Goal: Information Seeking & Learning: Find specific fact

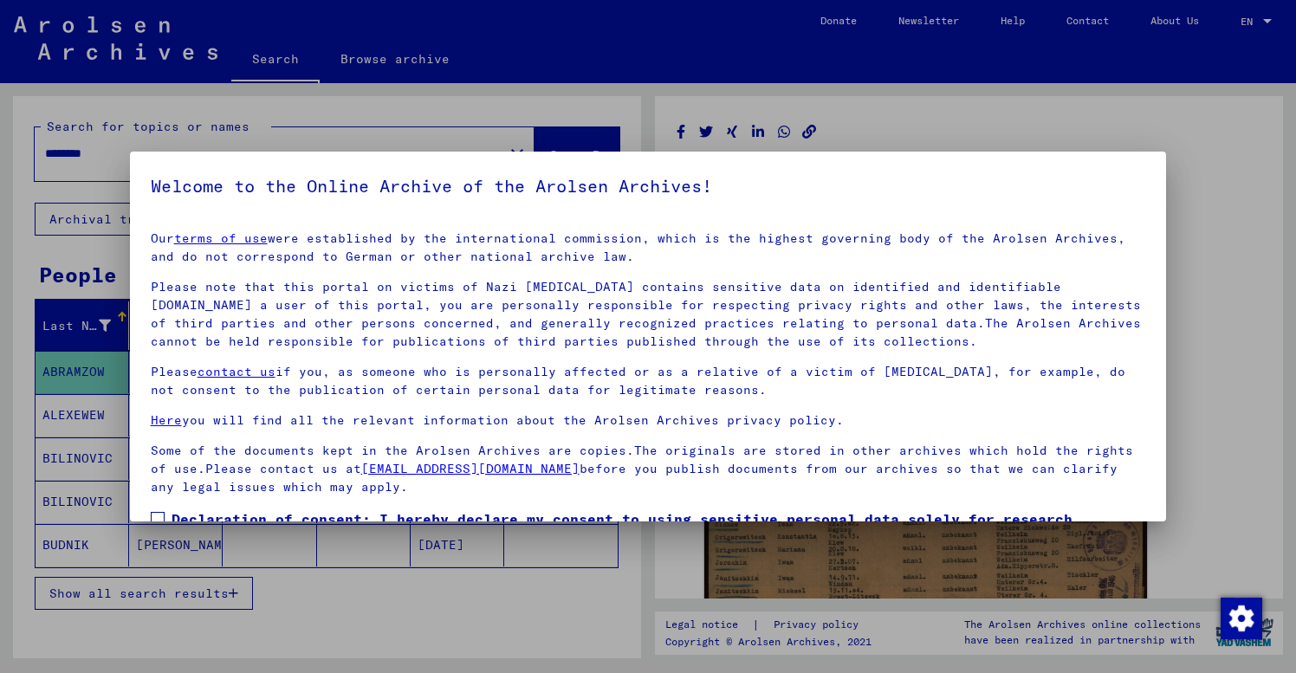
click at [144, 389] on mat-dialog-content "Our terms of use were established by the international commission, which is the…" at bounding box center [648, 414] width 1037 height 395
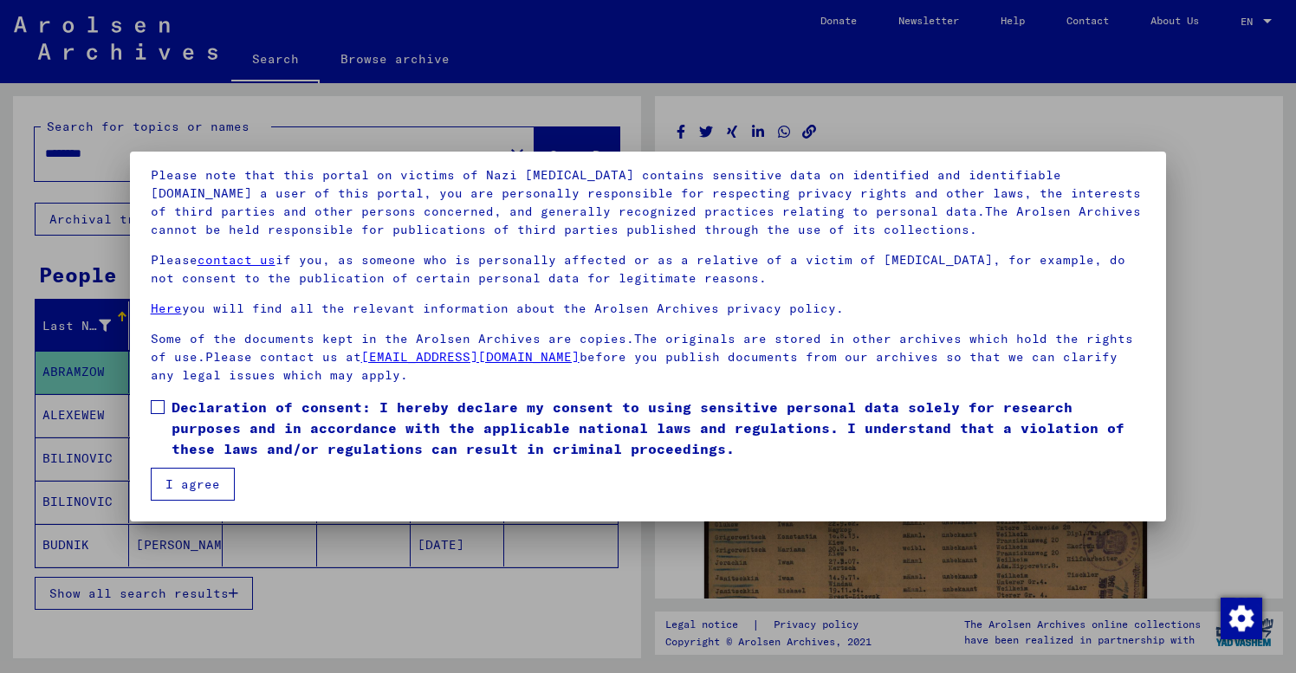
scroll to position [112, 0]
click at [159, 405] on span at bounding box center [158, 407] width 14 height 14
click at [183, 485] on button "I agree" at bounding box center [193, 484] width 84 height 33
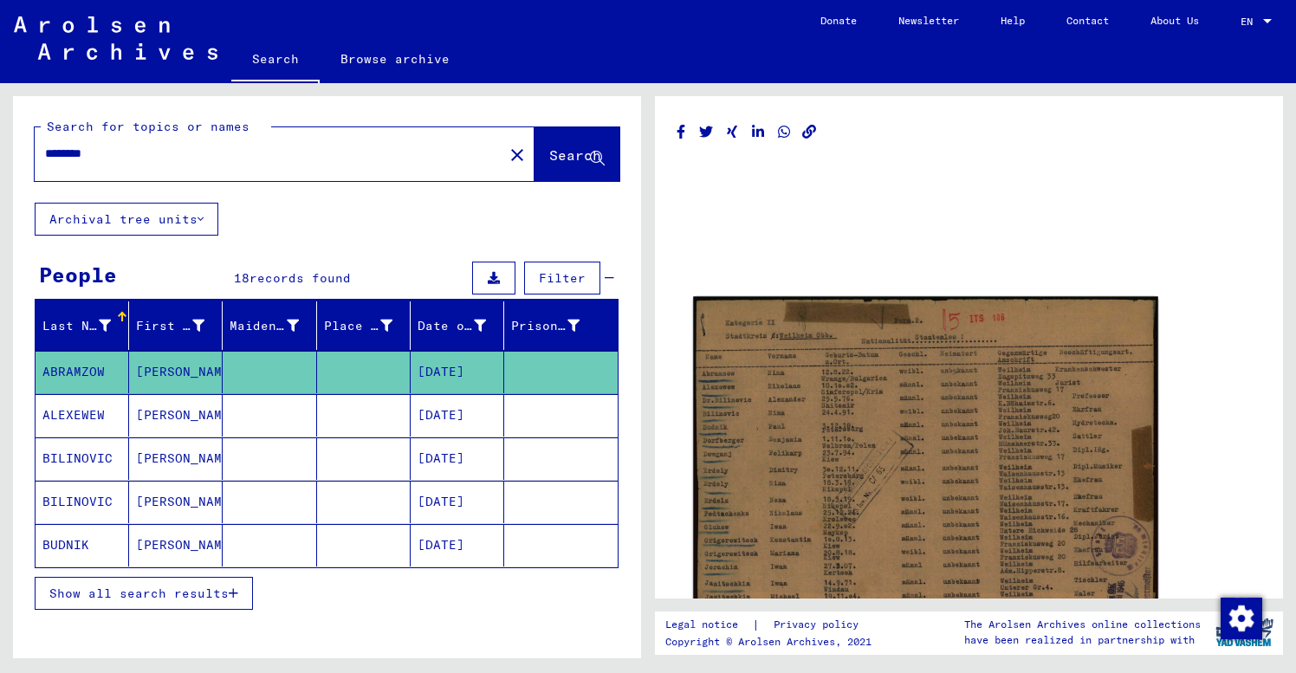
click at [939, 451] on img at bounding box center [925, 466] width 465 height 340
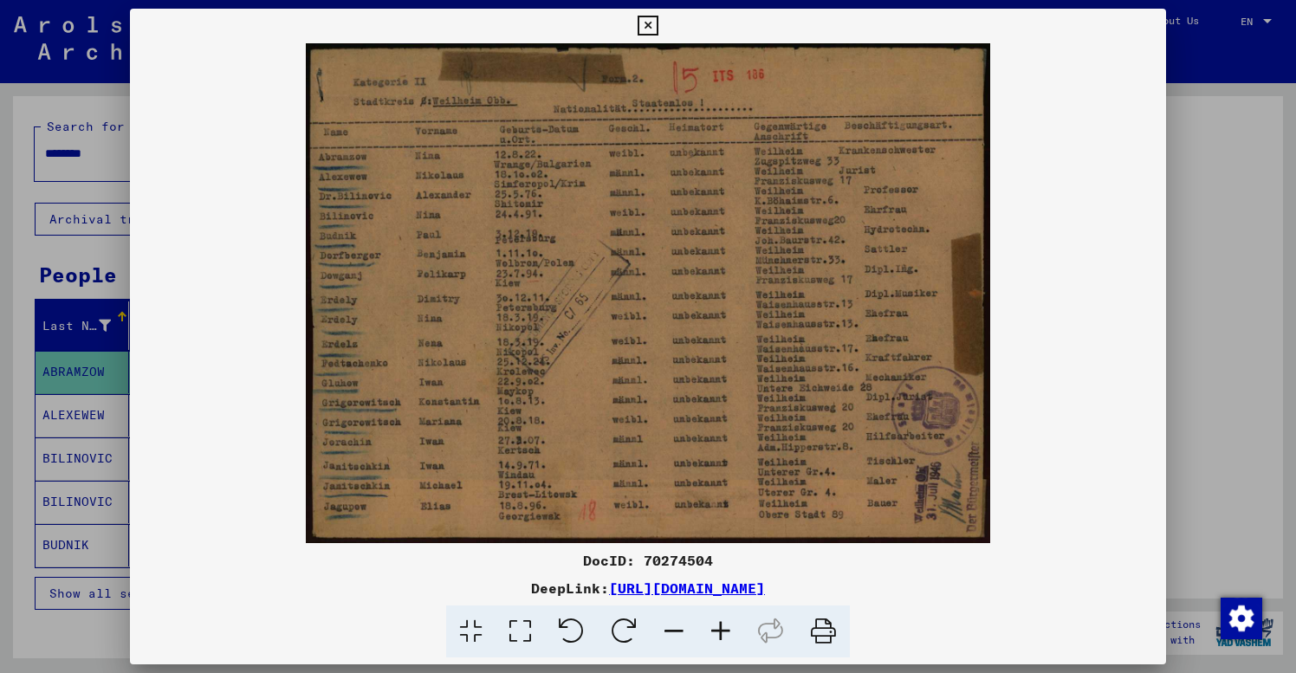
click at [1228, 396] on div at bounding box center [648, 336] width 1296 height 673
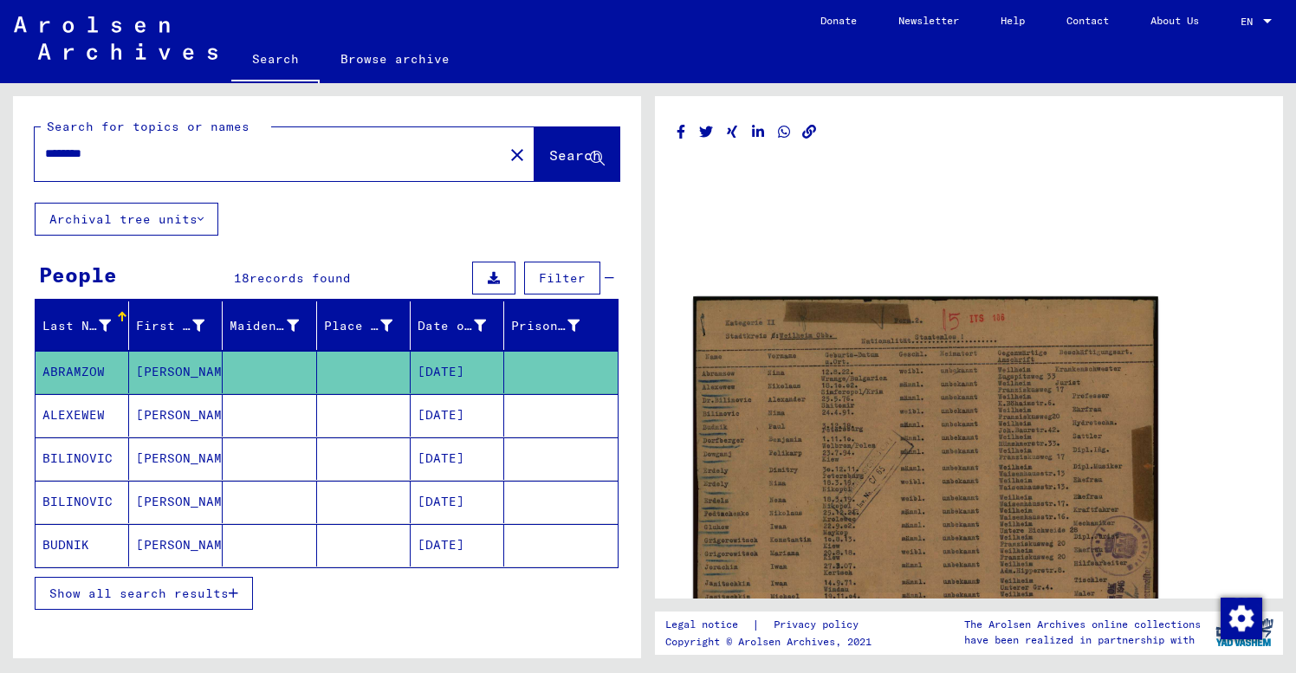
click at [1000, 474] on img at bounding box center [925, 466] width 465 height 340
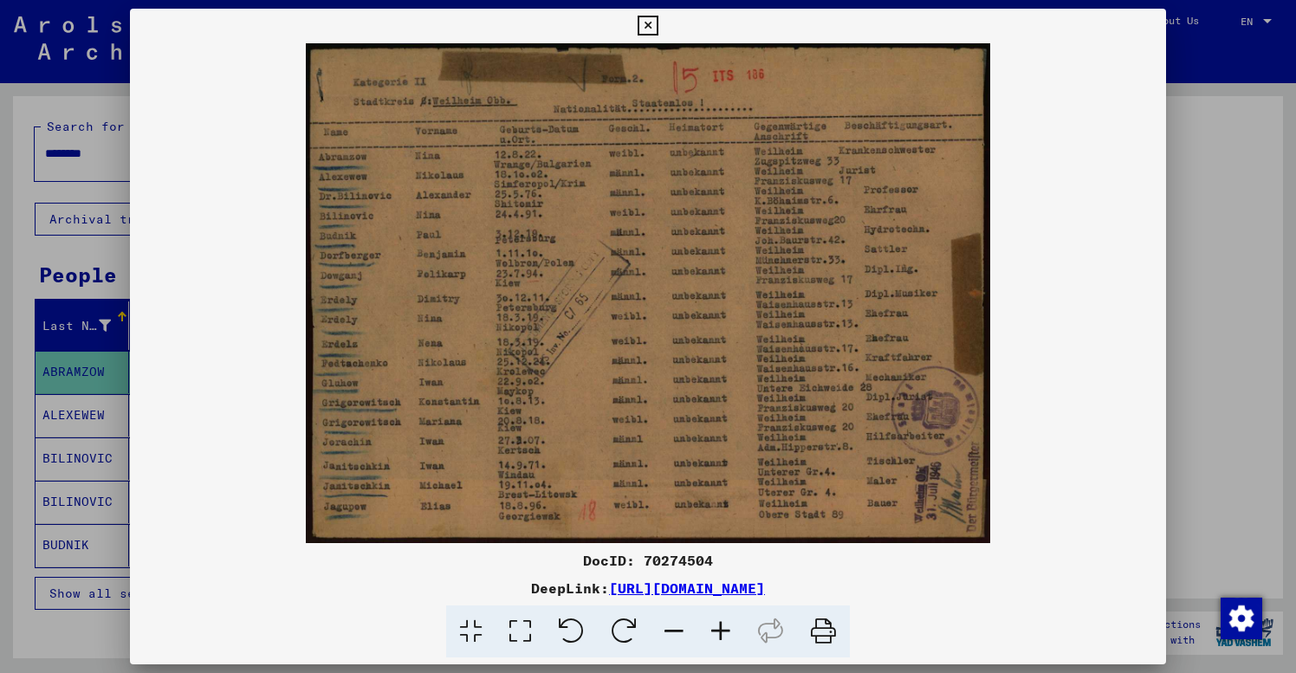
click at [719, 630] on icon at bounding box center [720, 632] width 47 height 53
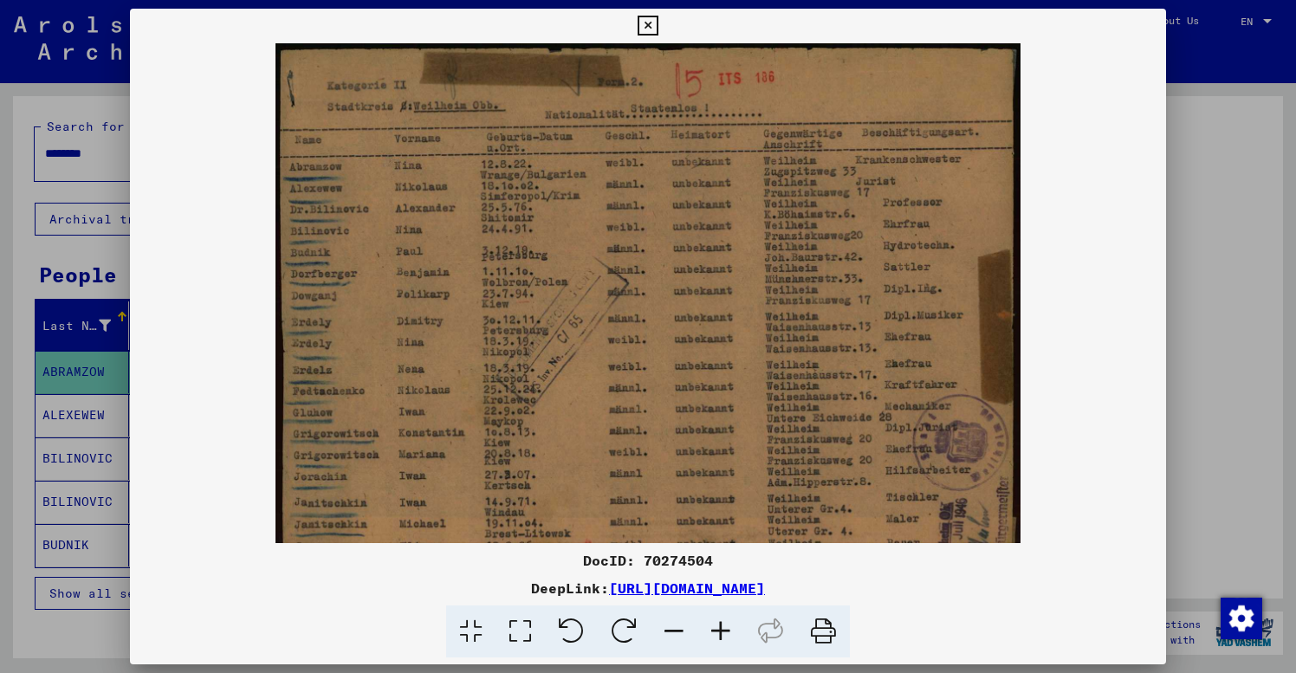
click at [719, 630] on icon at bounding box center [720, 632] width 47 height 53
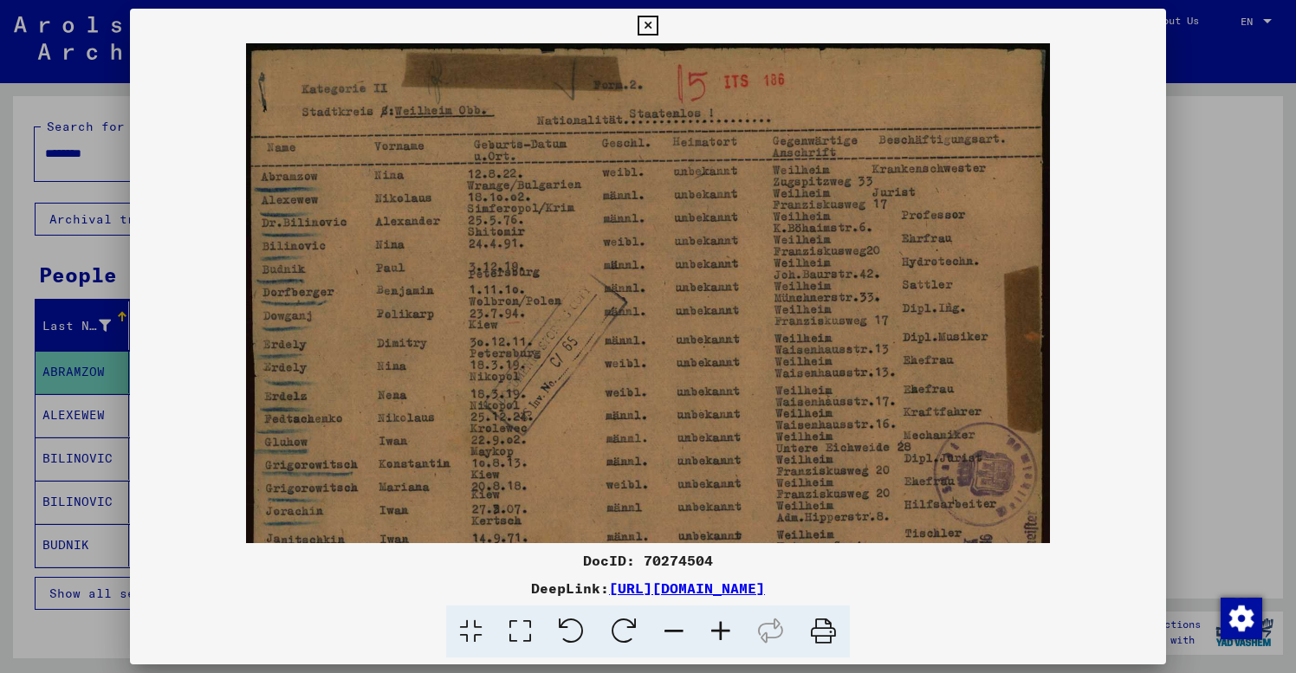
click at [719, 630] on icon at bounding box center [720, 632] width 47 height 53
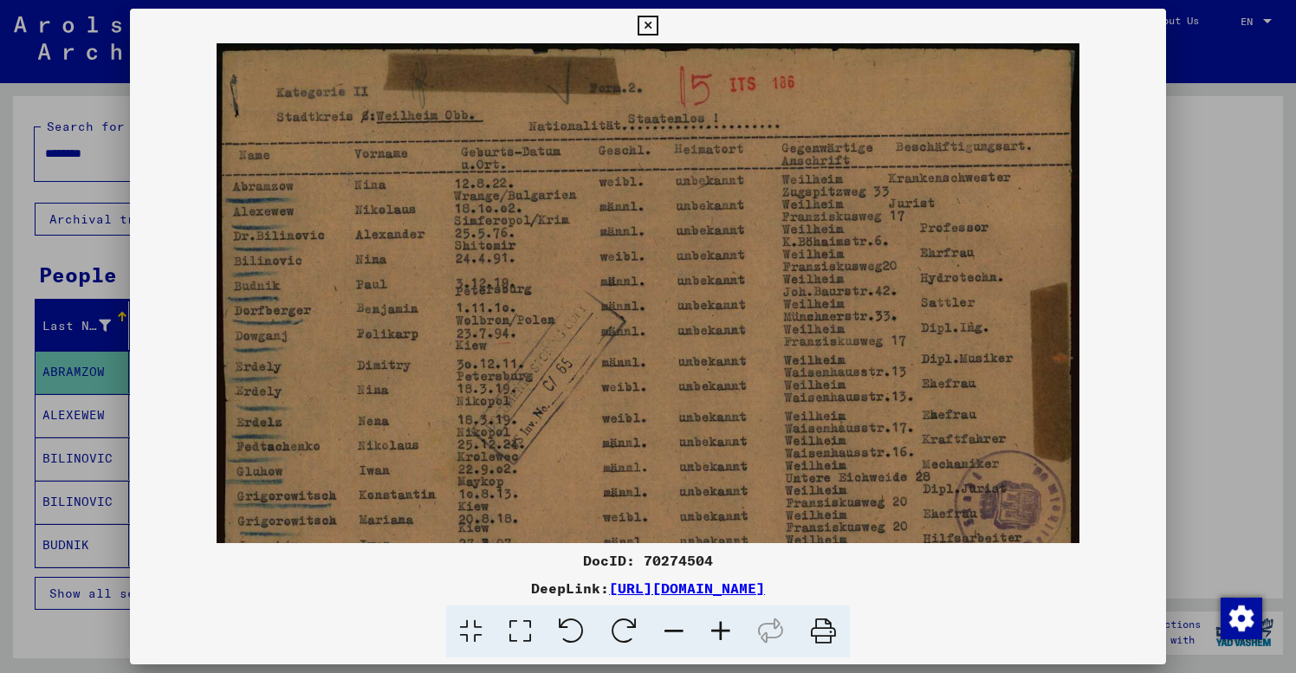
click at [719, 630] on icon at bounding box center [720, 632] width 47 height 53
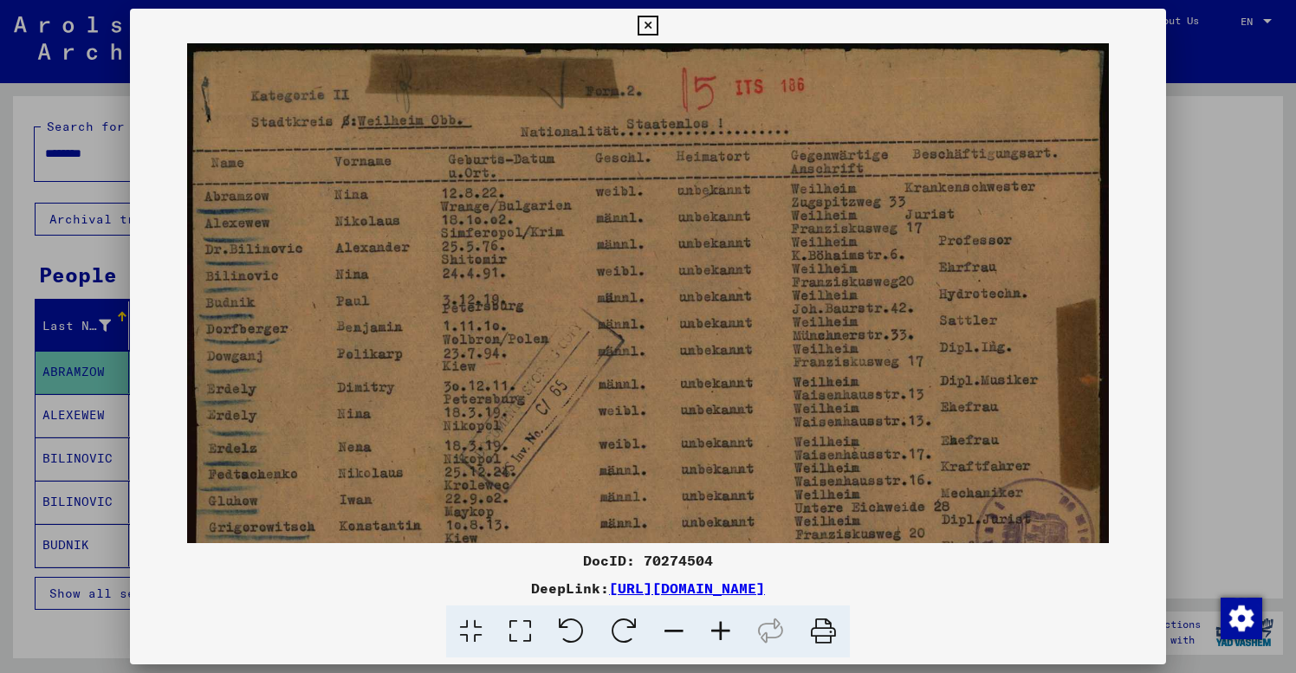
click at [719, 631] on icon at bounding box center [720, 632] width 47 height 53
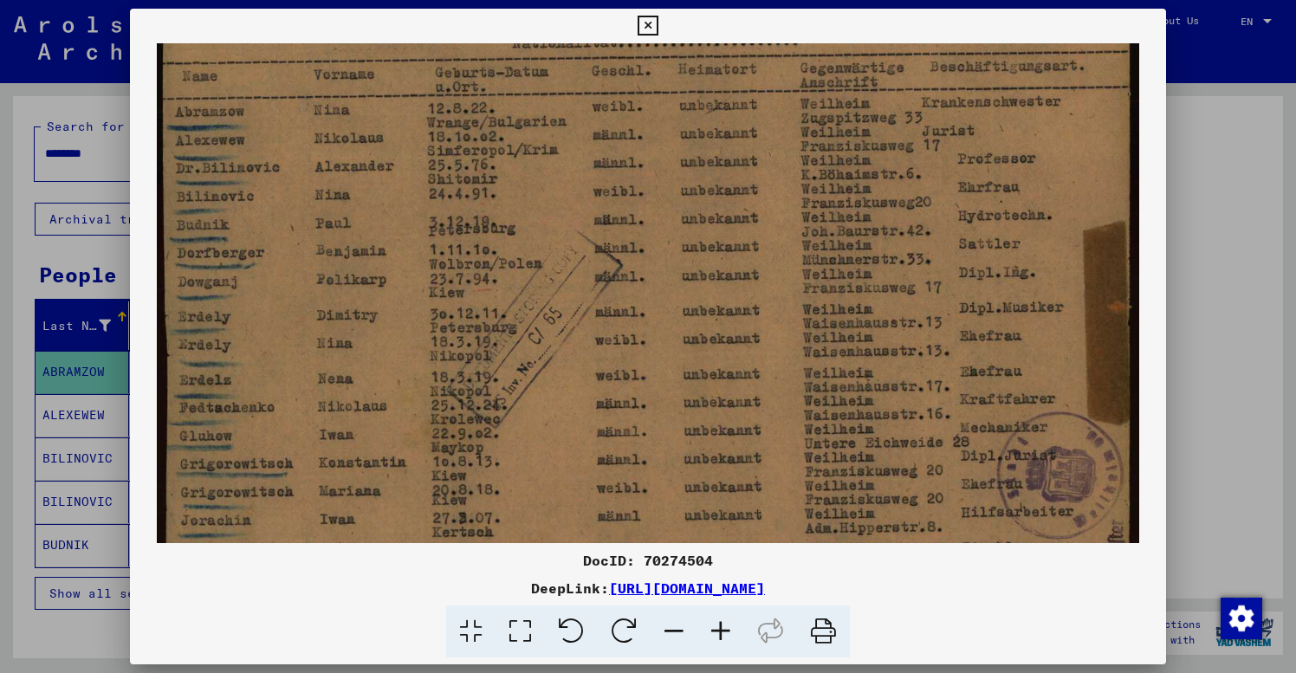
scroll to position [95, 0]
drag, startPoint x: 613, startPoint y: 450, endPoint x: 644, endPoint y: 354, distance: 100.0
click at [658, 23] on icon at bounding box center [648, 26] width 20 height 21
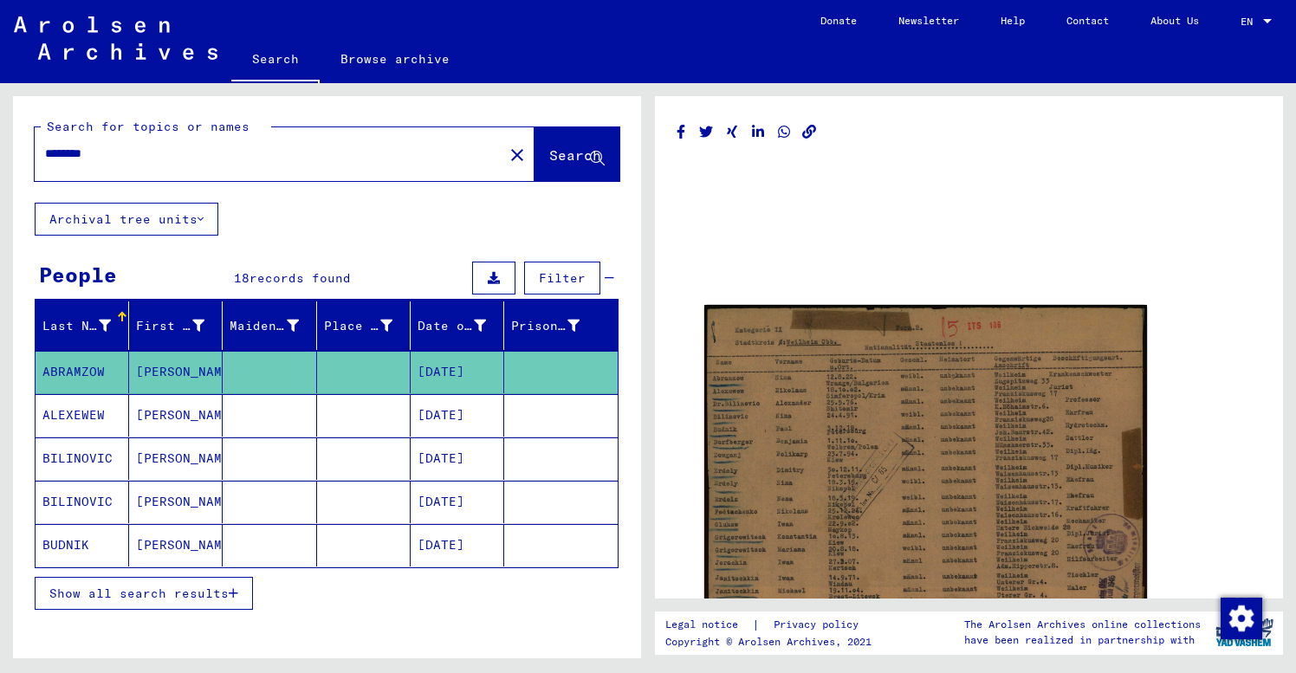
click at [146, 592] on span "Show all search results" at bounding box center [138, 594] width 179 height 16
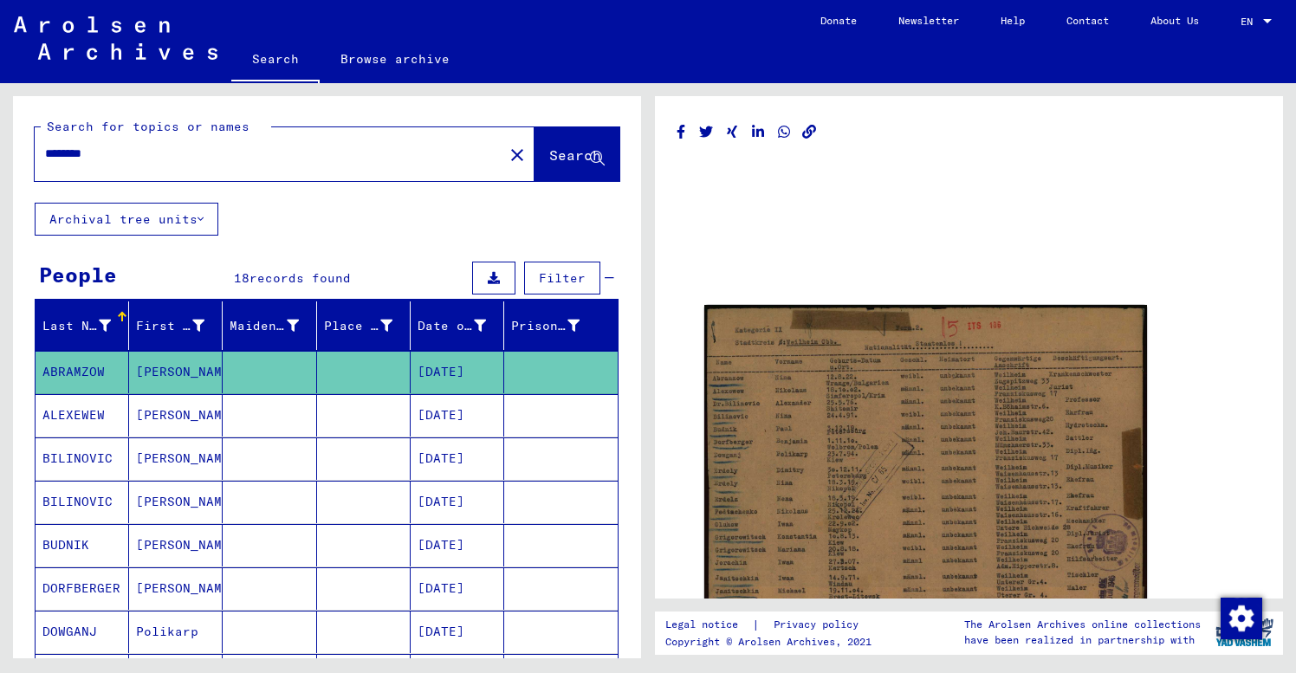
click at [507, 150] on mat-icon "close" at bounding box center [517, 155] width 21 height 21
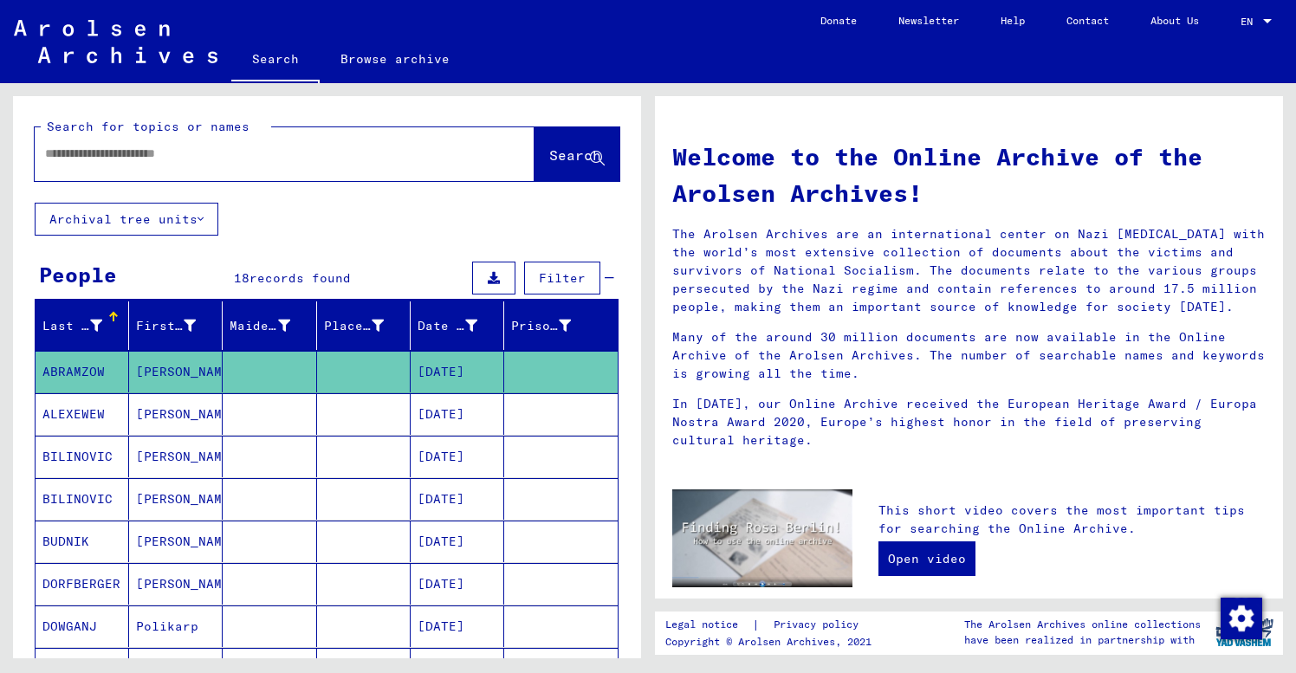
click at [45, 153] on input "text" at bounding box center [264, 154] width 438 height 18
type input "**********"
click at [555, 156] on span "Search" at bounding box center [575, 154] width 52 height 17
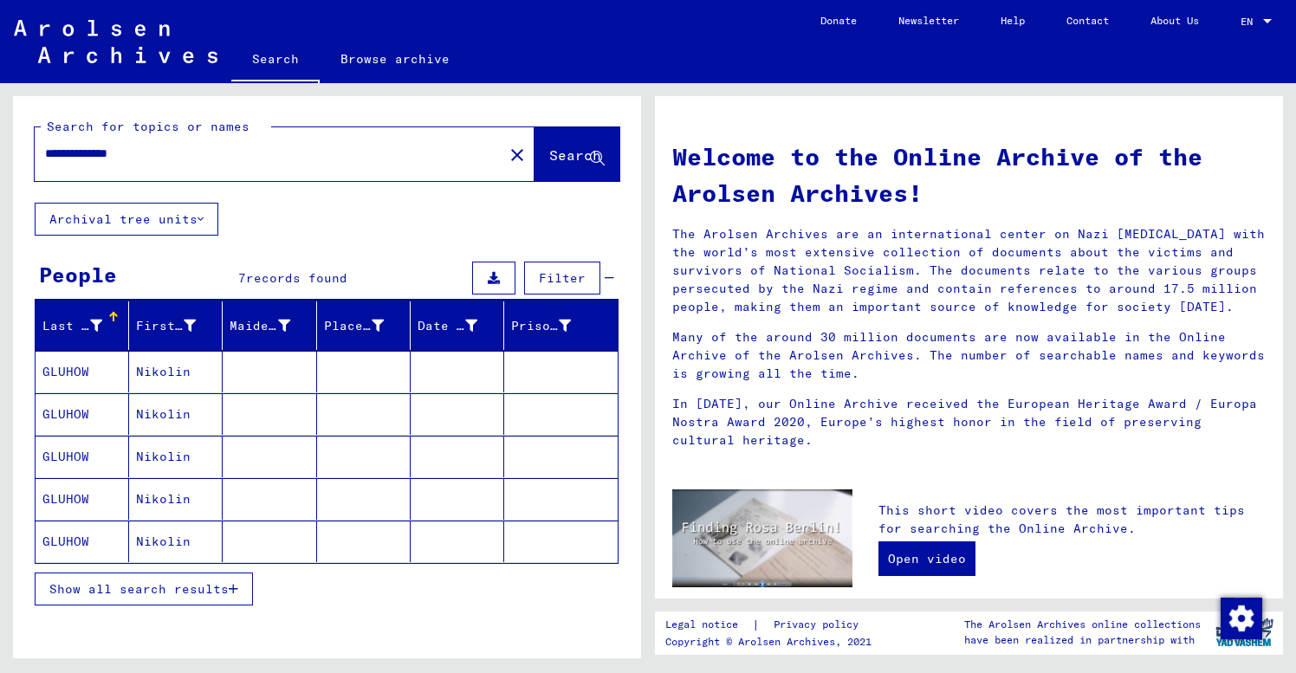
click at [189, 373] on mat-cell "Nikolin" at bounding box center [176, 372] width 94 height 42
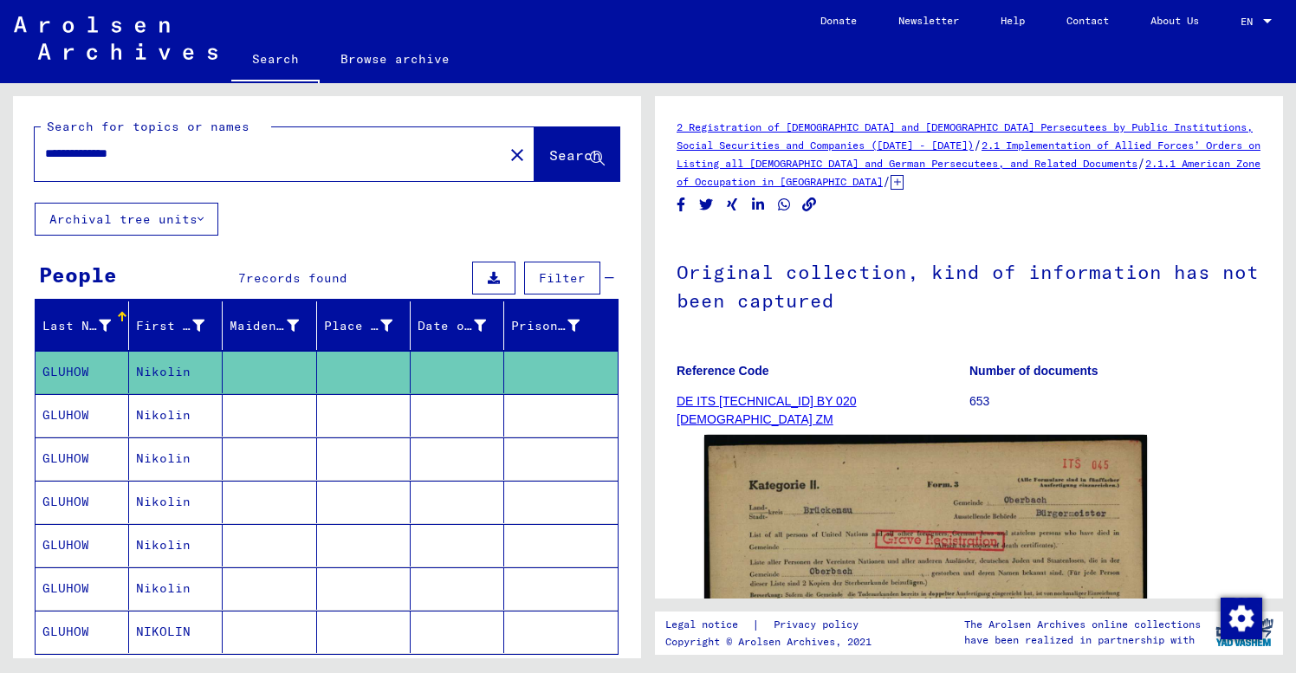
click at [1221, 413] on figure "Number of documents 653" at bounding box center [1115, 389] width 292 height 78
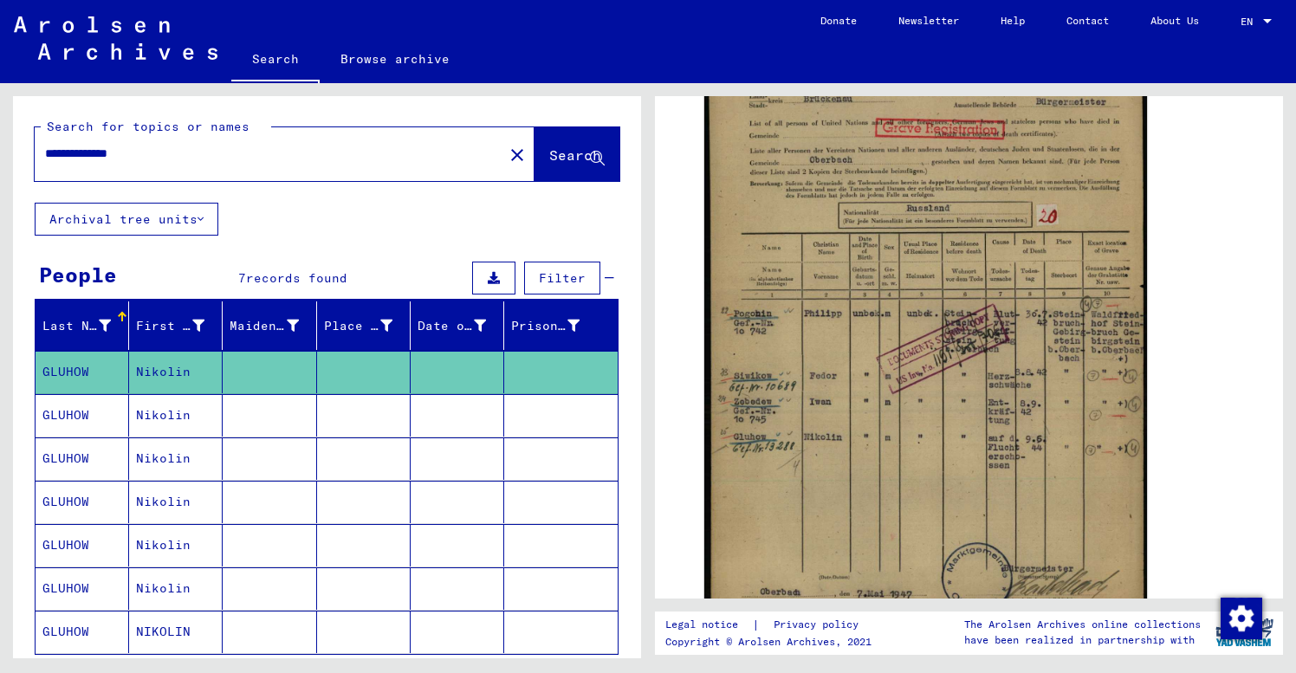
scroll to position [413, 0]
click at [281, 417] on mat-cell at bounding box center [270, 415] width 94 height 42
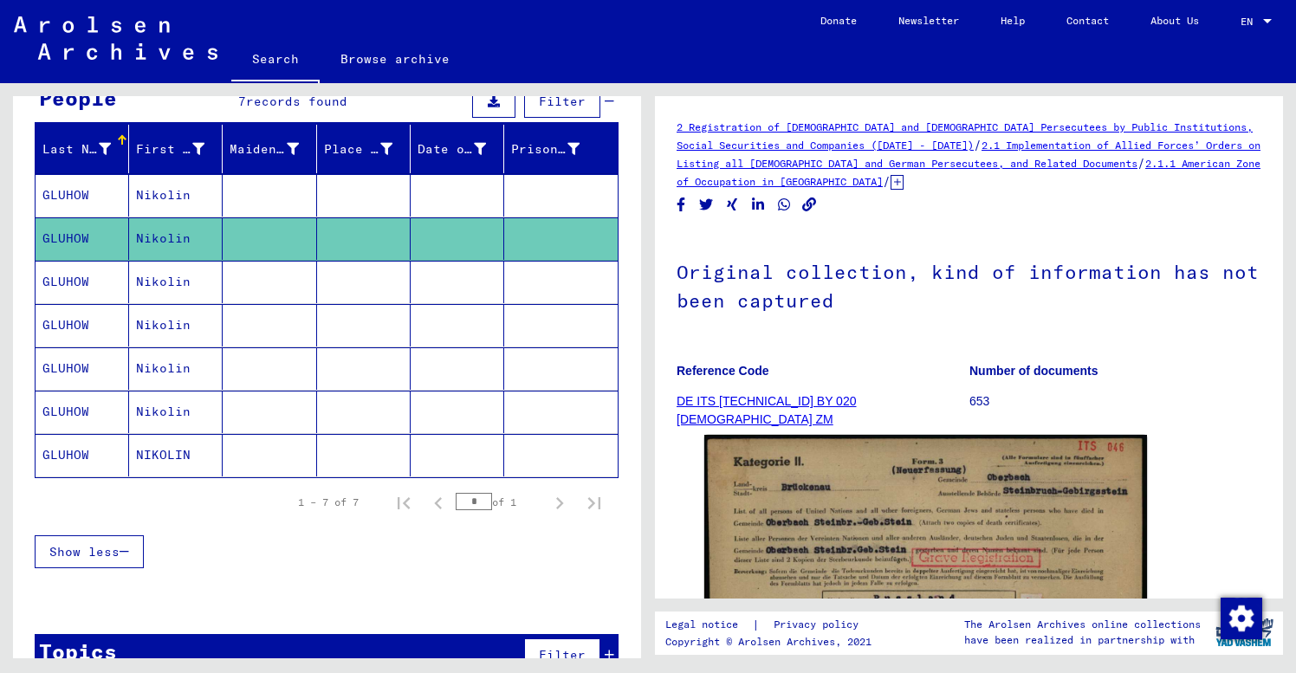
scroll to position [187, 0]
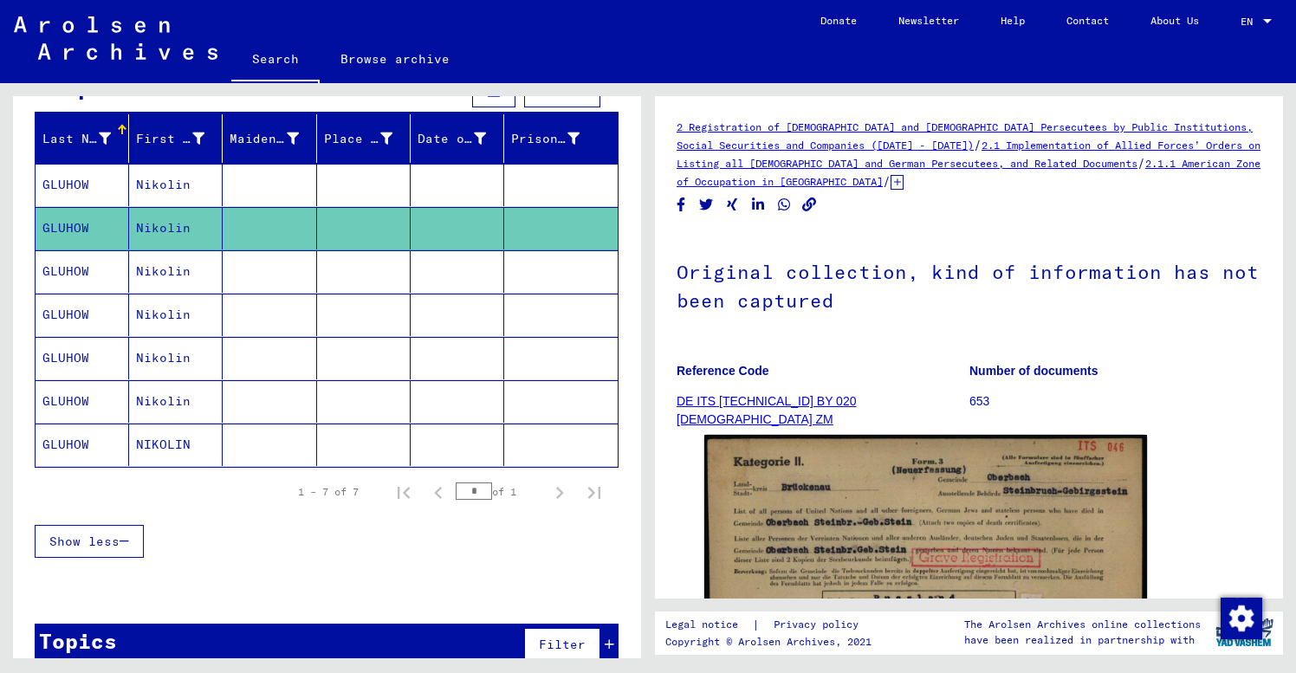
click at [844, 348] on div "Original collection, kind of information has not been captured Reference Code D…" at bounding box center [969, 330] width 585 height 196
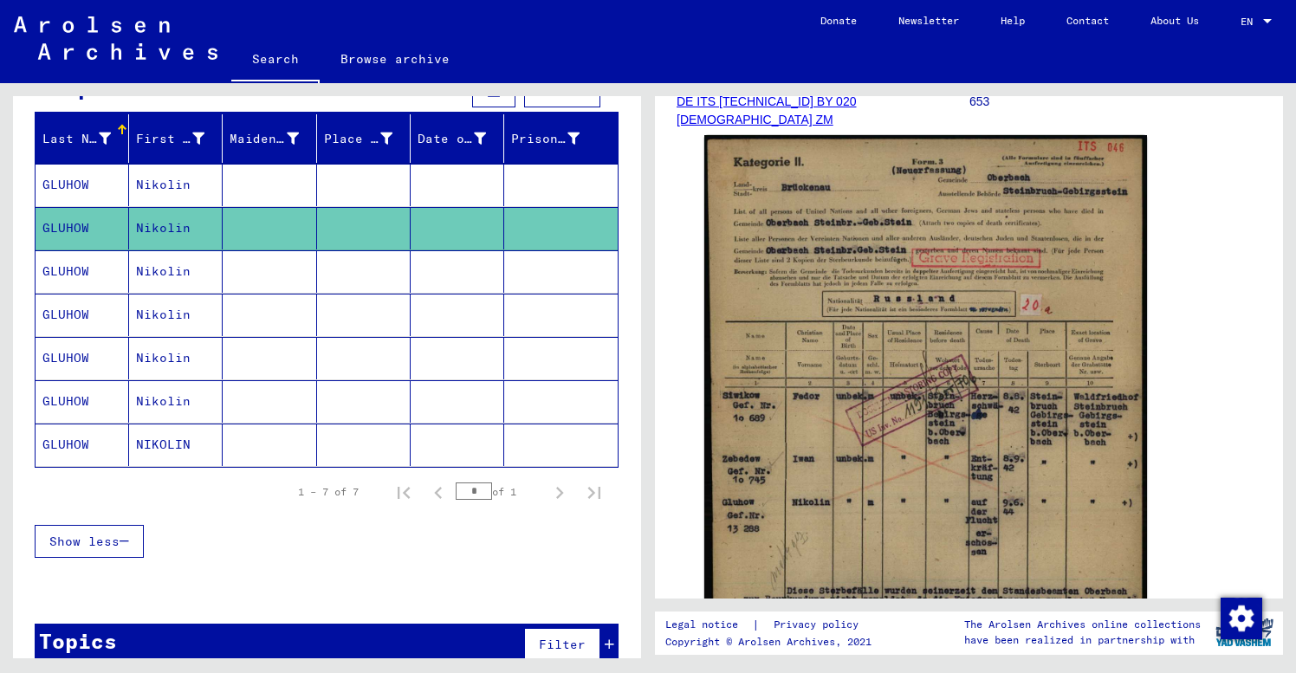
scroll to position [332, 0]
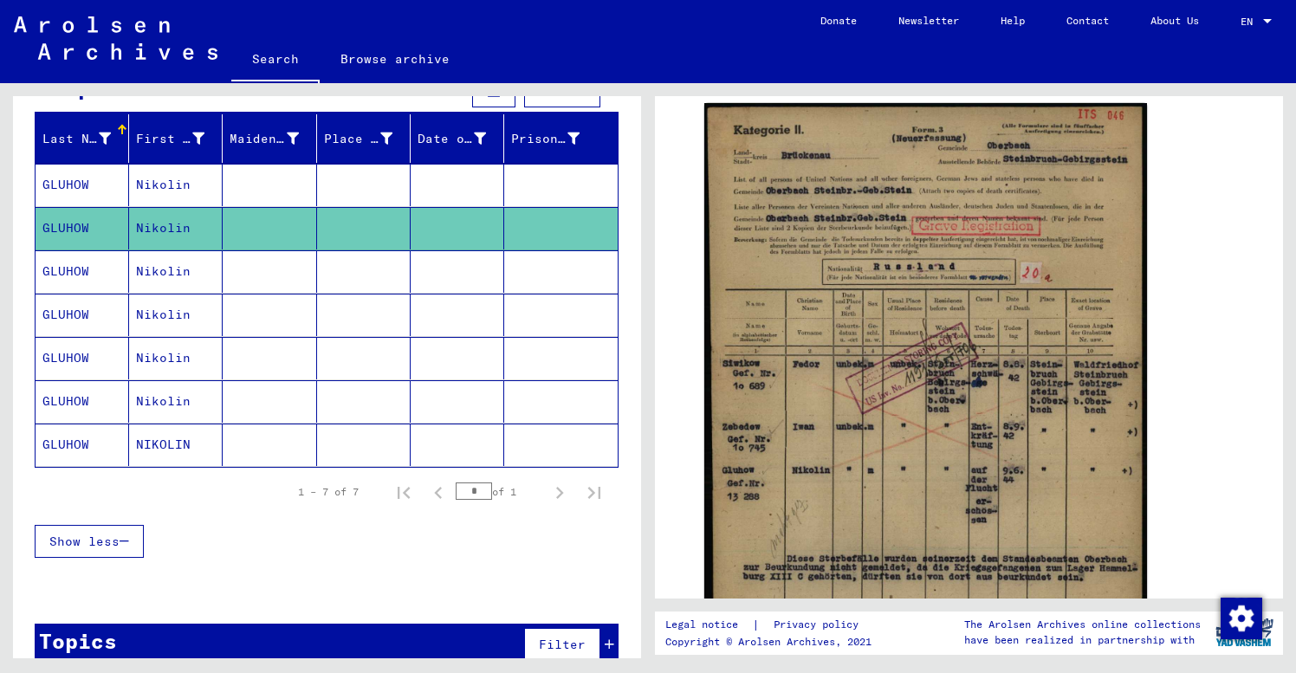
click at [194, 277] on mat-cell "Nikolin" at bounding box center [176, 271] width 94 height 42
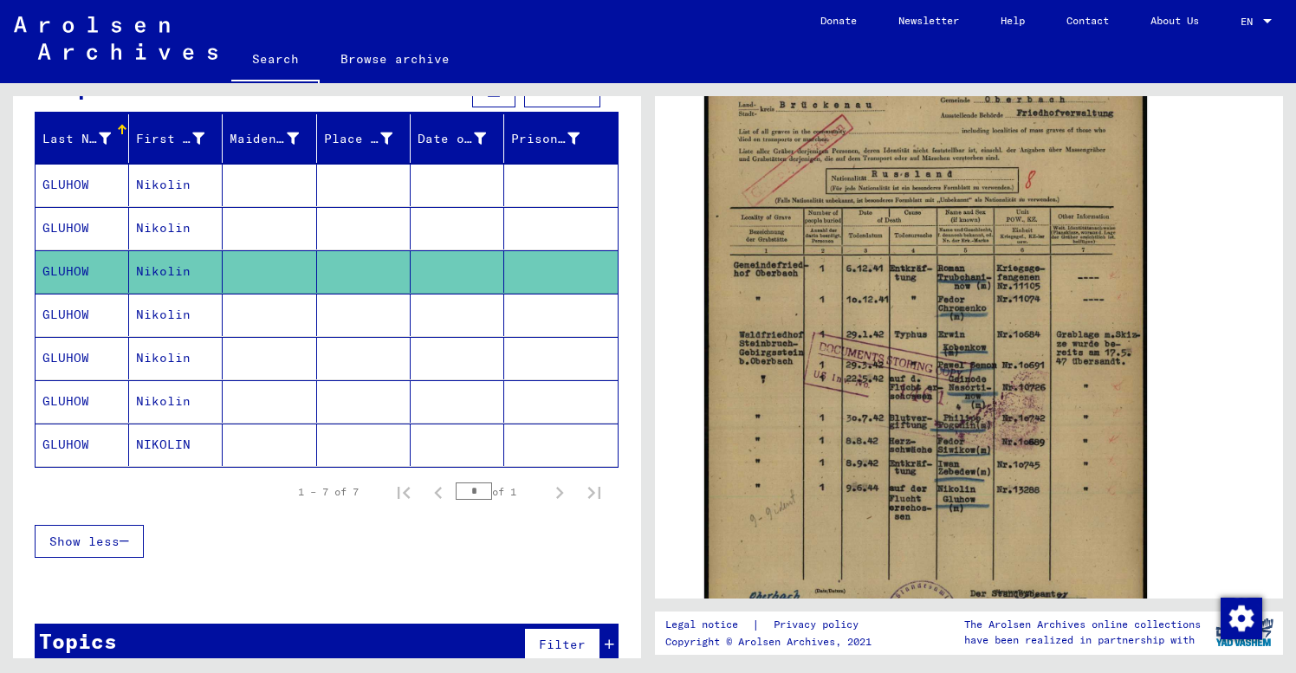
scroll to position [425, 0]
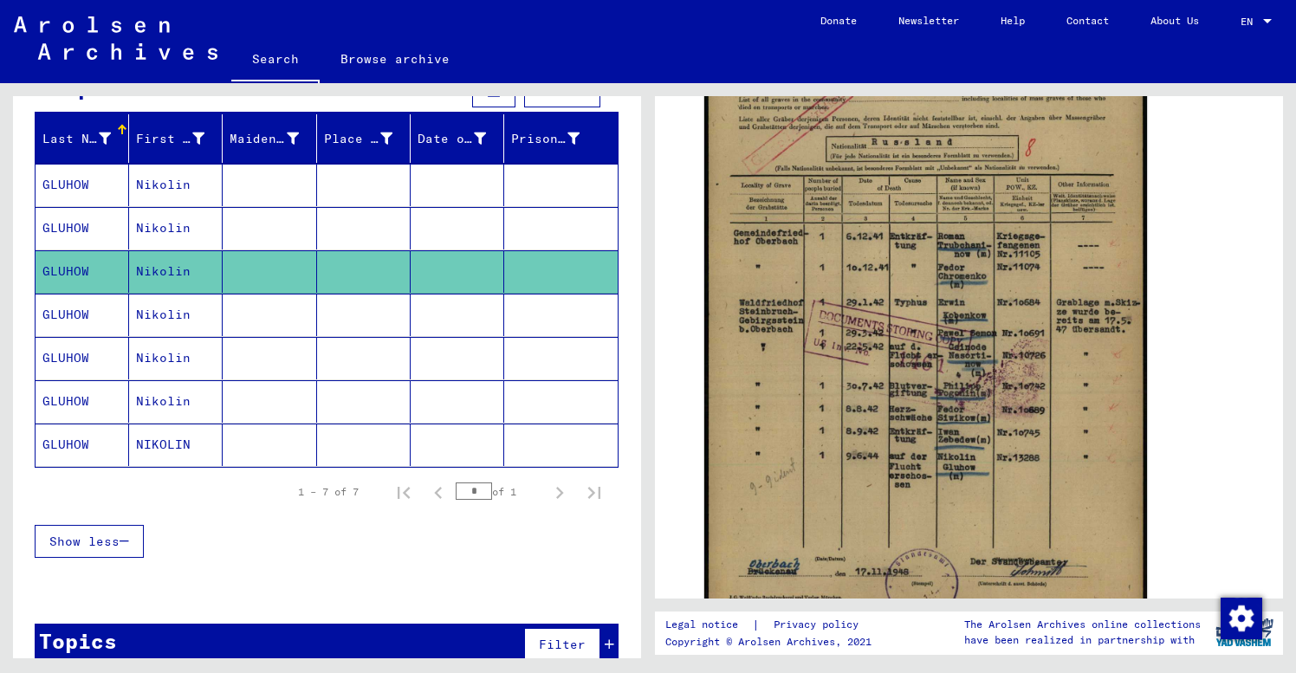
click at [230, 308] on mat-cell at bounding box center [270, 315] width 94 height 42
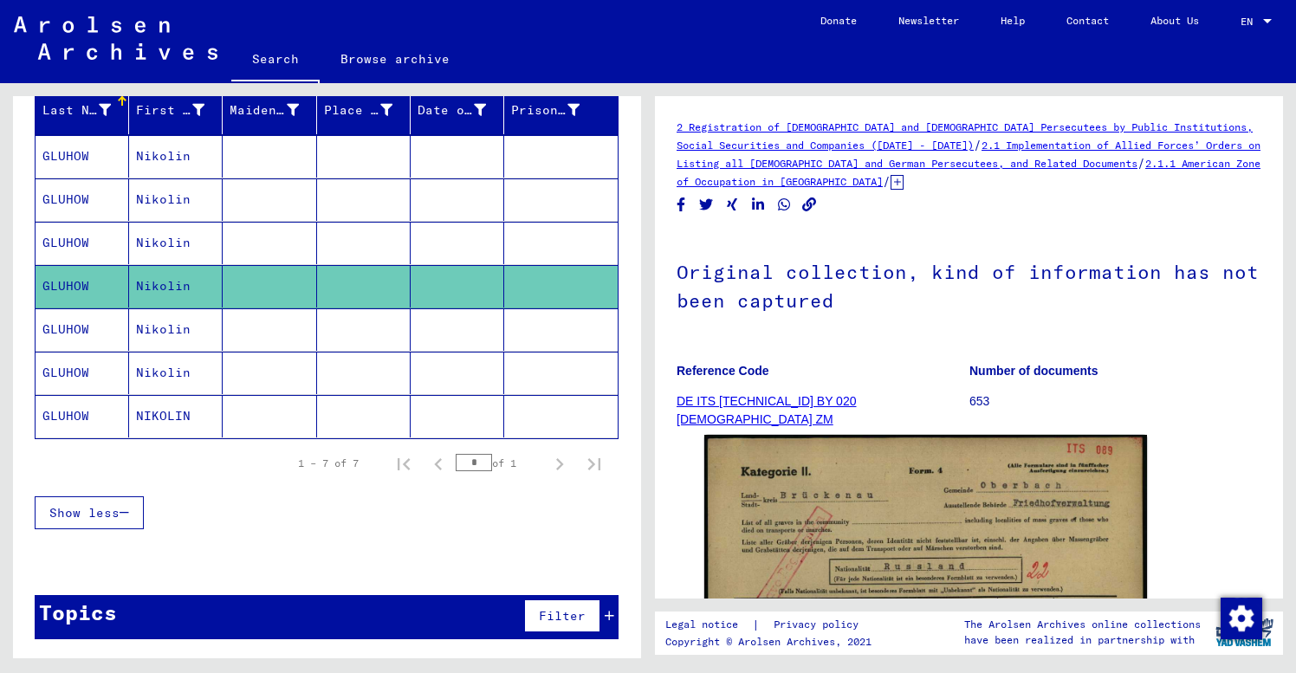
scroll to position [216, 0]
click at [1199, 385] on figure "Number of documents 653" at bounding box center [1115, 389] width 292 height 78
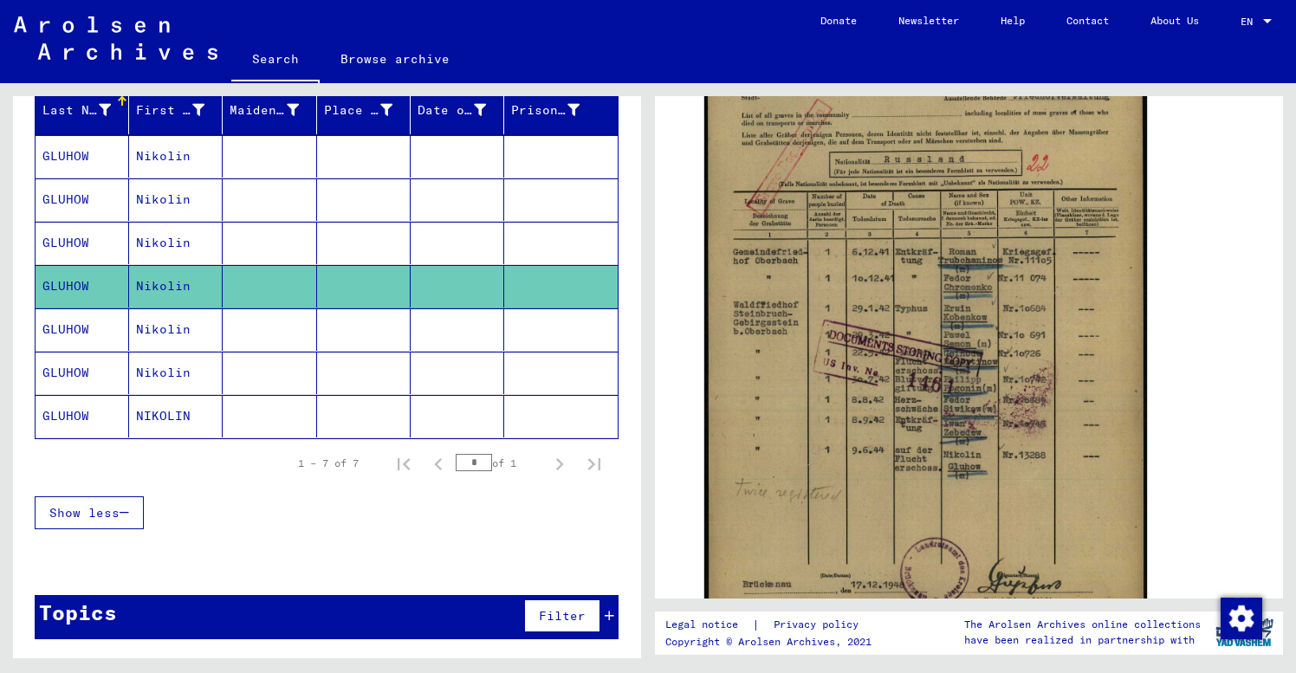
scroll to position [418, 0]
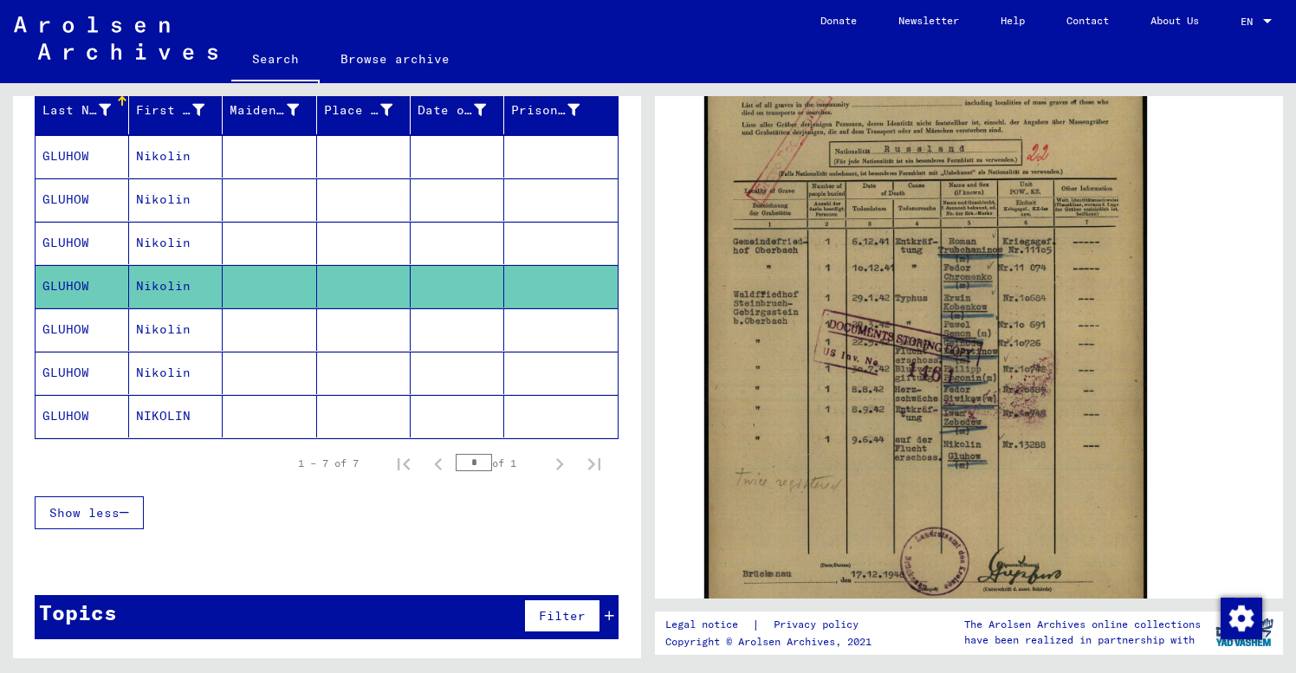
click at [381, 334] on mat-cell at bounding box center [364, 329] width 94 height 42
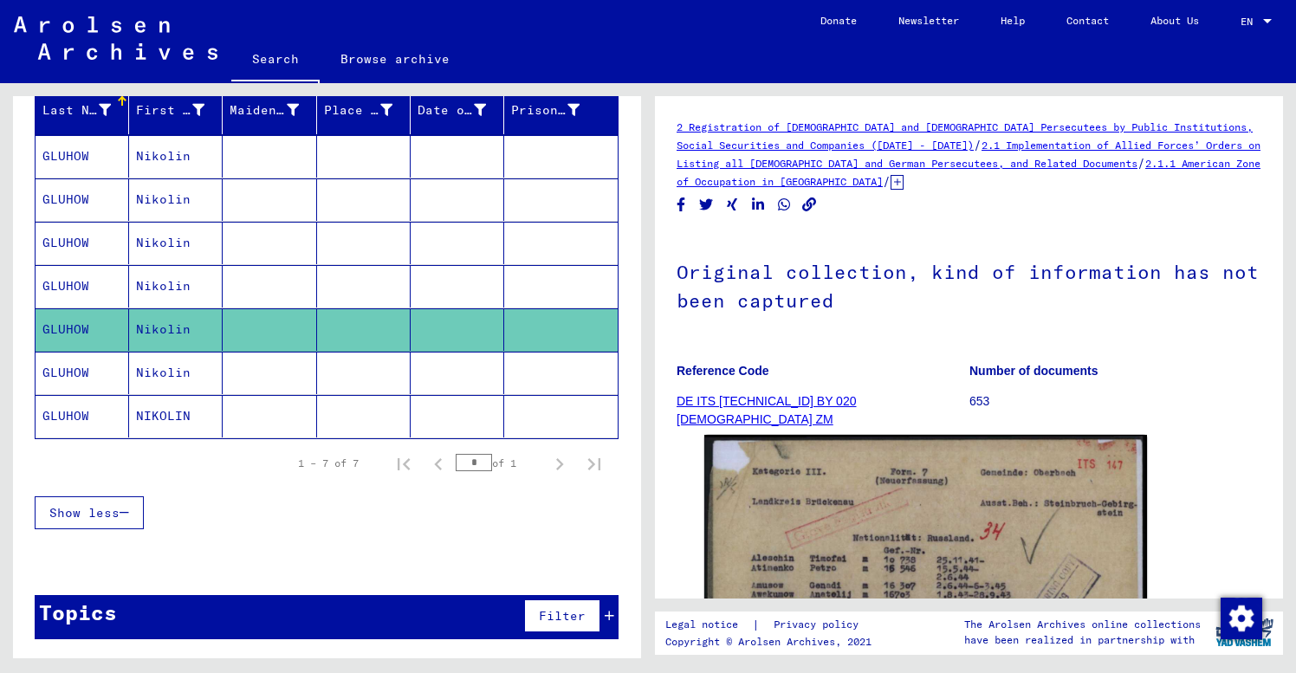
click at [1109, 411] on p "653" at bounding box center [1115, 401] width 292 height 18
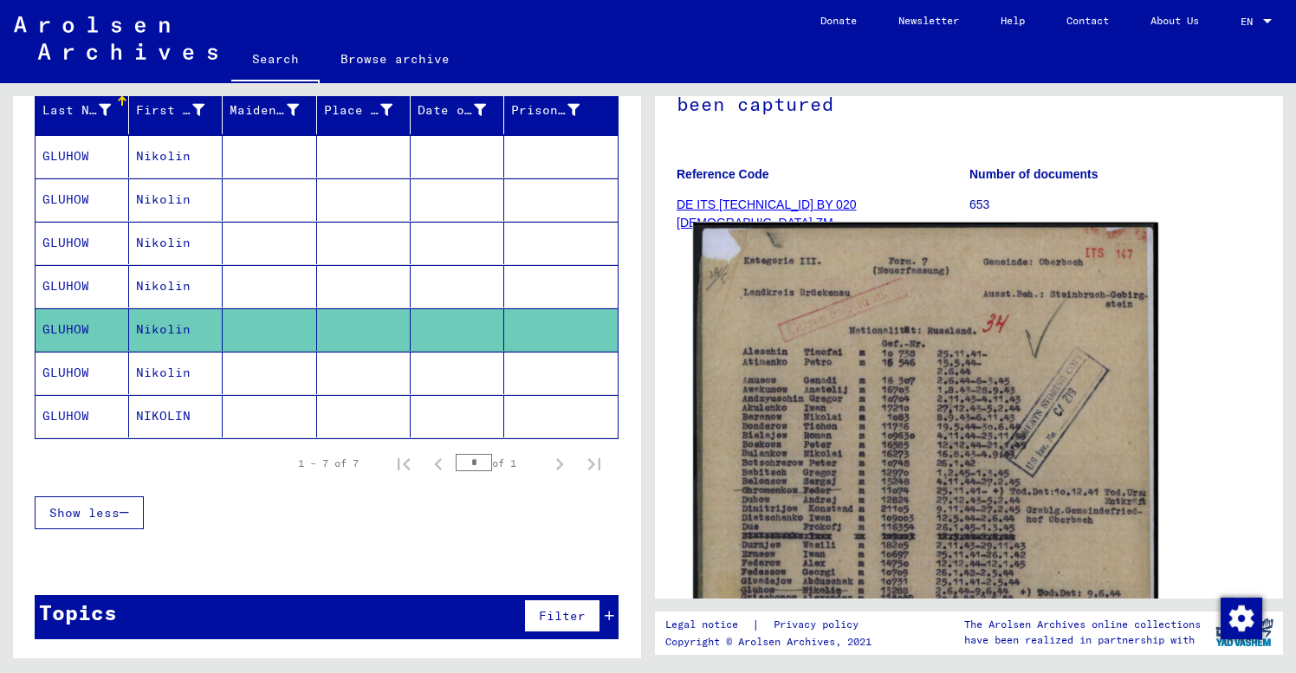
scroll to position [154, 0]
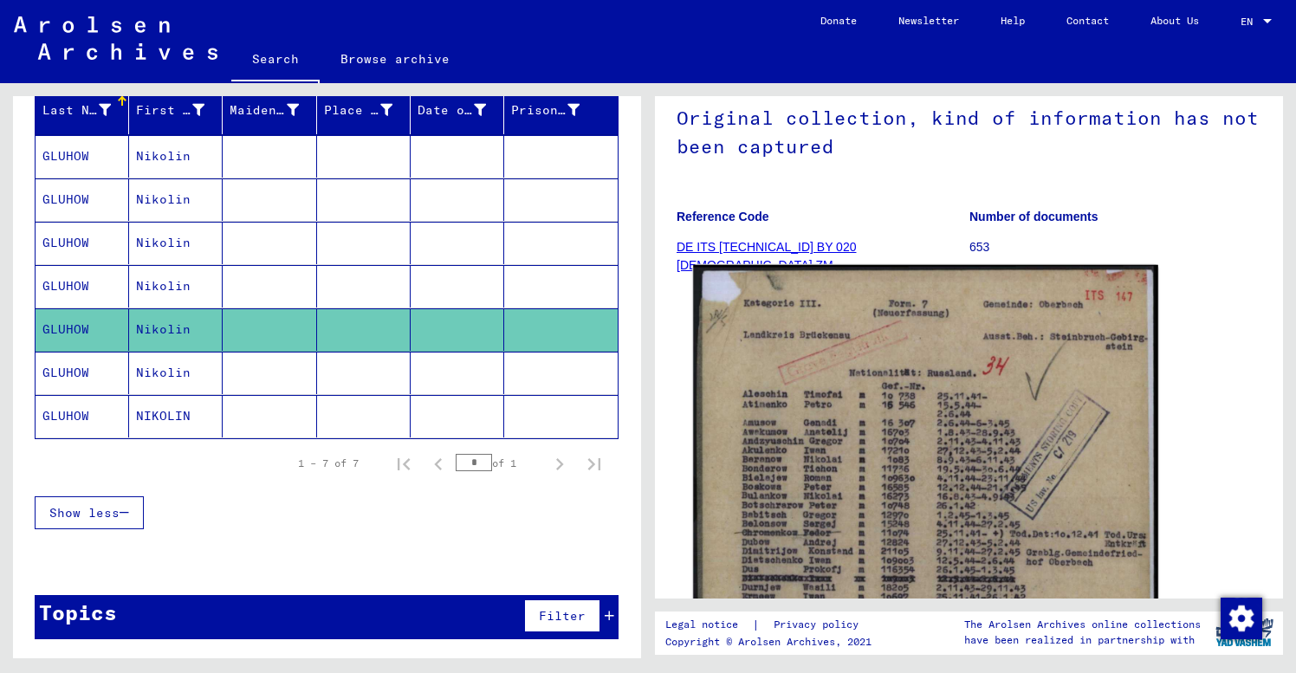
click at [1009, 422] on img at bounding box center [925, 590] width 465 height 650
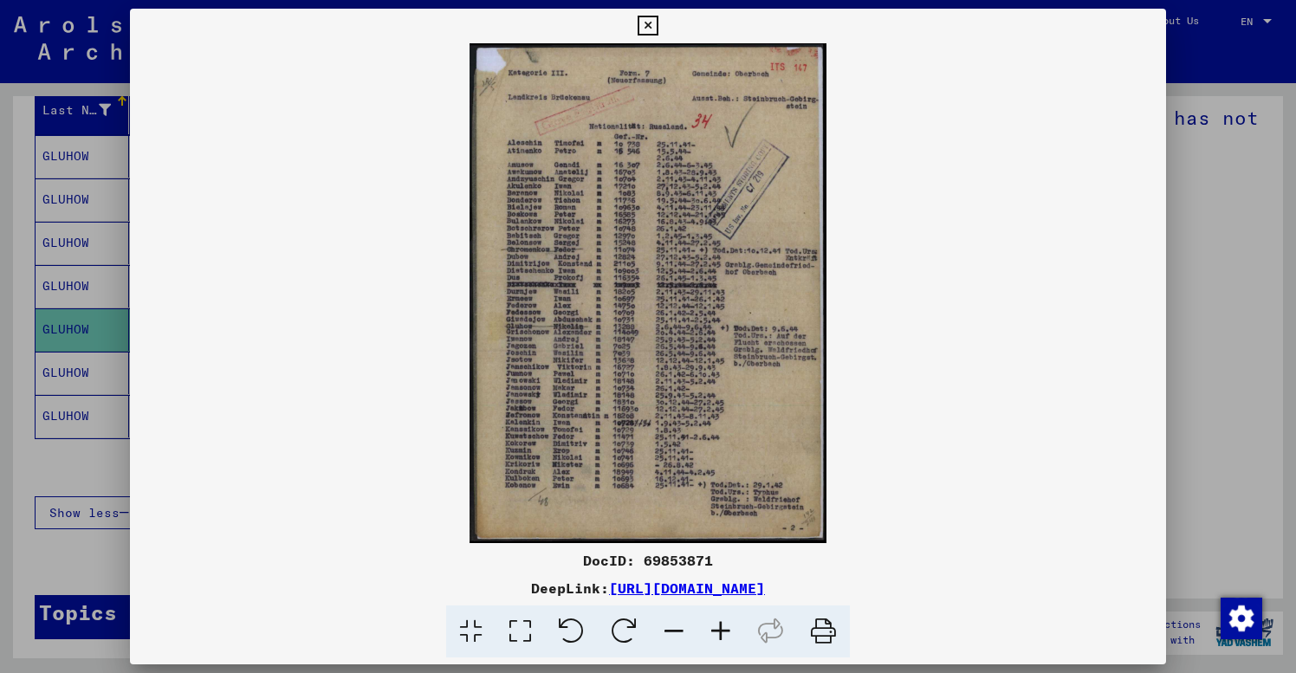
click at [721, 631] on icon at bounding box center [720, 632] width 47 height 53
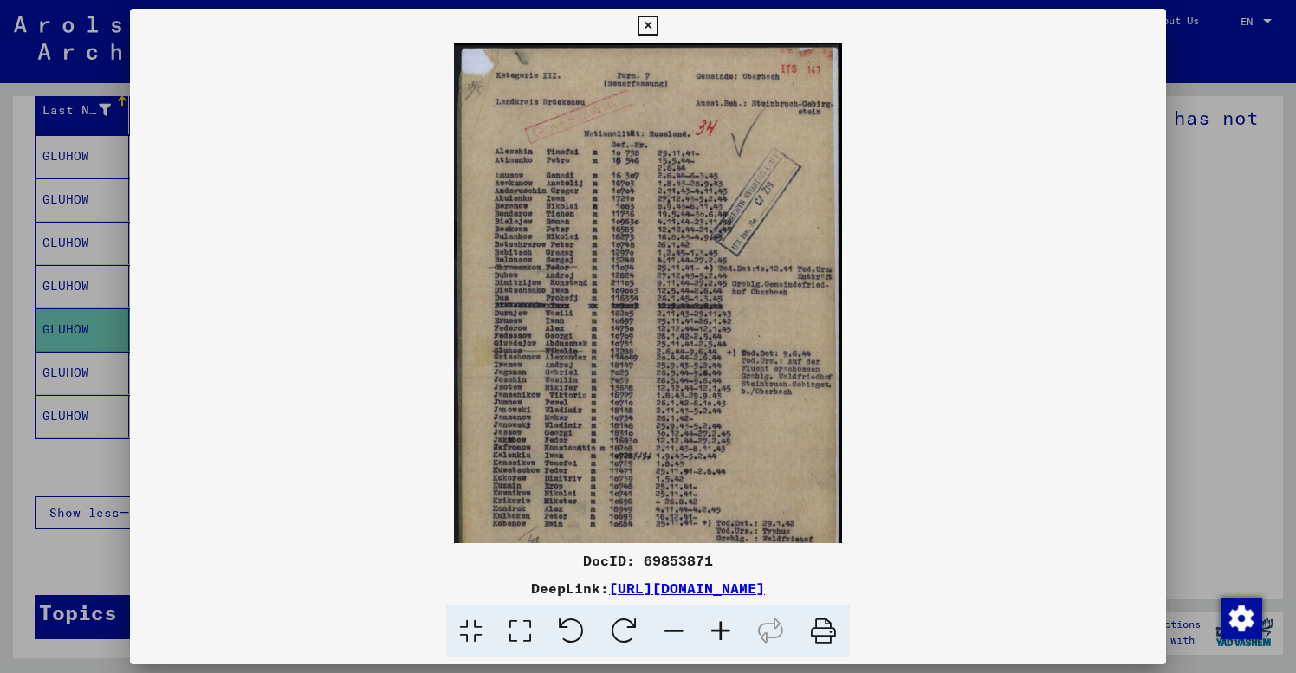
click at [721, 631] on icon at bounding box center [720, 632] width 47 height 53
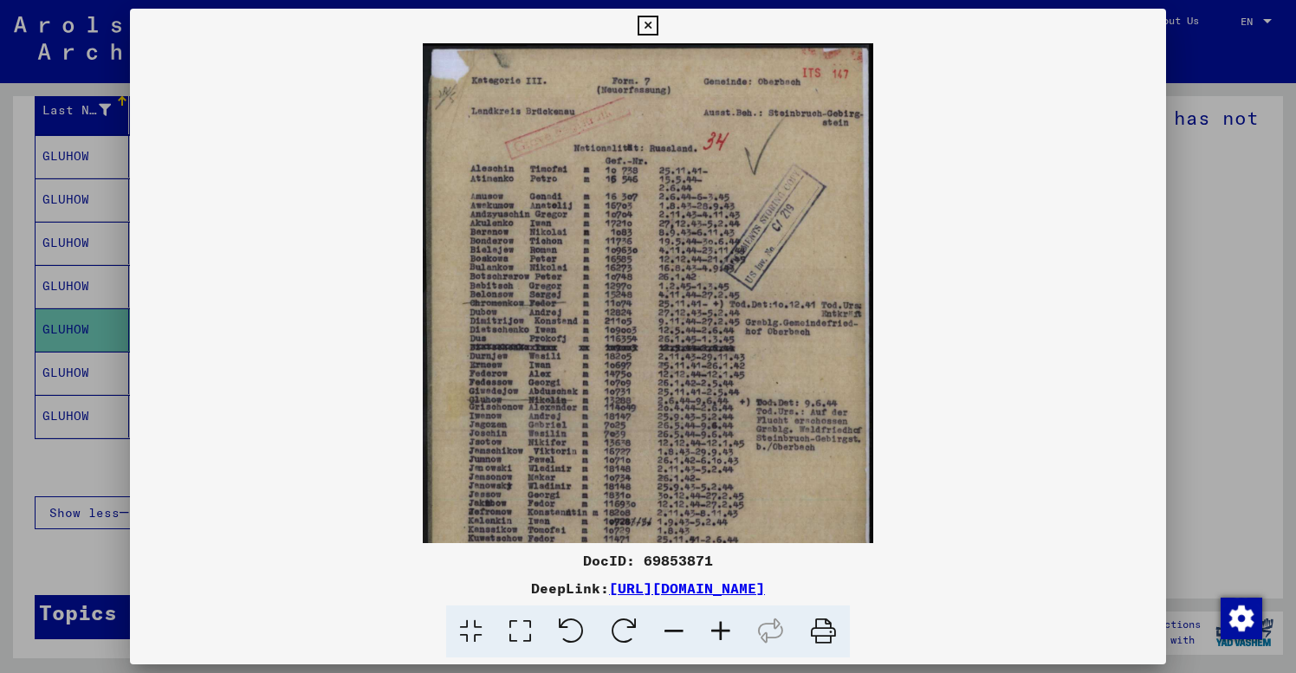
click at [721, 631] on icon at bounding box center [720, 632] width 47 height 53
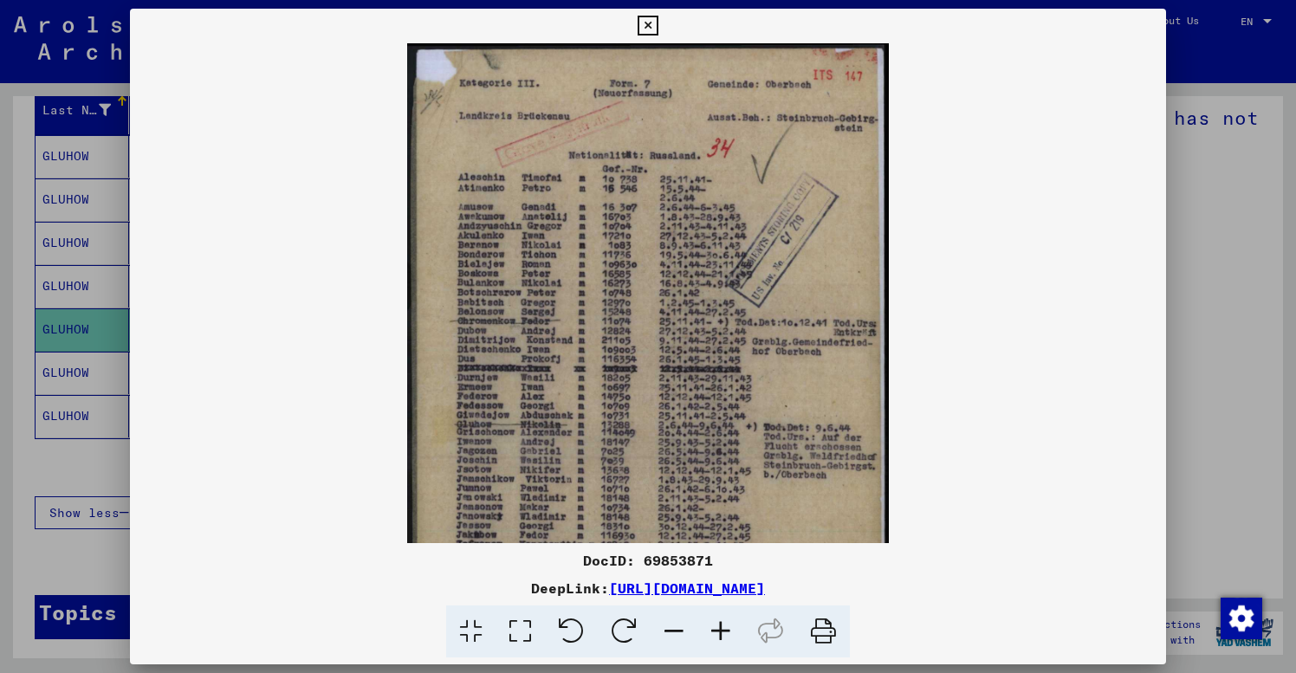
click at [721, 631] on icon at bounding box center [720, 632] width 47 height 53
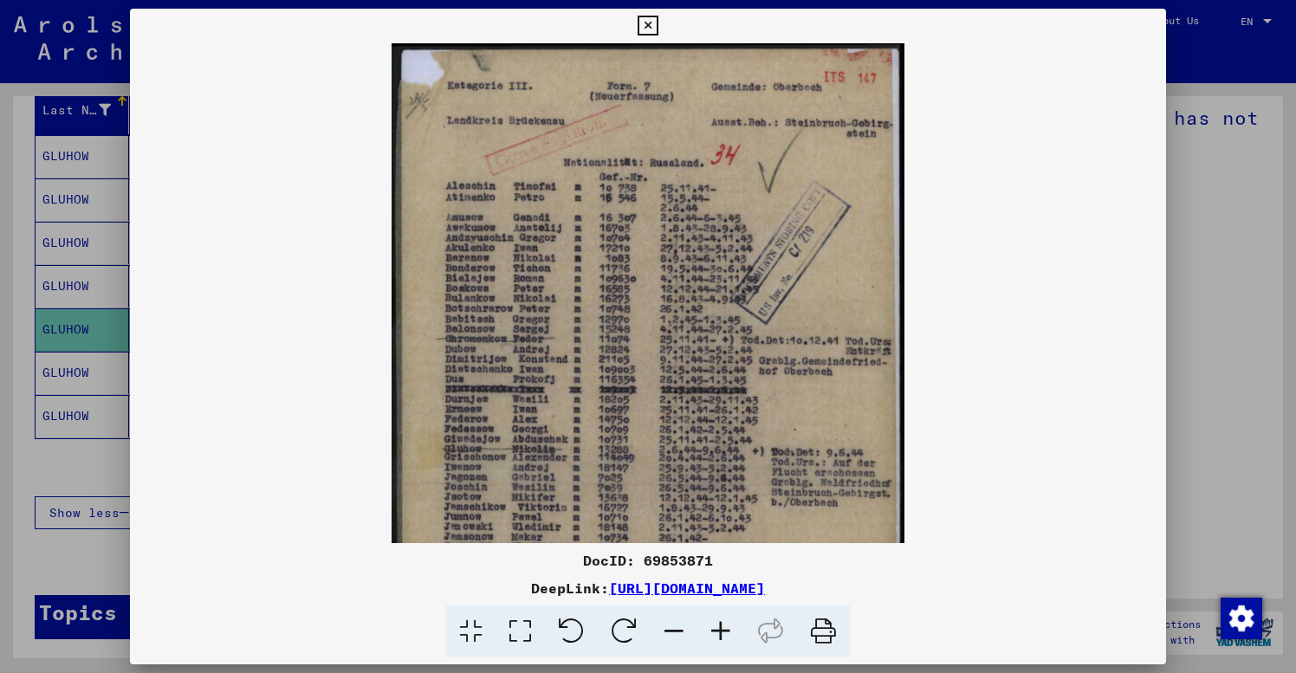
click at [721, 631] on icon at bounding box center [720, 632] width 47 height 53
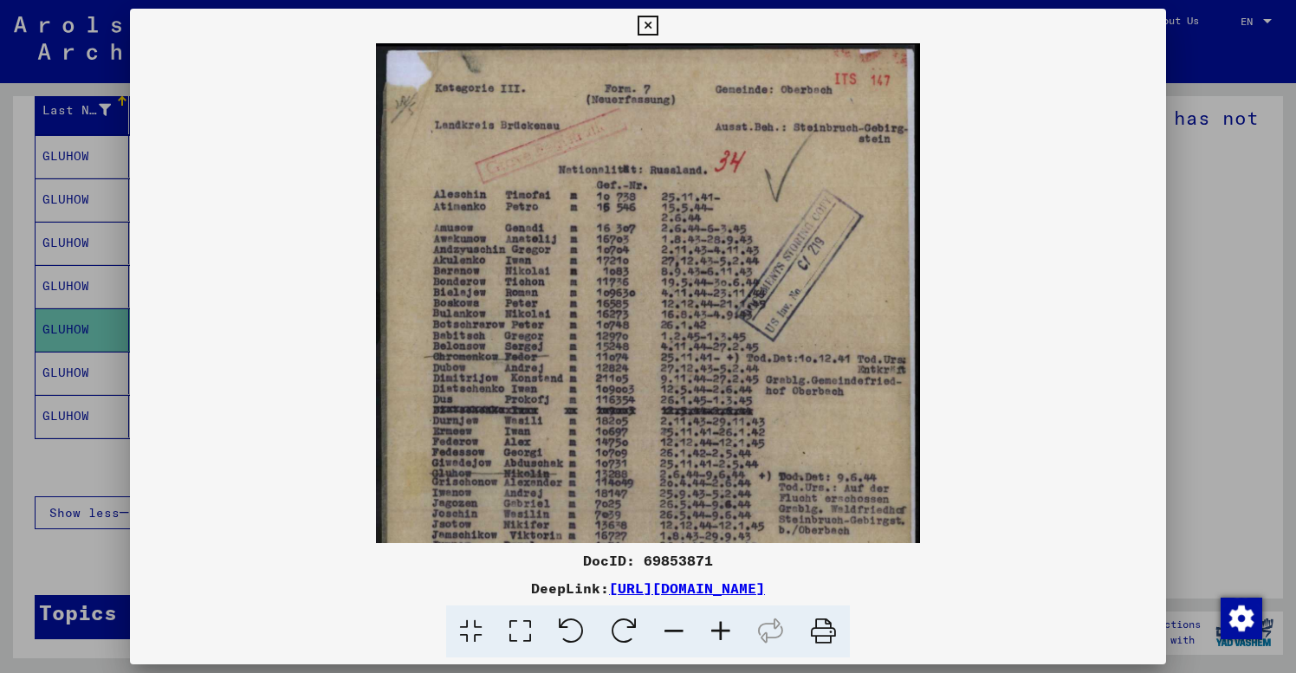
click at [721, 631] on icon at bounding box center [720, 632] width 47 height 53
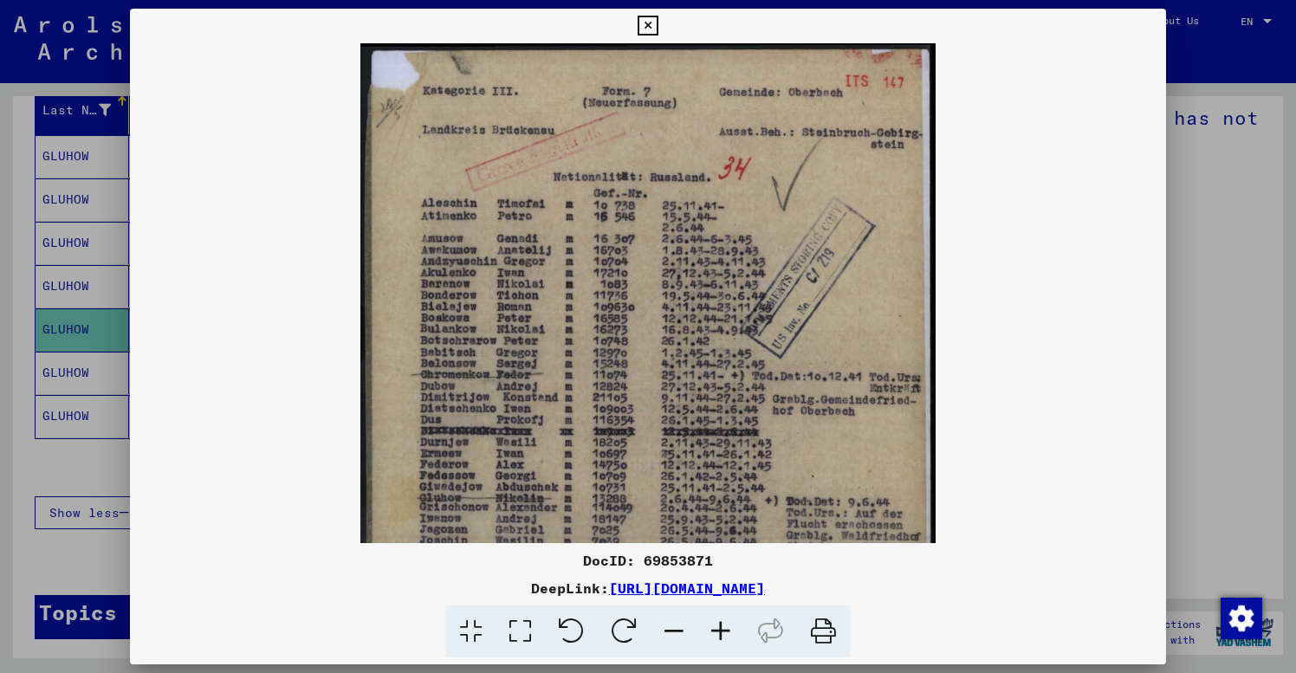
click at [721, 631] on icon at bounding box center [720, 632] width 47 height 53
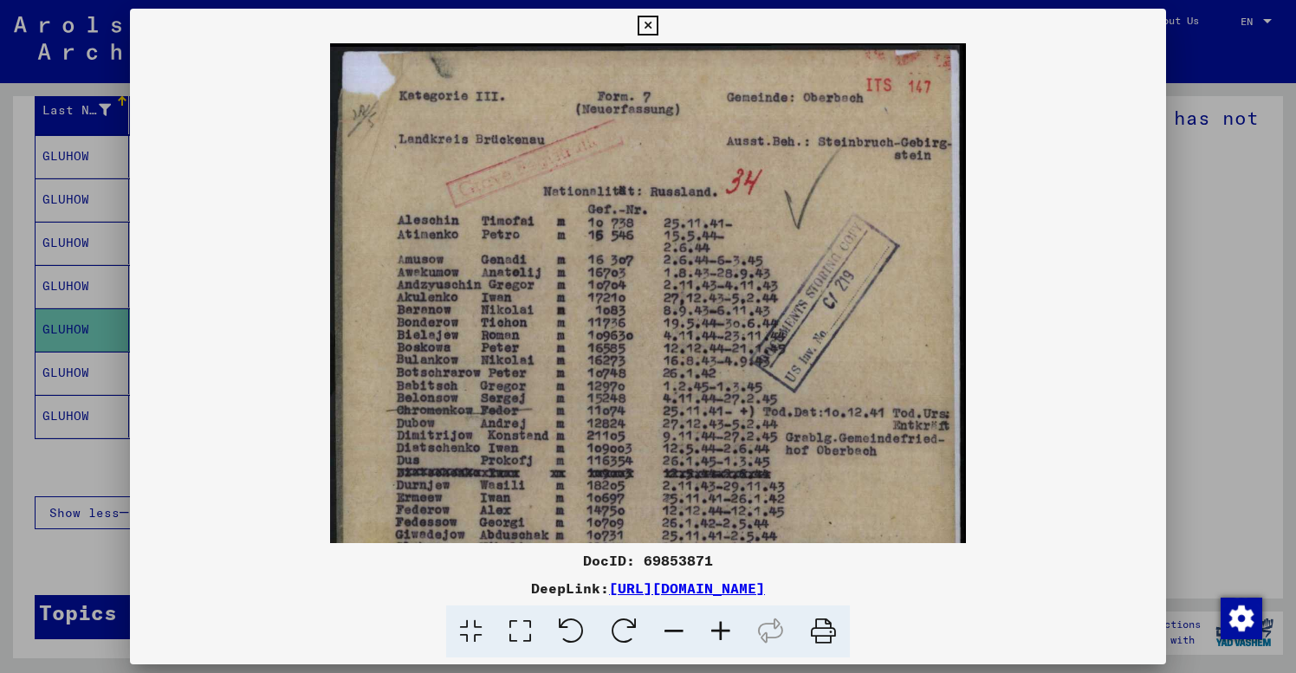
click at [721, 631] on icon at bounding box center [720, 632] width 47 height 53
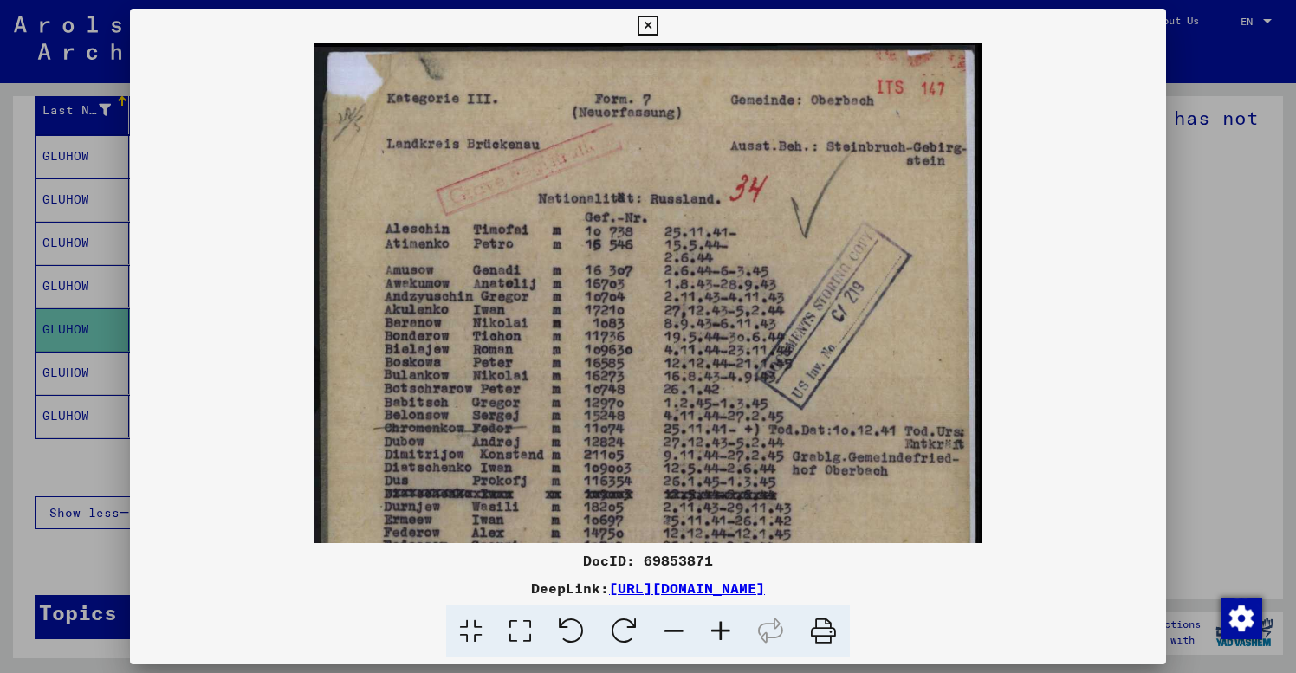
click at [721, 631] on icon at bounding box center [720, 632] width 47 height 53
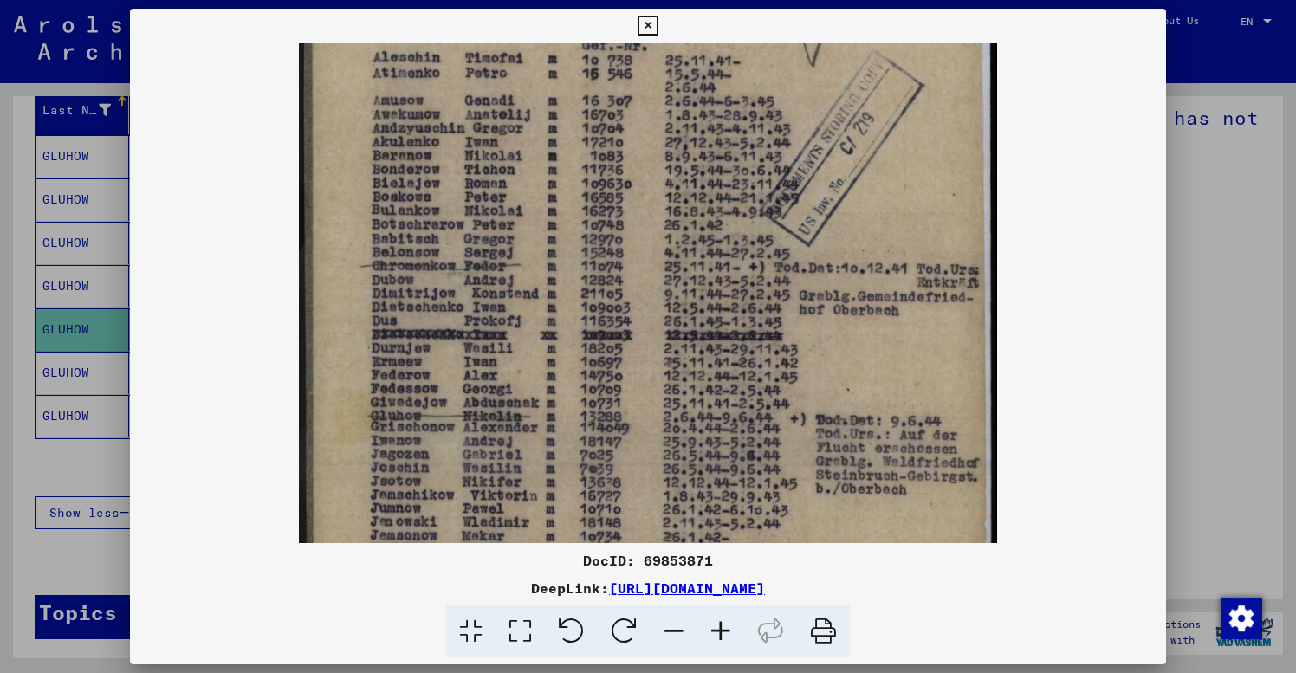
scroll to position [187, 0]
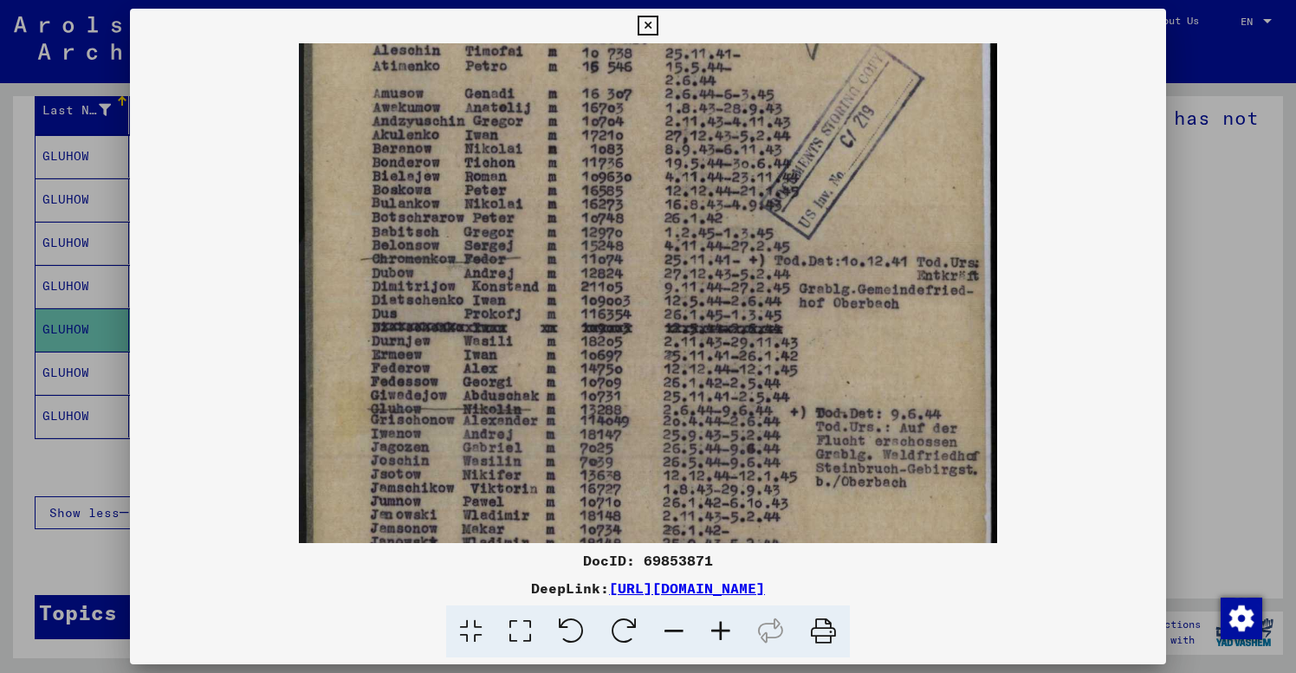
drag, startPoint x: 735, startPoint y: 422, endPoint x: 740, endPoint y: 235, distance: 187.2
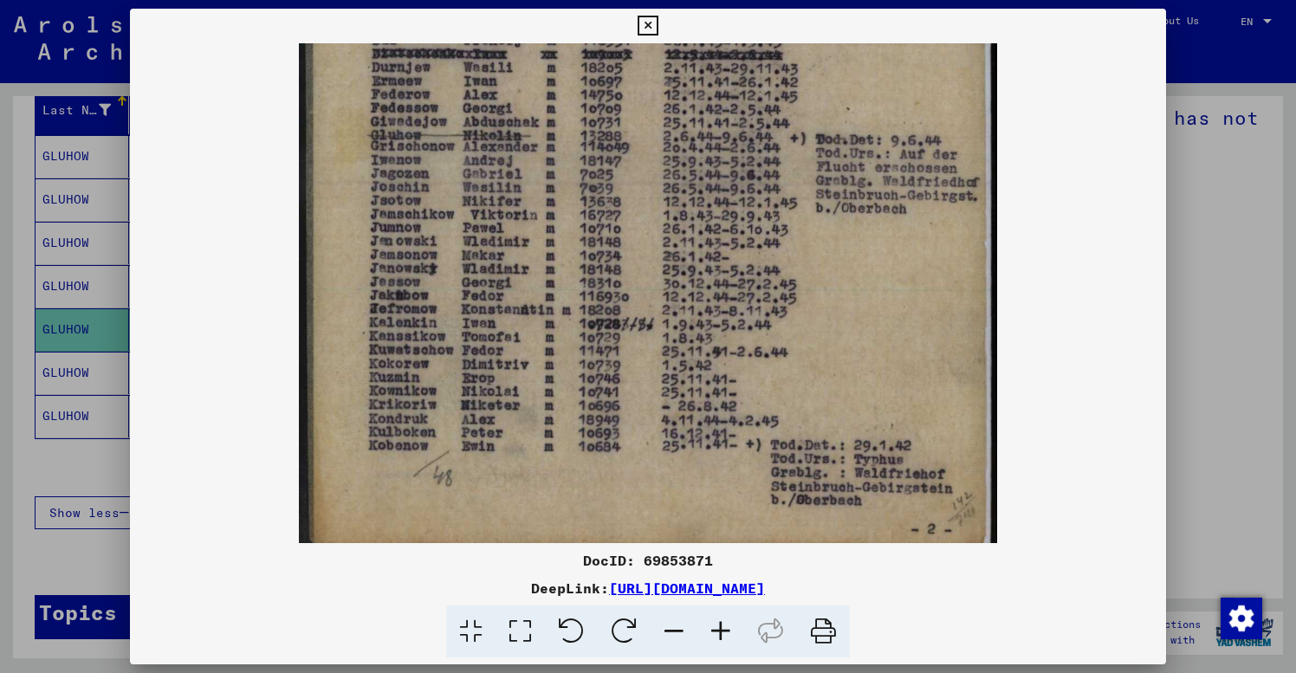
scroll to position [462, 0]
drag, startPoint x: 910, startPoint y: 504, endPoint x: 905, endPoint y: 230, distance: 274.7
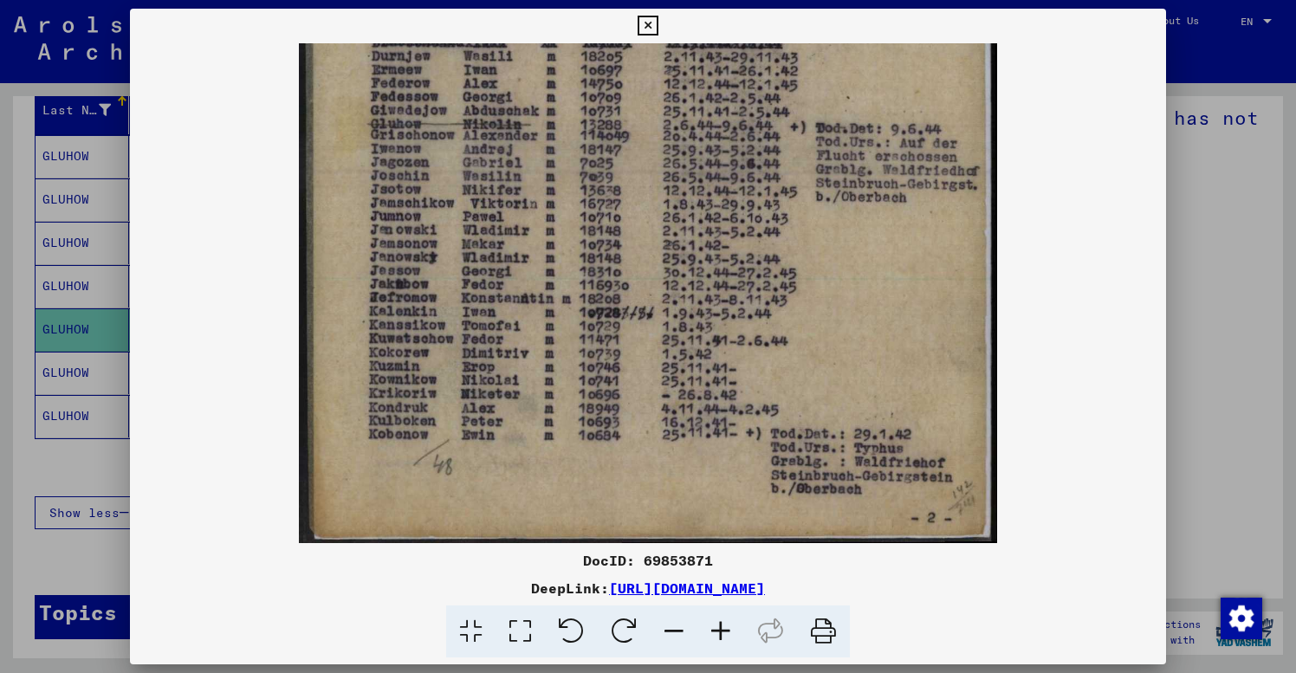
scroll to position [477, 0]
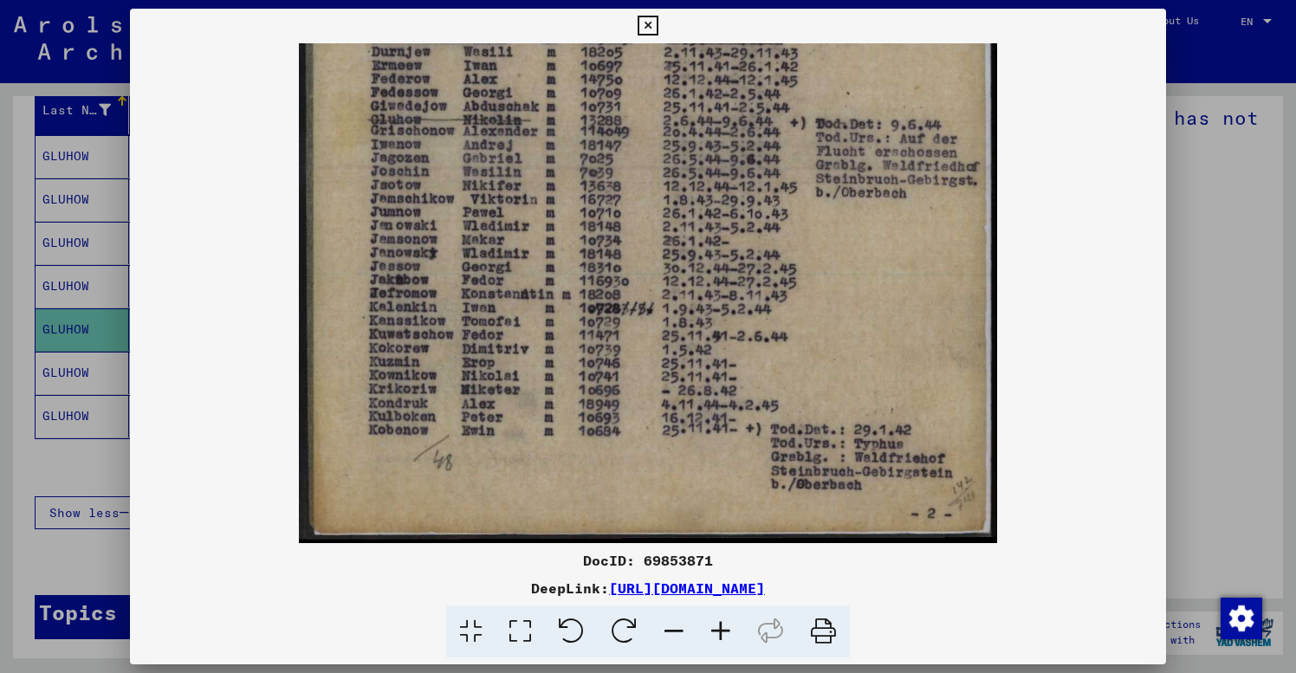
drag, startPoint x: 869, startPoint y: 409, endPoint x: 875, endPoint y: 282, distance: 126.6
click at [922, 308] on img at bounding box center [648, 55] width 698 height 976
click at [910, 340] on img at bounding box center [648, 55] width 698 height 976
drag, startPoint x: 645, startPoint y: 557, endPoint x: 740, endPoint y: 561, distance: 95.4
click at [739, 561] on div "DocID: 69853871" at bounding box center [648, 560] width 1037 height 21
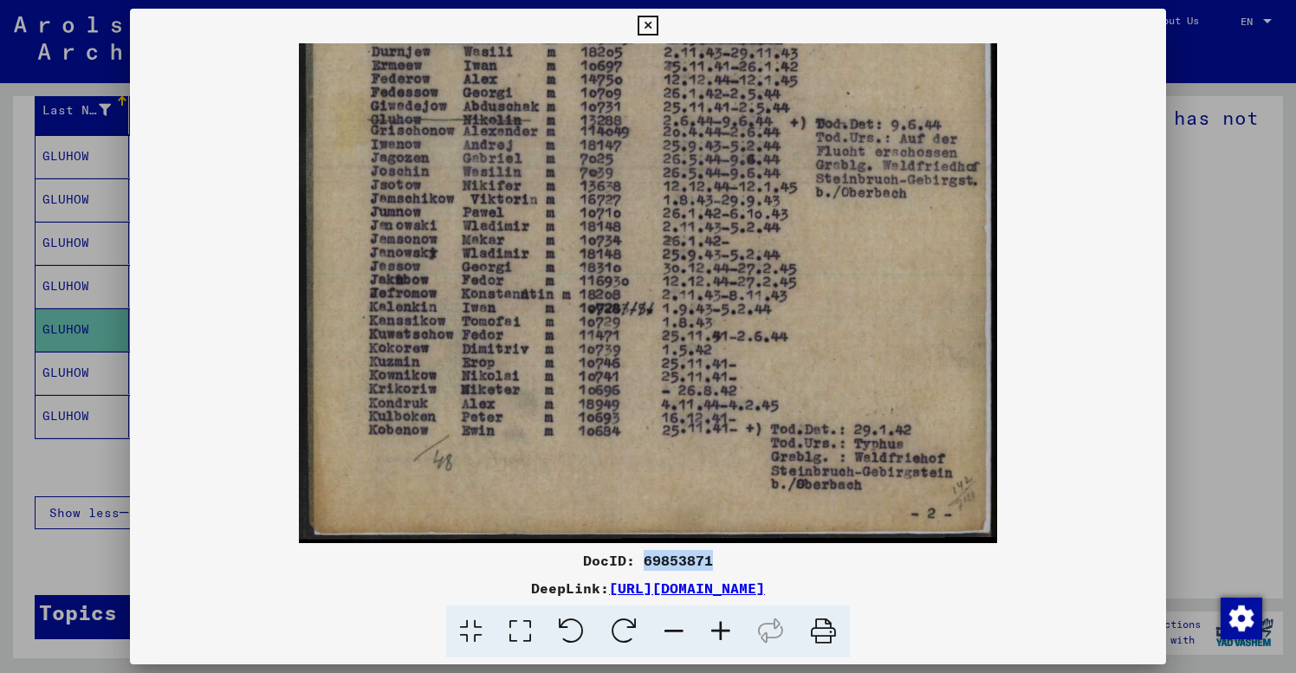
copy div "69853871"
click at [1093, 542] on div at bounding box center [648, 293] width 1037 height 500
click at [658, 25] on icon at bounding box center [648, 26] width 20 height 21
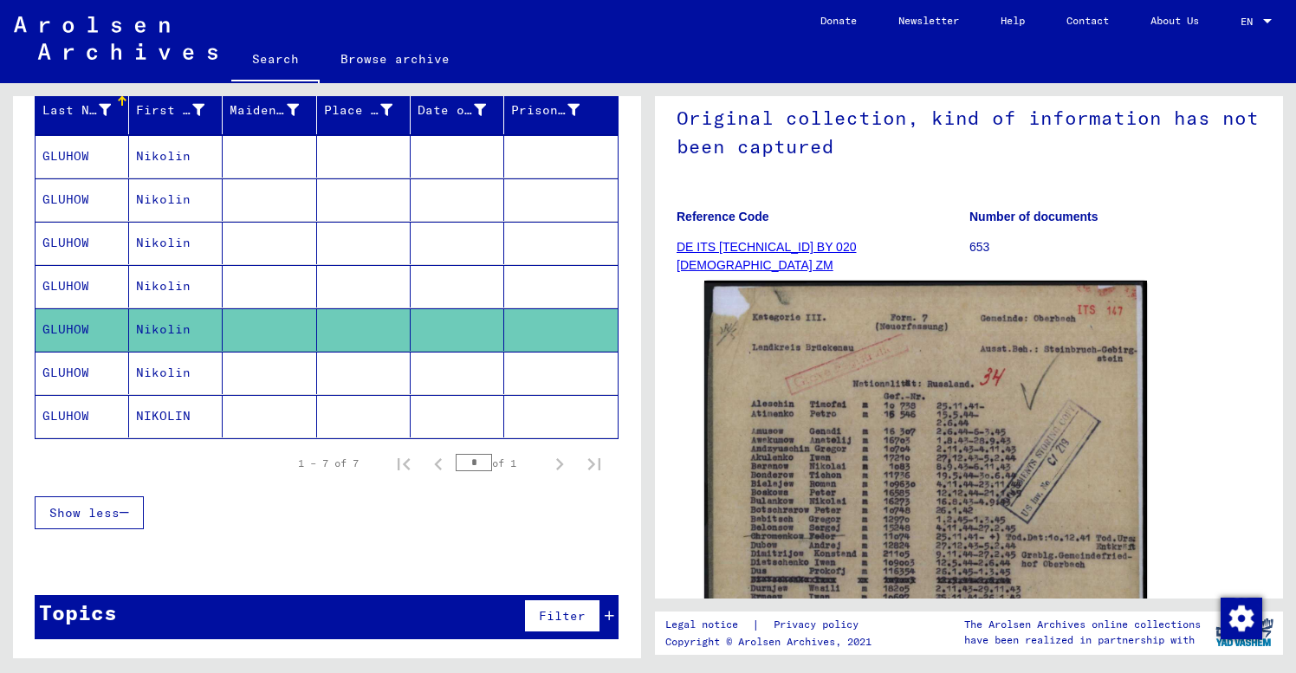
click at [311, 513] on div "Show less" at bounding box center [327, 513] width 584 height 50
click at [239, 371] on mat-cell at bounding box center [270, 373] width 94 height 42
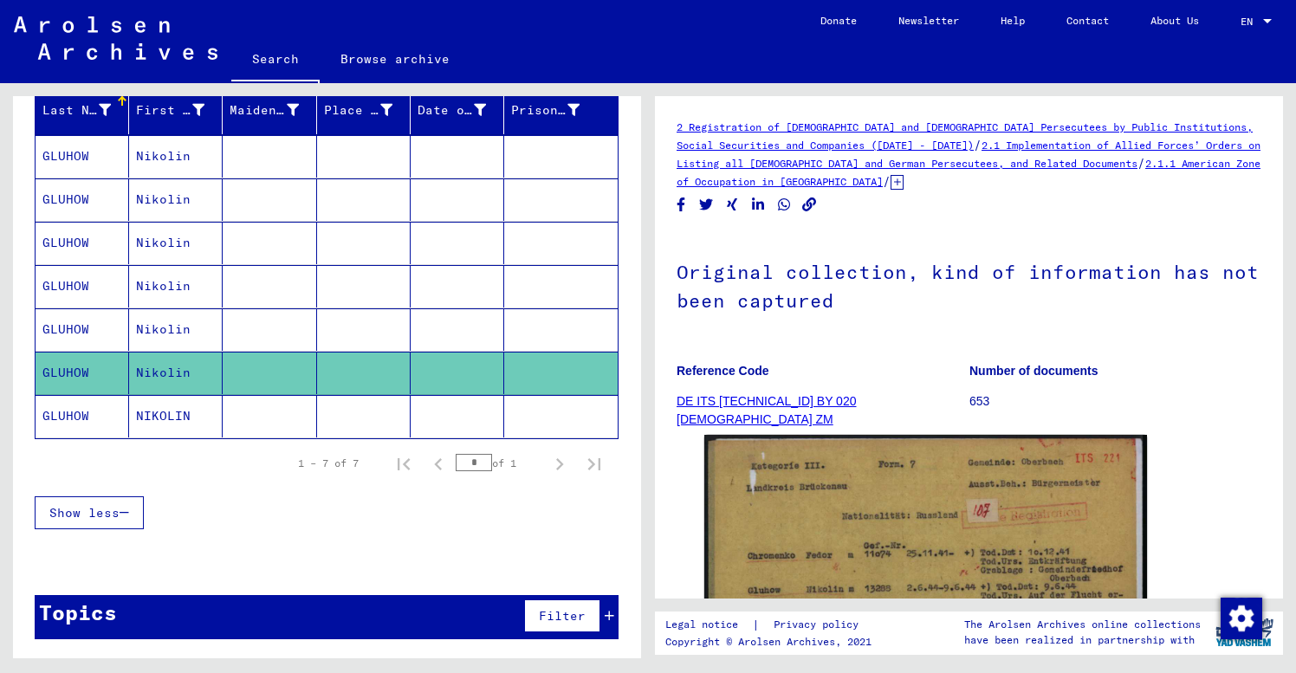
click at [882, 407] on figure "Reference Code DE ITS [TECHNICAL_ID] BY 020 [DEMOGRAPHIC_DATA] ZM" at bounding box center [823, 389] width 292 height 78
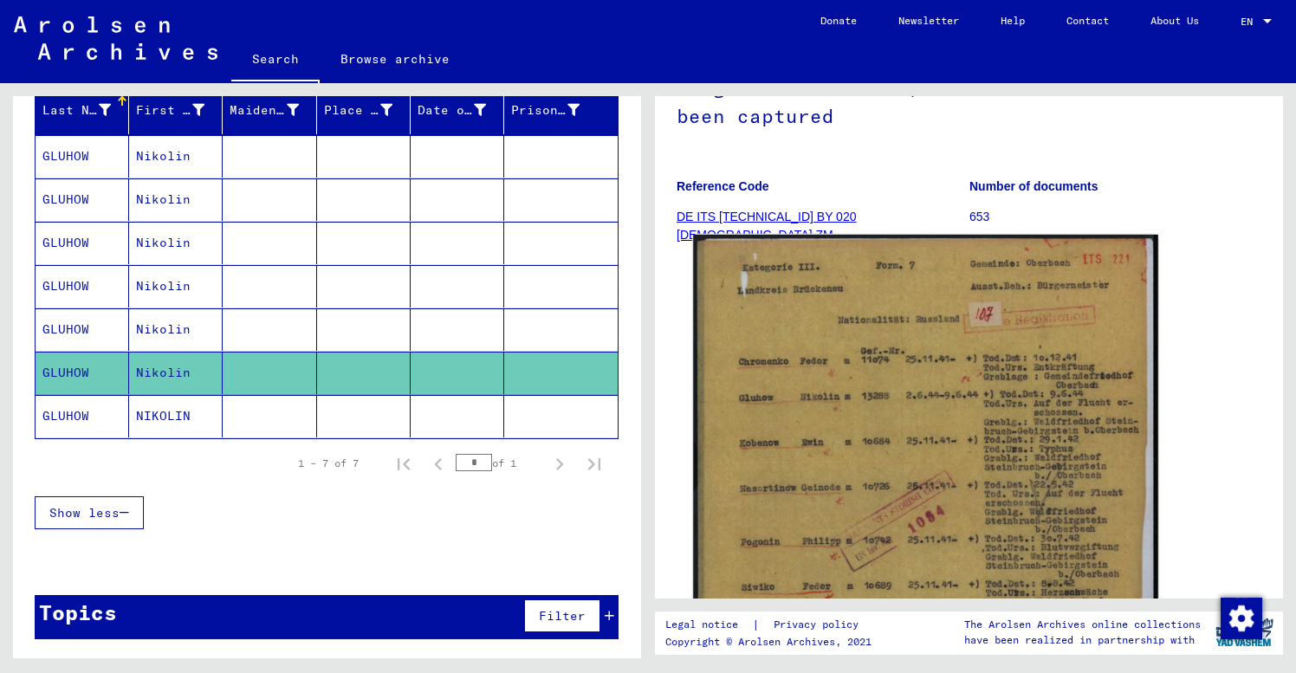
scroll to position [160, 0]
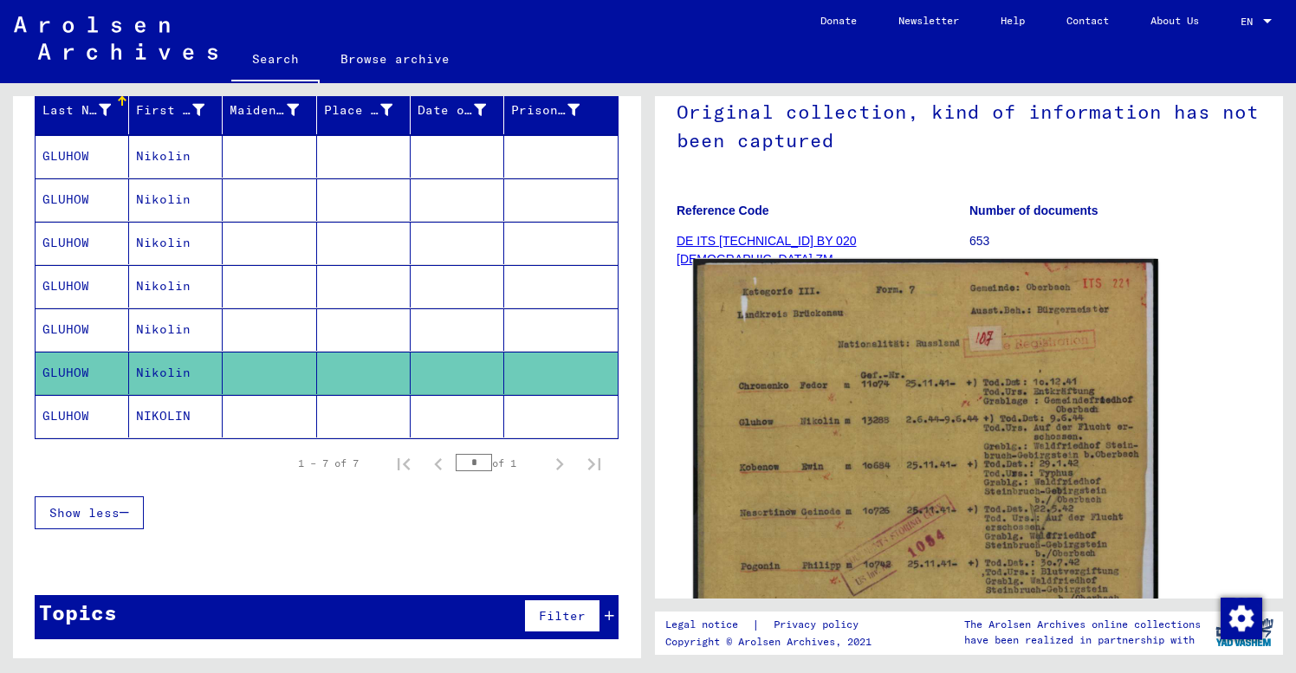
click at [1119, 426] on img at bounding box center [925, 581] width 465 height 645
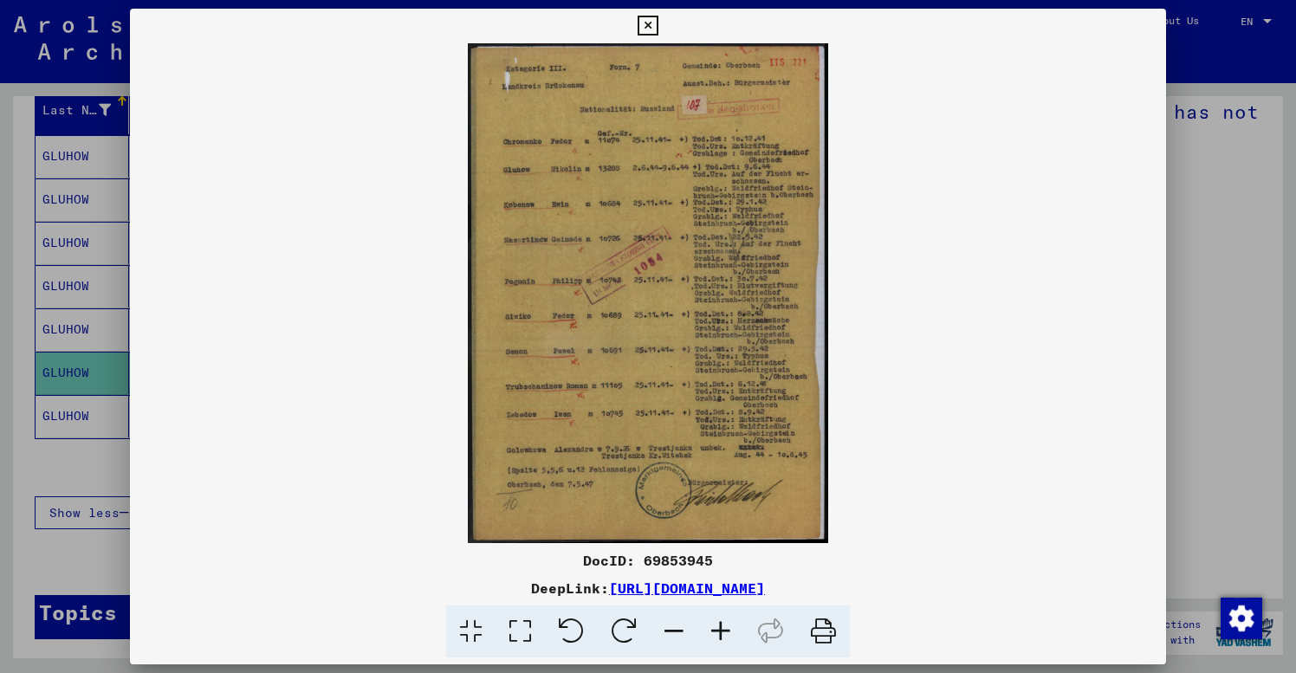
click at [721, 630] on icon at bounding box center [720, 632] width 47 height 53
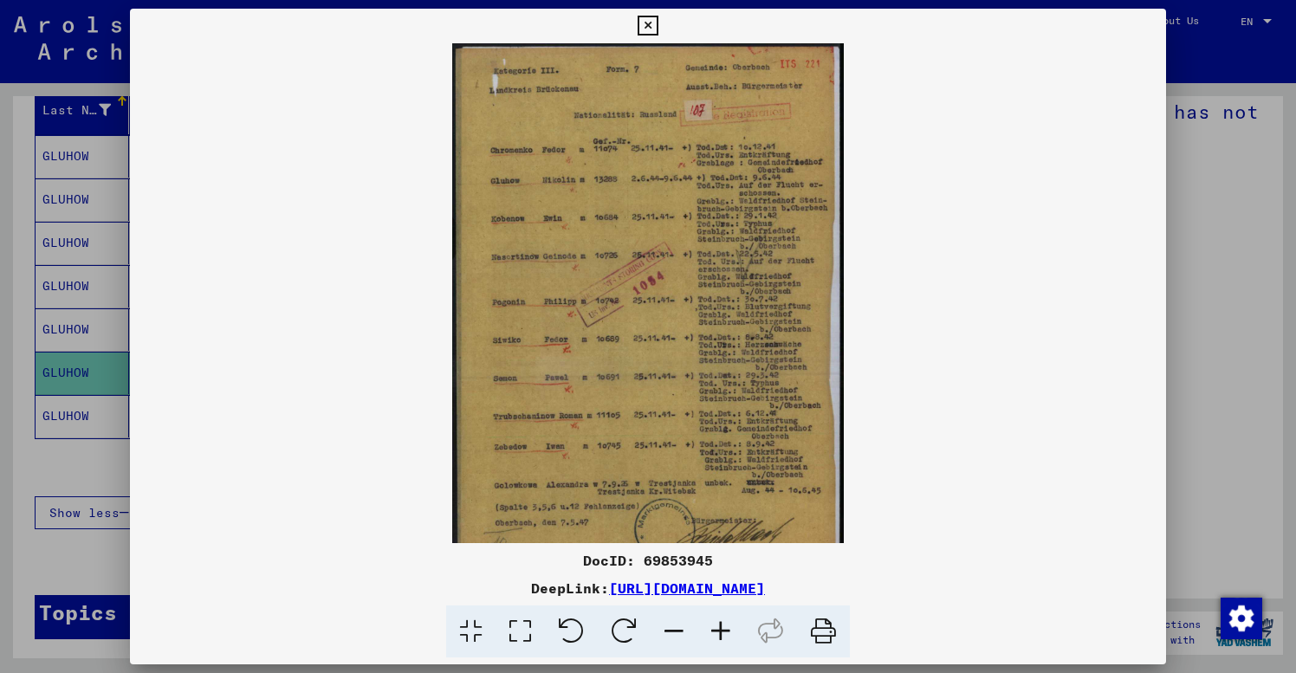
click at [721, 630] on icon at bounding box center [720, 632] width 47 height 53
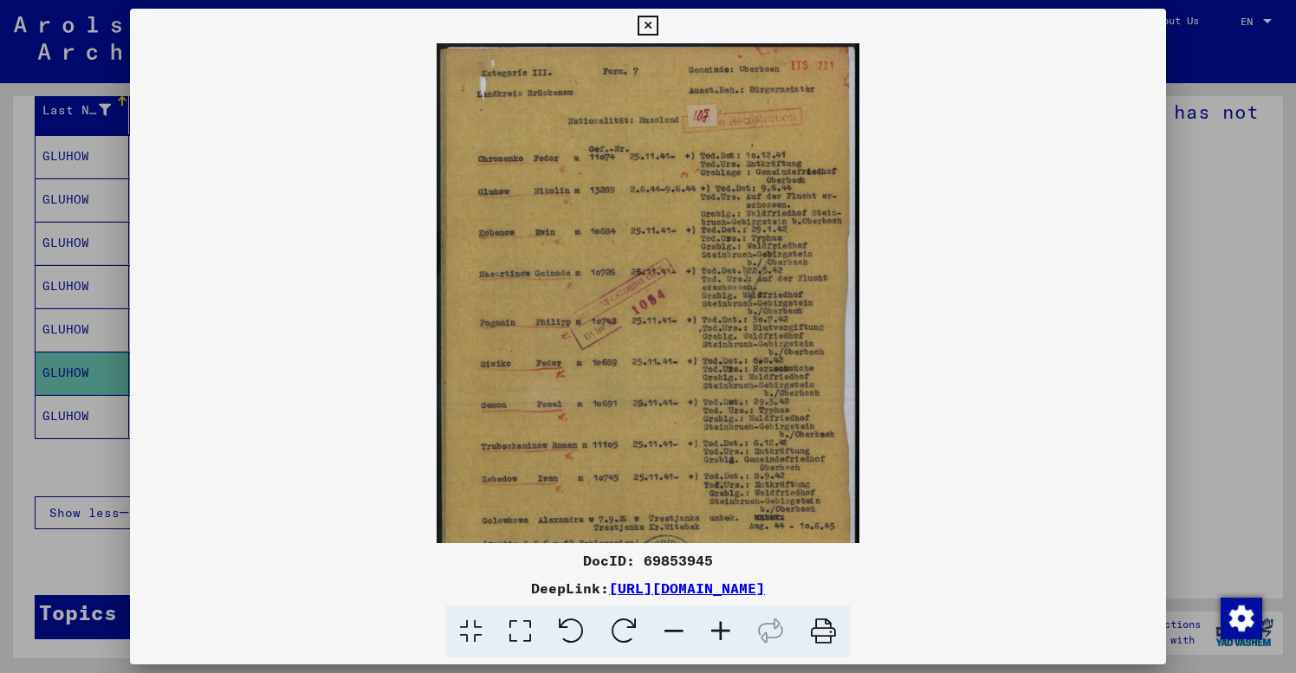
click at [721, 630] on icon at bounding box center [720, 632] width 47 height 53
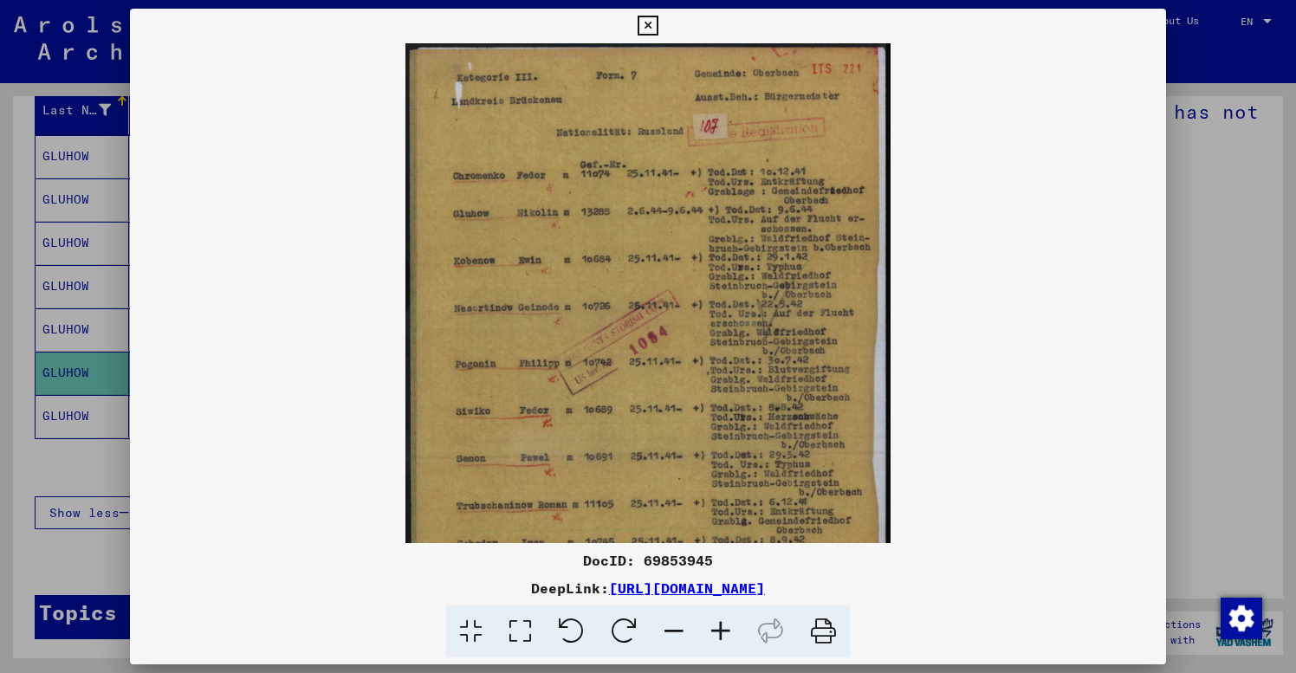
click at [721, 630] on icon at bounding box center [720, 632] width 47 height 53
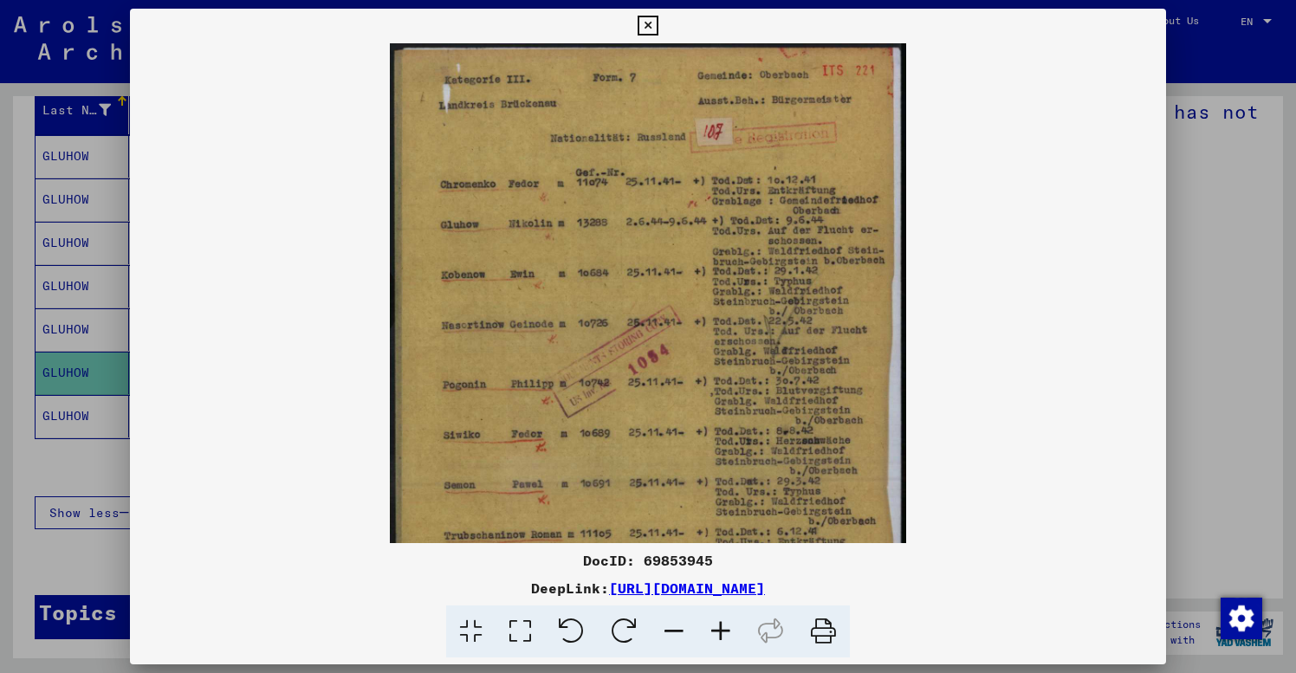
click at [721, 630] on icon at bounding box center [720, 632] width 47 height 53
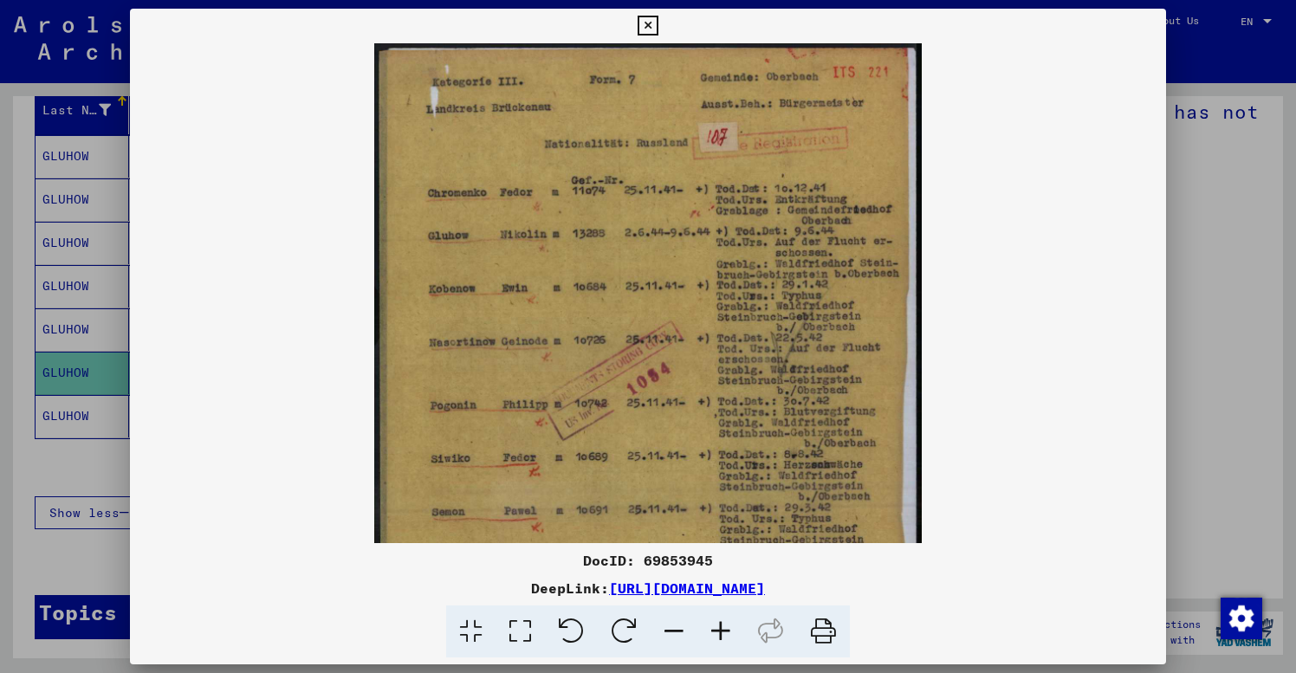
click at [721, 630] on icon at bounding box center [720, 632] width 47 height 53
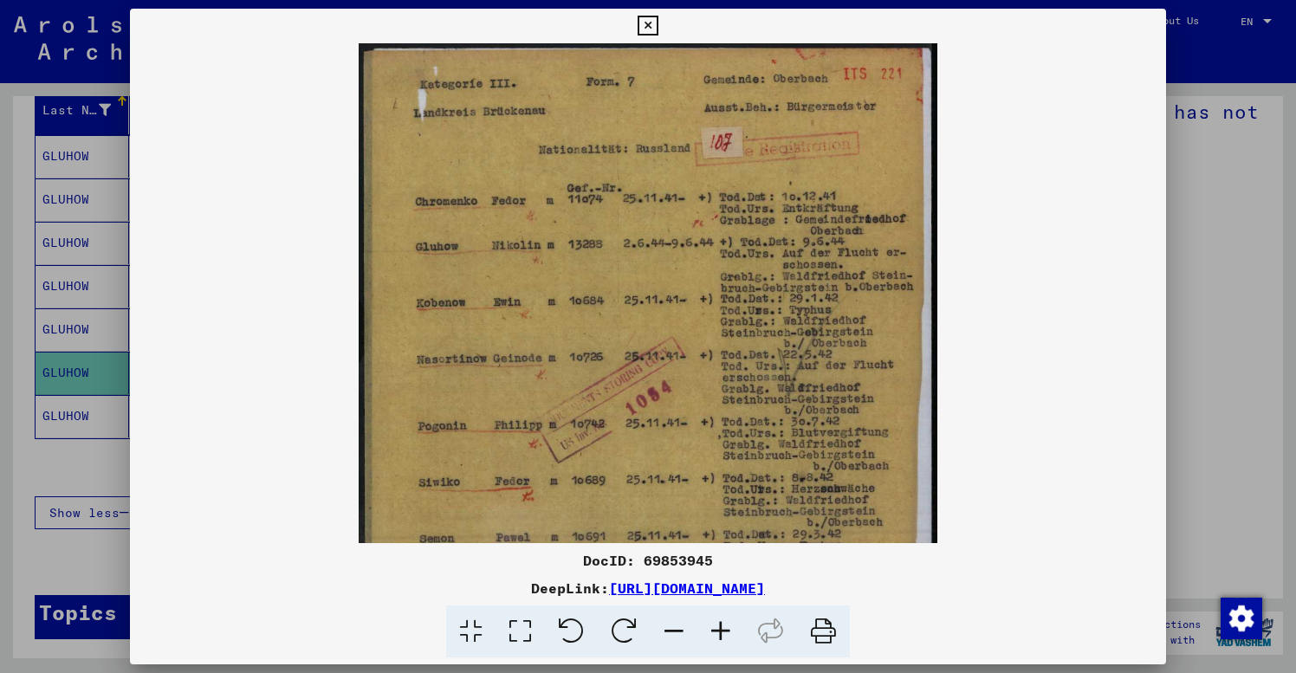
click at [721, 630] on icon at bounding box center [720, 632] width 47 height 53
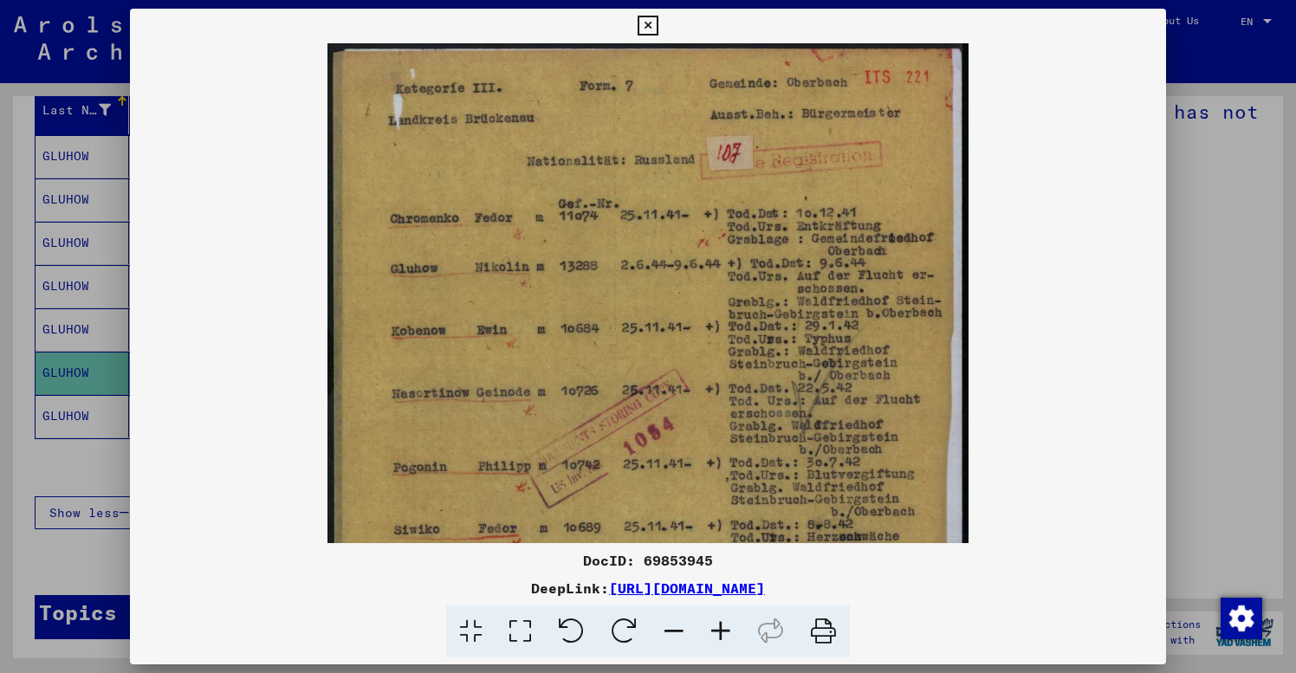
click at [721, 630] on icon at bounding box center [720, 632] width 47 height 53
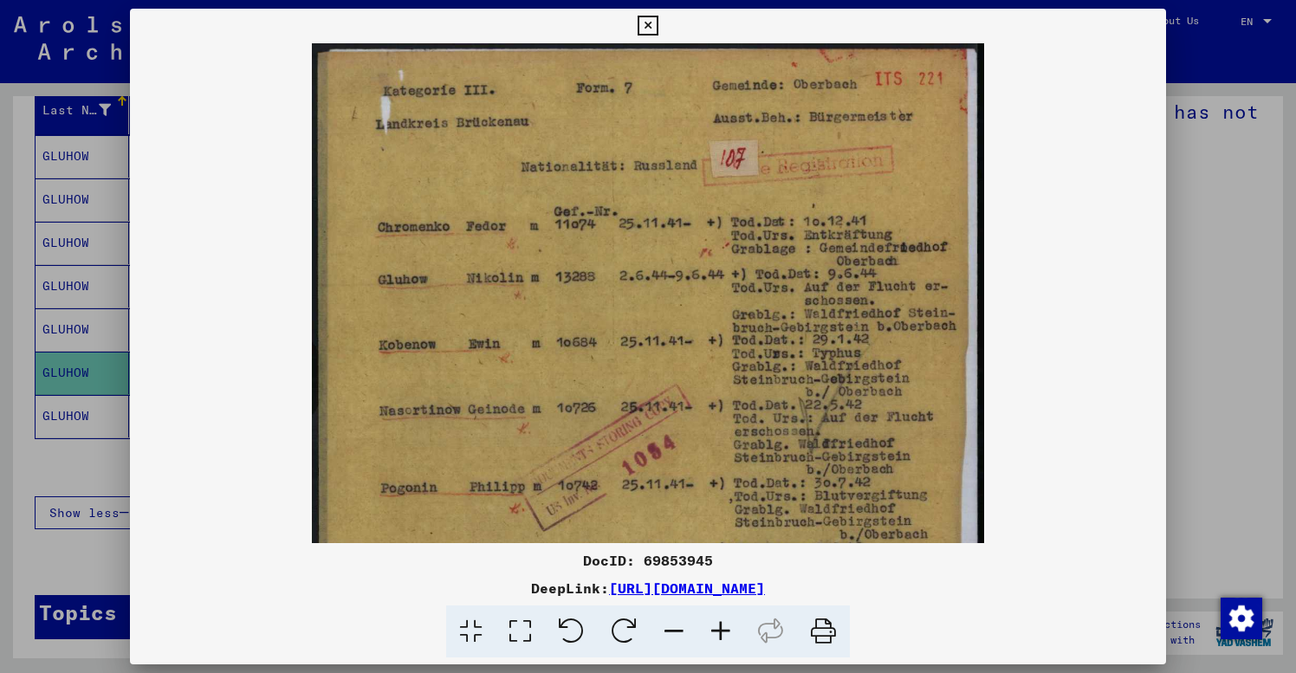
click at [721, 630] on icon at bounding box center [720, 632] width 47 height 53
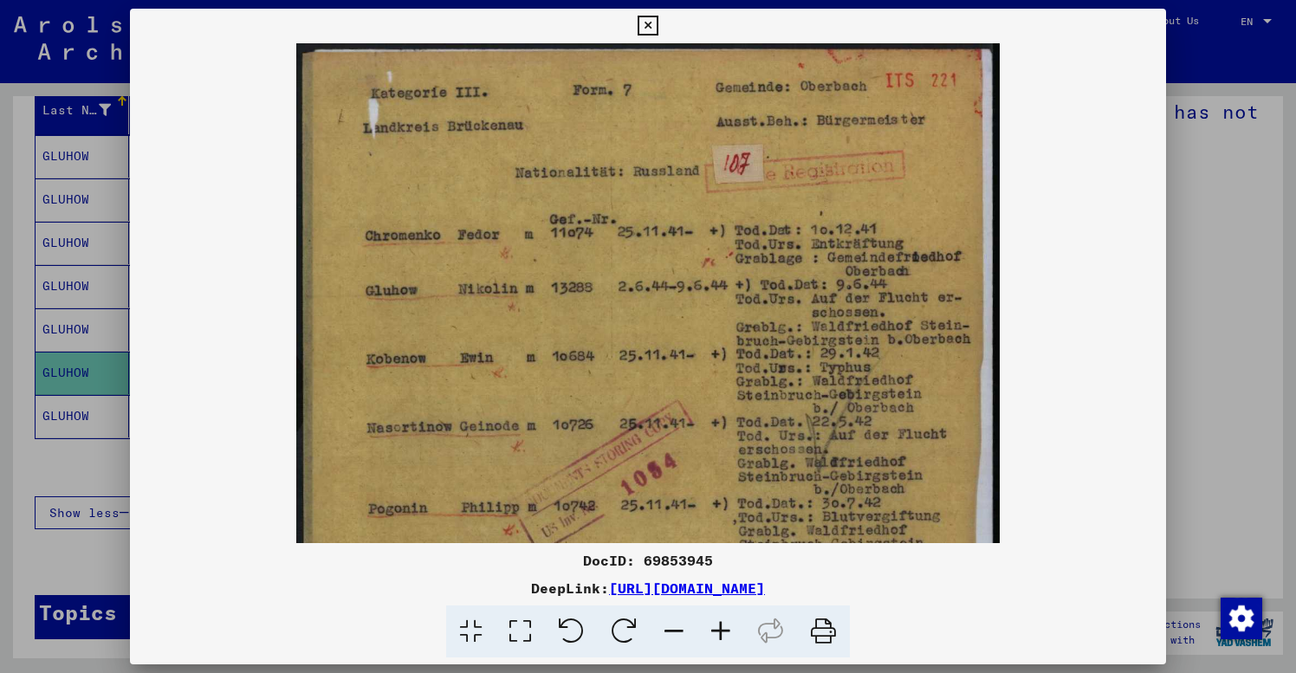
click at [721, 630] on icon at bounding box center [720, 632] width 47 height 53
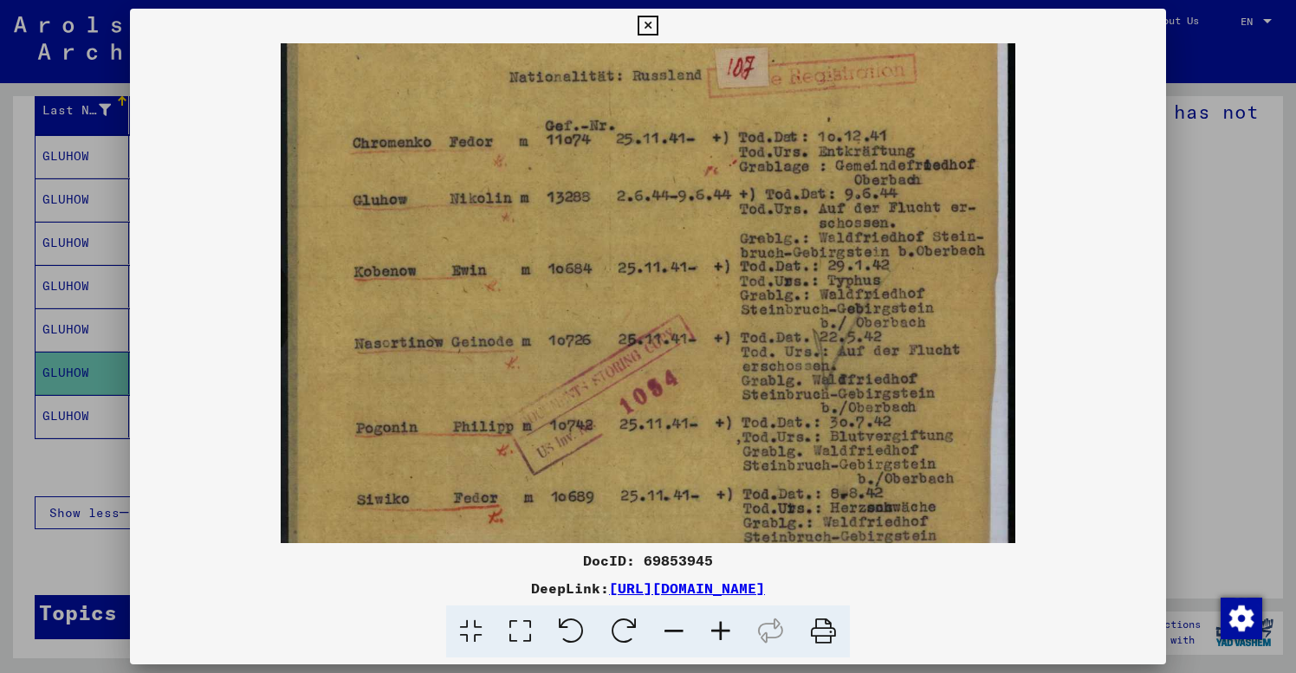
drag, startPoint x: 763, startPoint y: 503, endPoint x: 765, endPoint y: 398, distance: 104.8
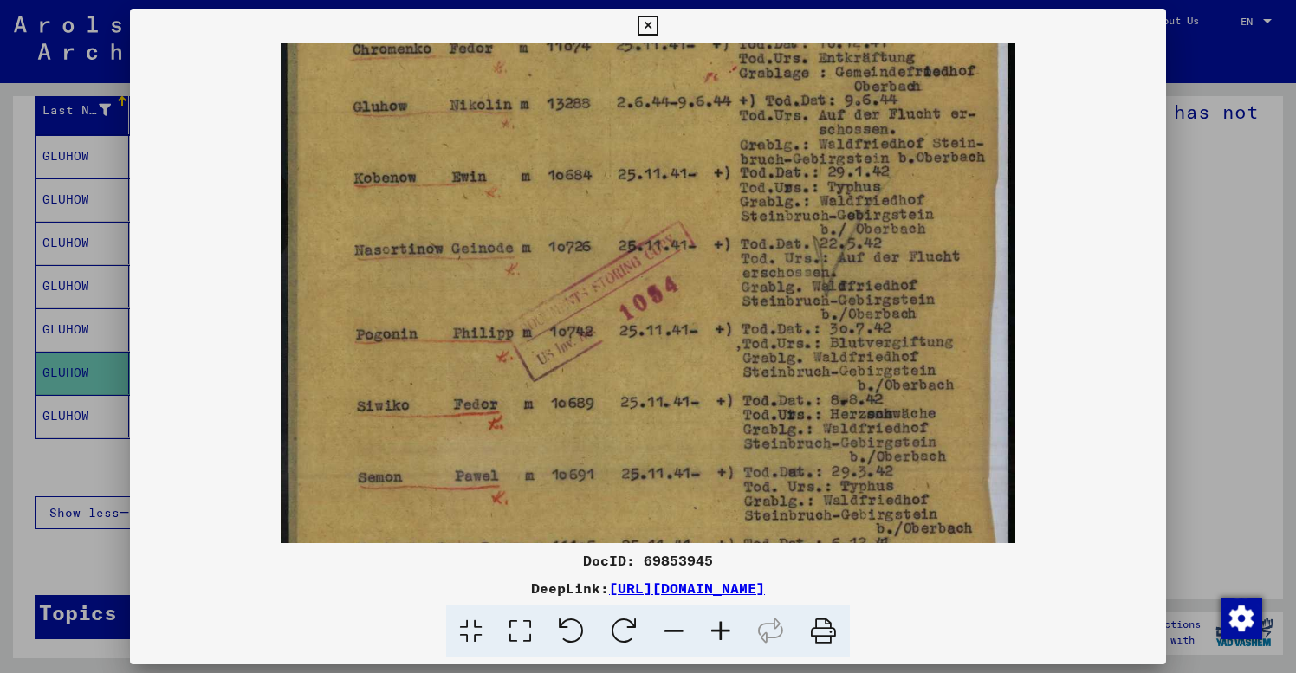
scroll to position [196, 0]
drag, startPoint x: 931, startPoint y: 465, endPoint x: 932, endPoint y: 374, distance: 91.0
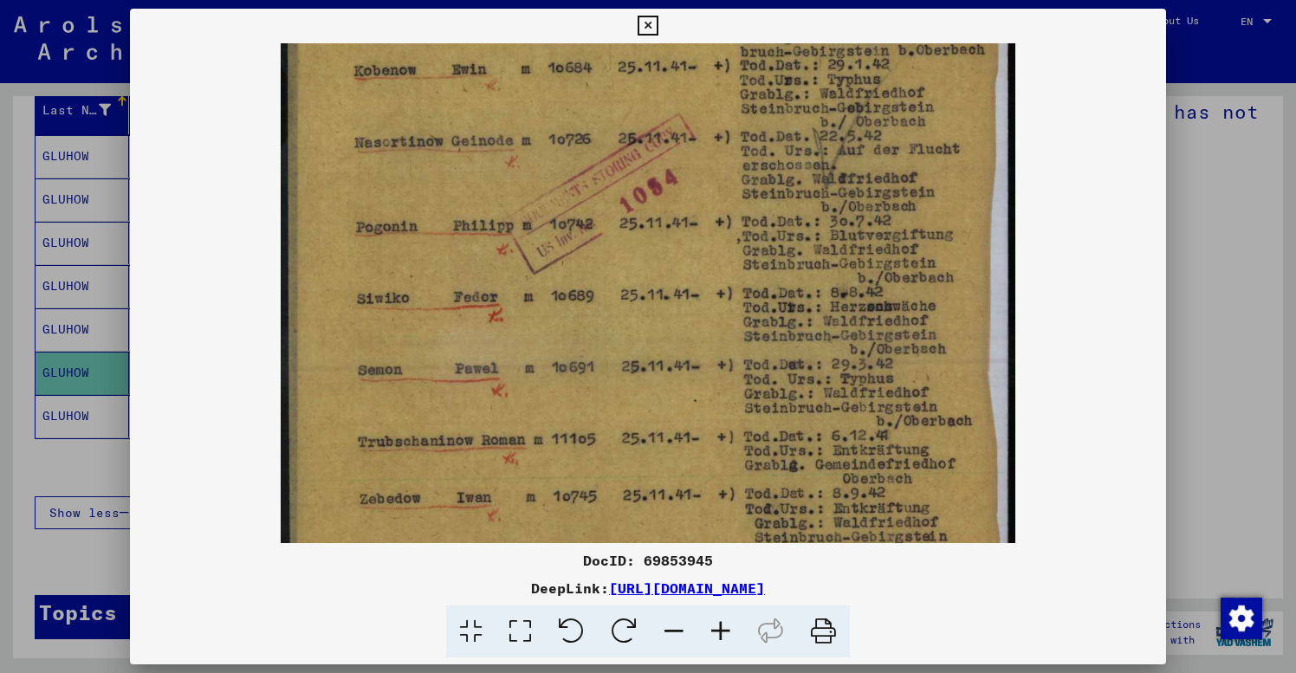
scroll to position [303, 0]
drag, startPoint x: 946, startPoint y: 431, endPoint x: 950, endPoint y: 323, distance: 107.5
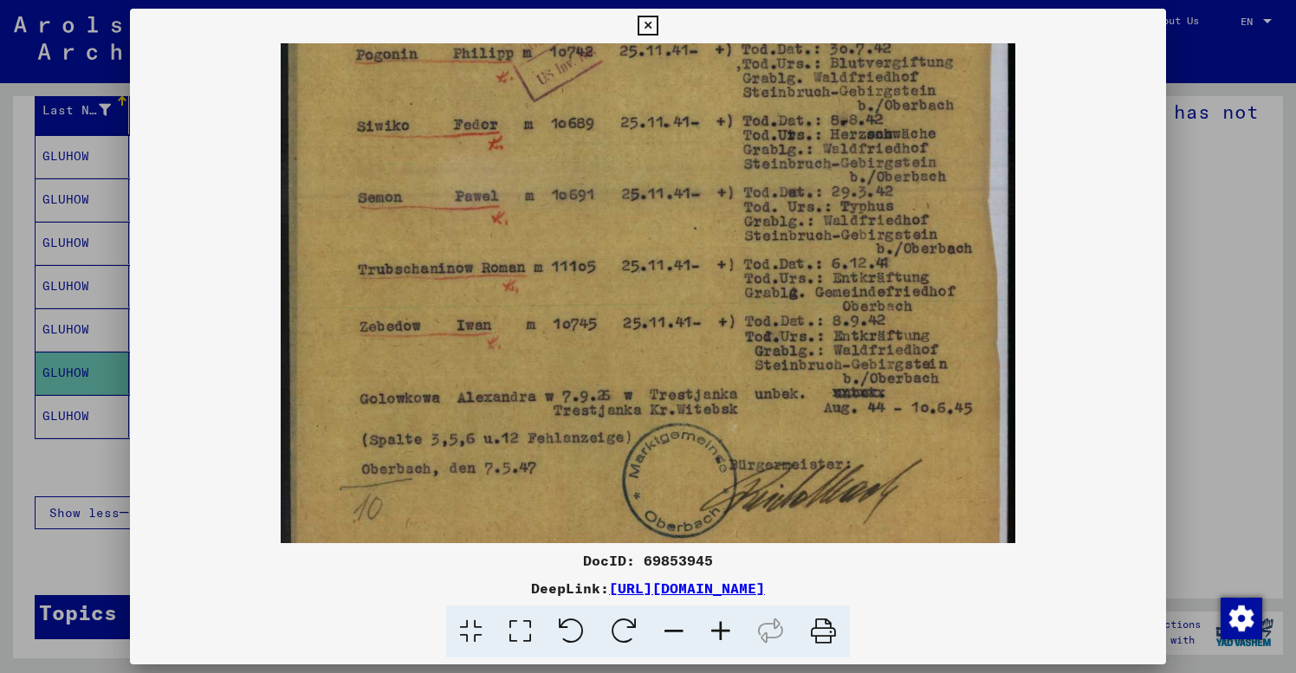
scroll to position [477, 0]
drag, startPoint x: 961, startPoint y: 487, endPoint x: 970, endPoint y: 314, distance: 173.5
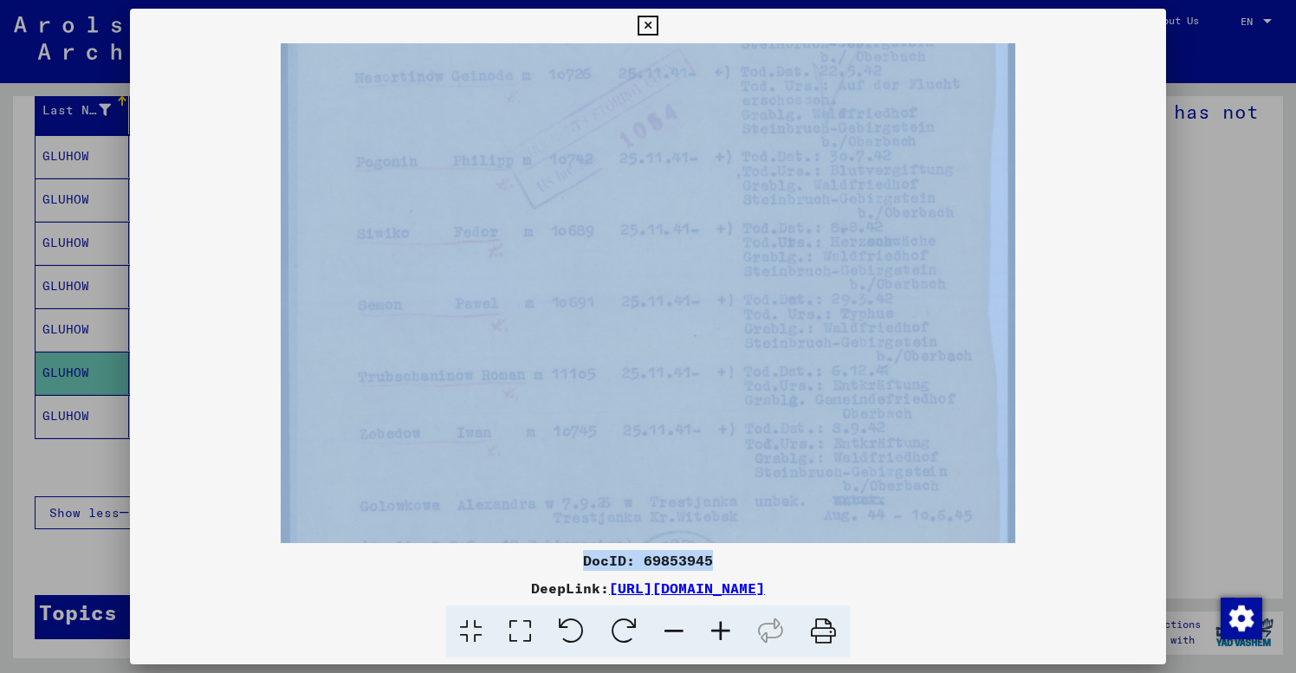
scroll to position [353, 0]
drag, startPoint x: 966, startPoint y: 463, endPoint x: 949, endPoint y: 575, distance: 114.0
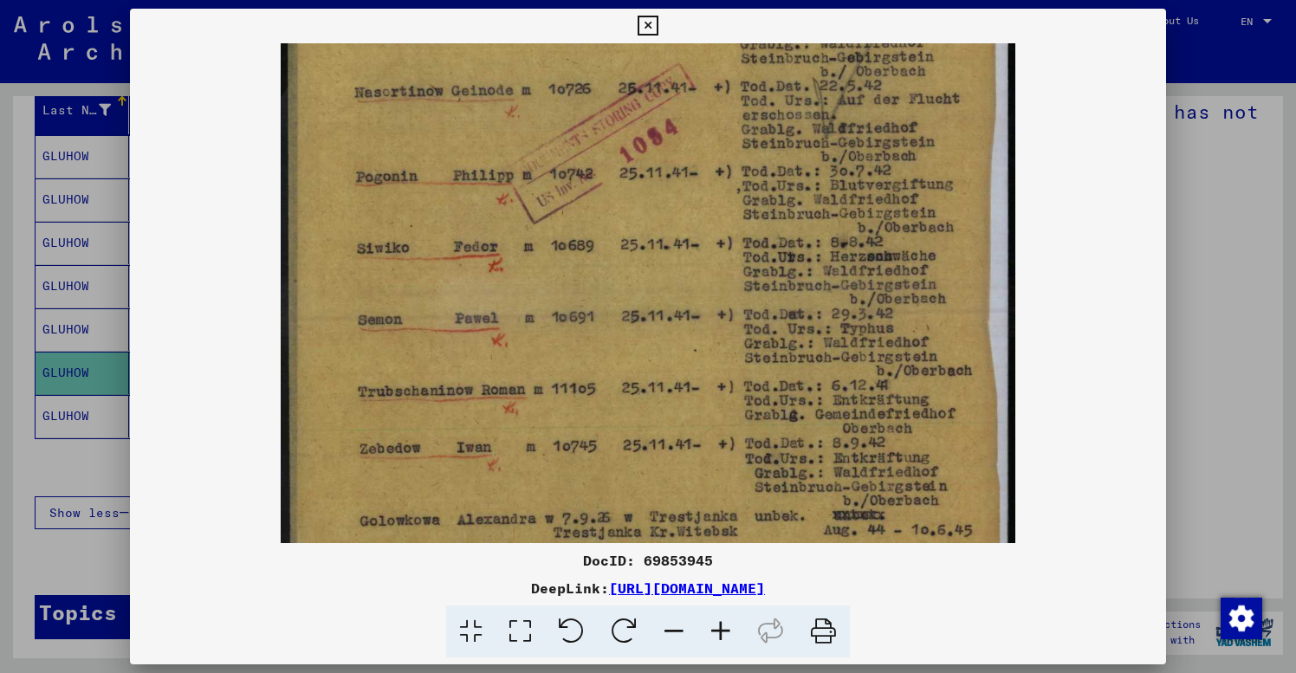
click at [1085, 371] on div at bounding box center [648, 293] width 1037 height 500
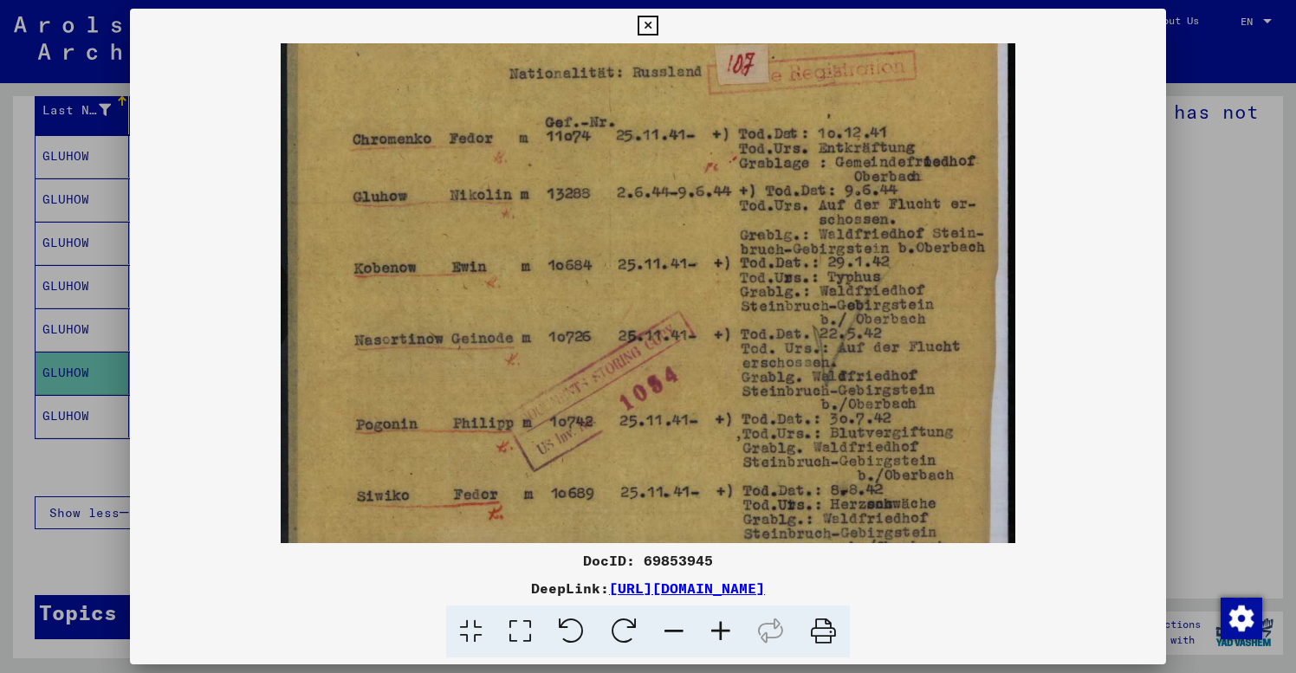
drag, startPoint x: 821, startPoint y: 197, endPoint x: 818, endPoint y: 451, distance: 253.9
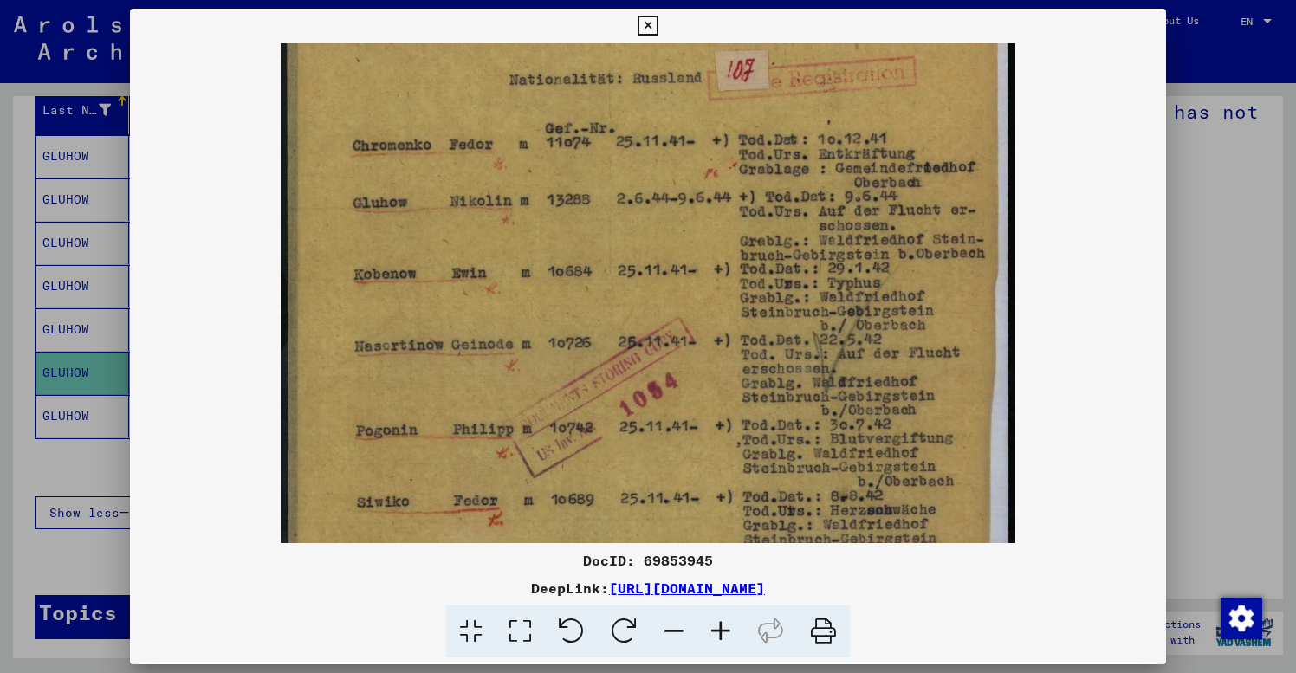
click at [856, 359] on img at bounding box center [648, 455] width 735 height 1020
click at [526, 628] on icon at bounding box center [520, 632] width 49 height 53
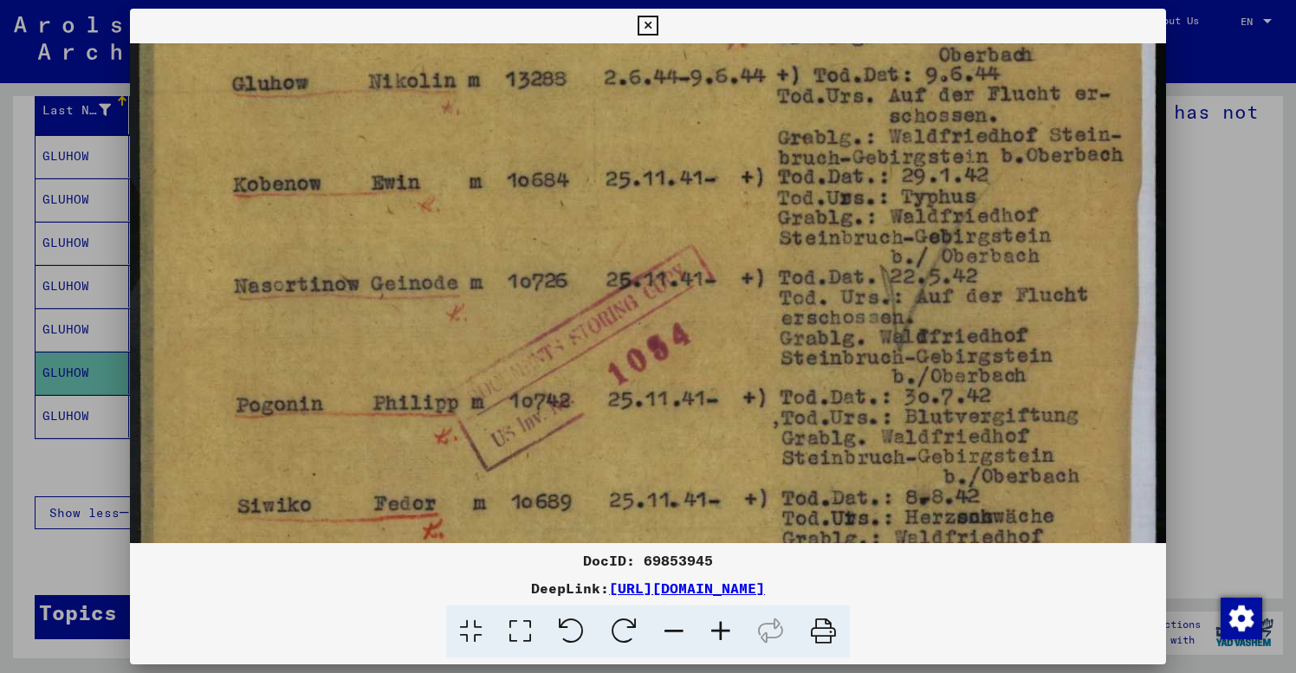
drag, startPoint x: 717, startPoint y: 444, endPoint x: 723, endPoint y: 193, distance: 251.3
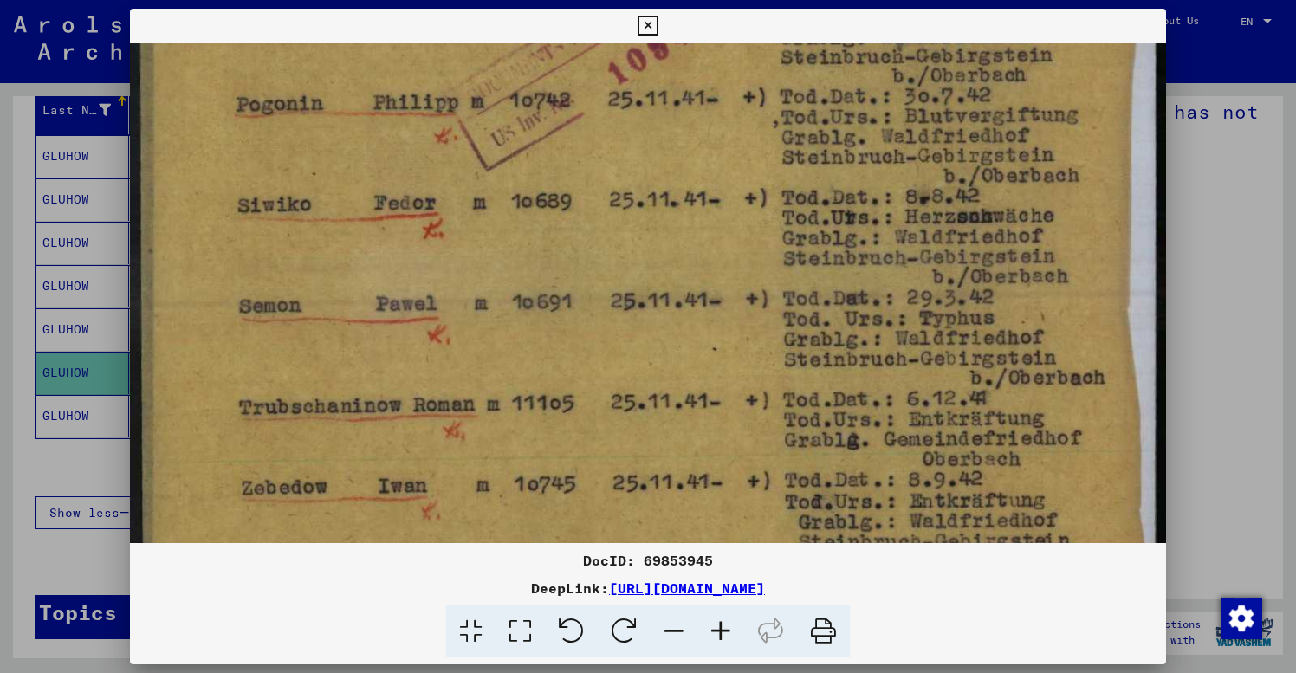
drag, startPoint x: 723, startPoint y: 386, endPoint x: 736, endPoint y: 97, distance: 288.8
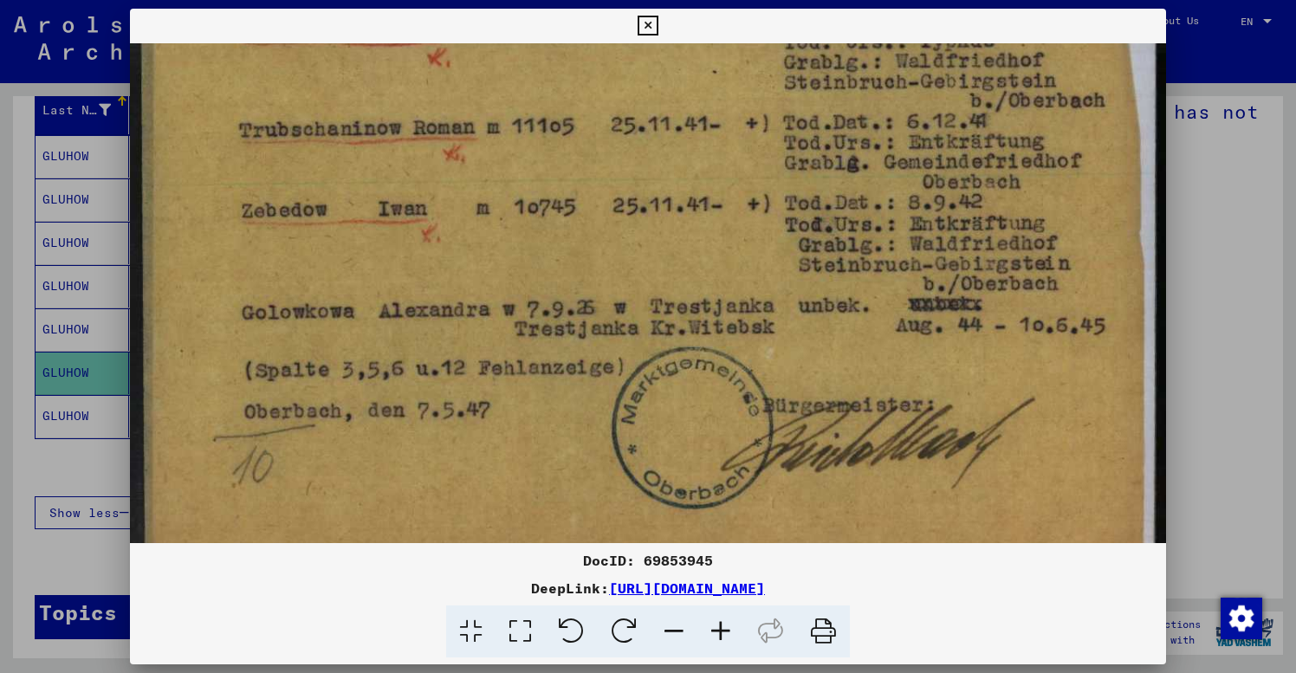
scroll to position [905, 0]
drag, startPoint x: 733, startPoint y: 381, endPoint x: 745, endPoint y: 109, distance: 272.3
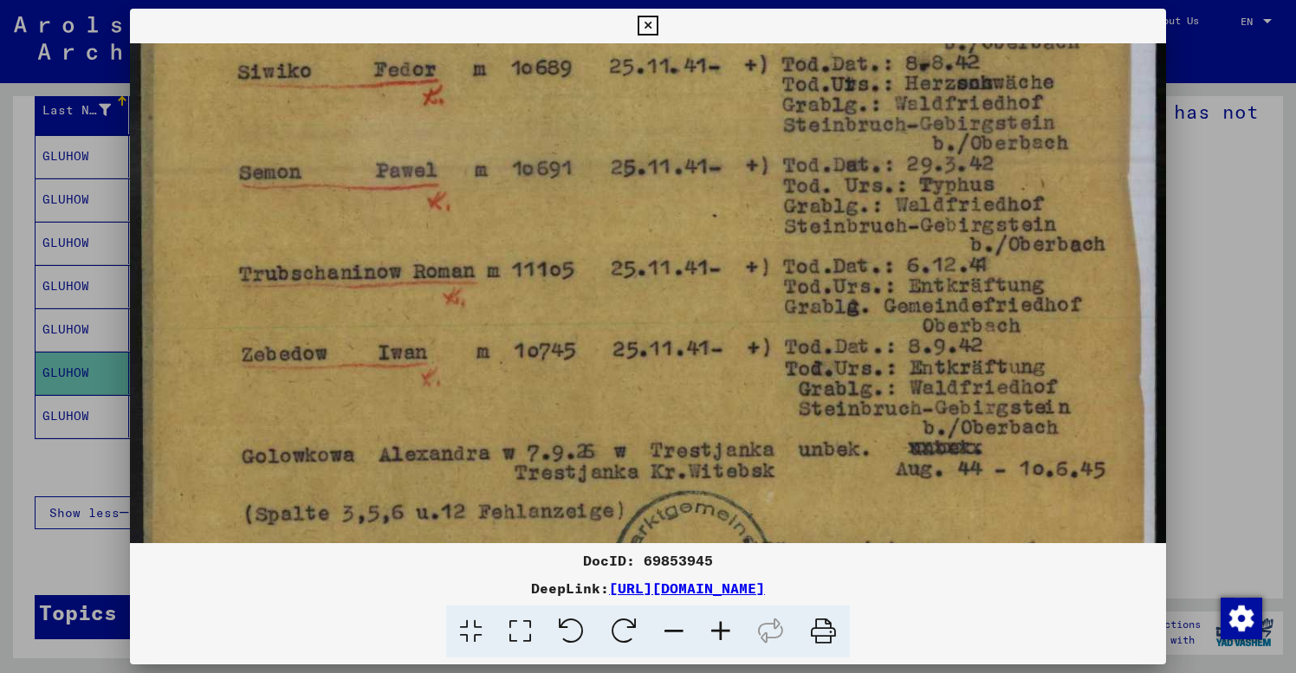
scroll to position [752, 0]
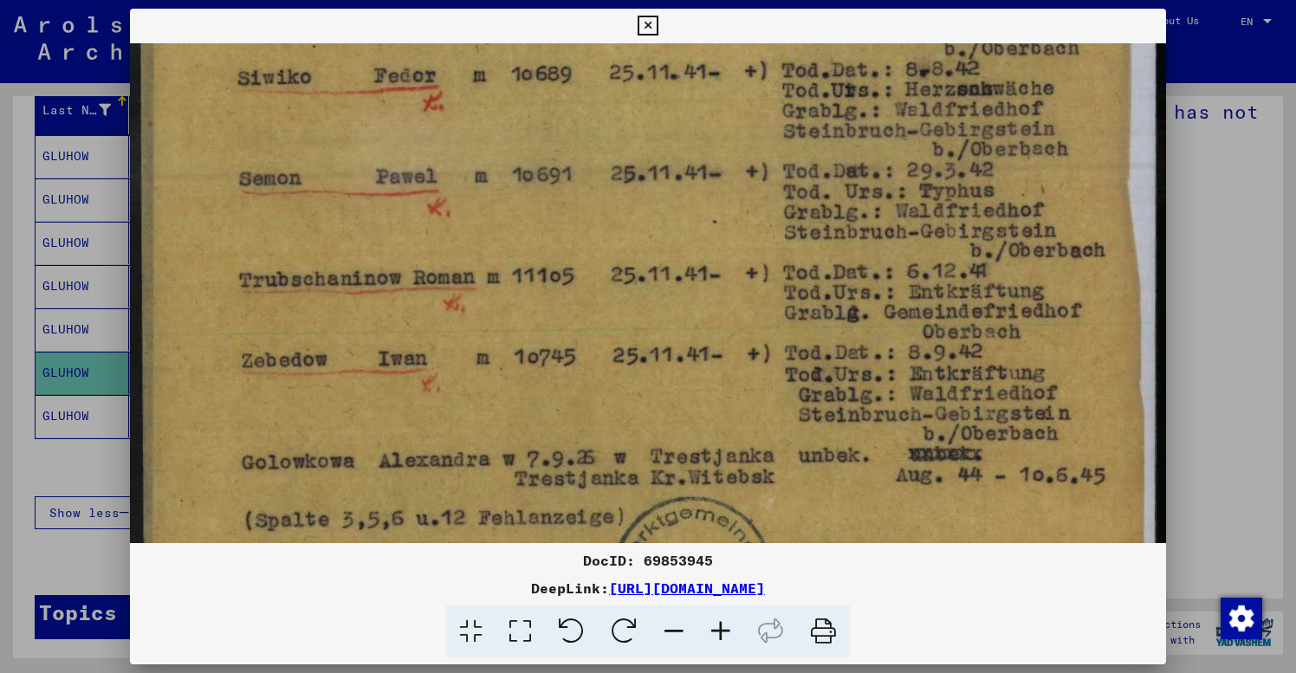
drag, startPoint x: 836, startPoint y: 331, endPoint x: 795, endPoint y: 386, distance: 68.1
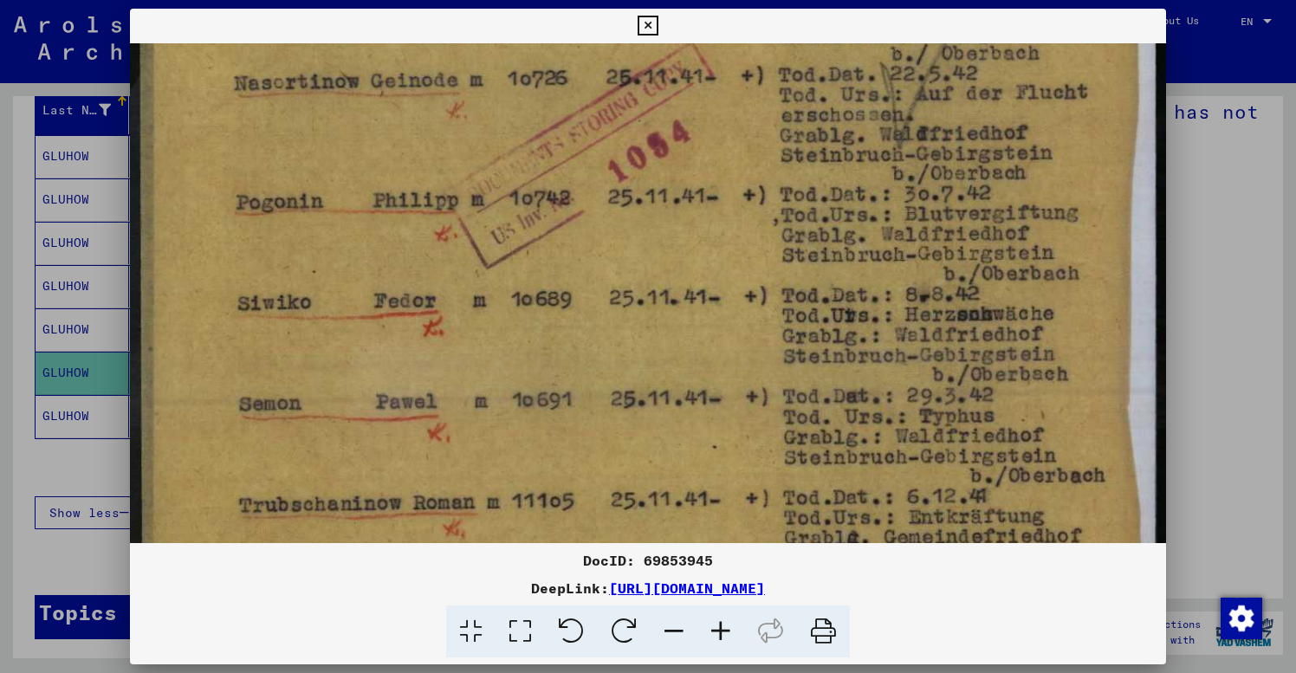
drag, startPoint x: 421, startPoint y: 227, endPoint x: 403, endPoint y: 464, distance: 237.2
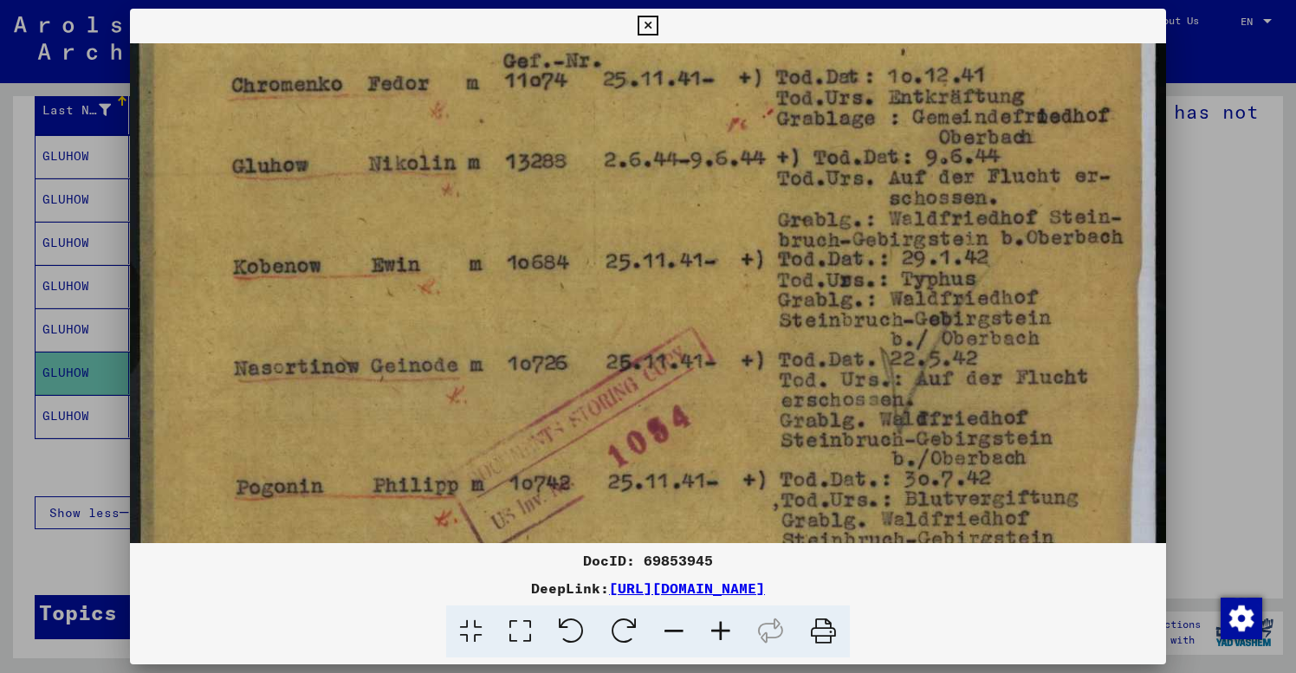
drag, startPoint x: 468, startPoint y: 244, endPoint x: 439, endPoint y: 519, distance: 276.1
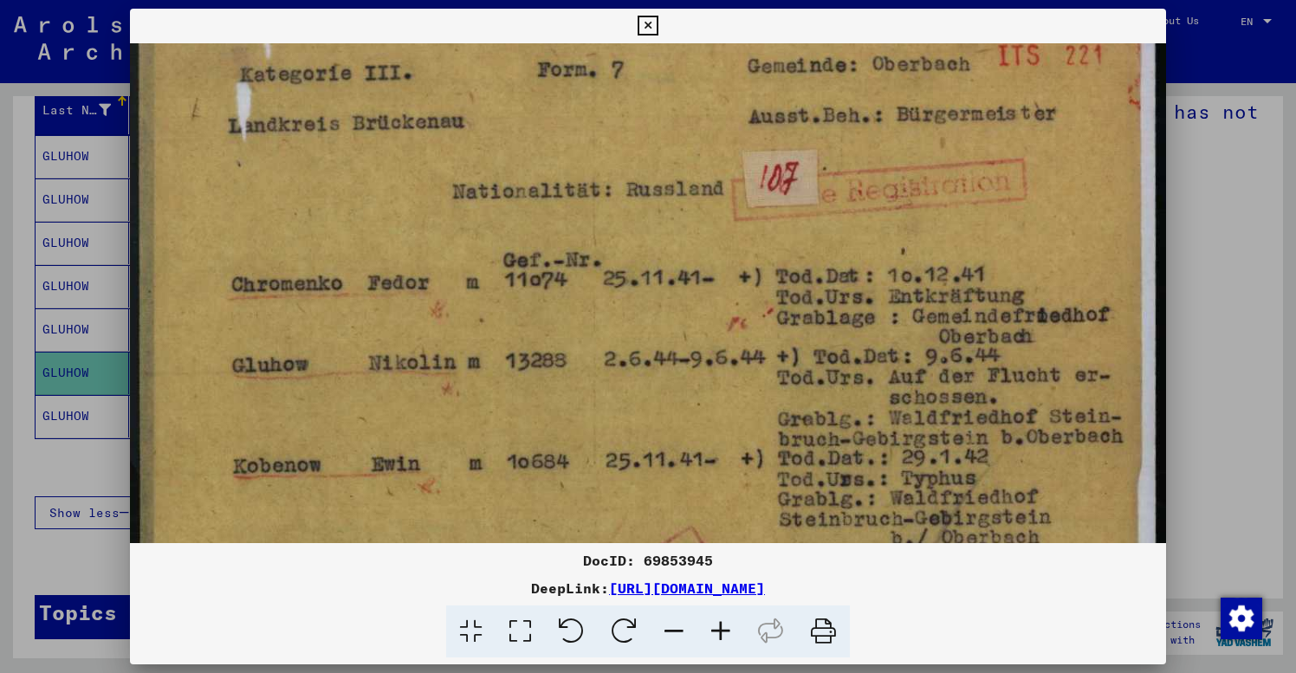
scroll to position [32, 0]
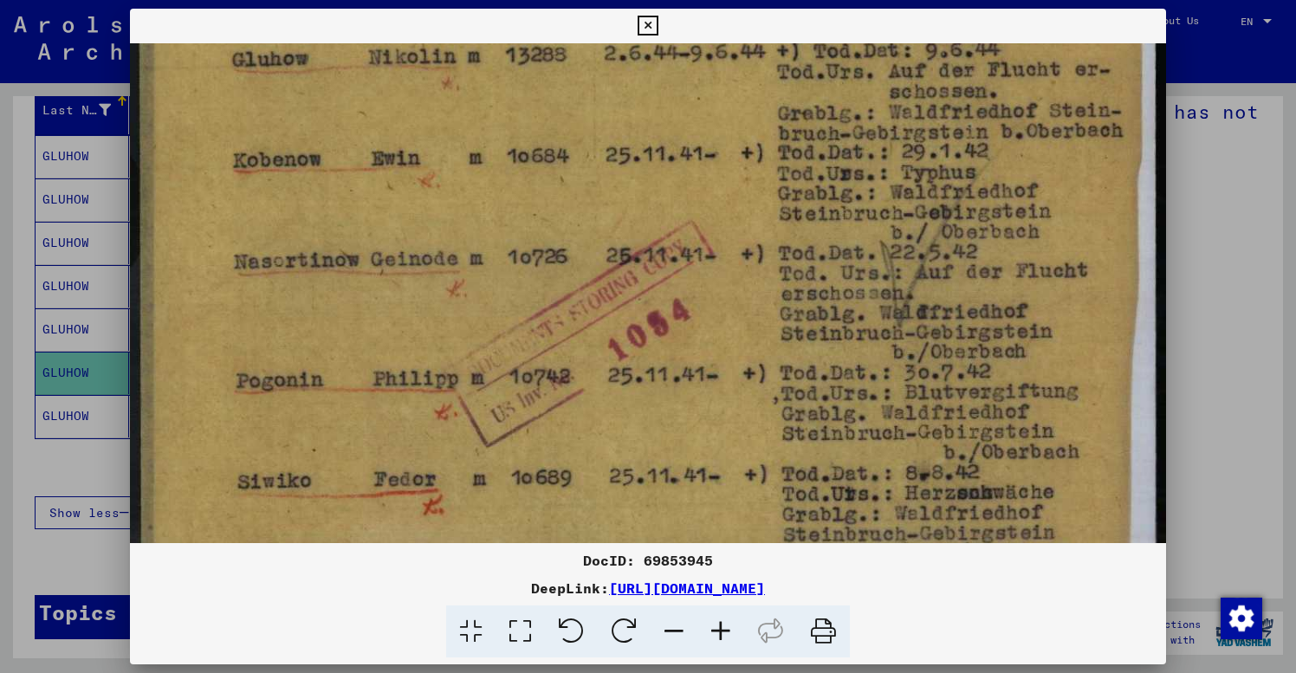
drag, startPoint x: 484, startPoint y: 246, endPoint x: 506, endPoint y: 126, distance: 122.4
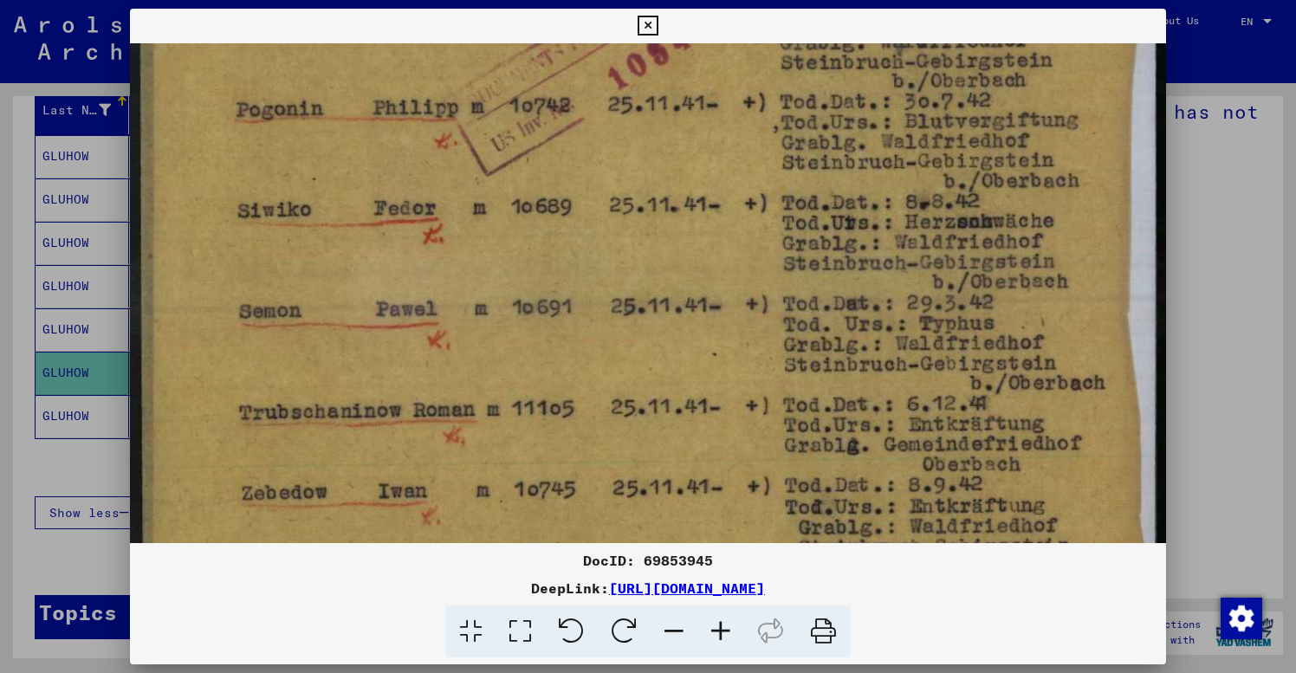
drag, startPoint x: 520, startPoint y: 341, endPoint x: 531, endPoint y: 56, distance: 285.3
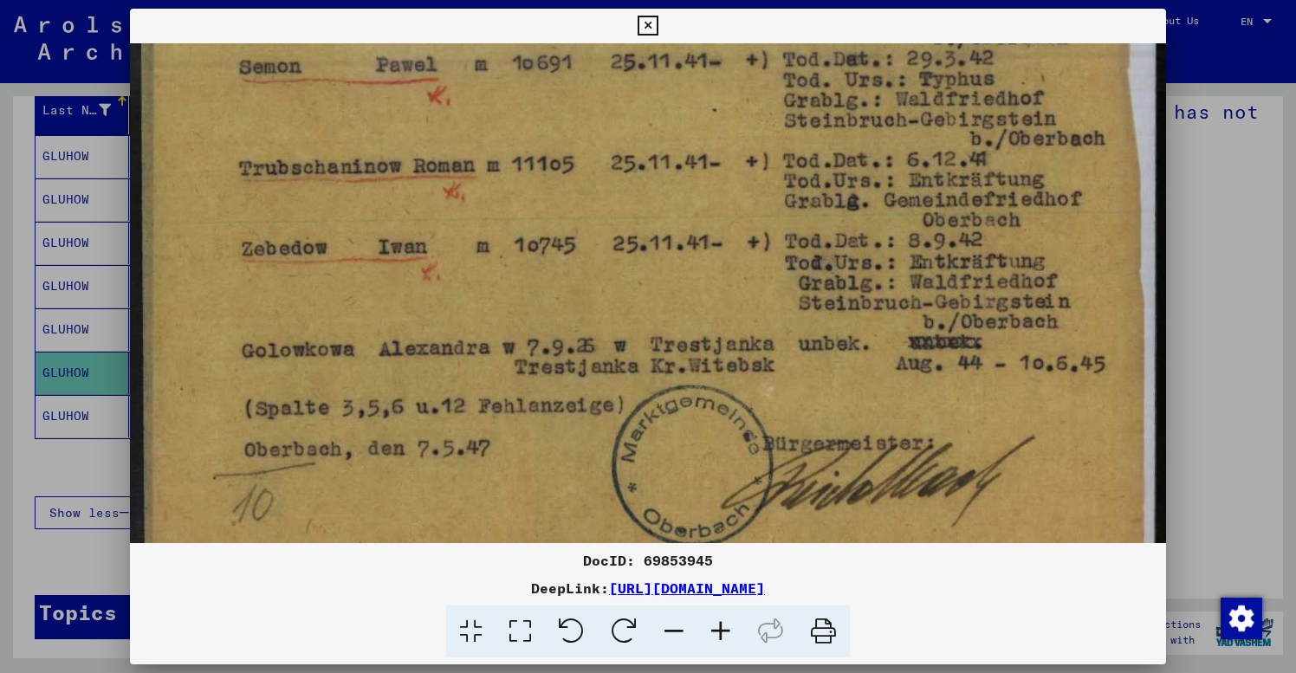
drag, startPoint x: 532, startPoint y: 336, endPoint x: 539, endPoint y: 69, distance: 266.9
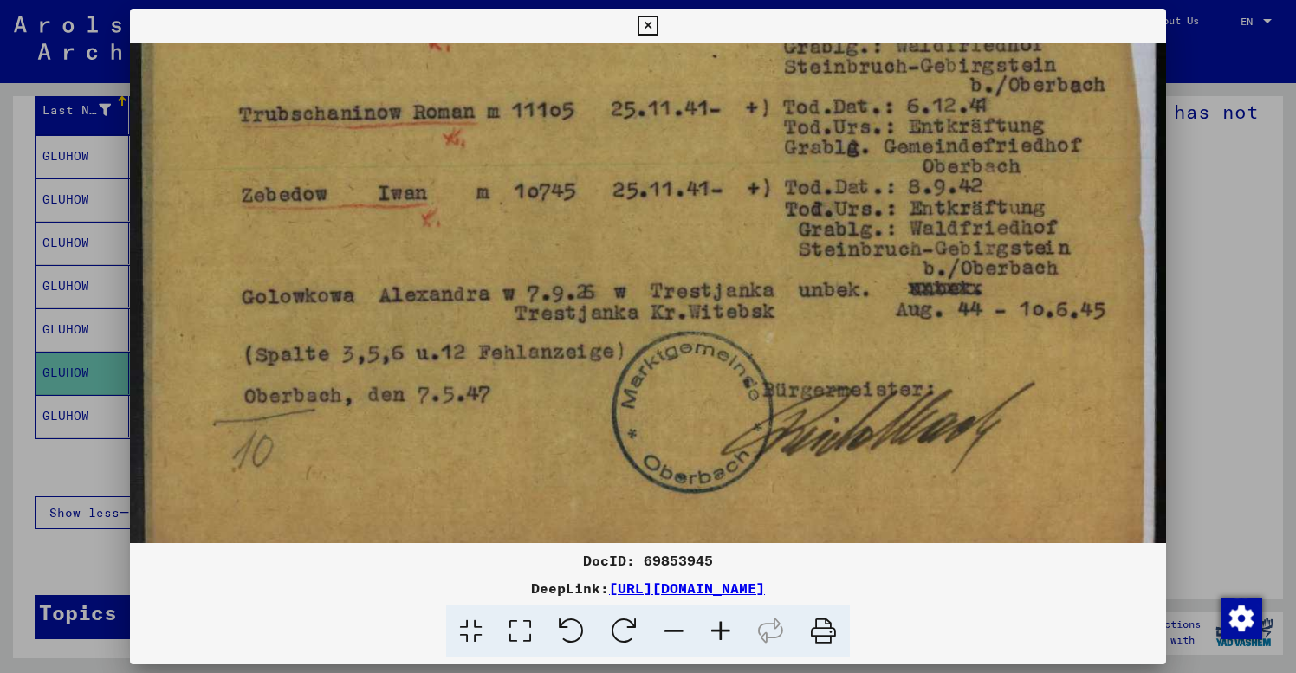
scroll to position [939, 0]
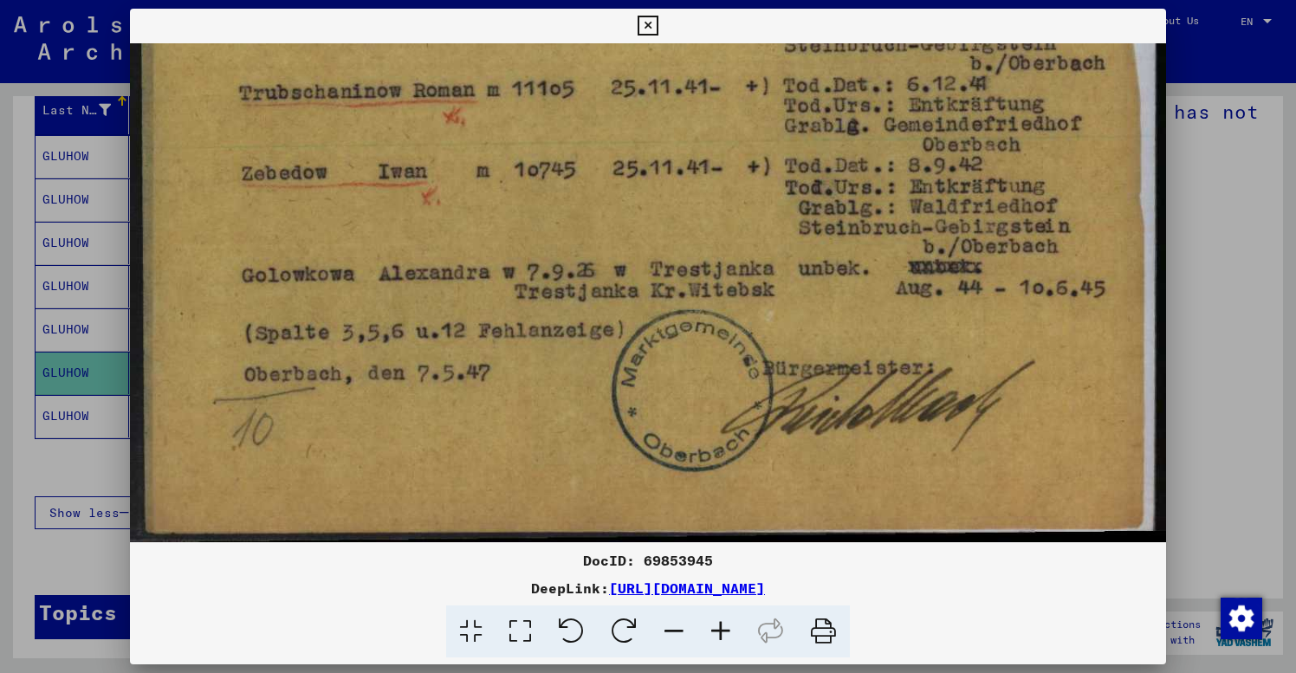
drag, startPoint x: 515, startPoint y: 482, endPoint x: 516, endPoint y: 398, distance: 84.0
click at [672, 628] on icon at bounding box center [674, 632] width 47 height 53
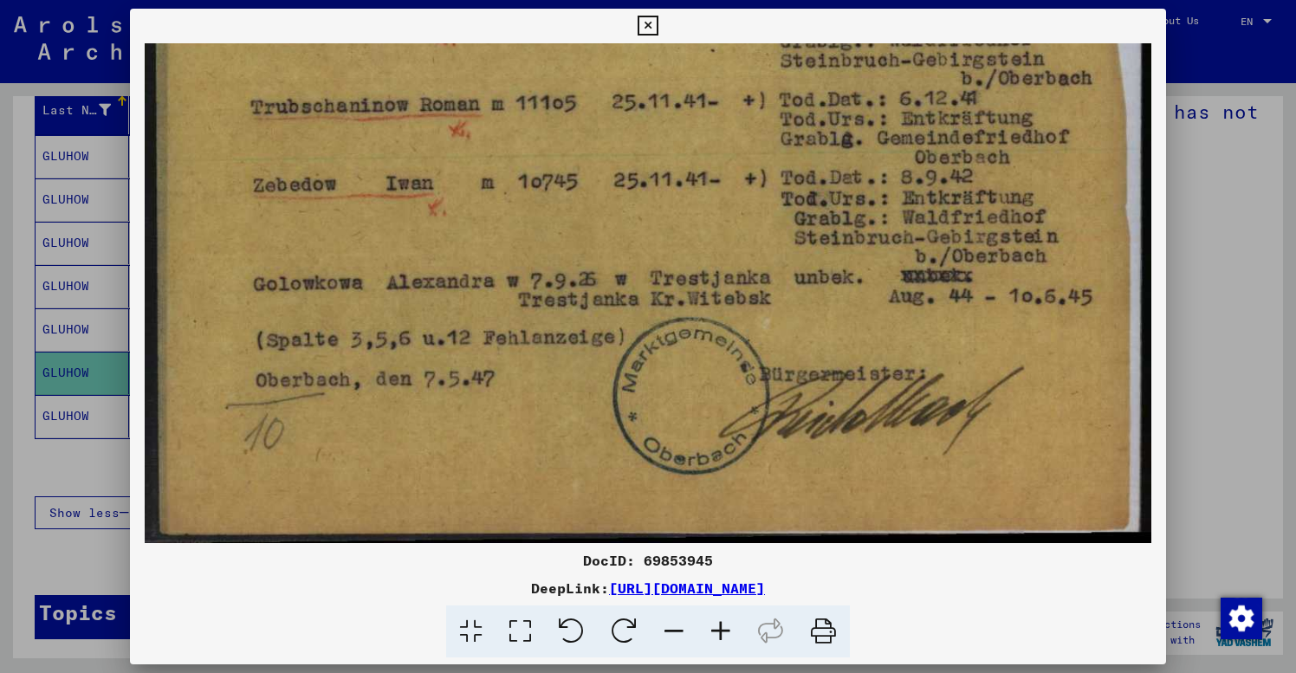
click at [672, 628] on icon at bounding box center [674, 632] width 47 height 53
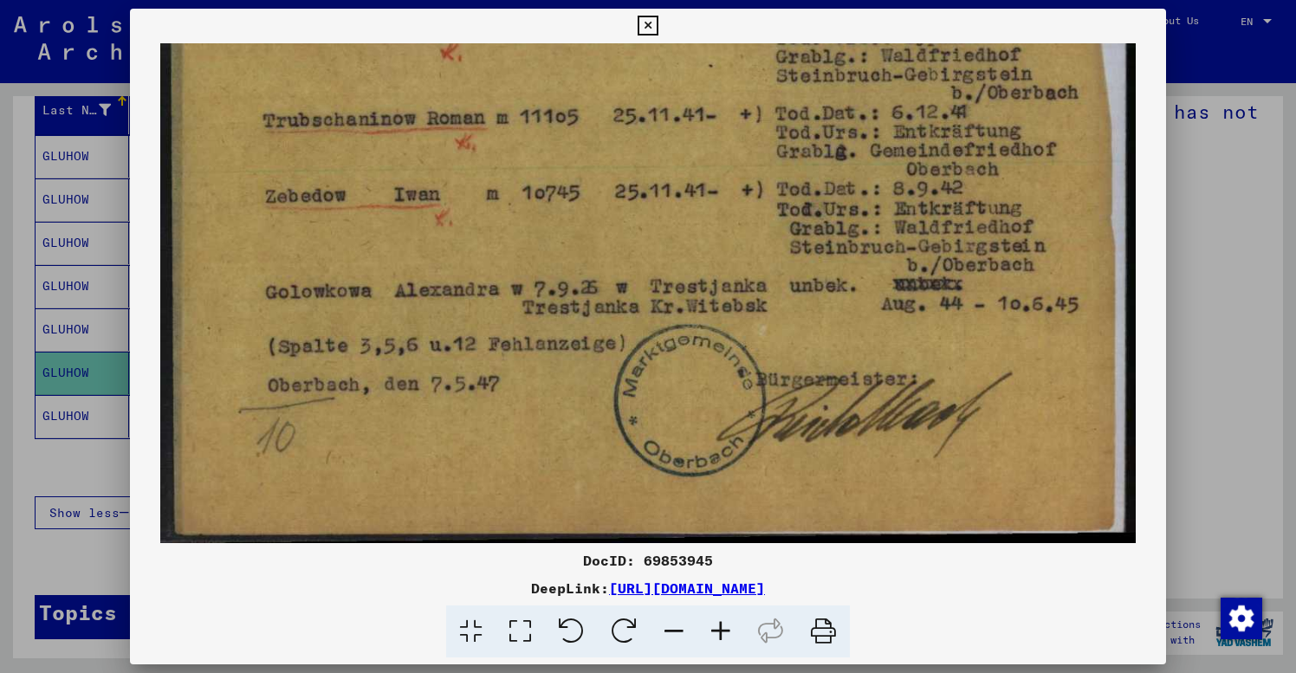
click at [672, 628] on icon at bounding box center [674, 632] width 47 height 53
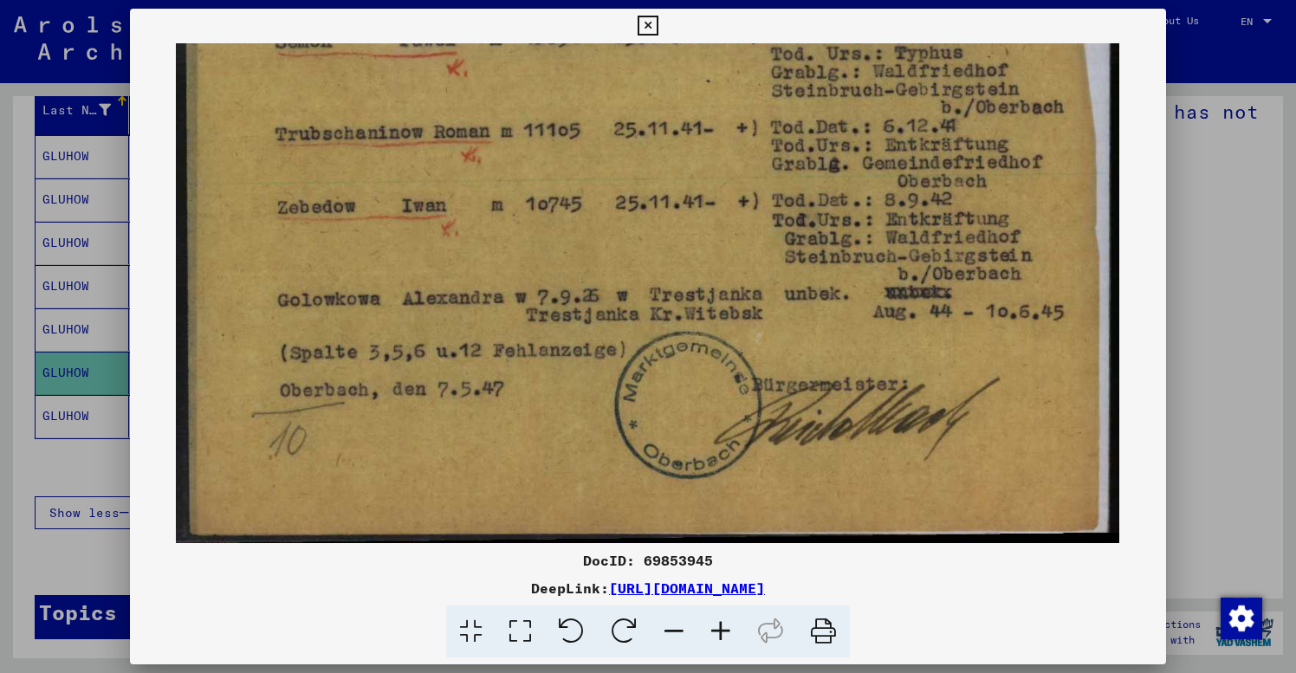
click at [672, 628] on icon at bounding box center [674, 632] width 47 height 53
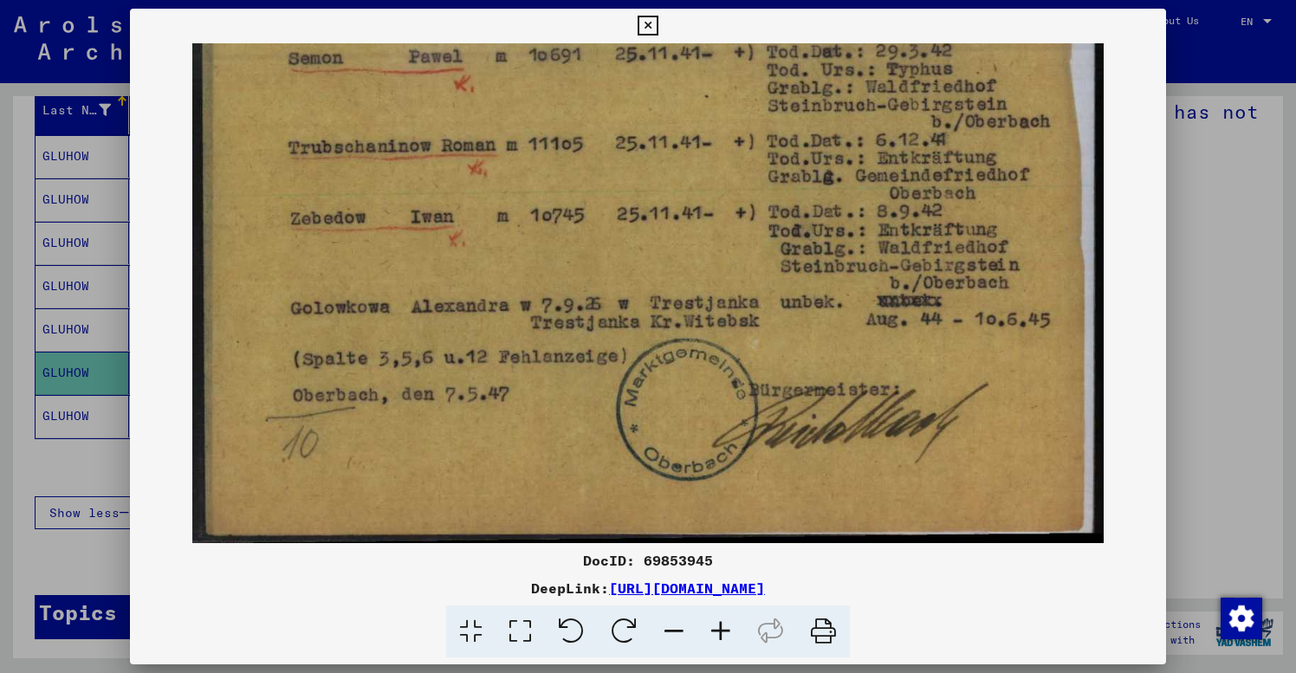
click at [672, 628] on icon at bounding box center [674, 632] width 47 height 53
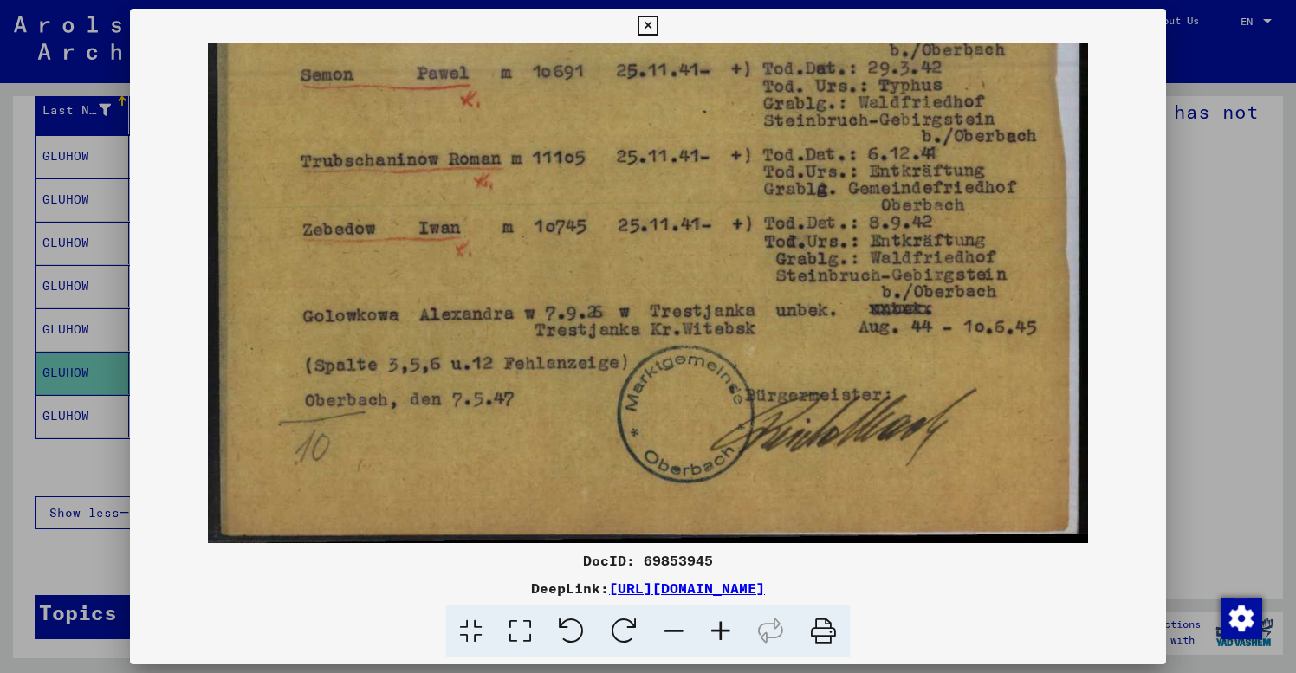
click at [672, 629] on icon at bounding box center [674, 632] width 47 height 53
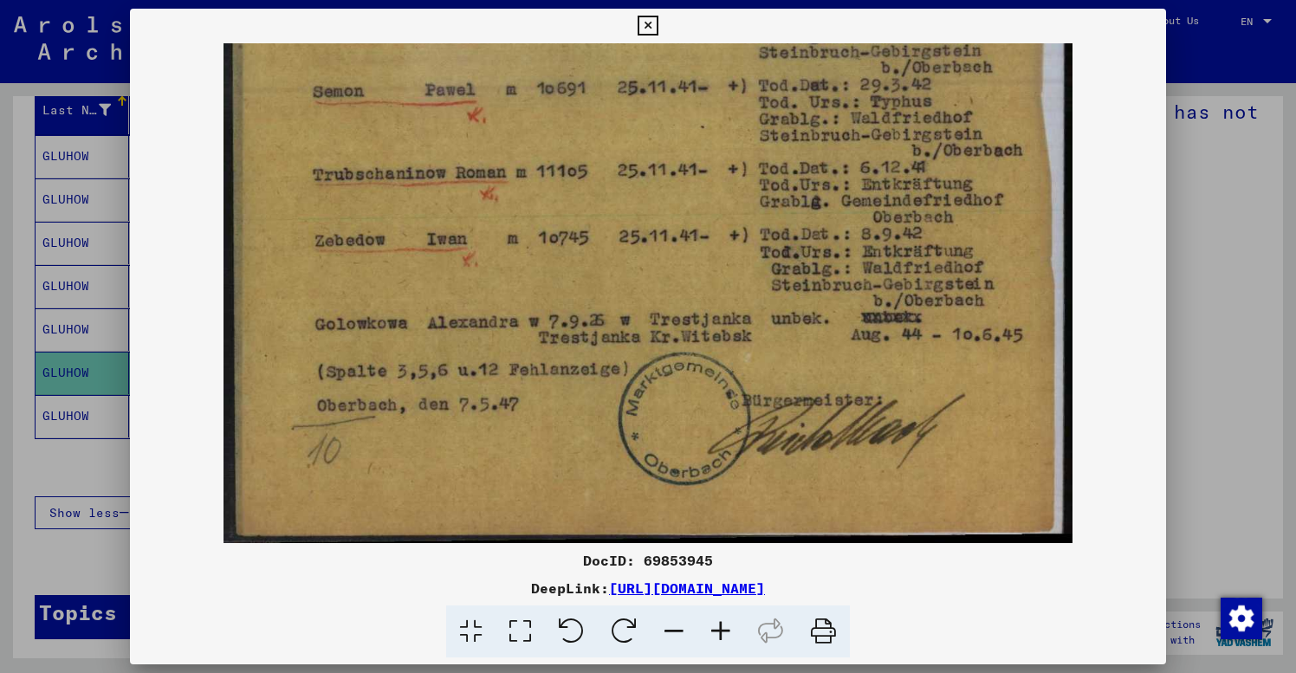
click at [672, 629] on icon at bounding box center [674, 632] width 47 height 53
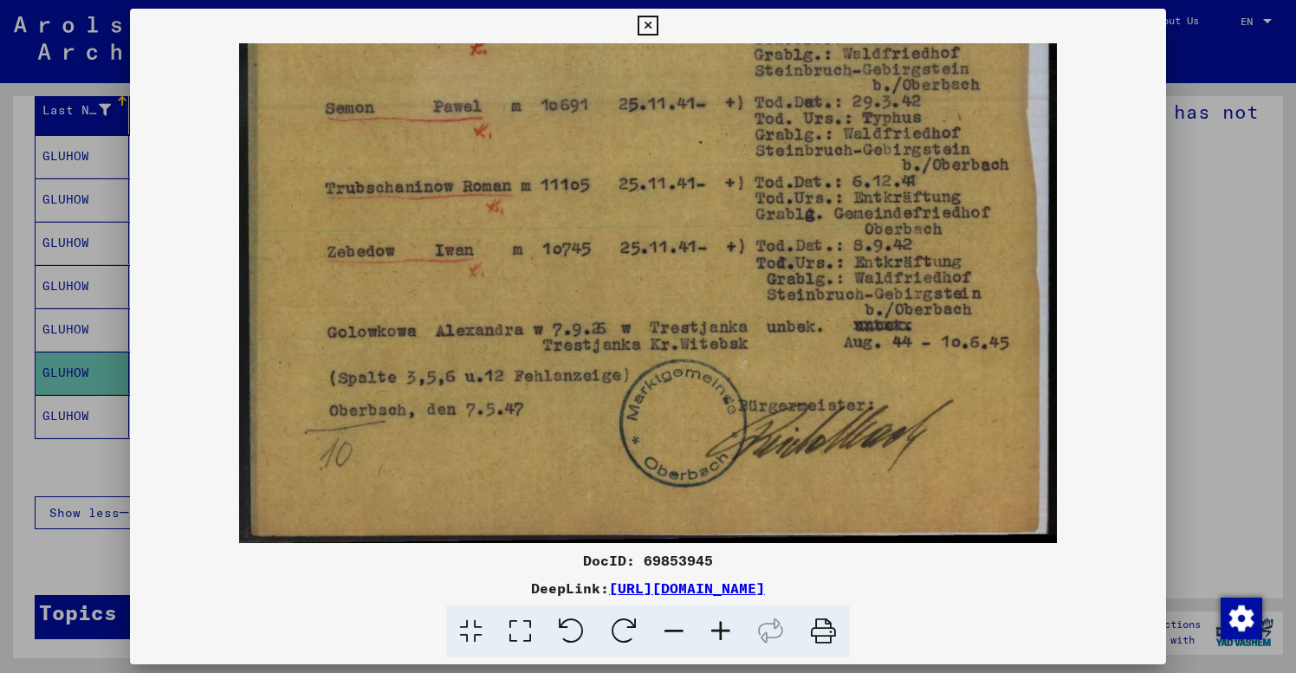
click at [672, 629] on icon at bounding box center [674, 632] width 47 height 53
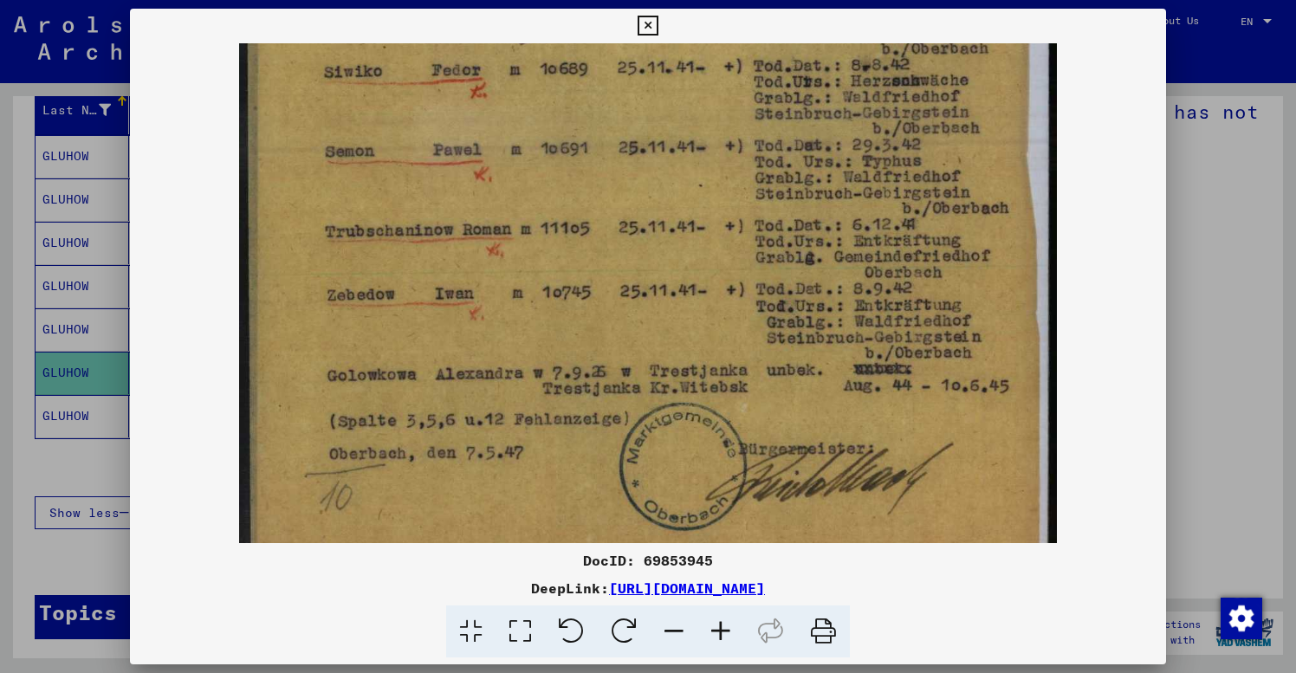
click at [672, 629] on icon at bounding box center [674, 632] width 47 height 53
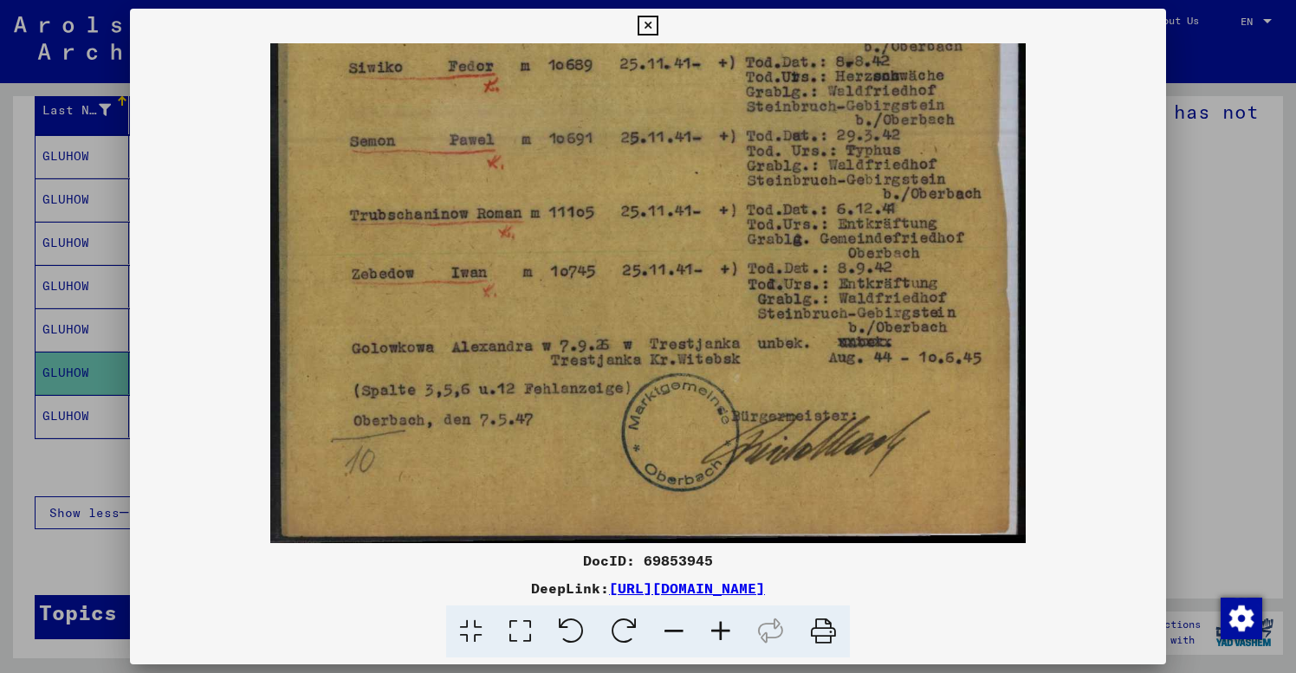
click at [672, 629] on icon at bounding box center [674, 632] width 47 height 53
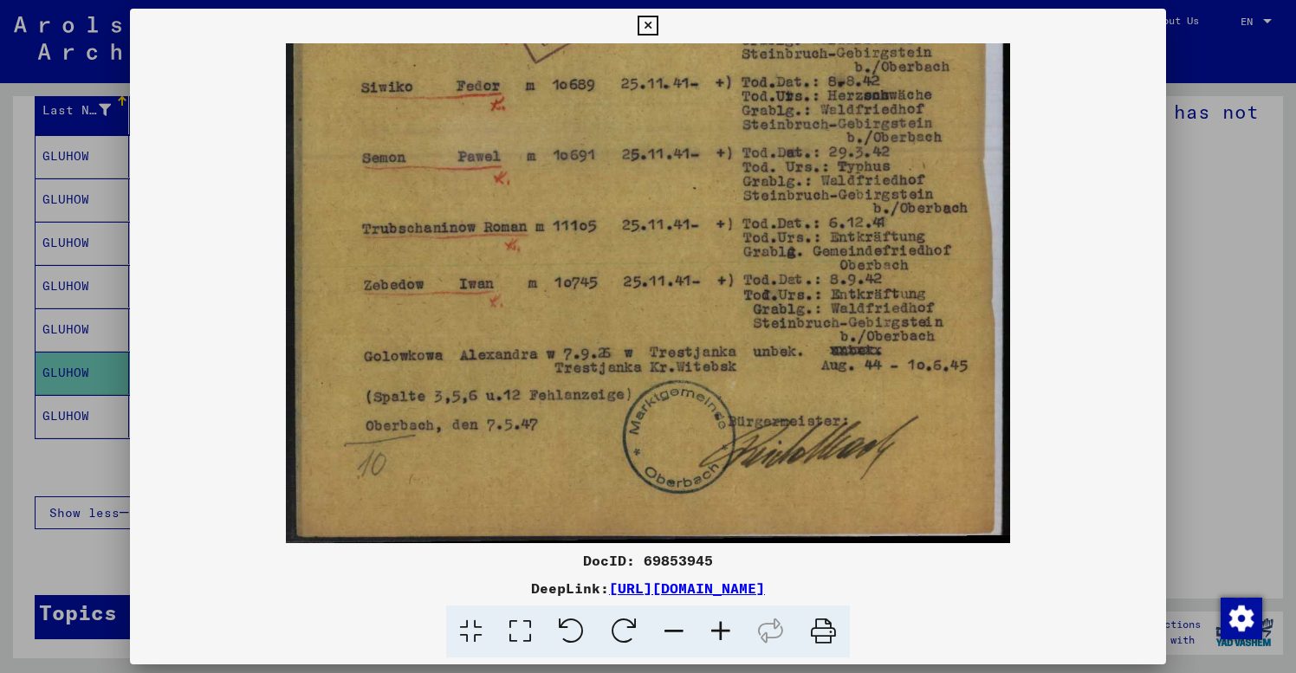
click at [672, 629] on icon at bounding box center [674, 632] width 47 height 53
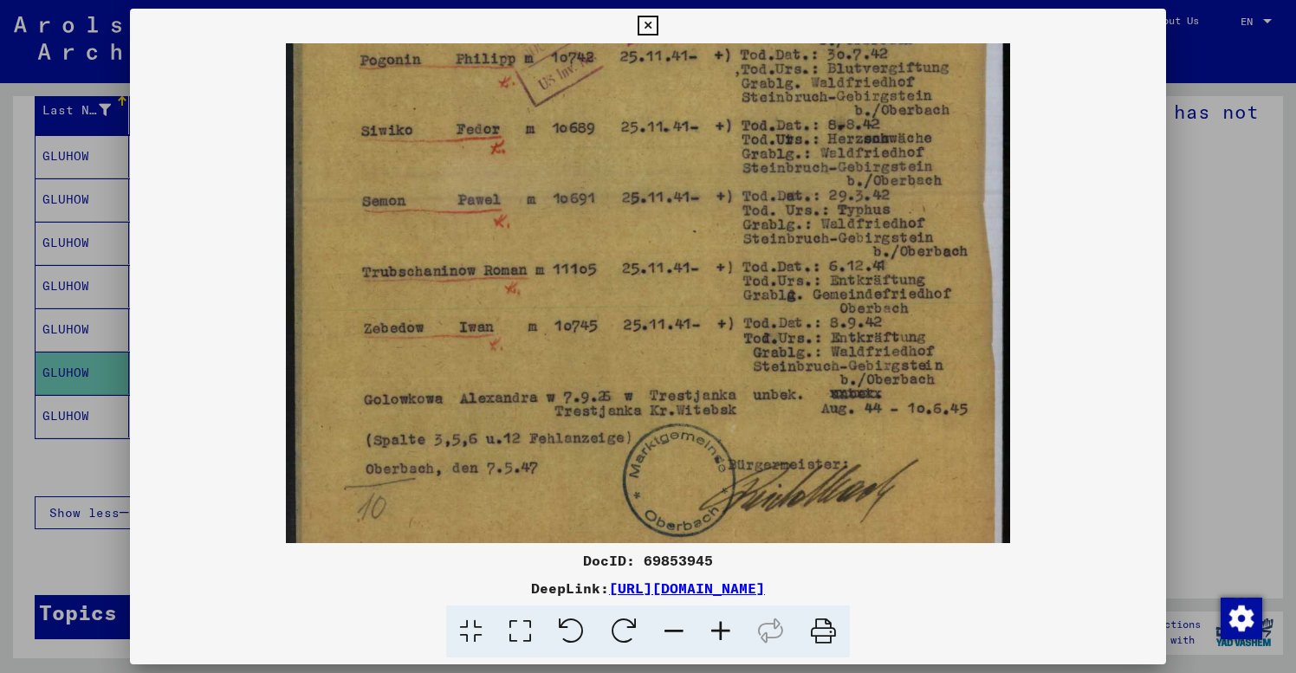
click at [672, 629] on icon at bounding box center [674, 632] width 47 height 53
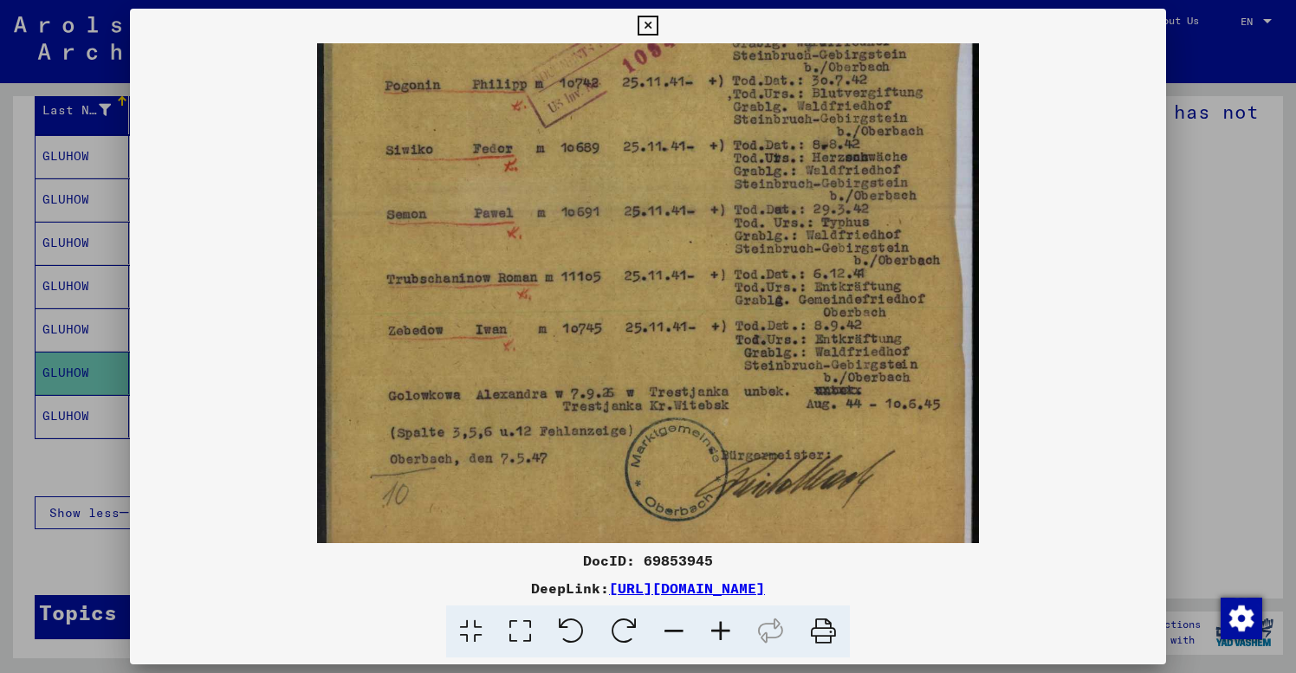
click at [672, 629] on icon at bounding box center [674, 632] width 47 height 53
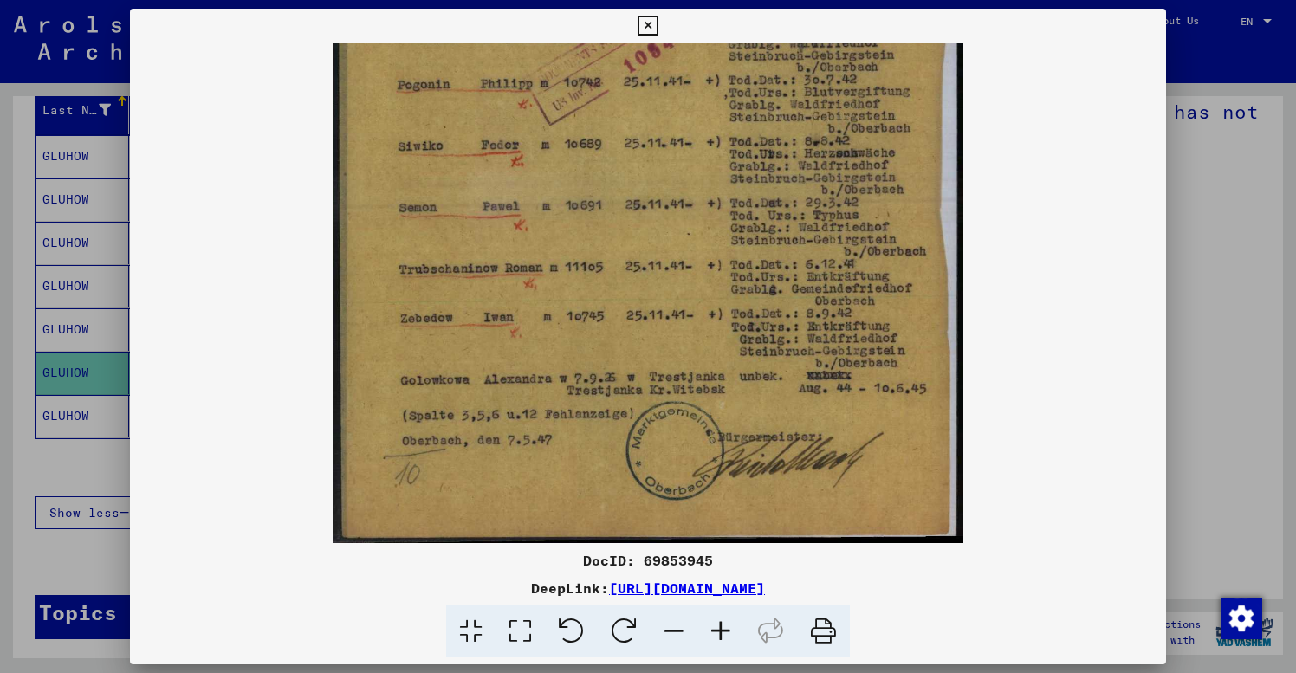
click at [672, 629] on icon at bounding box center [674, 632] width 47 height 53
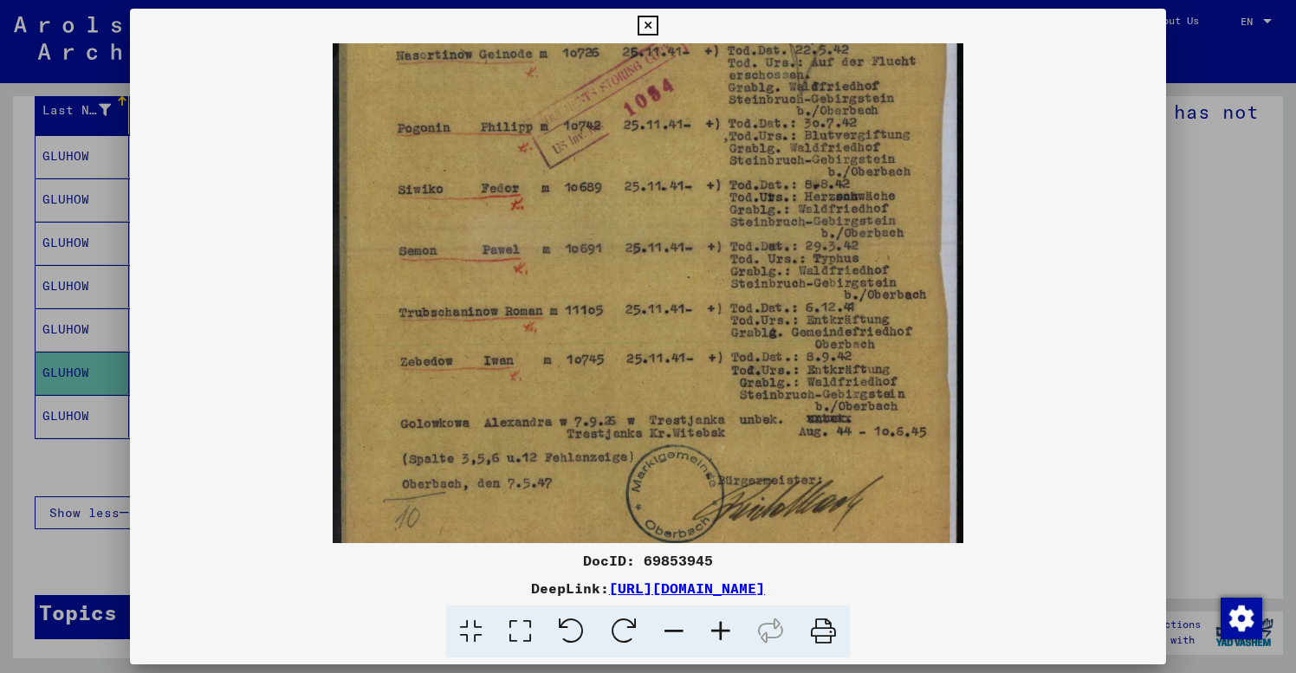
click at [672, 629] on icon at bounding box center [674, 632] width 47 height 53
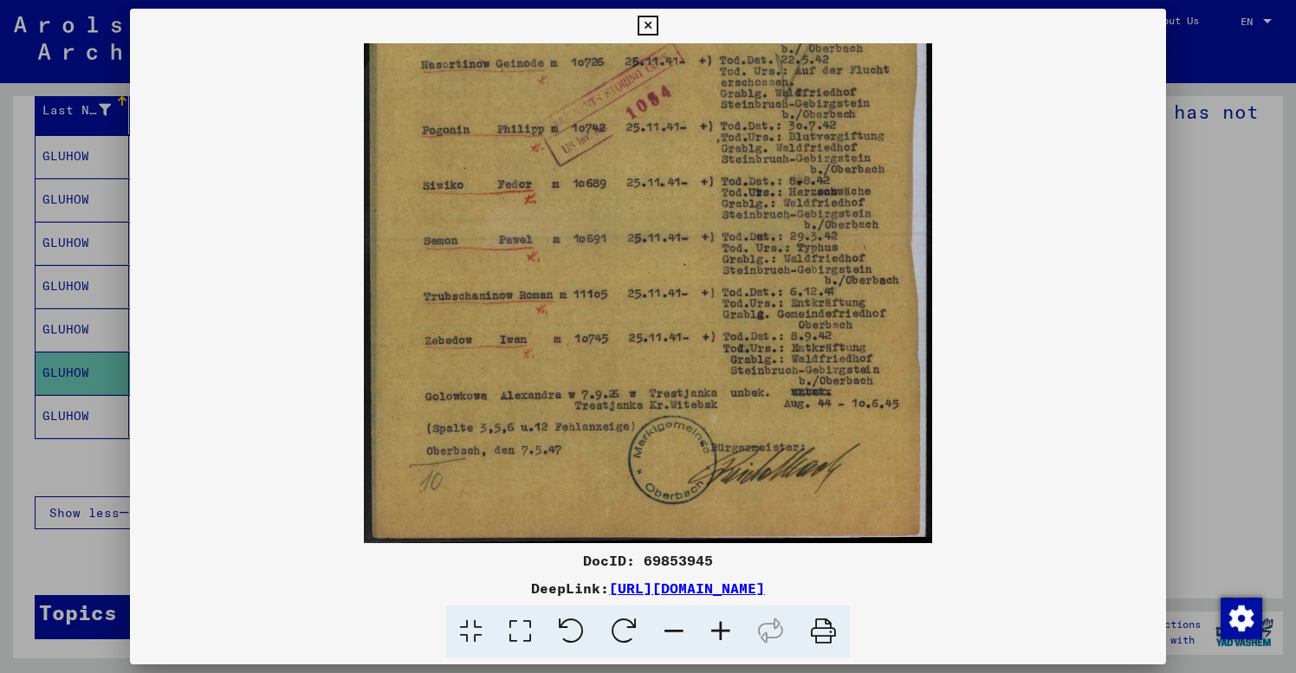
click at [672, 629] on icon at bounding box center [674, 632] width 47 height 53
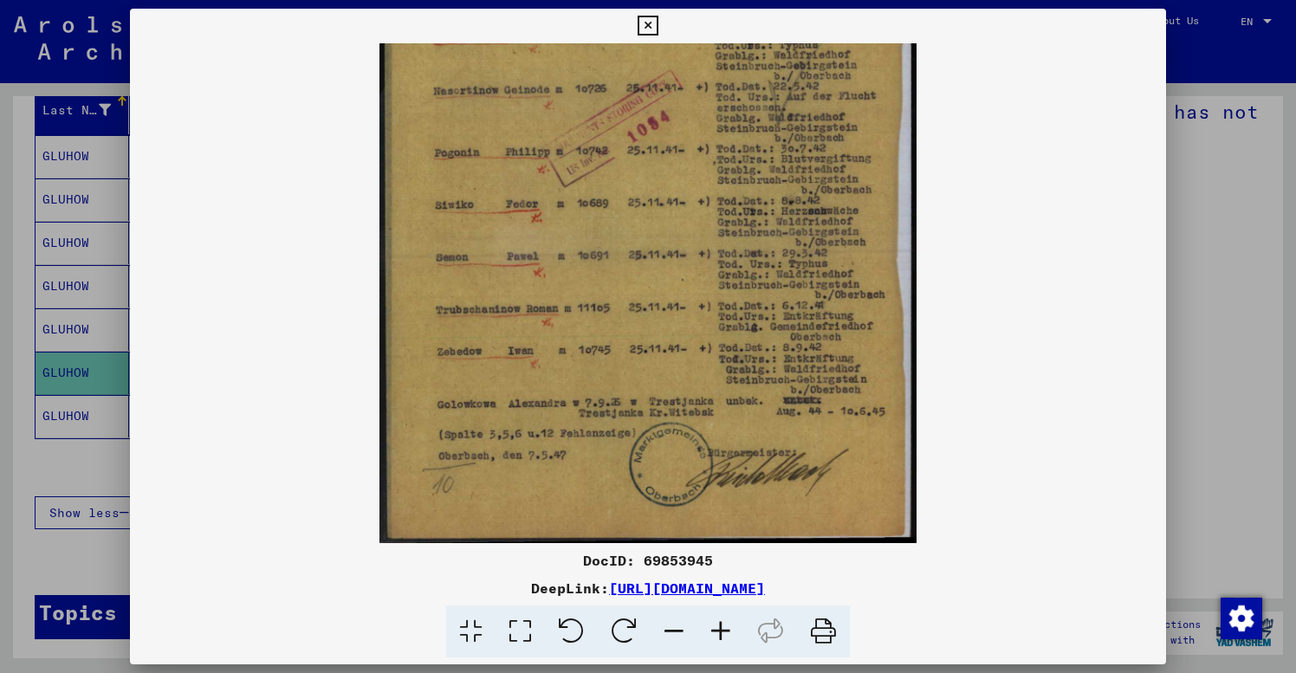
click at [672, 629] on icon at bounding box center [674, 632] width 47 height 53
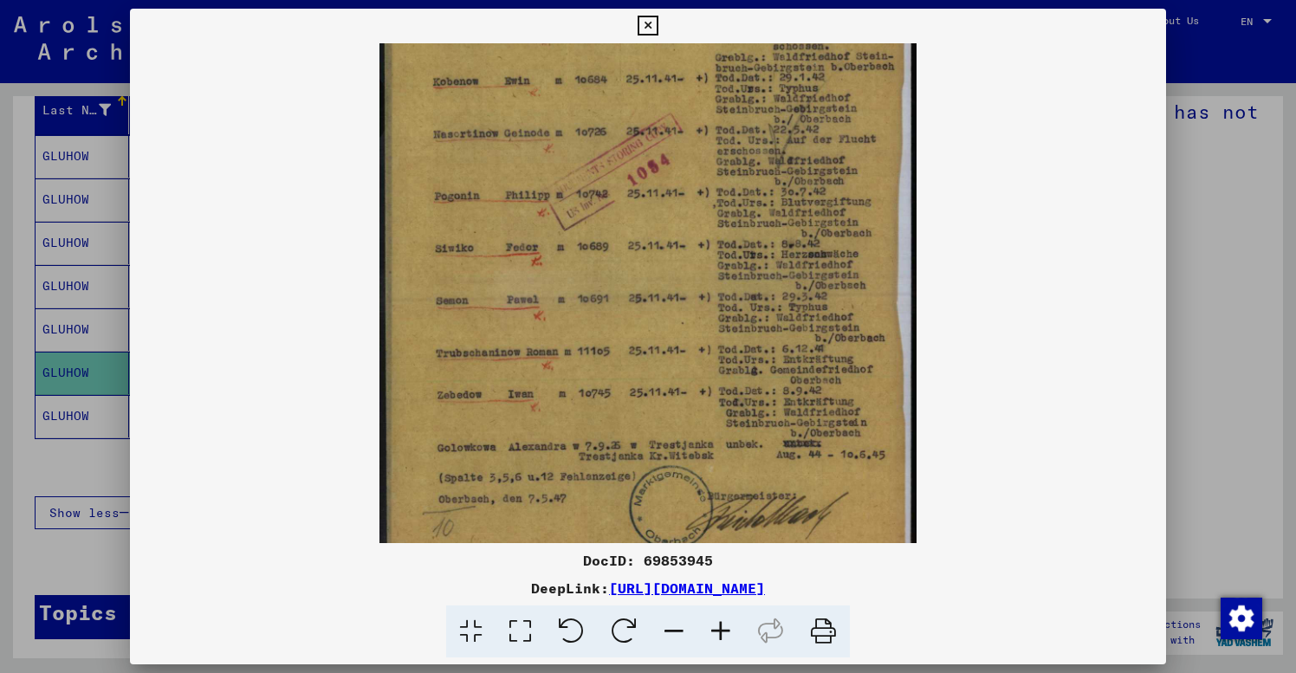
click at [672, 629] on icon at bounding box center [674, 632] width 47 height 53
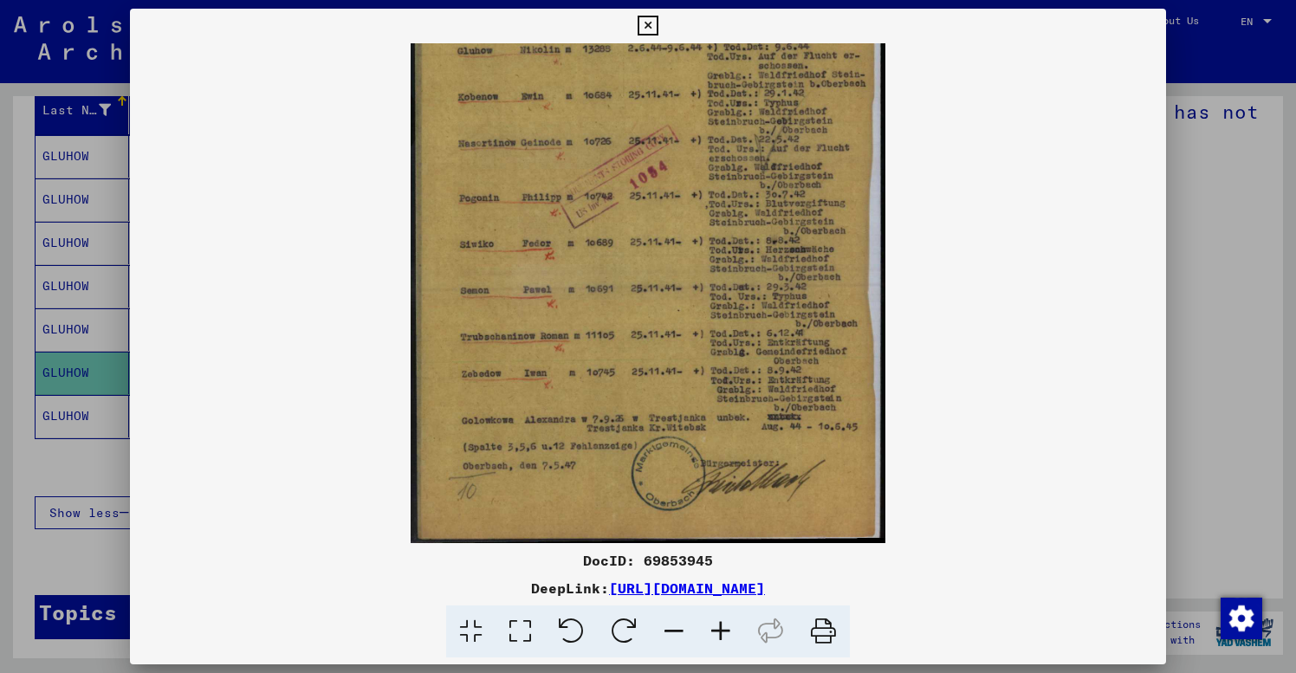
click at [672, 629] on icon at bounding box center [674, 632] width 47 height 53
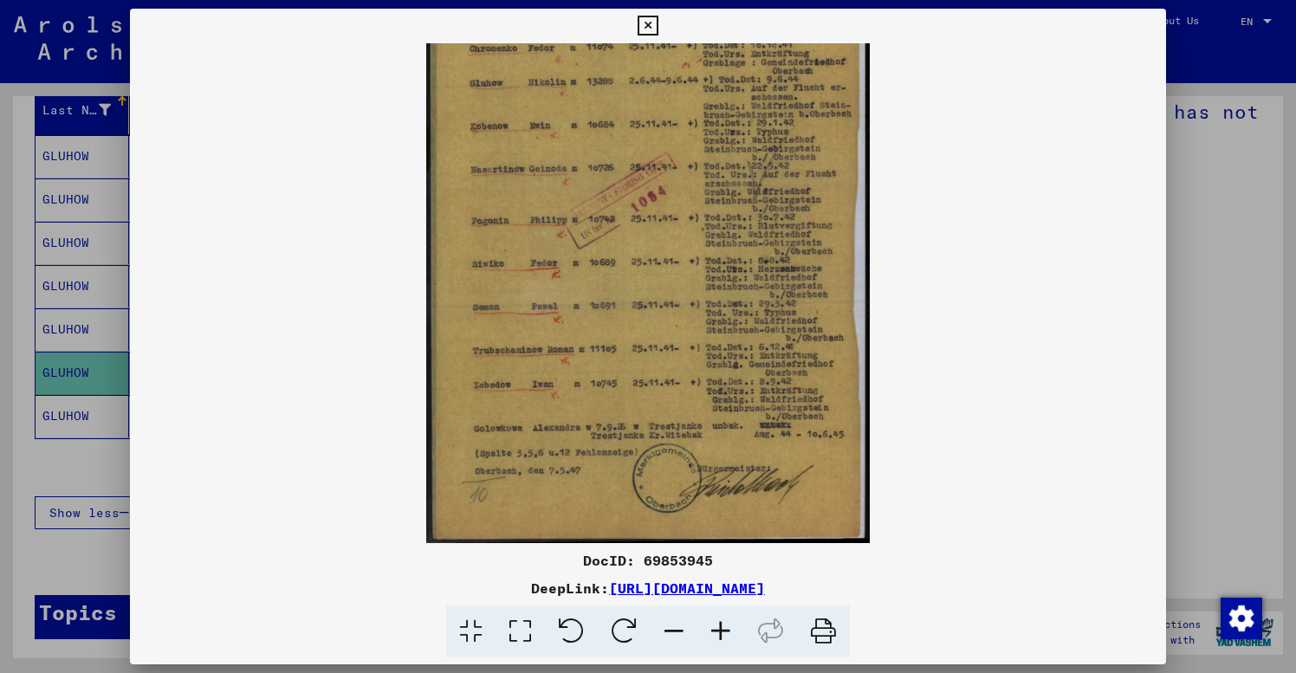
click at [672, 629] on icon at bounding box center [674, 632] width 47 height 53
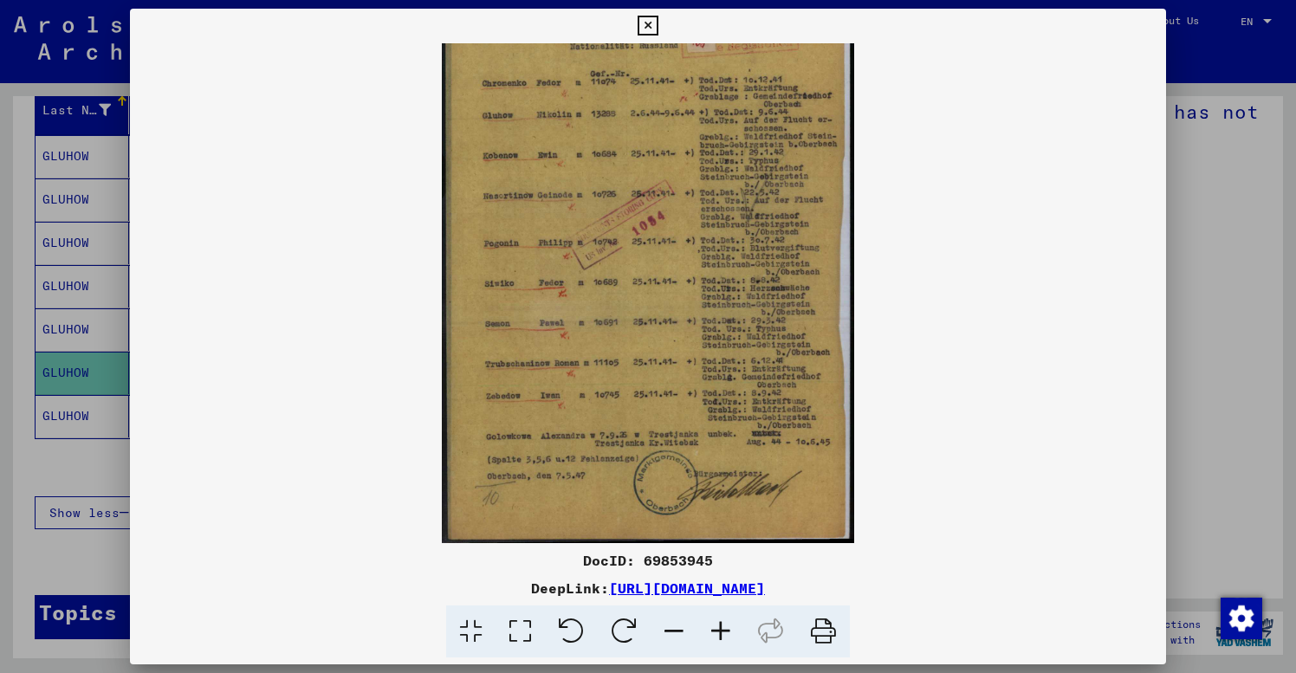
click at [671, 626] on icon at bounding box center [674, 632] width 47 height 53
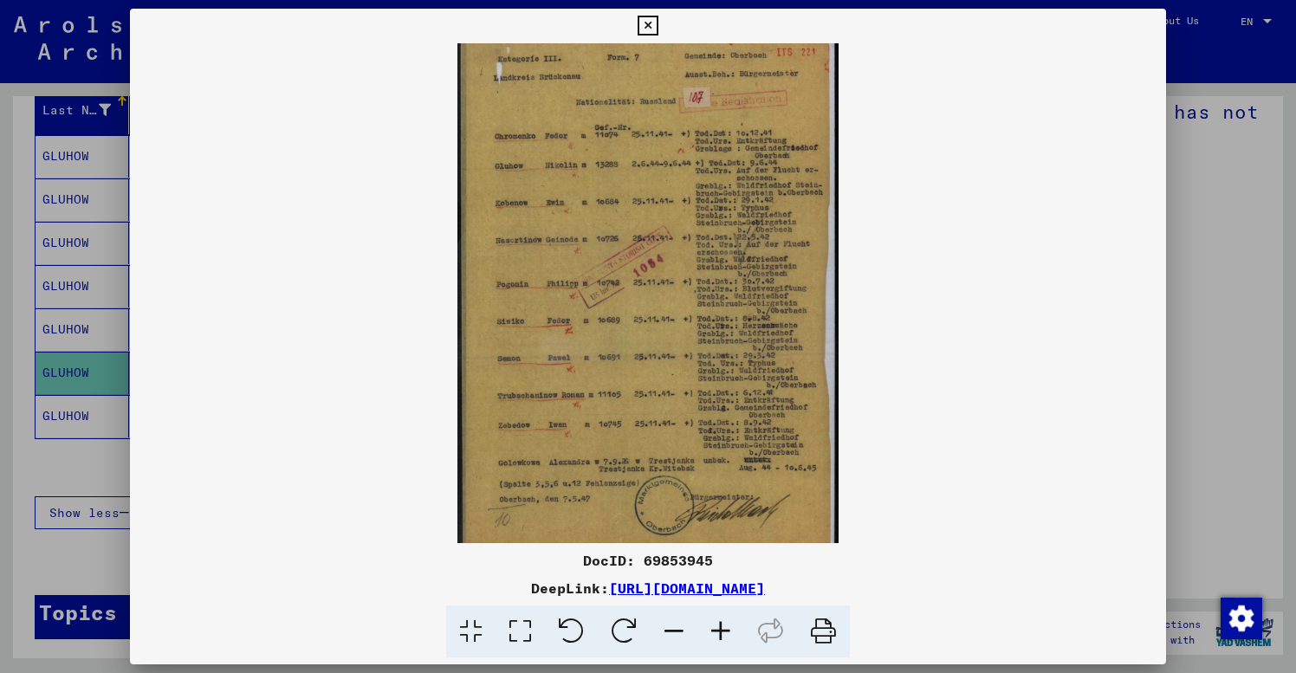
scroll to position [10, 0]
drag, startPoint x: 726, startPoint y: 351, endPoint x: 726, endPoint y: 388, distance: 37.3
click at [658, 29] on icon at bounding box center [648, 26] width 20 height 21
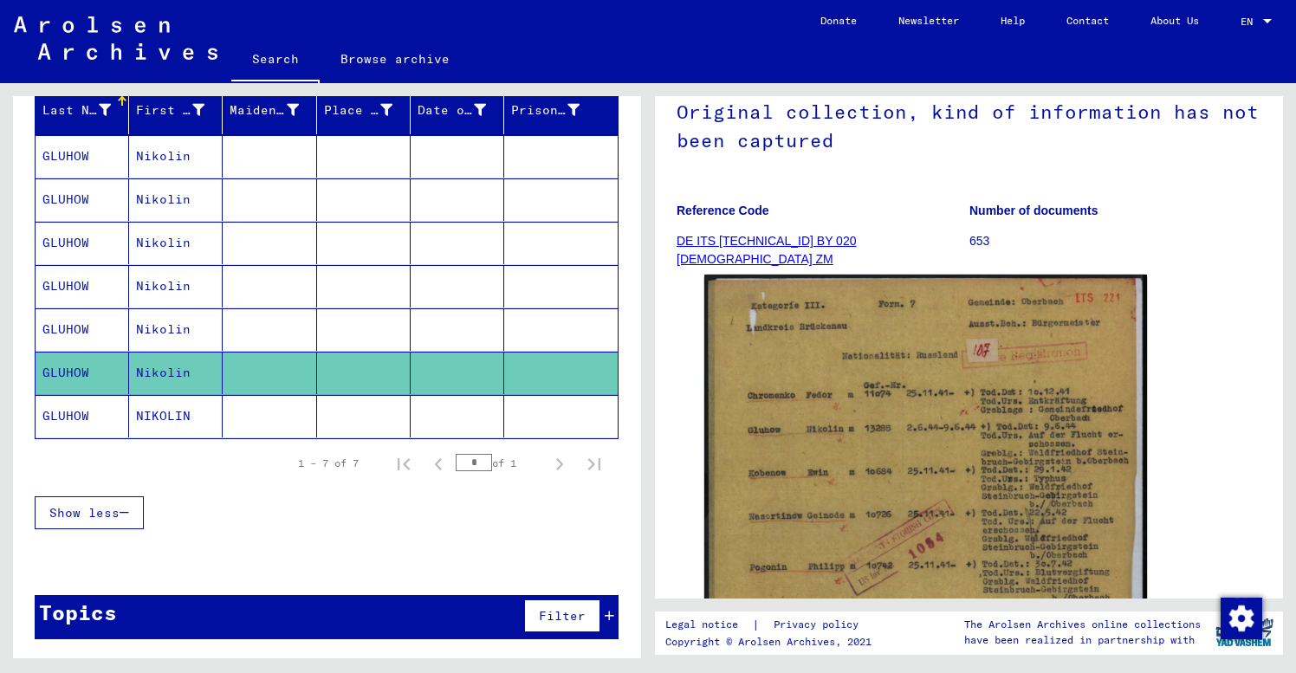
click at [396, 419] on mat-cell at bounding box center [364, 416] width 94 height 42
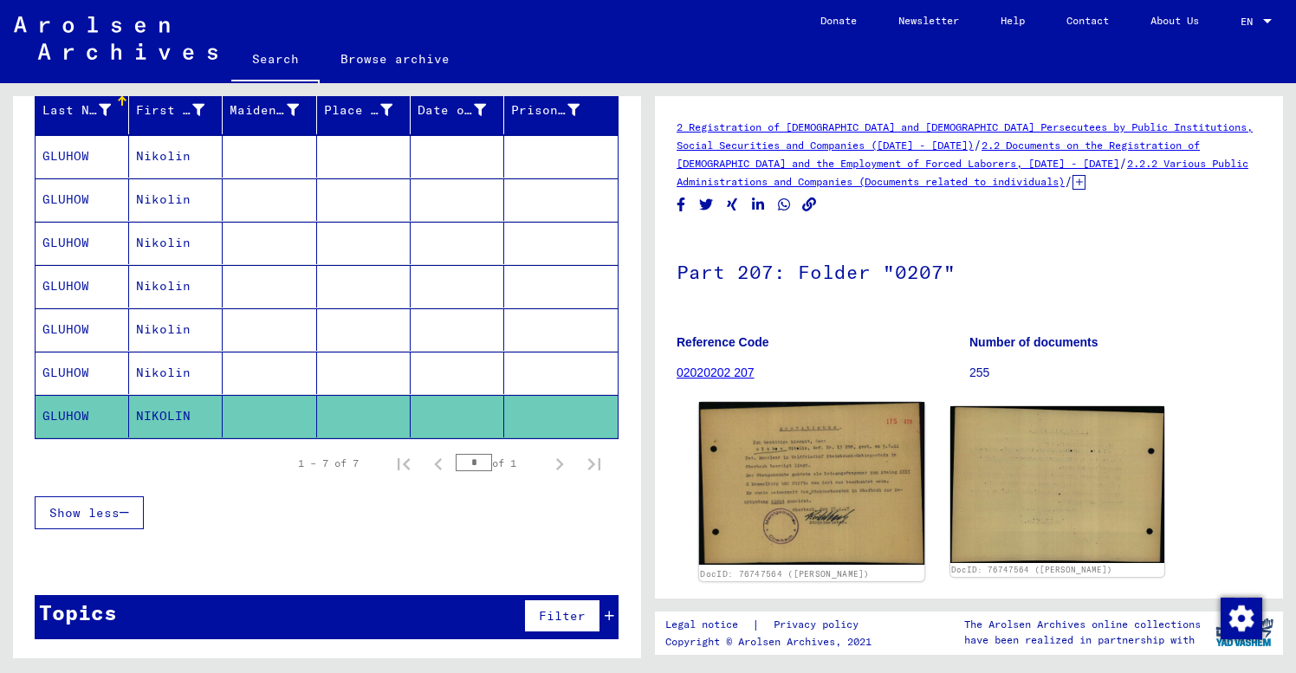
click at [813, 497] on img at bounding box center [811, 483] width 225 height 163
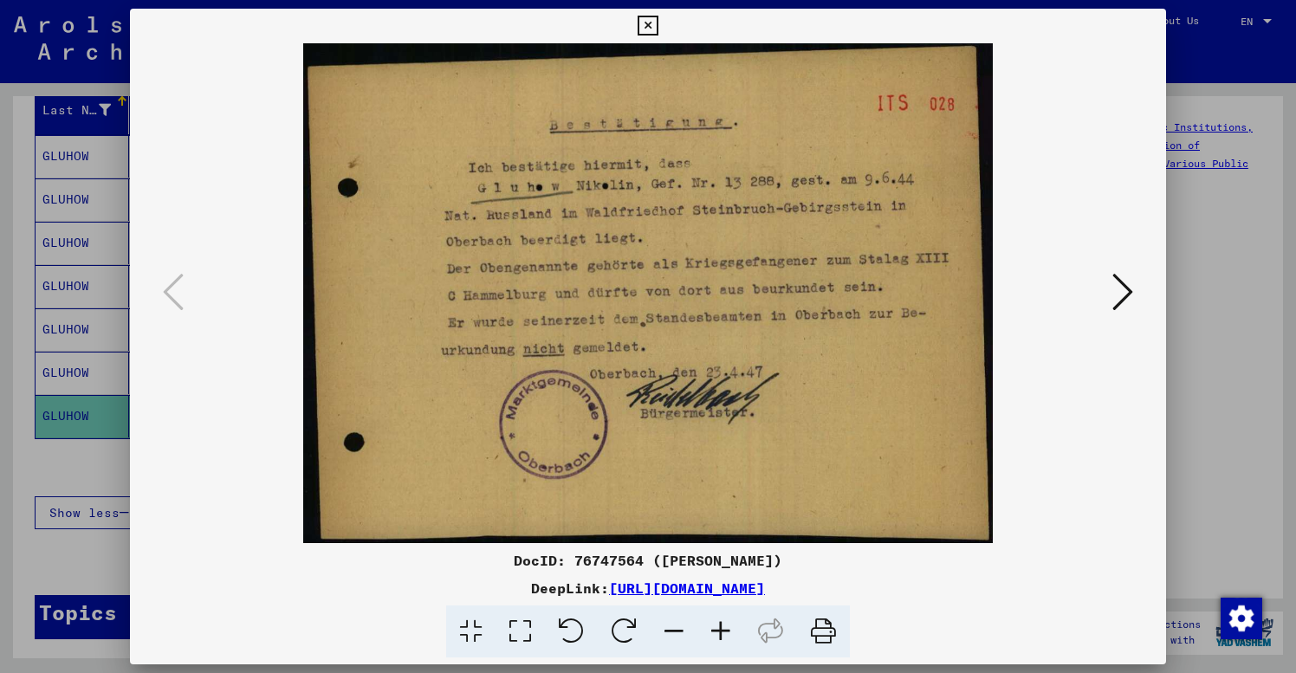
click at [658, 22] on icon at bounding box center [648, 26] width 20 height 21
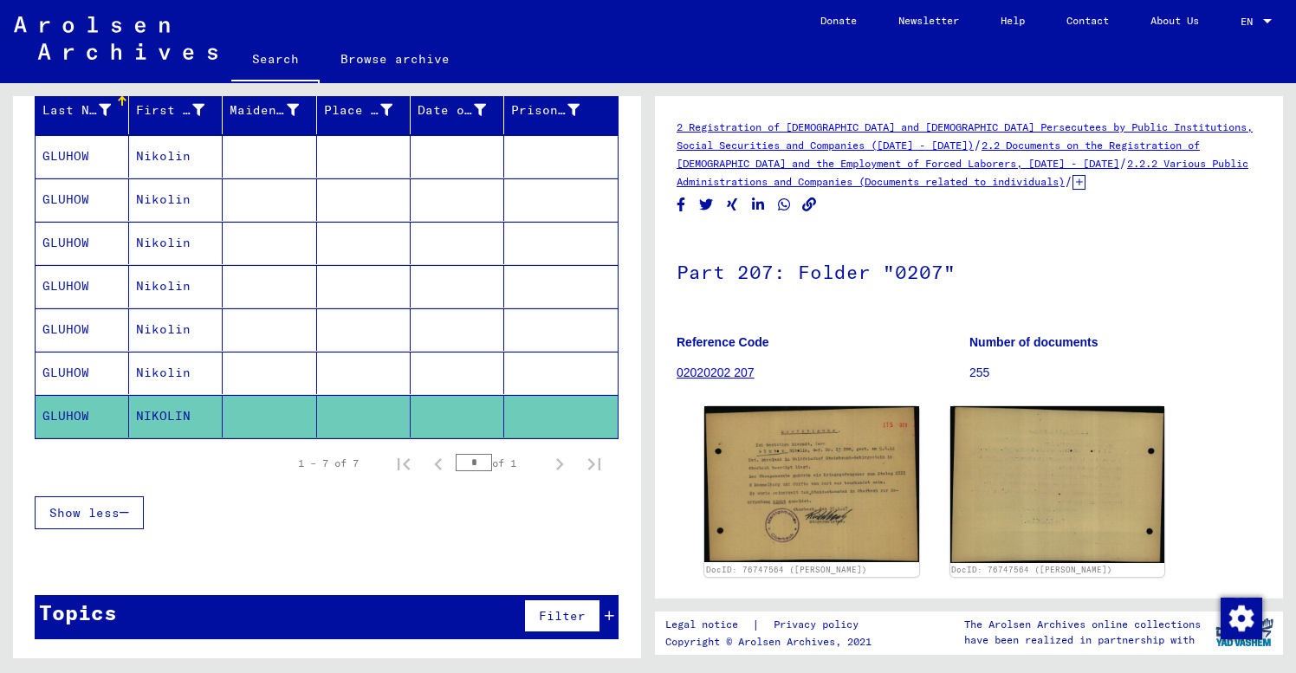
click at [317, 523] on div "Show less" at bounding box center [327, 513] width 584 height 50
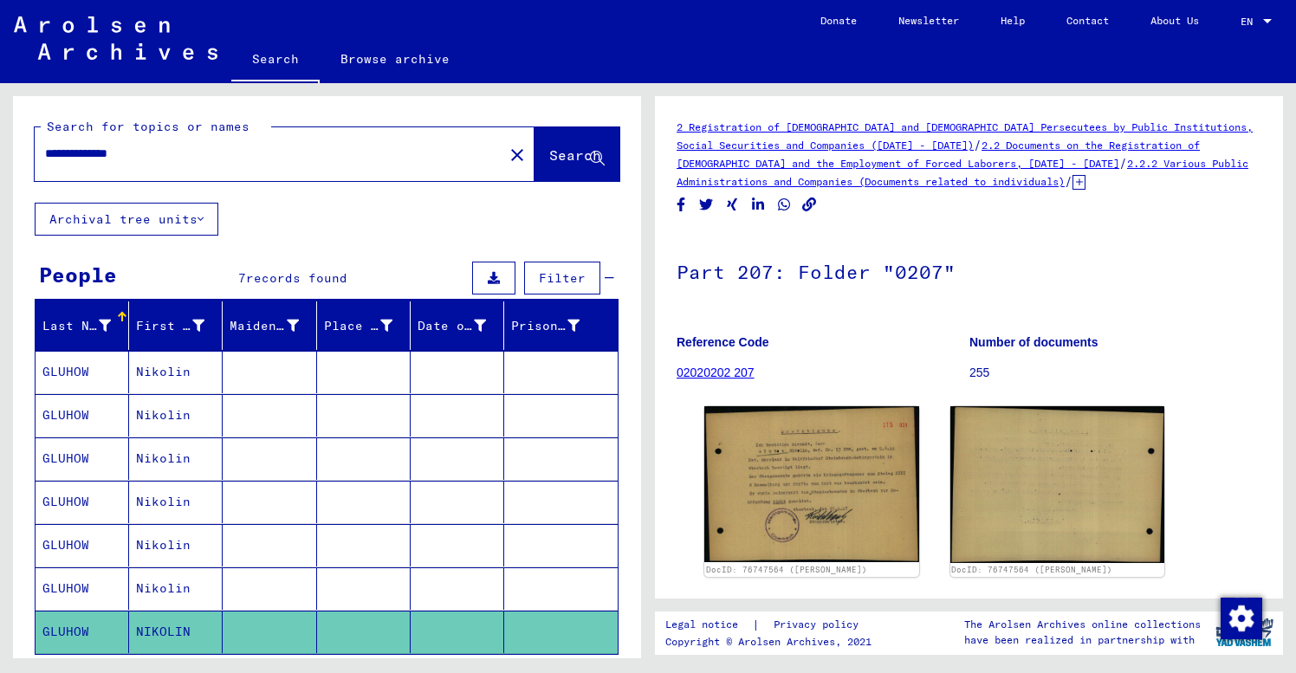
click at [507, 151] on mat-icon "close" at bounding box center [517, 155] width 21 height 21
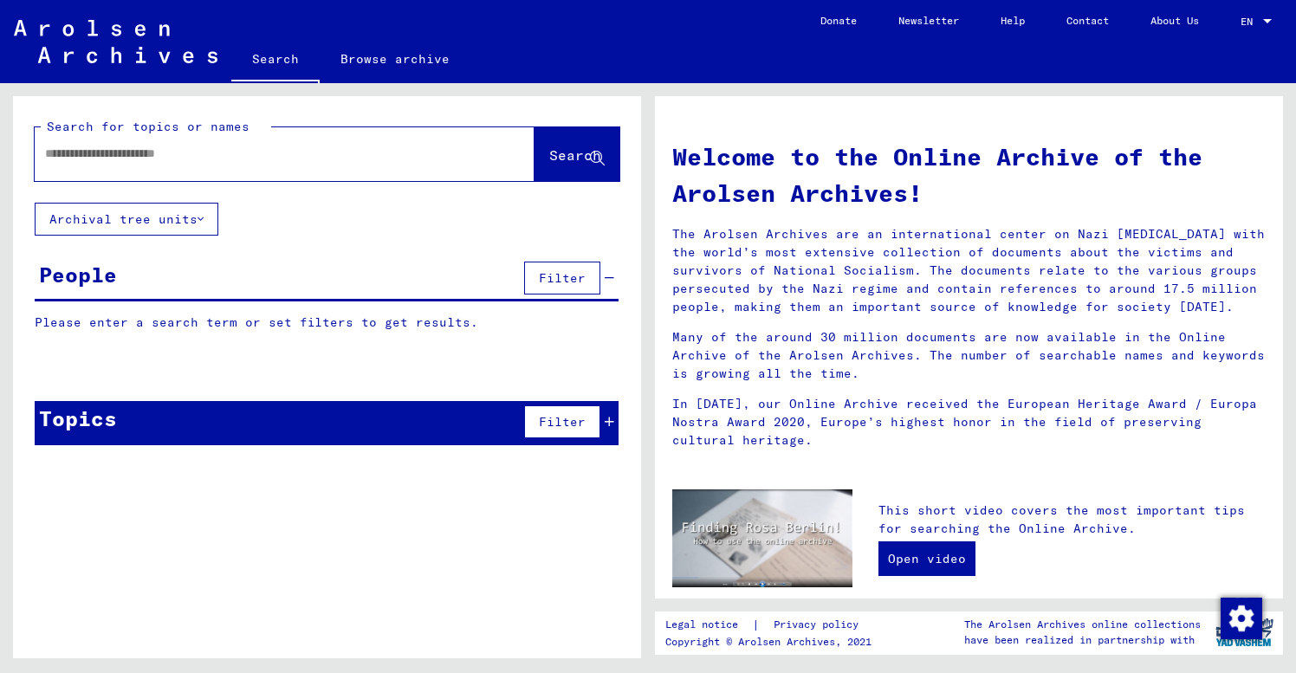
click at [56, 148] on input "text" at bounding box center [264, 154] width 438 height 18
paste input "********"
click at [555, 155] on span "Search" at bounding box center [575, 154] width 52 height 17
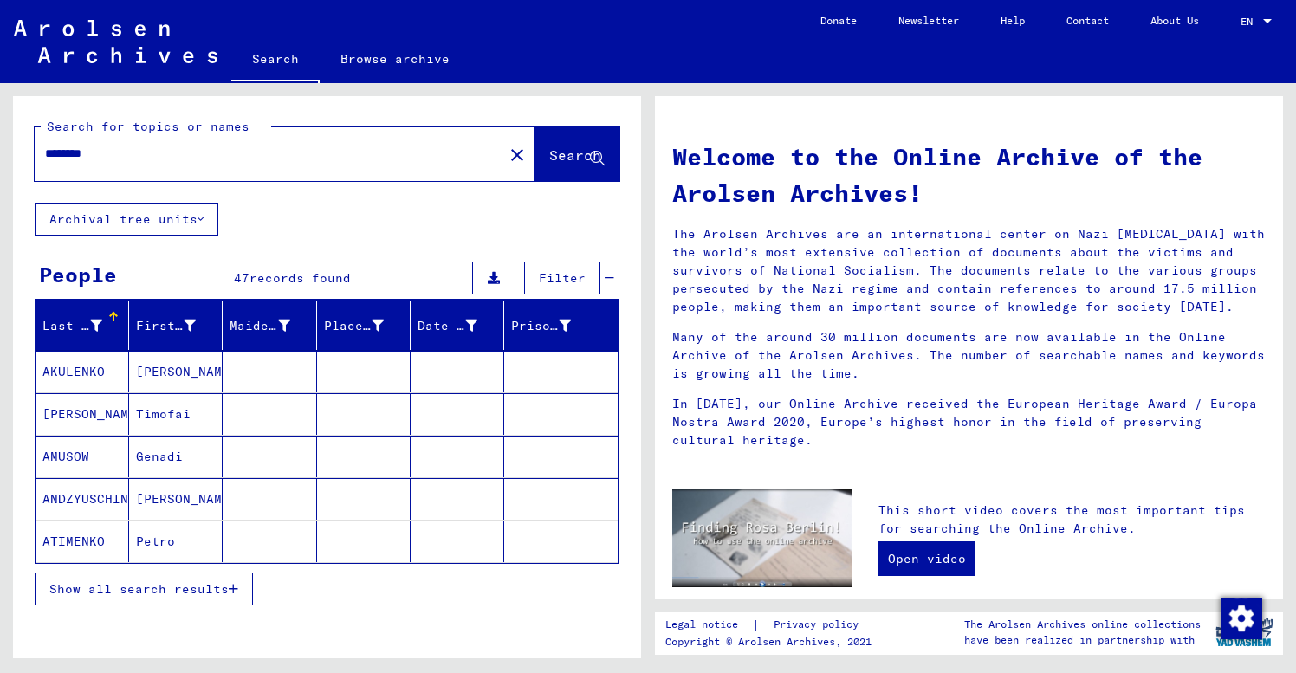
click at [193, 377] on mat-cell "[PERSON_NAME]" at bounding box center [176, 372] width 94 height 42
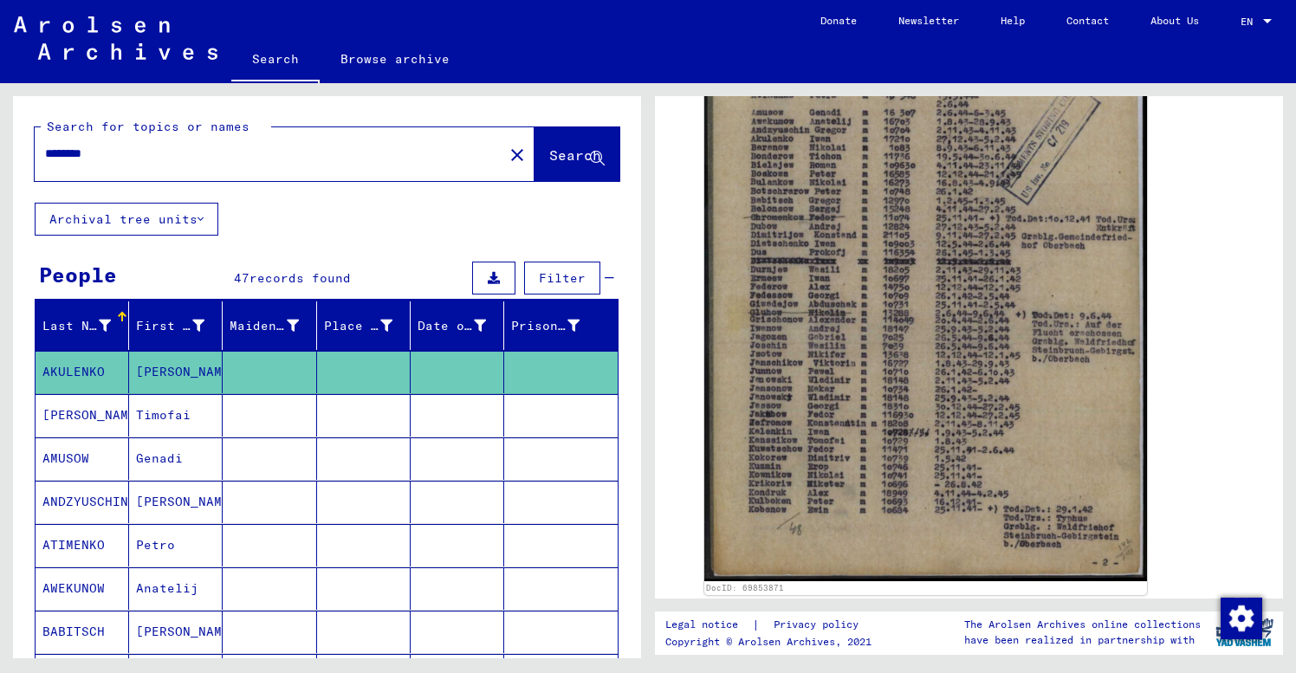
scroll to position [483, 0]
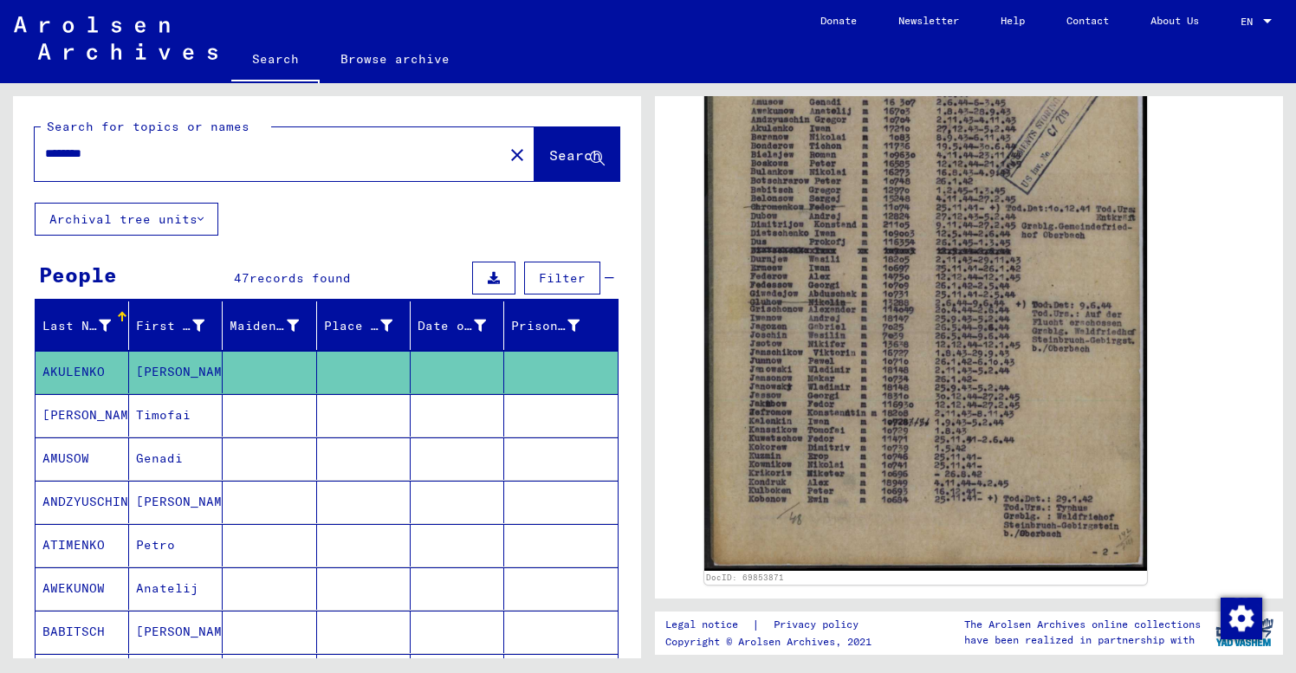
click at [376, 632] on mat-cell at bounding box center [364, 632] width 94 height 42
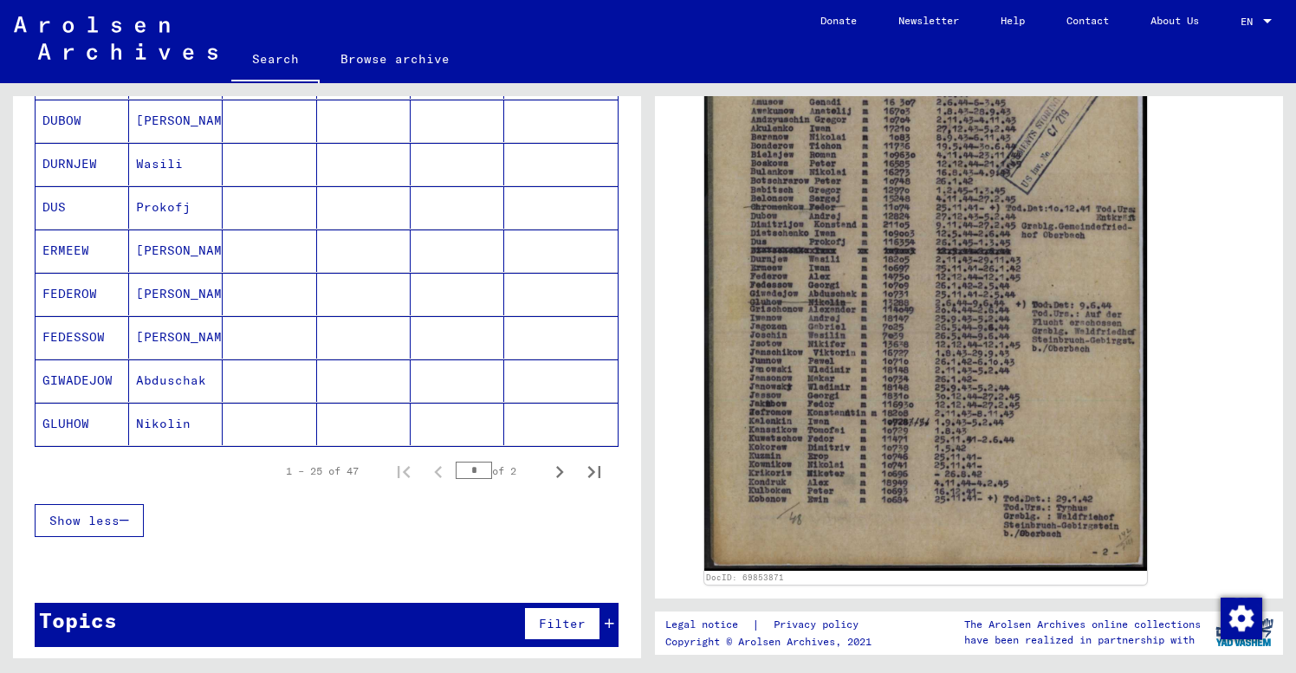
scroll to position [996, 0]
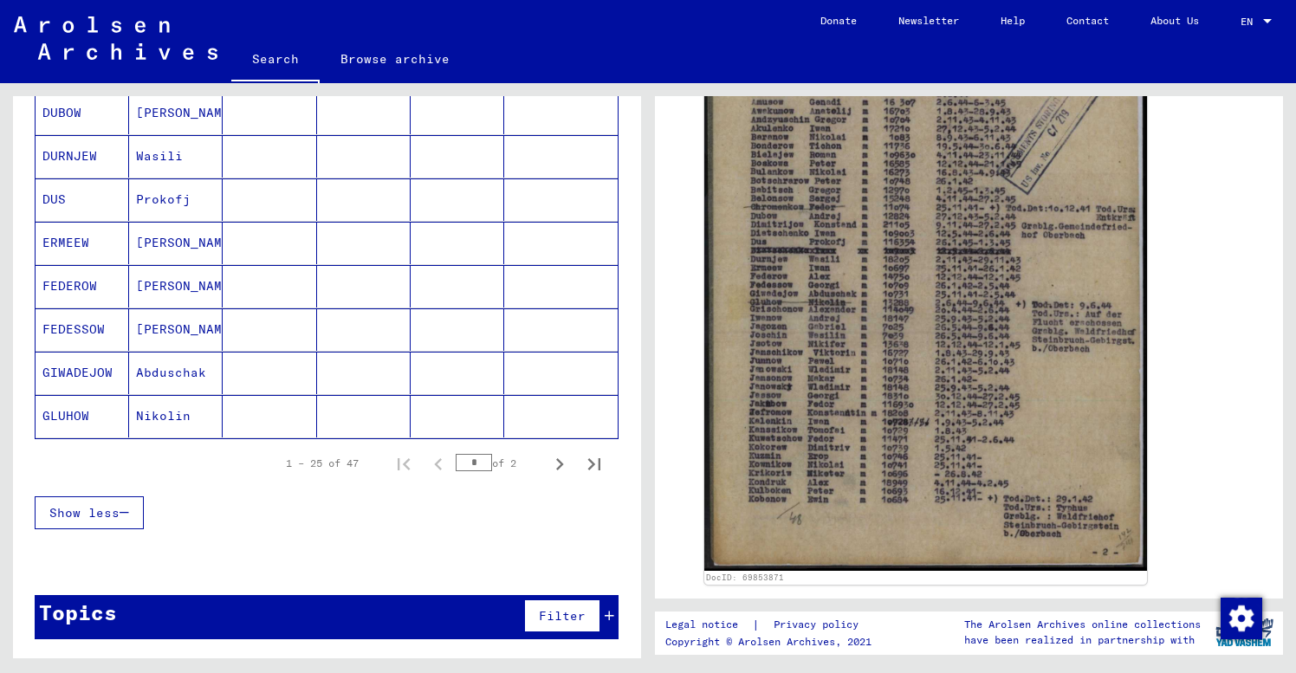
click at [199, 381] on mat-cell "Abduschak" at bounding box center [176, 373] width 94 height 42
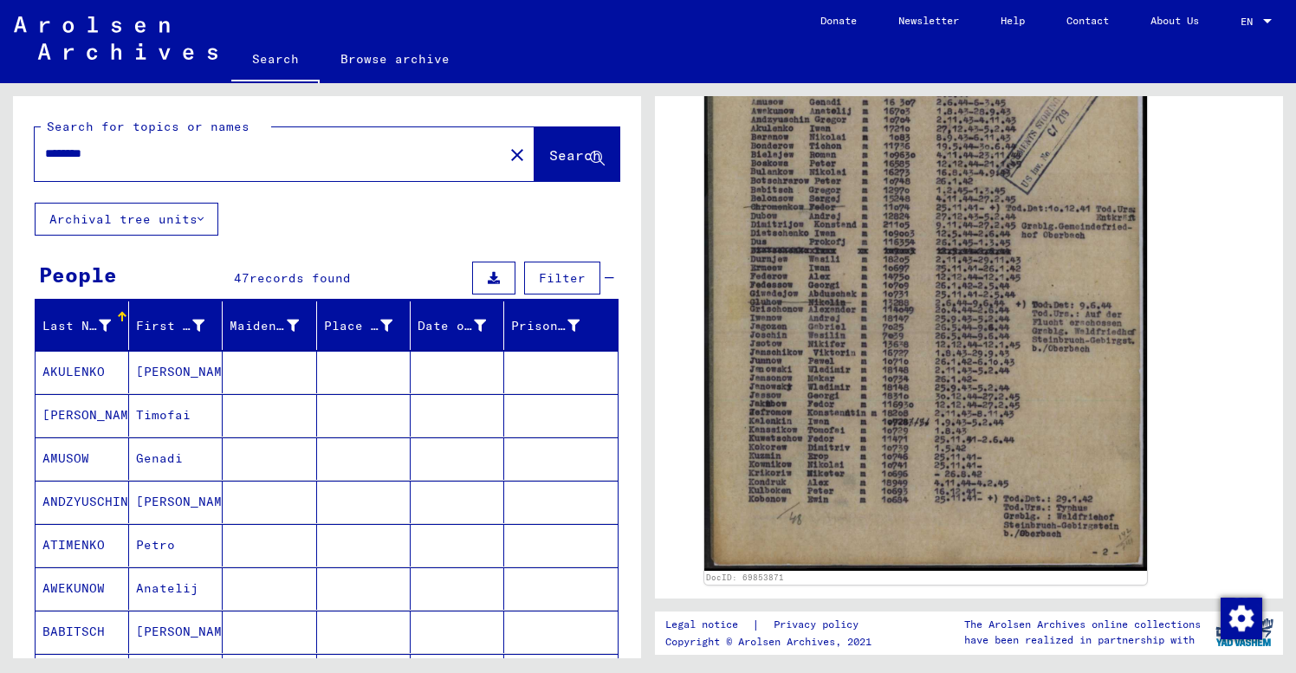
scroll to position [0, 0]
click at [108, 159] on input "********" at bounding box center [269, 154] width 448 height 18
type input "********"
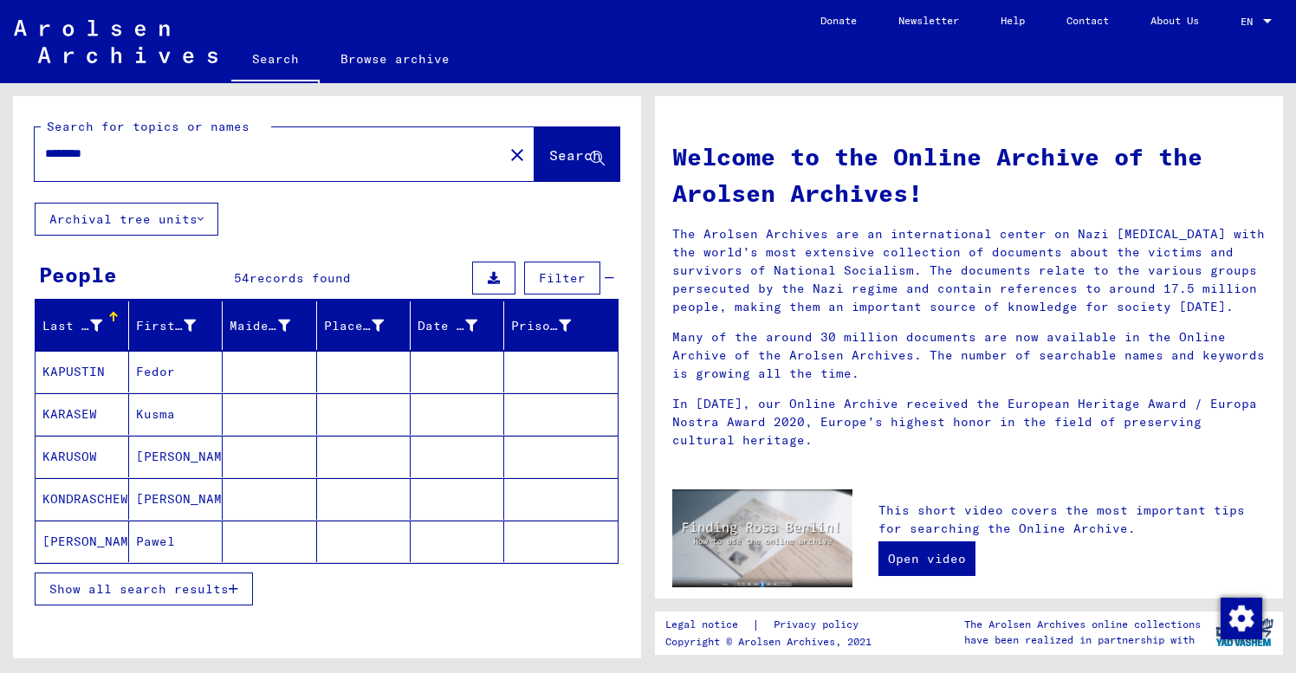
click at [189, 368] on mat-cell "Fedor" at bounding box center [176, 372] width 94 height 42
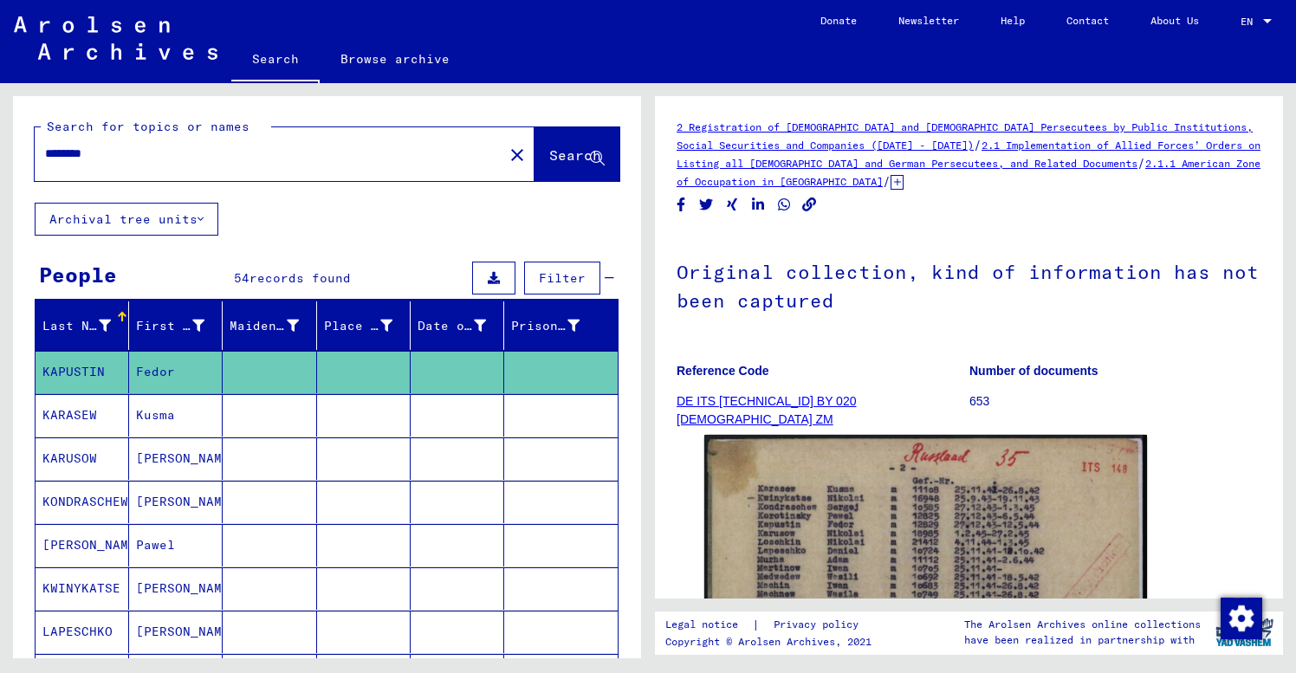
click at [1211, 411] on p "653" at bounding box center [1115, 401] width 292 height 18
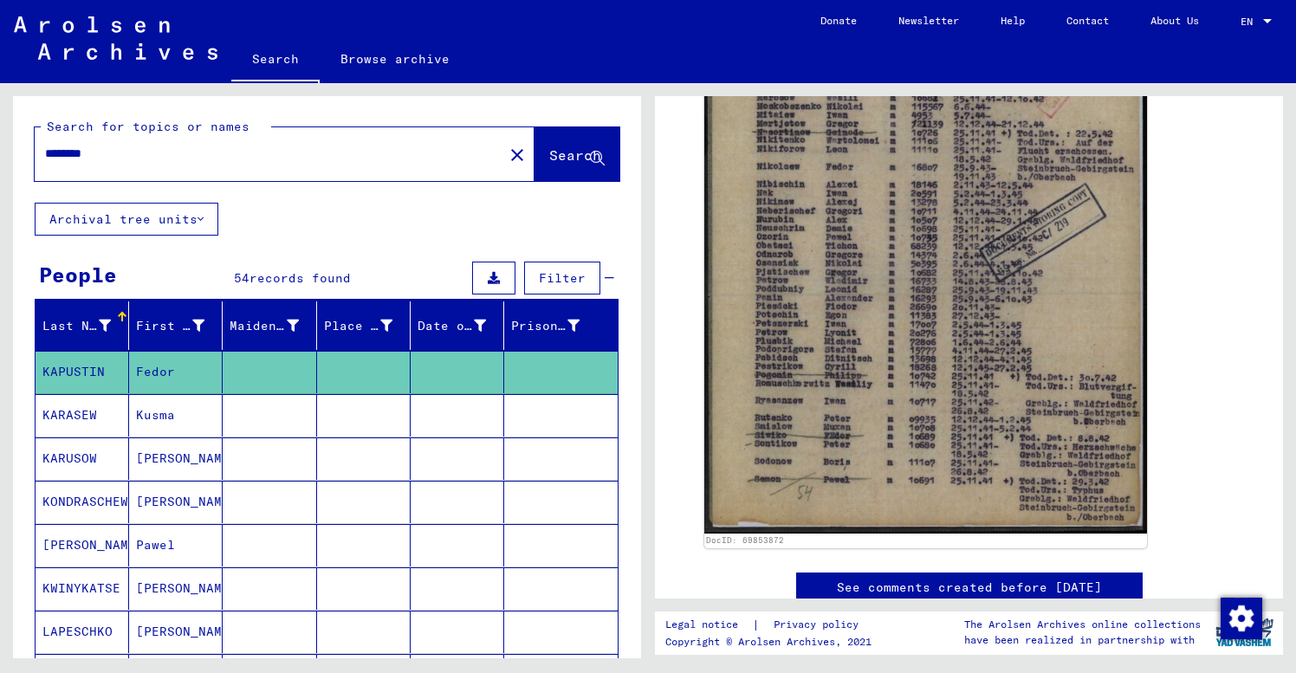
scroll to position [544, 0]
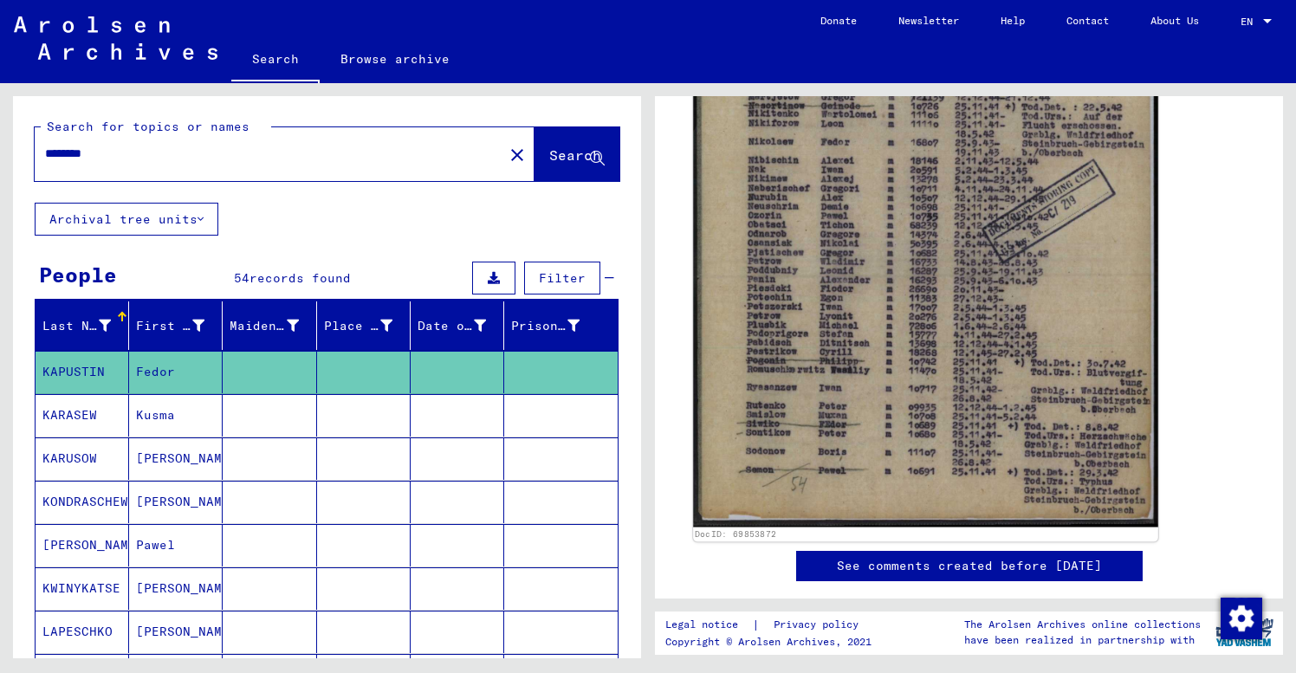
click at [943, 340] on img at bounding box center [925, 201] width 465 height 652
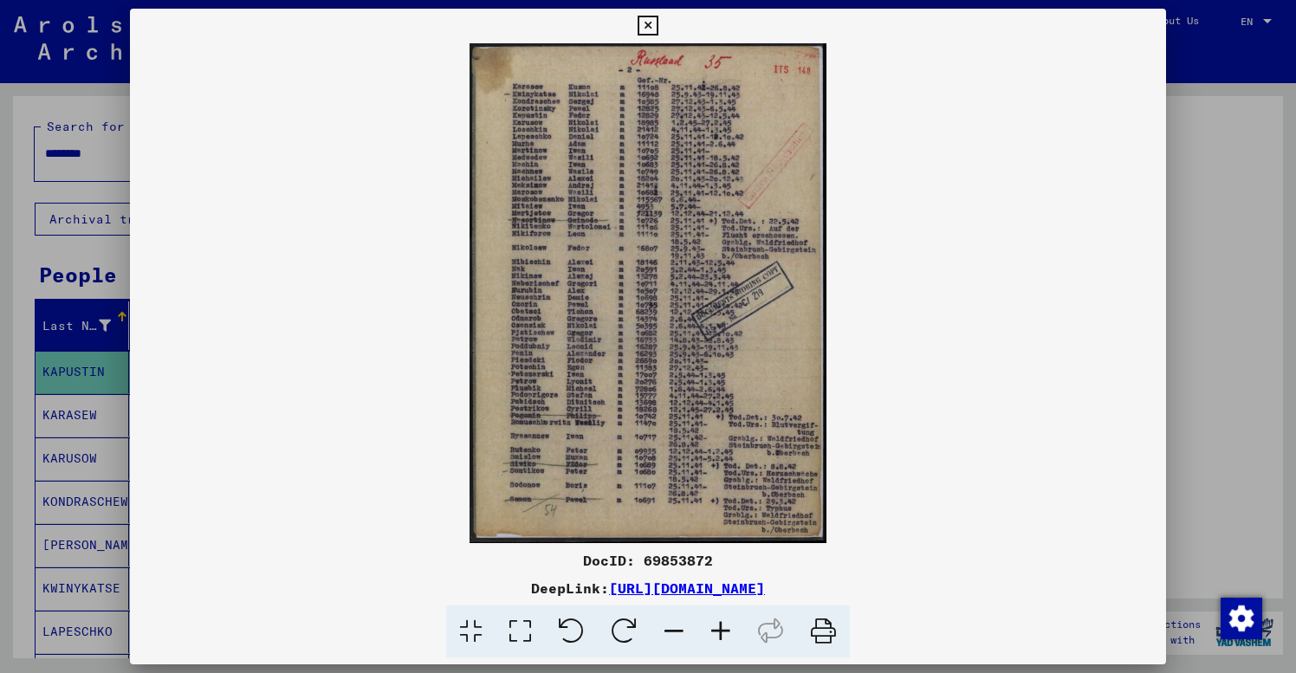
click at [658, 22] on icon at bounding box center [648, 26] width 20 height 21
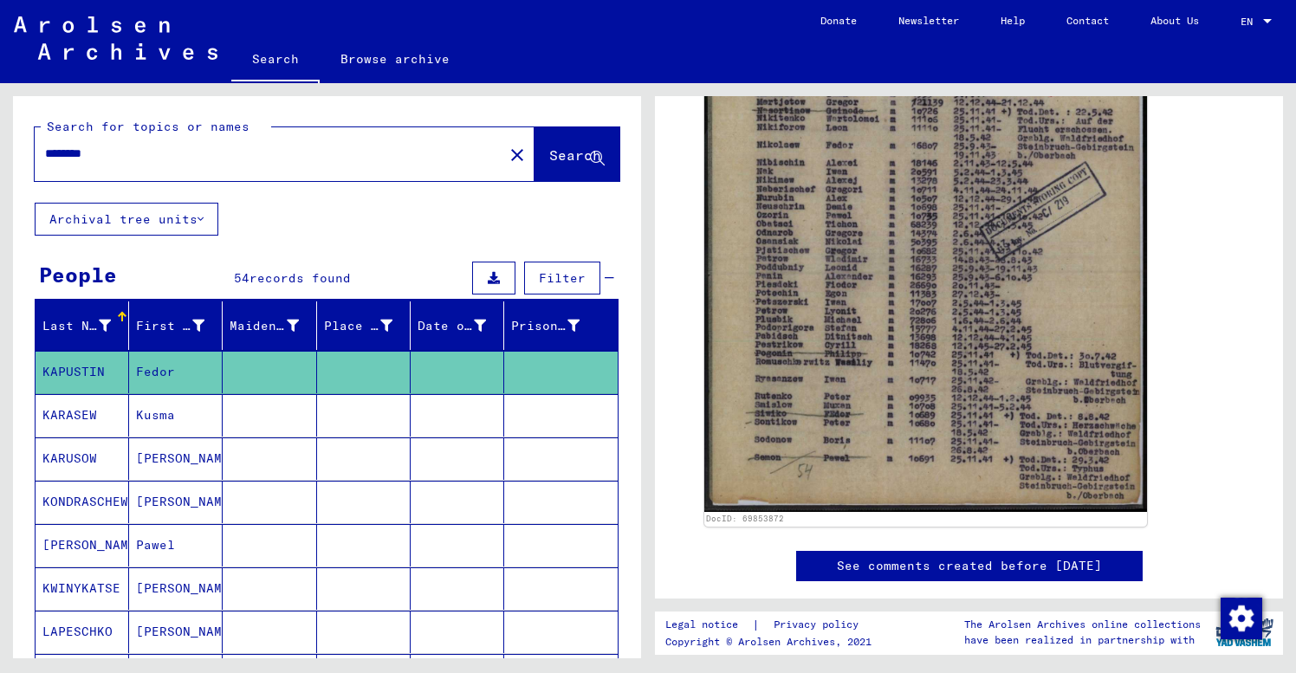
click at [507, 156] on mat-icon "close" at bounding box center [517, 155] width 21 height 21
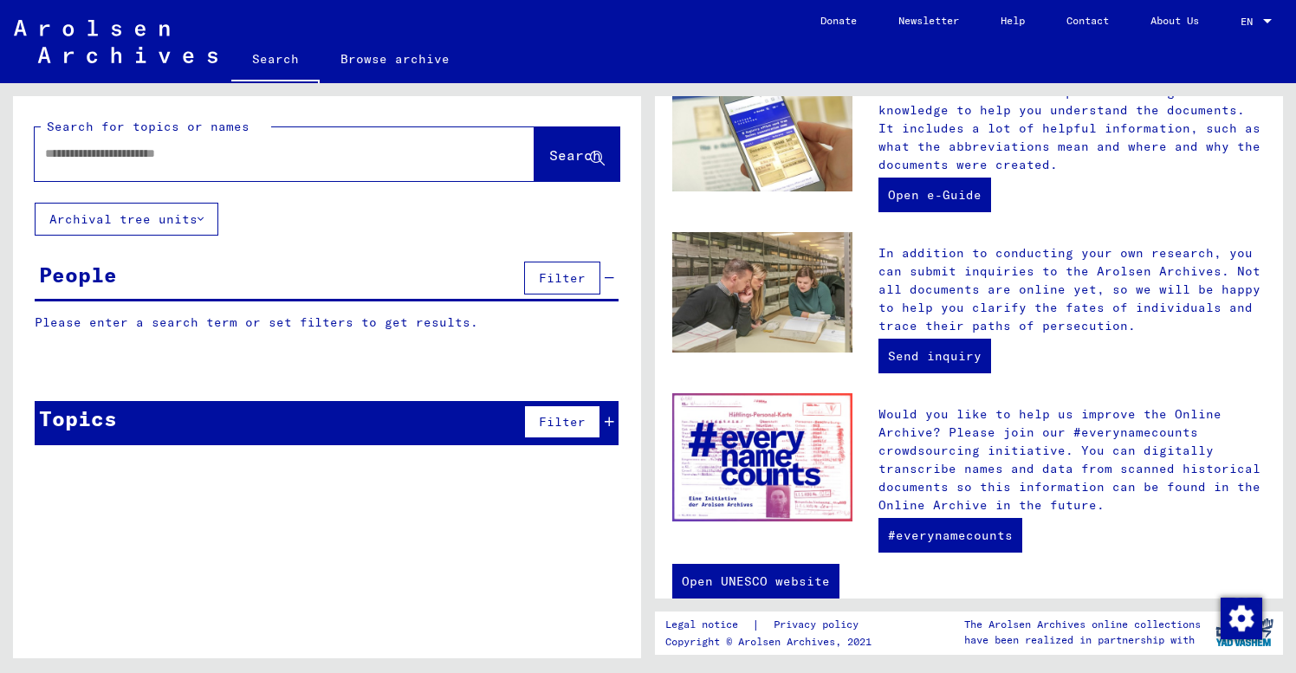
click at [43, 159] on div at bounding box center [259, 153] width 448 height 39
click at [57, 159] on input "text" at bounding box center [264, 154] width 438 height 18
type input "**********"
click at [562, 159] on span "Search" at bounding box center [575, 154] width 52 height 17
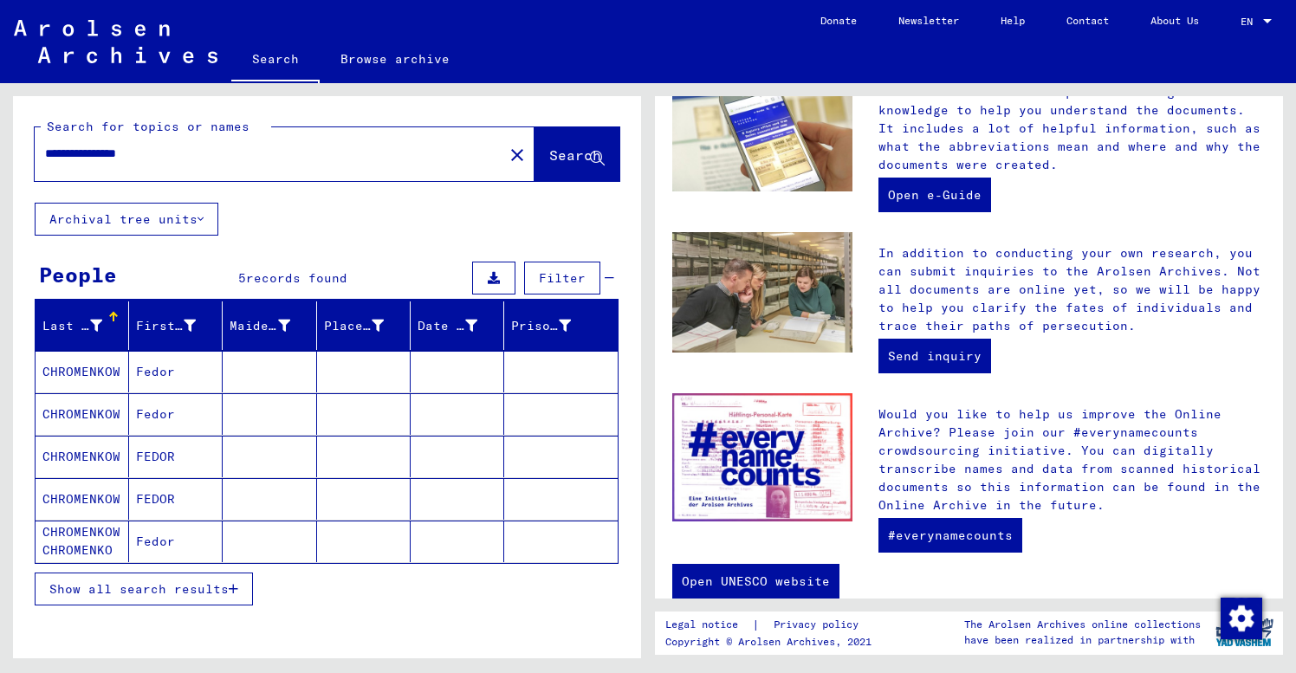
click at [198, 374] on mat-cell "Fedor" at bounding box center [176, 372] width 94 height 42
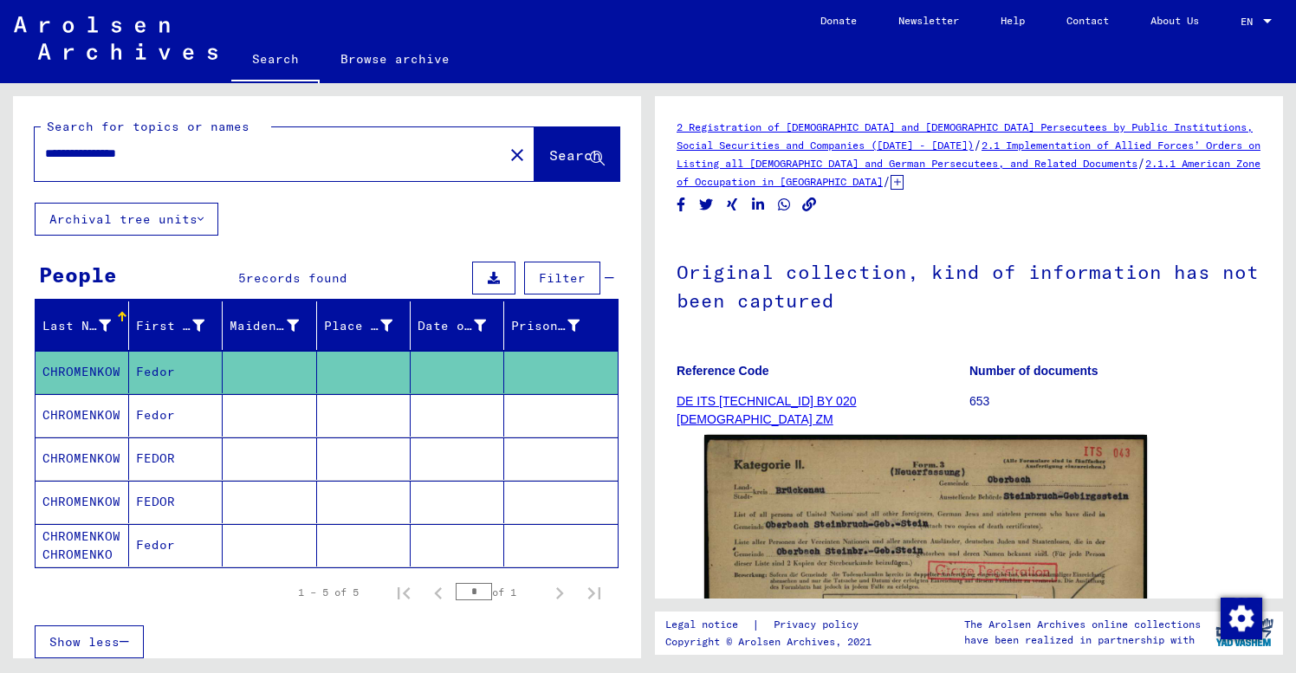
click at [900, 347] on div "Original collection, kind of information has not been captured Reference Code D…" at bounding box center [969, 330] width 585 height 196
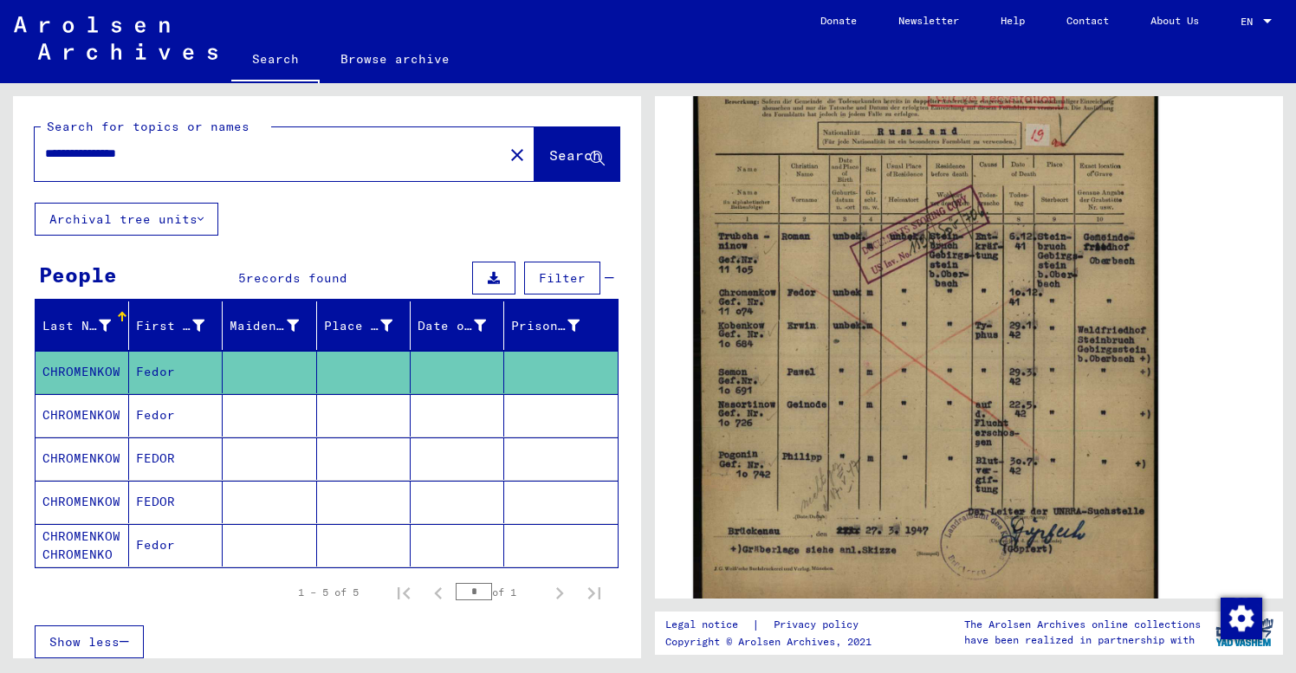
scroll to position [516, 0]
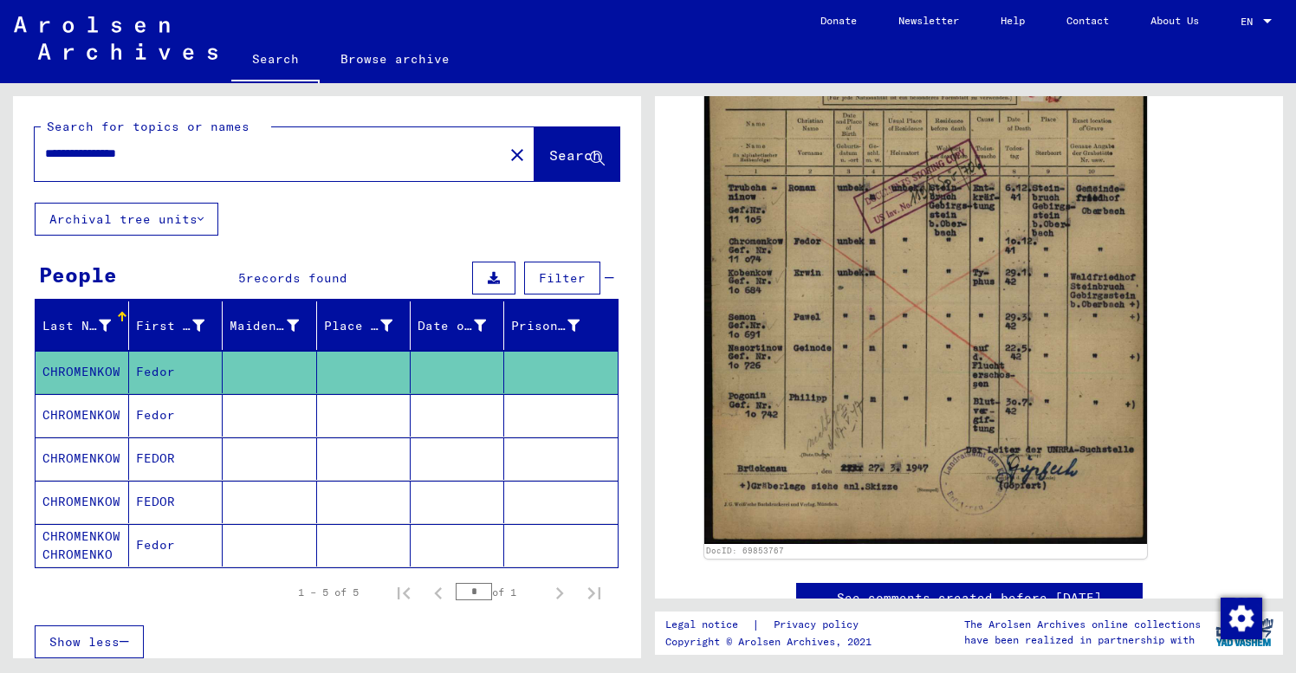
click at [281, 418] on mat-cell at bounding box center [270, 415] width 94 height 42
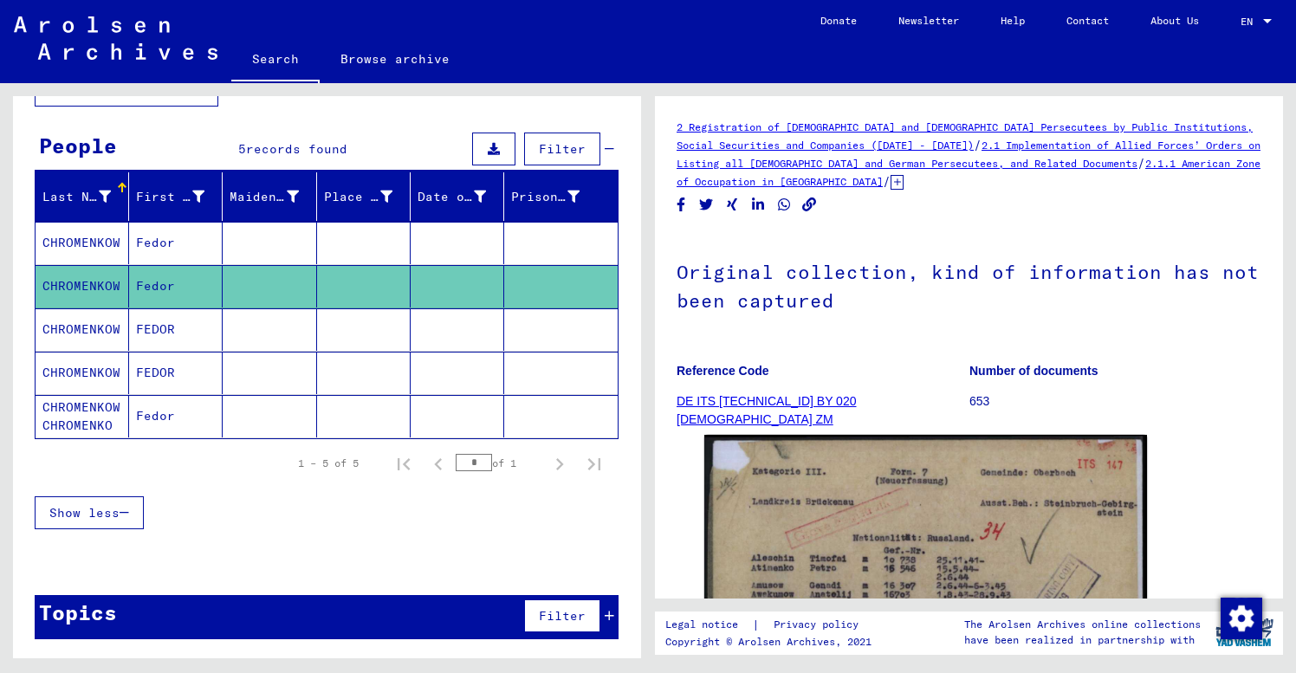
scroll to position [129, 0]
click at [891, 340] on div "Original collection, kind of information has not been captured Reference Code D…" at bounding box center [969, 330] width 585 height 196
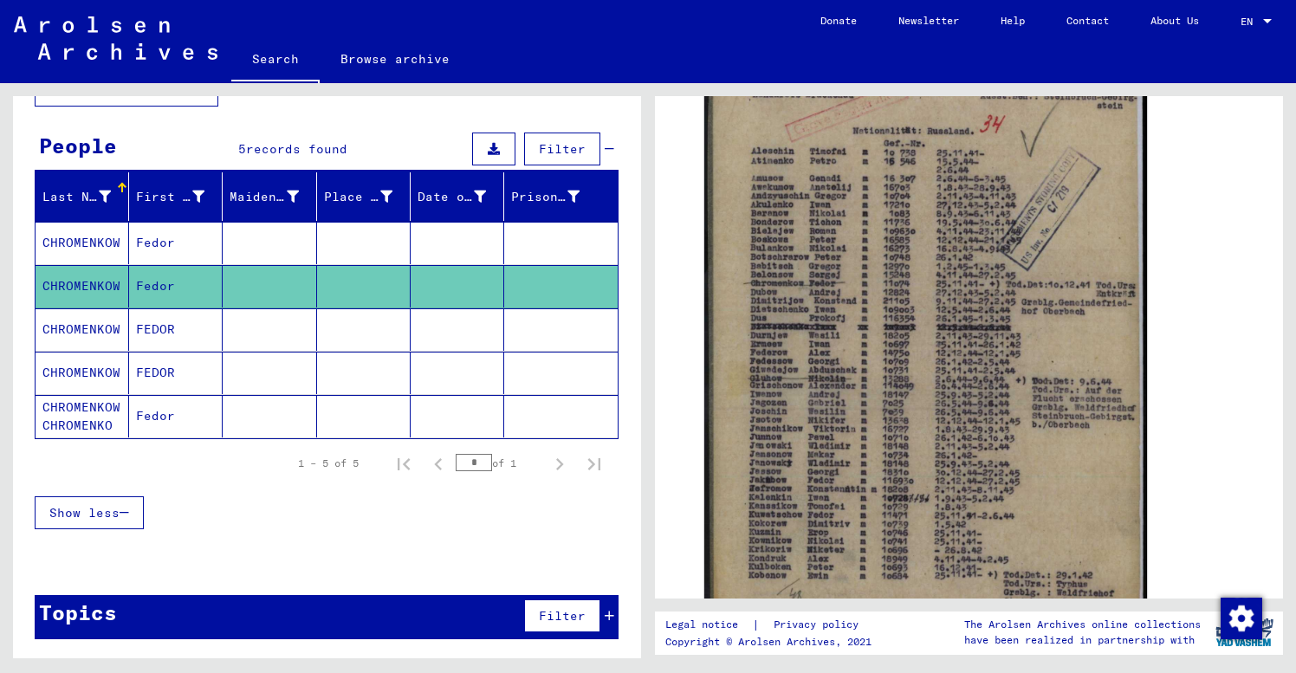
scroll to position [418, 0]
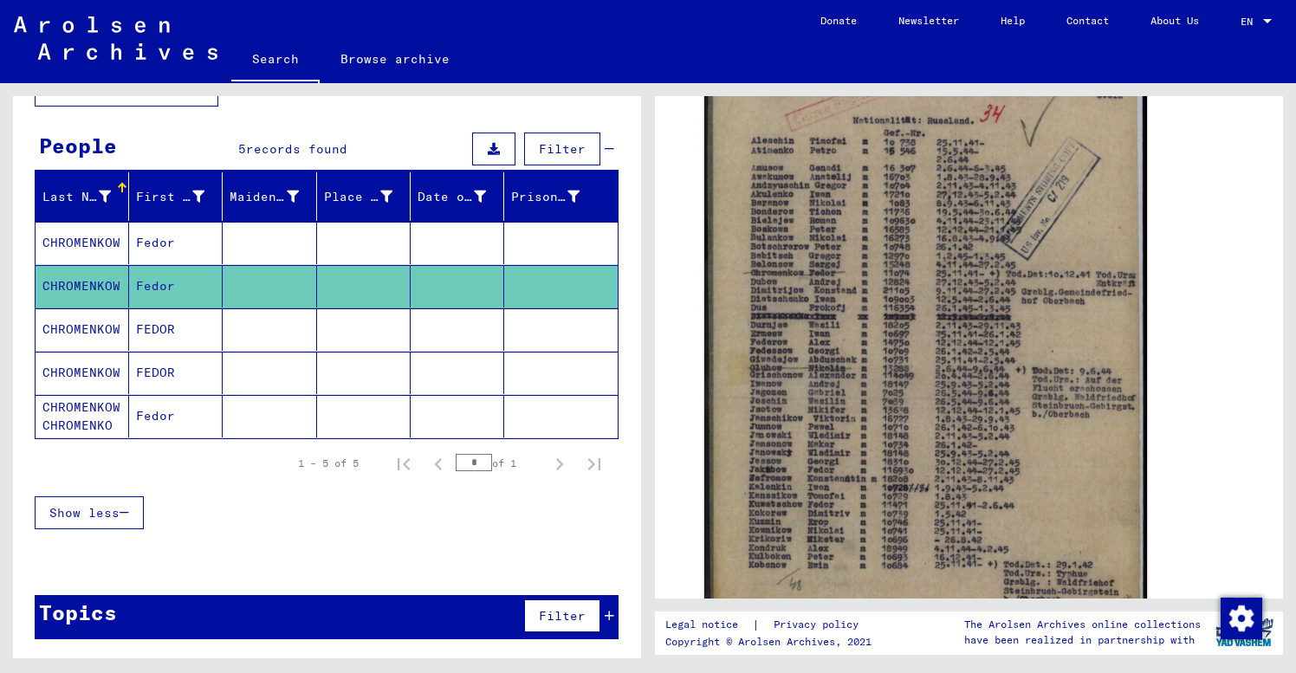
click at [372, 337] on mat-cell at bounding box center [364, 329] width 94 height 42
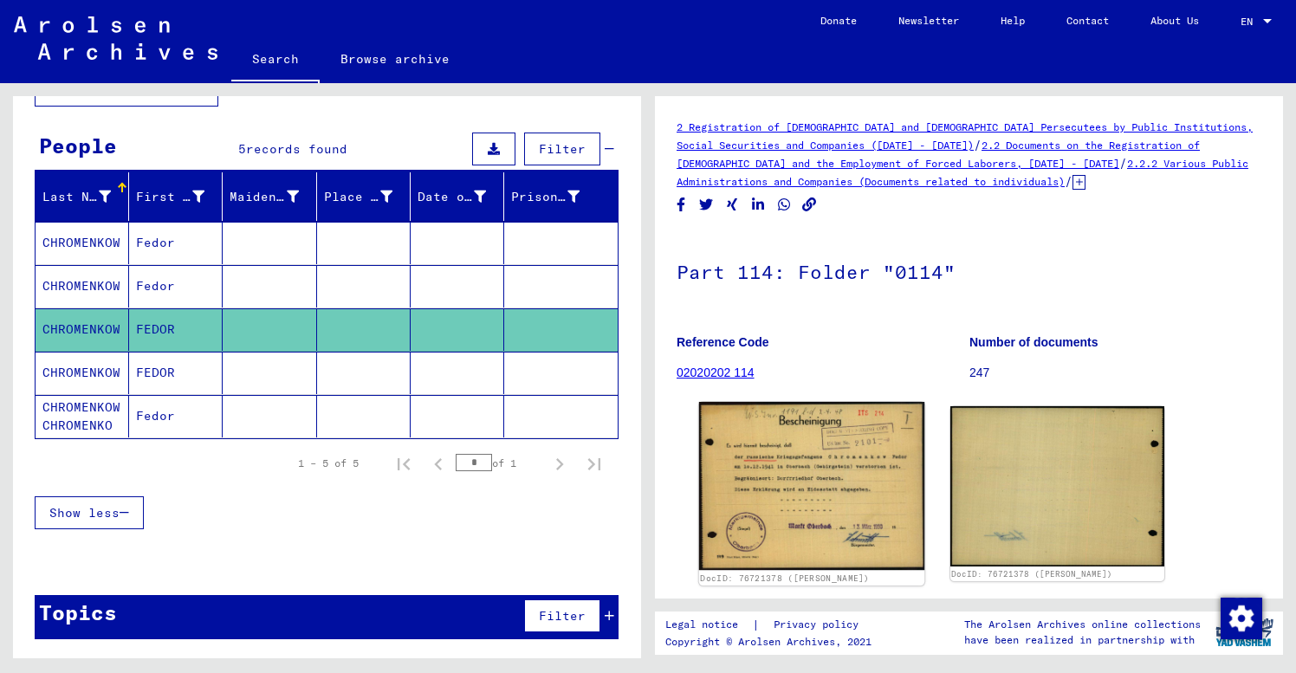
click at [828, 483] on img at bounding box center [811, 486] width 225 height 168
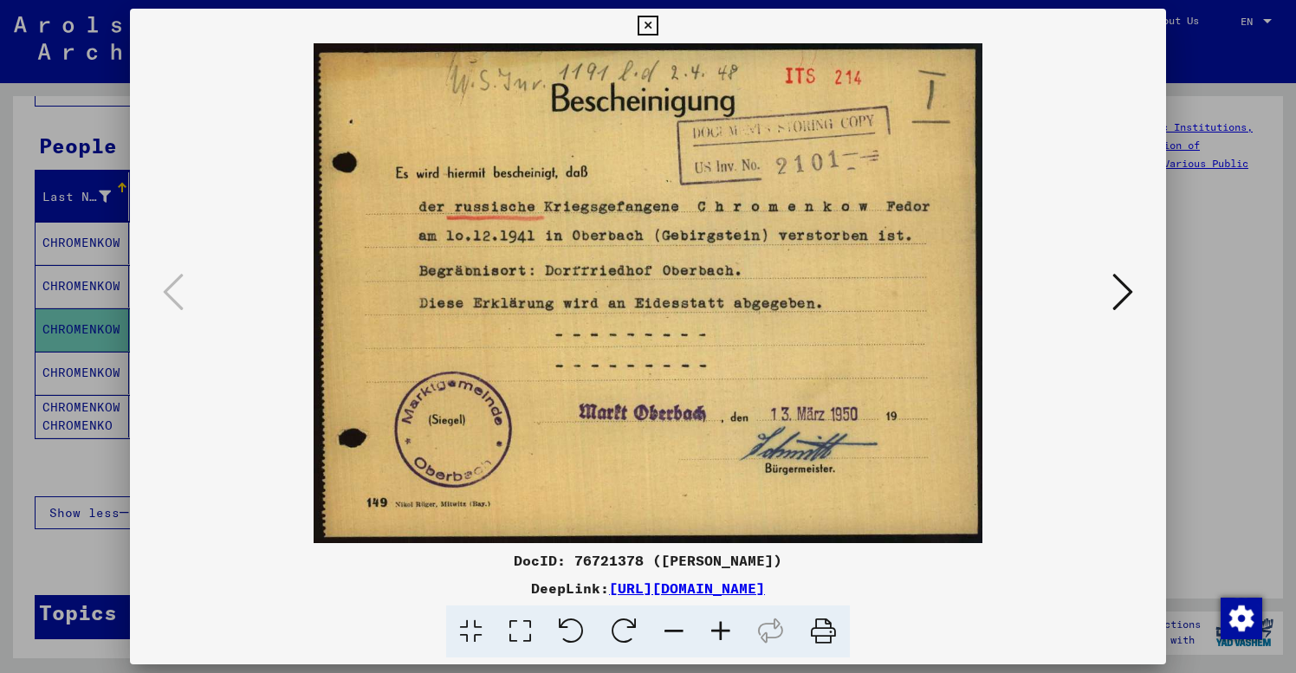
click at [1117, 289] on icon at bounding box center [1122, 292] width 21 height 42
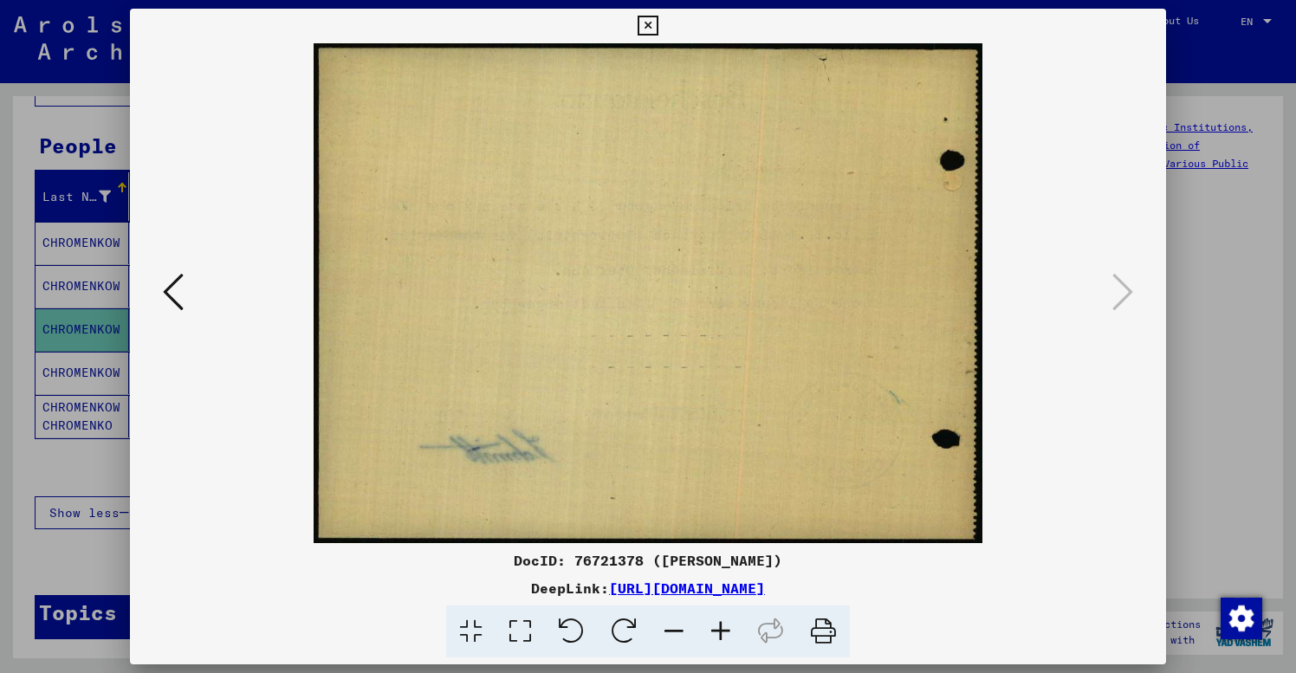
click at [658, 23] on icon at bounding box center [648, 26] width 20 height 21
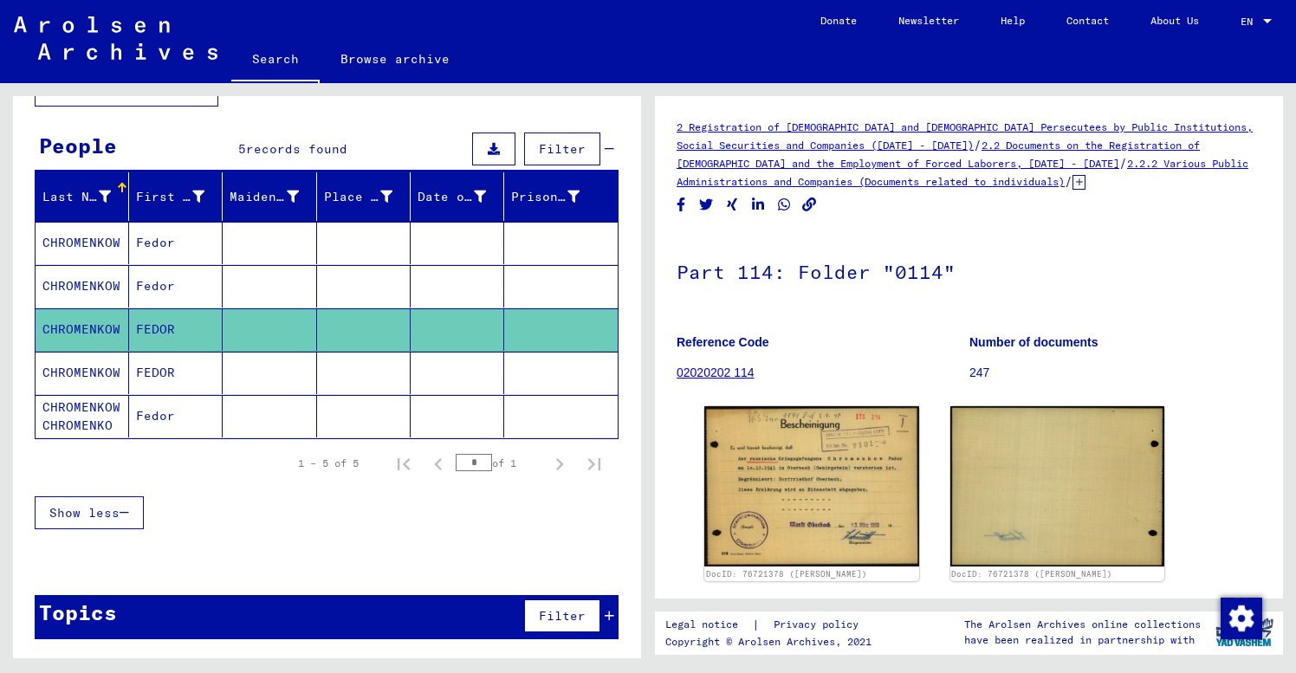
click at [178, 374] on mat-cell "FEDOR" at bounding box center [176, 373] width 94 height 42
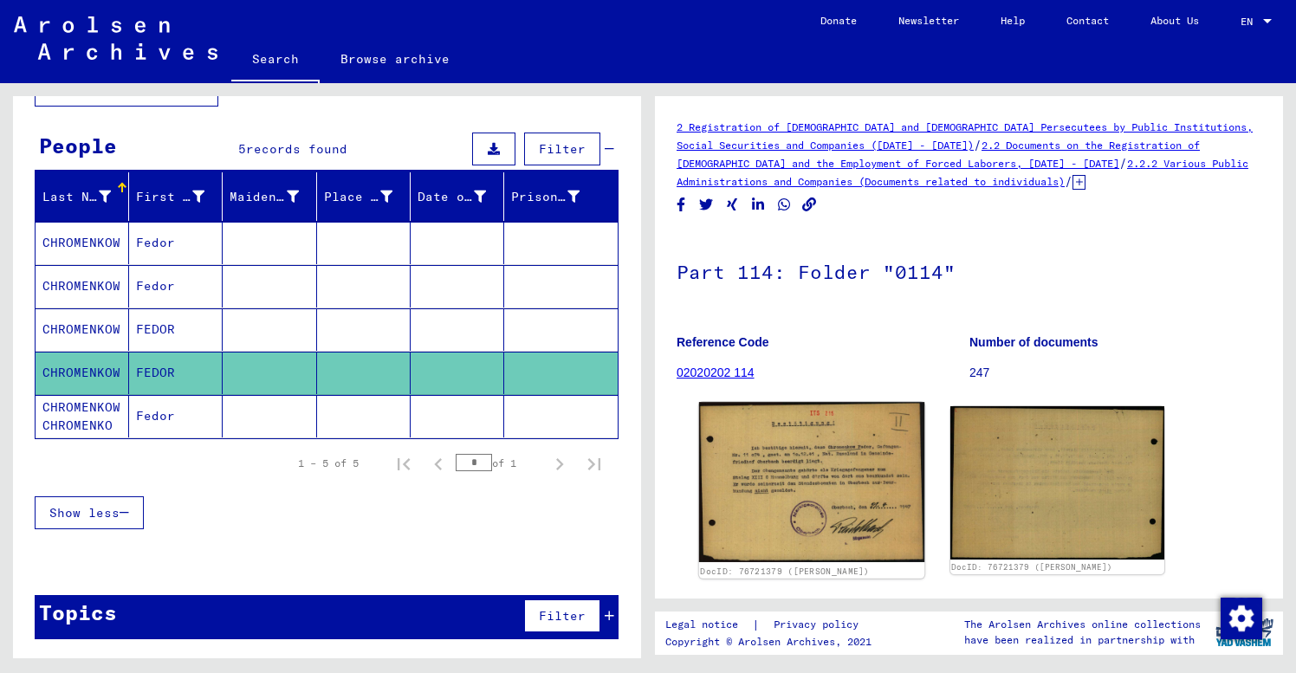
click at [803, 490] on img at bounding box center [811, 482] width 225 height 160
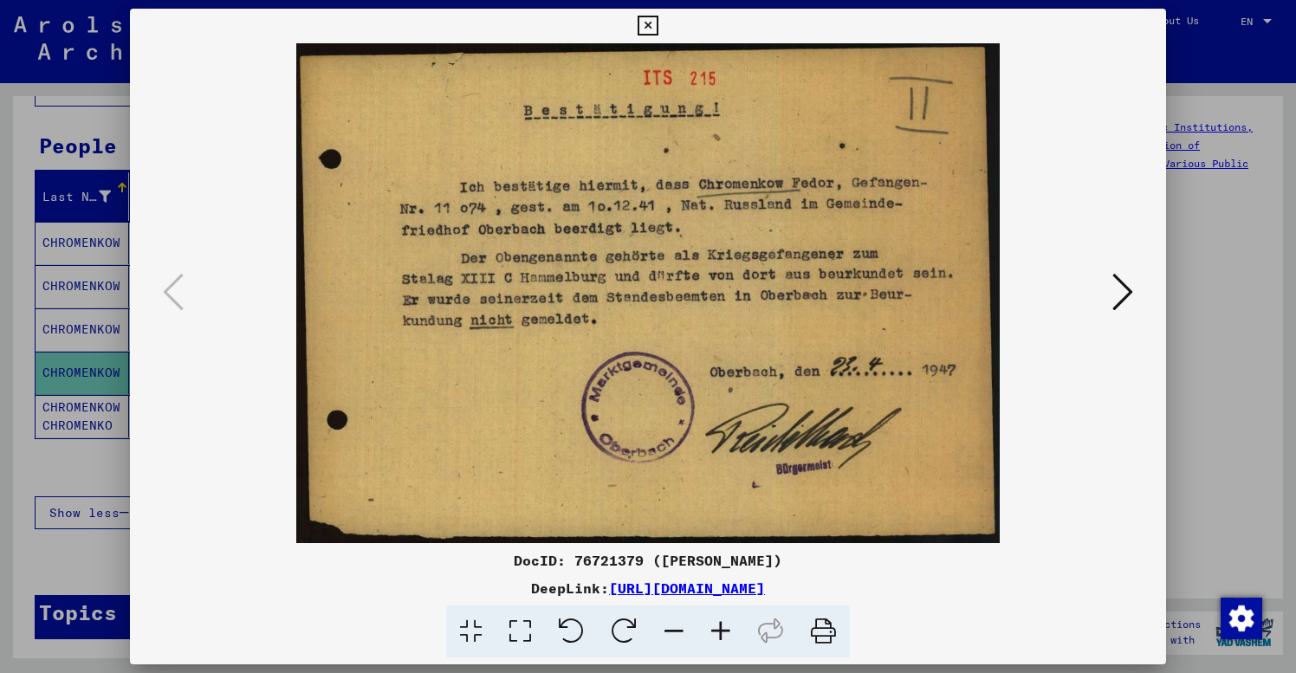
click at [658, 28] on icon at bounding box center [648, 26] width 20 height 21
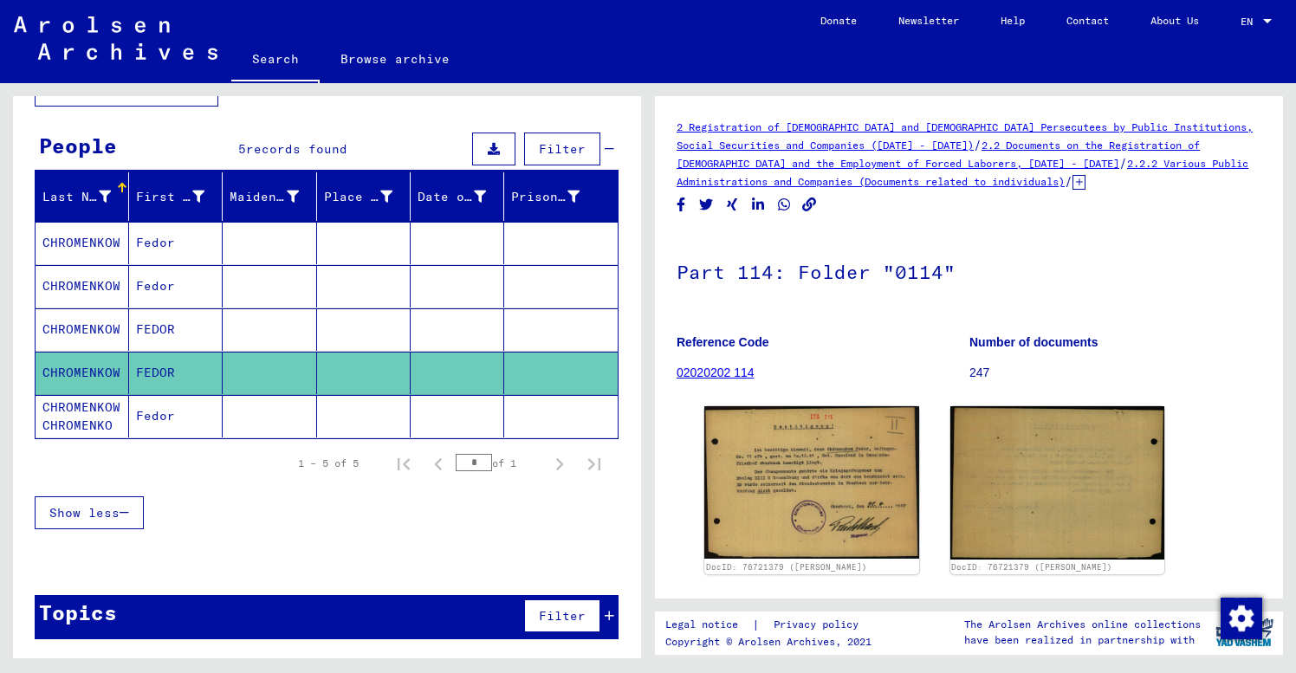
click at [128, 416] on mat-cell "CHROMENKOW CHROMENKO" at bounding box center [83, 416] width 94 height 42
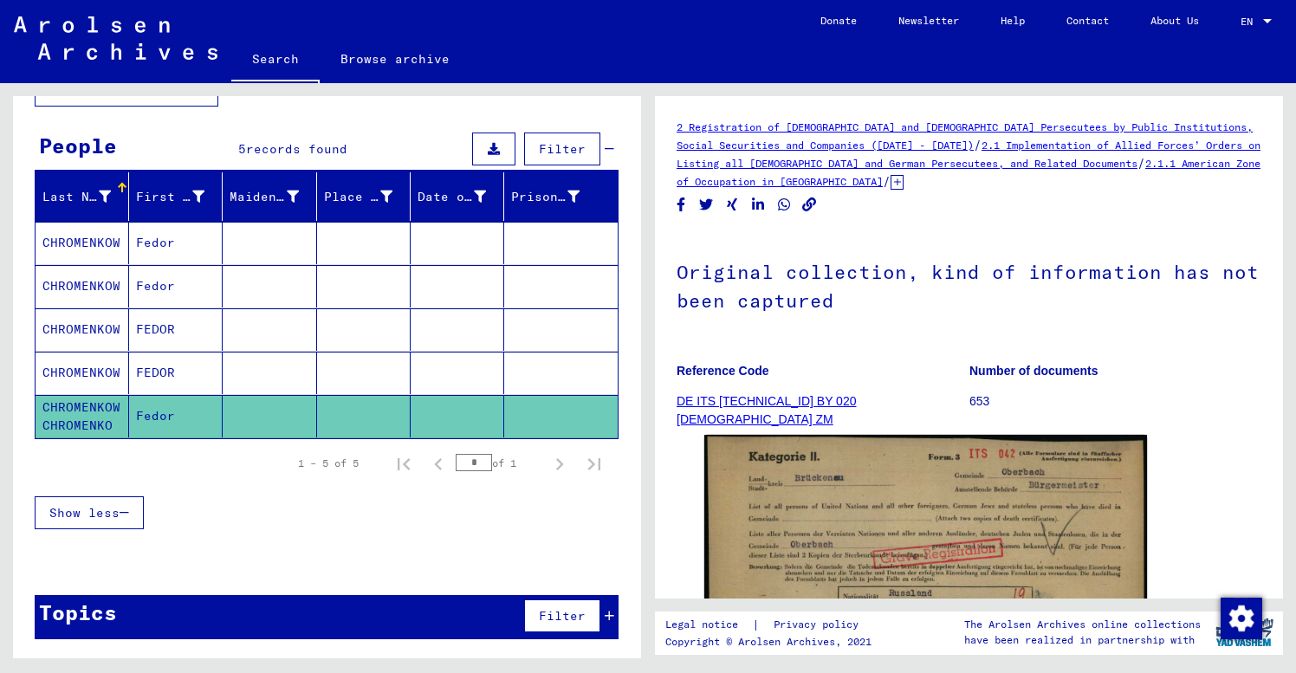
click at [915, 331] on h1 "Original collection, kind of information has not been captured" at bounding box center [969, 284] width 585 height 105
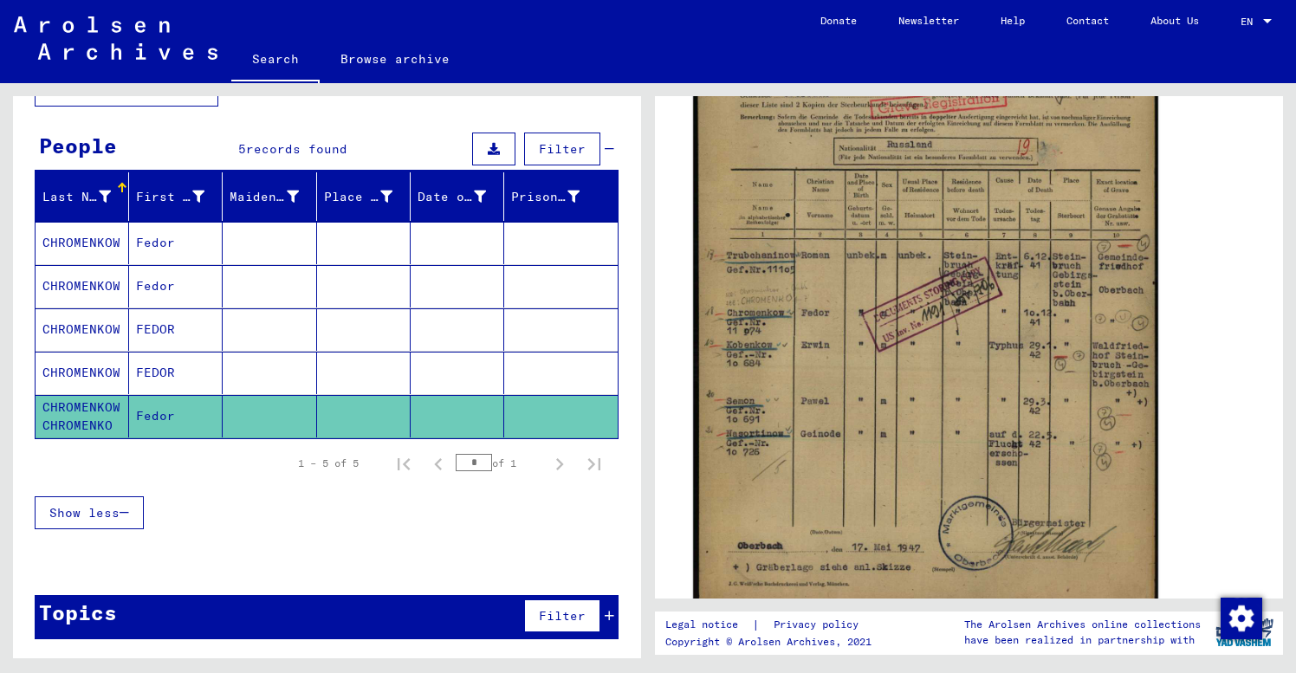
scroll to position [430, 0]
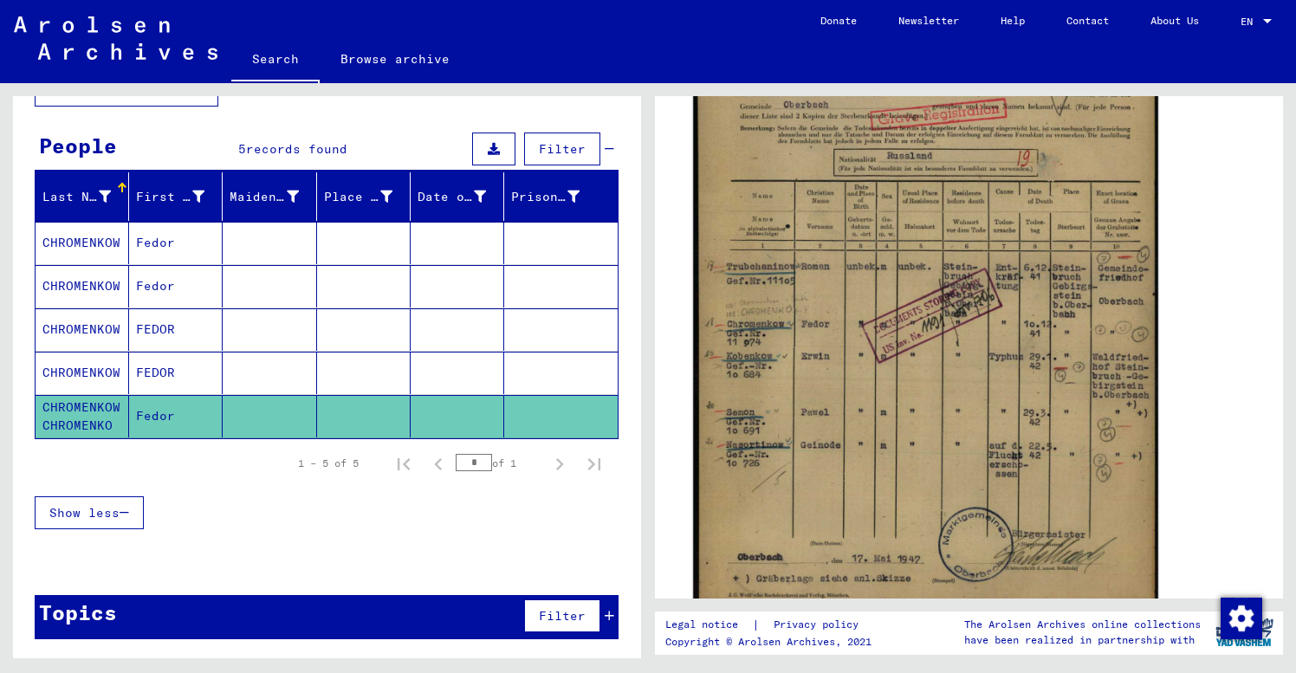
click at [884, 277] on img at bounding box center [925, 309] width 465 height 638
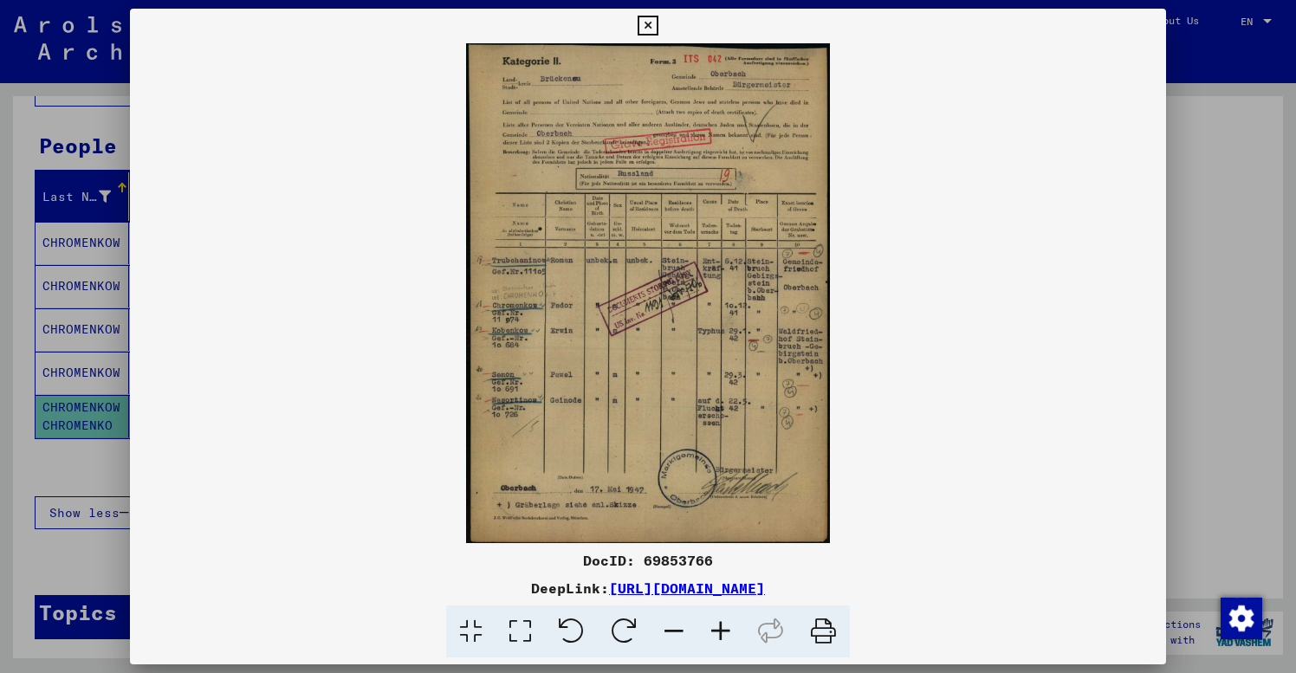
click at [722, 635] on icon at bounding box center [720, 632] width 47 height 53
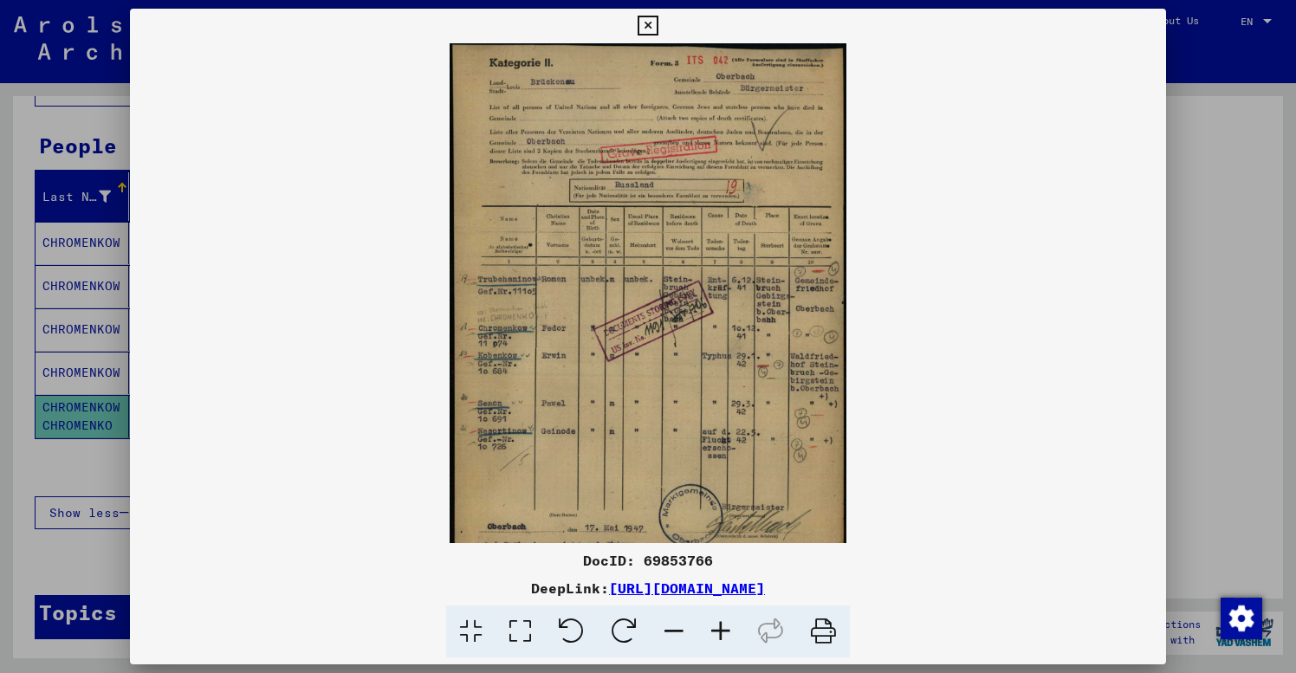
click at [722, 634] on icon at bounding box center [720, 632] width 47 height 53
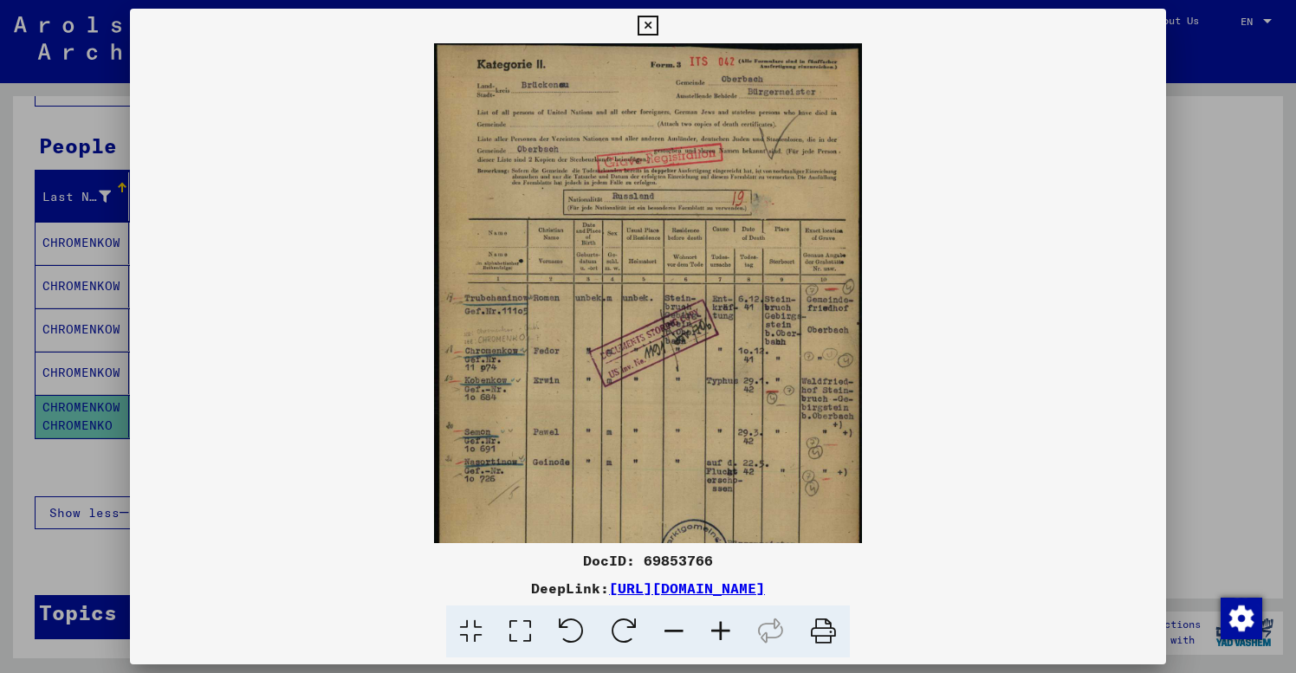
click at [722, 634] on icon at bounding box center [720, 632] width 47 height 53
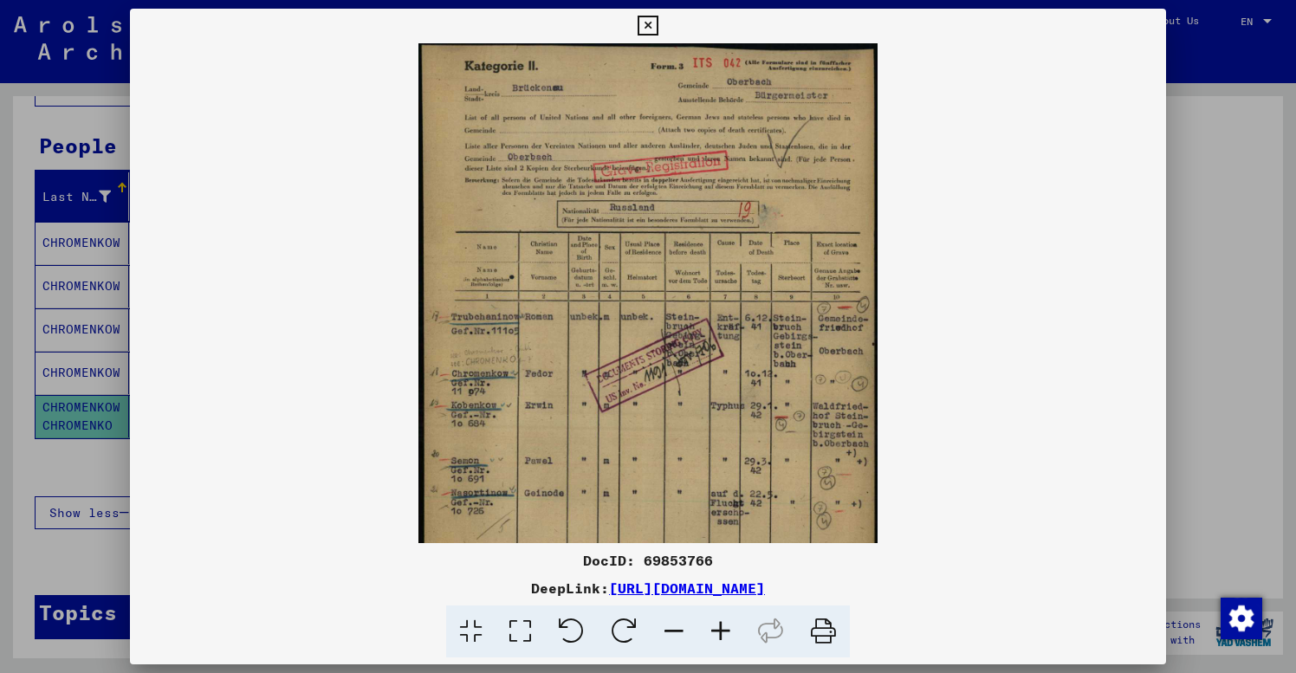
click at [722, 634] on icon at bounding box center [720, 632] width 47 height 53
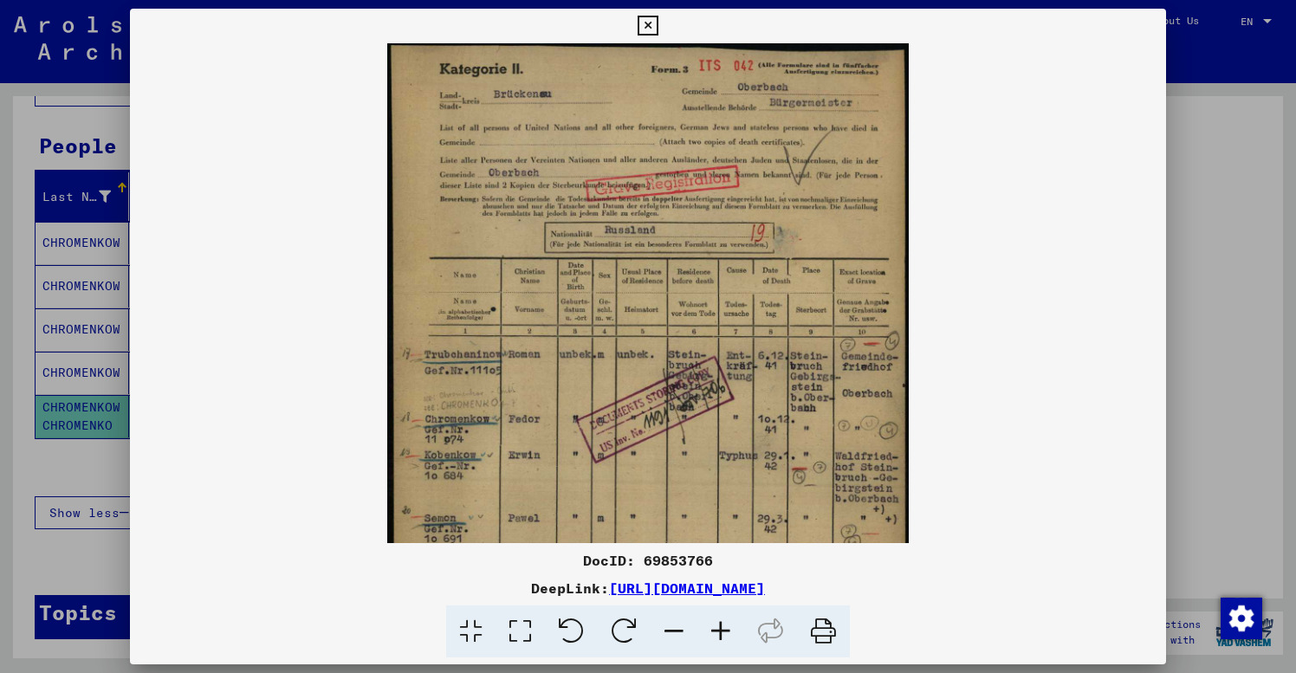
click at [722, 634] on icon at bounding box center [720, 632] width 47 height 53
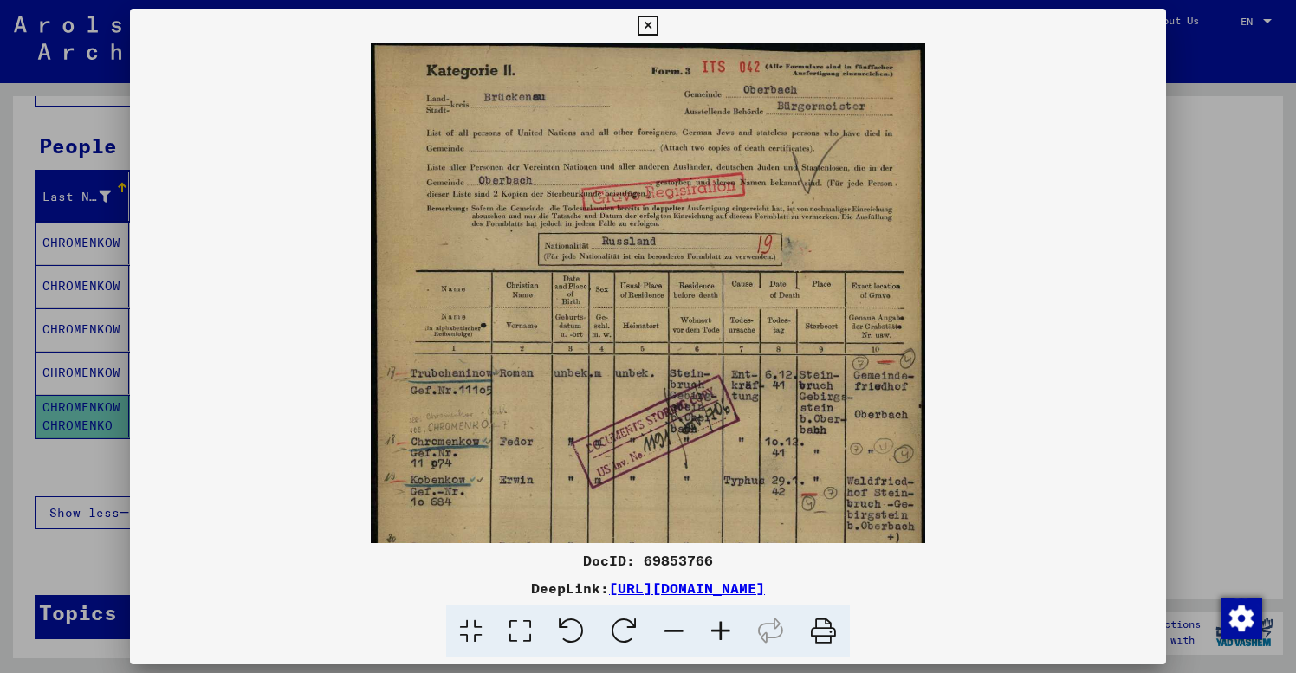
click at [722, 634] on icon at bounding box center [720, 632] width 47 height 53
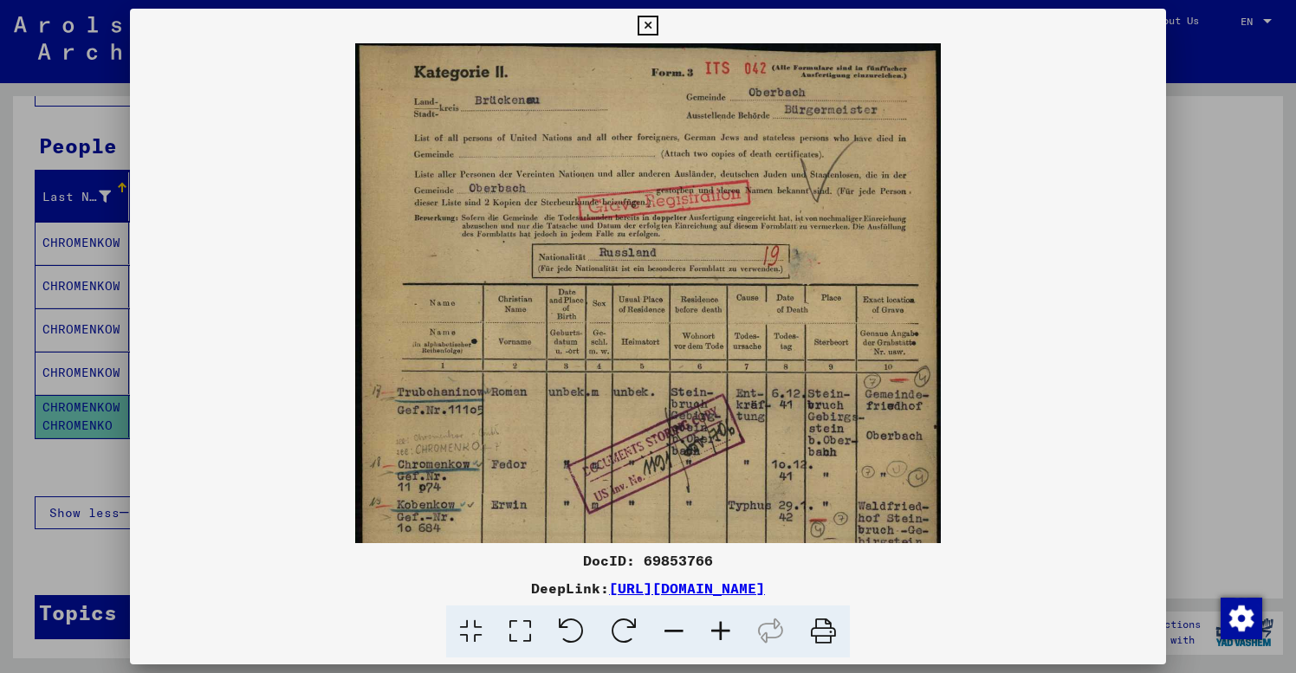
click at [722, 634] on icon at bounding box center [720, 632] width 47 height 53
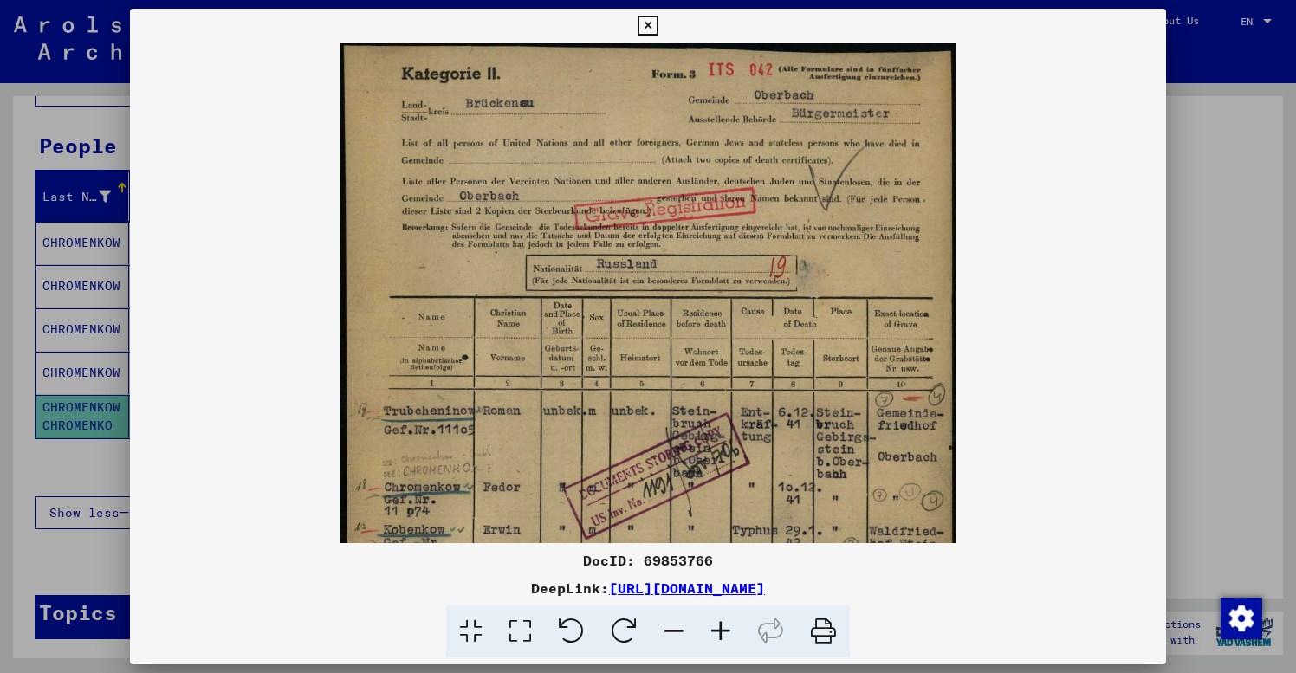
click at [658, 28] on icon at bounding box center [648, 26] width 20 height 21
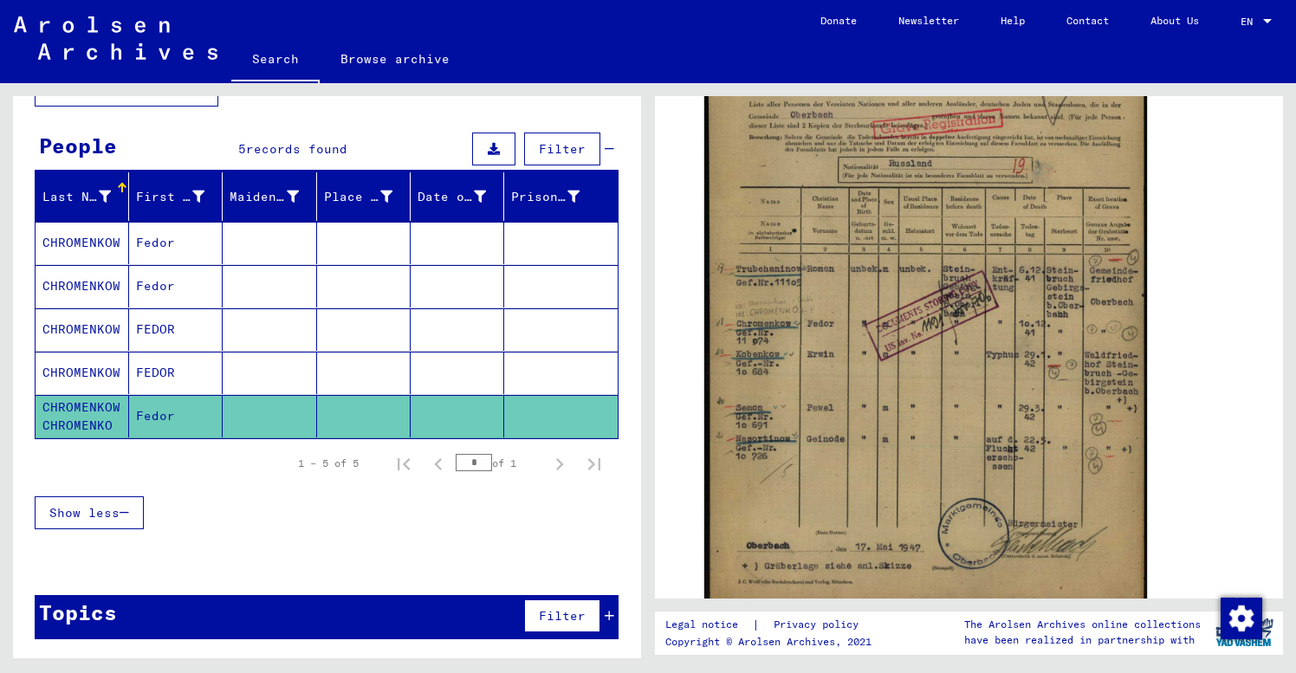
click at [23, 269] on div "Last Name First Name Maiden Name Place of Birth Date of Birth Prisoner # CHROME…" at bounding box center [327, 361] width 628 height 379
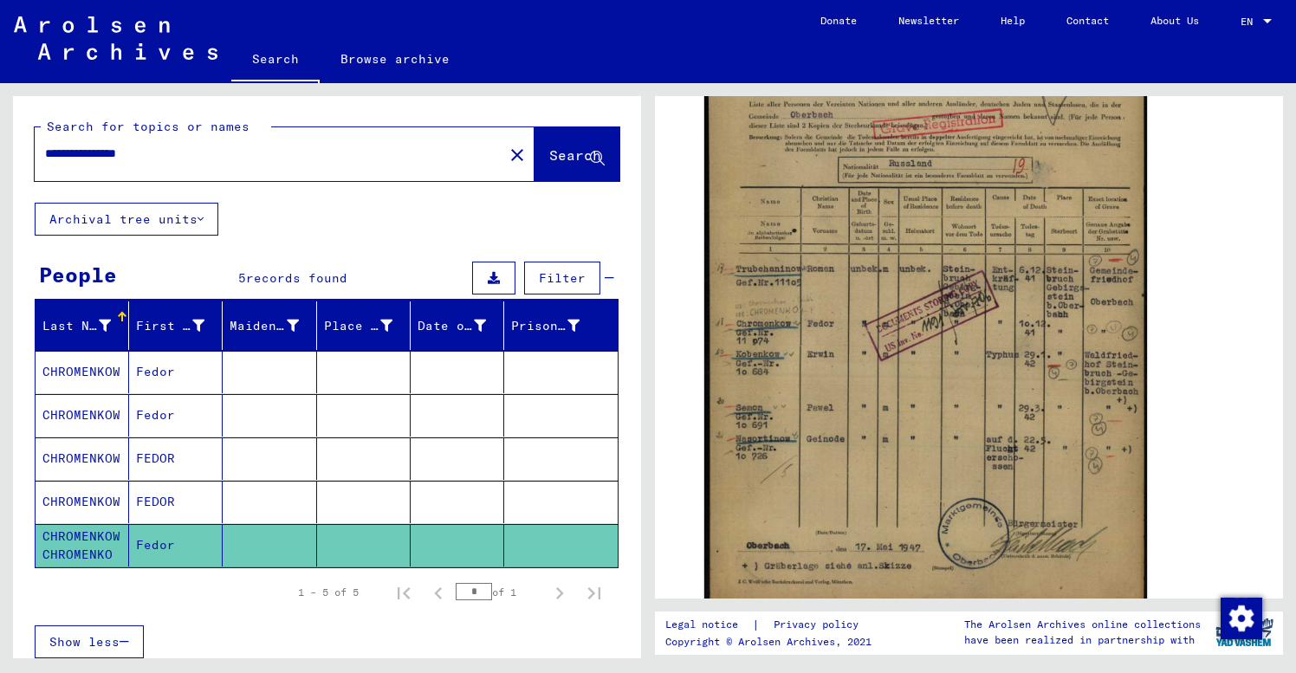
scroll to position [0, 0]
click at [507, 152] on mat-icon "close" at bounding box center [517, 155] width 21 height 21
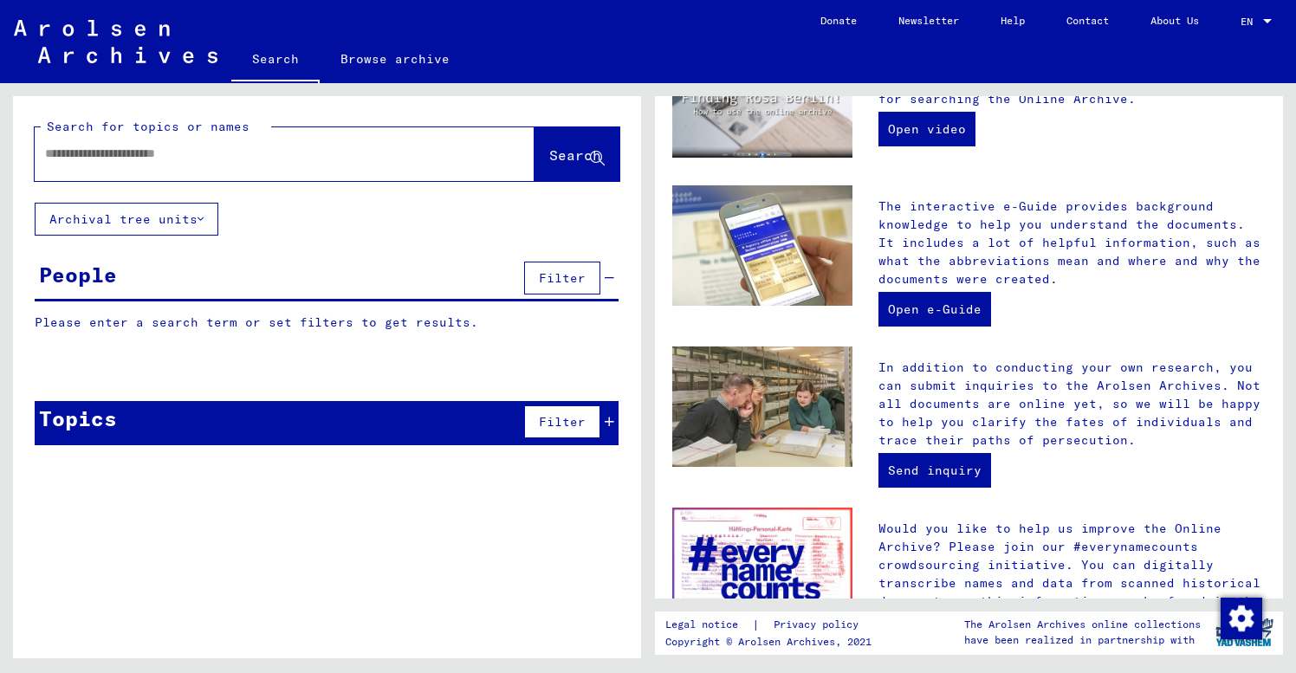
click at [54, 149] on input "text" at bounding box center [264, 154] width 438 height 18
type input "**********"
click at [553, 157] on span "Search" at bounding box center [575, 154] width 52 height 17
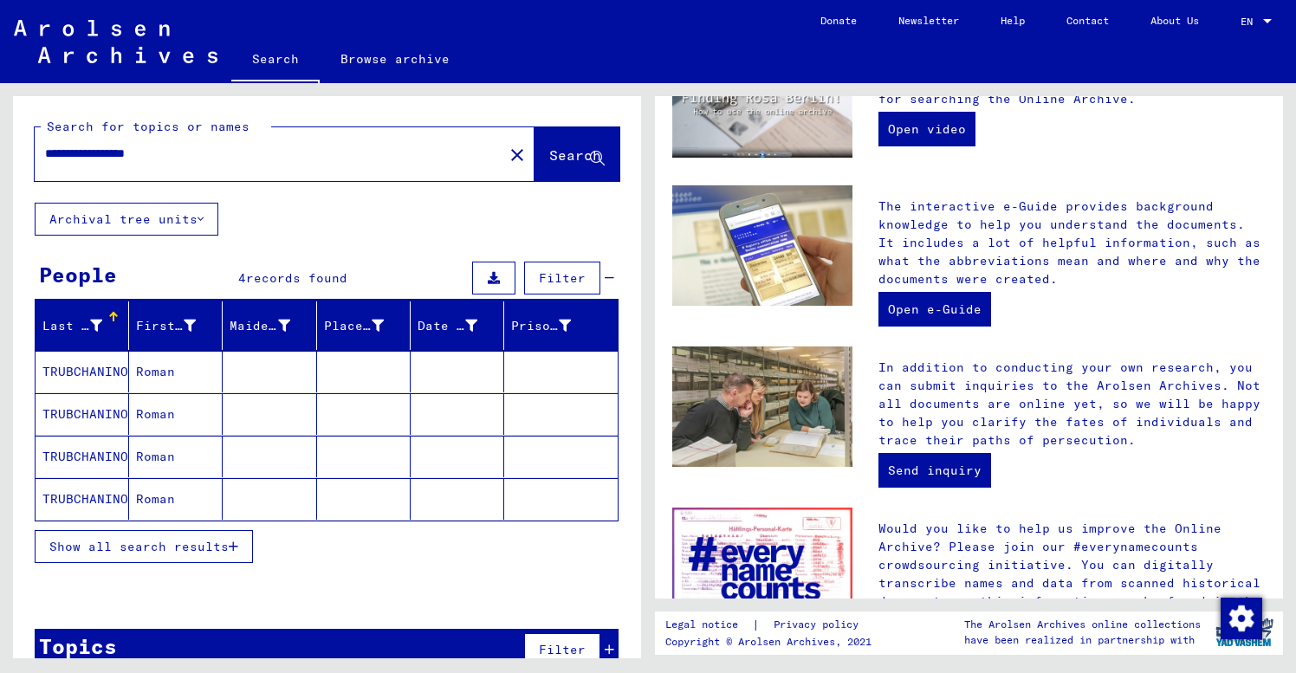
click at [179, 359] on mat-cell "Roman" at bounding box center [176, 372] width 94 height 42
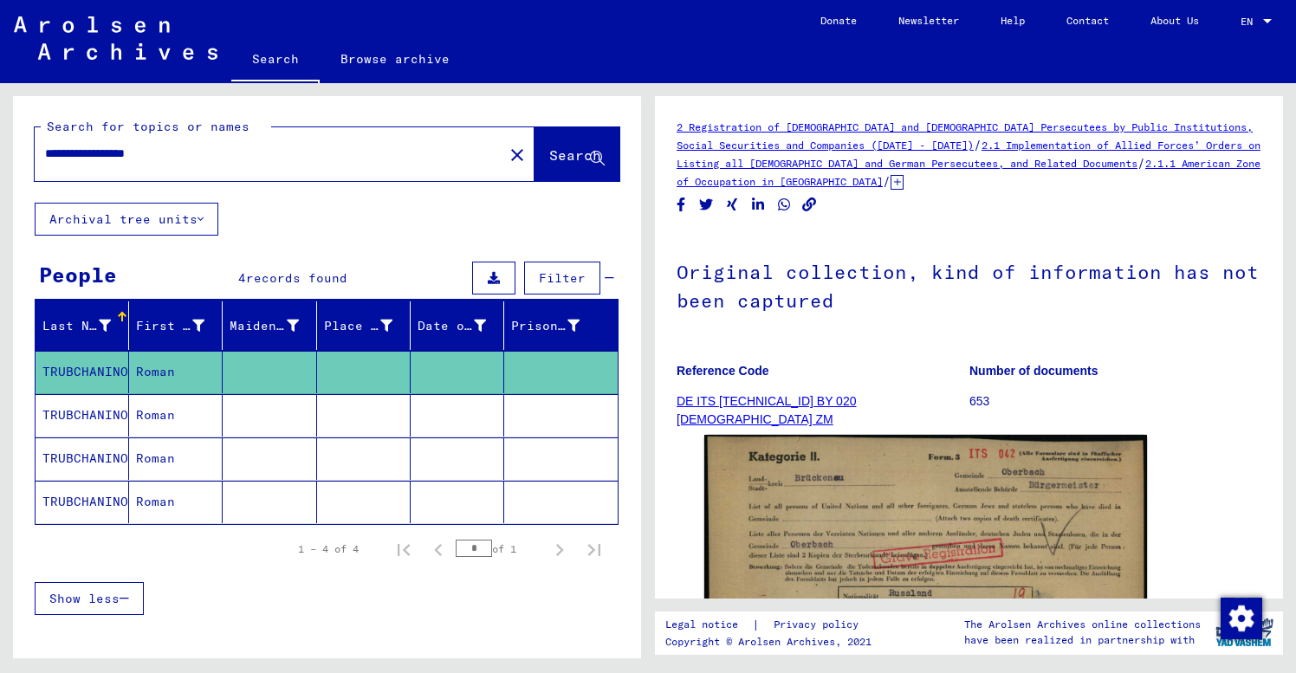
click at [882, 400] on figure "Reference Code DE ITS [TECHNICAL_ID] BY 020 [DEMOGRAPHIC_DATA] ZM" at bounding box center [823, 389] width 292 height 78
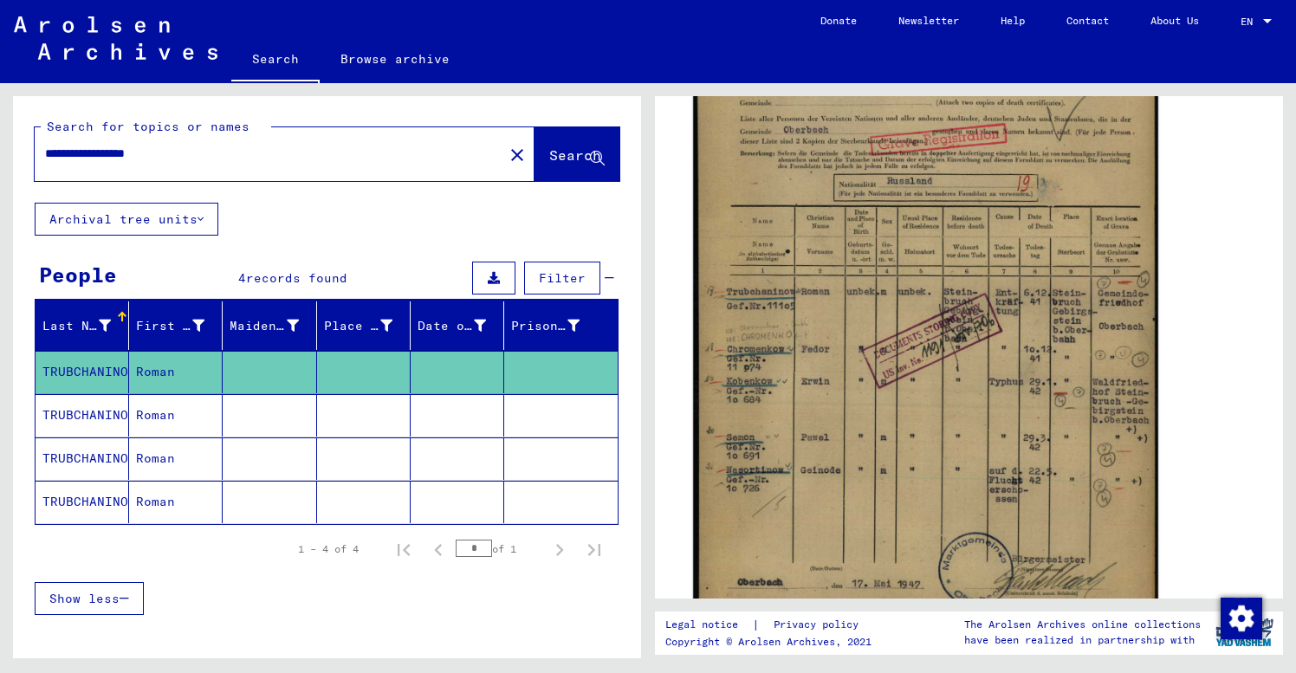
scroll to position [438, 0]
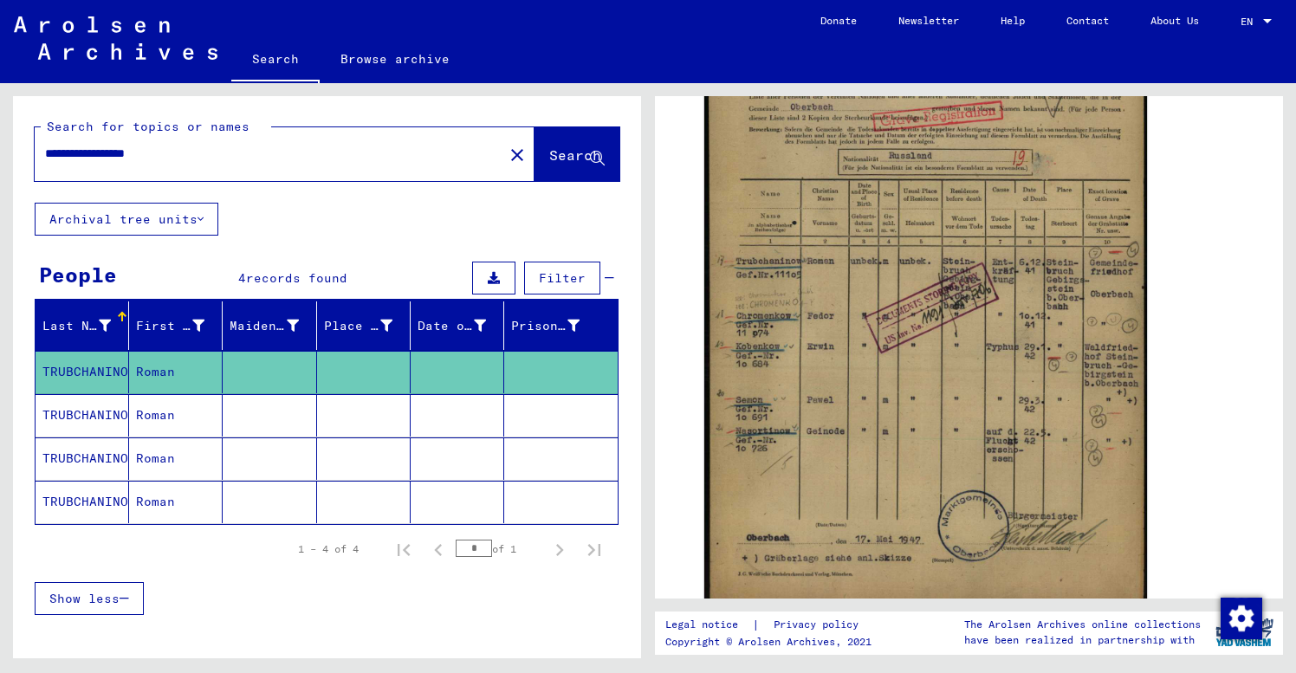
click at [253, 412] on mat-cell at bounding box center [270, 415] width 94 height 42
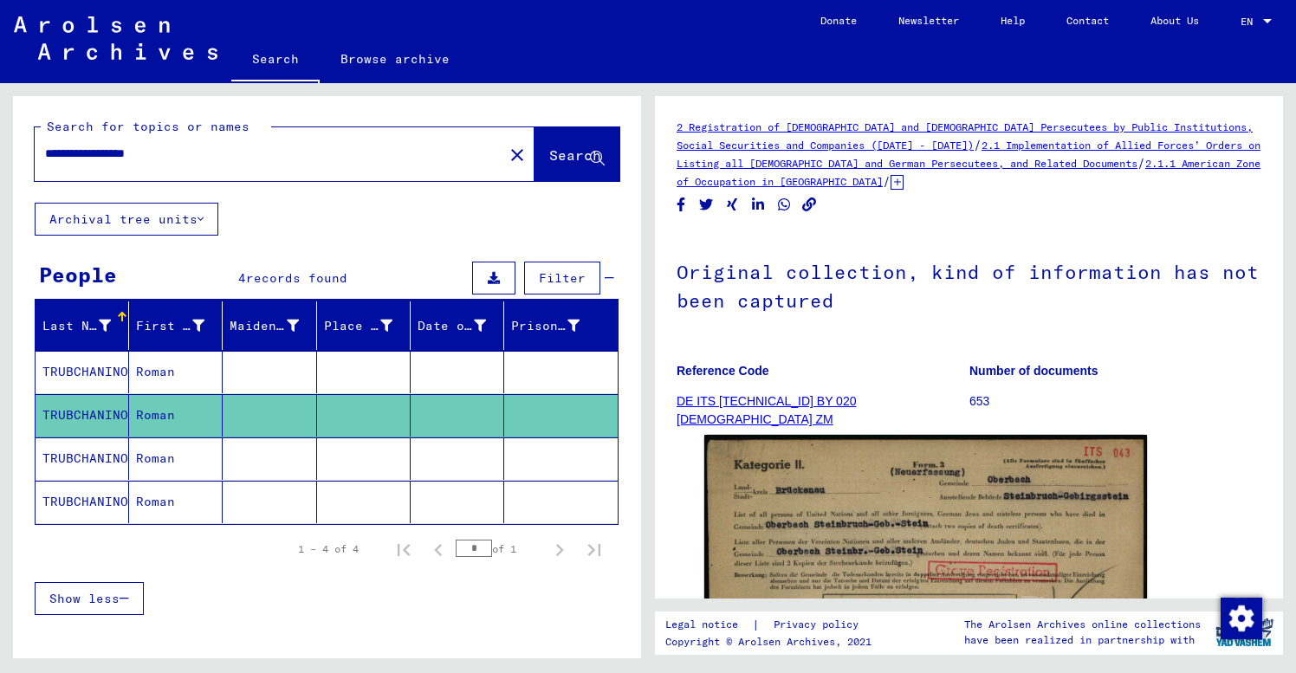
click at [904, 382] on figure "Reference Code DE ITS [TECHNICAL_ID] BY 020 [DEMOGRAPHIC_DATA] ZM" at bounding box center [823, 389] width 292 height 78
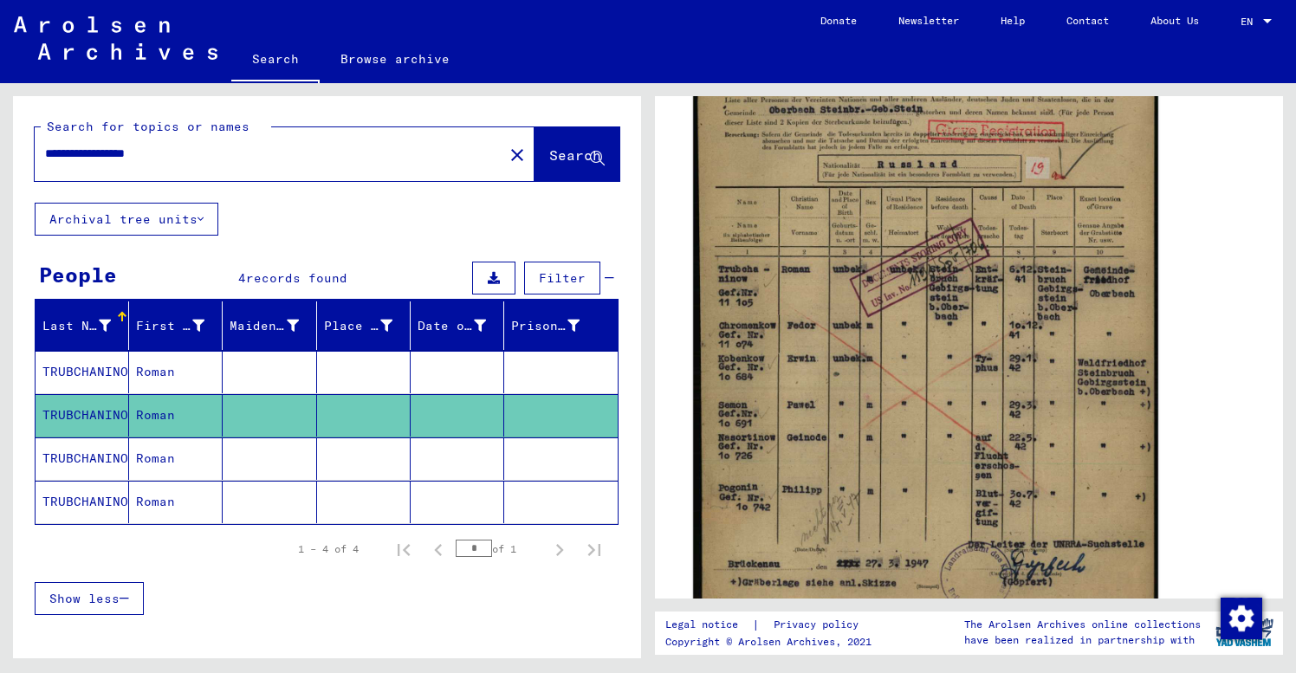
scroll to position [452, 0]
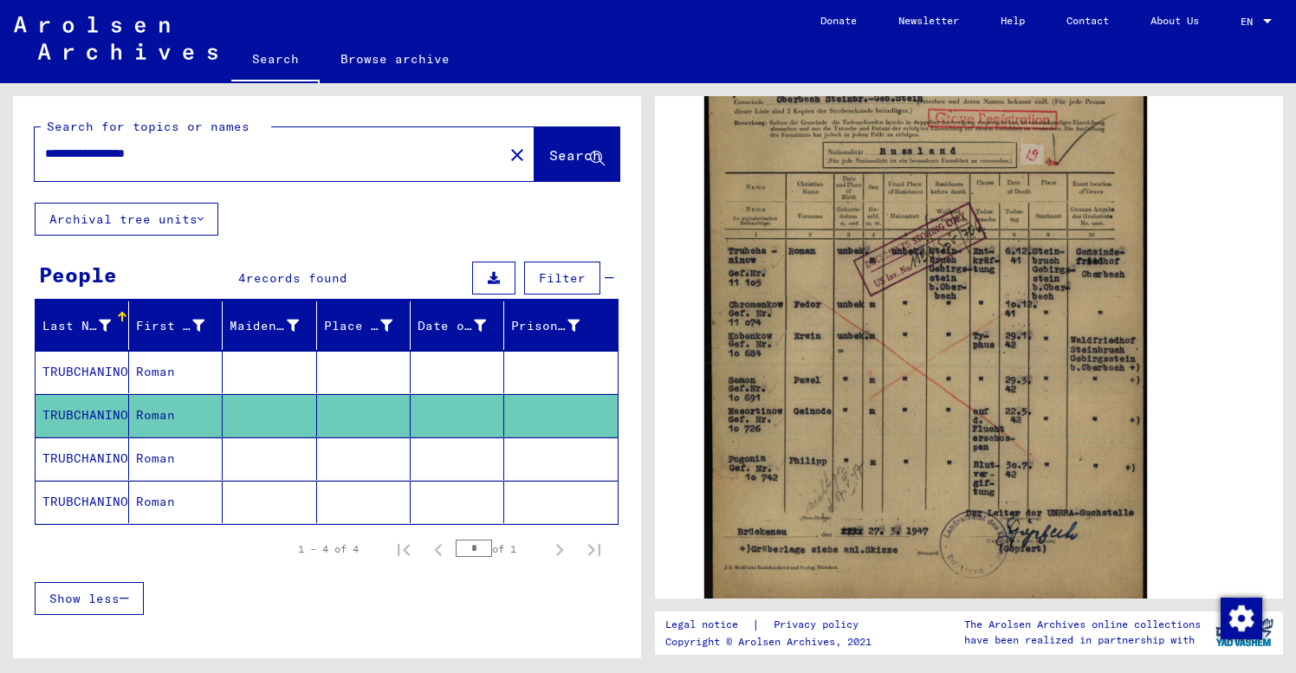
click at [249, 461] on mat-cell at bounding box center [270, 459] width 94 height 42
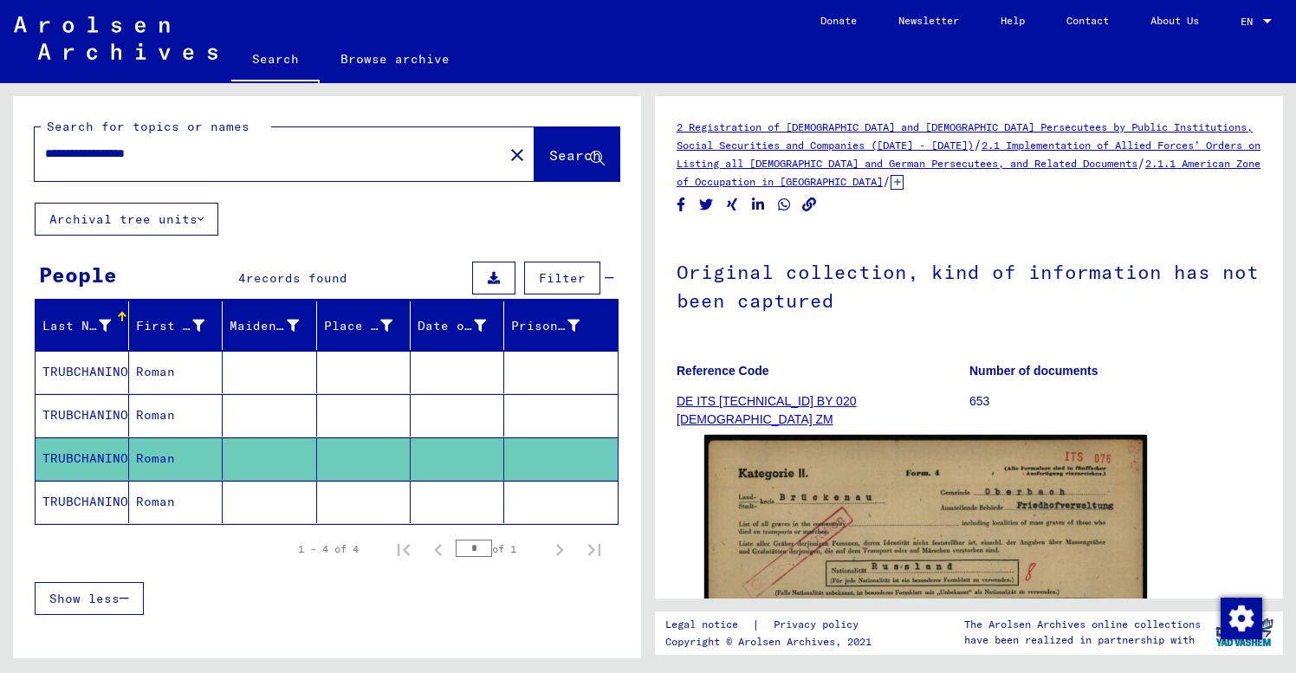
click at [911, 407] on figure "Reference Code DE ITS [TECHNICAL_ID] BY 020 [DEMOGRAPHIC_DATA] ZM" at bounding box center [823, 389] width 292 height 78
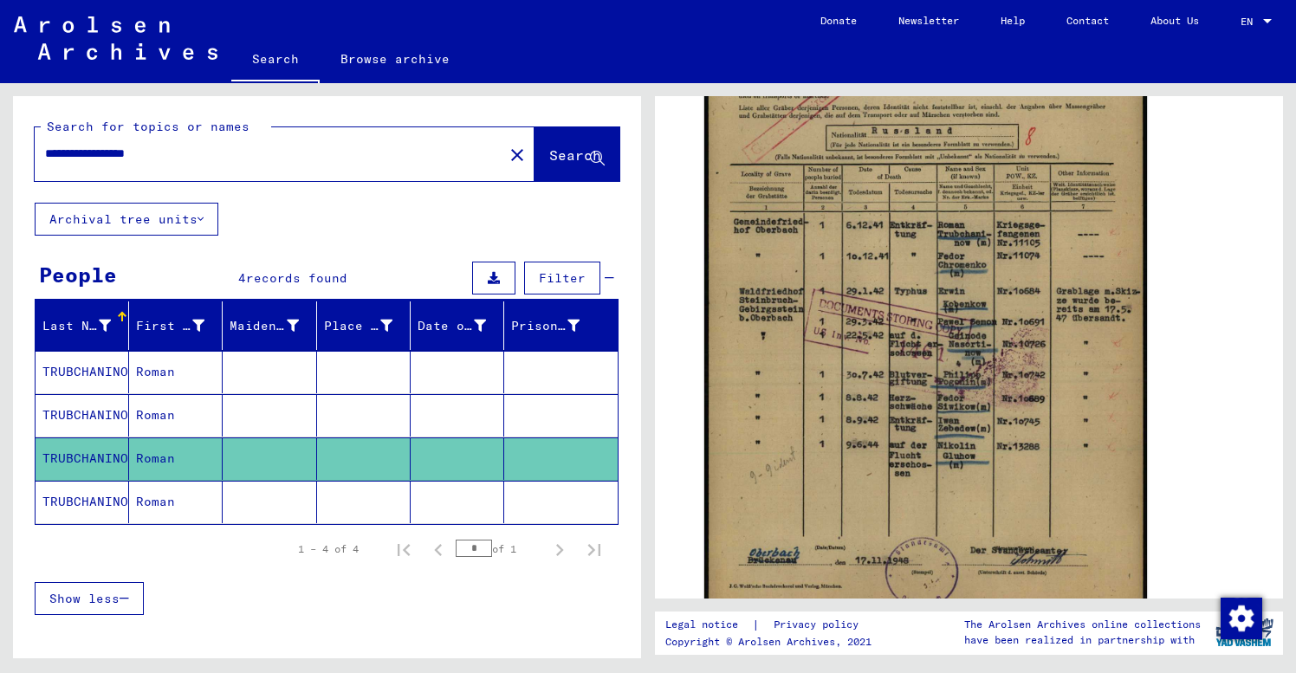
scroll to position [447, 0]
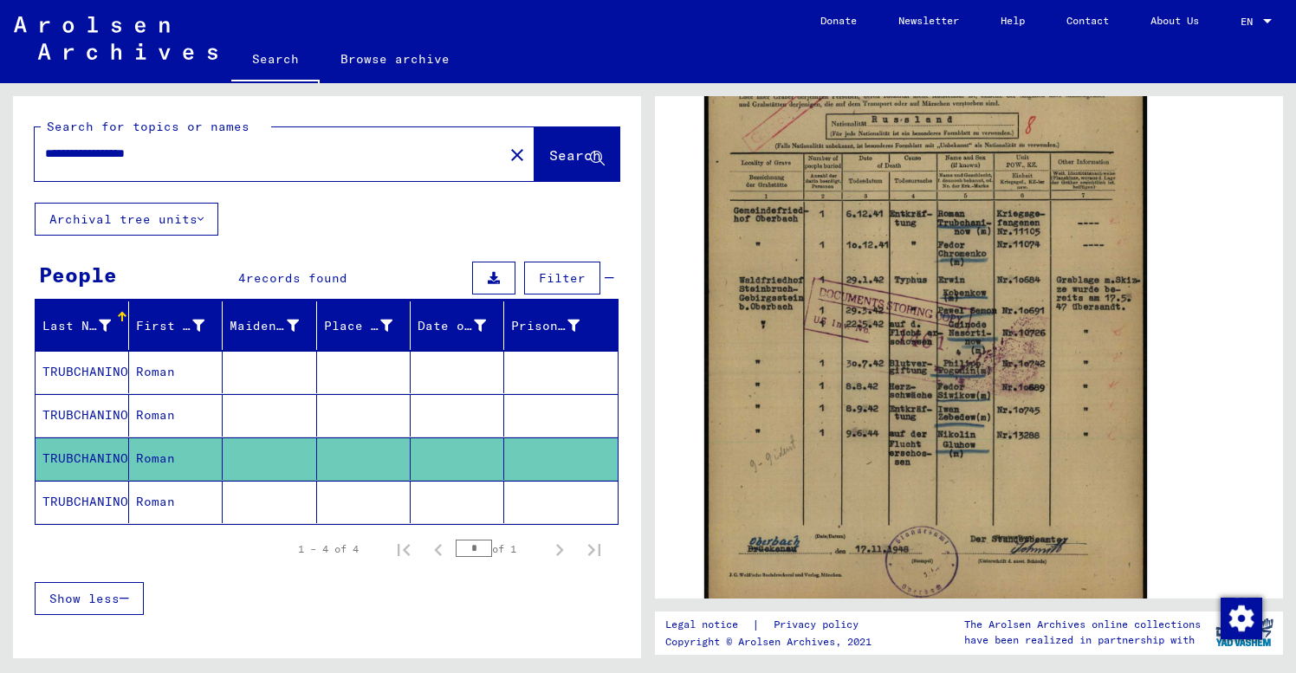
click at [289, 505] on mat-cell at bounding box center [270, 502] width 94 height 42
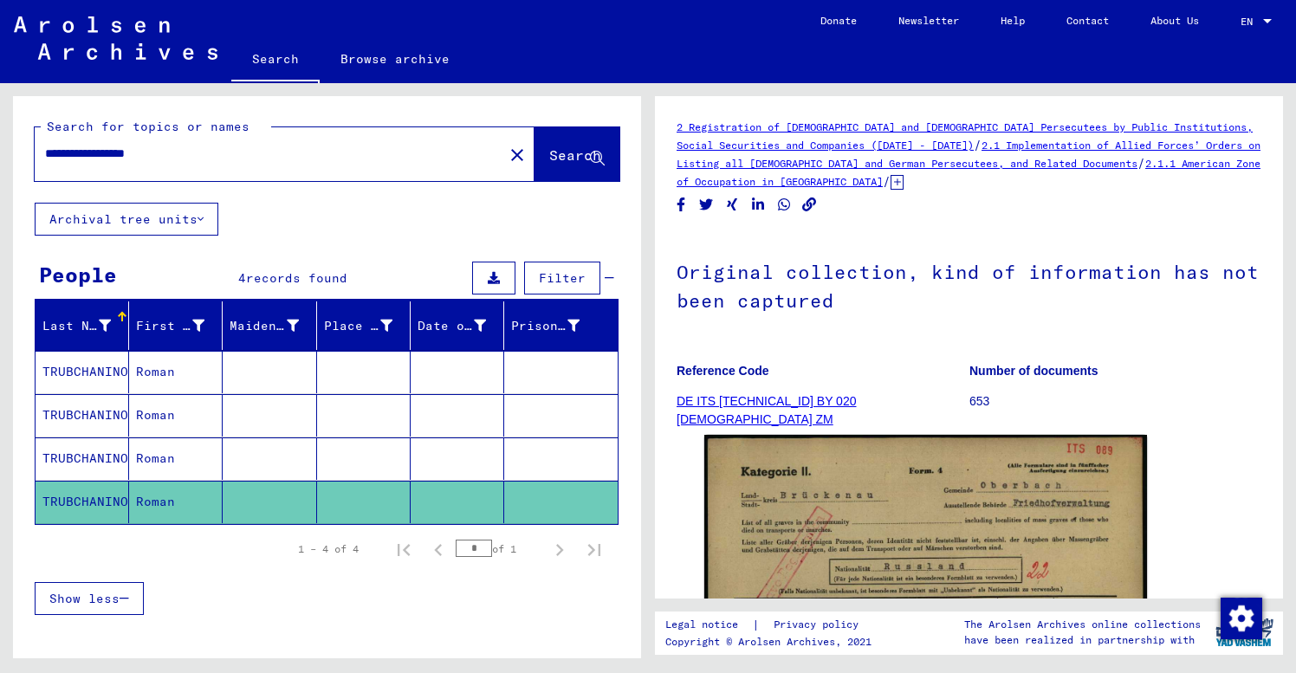
click at [903, 391] on figure "Reference Code DE ITS [TECHNICAL_ID] BY 020 [DEMOGRAPHIC_DATA] ZM" at bounding box center [823, 389] width 292 height 78
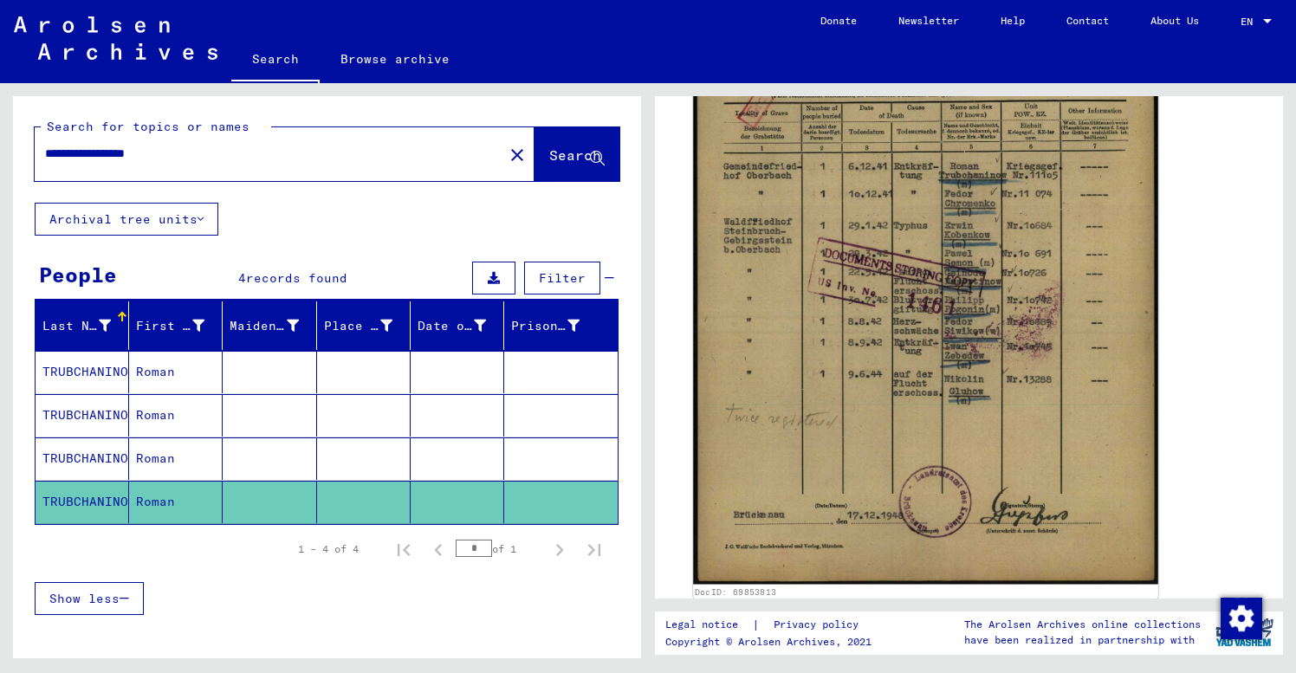
scroll to position [480, 0]
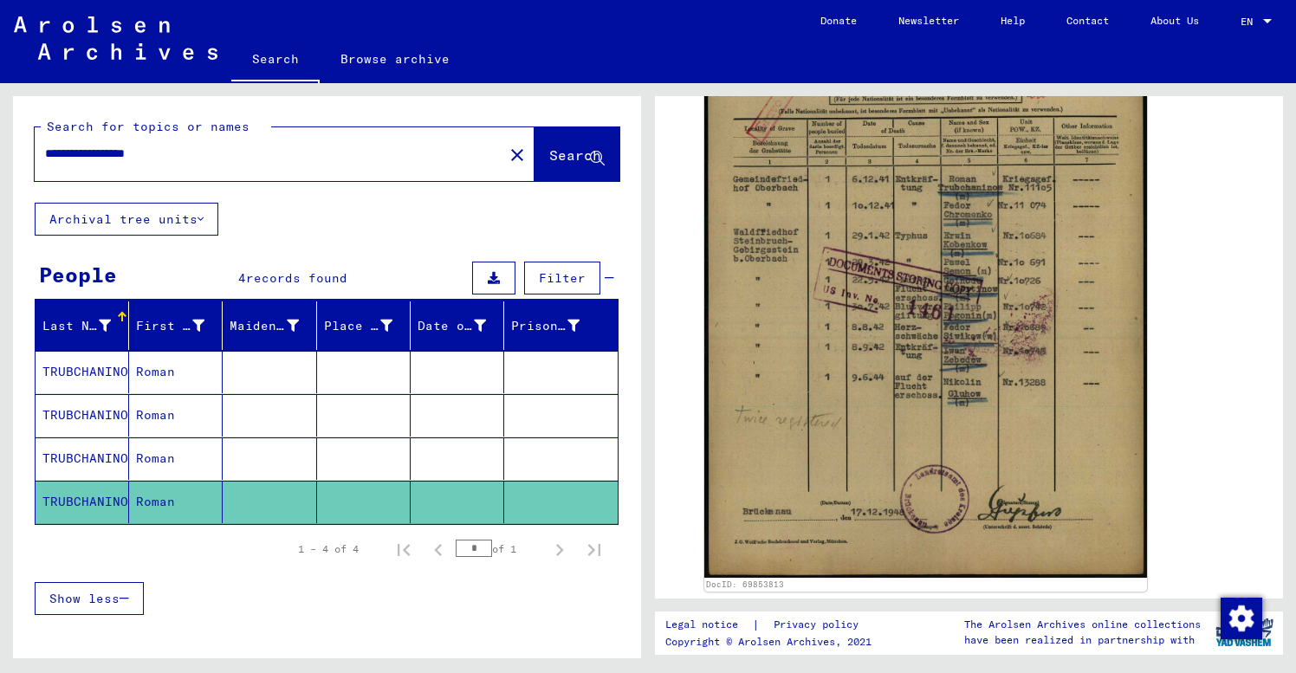
click at [507, 155] on mat-icon "close" at bounding box center [517, 155] width 21 height 21
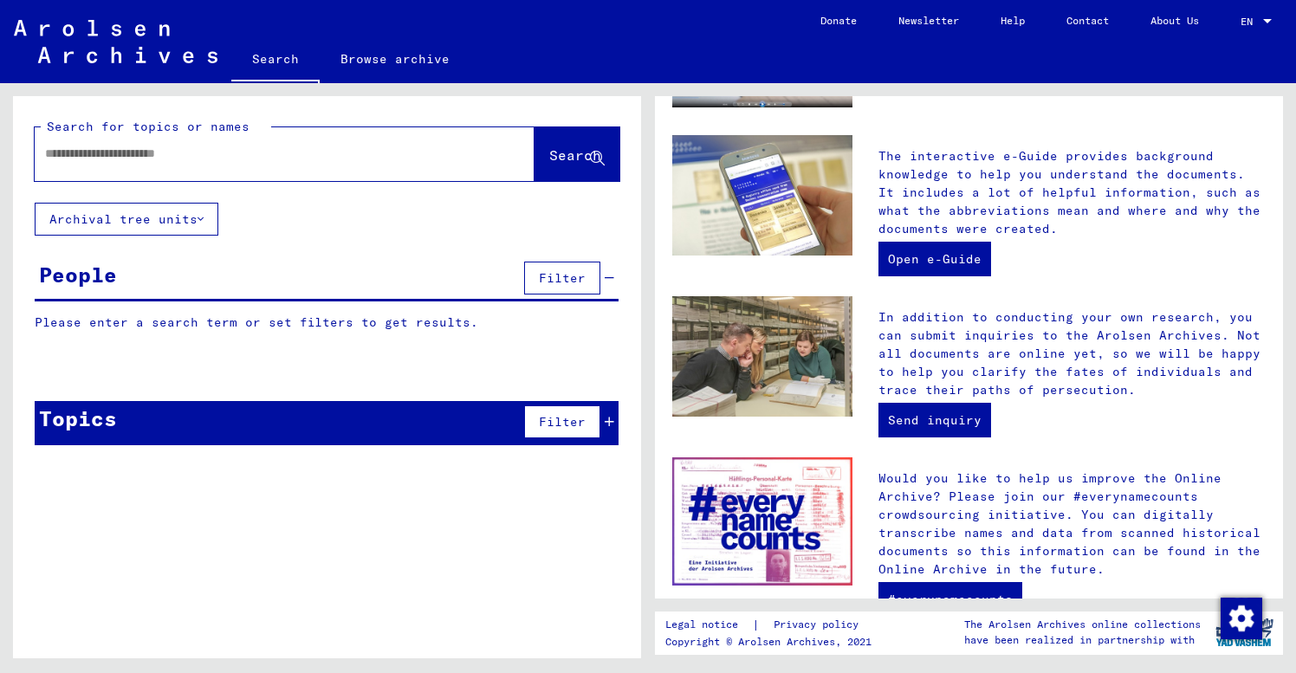
click at [53, 152] on input "text" at bounding box center [264, 154] width 438 height 18
type input "**********"
click at [558, 155] on span "Search" at bounding box center [575, 154] width 52 height 17
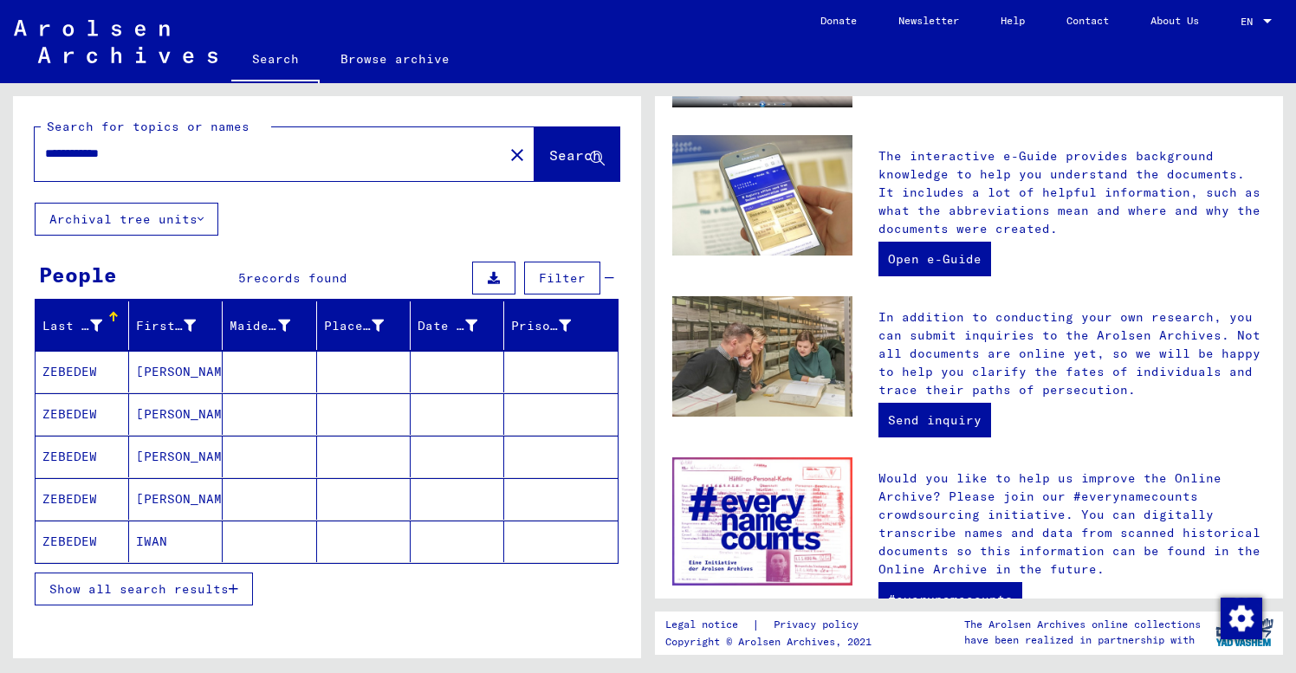
click at [195, 372] on mat-cell "[PERSON_NAME]" at bounding box center [176, 372] width 94 height 42
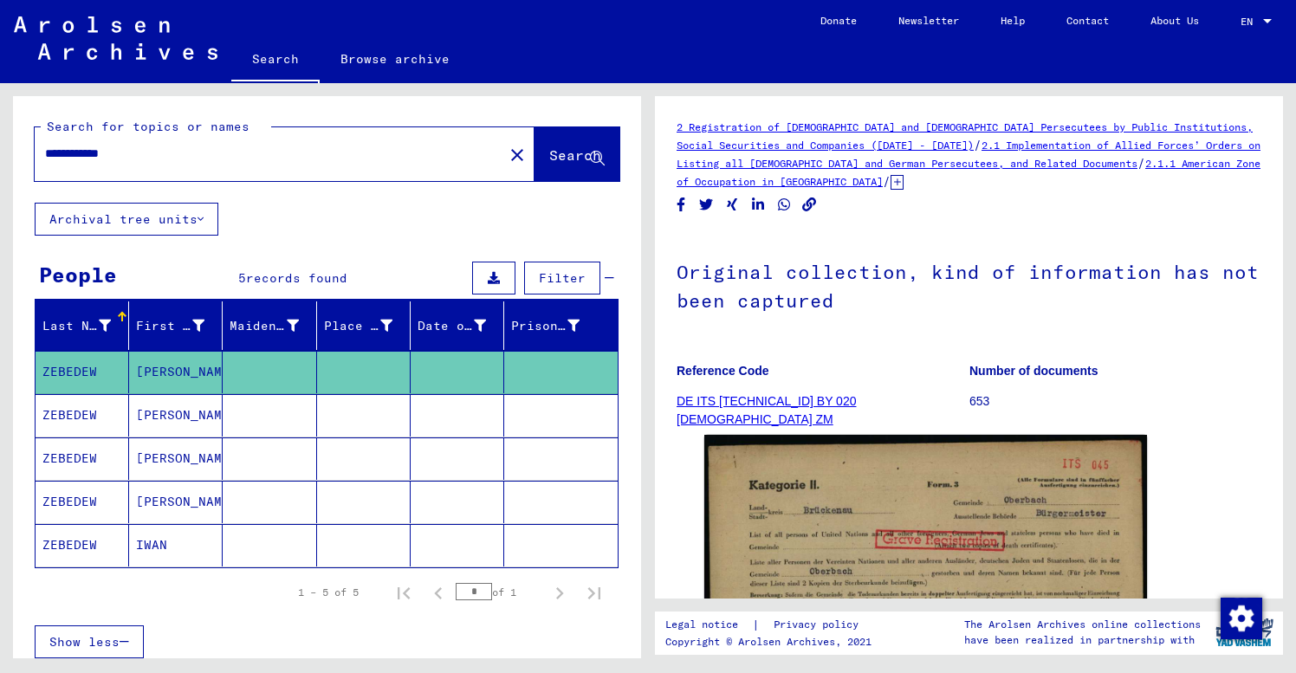
click at [185, 418] on mat-cell "[PERSON_NAME]" at bounding box center [176, 415] width 94 height 42
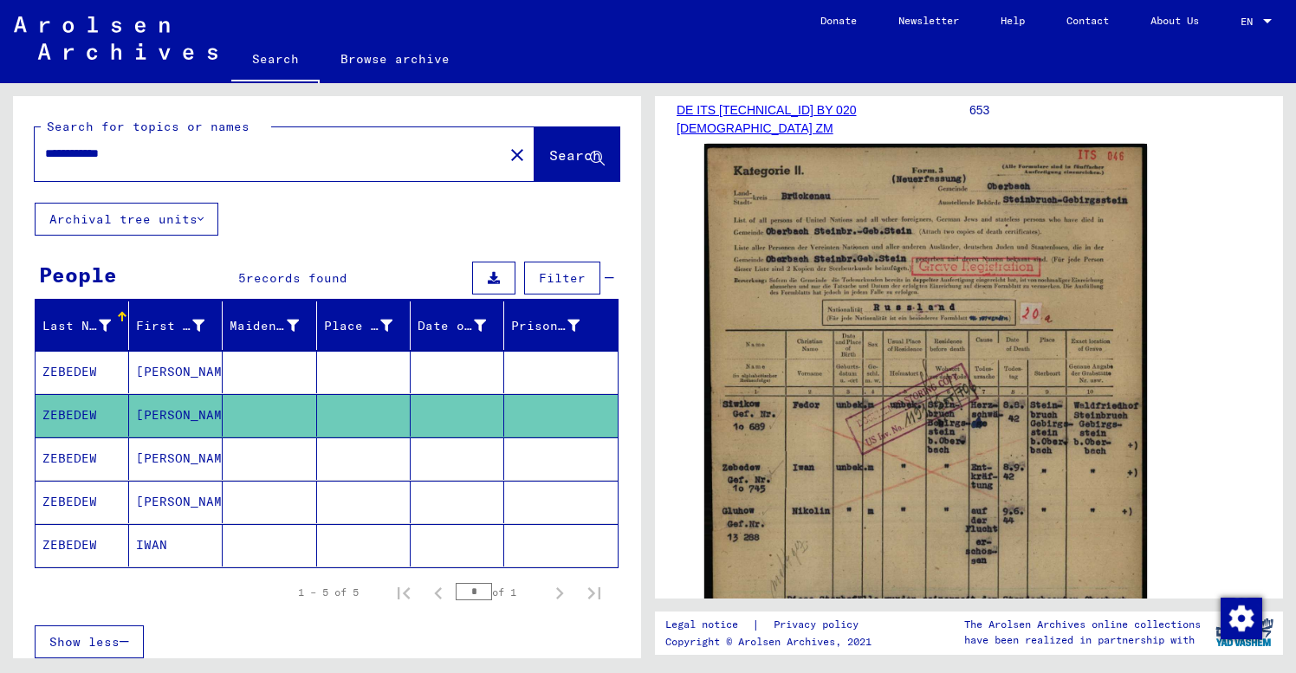
scroll to position [334, 0]
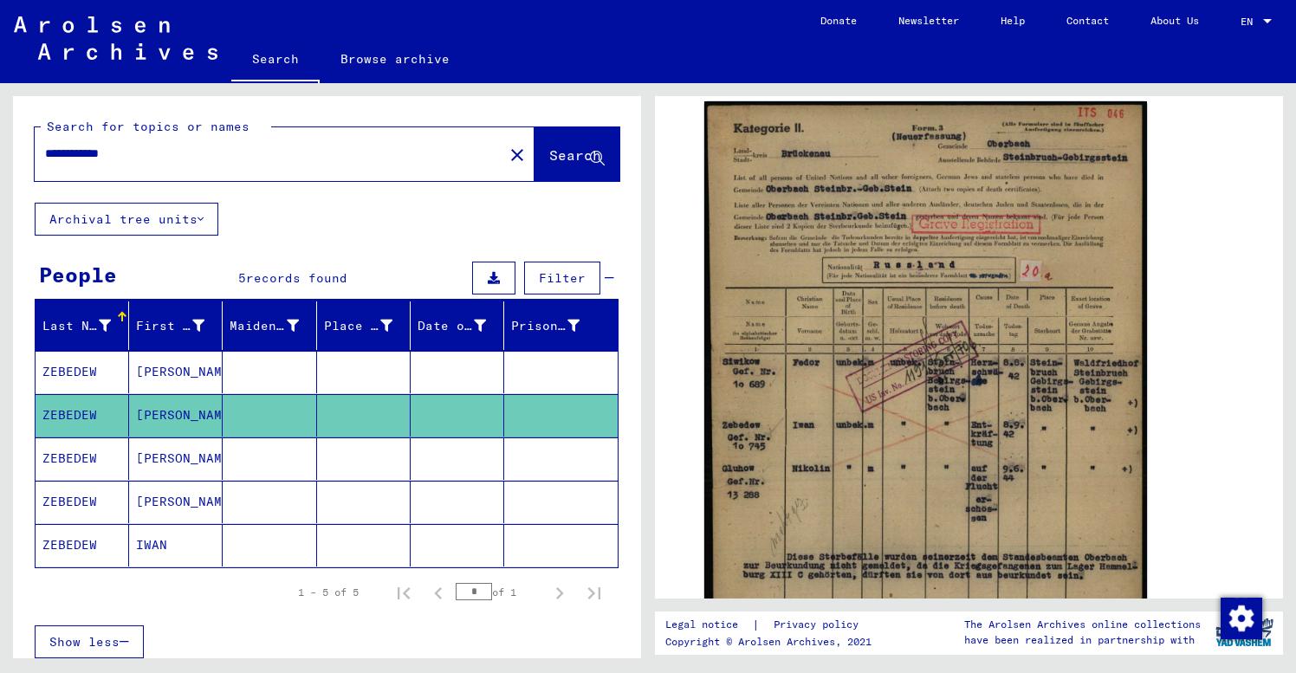
click at [273, 464] on mat-cell at bounding box center [270, 459] width 94 height 42
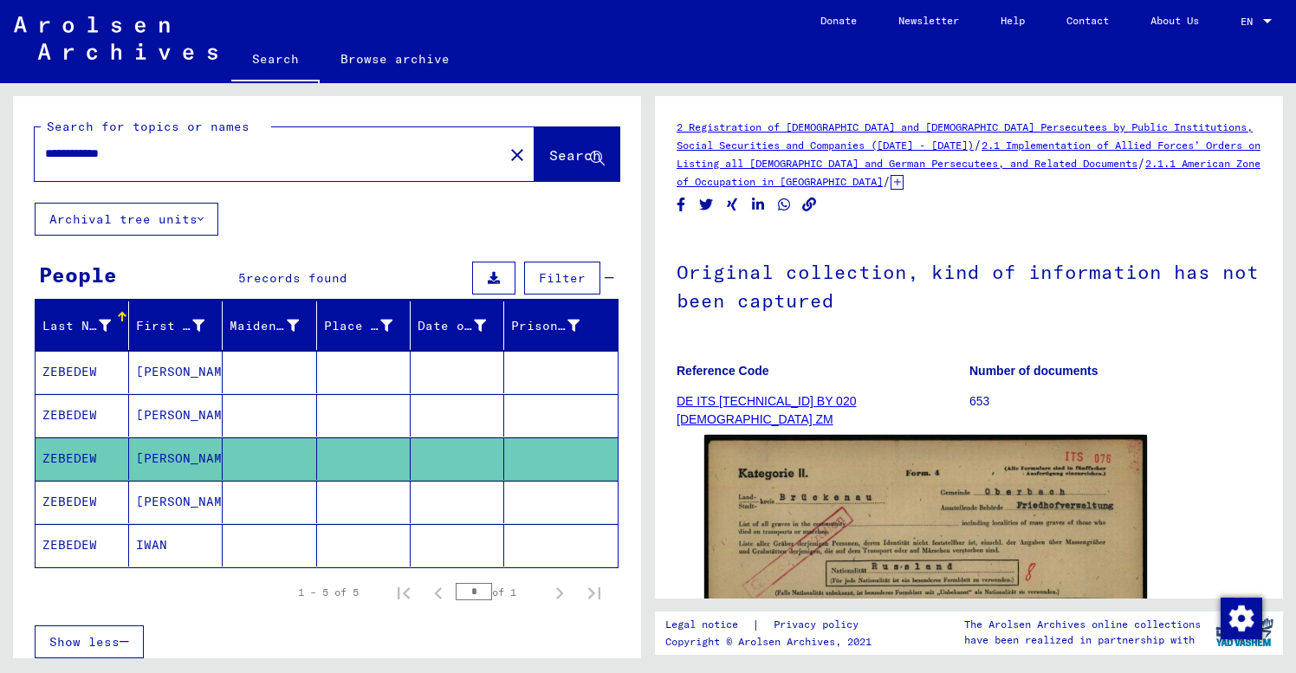
click at [259, 511] on mat-cell at bounding box center [270, 502] width 94 height 42
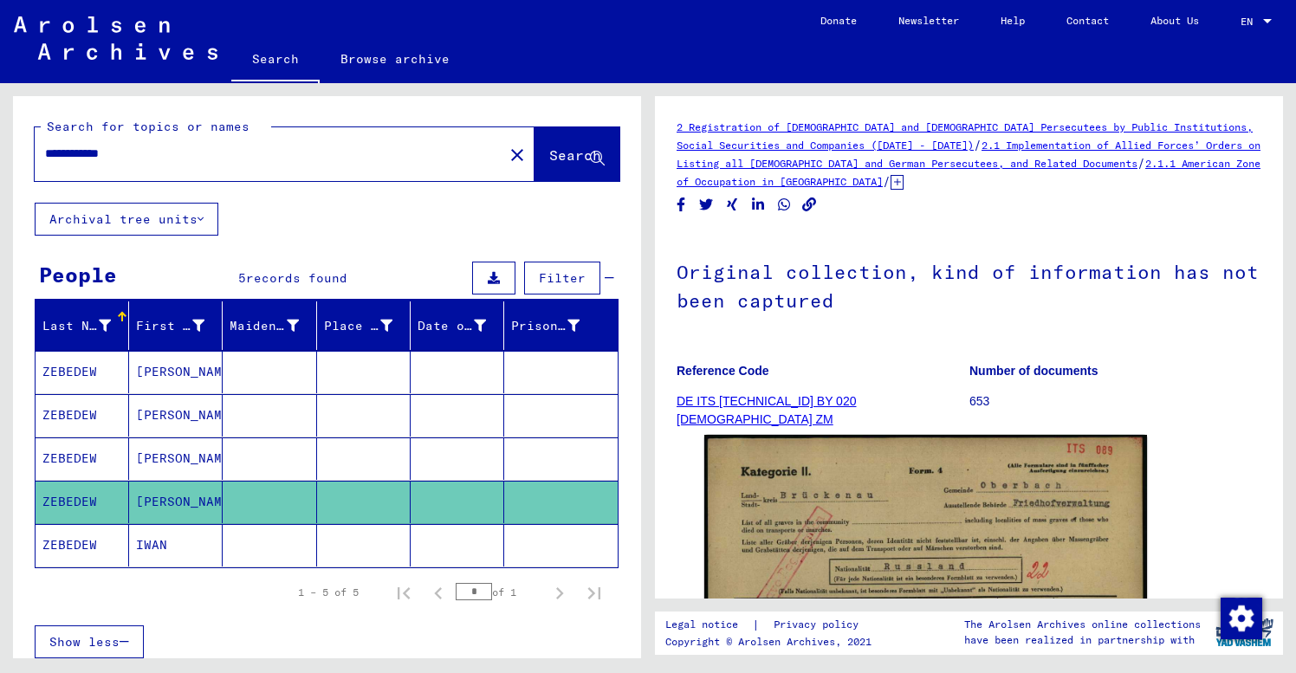
click at [261, 541] on mat-cell at bounding box center [270, 545] width 94 height 42
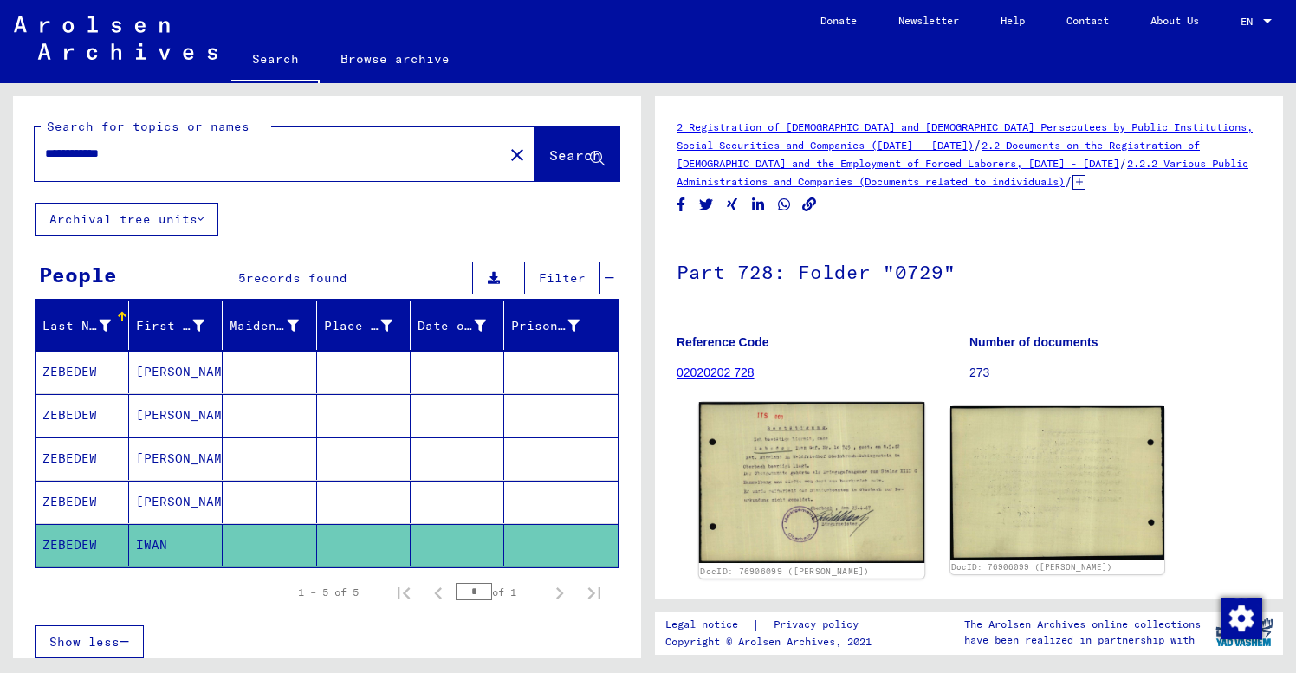
click at [806, 479] on img at bounding box center [811, 482] width 225 height 160
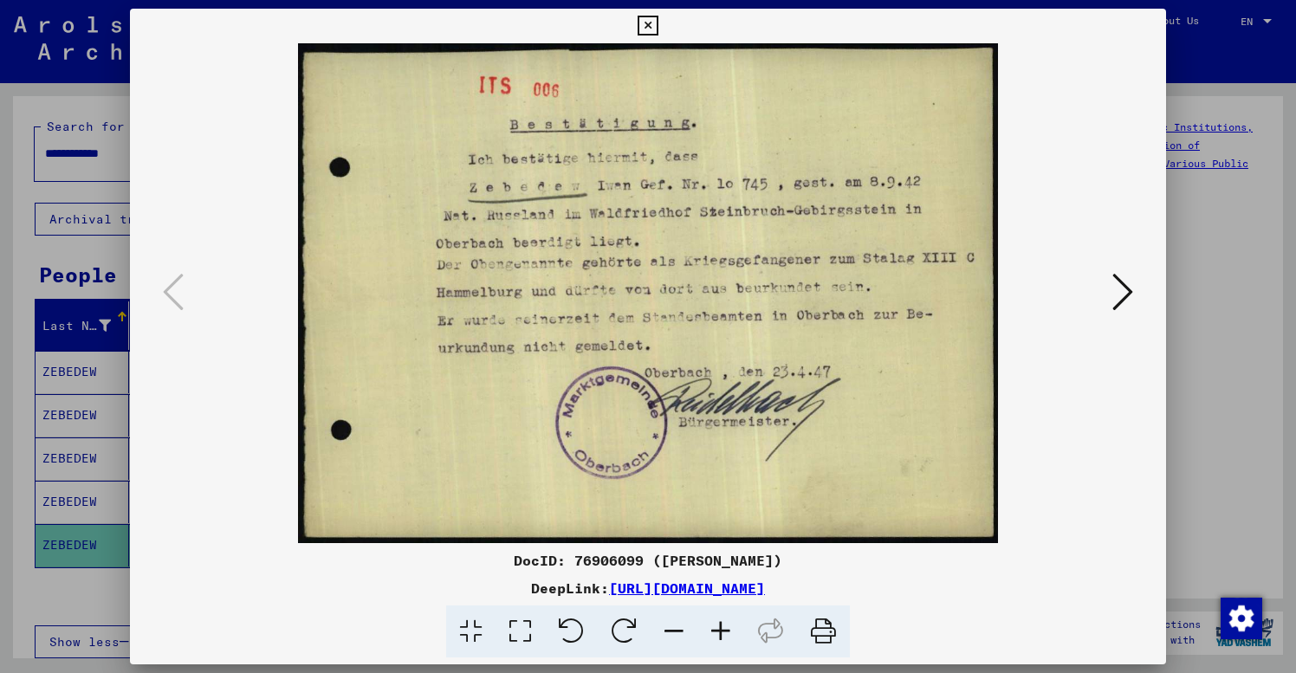
click at [658, 28] on icon at bounding box center [648, 26] width 20 height 21
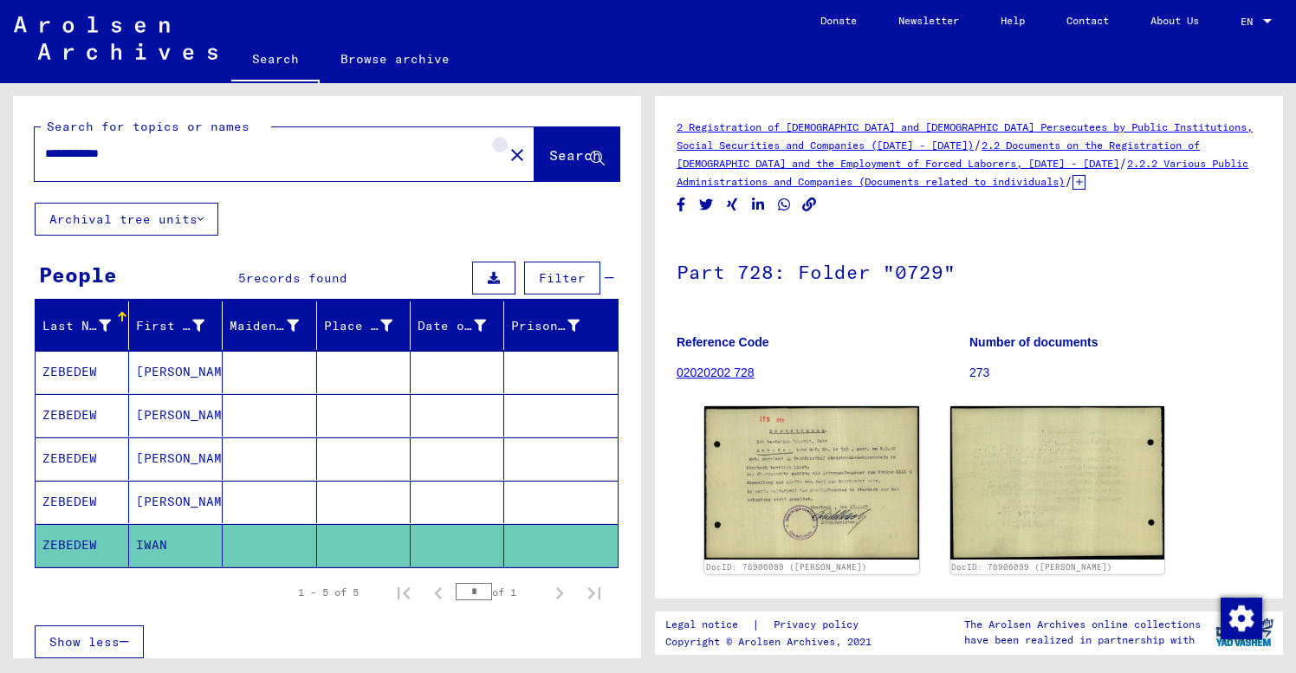
click at [507, 158] on mat-icon "close" at bounding box center [517, 155] width 21 height 21
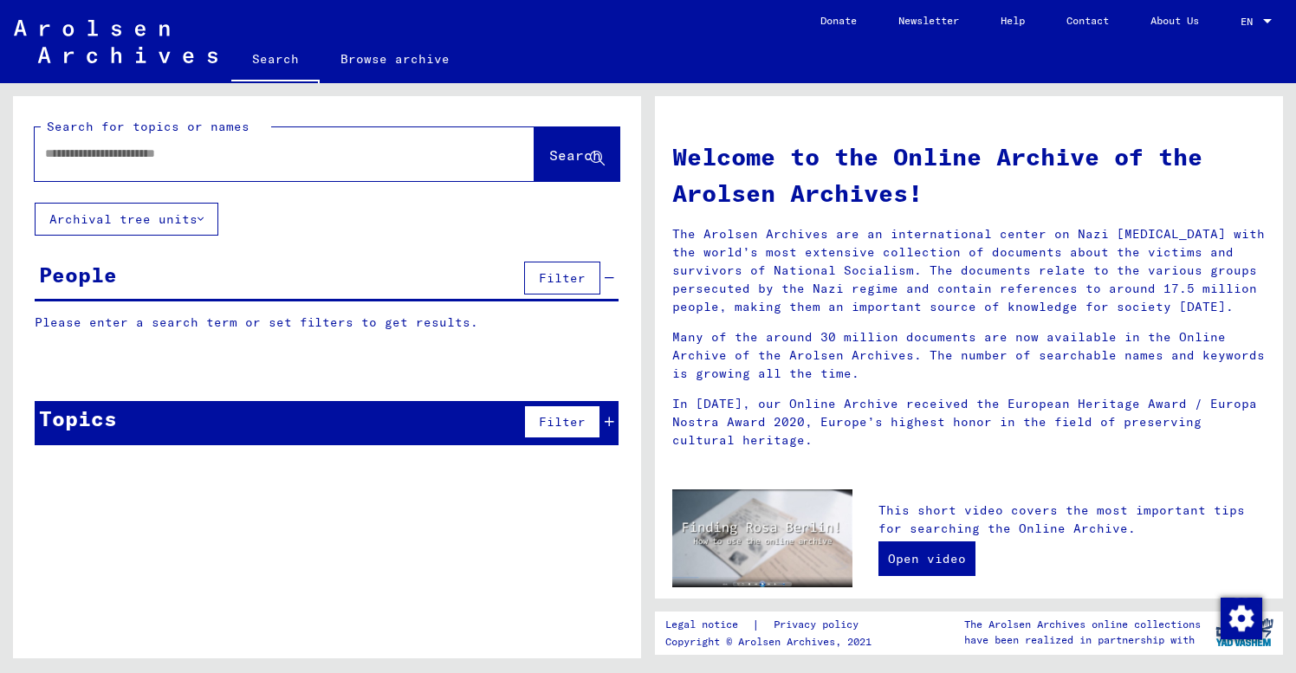
click at [48, 149] on input "text" at bounding box center [264, 154] width 438 height 18
click at [562, 143] on button "Search" at bounding box center [577, 154] width 85 height 54
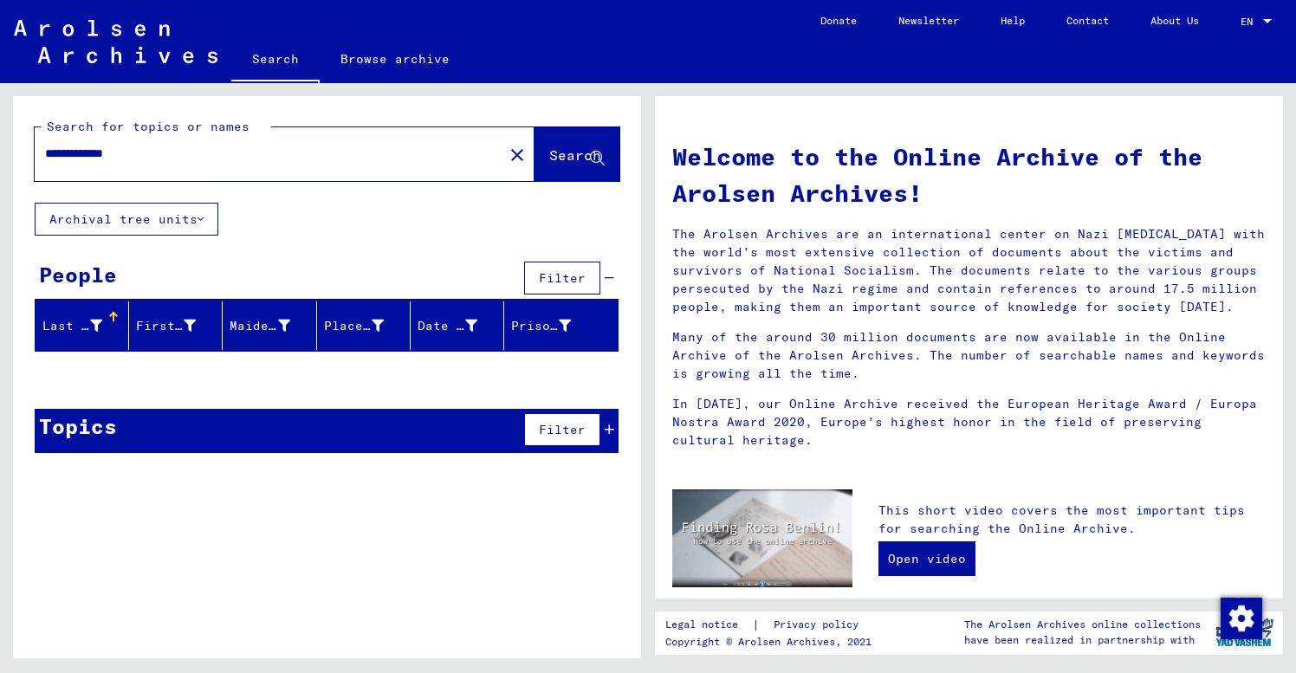
click at [554, 165] on span "Search" at bounding box center [576, 156] width 55 height 18
click at [50, 151] on input "**********" at bounding box center [264, 154] width 438 height 18
click at [46, 150] on input "**********" at bounding box center [264, 154] width 438 height 18
click at [46, 152] on input "**********" at bounding box center [264, 154] width 438 height 18
drag, startPoint x: 53, startPoint y: 152, endPoint x: 41, endPoint y: 150, distance: 12.3
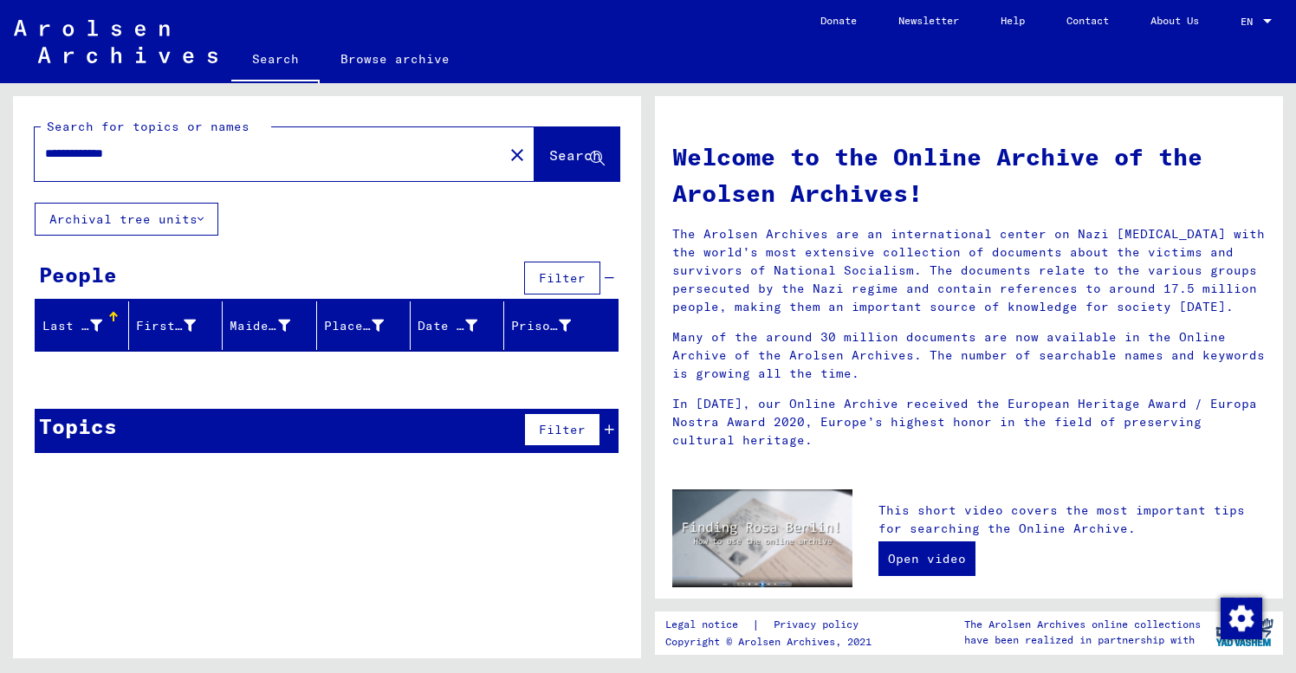
click at [41, 150] on div "**********" at bounding box center [259, 153] width 448 height 39
click at [576, 160] on span "Search" at bounding box center [575, 154] width 52 height 17
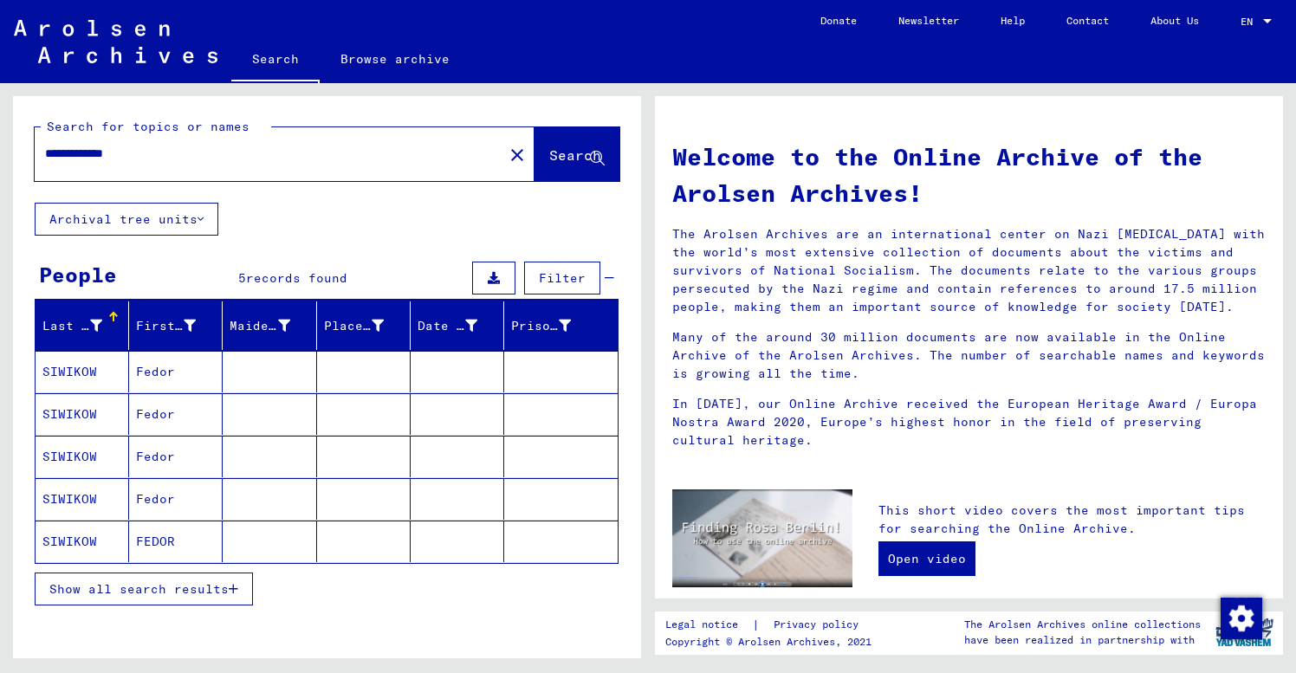
click at [271, 371] on mat-cell at bounding box center [270, 372] width 94 height 42
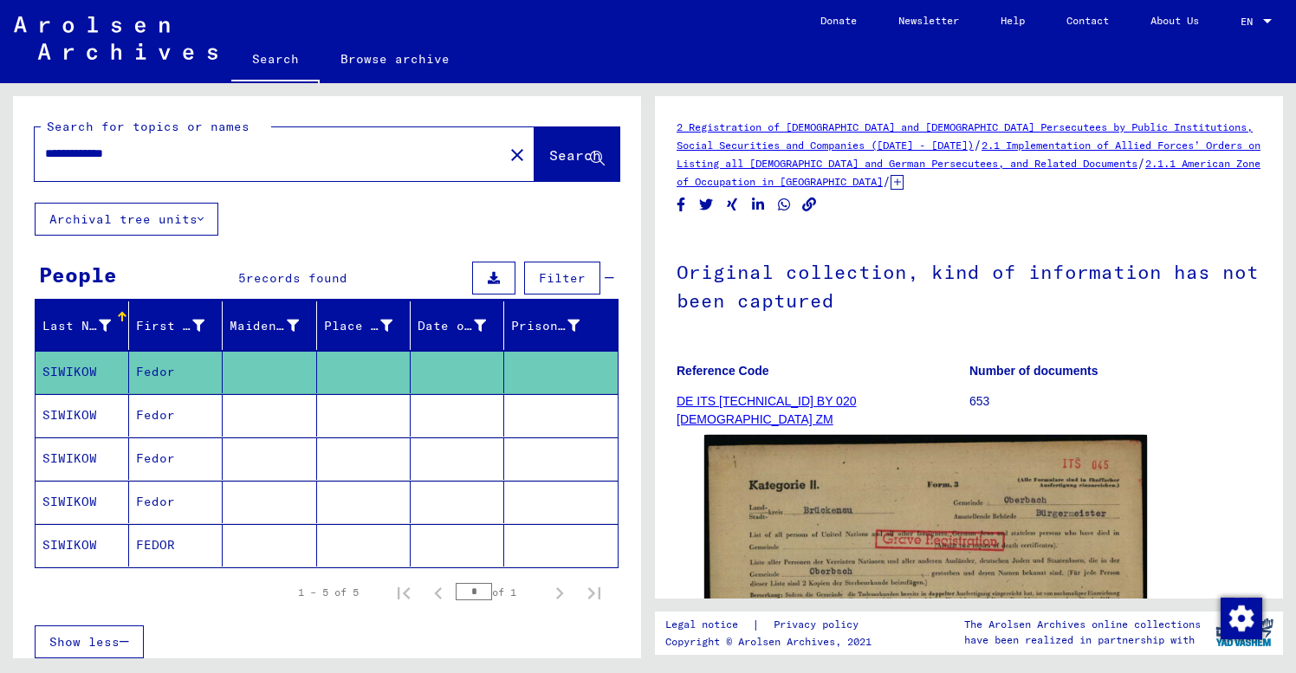
click at [253, 420] on mat-cell at bounding box center [270, 415] width 94 height 42
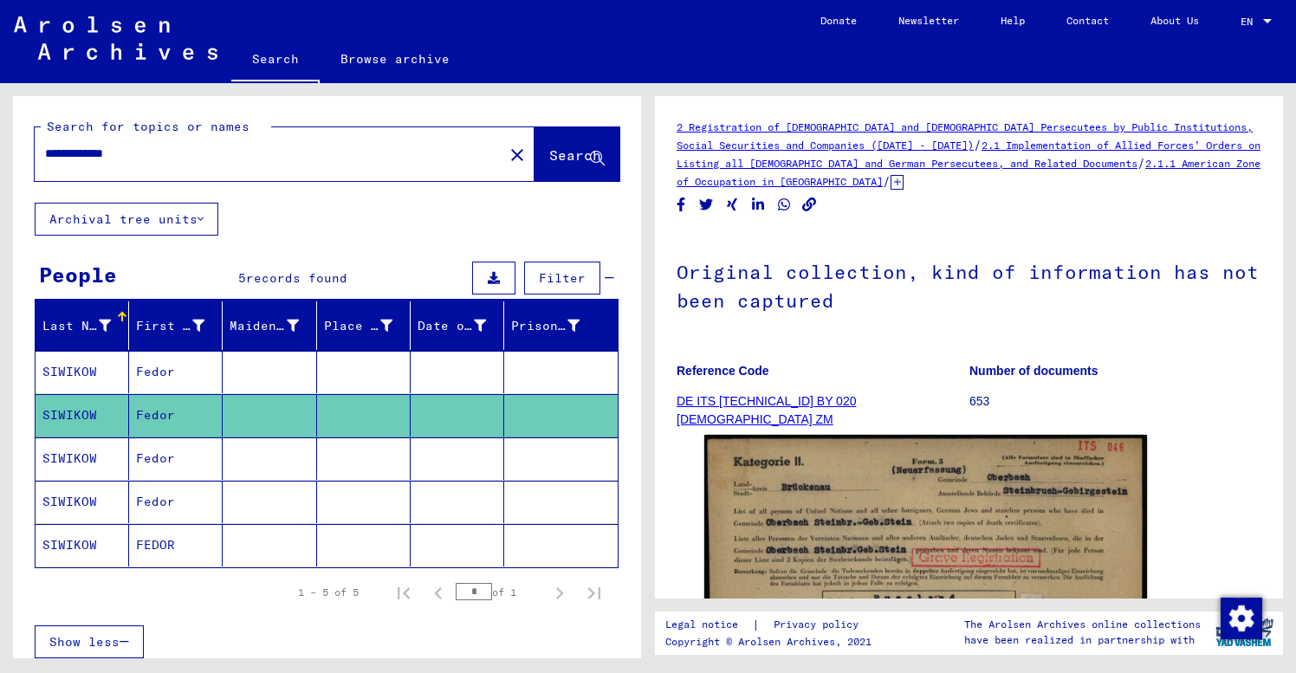
click at [263, 461] on mat-cell at bounding box center [270, 459] width 94 height 42
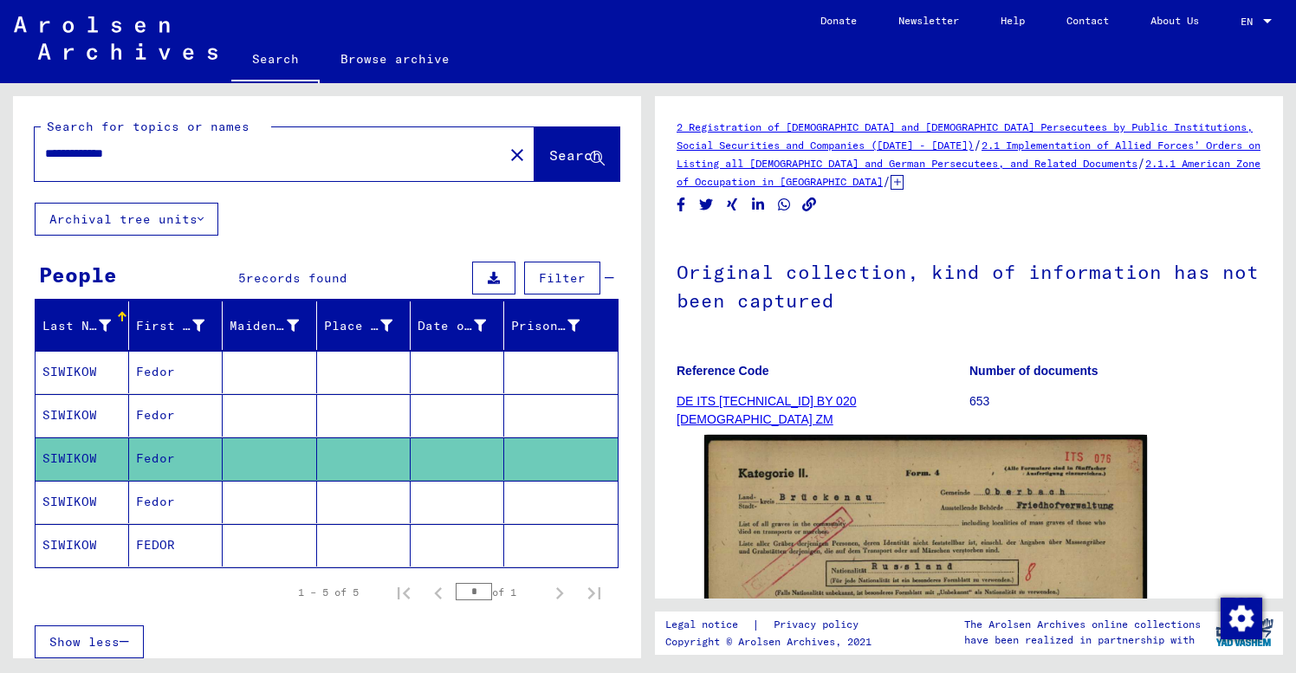
click at [265, 501] on mat-cell at bounding box center [270, 502] width 94 height 42
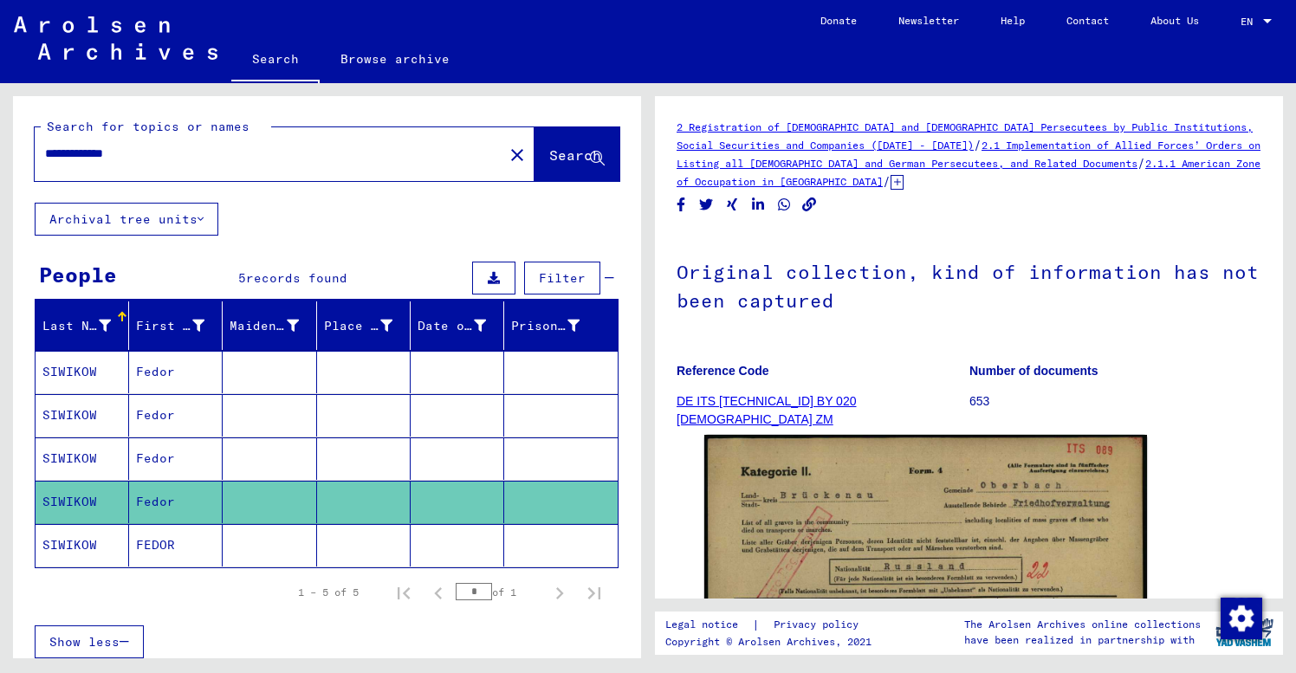
click at [269, 541] on mat-cell at bounding box center [270, 545] width 94 height 42
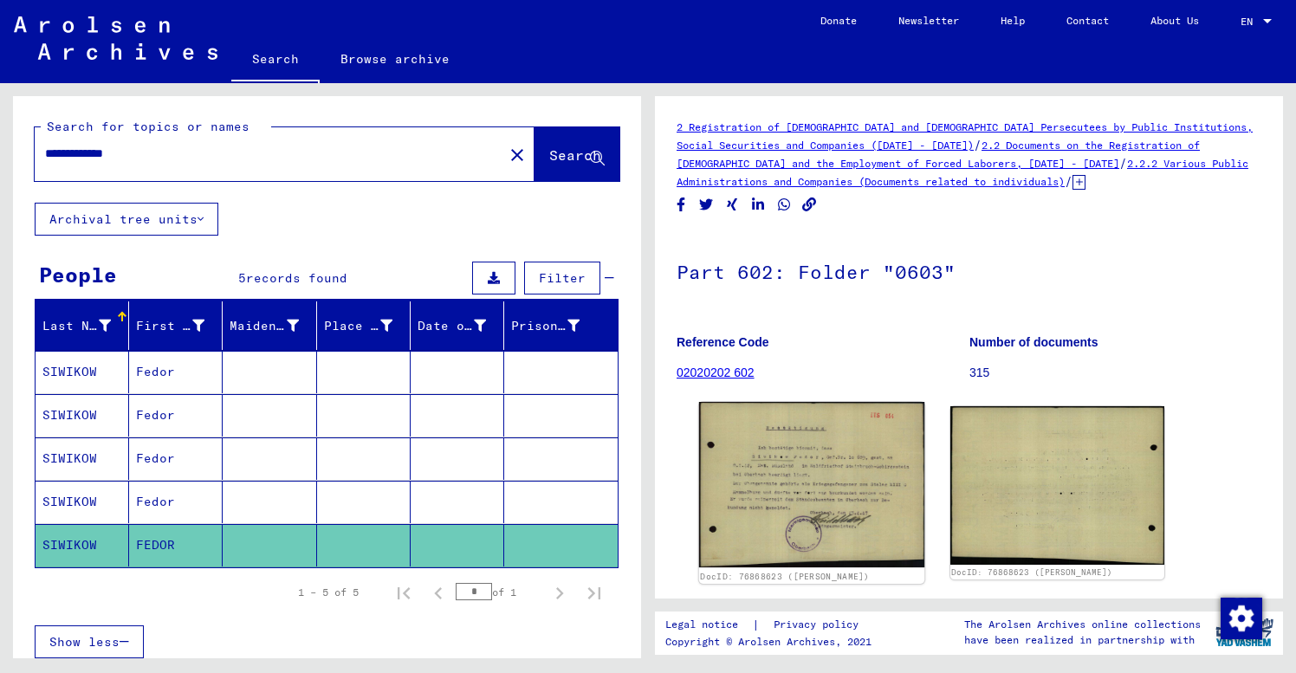
click at [835, 483] on img at bounding box center [811, 484] width 225 height 165
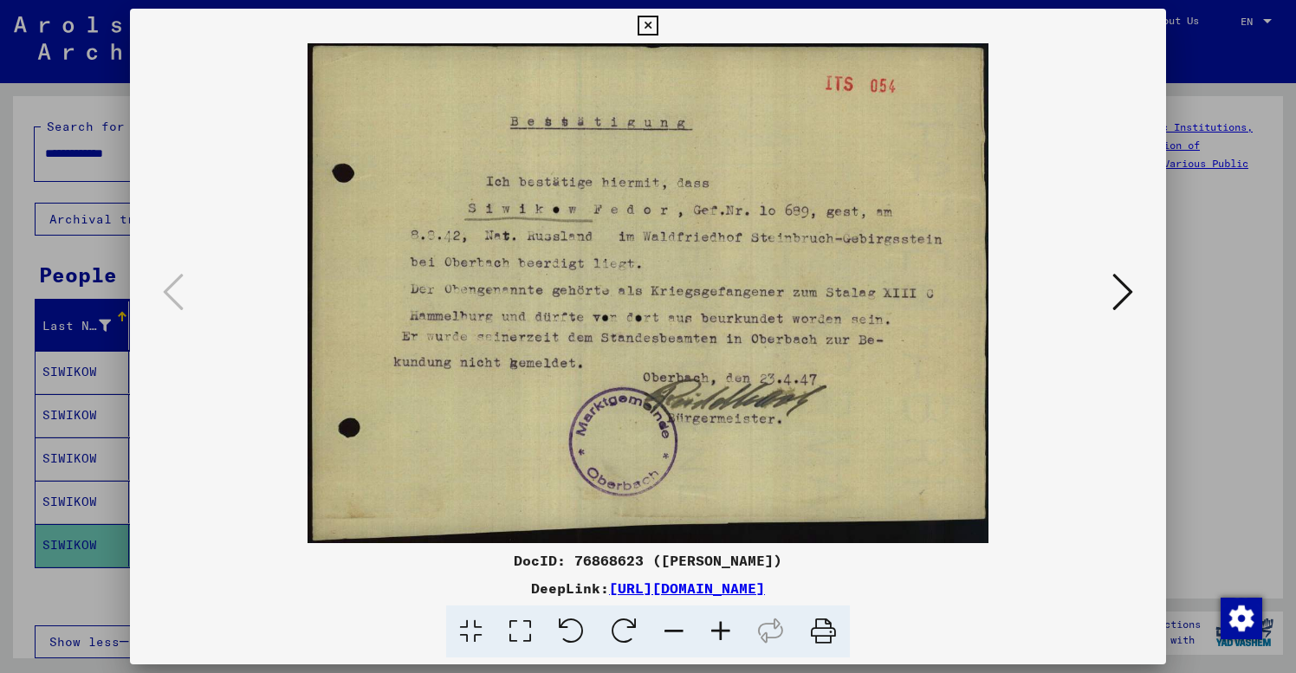
click at [658, 24] on icon at bounding box center [648, 26] width 20 height 21
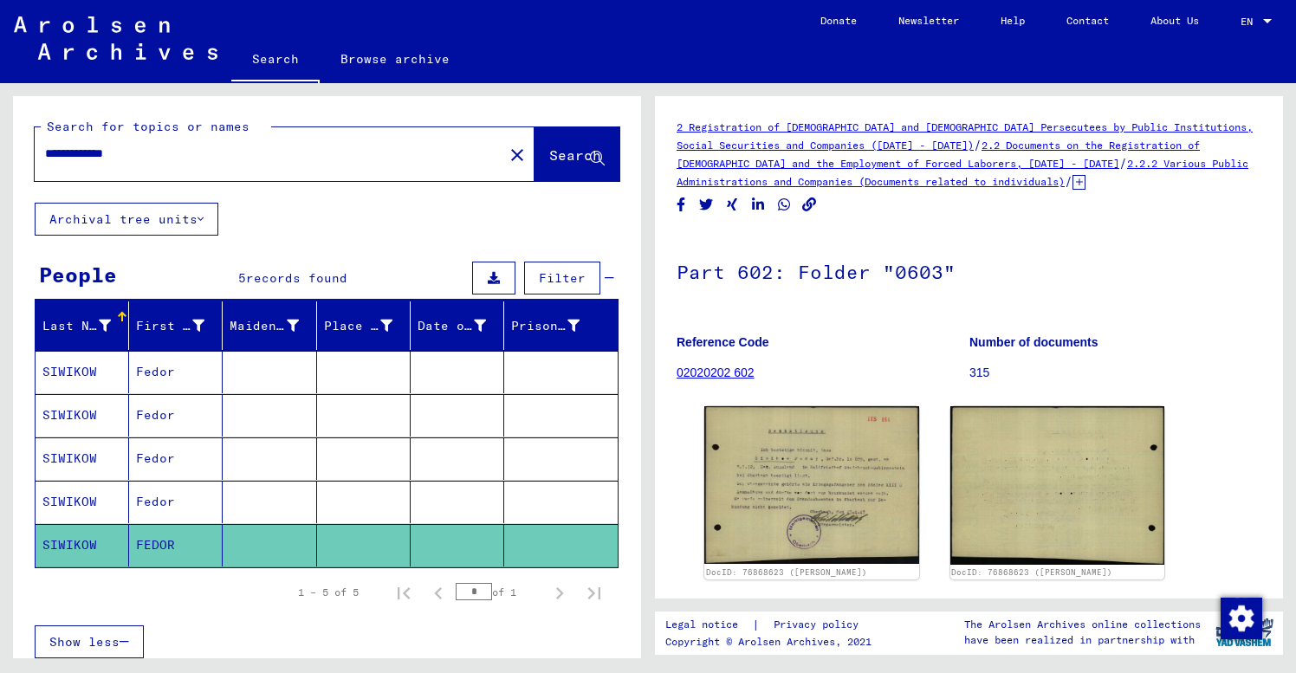
click at [94, 154] on input "**********" at bounding box center [269, 154] width 448 height 18
type input "**********"
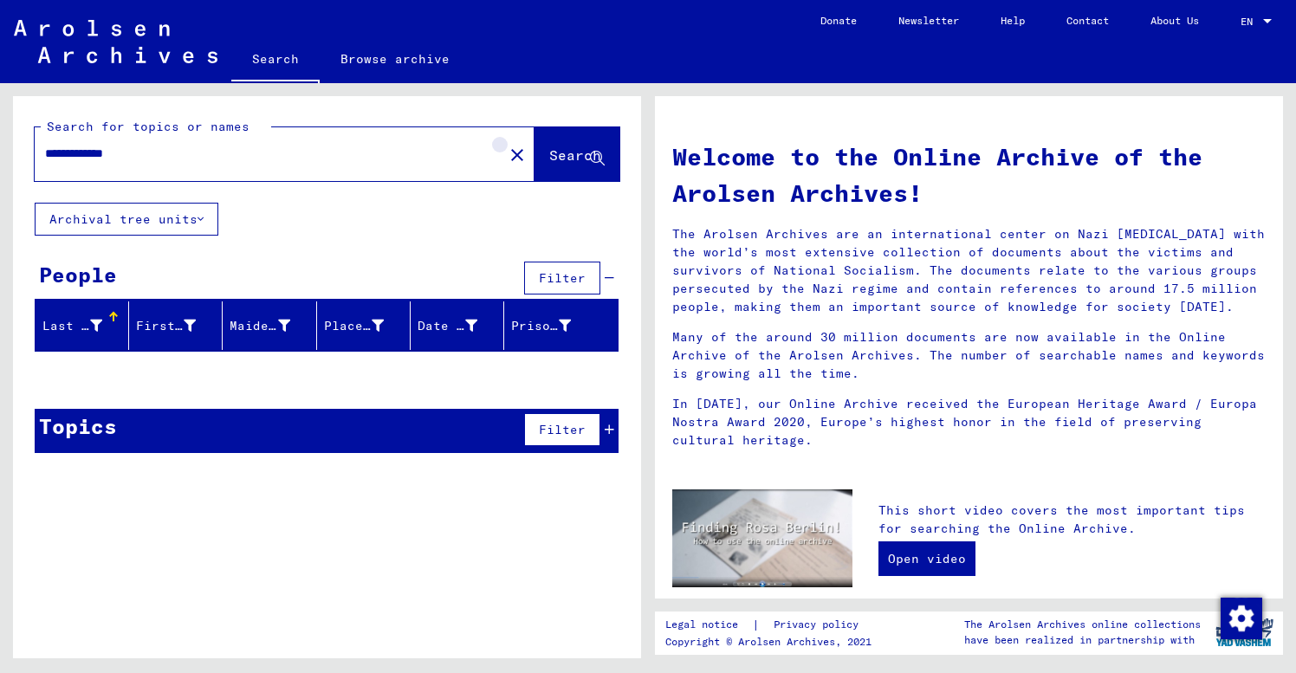
click at [507, 154] on mat-icon "close" at bounding box center [517, 155] width 21 height 21
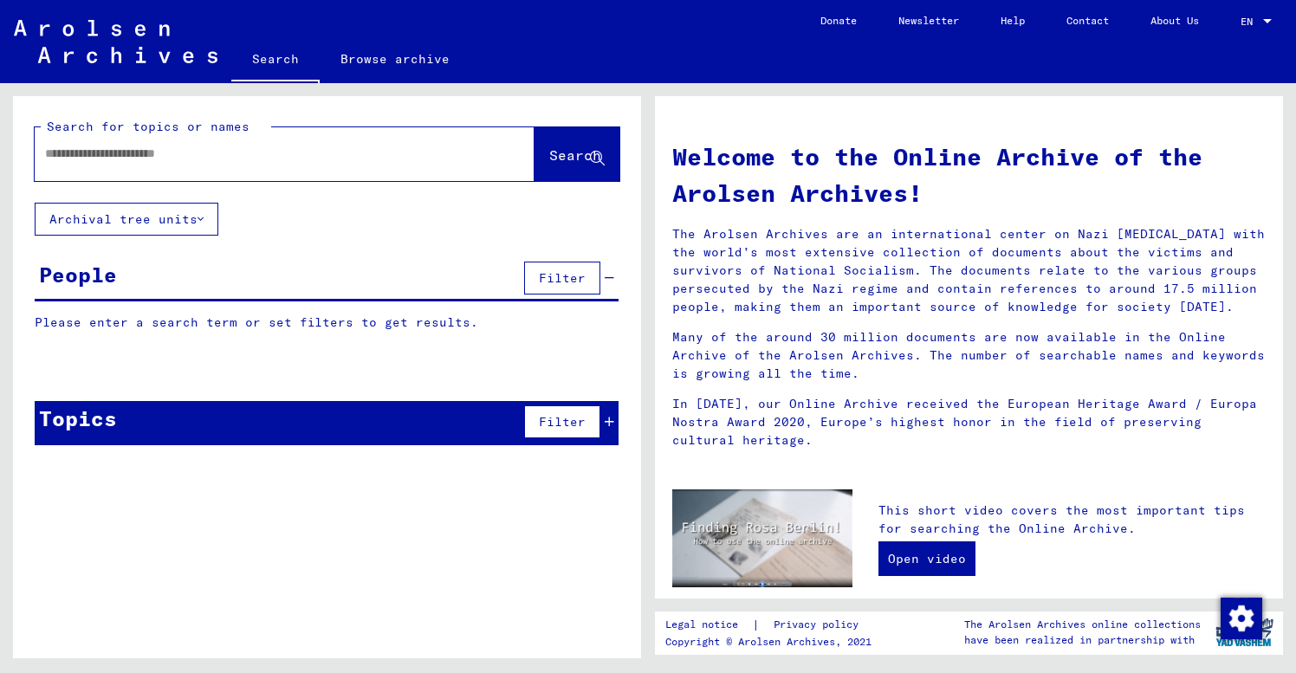
click at [47, 152] on input "text" at bounding box center [264, 154] width 438 height 18
type input "**********"
click at [592, 152] on icon at bounding box center [597, 159] width 15 height 15
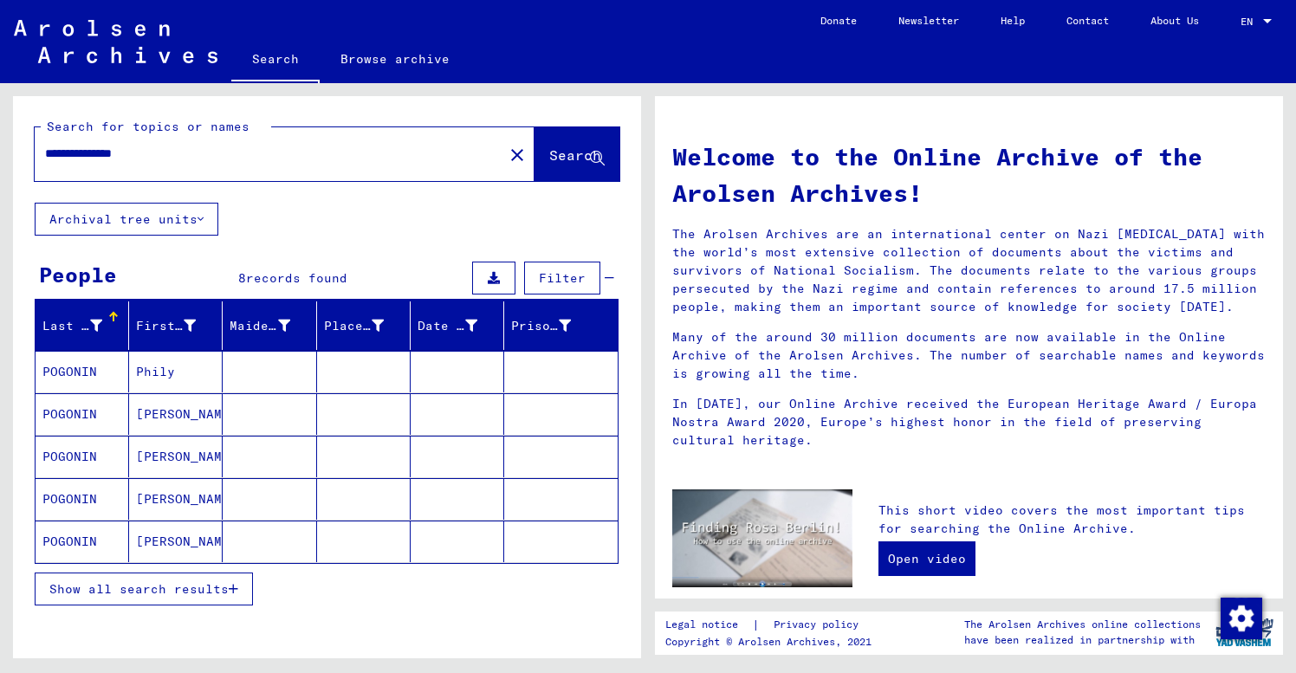
click at [111, 593] on span "Show all search results" at bounding box center [138, 589] width 179 height 16
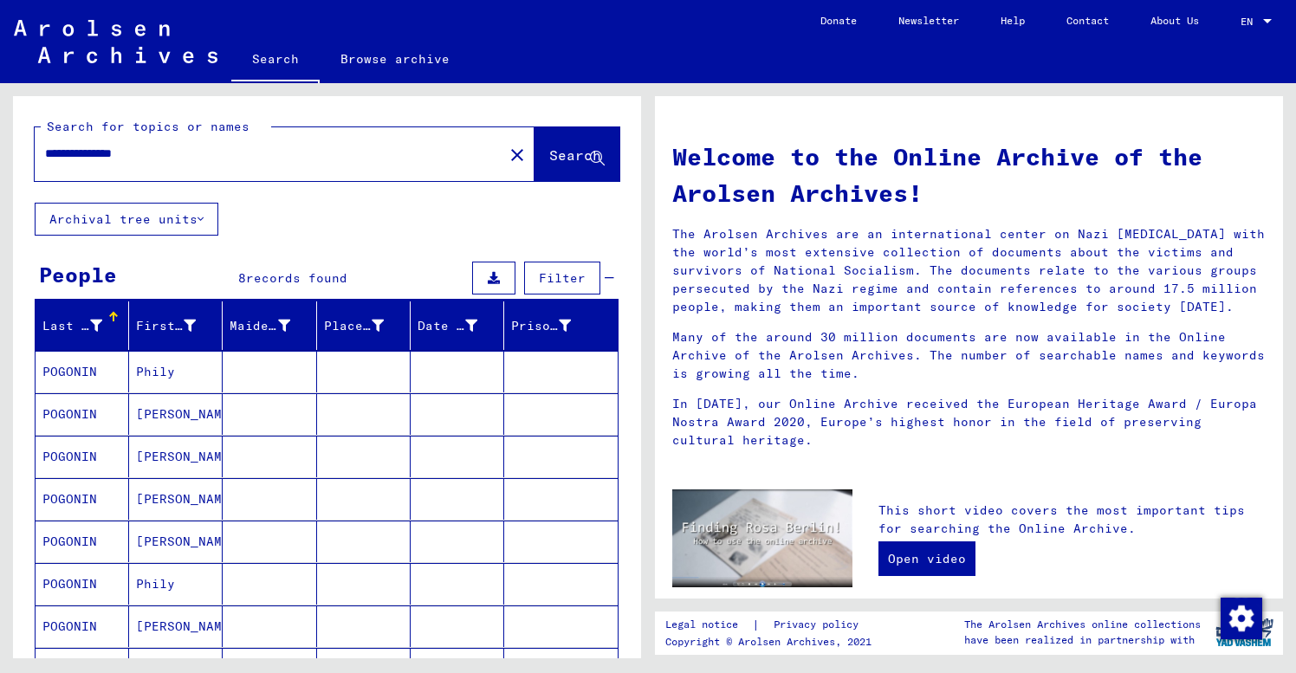
click at [199, 375] on mat-cell "Phily" at bounding box center [176, 372] width 94 height 42
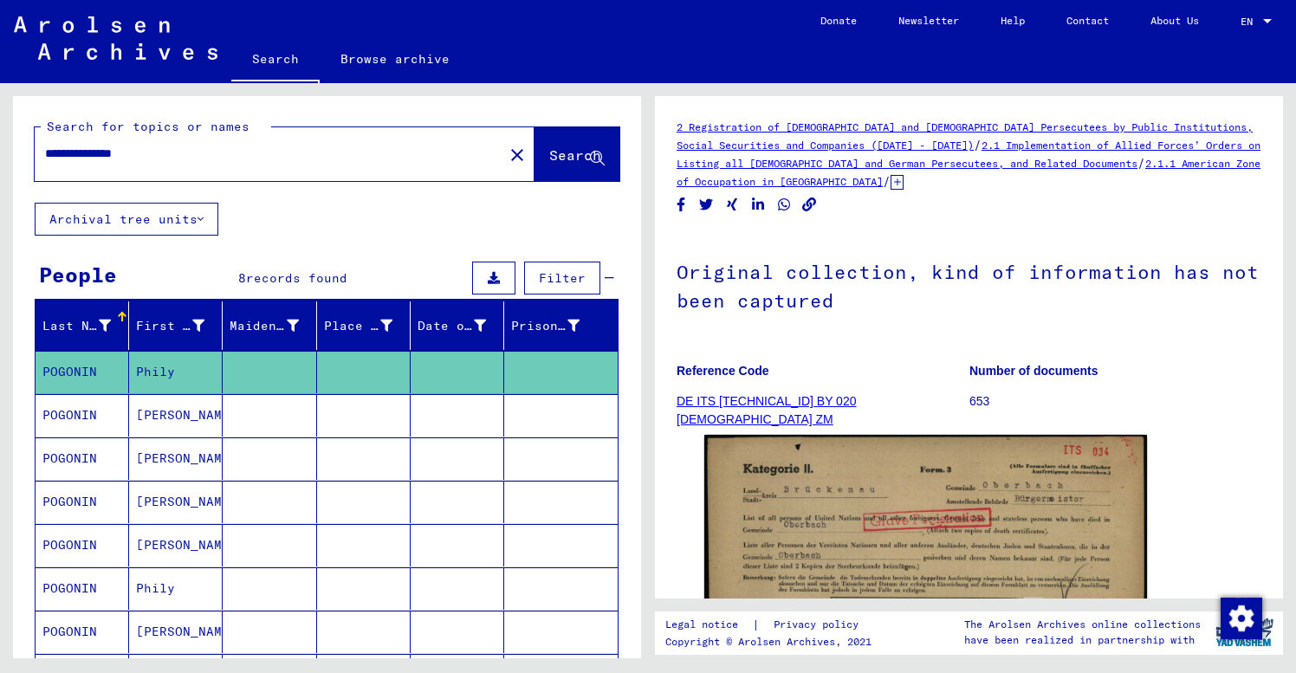
click at [897, 364] on p "Reference Code" at bounding box center [823, 371] width 292 height 18
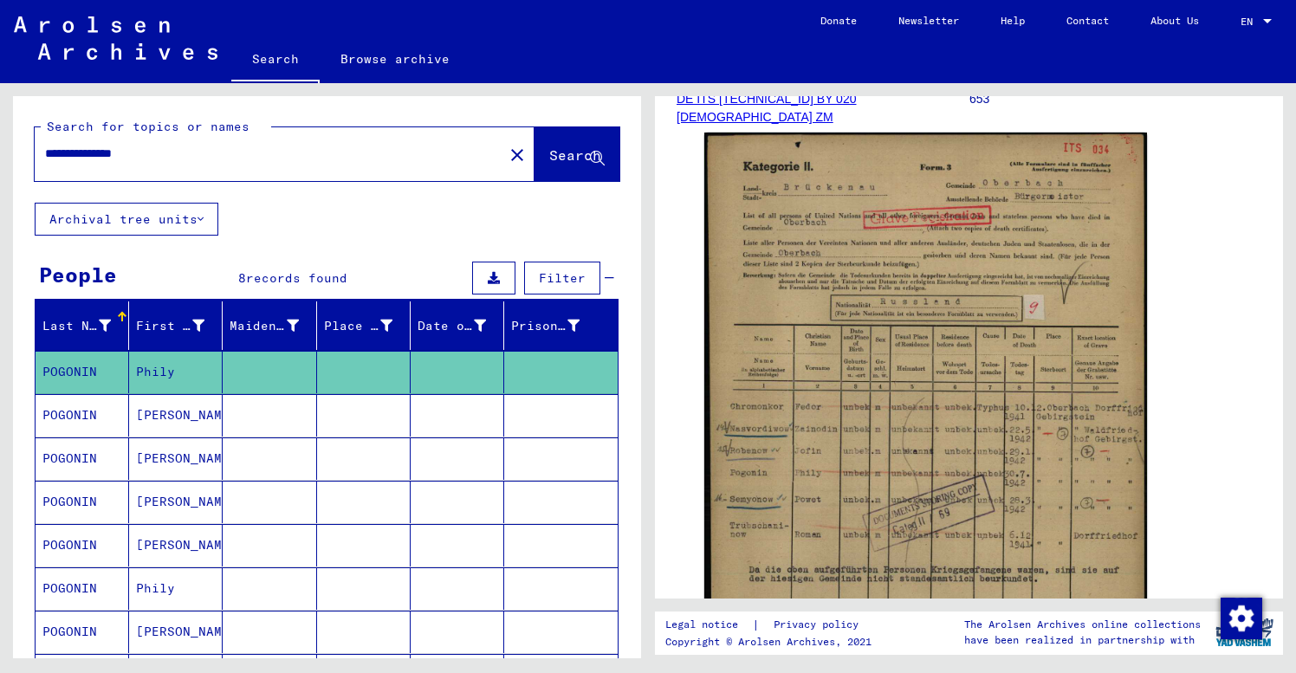
scroll to position [343, 0]
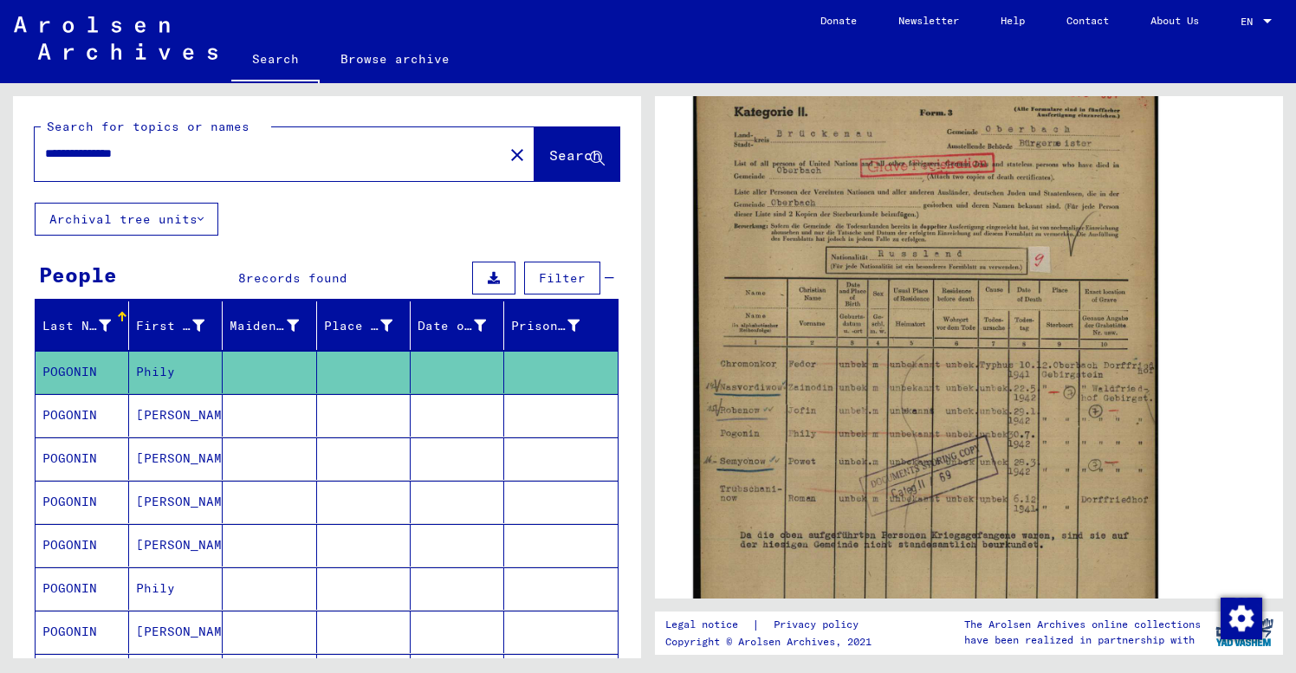
click at [934, 427] on img at bounding box center [925, 396] width 465 height 641
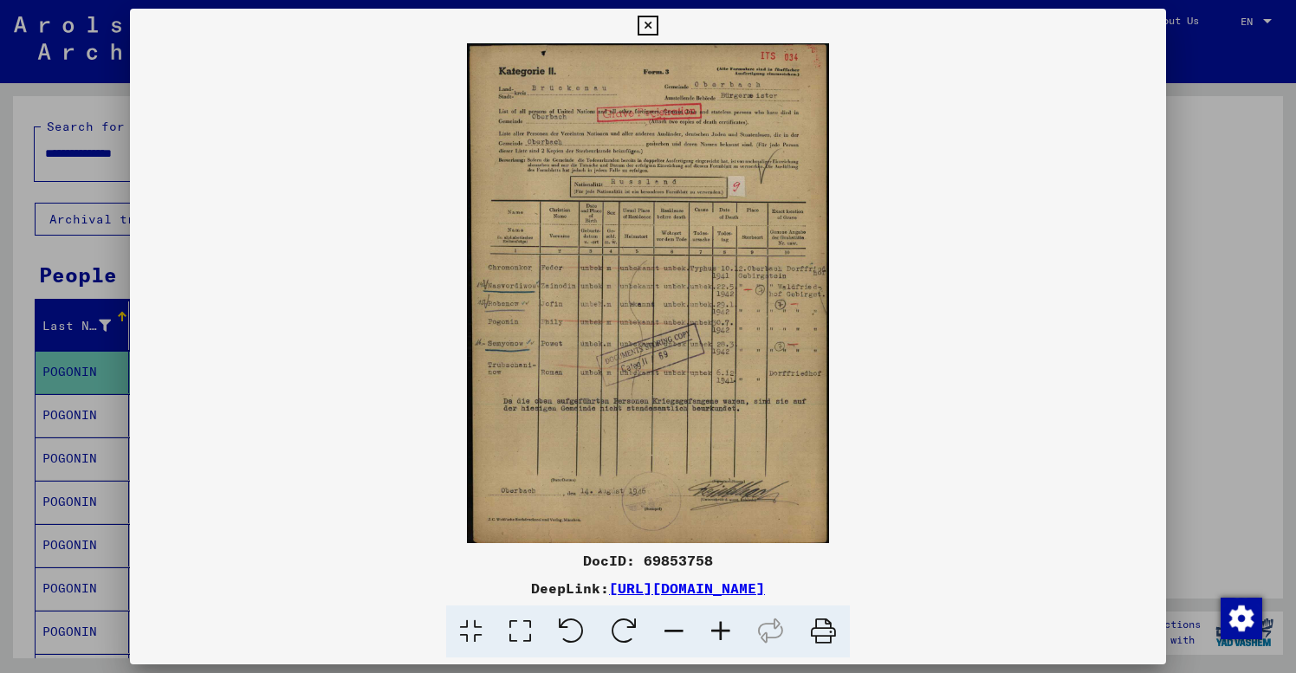
click at [719, 633] on icon at bounding box center [720, 632] width 47 height 53
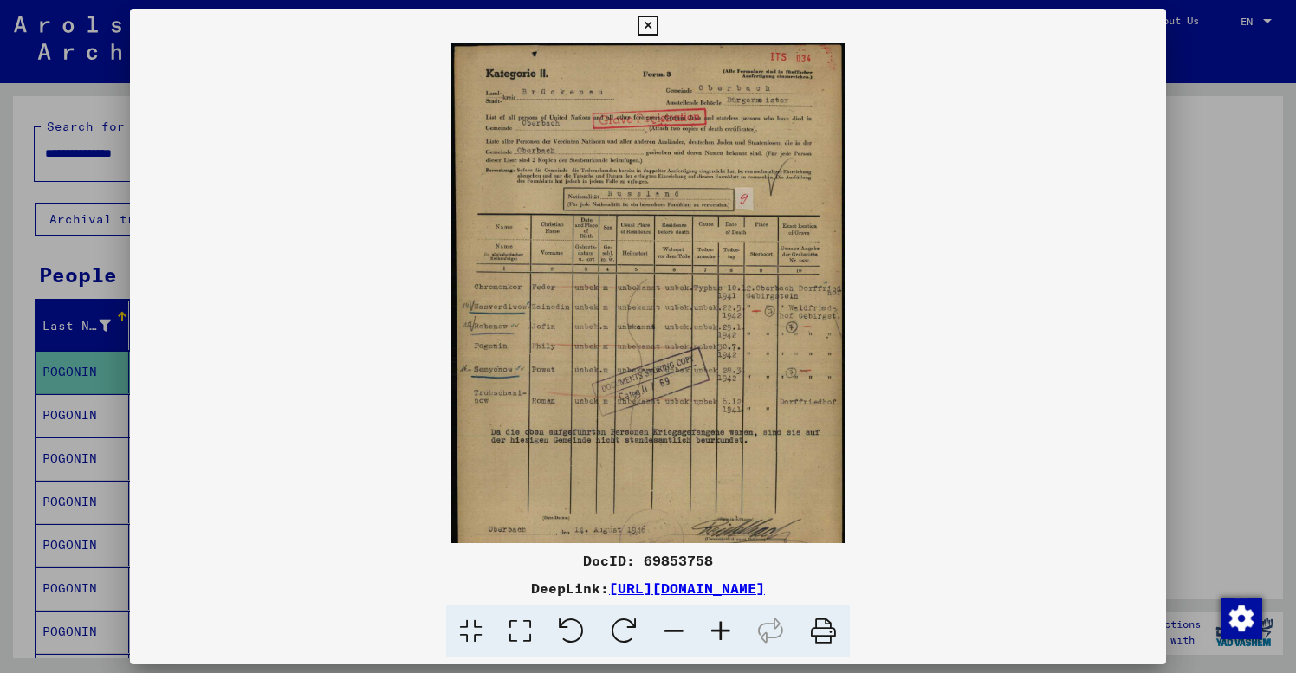
click at [719, 633] on icon at bounding box center [720, 632] width 47 height 53
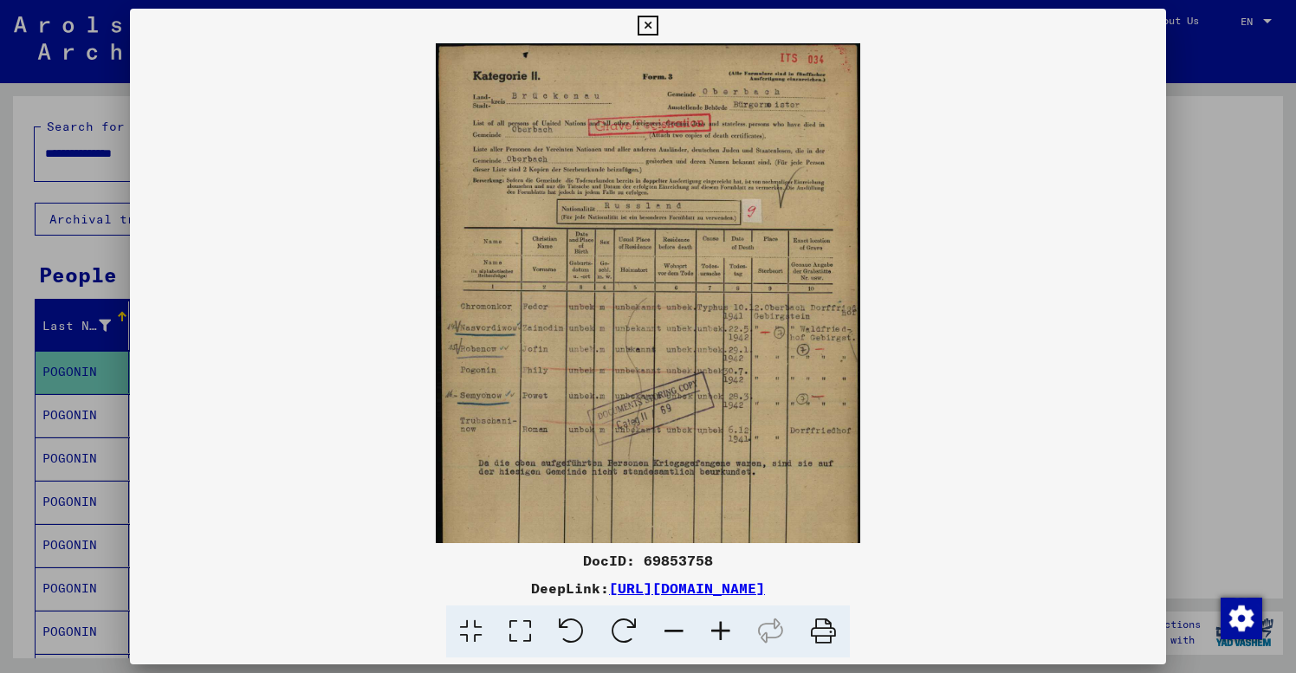
click at [719, 633] on icon at bounding box center [720, 632] width 47 height 53
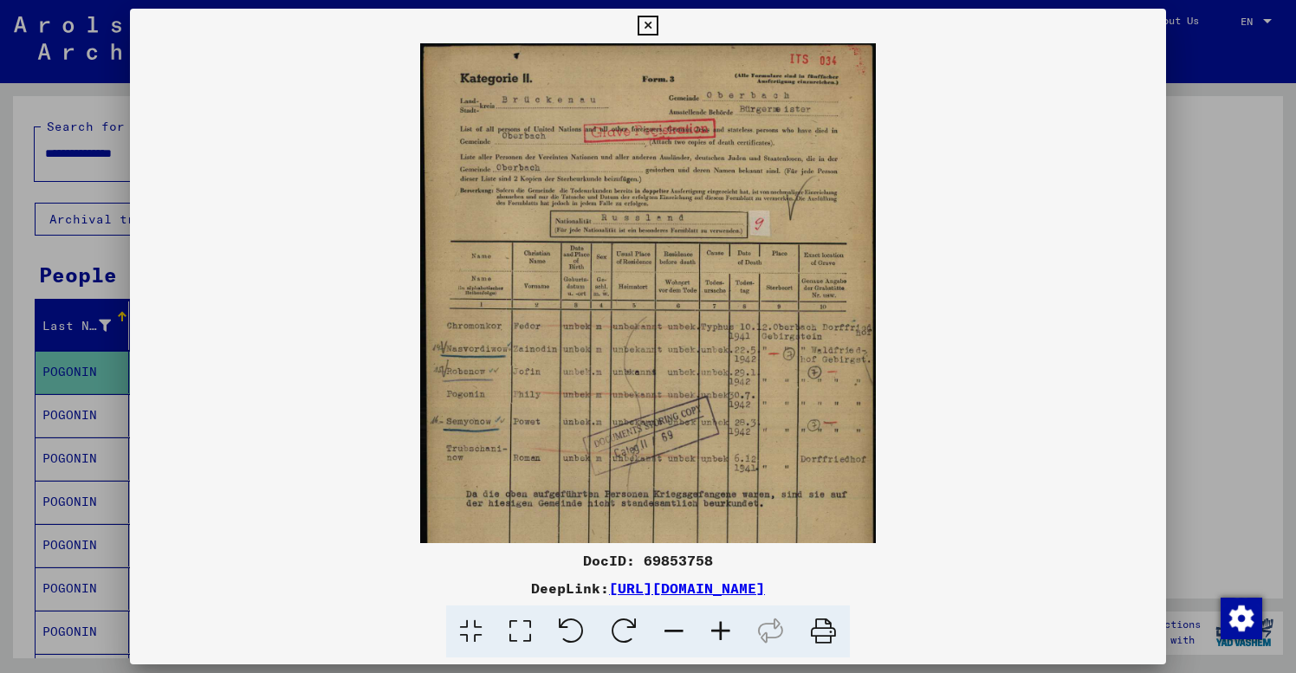
click at [719, 633] on icon at bounding box center [720, 632] width 47 height 53
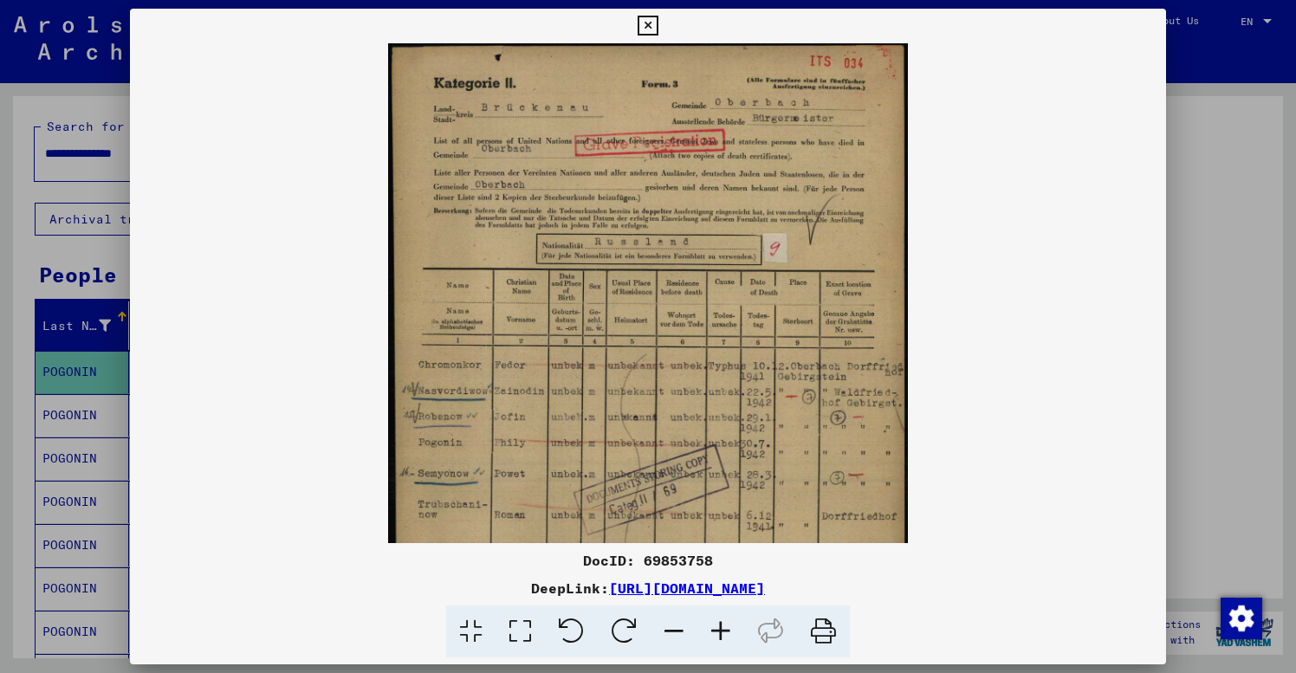
click at [719, 633] on icon at bounding box center [720, 632] width 47 height 53
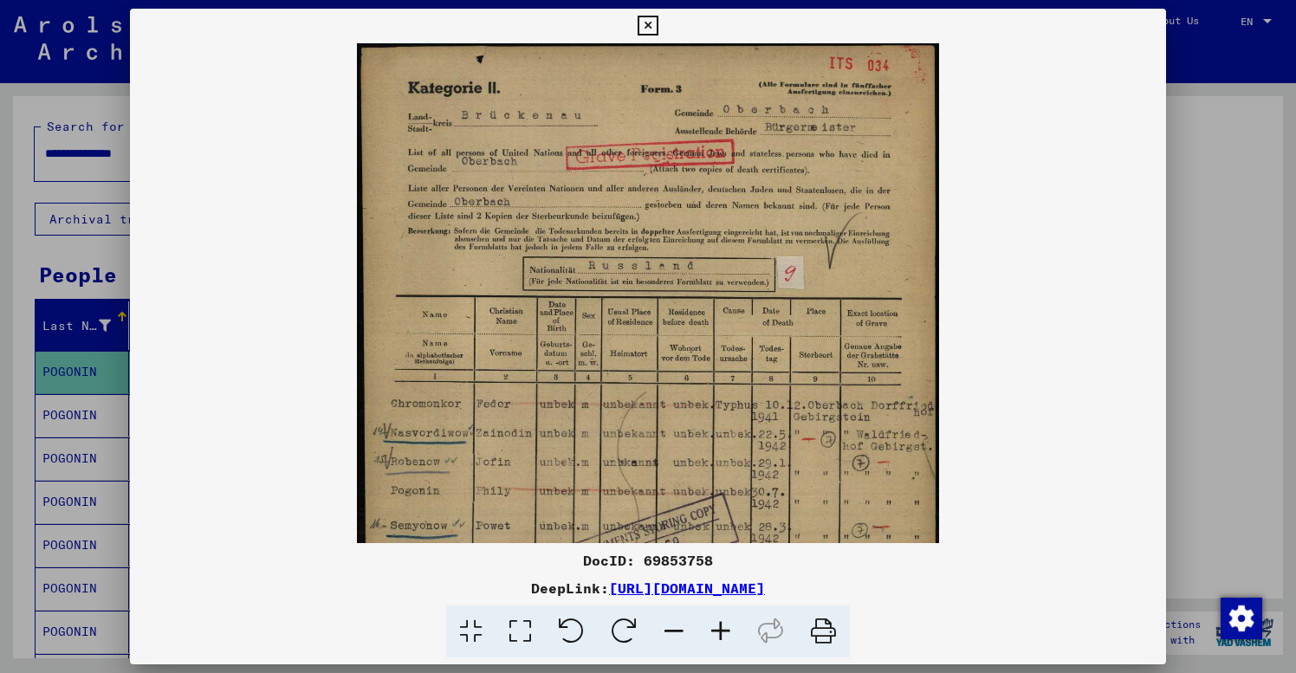
click at [719, 633] on icon at bounding box center [720, 632] width 47 height 53
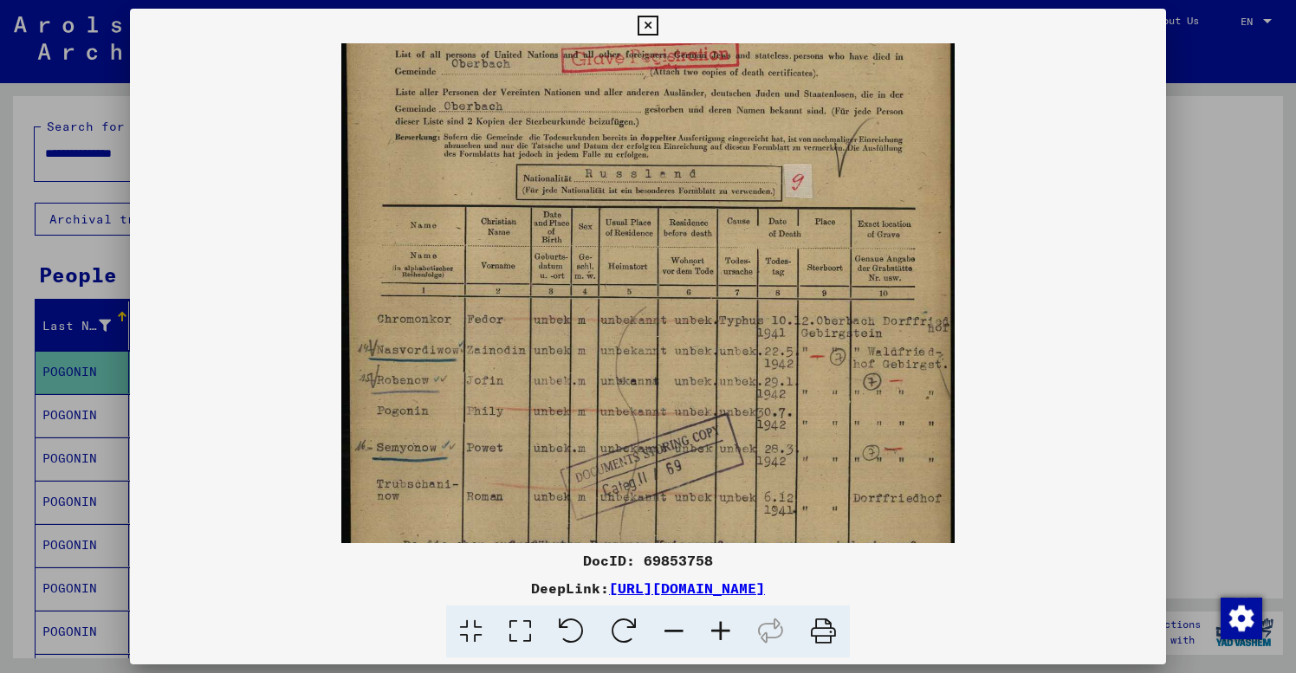
scroll to position [106, 0]
drag, startPoint x: 688, startPoint y: 442, endPoint x: 674, endPoint y: 336, distance: 106.6
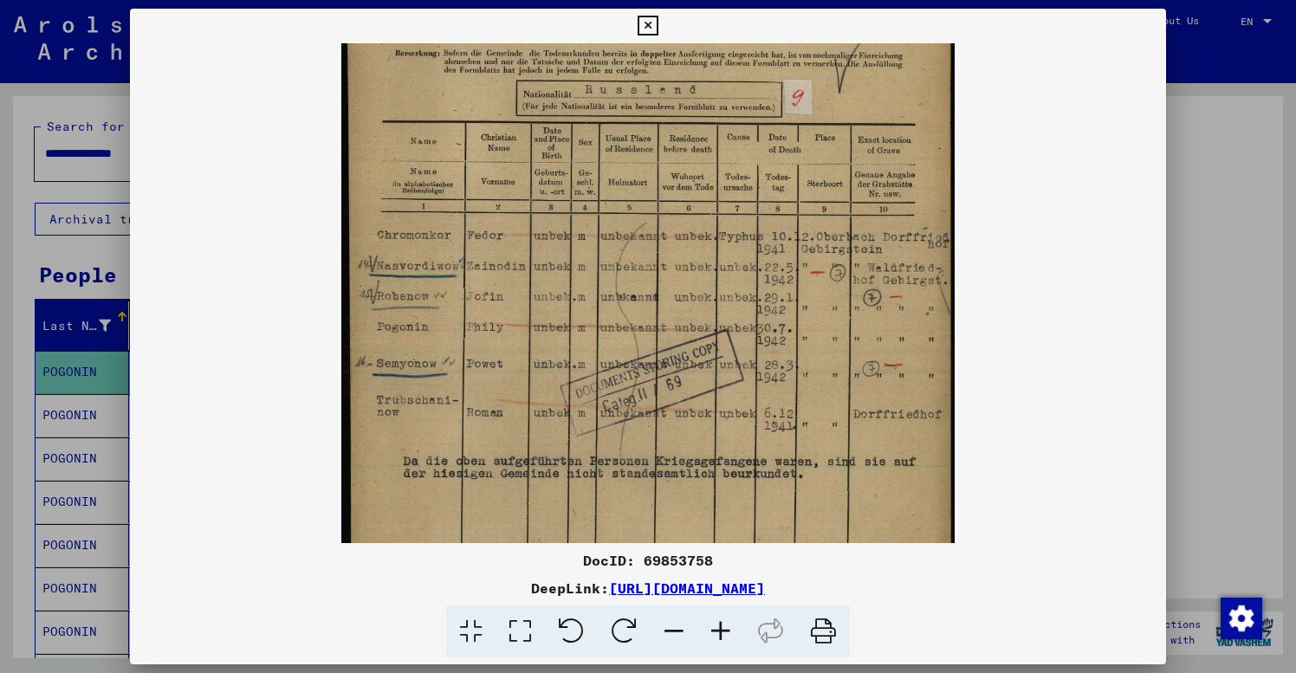
scroll to position [183, 0]
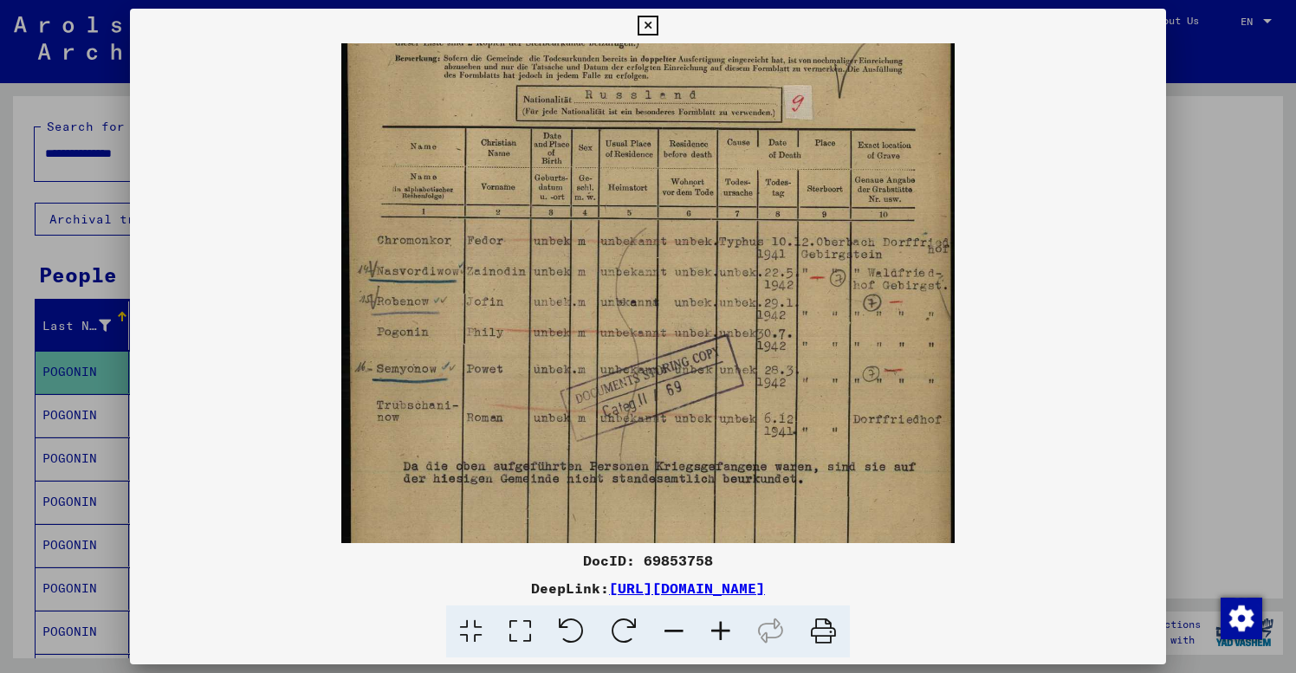
drag, startPoint x: 691, startPoint y: 386, endPoint x: 682, endPoint y: 308, distance: 77.6
click at [658, 22] on icon at bounding box center [648, 26] width 20 height 21
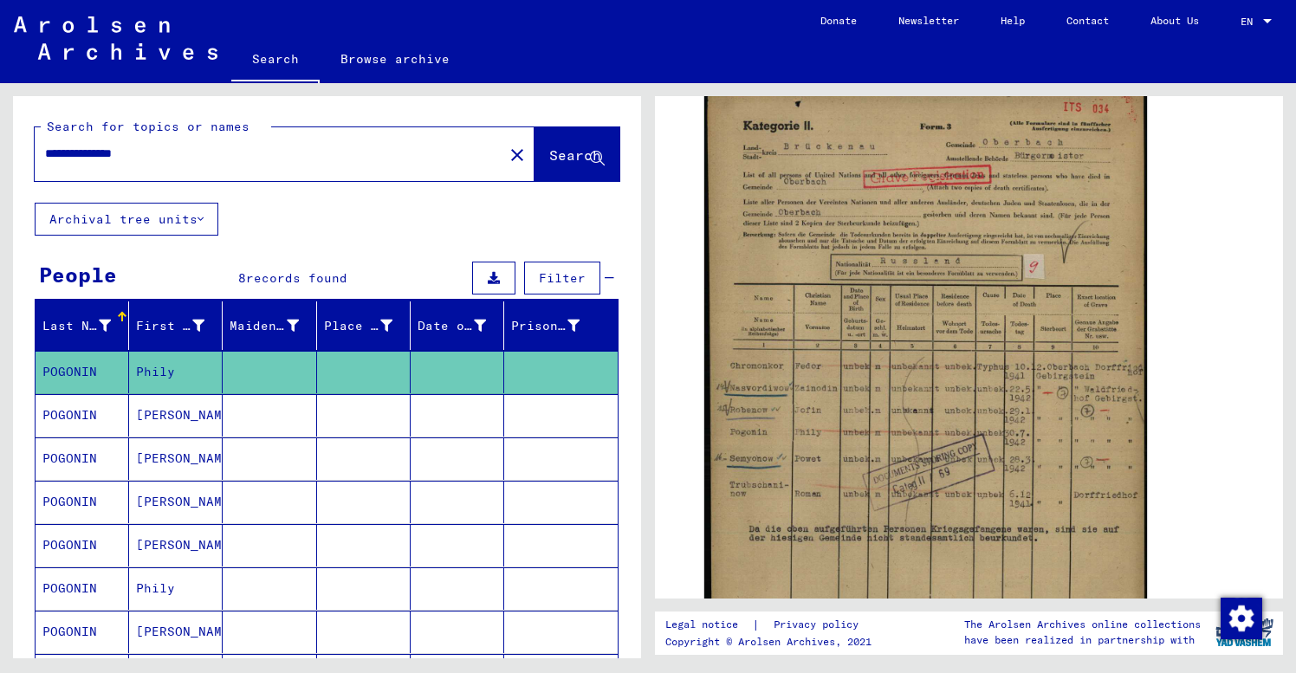
click at [190, 408] on mat-cell "[PERSON_NAME]" at bounding box center [176, 415] width 94 height 42
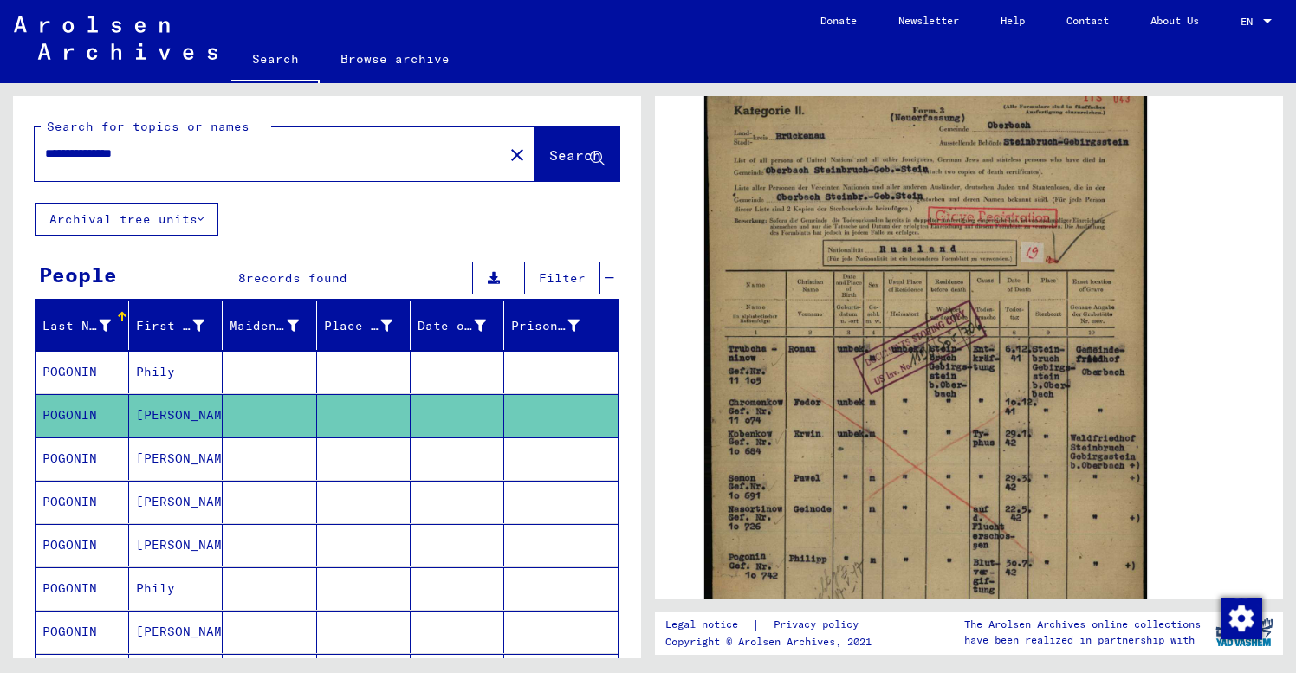
scroll to position [385, 0]
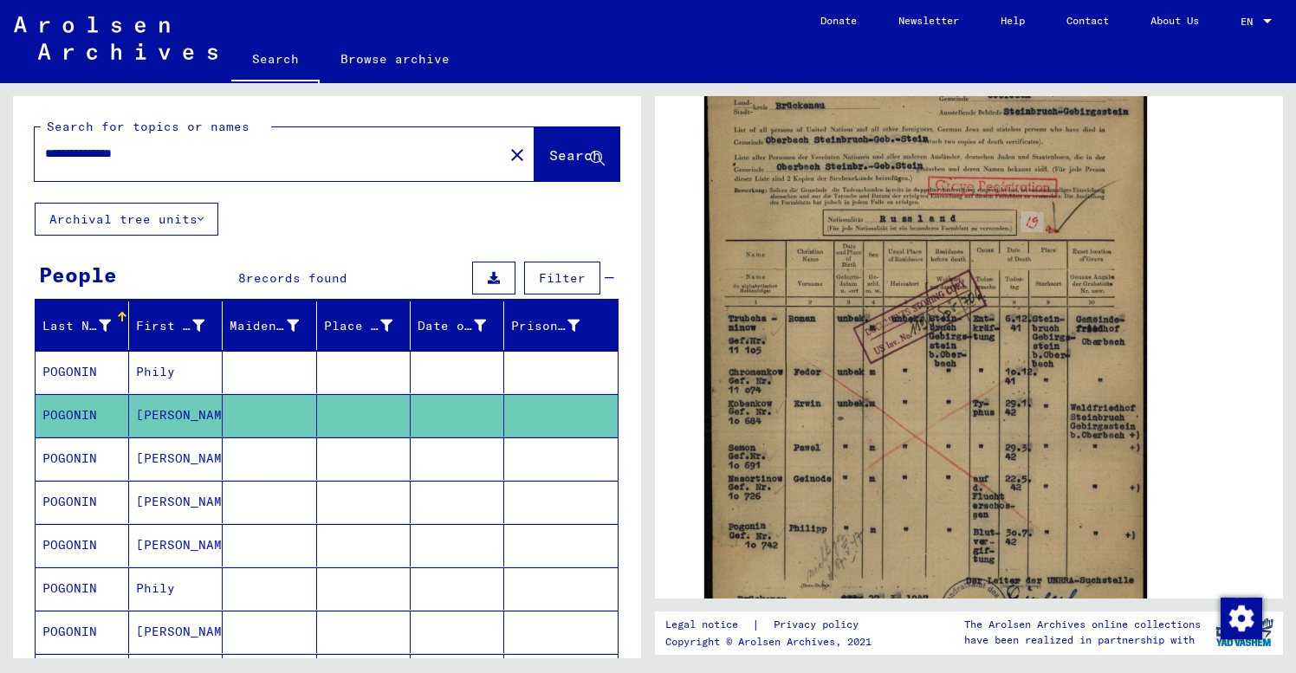
click at [185, 464] on mat-cell "[PERSON_NAME]" at bounding box center [176, 459] width 94 height 42
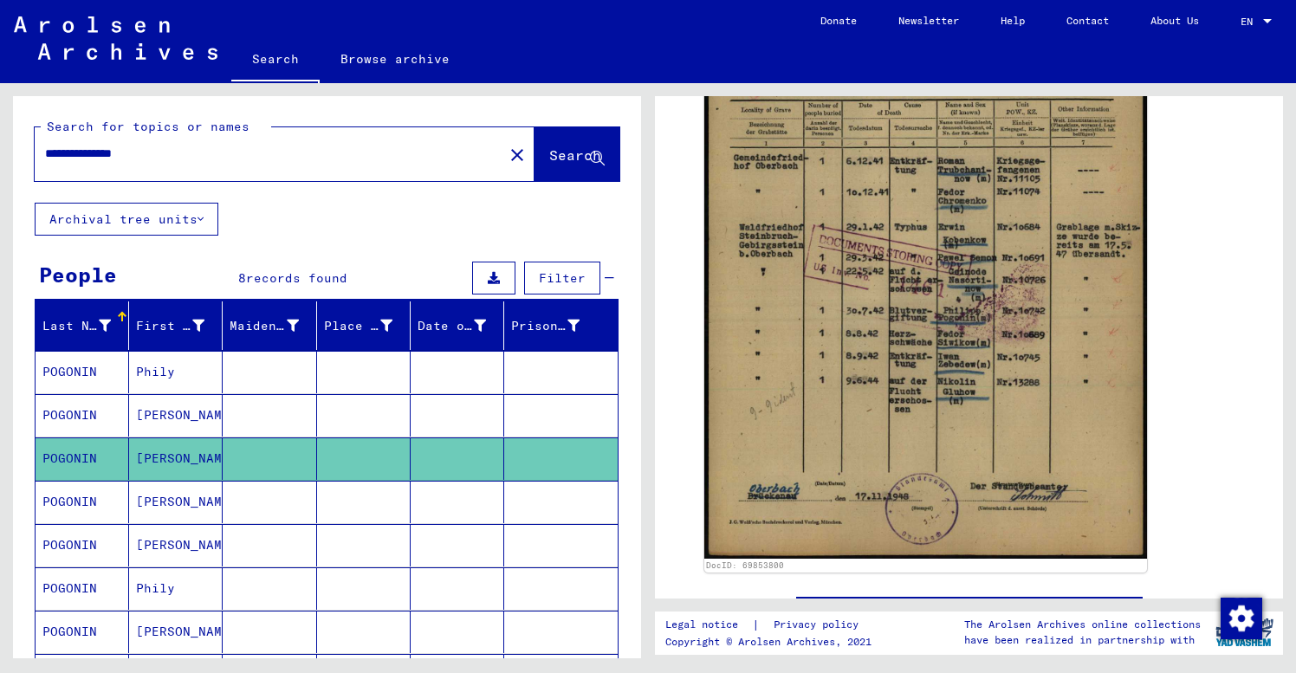
scroll to position [531, 0]
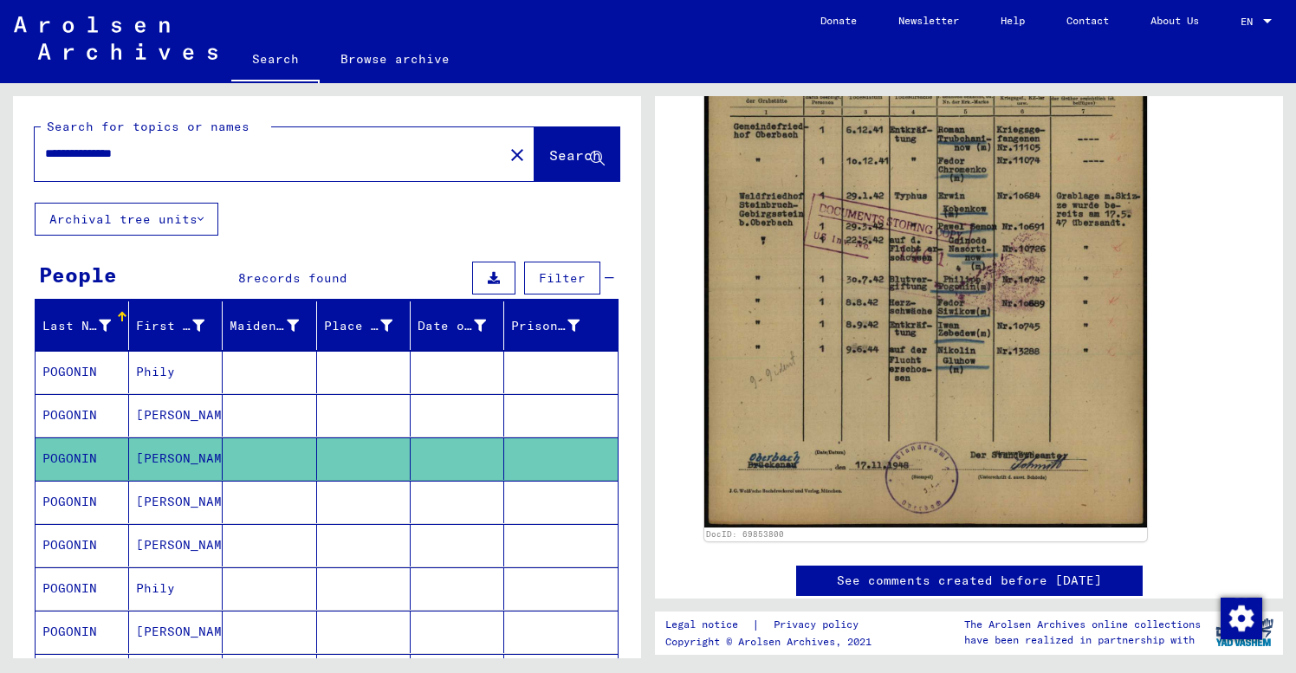
click at [241, 503] on mat-cell at bounding box center [270, 502] width 94 height 42
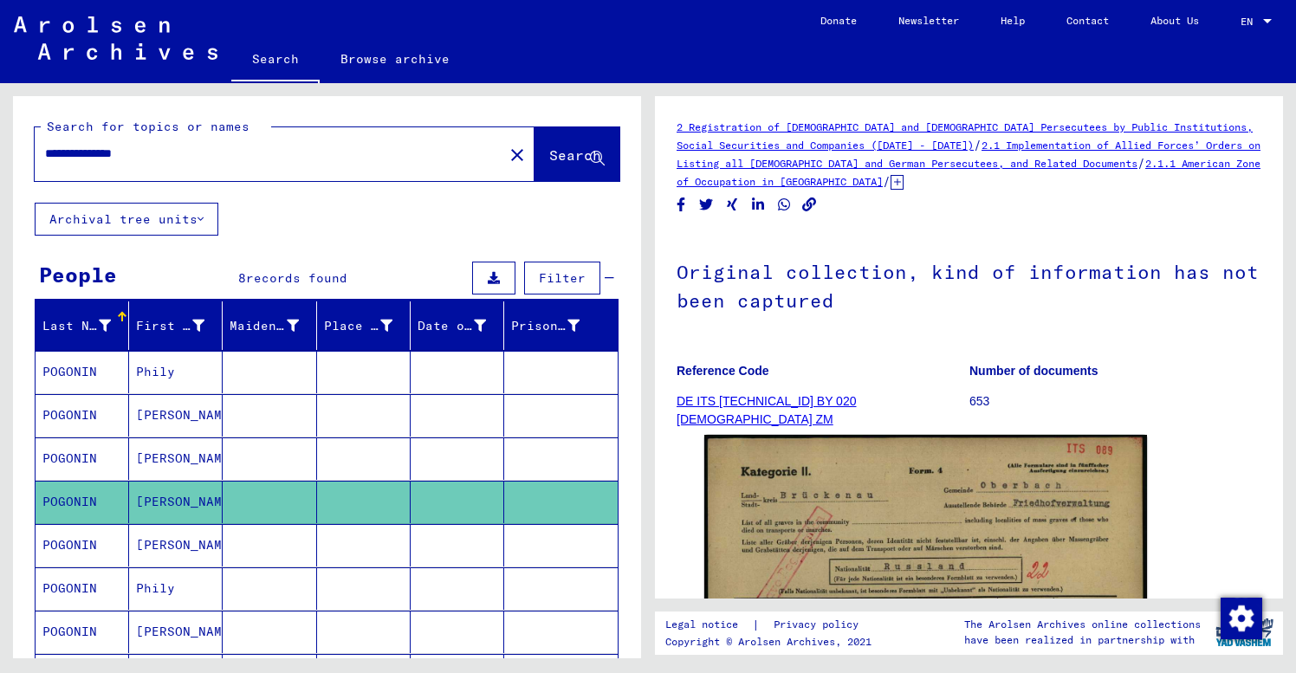
click at [1158, 405] on p "653" at bounding box center [1115, 401] width 292 height 18
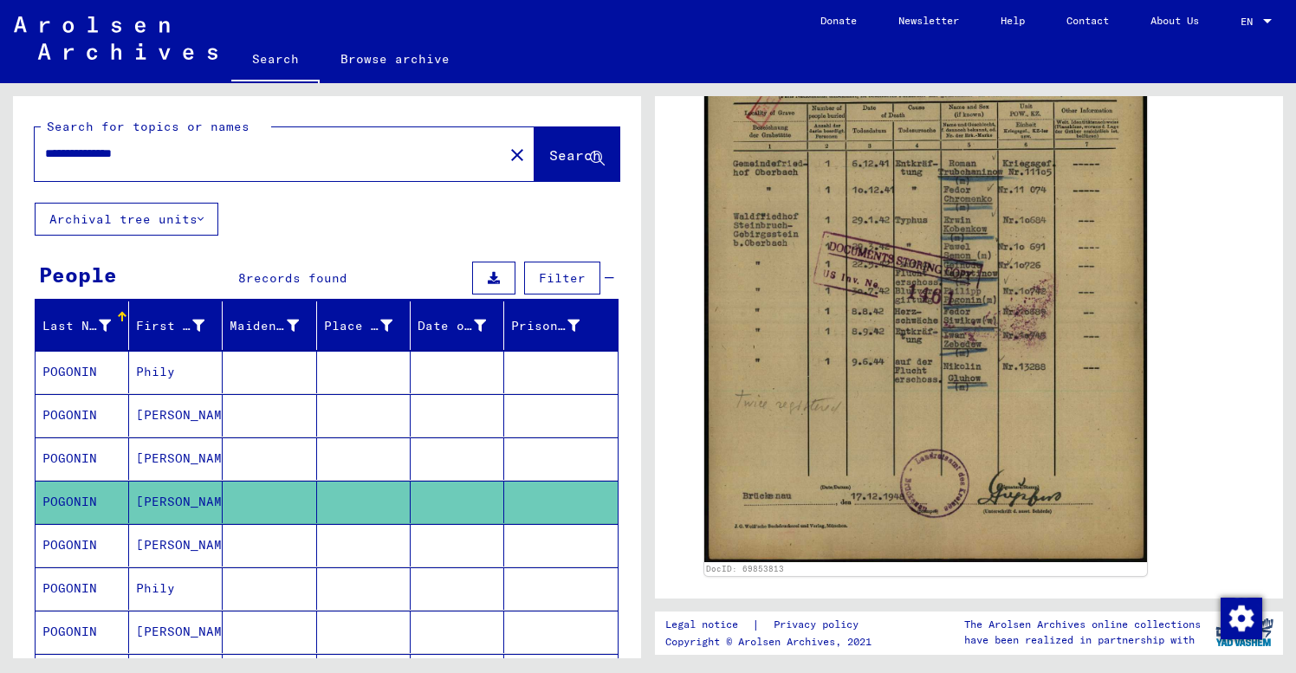
scroll to position [503, 0]
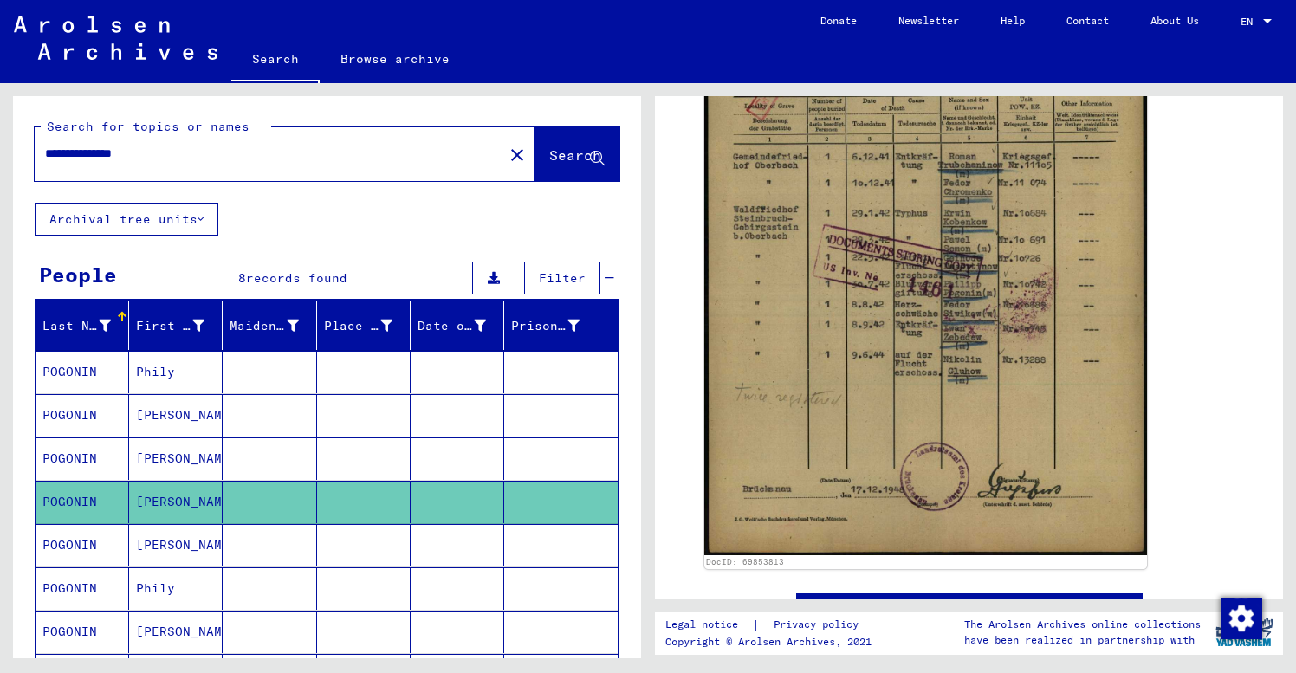
click at [190, 551] on mat-cell "[PERSON_NAME]" at bounding box center [176, 545] width 94 height 42
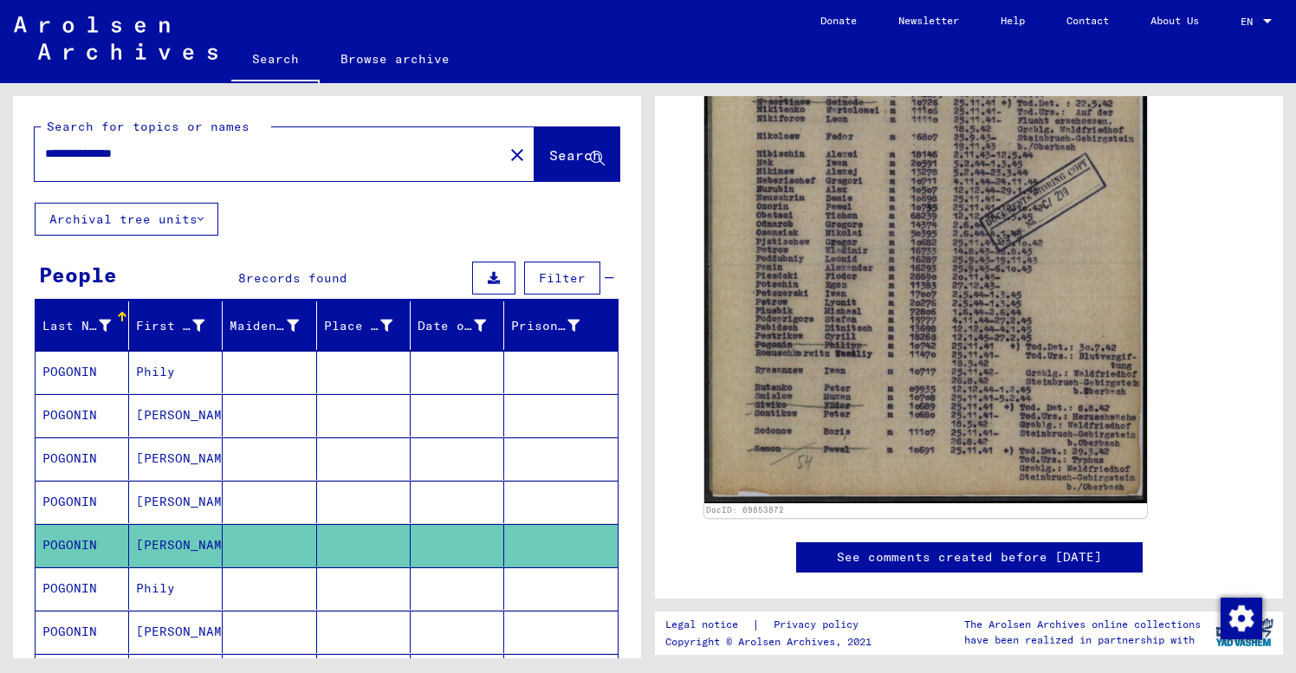
scroll to position [594, 0]
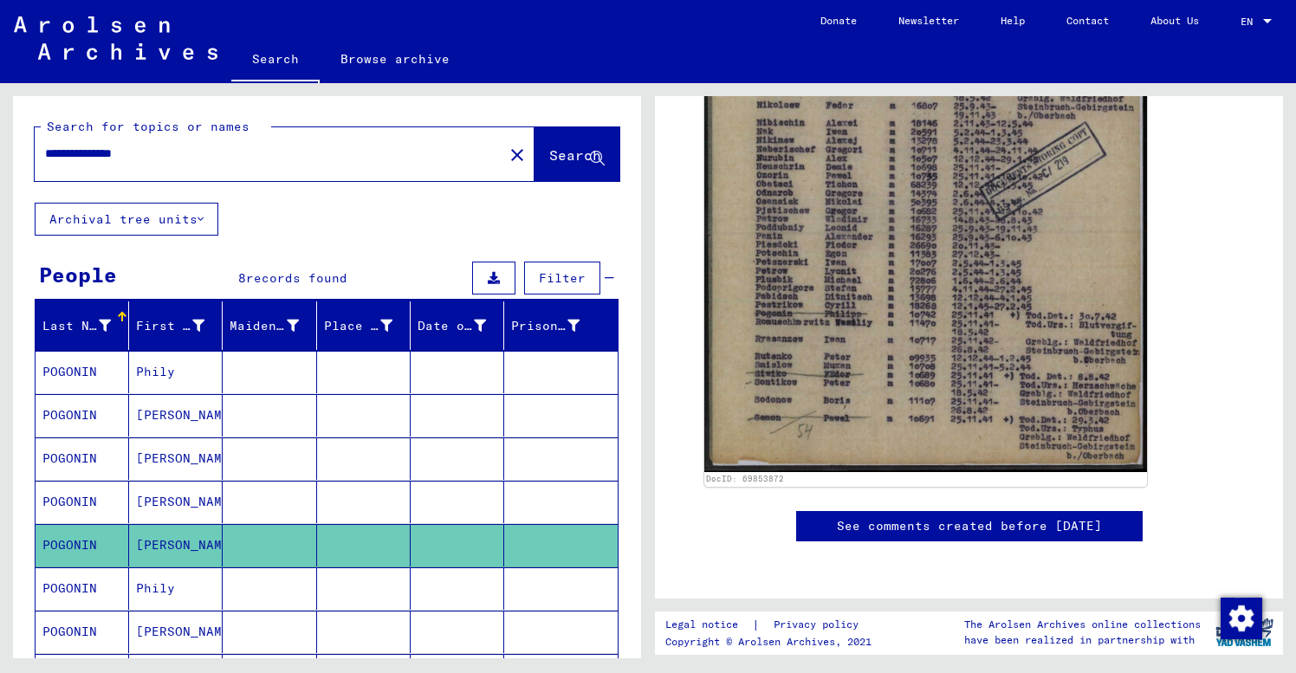
click at [260, 590] on mat-cell at bounding box center [270, 588] width 94 height 42
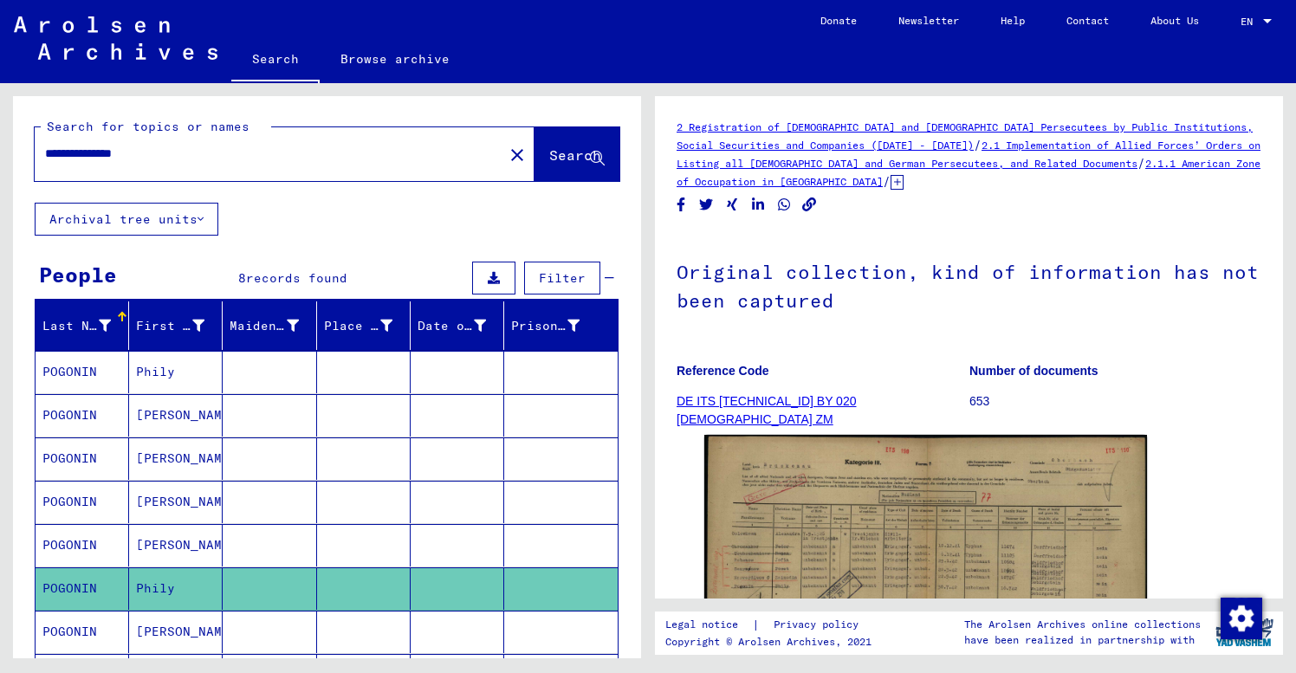
click at [911, 353] on figure "Reference Code DE ITS [TECHNICAL_ID] BY 020 [DEMOGRAPHIC_DATA] ZM" at bounding box center [823, 389] width 292 height 78
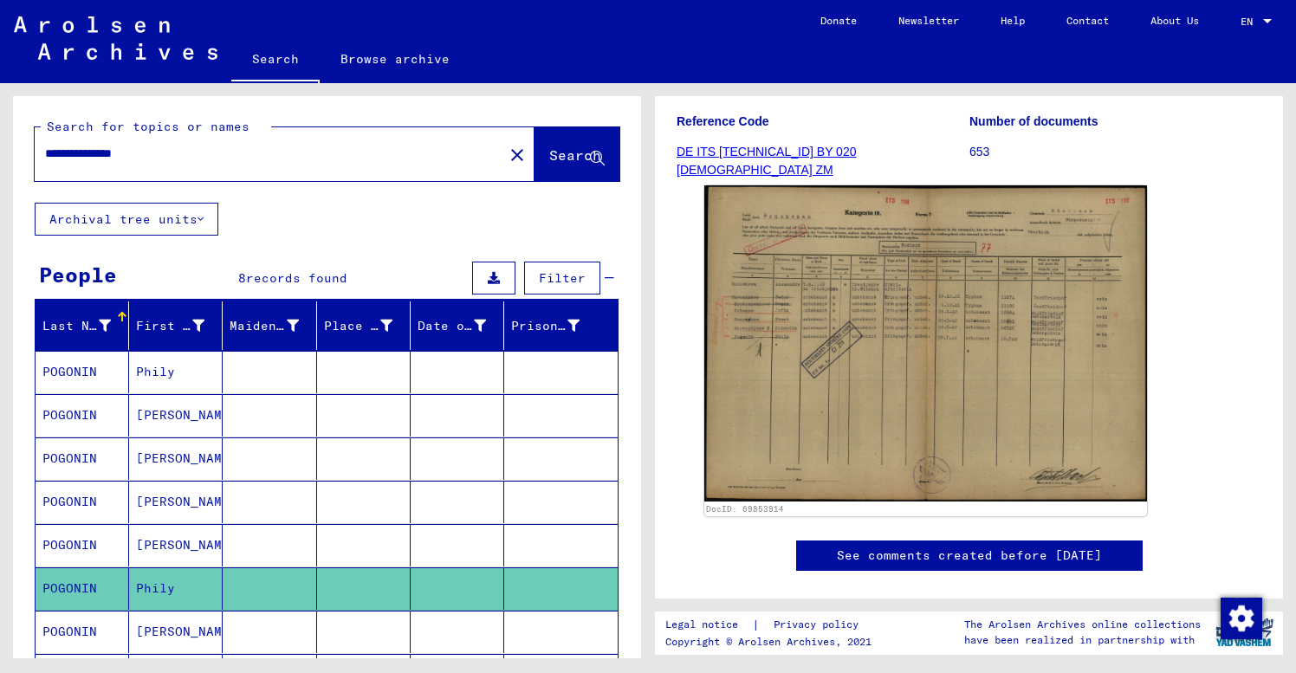
scroll to position [273, 0]
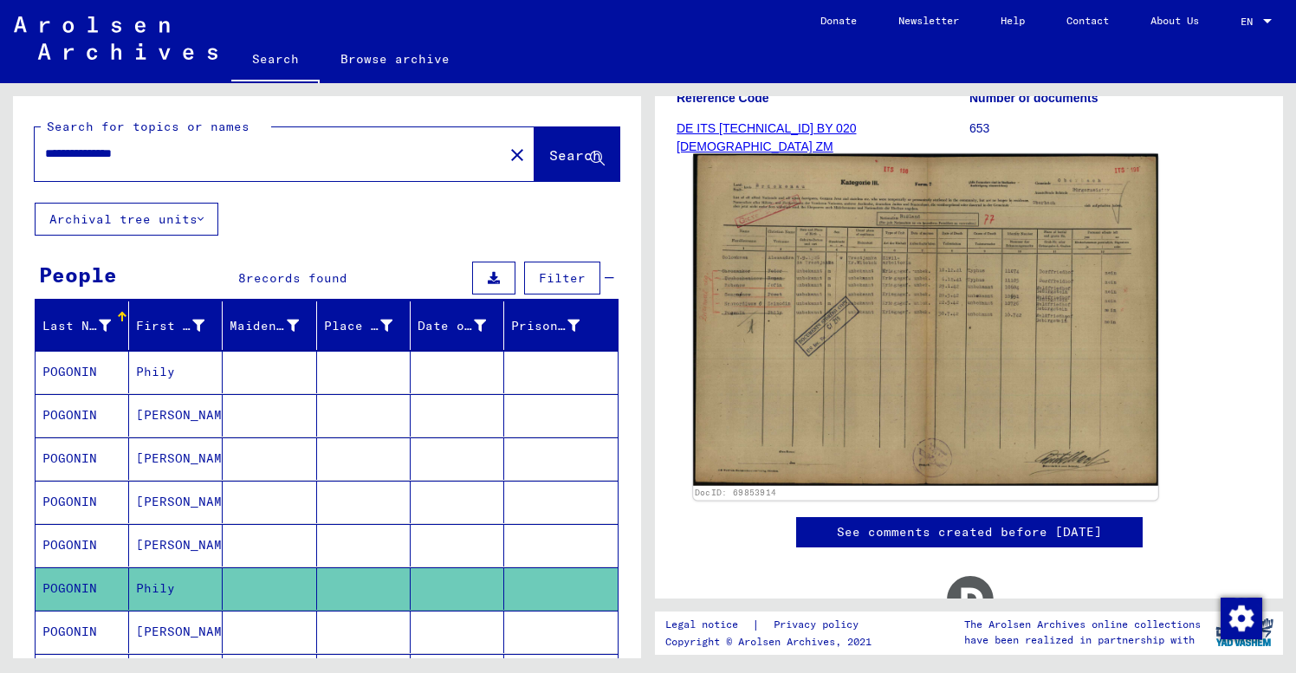
click at [866, 413] on img at bounding box center [925, 320] width 465 height 332
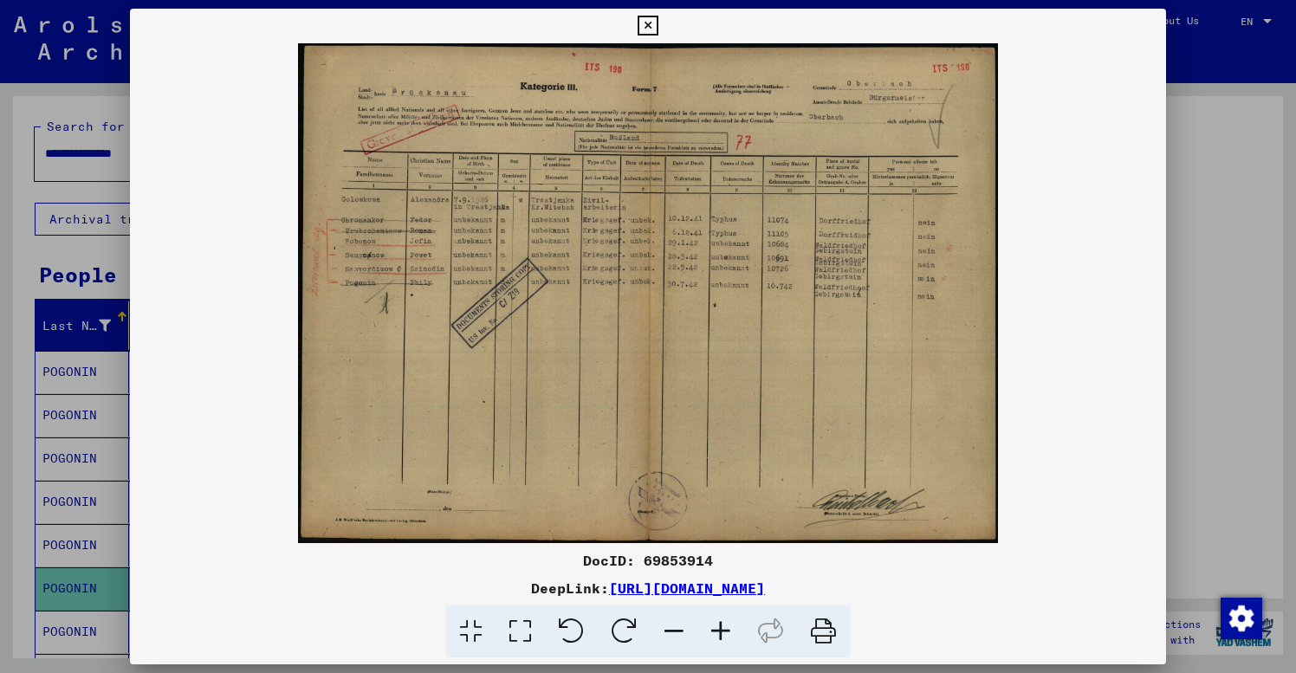
click at [724, 629] on icon at bounding box center [720, 632] width 47 height 53
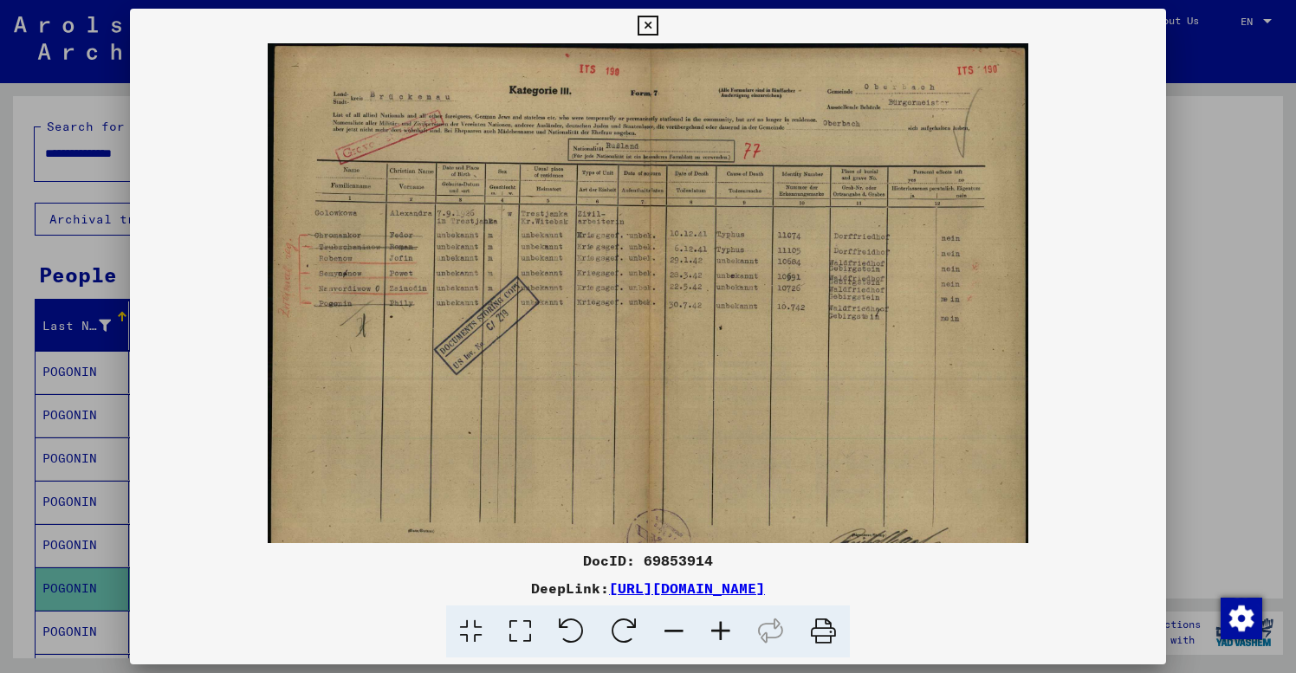
click at [724, 629] on icon at bounding box center [720, 632] width 47 height 53
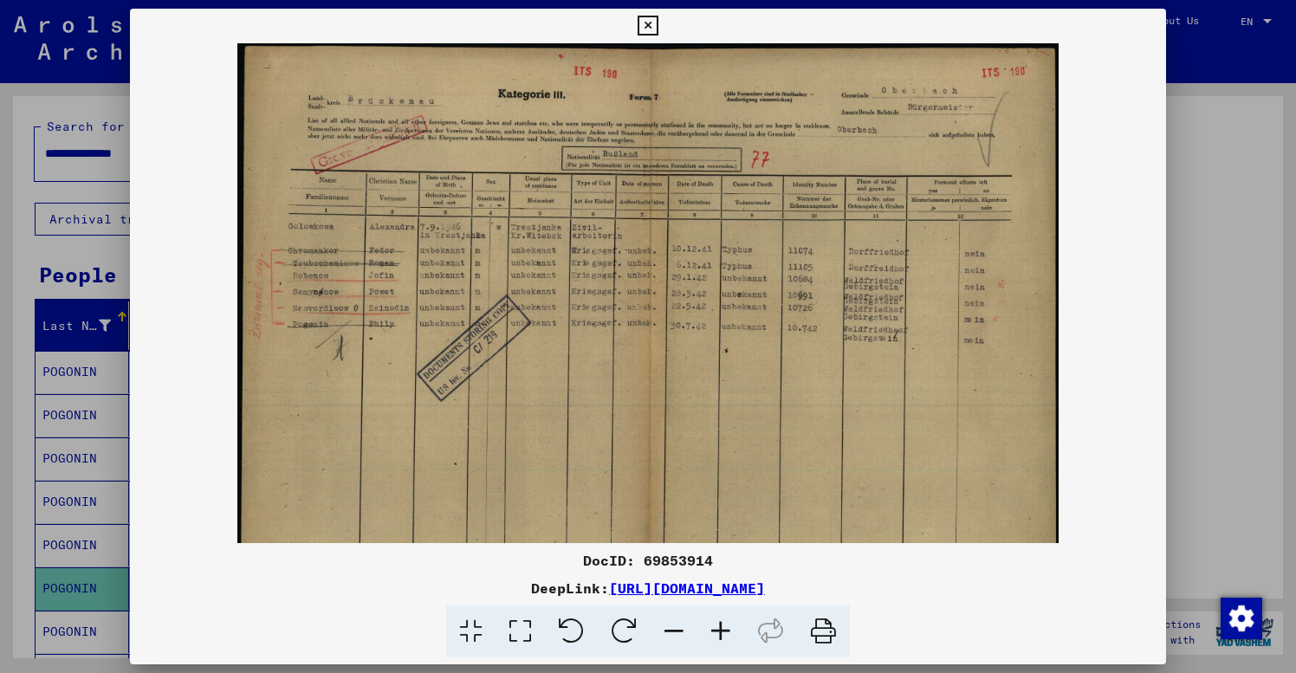
click at [724, 629] on icon at bounding box center [720, 632] width 47 height 53
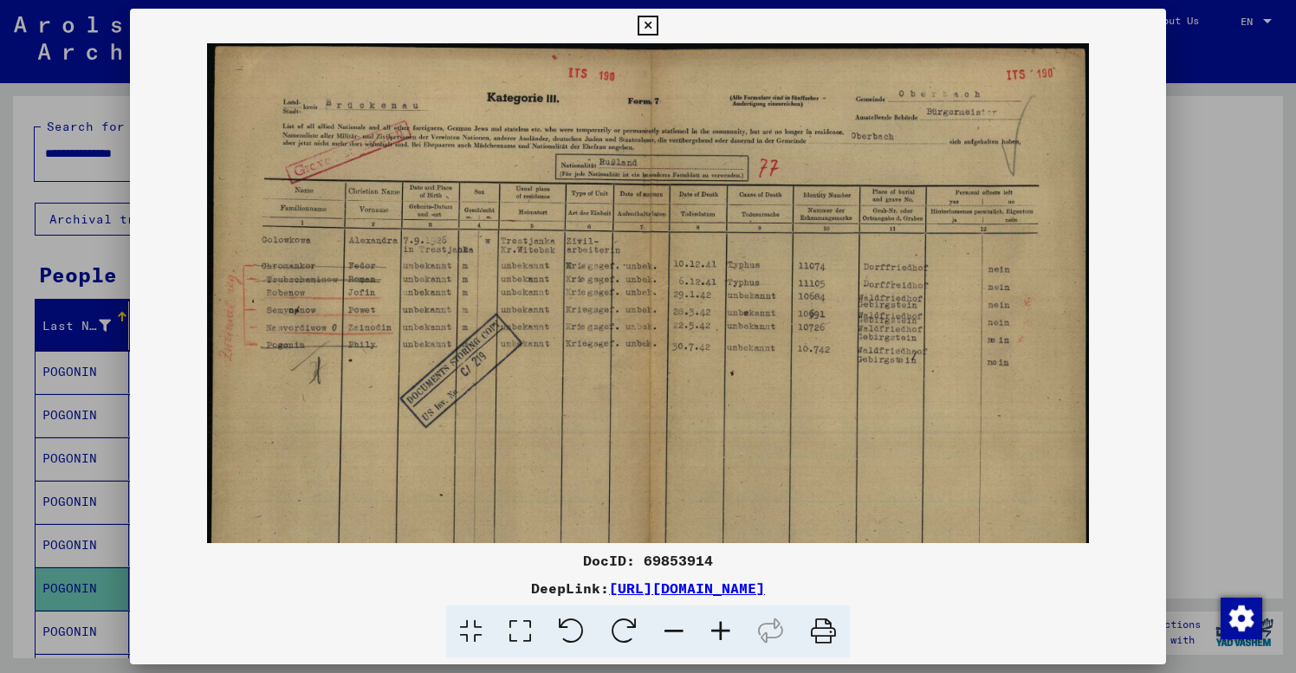
click at [724, 629] on icon at bounding box center [720, 632] width 47 height 53
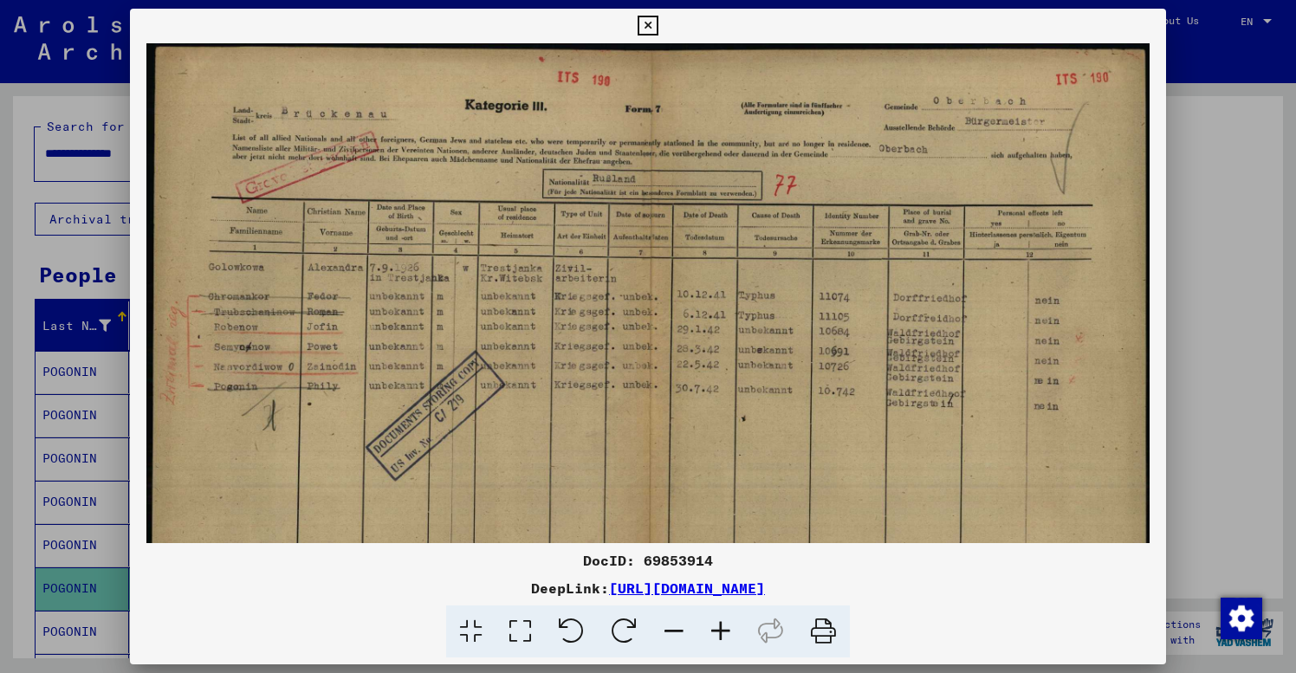
click at [724, 629] on icon at bounding box center [720, 632] width 47 height 53
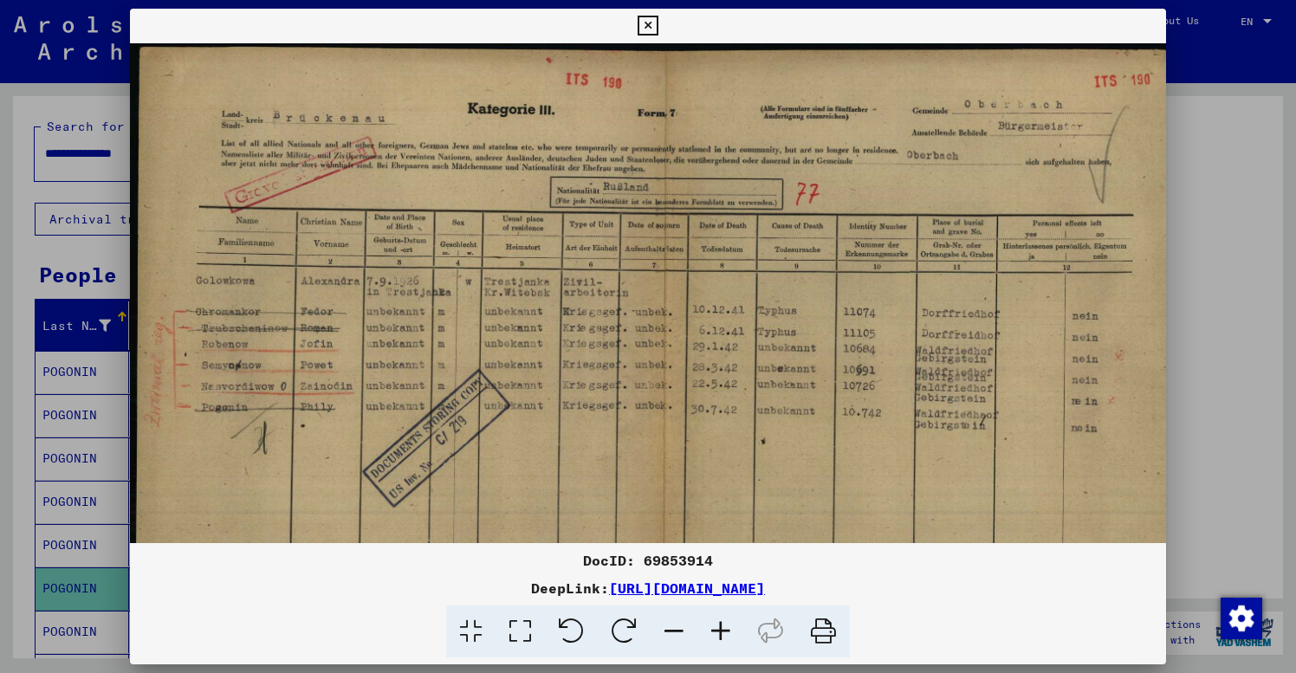
click at [724, 628] on icon at bounding box center [720, 632] width 47 height 53
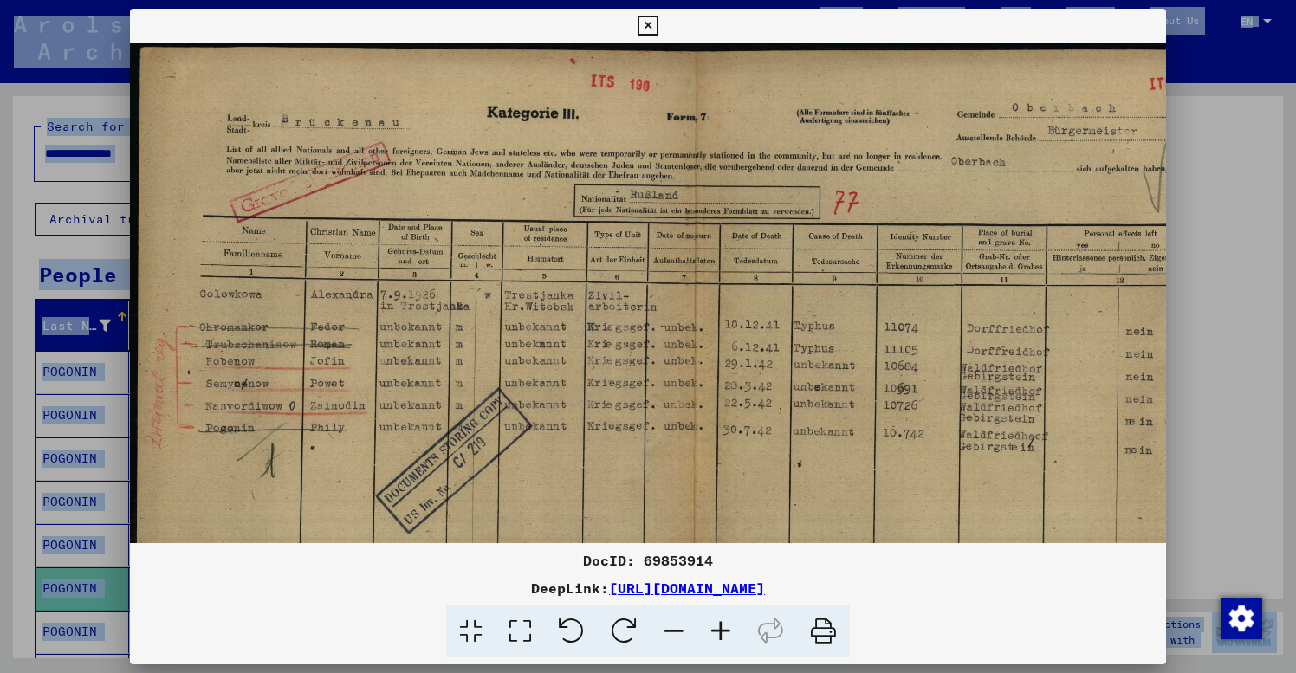
drag, startPoint x: 271, startPoint y: 30, endPoint x: 165, endPoint y: -11, distance: 114.4
click at [165, 0] on html "**********" at bounding box center [648, 336] width 1296 height 673
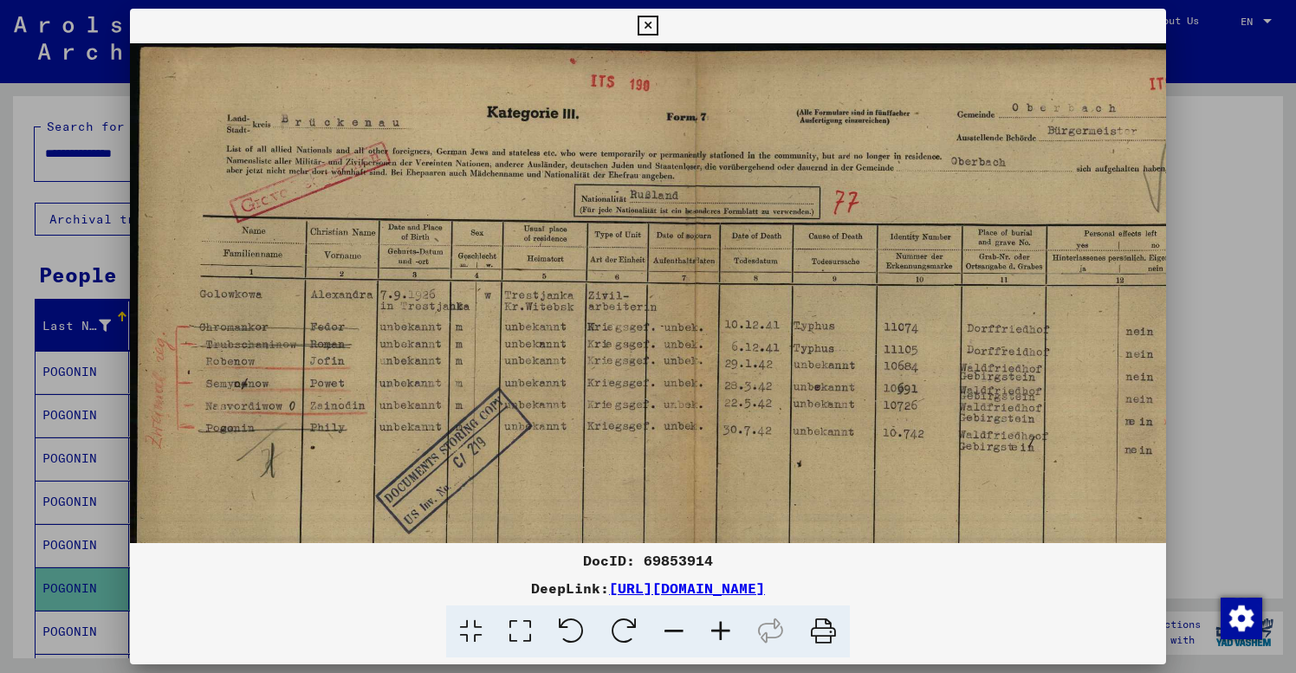
click at [259, 619] on div at bounding box center [648, 632] width 1023 height 53
click at [665, 633] on icon at bounding box center [674, 632] width 47 height 53
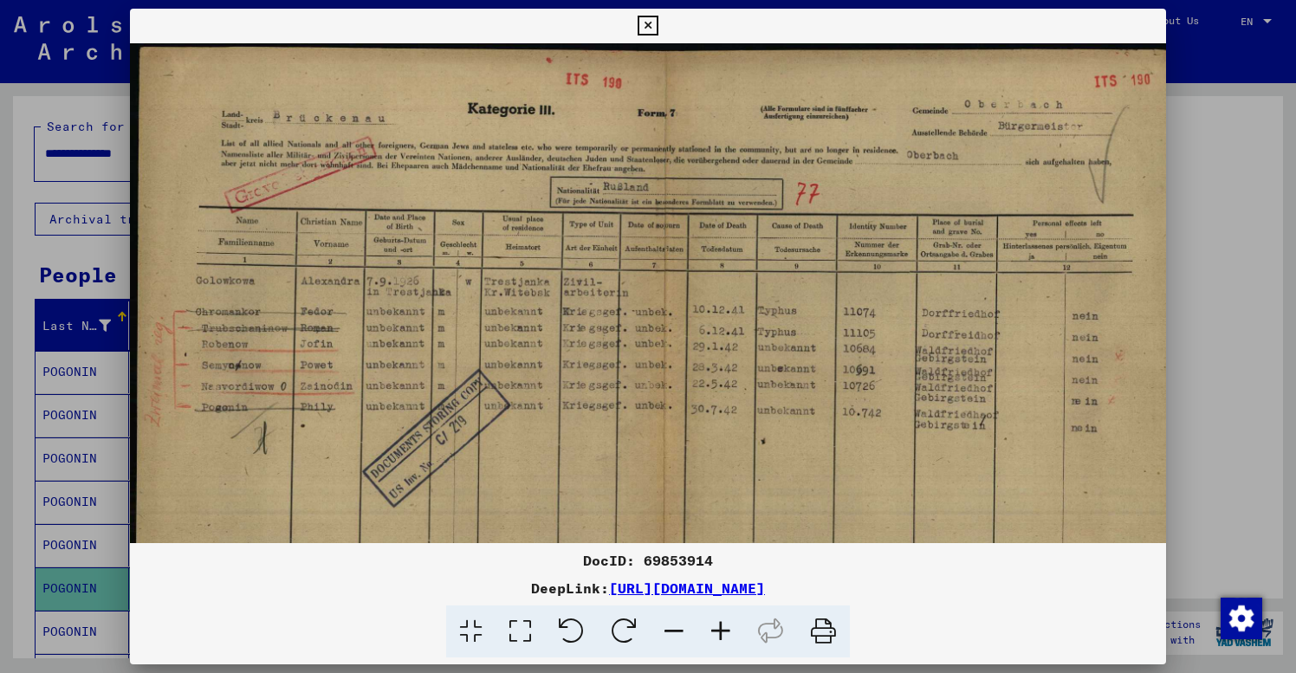
click at [658, 26] on icon at bounding box center [648, 26] width 20 height 21
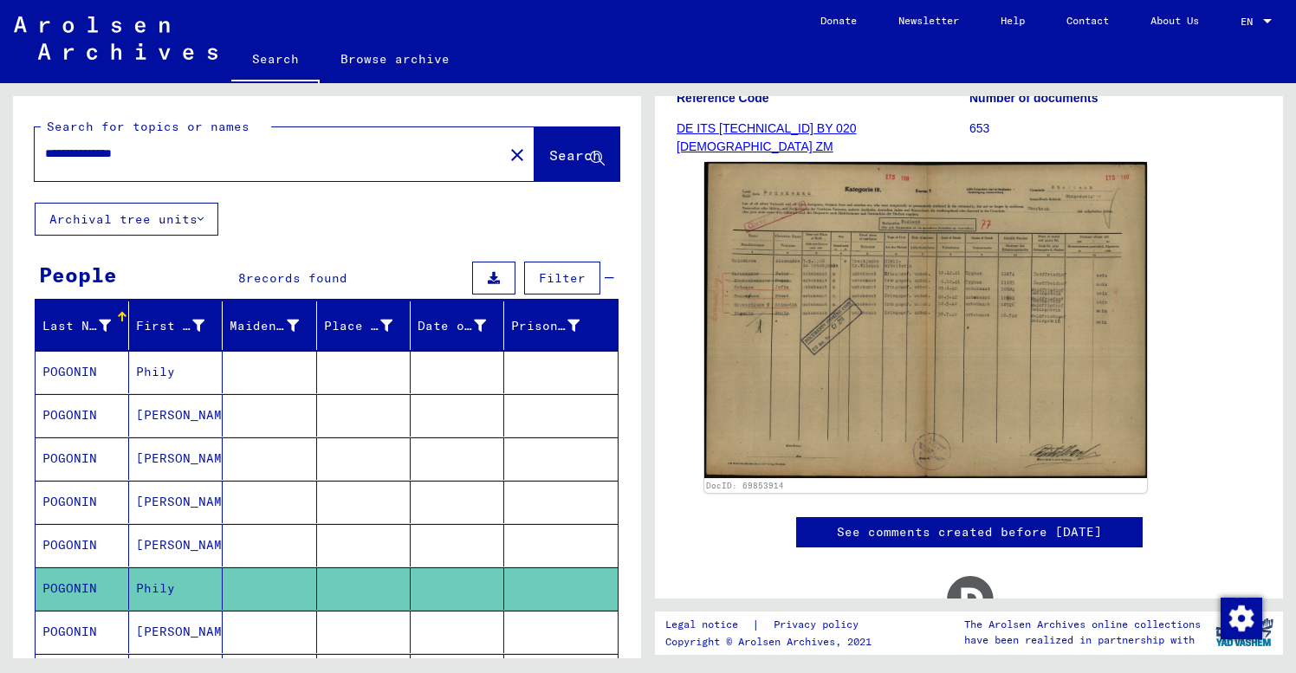
click at [262, 629] on mat-cell at bounding box center [270, 632] width 94 height 42
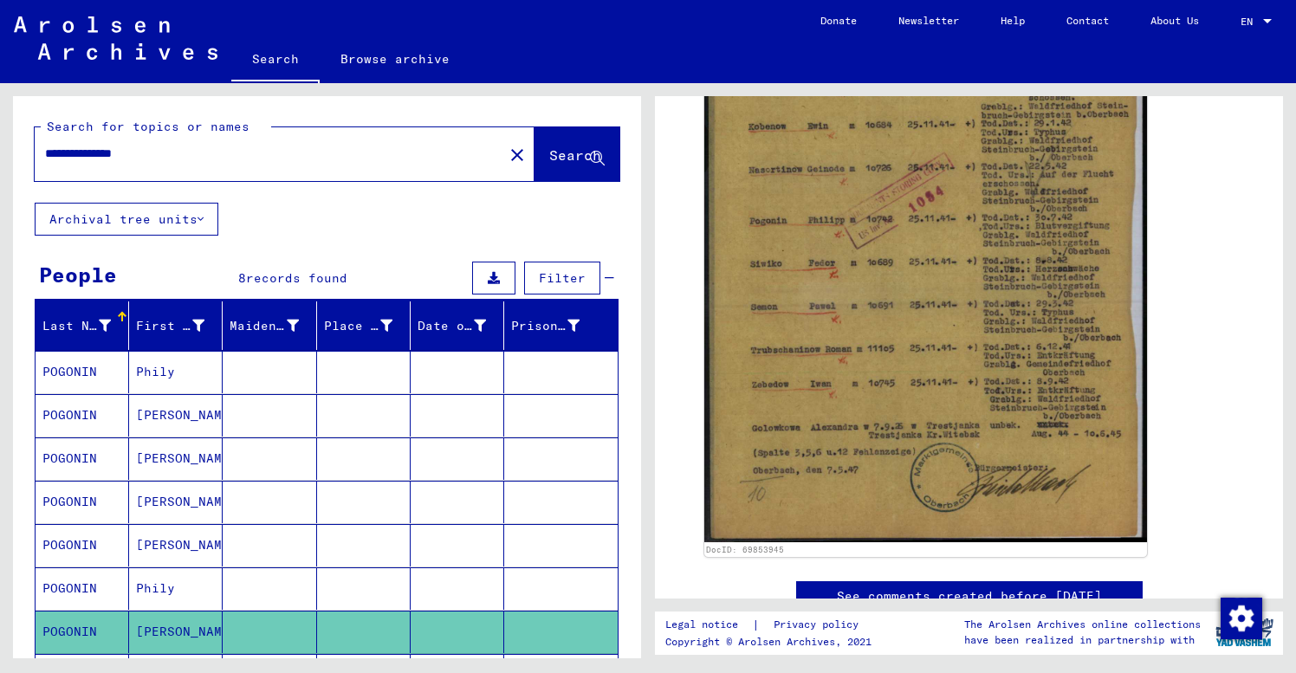
scroll to position [606, 0]
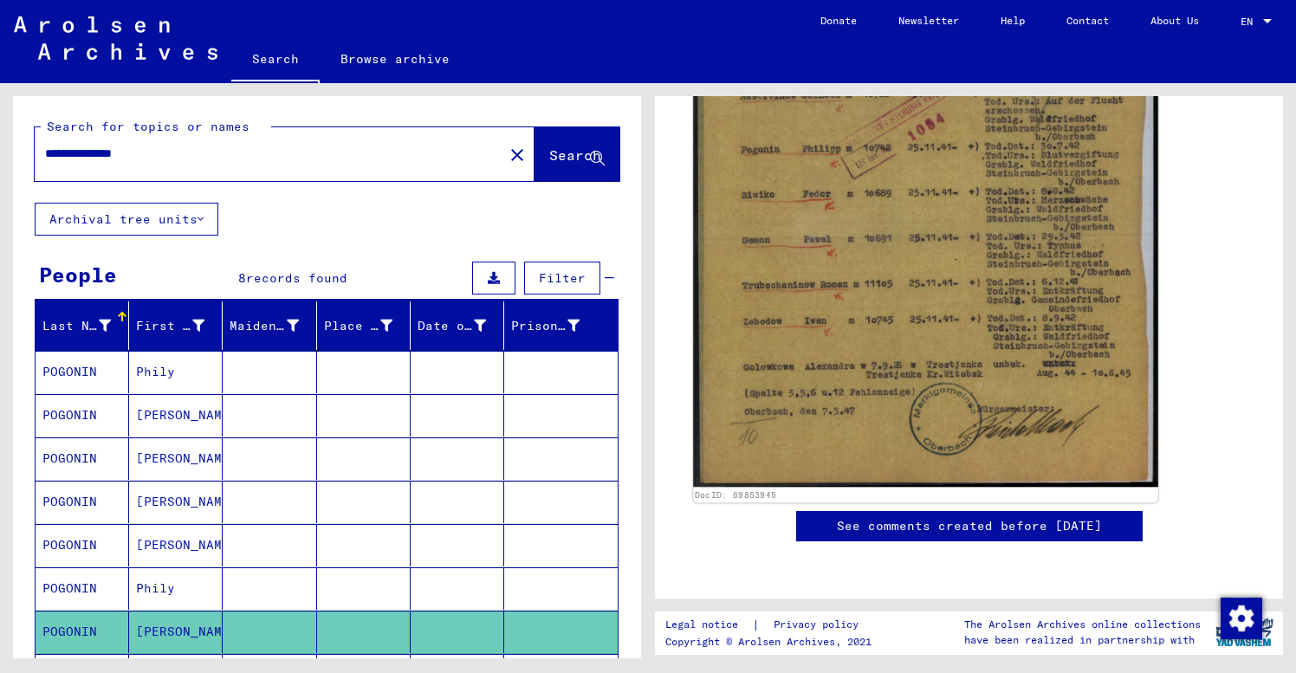
click at [724, 235] on img at bounding box center [925, 164] width 465 height 645
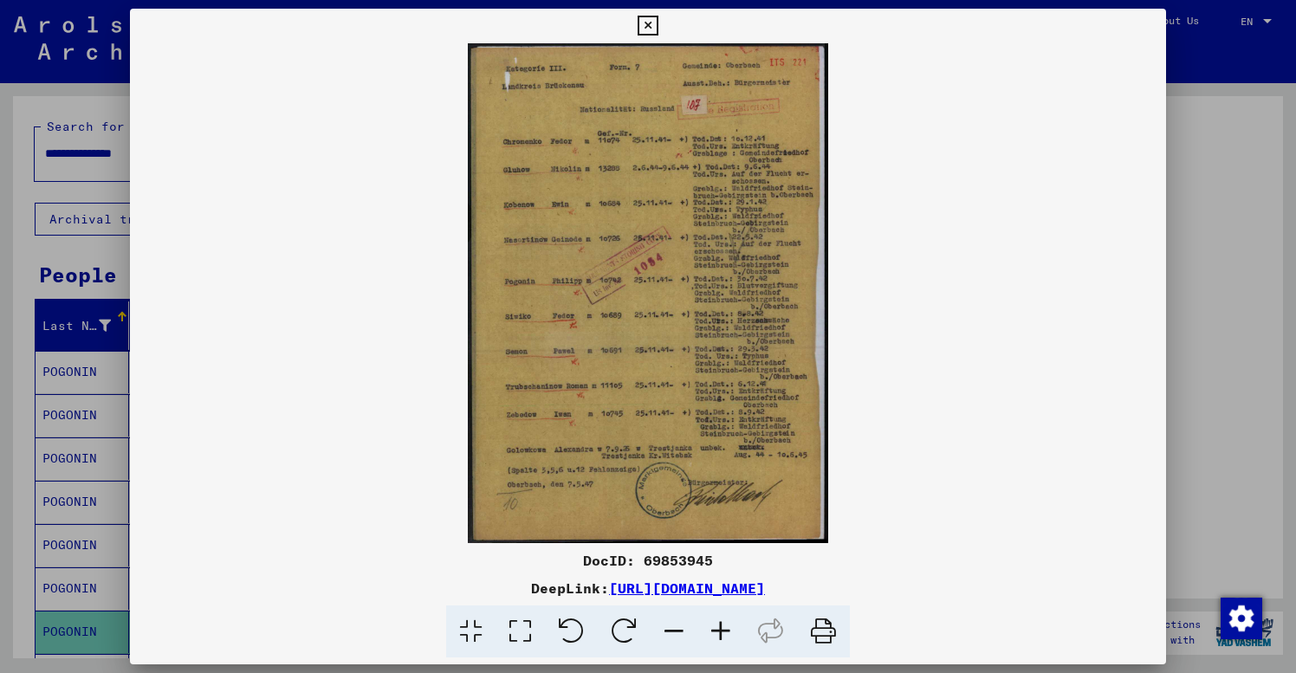
click at [658, 22] on icon at bounding box center [648, 26] width 20 height 21
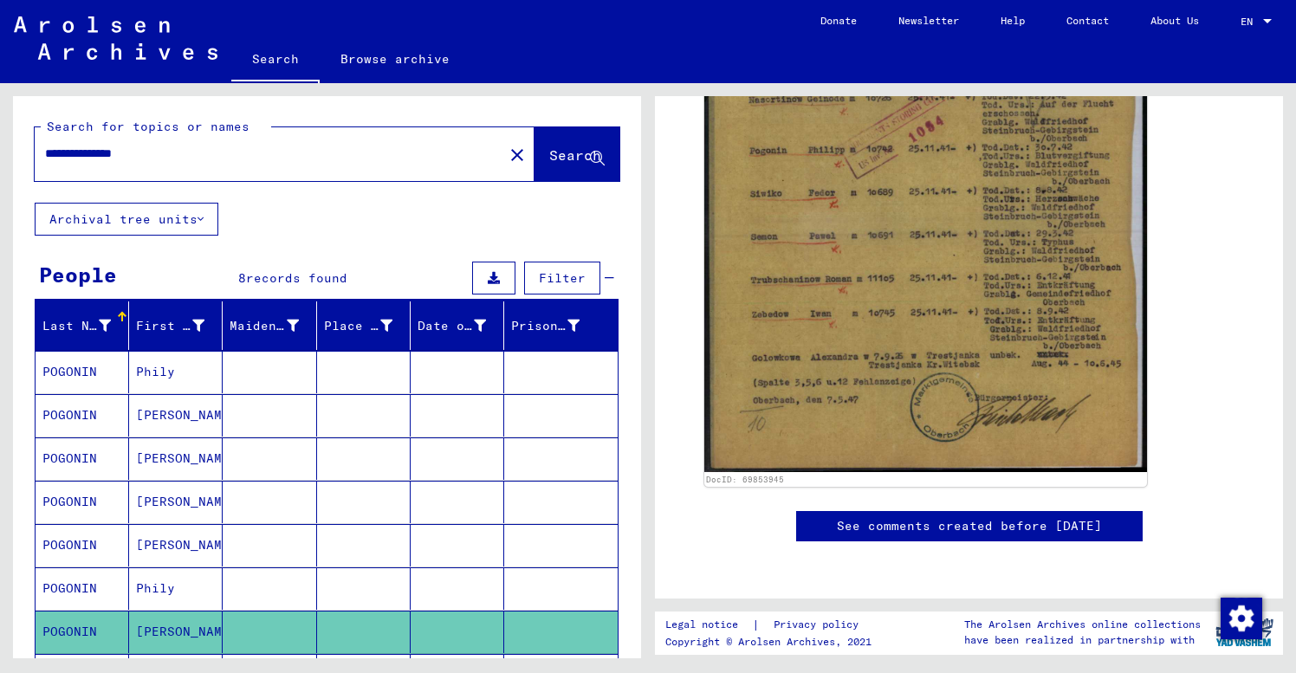
click at [22, 576] on div "Last Name First Name Maiden Name Place of Birth Date of Birth Prisoner # POGONI…" at bounding box center [327, 556] width 628 height 509
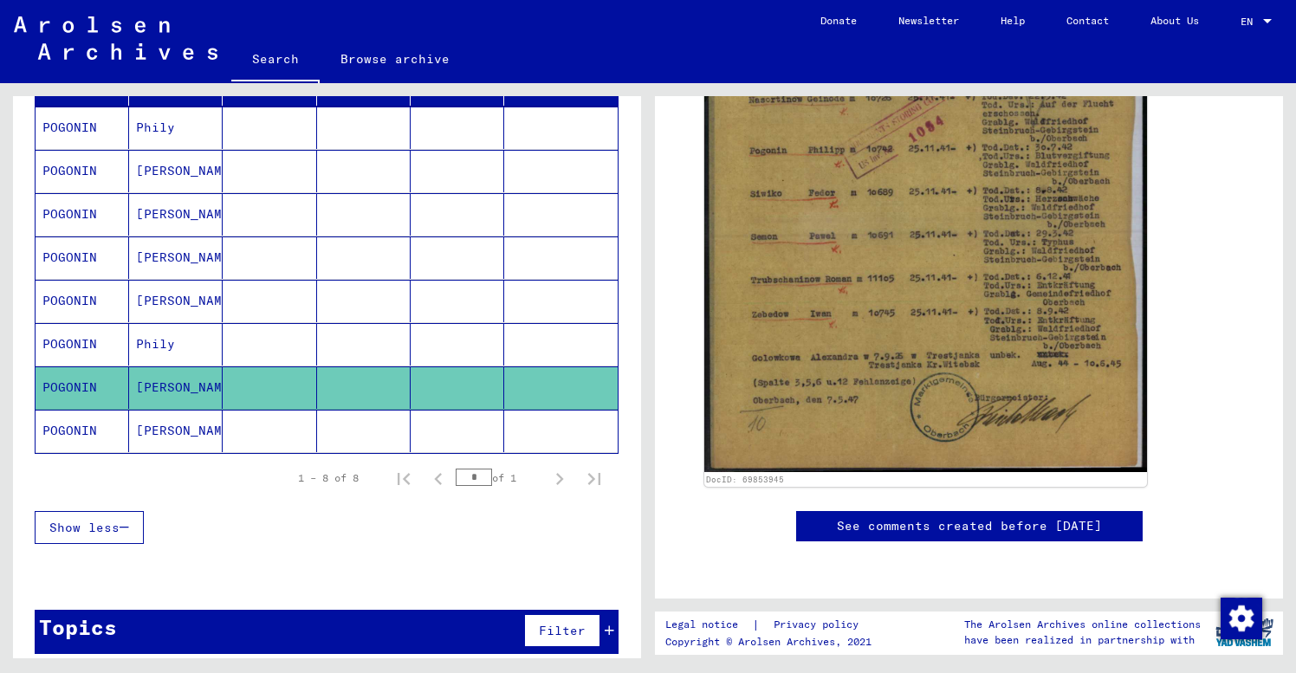
scroll to position [259, 0]
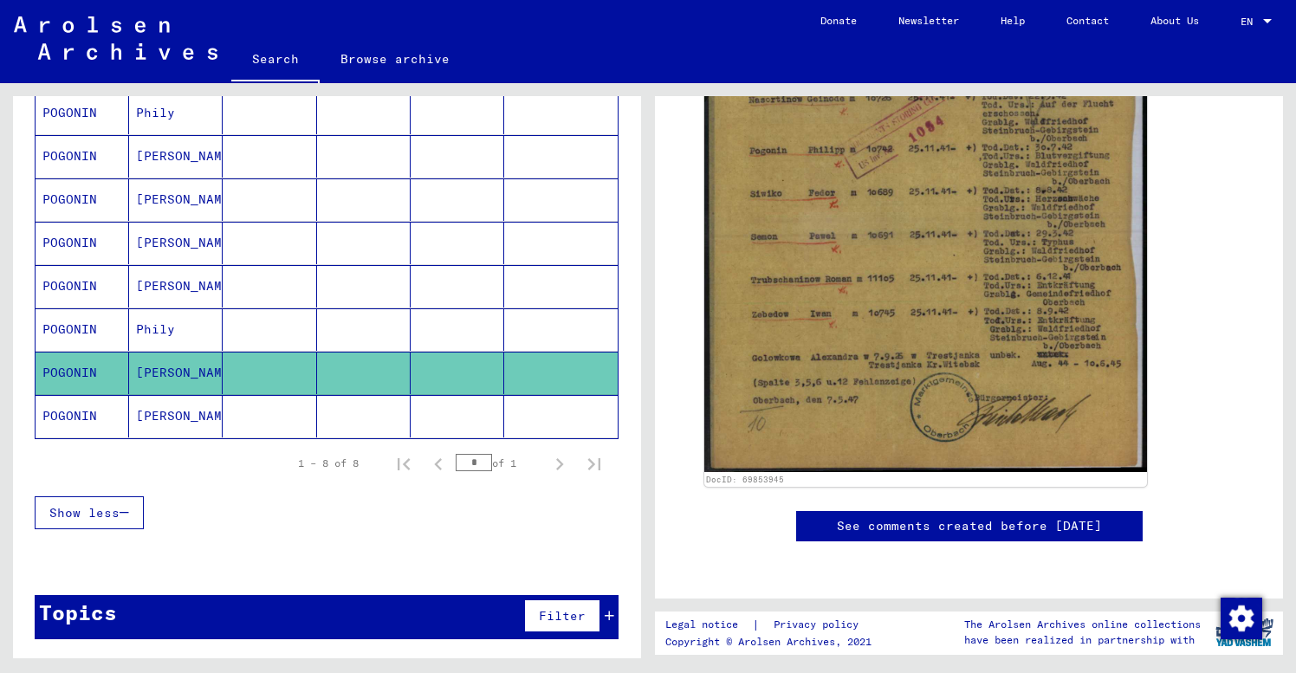
click at [173, 417] on mat-cell "[PERSON_NAME]" at bounding box center [176, 416] width 94 height 42
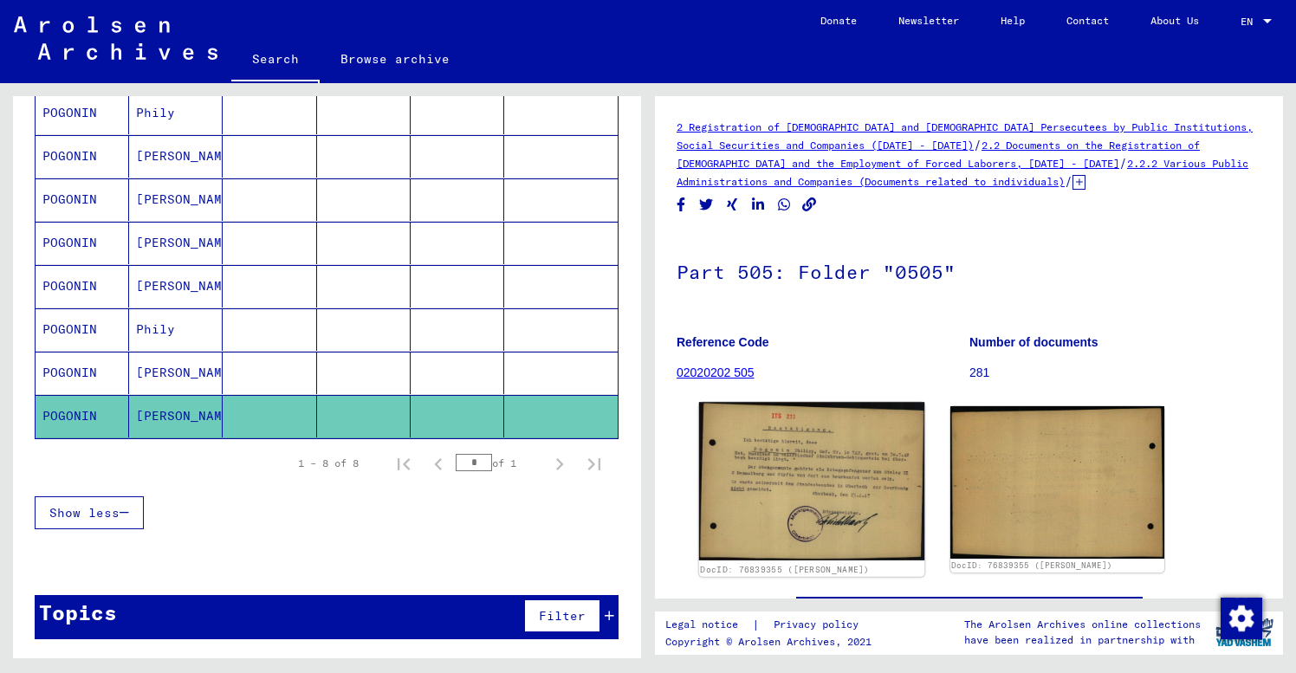
click at [797, 477] on img at bounding box center [811, 481] width 225 height 159
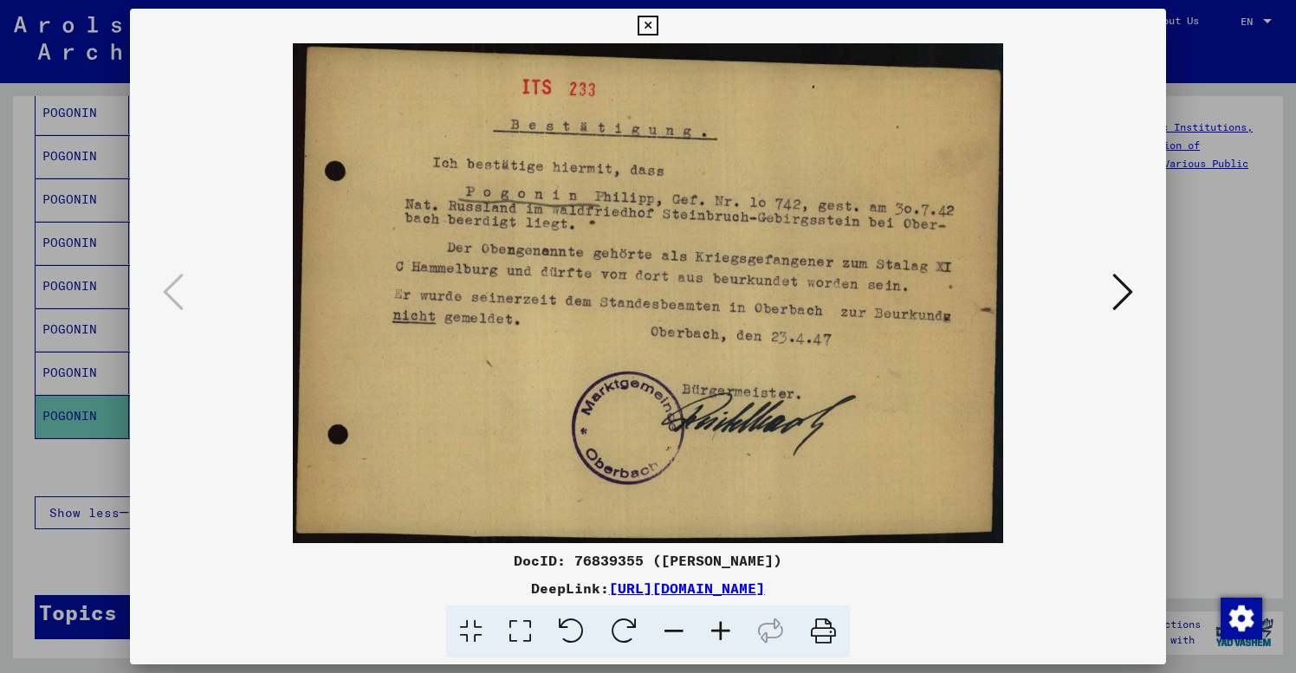
click at [658, 26] on icon at bounding box center [648, 26] width 20 height 21
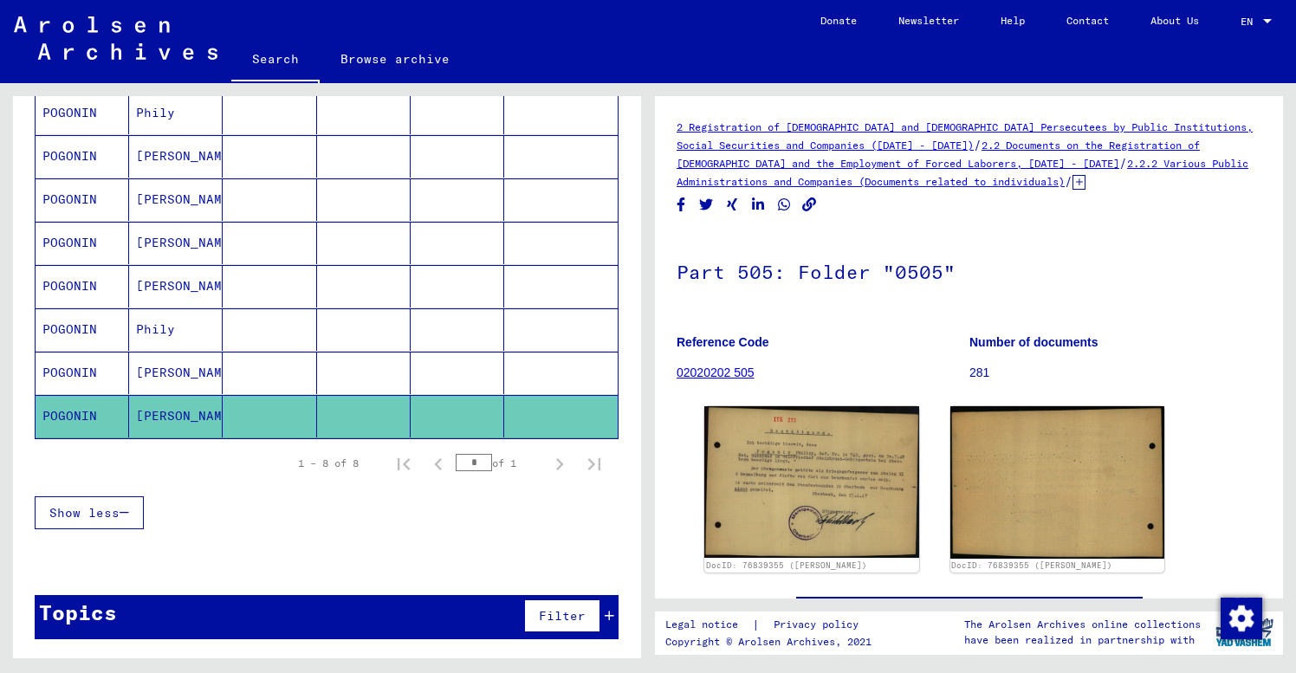
click at [27, 176] on div "Last Name First Name Maiden Name Place of Birth Date of Birth Prisoner # POGONI…" at bounding box center [327, 296] width 628 height 509
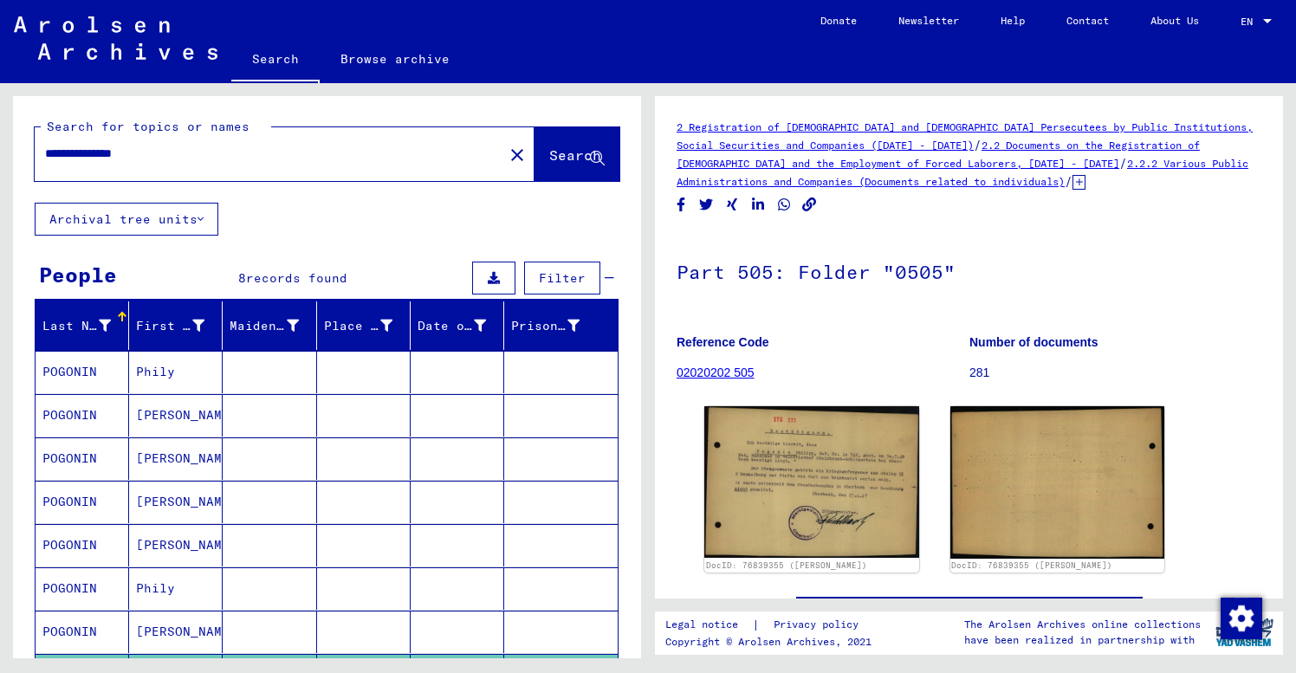
click at [507, 155] on mat-icon "close" at bounding box center [517, 155] width 21 height 21
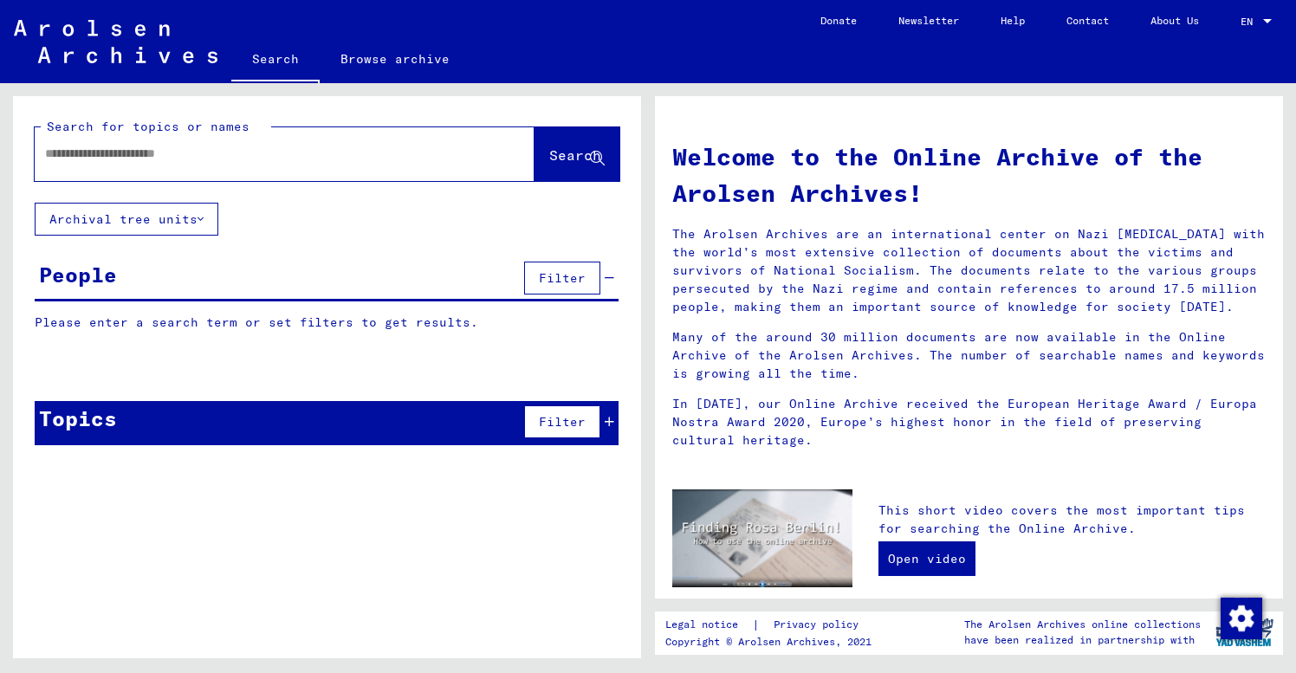
click at [45, 149] on input "text" at bounding box center [264, 154] width 438 height 18
click at [553, 158] on span "Search" at bounding box center [575, 154] width 52 height 17
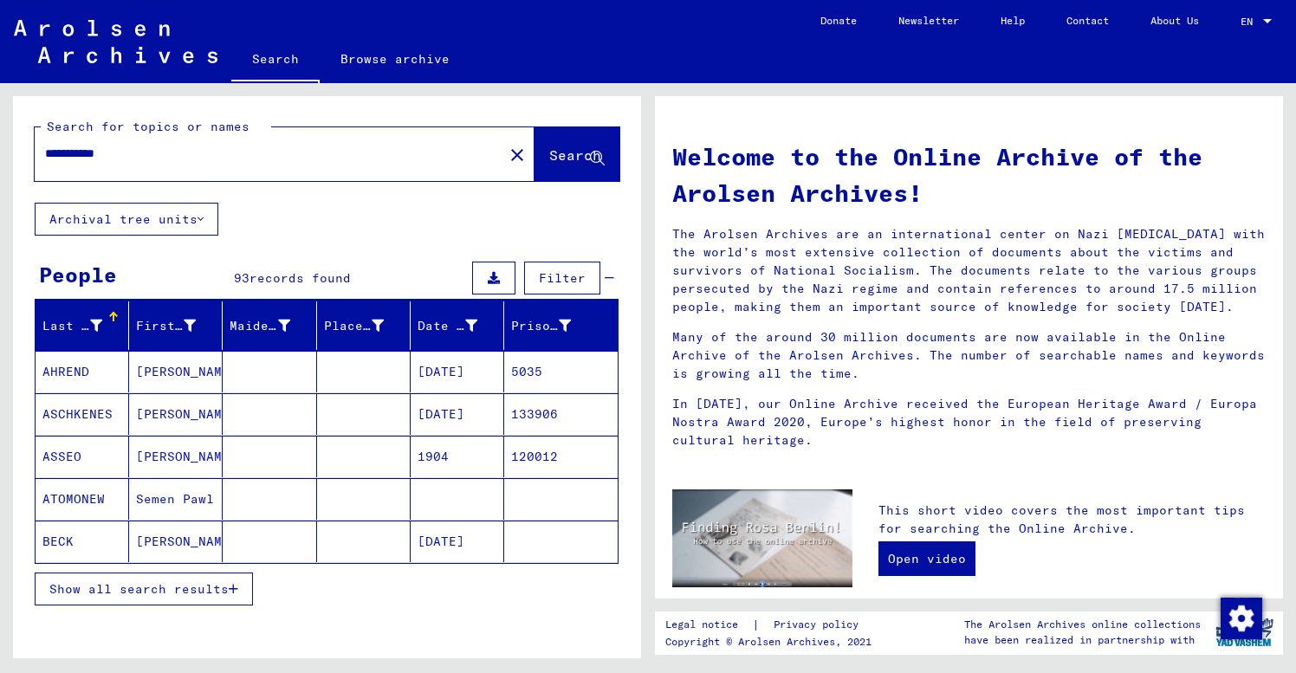
click at [138, 589] on span "Show all search results" at bounding box center [138, 589] width 179 height 16
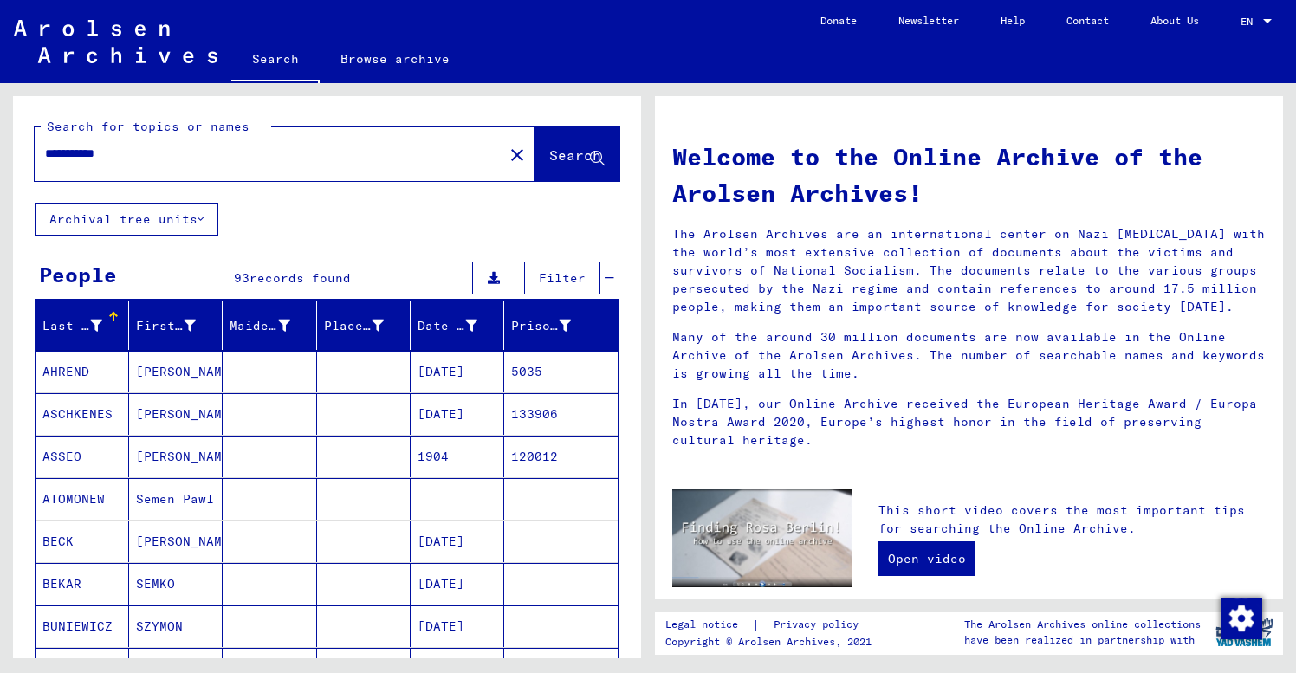
drag, startPoint x: 92, startPoint y: 148, endPoint x: -21, endPoint y: 148, distance: 112.6
click at [0, 148] on html "**********" at bounding box center [648, 336] width 1296 height 673
click at [122, 153] on input "*****" at bounding box center [264, 154] width 438 height 18
type input "**********"
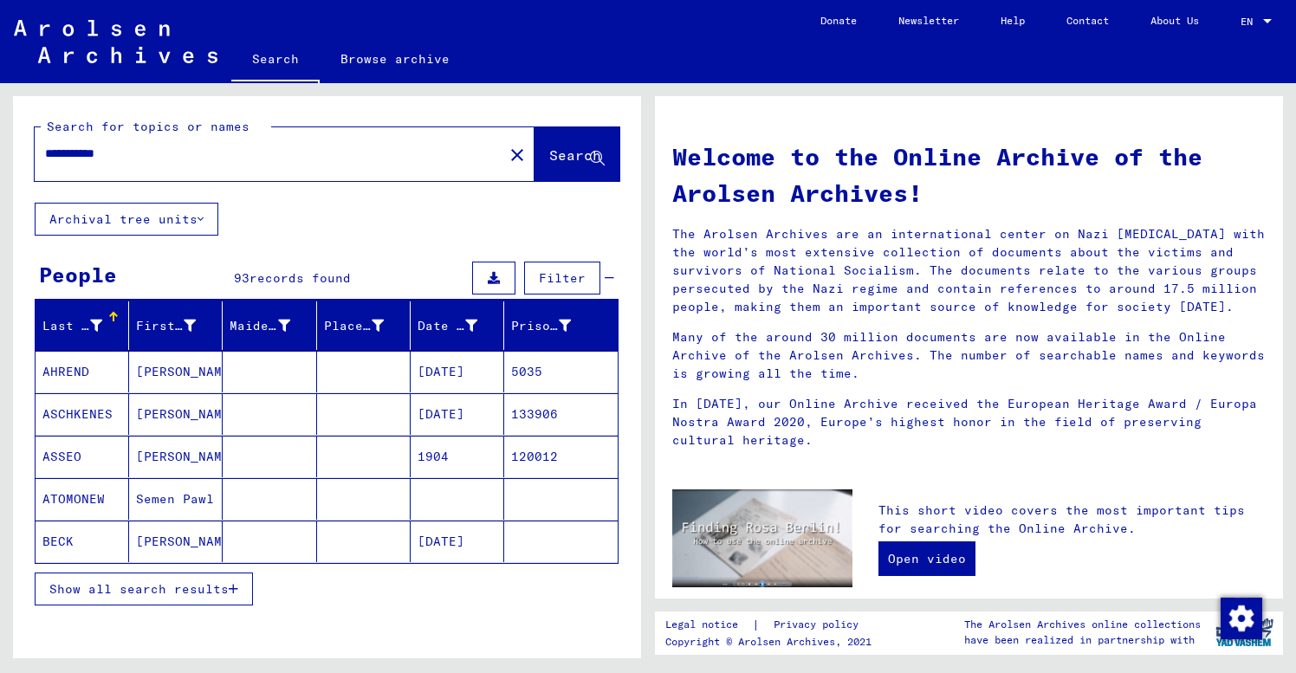
click at [135, 591] on span "Show all search results" at bounding box center [138, 589] width 179 height 16
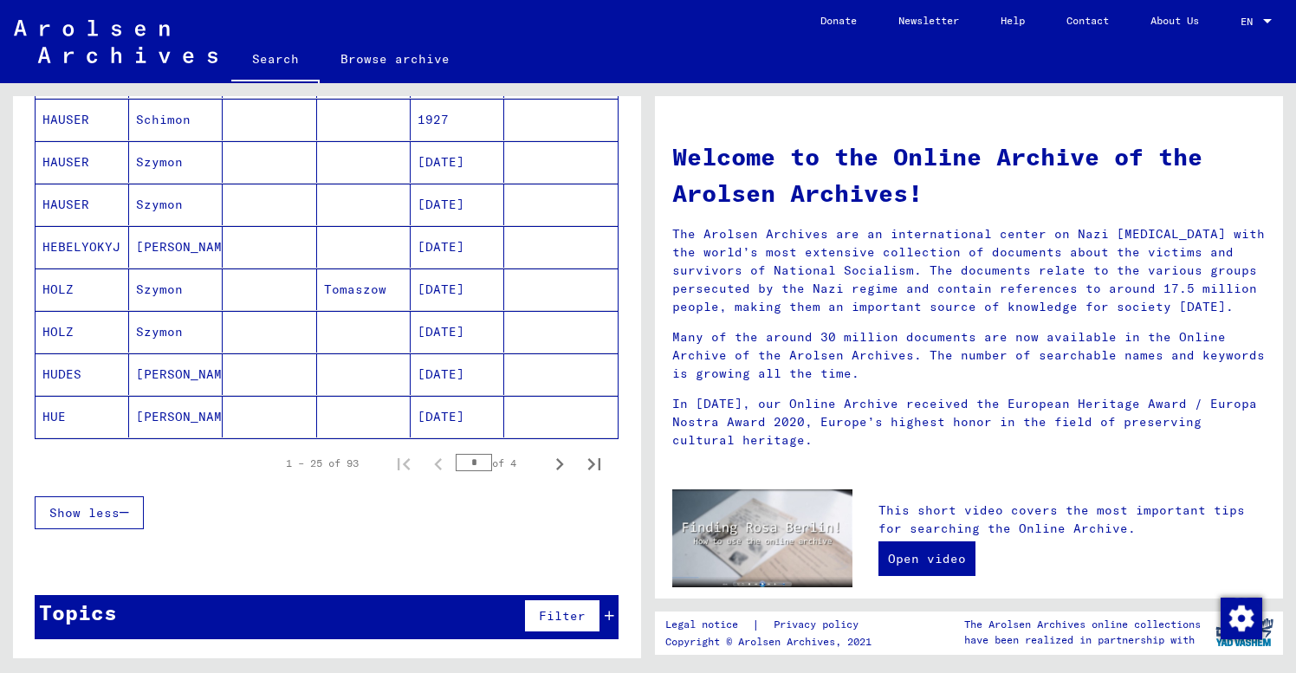
scroll to position [974, 0]
drag, startPoint x: 482, startPoint y: 462, endPoint x: 454, endPoint y: 462, distance: 27.7
click at [458, 462] on input "*" at bounding box center [474, 462] width 36 height 17
type input "*"
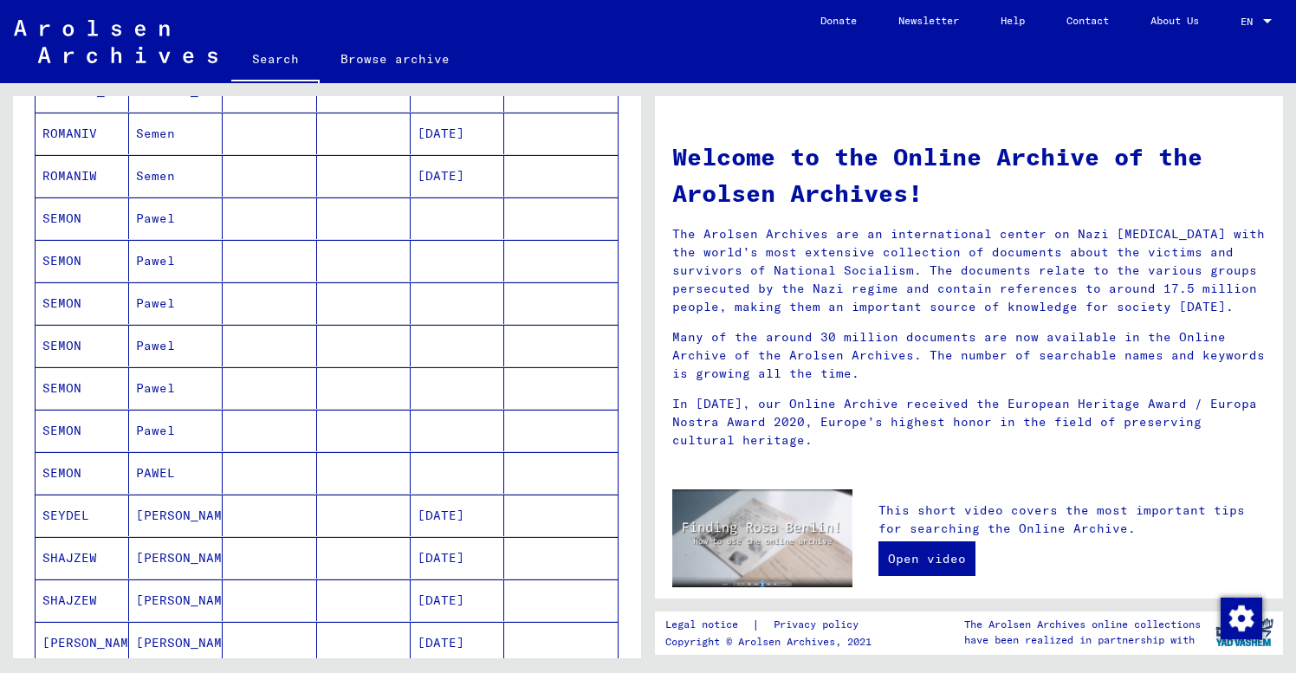
scroll to position [643, 0]
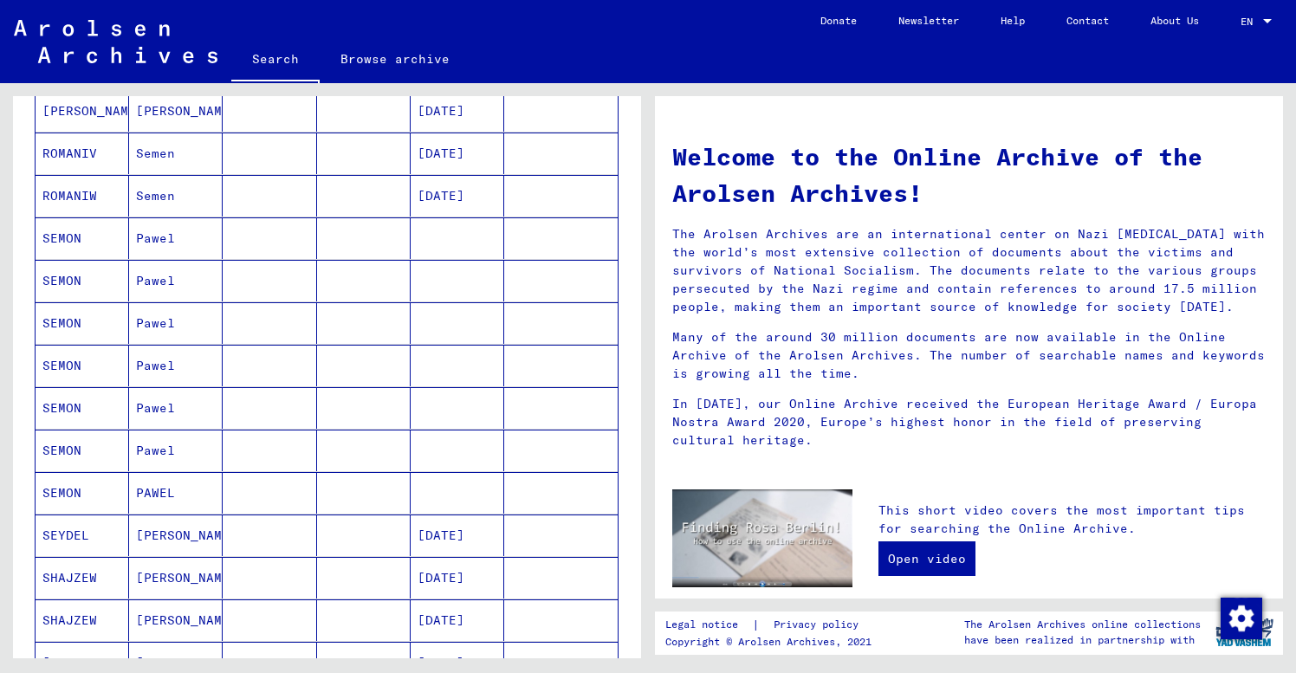
click at [191, 239] on mat-cell "Pawel" at bounding box center [176, 238] width 94 height 42
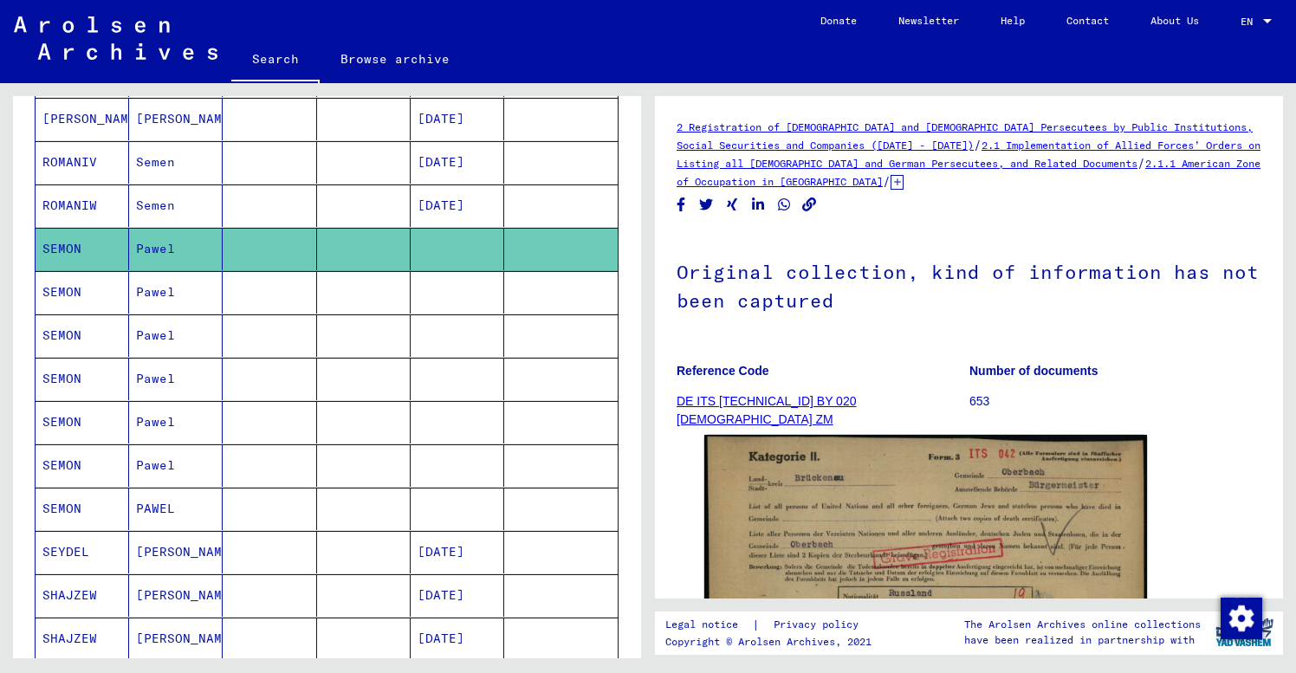
click at [881, 366] on p "Reference Code" at bounding box center [823, 371] width 292 height 18
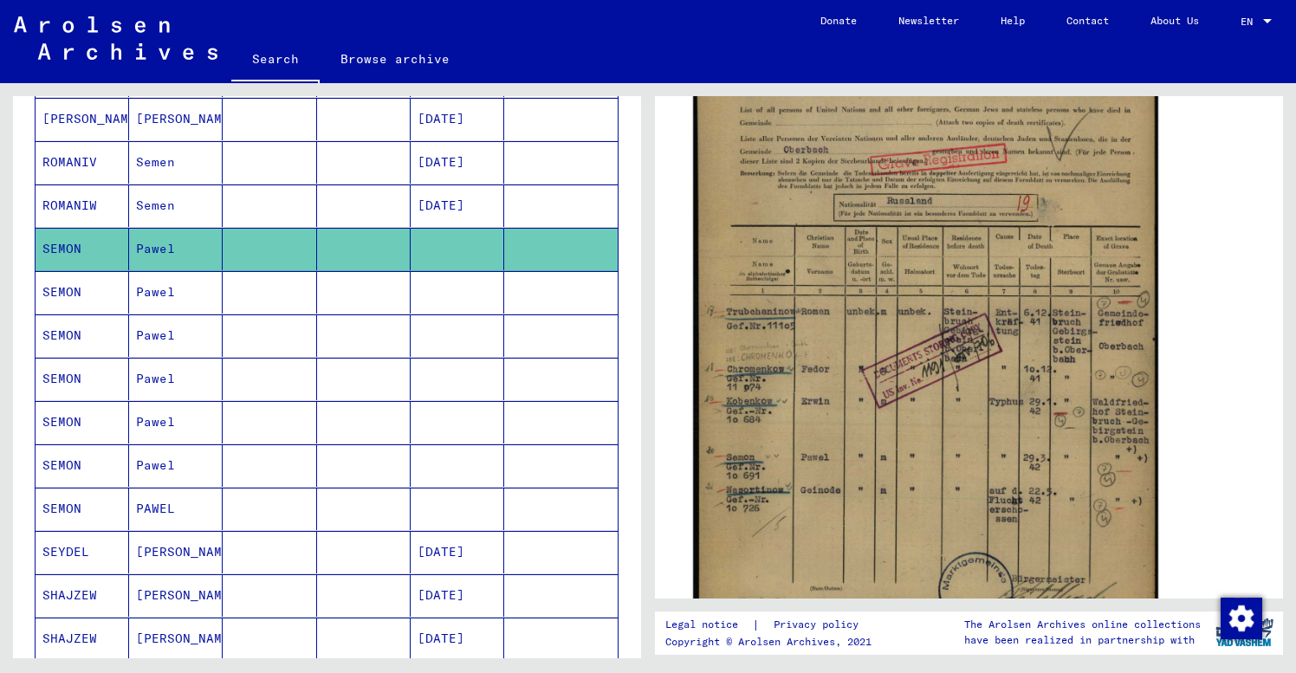
scroll to position [401, 0]
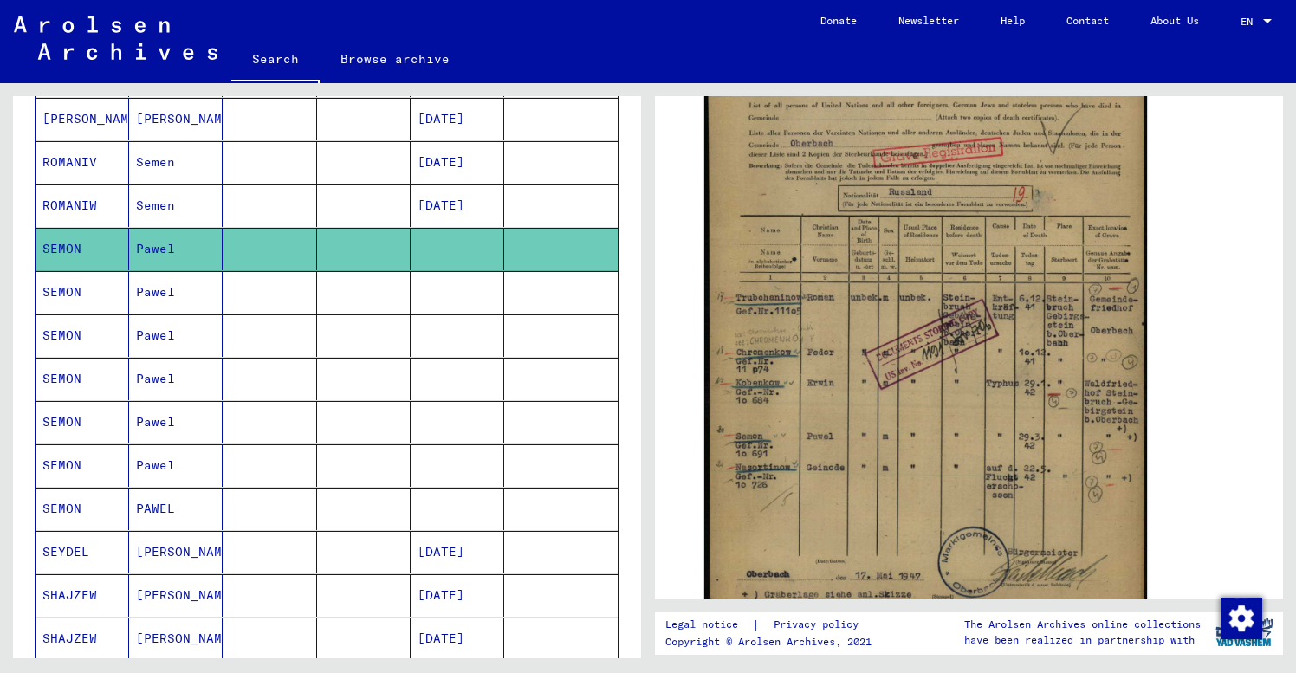
click at [159, 295] on mat-cell "Pawel" at bounding box center [176, 292] width 94 height 42
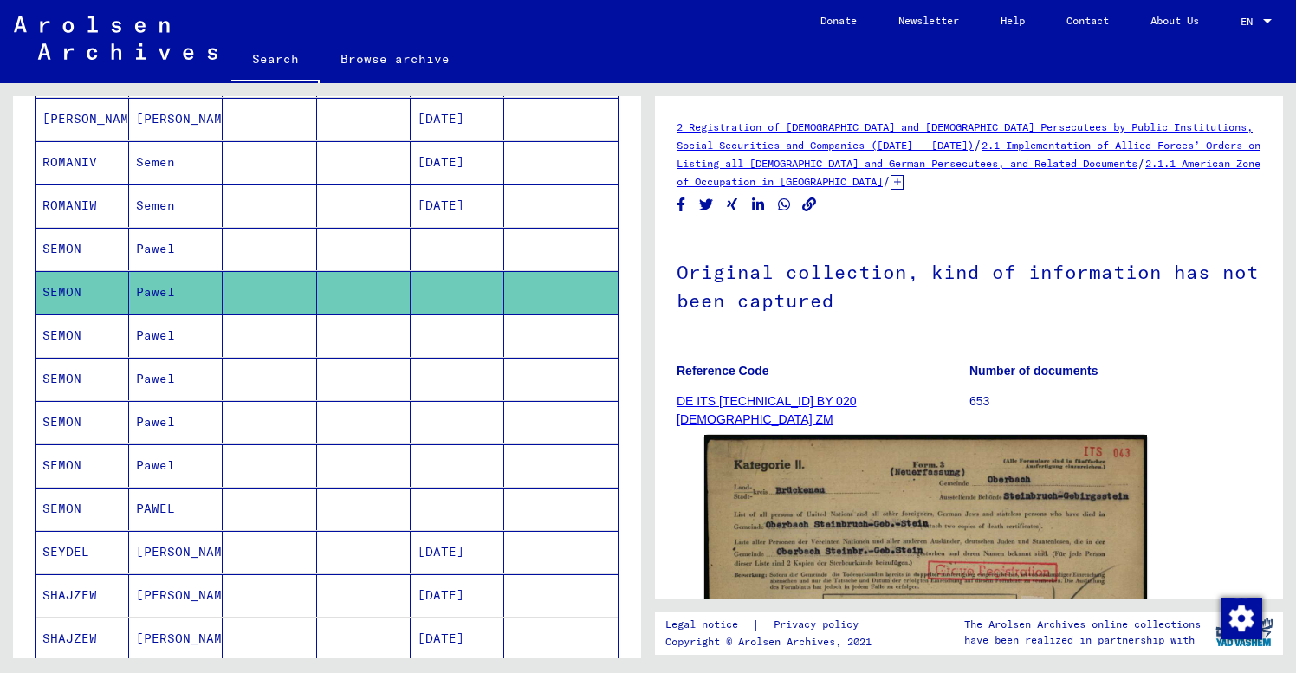
click at [673, 476] on yv-its-full-details "2 Registration of [DEMOGRAPHIC_DATA] and [DEMOGRAPHIC_DATA] Persecutees by Publ…" at bounding box center [969, 641] width 628 height 1047
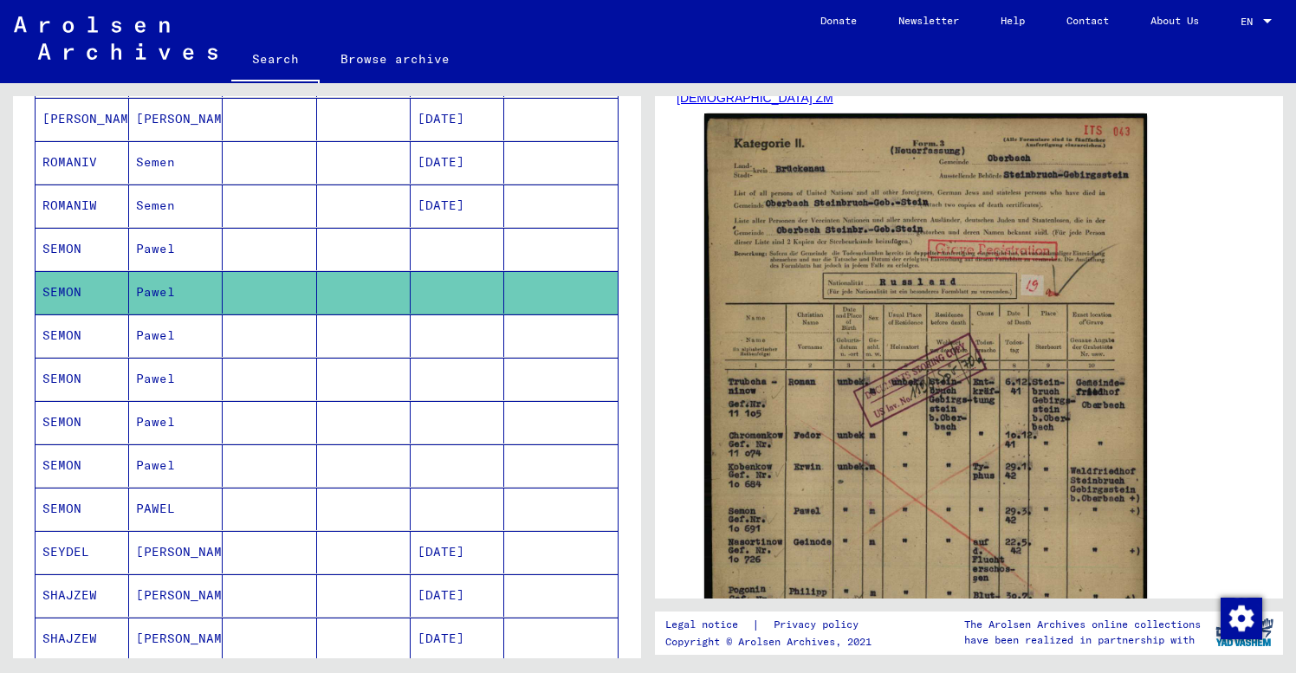
scroll to position [425, 0]
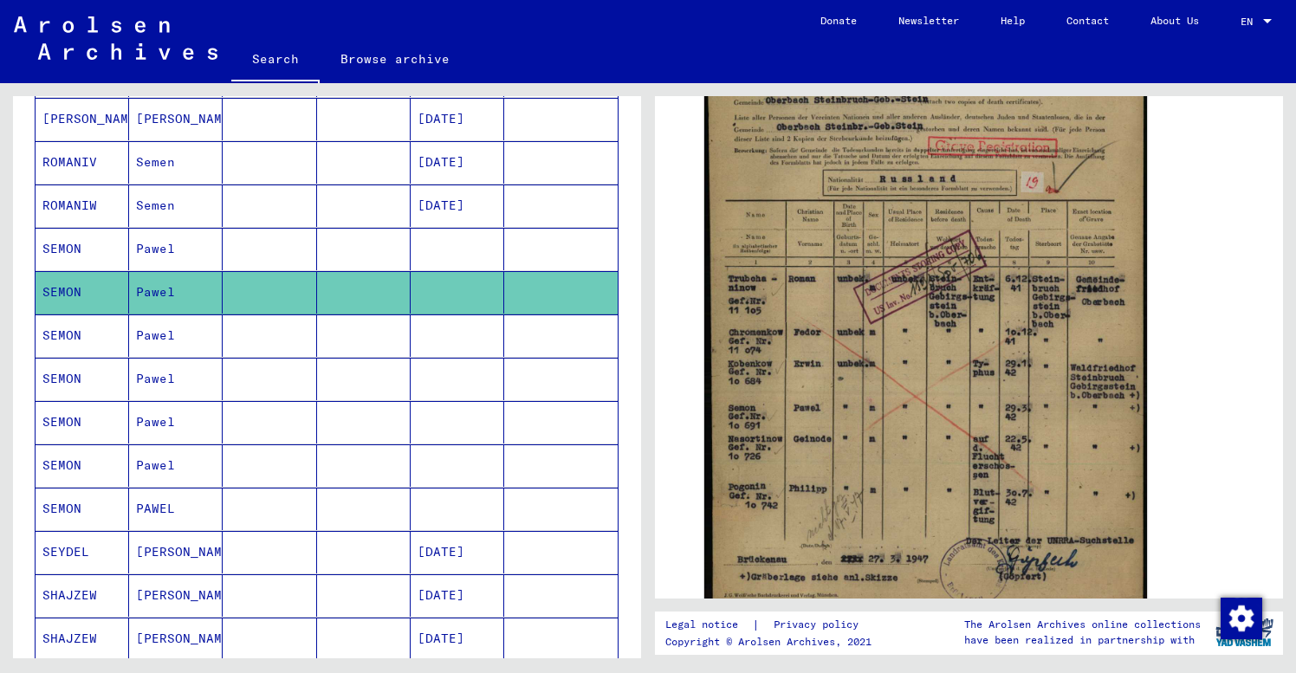
click at [204, 337] on mat-cell "Pawel" at bounding box center [176, 336] width 94 height 42
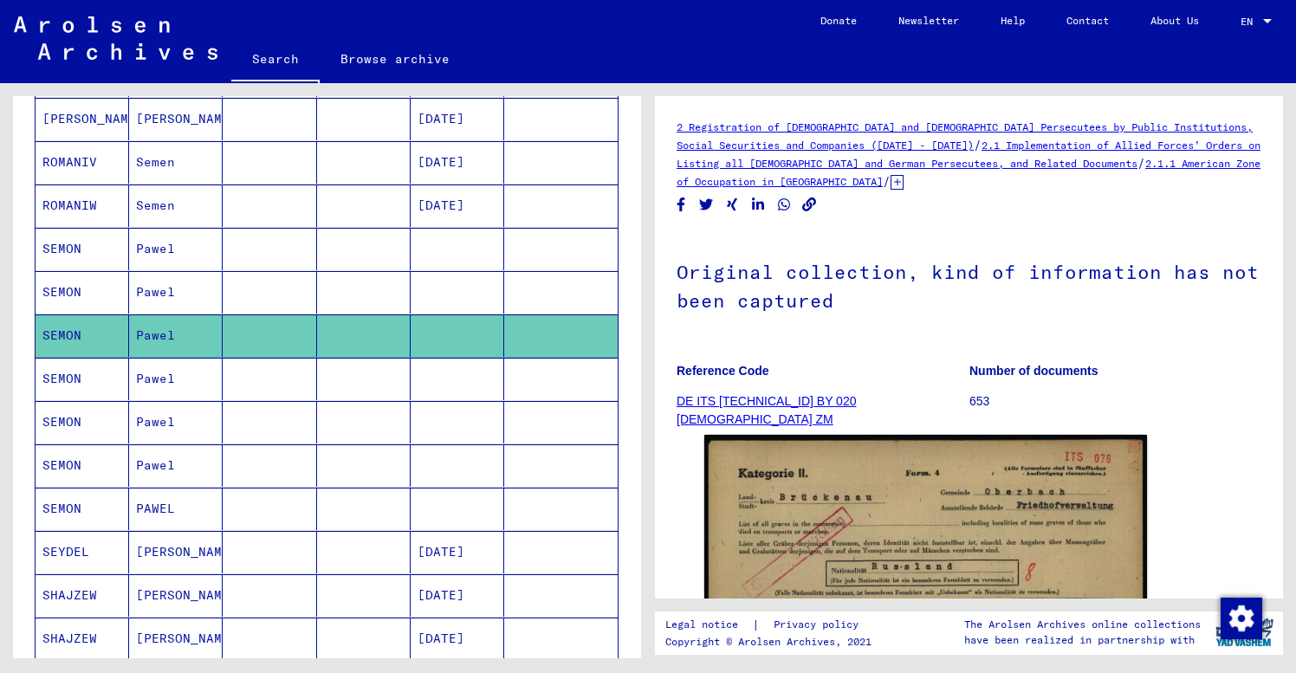
click at [674, 412] on yv-its-full-details "2 Registration of [DEMOGRAPHIC_DATA] and [DEMOGRAPHIC_DATA] Persecutees by Publ…" at bounding box center [969, 640] width 628 height 1045
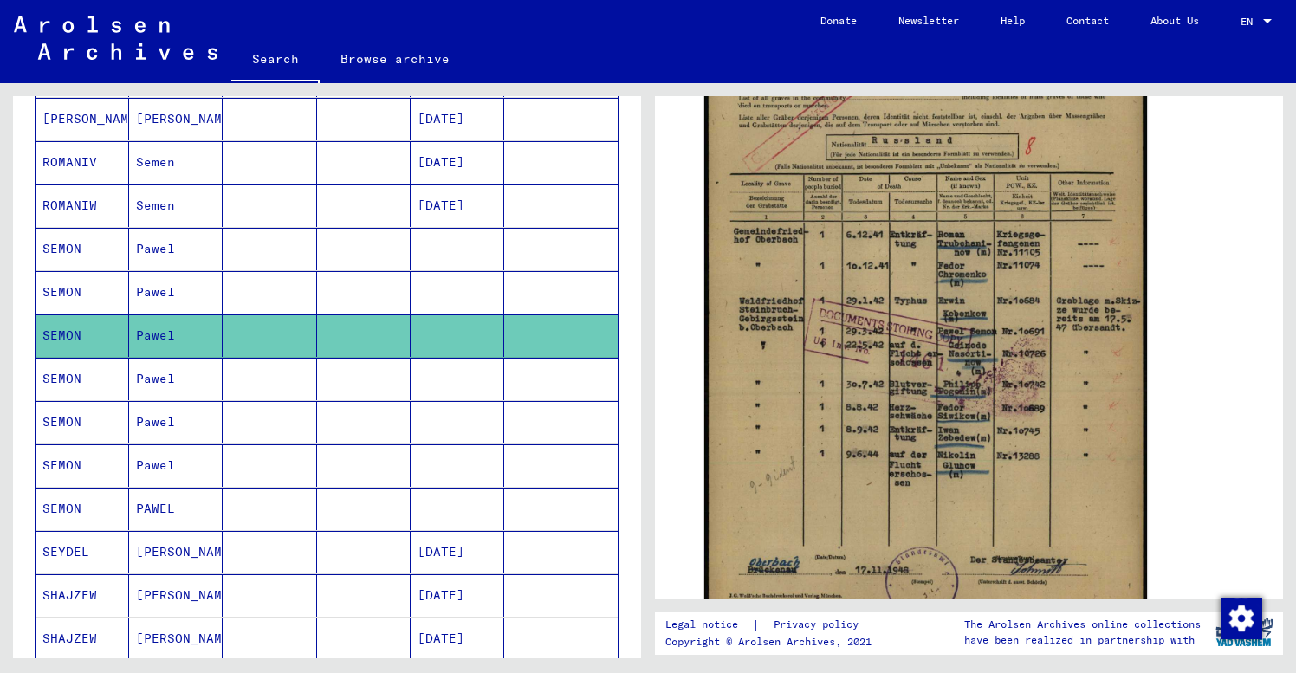
scroll to position [463, 0]
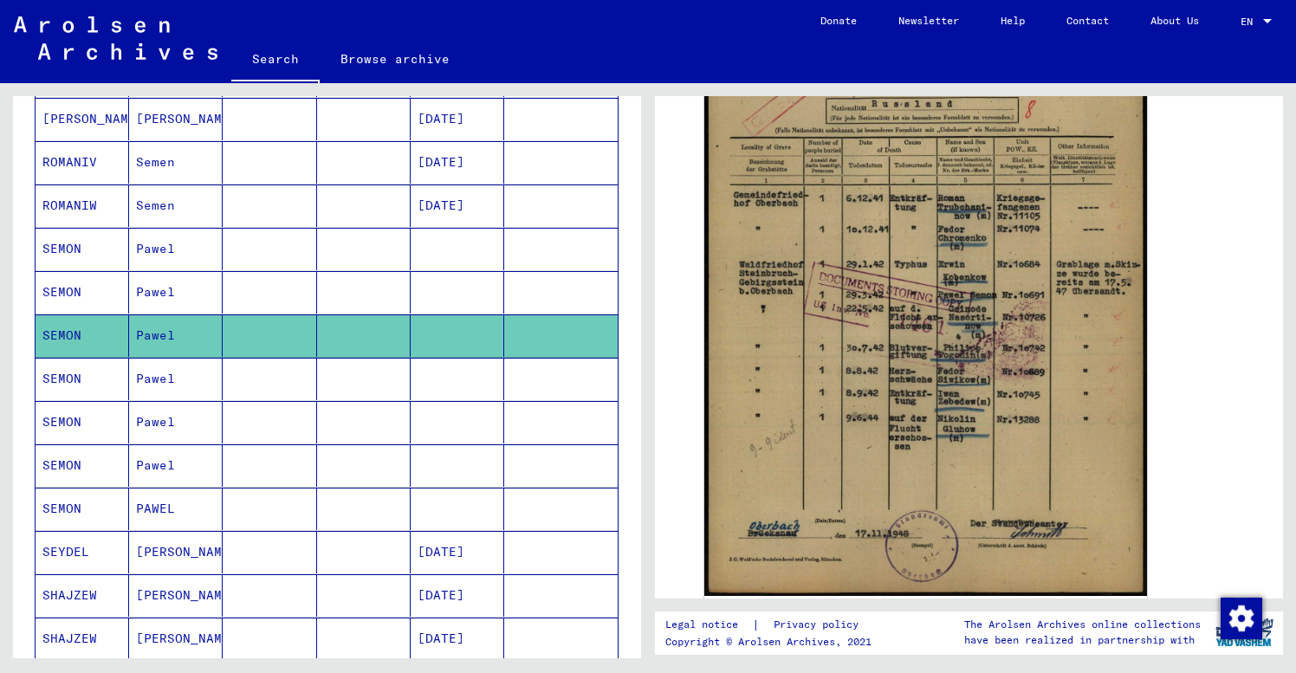
click at [81, 380] on mat-cell "SEMON" at bounding box center [83, 379] width 94 height 42
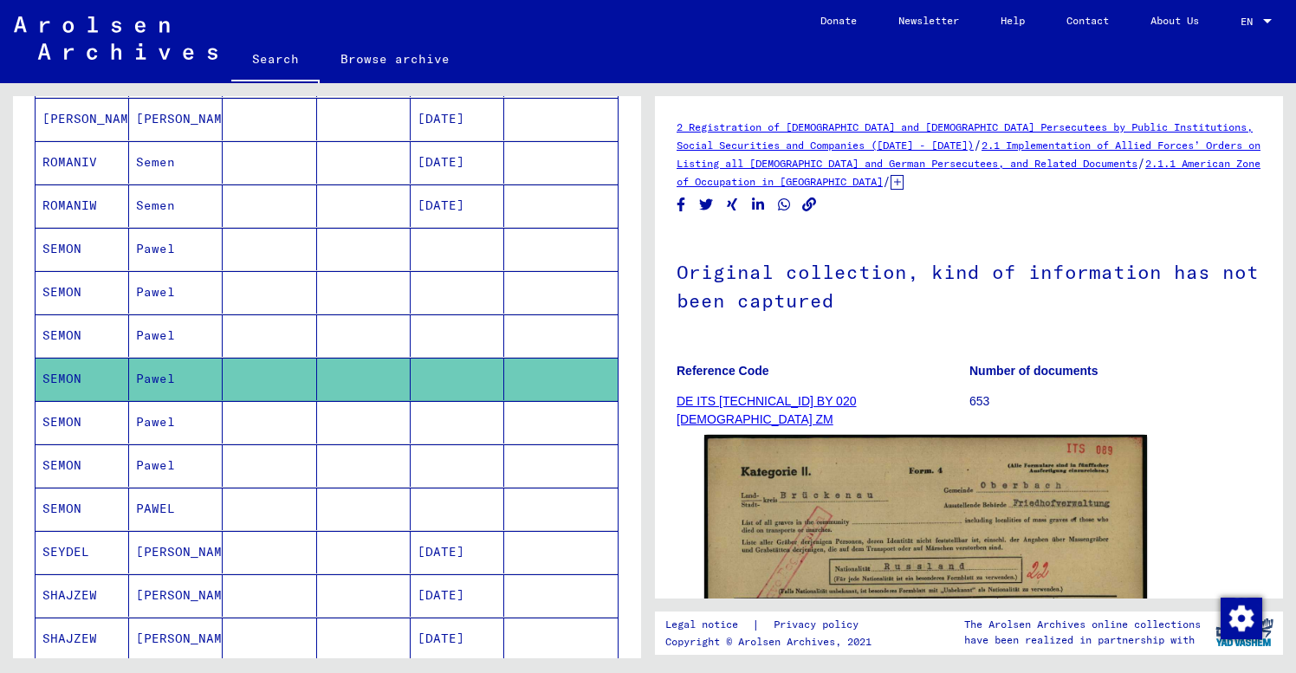
click at [868, 397] on figure "Reference Code DE ITS [TECHNICAL_ID] BY 020 [DEMOGRAPHIC_DATA] ZM" at bounding box center [823, 389] width 292 height 78
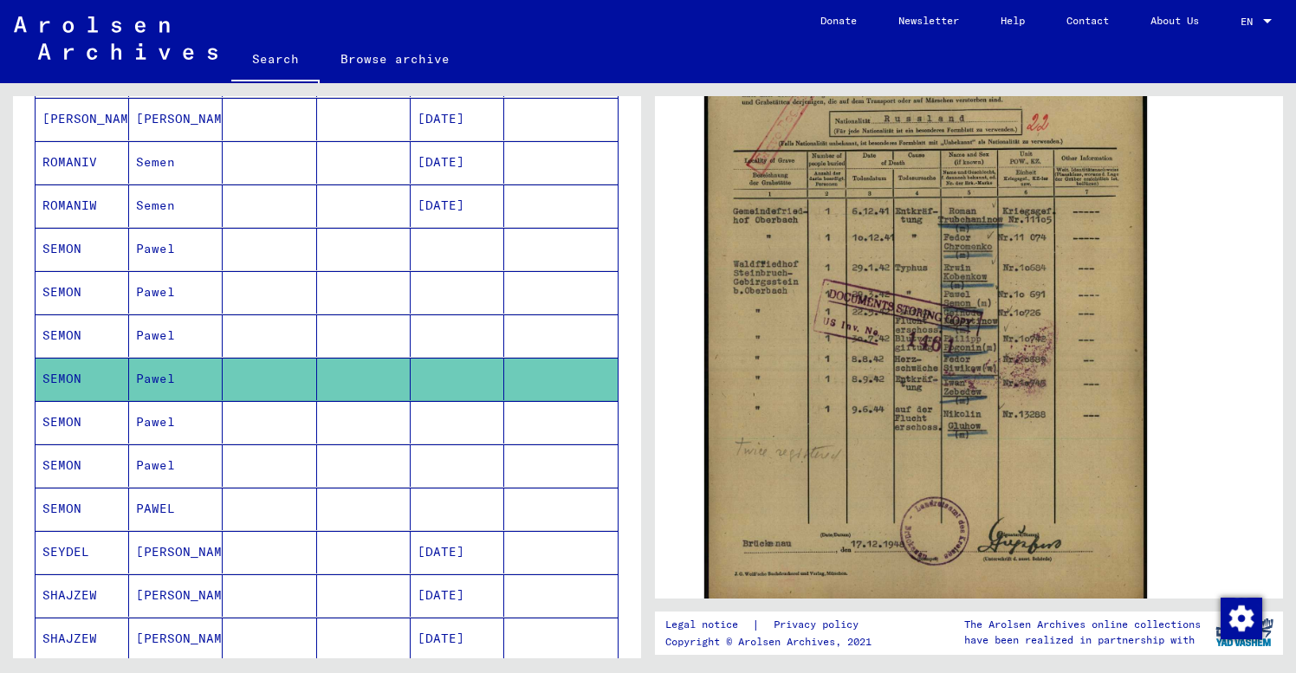
scroll to position [516, 0]
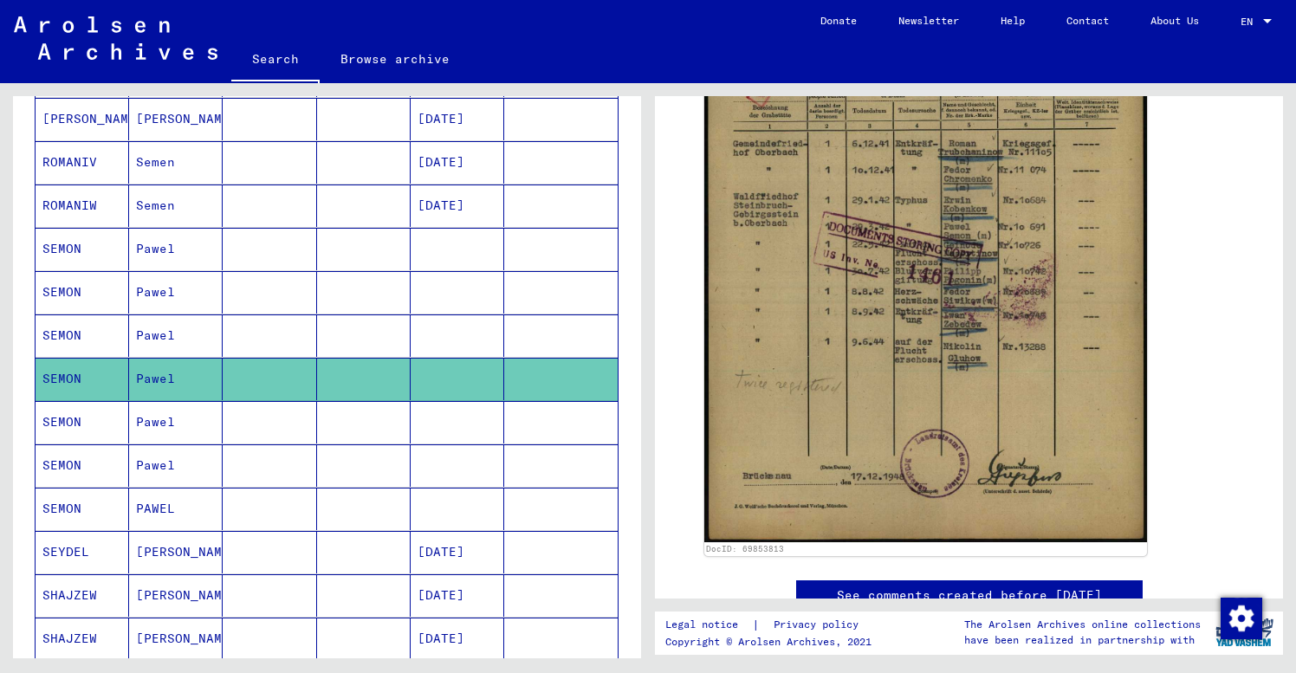
click at [88, 425] on mat-cell "SEMON" at bounding box center [83, 422] width 94 height 42
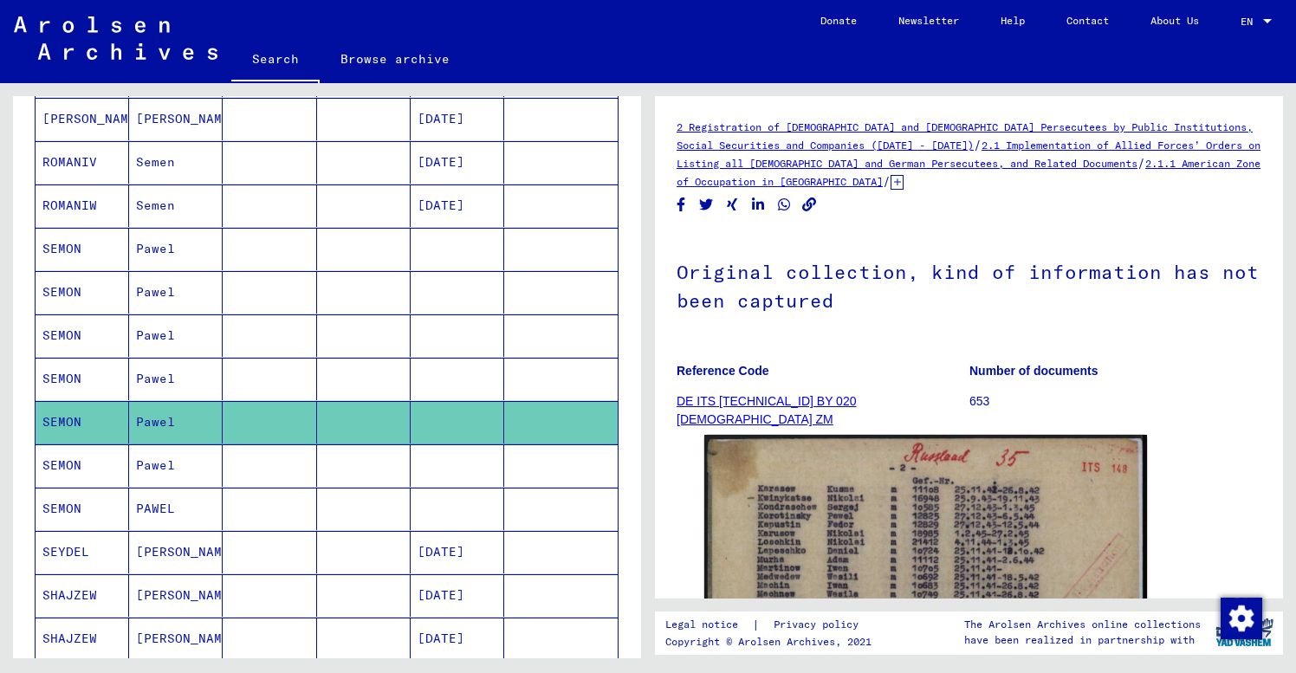
click at [905, 353] on figure "Reference Code DE ITS [TECHNICAL_ID] BY 020 [DEMOGRAPHIC_DATA] ZM" at bounding box center [823, 389] width 292 height 78
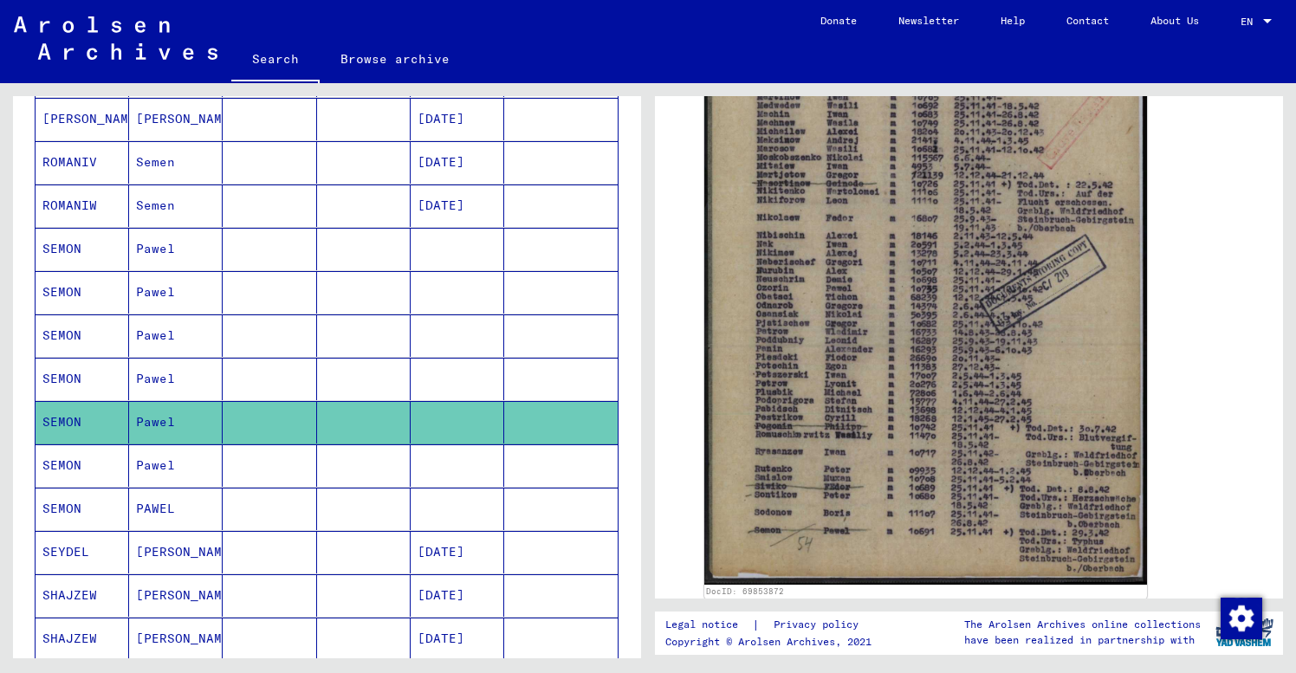
scroll to position [519, 0]
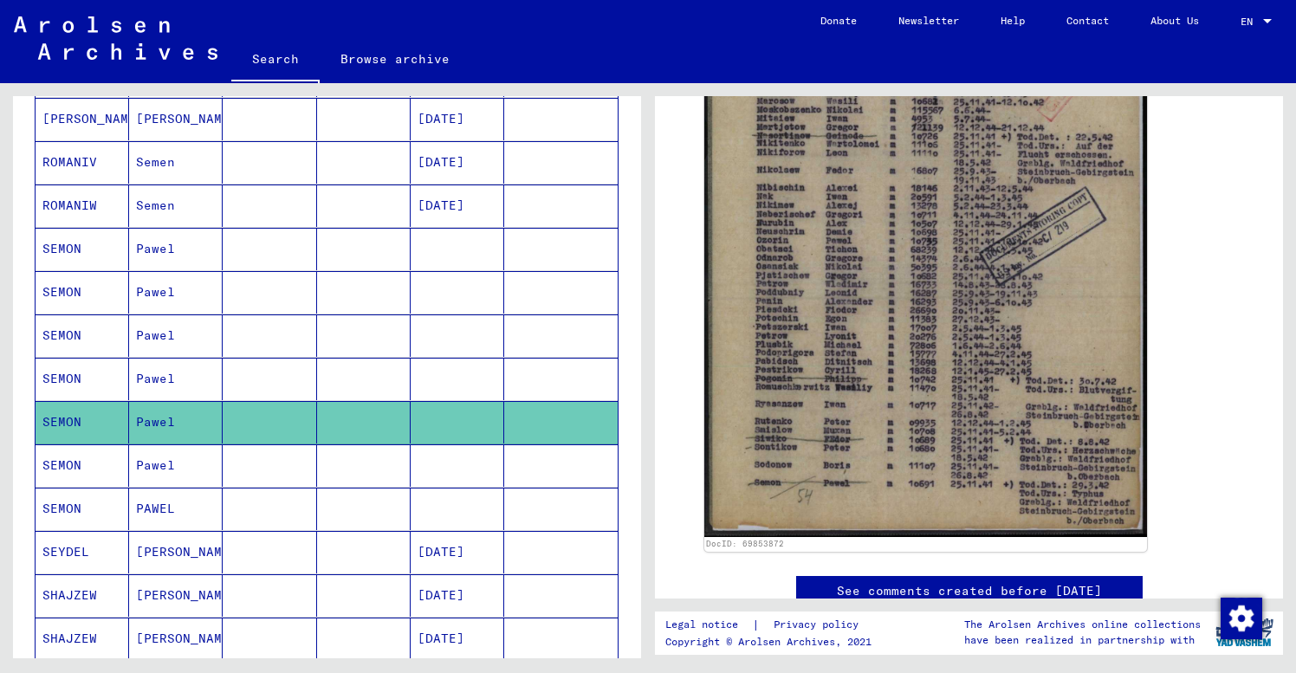
click at [197, 470] on mat-cell "Pawel" at bounding box center [176, 465] width 94 height 42
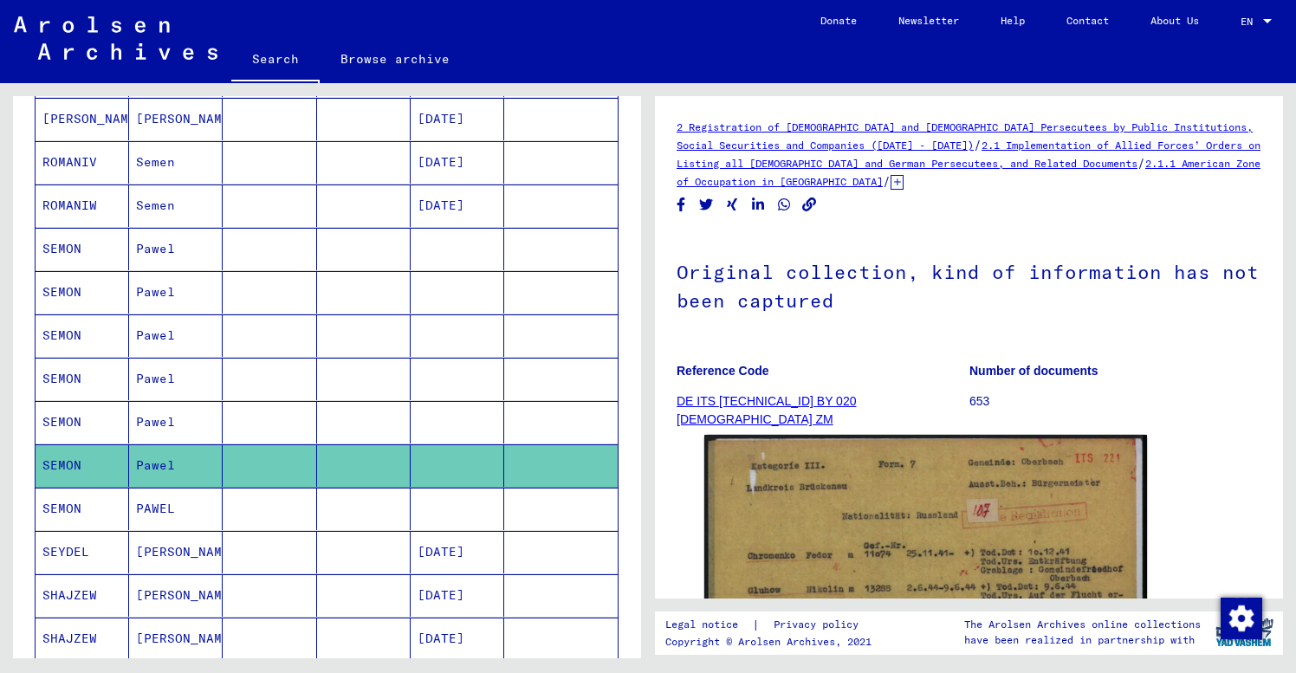
click at [896, 381] on figure "Reference Code DE ITS [TECHNICAL_ID] BY 020 [DEMOGRAPHIC_DATA] ZM" at bounding box center [823, 389] width 292 height 78
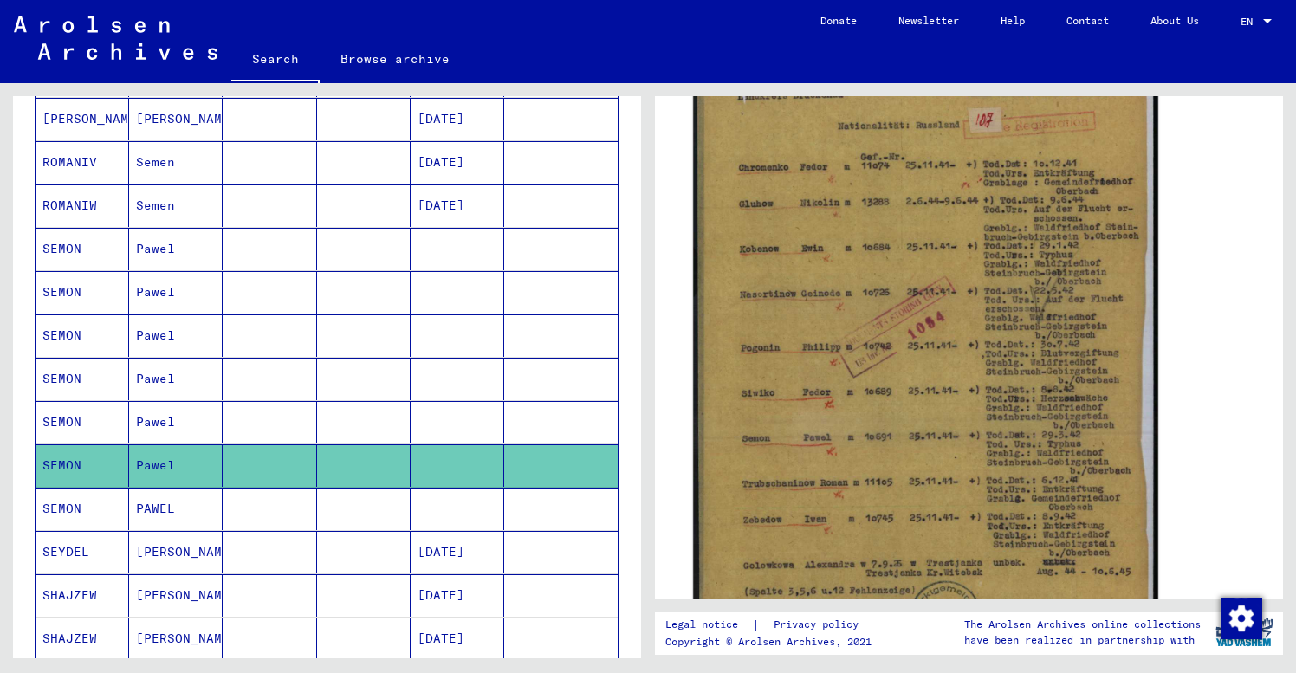
scroll to position [404, 0]
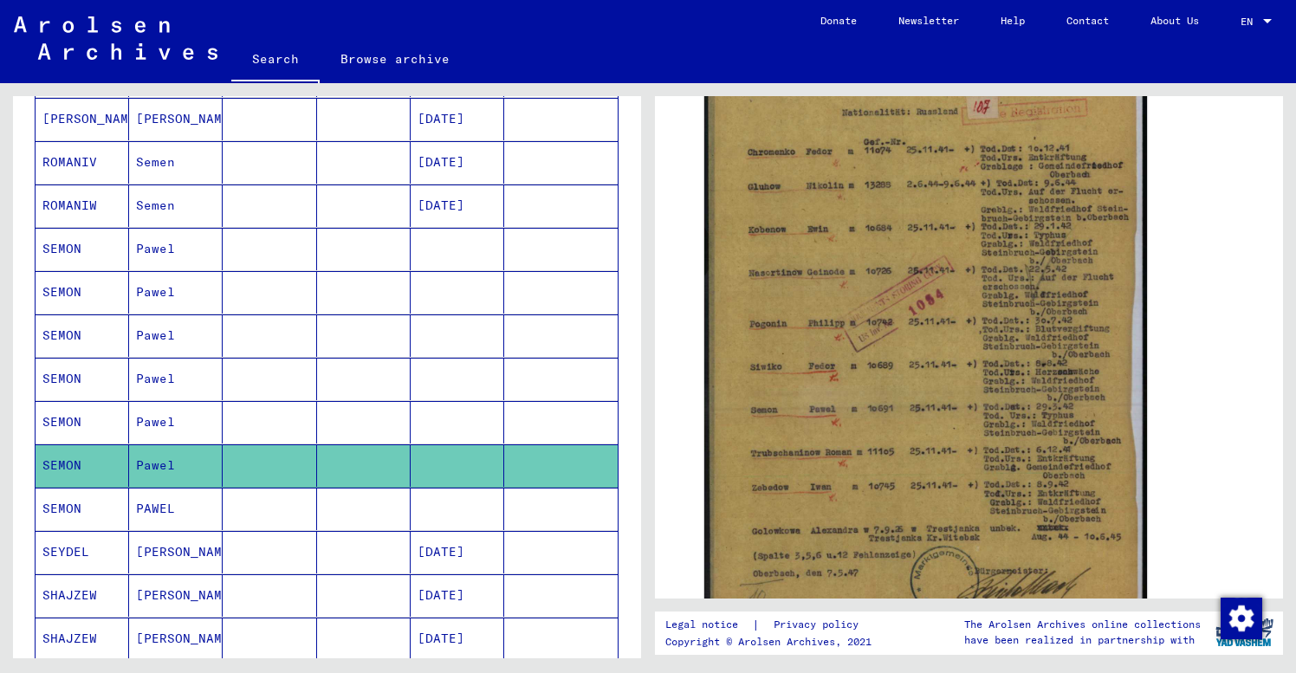
click at [192, 509] on mat-cell "PAWEL" at bounding box center [176, 509] width 94 height 42
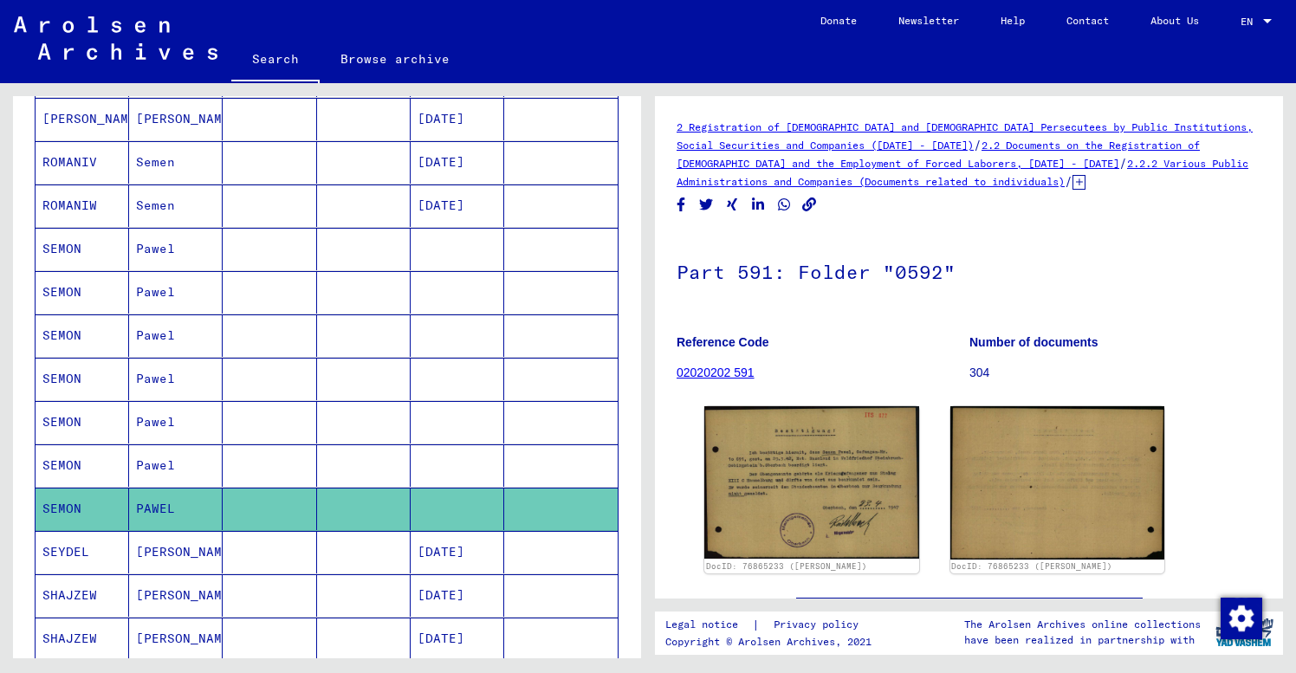
click at [197, 458] on mat-cell "Pawel" at bounding box center [176, 465] width 94 height 42
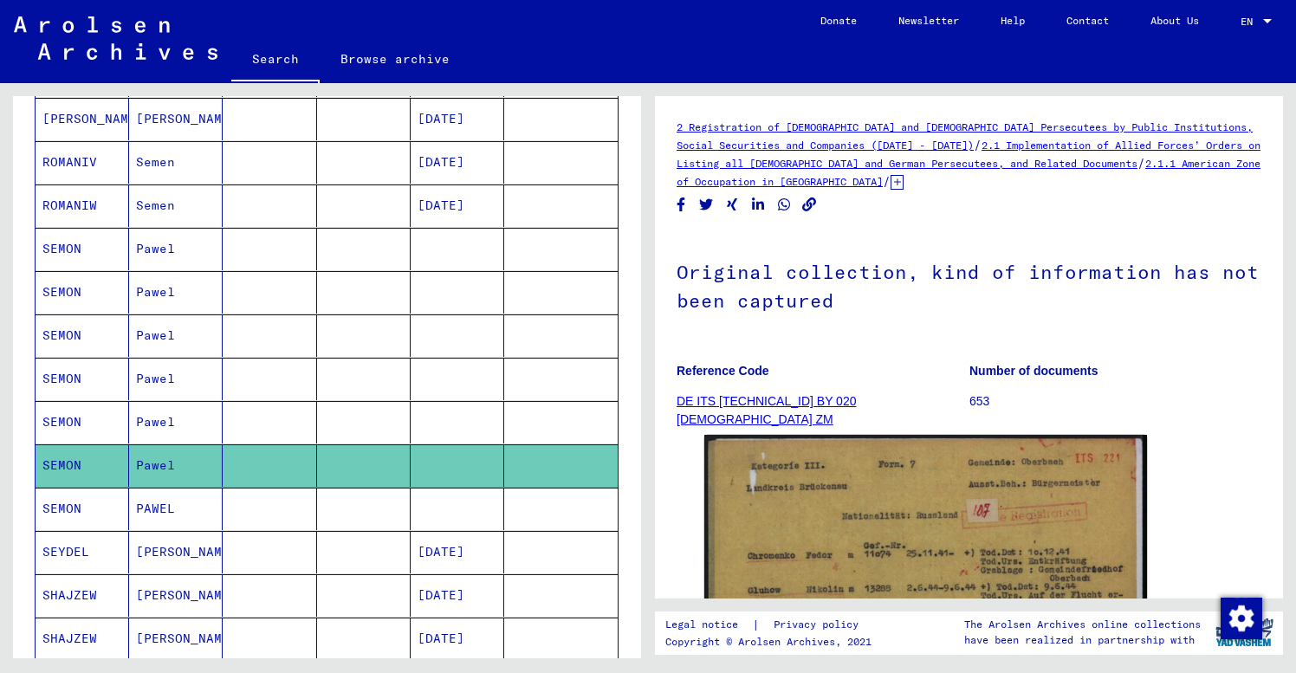
click at [904, 375] on p "Reference Code" at bounding box center [823, 371] width 292 height 18
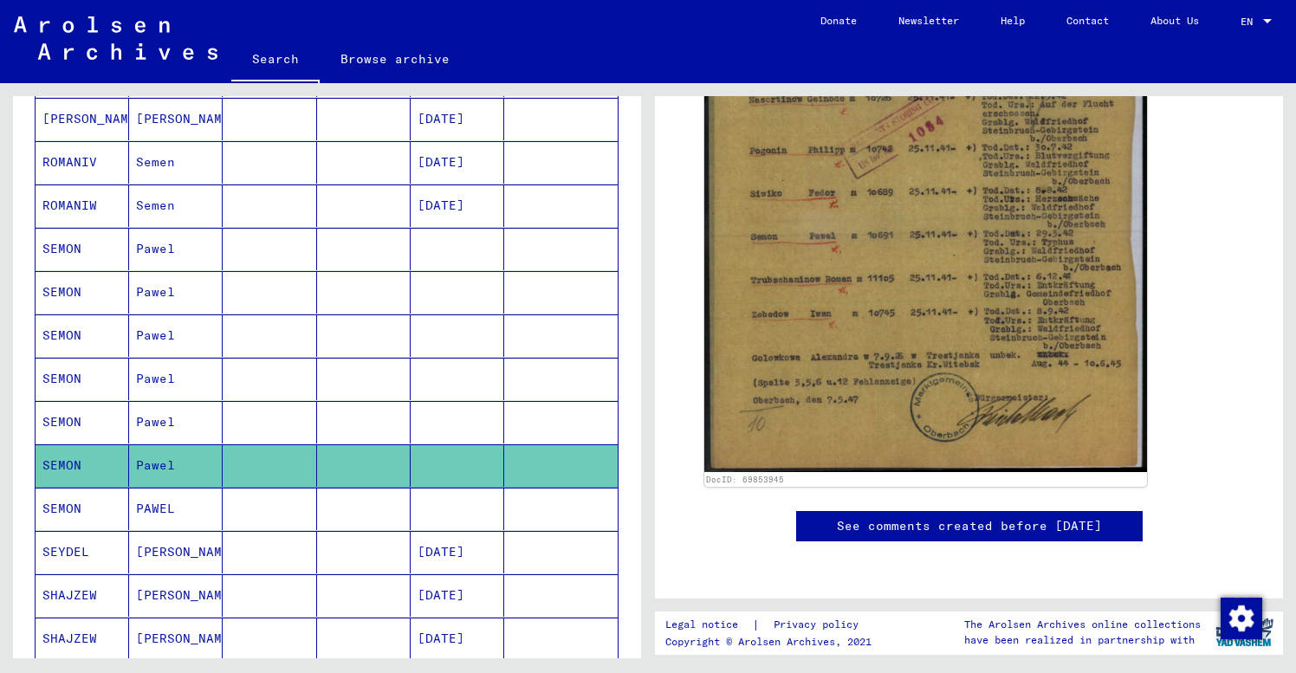
scroll to position [606, 0]
click at [24, 170] on div "Last Name First Name Maiden Name Place of Birth Date of Birth Prisoner # [PERSO…" at bounding box center [327, 282] width 628 height 1246
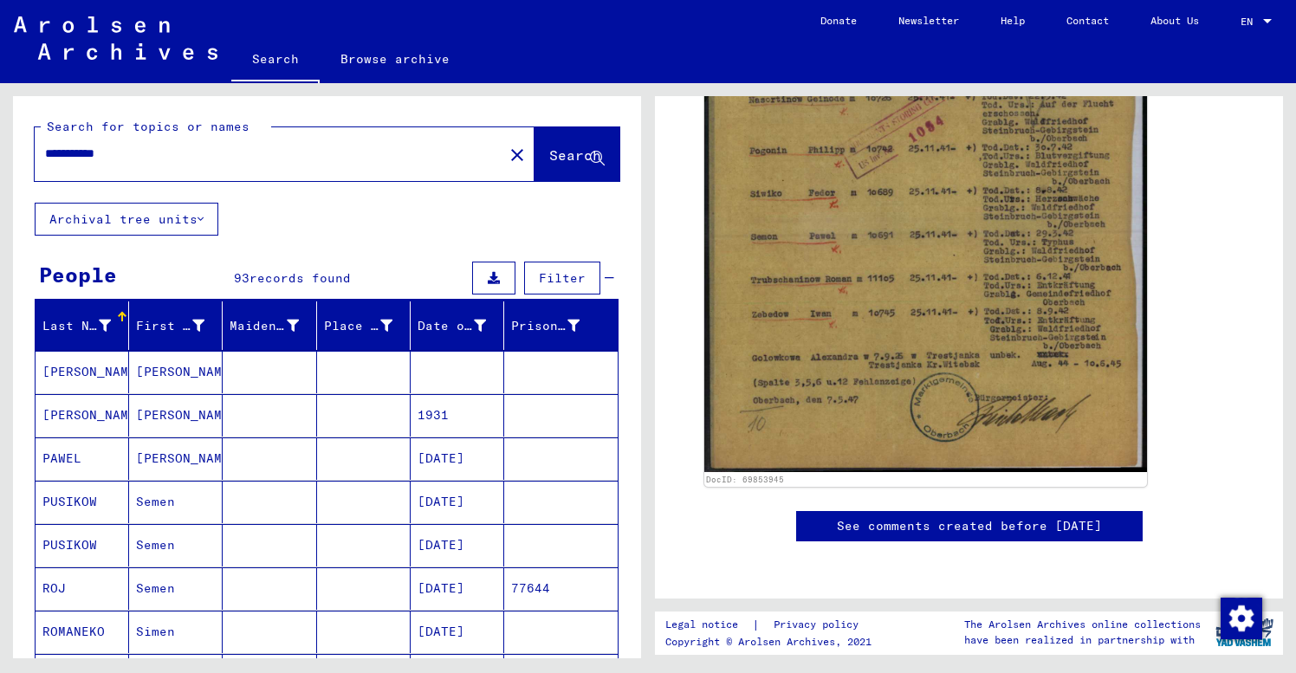
scroll to position [0, 0]
click at [507, 152] on mat-icon "close" at bounding box center [517, 155] width 21 height 21
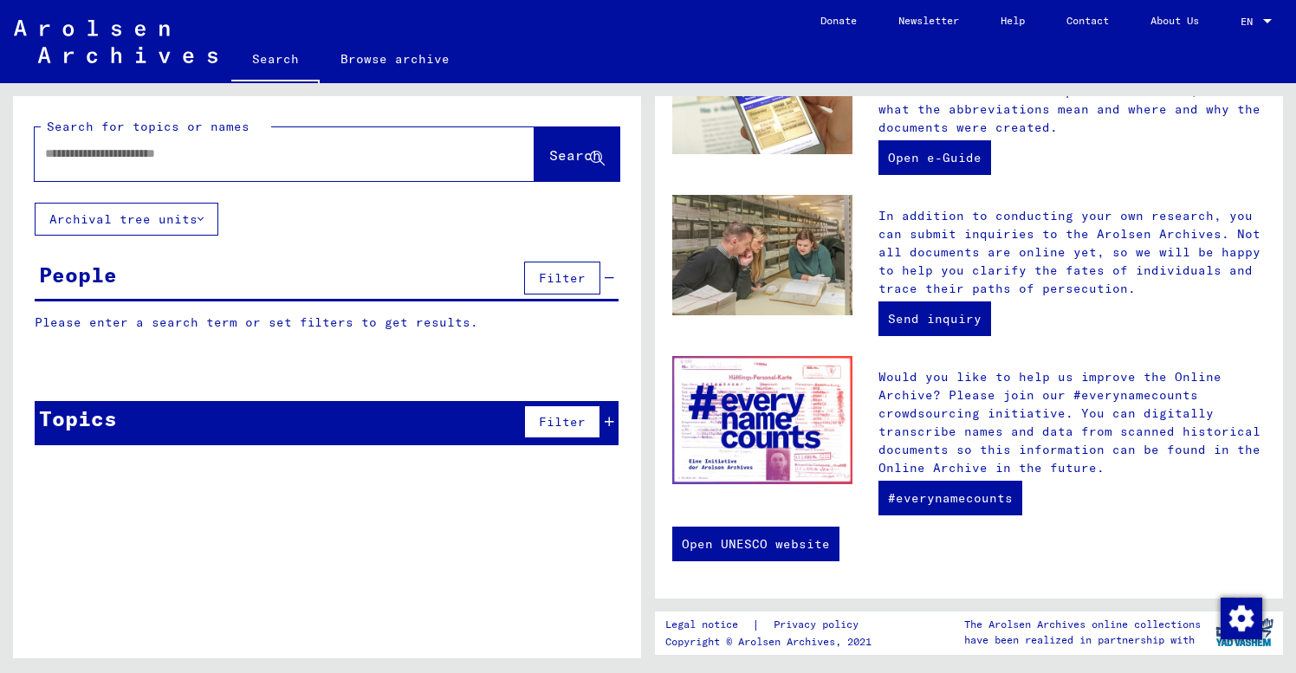
click at [56, 149] on input "text" at bounding box center [264, 154] width 438 height 18
type input "**********"
click at [552, 153] on span "Search" at bounding box center [575, 154] width 52 height 17
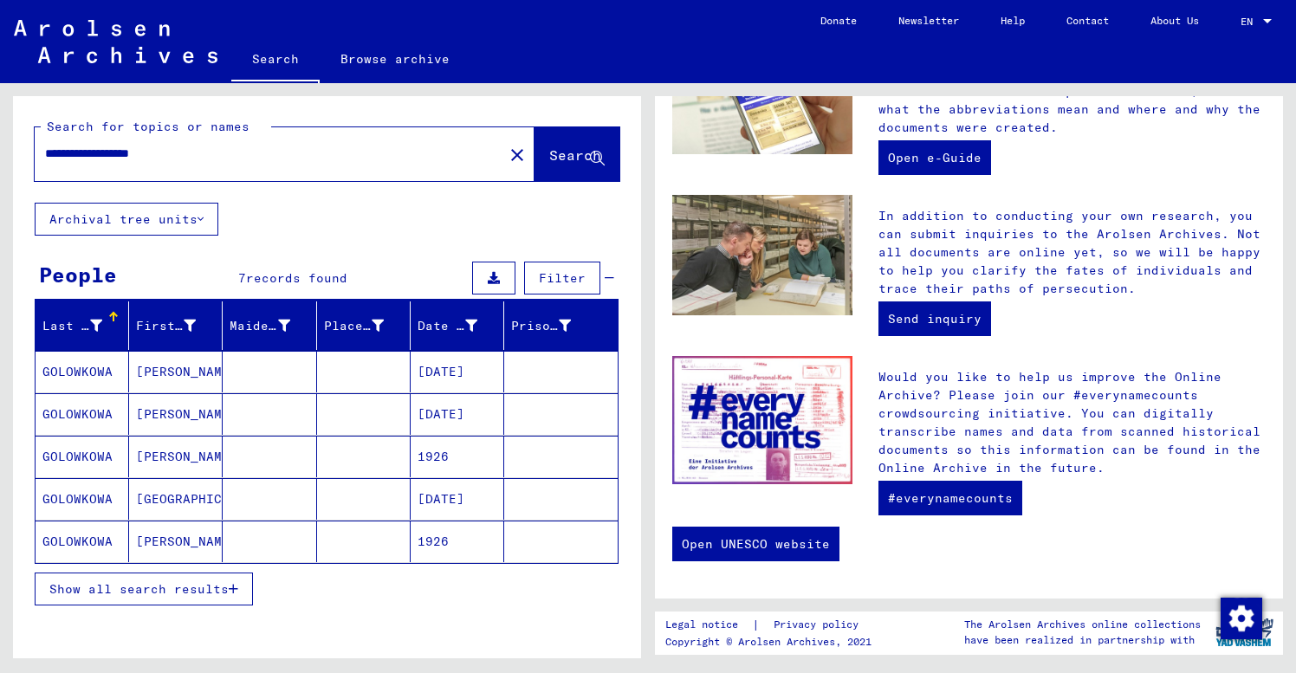
click at [182, 593] on span "Show all search results" at bounding box center [138, 589] width 179 height 16
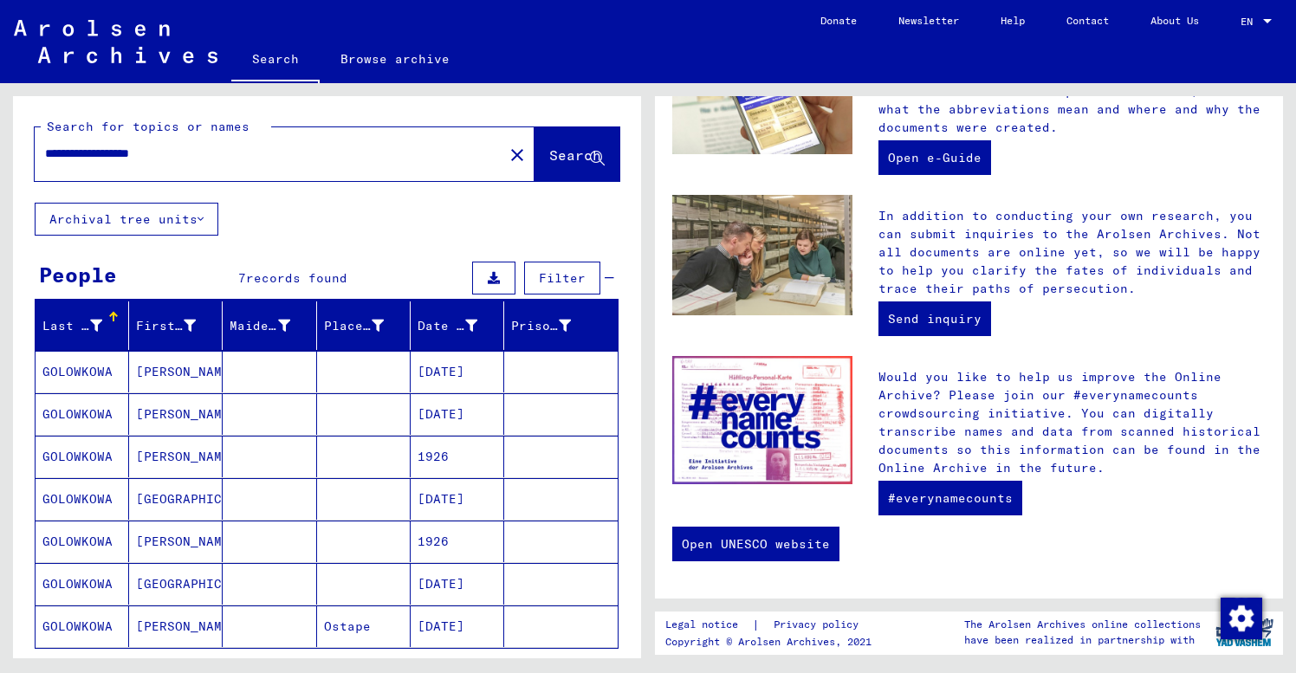
click at [263, 374] on mat-cell at bounding box center [270, 372] width 94 height 42
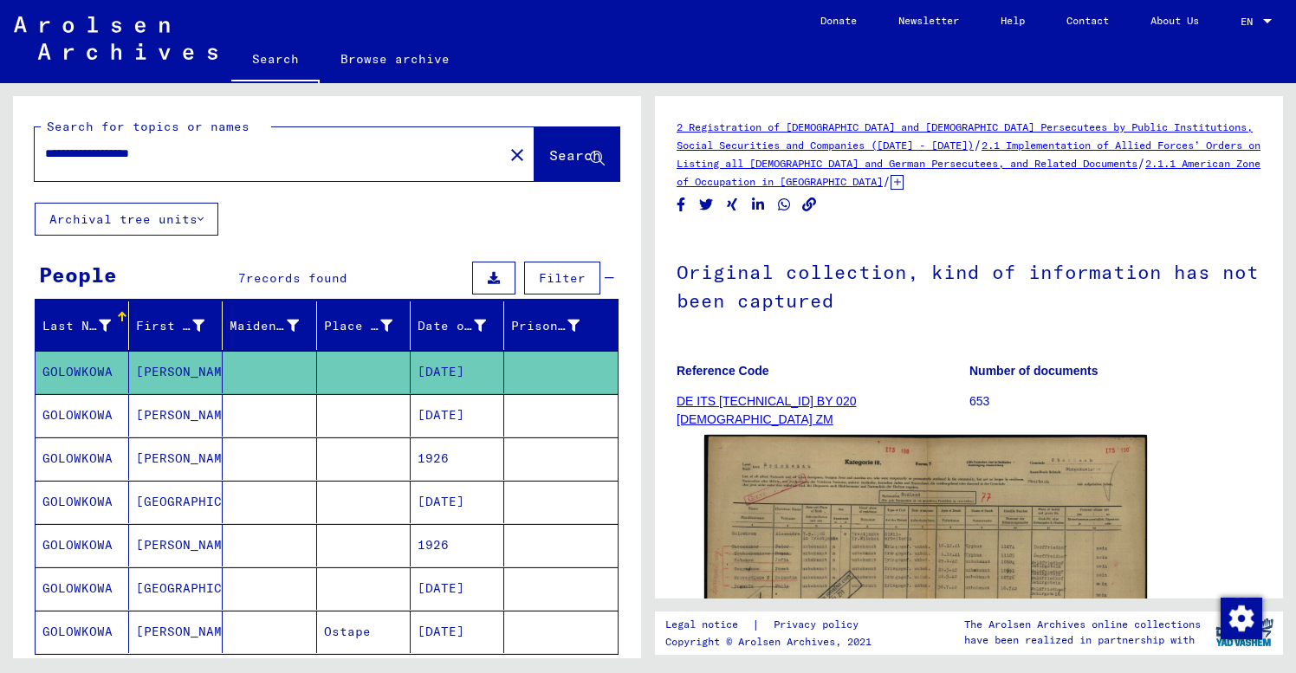
click at [1176, 552] on div "DocID: 69853914" at bounding box center [968, 600] width 543 height 344
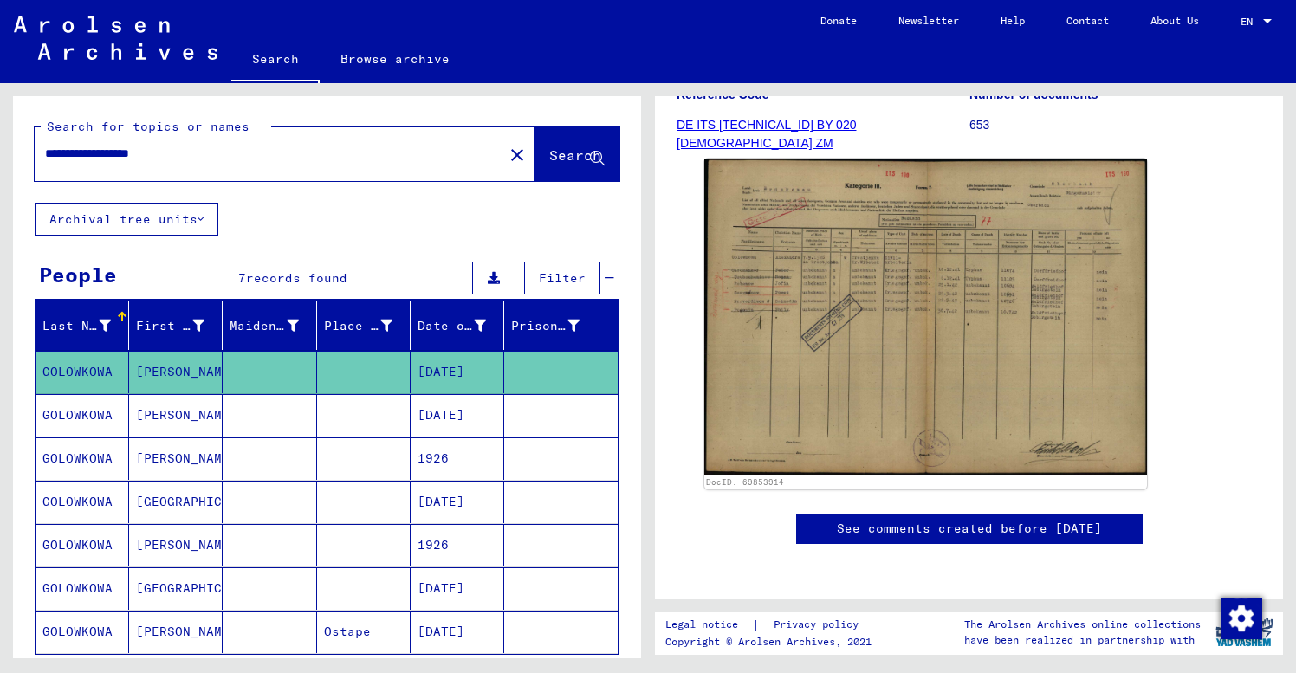
scroll to position [300, 0]
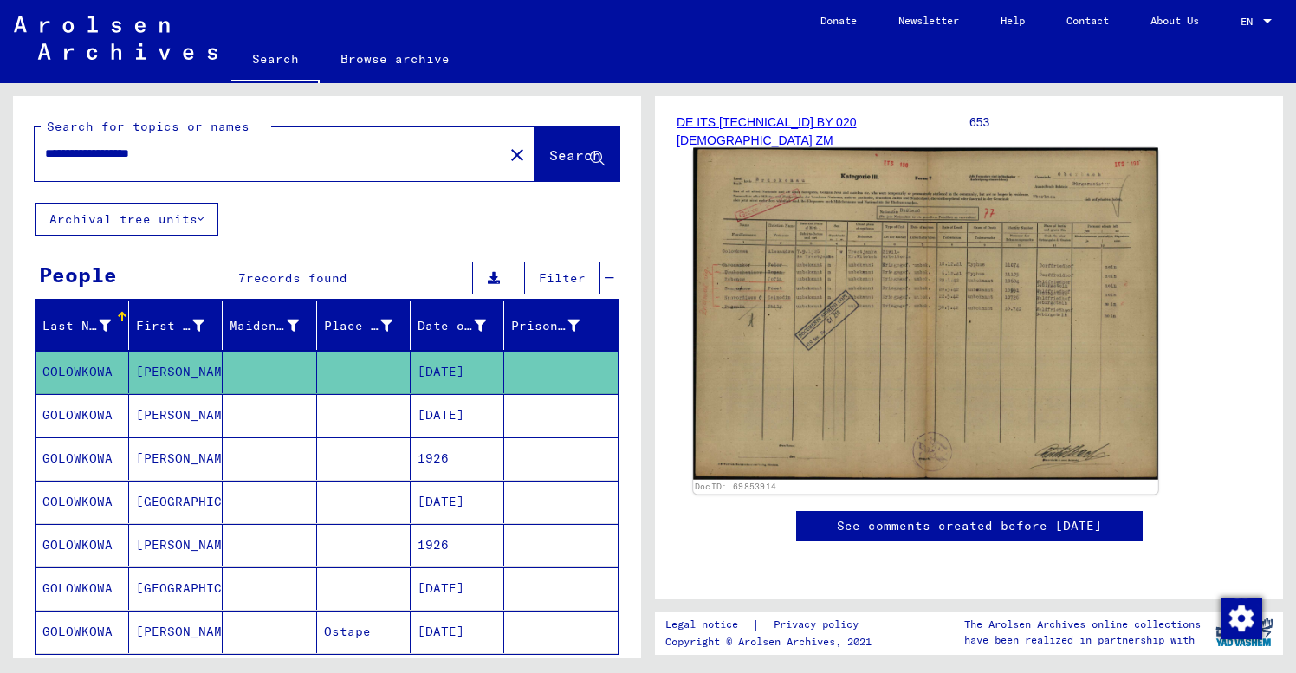
click at [989, 335] on img at bounding box center [925, 314] width 465 height 332
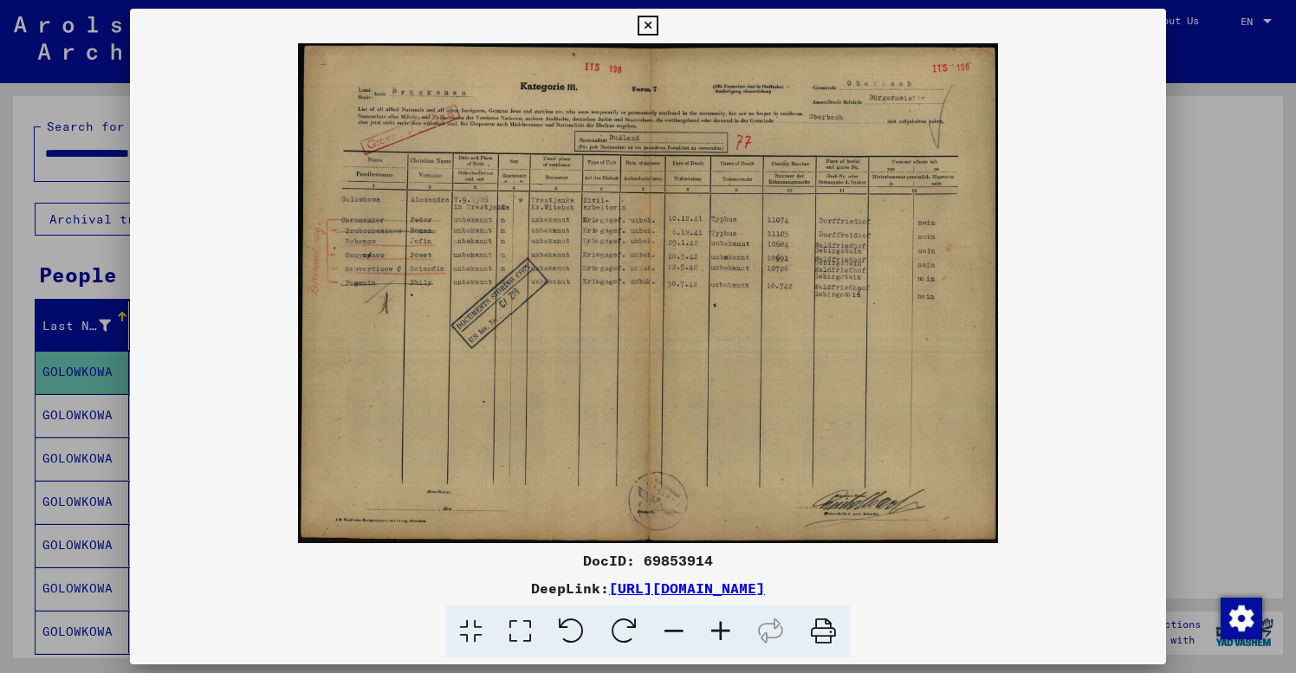
click at [658, 24] on icon at bounding box center [648, 26] width 20 height 21
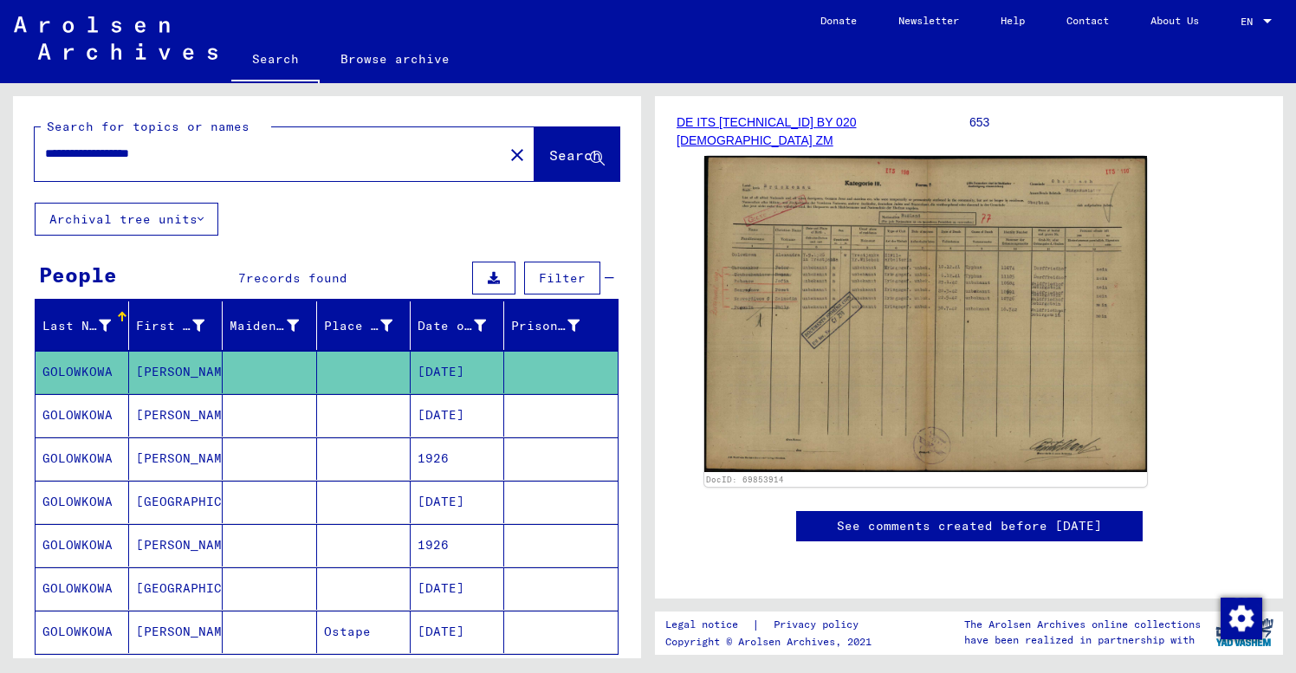
click at [264, 414] on mat-cell at bounding box center [270, 415] width 94 height 42
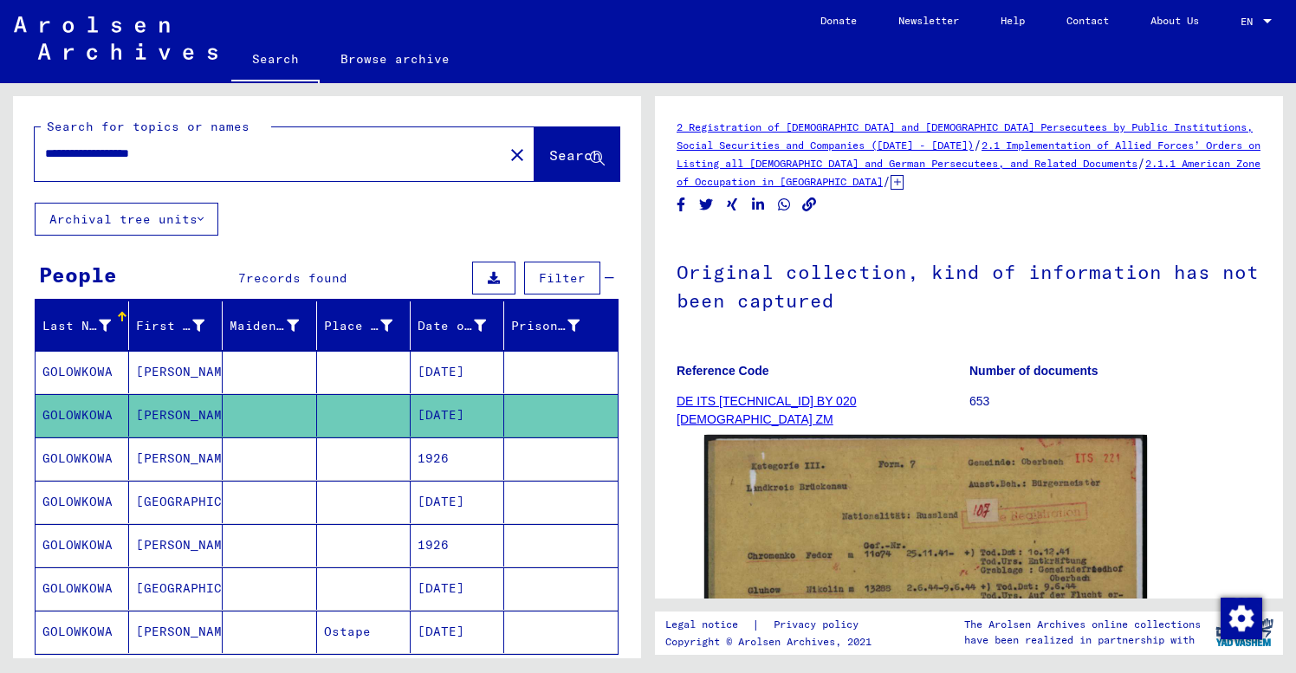
click at [872, 372] on p "Reference Code" at bounding box center [823, 371] width 292 height 18
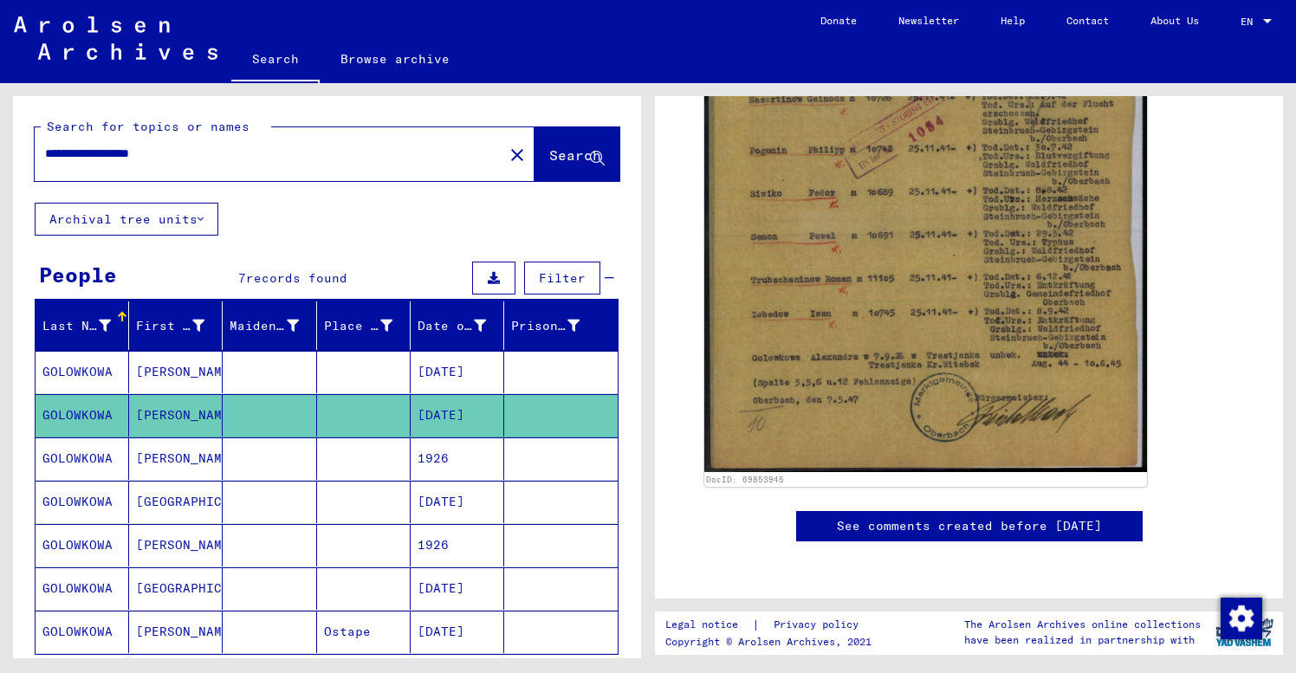
scroll to position [606, 0]
click at [557, 469] on mat-cell at bounding box center [560, 459] width 113 height 42
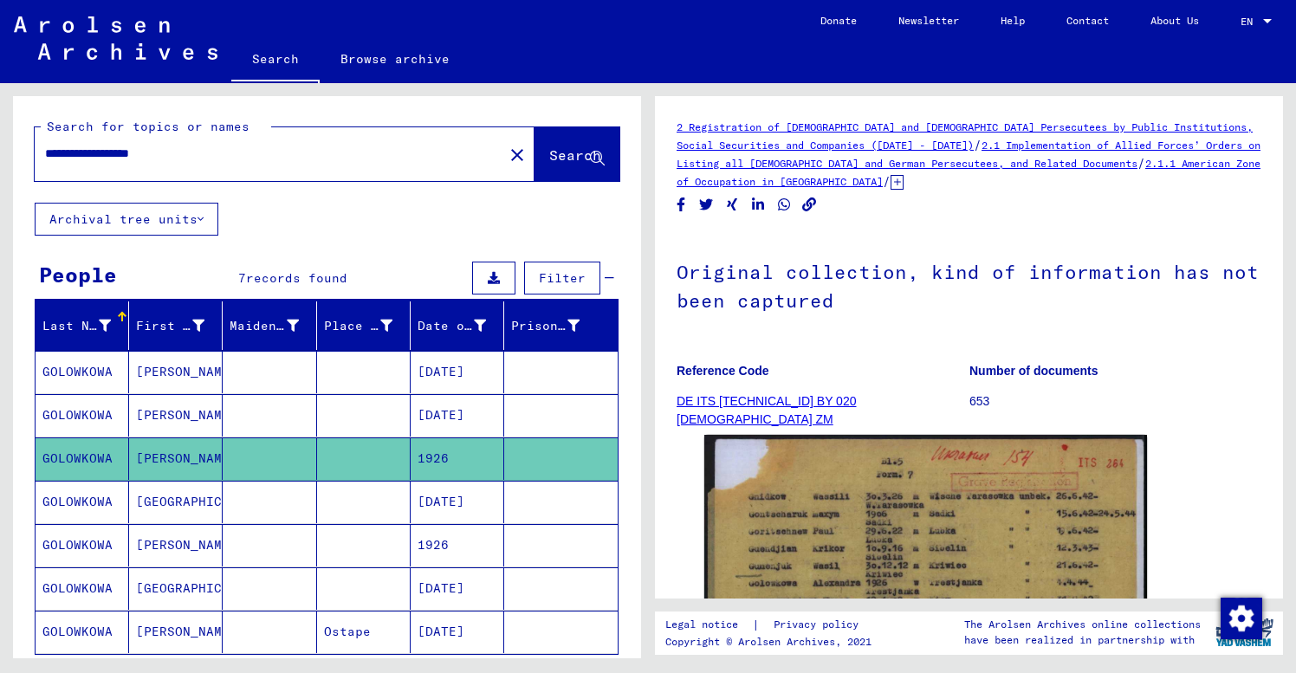
click at [919, 368] on p "Reference Code" at bounding box center [823, 371] width 292 height 18
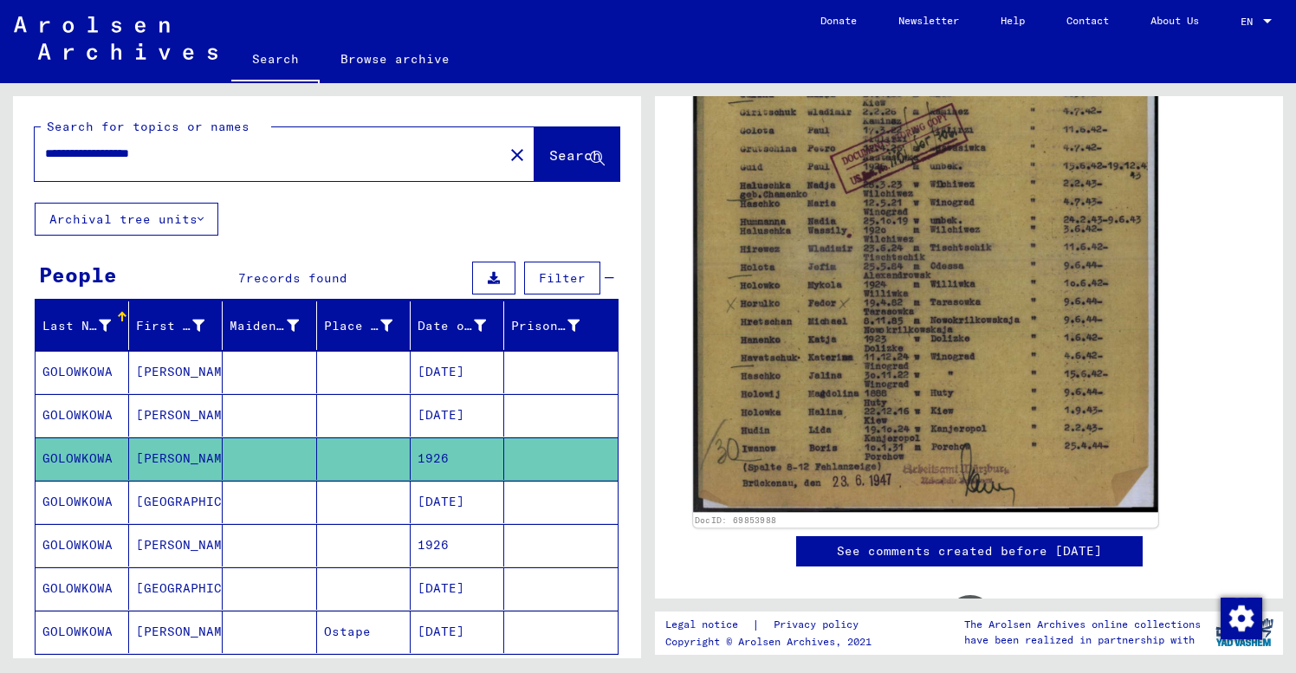
scroll to position [602, 0]
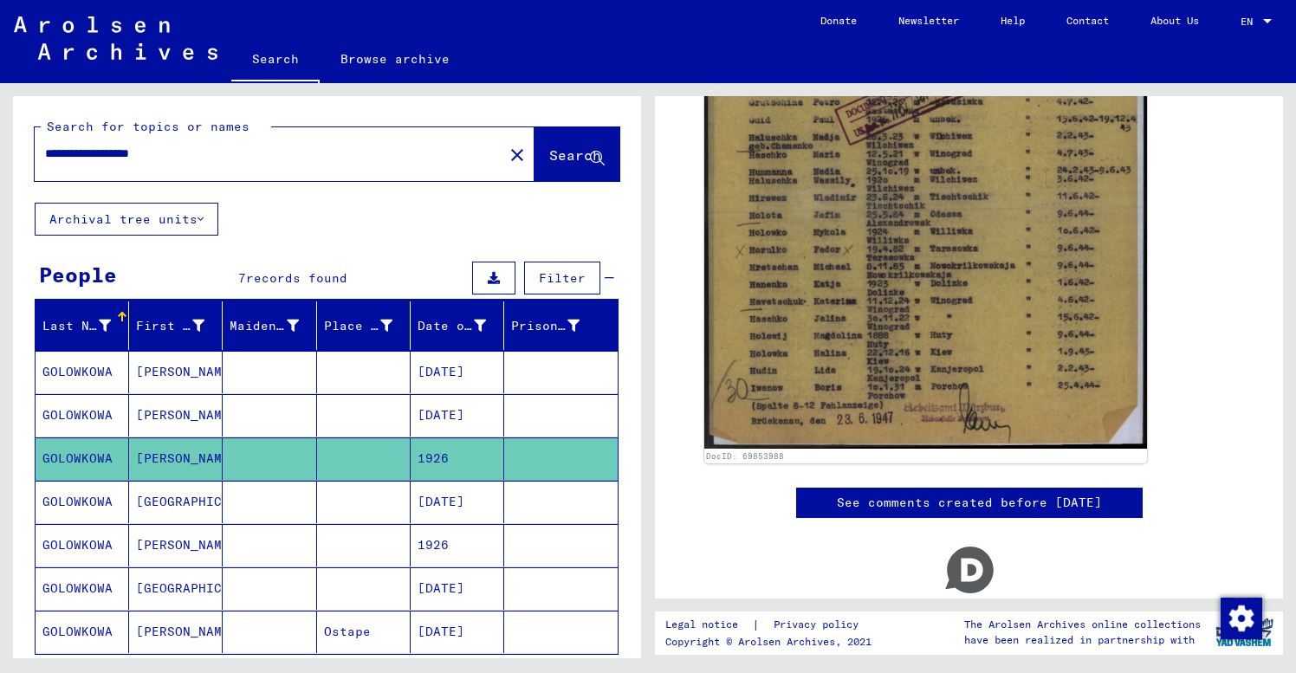
click at [535, 506] on mat-cell at bounding box center [560, 502] width 113 height 42
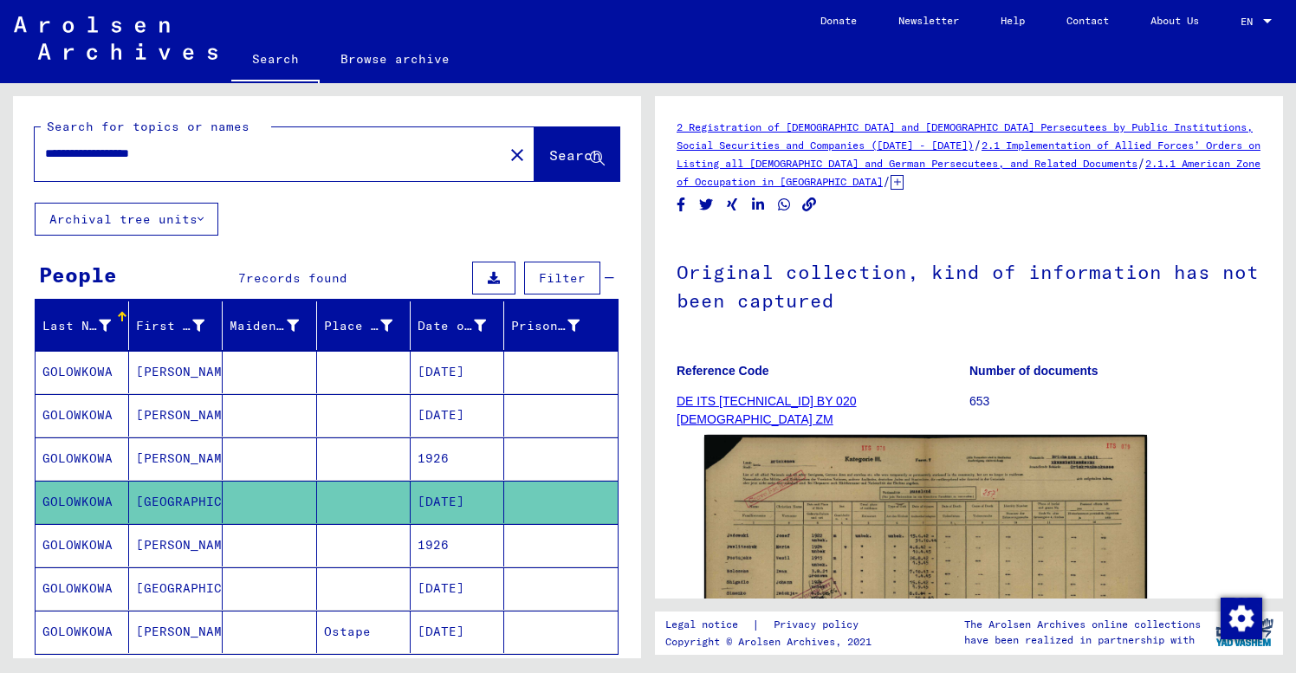
click at [676, 498] on yv-its-full-details "2 Registration of [DEMOGRAPHIC_DATA] and [DEMOGRAPHIC_DATA] Persecutees by Publ…" at bounding box center [969, 525] width 628 height 815
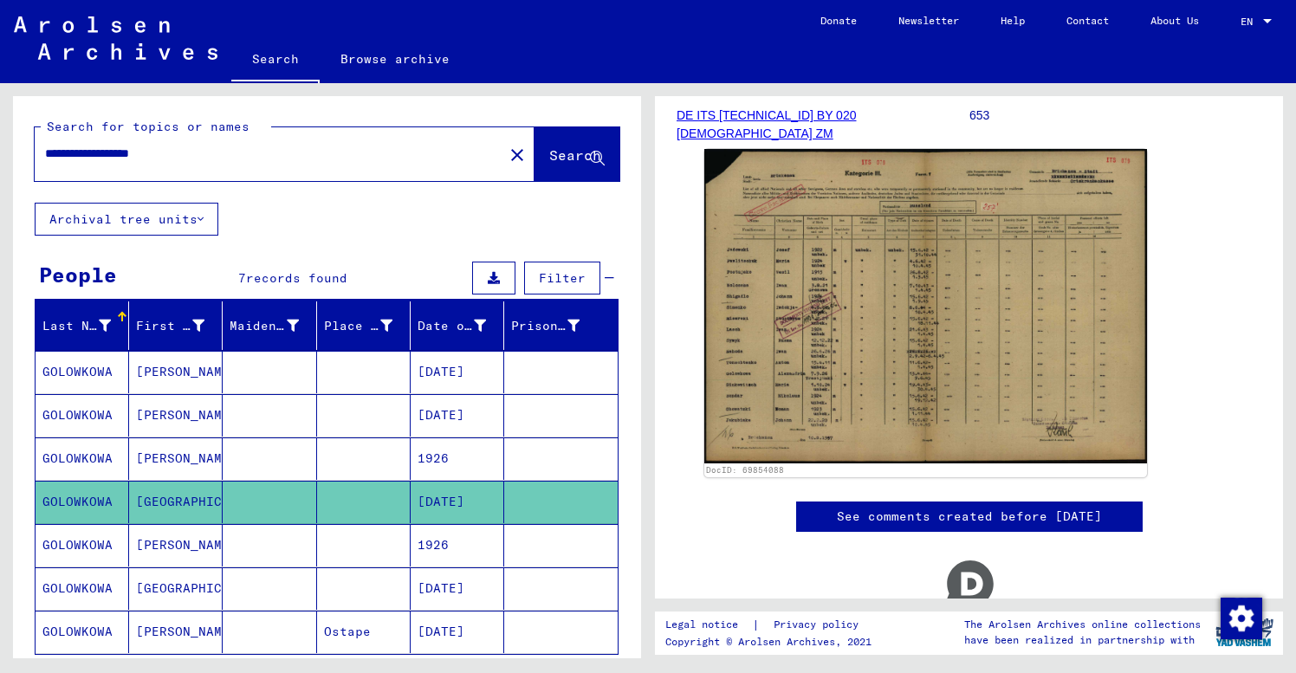
scroll to position [267, 0]
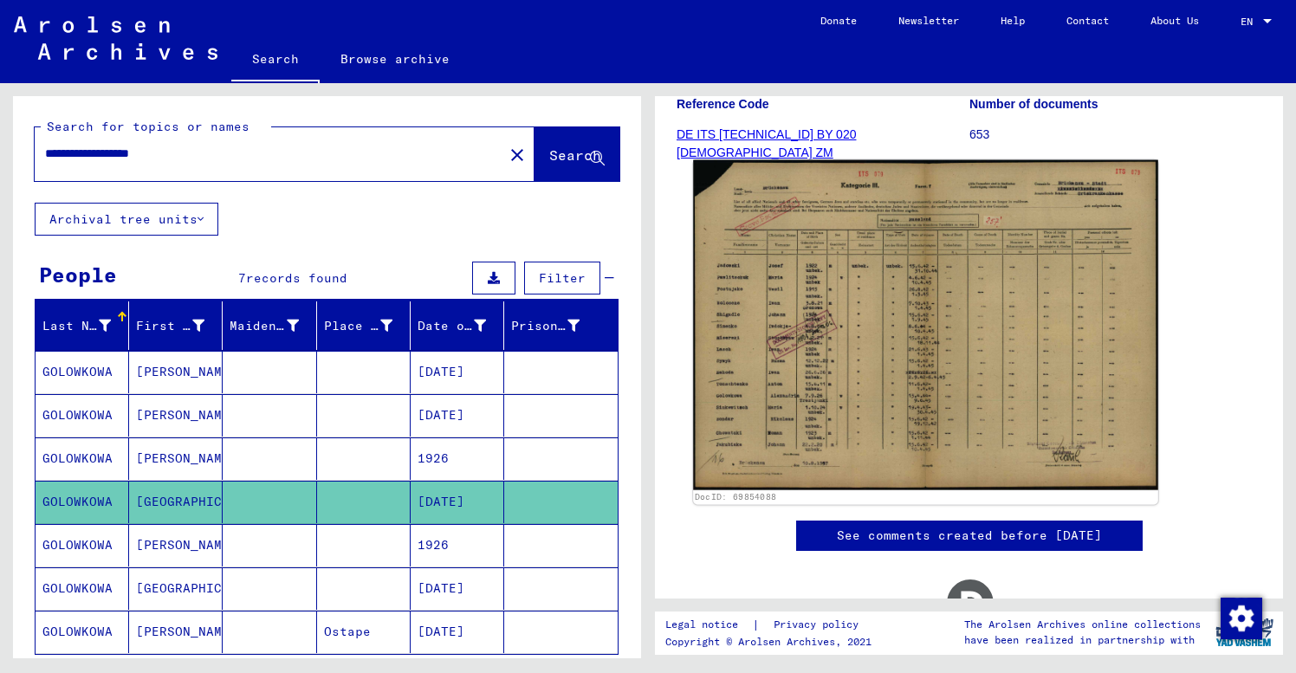
click at [920, 332] on img at bounding box center [925, 325] width 465 height 330
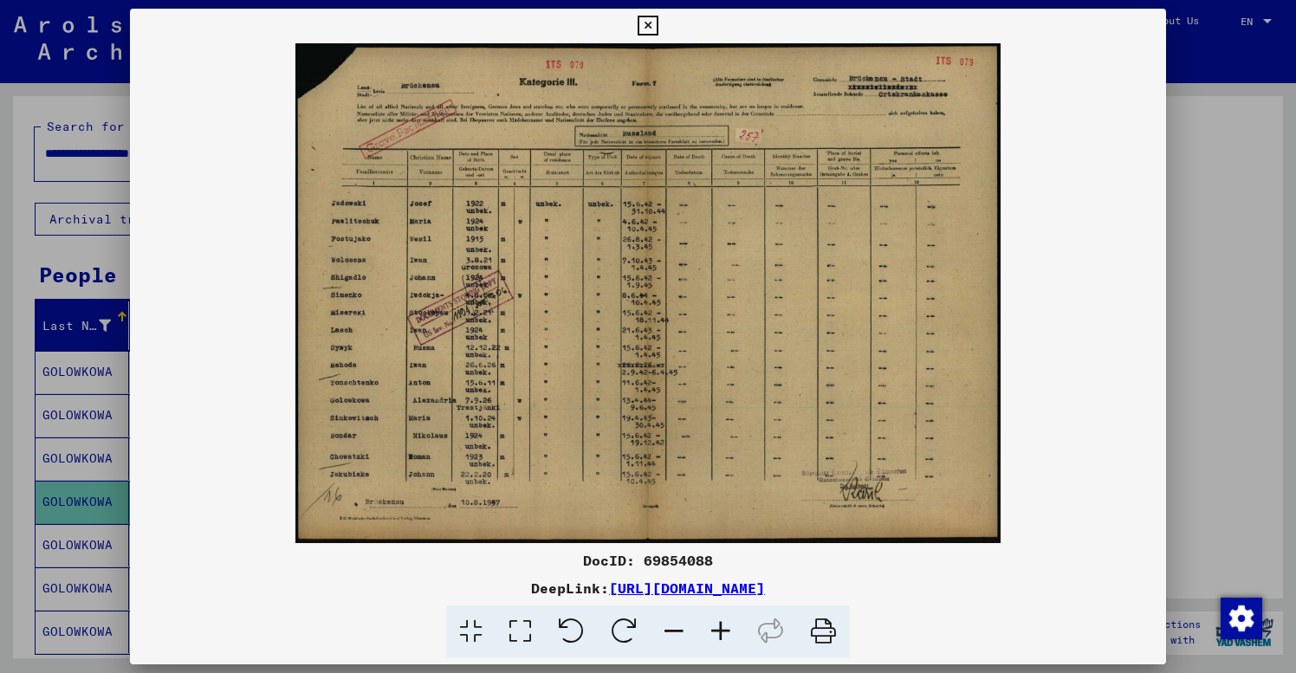
click at [658, 24] on icon at bounding box center [648, 26] width 20 height 21
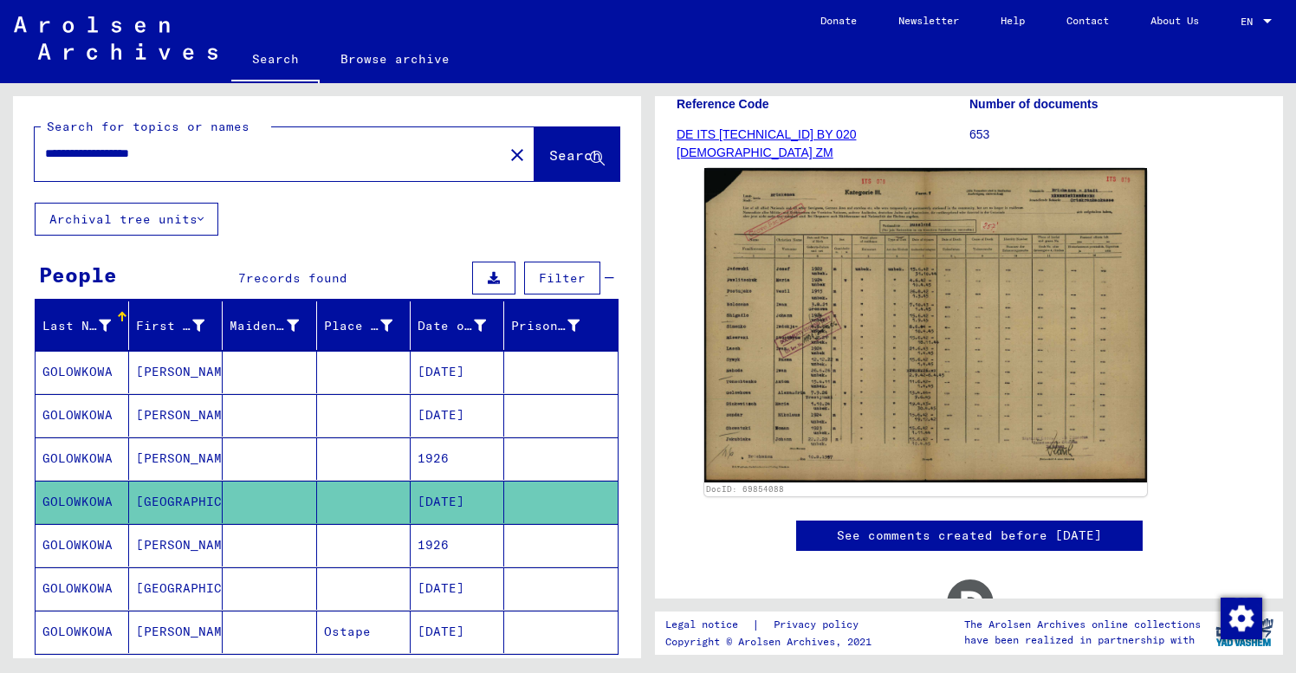
click at [394, 545] on mat-cell at bounding box center [364, 545] width 94 height 42
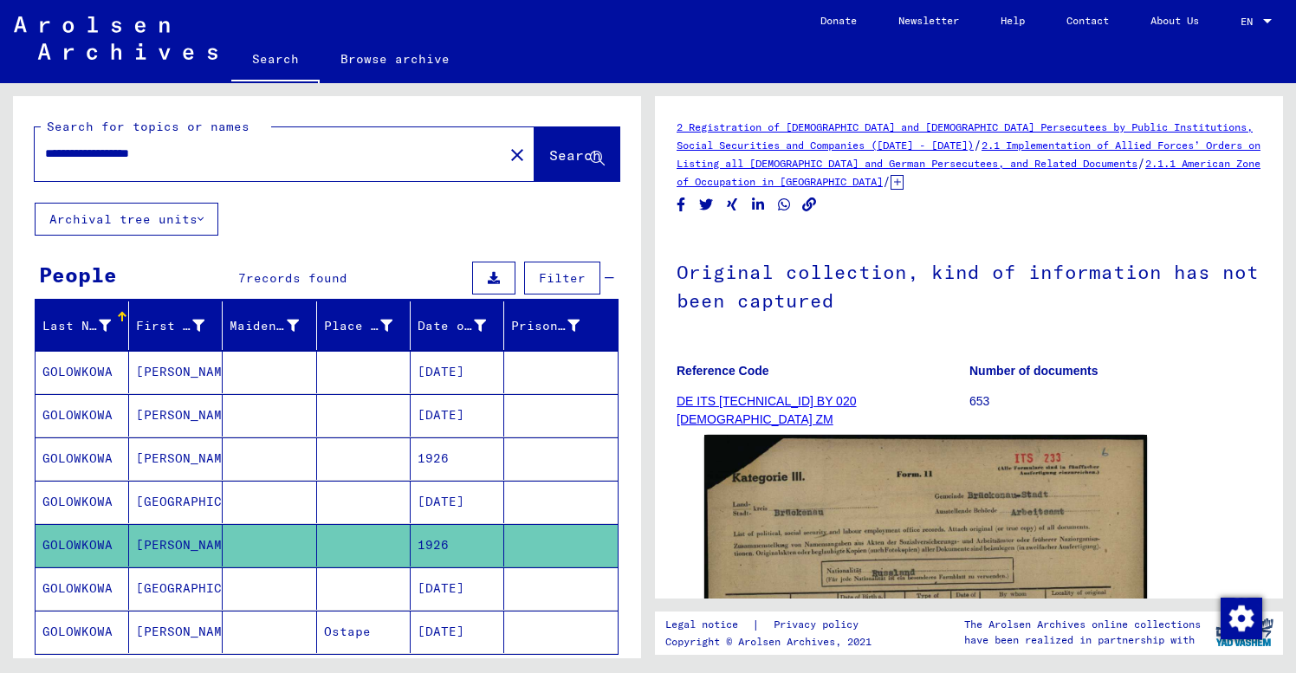
click at [914, 390] on figure "Reference Code DE ITS [TECHNICAL_ID] BY 020 [DEMOGRAPHIC_DATA] ZM" at bounding box center [823, 389] width 292 height 78
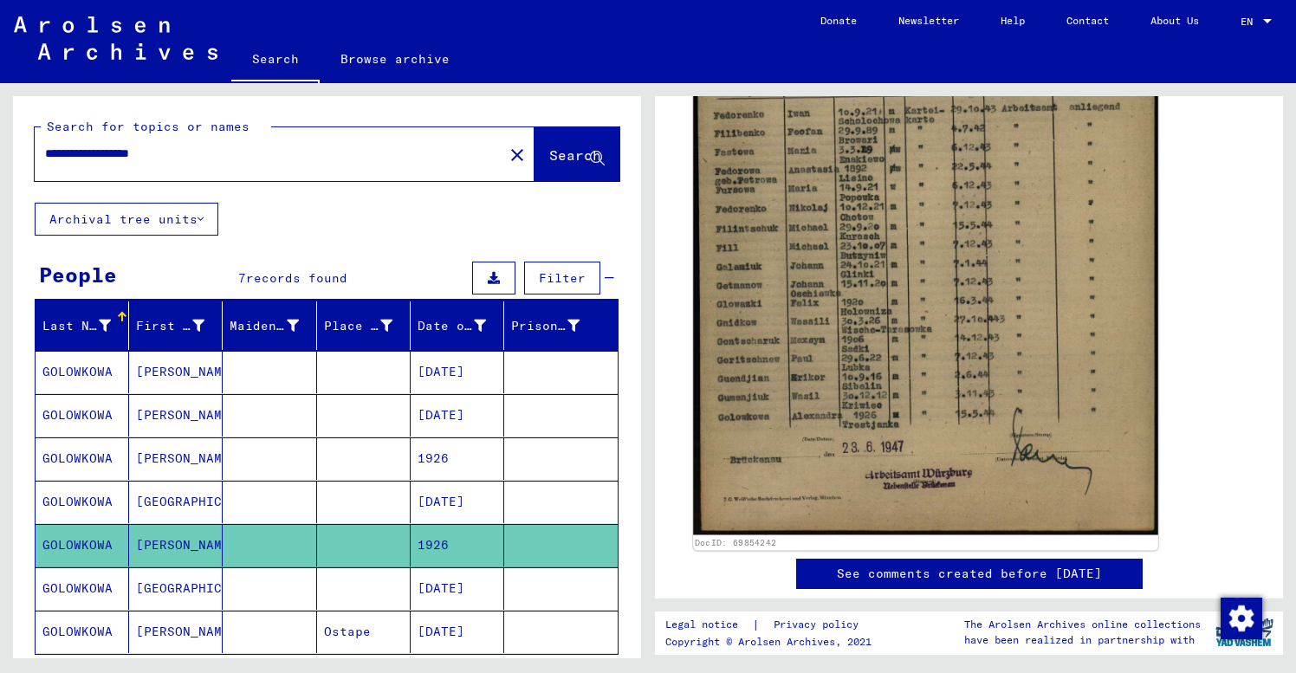
scroll to position [542, 0]
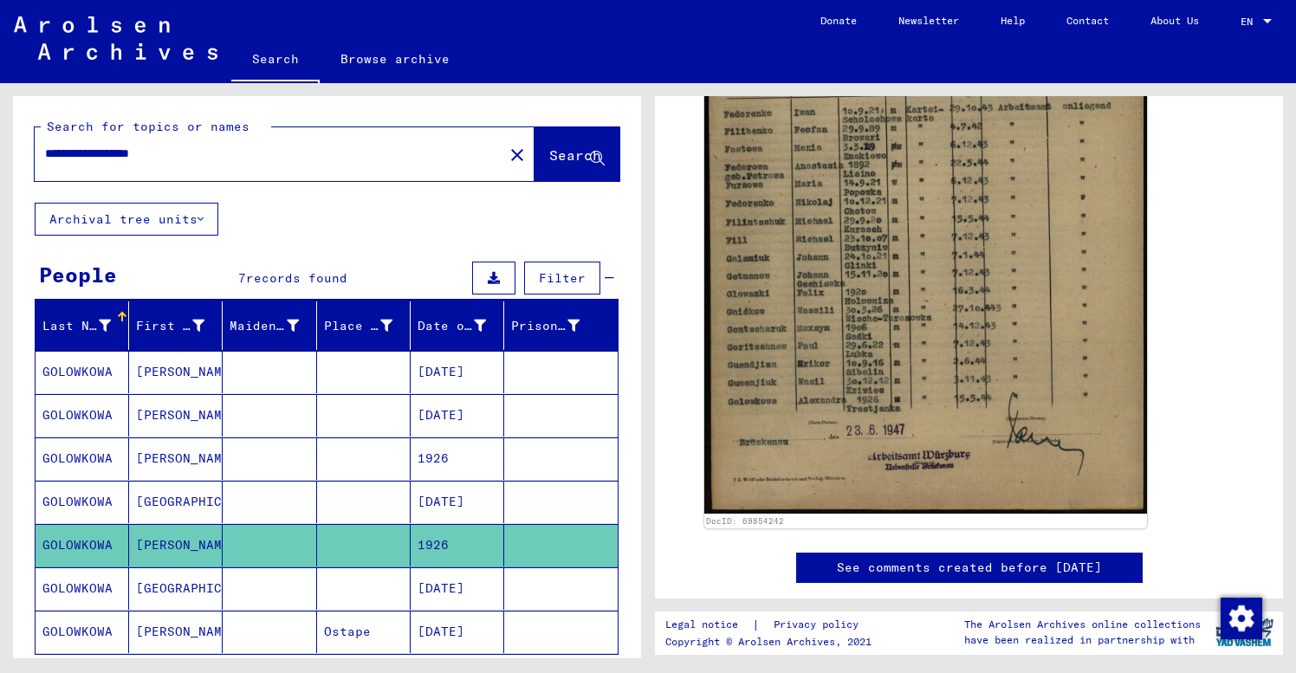
click at [237, 586] on mat-cell at bounding box center [270, 588] width 94 height 42
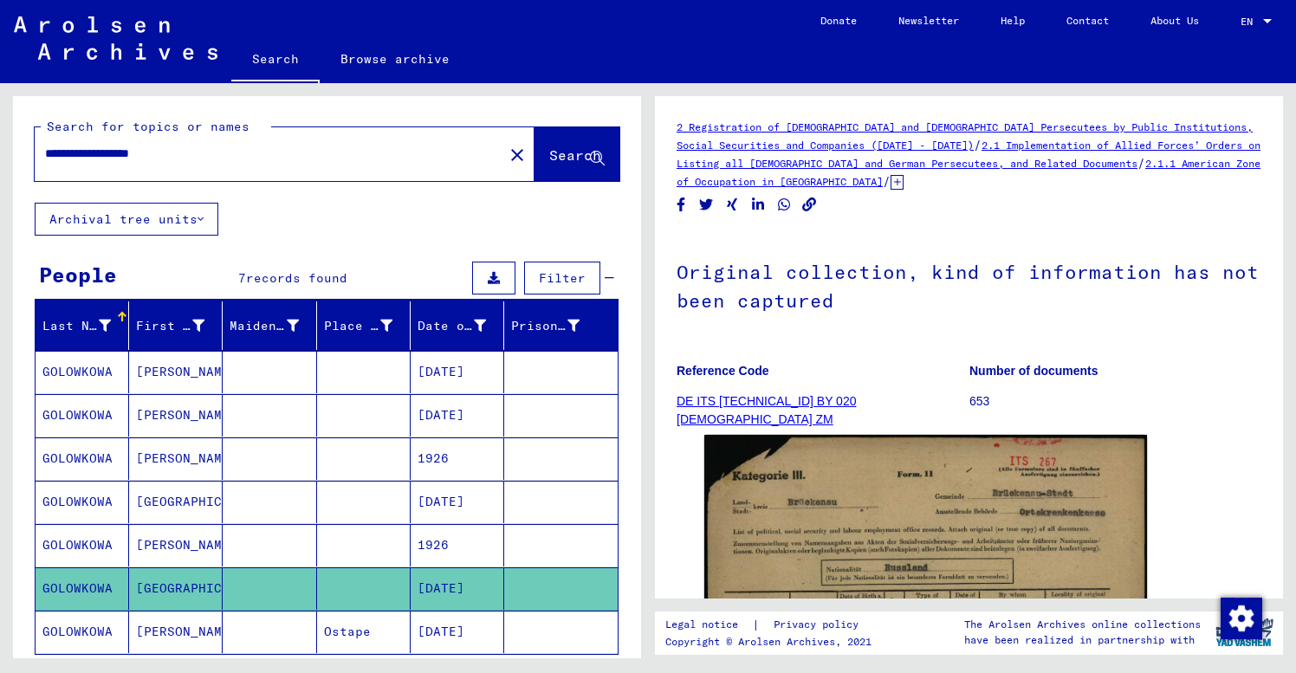
click at [1234, 417] on figure "Number of documents 653" at bounding box center [1115, 389] width 292 height 78
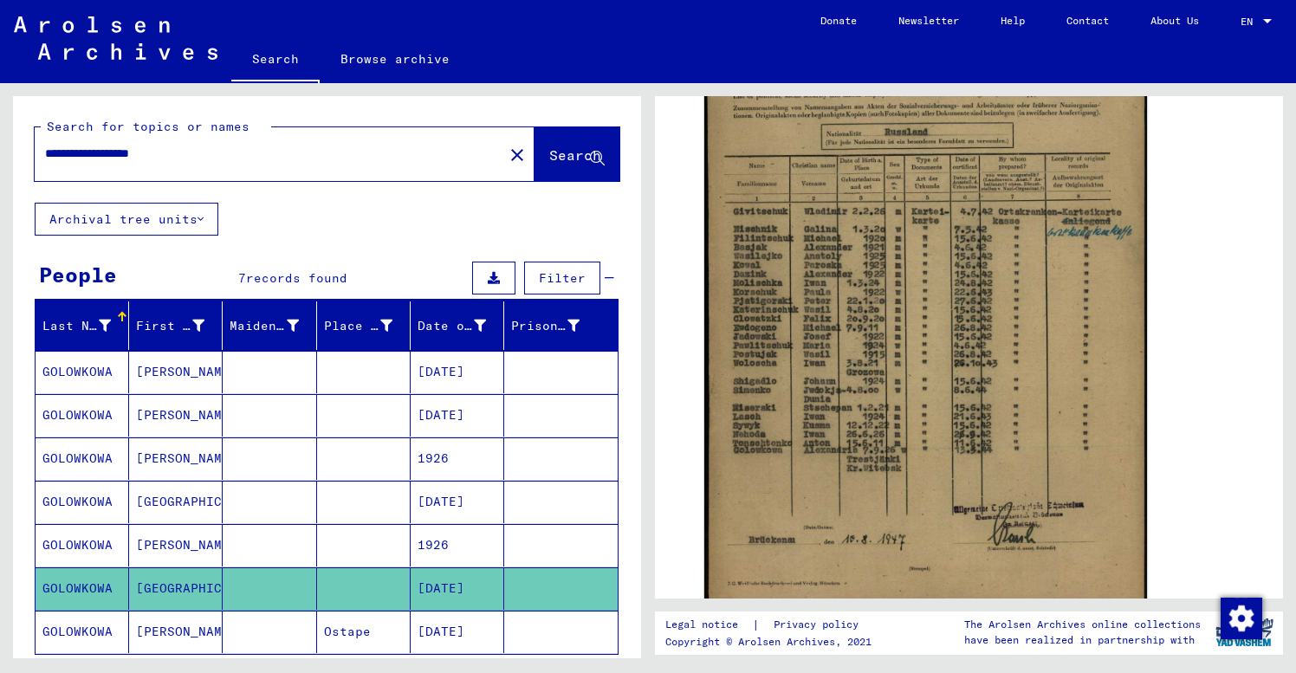
scroll to position [437, 0]
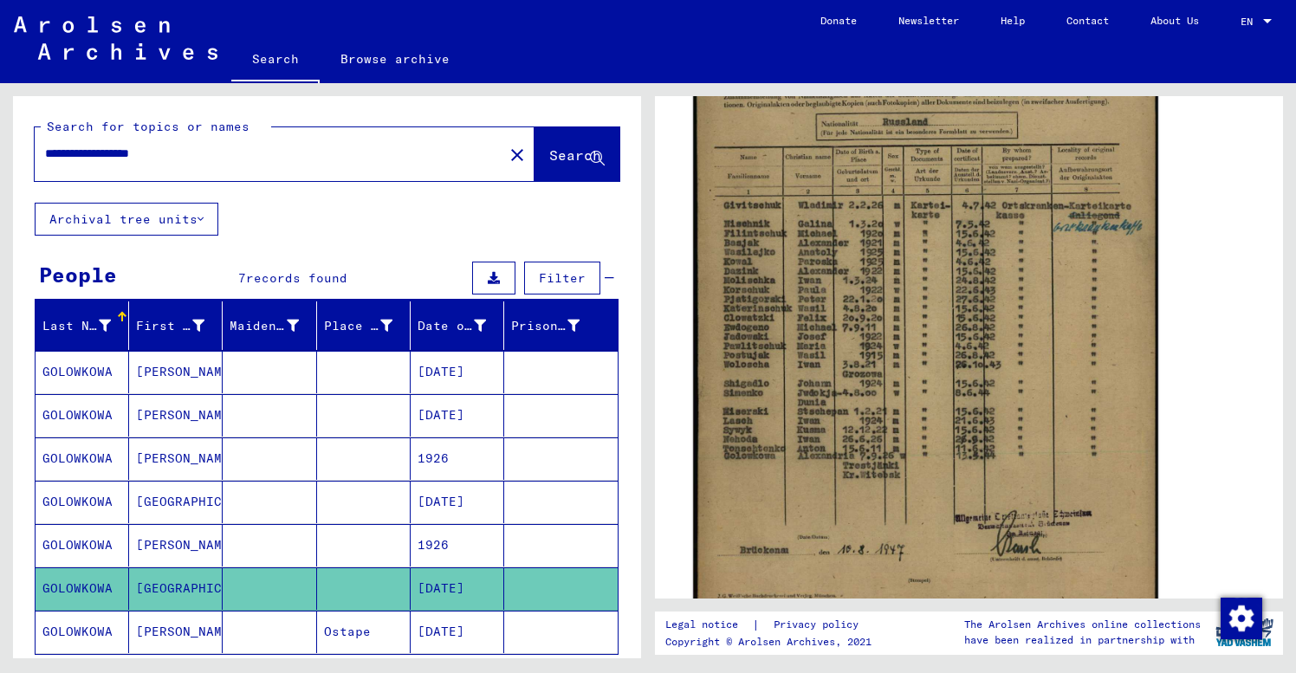
click at [957, 321] on img at bounding box center [925, 309] width 465 height 652
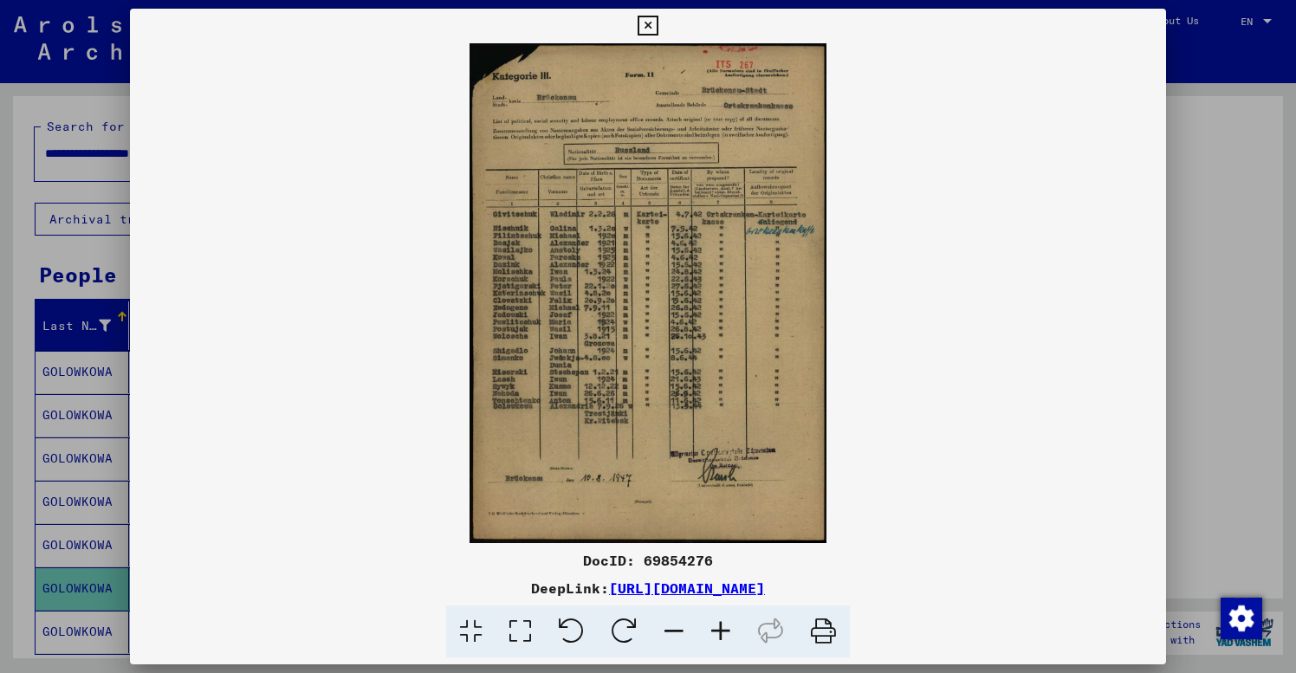
click at [723, 626] on icon at bounding box center [720, 632] width 47 height 53
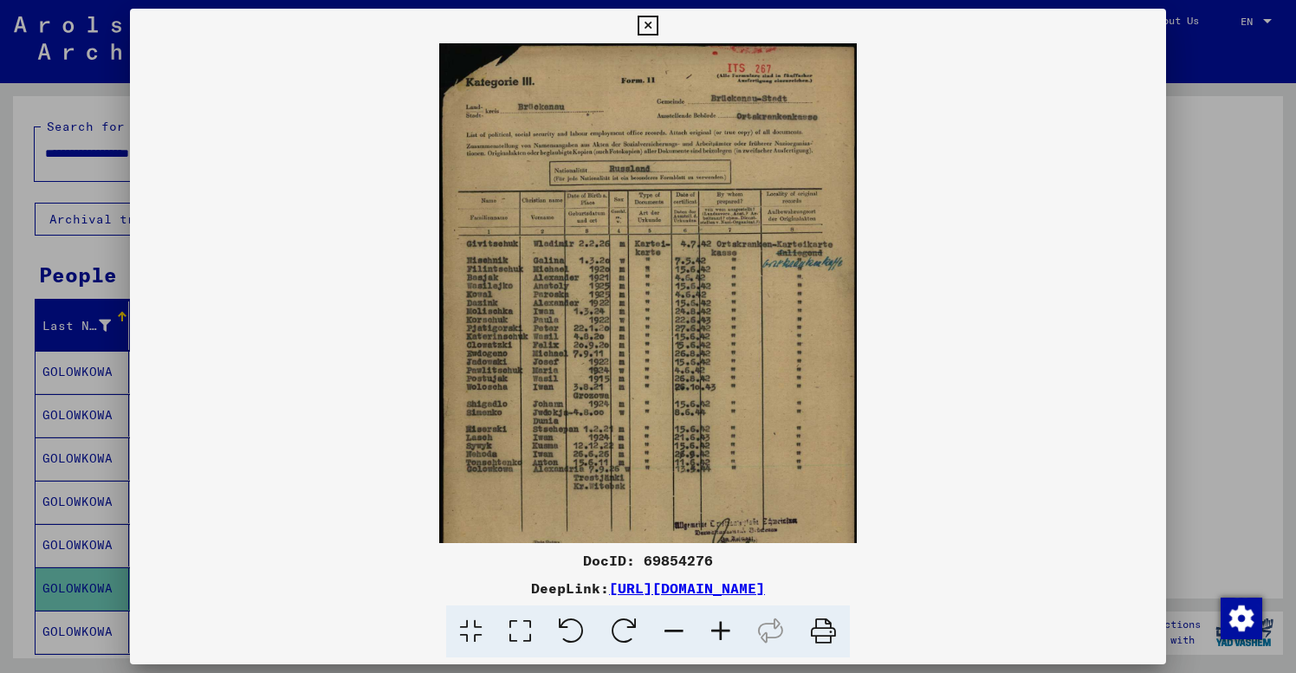
click at [723, 626] on icon at bounding box center [720, 632] width 47 height 53
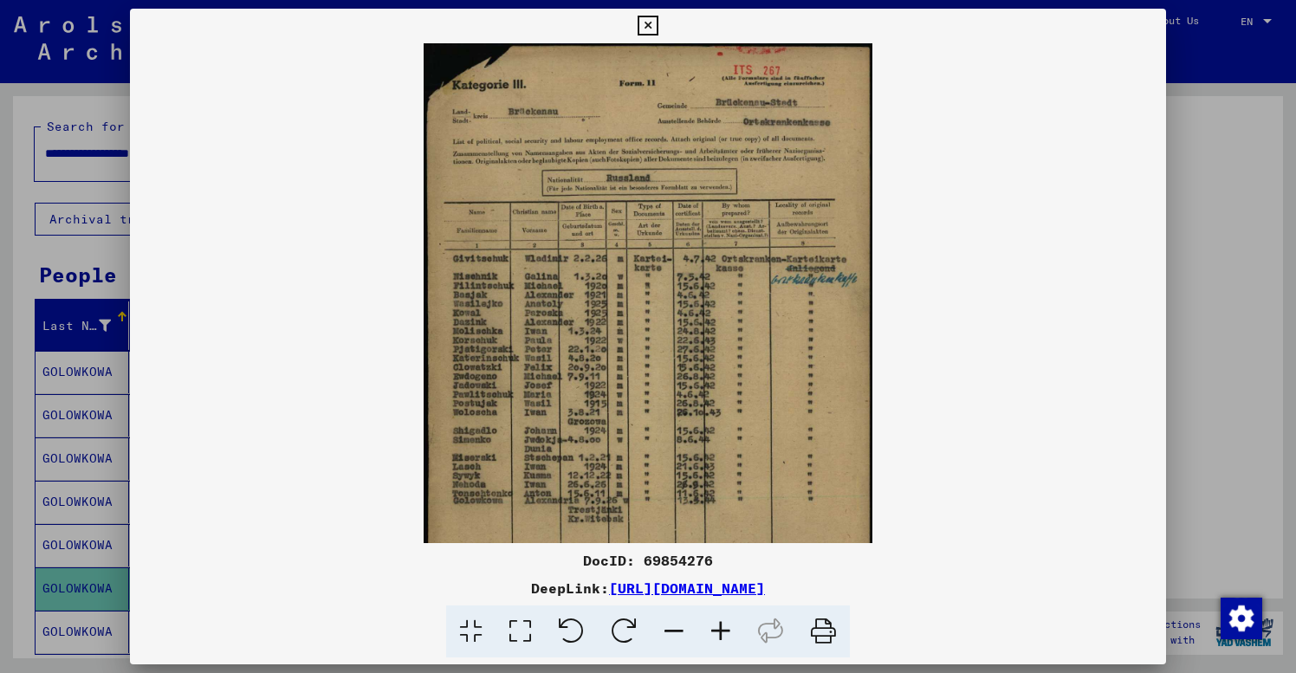
click at [723, 626] on icon at bounding box center [720, 632] width 47 height 53
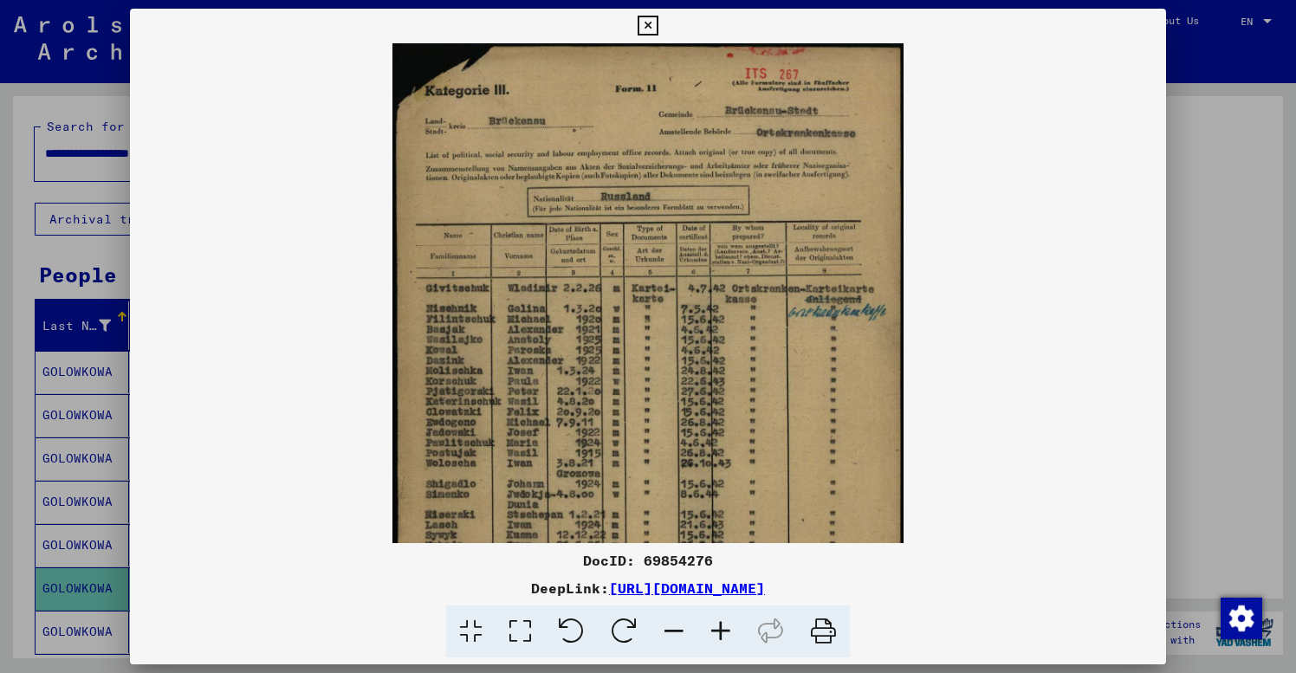
click at [723, 626] on icon at bounding box center [720, 632] width 47 height 53
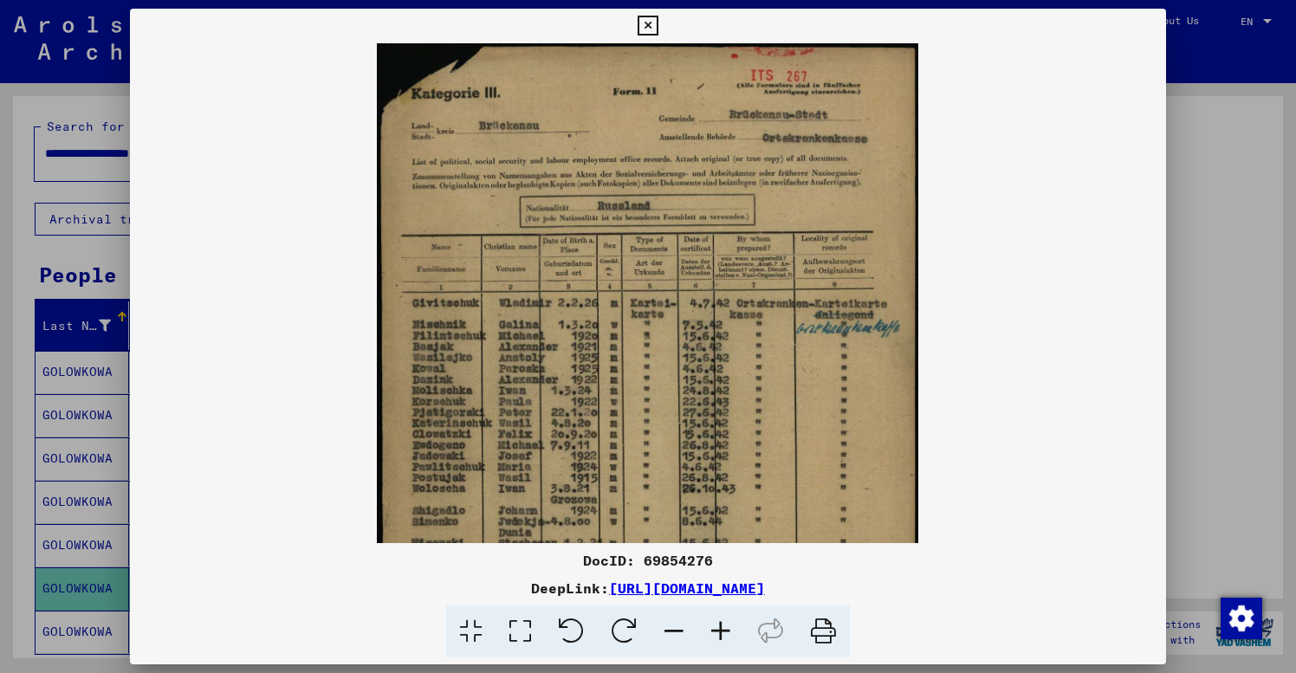
click at [723, 626] on icon at bounding box center [720, 632] width 47 height 53
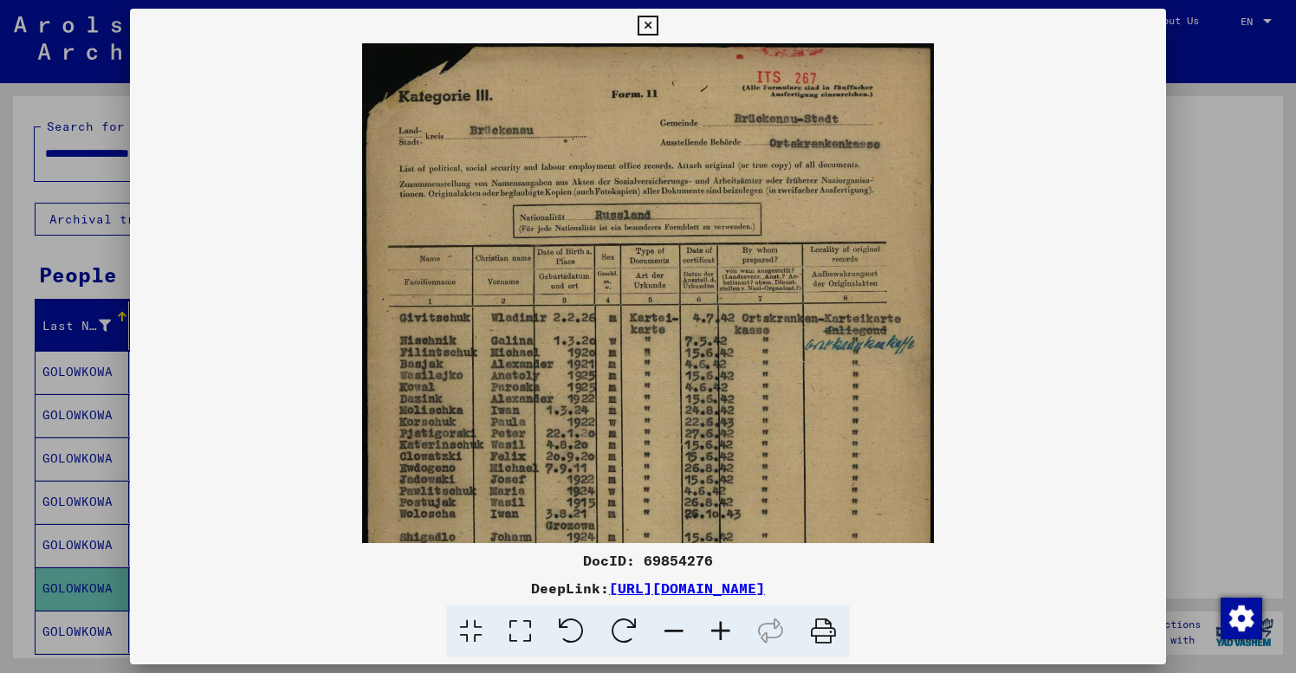
click at [723, 626] on icon at bounding box center [720, 632] width 47 height 53
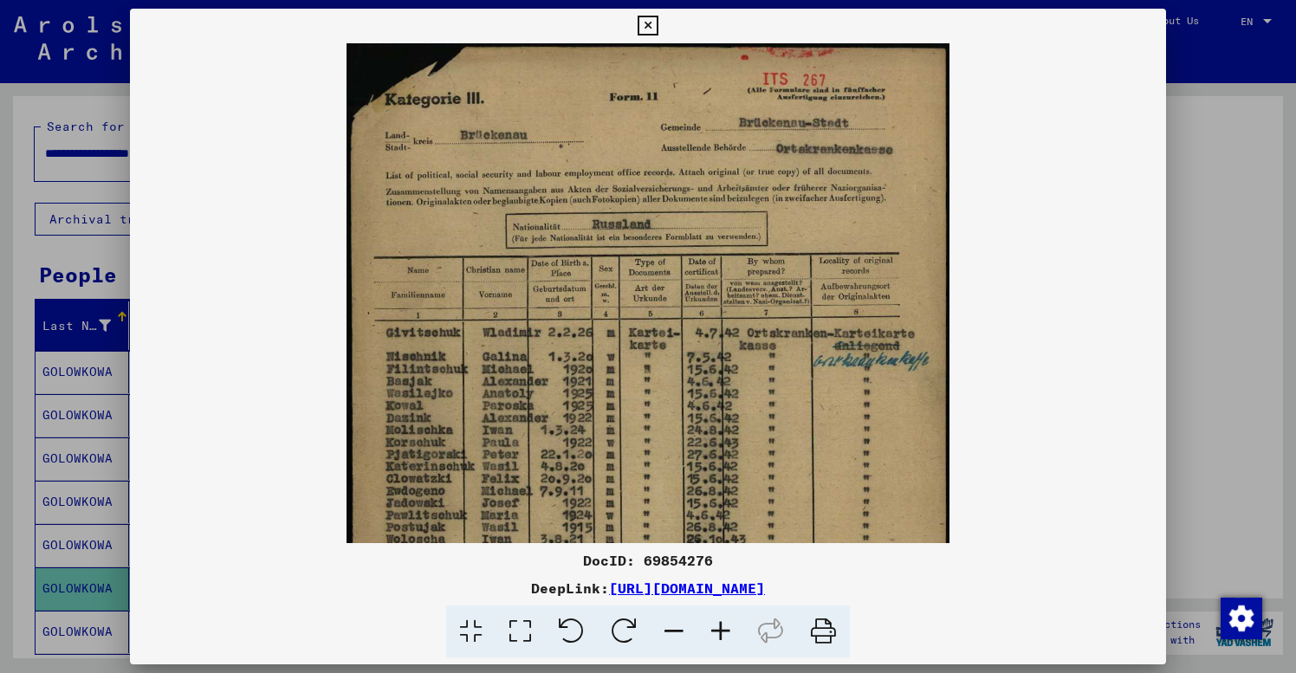
click at [723, 626] on icon at bounding box center [720, 632] width 47 height 53
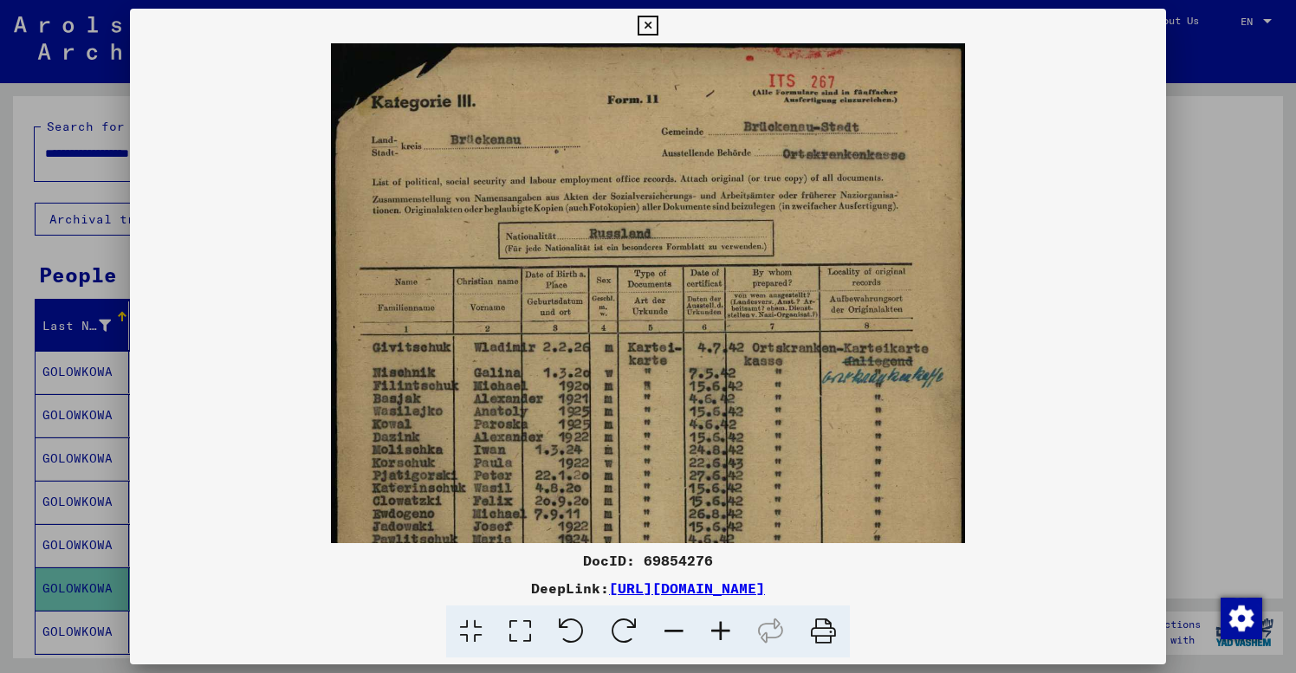
click at [723, 626] on icon at bounding box center [720, 632] width 47 height 53
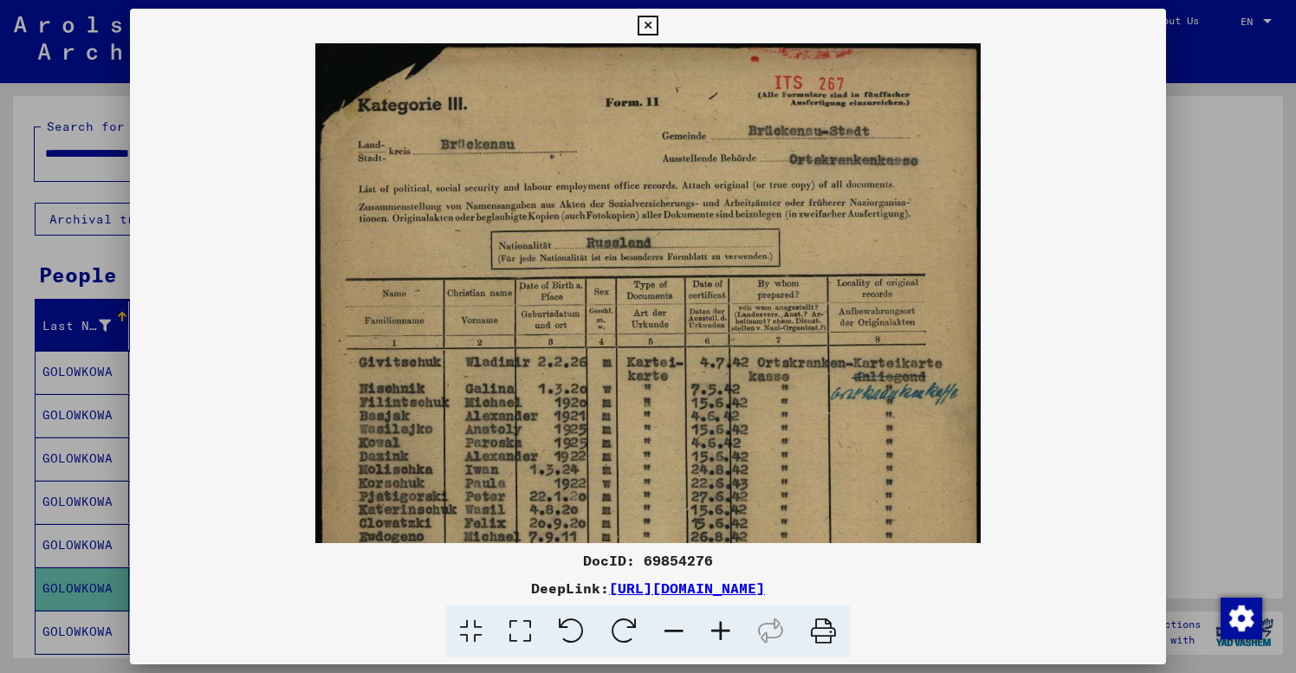
click at [658, 28] on icon at bounding box center [648, 26] width 20 height 21
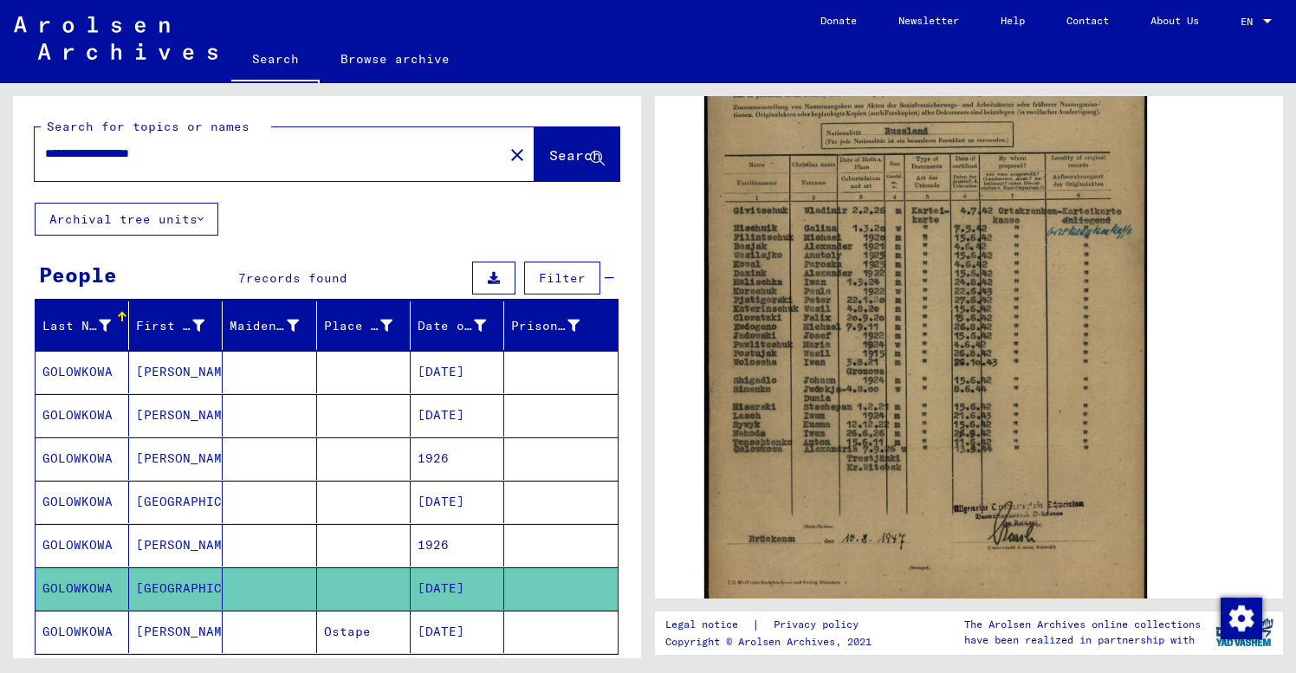
click at [481, 633] on mat-cell "[DATE]" at bounding box center [458, 632] width 94 height 42
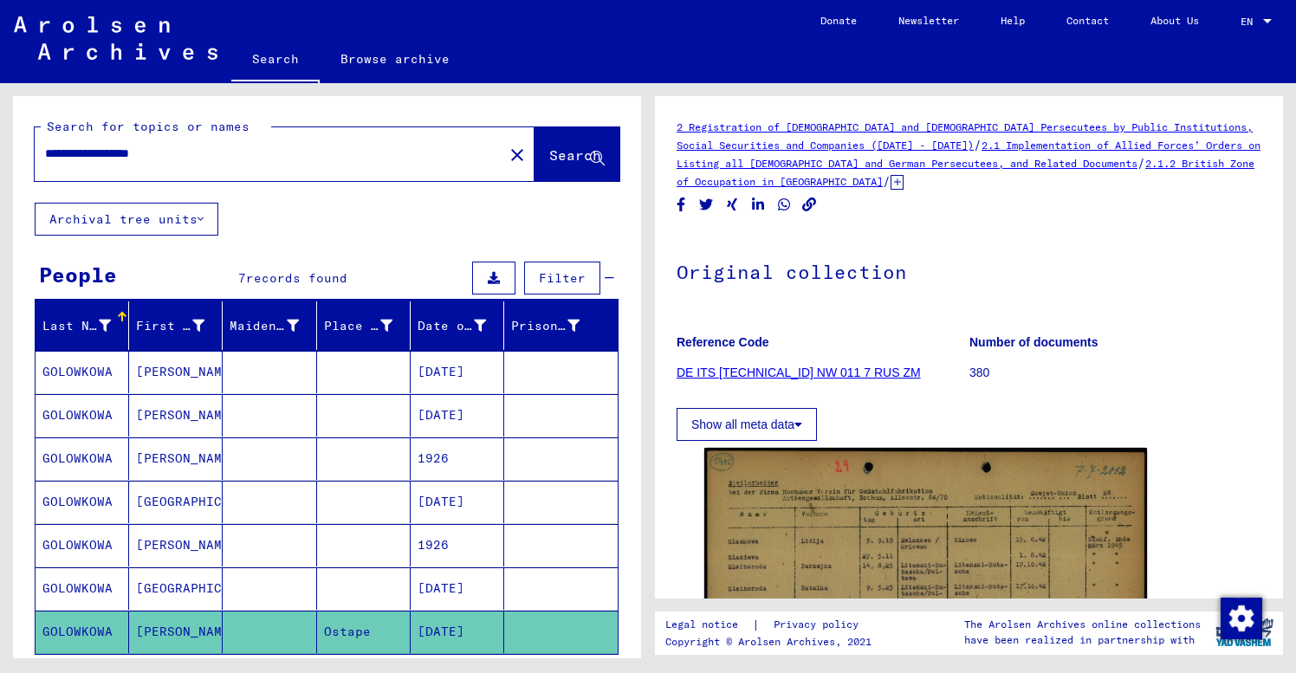
click at [1149, 410] on div "Show all meta data" at bounding box center [969, 420] width 585 height 42
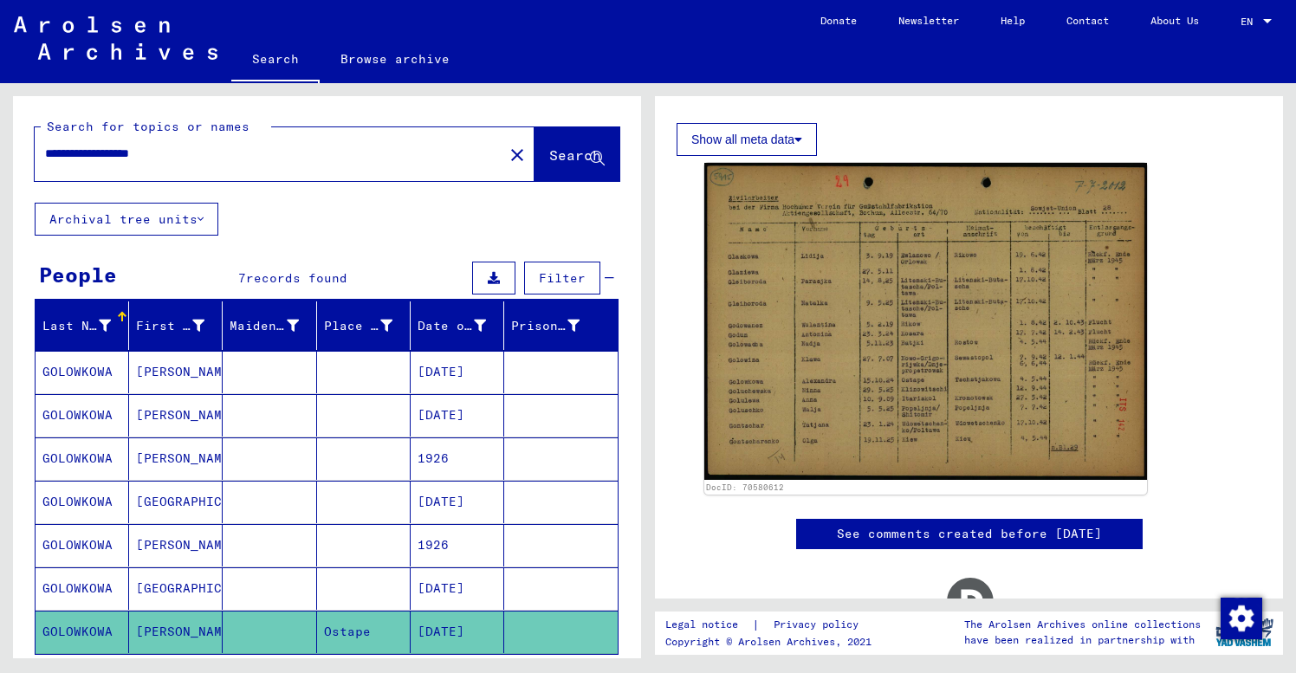
scroll to position [299, 0]
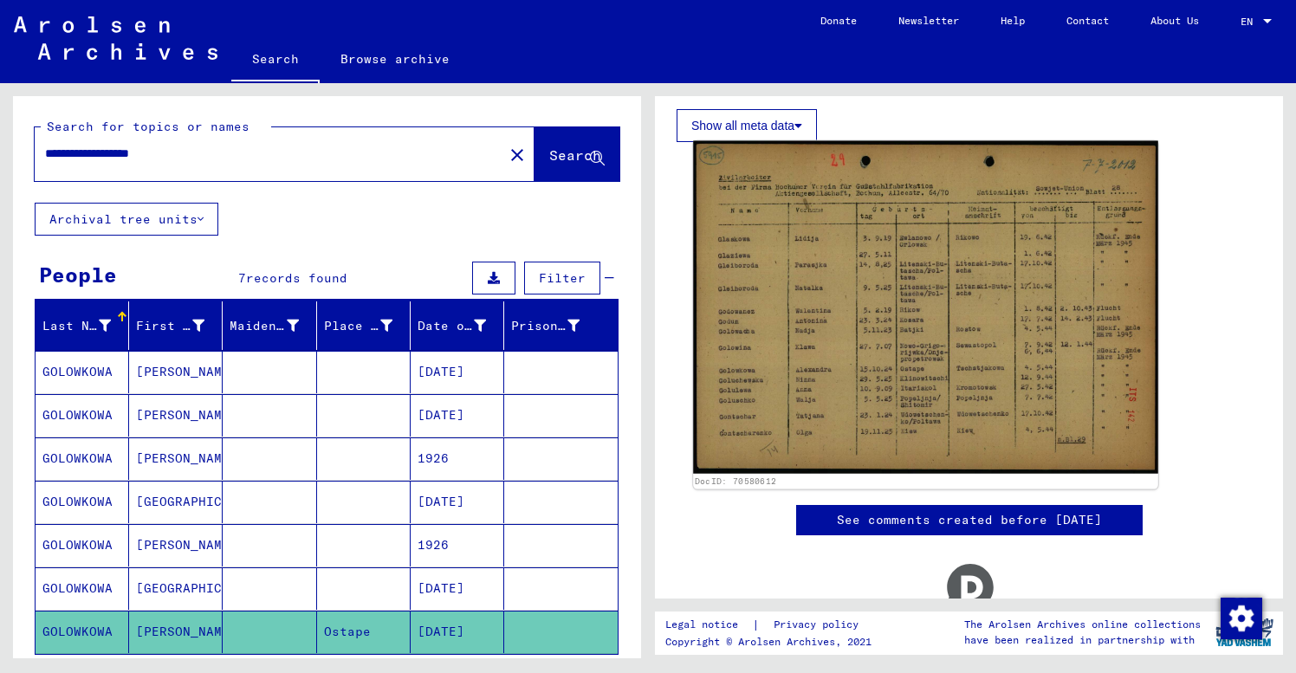
click at [912, 413] on img at bounding box center [925, 307] width 465 height 333
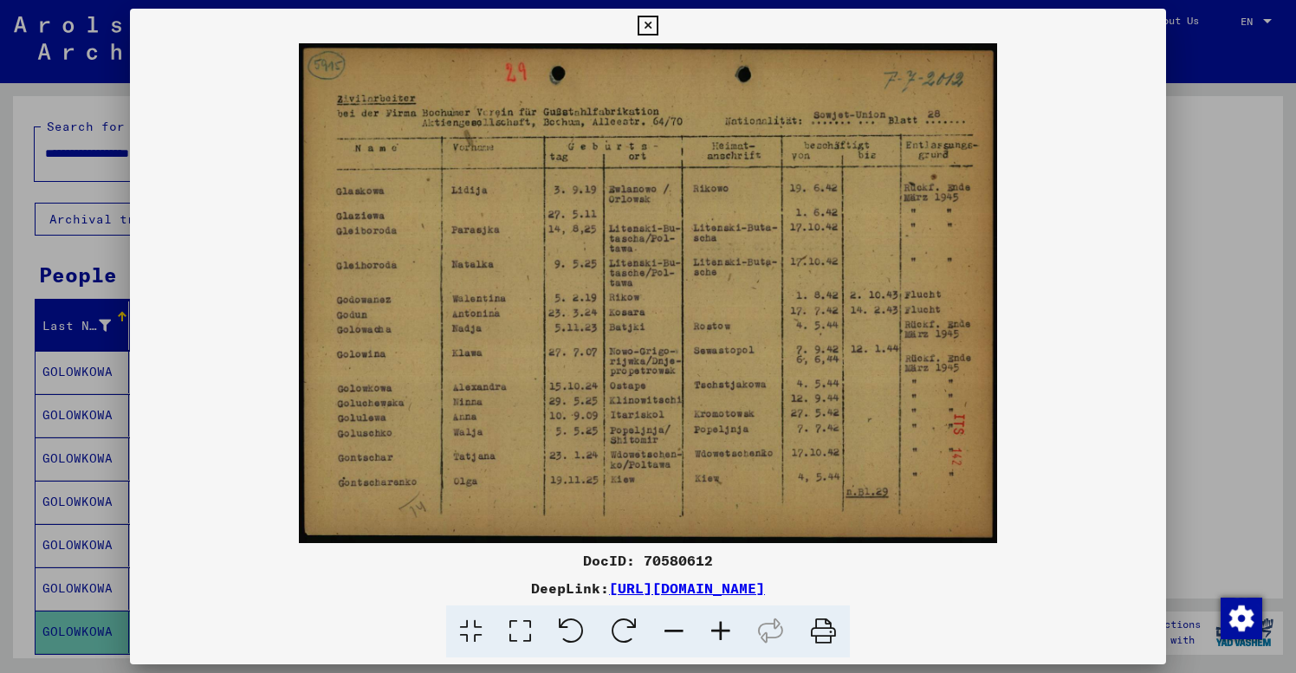
click at [658, 24] on icon at bounding box center [648, 26] width 20 height 21
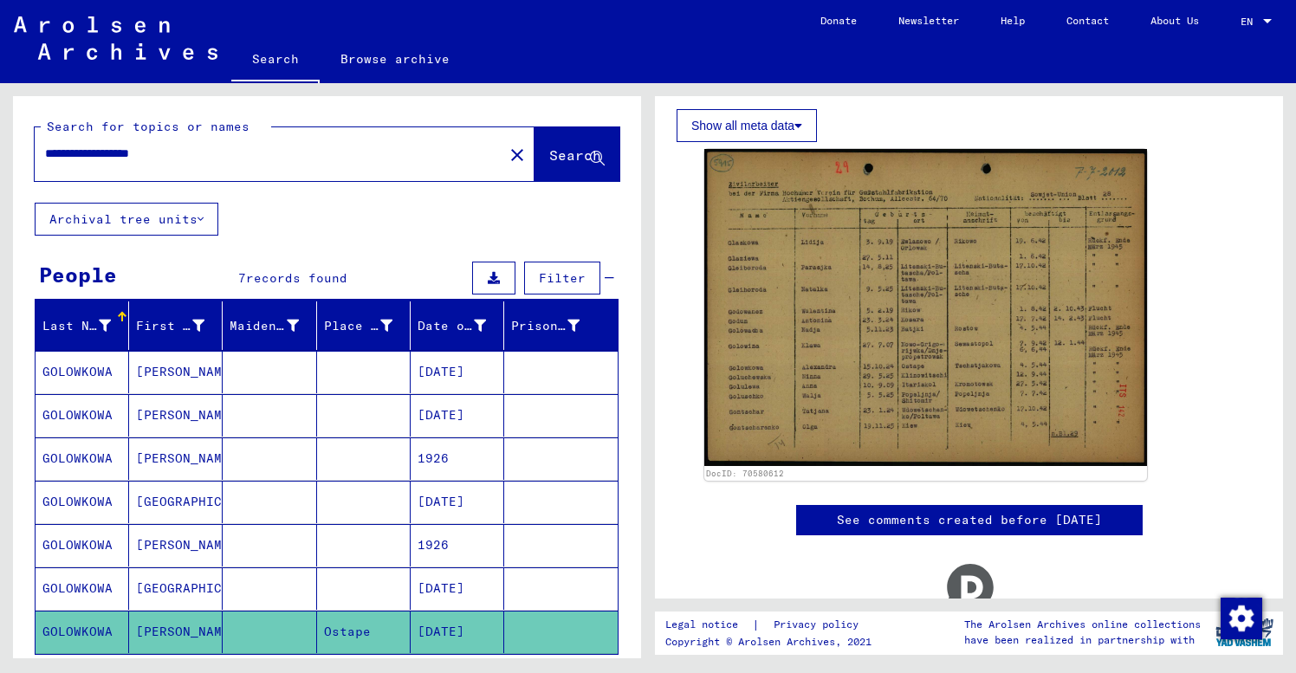
click at [256, 580] on mat-cell at bounding box center [270, 588] width 94 height 42
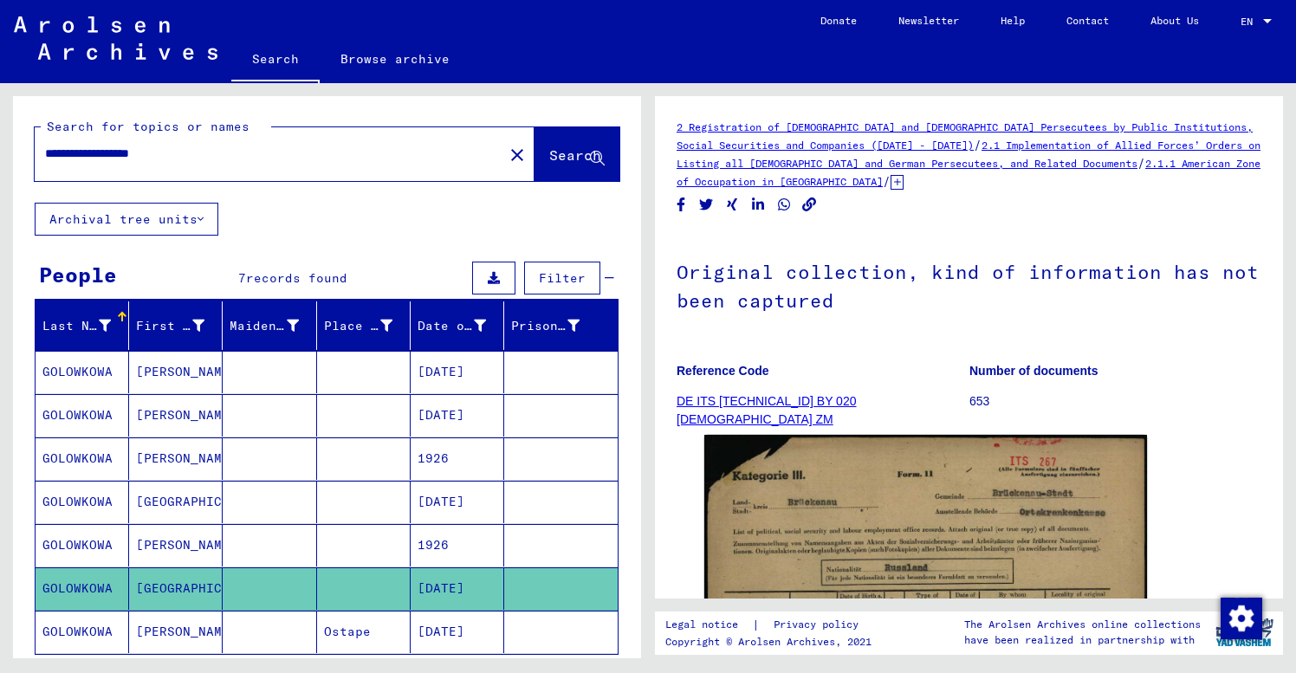
click at [1173, 389] on figure "Number of documents 653" at bounding box center [1115, 389] width 292 height 78
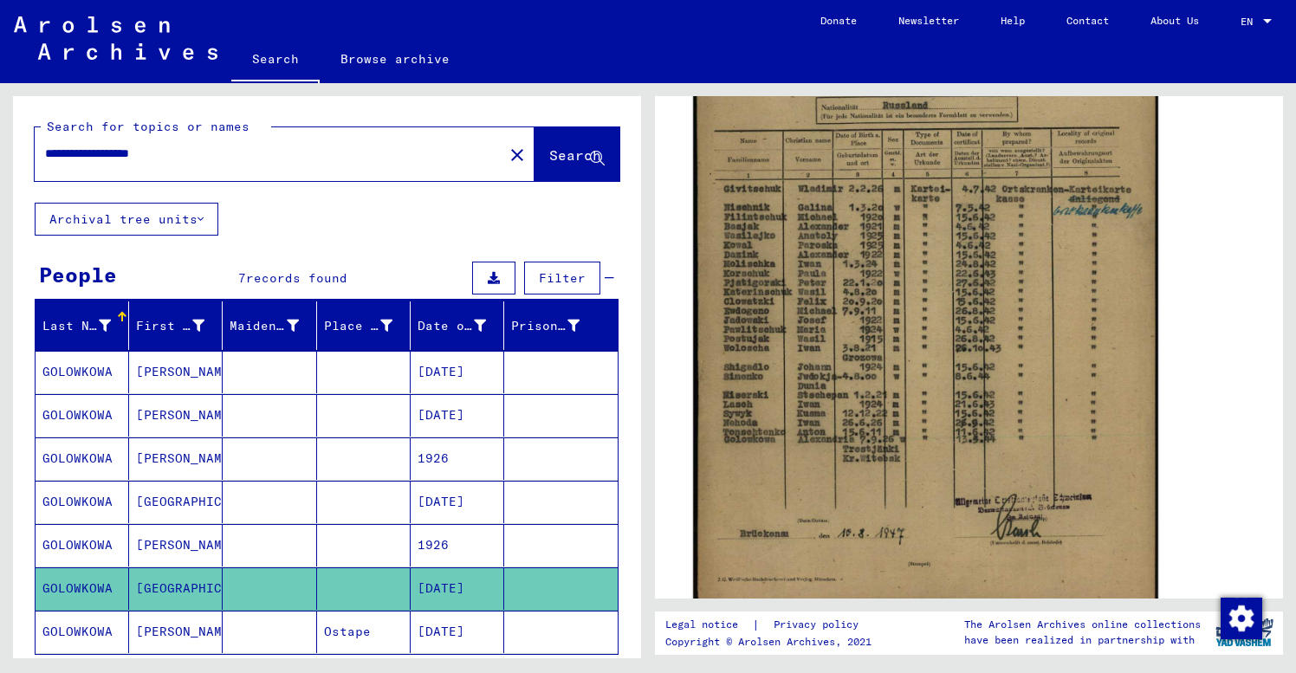
scroll to position [521, 0]
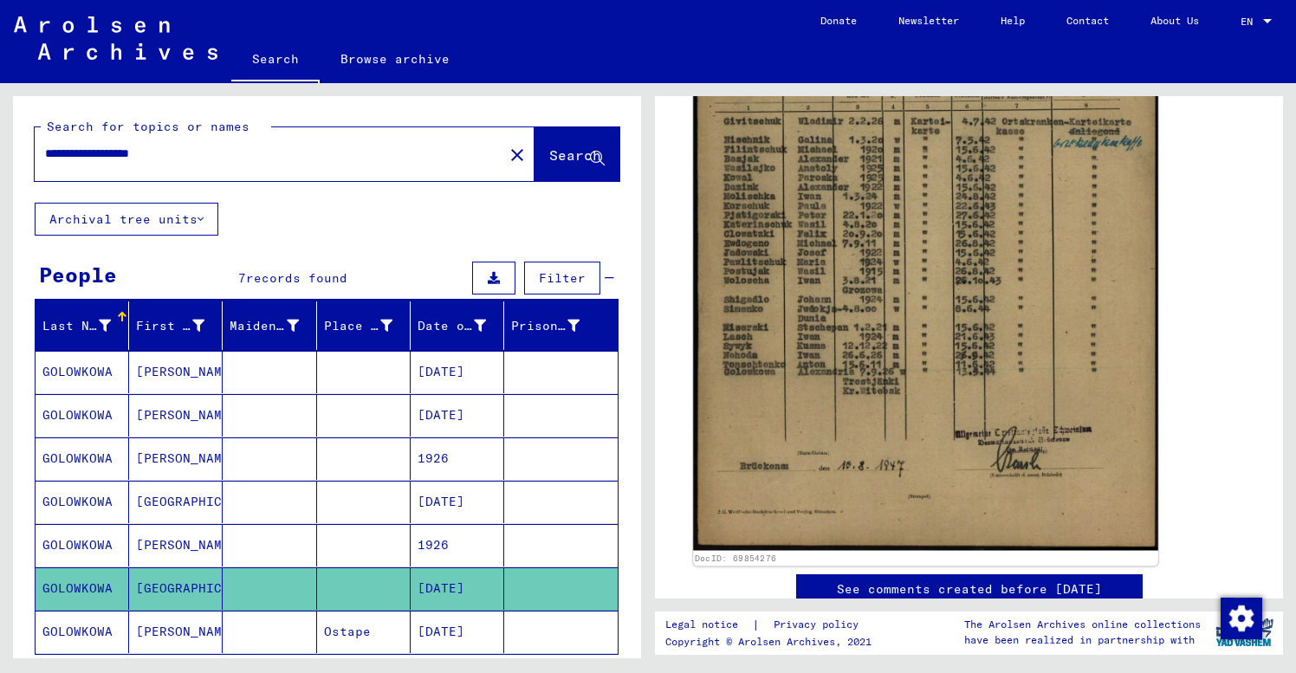
click at [906, 420] on img at bounding box center [925, 225] width 465 height 652
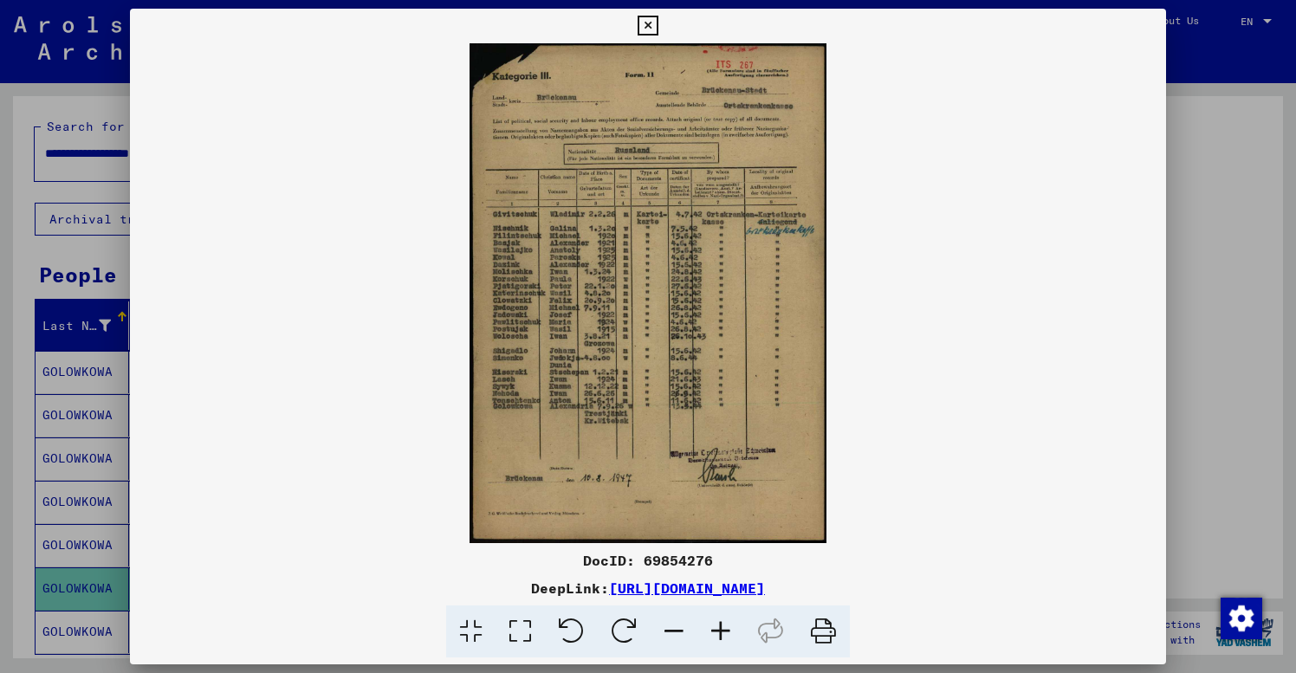
click at [724, 626] on icon at bounding box center [720, 632] width 47 height 53
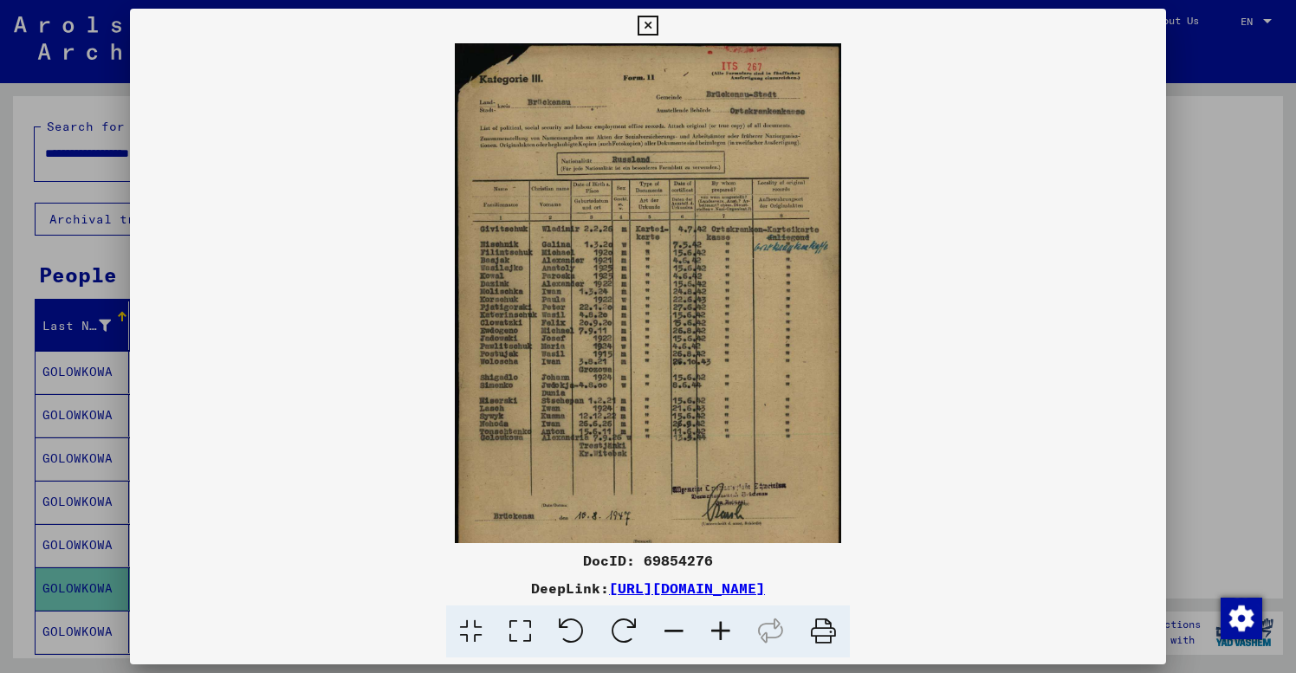
click at [724, 626] on icon at bounding box center [720, 632] width 47 height 53
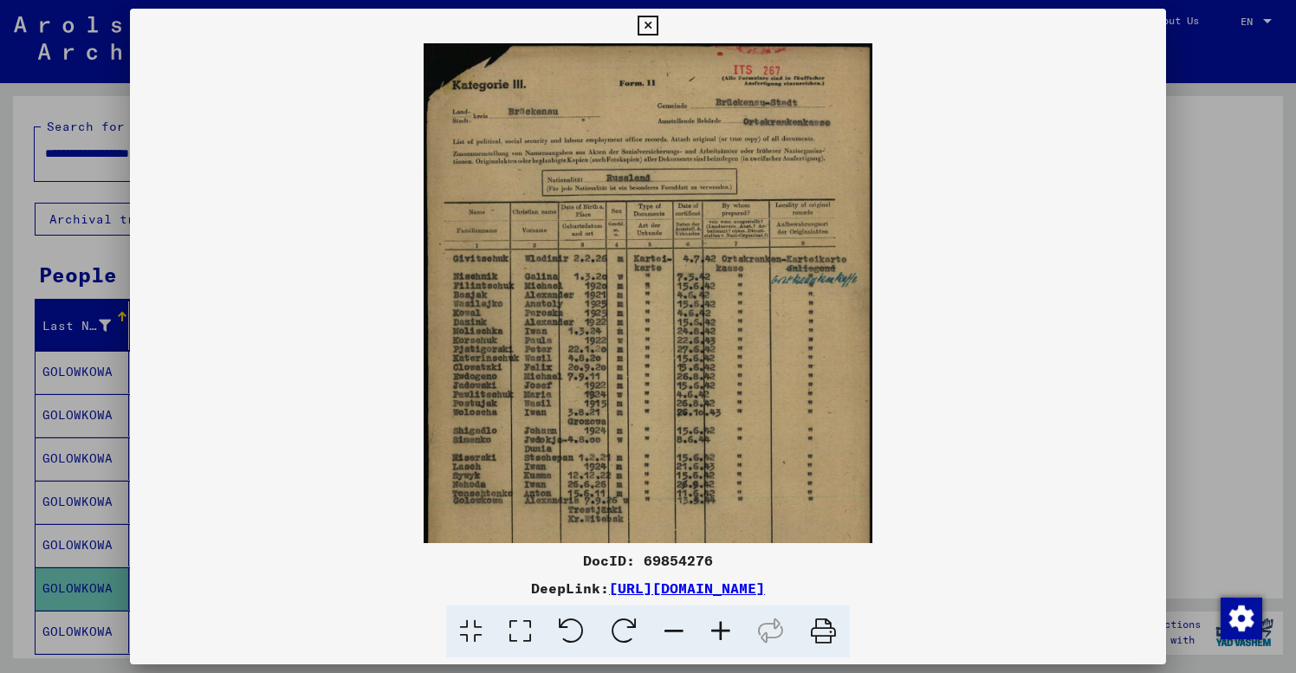
click at [724, 626] on icon at bounding box center [720, 632] width 47 height 53
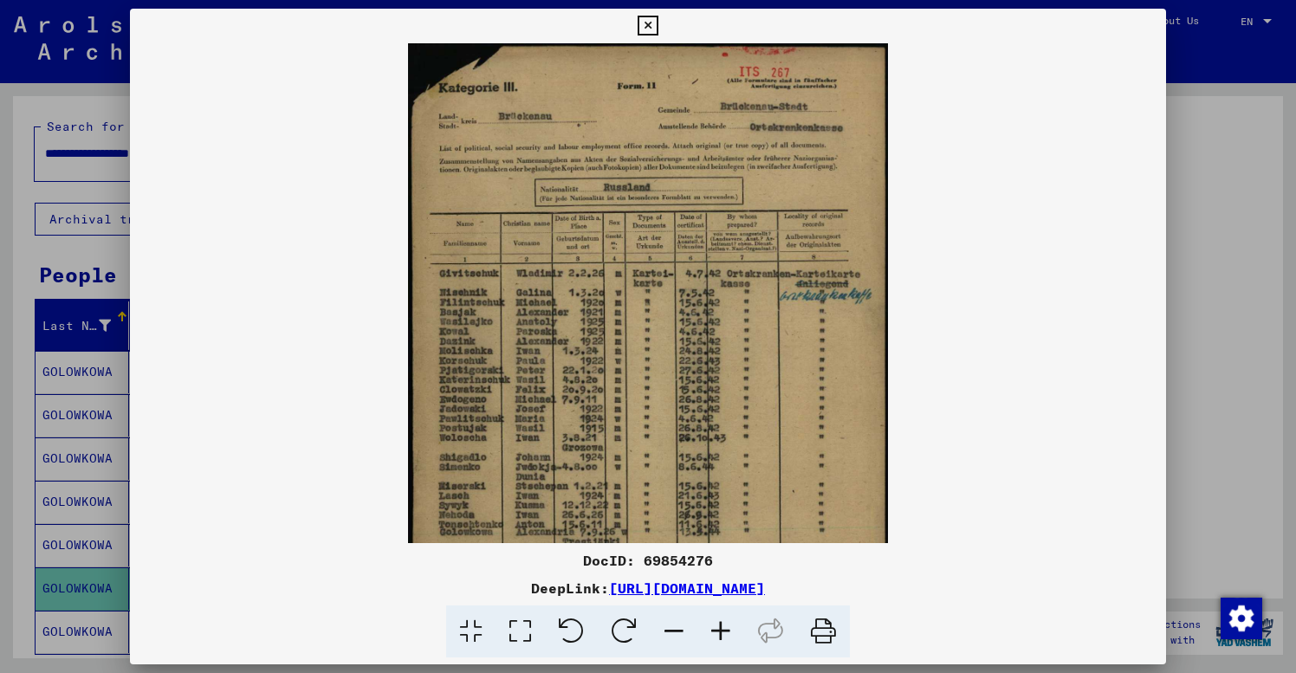
click at [724, 626] on icon at bounding box center [720, 632] width 47 height 53
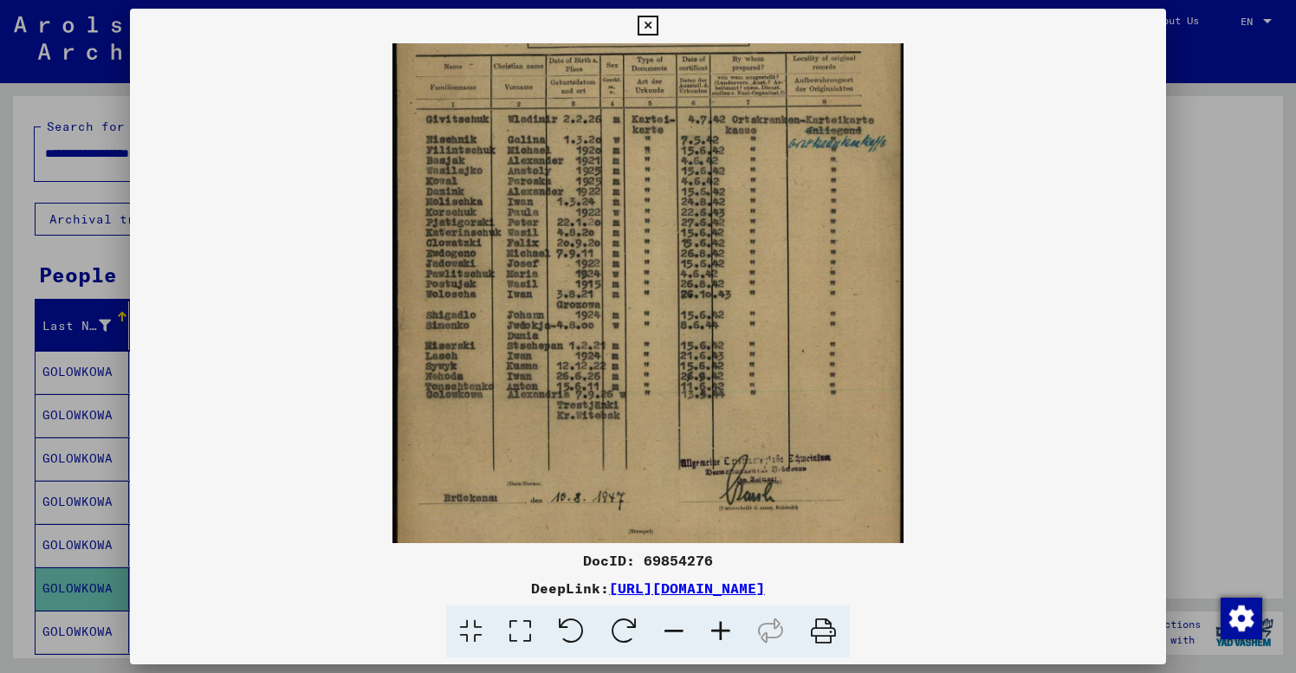
drag, startPoint x: 652, startPoint y: 427, endPoint x: 654, endPoint y: 239, distance: 188.0
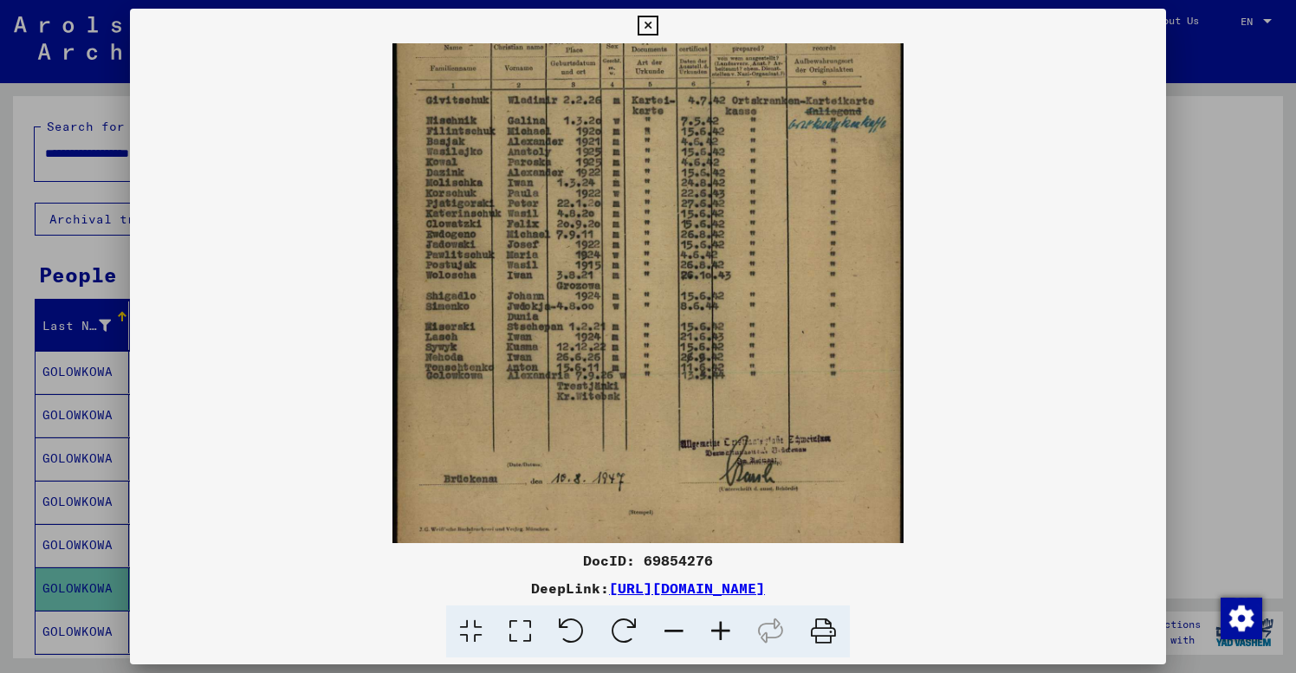
click at [658, 22] on icon at bounding box center [648, 26] width 20 height 21
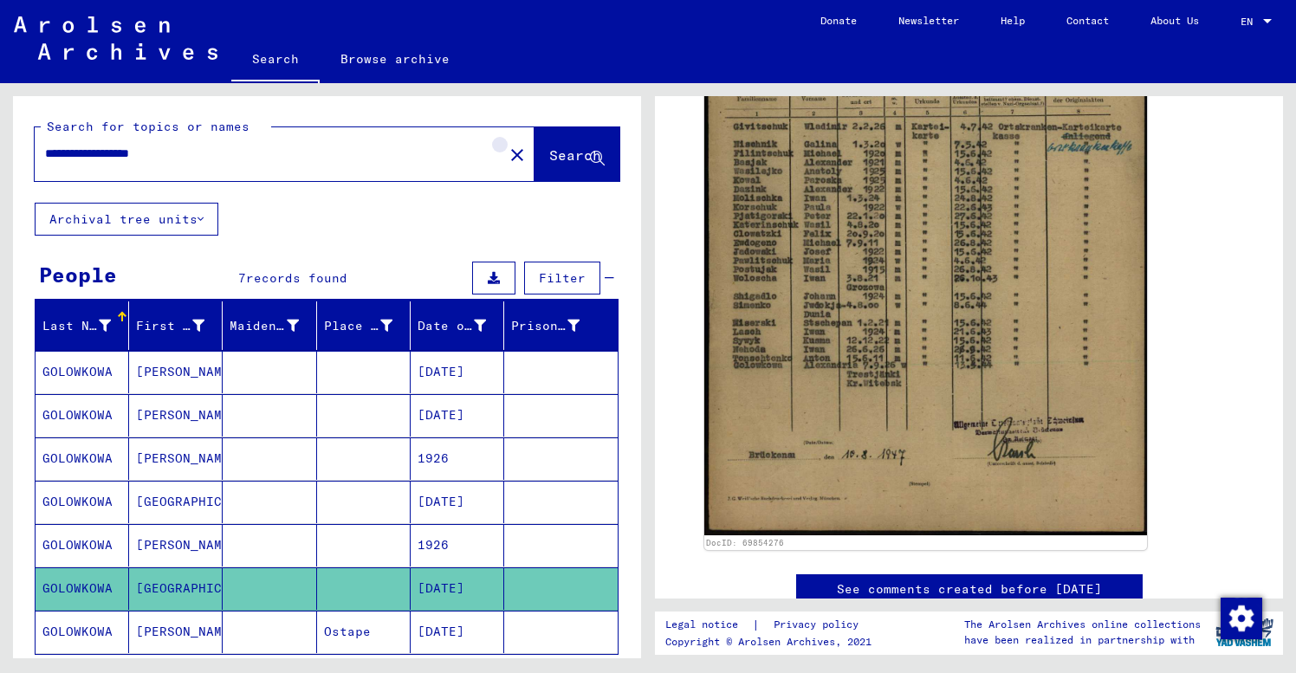
click at [507, 159] on mat-icon "close" at bounding box center [517, 155] width 21 height 21
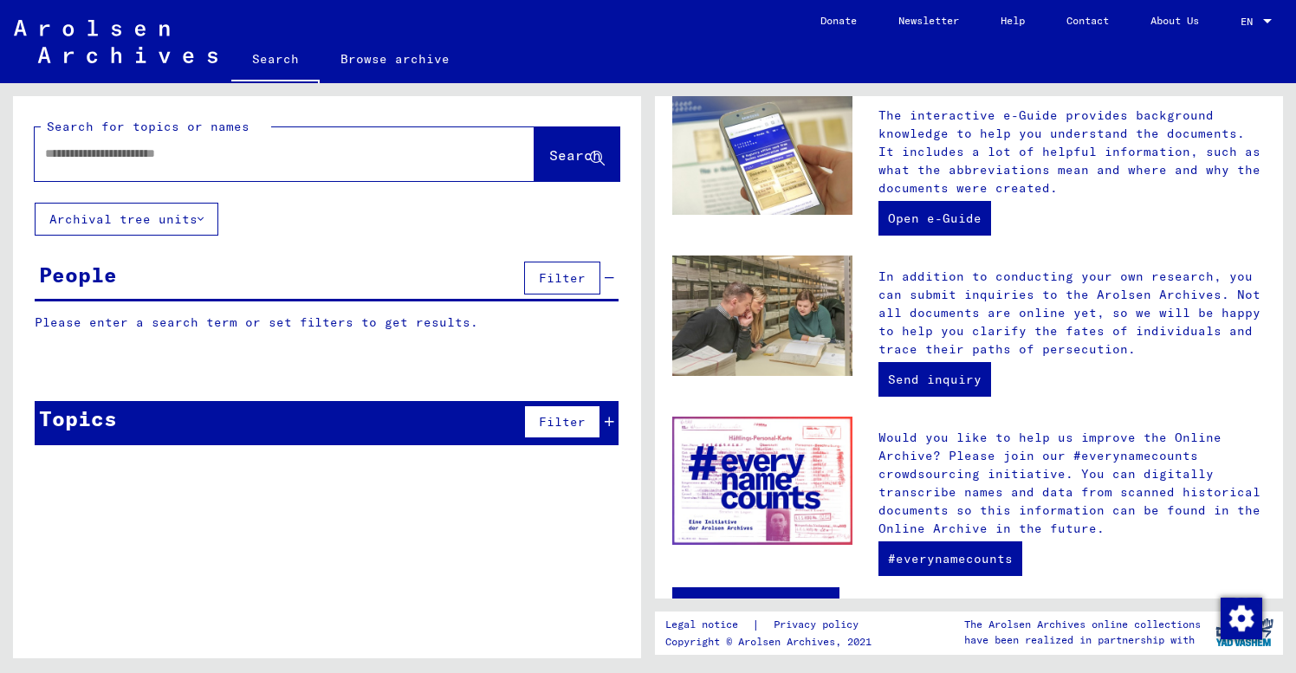
click at [60, 155] on input "text" at bounding box center [264, 154] width 438 height 18
type input "**********"
click at [554, 149] on span "Search" at bounding box center [575, 154] width 52 height 17
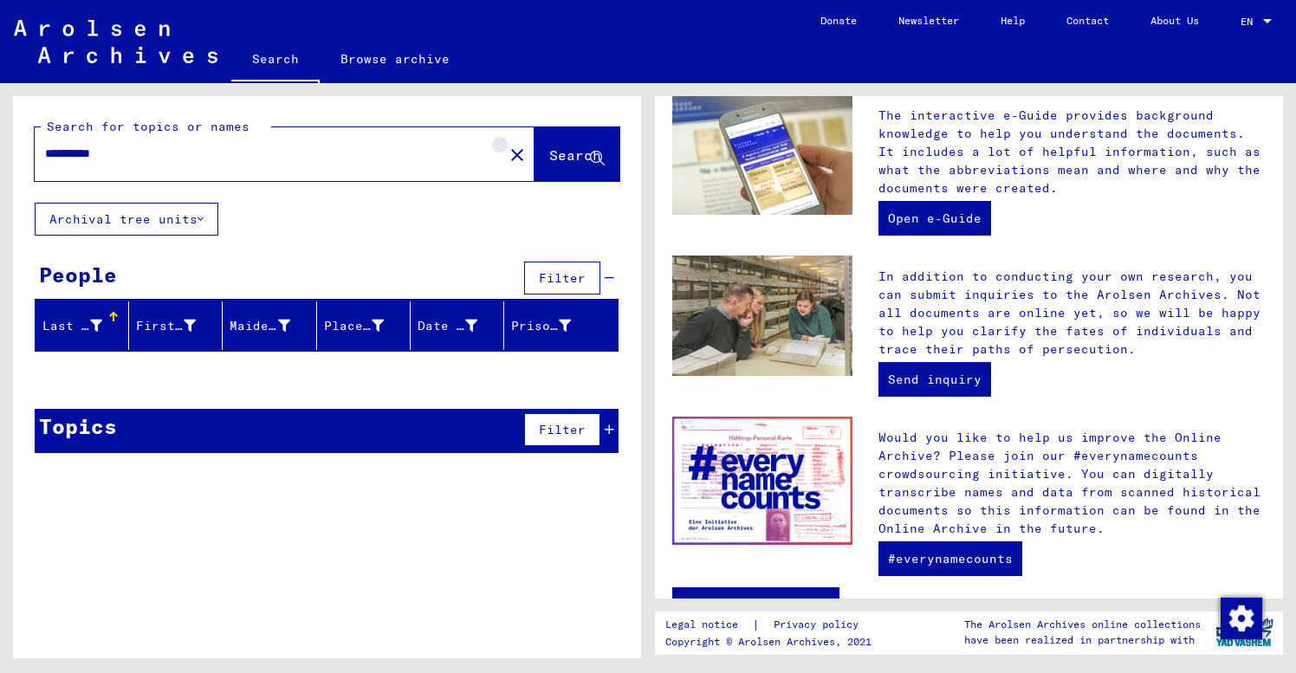
click at [507, 152] on mat-icon "close" at bounding box center [517, 155] width 21 height 21
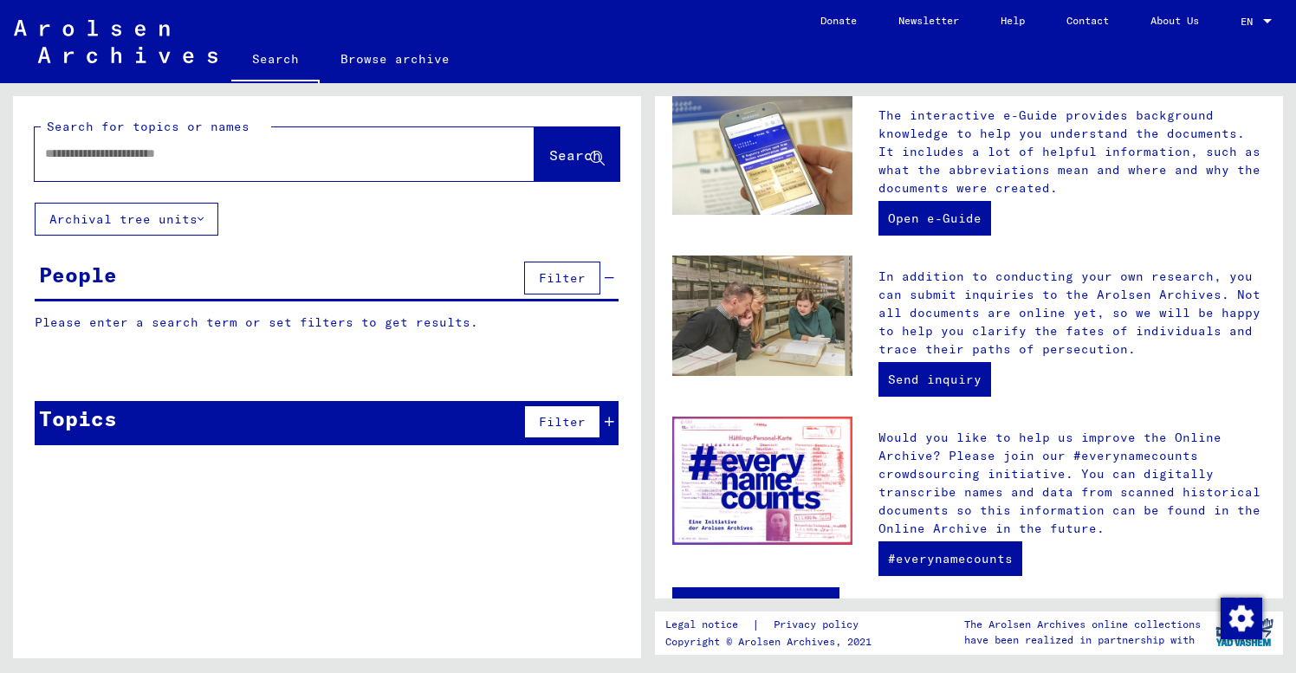
click at [43, 149] on div at bounding box center [259, 153] width 448 height 39
click at [65, 160] on input "text" at bounding box center [264, 154] width 438 height 18
type input "**********"
click at [549, 154] on span "Search" at bounding box center [575, 154] width 52 height 17
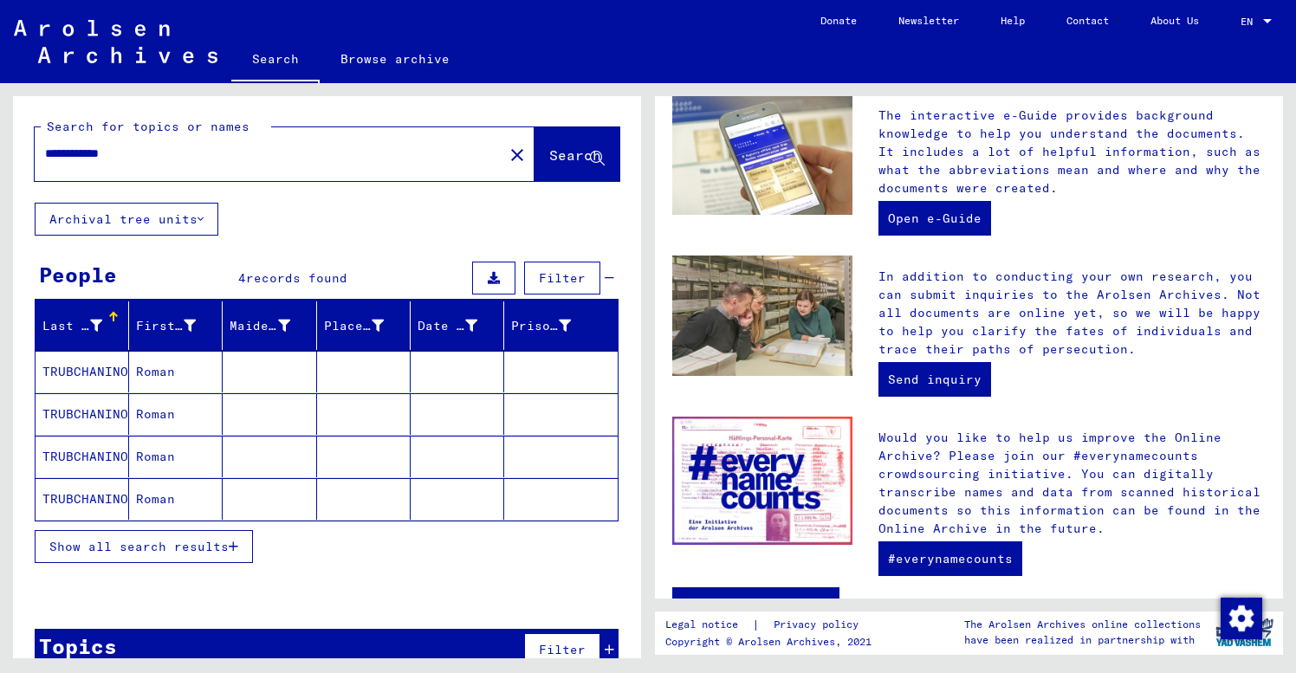
click at [23, 360] on div "Last Name First Name Maiden Name Place of Birth Date of Birth Prisoner # [GEOGR…" at bounding box center [327, 444] width 628 height 284
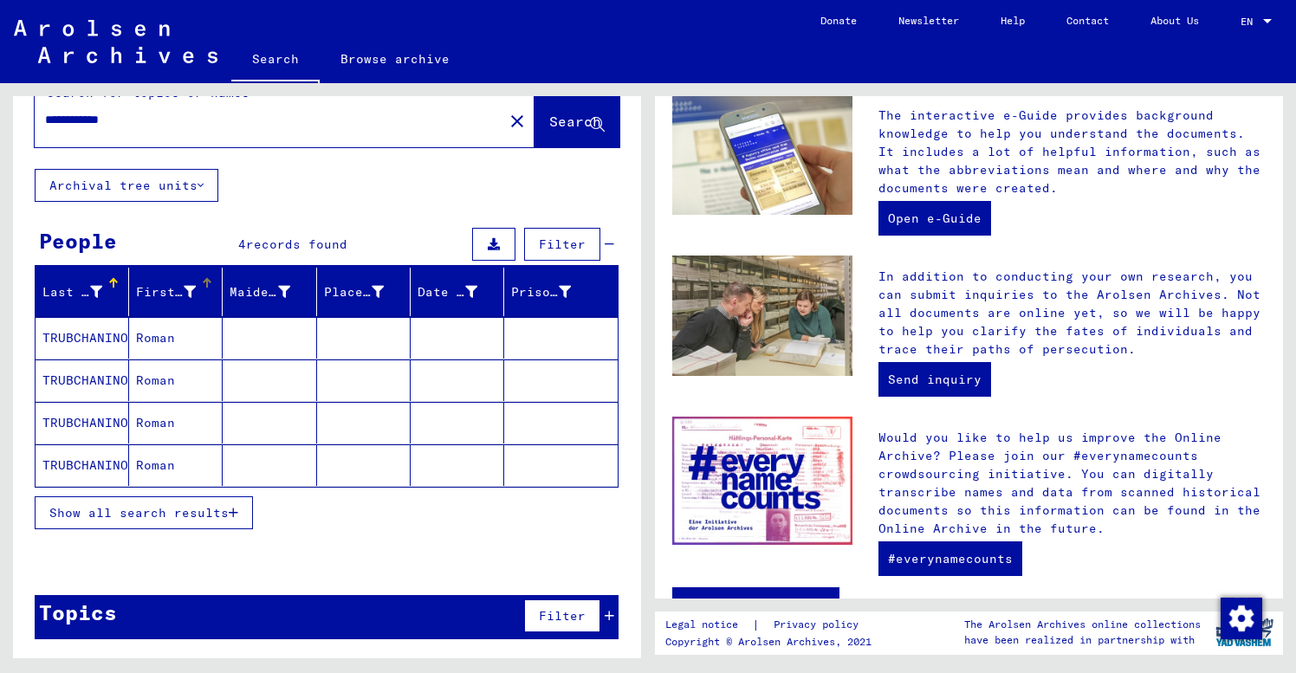
scroll to position [34, 0]
click at [178, 338] on mat-cell "Roman" at bounding box center [176, 338] width 94 height 42
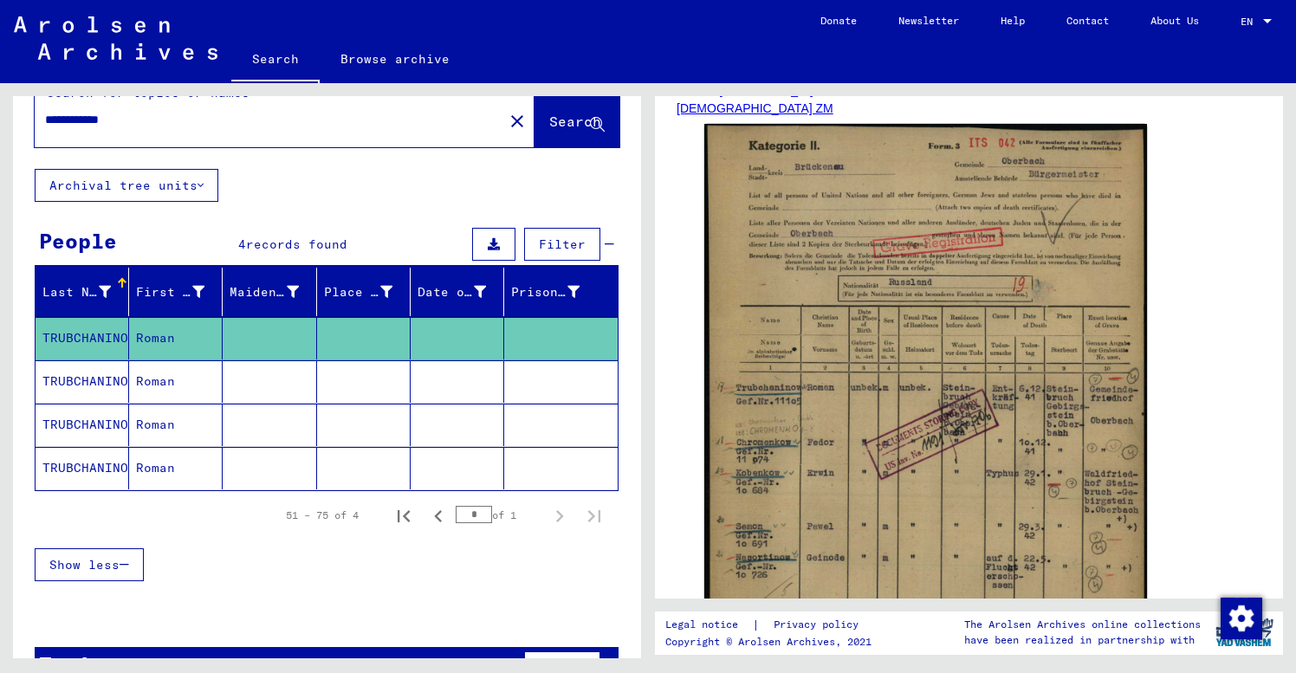
scroll to position [370, 0]
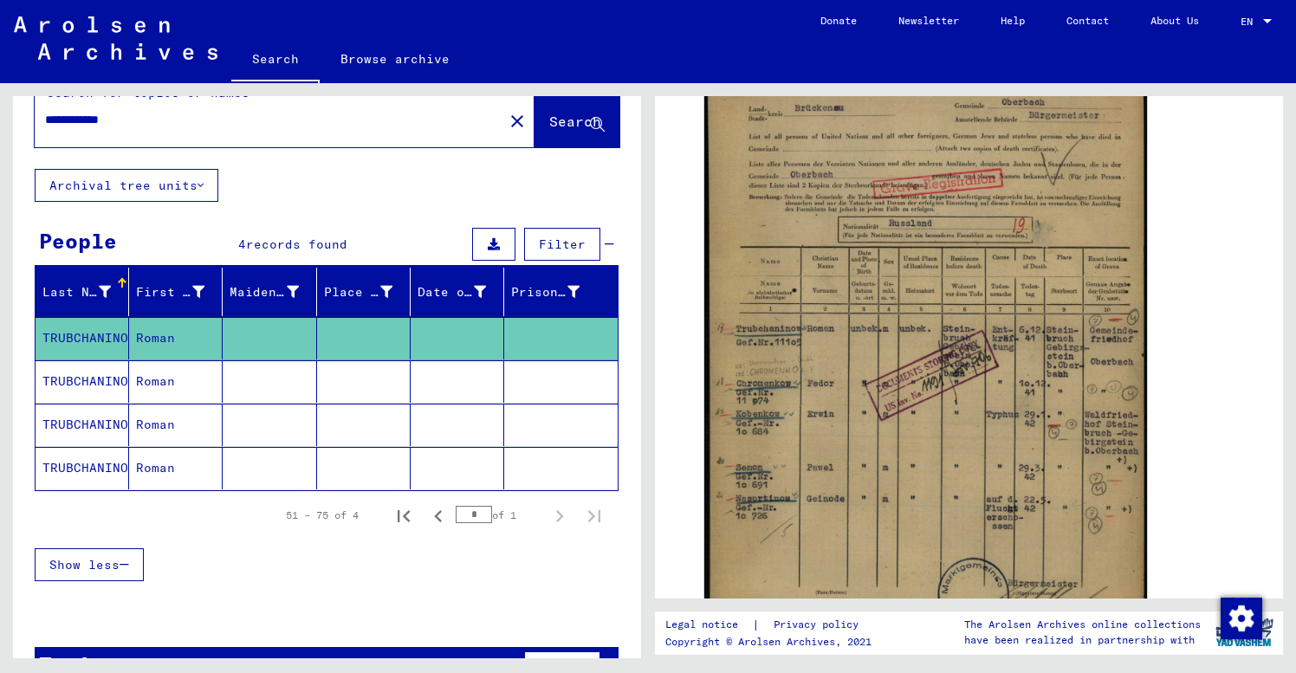
click at [386, 379] on mat-cell at bounding box center [364, 381] width 94 height 42
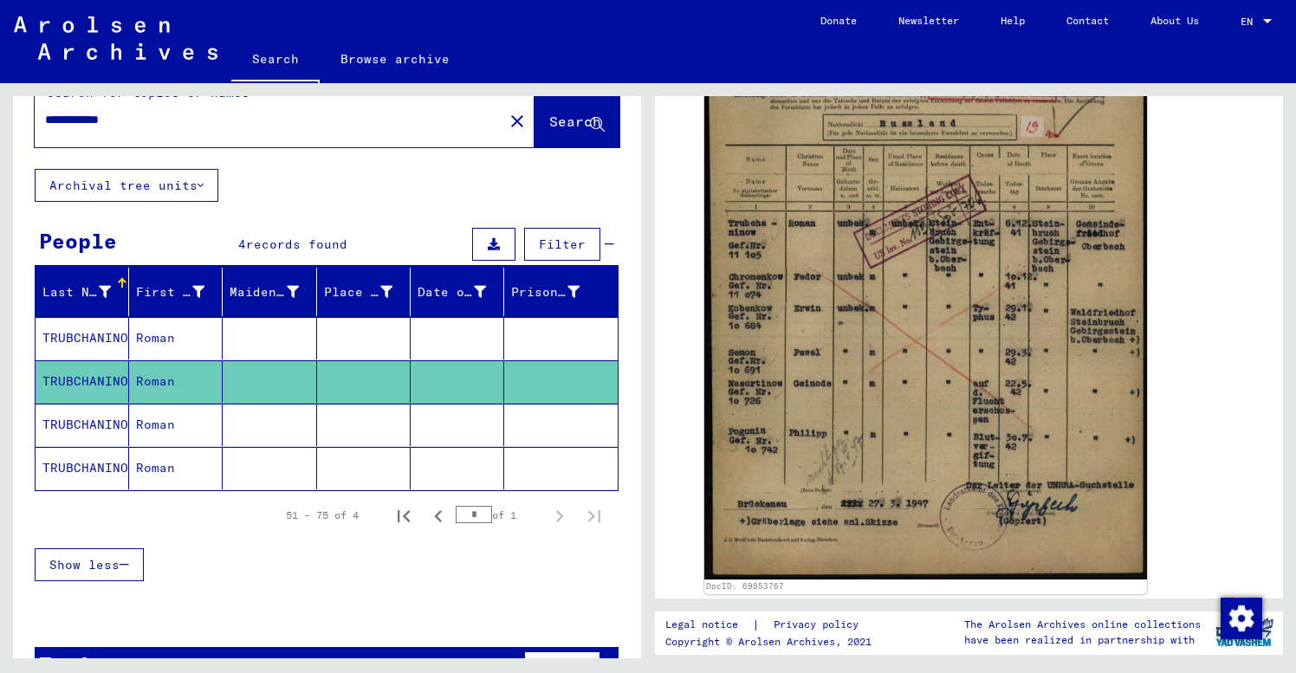
scroll to position [506, 0]
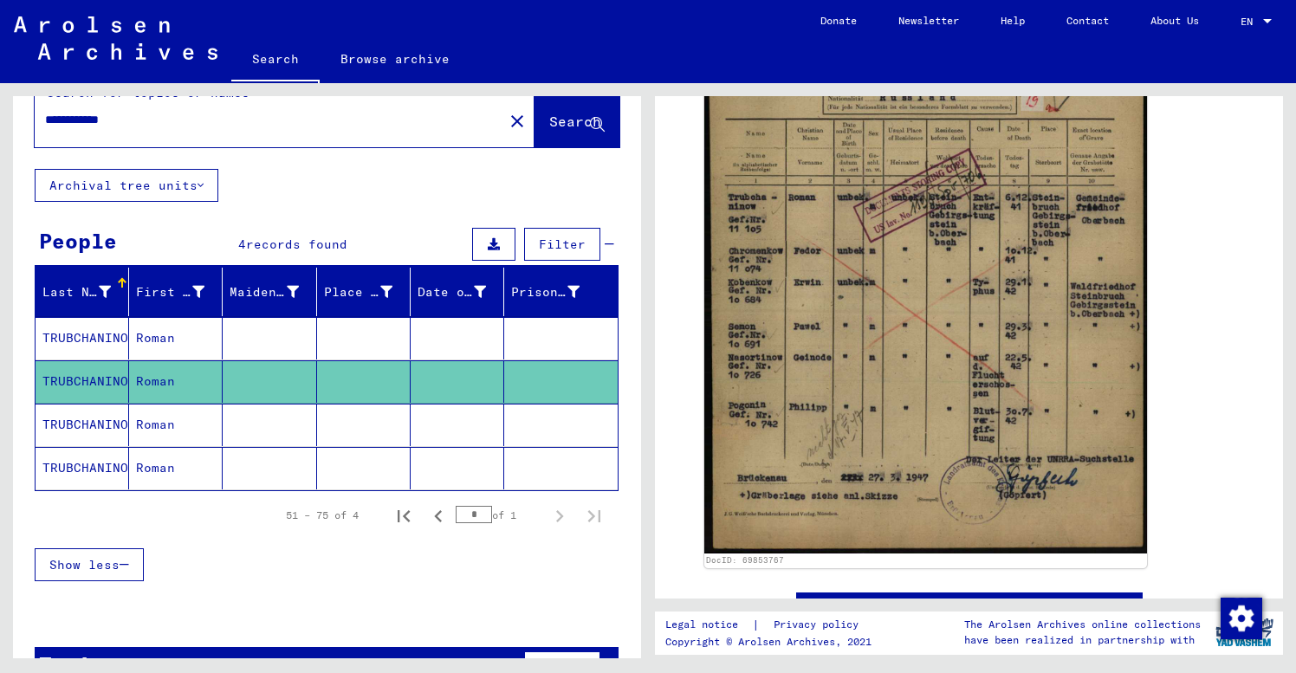
click at [268, 432] on mat-cell at bounding box center [270, 425] width 94 height 42
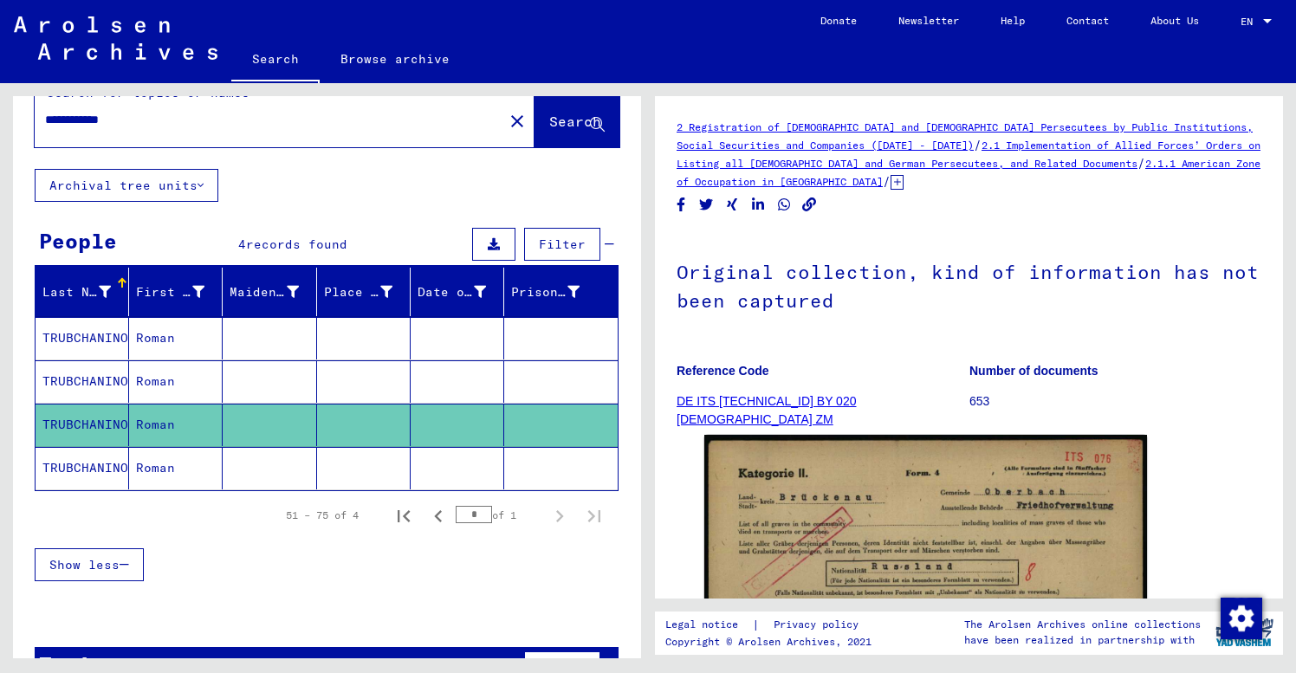
click at [245, 471] on mat-cell at bounding box center [270, 468] width 94 height 42
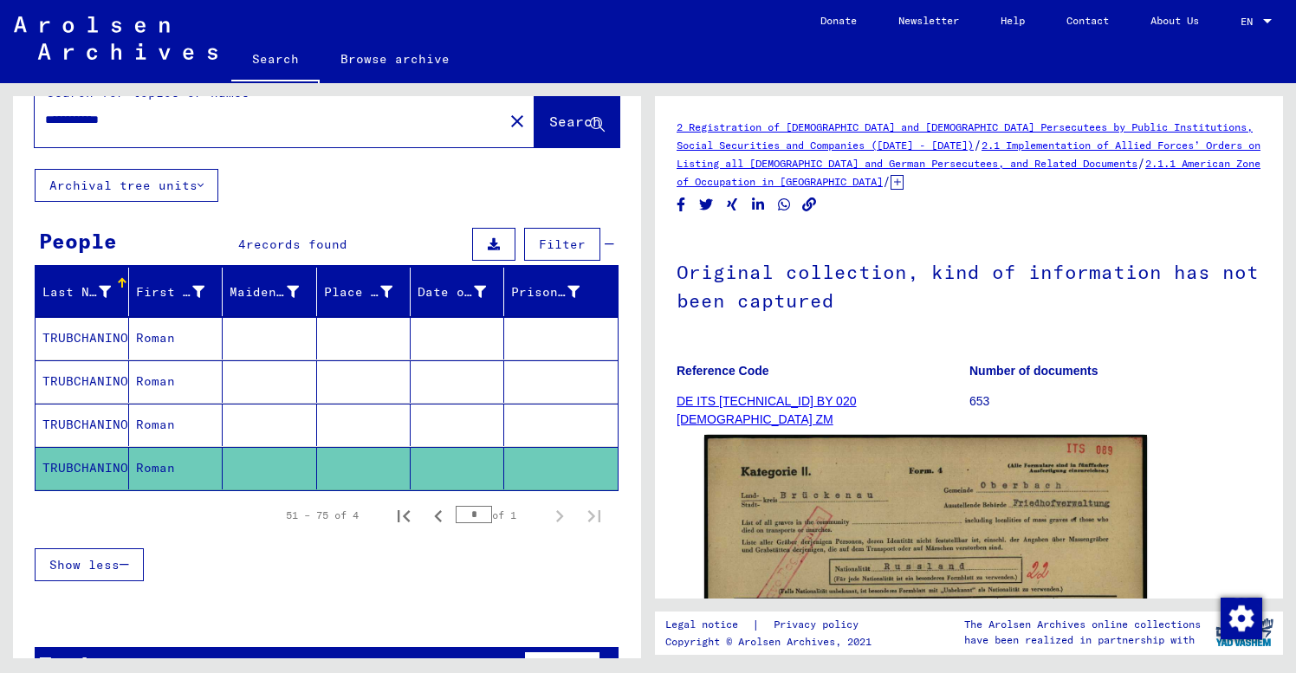
click at [507, 120] on mat-icon "close" at bounding box center [517, 121] width 21 height 21
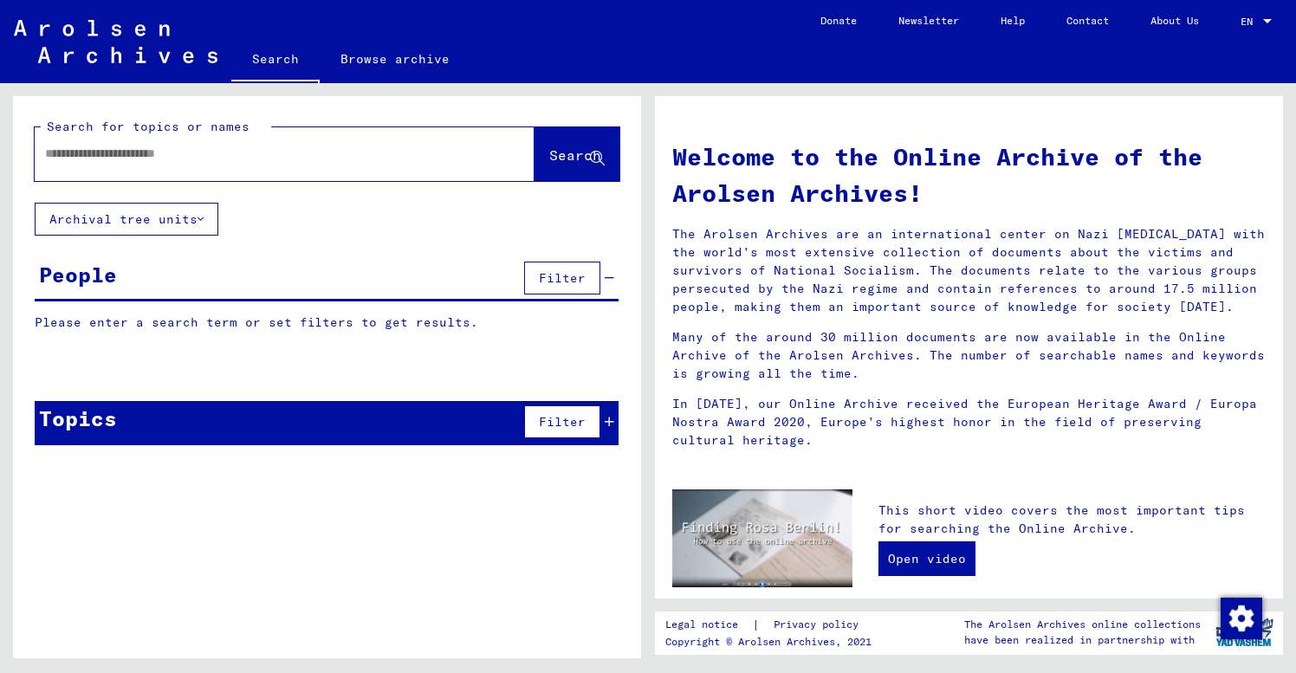
click at [44, 150] on div at bounding box center [259, 153] width 448 height 39
click at [68, 153] on input "text" at bounding box center [264, 154] width 438 height 18
type input "**********"
click at [577, 154] on span "Search" at bounding box center [575, 154] width 52 height 17
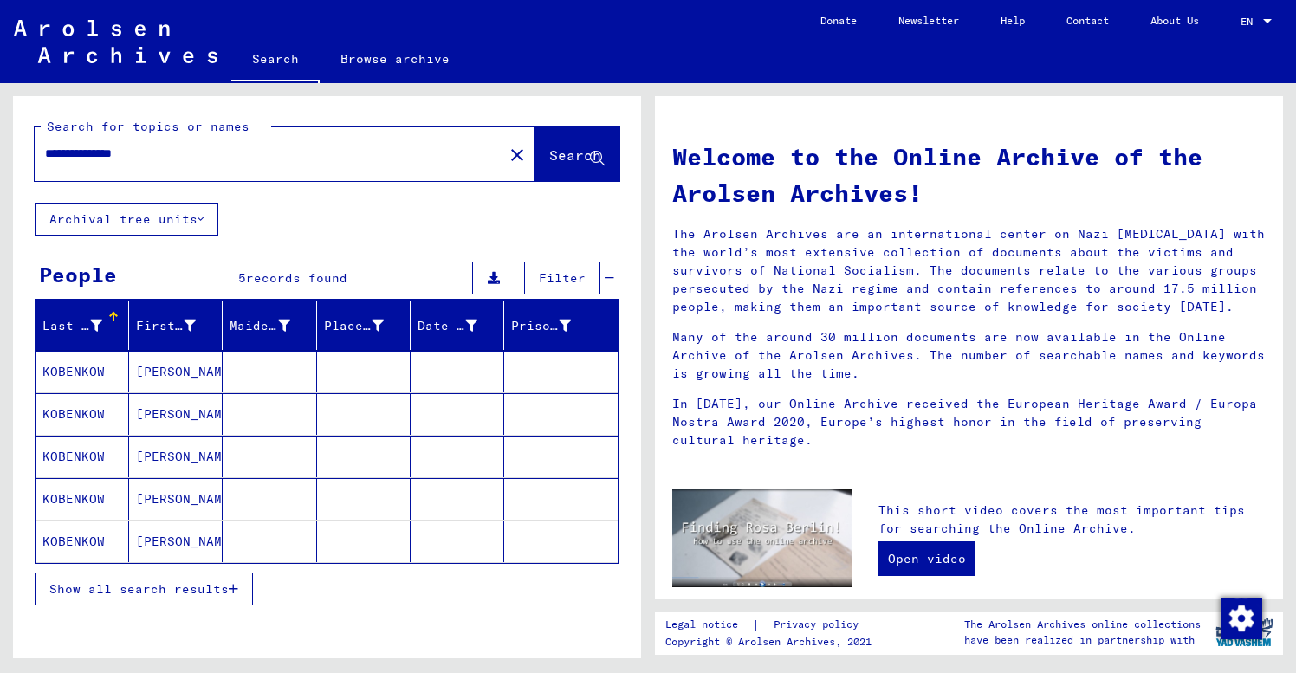
click at [97, 587] on span "Show all search results" at bounding box center [138, 589] width 179 height 16
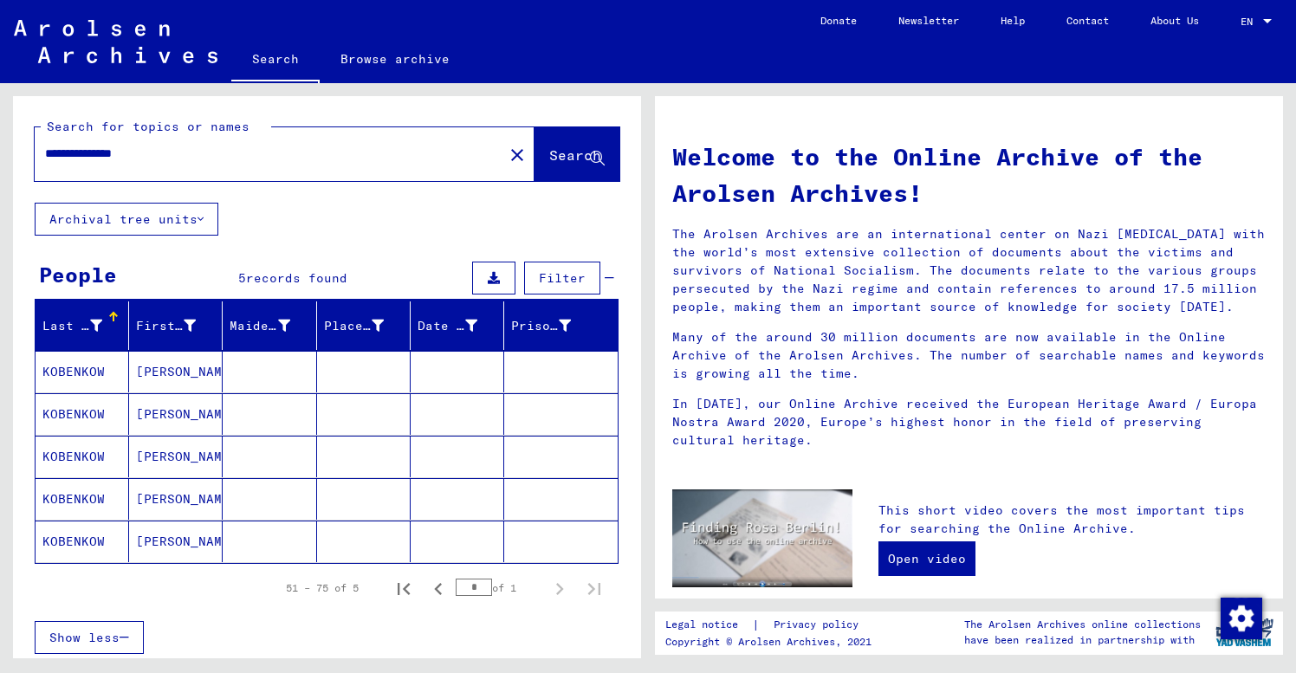
click at [161, 383] on mat-cell "[PERSON_NAME]" at bounding box center [176, 372] width 94 height 42
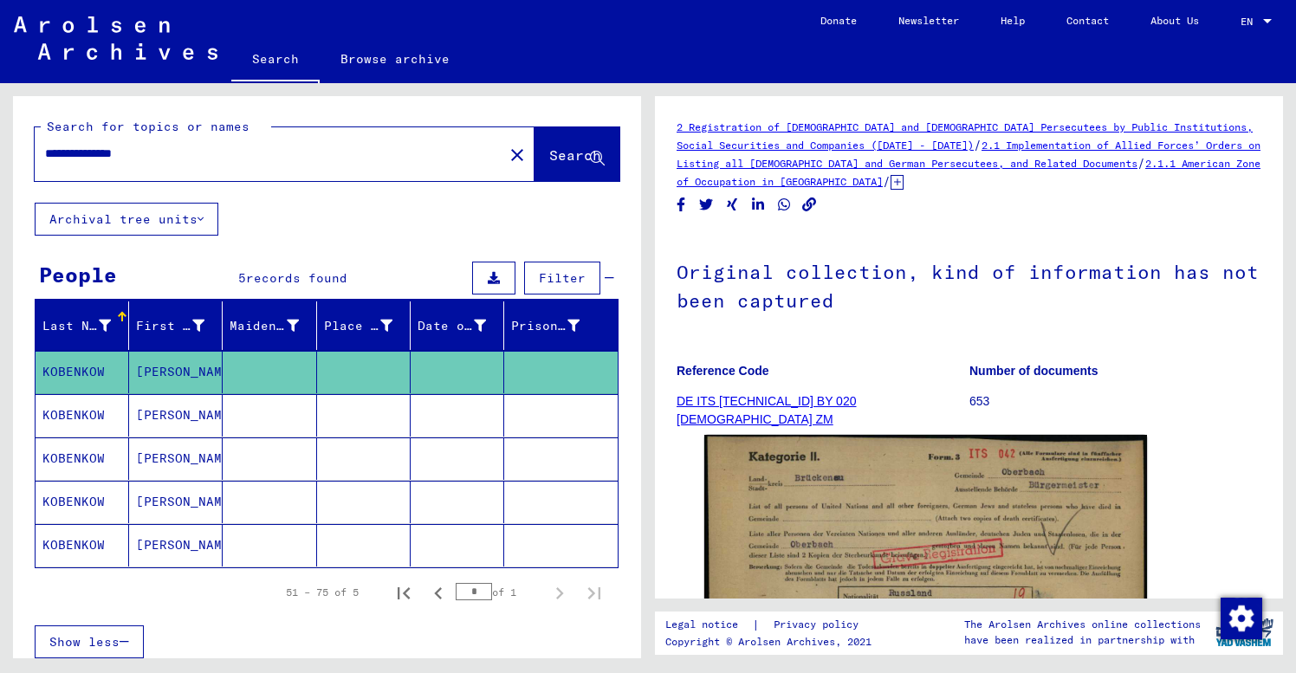
click at [192, 428] on mat-cell "[PERSON_NAME]" at bounding box center [176, 415] width 94 height 42
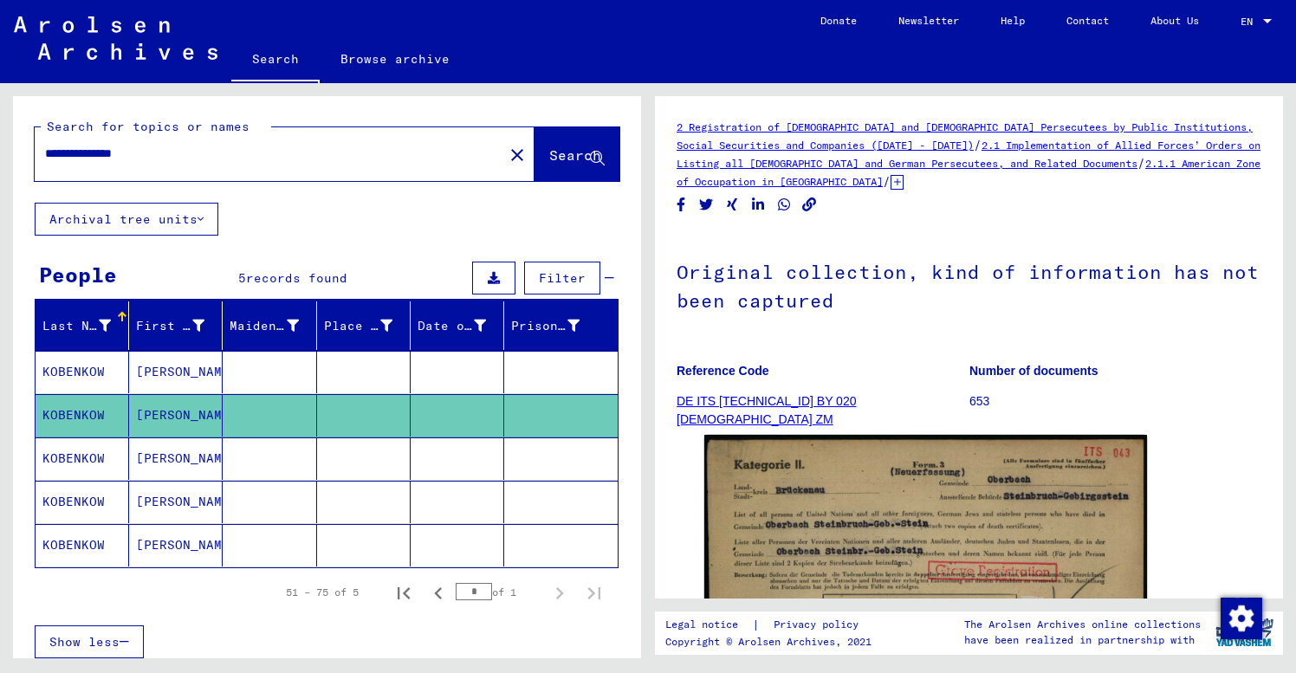
click at [191, 464] on mat-cell "[PERSON_NAME]" at bounding box center [176, 459] width 94 height 42
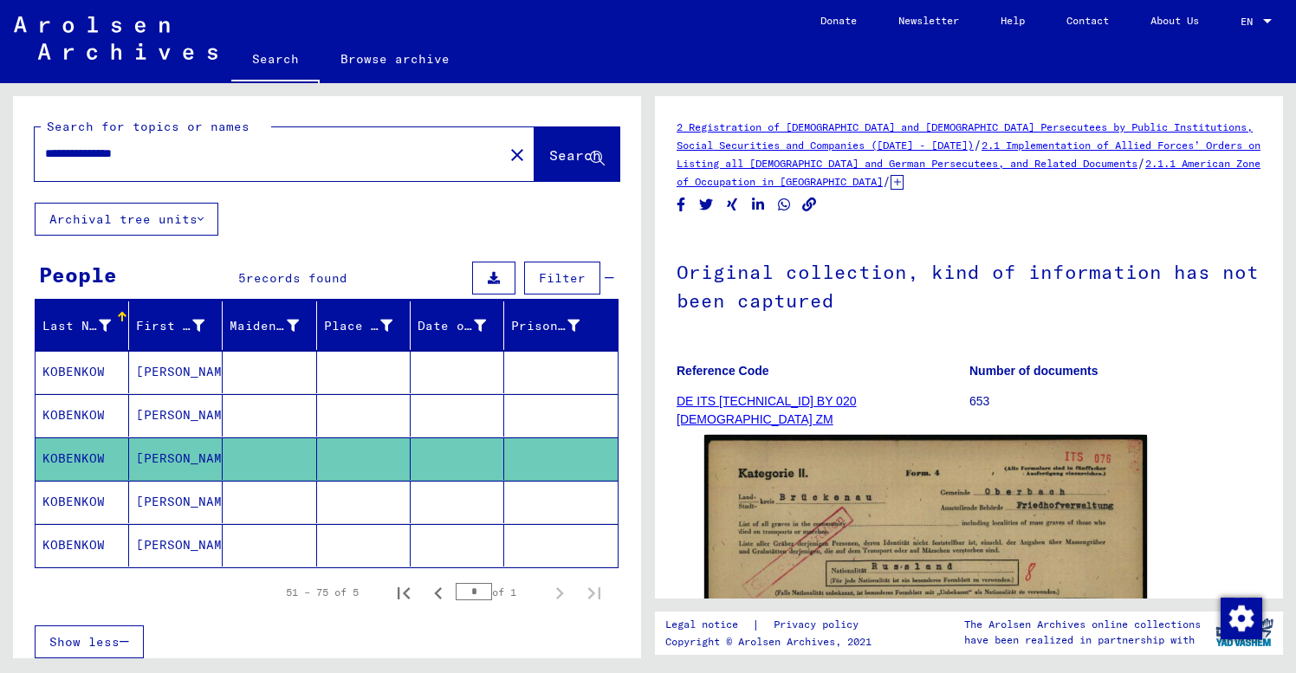
click at [196, 504] on mat-cell "[PERSON_NAME]" at bounding box center [176, 502] width 94 height 42
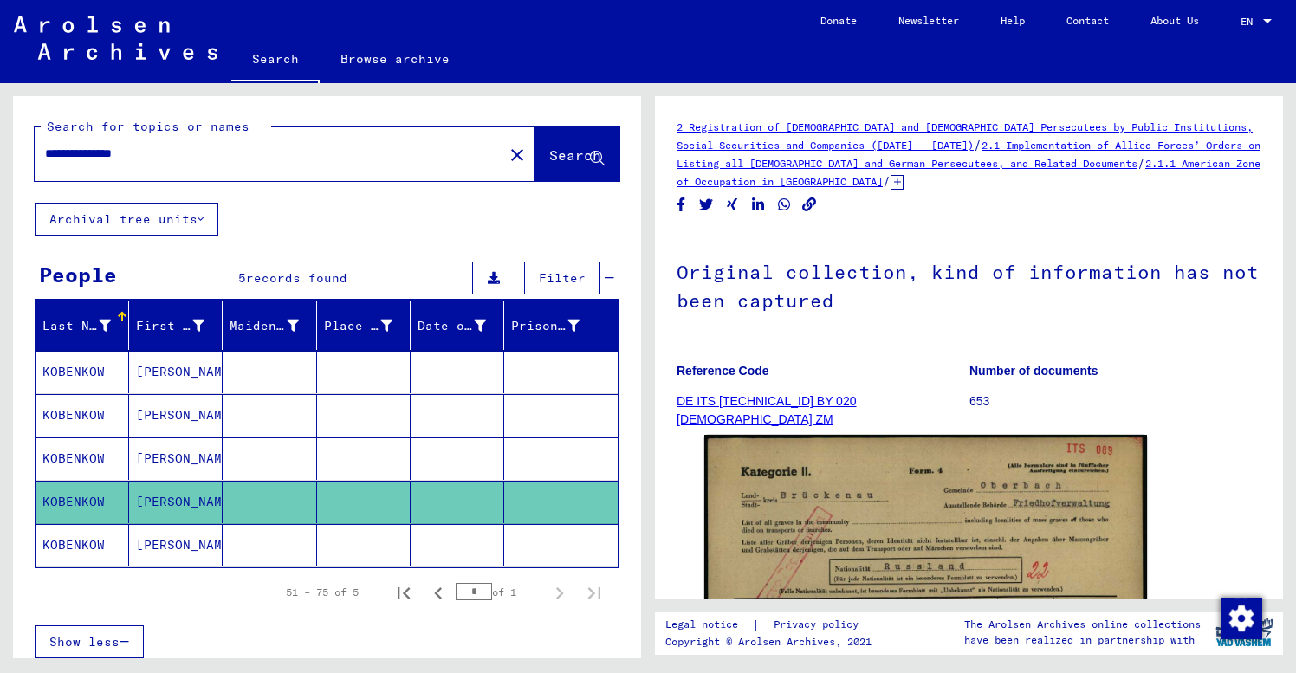
click at [197, 551] on mat-cell "[PERSON_NAME]" at bounding box center [176, 545] width 94 height 42
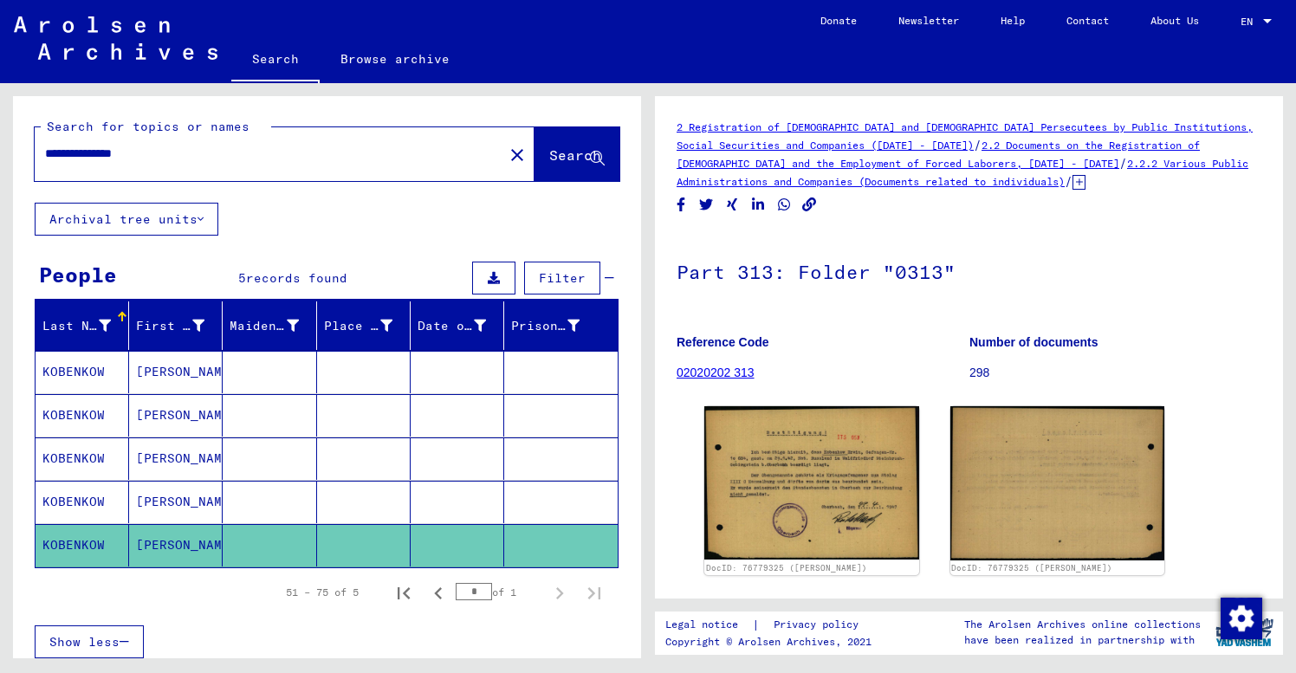
click at [507, 155] on mat-icon "close" at bounding box center [517, 155] width 21 height 21
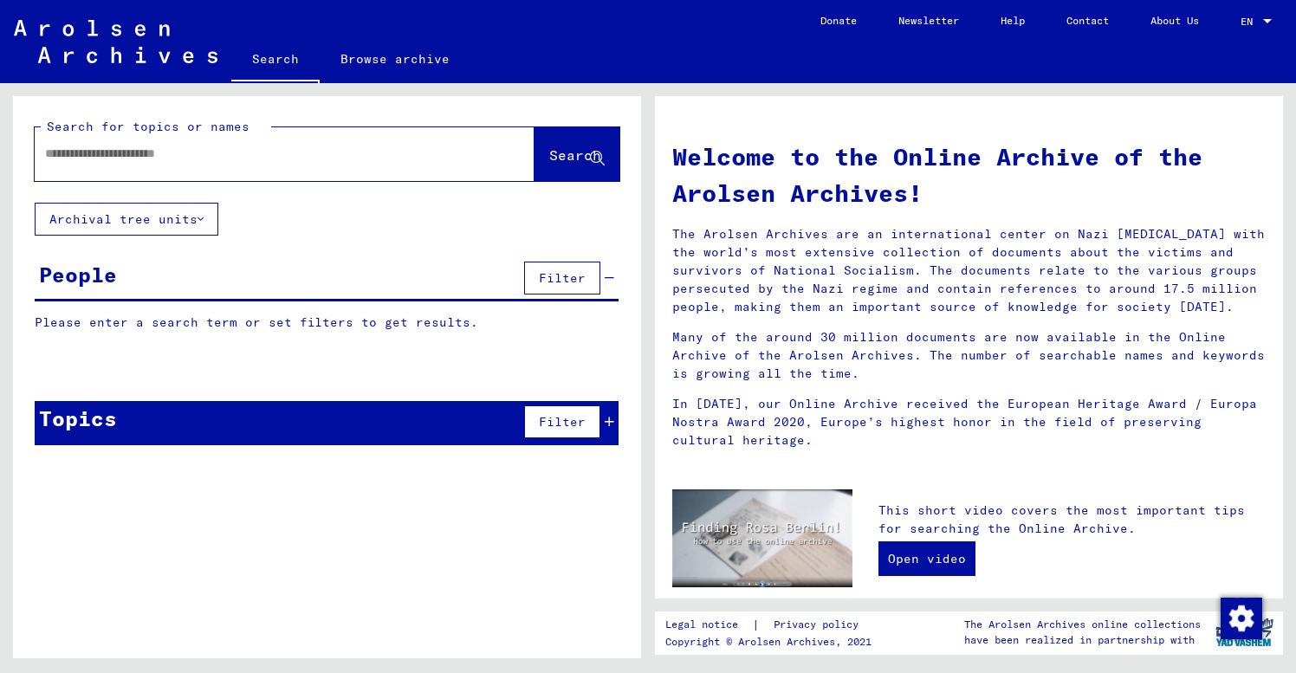
click at [42, 154] on div at bounding box center [259, 153] width 448 height 39
click at [53, 152] on input "text" at bounding box center [264, 154] width 438 height 18
click at [549, 148] on span "Search" at bounding box center [575, 154] width 52 height 17
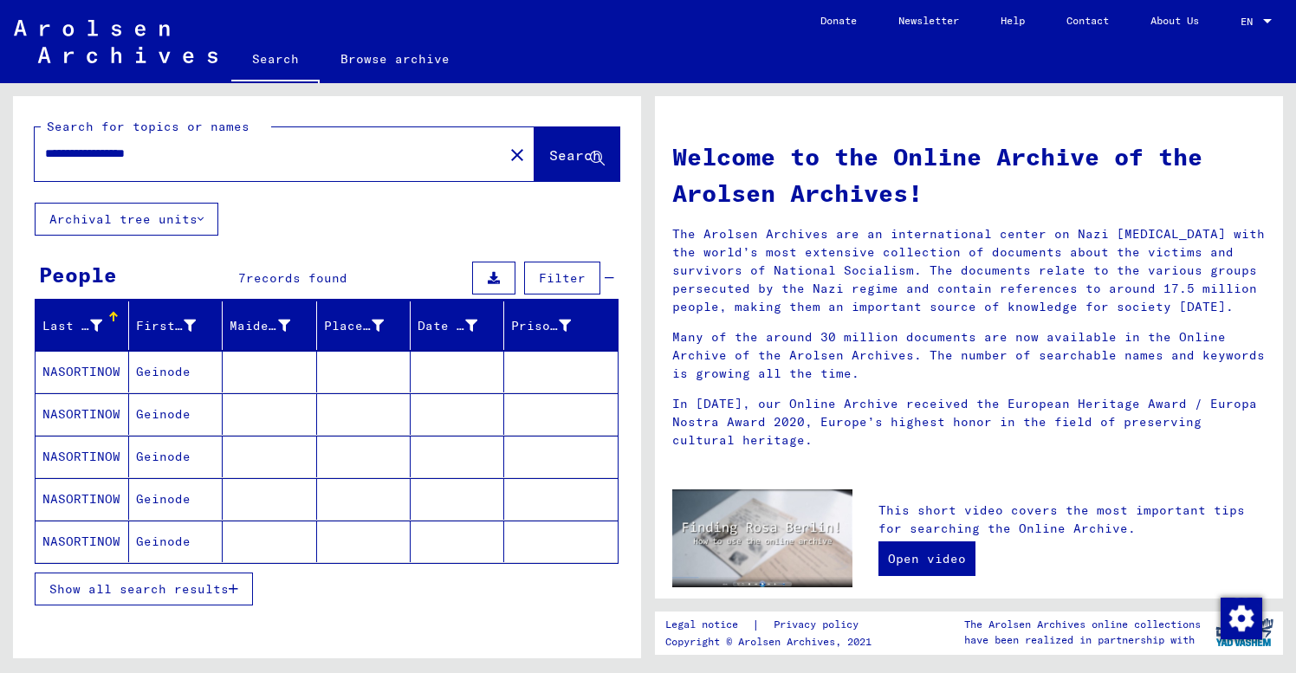
click at [27, 423] on div "Last Name First Name Maiden Name Place of Birth Date of Birth Prisoner # [GEOGR…" at bounding box center [327, 465] width 628 height 327
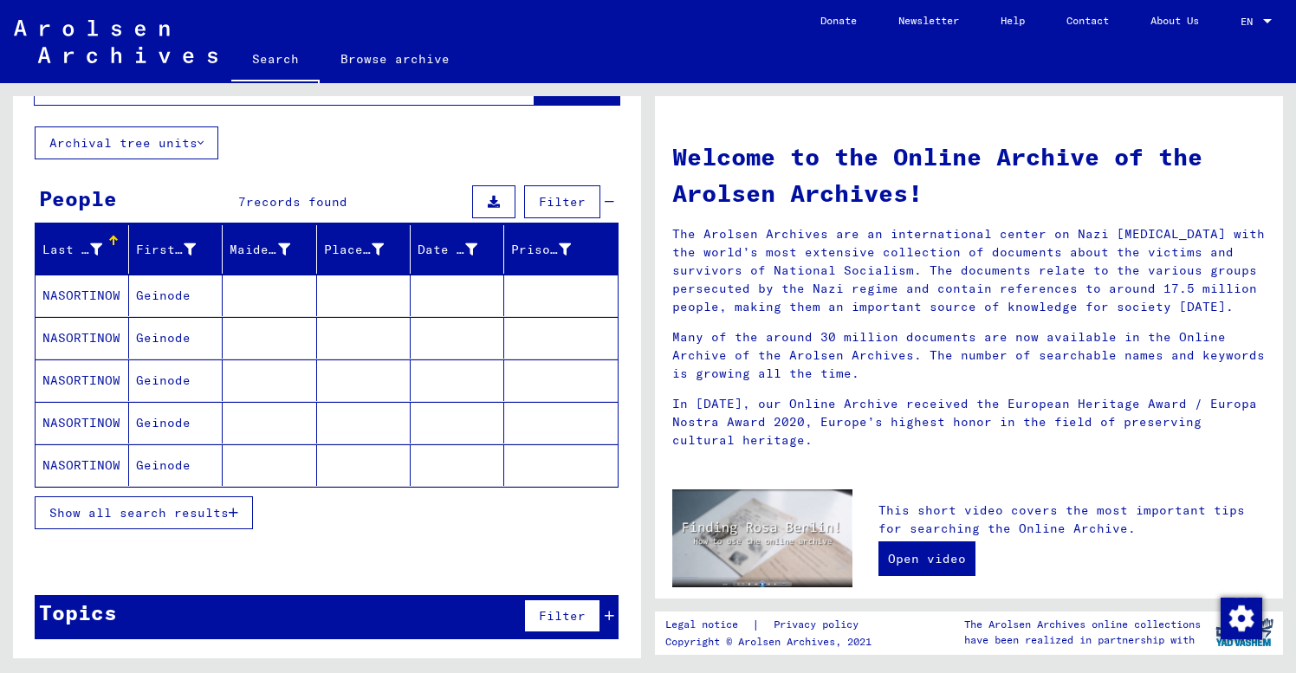
scroll to position [76, 0]
click at [189, 523] on button "Show all search results" at bounding box center [144, 512] width 218 height 33
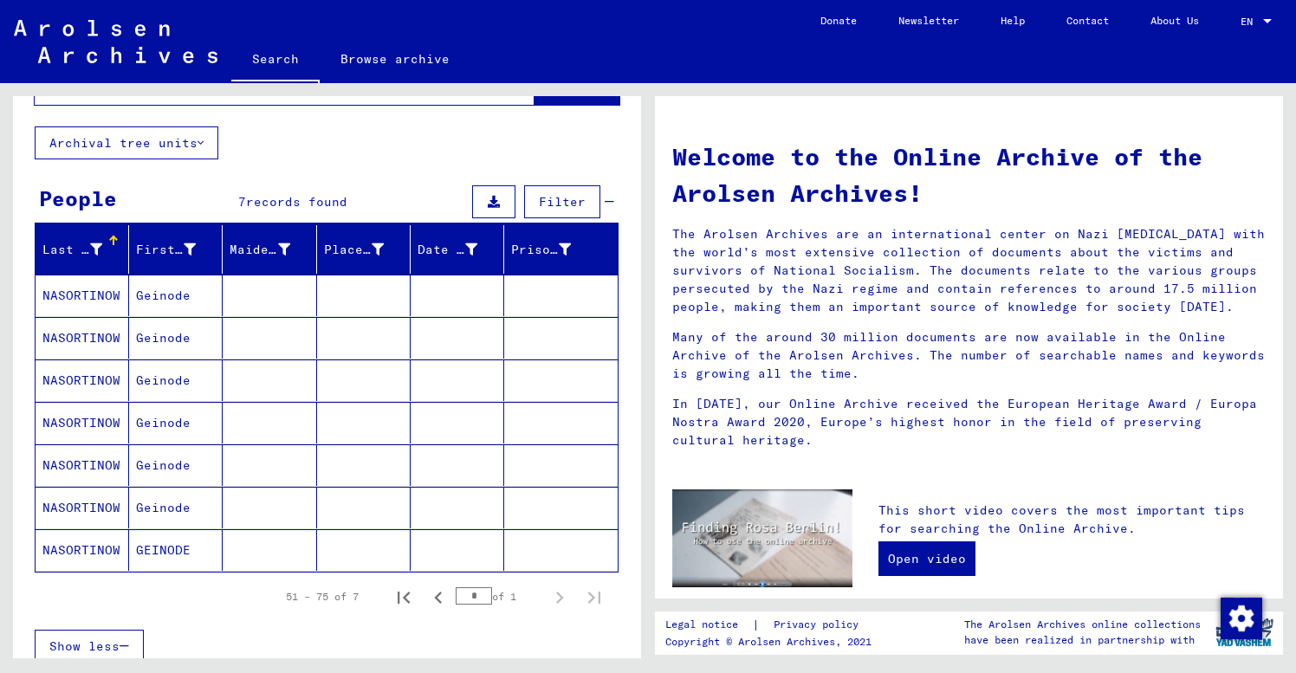
click at [205, 298] on mat-cell "Geinode" at bounding box center [176, 296] width 94 height 42
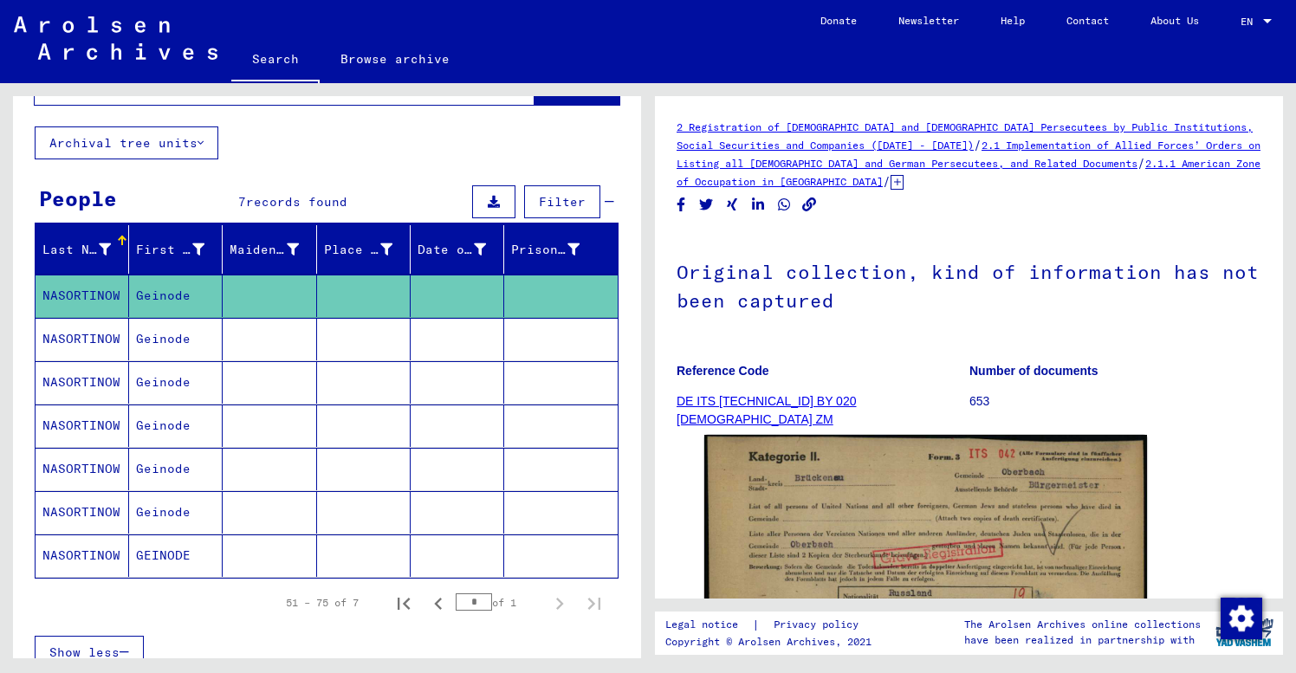
click at [181, 334] on mat-cell "Geinode" at bounding box center [176, 339] width 94 height 42
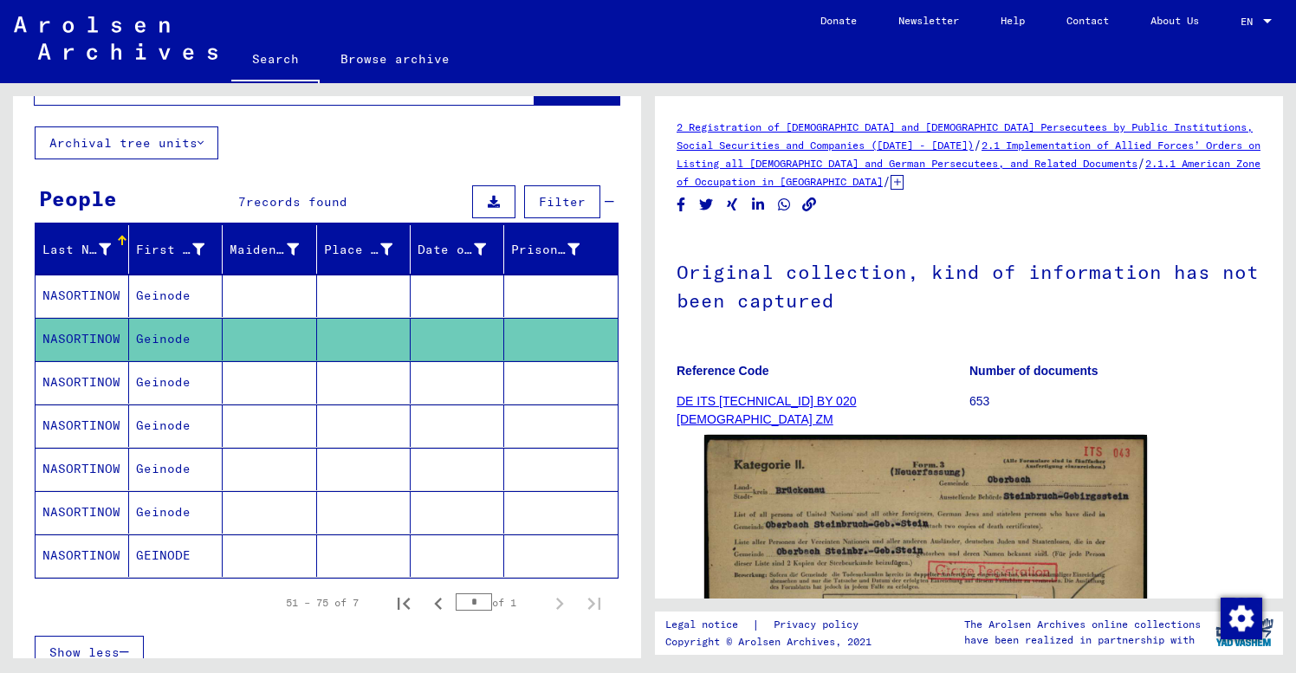
click at [166, 383] on mat-cell "Geinode" at bounding box center [176, 382] width 94 height 42
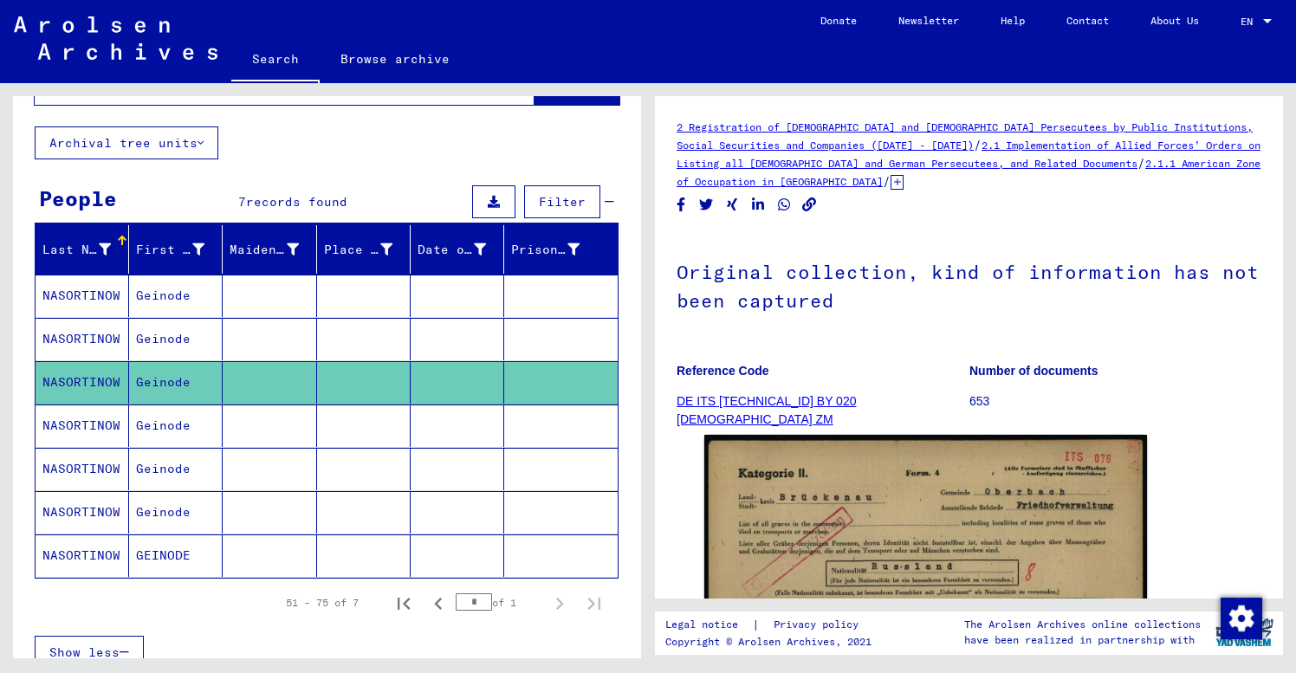
click at [165, 429] on mat-cell "Geinode" at bounding box center [176, 426] width 94 height 42
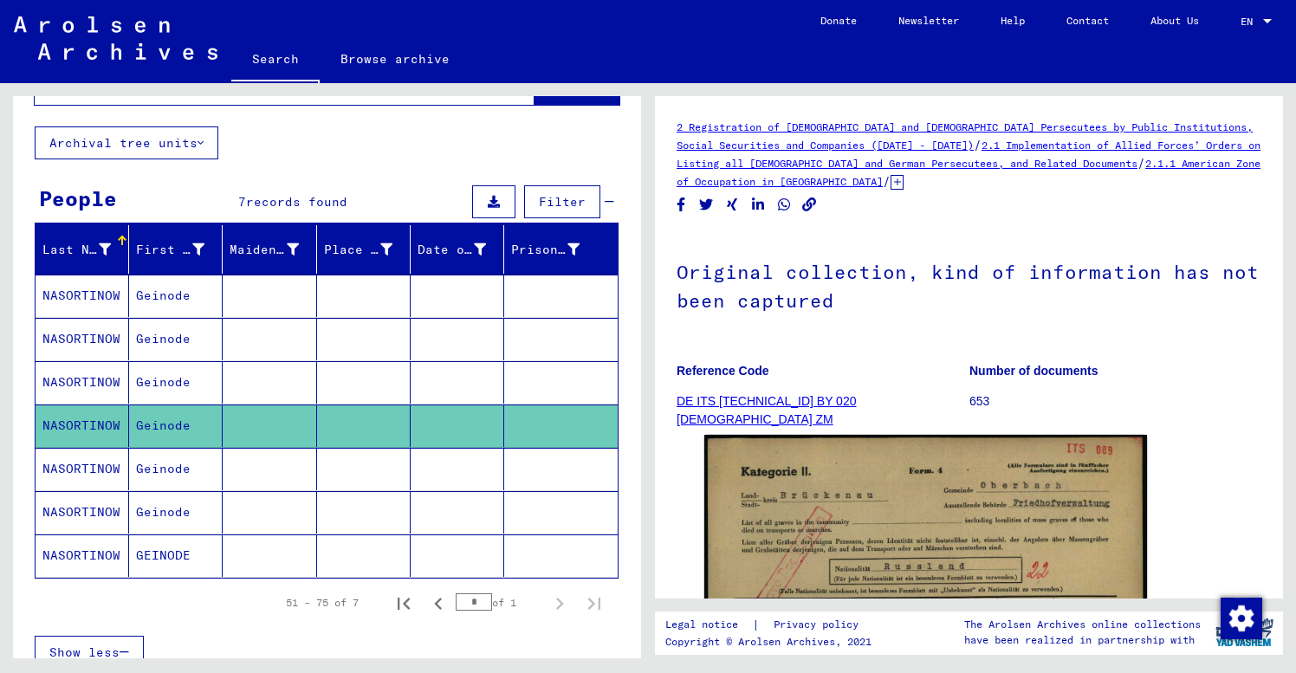
click at [1244, 421] on figure "Number of documents 653" at bounding box center [1115, 389] width 292 height 78
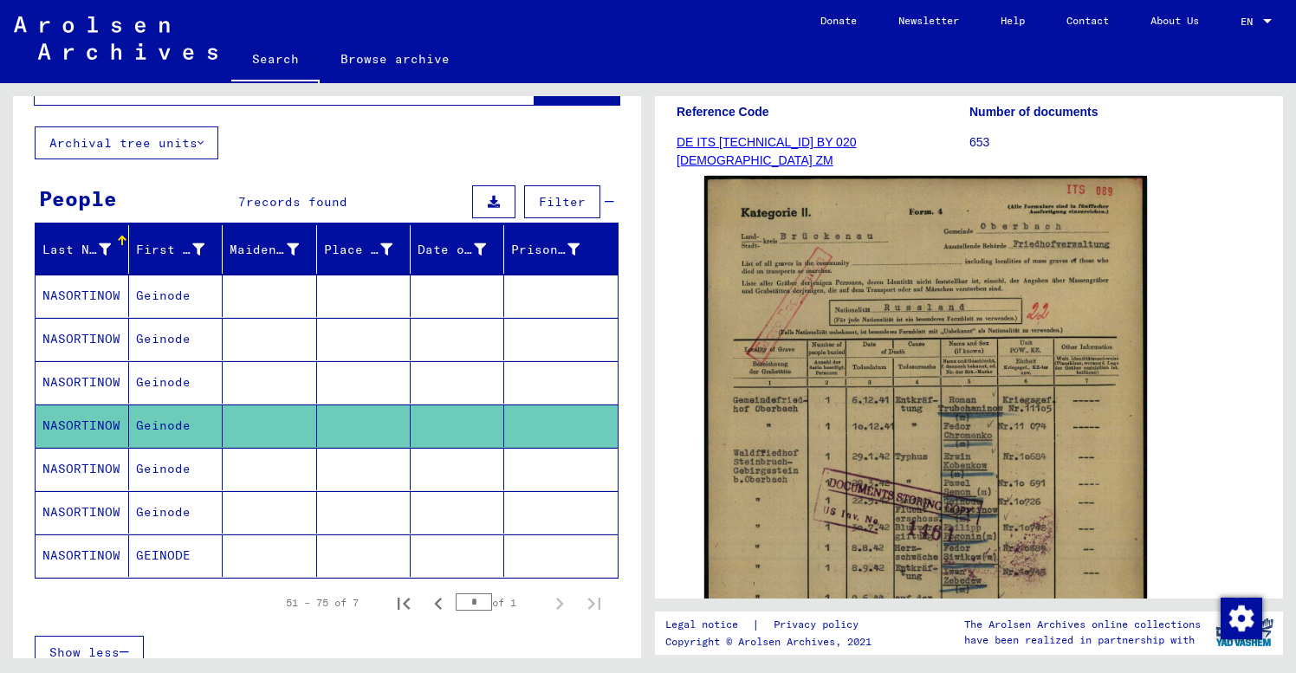
scroll to position [283, 0]
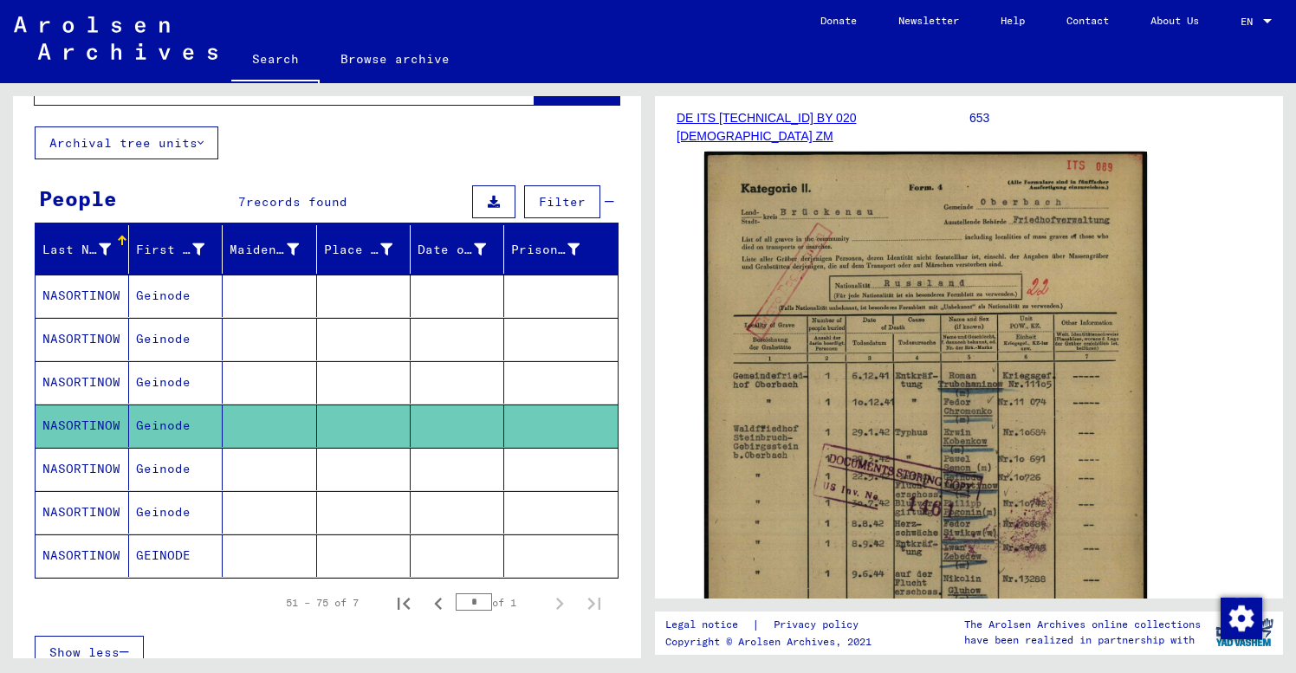
click at [178, 467] on mat-cell "Geinode" at bounding box center [176, 469] width 94 height 42
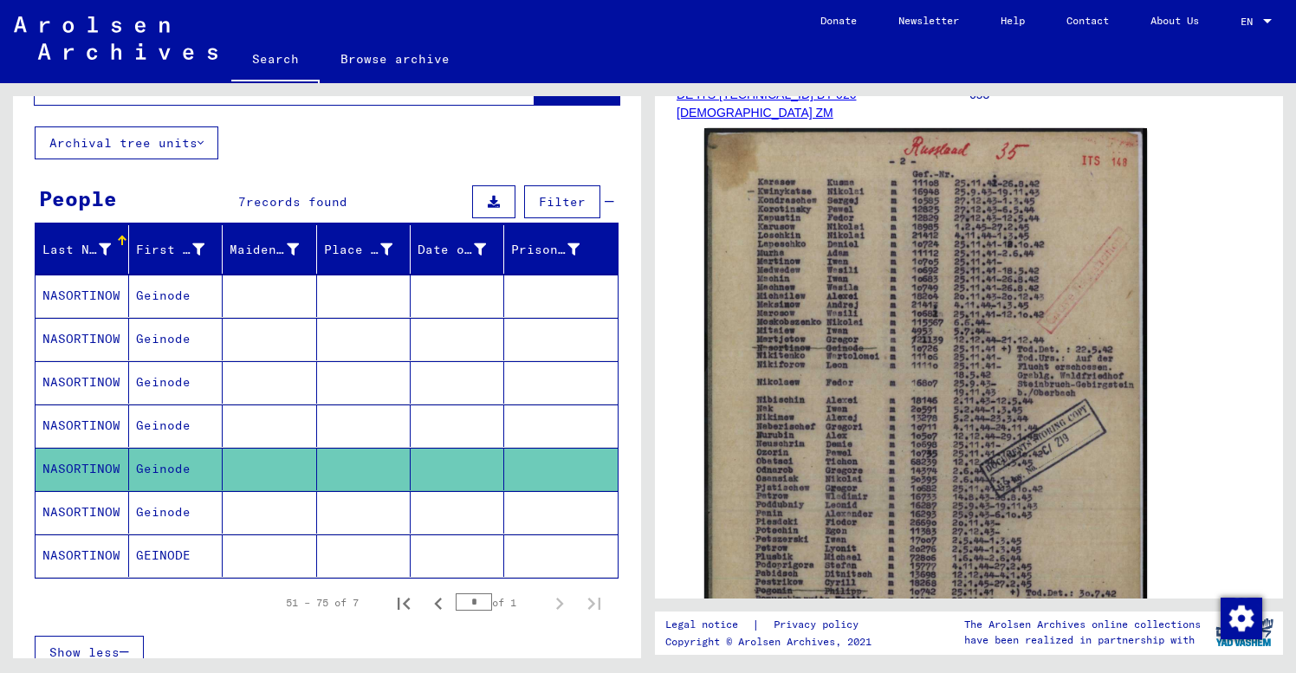
scroll to position [344, 0]
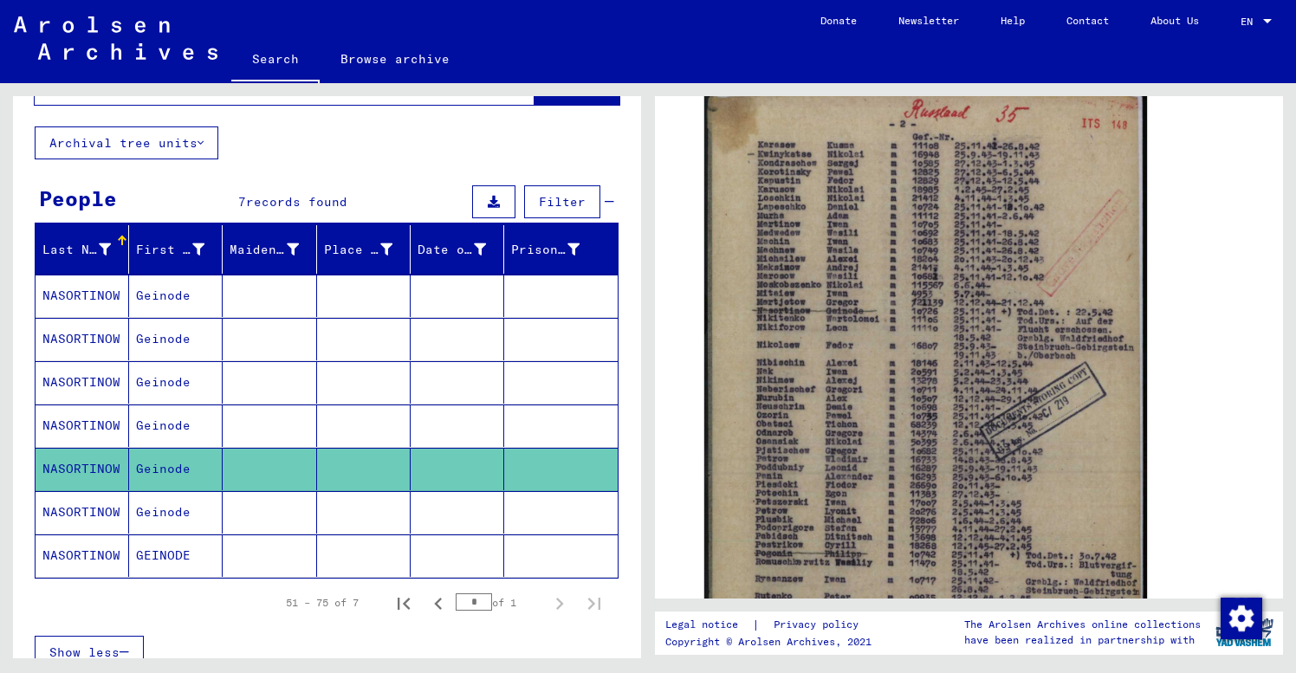
click at [204, 509] on mat-cell "Geinode" at bounding box center [176, 512] width 94 height 42
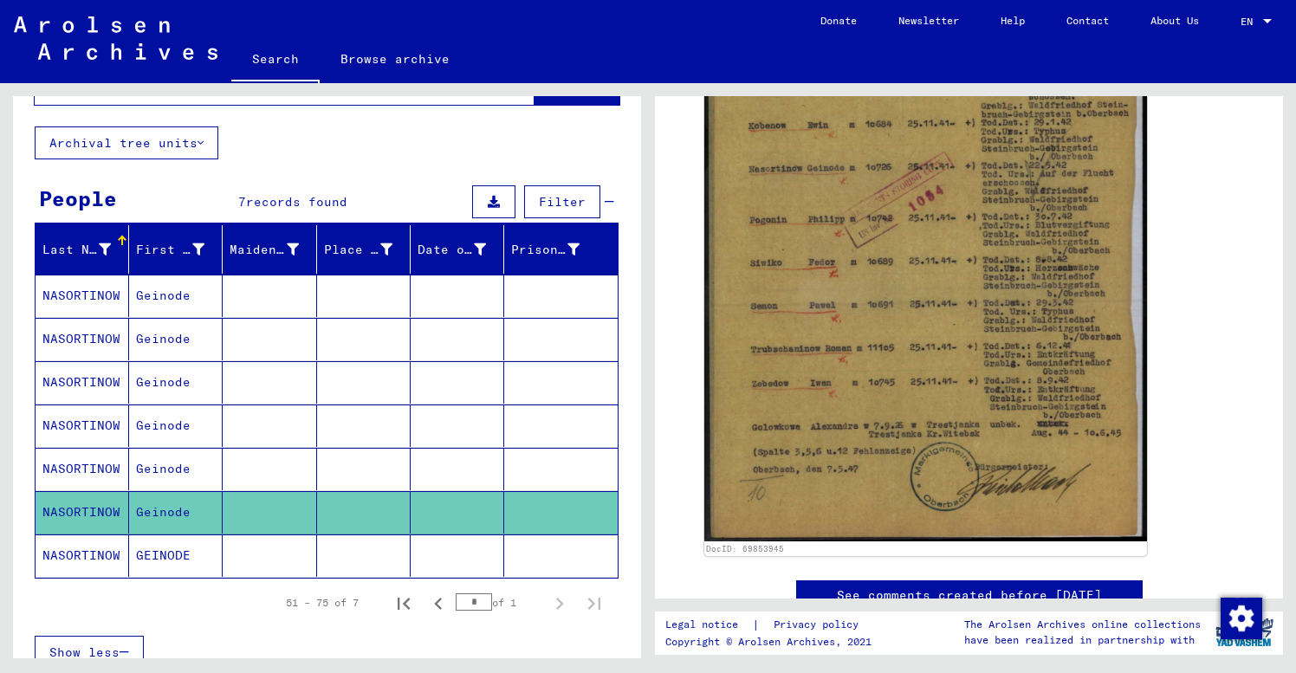
scroll to position [526, 0]
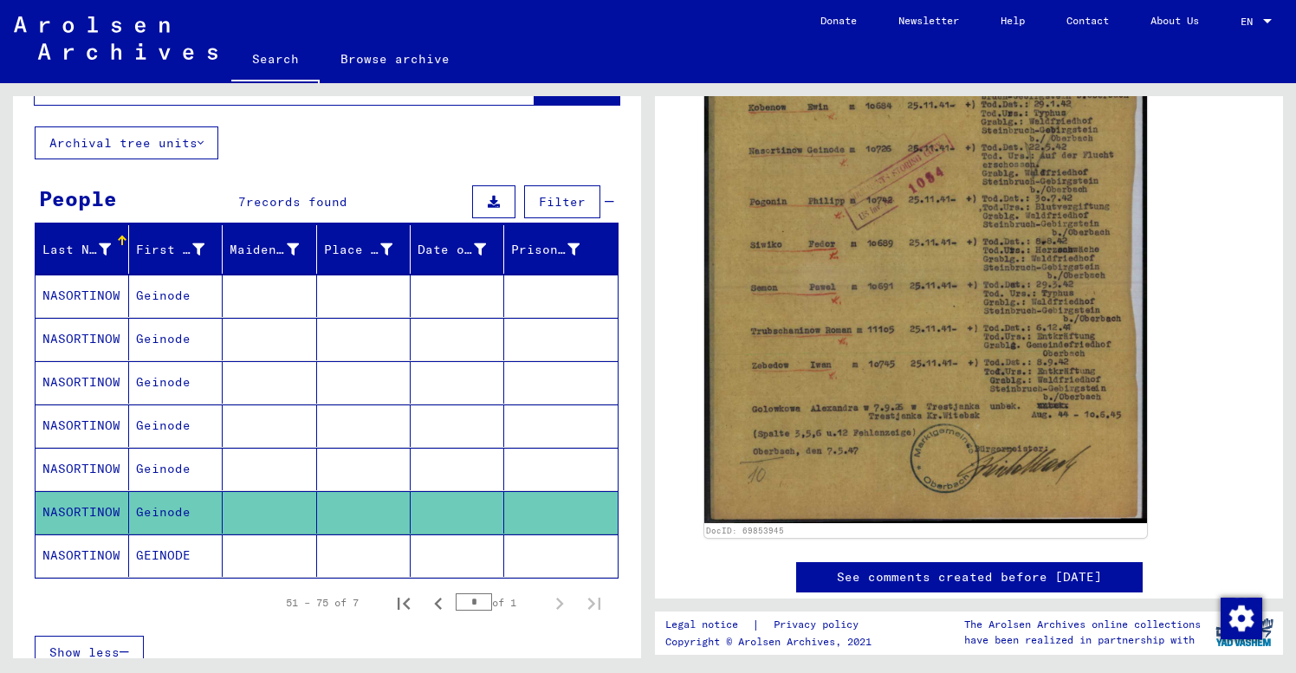
click at [277, 556] on mat-cell at bounding box center [270, 556] width 94 height 42
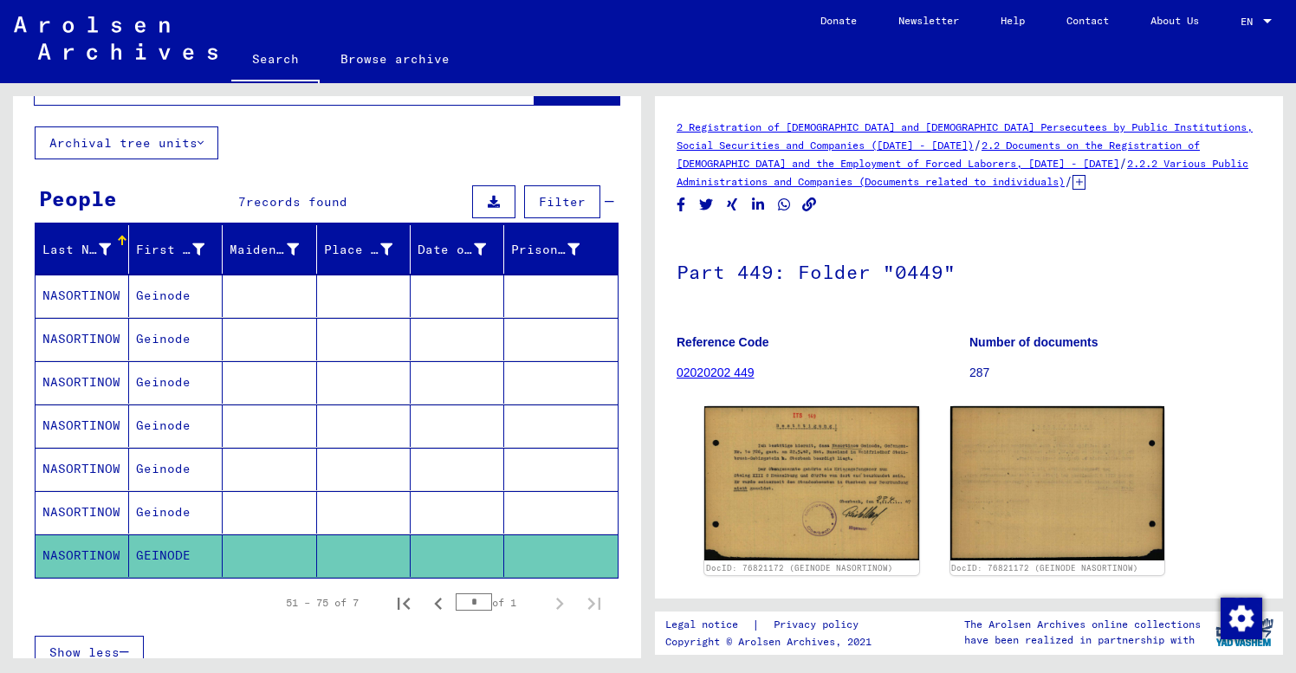
click at [242, 506] on mat-cell at bounding box center [270, 512] width 94 height 42
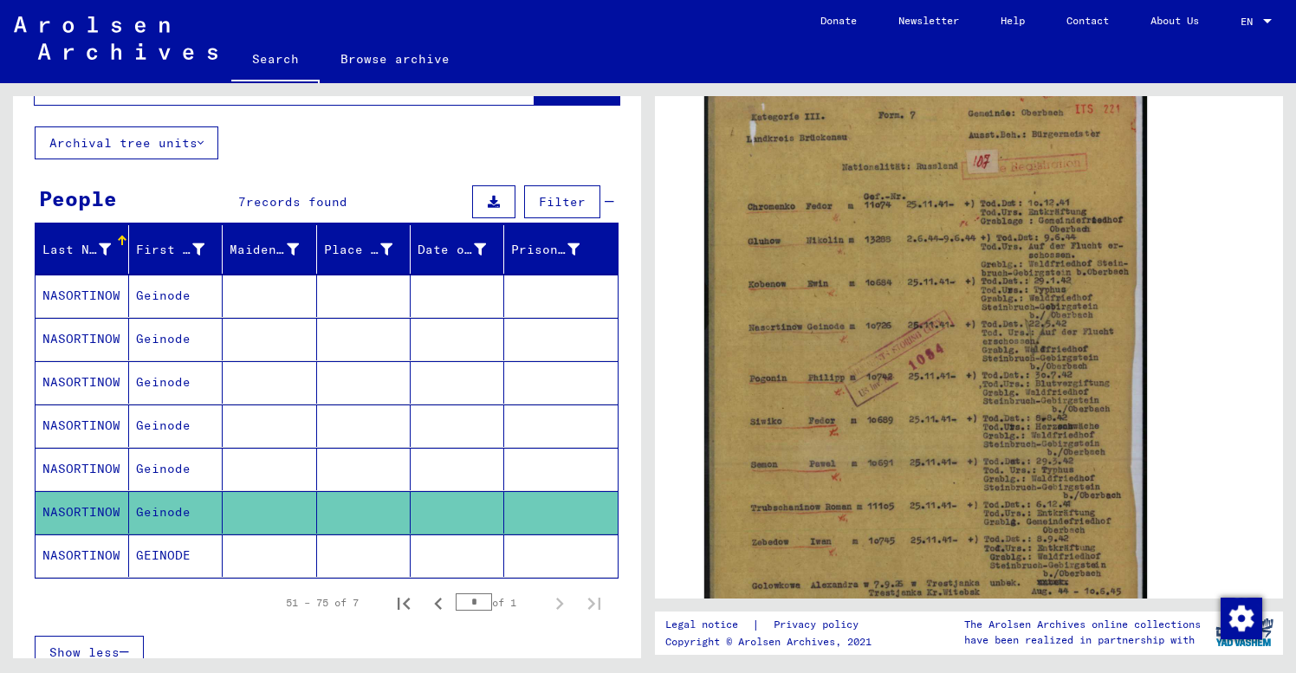
scroll to position [397, 0]
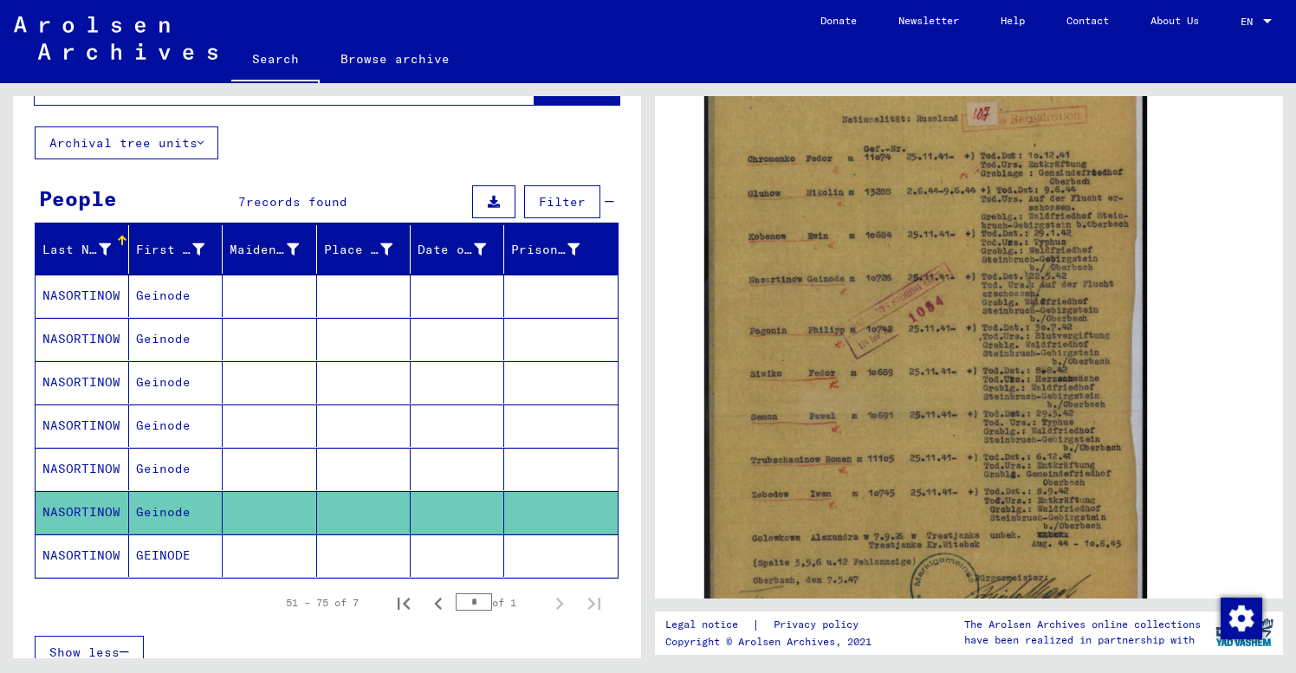
click at [356, 151] on div "**********" at bounding box center [327, 406] width 628 height 773
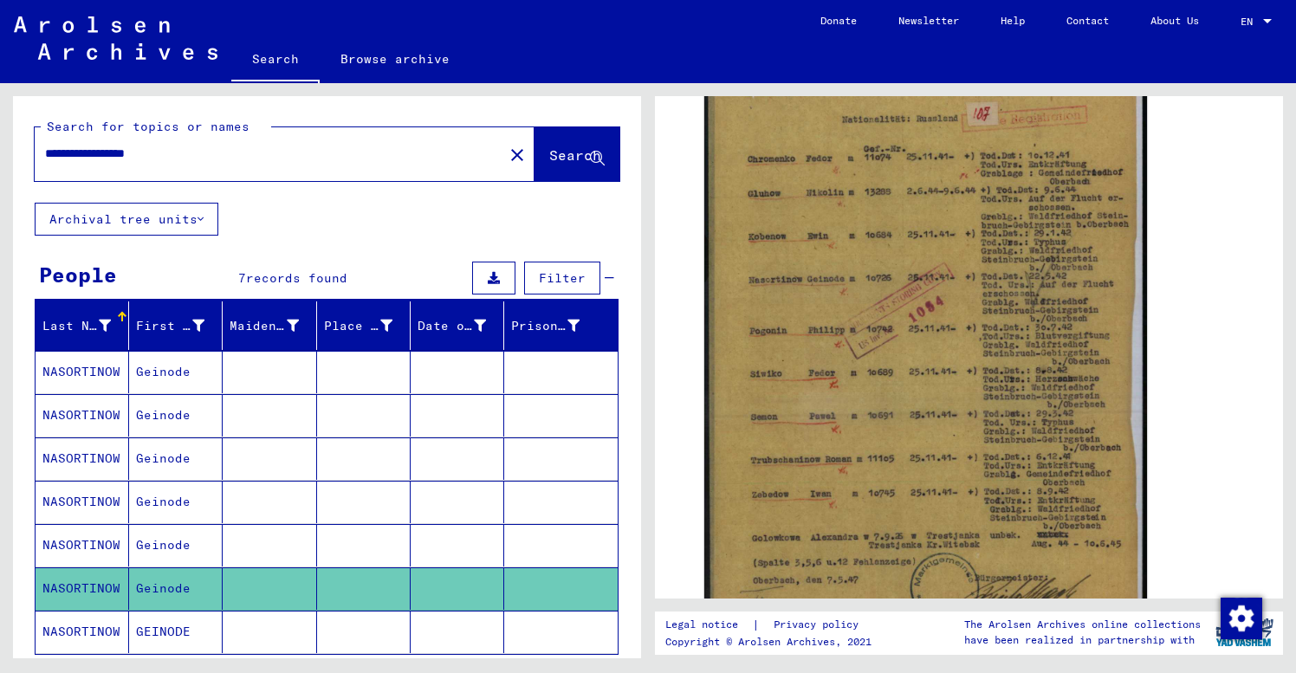
scroll to position [0, 0]
drag, startPoint x: 181, startPoint y: 152, endPoint x: -29, endPoint y: 147, distance: 210.6
click at [0, 147] on html "**********" at bounding box center [648, 336] width 1296 height 673
type input "**********"
click at [561, 152] on span "Search" at bounding box center [575, 154] width 52 height 17
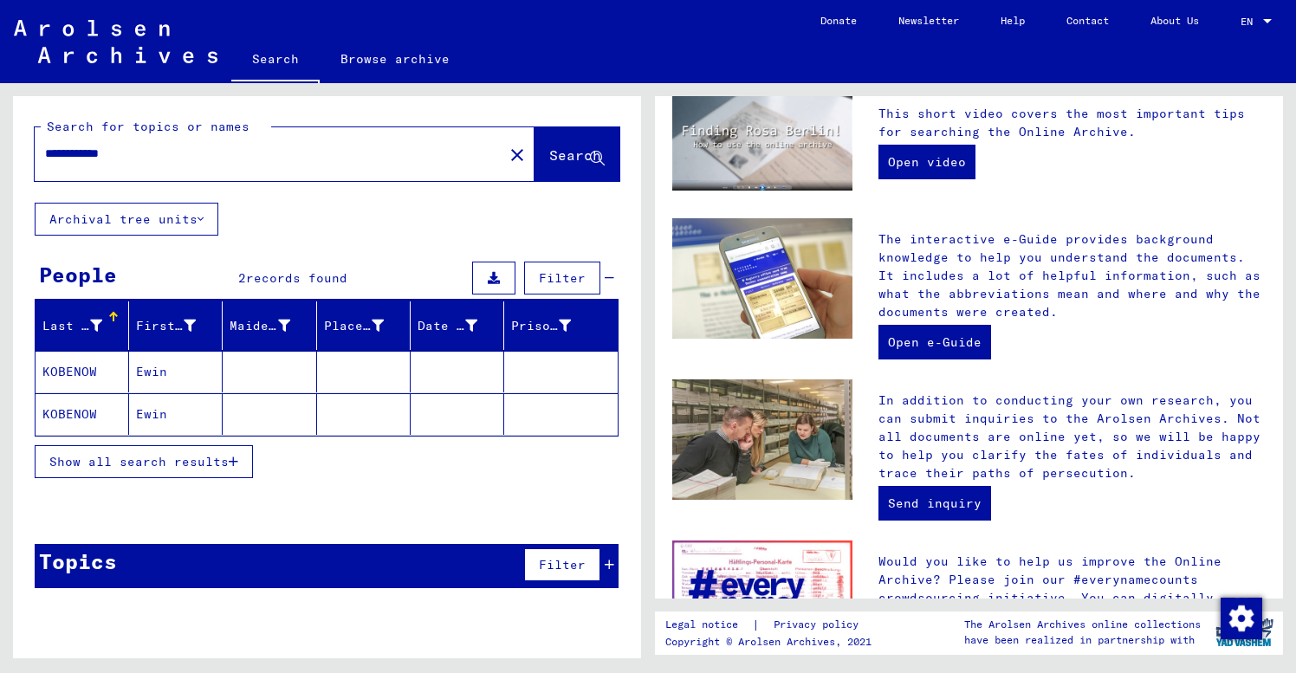
click at [262, 377] on mat-cell at bounding box center [270, 372] width 94 height 42
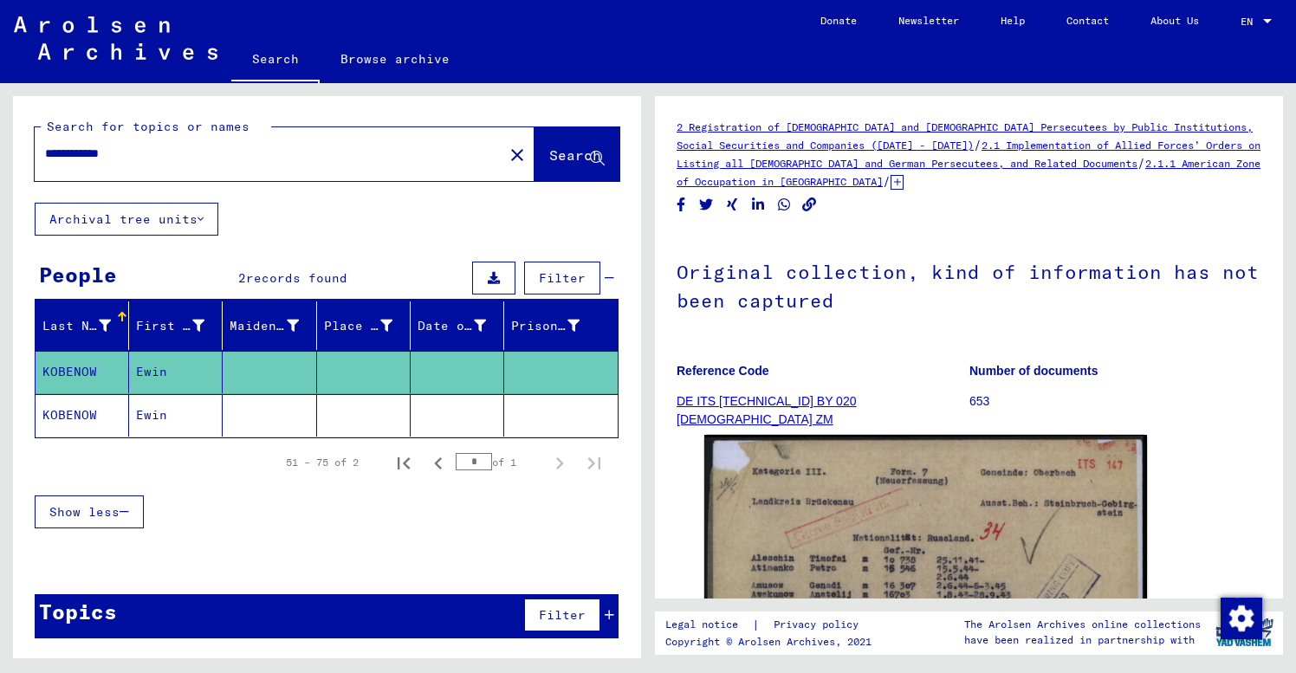
click at [896, 372] on p "Reference Code" at bounding box center [823, 371] width 292 height 18
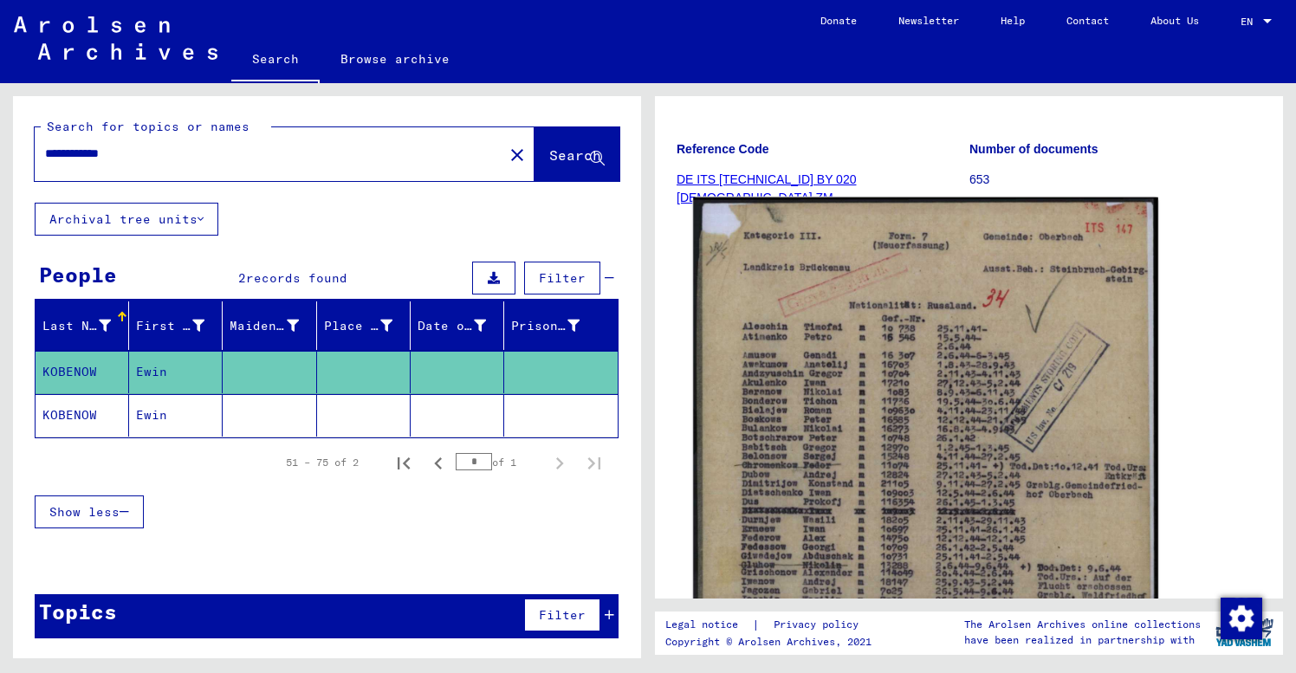
scroll to position [248, 0]
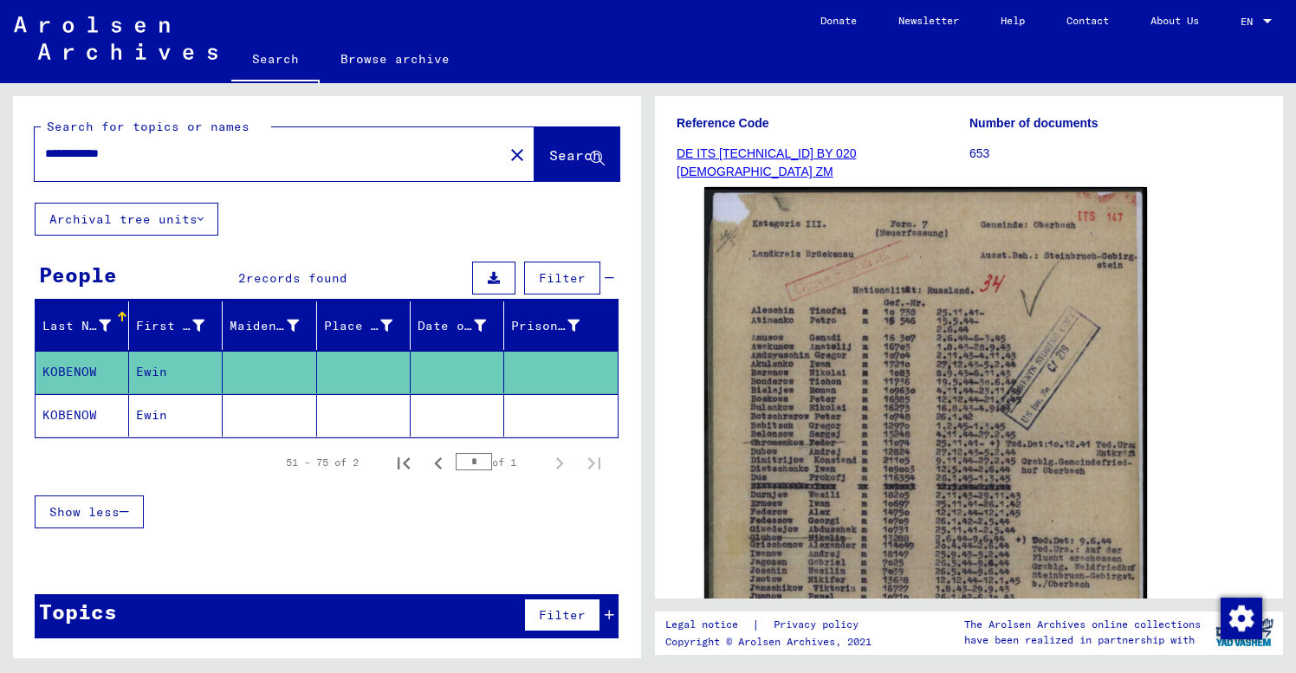
click at [190, 423] on mat-cell "Ewin" at bounding box center [176, 415] width 94 height 42
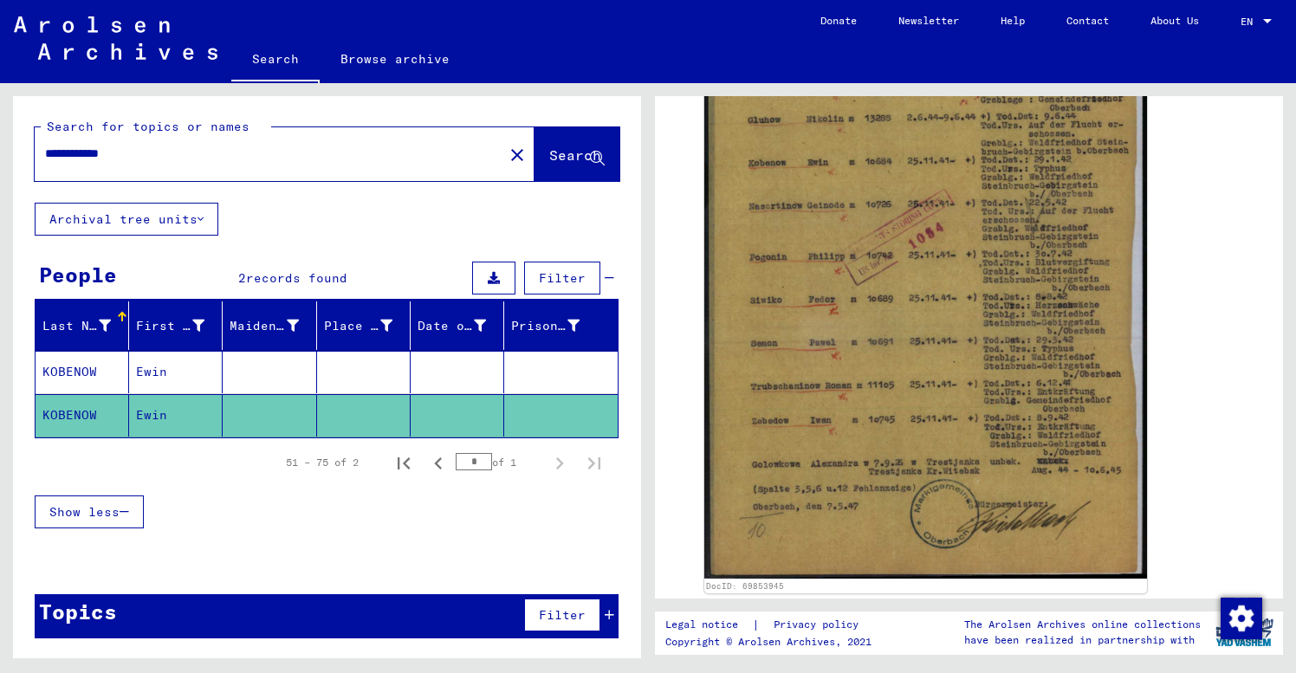
scroll to position [471, 0]
click at [307, 510] on div "Show less" at bounding box center [327, 512] width 584 height 50
click at [25, 530] on div "Last Name First Name Maiden Name Place of Birth Date of Birth Prisoner # [GEOGR…" at bounding box center [327, 427] width 628 height 250
click at [97, 515] on span "Show less" at bounding box center [84, 512] width 70 height 16
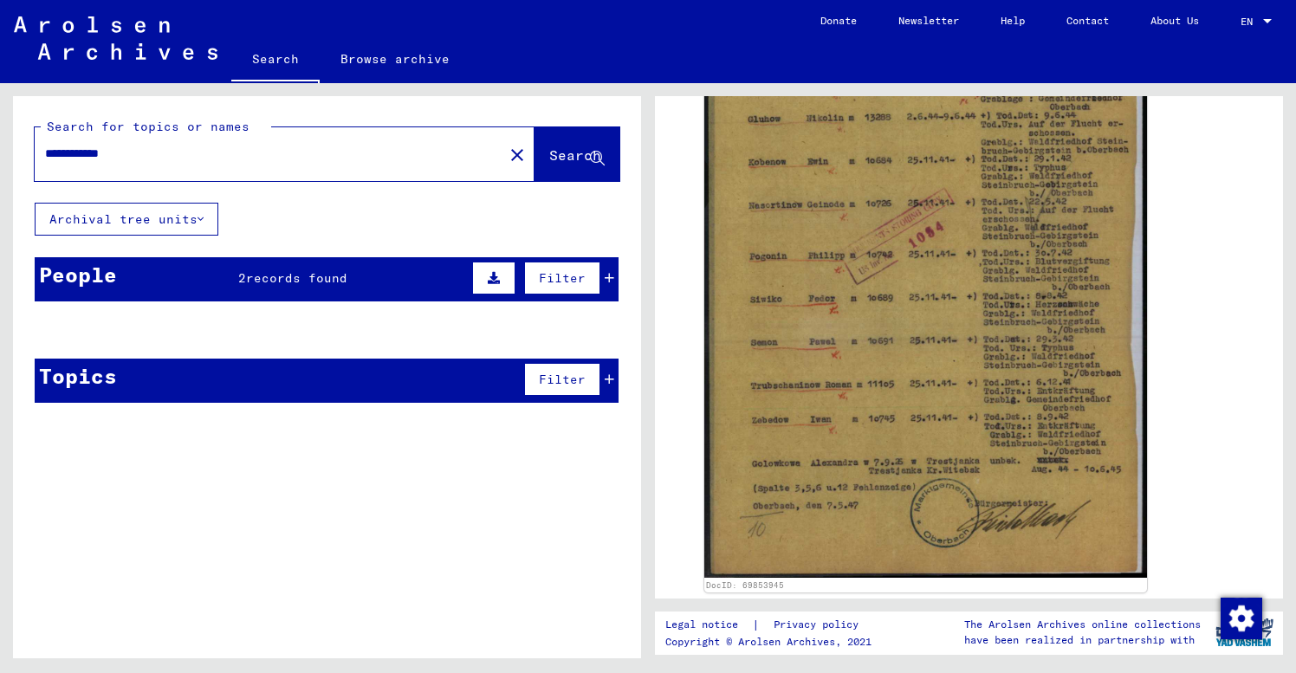
click at [289, 383] on mat-cell at bounding box center [270, 372] width 94 height 42
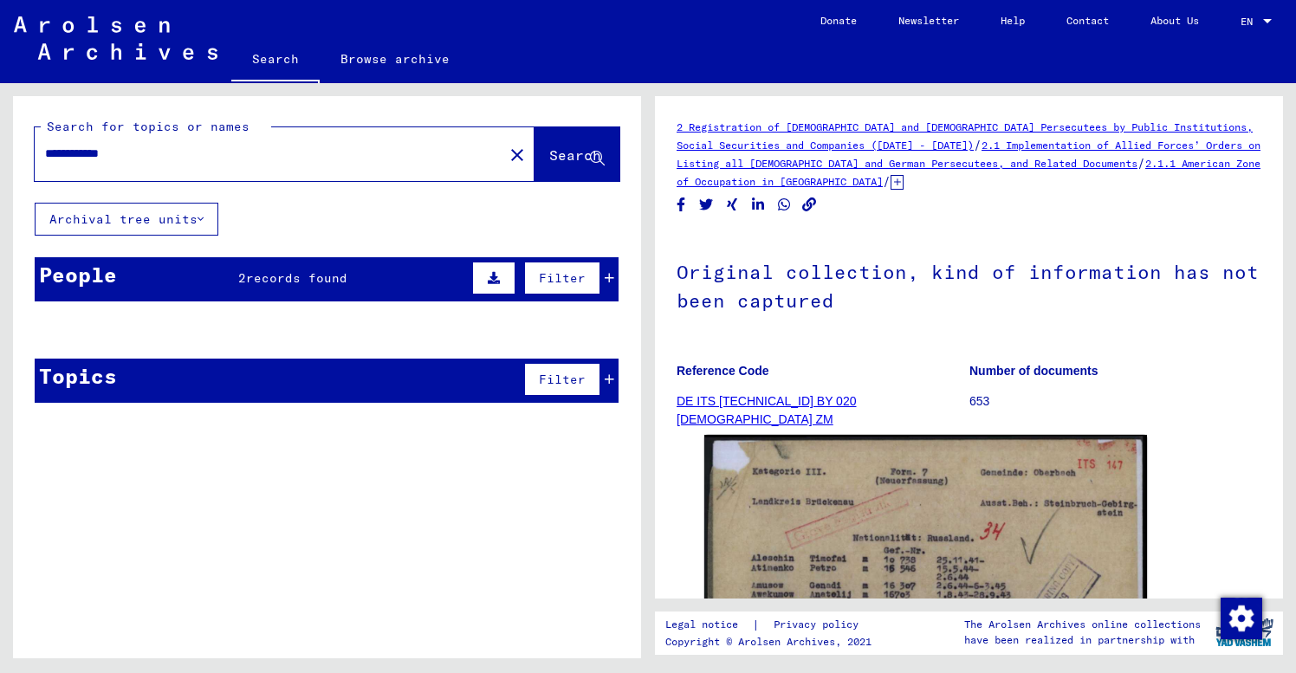
click at [507, 158] on mat-icon "close" at bounding box center [517, 155] width 21 height 21
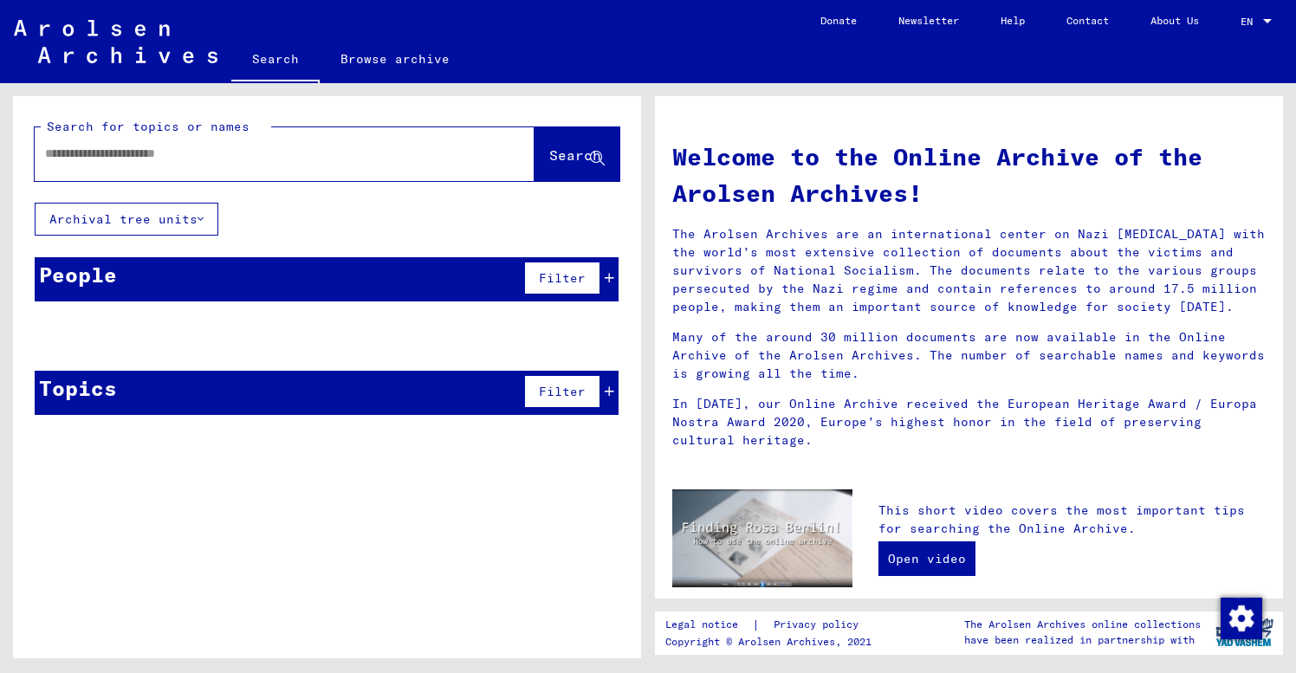
click at [56, 147] on input "text" at bounding box center [264, 154] width 438 height 18
click at [557, 164] on span "Search" at bounding box center [575, 154] width 52 height 17
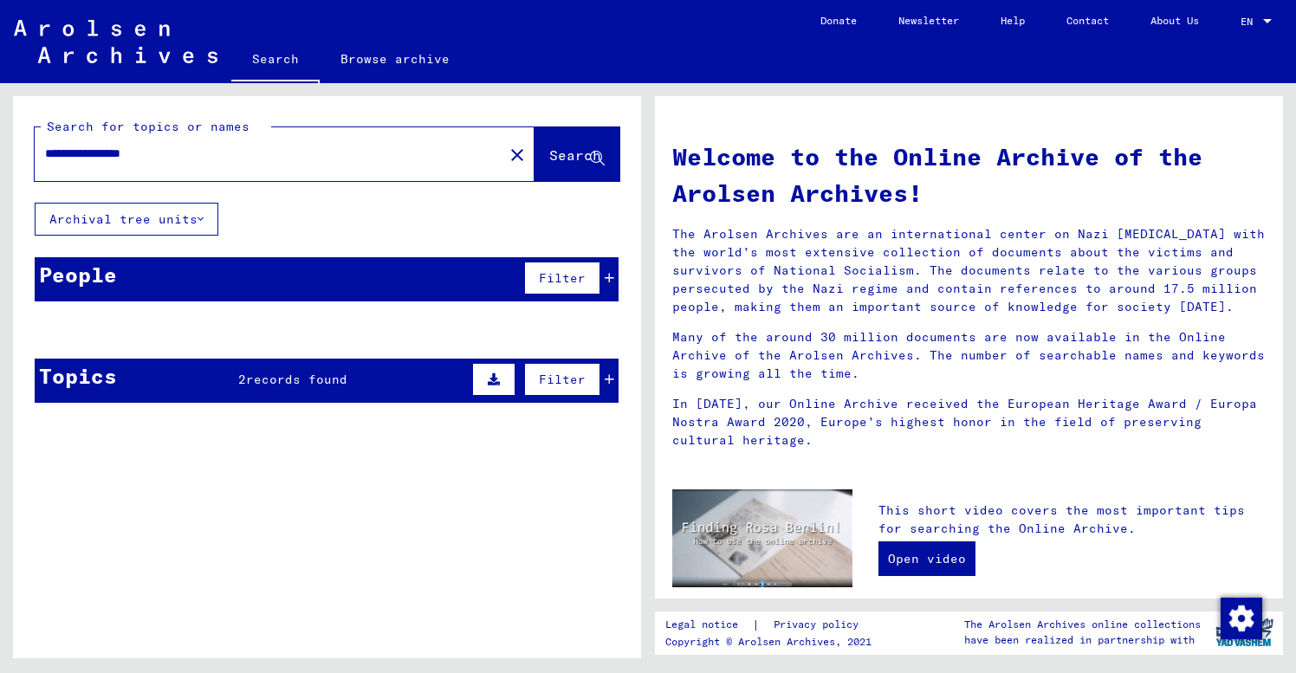
click at [277, 384] on span "records found" at bounding box center [296, 380] width 101 height 16
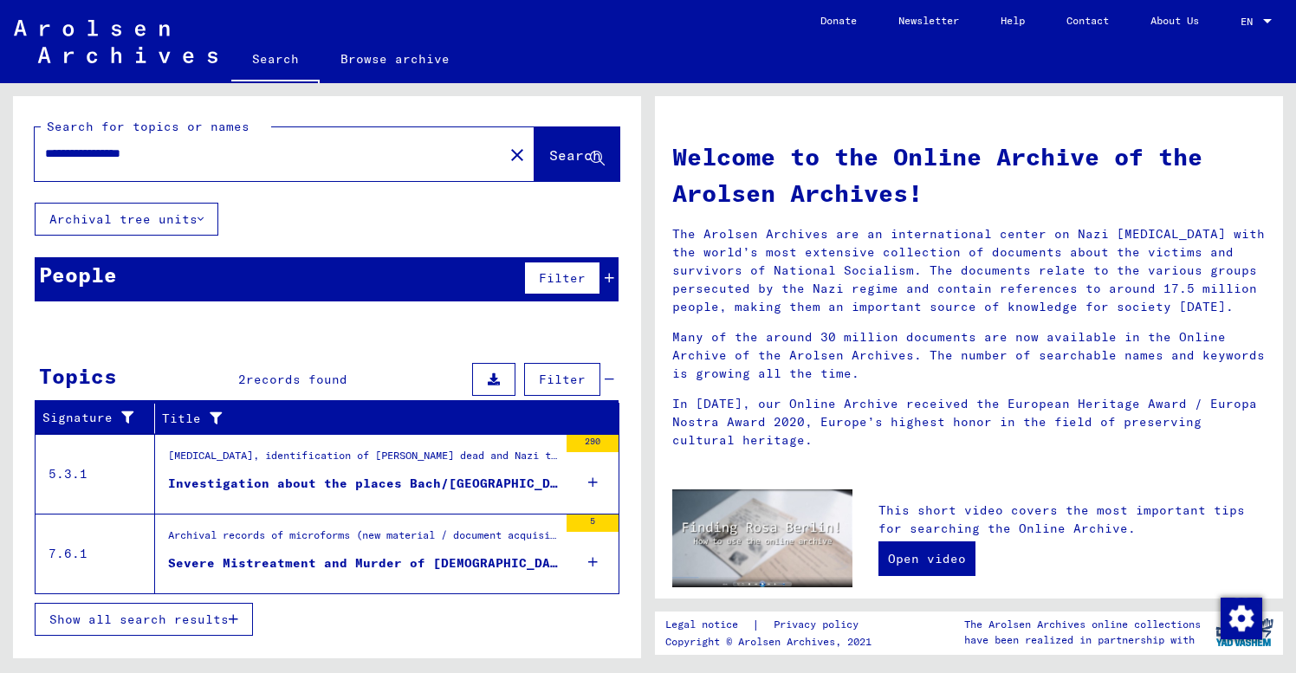
click at [632, 546] on div "Signature Title 5.3.1 [MEDICAL_DATA], identification of [PERSON_NAME] dead and …" at bounding box center [327, 531] width 628 height 256
click at [469, 477] on div "Investigation about the places Bach/[GEOGRAPHIC_DATA] – [GEOGRAPHIC_DATA]" at bounding box center [363, 484] width 390 height 18
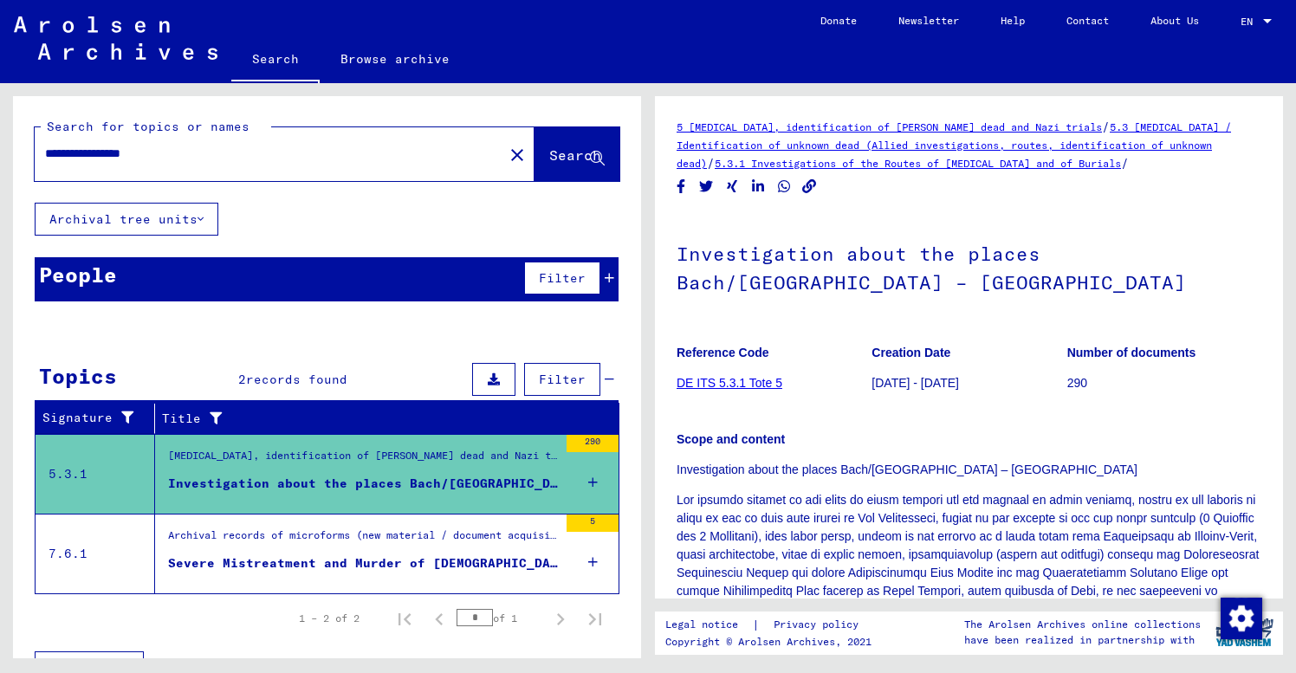
click at [364, 562] on div "Severe Mistreatment and Murder of [DEMOGRAPHIC_DATA] POWs at Stalag XIII-C, [GE…" at bounding box center [363, 563] width 390 height 18
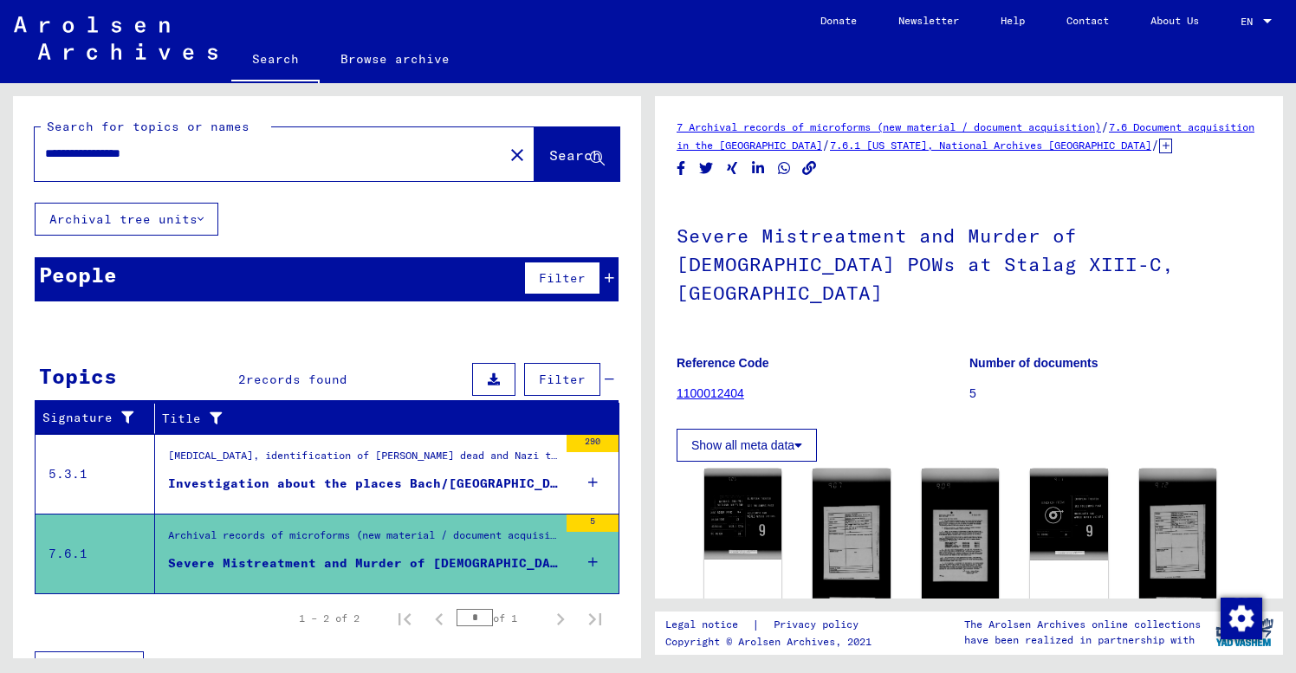
click at [861, 364] on figure "Reference Code 1100012404" at bounding box center [823, 381] width 292 height 78
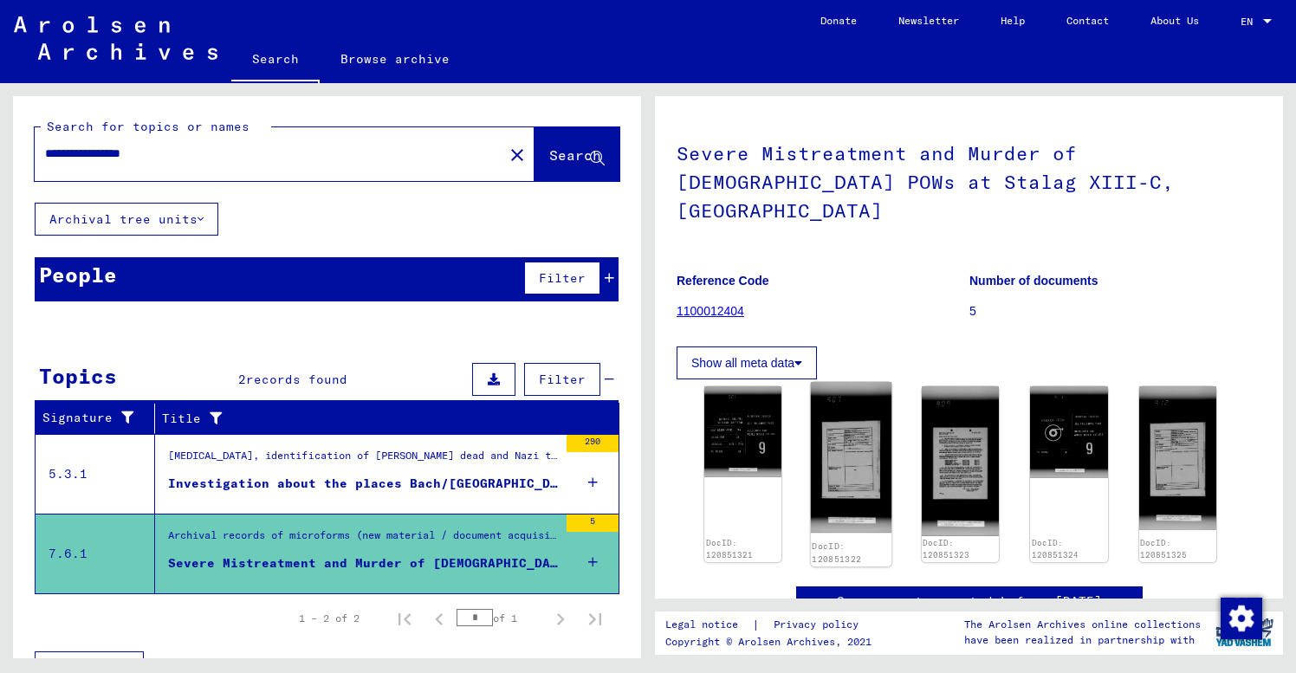
scroll to position [71, 0]
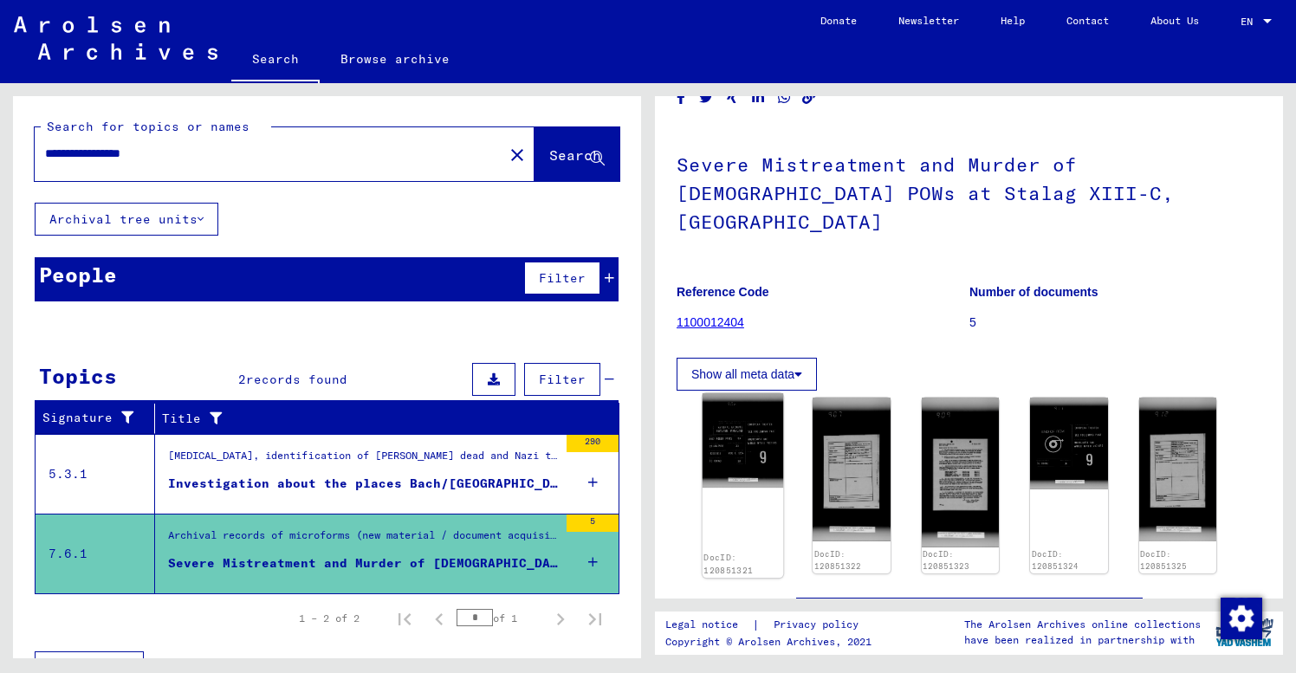
click at [745, 414] on img at bounding box center [743, 440] width 81 height 95
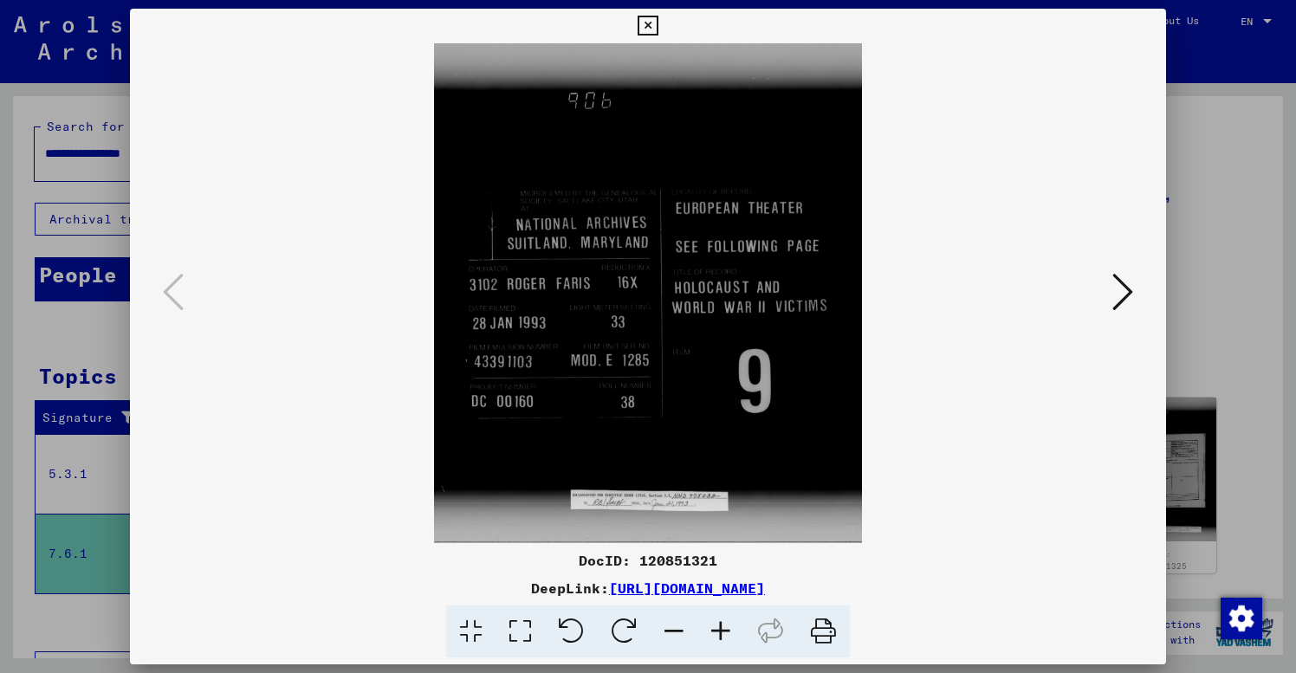
click at [1130, 291] on icon at bounding box center [1122, 292] width 21 height 42
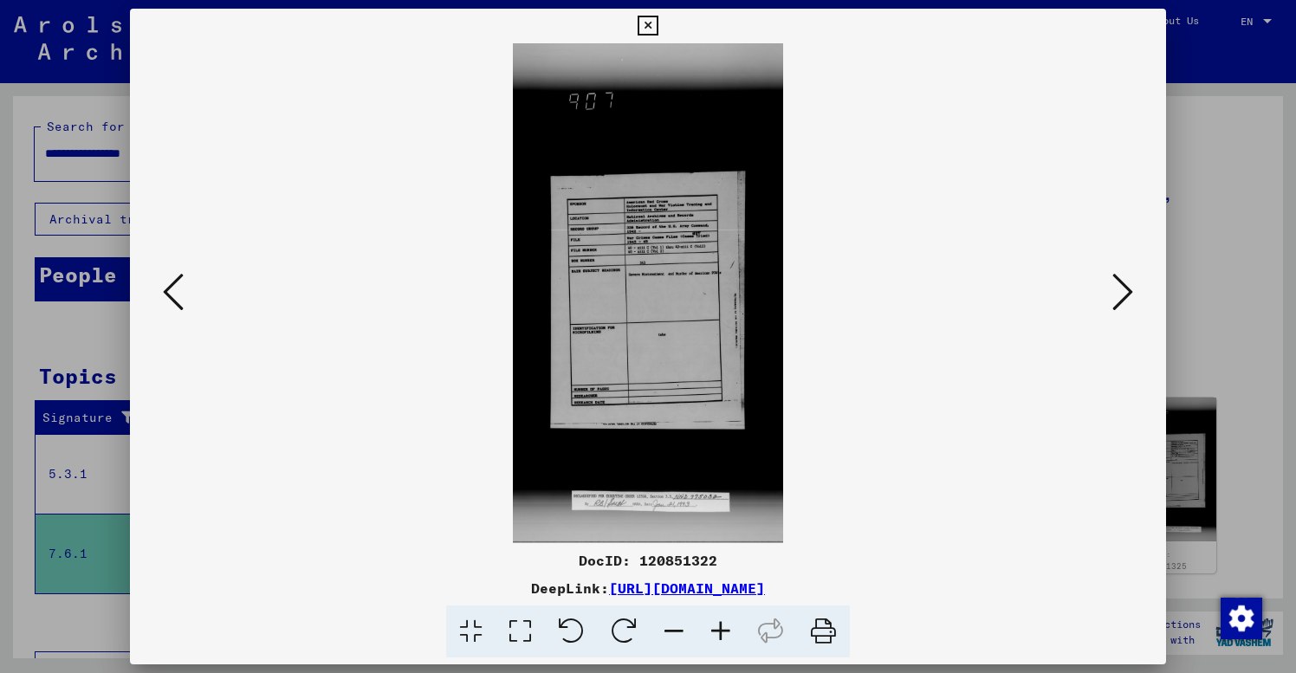
click at [725, 628] on icon at bounding box center [720, 632] width 47 height 53
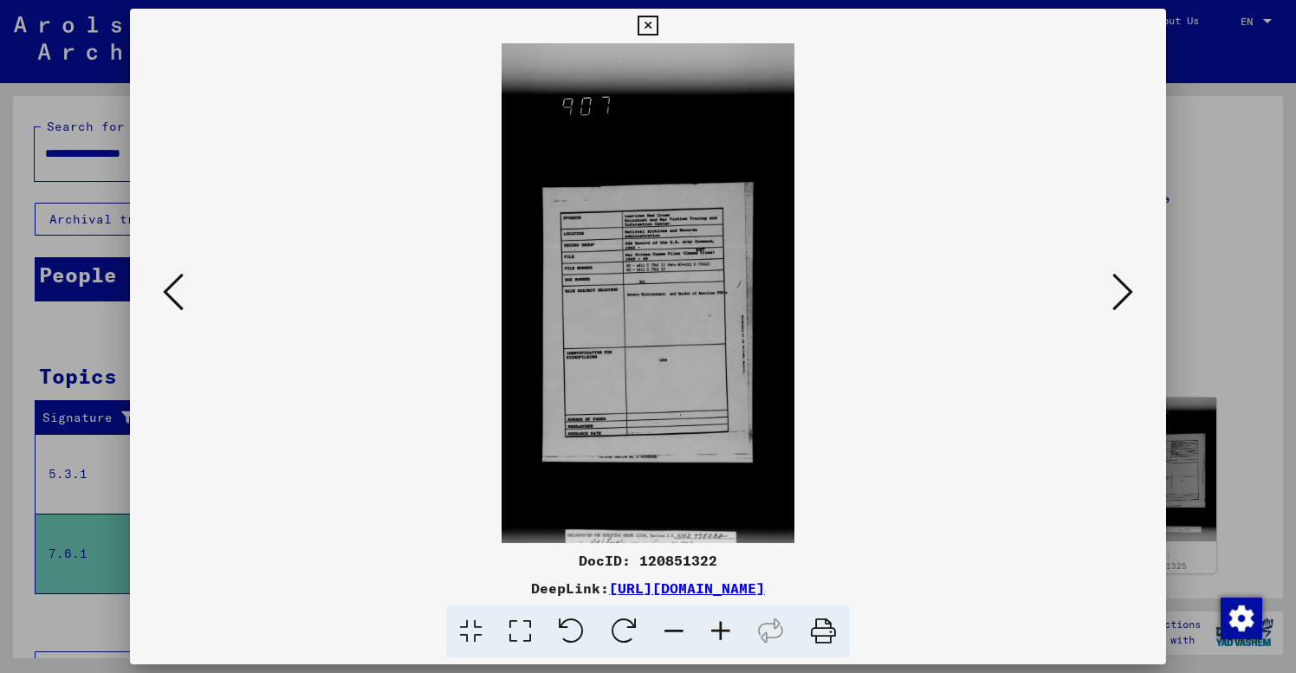
click at [725, 628] on icon at bounding box center [720, 632] width 47 height 53
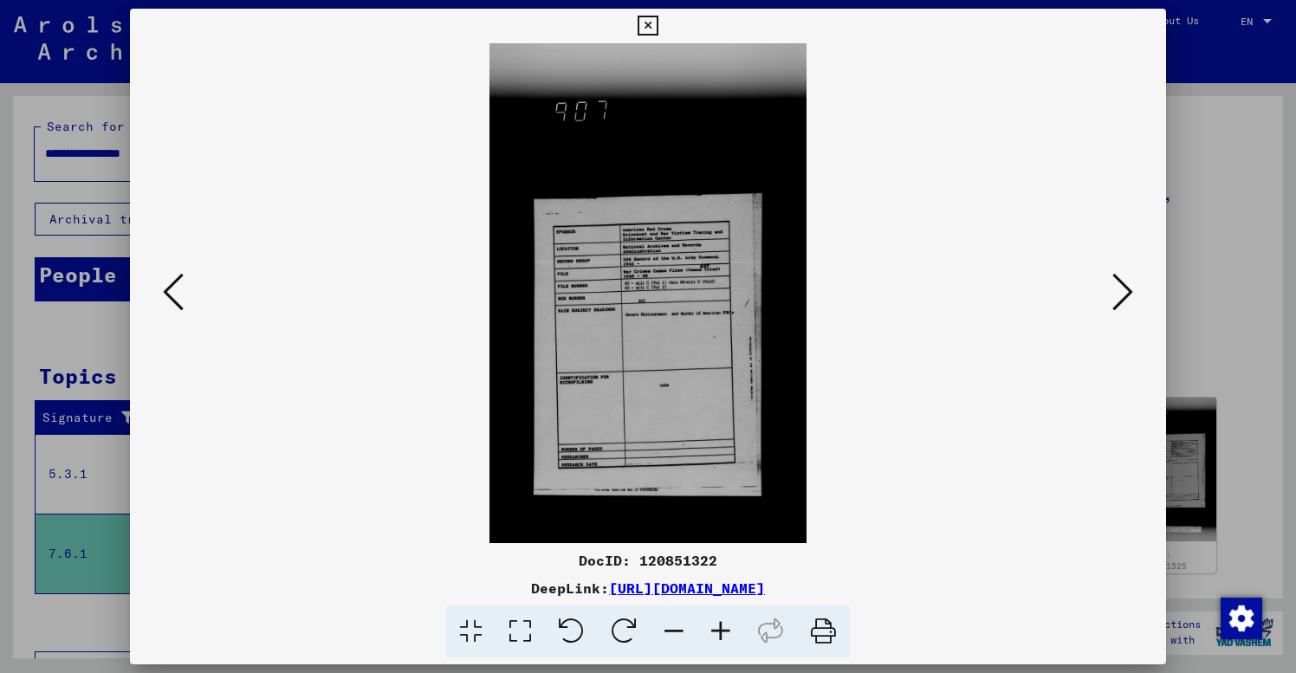
click at [725, 628] on icon at bounding box center [720, 632] width 47 height 53
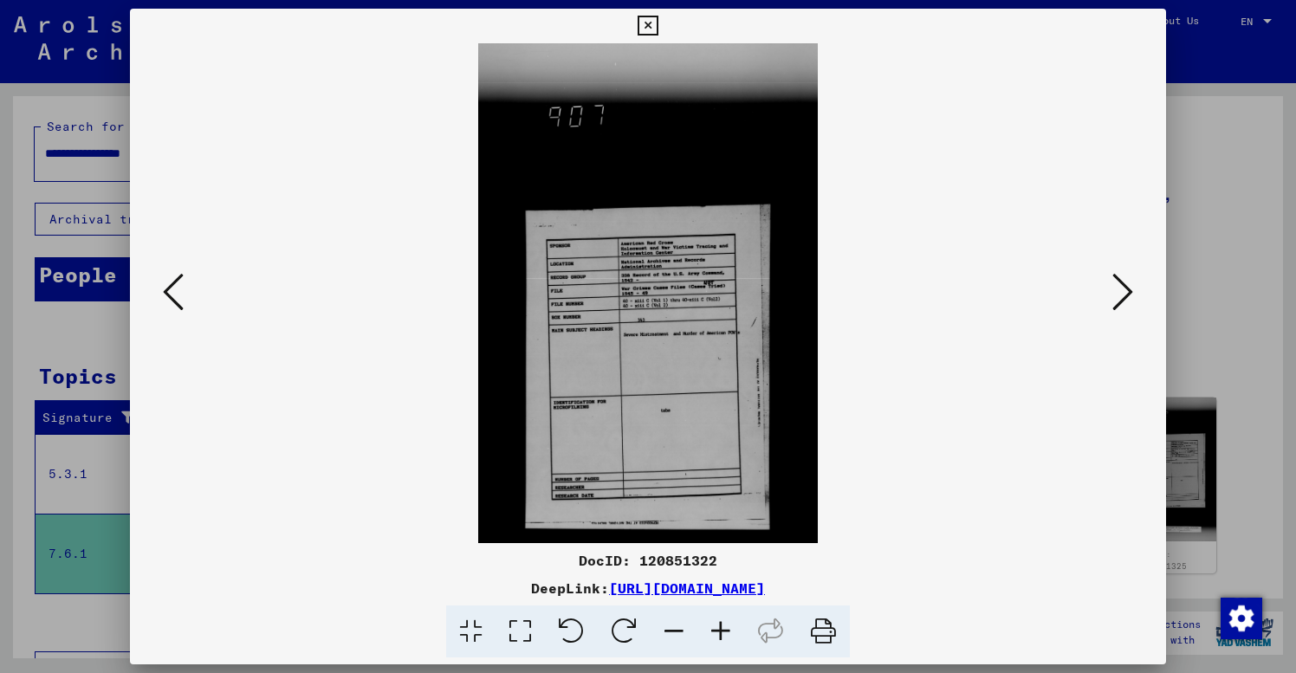
click at [725, 628] on icon at bounding box center [720, 632] width 47 height 53
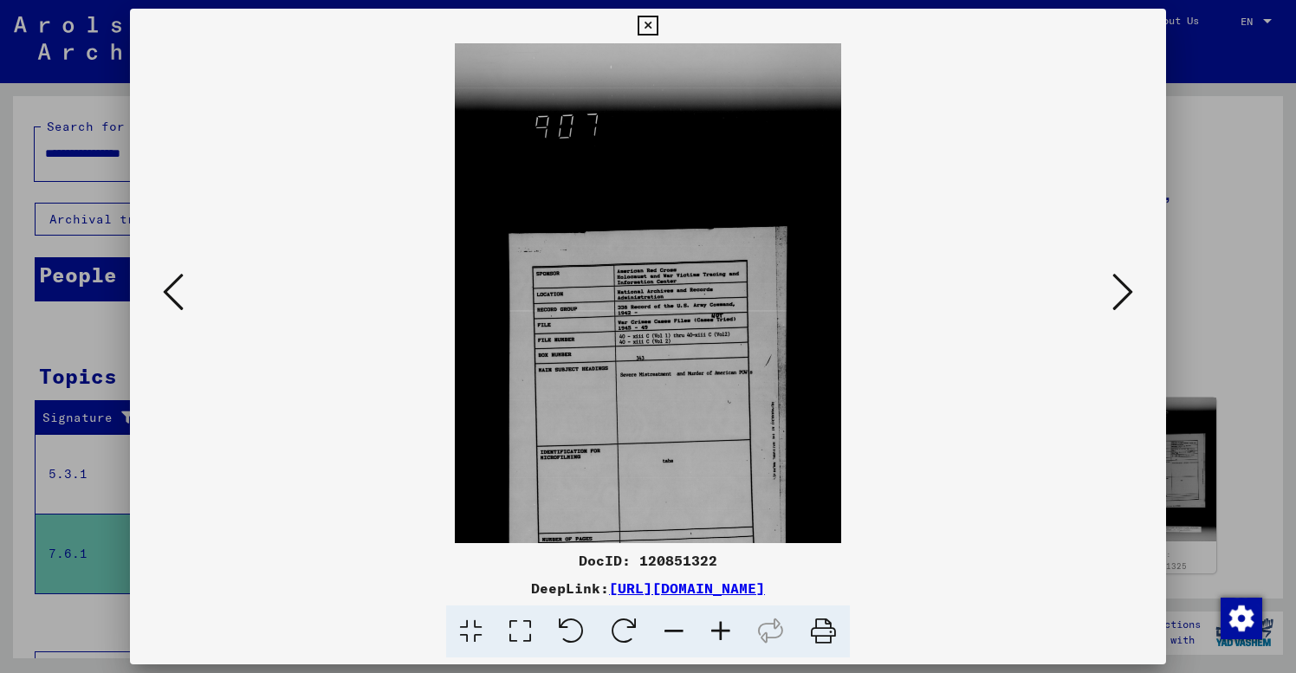
click at [725, 628] on icon at bounding box center [720, 632] width 47 height 53
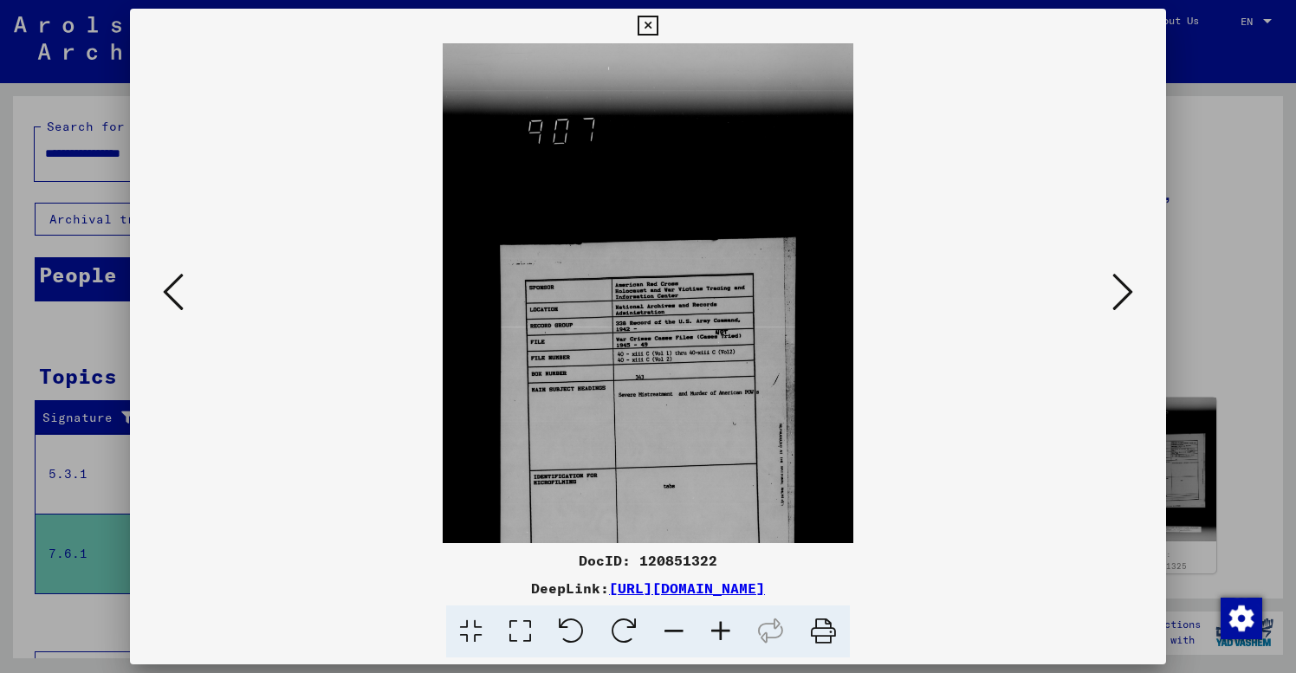
click at [725, 628] on icon at bounding box center [720, 632] width 47 height 53
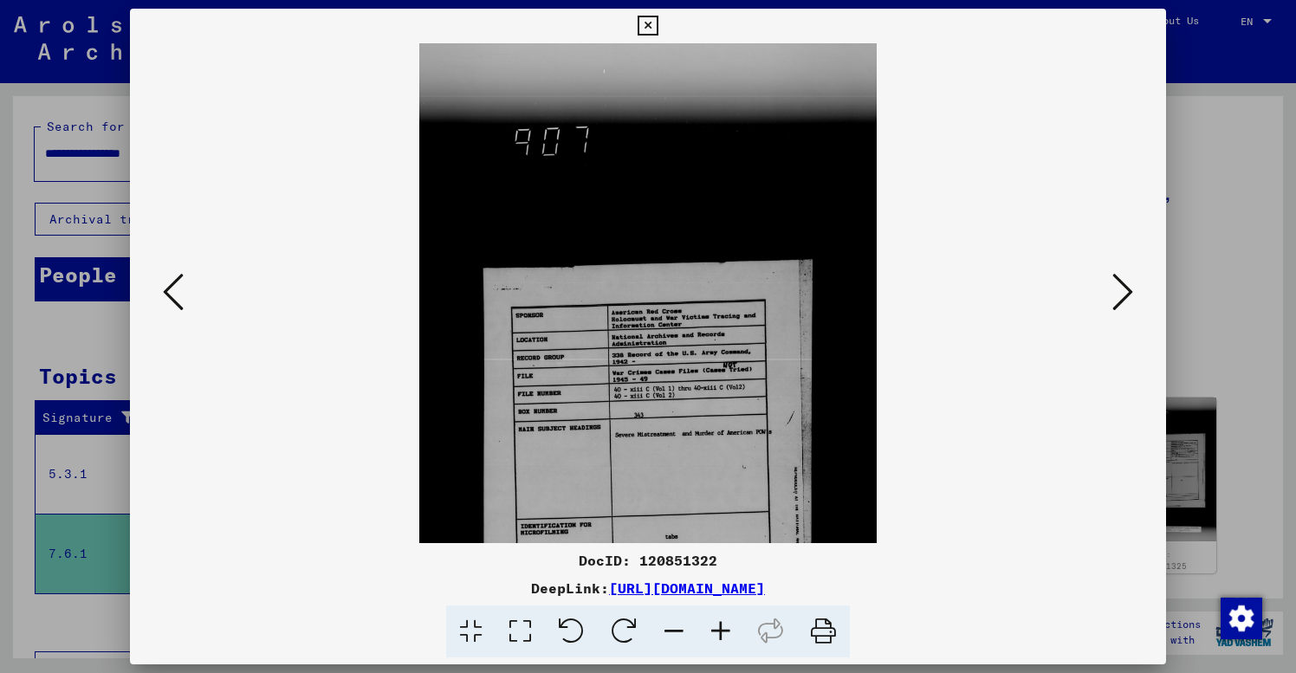
click at [725, 628] on icon at bounding box center [720, 632] width 47 height 53
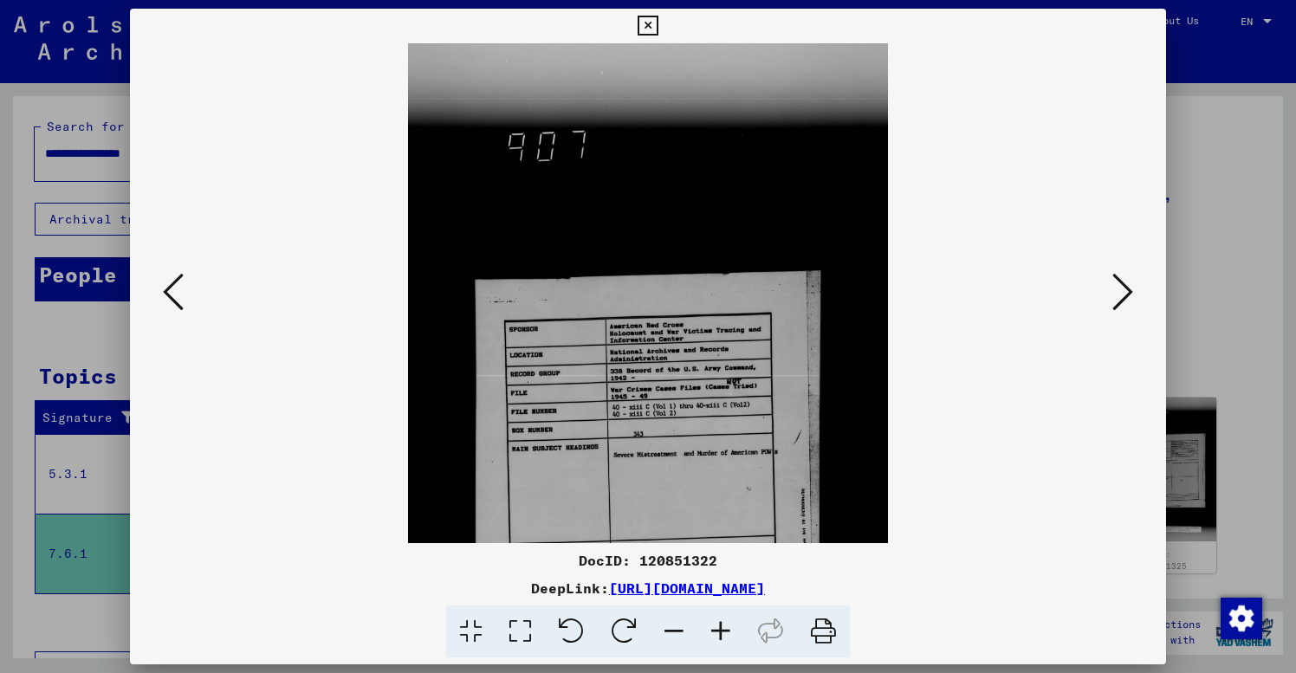
click at [725, 628] on icon at bounding box center [720, 632] width 47 height 53
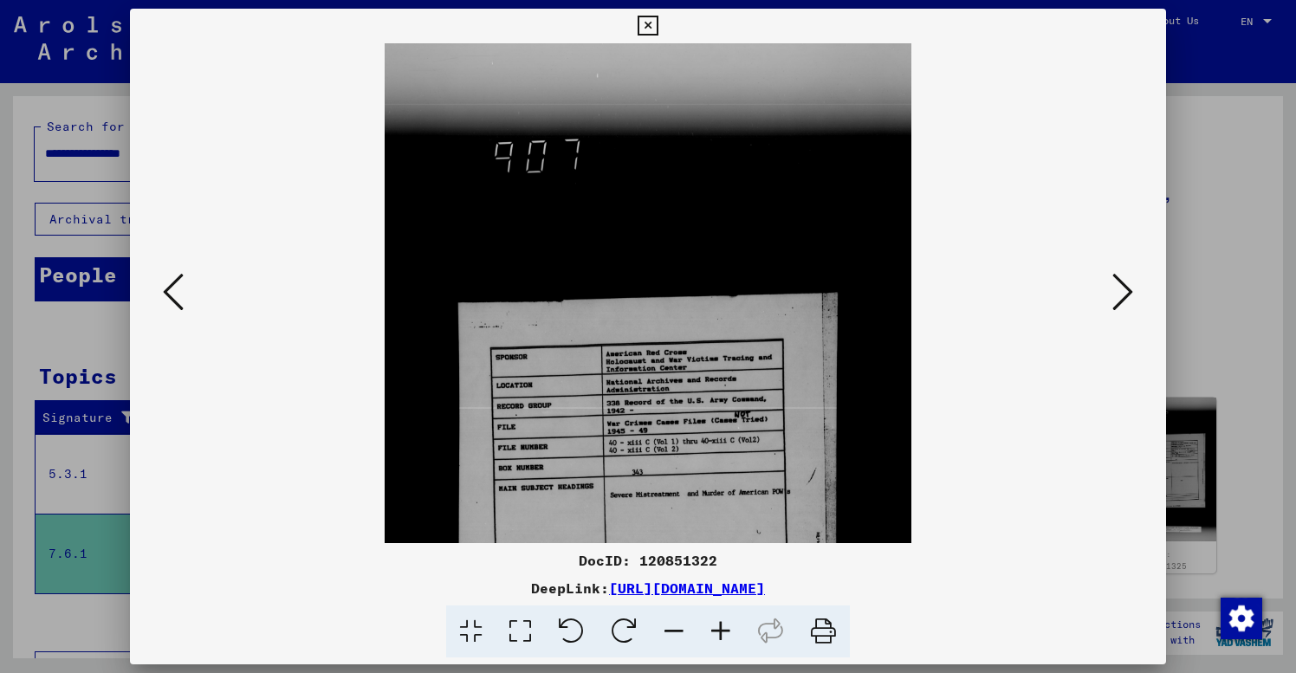
click at [725, 628] on icon at bounding box center [720, 632] width 47 height 53
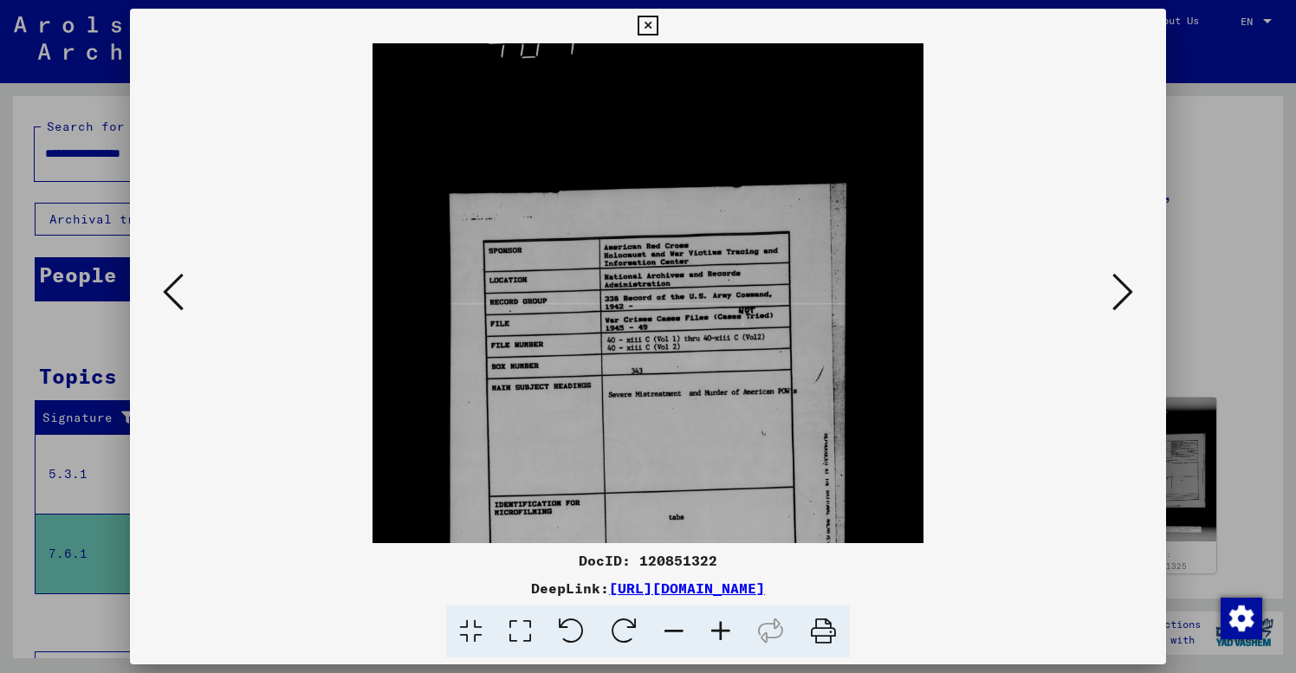
scroll to position [188, 0]
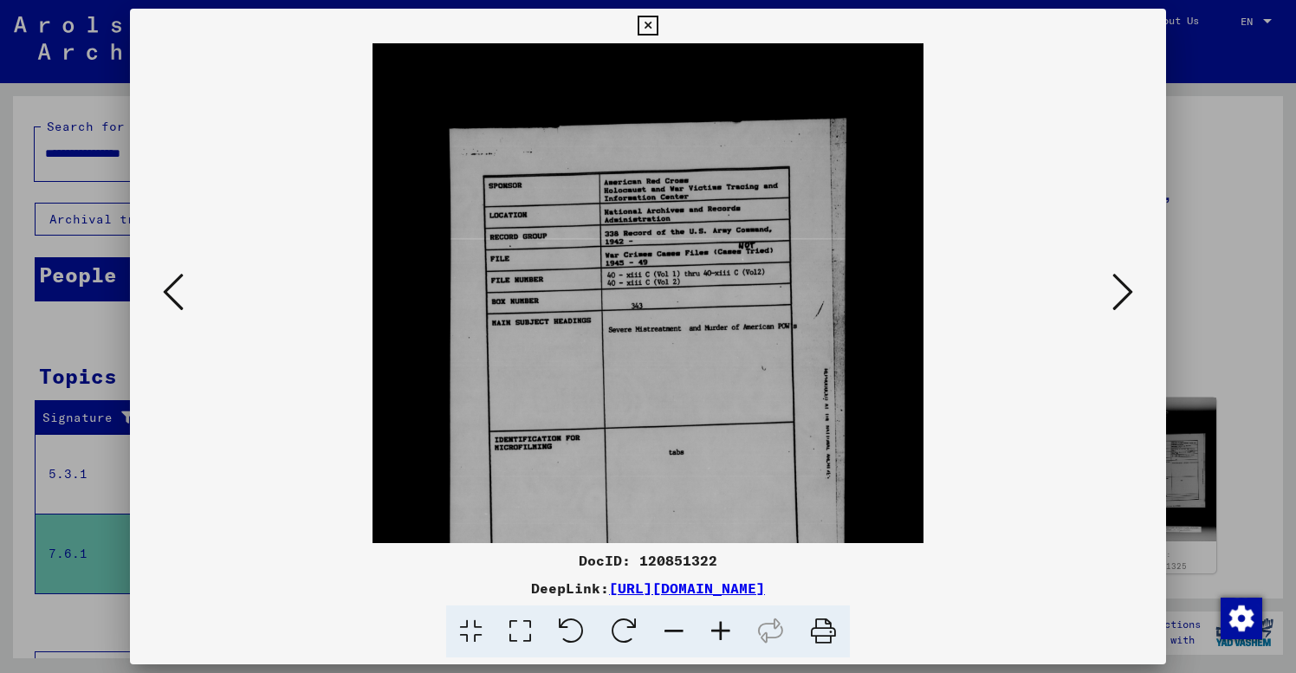
drag, startPoint x: 754, startPoint y: 466, endPoint x: 742, endPoint y: 278, distance: 188.4
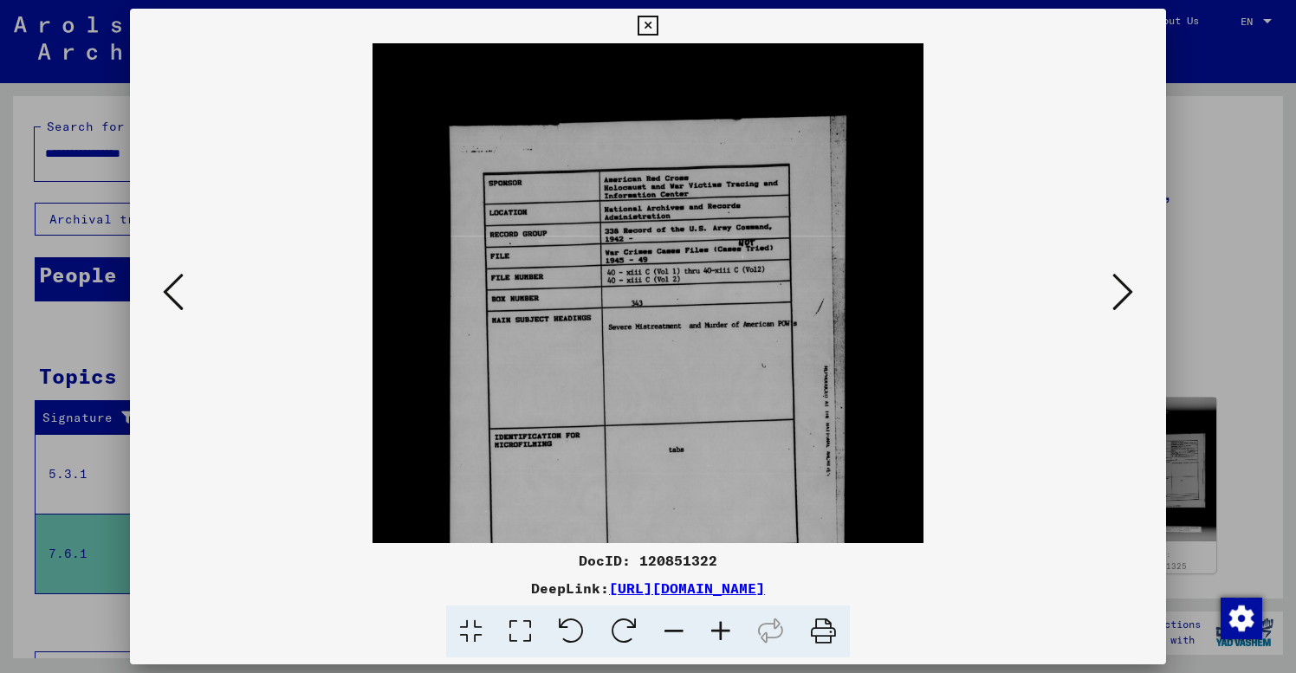
click at [869, 352] on img at bounding box center [648, 365] width 551 height 1020
click at [719, 626] on icon at bounding box center [720, 632] width 47 height 53
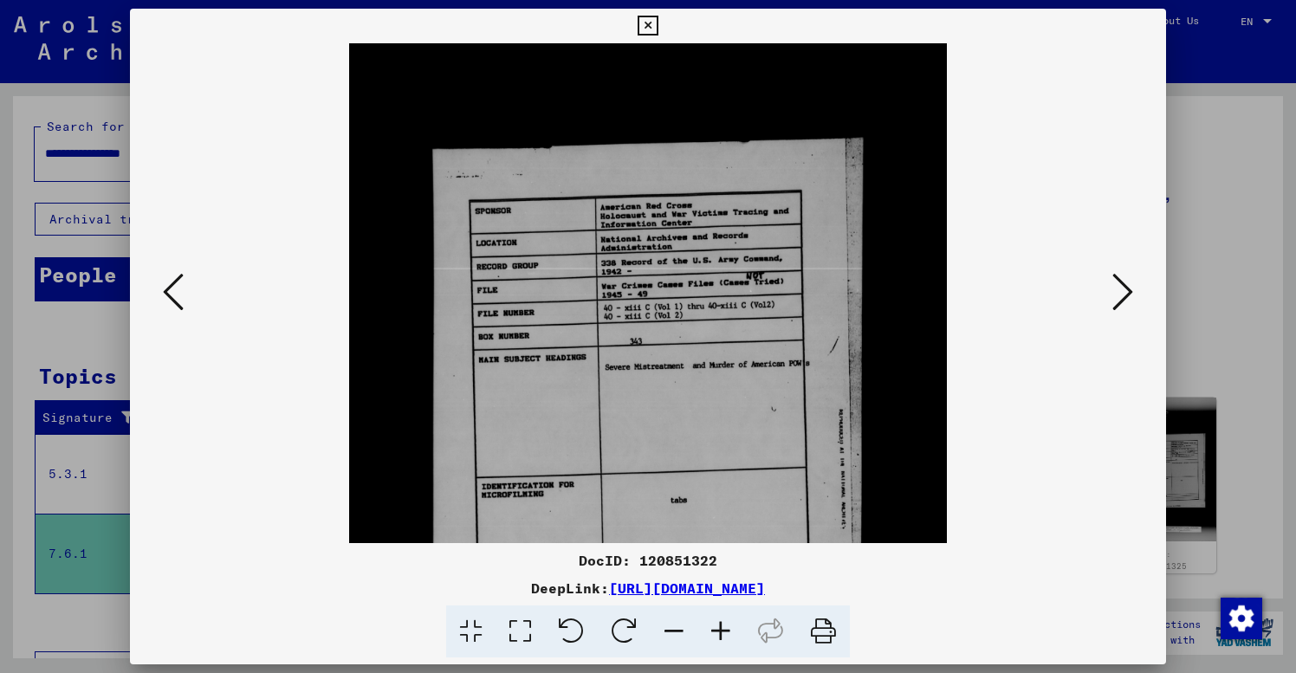
click at [719, 626] on icon at bounding box center [720, 632] width 47 height 53
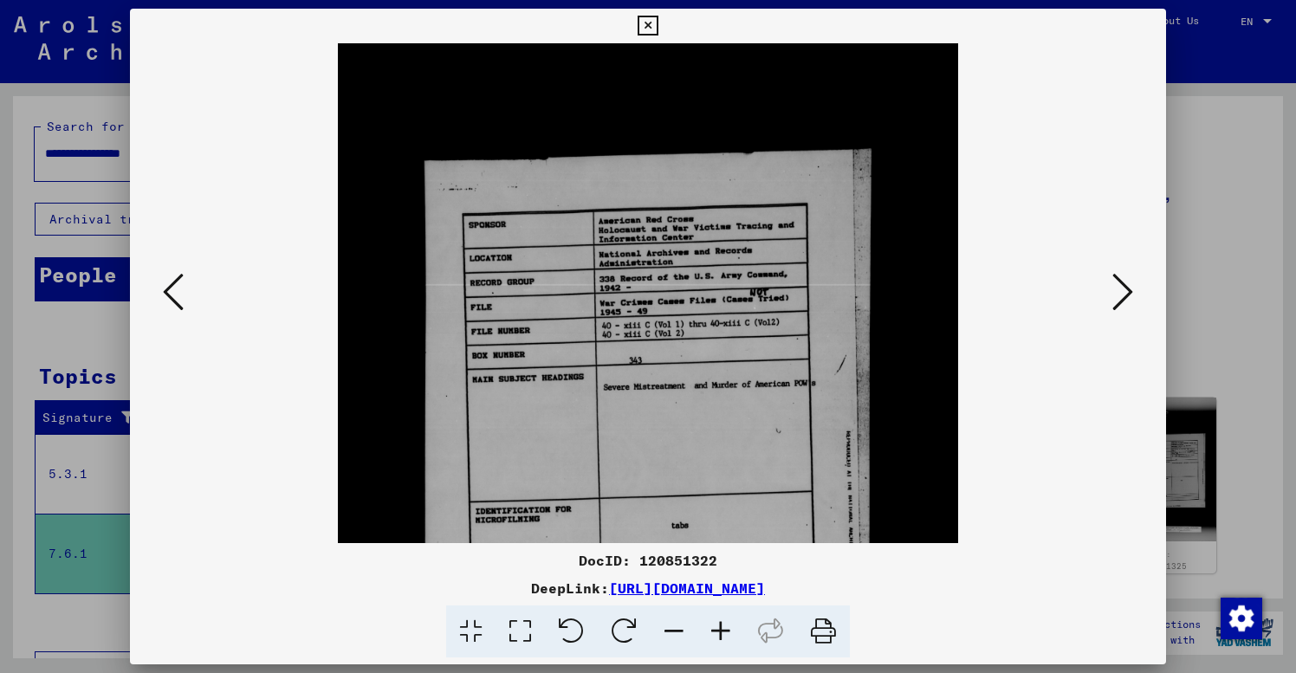
click at [719, 626] on icon at bounding box center [720, 632] width 47 height 53
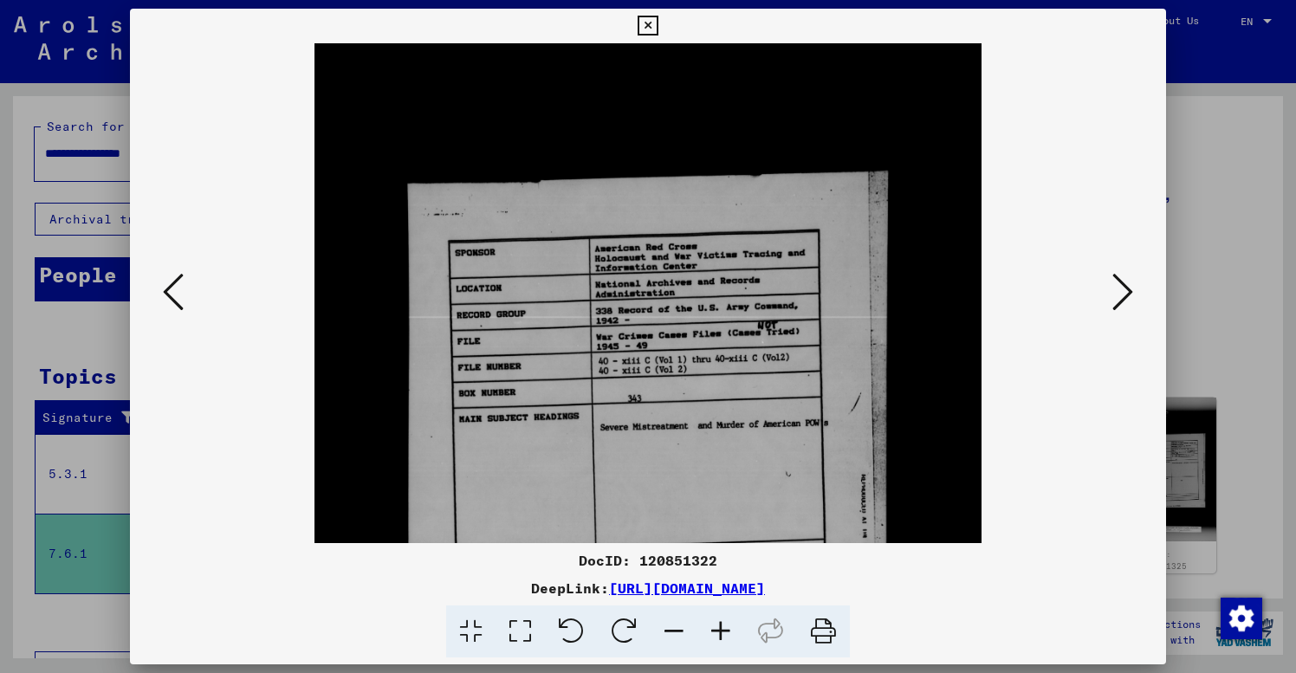
click at [719, 626] on icon at bounding box center [720, 632] width 47 height 53
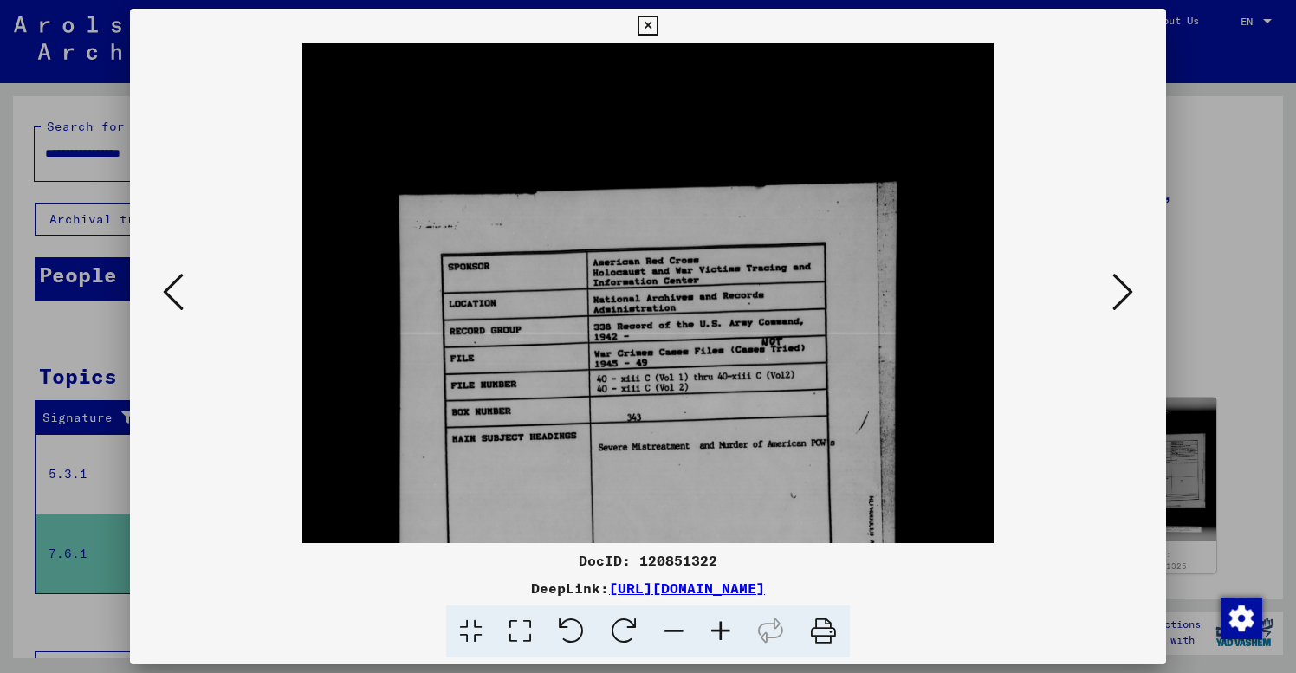
click at [719, 626] on icon at bounding box center [720, 632] width 47 height 53
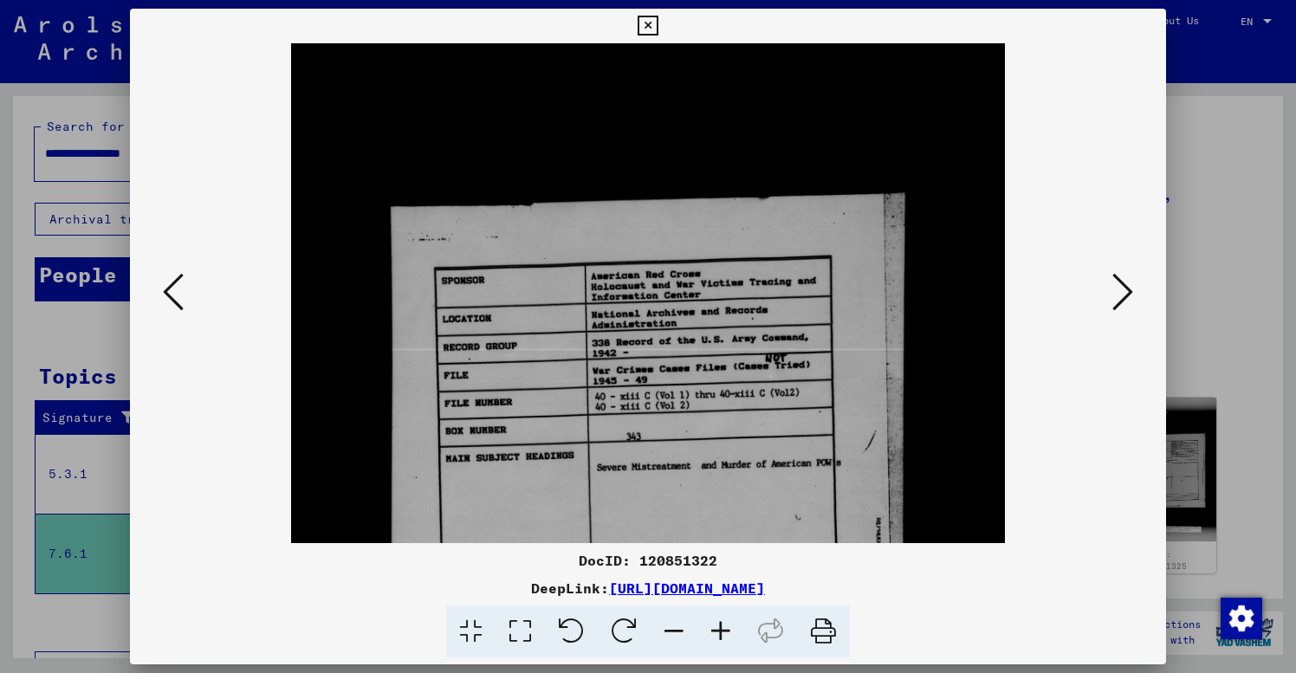
click at [719, 626] on icon at bounding box center [720, 632] width 47 height 53
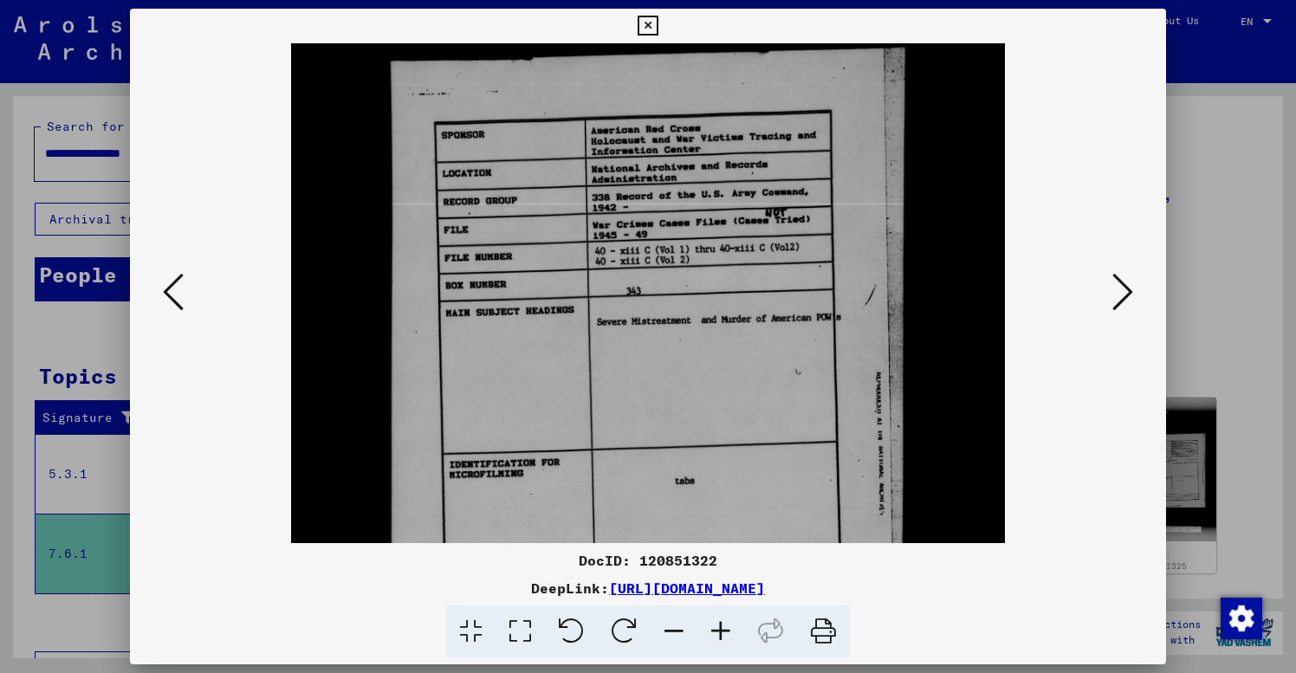
scroll to position [362, 0]
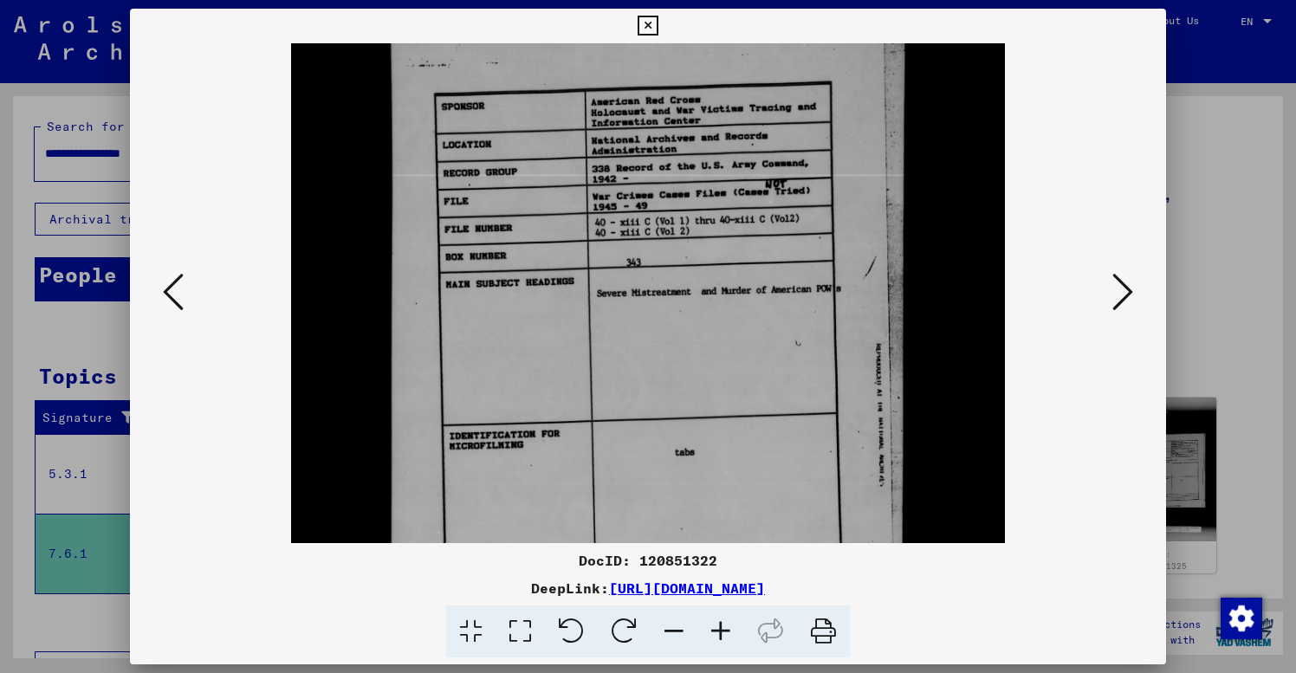
drag, startPoint x: 774, startPoint y: 513, endPoint x: 769, endPoint y: 339, distance: 174.2
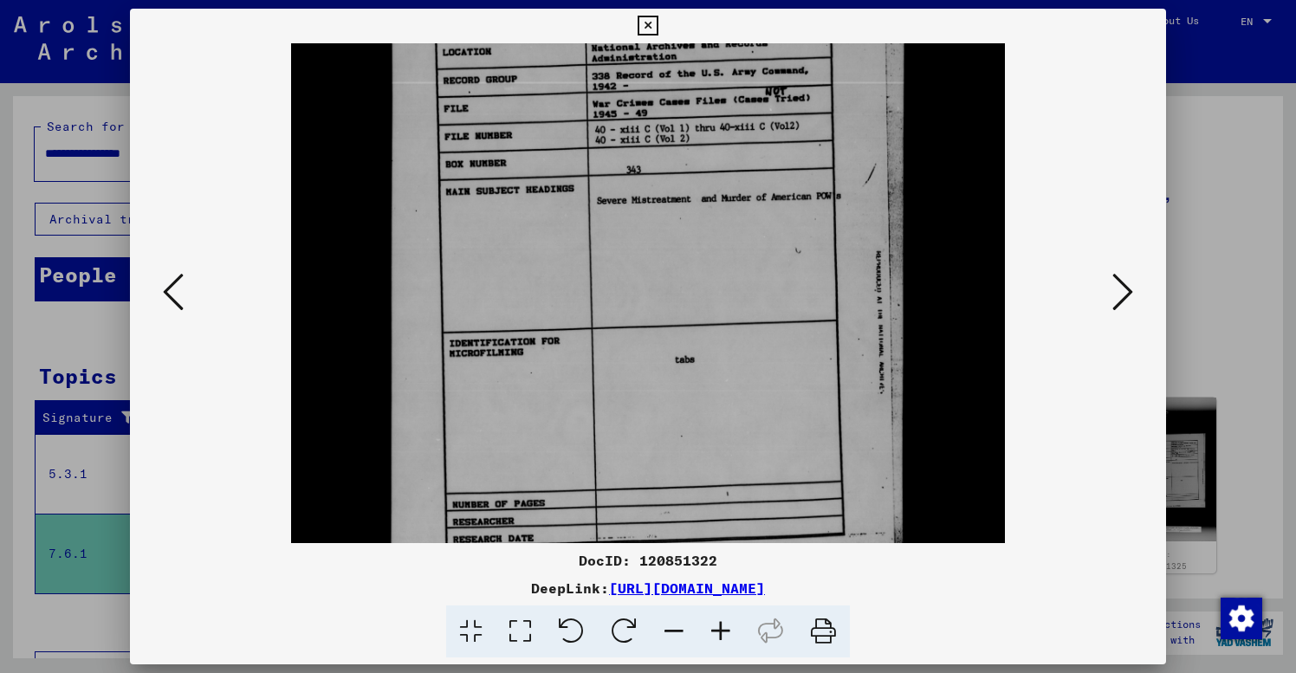
scroll to position [469, 0]
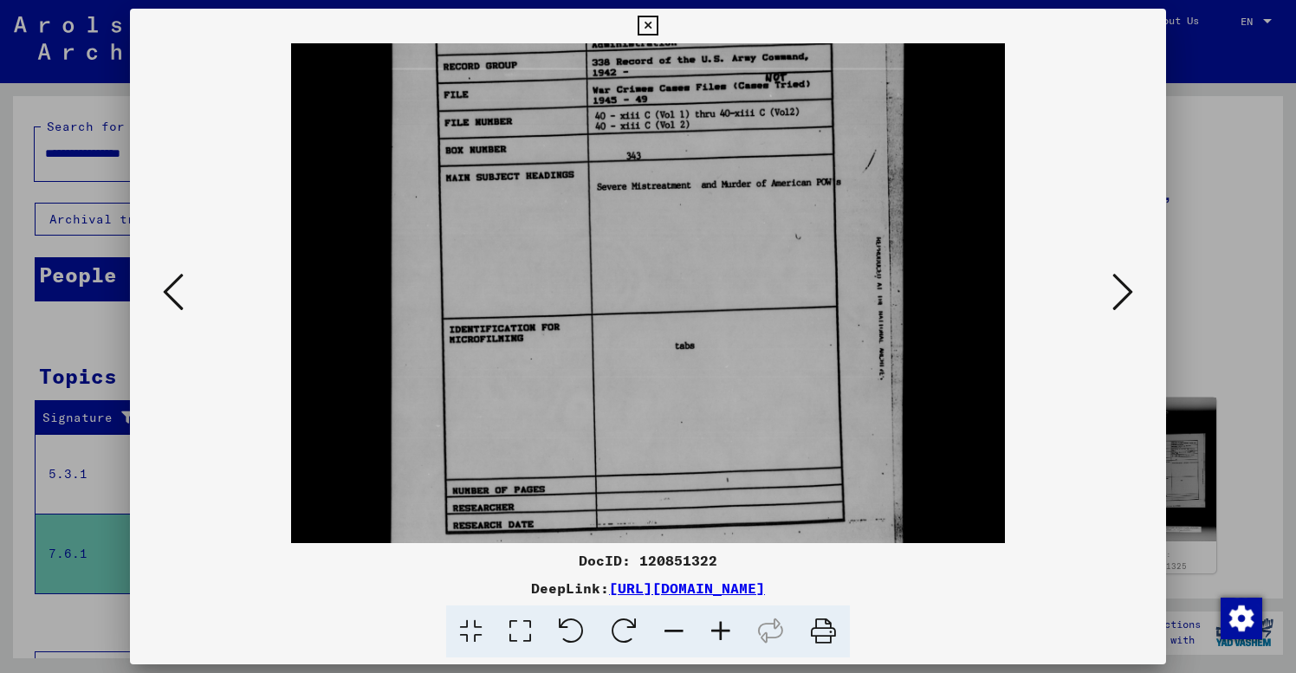
drag, startPoint x: 808, startPoint y: 403, endPoint x: 798, endPoint y: 296, distance: 107.1
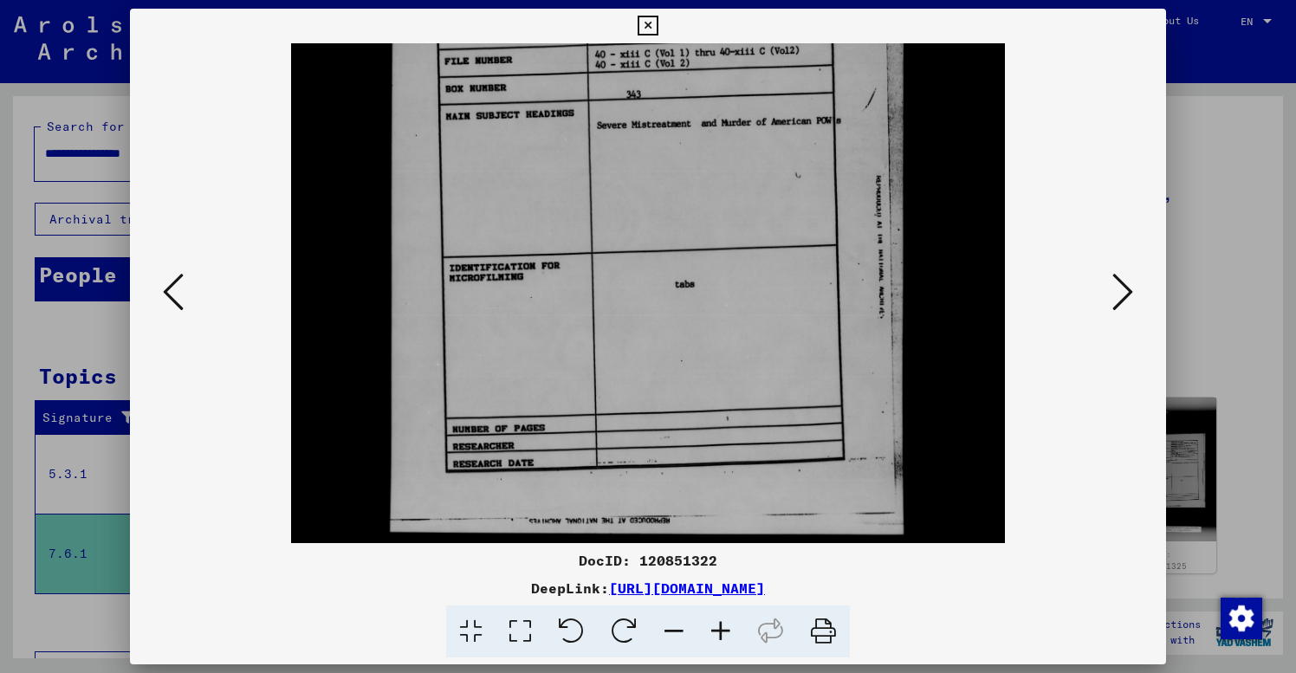
scroll to position [531, 0]
drag, startPoint x: 799, startPoint y: 409, endPoint x: 802, endPoint y: 347, distance: 62.5
click at [1125, 295] on icon at bounding box center [1122, 292] width 21 height 42
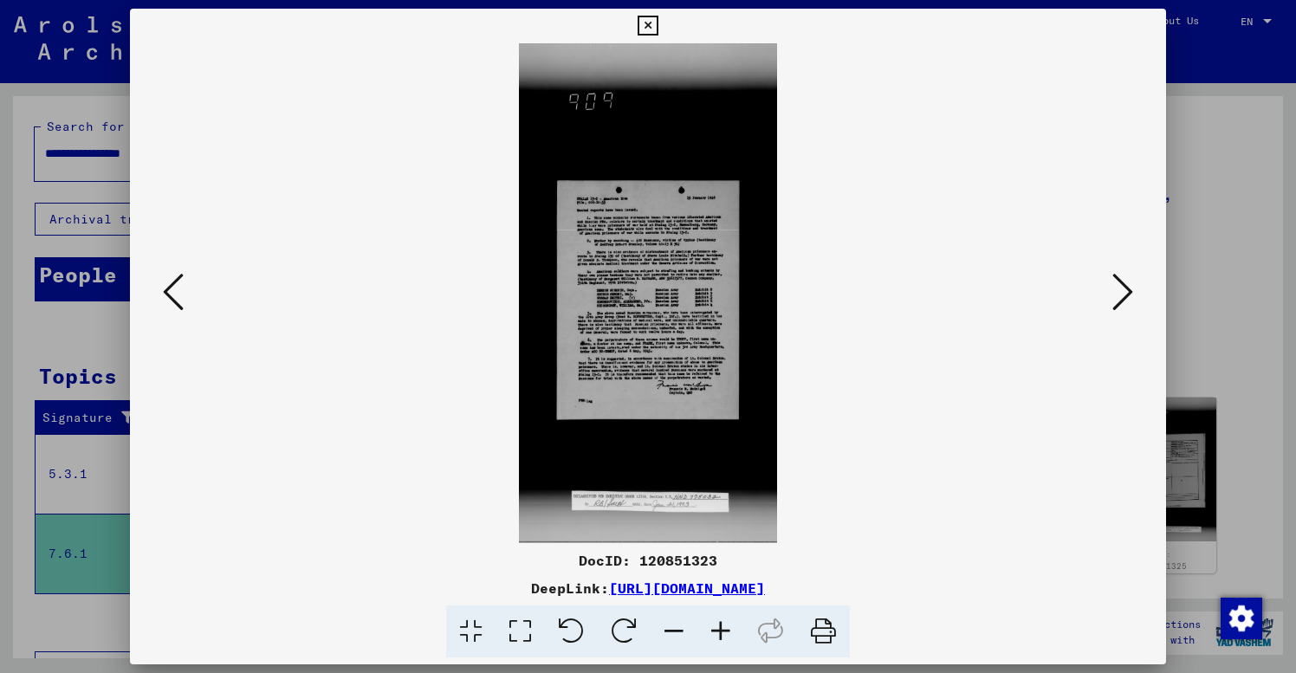
click at [720, 625] on icon at bounding box center [720, 632] width 47 height 53
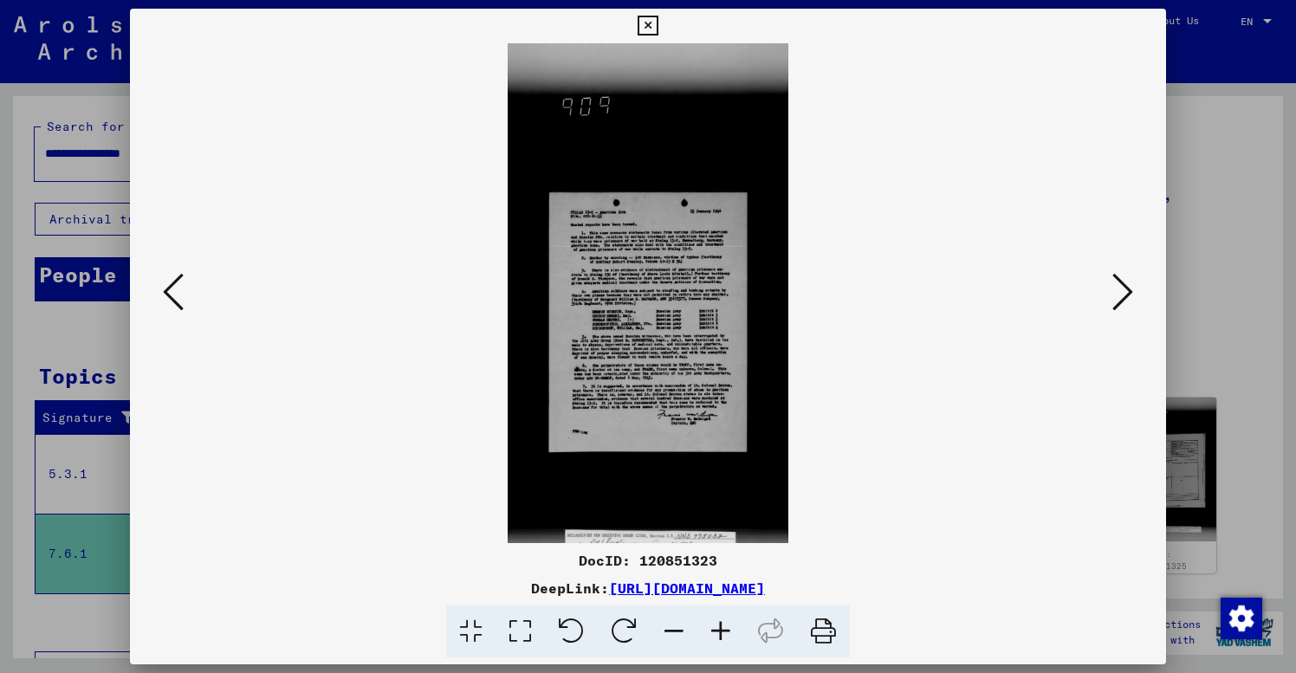
click at [720, 625] on icon at bounding box center [720, 632] width 47 height 53
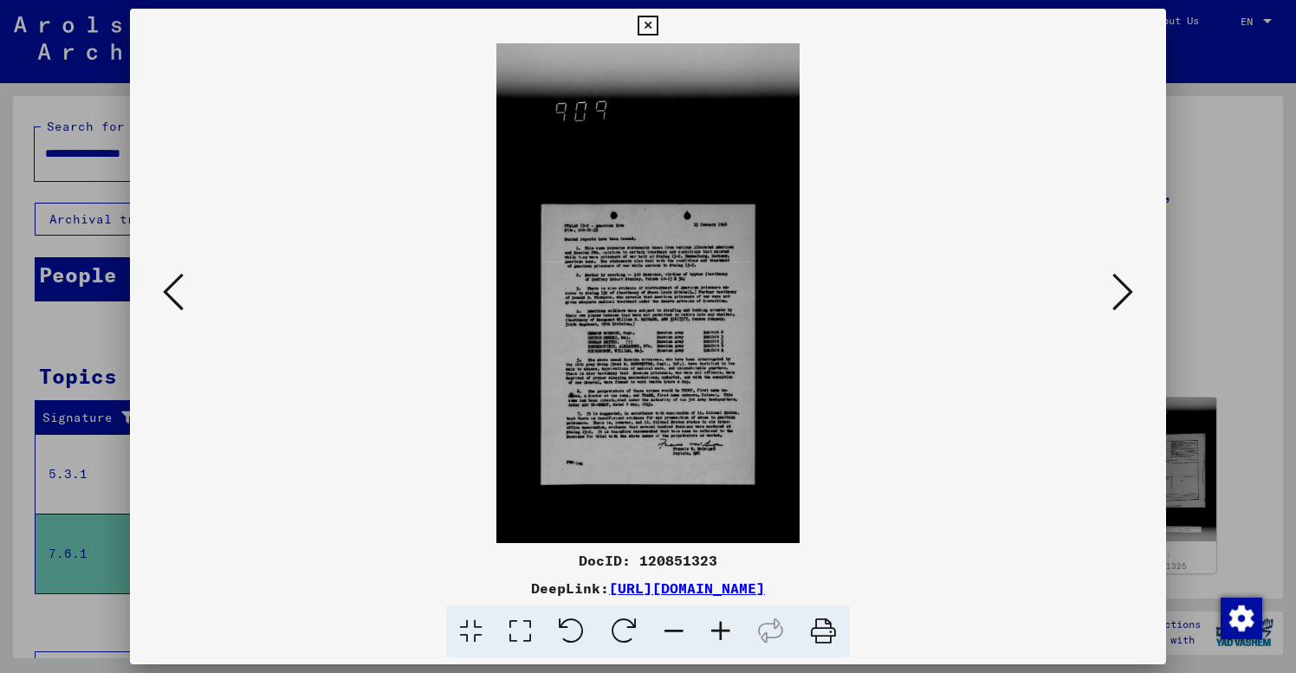
click at [720, 625] on icon at bounding box center [720, 632] width 47 height 53
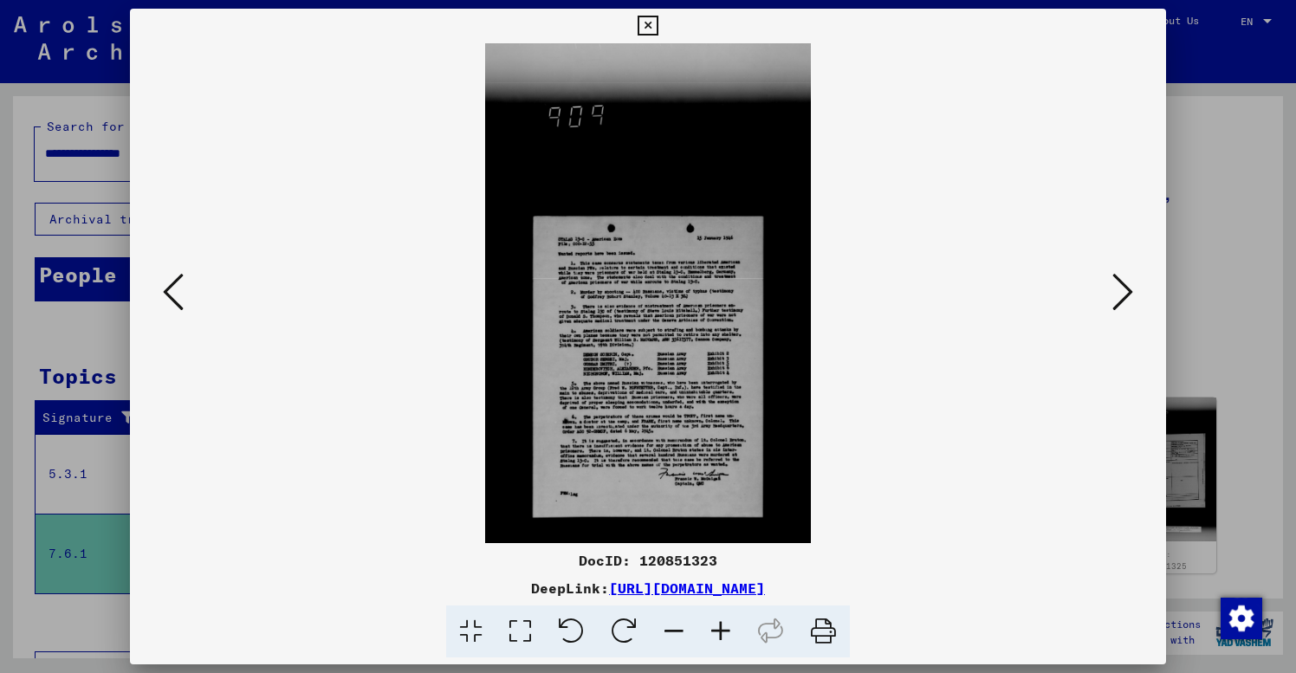
click at [720, 625] on icon at bounding box center [720, 632] width 47 height 53
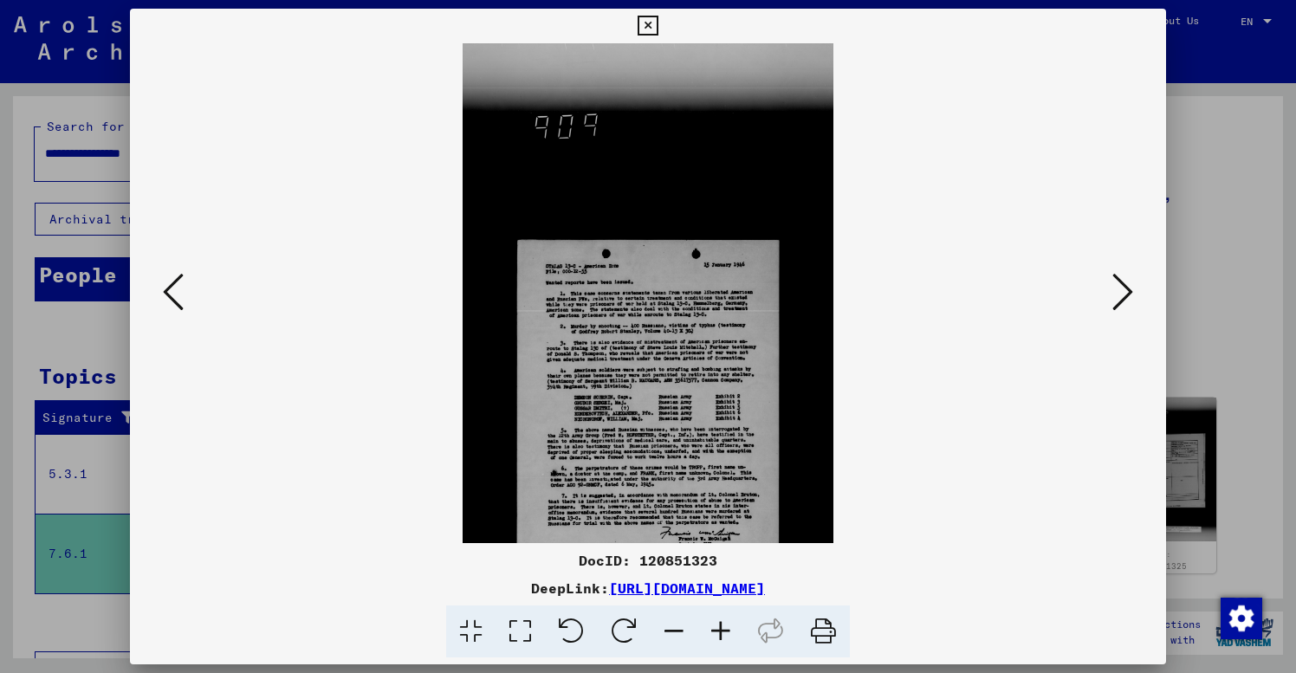
click at [720, 625] on icon at bounding box center [720, 632] width 47 height 53
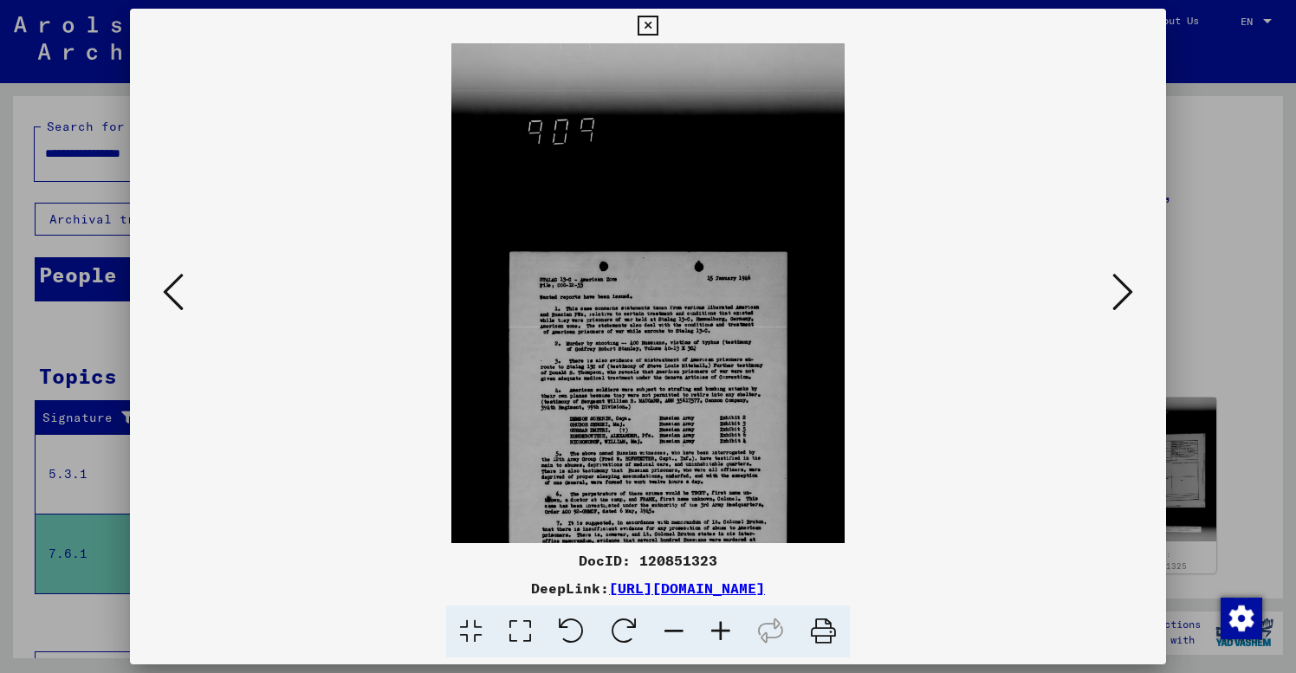
click at [720, 625] on icon at bounding box center [720, 632] width 47 height 53
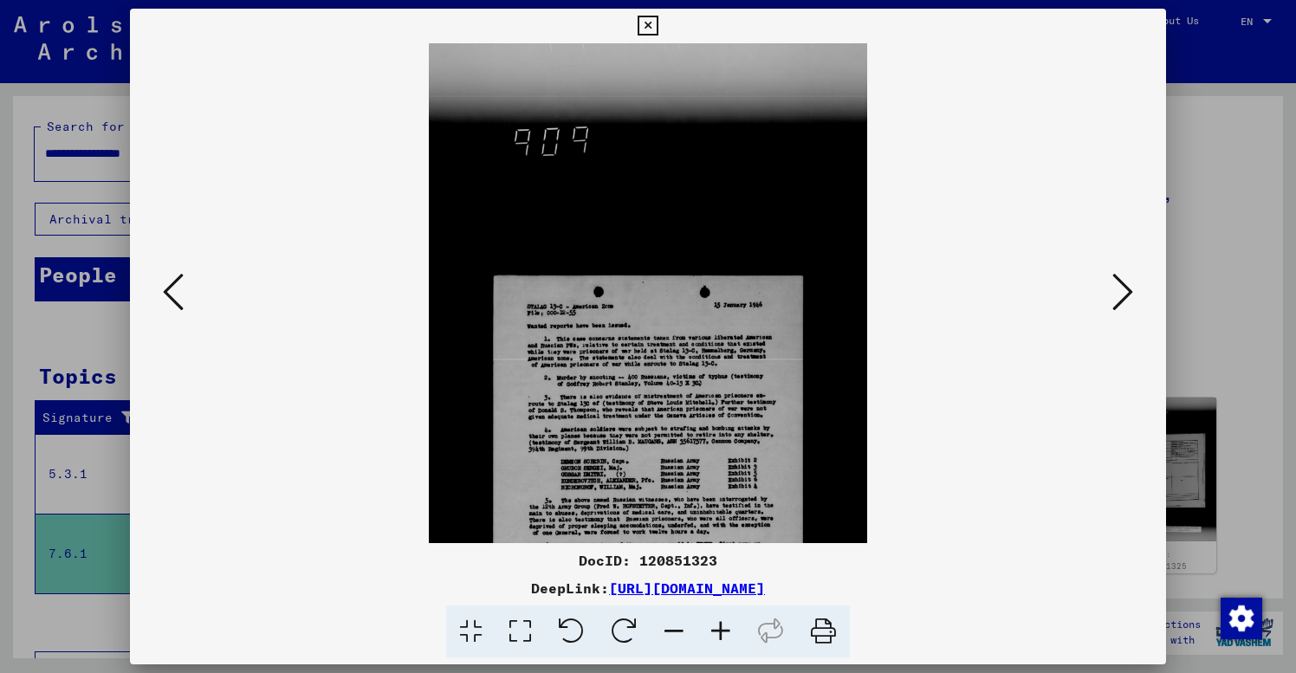
click at [720, 625] on icon at bounding box center [720, 632] width 47 height 53
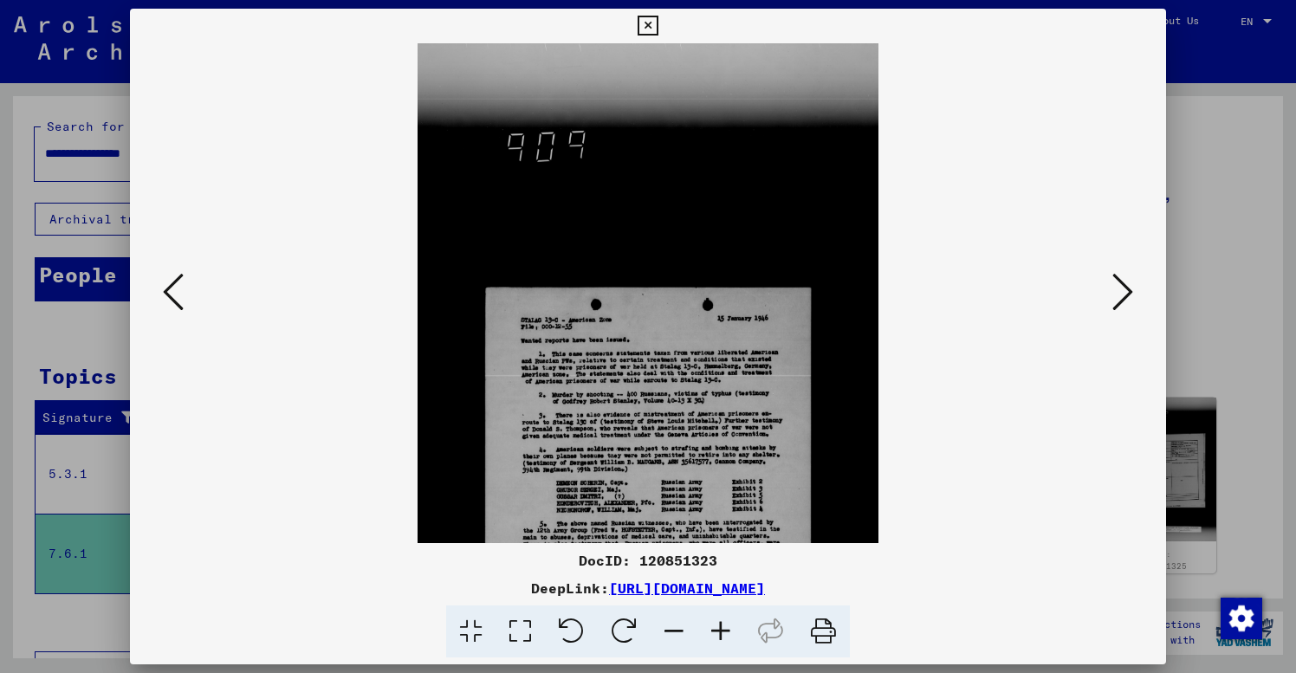
click at [720, 625] on icon at bounding box center [720, 632] width 47 height 53
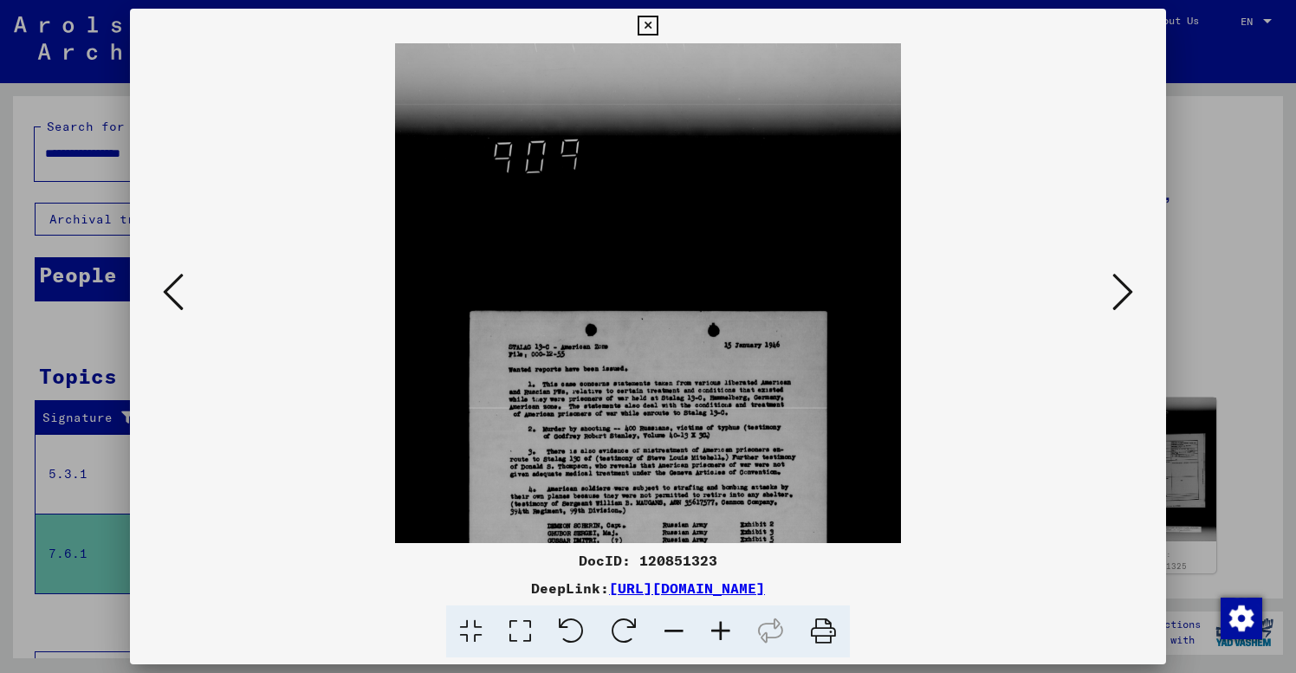
click at [720, 625] on icon at bounding box center [720, 632] width 47 height 53
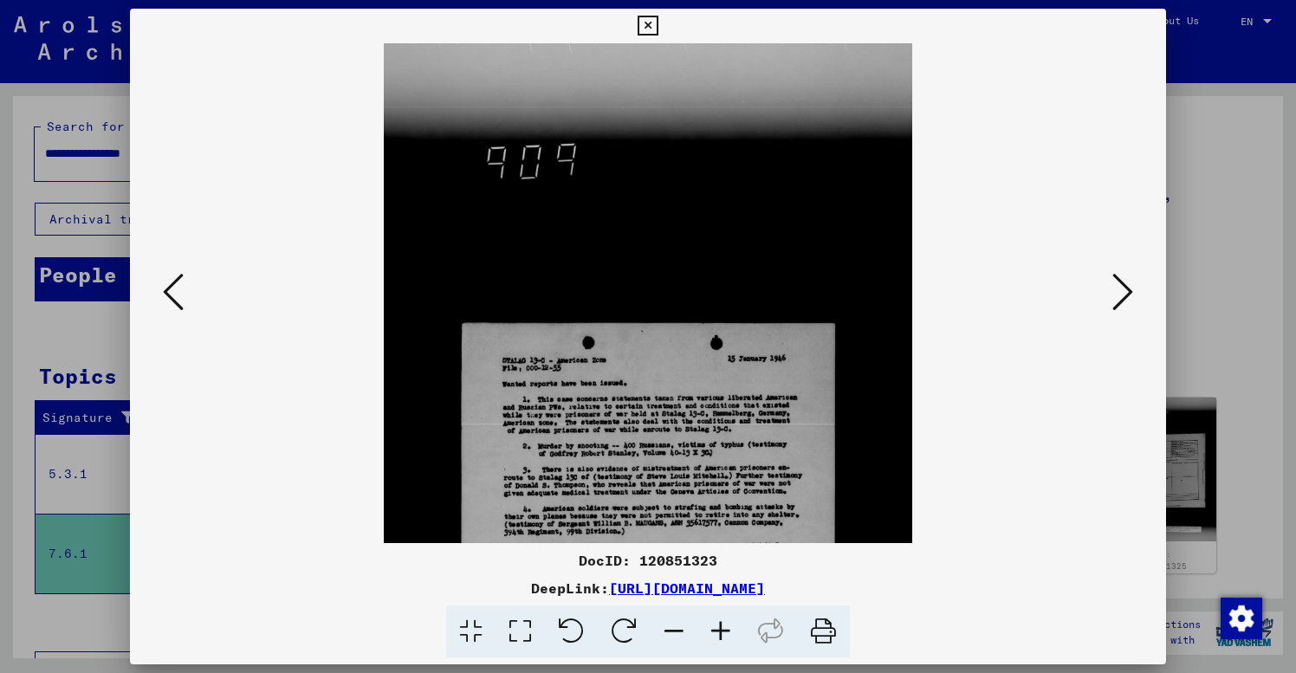
click at [720, 625] on icon at bounding box center [720, 632] width 47 height 53
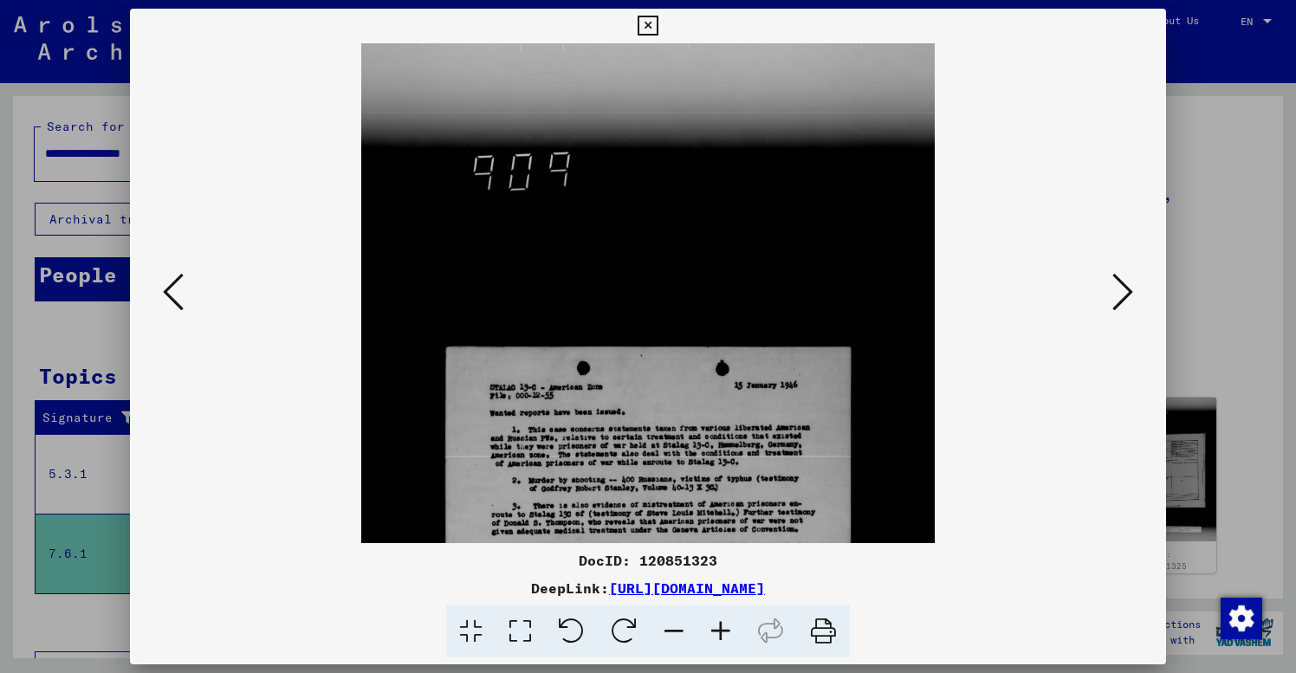
click at [720, 625] on icon at bounding box center [720, 632] width 47 height 53
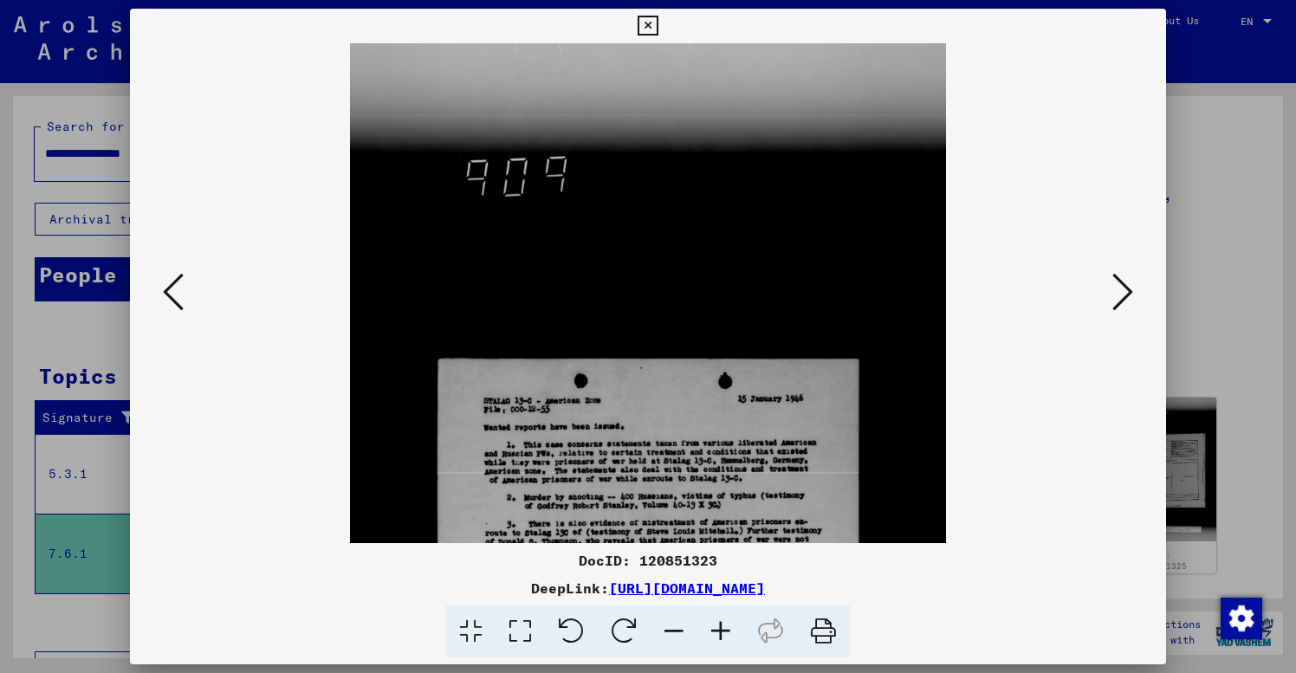
click at [720, 625] on icon at bounding box center [720, 632] width 47 height 53
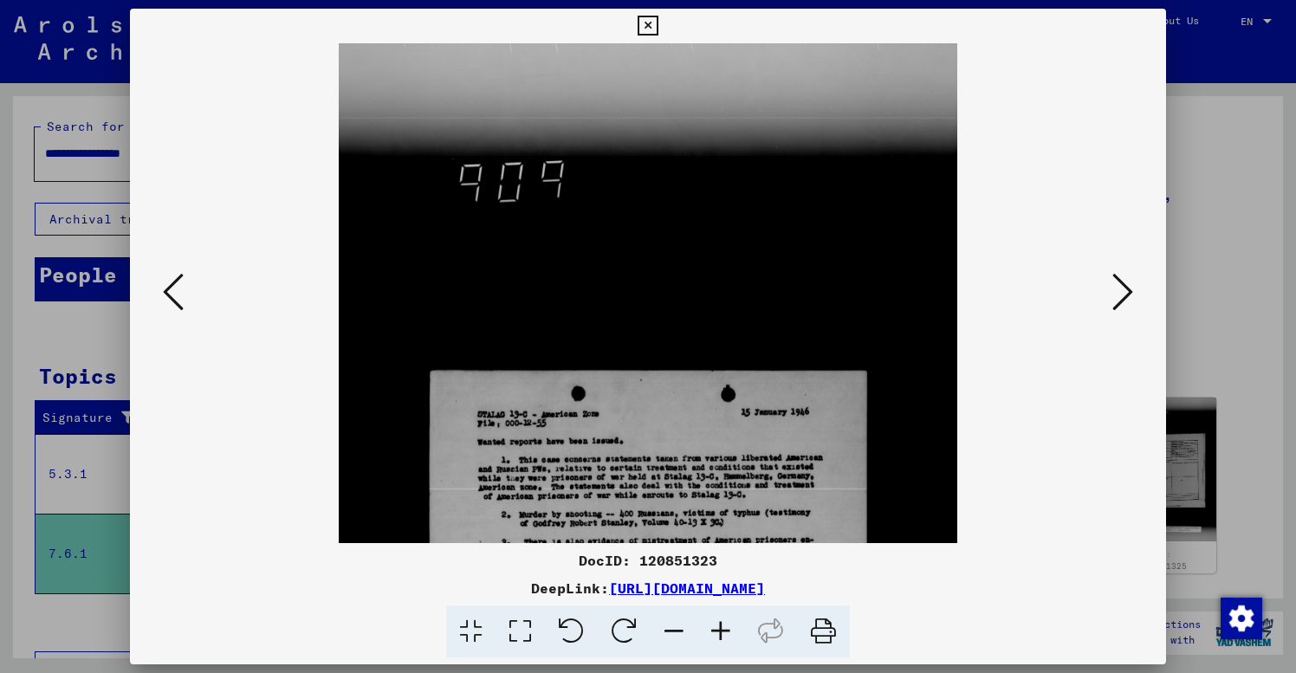
click at [720, 625] on icon at bounding box center [720, 632] width 47 height 53
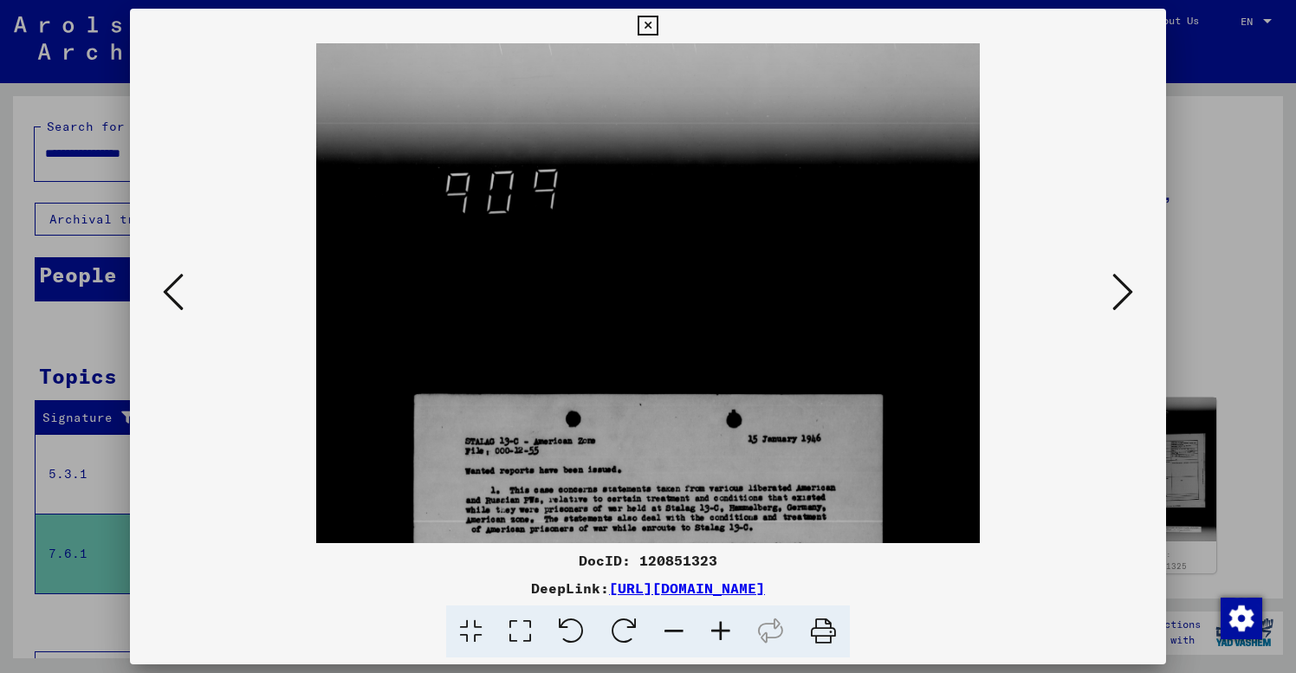
click at [720, 625] on icon at bounding box center [720, 632] width 47 height 53
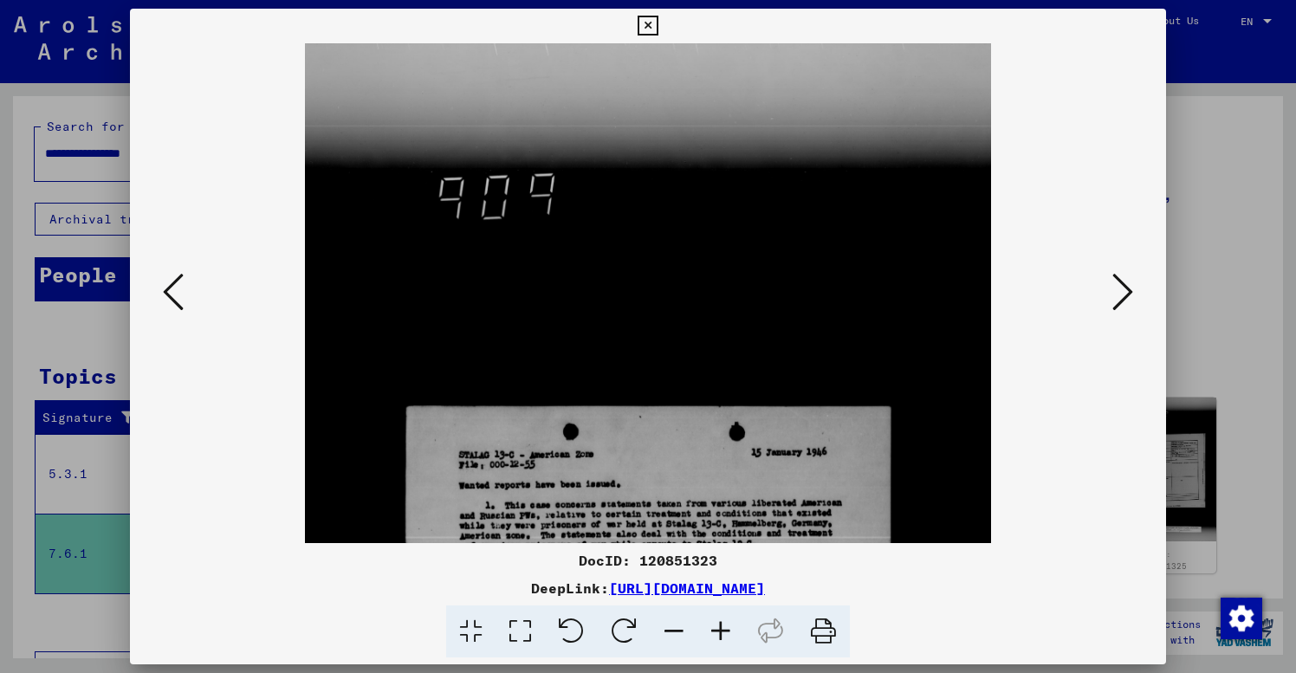
click at [720, 625] on icon at bounding box center [720, 632] width 47 height 53
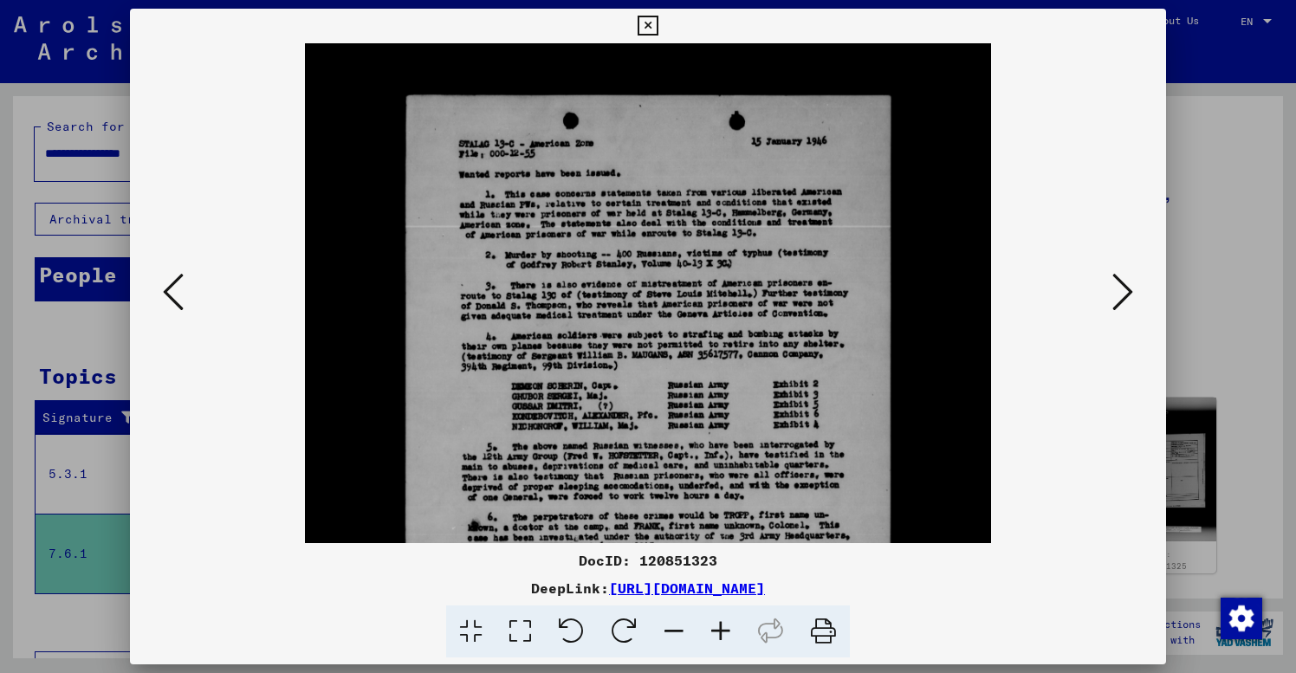
drag, startPoint x: 668, startPoint y: 482, endPoint x: 670, endPoint y: 152, distance: 330.1
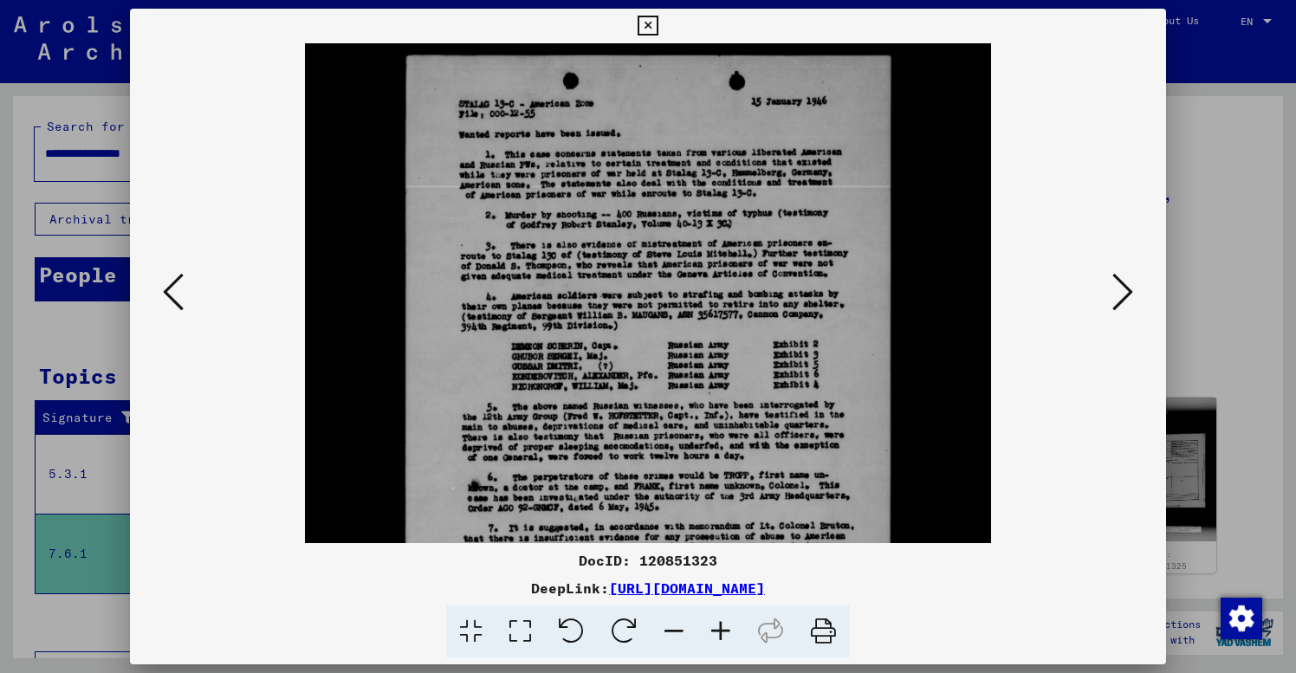
scroll to position [354, 0]
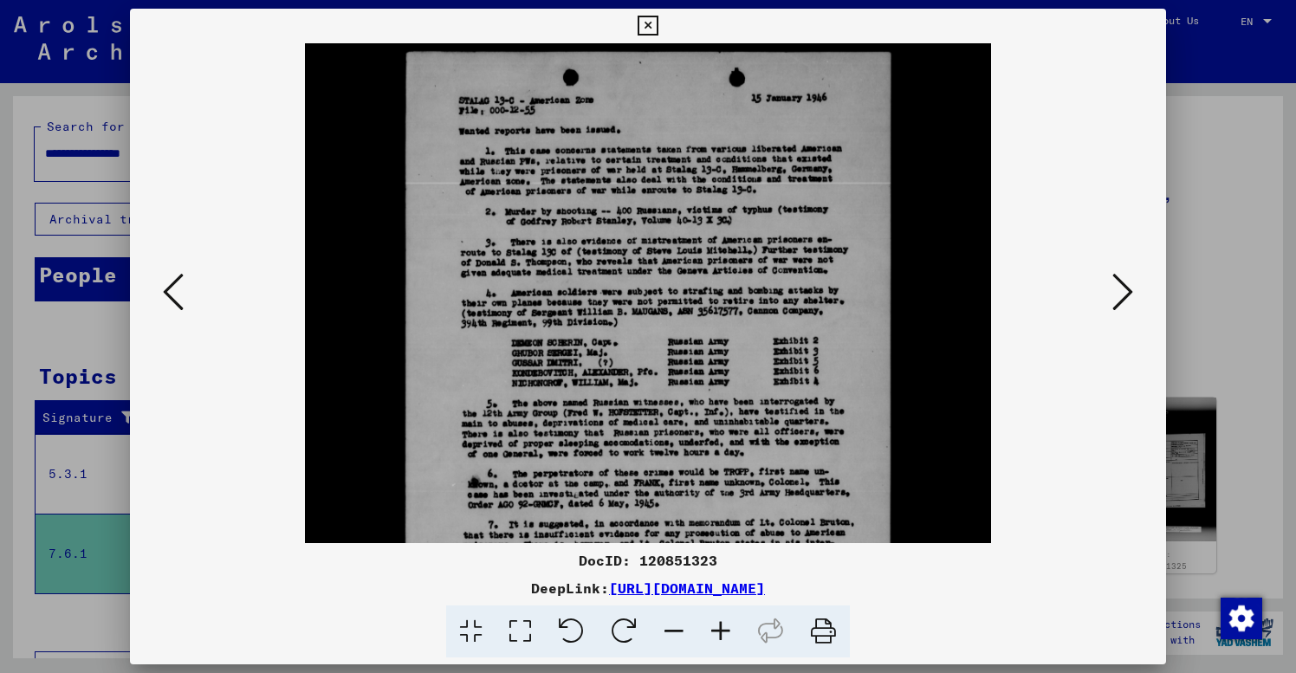
drag, startPoint x: 707, startPoint y: 300, endPoint x: 707, endPoint y: 276, distance: 24.3
click at [597, 302] on img at bounding box center [647, 350] width 685 height 1323
click at [609, 307] on img at bounding box center [647, 350] width 685 height 1323
click at [526, 628] on icon at bounding box center [520, 632] width 49 height 53
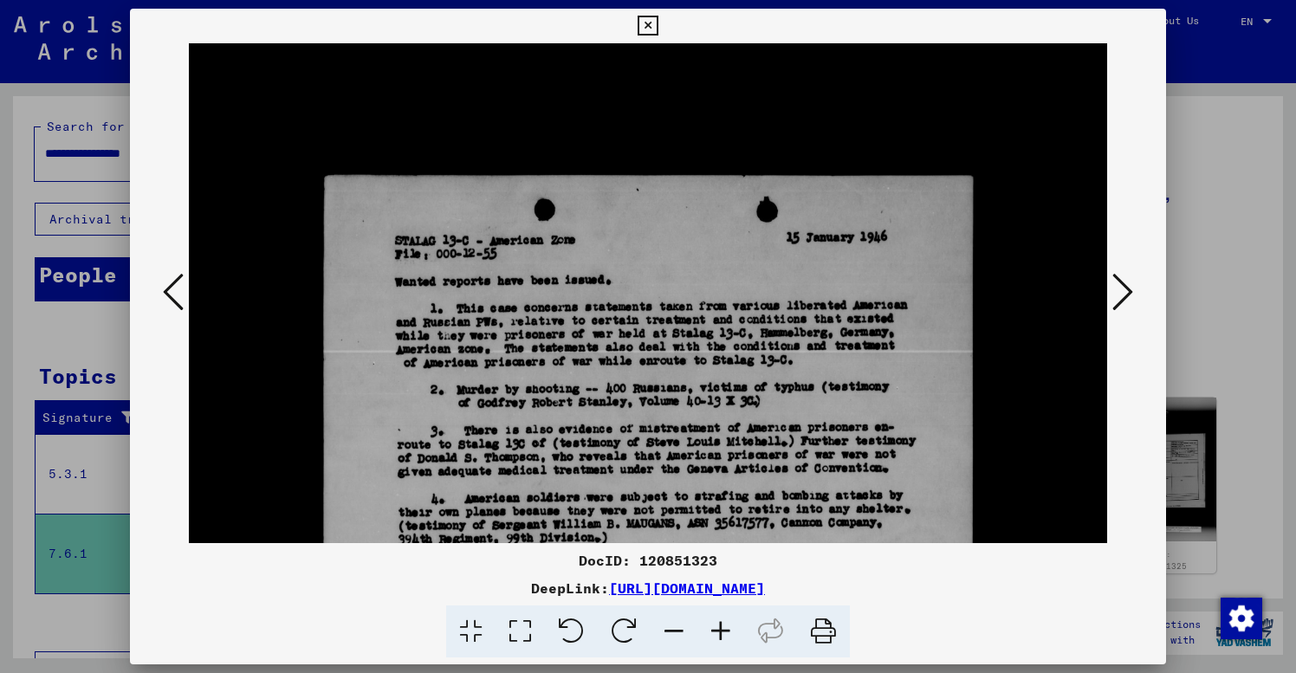
click at [915, 441] on img at bounding box center [648, 576] width 919 height 1774
click at [939, 450] on img at bounding box center [648, 576] width 919 height 1774
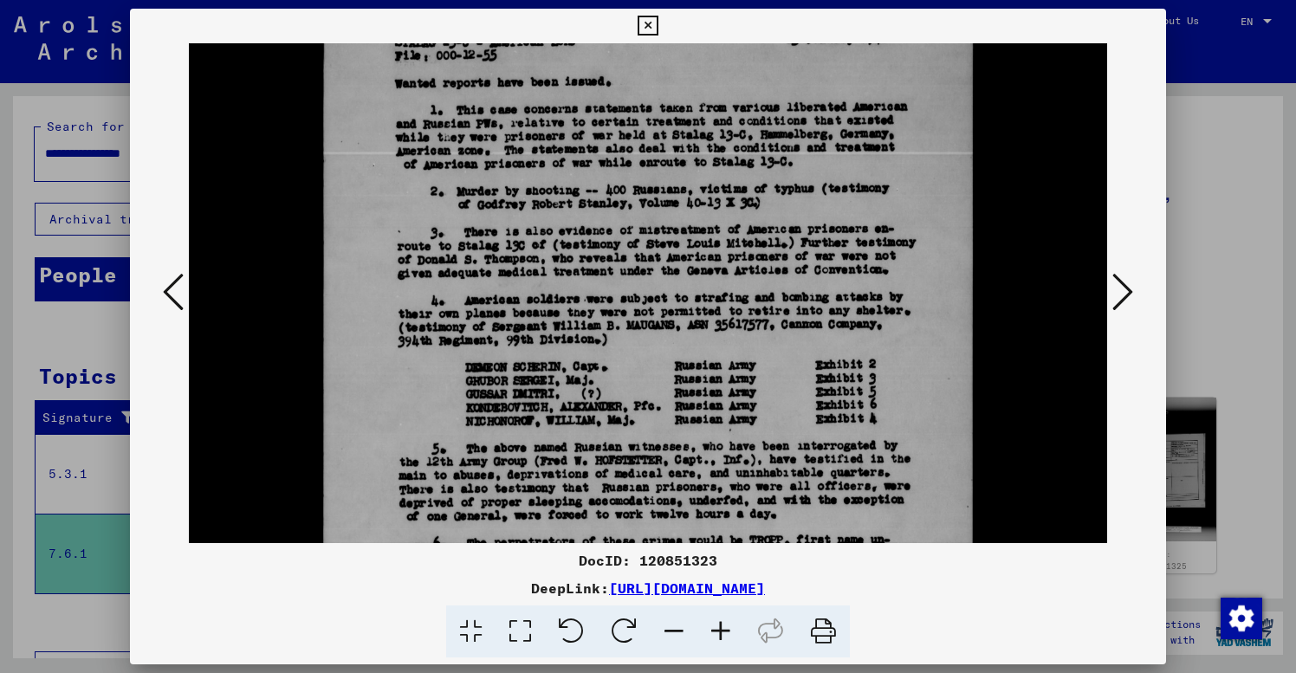
scroll to position [580, 0]
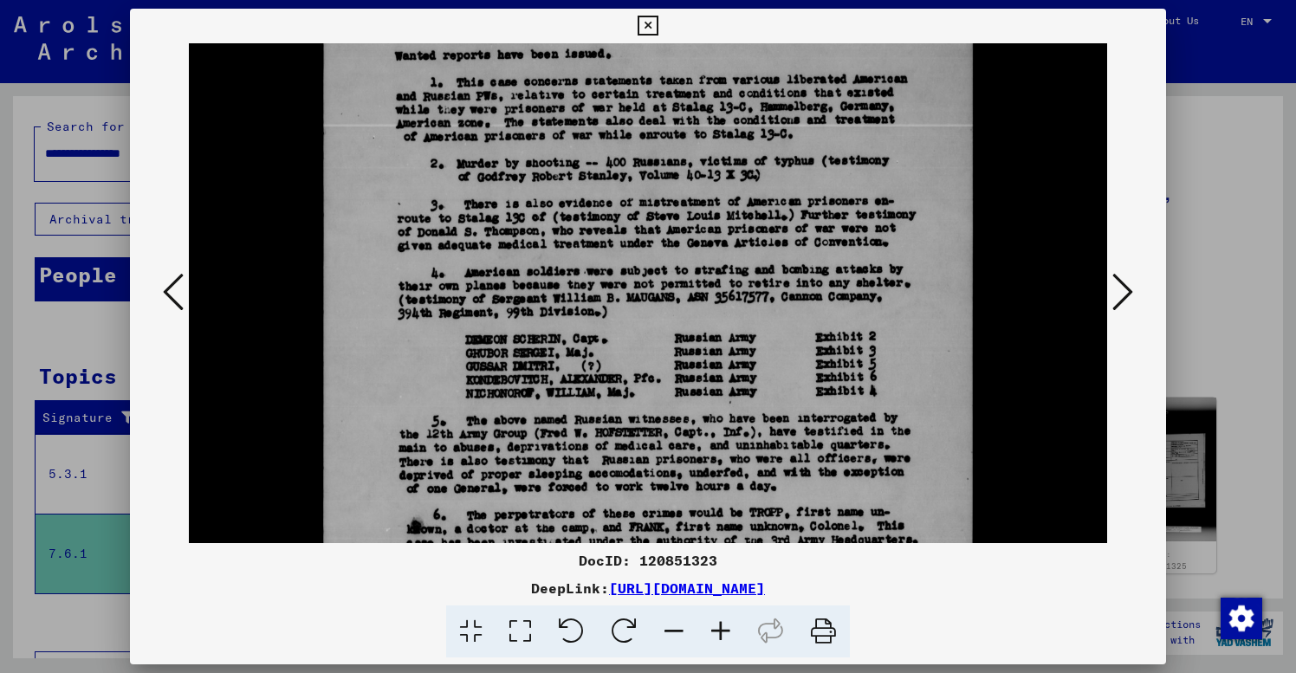
drag, startPoint x: 877, startPoint y: 423, endPoint x: 887, endPoint y: 197, distance: 226.4
click at [971, 353] on img at bounding box center [648, 350] width 919 height 1774
click at [524, 630] on icon at bounding box center [520, 632] width 49 height 53
click at [717, 627] on icon at bounding box center [720, 632] width 47 height 53
click at [933, 399] on img at bounding box center [648, 350] width 919 height 1774
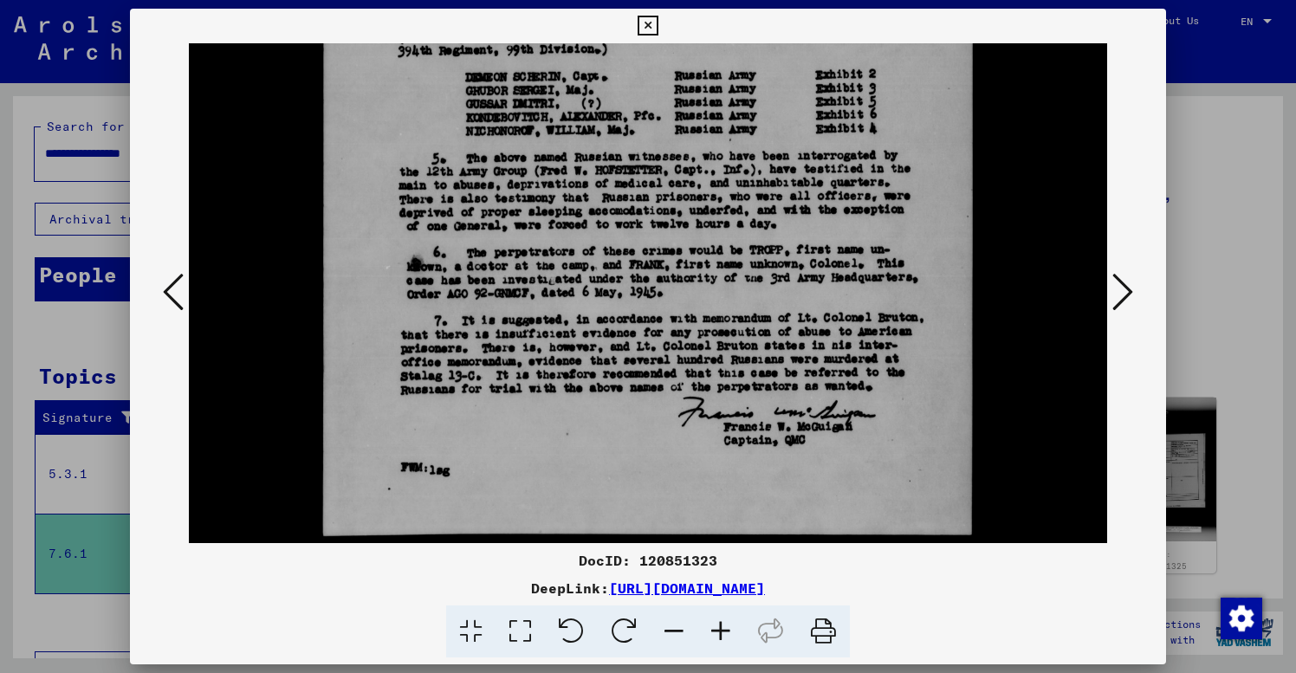
scroll to position [843, 0]
drag, startPoint x: 872, startPoint y: 428, endPoint x: 870, endPoint y: 165, distance: 262.5
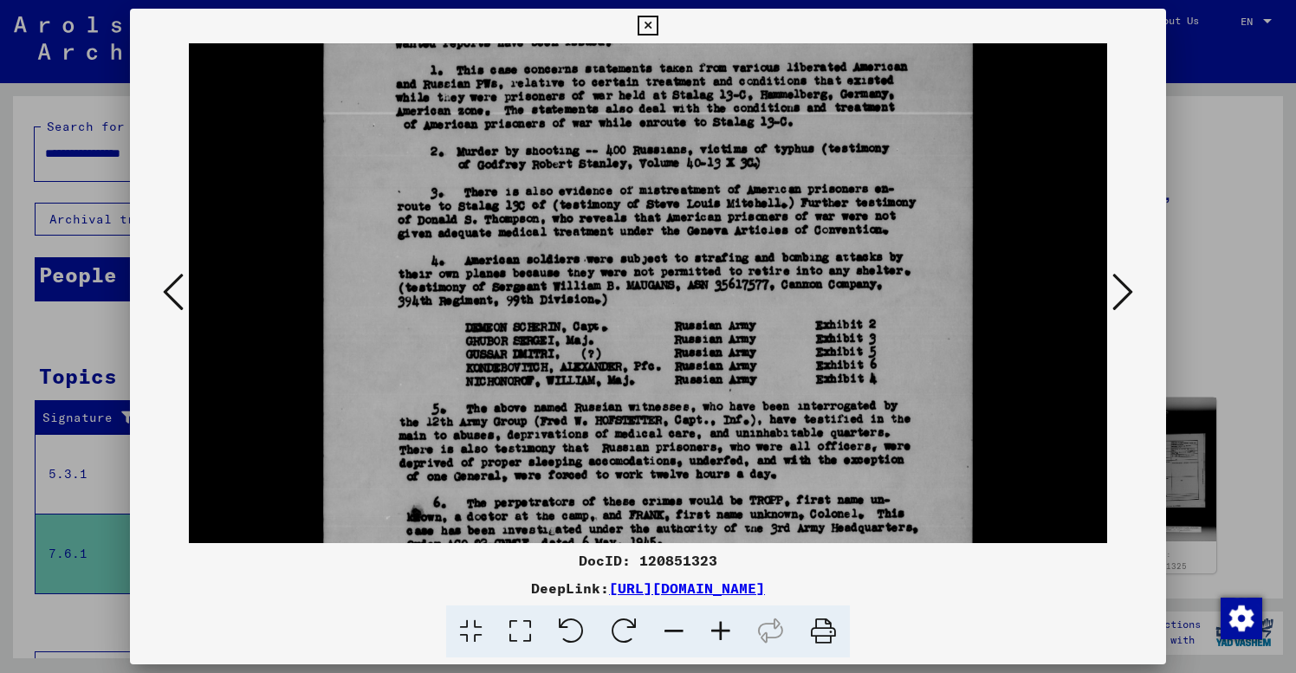
scroll to position [561, 0]
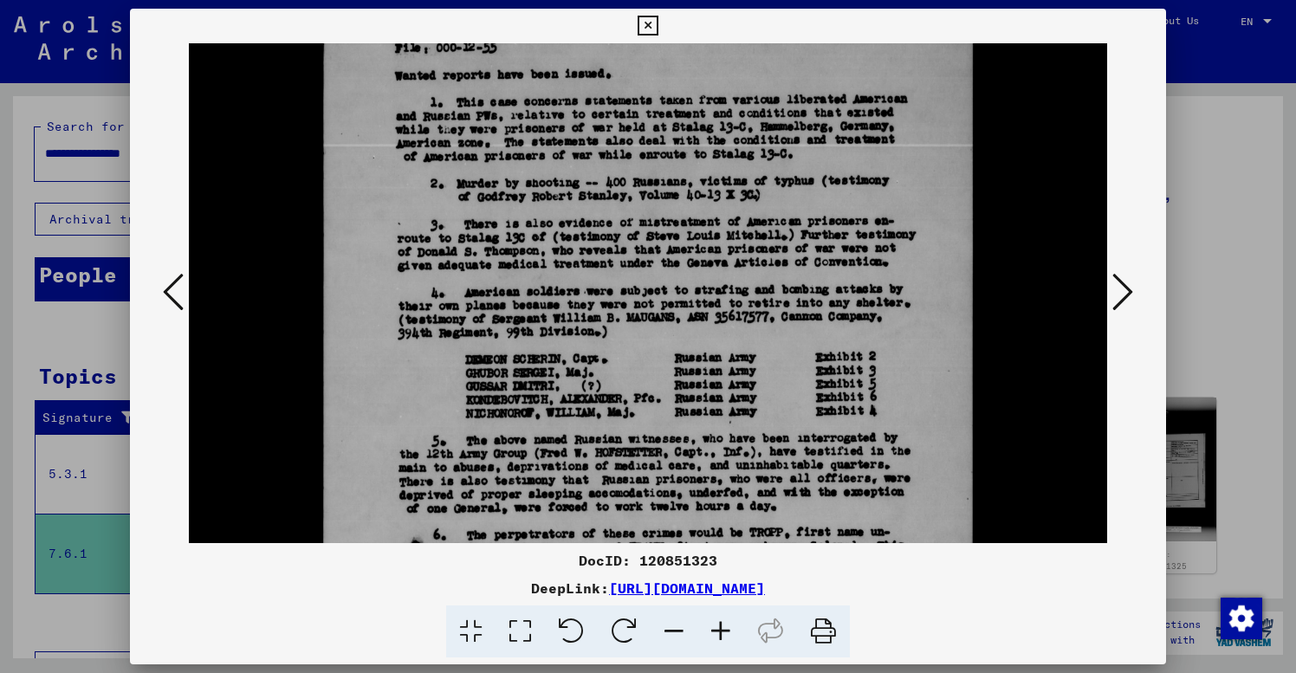
drag, startPoint x: 931, startPoint y: 119, endPoint x: 914, endPoint y: 401, distance: 282.9
click at [1130, 287] on icon at bounding box center [1122, 292] width 21 height 42
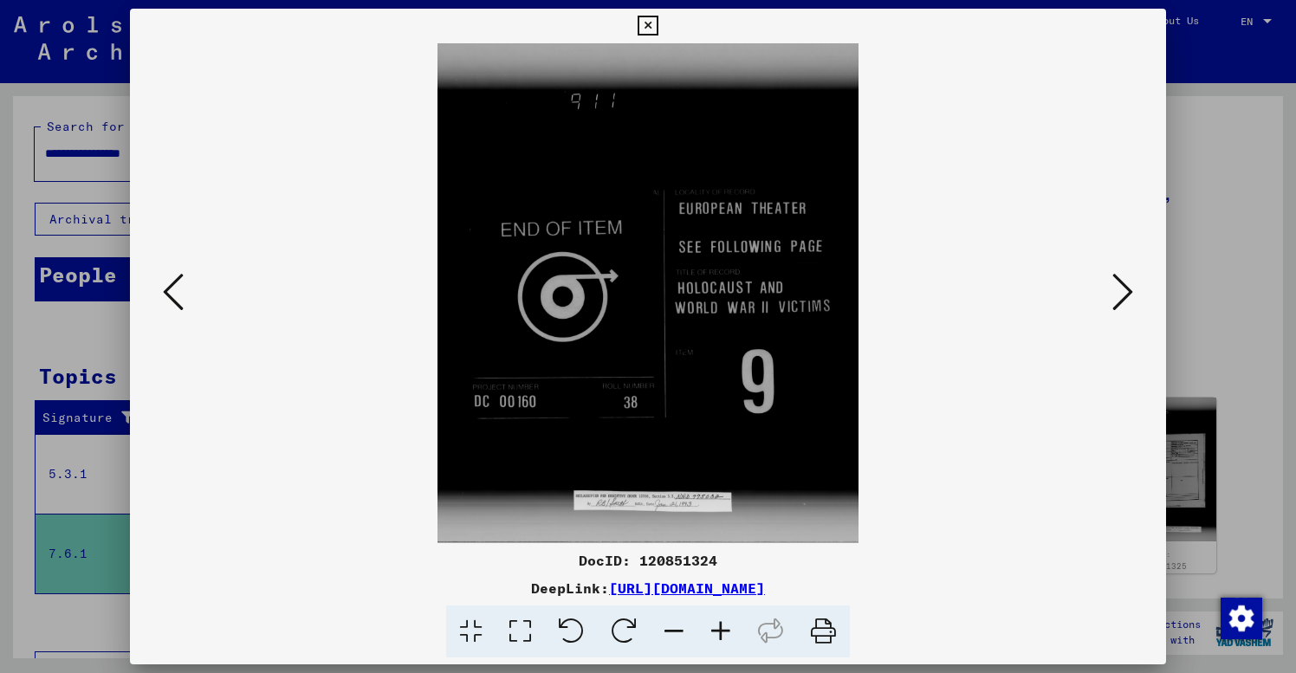
scroll to position [0, 0]
click at [172, 294] on icon at bounding box center [173, 292] width 21 height 42
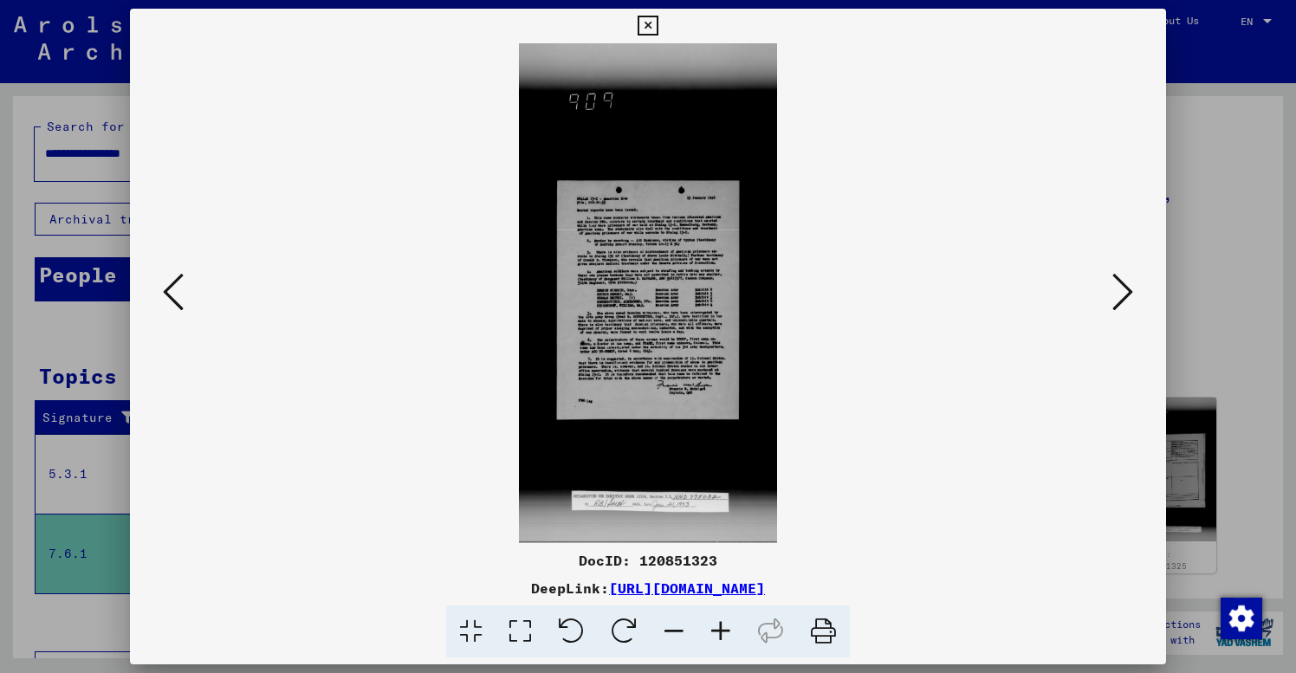
click at [658, 24] on icon at bounding box center [648, 26] width 20 height 21
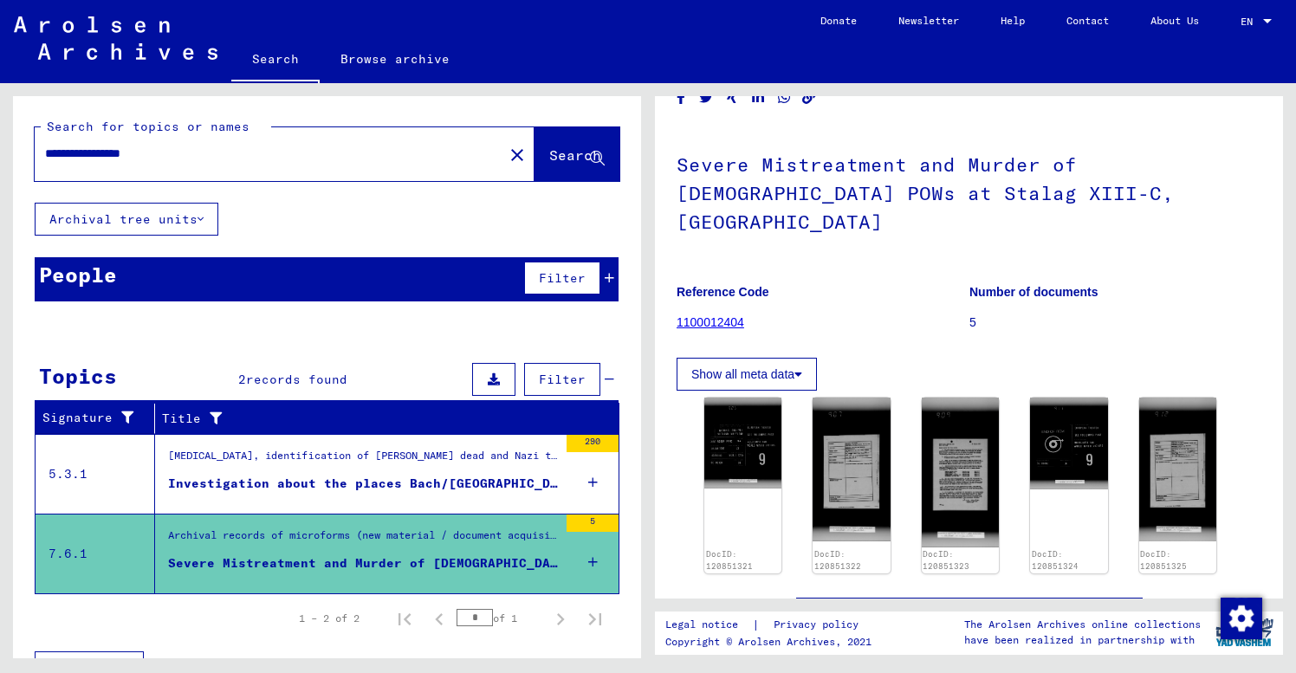
click at [1207, 282] on figure "Number of documents 5" at bounding box center [1115, 310] width 292 height 78
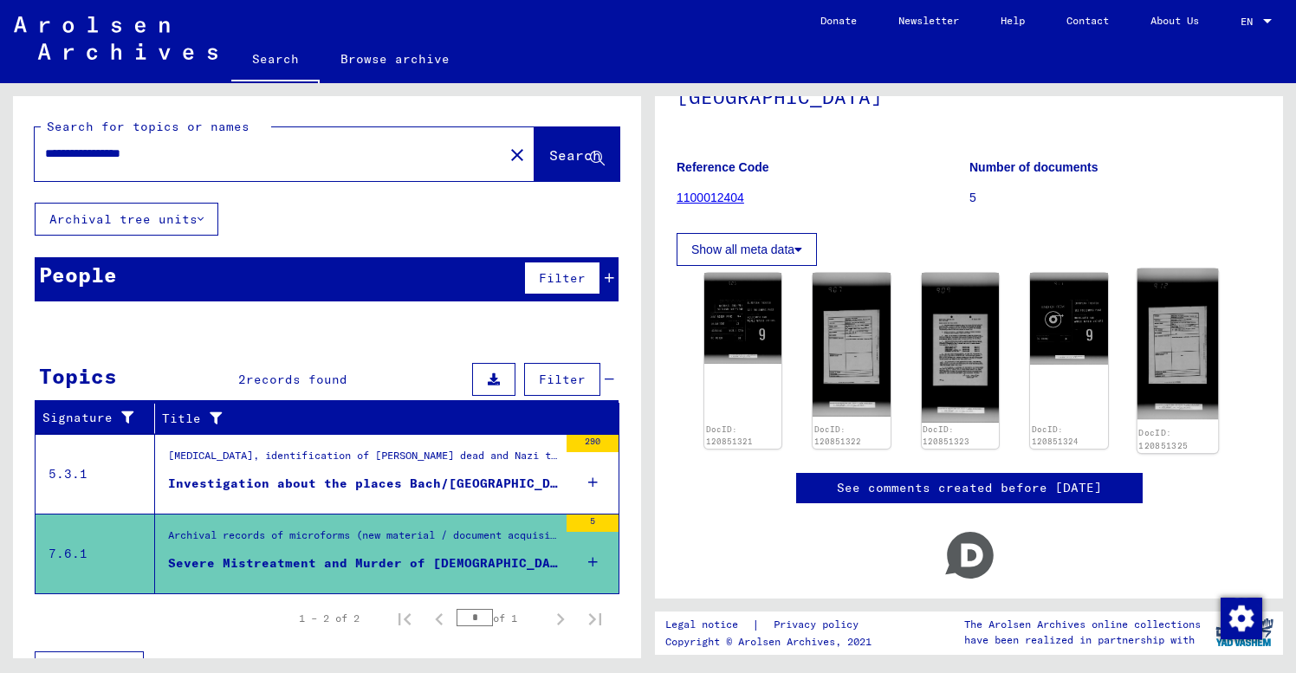
scroll to position [169, 0]
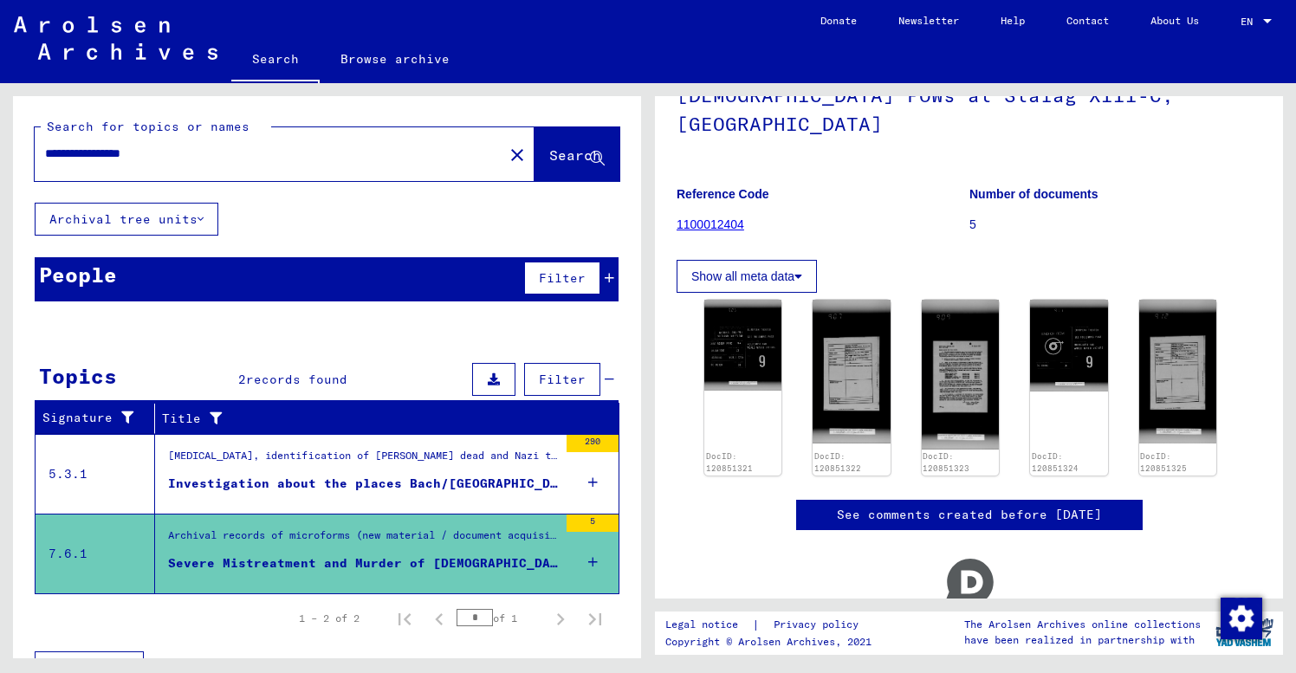
drag, startPoint x: 99, startPoint y: 152, endPoint x: 234, endPoint y: 157, distance: 135.2
click at [233, 156] on input "**********" at bounding box center [269, 154] width 448 height 18
click at [126, 148] on input "**********" at bounding box center [269, 154] width 448 height 18
click at [123, 157] on input "**********" at bounding box center [269, 154] width 448 height 18
click at [126, 151] on input "**********" at bounding box center [269, 154] width 448 height 18
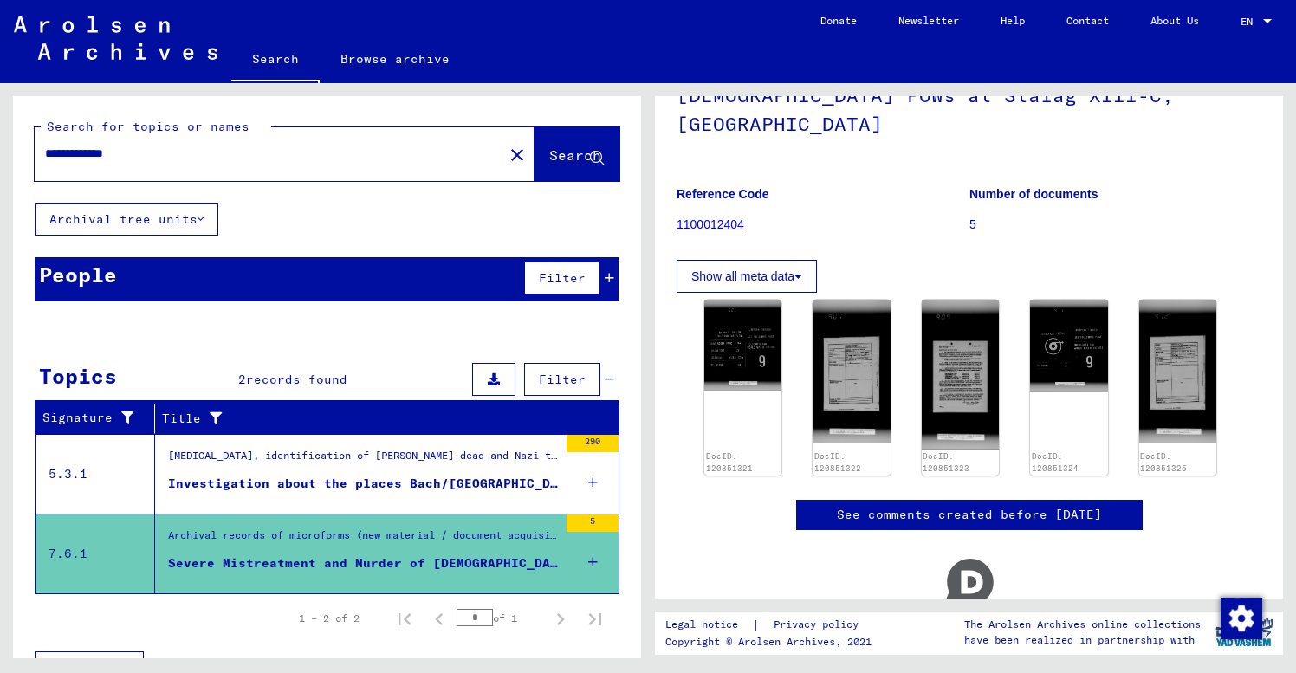
click at [105, 152] on input "**********" at bounding box center [269, 154] width 448 height 18
type input "**********"
click at [554, 150] on span "Search" at bounding box center [575, 154] width 52 height 17
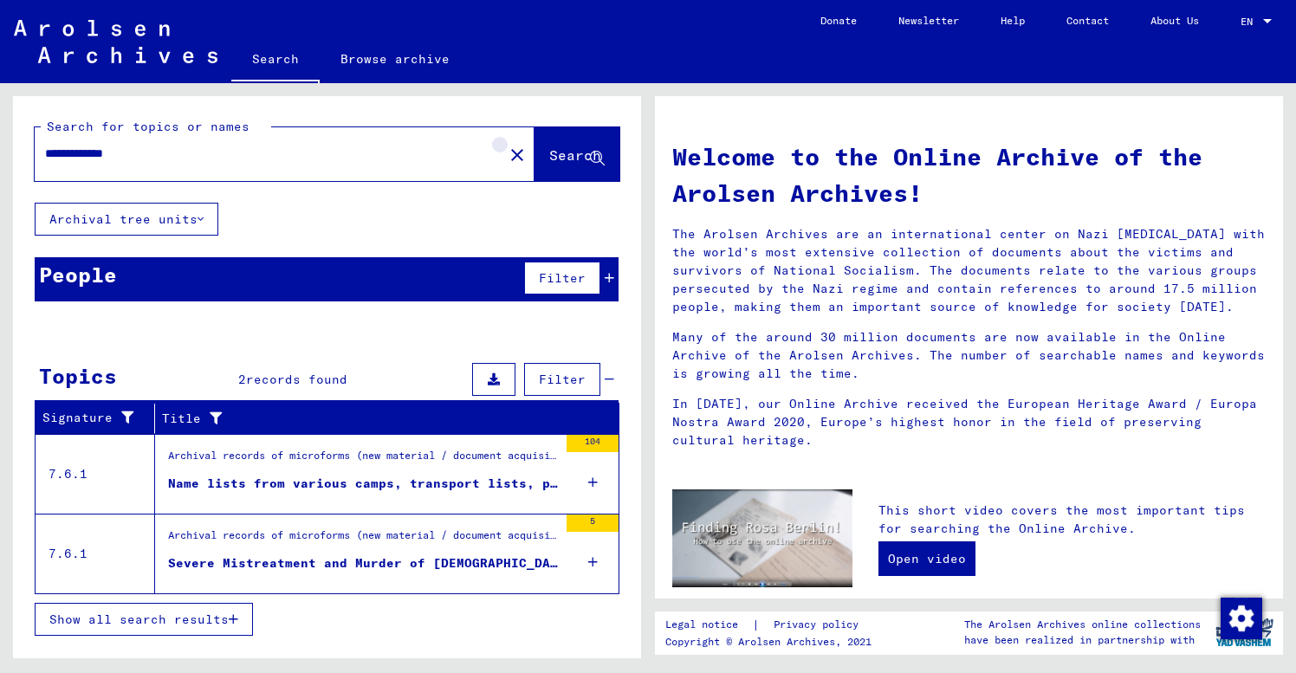
click at [507, 152] on mat-icon "close" at bounding box center [517, 155] width 21 height 21
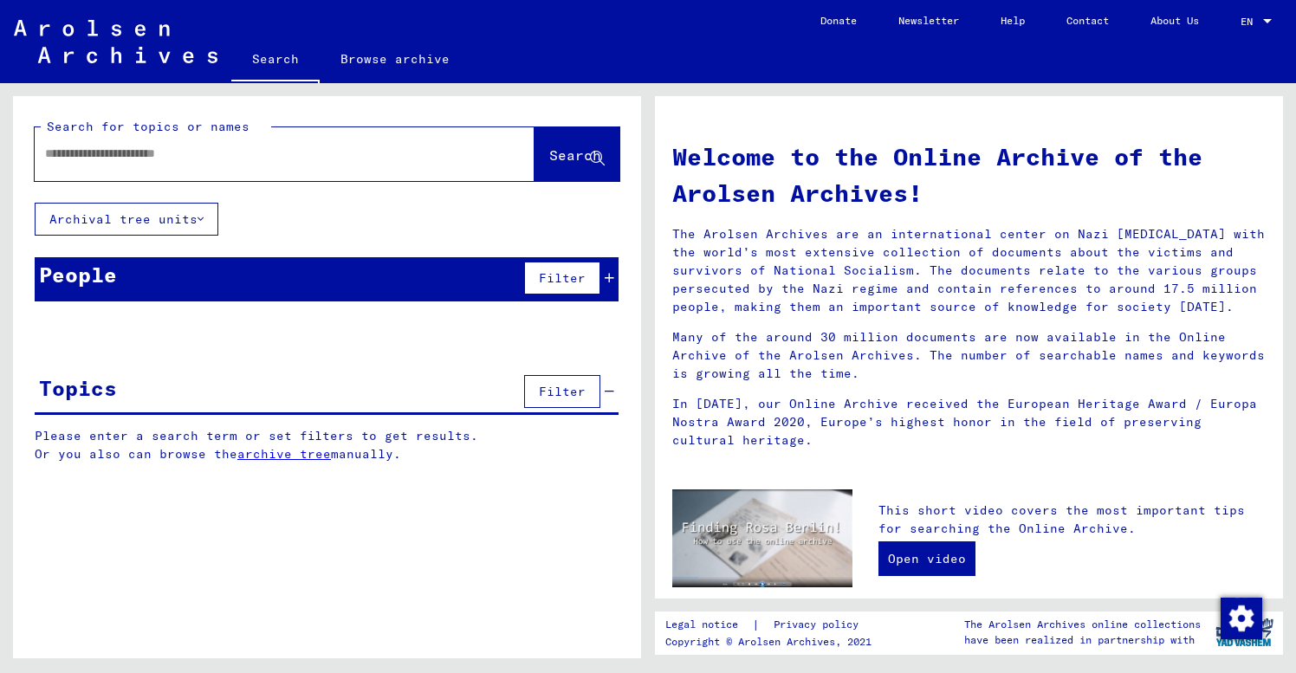
click at [42, 155] on div at bounding box center [259, 153] width 448 height 39
click at [56, 144] on div at bounding box center [259, 153] width 448 height 39
click at [56, 153] on input "text" at bounding box center [264, 154] width 438 height 18
type input "**********"
click at [557, 162] on span "Search" at bounding box center [575, 154] width 52 height 17
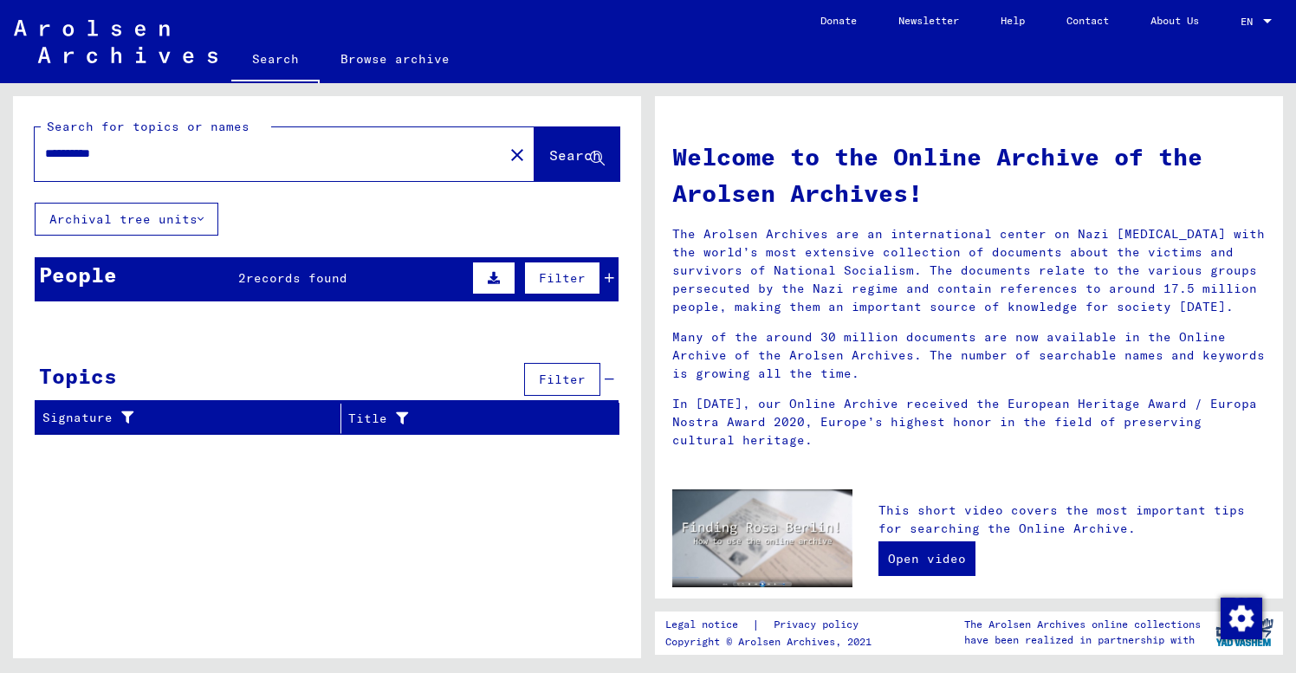
click at [289, 281] on span "records found" at bounding box center [296, 278] width 101 height 16
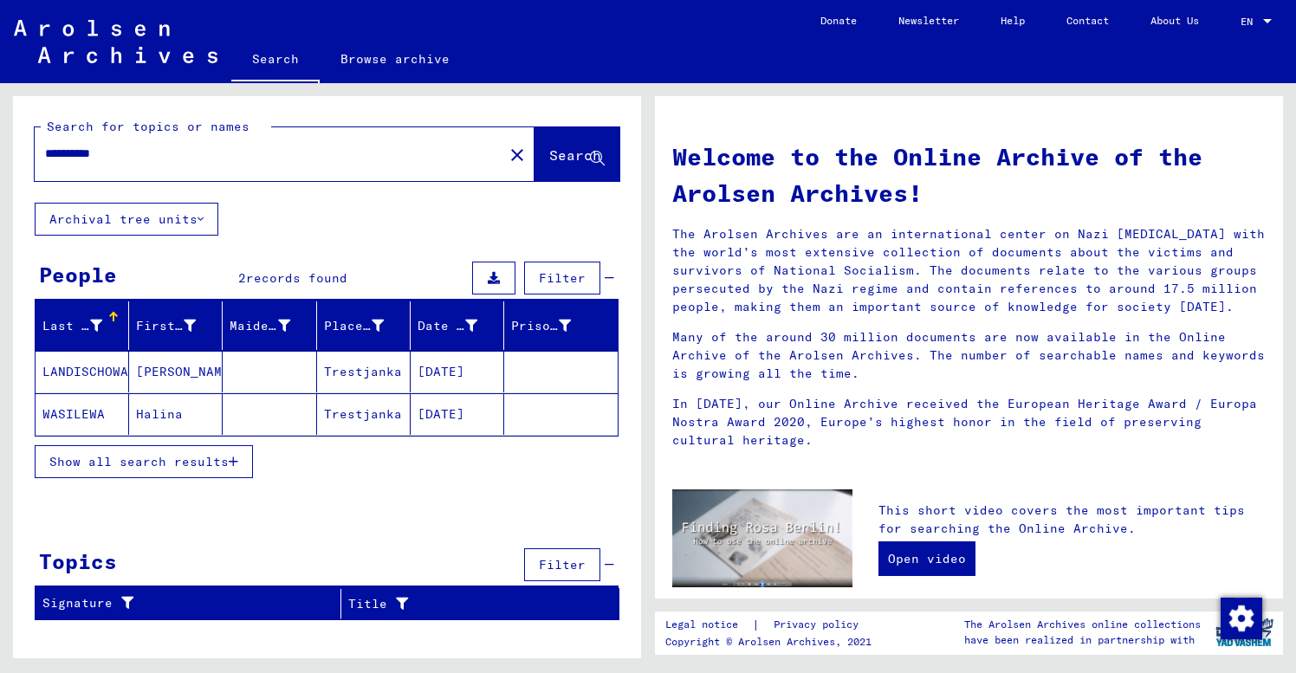
click at [276, 373] on mat-cell at bounding box center [270, 372] width 94 height 42
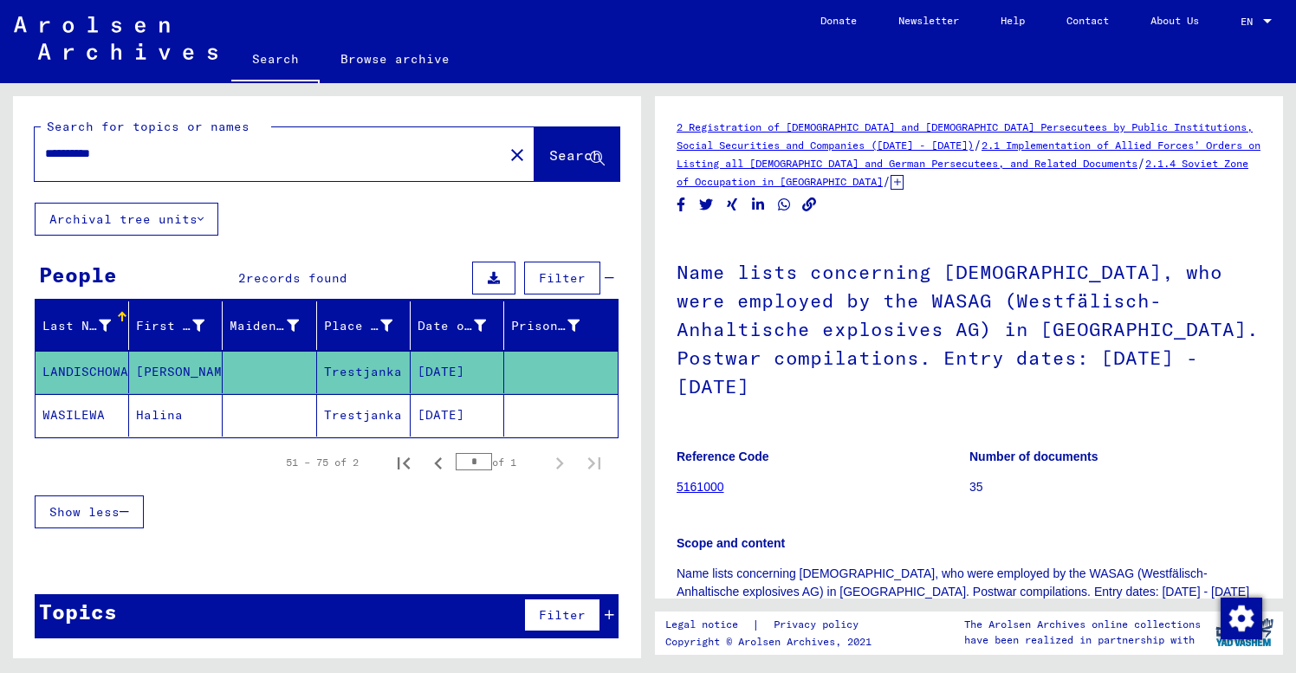
click at [839, 448] on figure "Reference Code 5161000" at bounding box center [823, 475] width 292 height 78
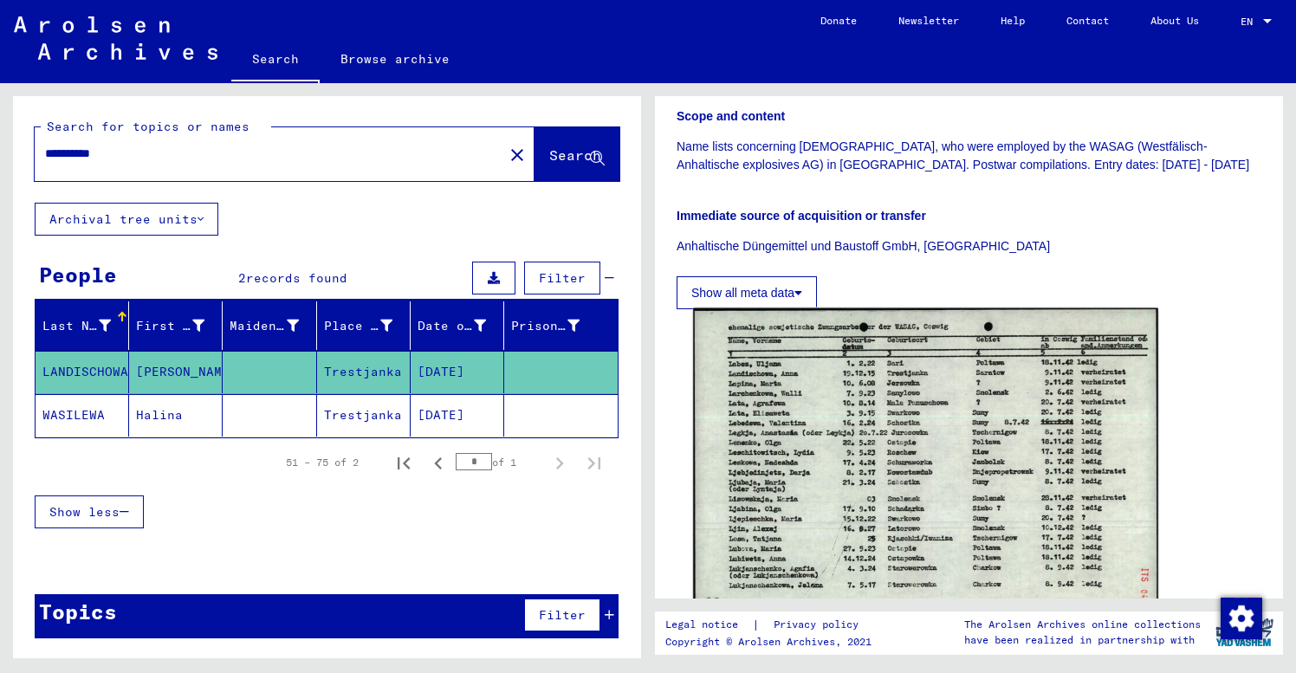
scroll to position [532, 0]
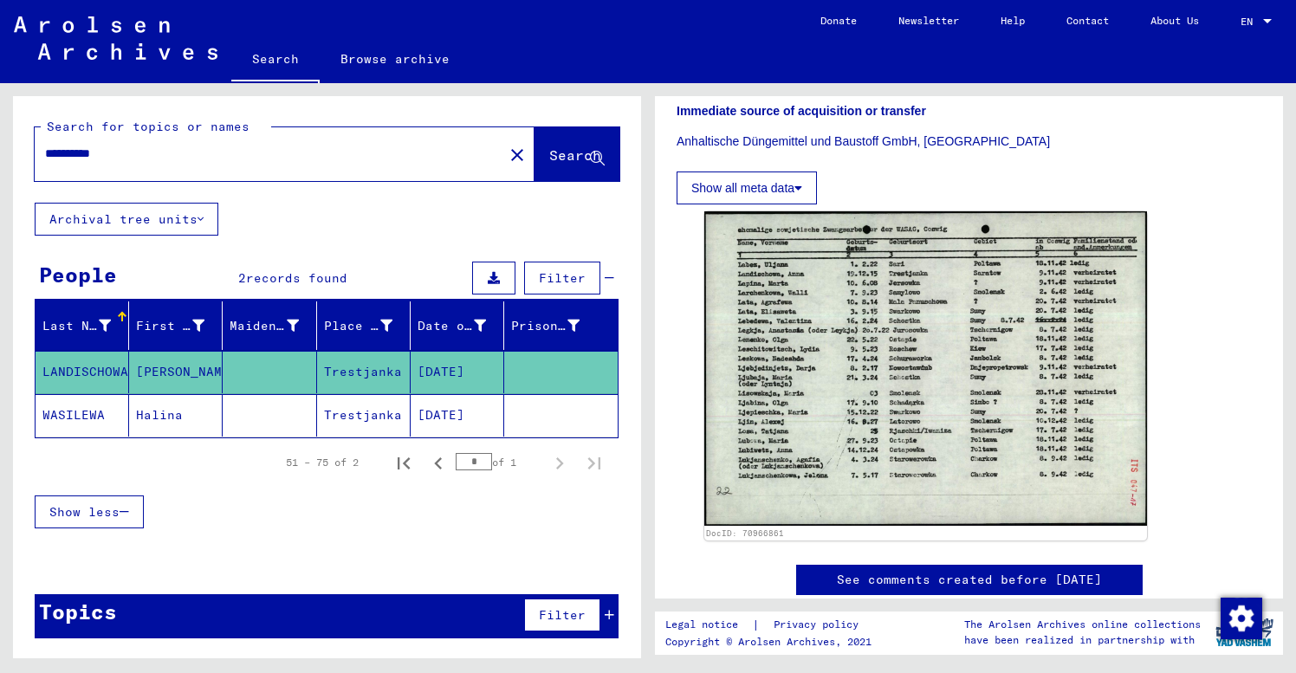
click at [353, 417] on mat-cell "Trestjanka" at bounding box center [364, 415] width 94 height 42
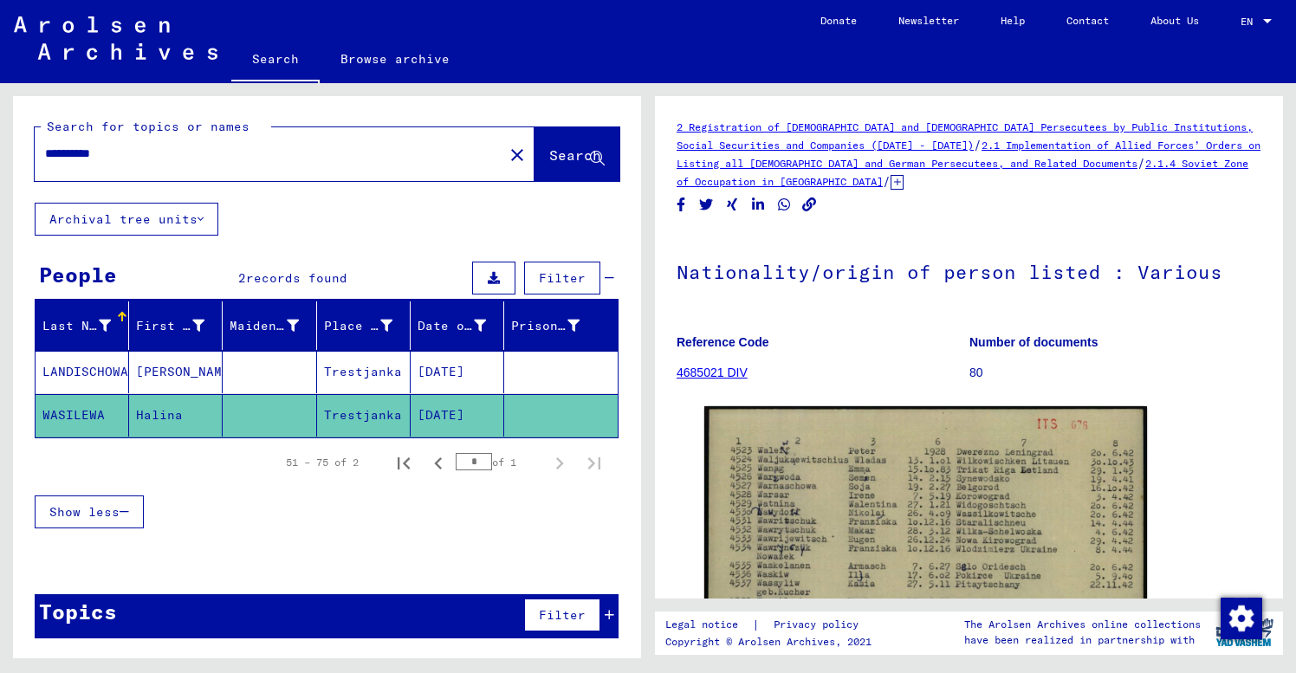
click at [872, 334] on p "Reference Code" at bounding box center [823, 343] width 292 height 18
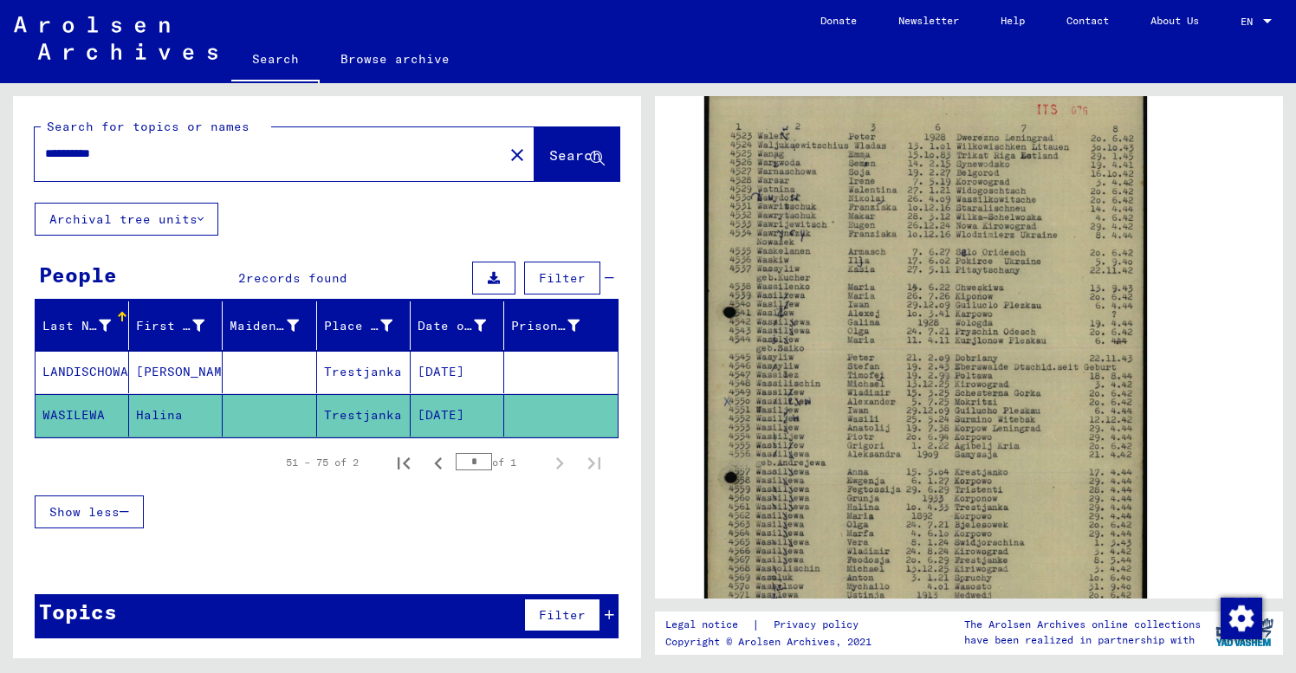
scroll to position [324, 0]
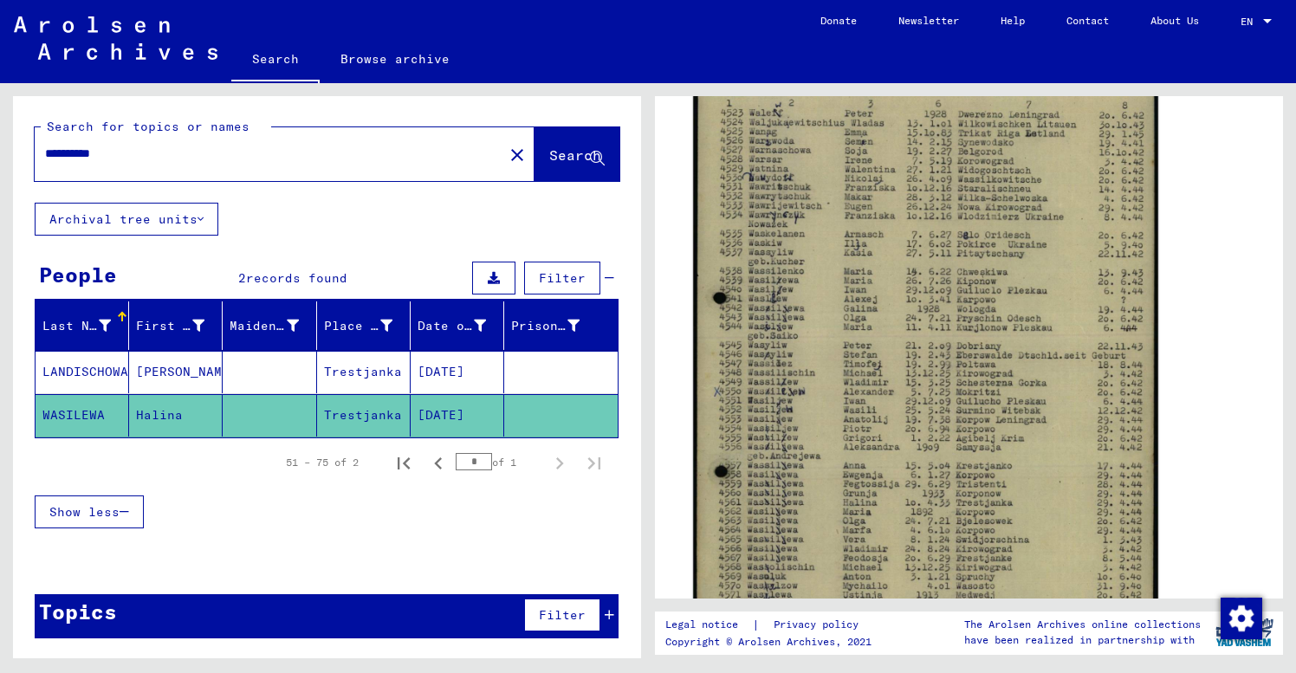
click at [808, 508] on img at bounding box center [925, 392] width 465 height 650
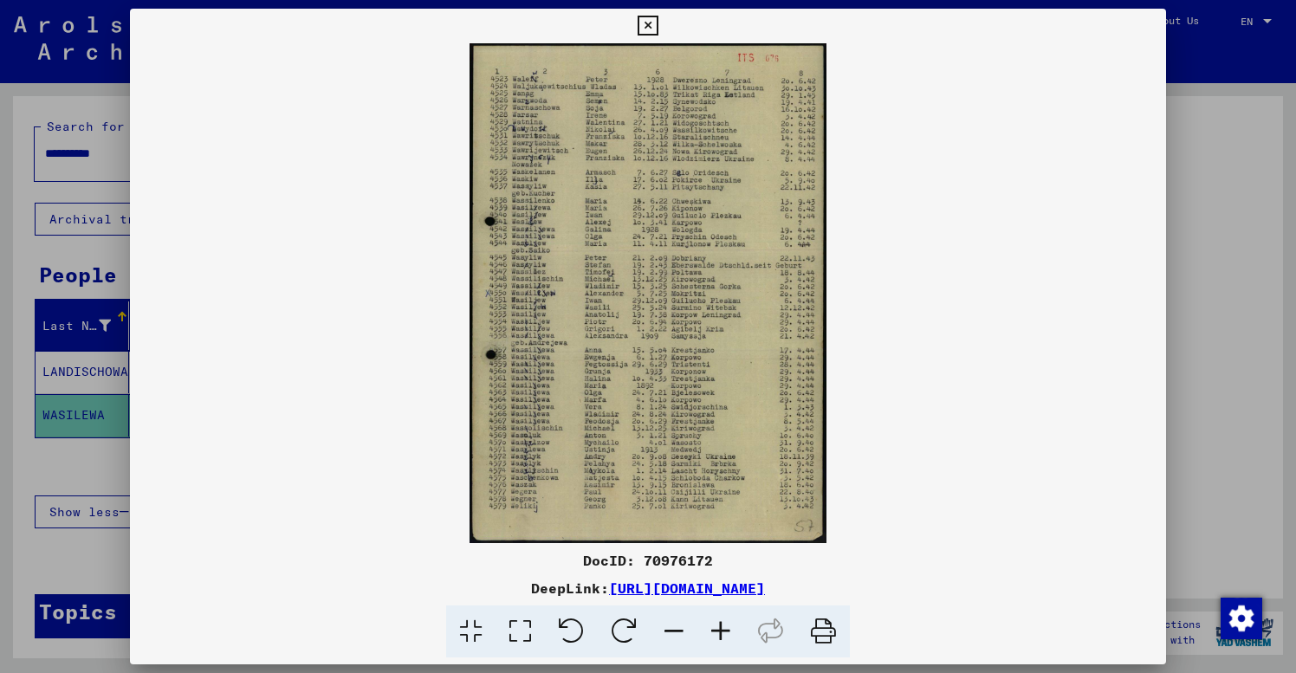
click at [726, 625] on icon at bounding box center [720, 632] width 47 height 53
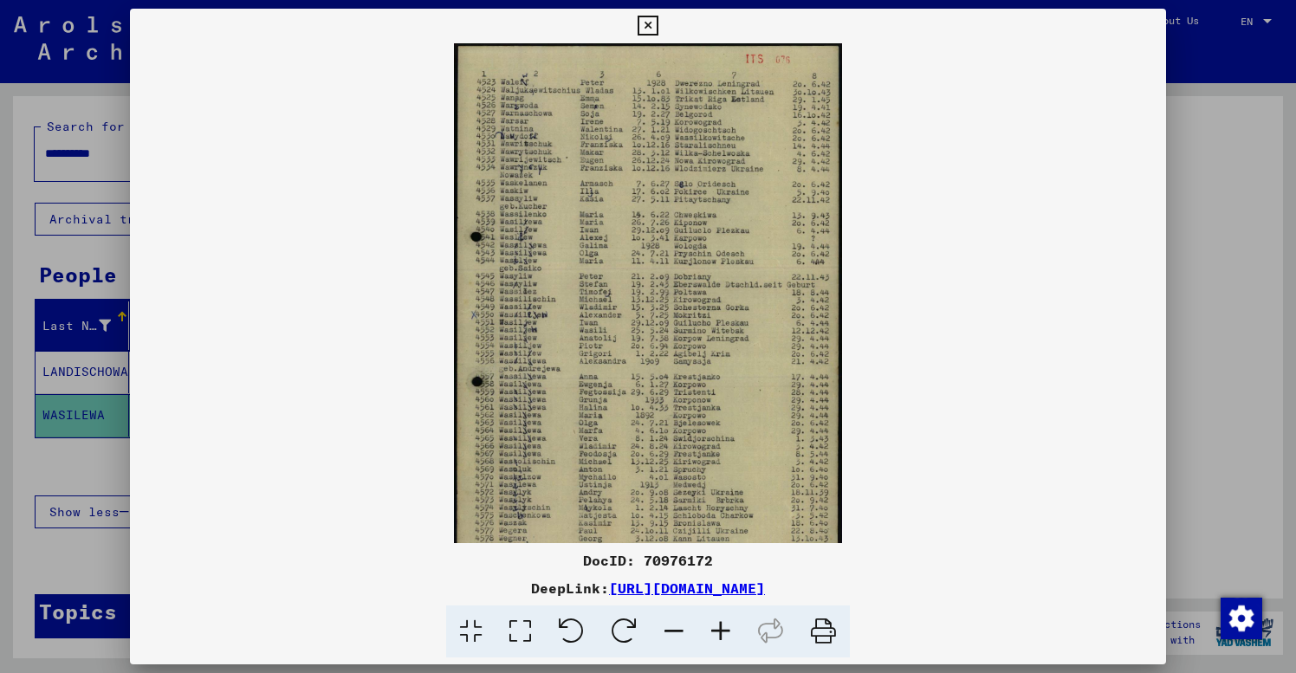
click at [726, 625] on icon at bounding box center [720, 632] width 47 height 53
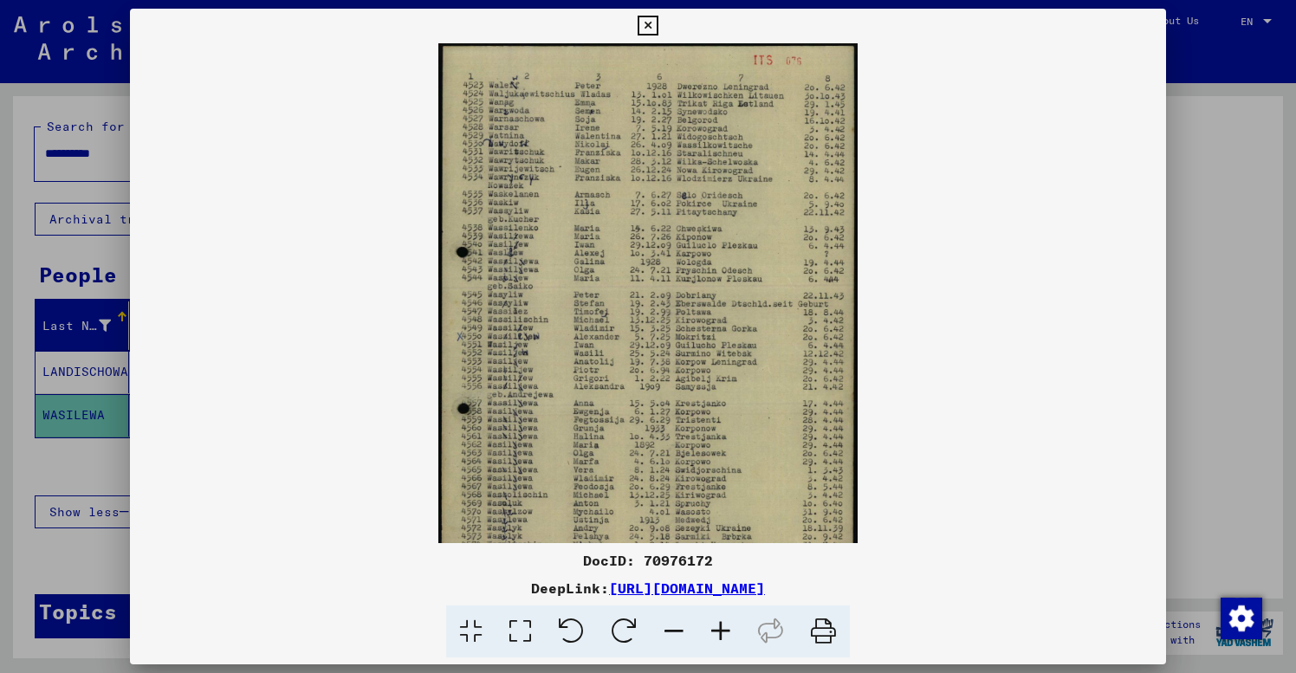
click at [726, 625] on icon at bounding box center [720, 632] width 47 height 53
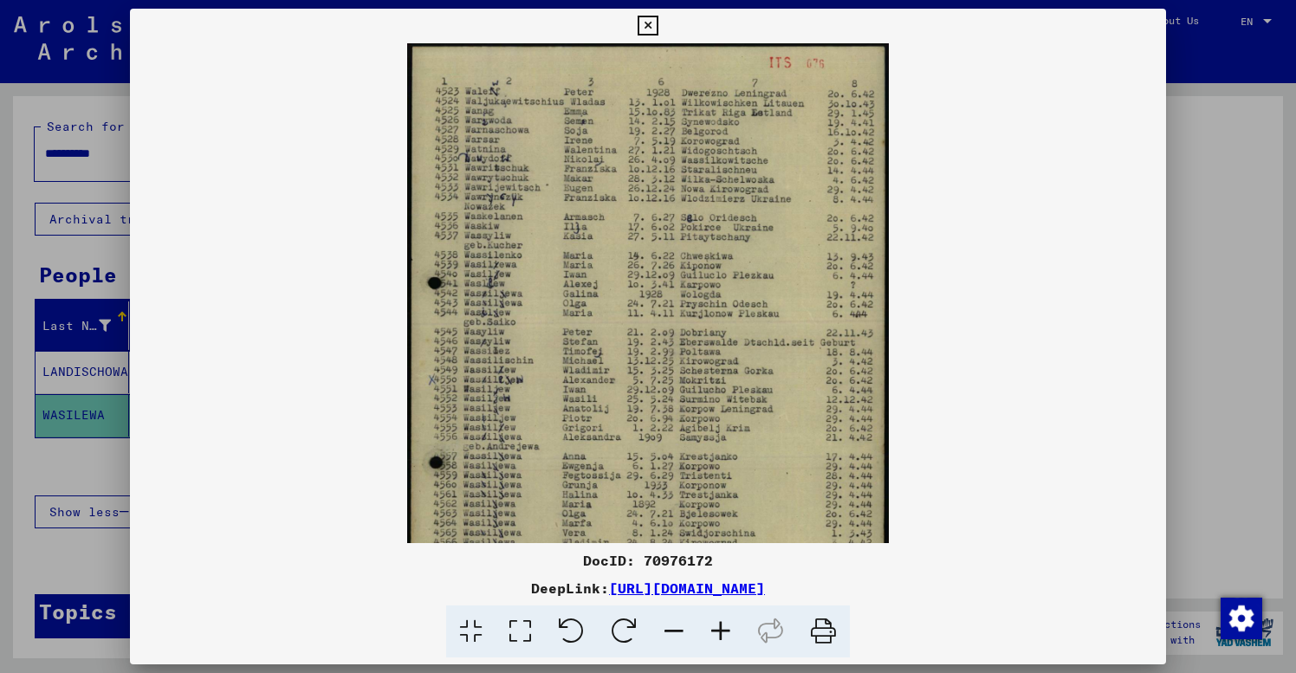
click at [726, 625] on icon at bounding box center [720, 632] width 47 height 53
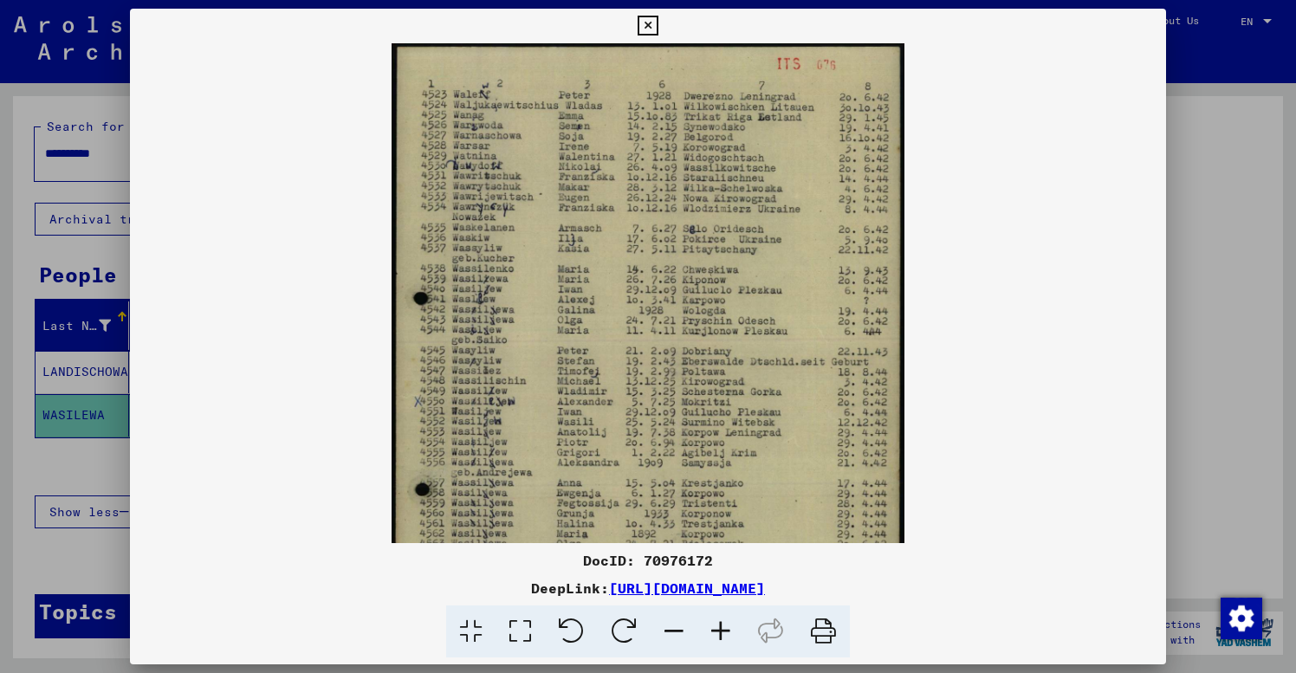
click at [726, 625] on icon at bounding box center [720, 632] width 47 height 53
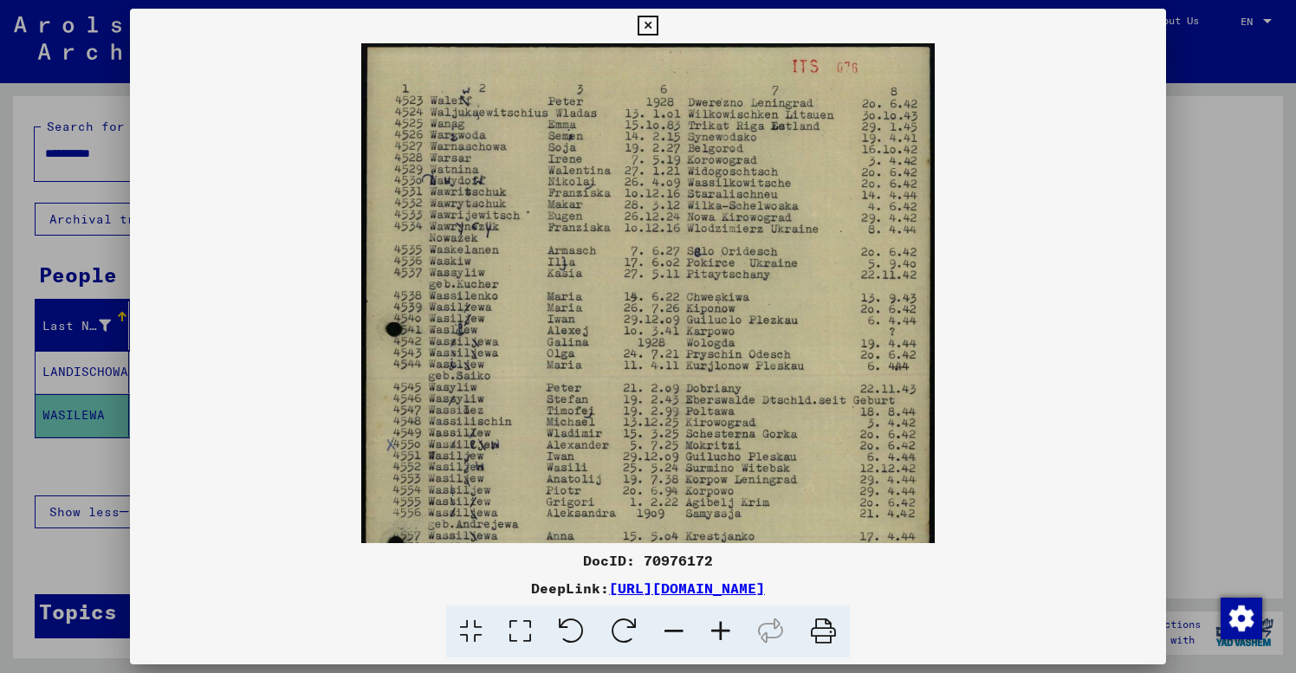
click at [726, 625] on icon at bounding box center [720, 632] width 47 height 53
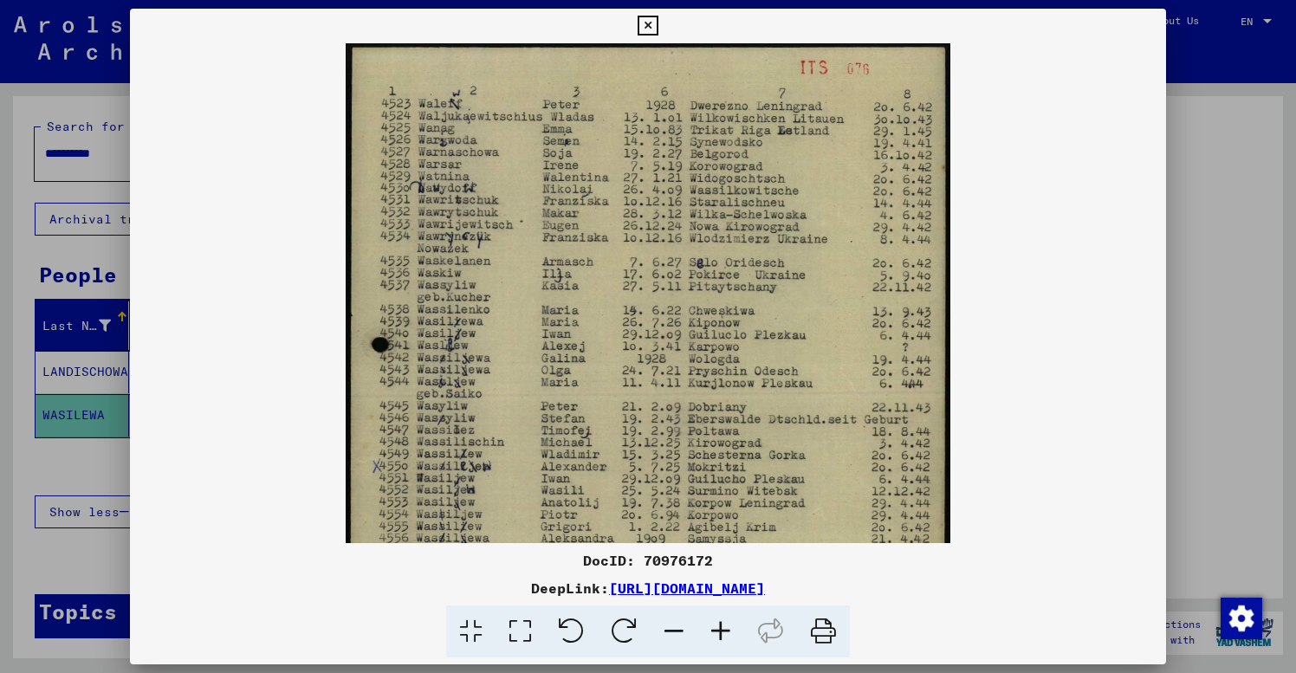
click at [726, 625] on icon at bounding box center [720, 632] width 47 height 53
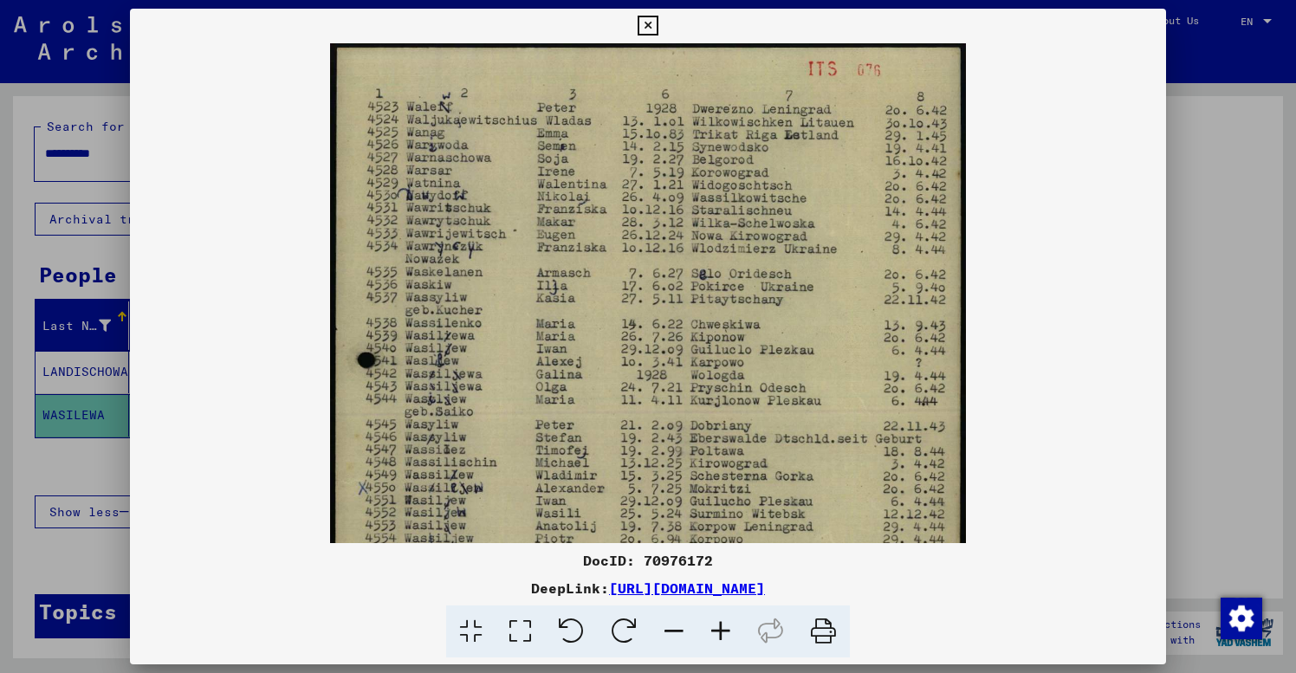
click at [726, 625] on icon at bounding box center [720, 632] width 47 height 53
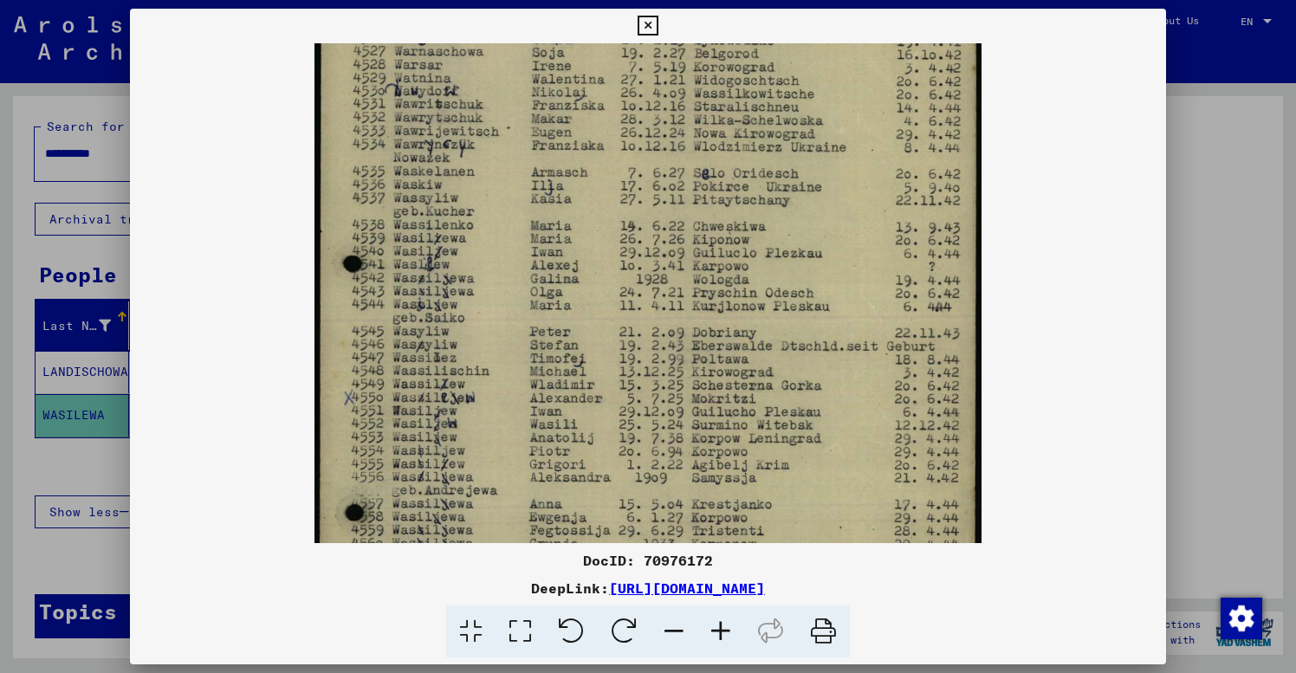
drag, startPoint x: 655, startPoint y: 480, endPoint x: 640, endPoint y: 364, distance: 117.0
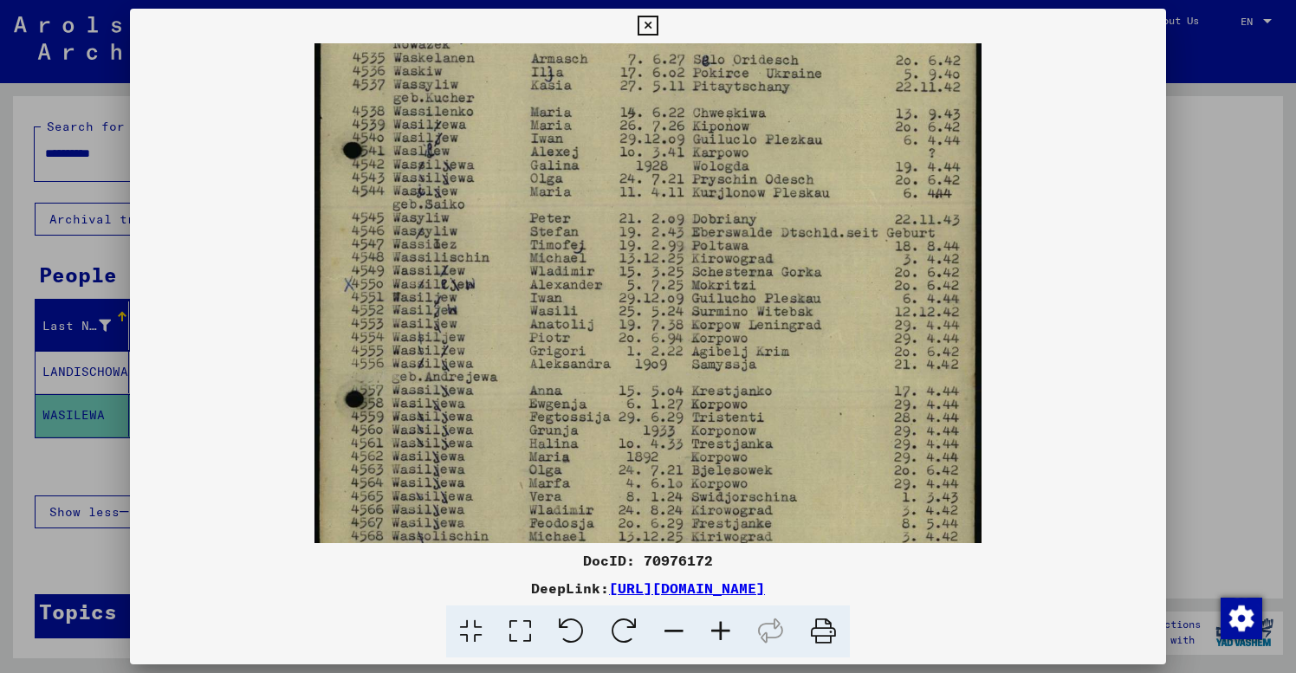
drag, startPoint x: 677, startPoint y: 434, endPoint x: 652, endPoint y: 320, distance: 117.1
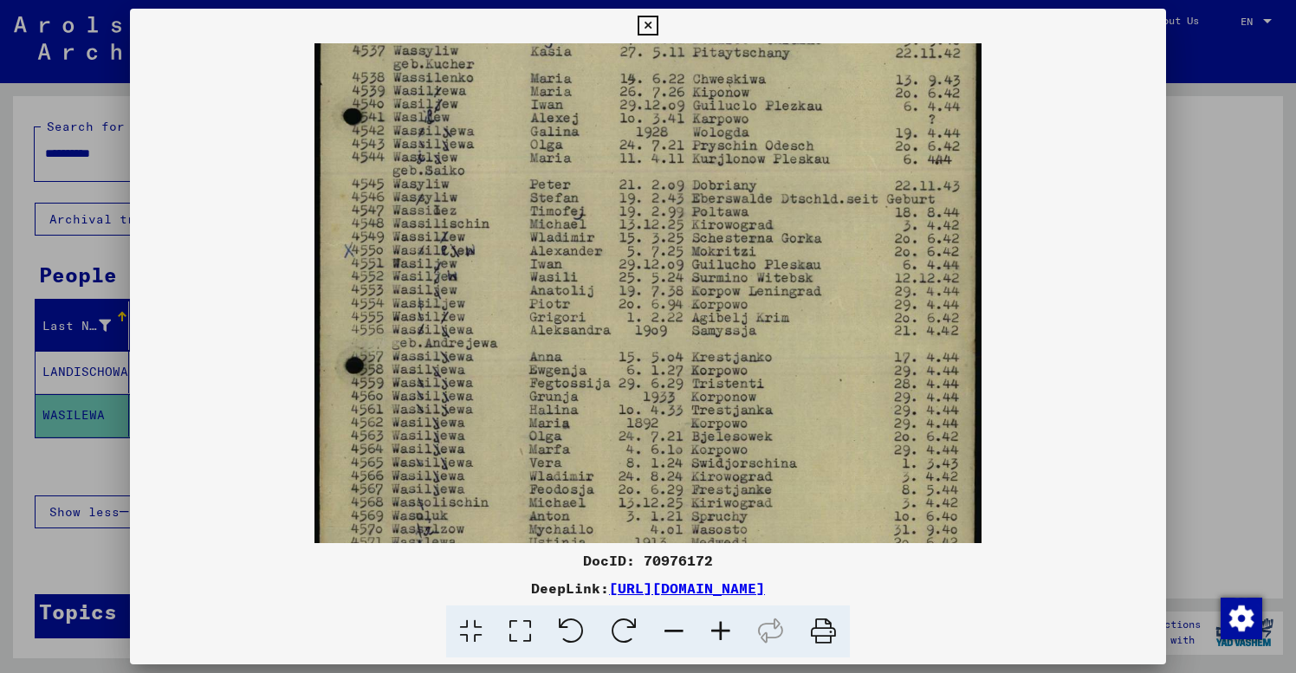
scroll to position [263, 0]
drag, startPoint x: 717, startPoint y: 412, endPoint x: 712, endPoint y: 379, distance: 33.3
click at [806, 404] on img at bounding box center [648, 247] width 667 height 933
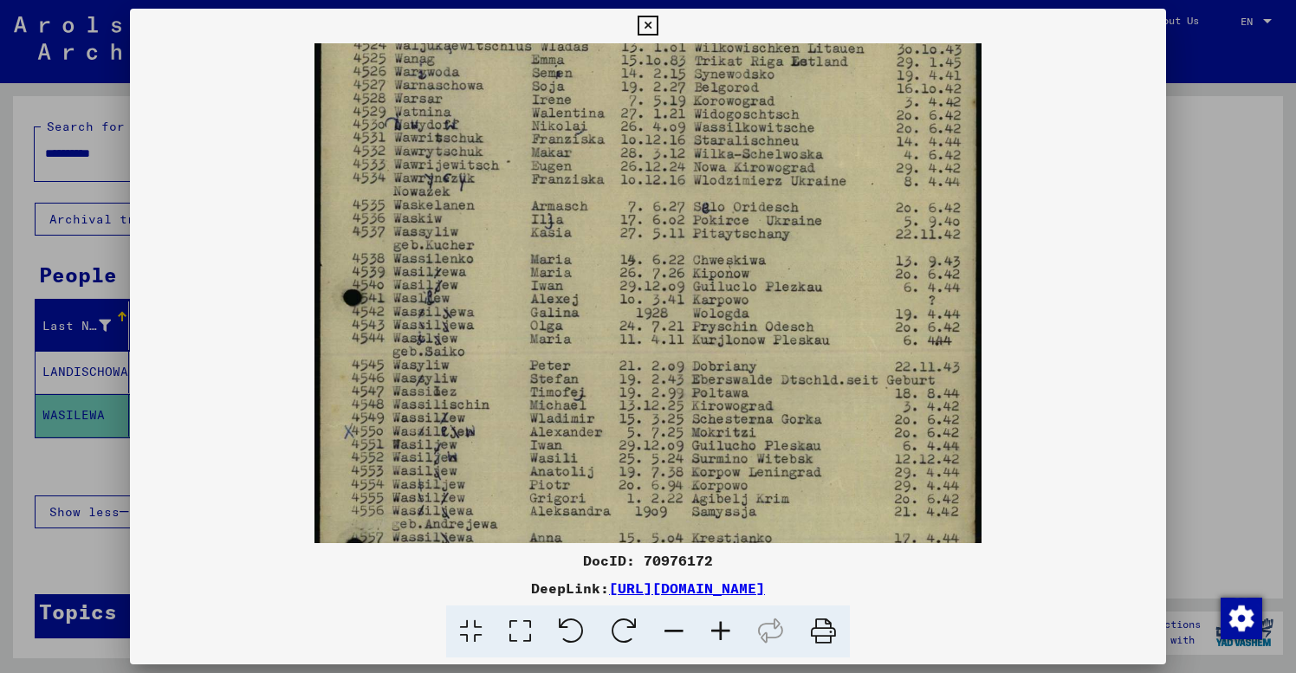
drag, startPoint x: 791, startPoint y: 238, endPoint x: 781, endPoint y: 424, distance: 185.7
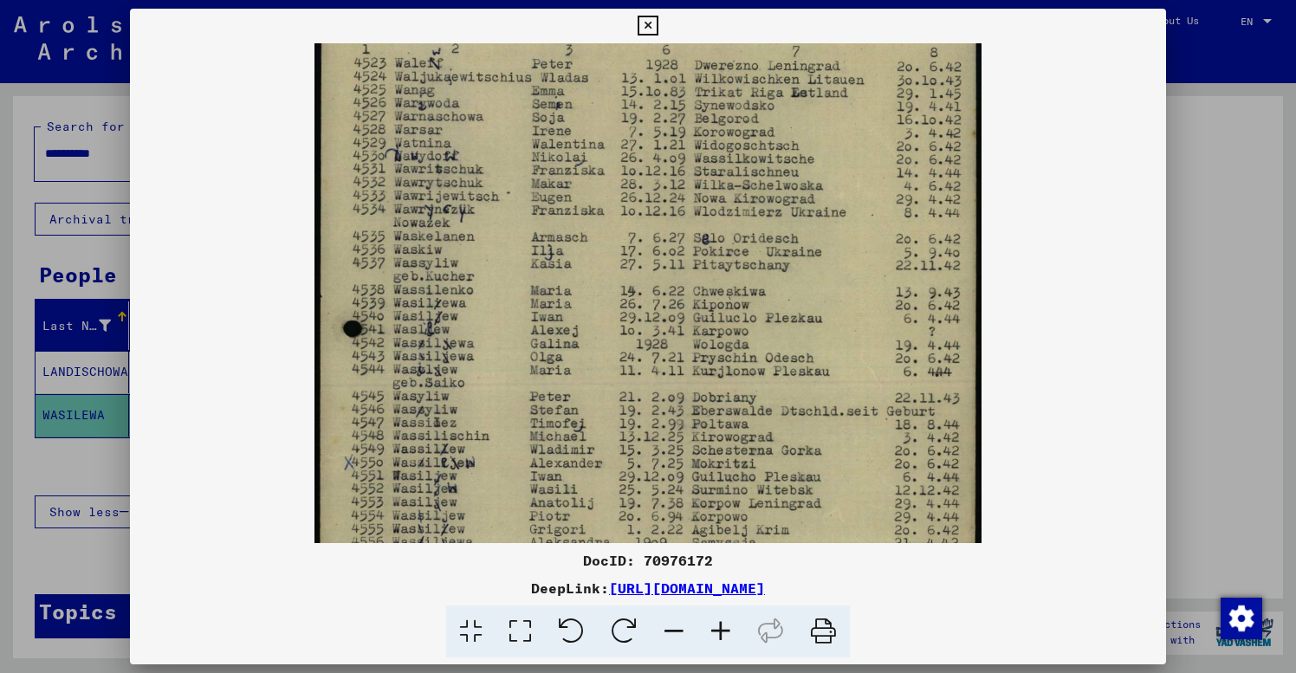
scroll to position [0, 0]
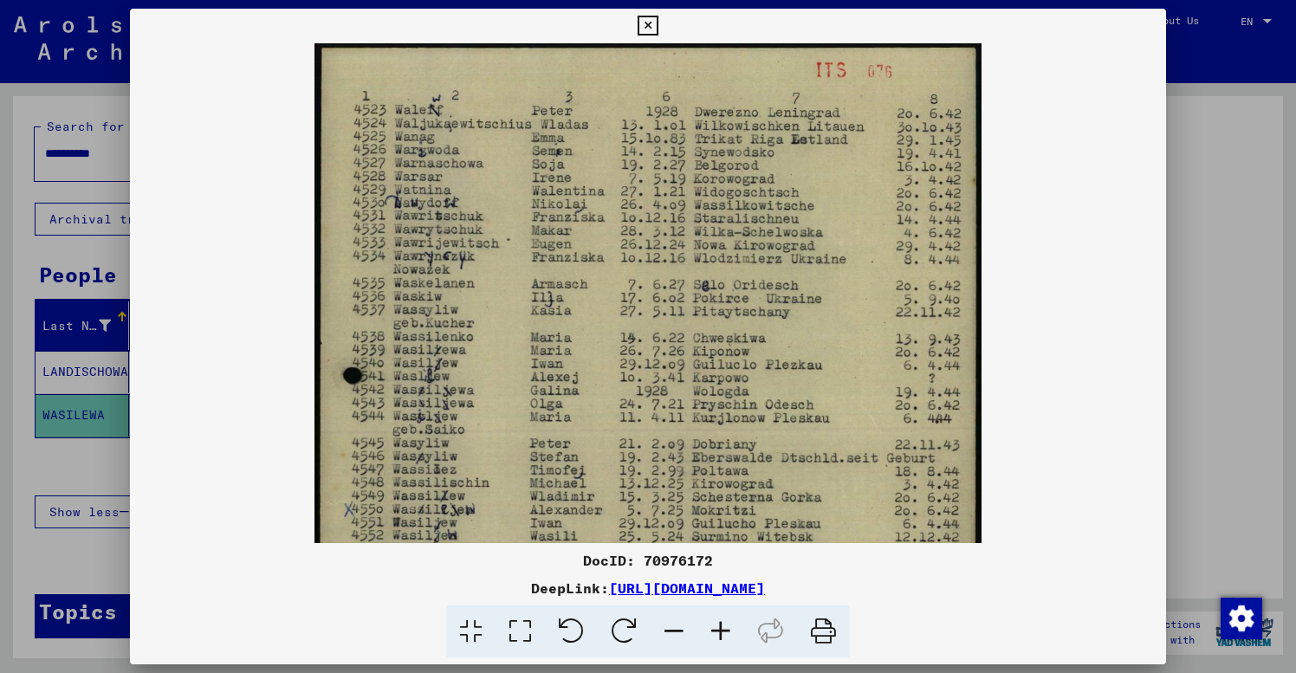
drag, startPoint x: 812, startPoint y: 181, endPoint x: 809, endPoint y: 444, distance: 262.5
click at [852, 282] on img at bounding box center [648, 509] width 667 height 933
click at [861, 509] on img at bounding box center [648, 509] width 667 height 933
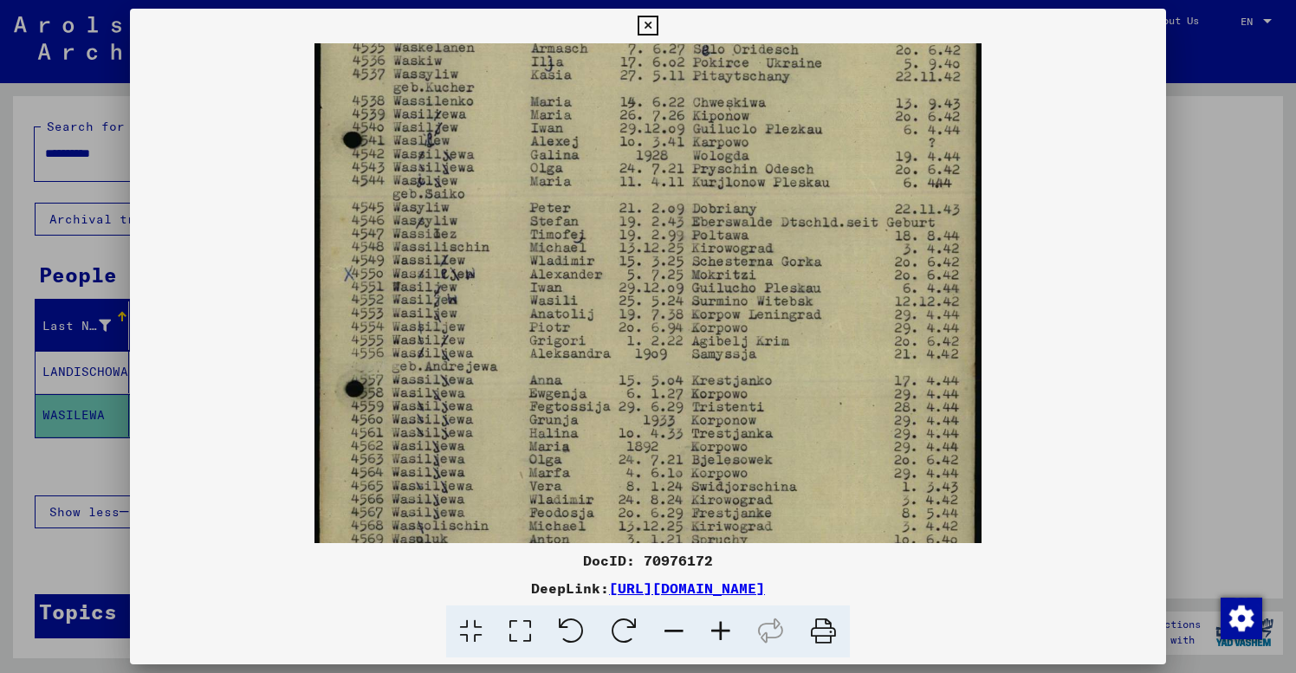
scroll to position [262, 0]
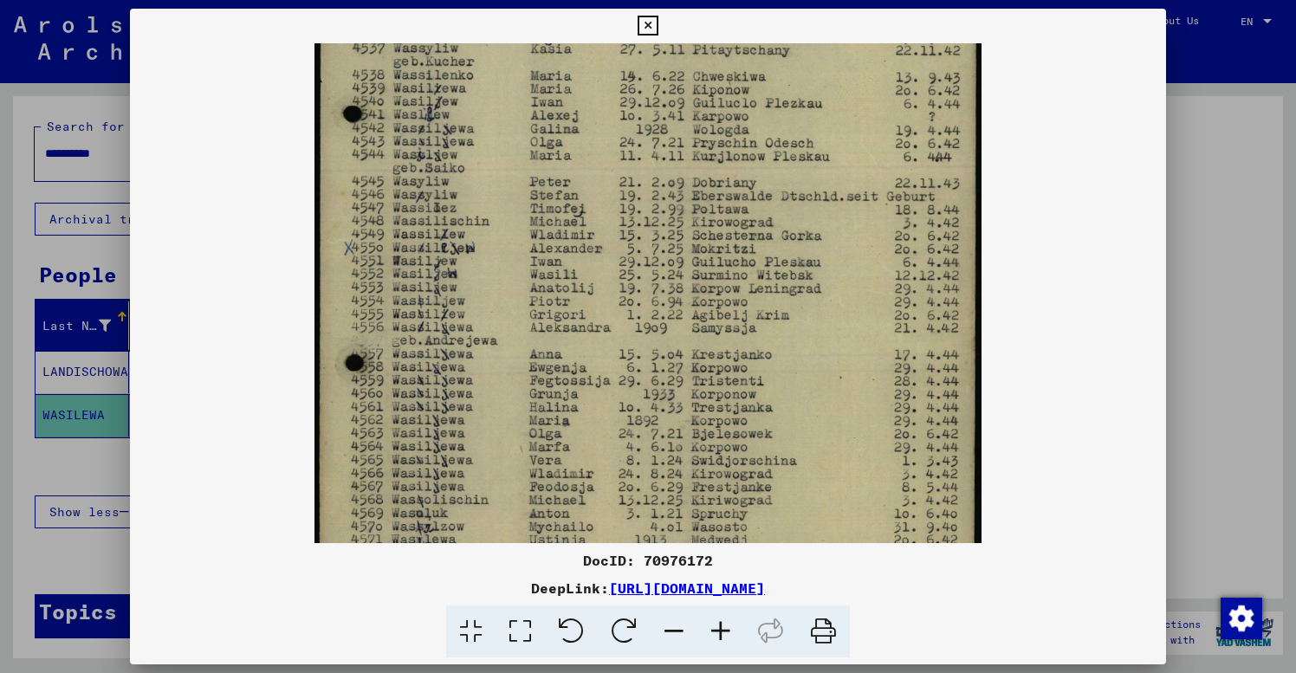
drag, startPoint x: 869, startPoint y: 486, endPoint x: 863, endPoint y: 224, distance: 261.7
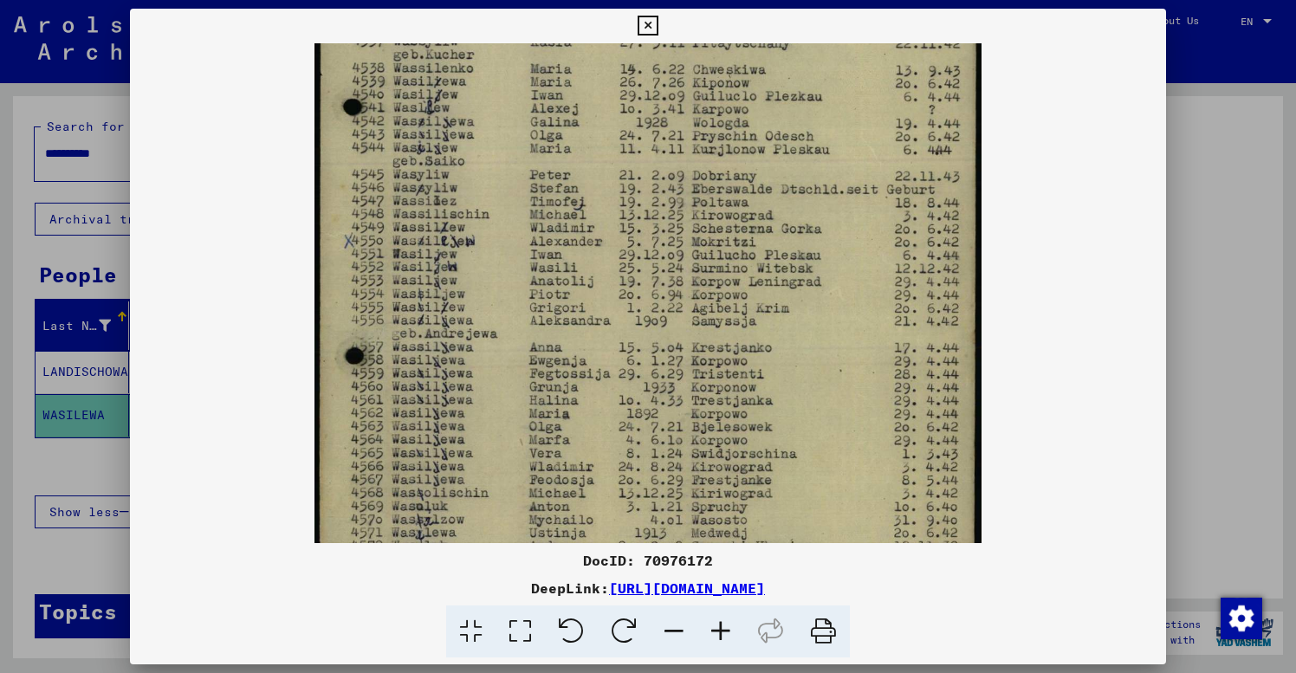
scroll to position [270, 0]
drag, startPoint x: 843, startPoint y: 466, endPoint x: 842, endPoint y: 457, distance: 8.7
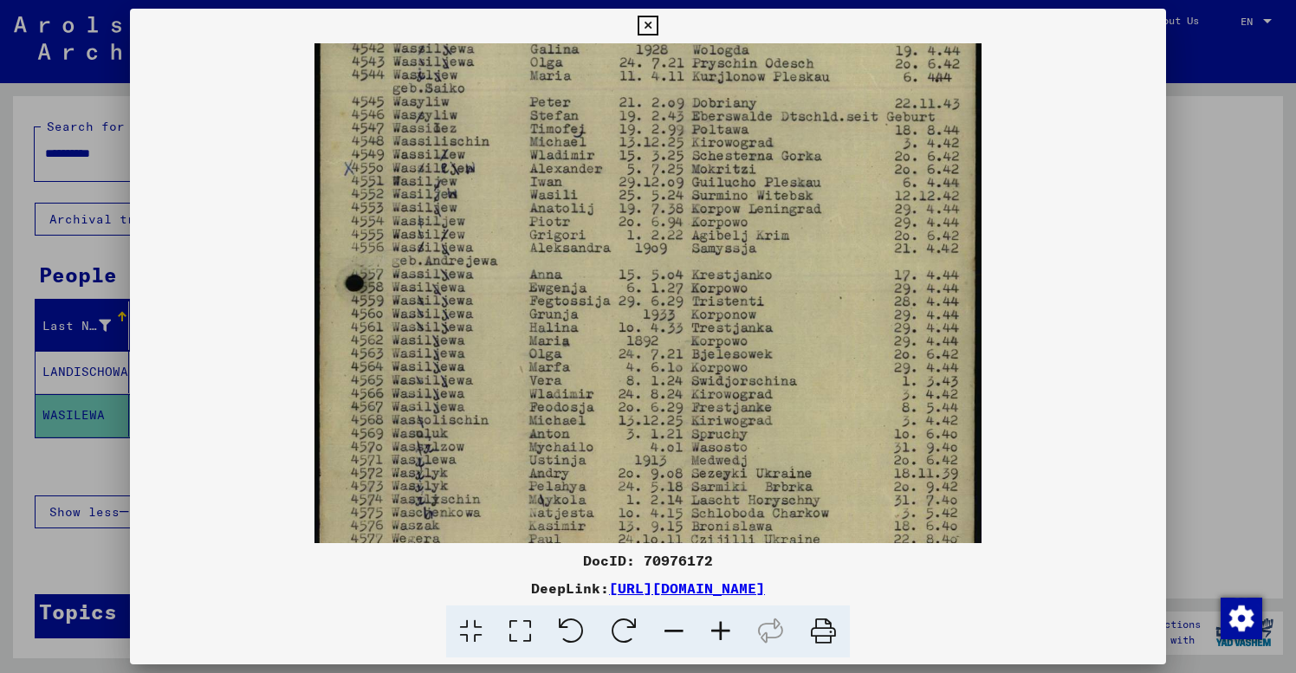
scroll to position [0, 0]
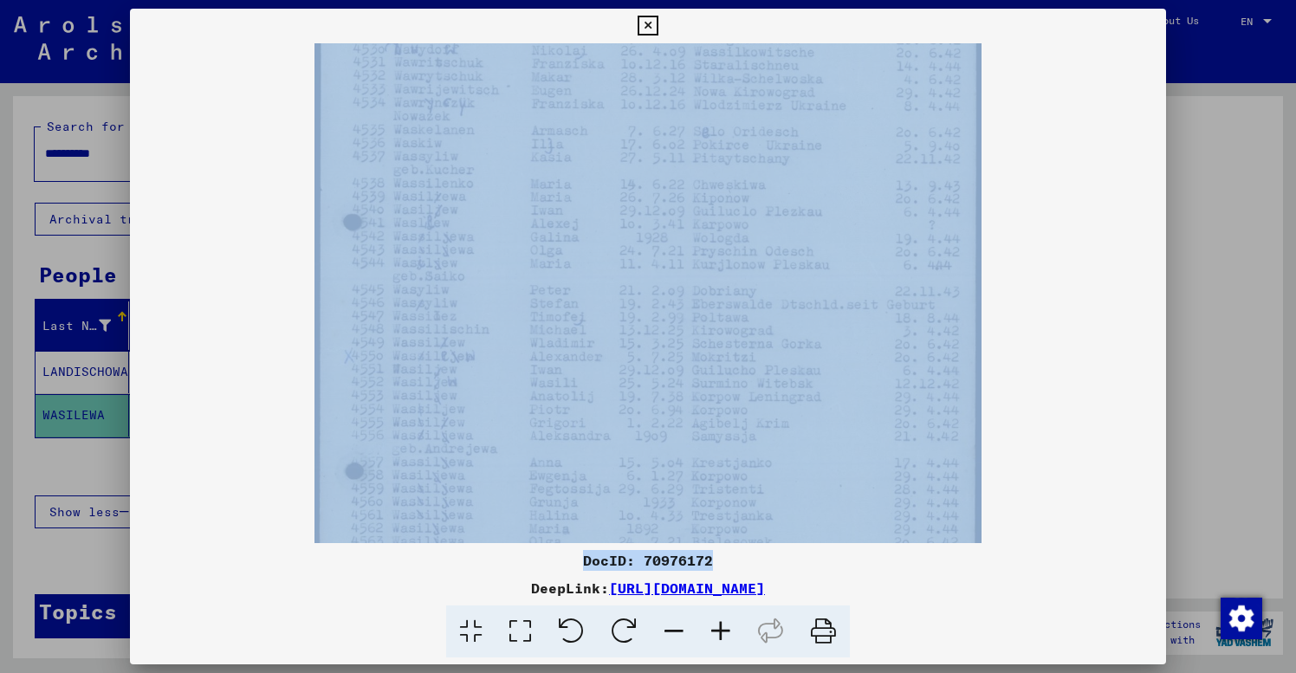
drag, startPoint x: 798, startPoint y: 409, endPoint x: 819, endPoint y: 561, distance: 153.9
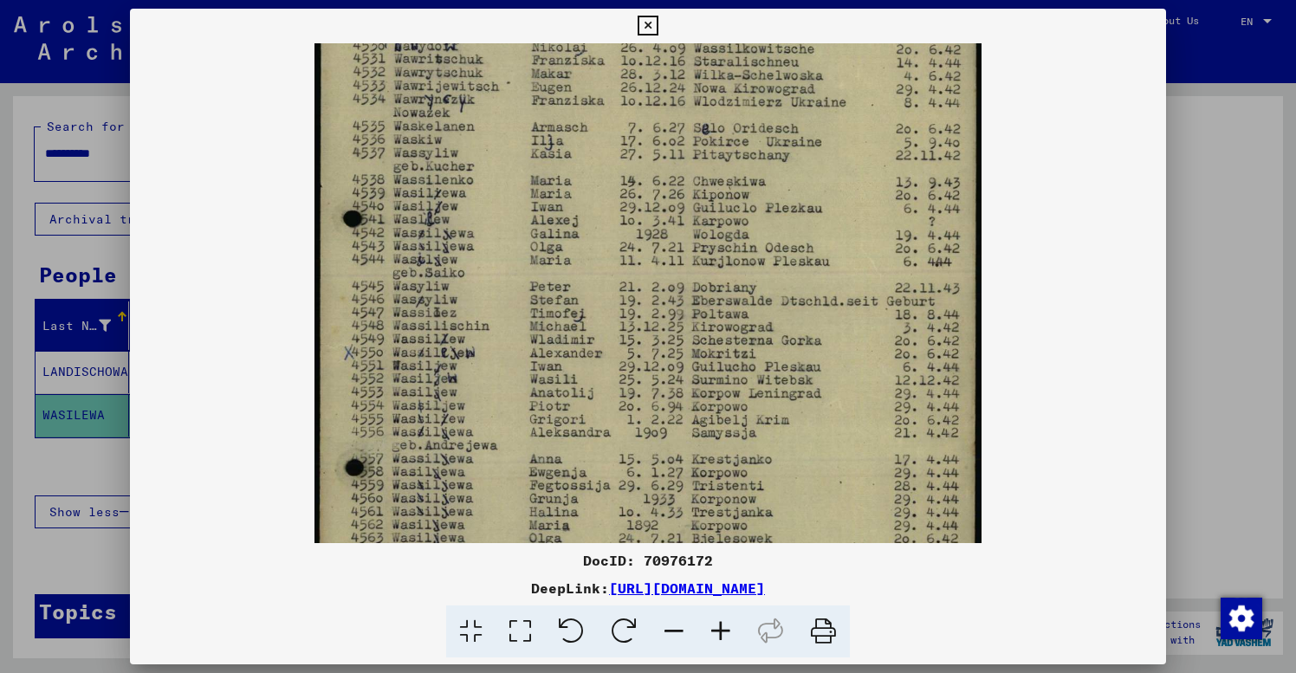
click at [1203, 488] on div at bounding box center [648, 336] width 1296 height 673
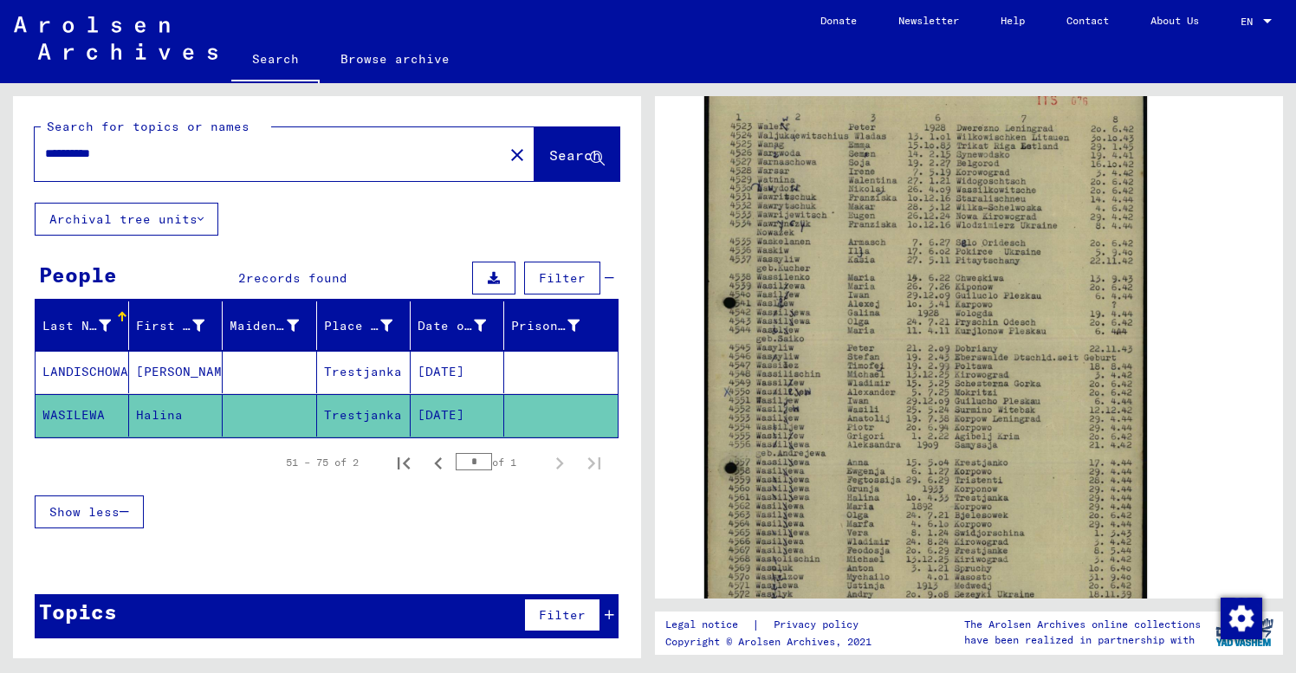
click at [682, 402] on div "DocID: 70976172" at bounding box center [969, 398] width 585 height 647
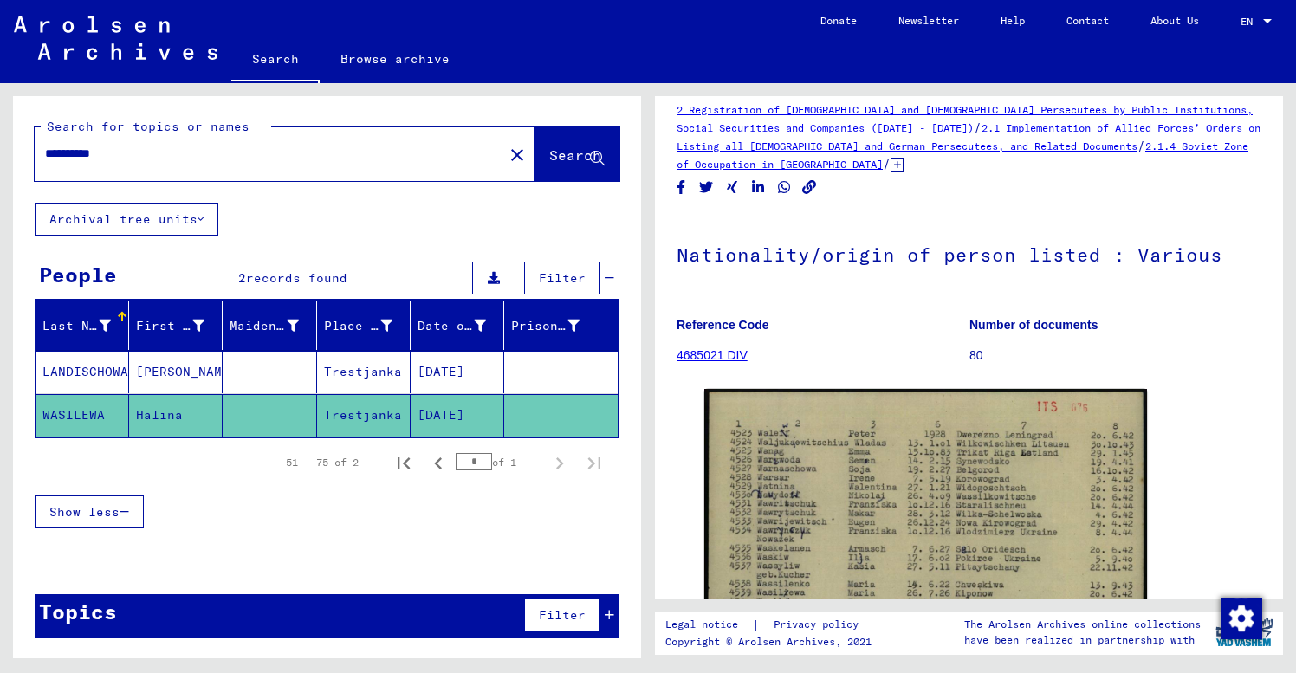
scroll to position [0, 0]
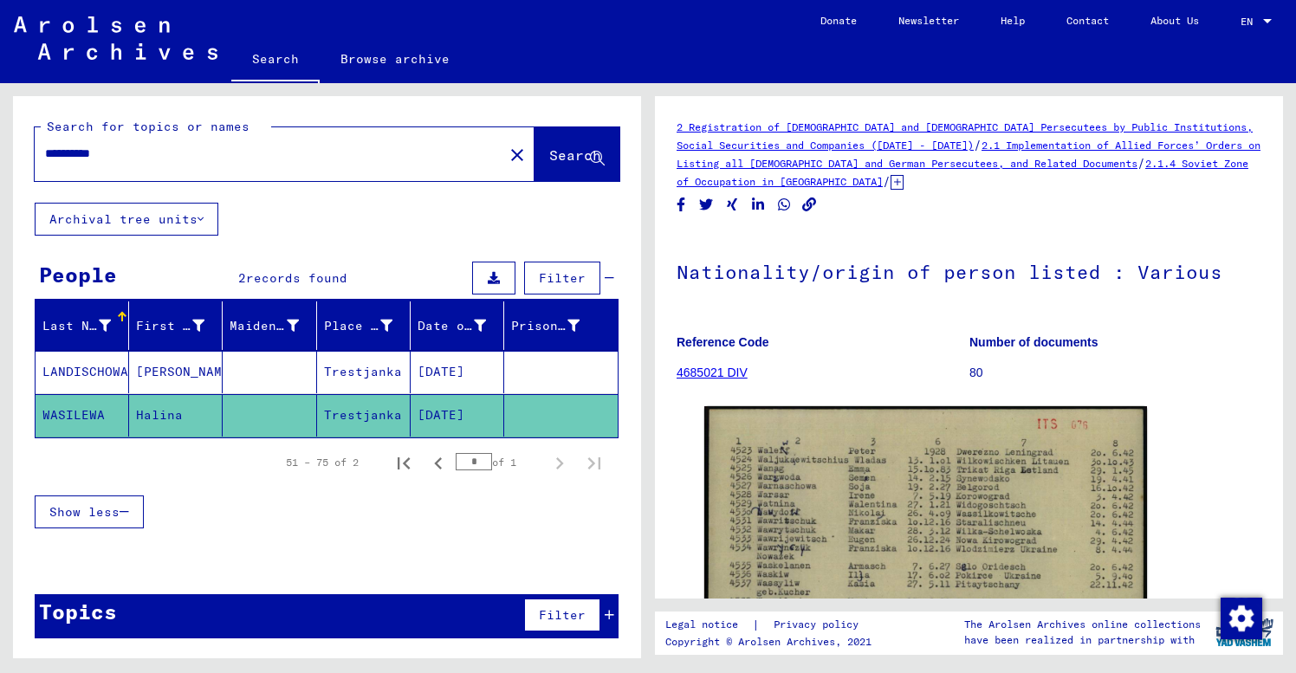
click at [891, 183] on icon at bounding box center [897, 182] width 13 height 15
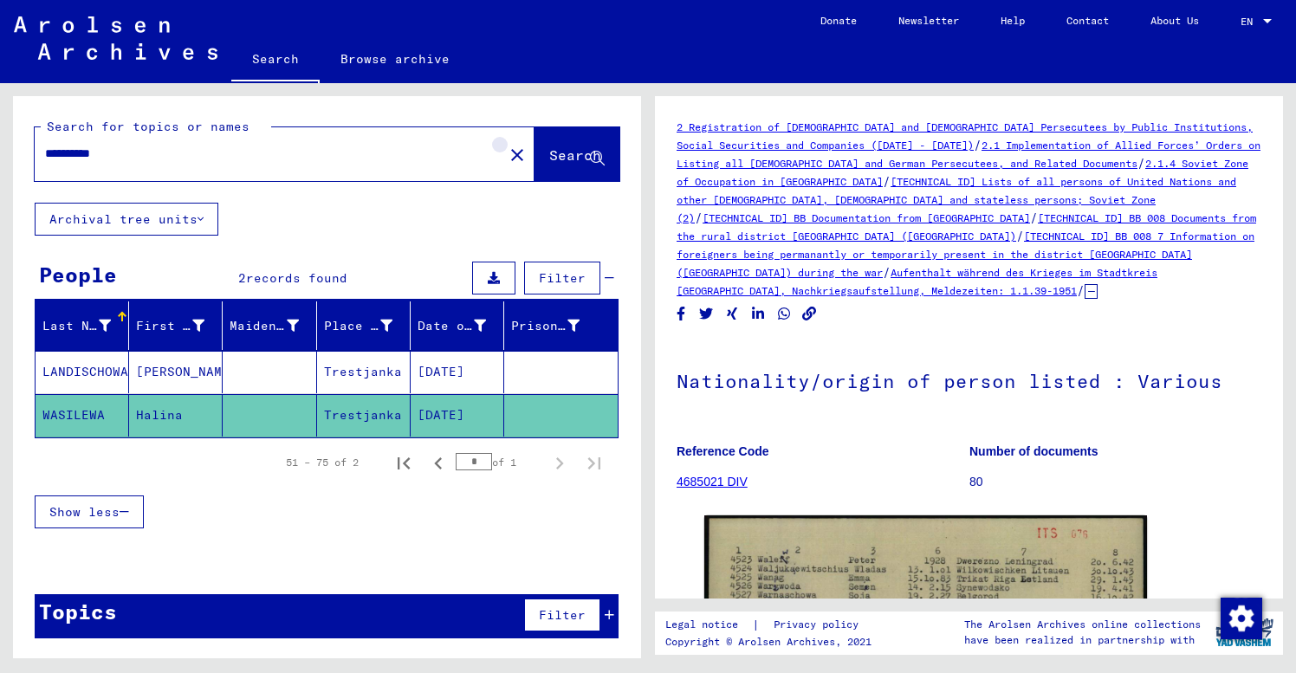
click at [507, 158] on mat-icon "close" at bounding box center [517, 155] width 21 height 21
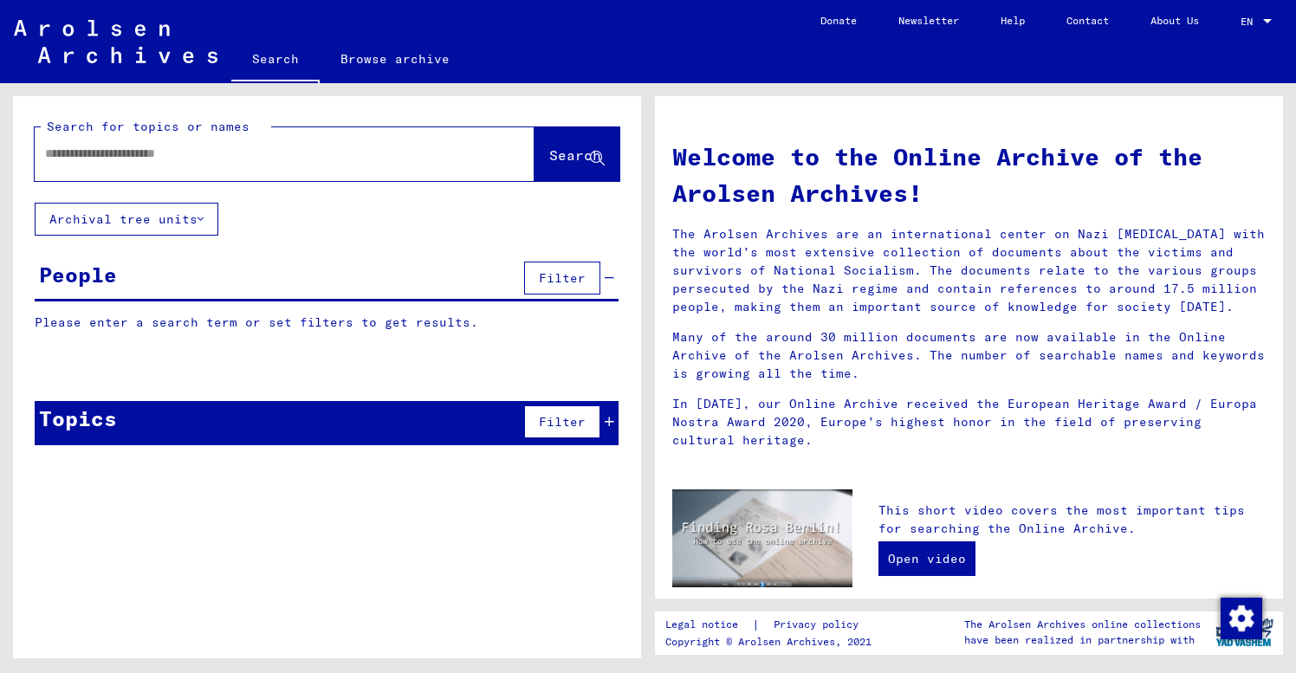
click at [51, 146] on input "text" at bounding box center [264, 154] width 438 height 18
click at [570, 152] on span "Search" at bounding box center [575, 154] width 52 height 17
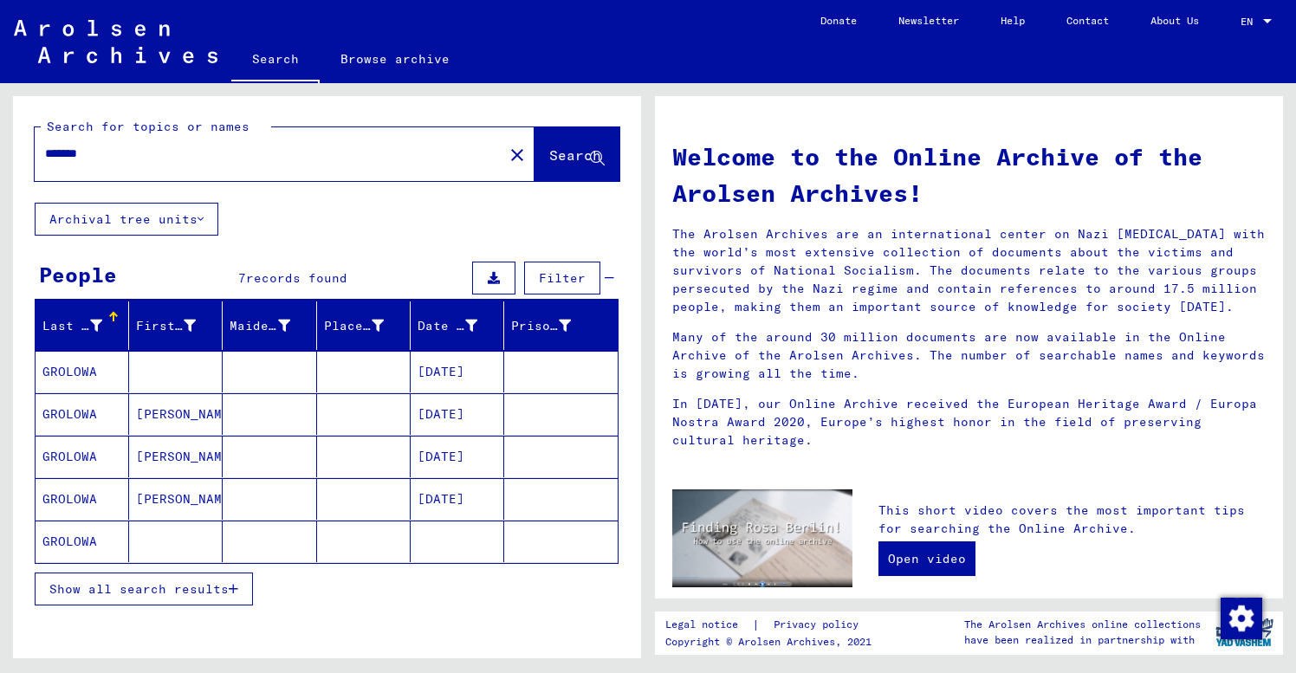
click at [160, 590] on span "Show all search results" at bounding box center [138, 589] width 179 height 16
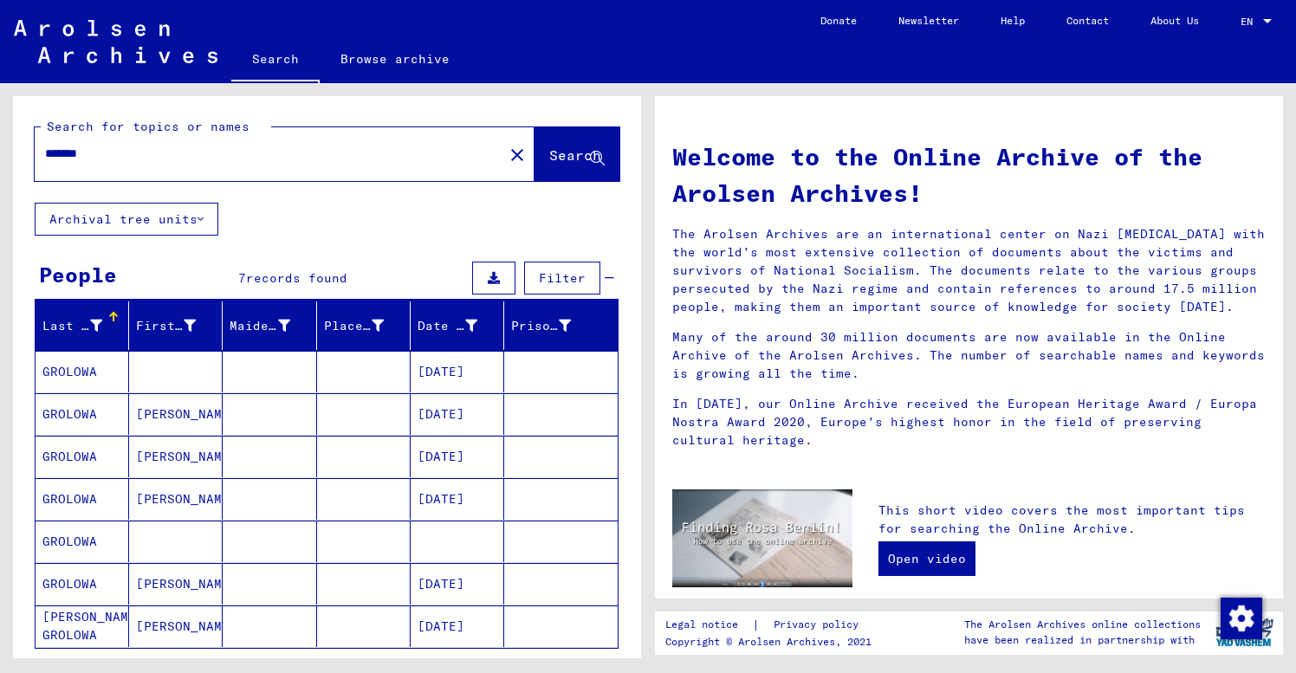
click at [278, 375] on mat-cell at bounding box center [270, 372] width 94 height 42
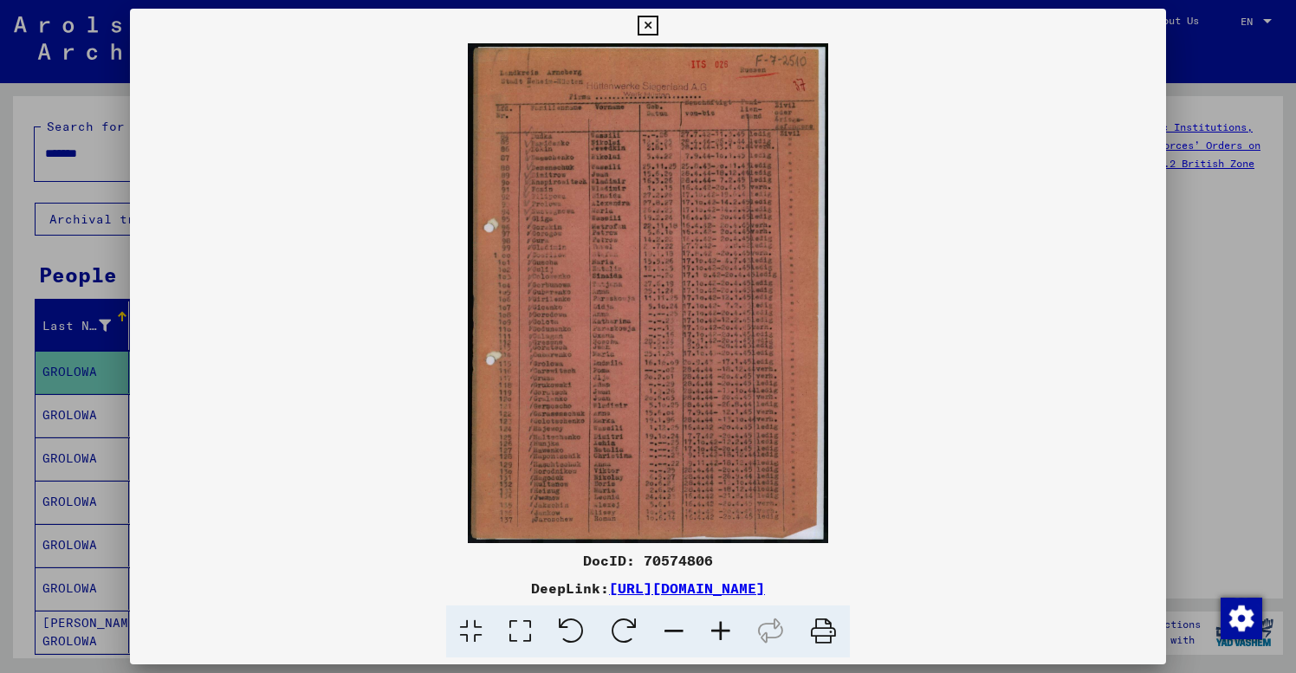
click at [723, 631] on icon at bounding box center [720, 632] width 47 height 53
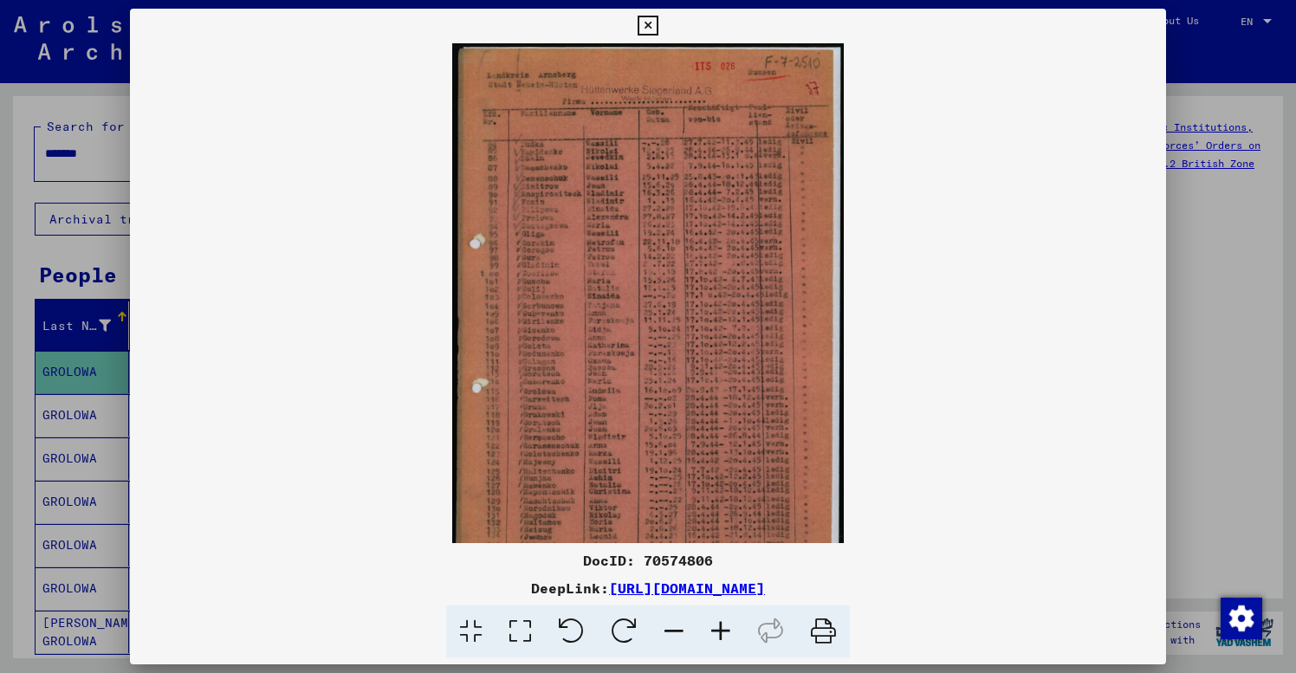
click at [723, 631] on icon at bounding box center [720, 632] width 47 height 53
click at [723, 628] on icon at bounding box center [720, 632] width 47 height 53
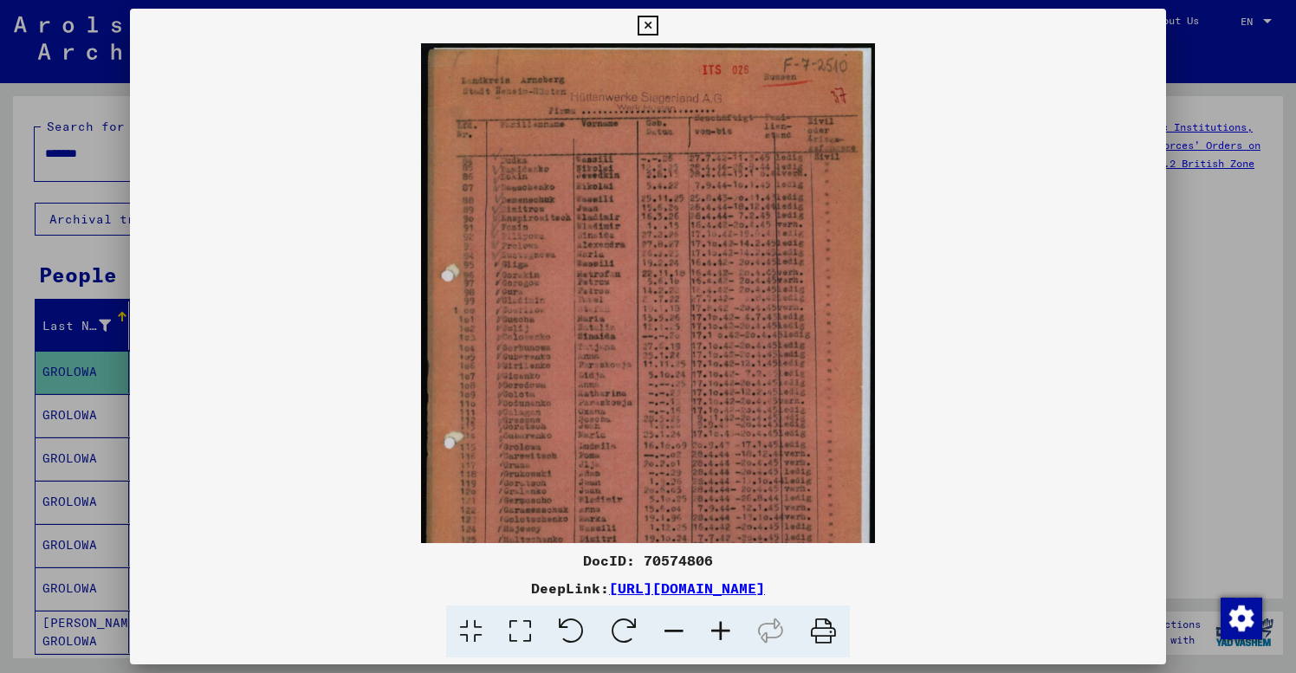
click at [723, 628] on icon at bounding box center [720, 632] width 47 height 53
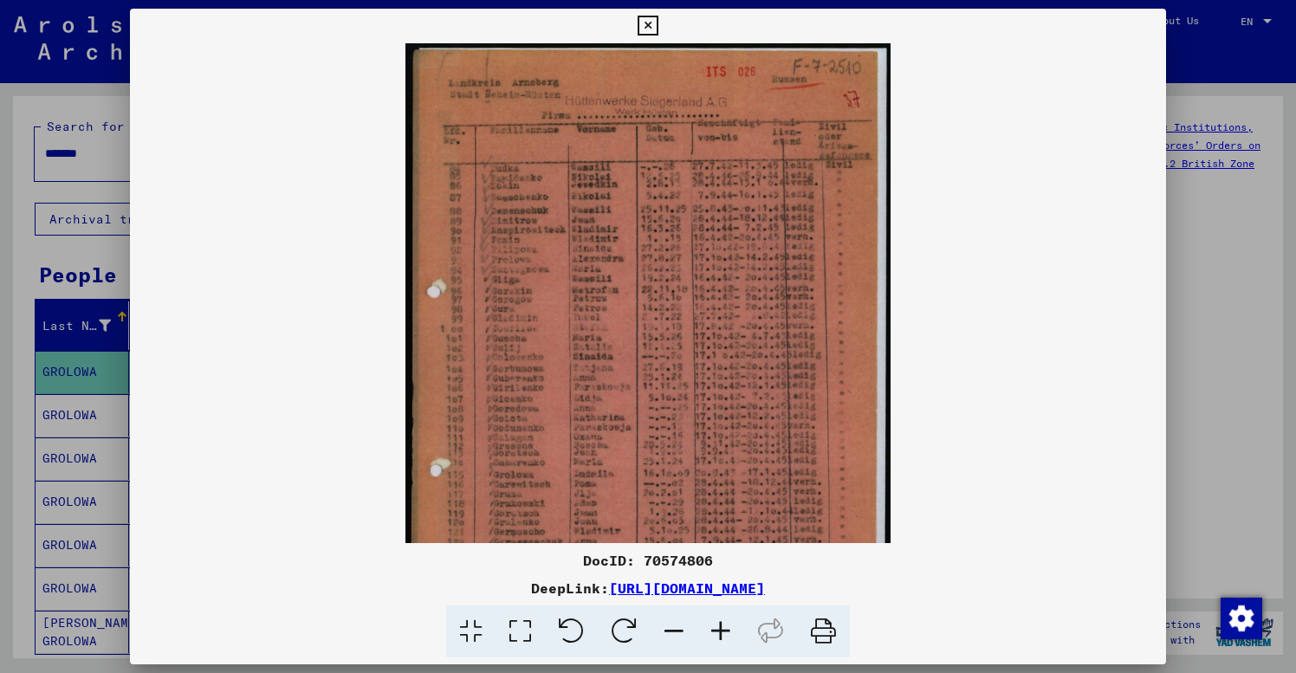
click at [723, 628] on icon at bounding box center [720, 632] width 47 height 53
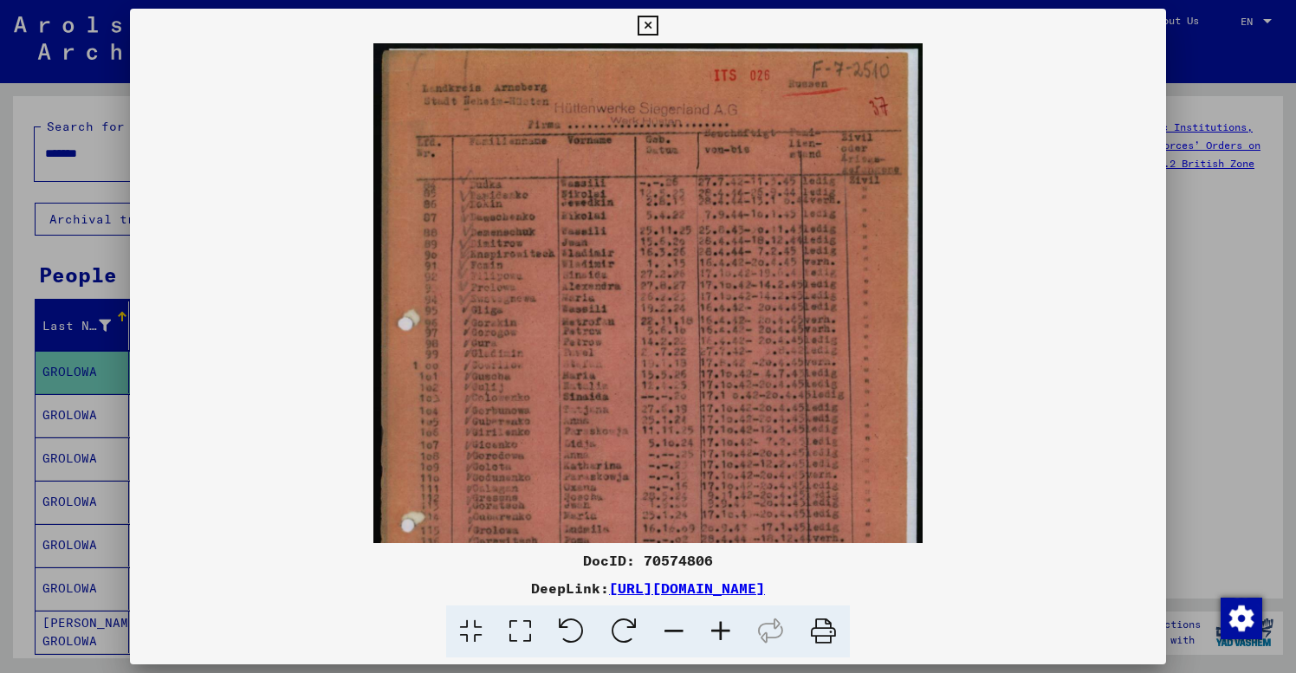
click at [723, 628] on icon at bounding box center [720, 632] width 47 height 53
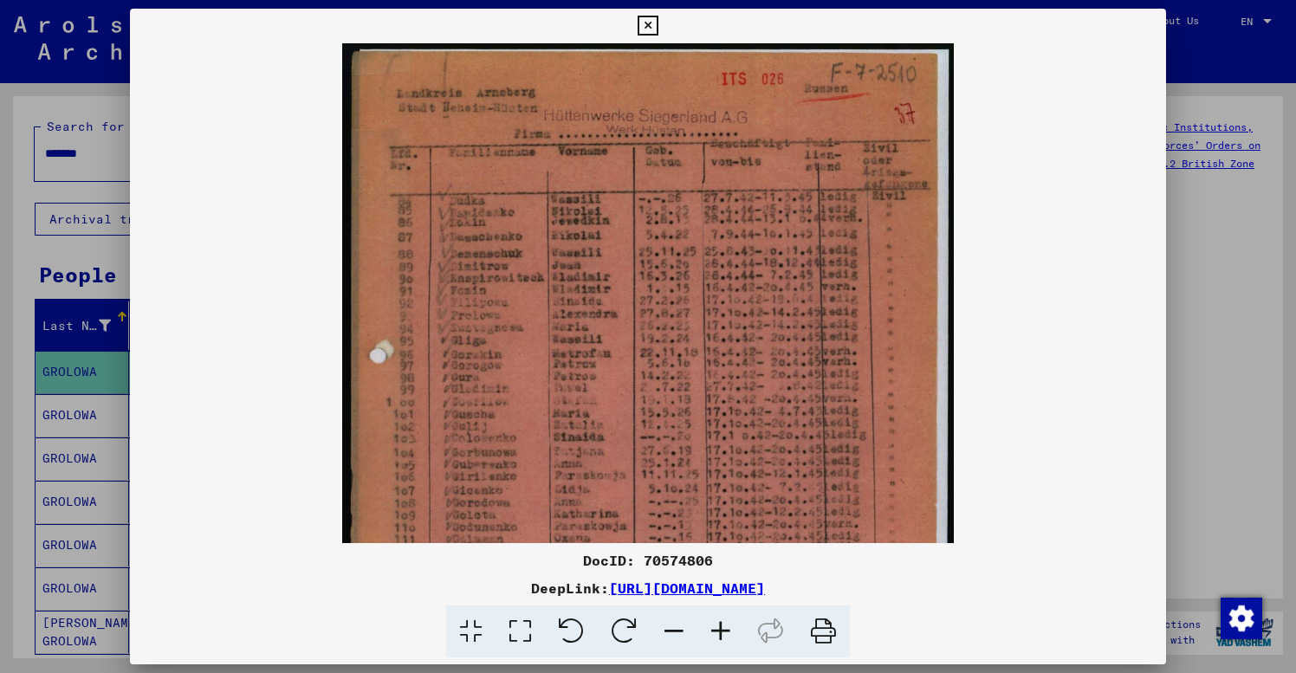
click at [723, 628] on icon at bounding box center [720, 632] width 47 height 53
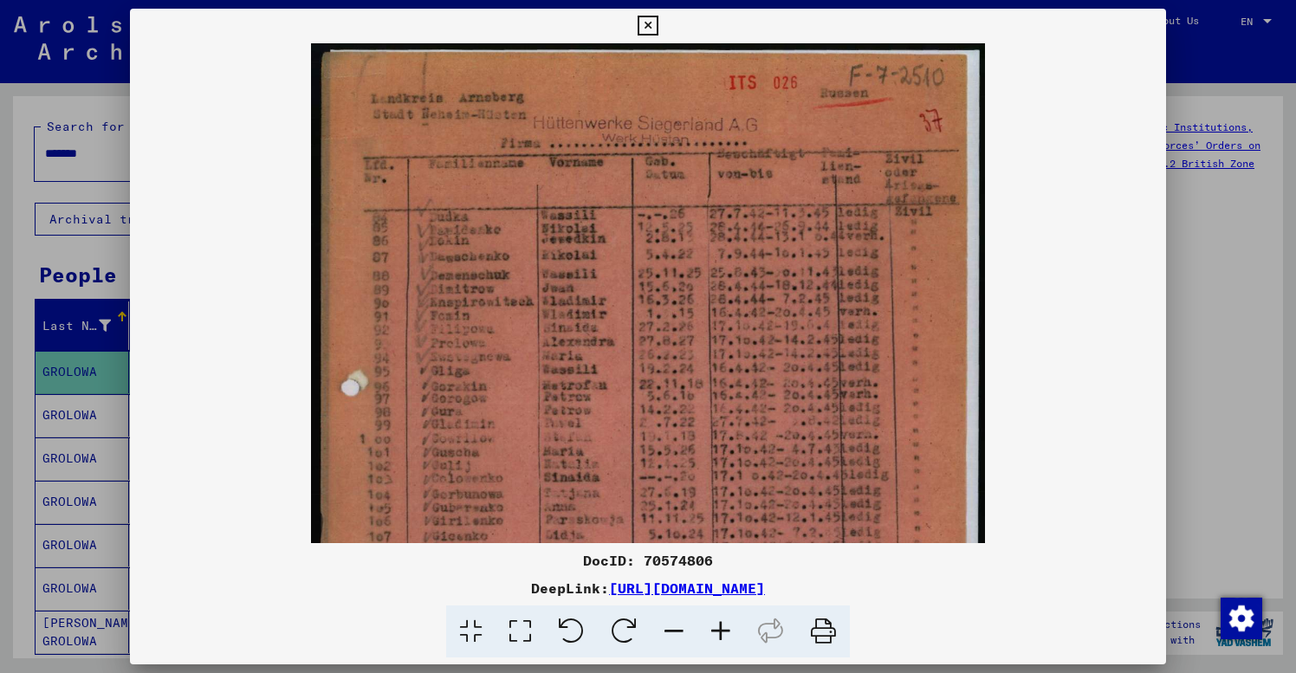
click at [723, 628] on icon at bounding box center [720, 632] width 47 height 53
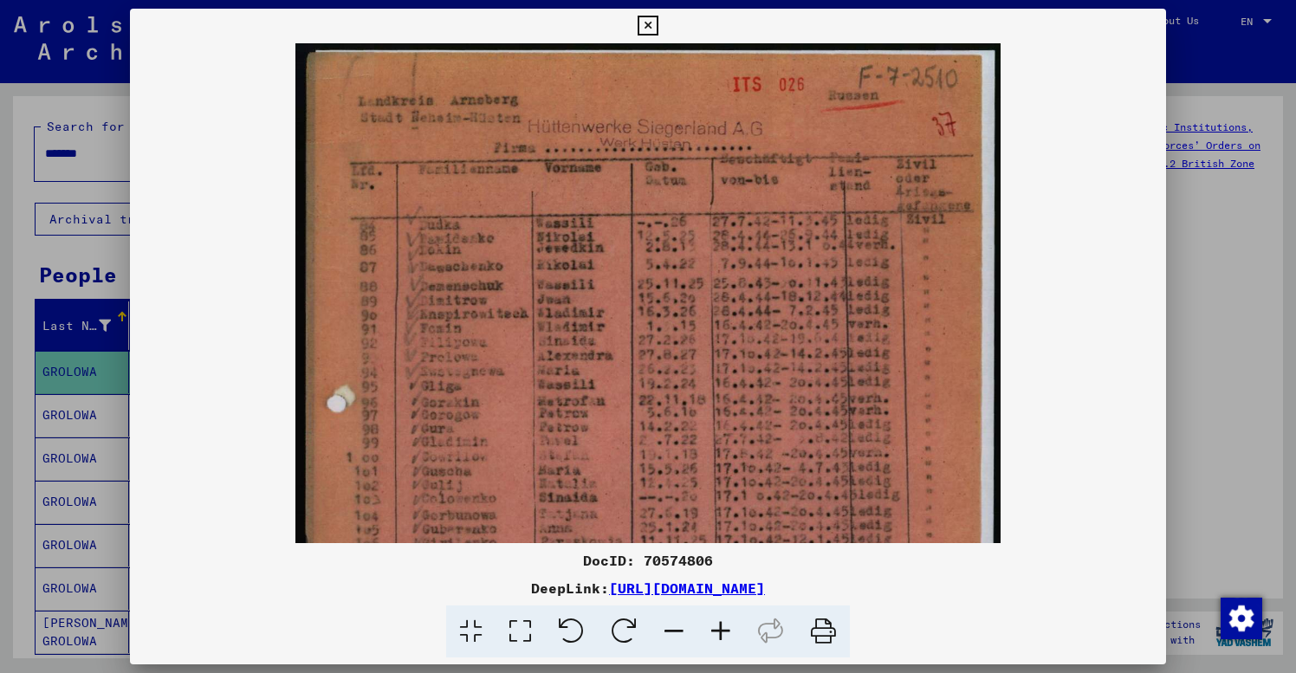
click at [723, 628] on icon at bounding box center [720, 632] width 47 height 53
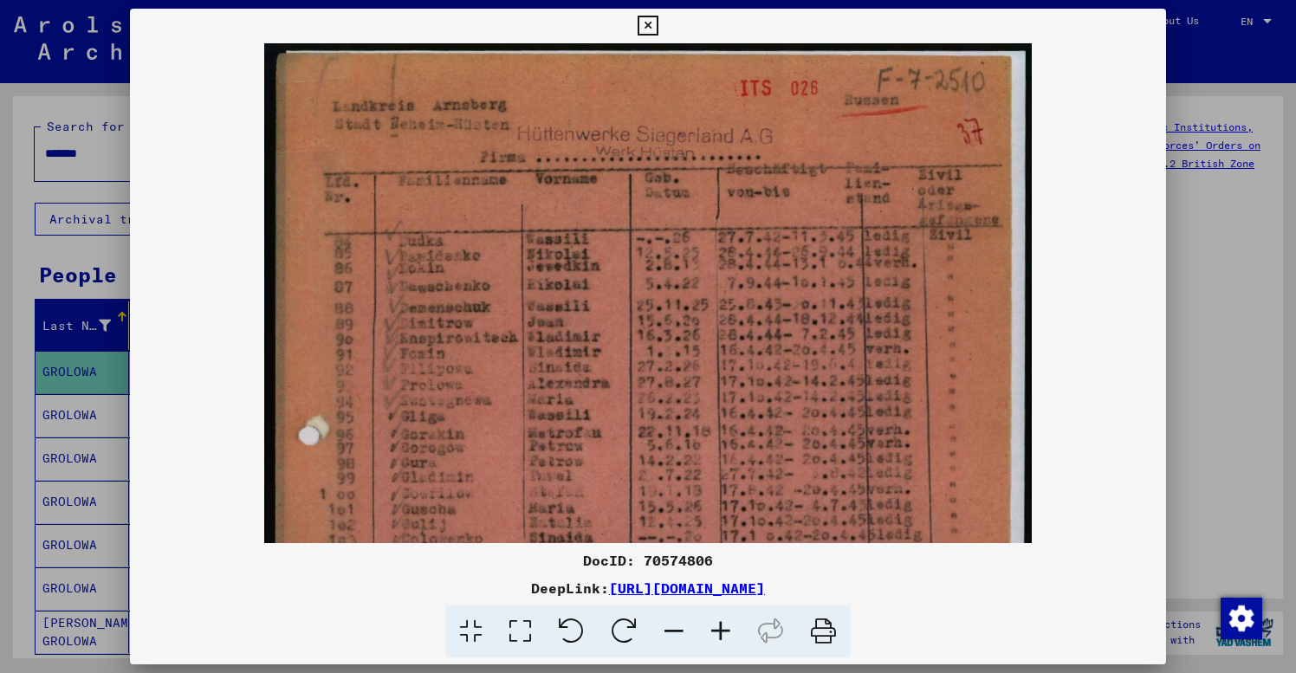
click at [723, 628] on icon at bounding box center [720, 632] width 47 height 53
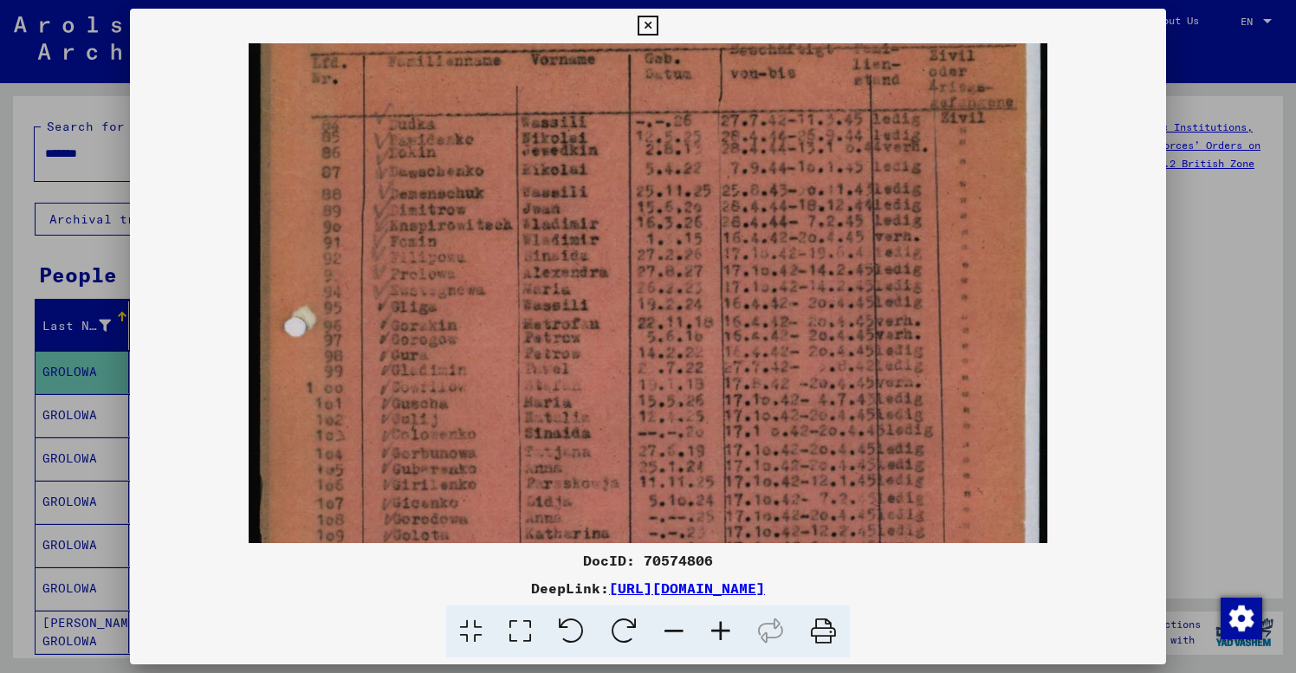
drag, startPoint x: 722, startPoint y: 448, endPoint x: 730, endPoint y: 323, distance: 125.0
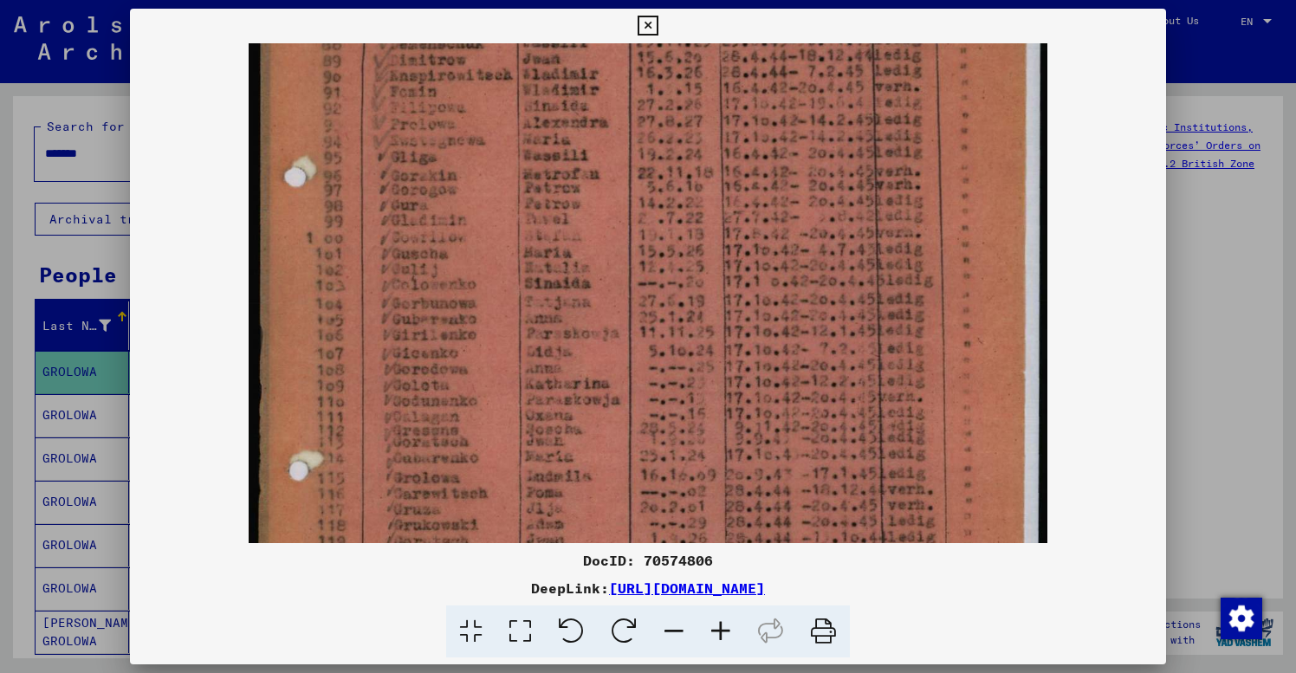
drag, startPoint x: 719, startPoint y: 456, endPoint x: 718, endPoint y: 299, distance: 156.8
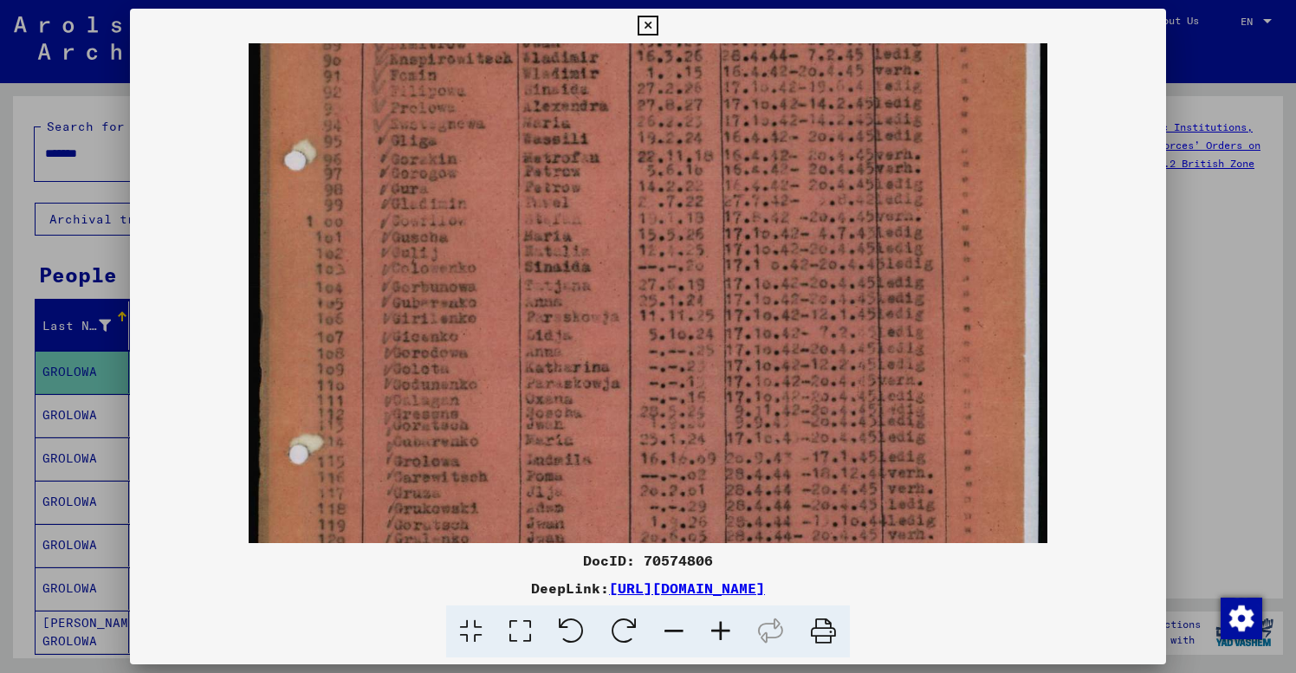
scroll to position [292, 0]
drag, startPoint x: 701, startPoint y: 438, endPoint x: 701, endPoint y: 425, distance: 13.0
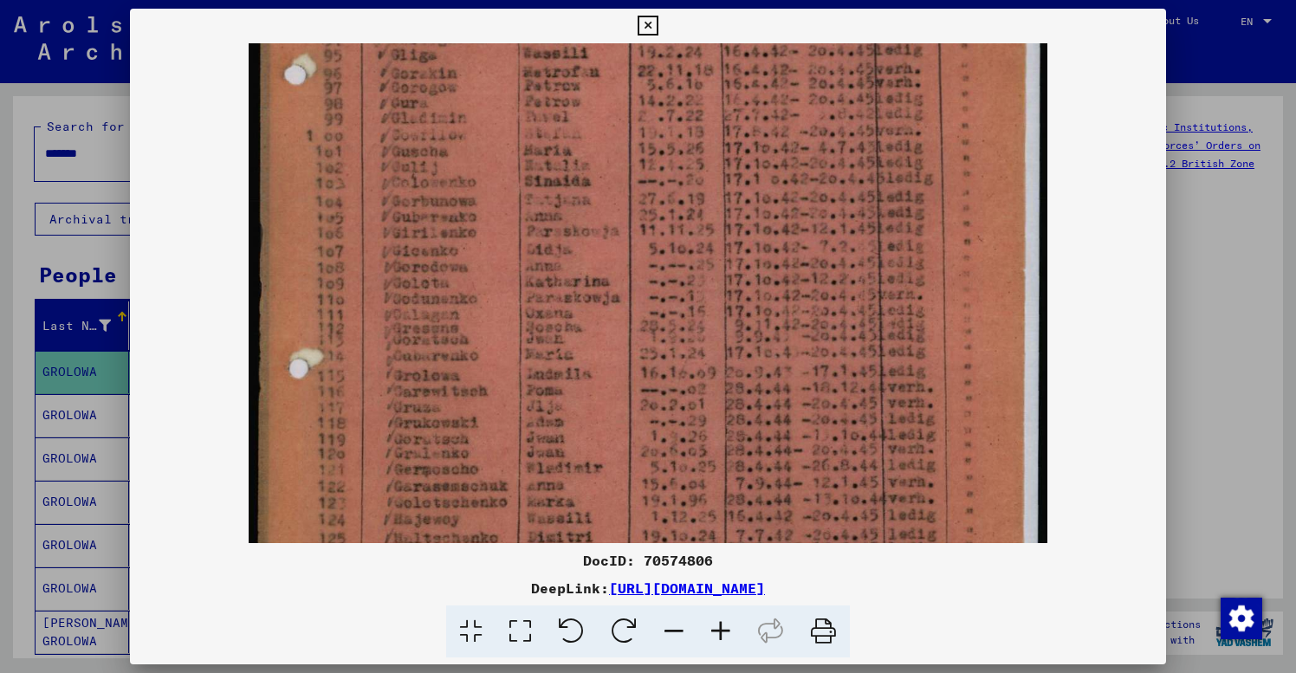
drag, startPoint x: 606, startPoint y: 469, endPoint x: 618, endPoint y: 379, distance: 89.9
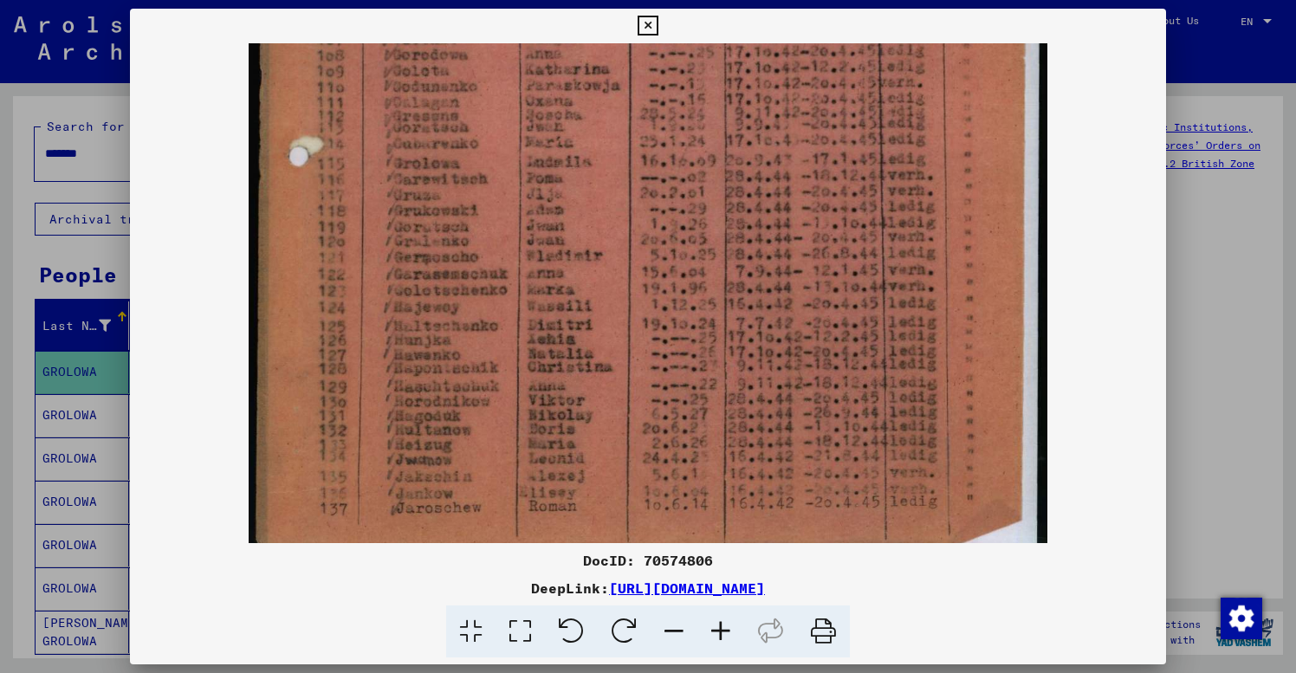
scroll to position [606, 0]
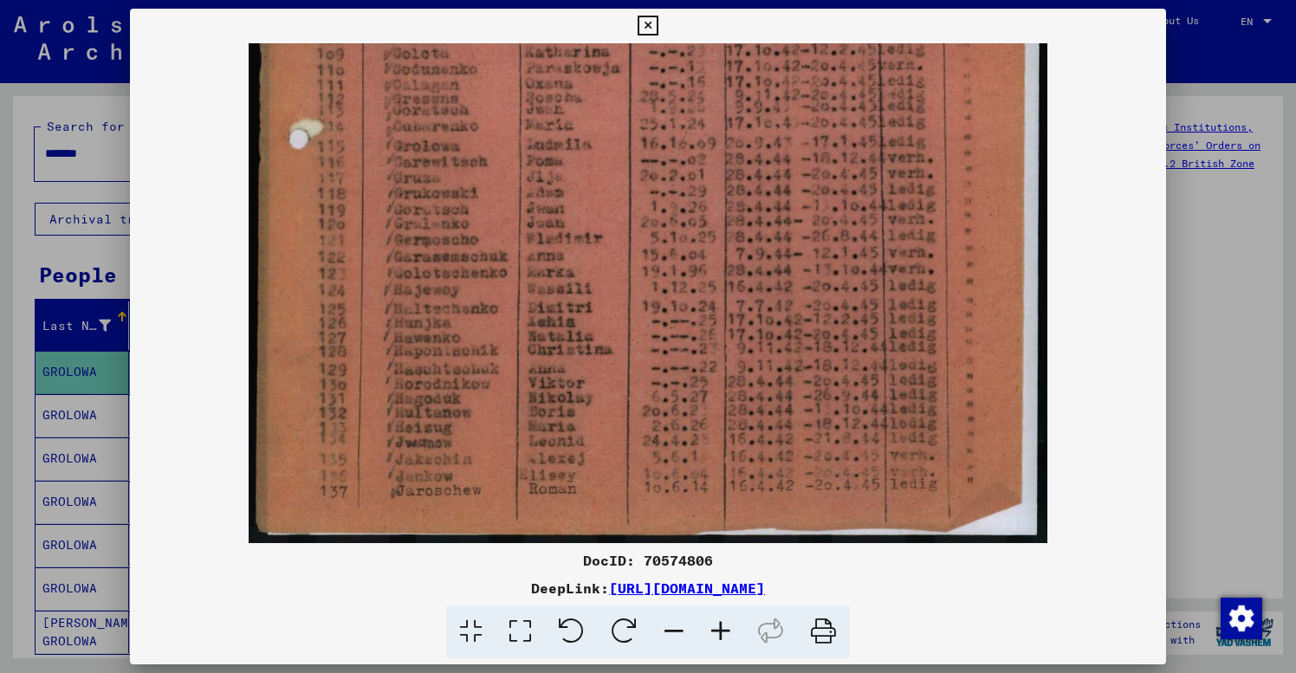
drag, startPoint x: 599, startPoint y: 477, endPoint x: 624, endPoint y: 245, distance: 232.7
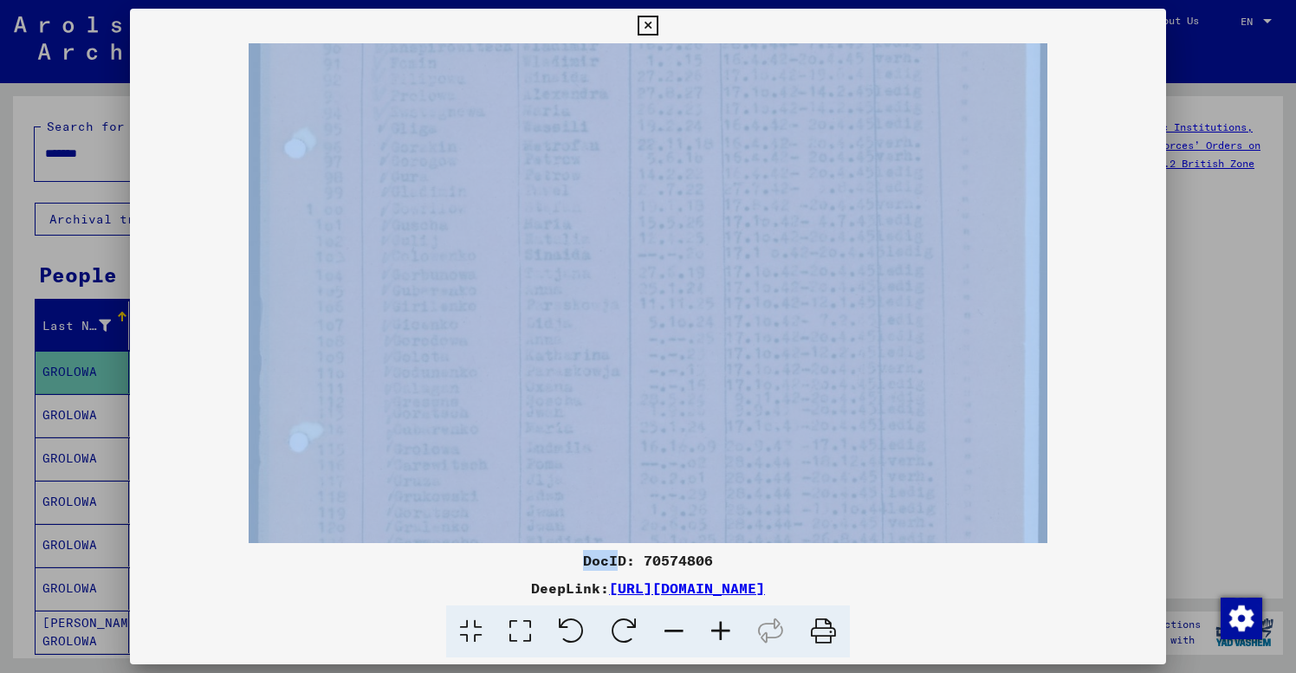
drag, startPoint x: 624, startPoint y: 250, endPoint x: 620, endPoint y: 554, distance: 304.1
click at [658, 24] on icon at bounding box center [648, 26] width 20 height 21
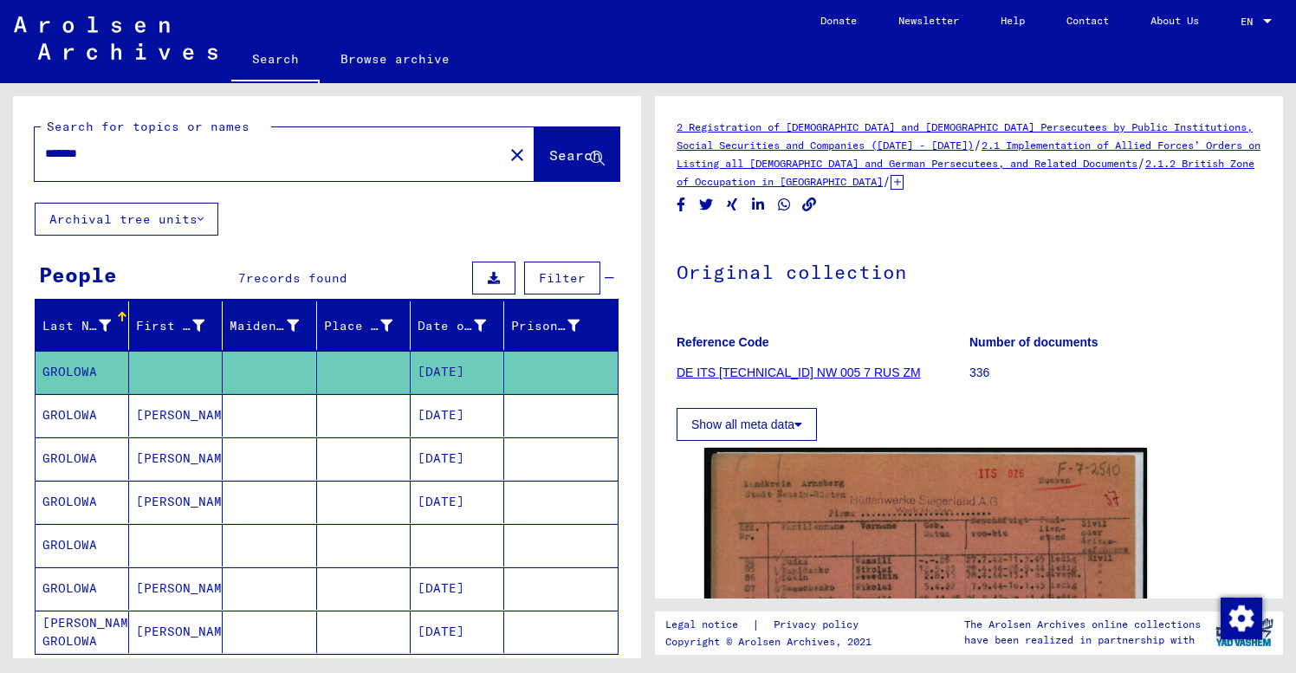
click at [473, 548] on mat-cell at bounding box center [458, 545] width 94 height 42
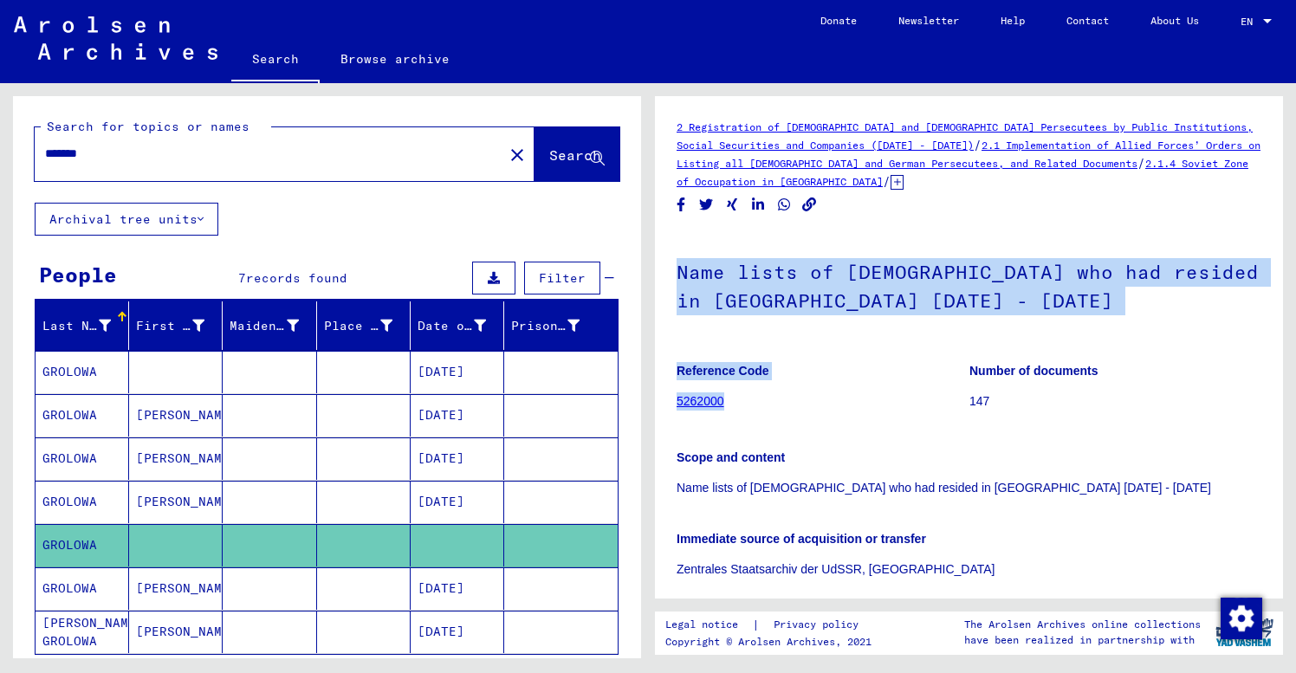
drag, startPoint x: 904, startPoint y: 425, endPoint x: 925, endPoint y: 202, distance: 223.7
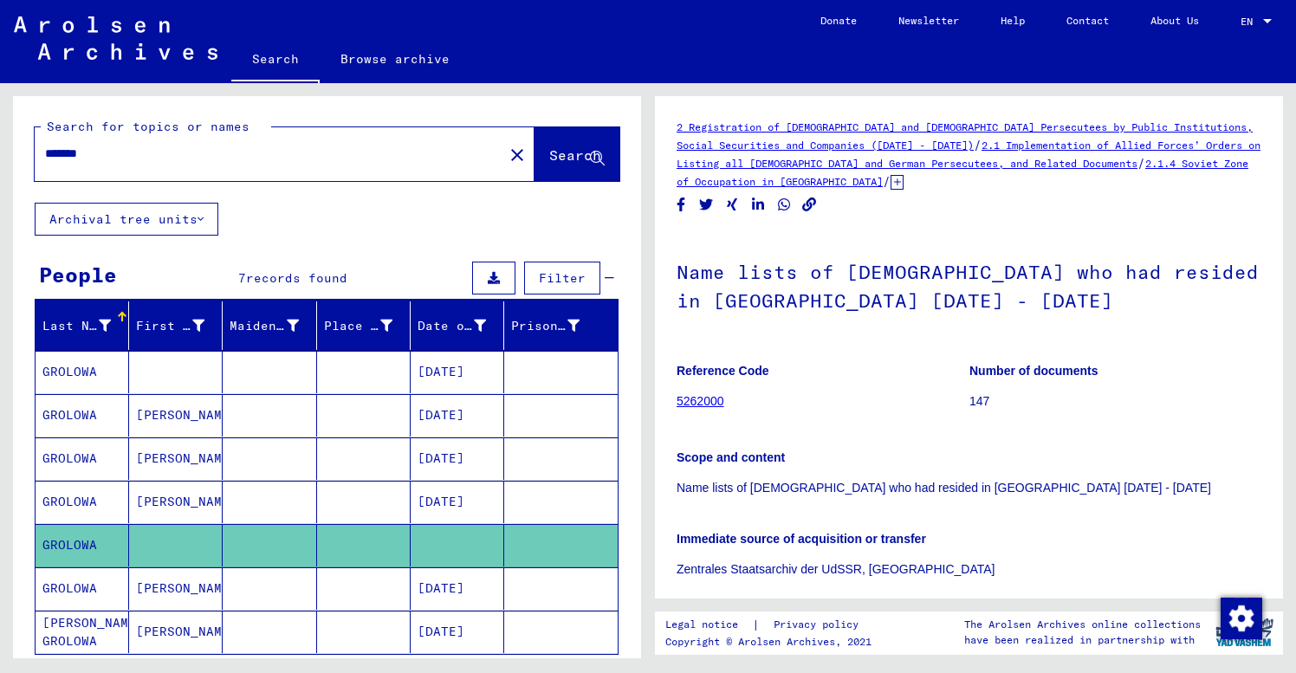
click at [1133, 438] on div "Scope and content Name lists of [DEMOGRAPHIC_DATA] who had resided in [GEOGRAPH…" at bounding box center [969, 462] width 585 height 69
click at [891, 183] on icon at bounding box center [897, 182] width 13 height 15
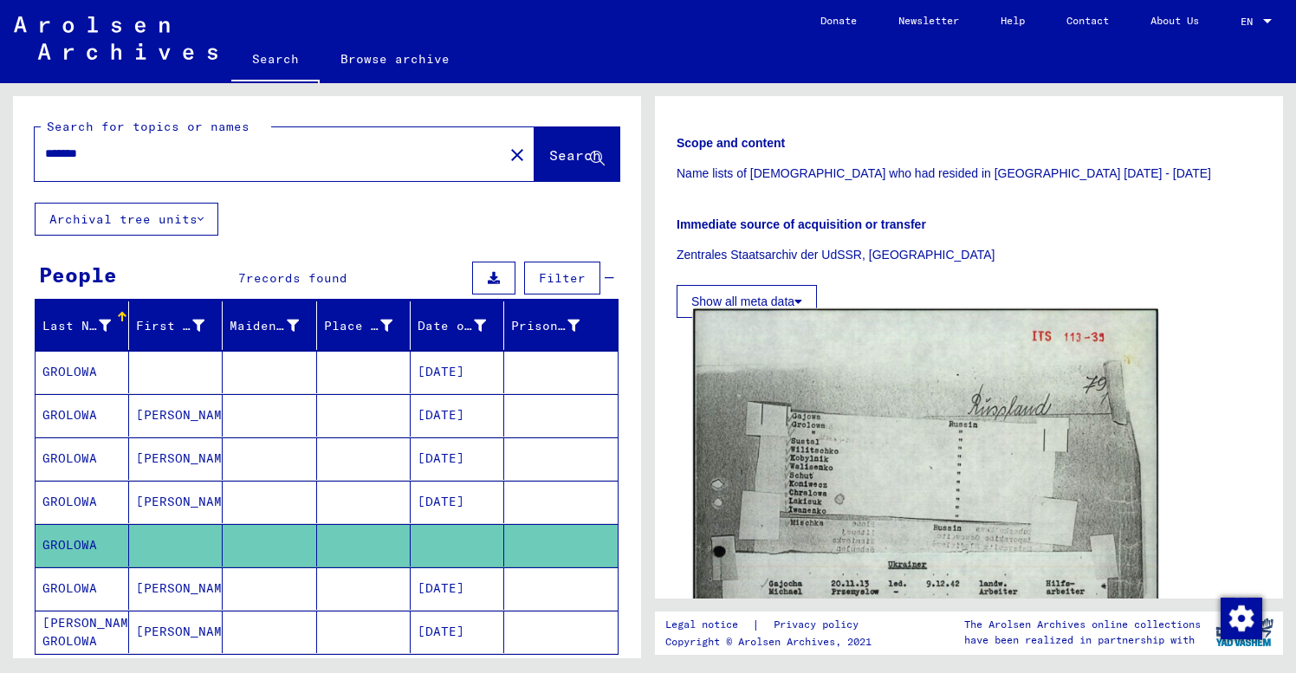
scroll to position [344, 0]
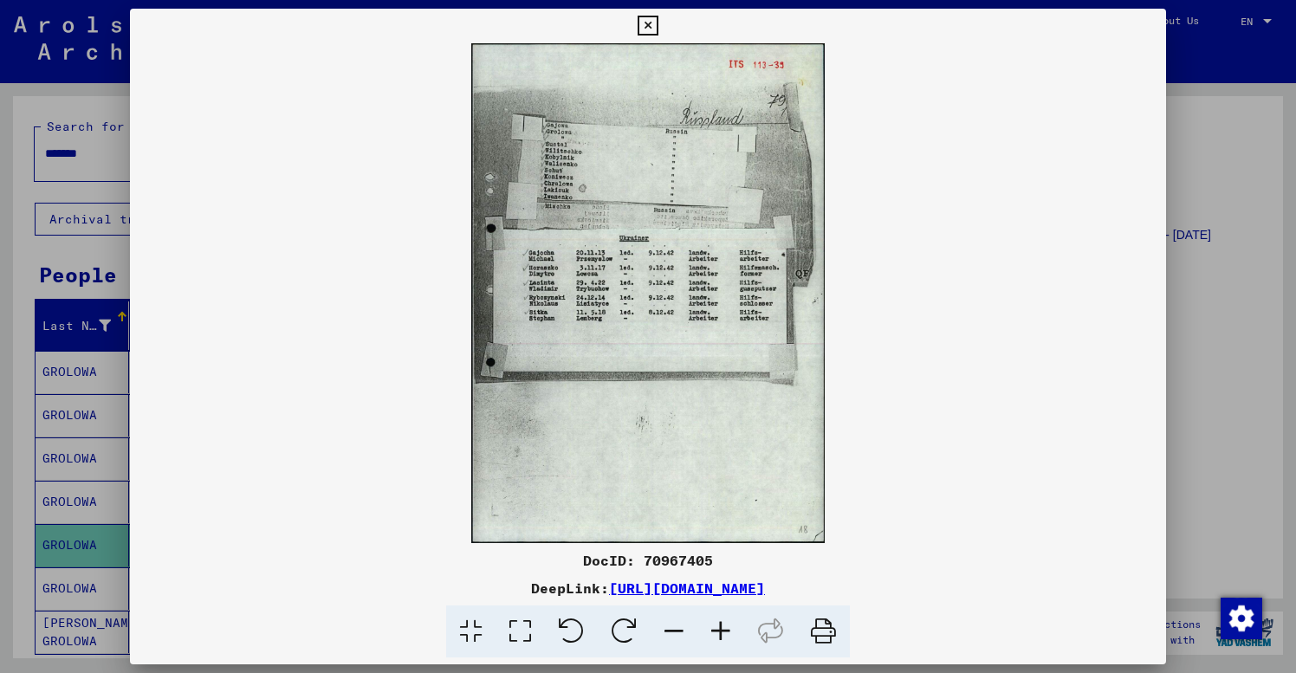
click at [722, 632] on icon at bounding box center [720, 632] width 47 height 53
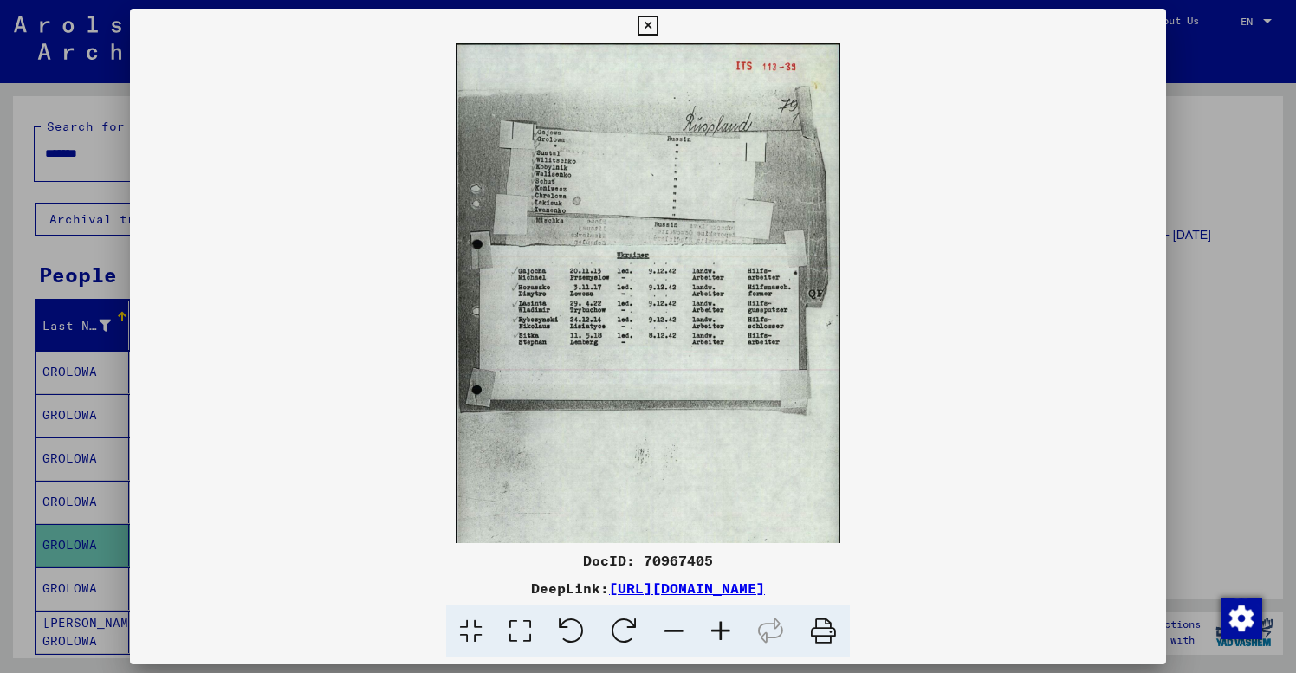
click at [722, 632] on icon at bounding box center [720, 632] width 47 height 53
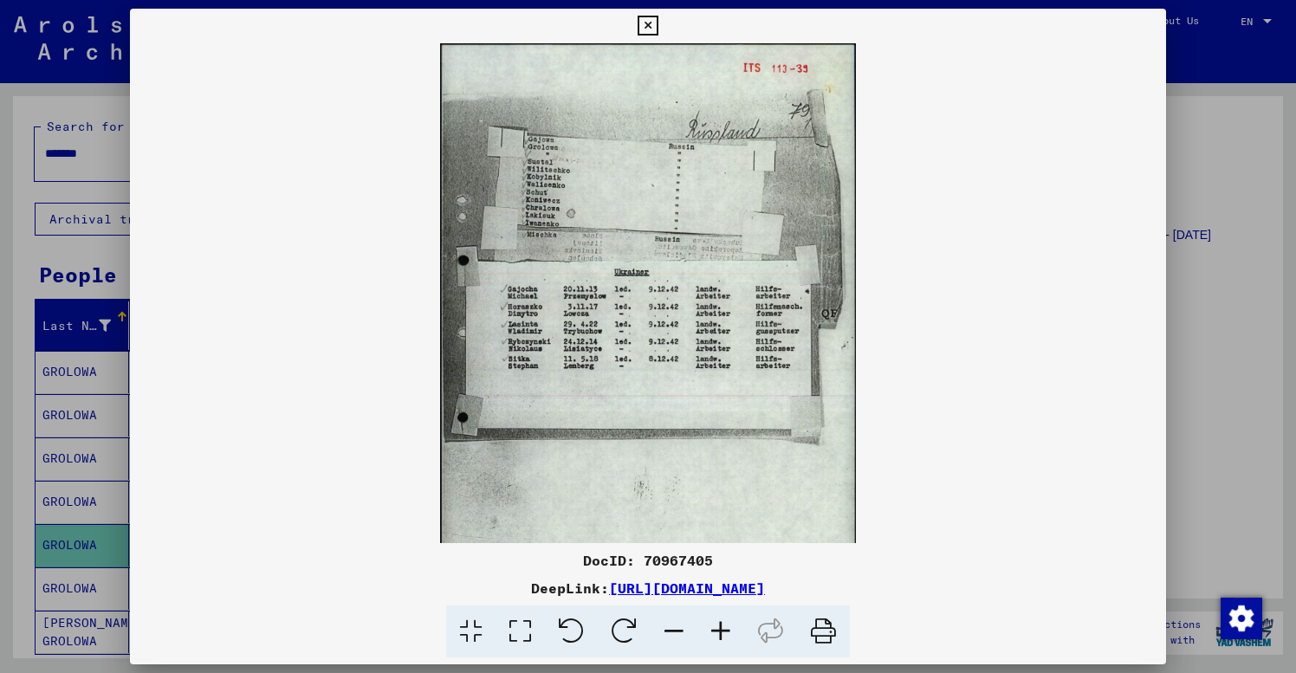
click at [722, 632] on icon at bounding box center [720, 632] width 47 height 53
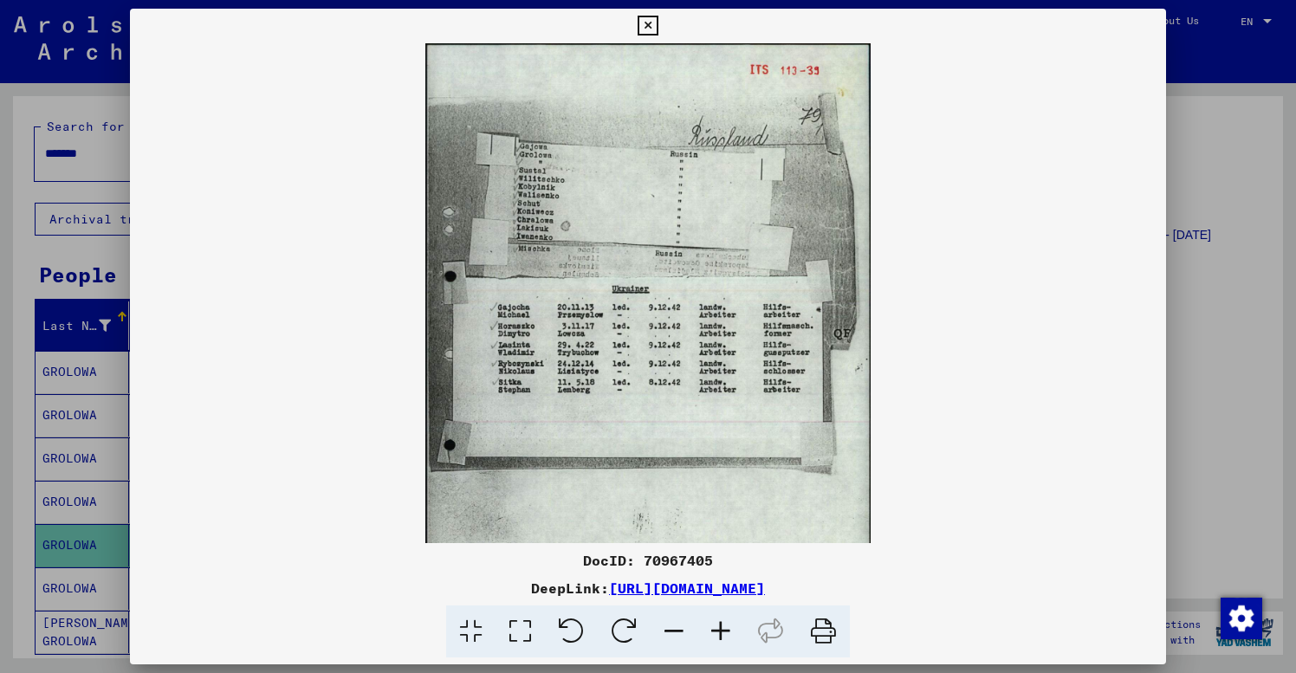
click at [722, 632] on icon at bounding box center [720, 632] width 47 height 53
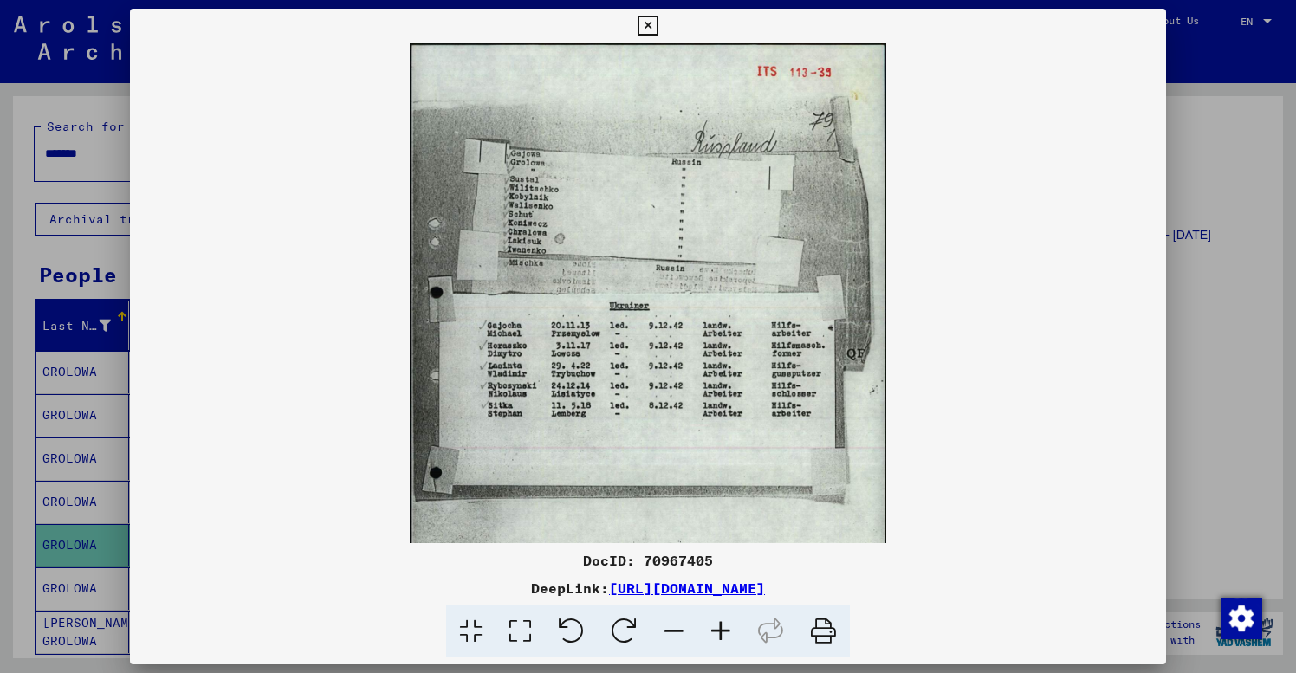
click at [722, 632] on icon at bounding box center [720, 632] width 47 height 53
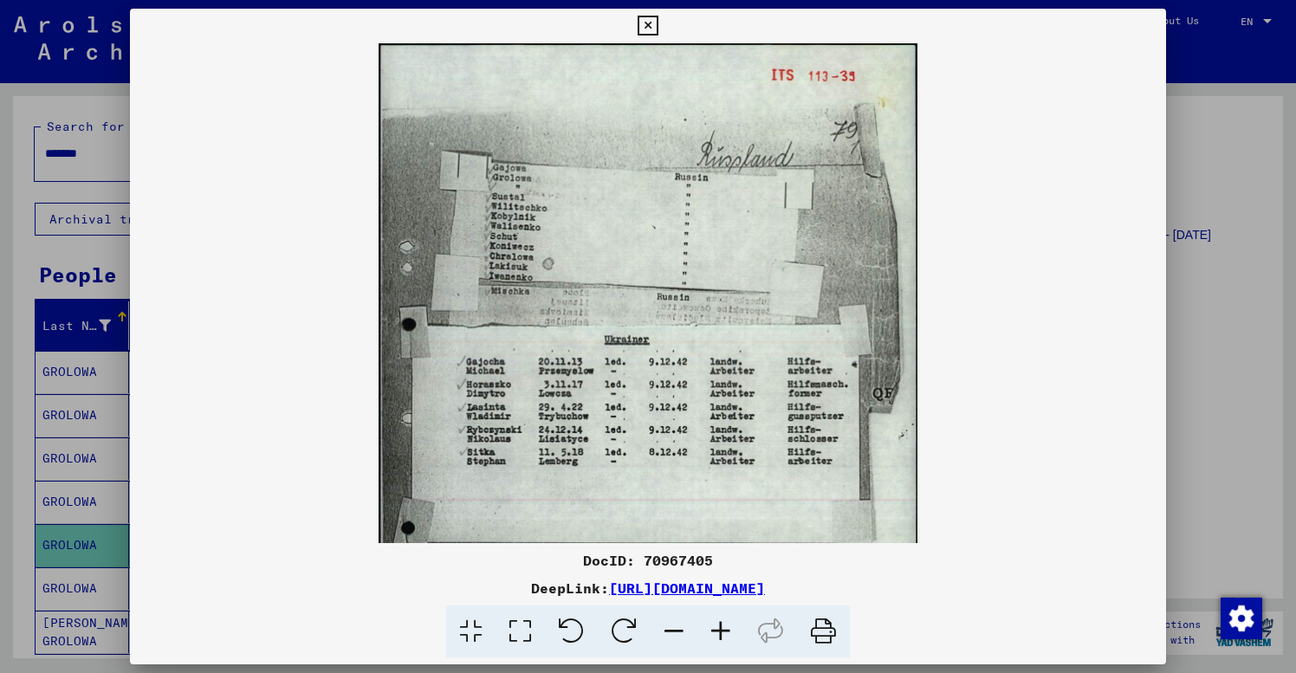
click at [722, 632] on icon at bounding box center [720, 632] width 47 height 53
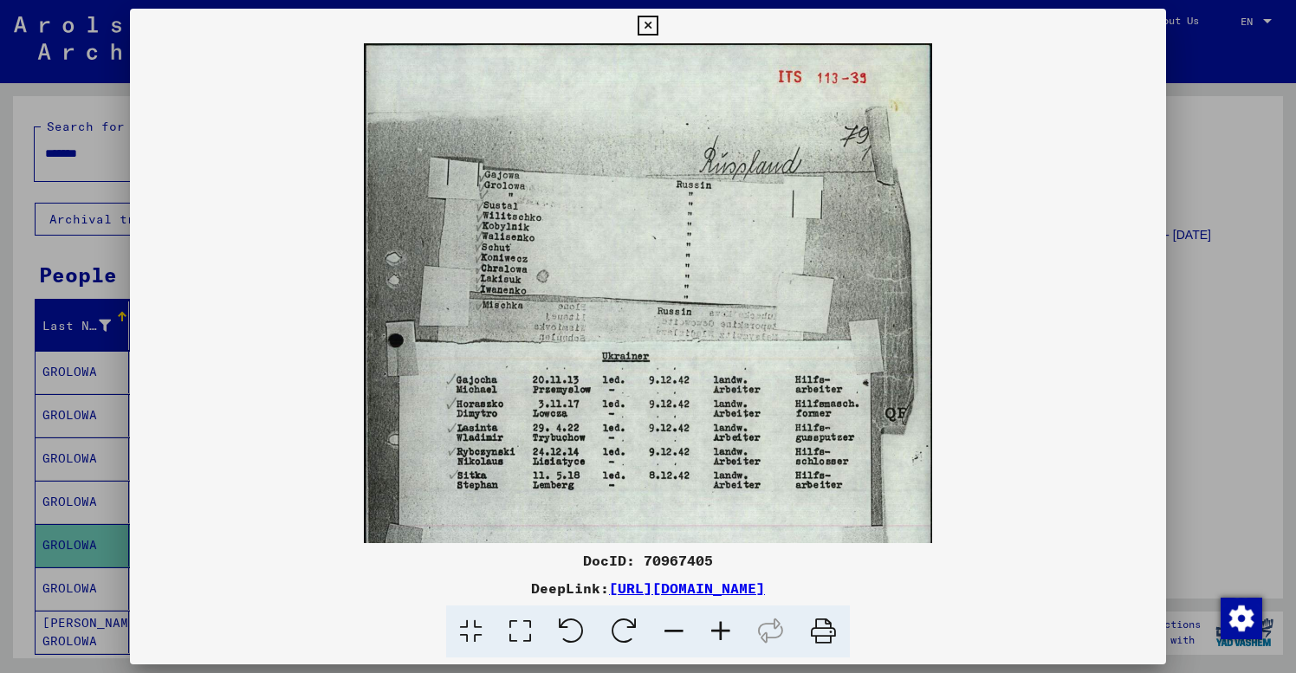
click at [722, 632] on icon at bounding box center [720, 632] width 47 height 53
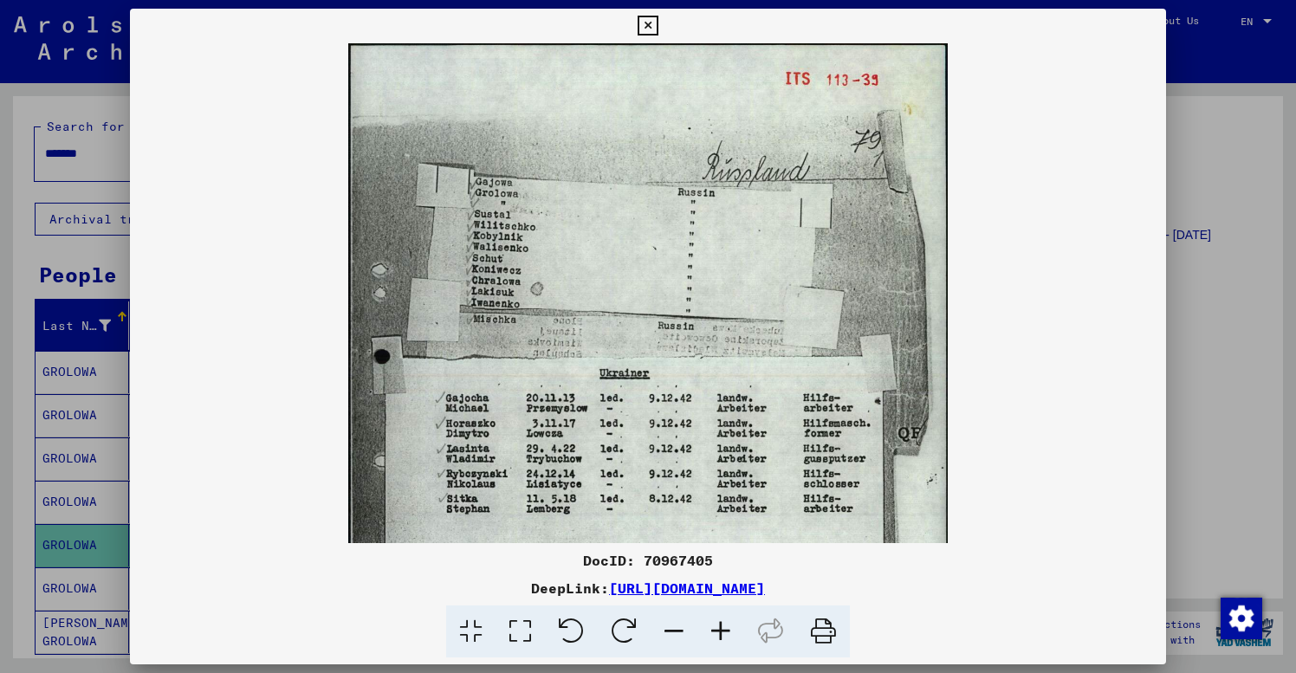
click at [722, 632] on icon at bounding box center [720, 632] width 47 height 53
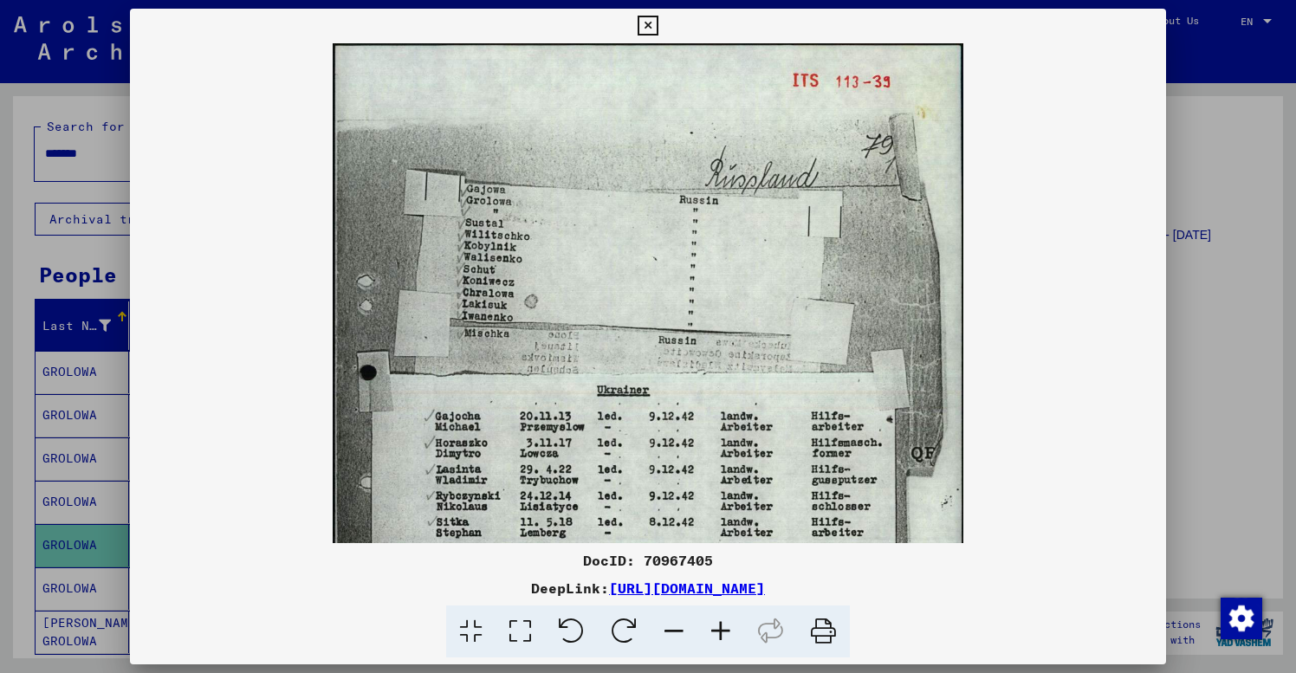
click at [722, 632] on icon at bounding box center [720, 632] width 47 height 53
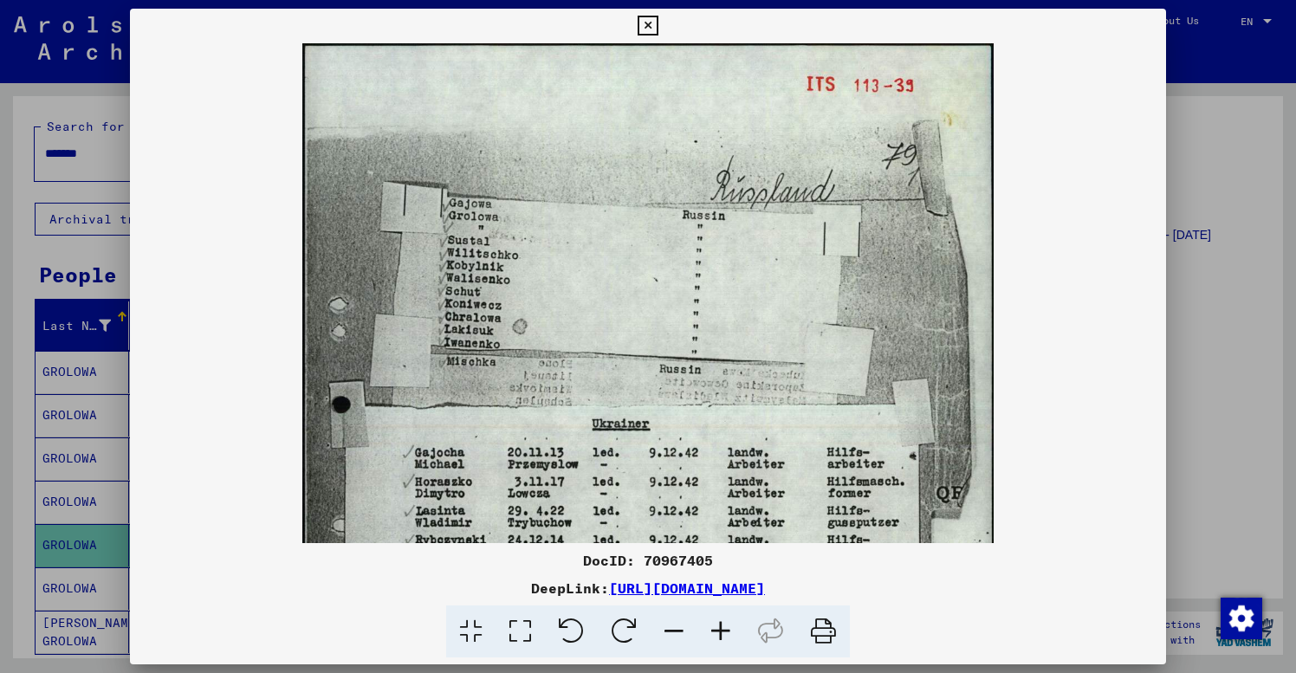
click at [722, 632] on icon at bounding box center [720, 632] width 47 height 53
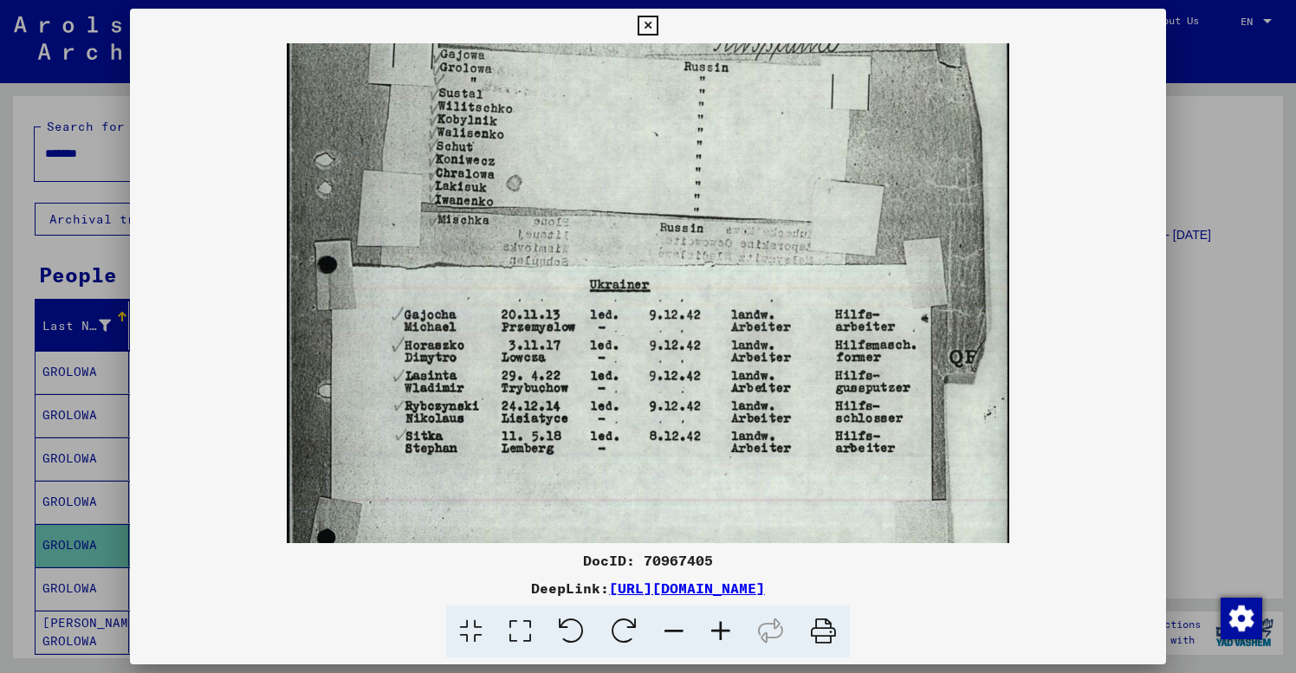
drag, startPoint x: 859, startPoint y: 298, endPoint x: 898, endPoint y: 124, distance: 178.5
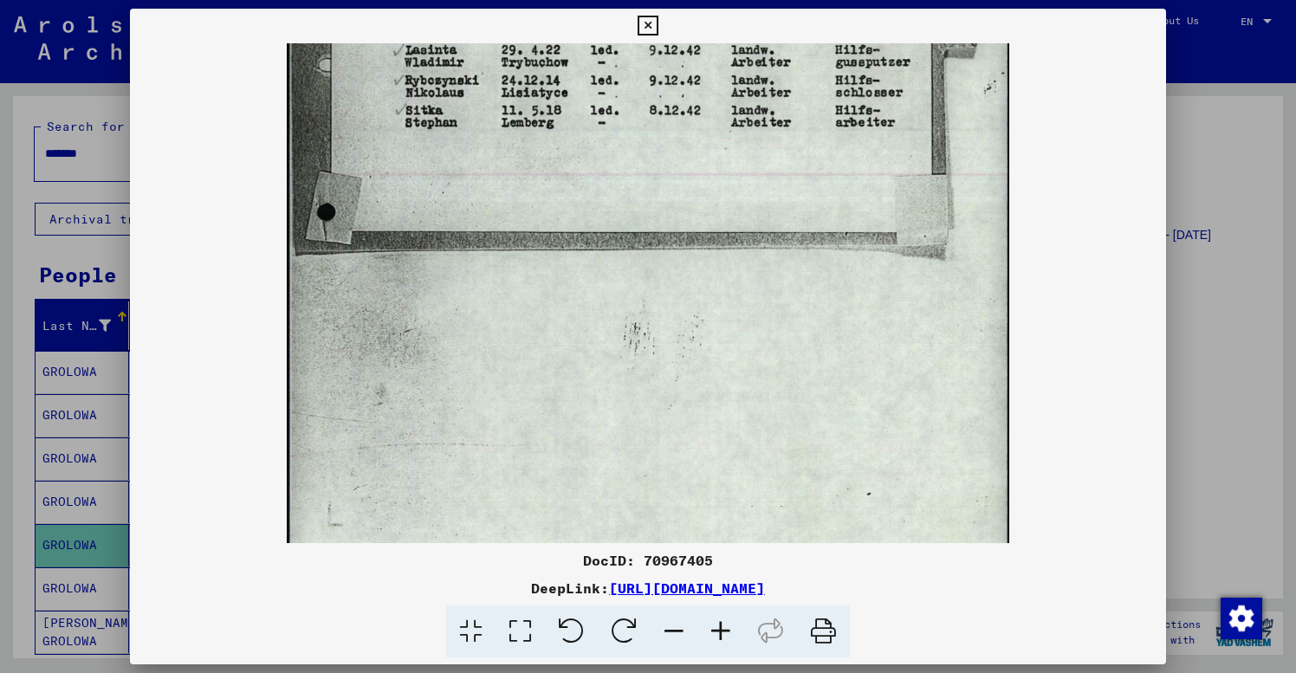
drag, startPoint x: 905, startPoint y: 364, endPoint x: 929, endPoint y: 71, distance: 293.8
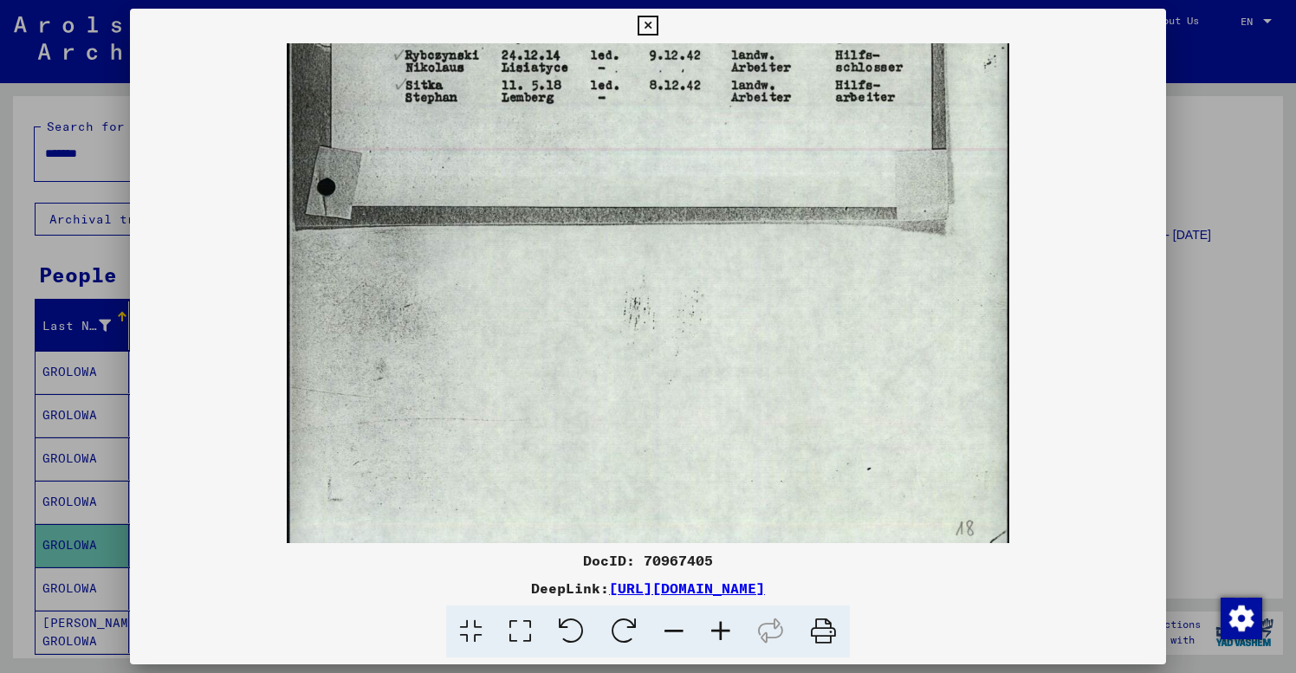
scroll to position [37, 0]
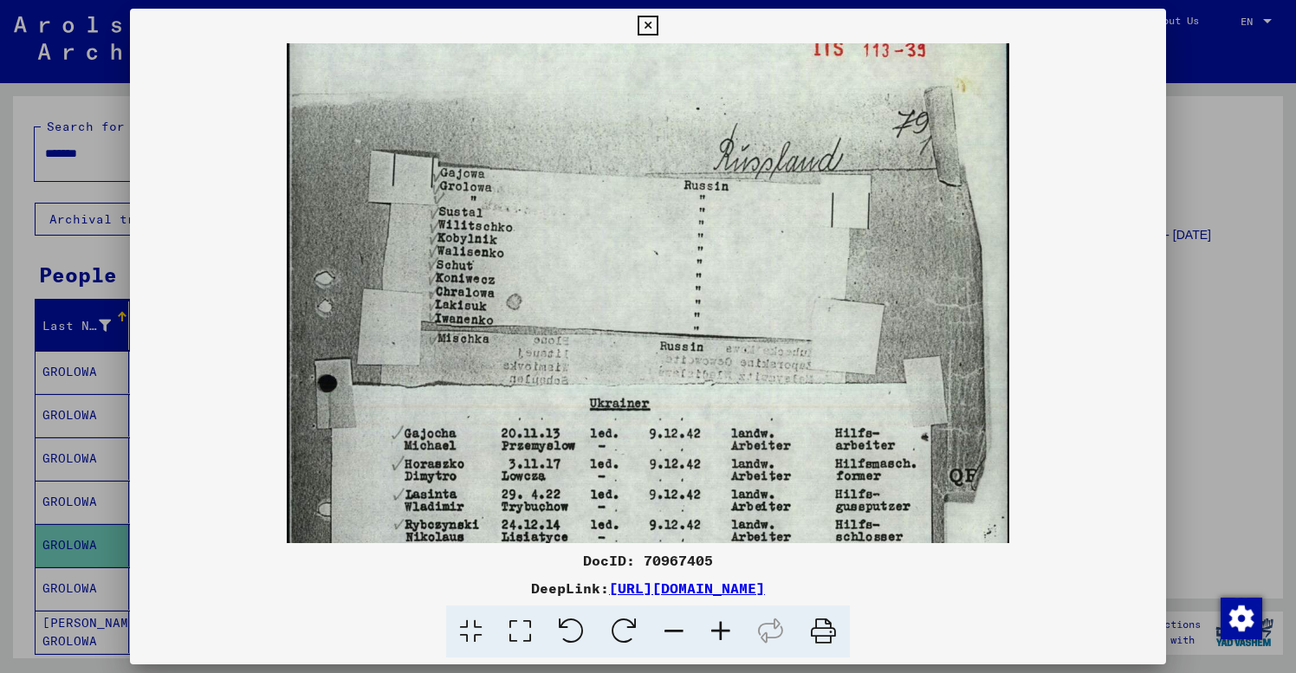
drag, startPoint x: 871, startPoint y: 363, endPoint x: 896, endPoint y: 566, distance: 204.3
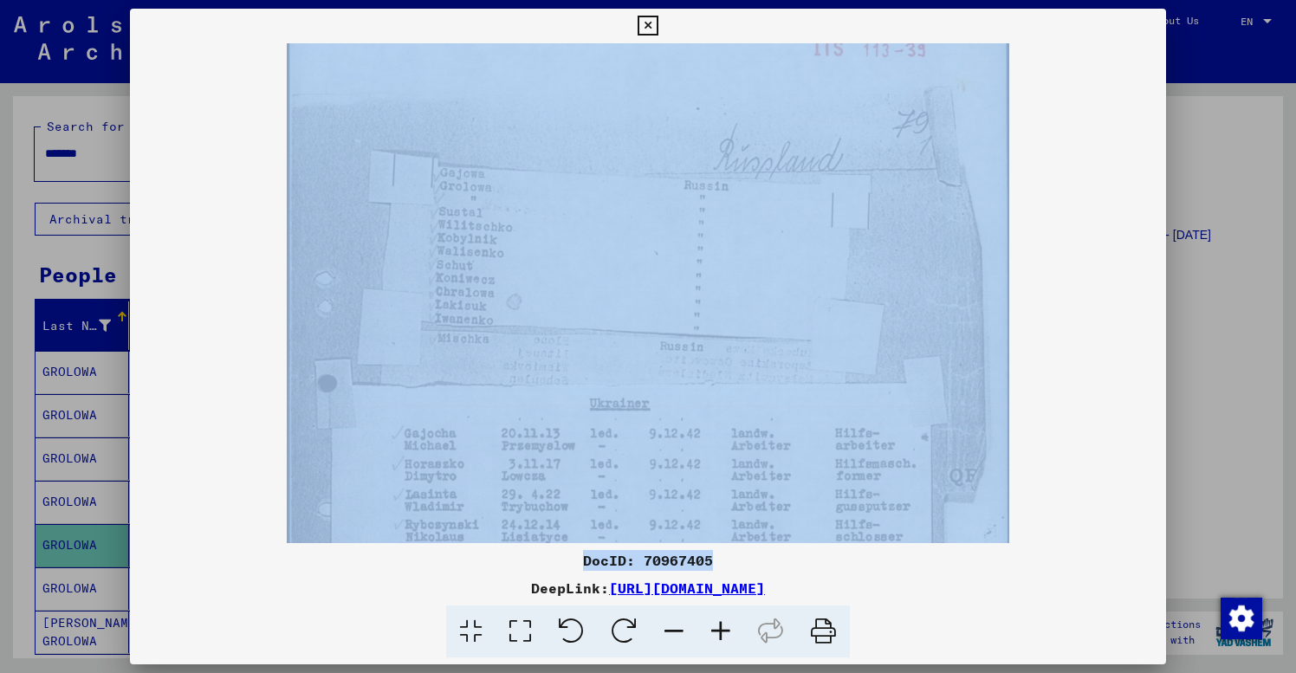
scroll to position [0, 0]
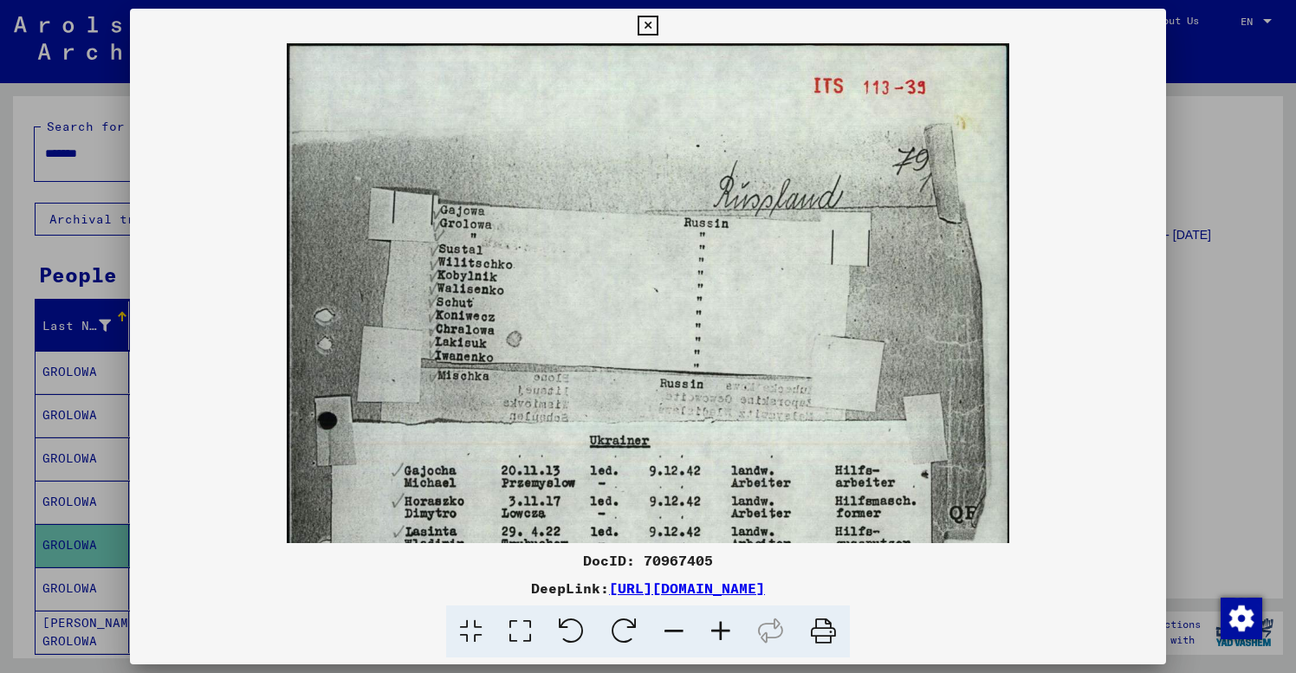
drag, startPoint x: 918, startPoint y: 159, endPoint x: 896, endPoint y: 413, distance: 255.6
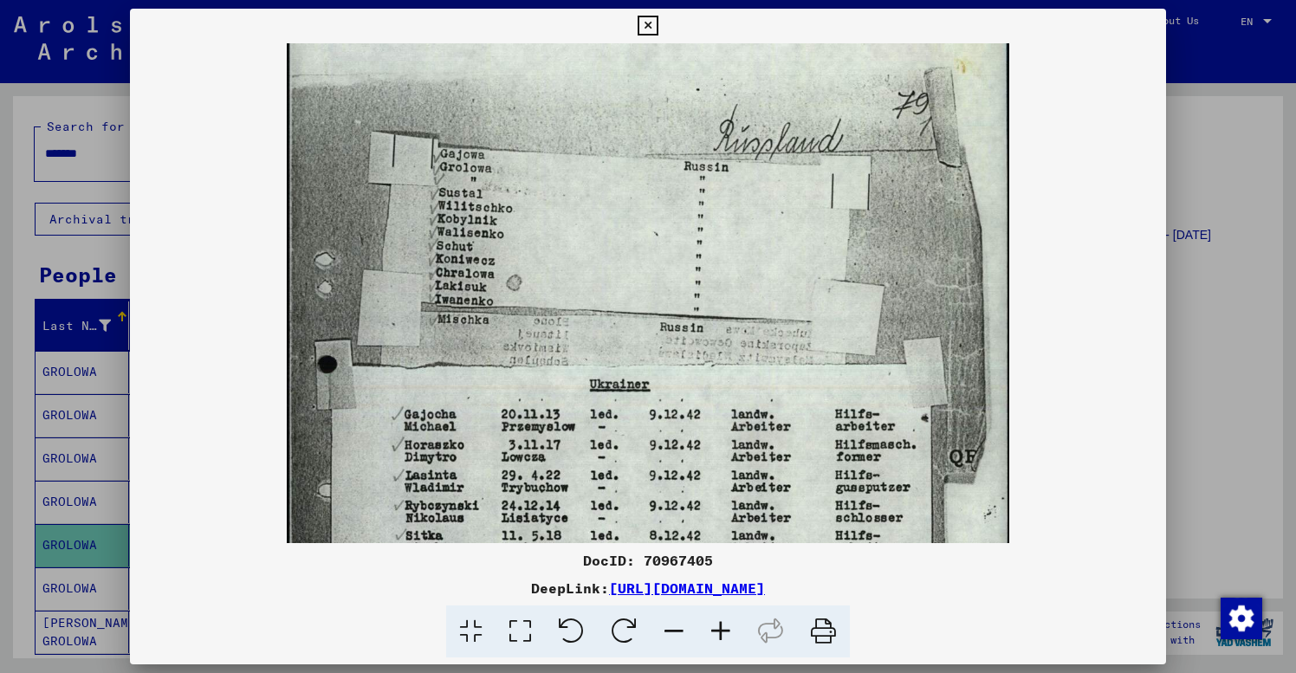
click at [658, 24] on icon at bounding box center [648, 26] width 20 height 21
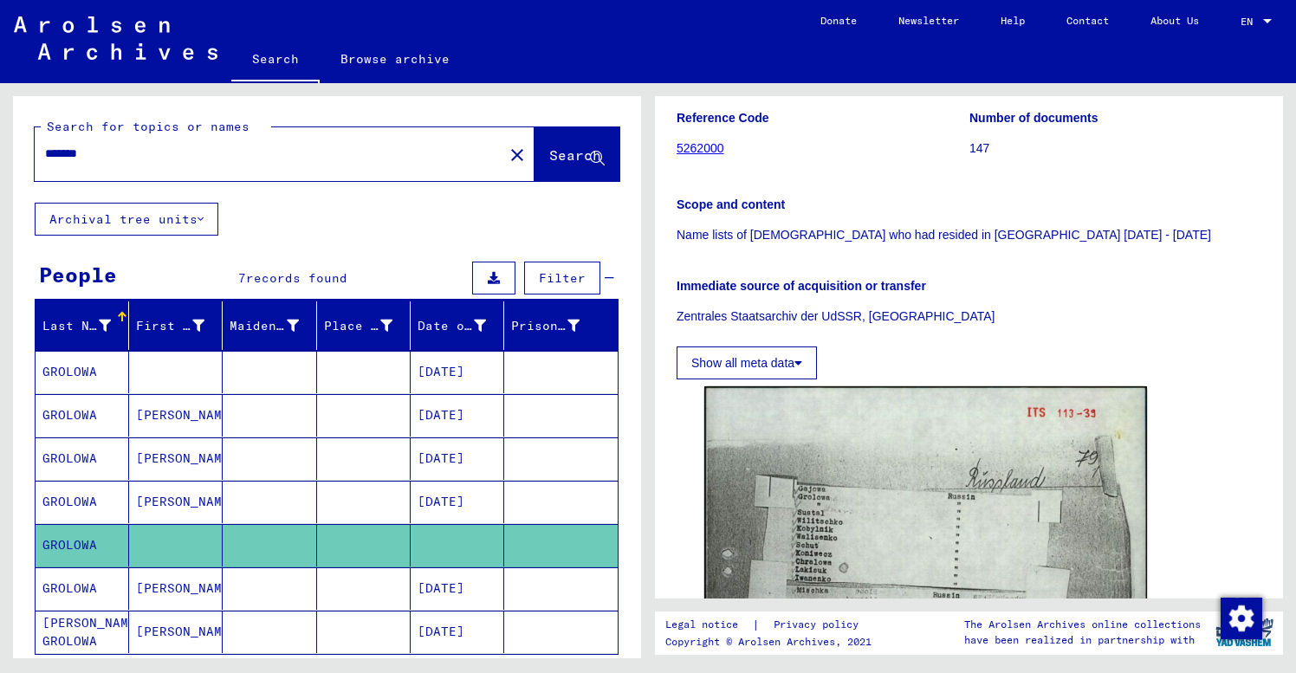
click at [746, 347] on button "Show all meta data" at bounding box center [747, 363] width 140 height 33
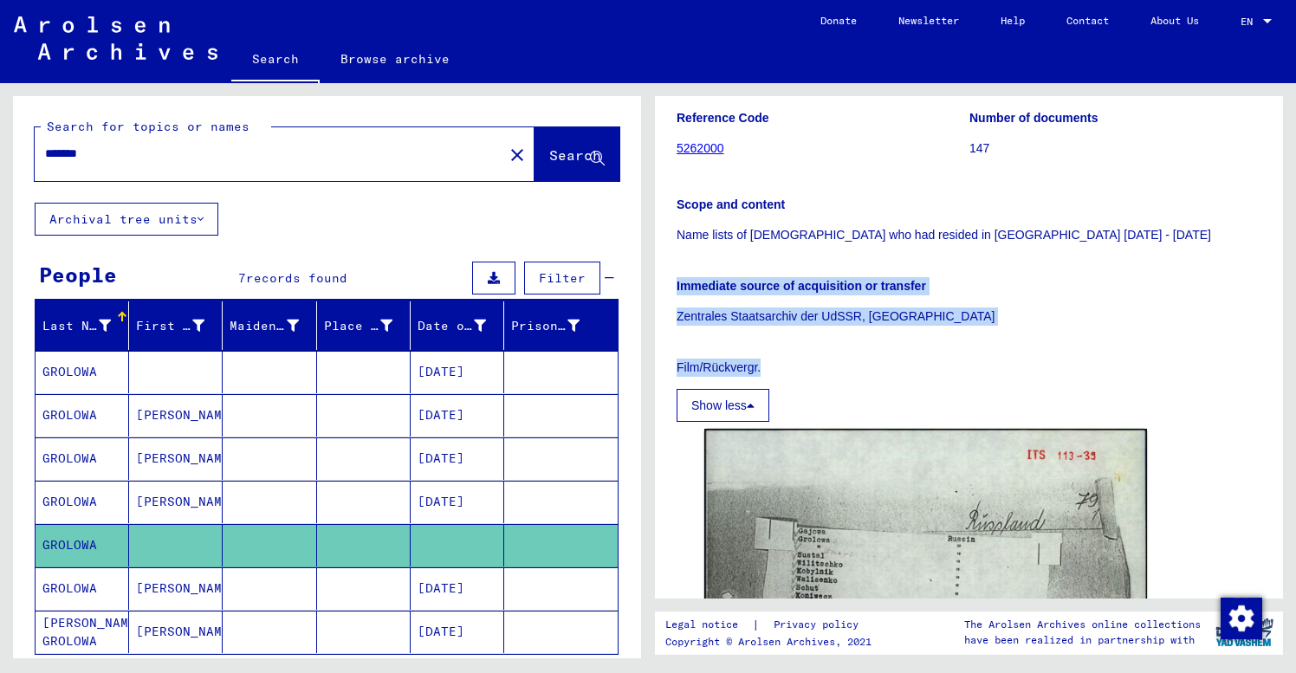
drag, startPoint x: 1023, startPoint y: 342, endPoint x: 1033, endPoint y: 220, distance: 122.5
click at [1033, 223] on div "Reference Code 5262000 Number of documents 147 Scope and content Name lists of …" at bounding box center [969, 259] width 585 height 325
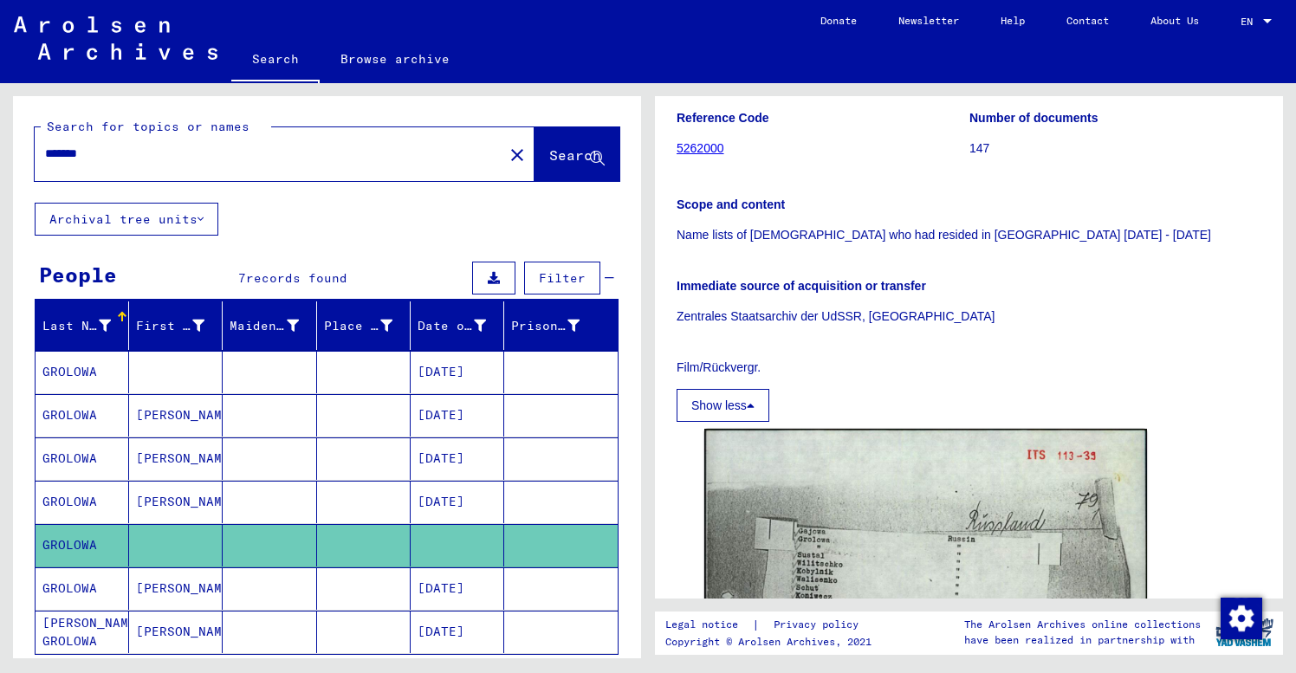
drag, startPoint x: 91, startPoint y: 152, endPoint x: 104, endPoint y: 151, distance: 13.1
click at [104, 151] on input "*******" at bounding box center [269, 154] width 448 height 18
click at [554, 154] on span "Search" at bounding box center [575, 154] width 52 height 17
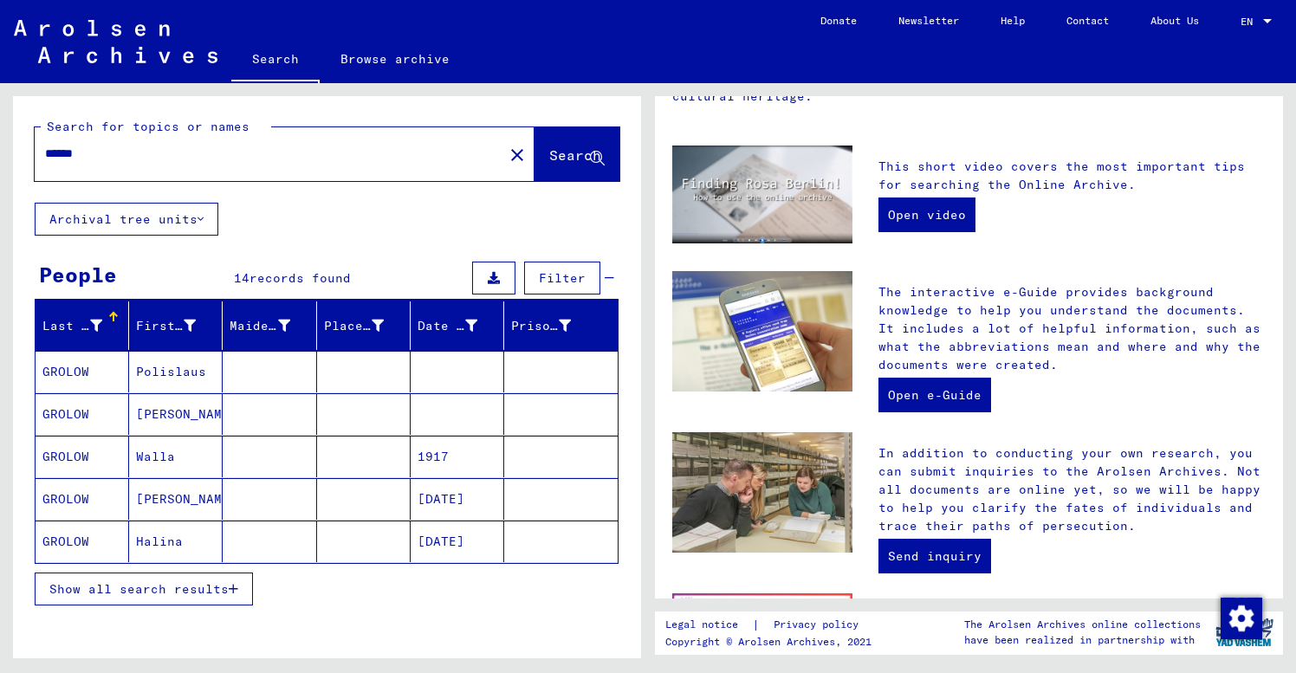
click at [104, 588] on span "Show all search results" at bounding box center [138, 589] width 179 height 16
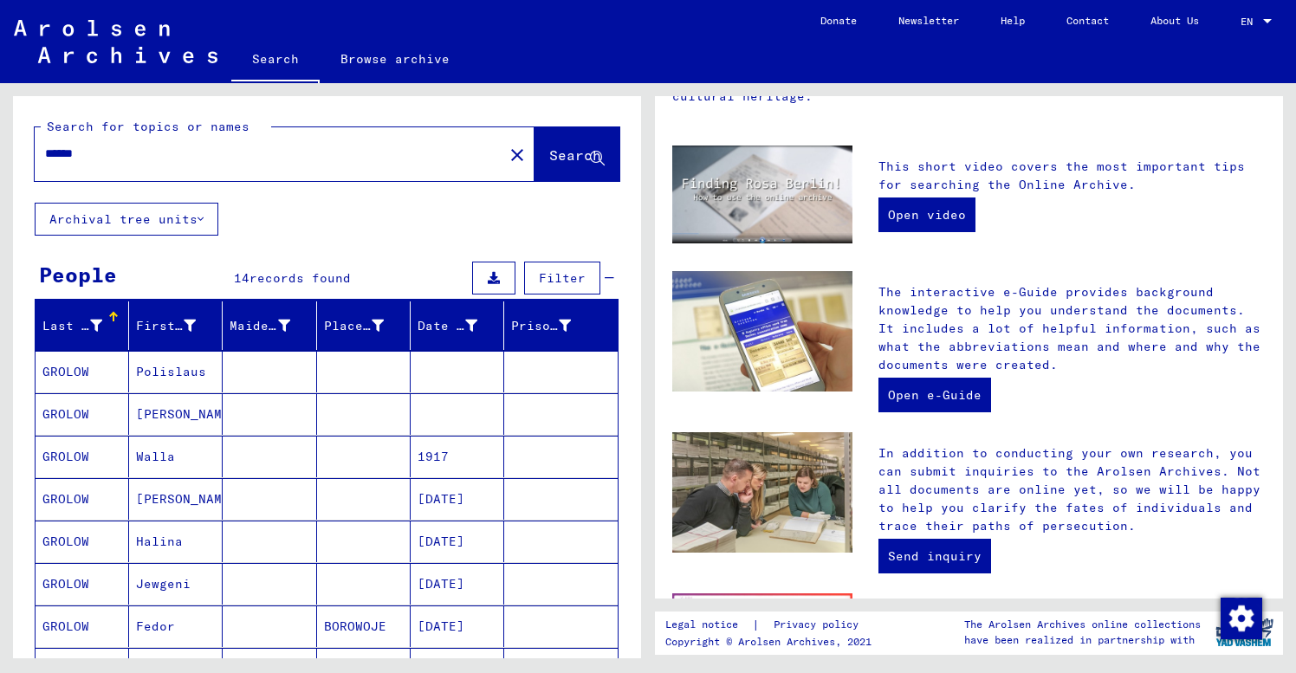
click at [24, 425] on div "Last Name First Name Maiden Name Place of Birth Date of Birth Prisoner # [PERSO…" at bounding box center [327, 680] width 628 height 757
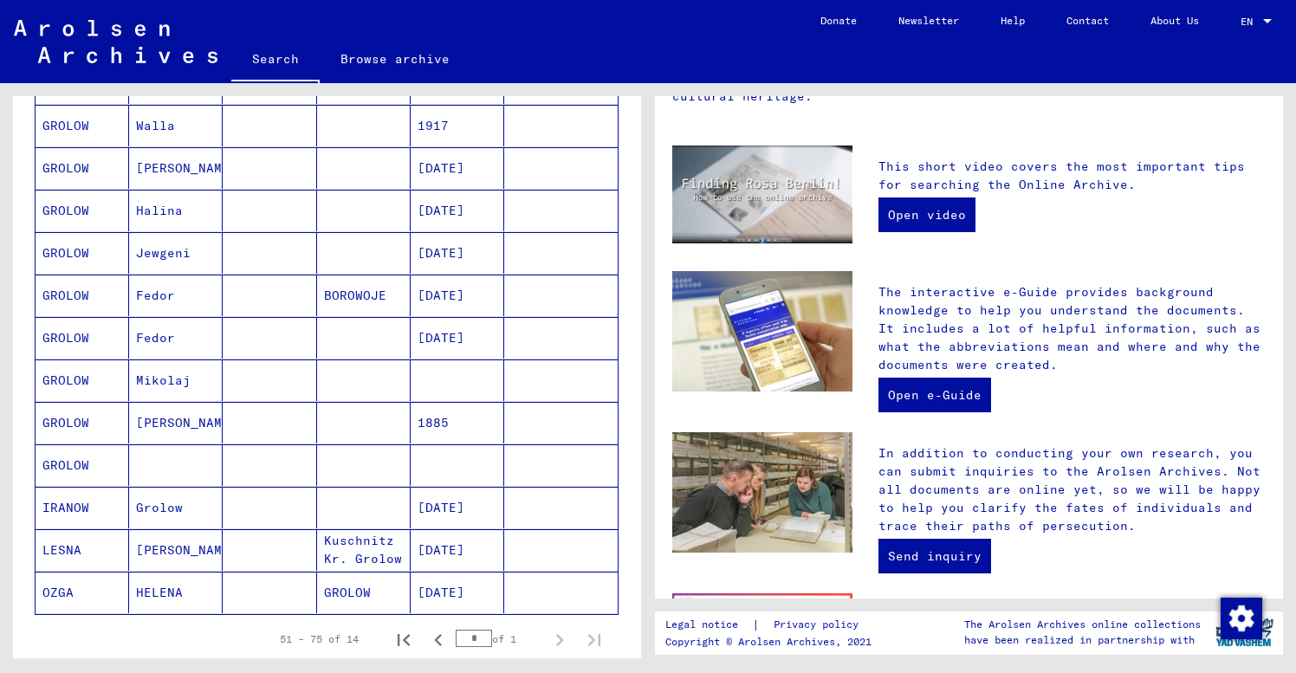
scroll to position [343, 0]
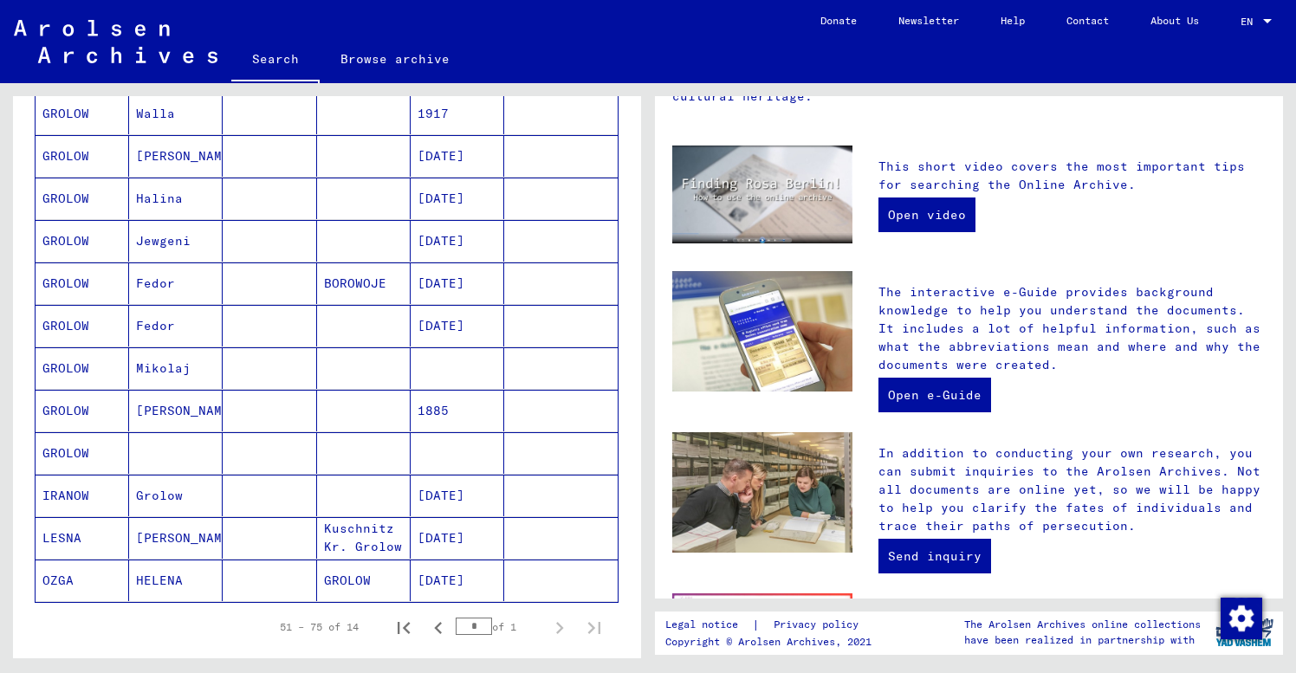
click at [163, 453] on mat-cell at bounding box center [176, 453] width 94 height 42
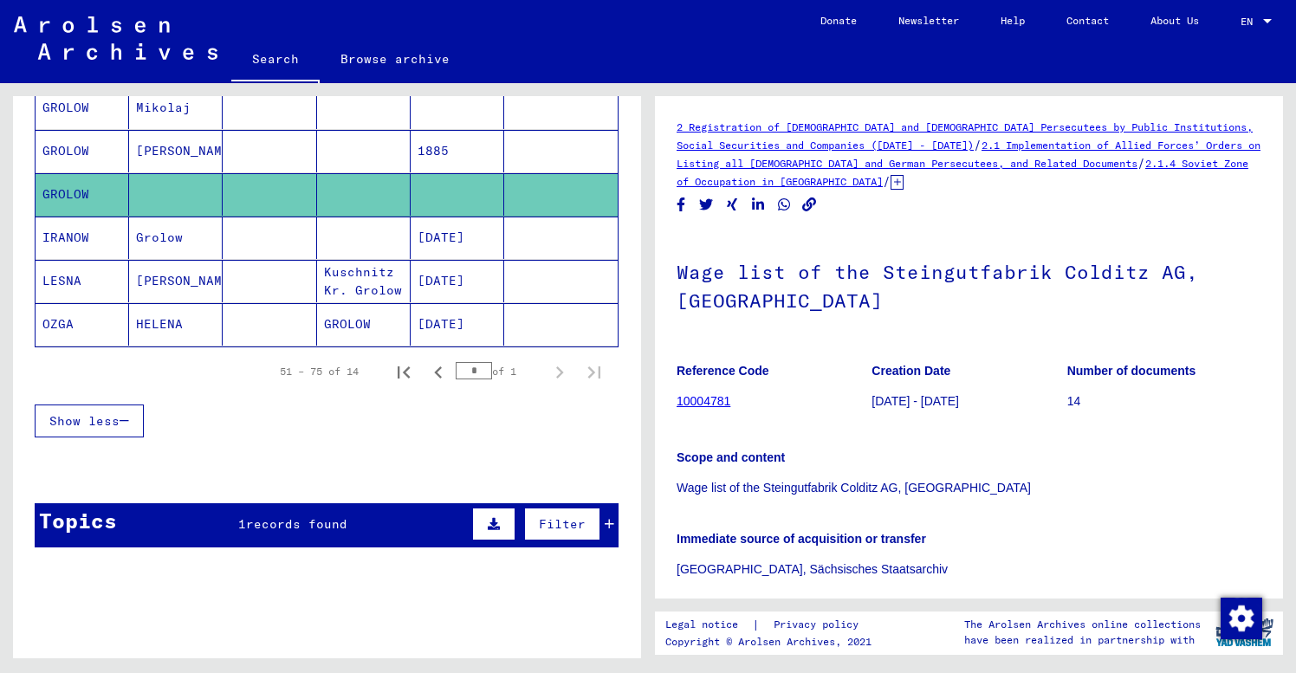
scroll to position [626, 0]
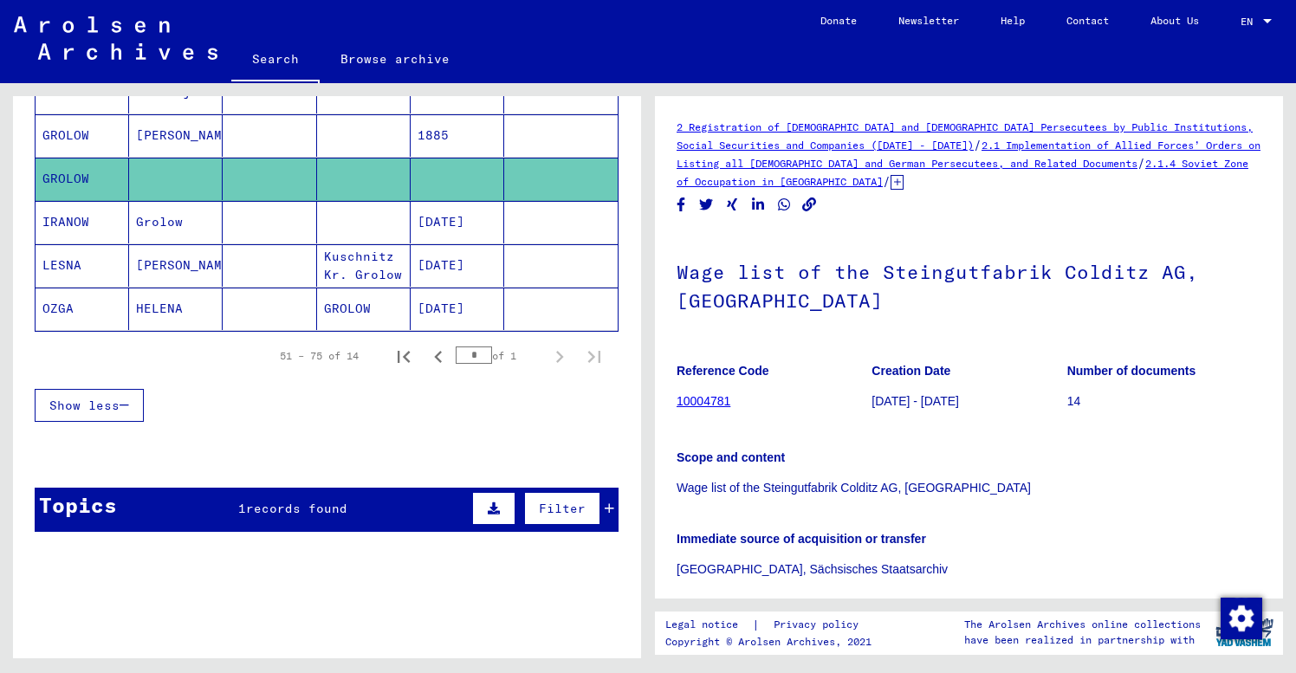
click at [1064, 473] on div "Scope and content Wage list of the Steingutfabrik Colditz AG, [GEOGRAPHIC_DATA]" at bounding box center [969, 462] width 585 height 69
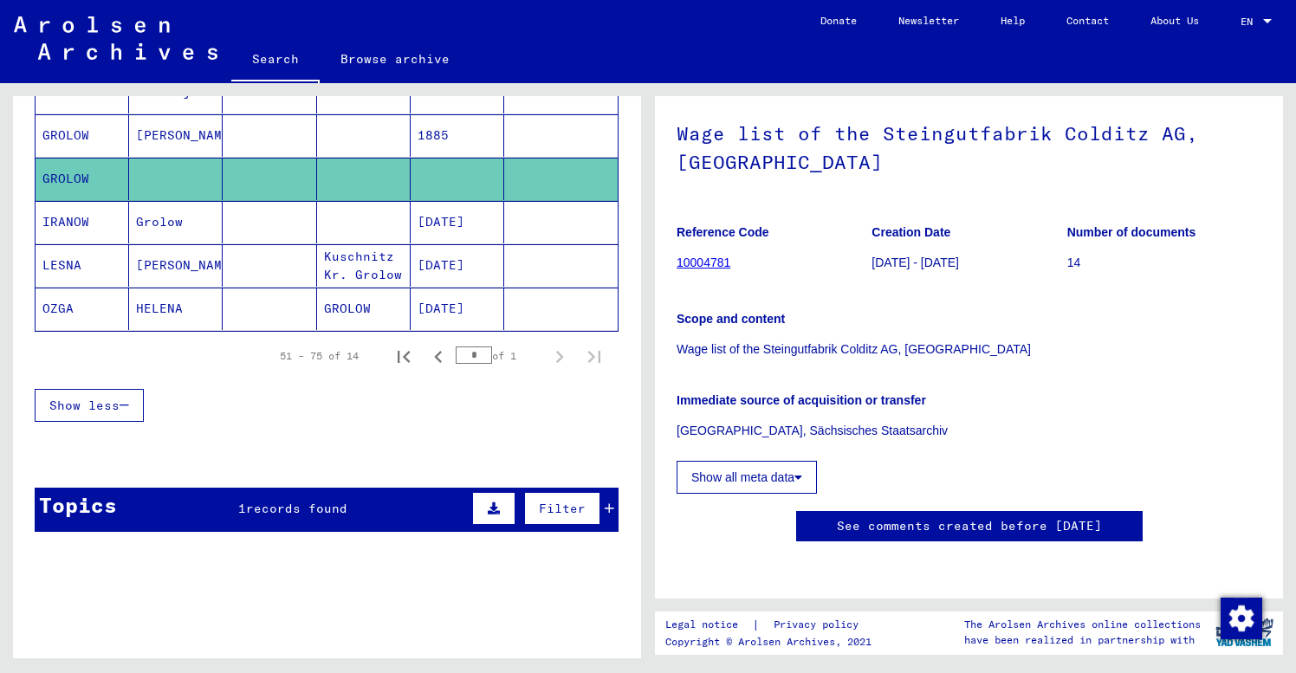
scroll to position [167, 0]
click at [734, 461] on button "Show all meta data" at bounding box center [747, 477] width 140 height 33
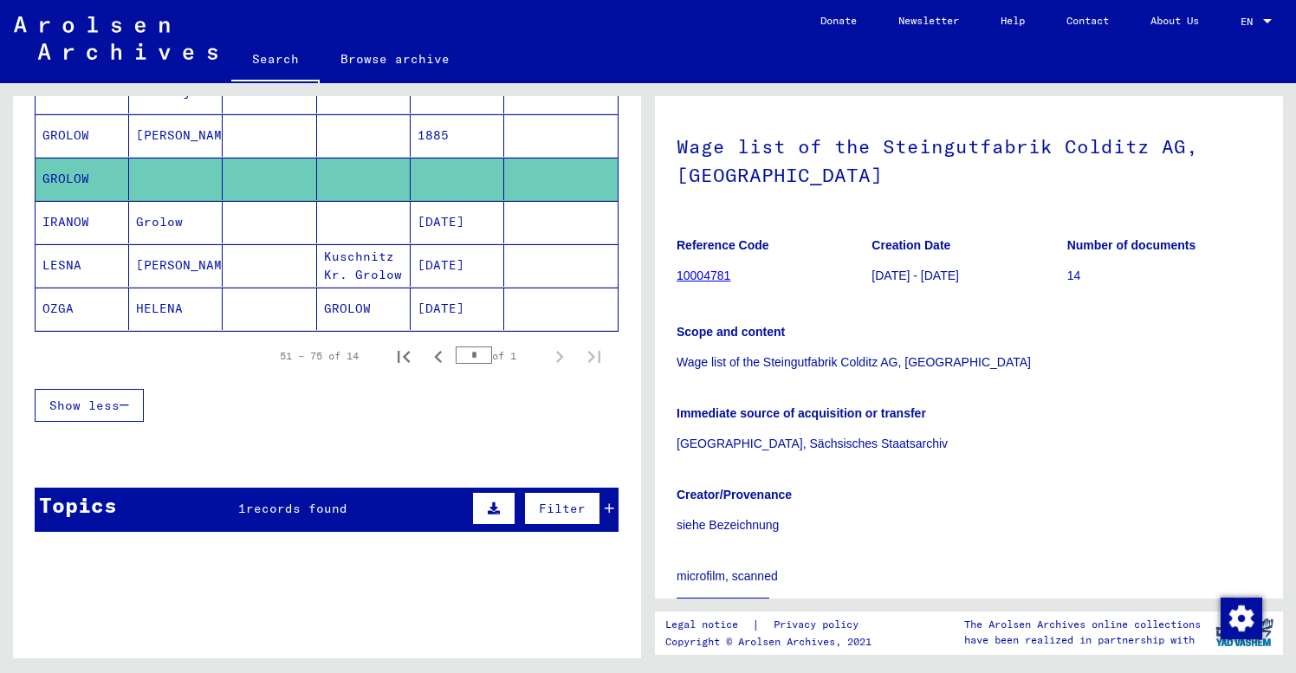
click at [1086, 386] on div "Immediate source of acquisition or transfer [GEOGRAPHIC_DATA], Sächsisches Staa…" at bounding box center [969, 418] width 585 height 69
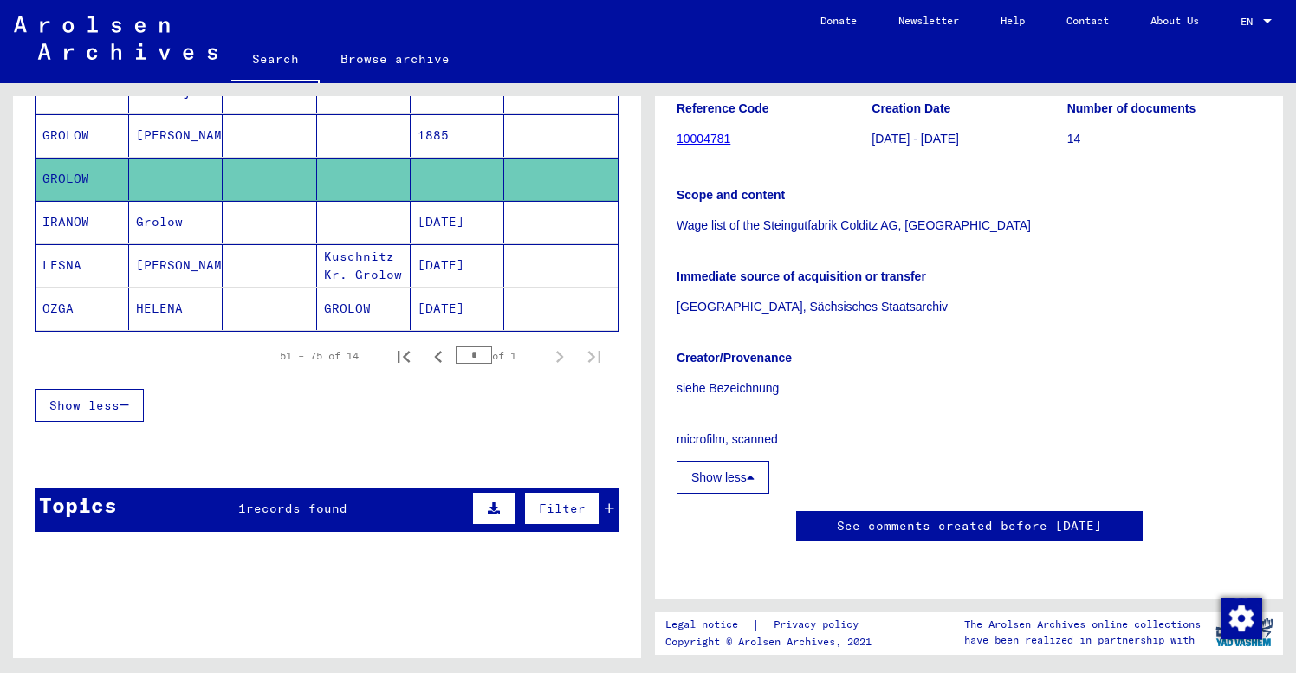
scroll to position [291, 0]
click at [23, 267] on div "Last Name First Name Maiden Name Place of Birth Date of Birth Prisoner # [PERSO…" at bounding box center [327, 59] width 628 height 769
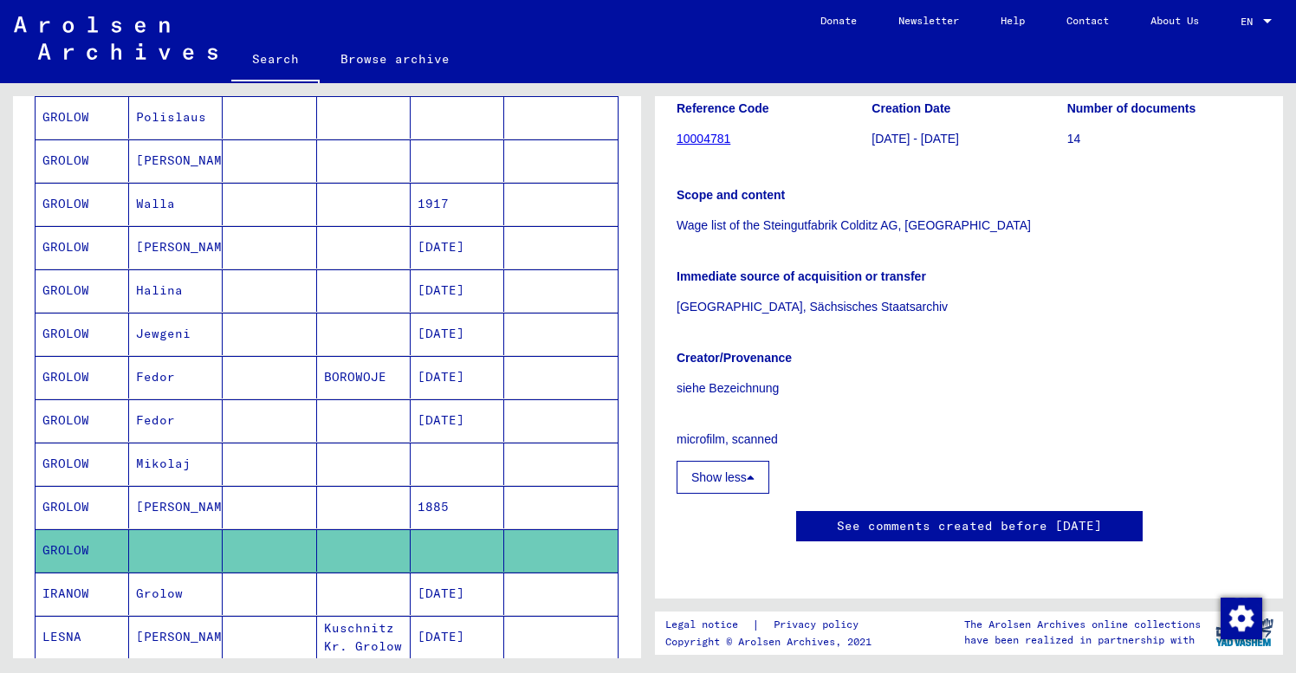
scroll to position [237, 0]
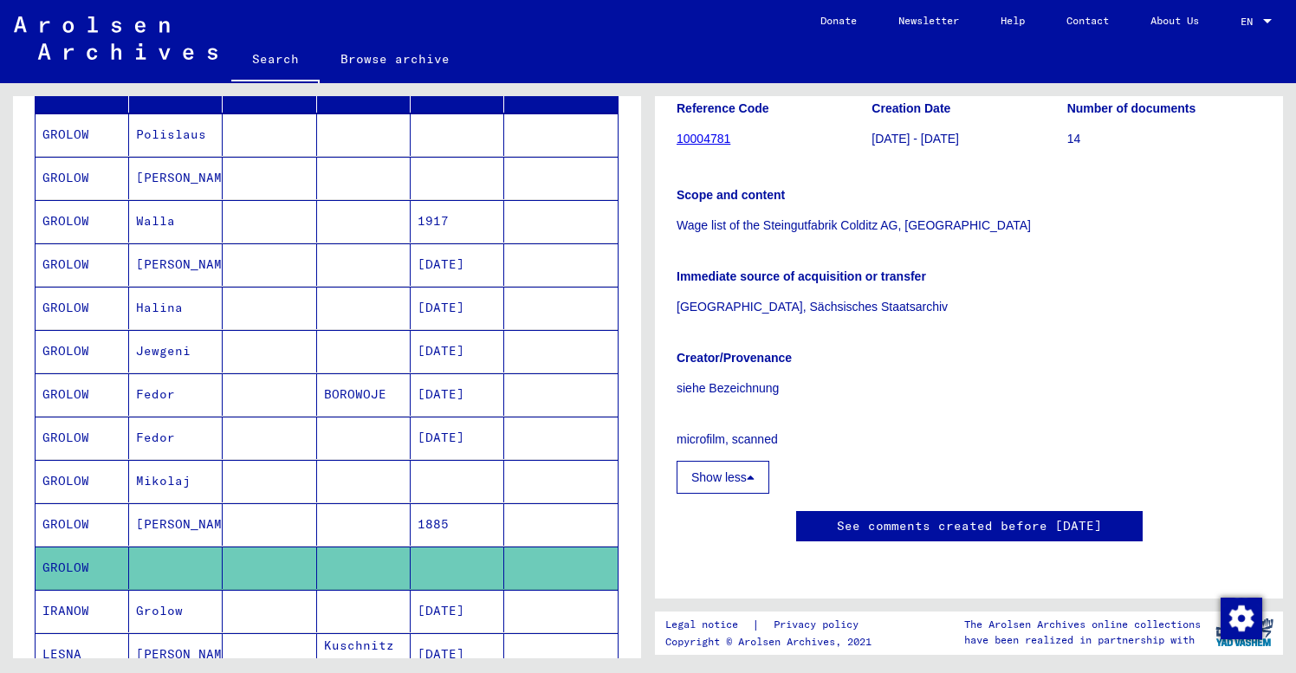
click at [237, 138] on mat-cell at bounding box center [270, 134] width 94 height 42
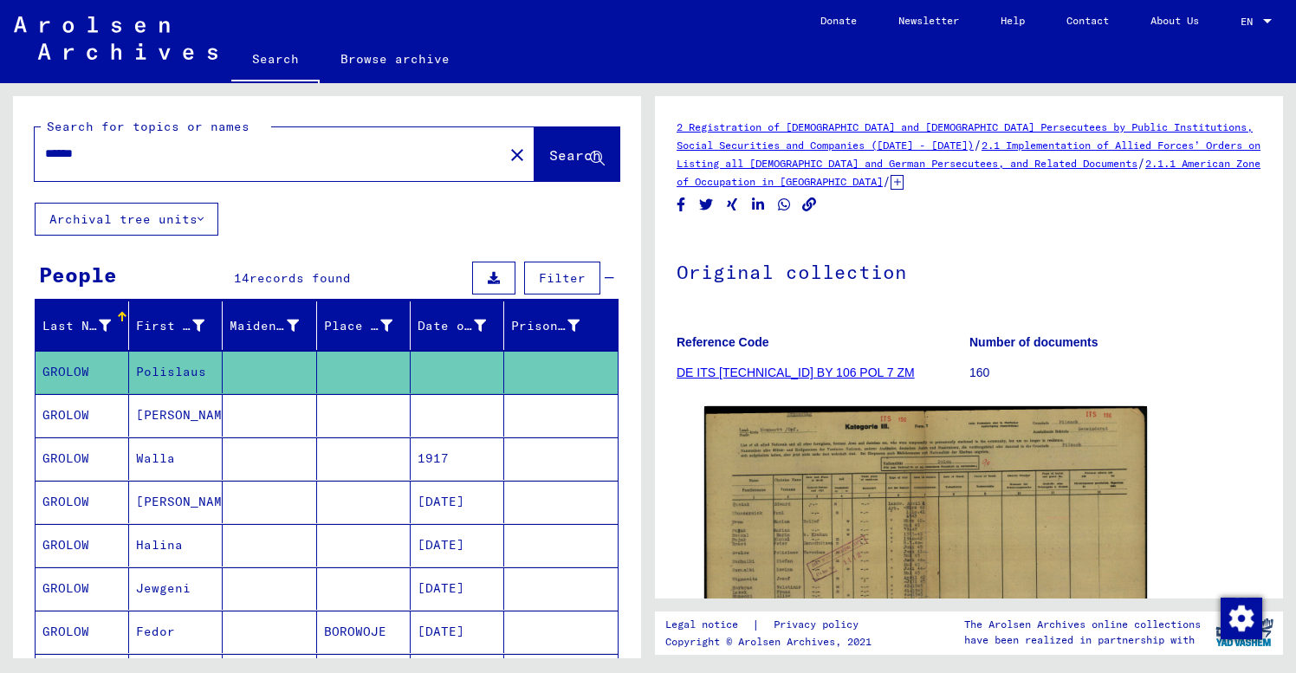
drag, startPoint x: 84, startPoint y: 154, endPoint x: 104, endPoint y: 157, distance: 20.1
click at [104, 155] on input "******" at bounding box center [269, 154] width 448 height 18
click at [565, 152] on span "Search" at bounding box center [575, 154] width 52 height 17
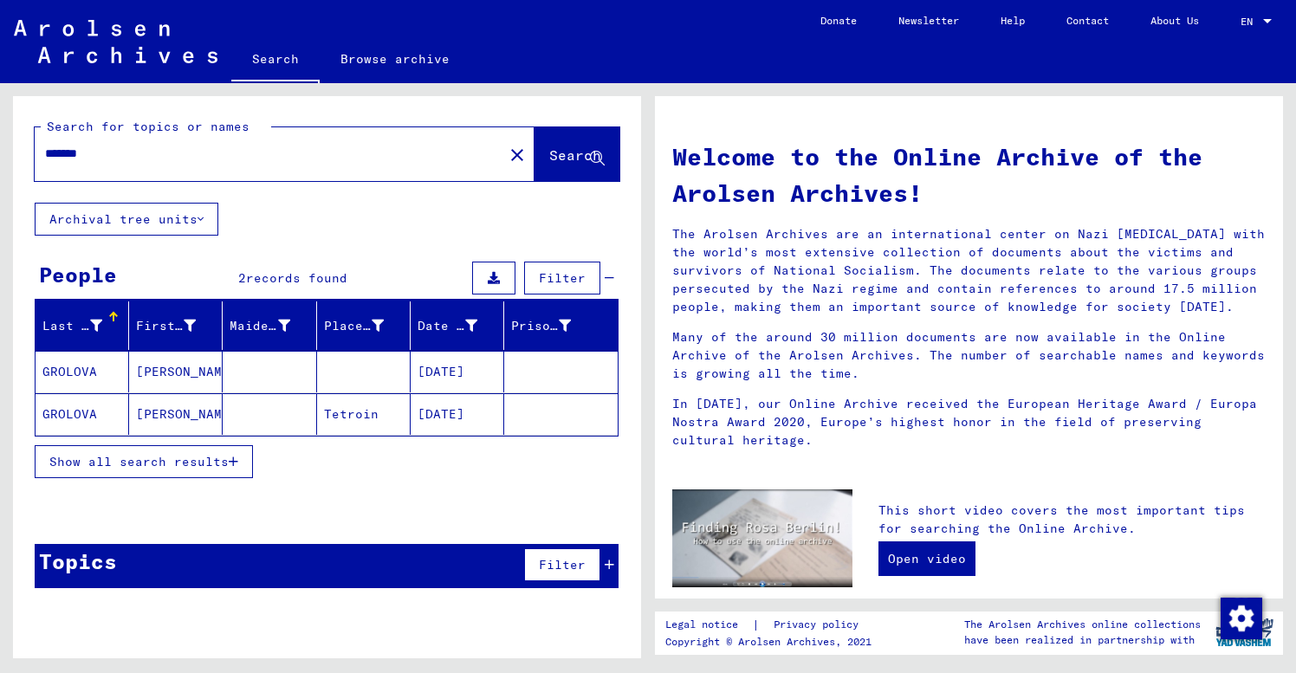
click at [58, 151] on input "*******" at bounding box center [264, 154] width 438 height 18
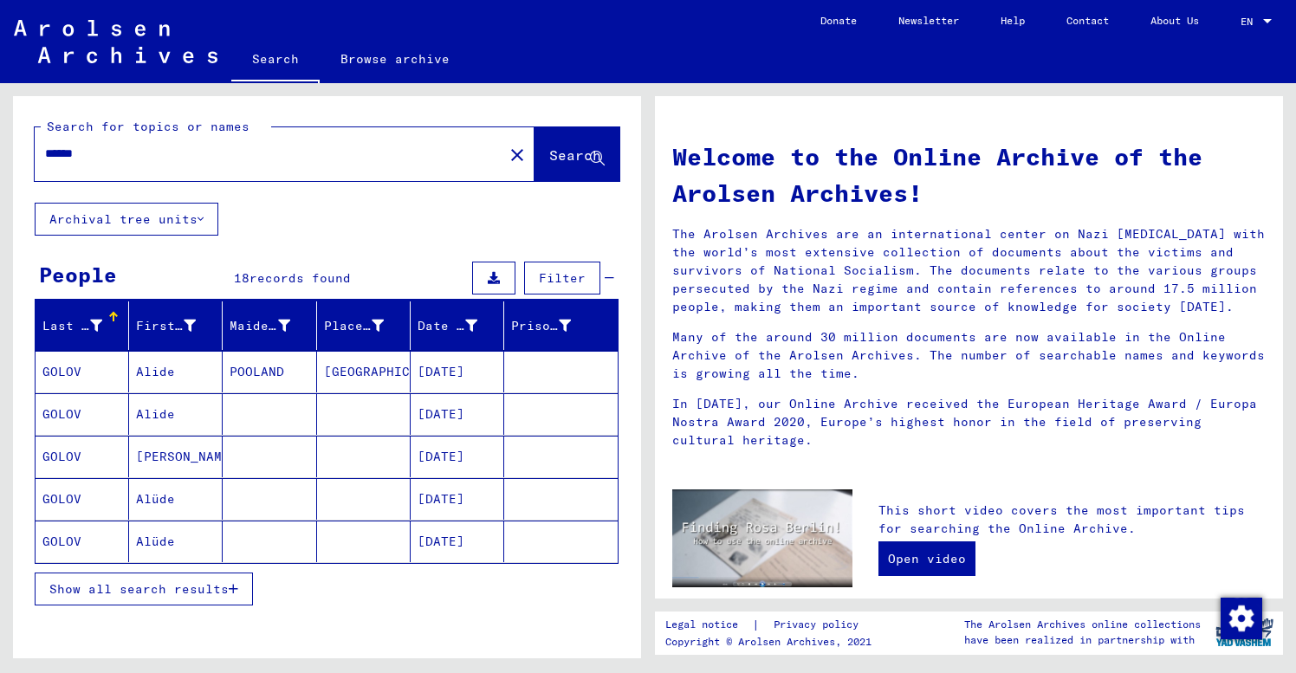
click at [112, 587] on span "Show all search results" at bounding box center [138, 589] width 179 height 16
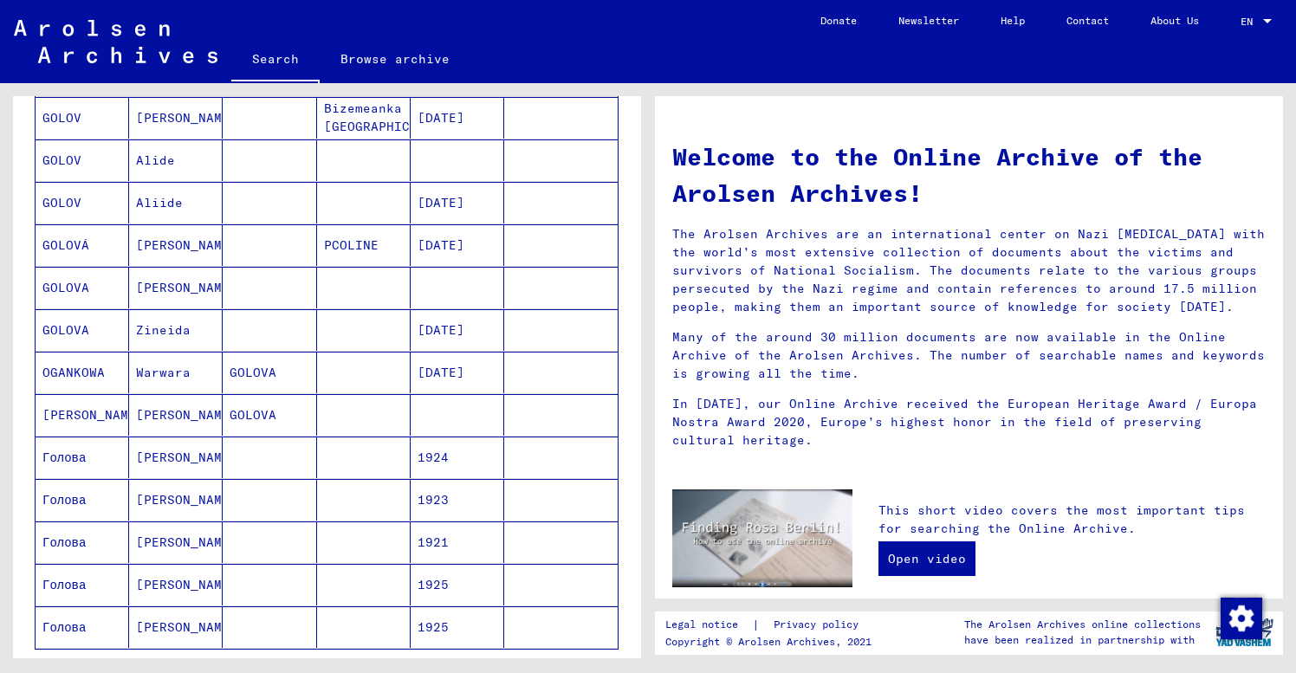
scroll to position [517, 0]
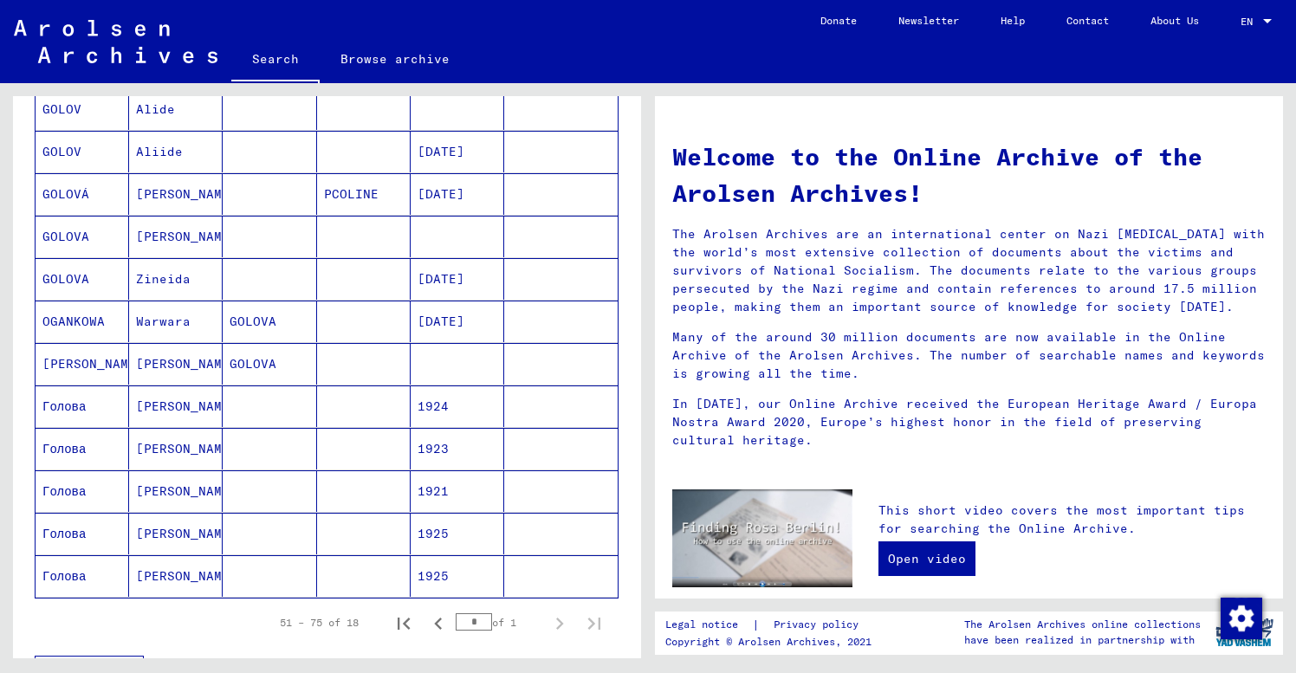
click at [133, 573] on mat-cell "[PERSON_NAME]" at bounding box center [176, 576] width 94 height 42
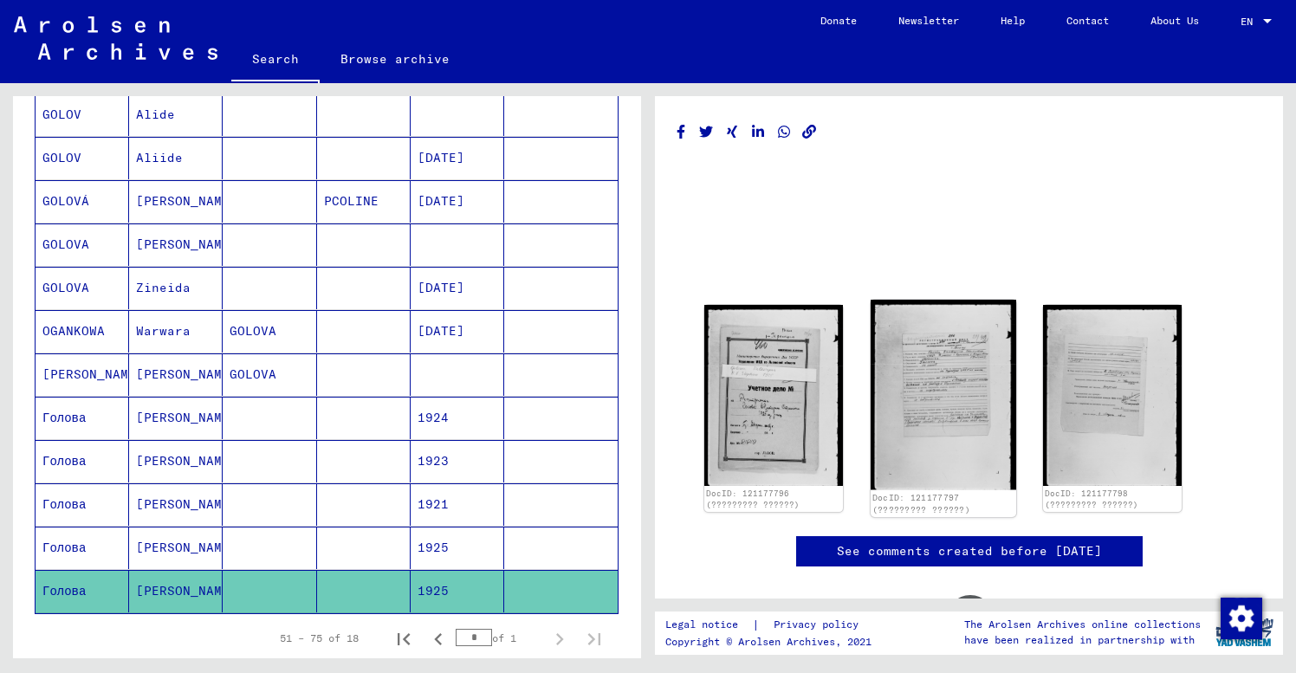
click at [931, 405] on img at bounding box center [944, 395] width 146 height 190
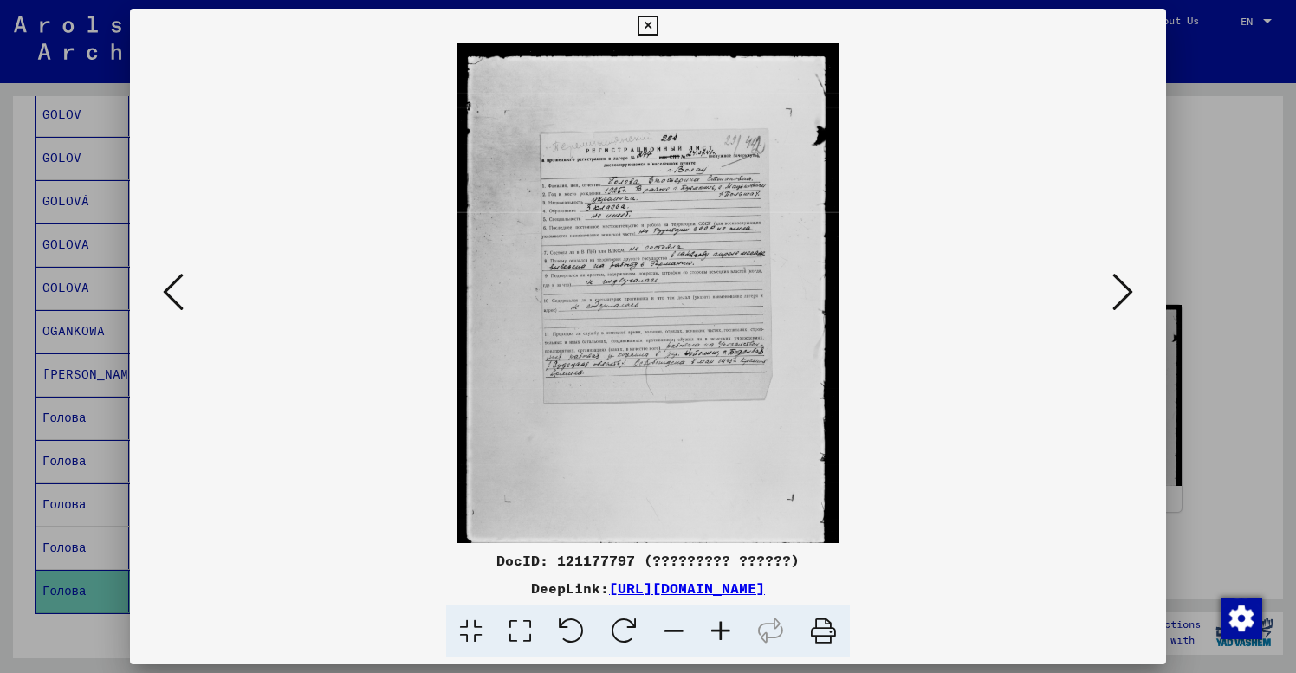
click at [724, 631] on icon at bounding box center [720, 632] width 47 height 53
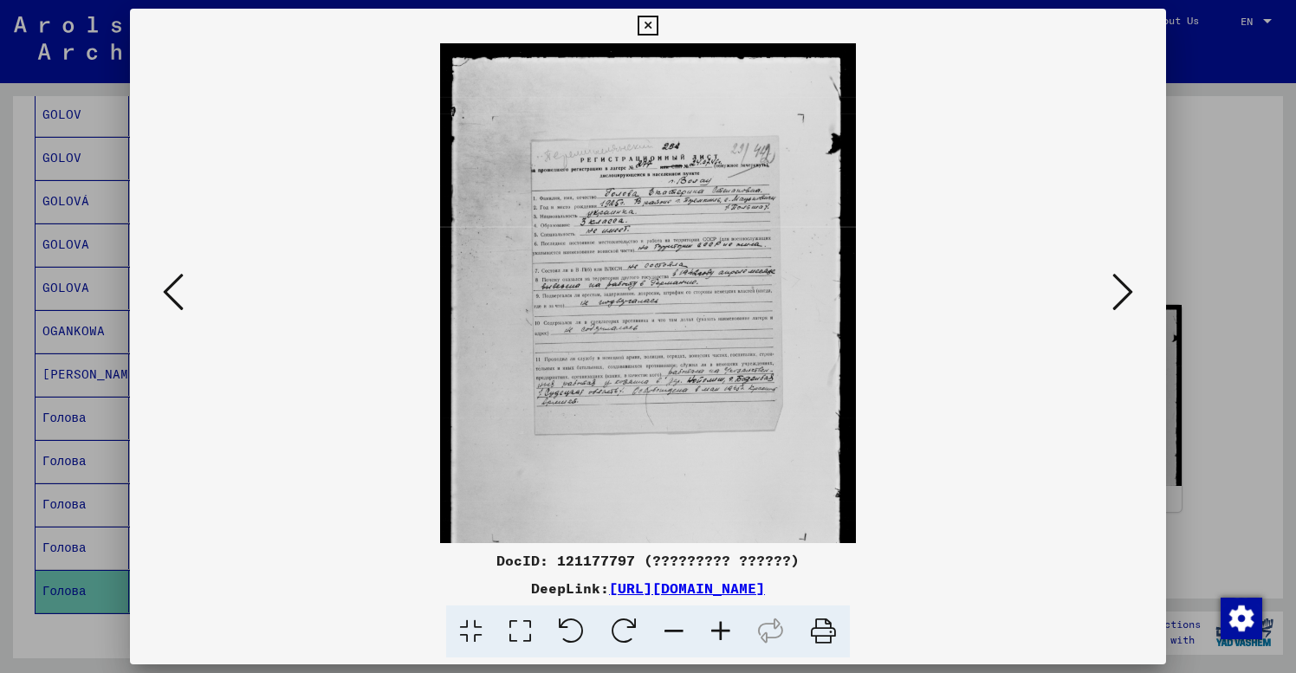
click at [724, 631] on icon at bounding box center [720, 632] width 47 height 53
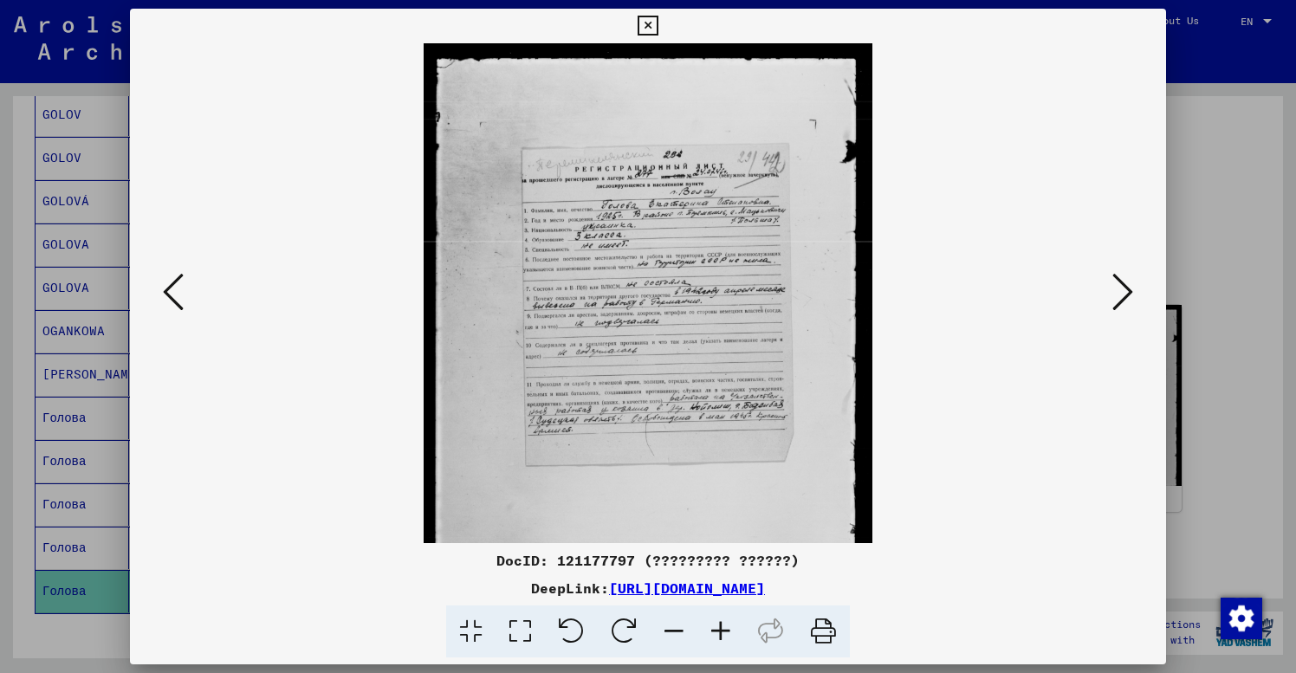
click at [724, 631] on icon at bounding box center [720, 632] width 47 height 53
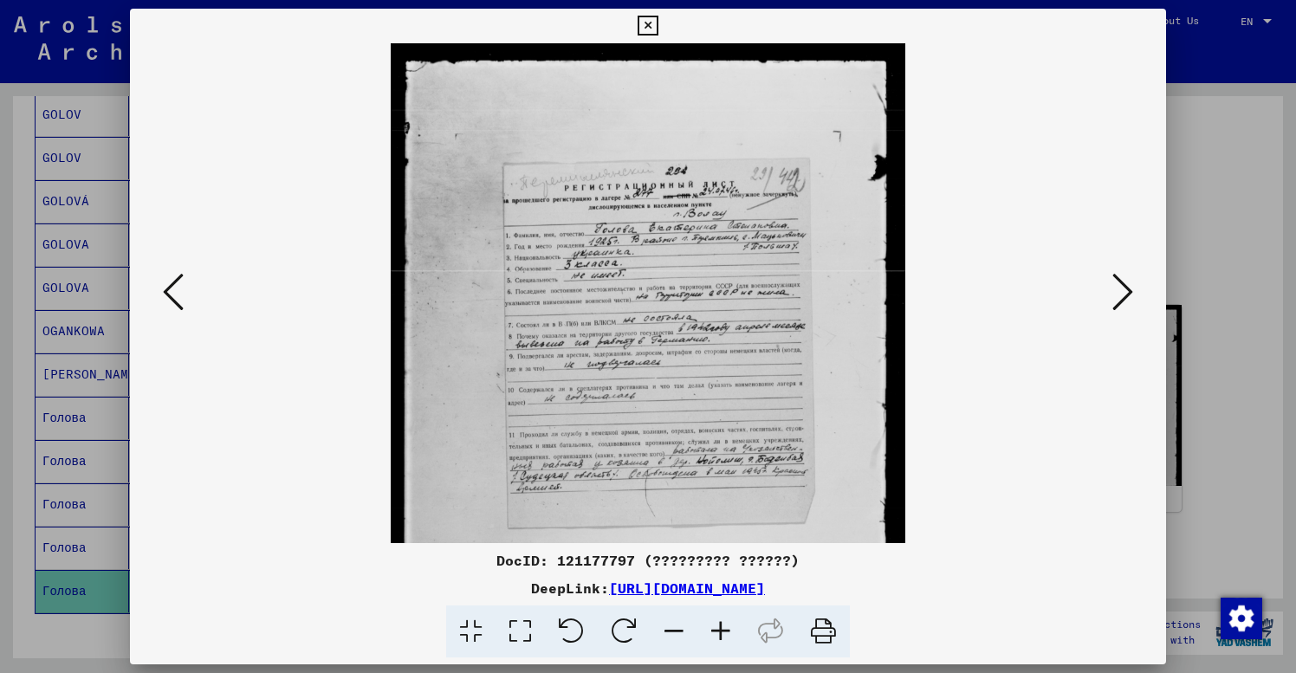
click at [724, 631] on icon at bounding box center [720, 632] width 47 height 53
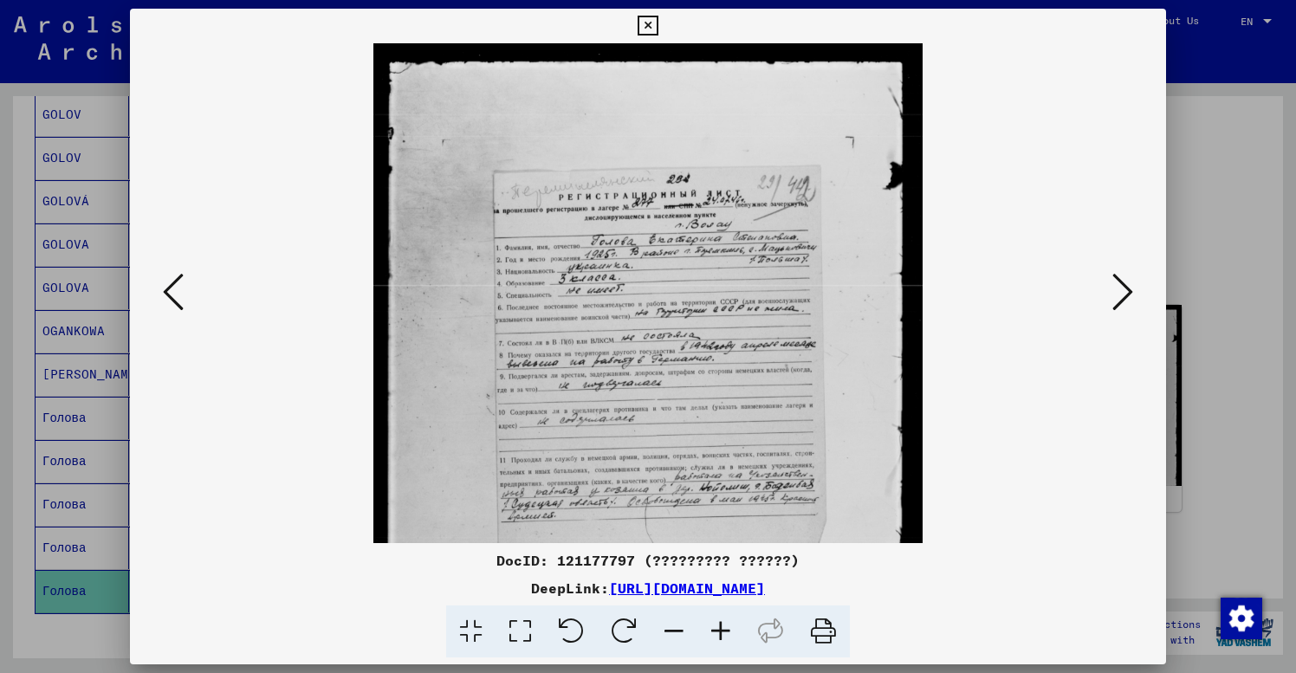
click at [724, 631] on icon at bounding box center [720, 632] width 47 height 53
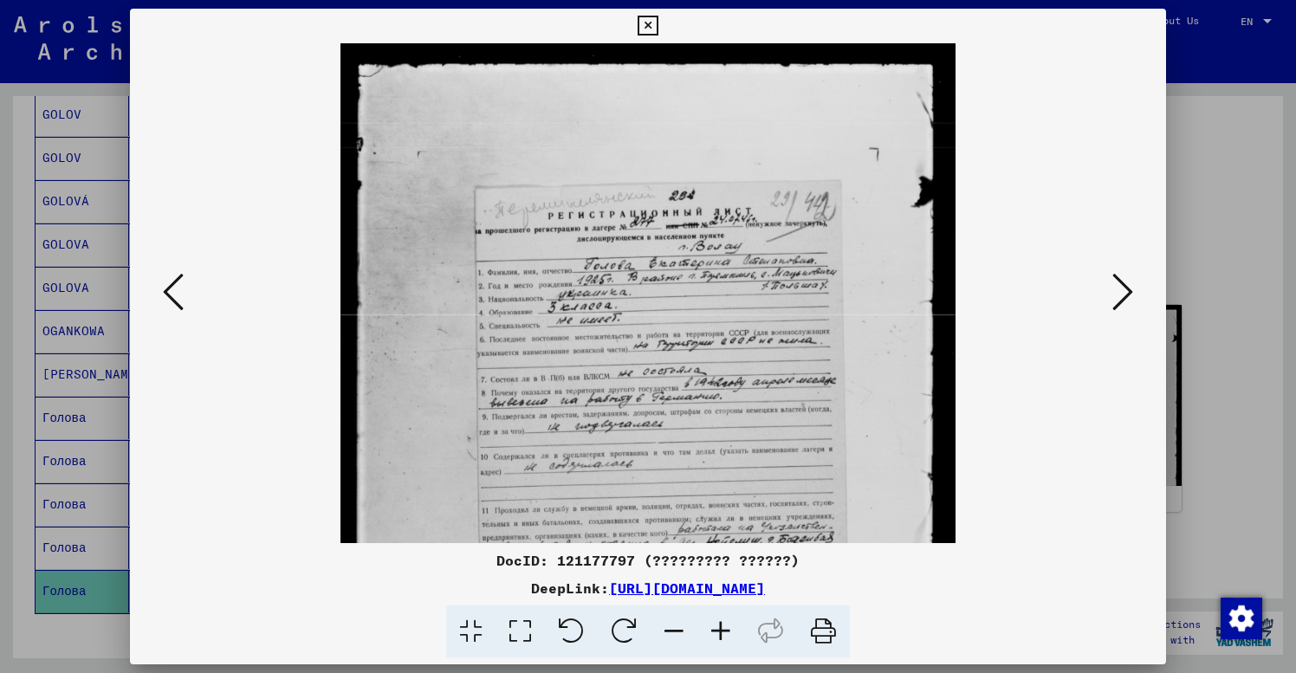
click at [724, 631] on icon at bounding box center [720, 632] width 47 height 53
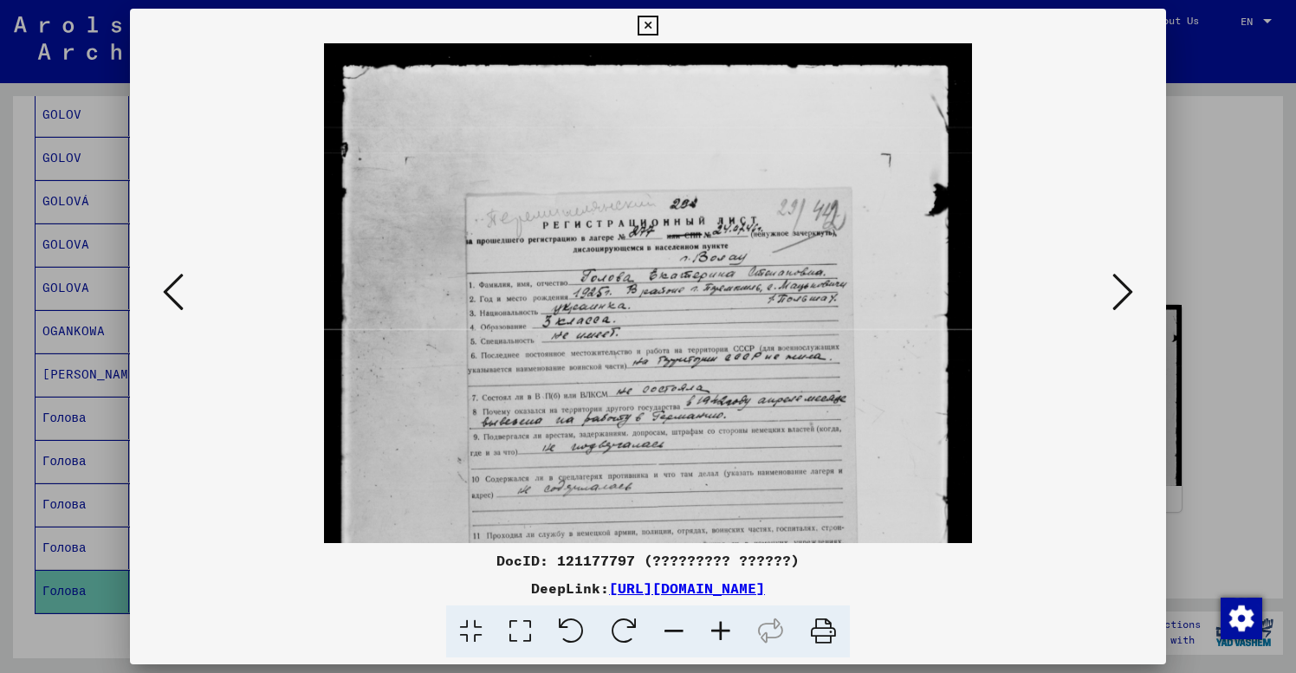
click at [724, 631] on icon at bounding box center [720, 632] width 47 height 53
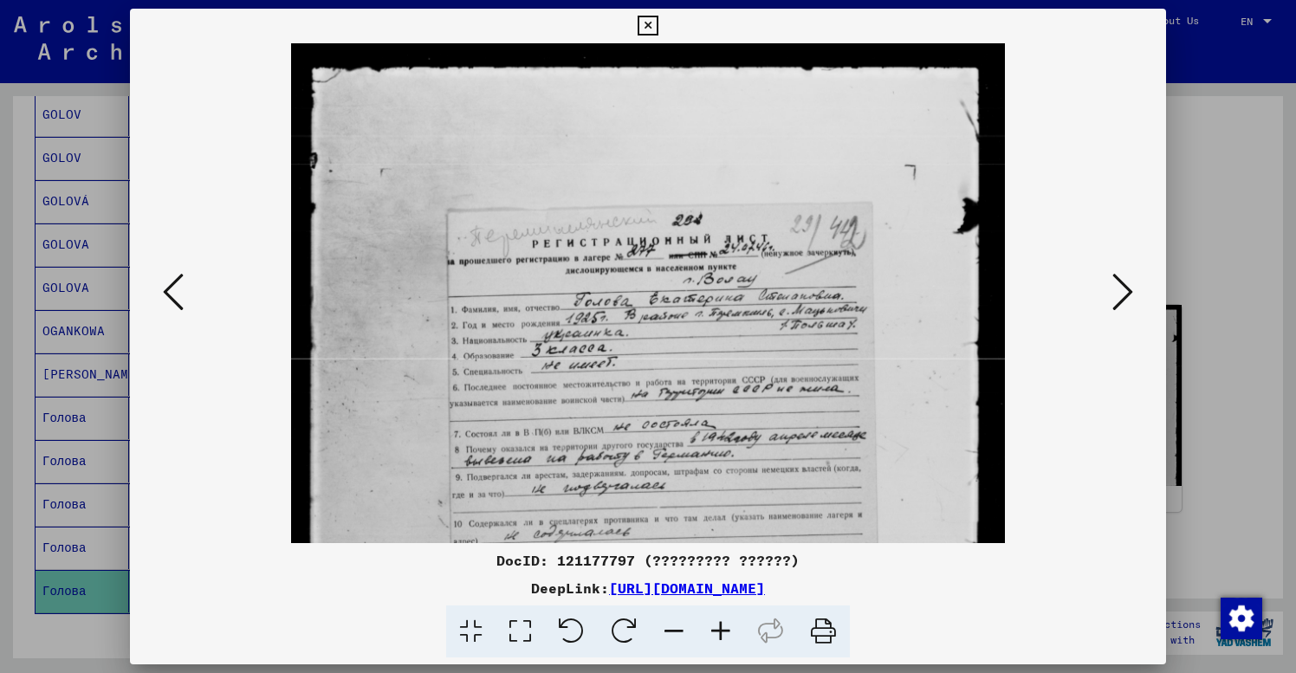
click at [724, 631] on icon at bounding box center [720, 632] width 47 height 53
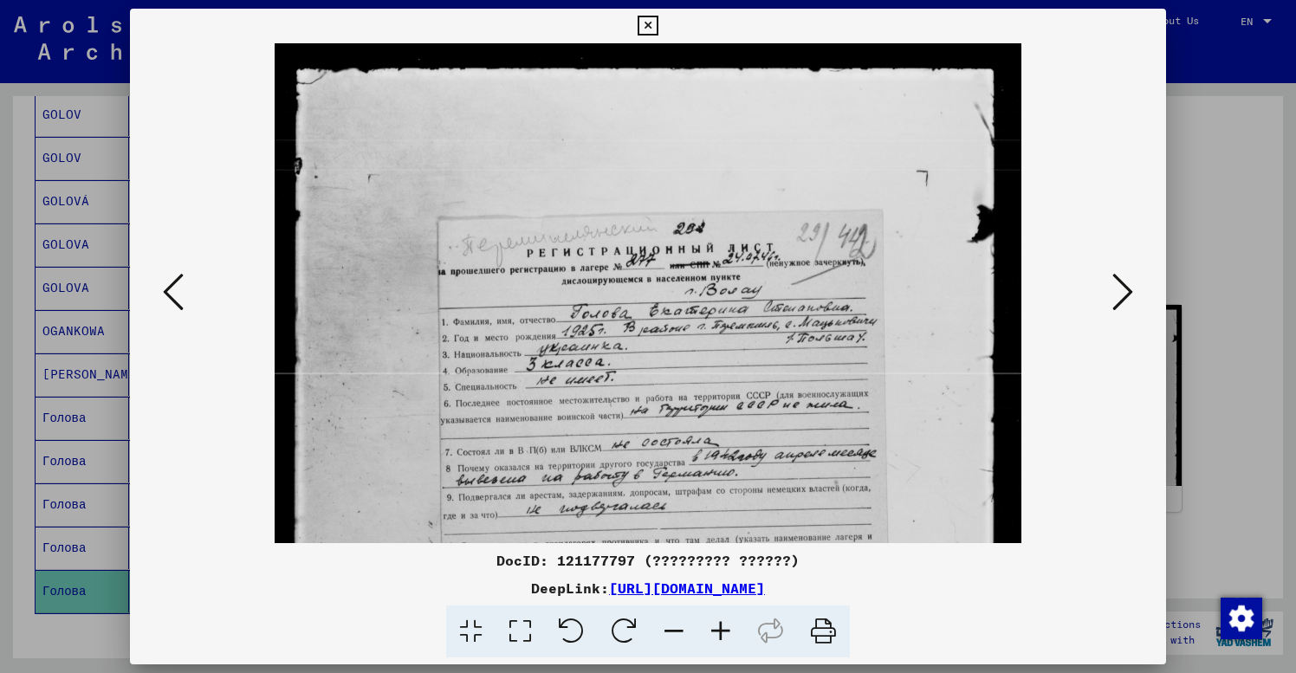
click at [724, 631] on icon at bounding box center [720, 632] width 47 height 53
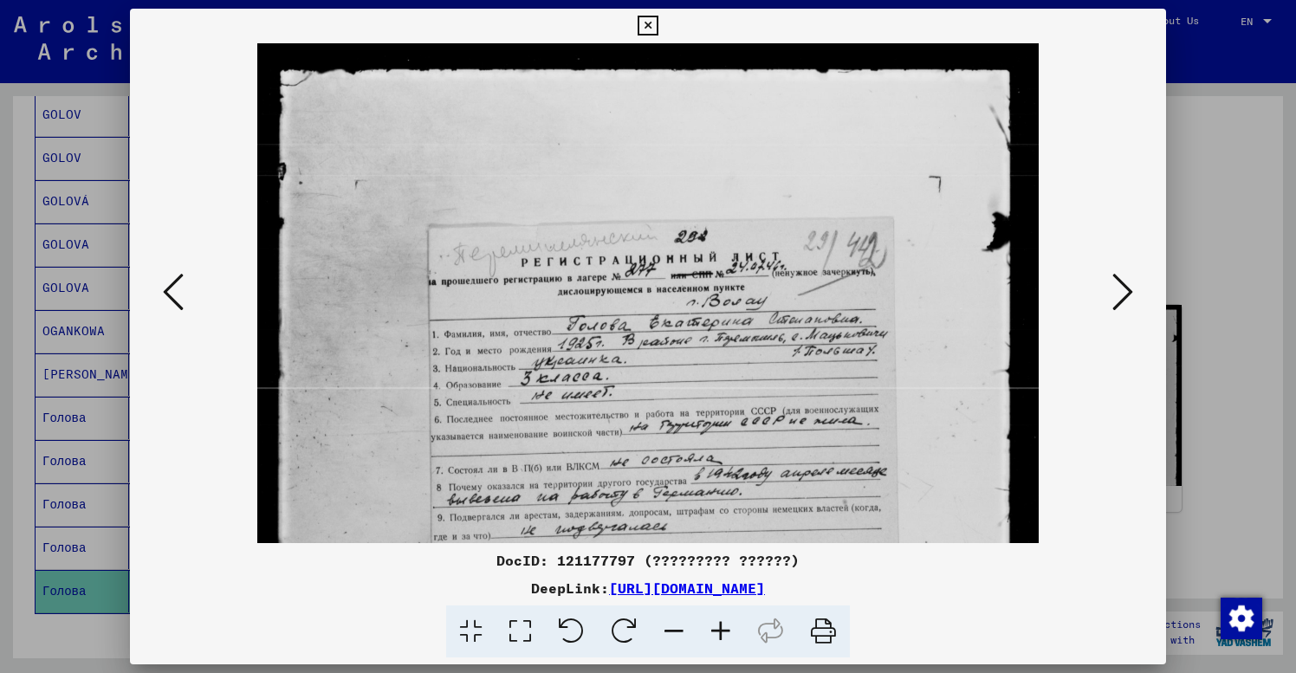
click at [724, 631] on icon at bounding box center [720, 632] width 47 height 53
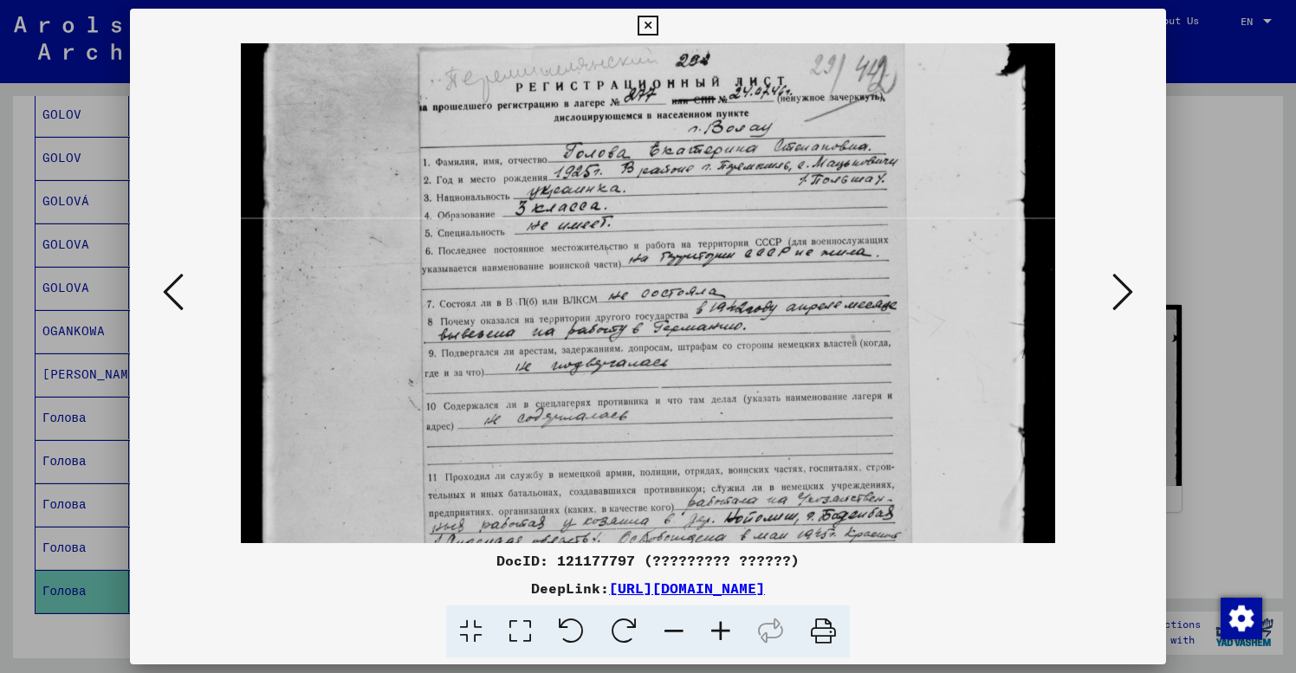
drag, startPoint x: 728, startPoint y: 432, endPoint x: 724, endPoint y: 248, distance: 184.6
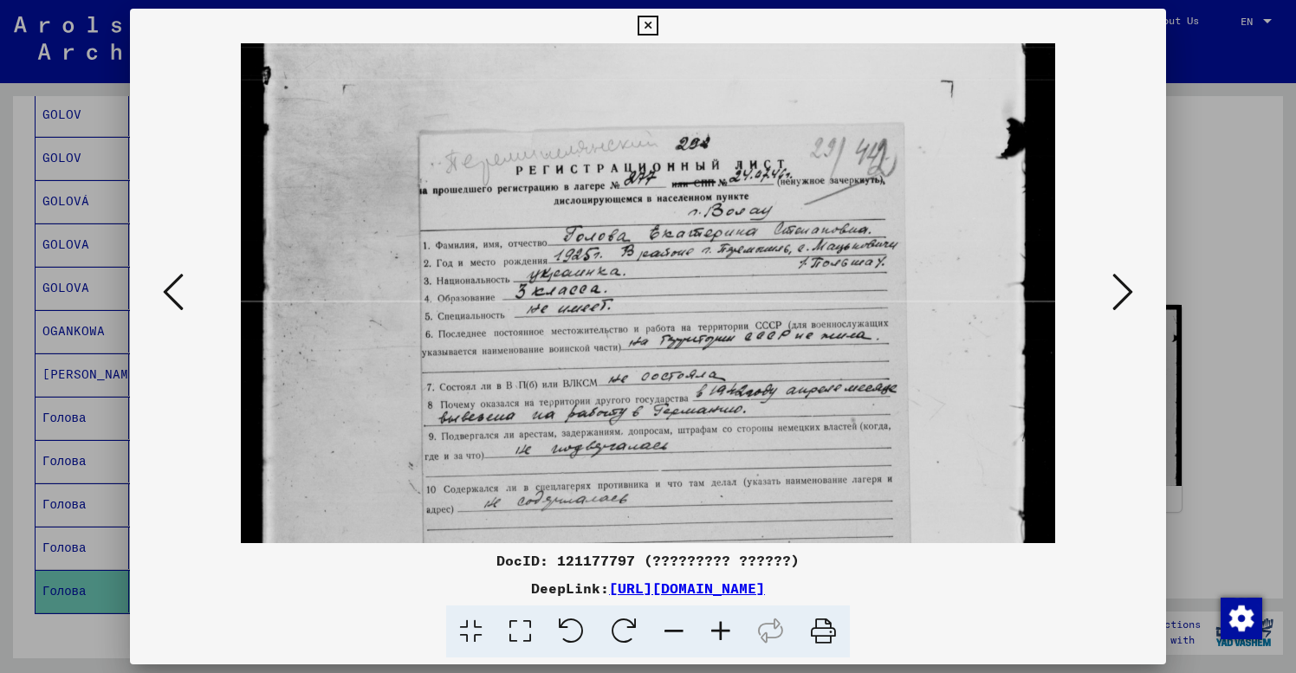
scroll to position [103, 0]
drag, startPoint x: 765, startPoint y: 408, endPoint x: 705, endPoint y: 490, distance: 101.0
click at [658, 26] on icon at bounding box center [648, 26] width 20 height 21
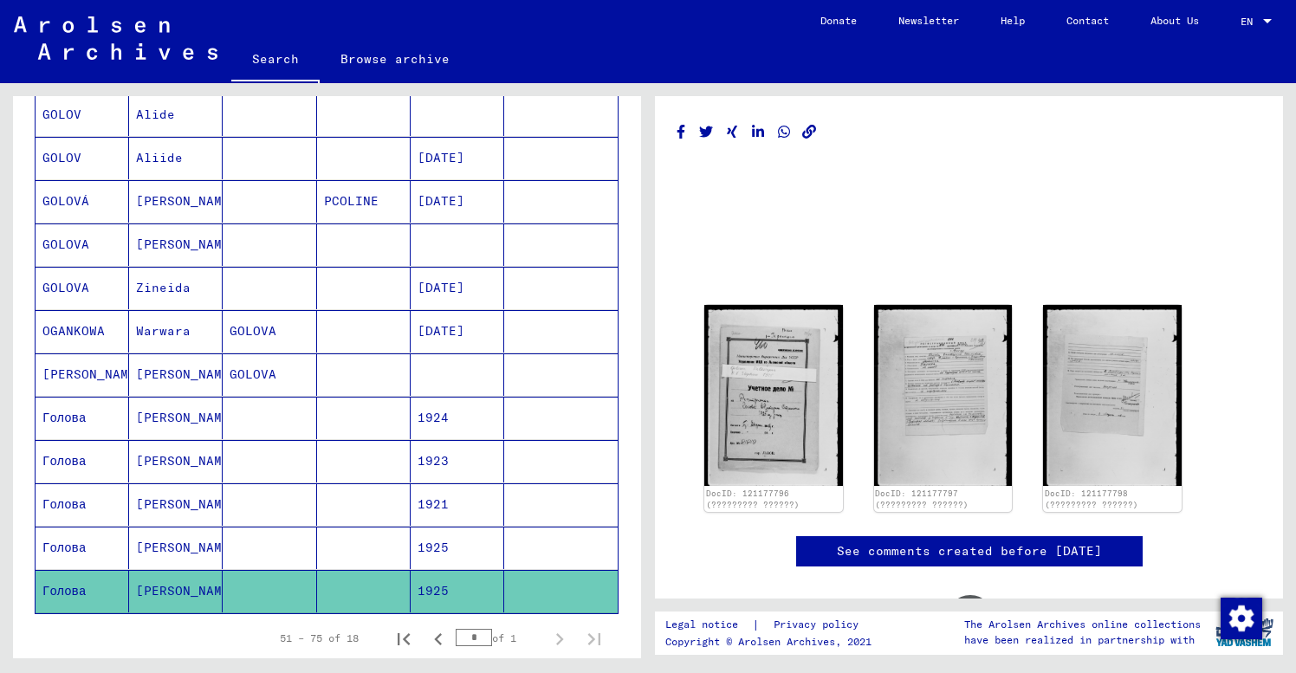
click at [24, 363] on div "Last Name First Name Maiden Name Place of Birth Date of Birth Prisoner # [PERSO…" at bounding box center [327, 255] width 628 height 943
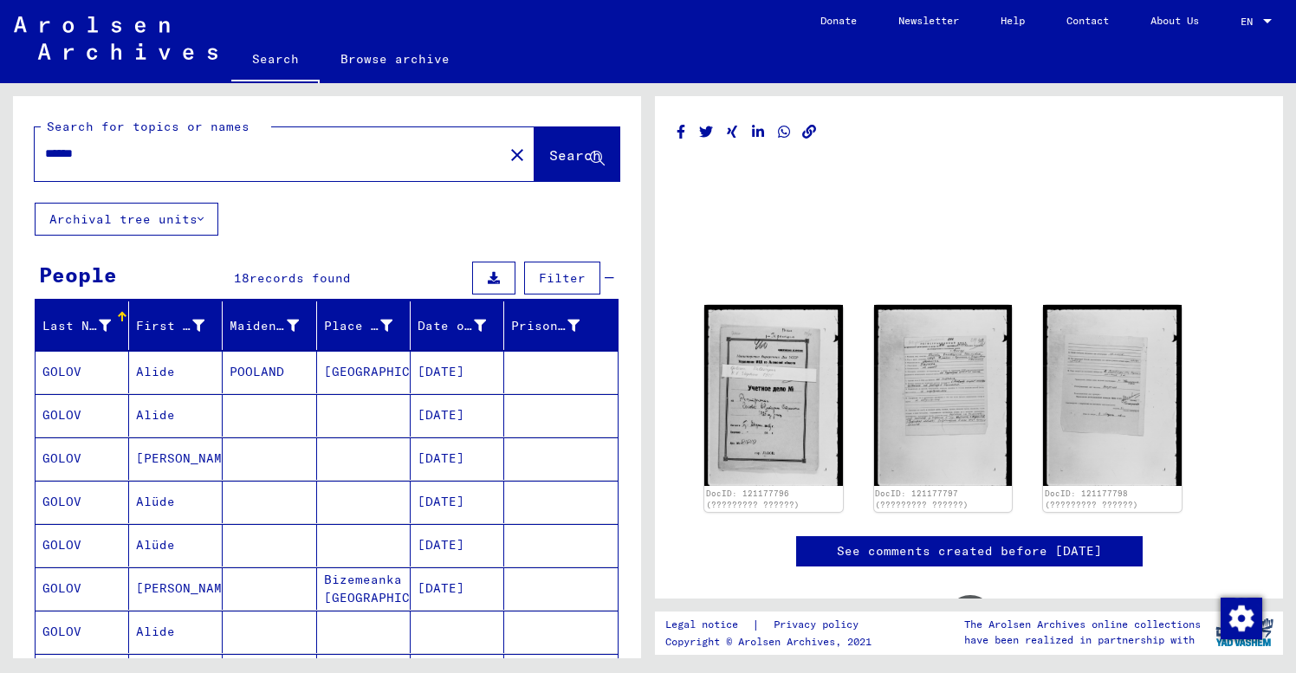
scroll to position [0, 0]
click at [78, 151] on input "******" at bounding box center [269, 154] width 448 height 18
click at [564, 148] on span "Search" at bounding box center [575, 154] width 52 height 17
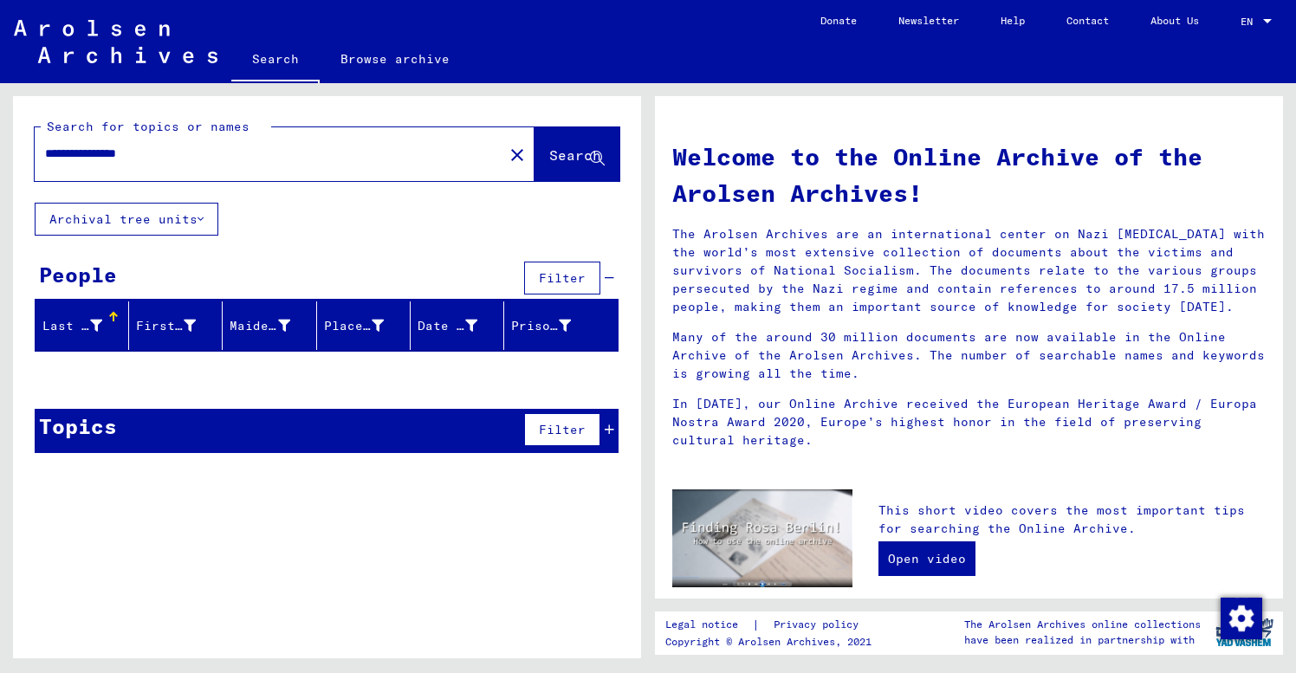
drag, startPoint x: 97, startPoint y: 151, endPoint x: 302, endPoint y: 155, distance: 204.5
click at [290, 152] on input "**********" at bounding box center [264, 154] width 438 height 18
drag, startPoint x: 302, startPoint y: 155, endPoint x: 545, endPoint y: 152, distance: 243.5
click at [549, 152] on span "Search" at bounding box center [575, 154] width 52 height 17
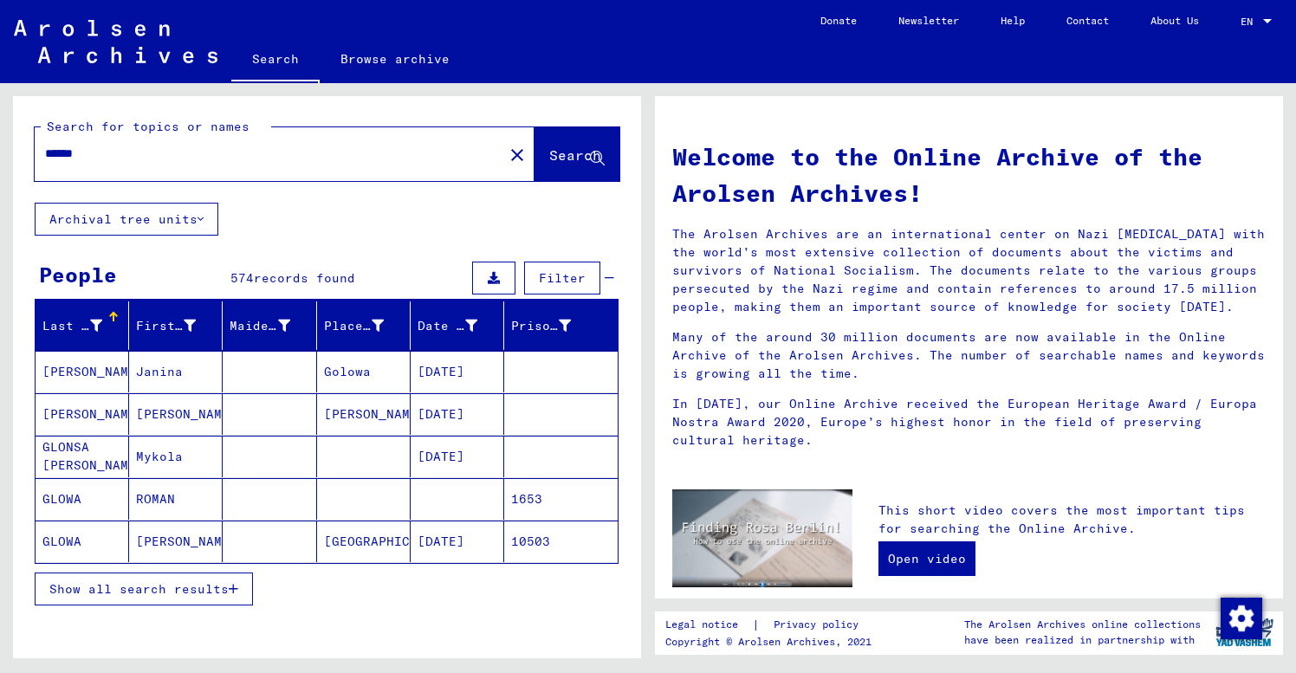
click at [142, 590] on span "Show all search results" at bounding box center [138, 589] width 179 height 16
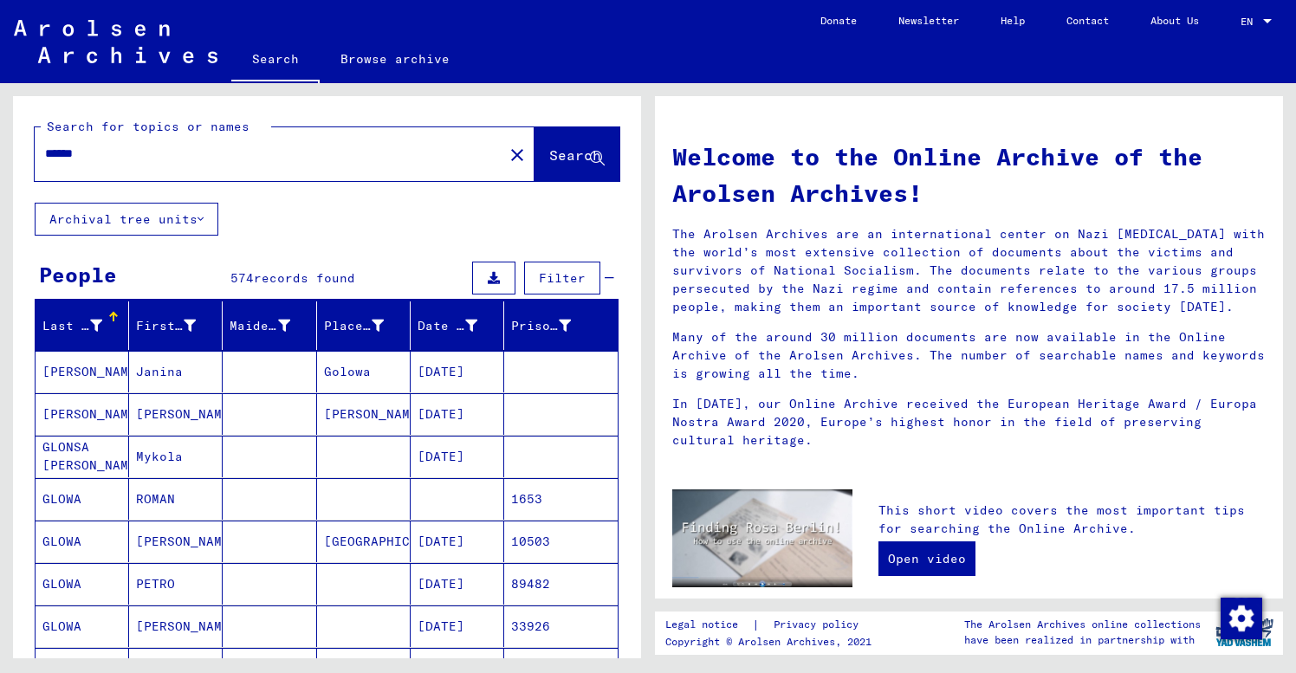
click at [126, 165] on div "******" at bounding box center [259, 153] width 448 height 39
click at [131, 151] on input "******" at bounding box center [264, 154] width 438 height 18
click at [573, 147] on span "Search" at bounding box center [575, 154] width 52 height 17
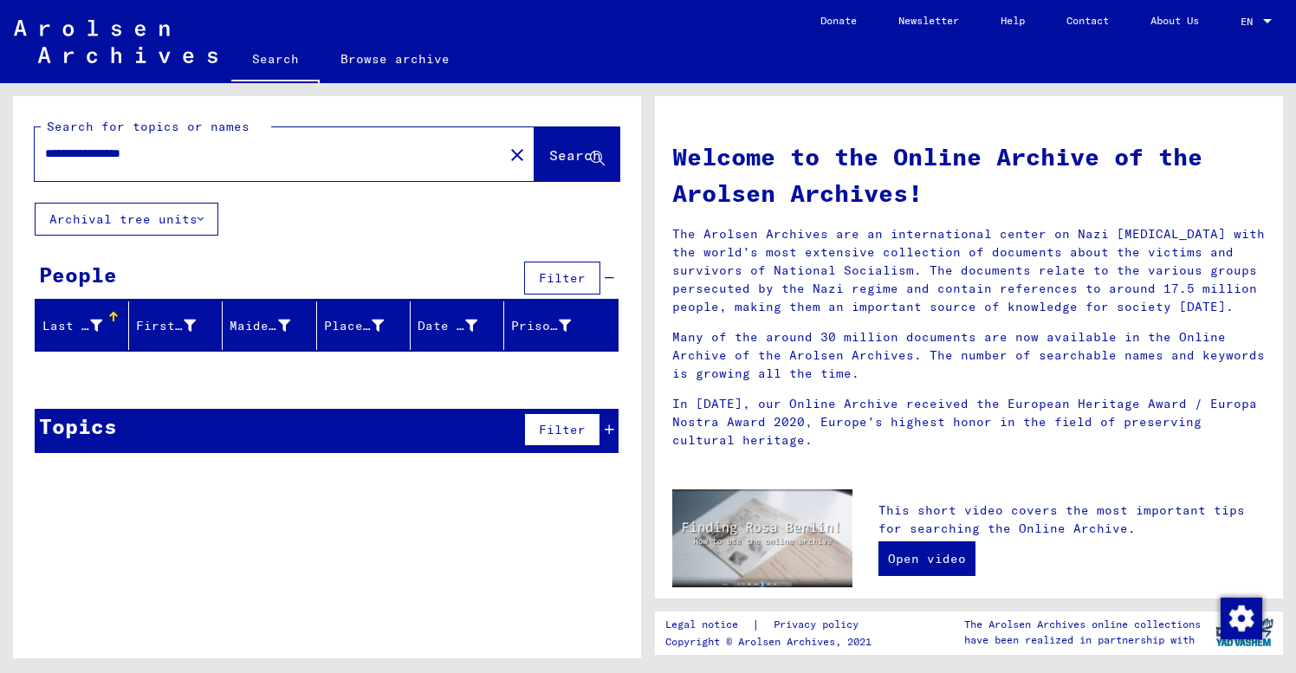
click at [175, 153] on input "**********" at bounding box center [264, 154] width 438 height 18
click at [586, 145] on button "Search" at bounding box center [577, 154] width 85 height 54
drag, startPoint x: 89, startPoint y: 152, endPoint x: 213, endPoint y: 150, distance: 123.9
click at [213, 150] on input "**********" at bounding box center [264, 154] width 438 height 18
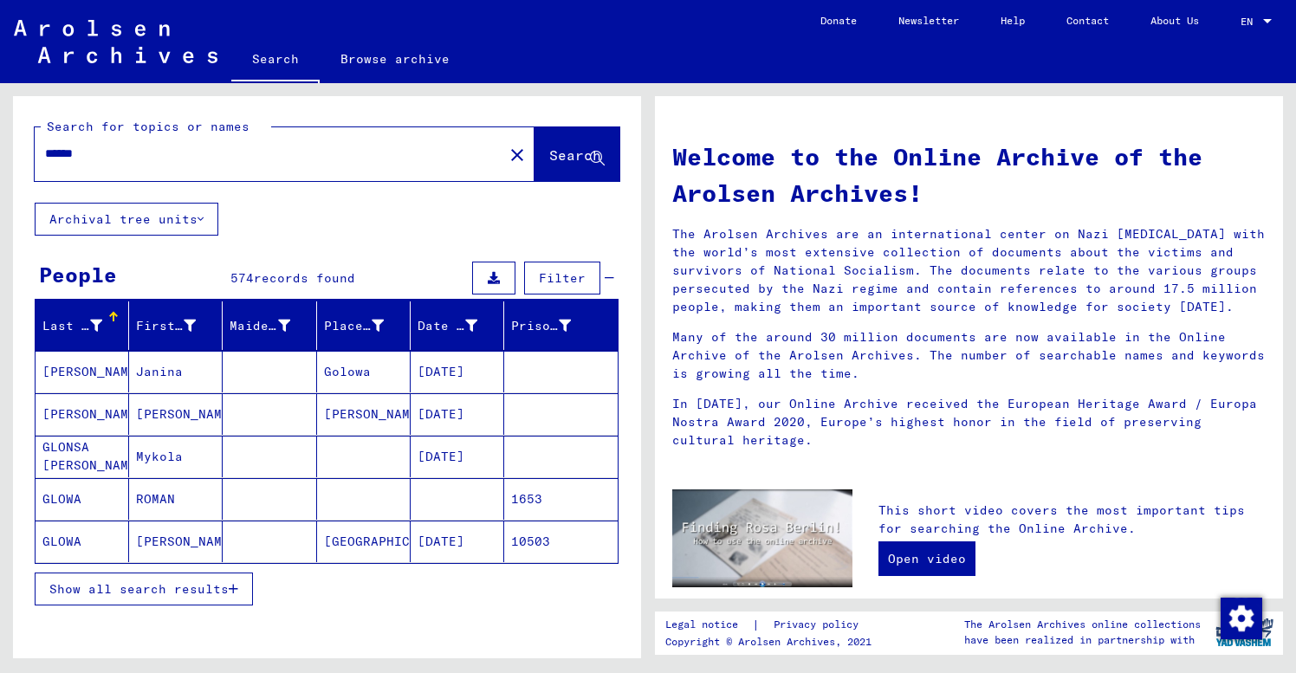
click at [90, 156] on input "******" at bounding box center [264, 154] width 438 height 18
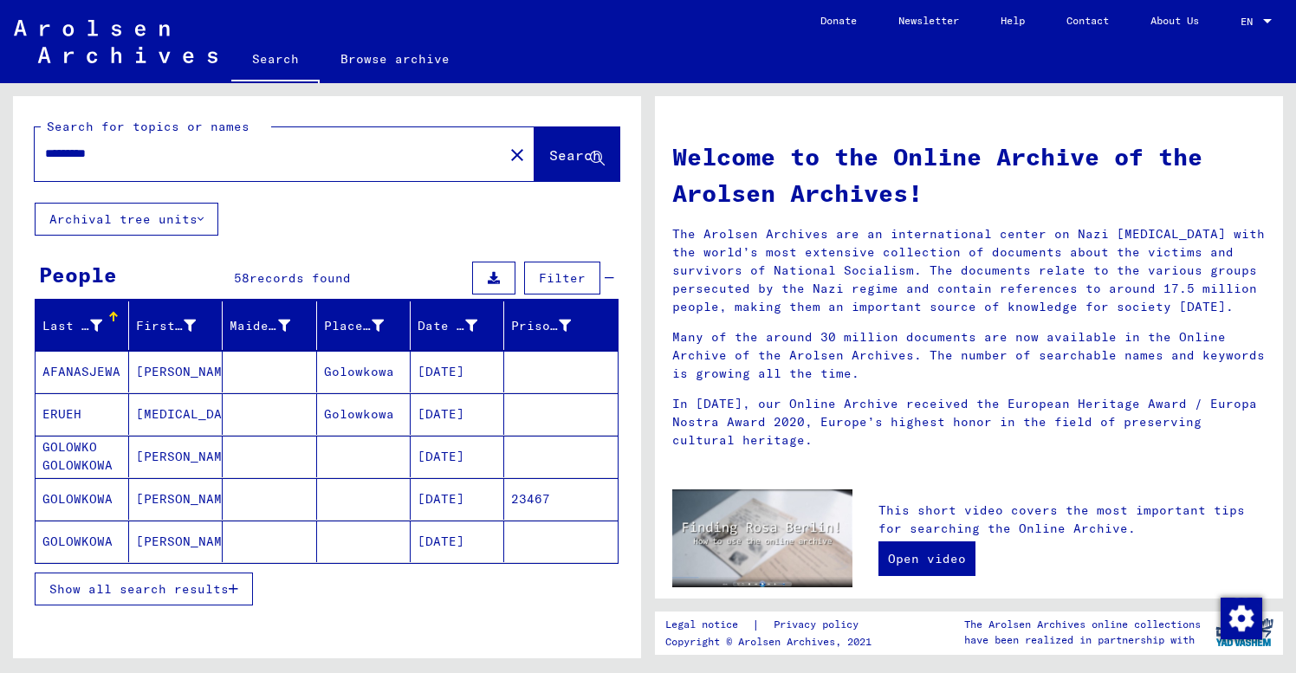
click at [101, 536] on mat-cell "GOLOWKOWA" at bounding box center [83, 542] width 94 height 42
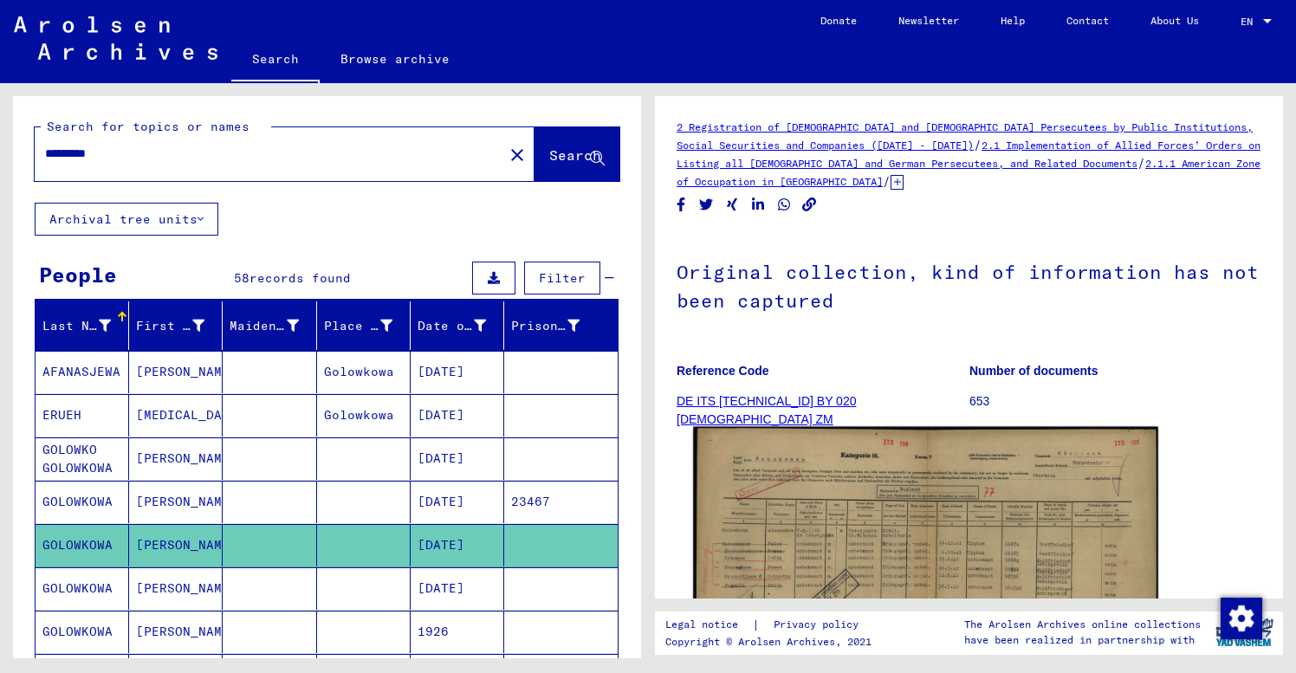
click at [1074, 545] on img at bounding box center [925, 593] width 465 height 332
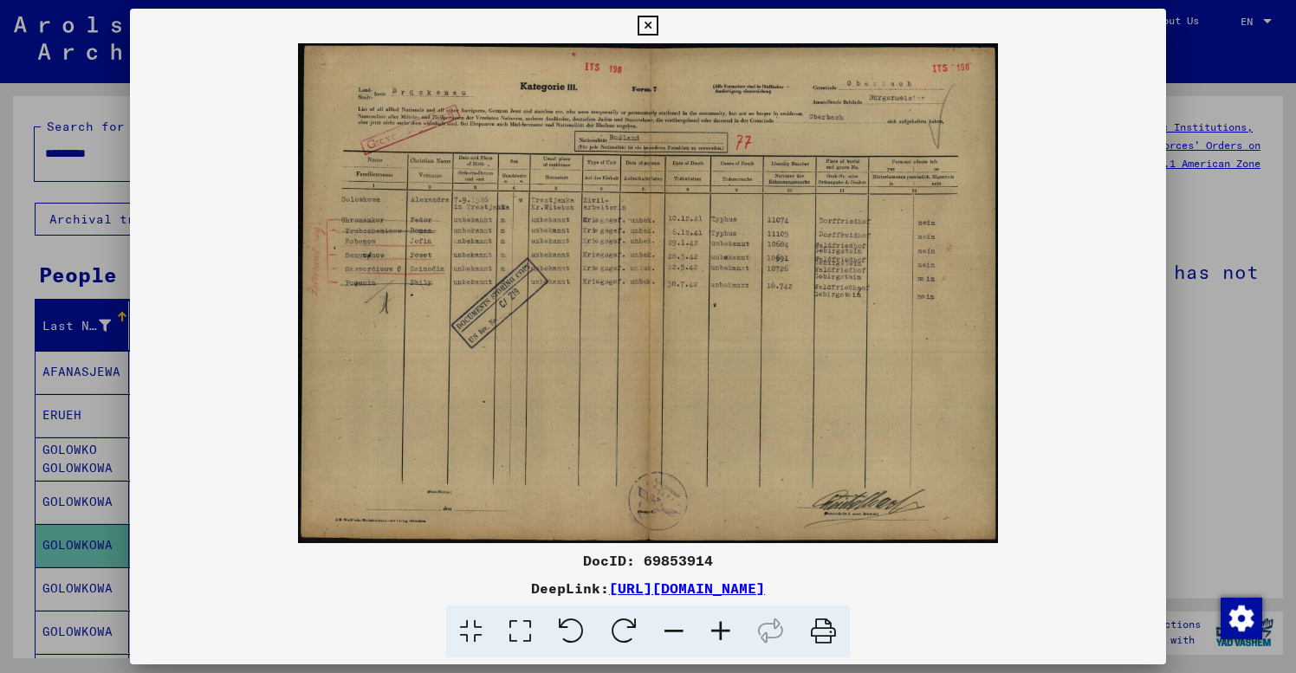
click at [658, 25] on icon at bounding box center [648, 26] width 20 height 21
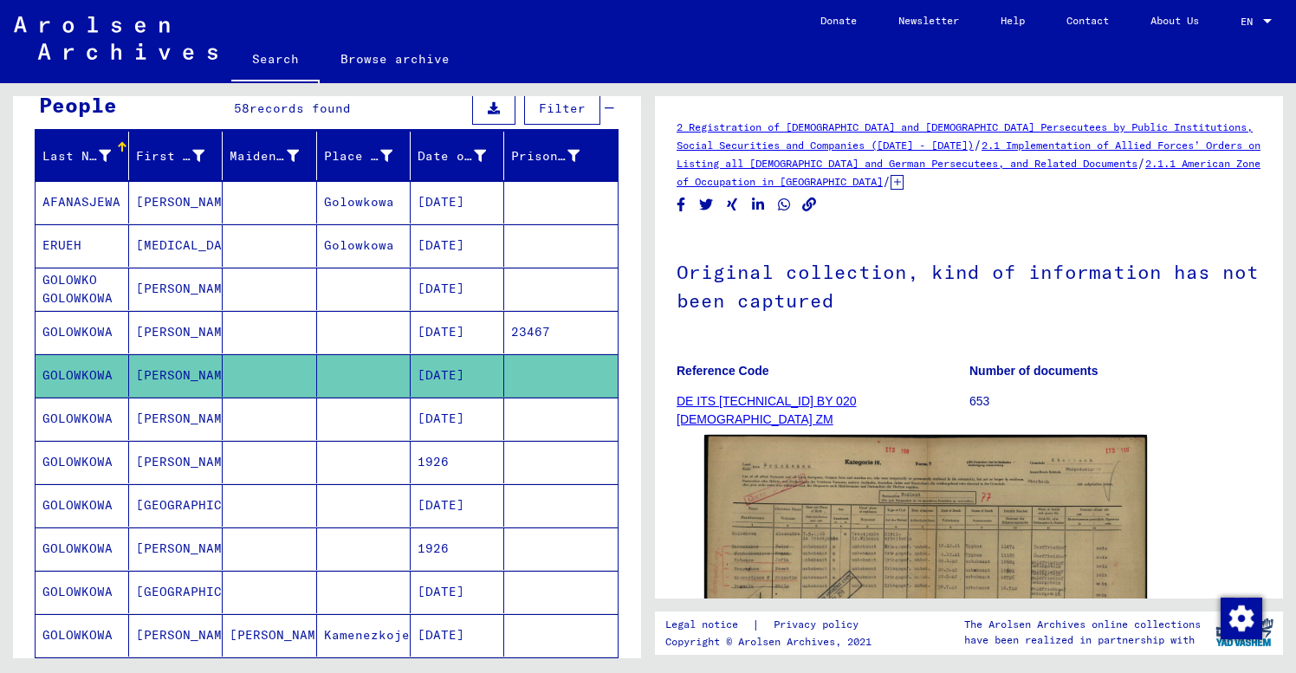
scroll to position [202, 0]
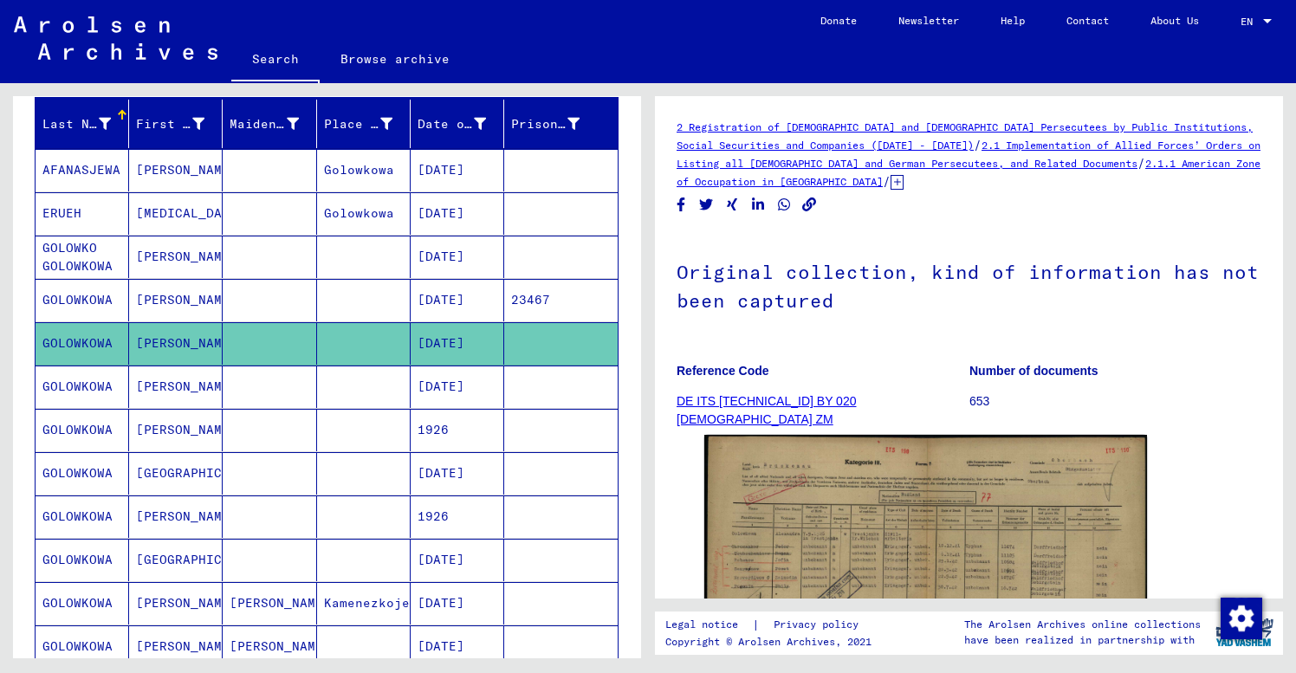
click at [177, 387] on mat-cell "[PERSON_NAME]" at bounding box center [176, 387] width 94 height 42
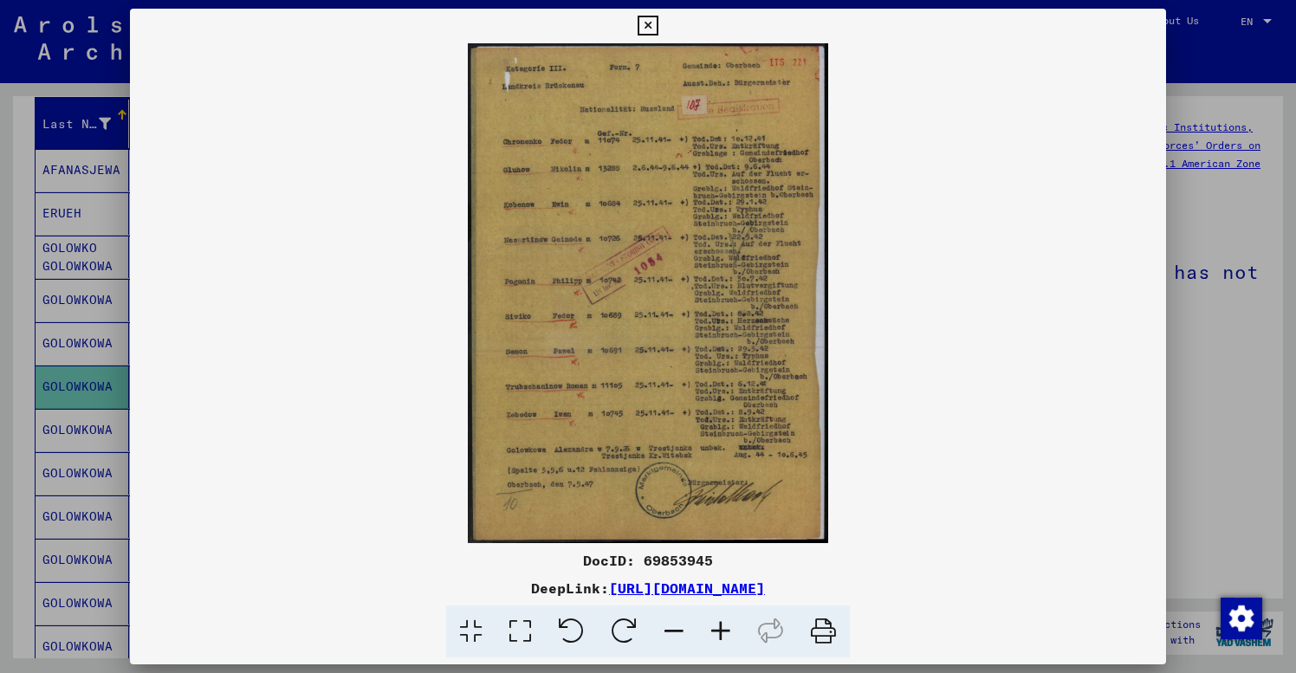
click at [658, 24] on icon at bounding box center [648, 26] width 20 height 21
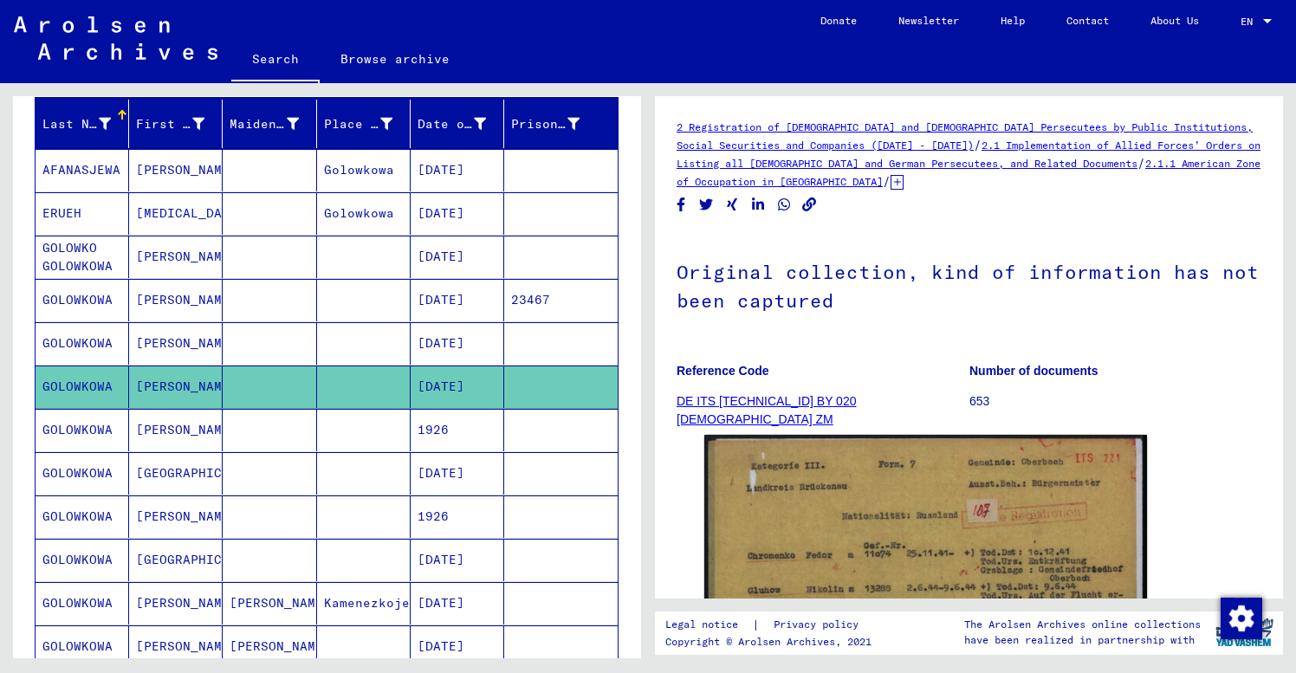
click at [353, 431] on mat-cell at bounding box center [364, 430] width 94 height 42
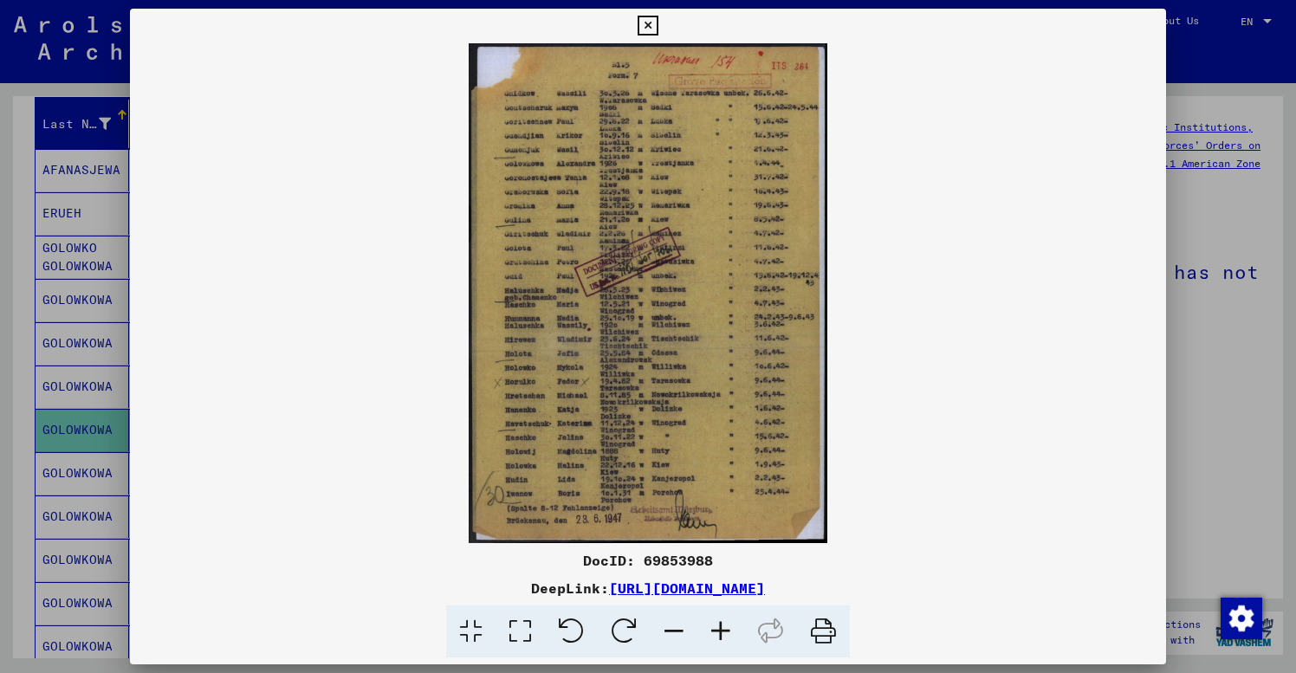
click at [717, 626] on icon at bounding box center [720, 632] width 47 height 53
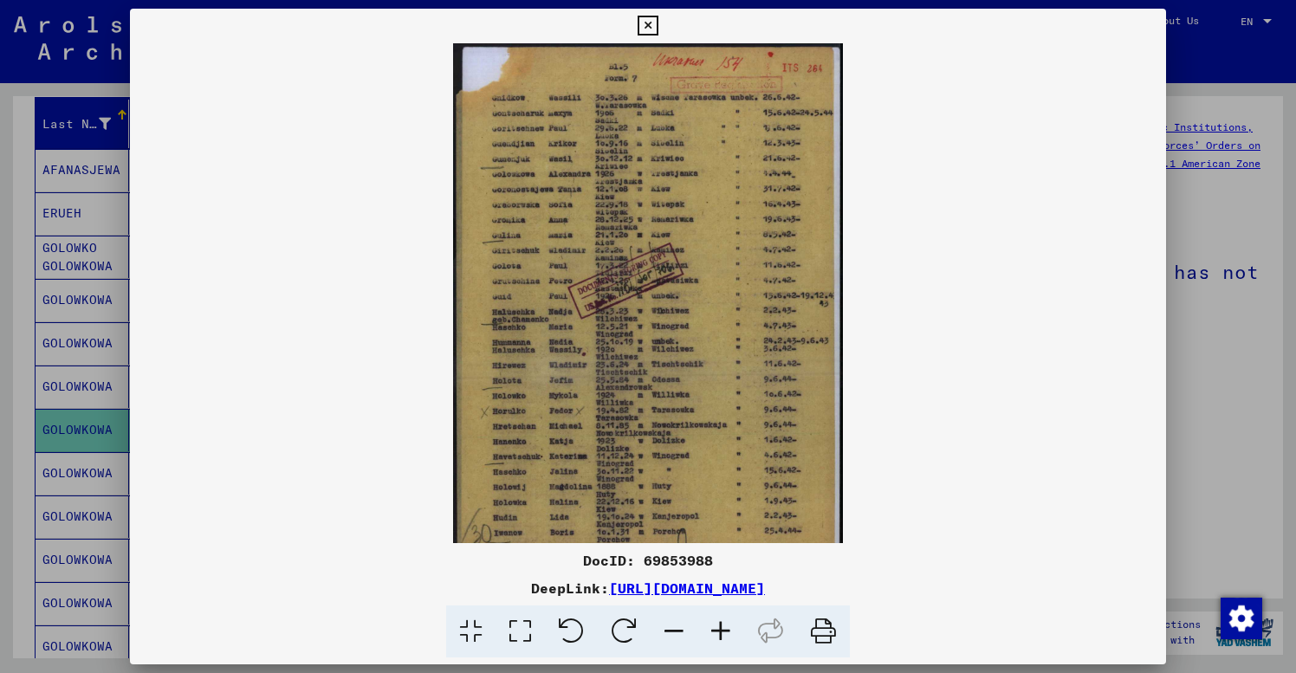
click at [717, 626] on icon at bounding box center [720, 632] width 47 height 53
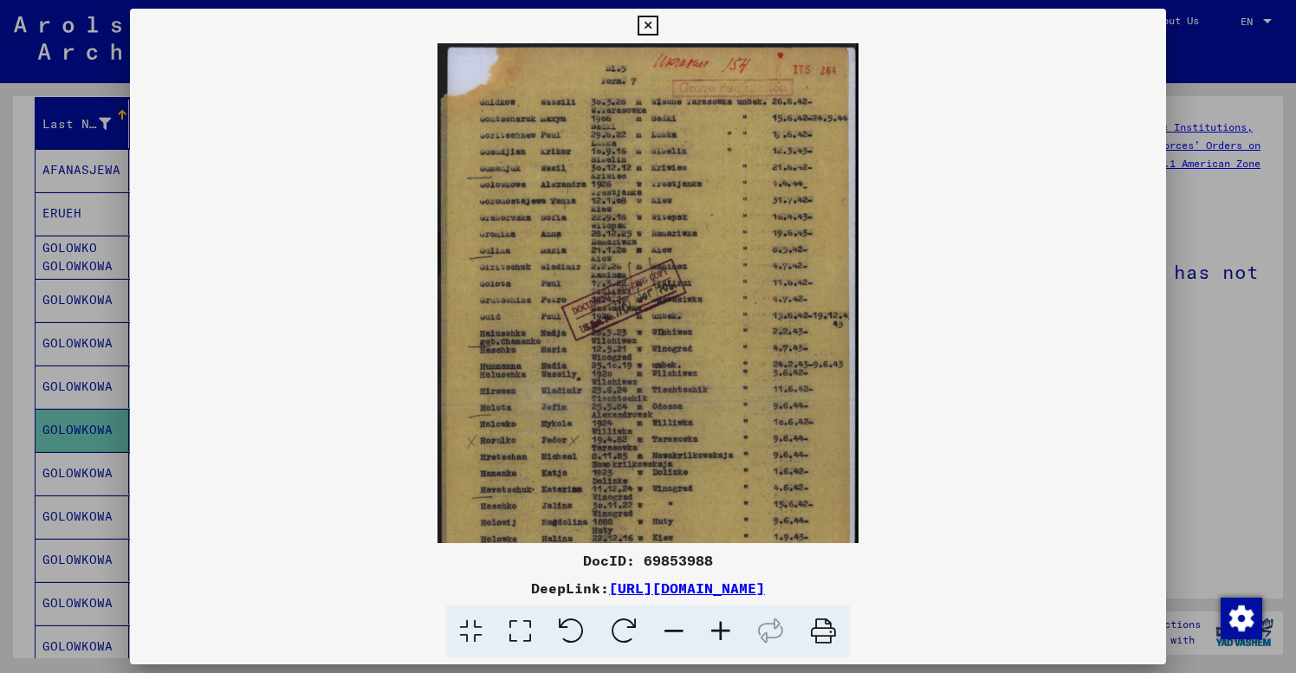
click at [717, 626] on icon at bounding box center [720, 632] width 47 height 53
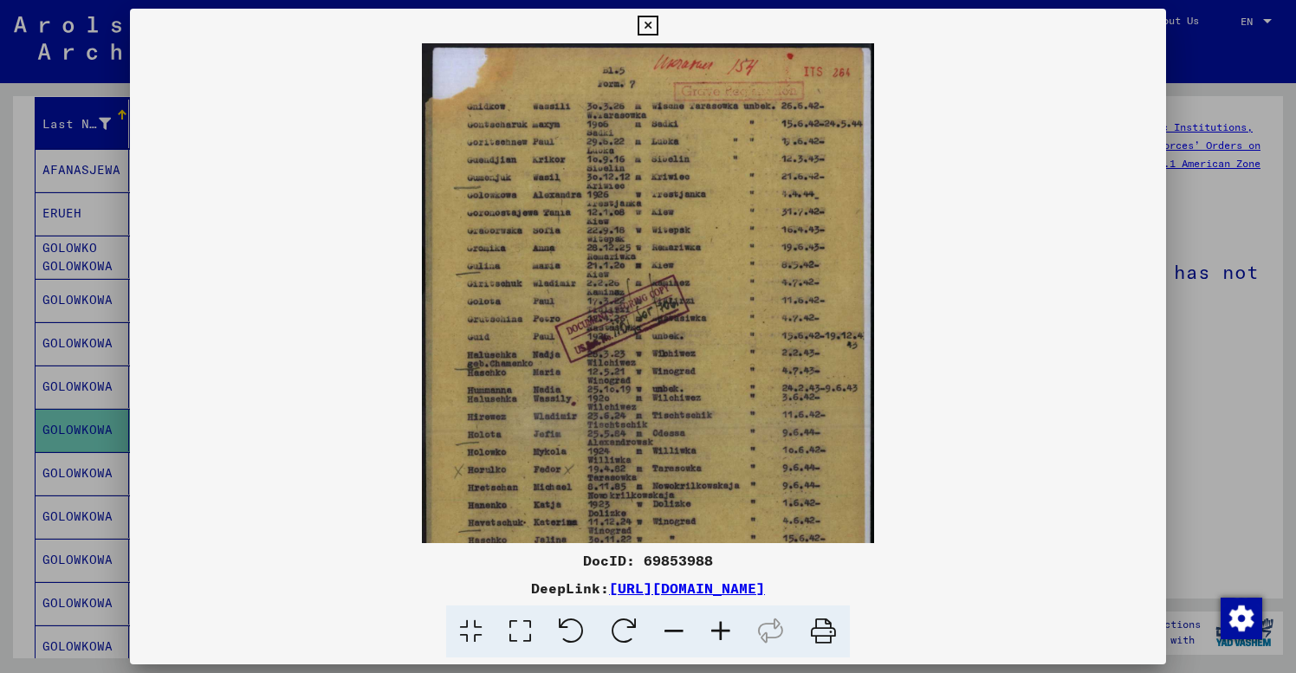
click at [717, 620] on icon at bounding box center [720, 632] width 47 height 53
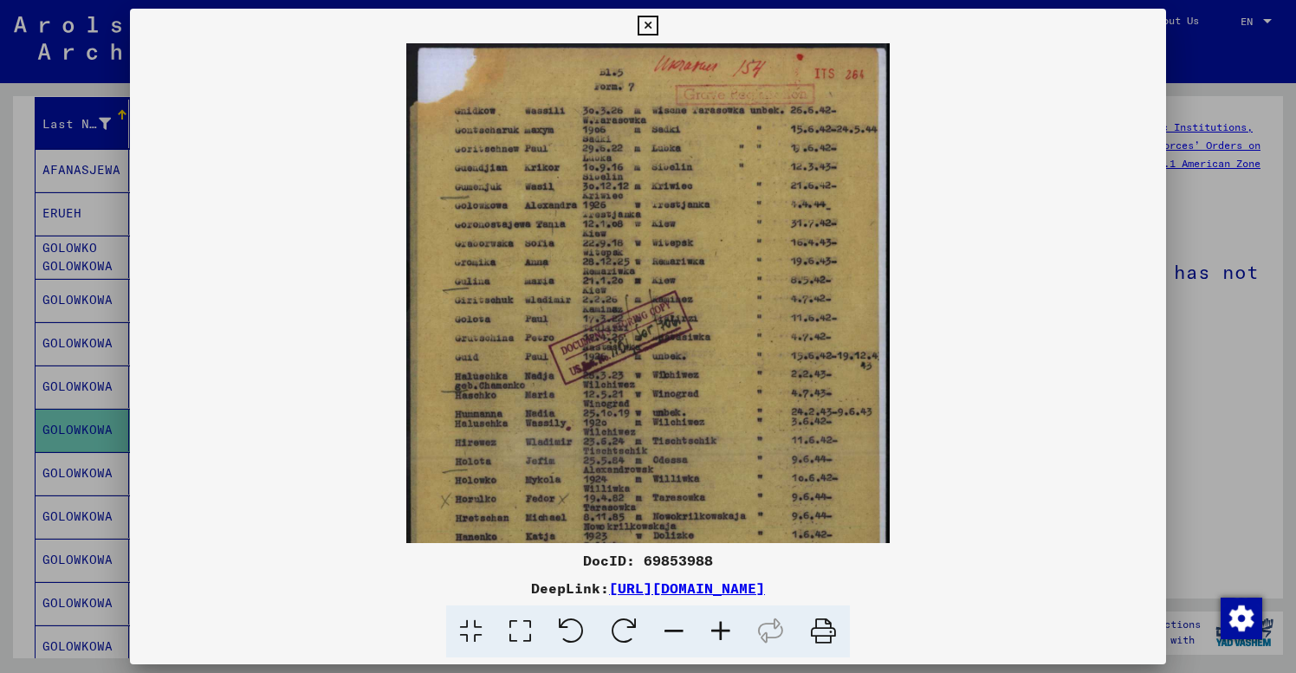
click at [717, 620] on icon at bounding box center [720, 632] width 47 height 53
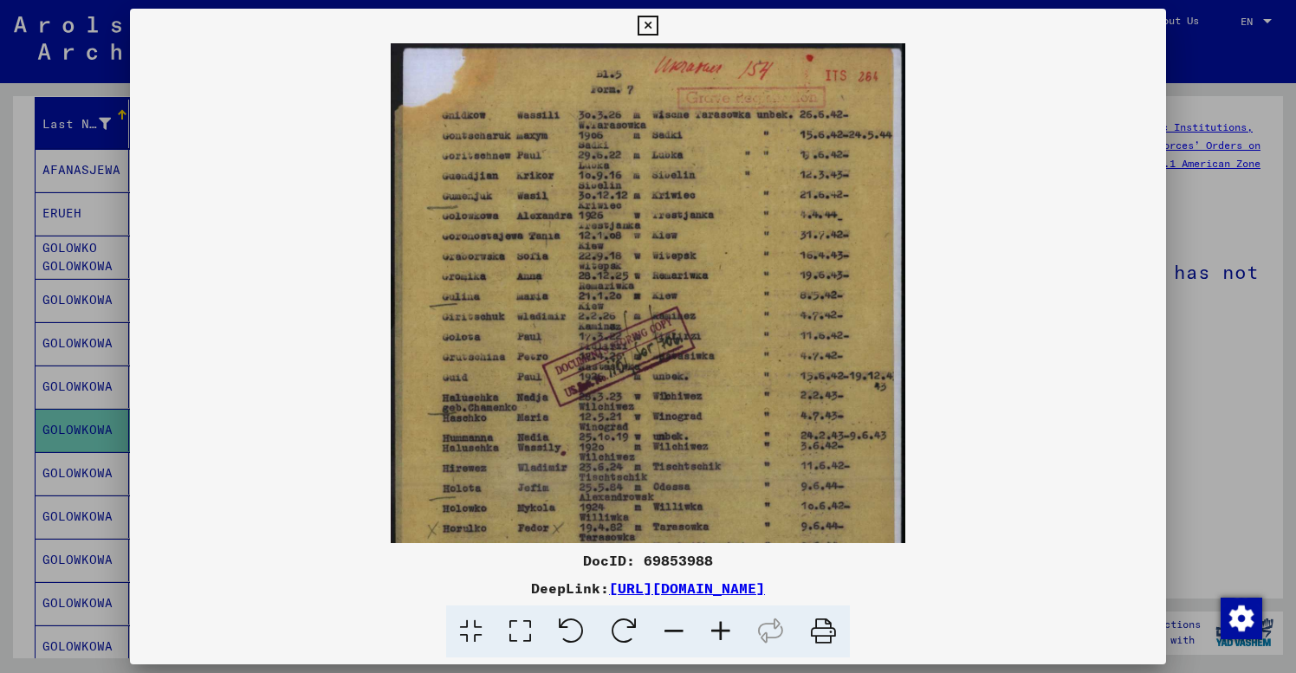
click at [717, 620] on icon at bounding box center [720, 632] width 47 height 53
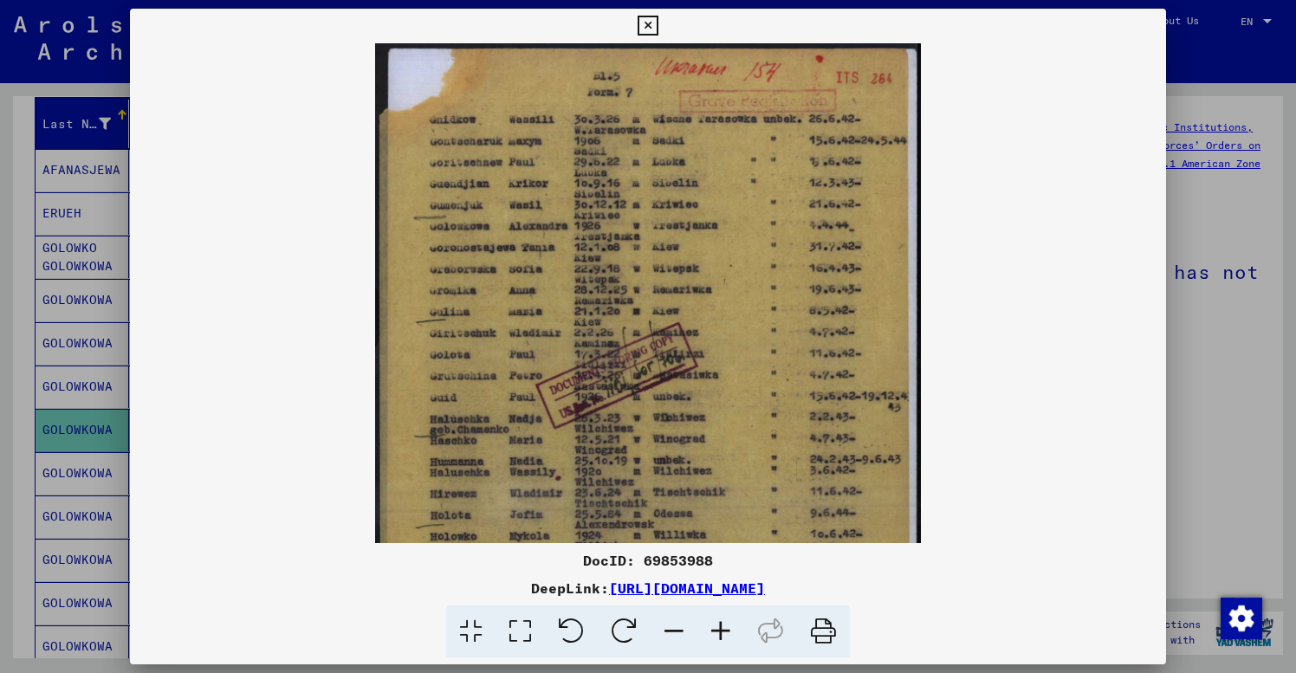
click at [717, 620] on icon at bounding box center [720, 632] width 47 height 53
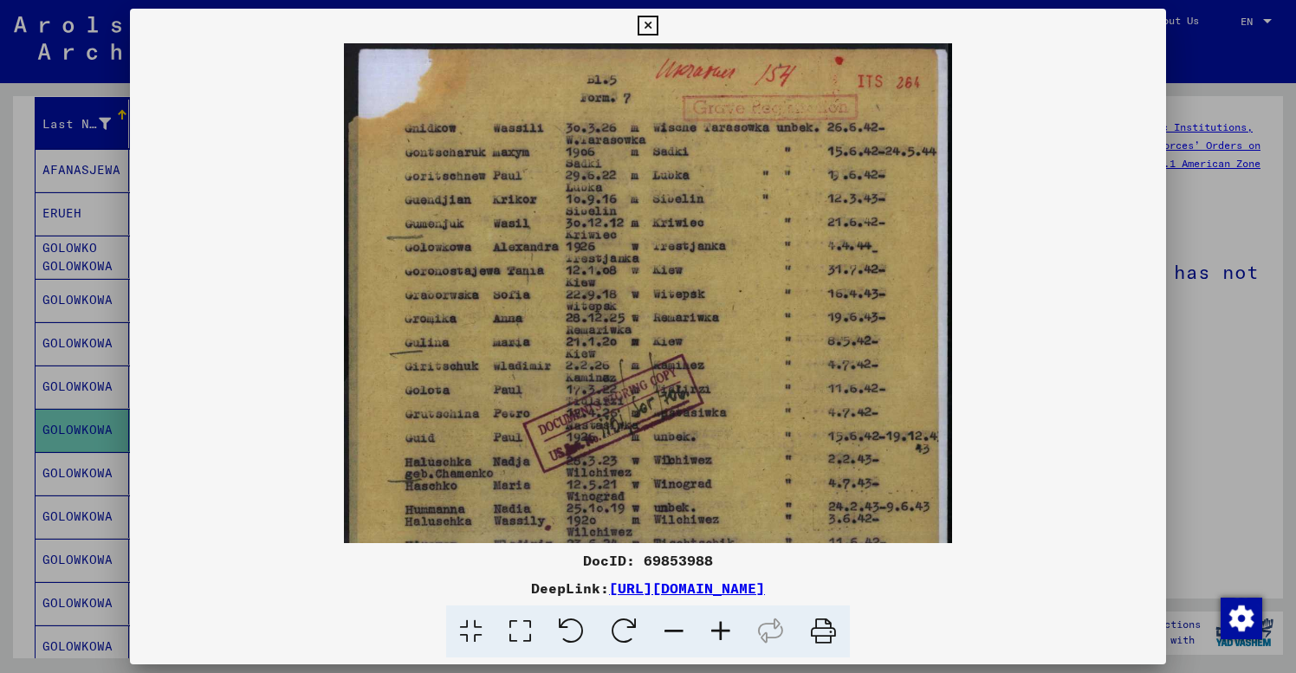
click at [751, 360] on img at bounding box center [648, 466] width 608 height 846
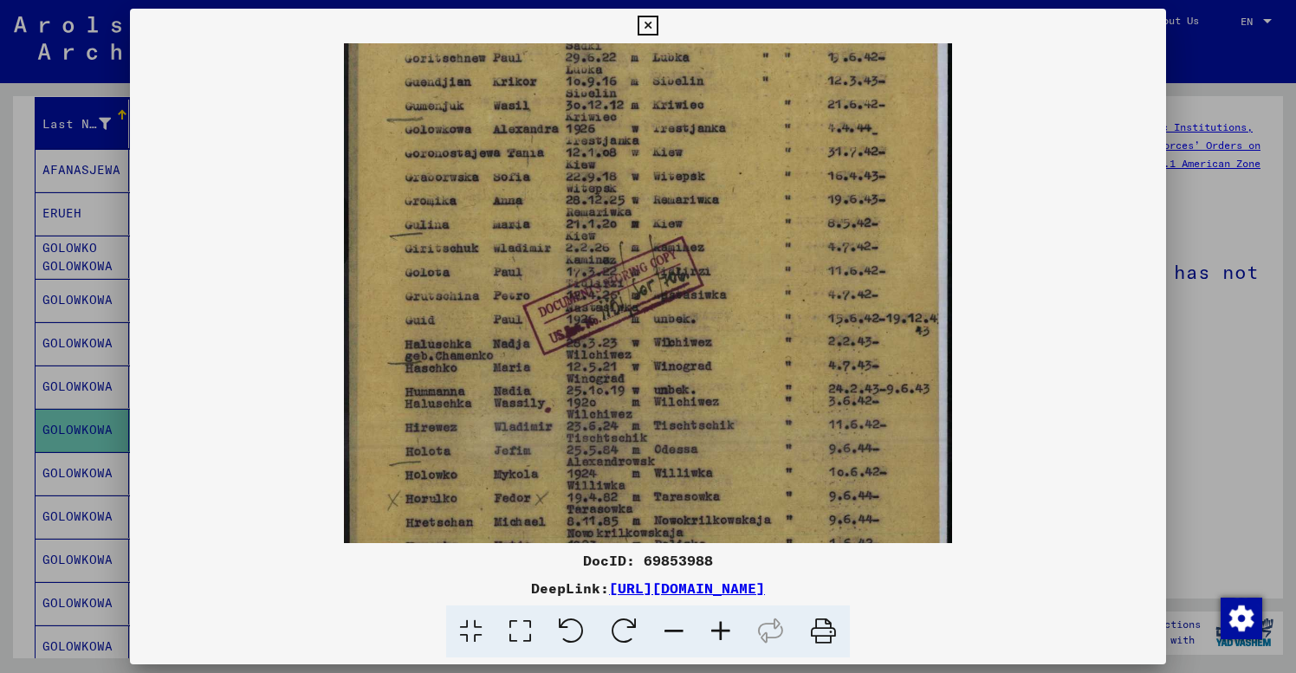
scroll to position [146, 0]
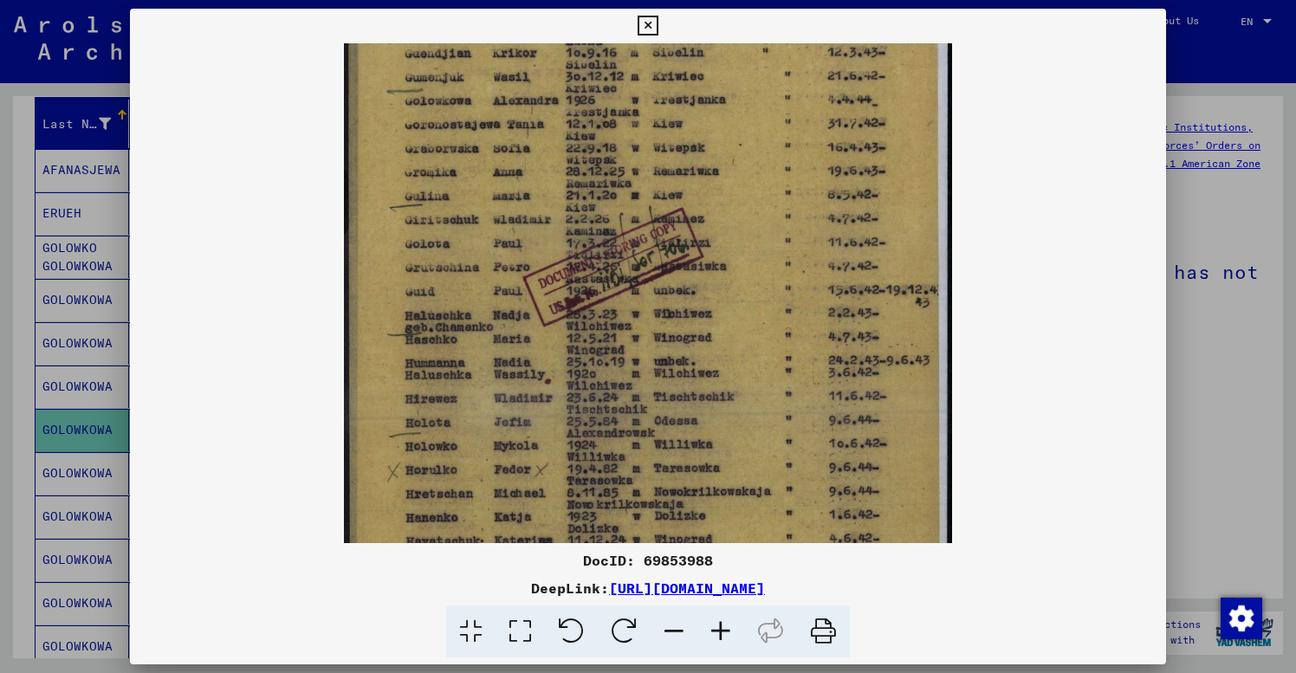
drag, startPoint x: 754, startPoint y: 359, endPoint x: 751, endPoint y: 212, distance: 146.4
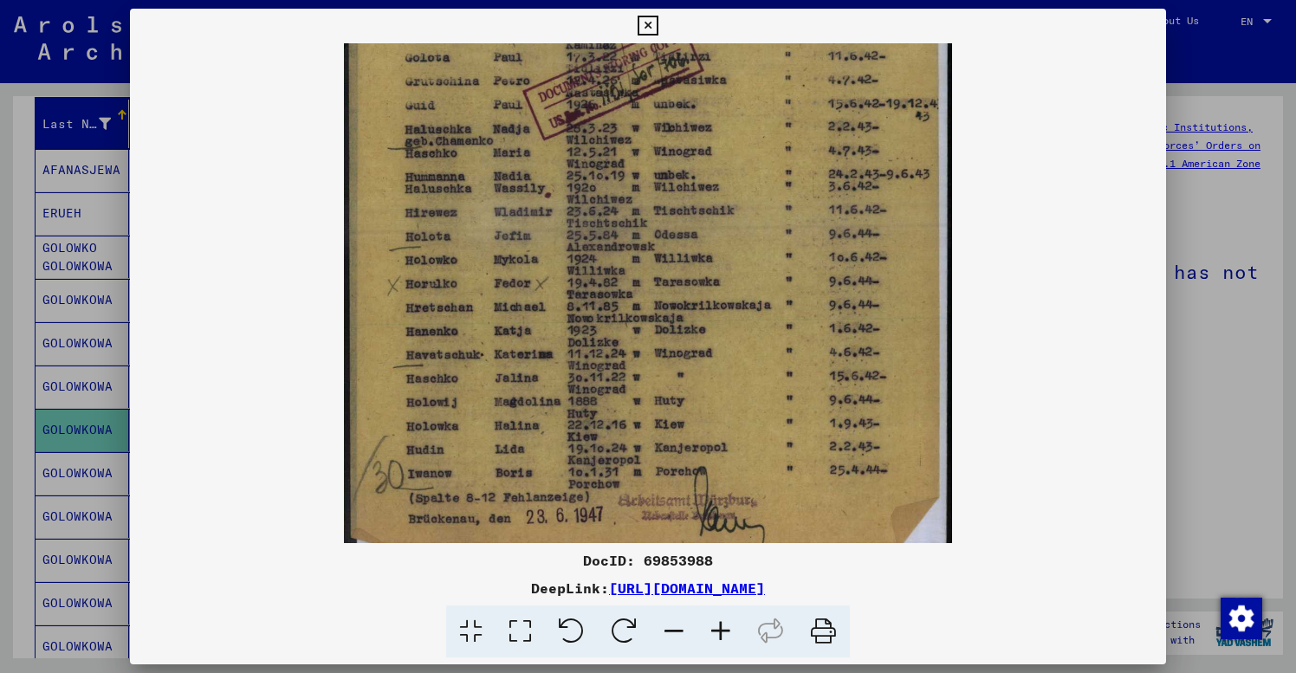
scroll to position [347, 0]
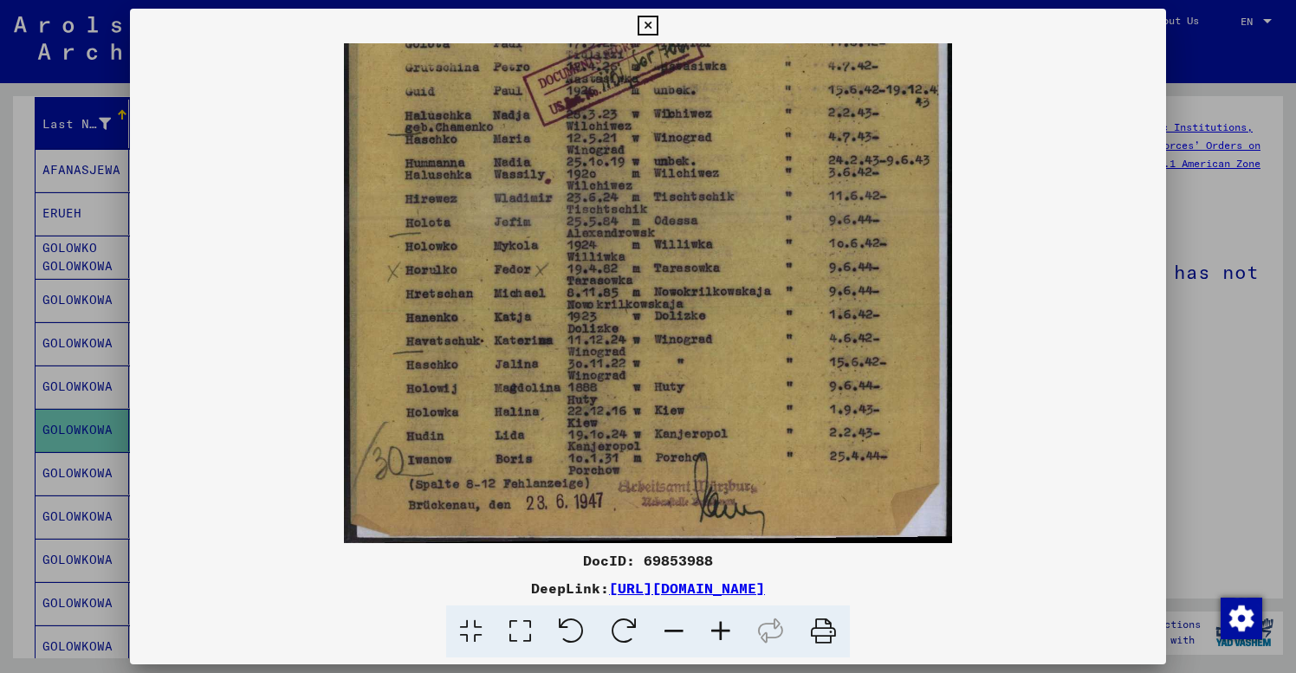
drag, startPoint x: 757, startPoint y: 404, endPoint x: 750, endPoint y: 198, distance: 206.3
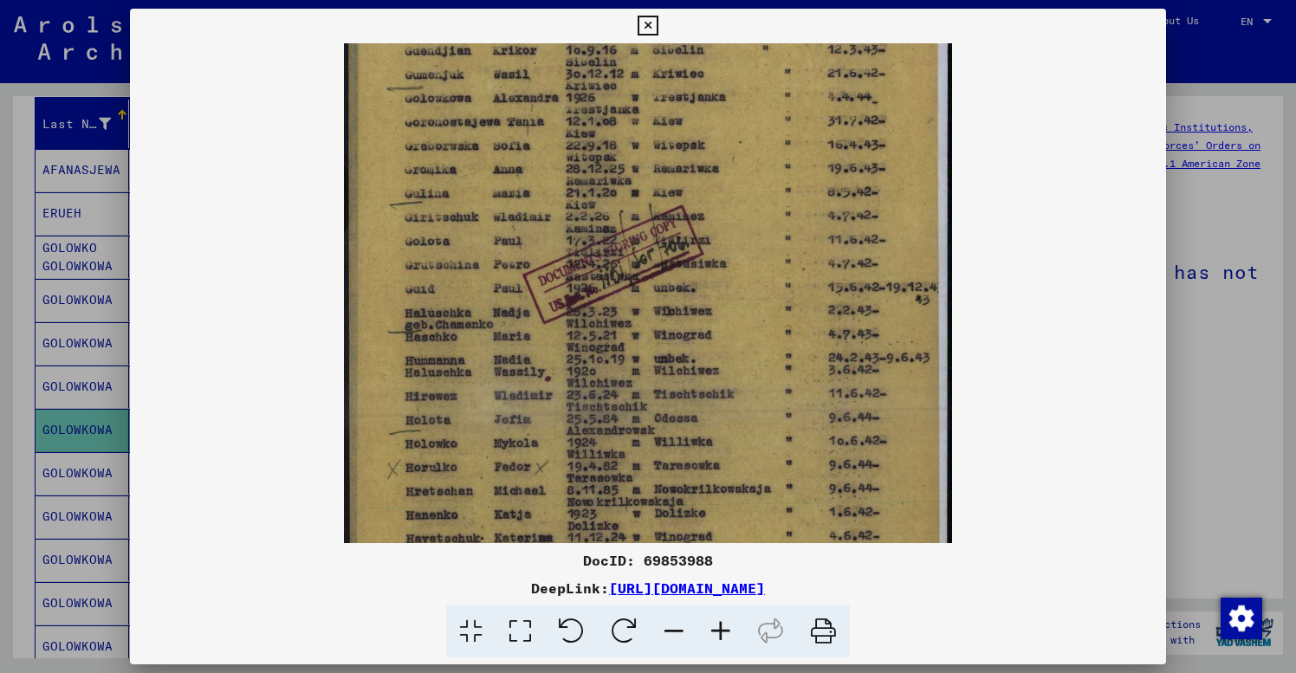
drag, startPoint x: 740, startPoint y: 259, endPoint x: 732, endPoint y: 456, distance: 196.8
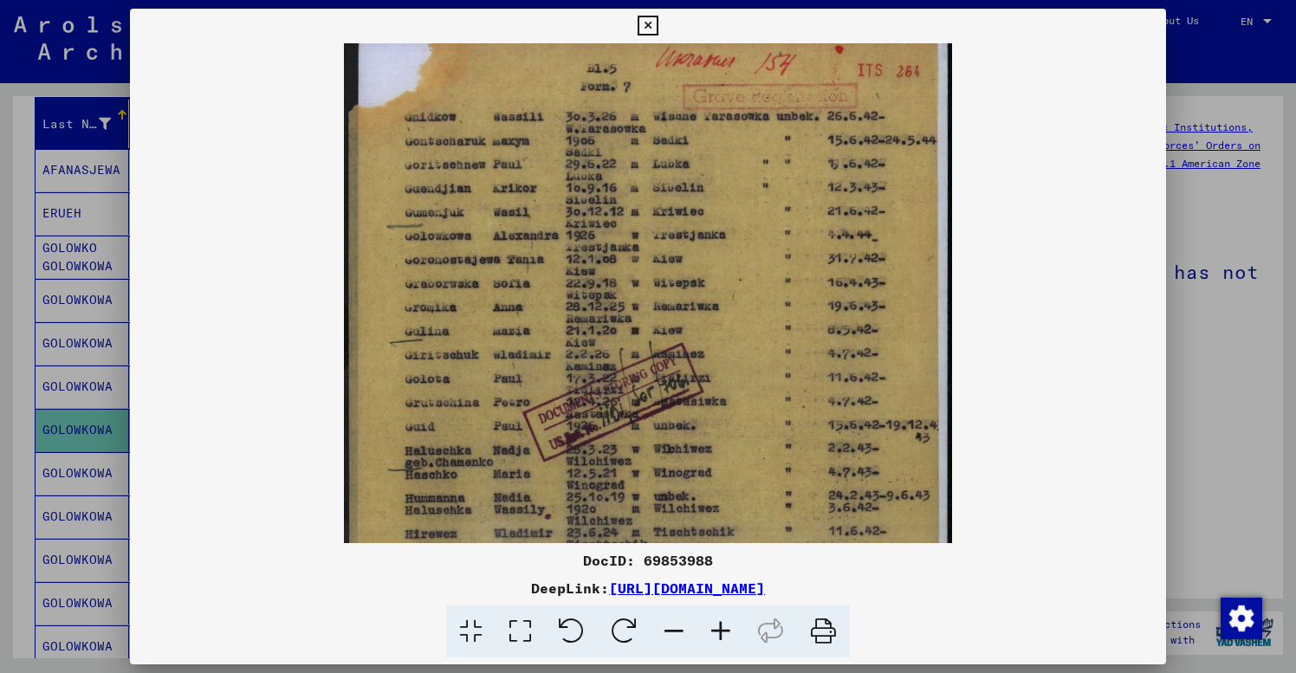
scroll to position [0, 0]
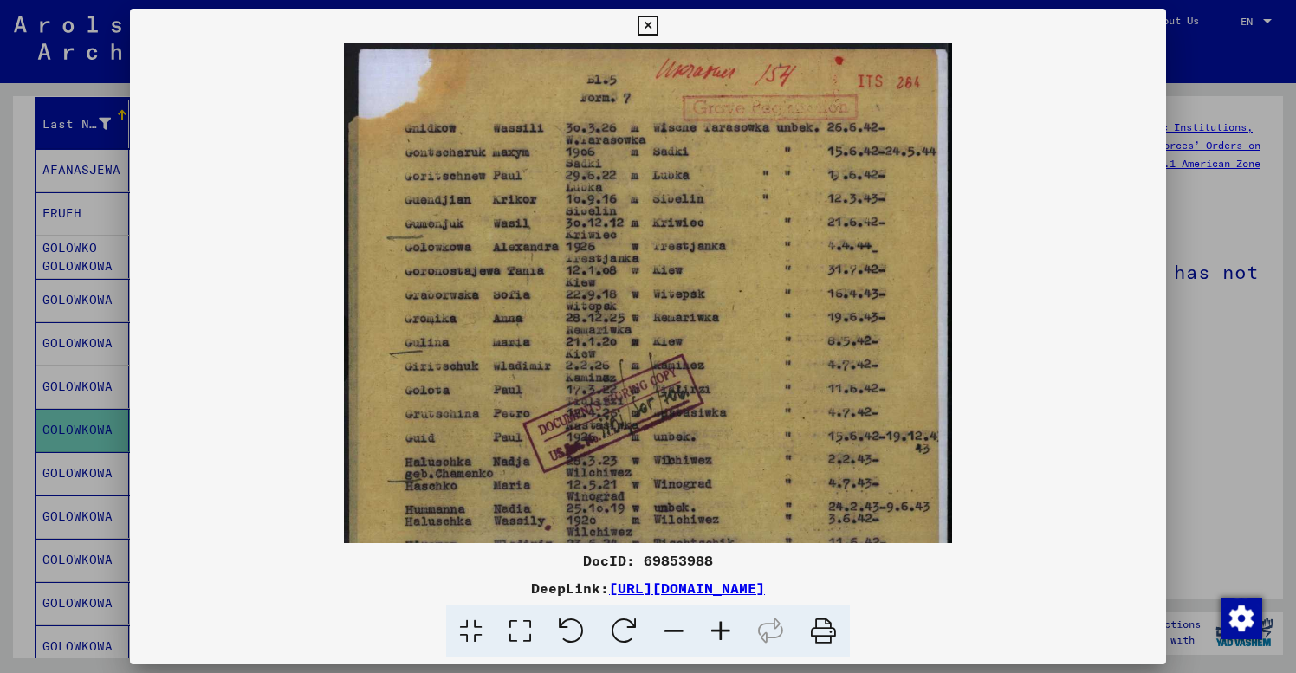
drag, startPoint x: 727, startPoint y: 263, endPoint x: 726, endPoint y: 428, distance: 164.6
click at [658, 21] on icon at bounding box center [648, 26] width 20 height 21
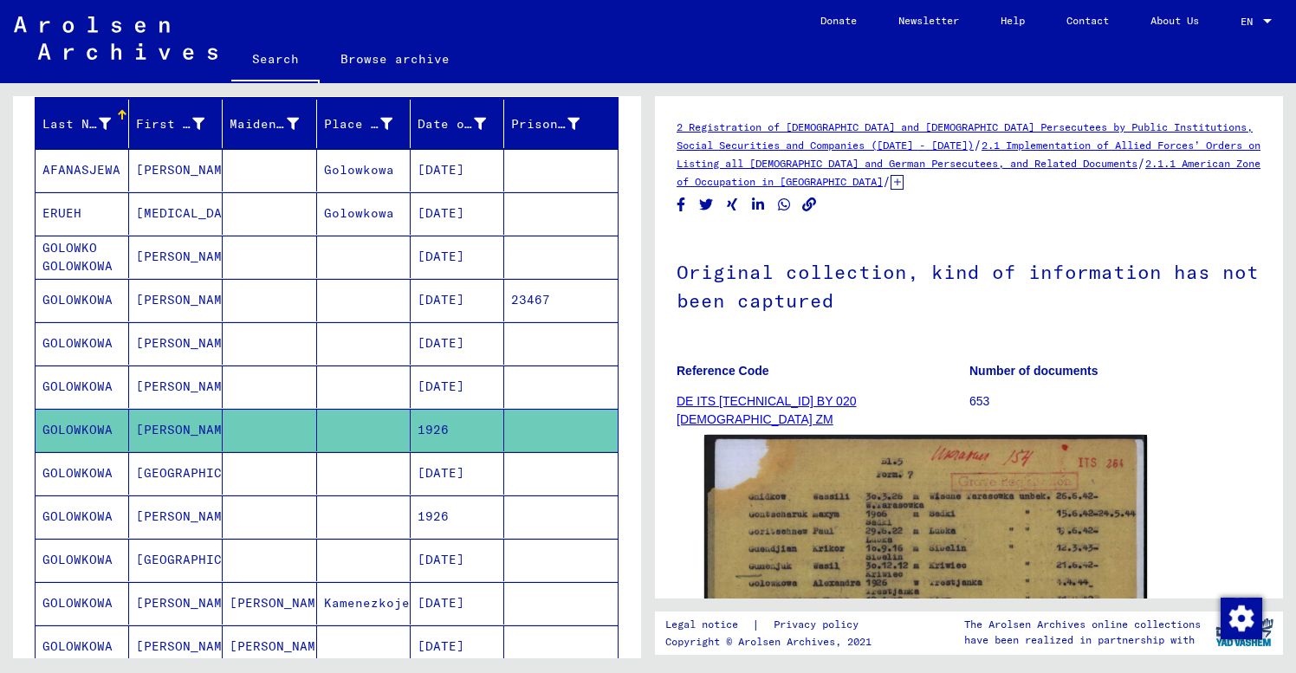
click at [266, 472] on mat-cell at bounding box center [270, 473] width 94 height 42
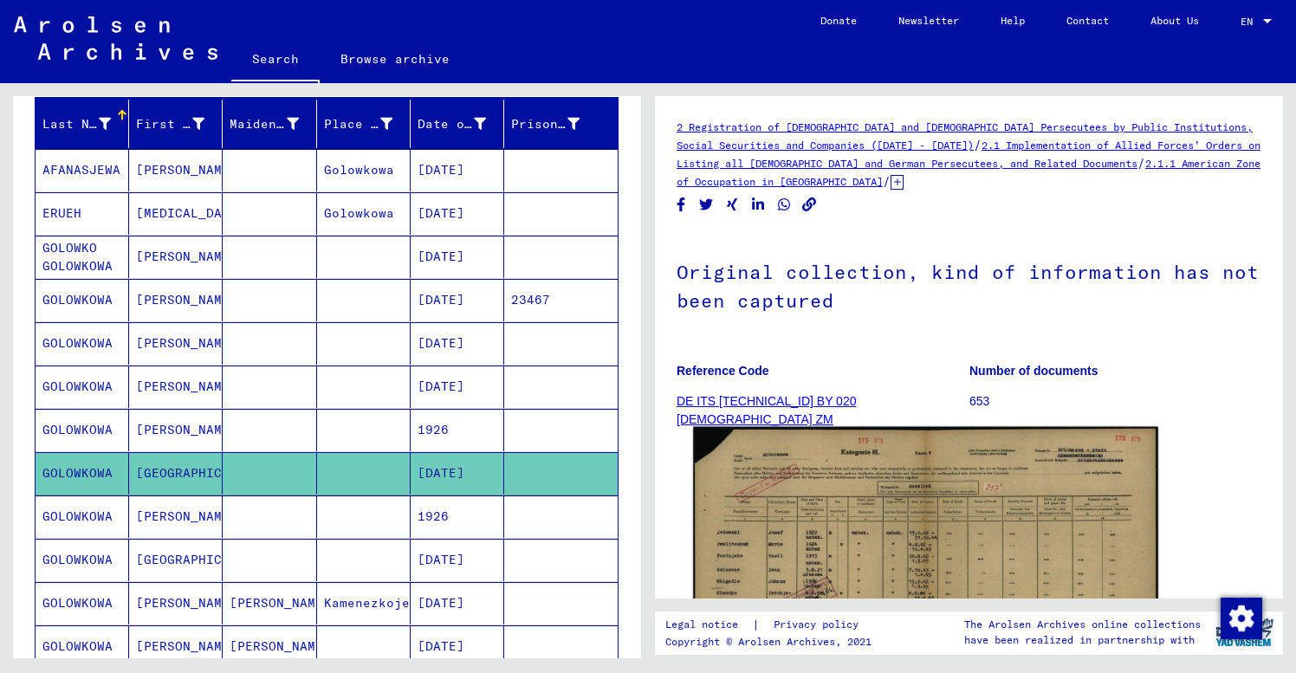
click at [945, 473] on img at bounding box center [925, 592] width 465 height 330
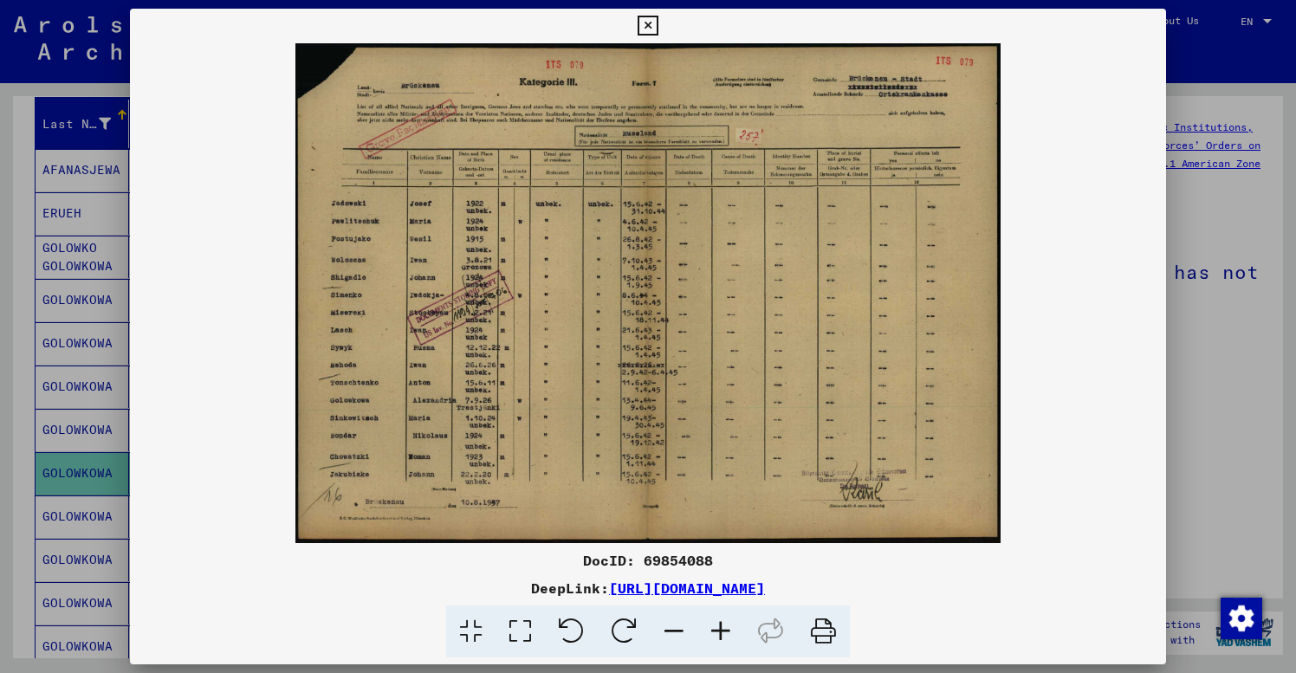
click at [726, 629] on icon at bounding box center [720, 632] width 47 height 53
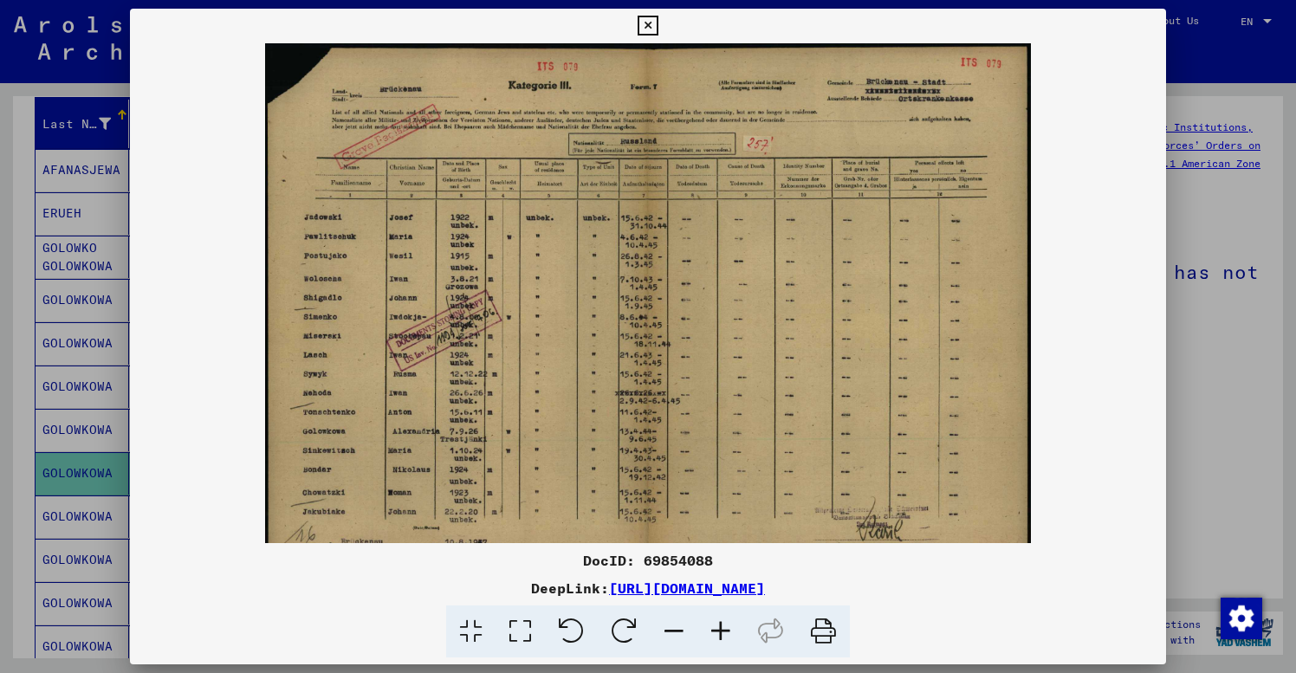
click at [726, 629] on icon at bounding box center [720, 632] width 47 height 53
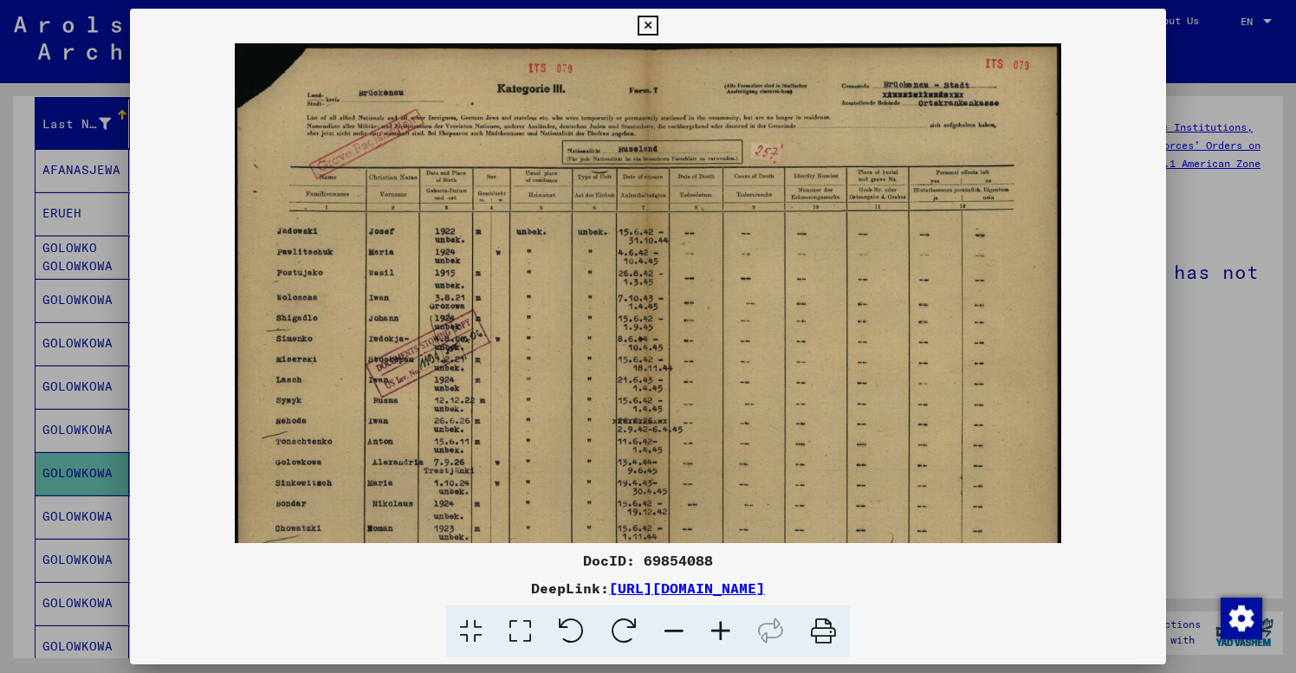
click at [726, 629] on icon at bounding box center [720, 632] width 47 height 53
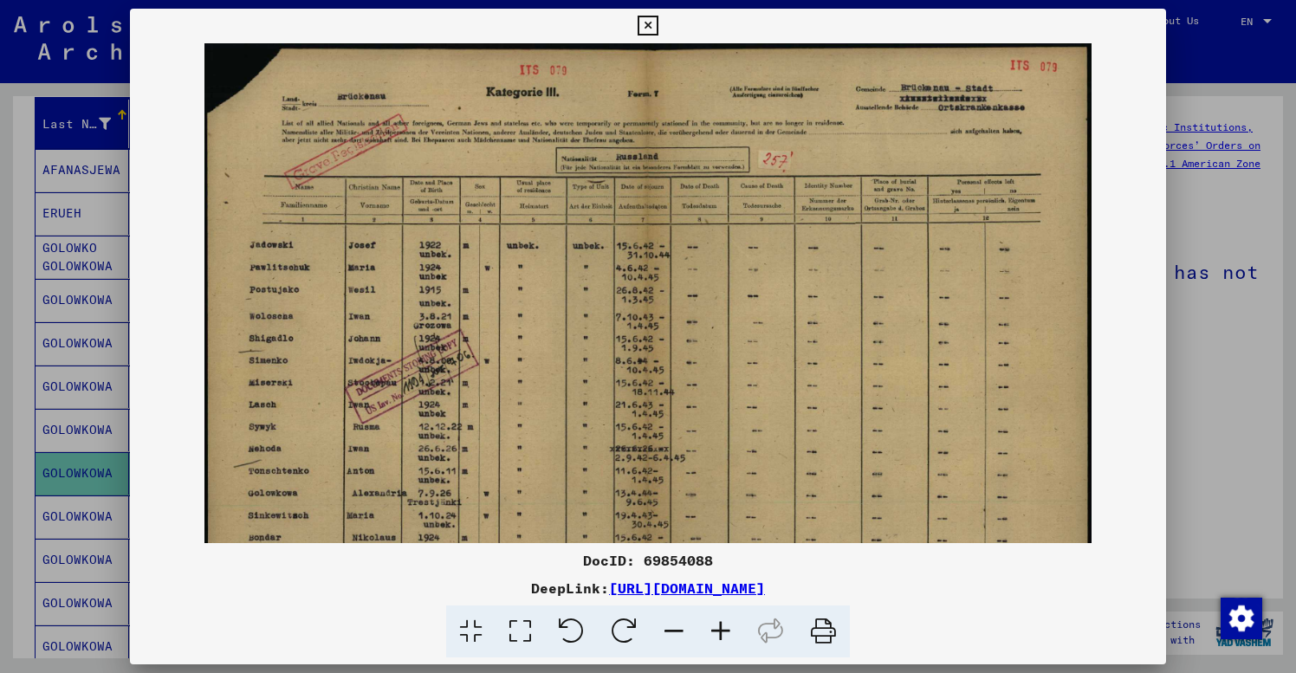
click at [726, 629] on icon at bounding box center [720, 632] width 47 height 53
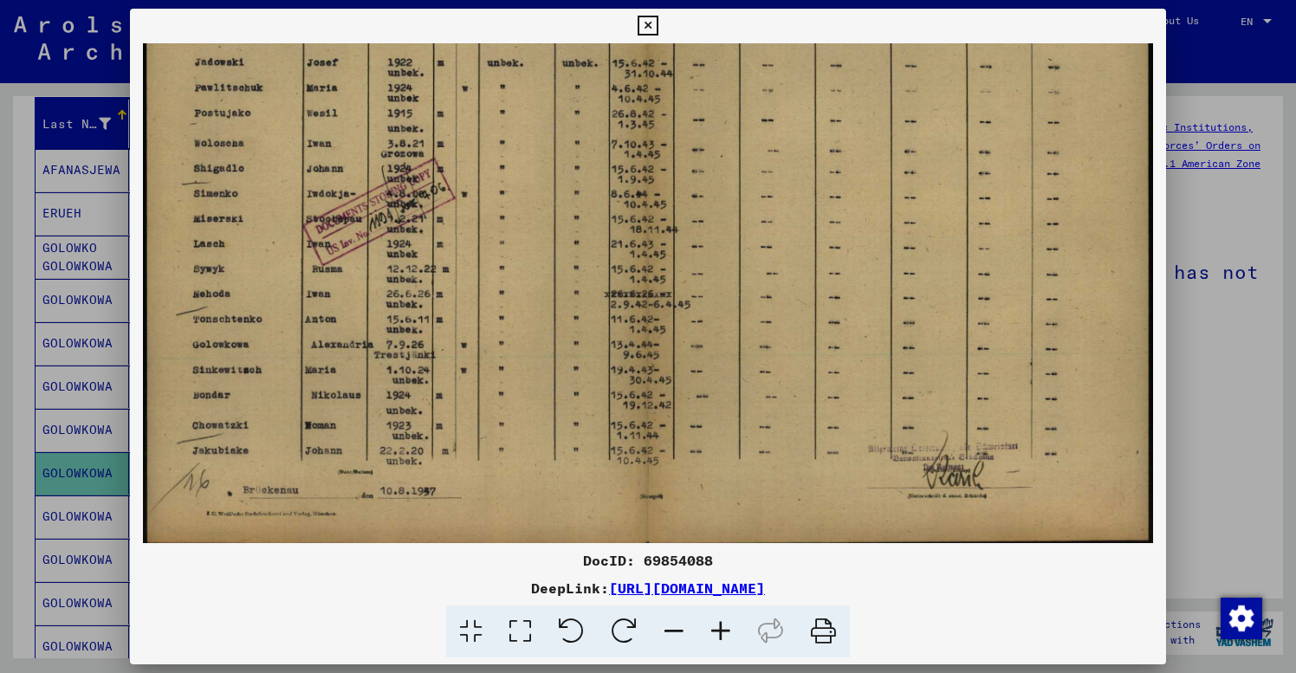
scroll to position [212, 0]
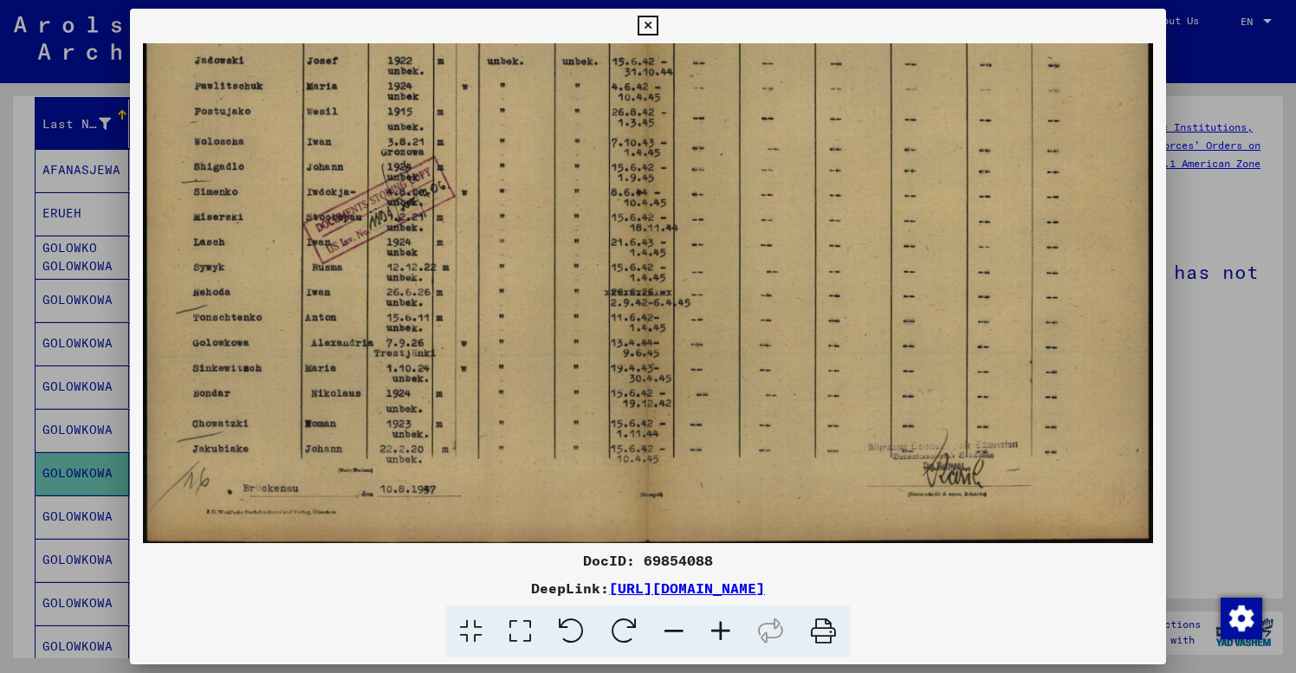
drag, startPoint x: 399, startPoint y: 478, endPoint x: 380, endPoint y: 266, distance: 213.0
click at [567, 406] on img at bounding box center [648, 189] width 1010 height 717
click at [513, 632] on icon at bounding box center [520, 632] width 49 height 53
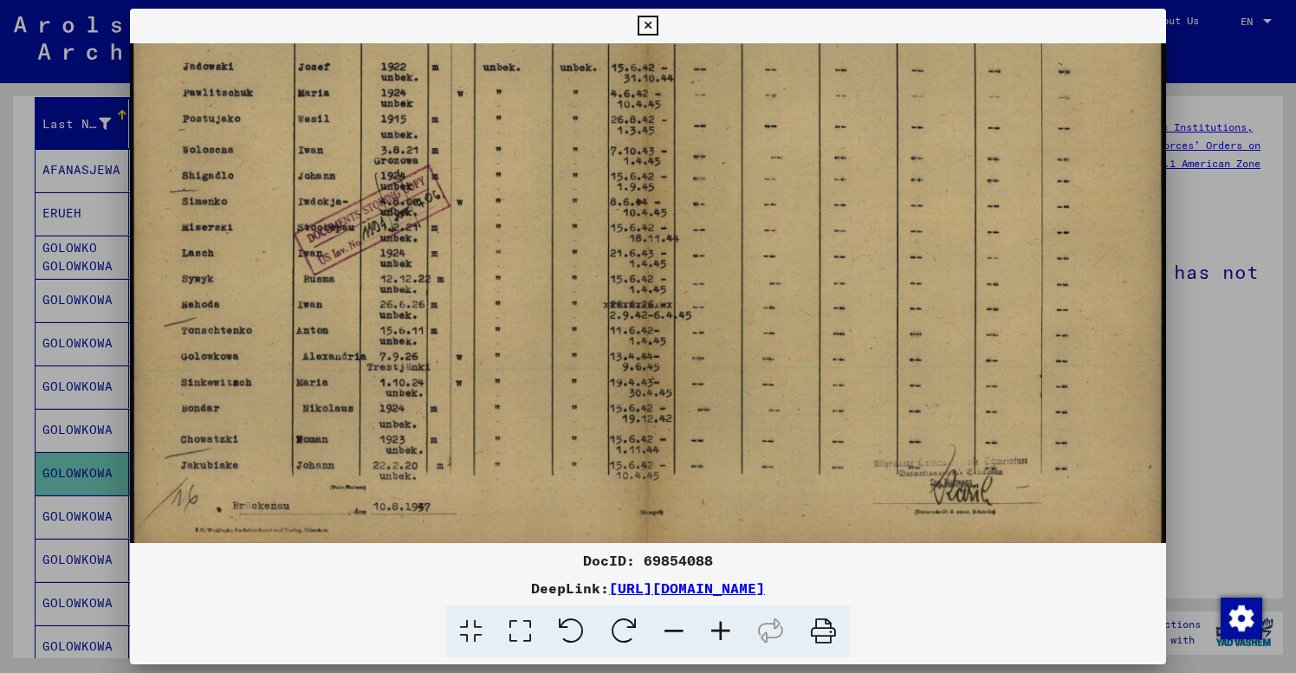
click at [725, 626] on icon at bounding box center [720, 632] width 47 height 53
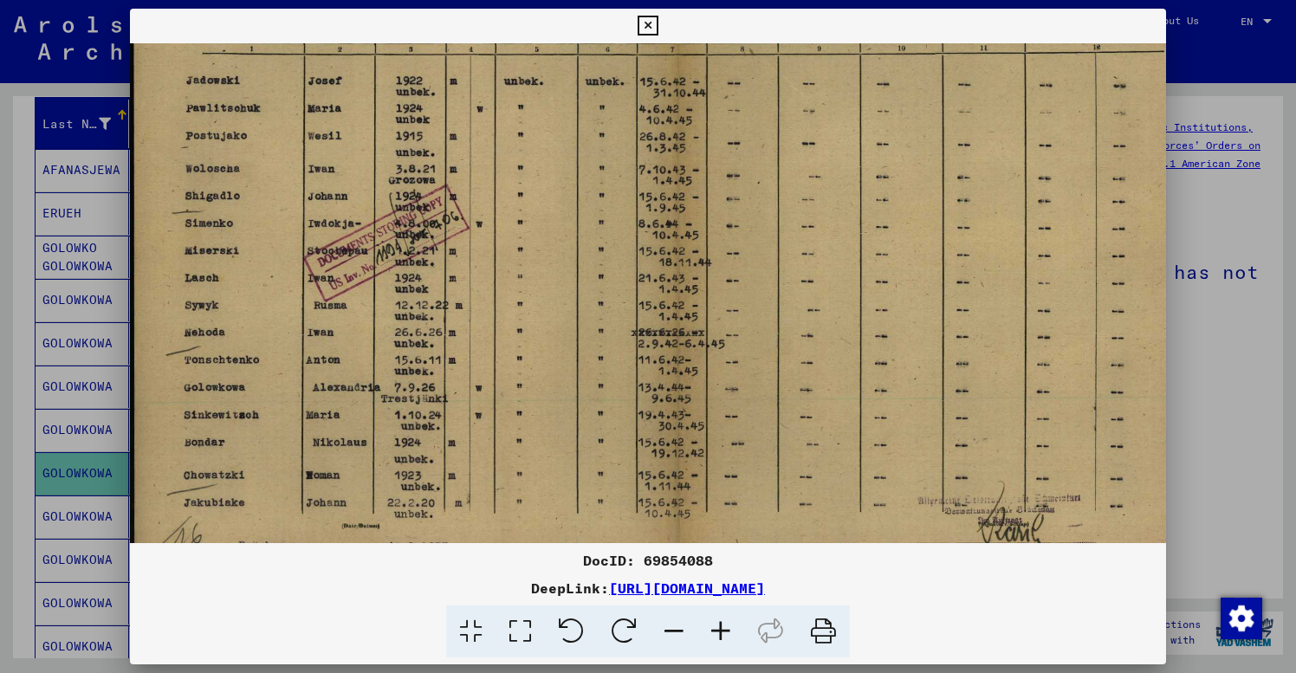
click at [725, 626] on icon at bounding box center [720, 632] width 47 height 53
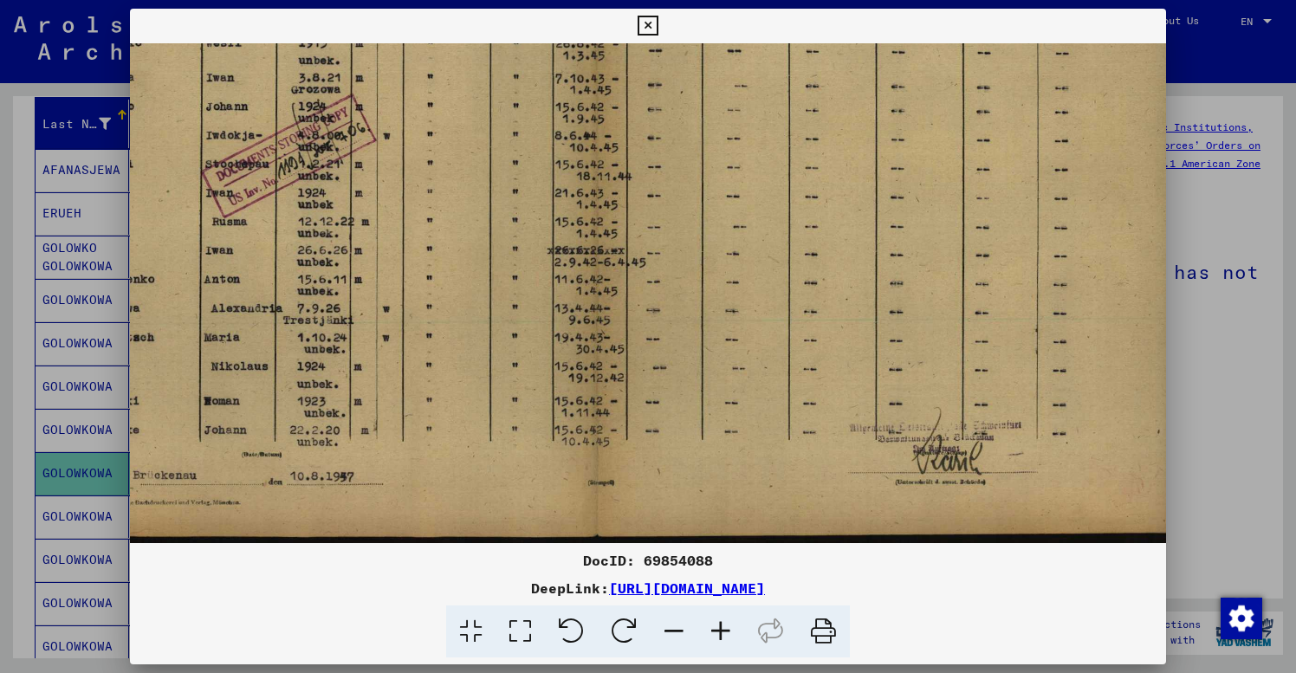
scroll to position [321, 122]
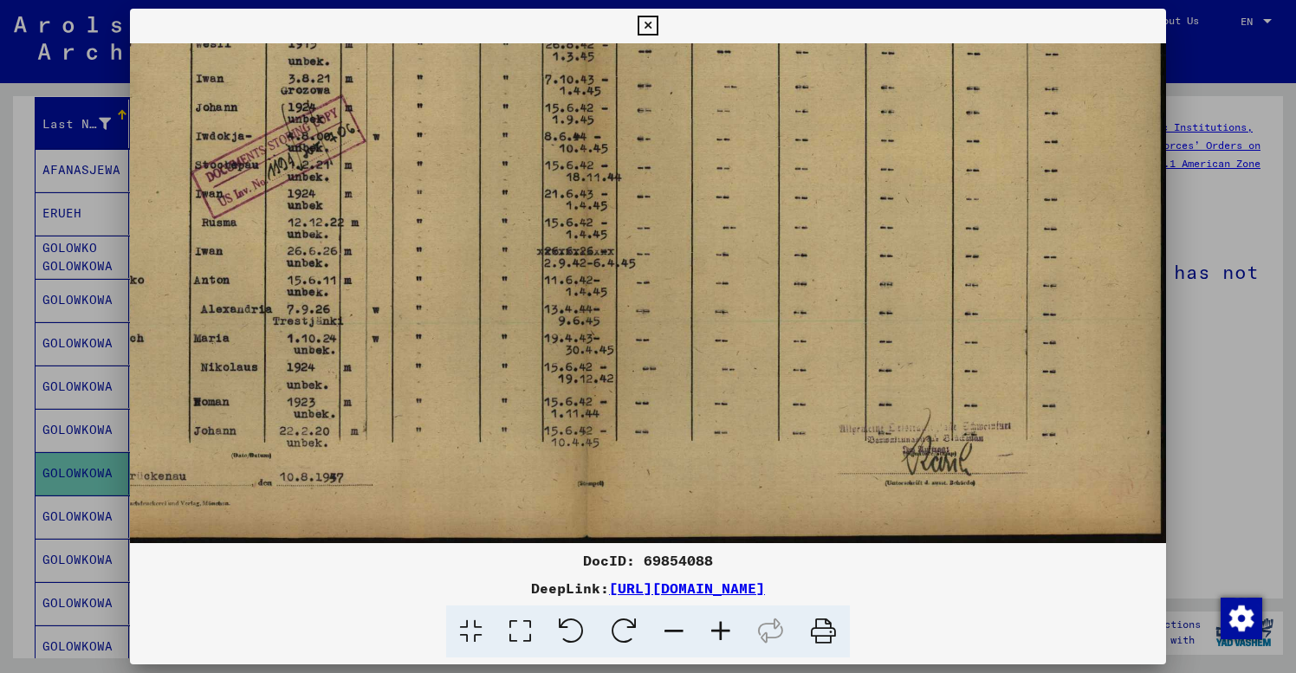
drag, startPoint x: 967, startPoint y: 451, endPoint x: 833, endPoint y: 302, distance: 200.0
click at [725, 630] on icon at bounding box center [720, 632] width 47 height 53
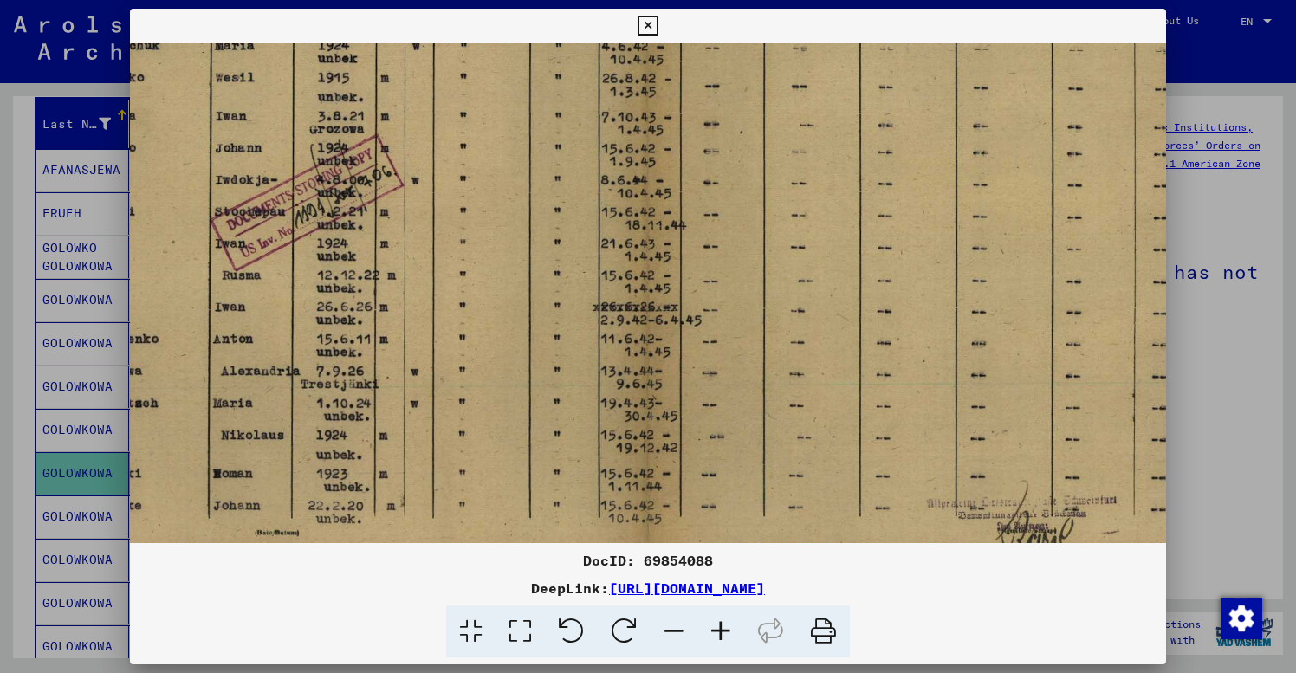
click at [725, 630] on icon at bounding box center [720, 632] width 47 height 53
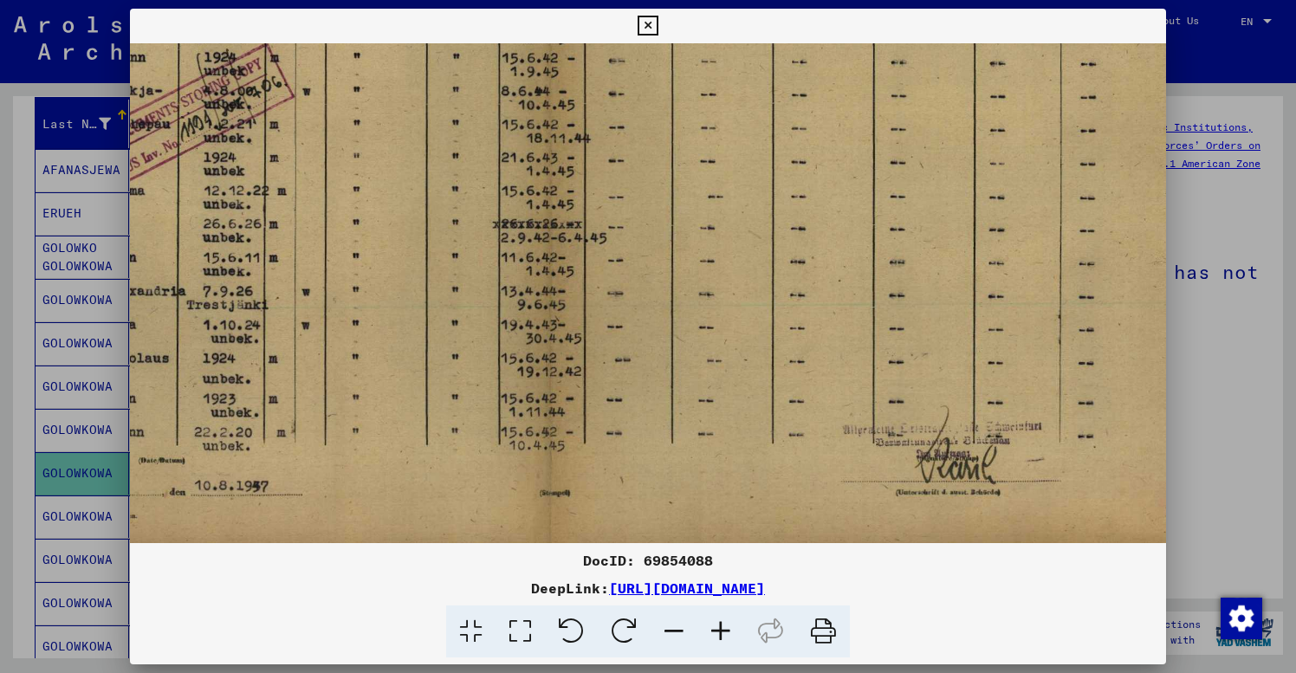
drag, startPoint x: 952, startPoint y: 449, endPoint x: 824, endPoint y: 336, distance: 170.7
click at [726, 629] on icon at bounding box center [720, 632] width 47 height 53
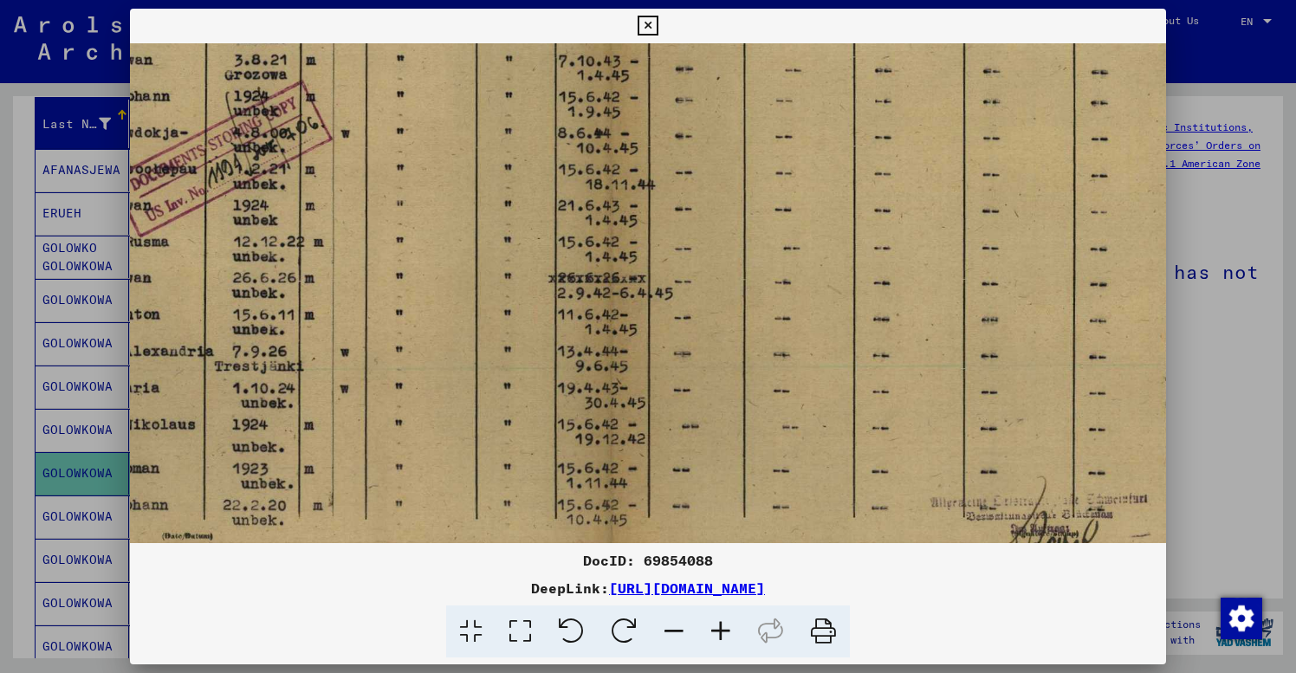
click at [726, 629] on icon at bounding box center [720, 632] width 47 height 53
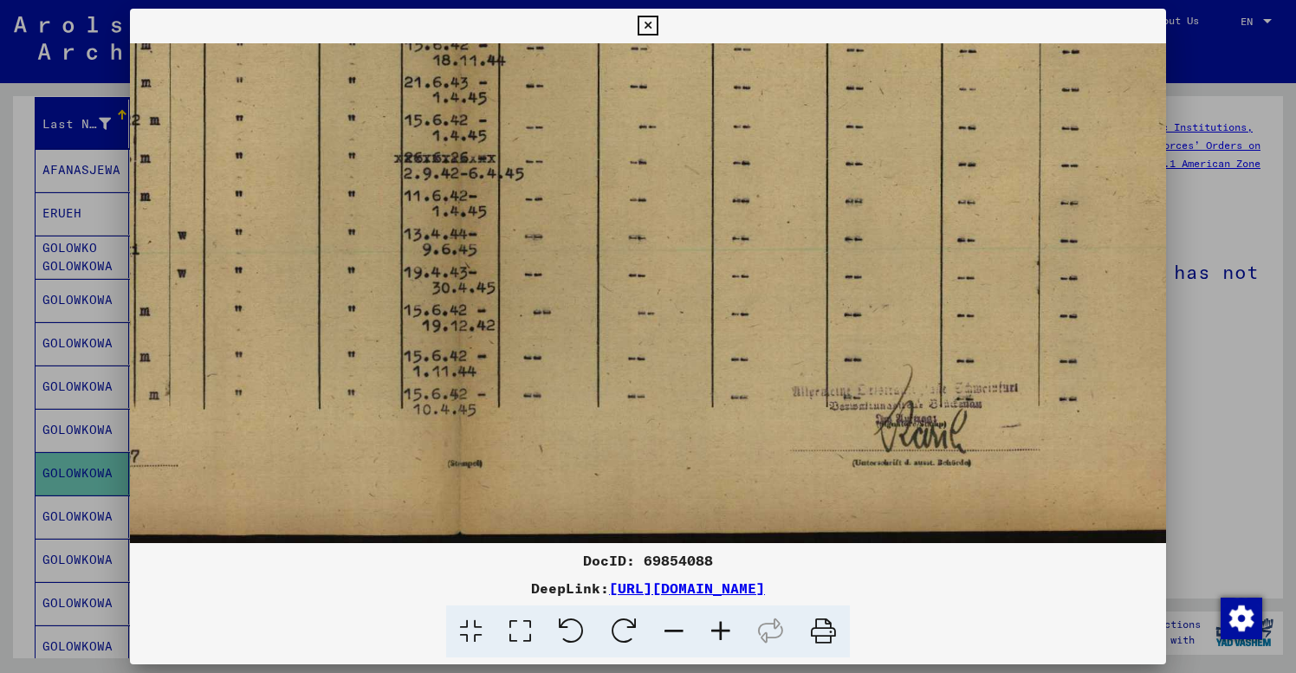
scroll to position [582, 433]
drag, startPoint x: 937, startPoint y: 420, endPoint x: 755, endPoint y: 205, distance: 281.5
click at [720, 631] on icon at bounding box center [720, 632] width 47 height 53
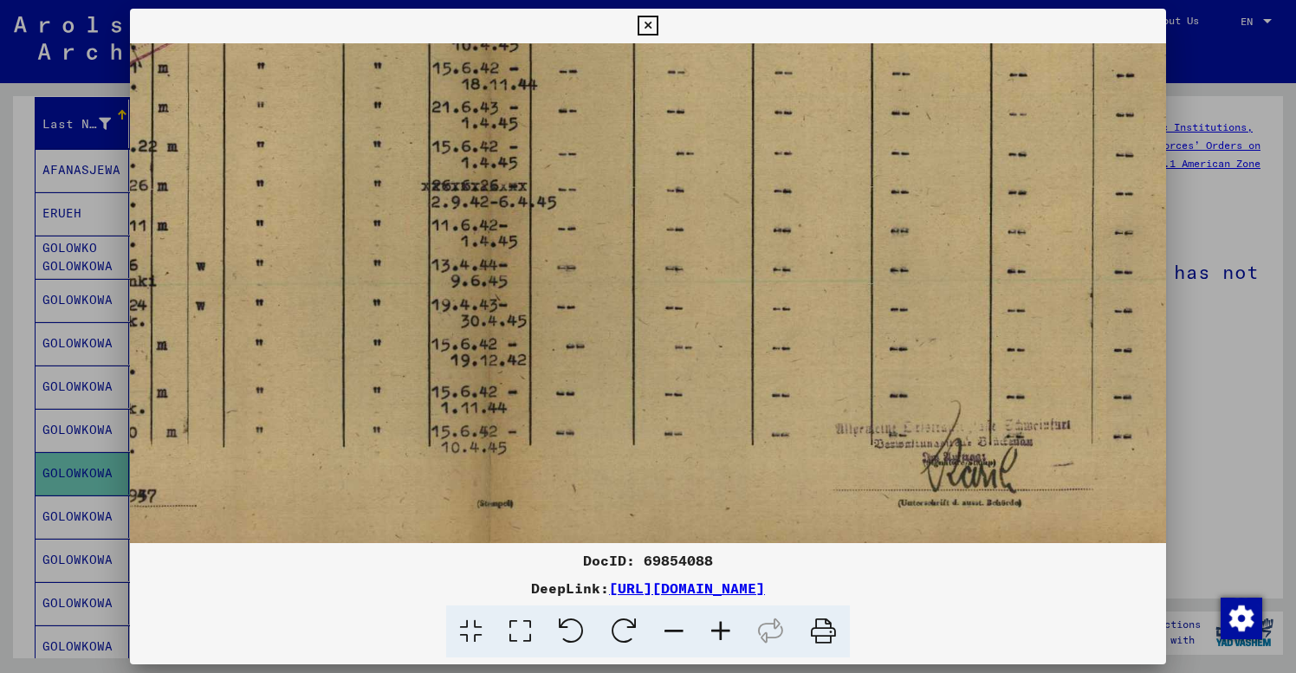
click at [720, 631] on icon at bounding box center [720, 632] width 47 height 53
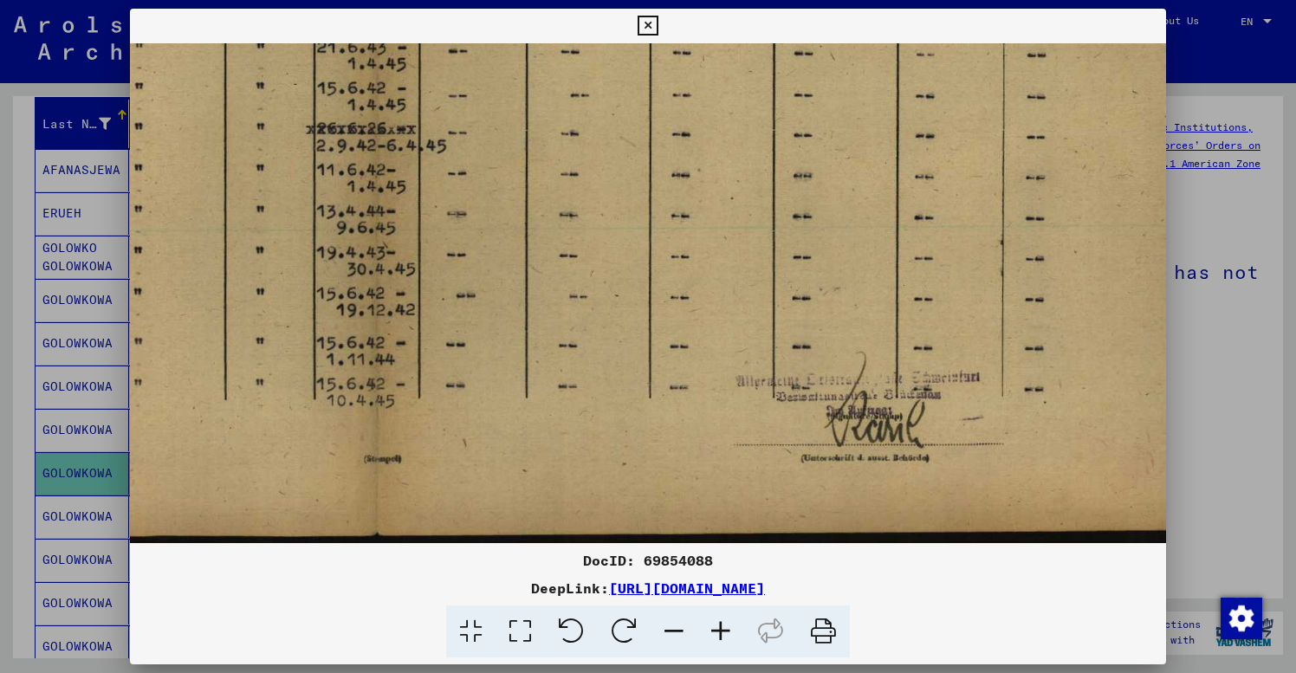
scroll to position [669, 610]
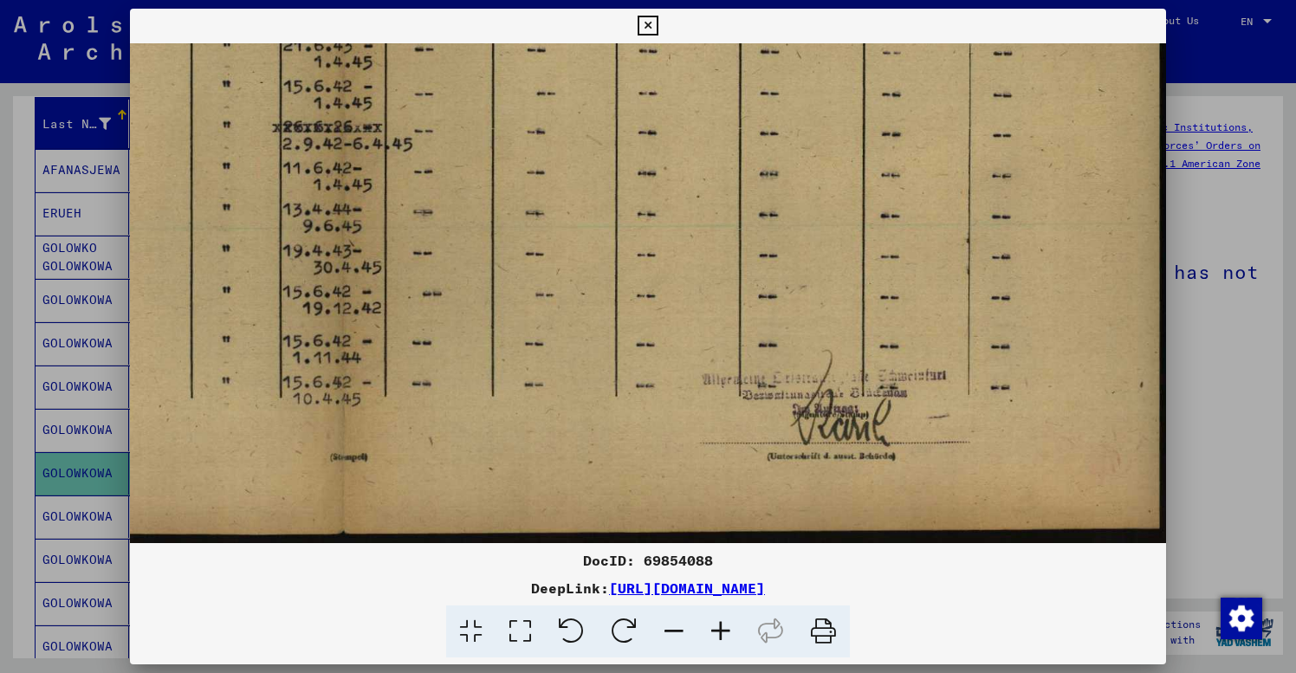
drag, startPoint x: 937, startPoint y: 418, endPoint x: 693, endPoint y: 293, distance: 274.0
click at [717, 621] on icon at bounding box center [720, 632] width 47 height 53
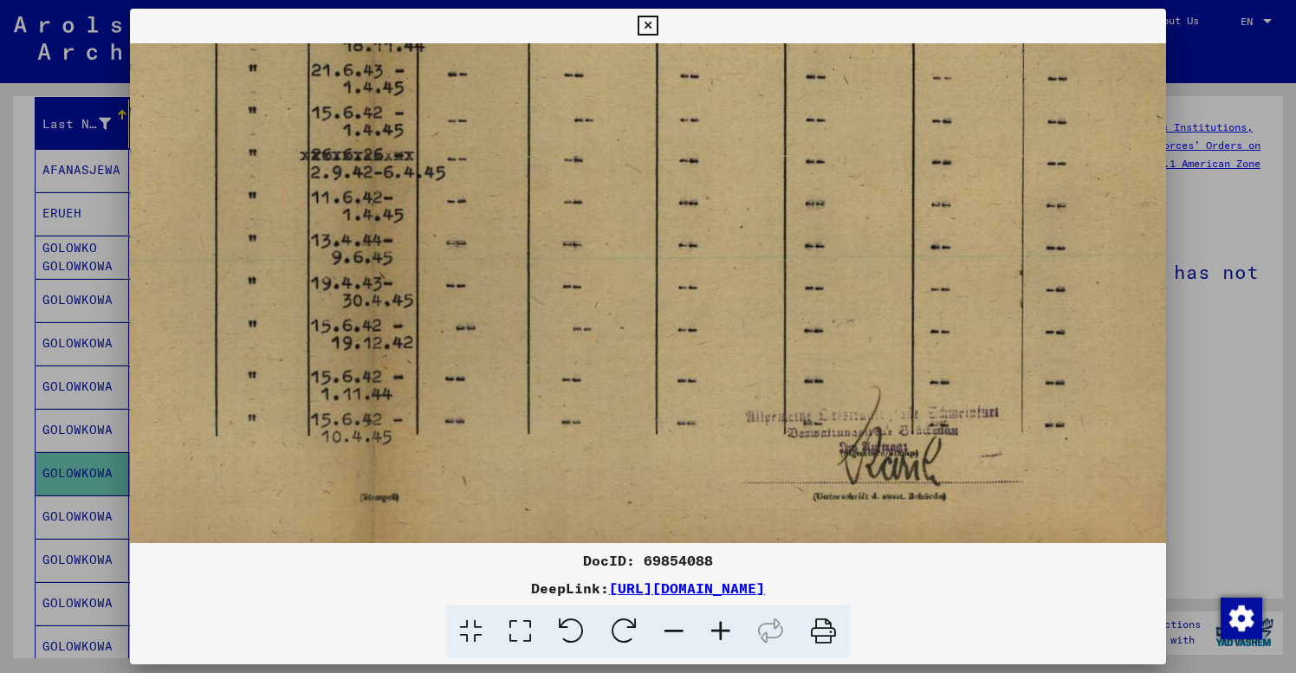
click at [717, 621] on icon at bounding box center [720, 632] width 47 height 53
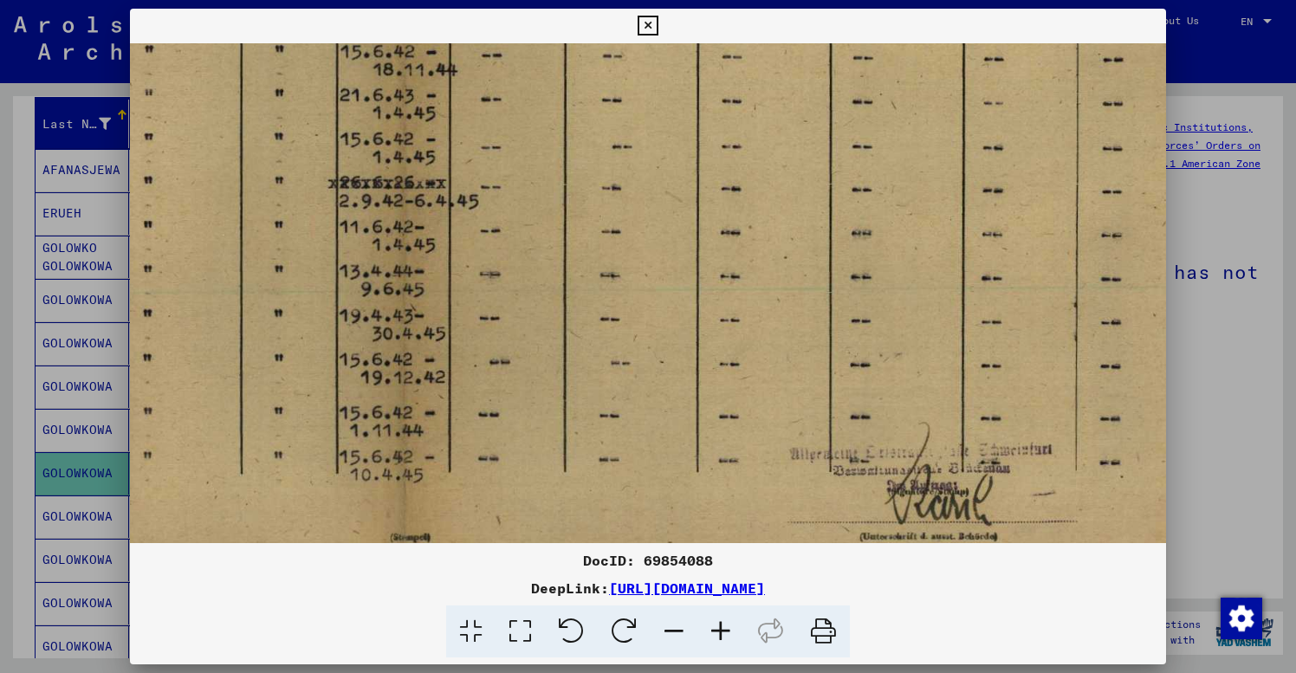
click at [717, 621] on icon at bounding box center [720, 632] width 47 height 53
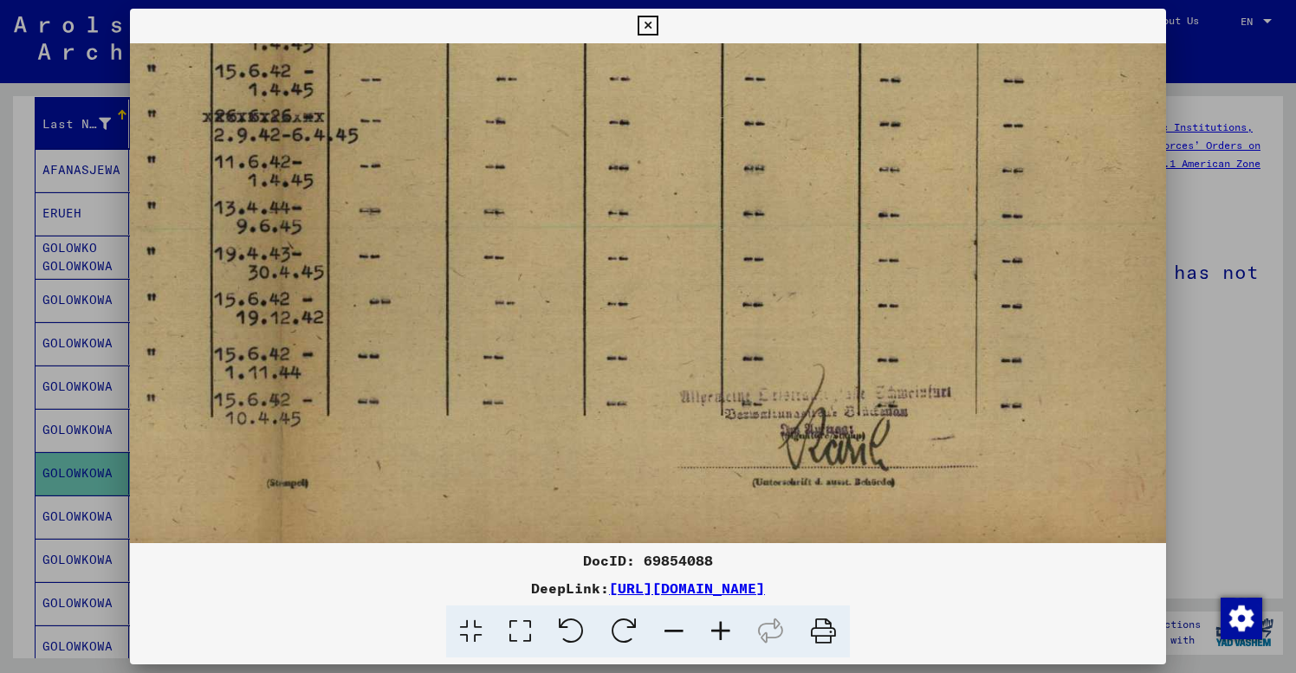
scroll to position [799, 794]
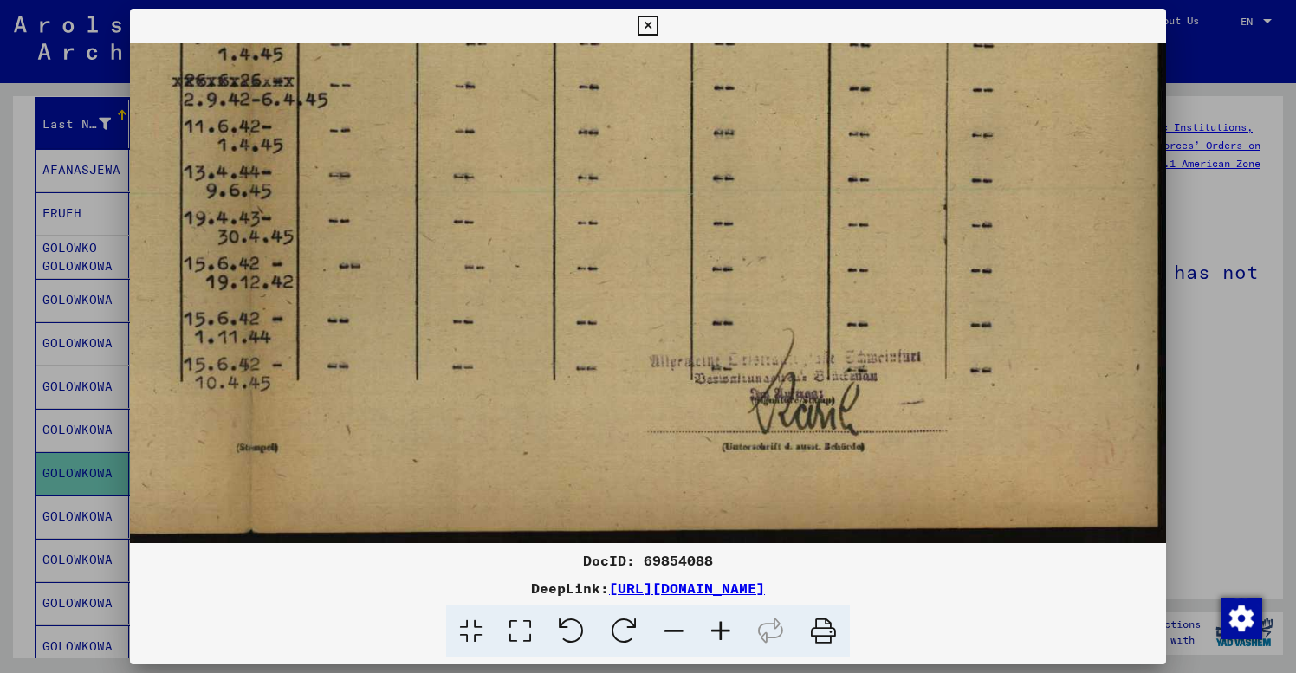
drag, startPoint x: 928, startPoint y: 428, endPoint x: 696, endPoint y: 249, distance: 293.4
click at [723, 630] on icon at bounding box center [720, 632] width 47 height 53
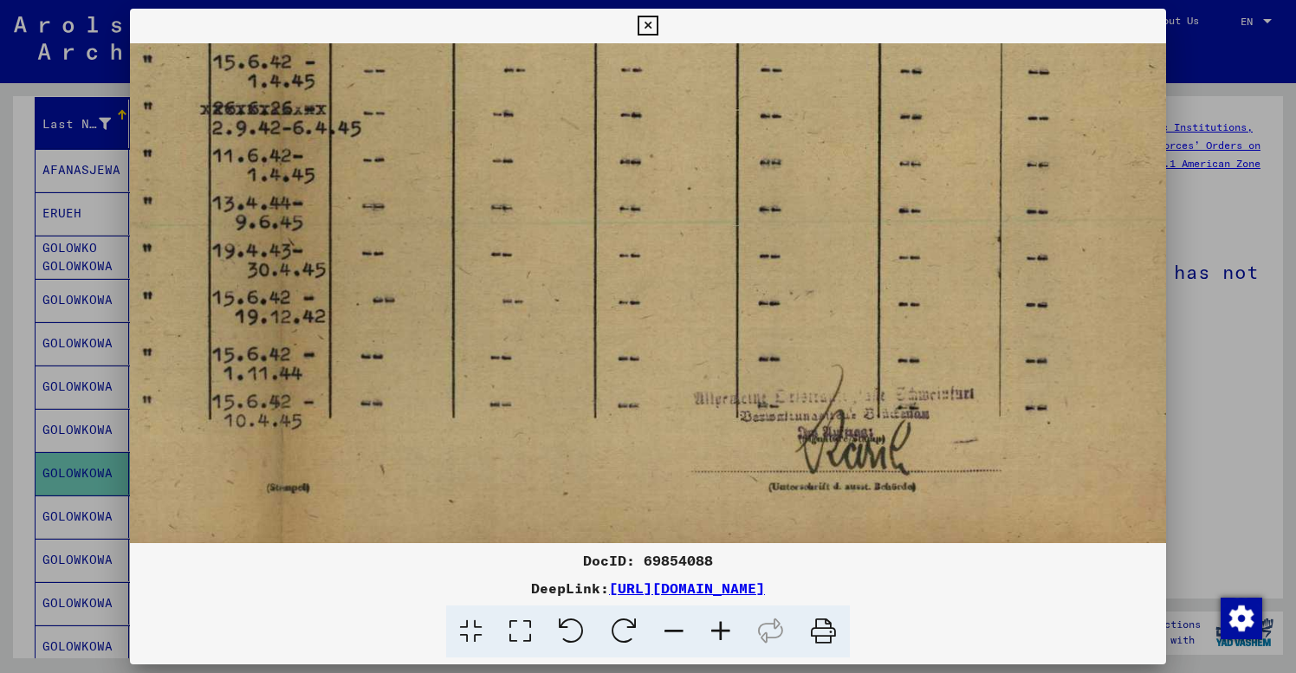
click at [723, 630] on icon at bounding box center [720, 632] width 47 height 53
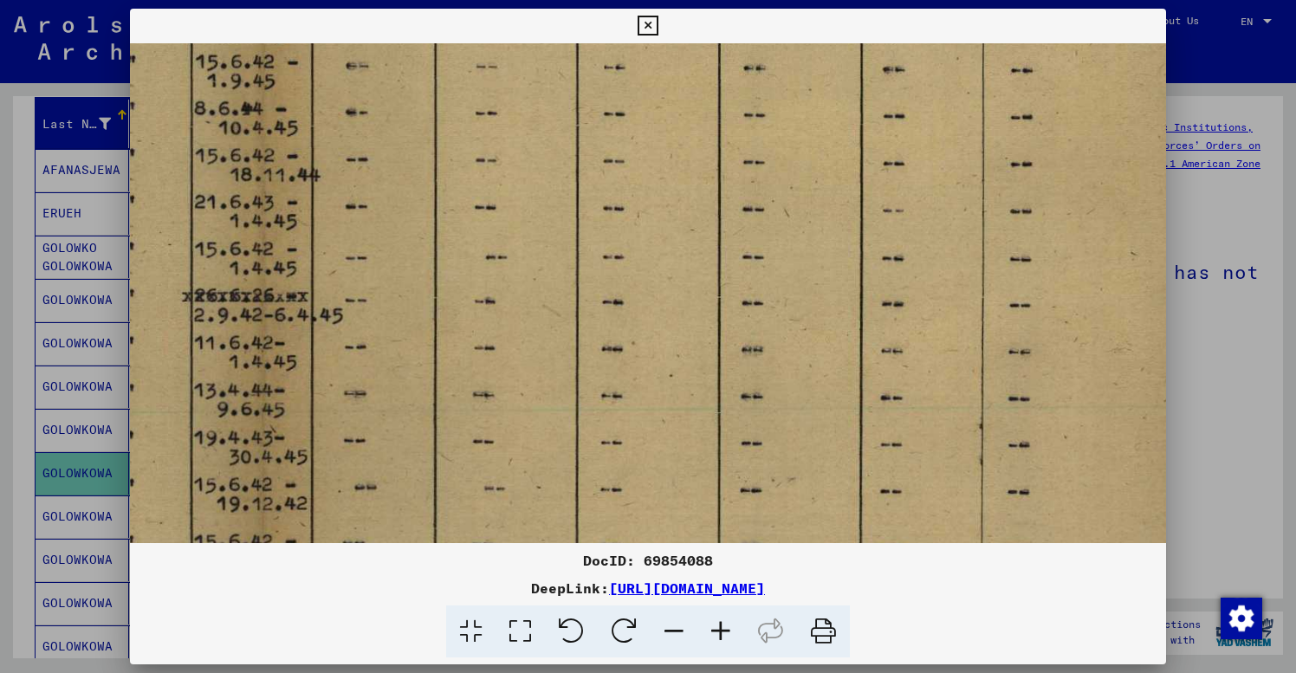
drag, startPoint x: 950, startPoint y: 310, endPoint x: 920, endPoint y: 564, distance: 255.6
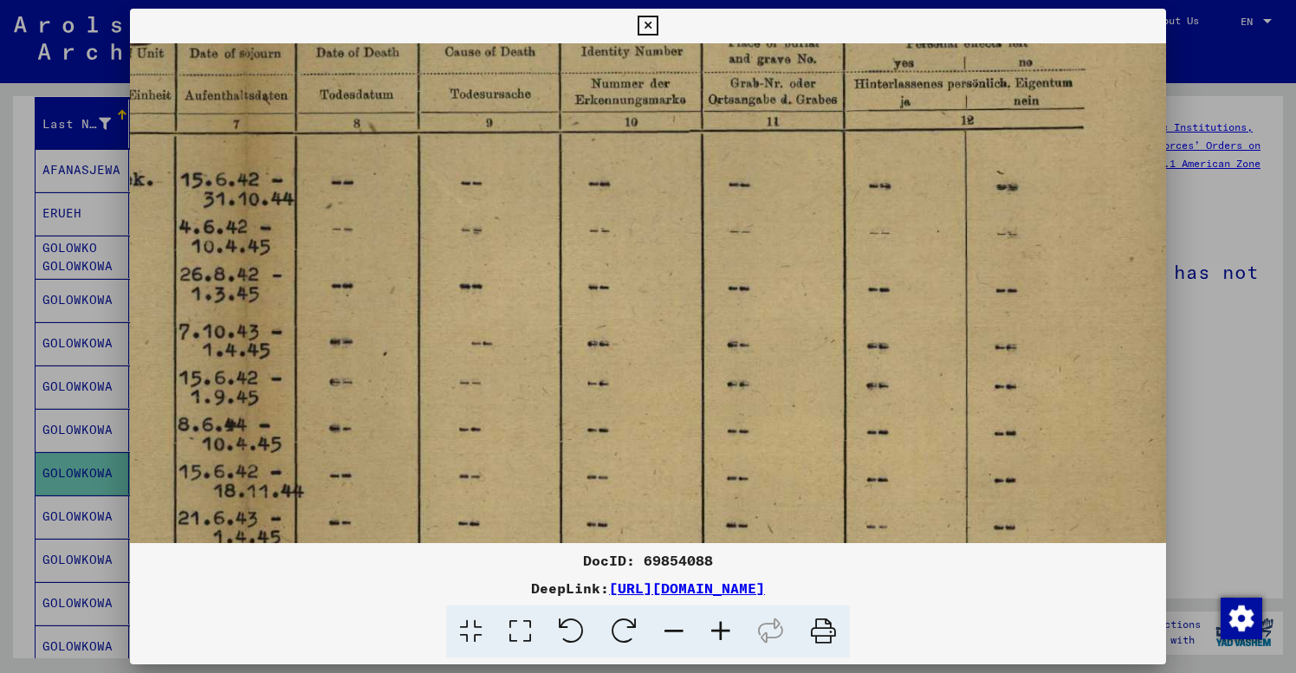
drag, startPoint x: 944, startPoint y: 155, endPoint x: 935, endPoint y: 415, distance: 260.1
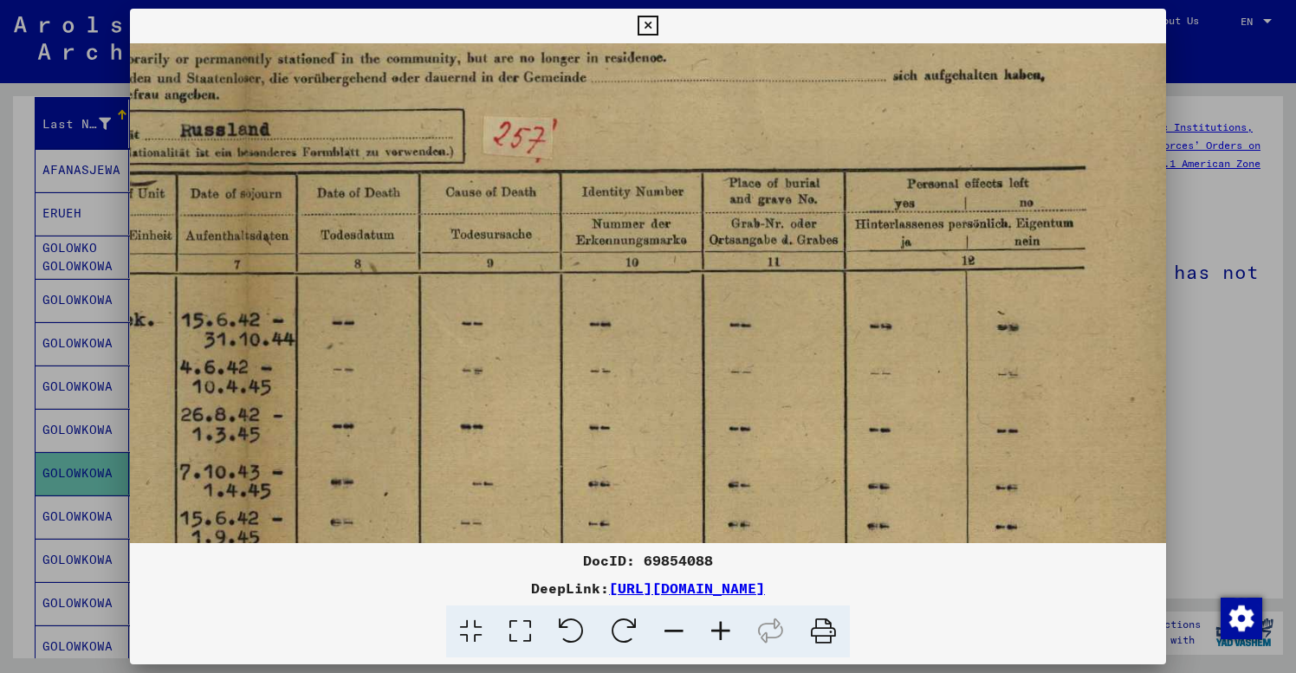
scroll to position [154, 827]
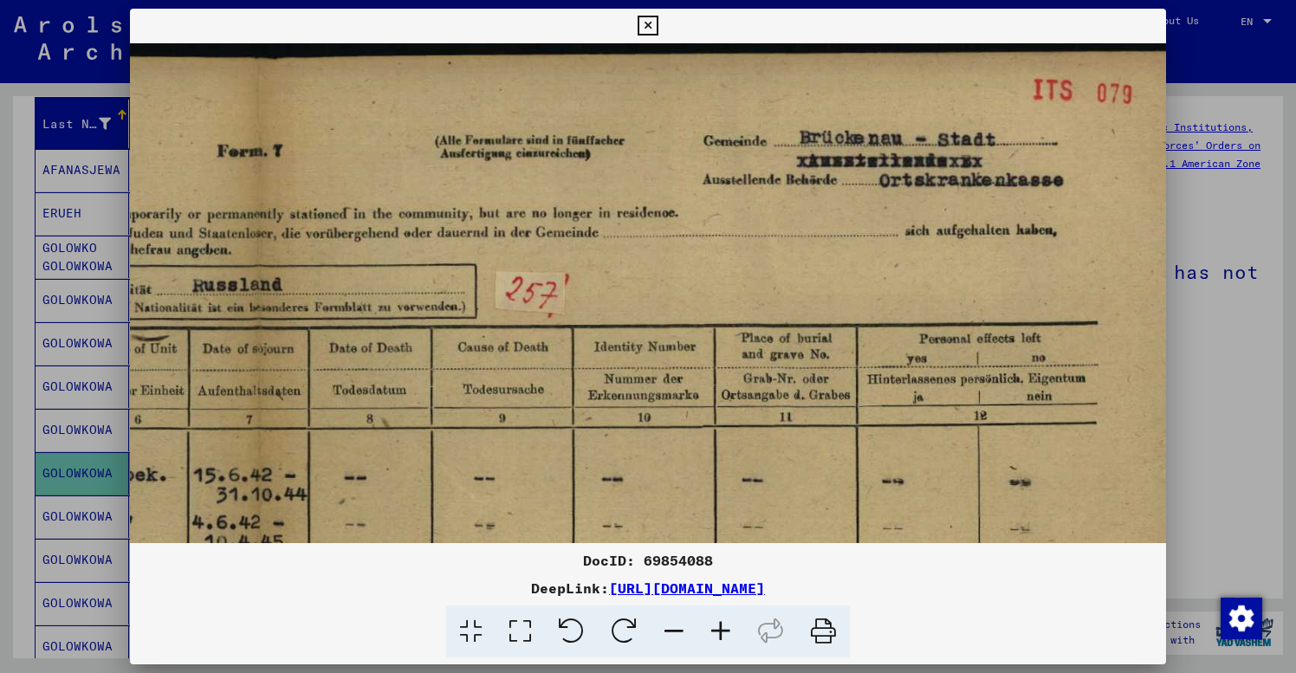
drag, startPoint x: 924, startPoint y: 139, endPoint x: 923, endPoint y: 548, distance: 408.9
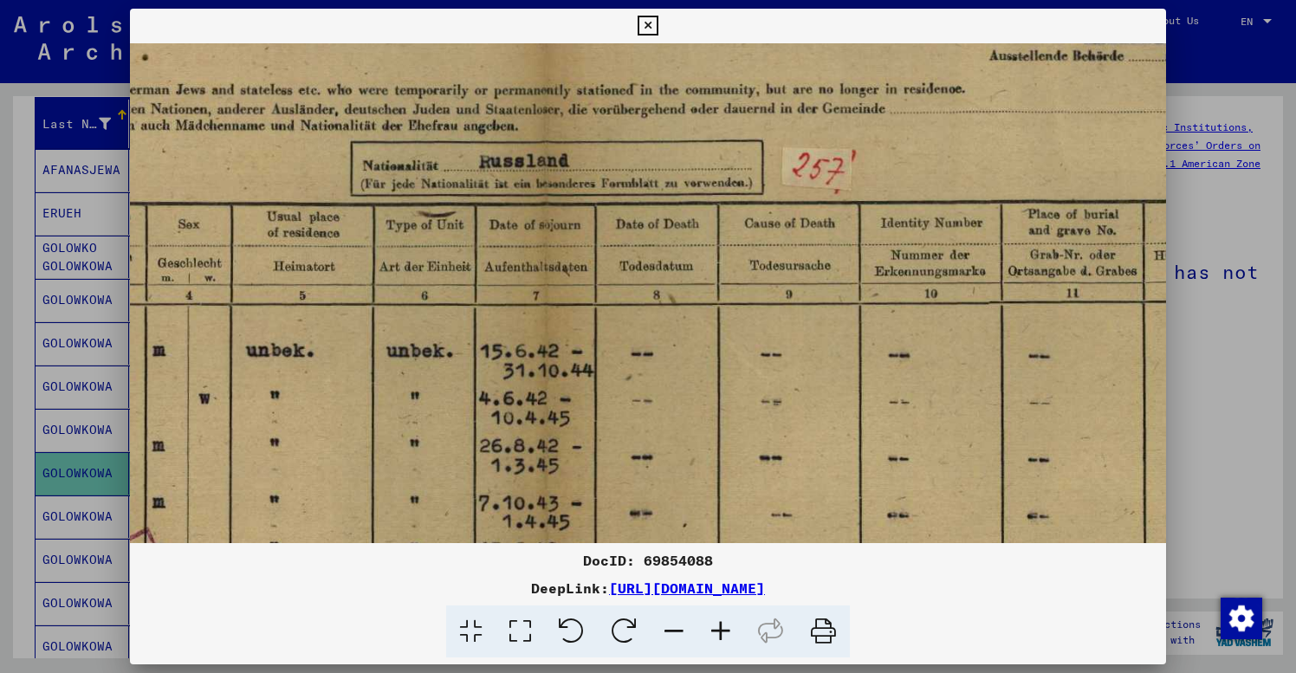
drag, startPoint x: 714, startPoint y: 313, endPoint x: 1016, endPoint y: 178, distance: 331.2
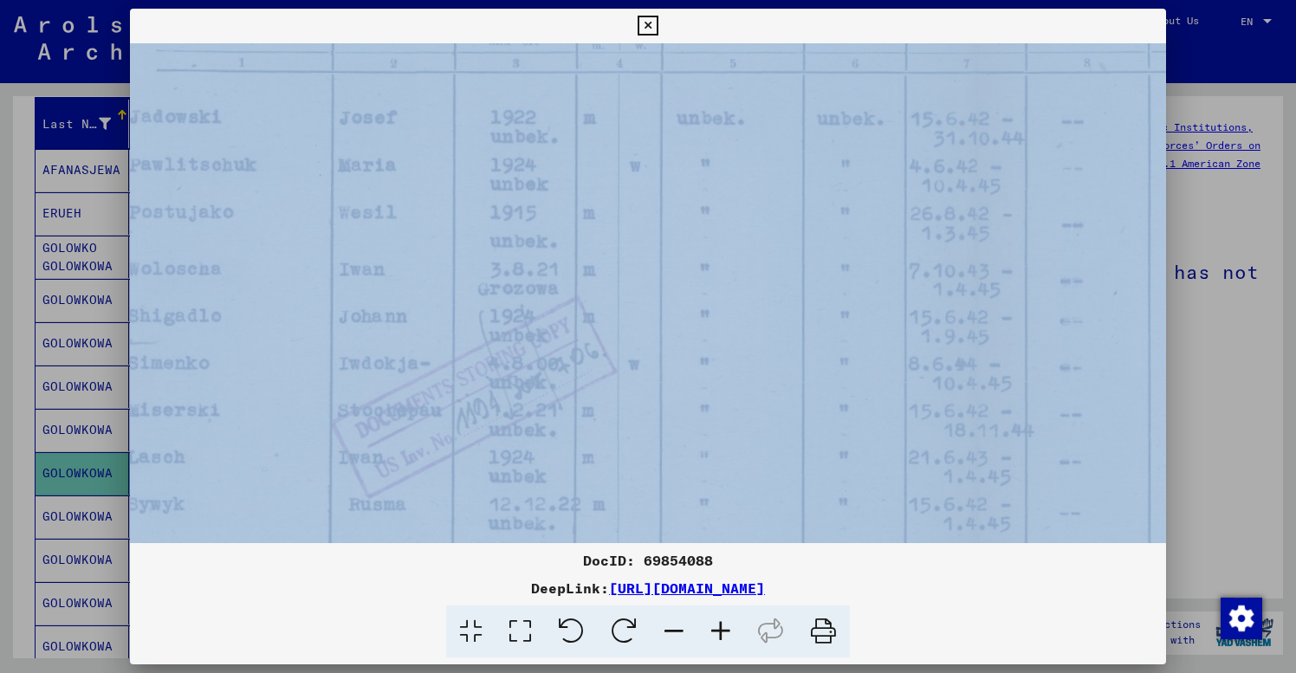
drag, startPoint x: 754, startPoint y: 368, endPoint x: 1196, endPoint y: 139, distance: 498.3
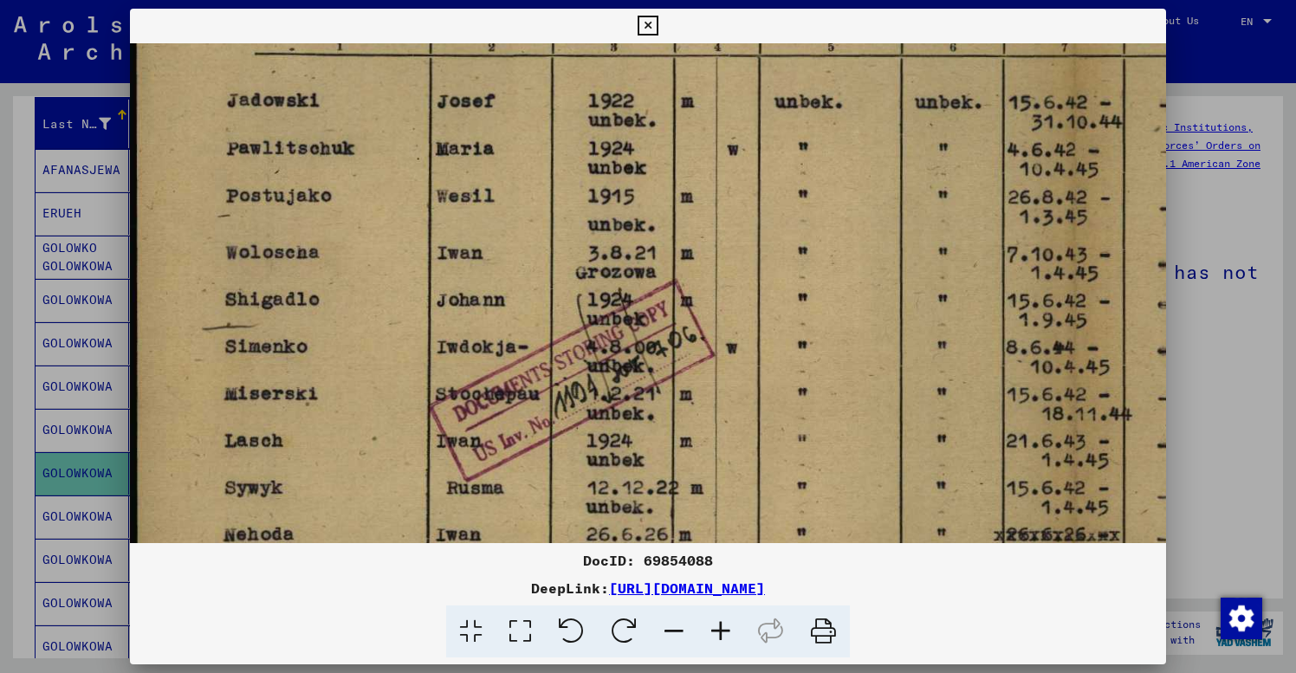
drag, startPoint x: 934, startPoint y: 285, endPoint x: 1224, endPoint y: 268, distance: 290.8
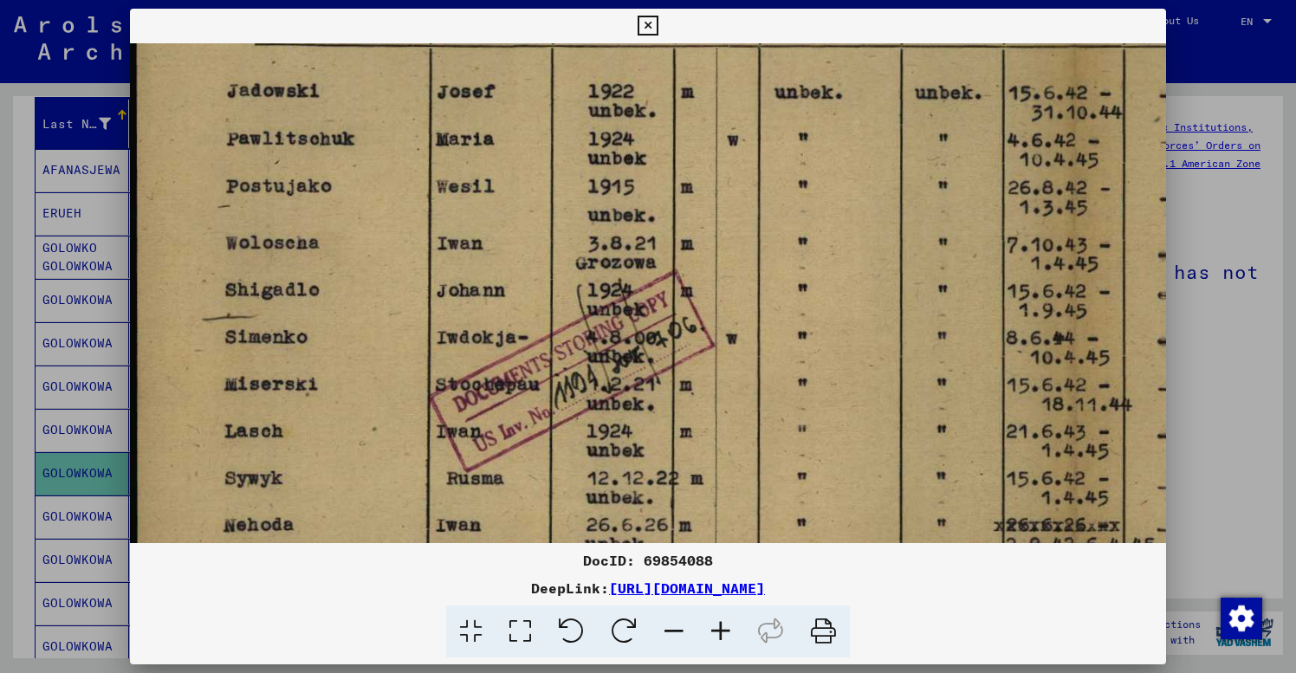
drag, startPoint x: 771, startPoint y: 283, endPoint x: 1050, endPoint y: 270, distance: 279.3
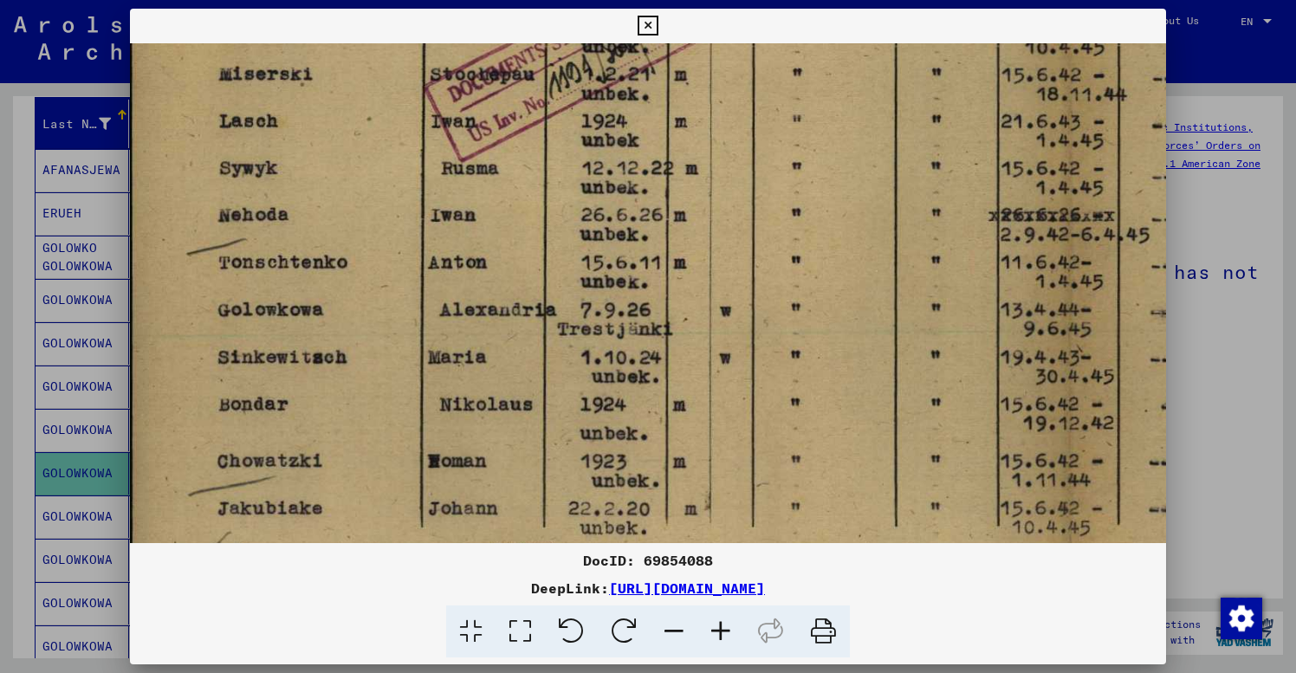
drag, startPoint x: 543, startPoint y: 482, endPoint x: 535, endPoint y: 136, distance: 345.8
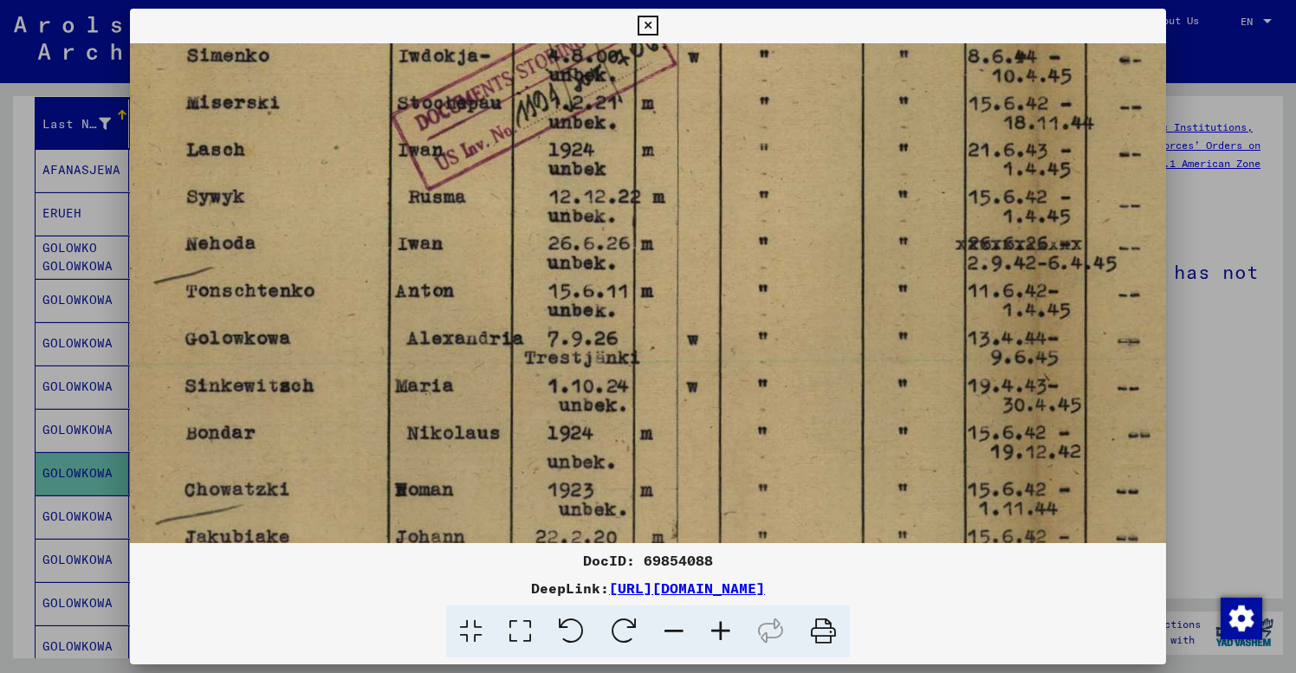
drag, startPoint x: 706, startPoint y: 295, endPoint x: 676, endPoint y: 347, distance: 60.2
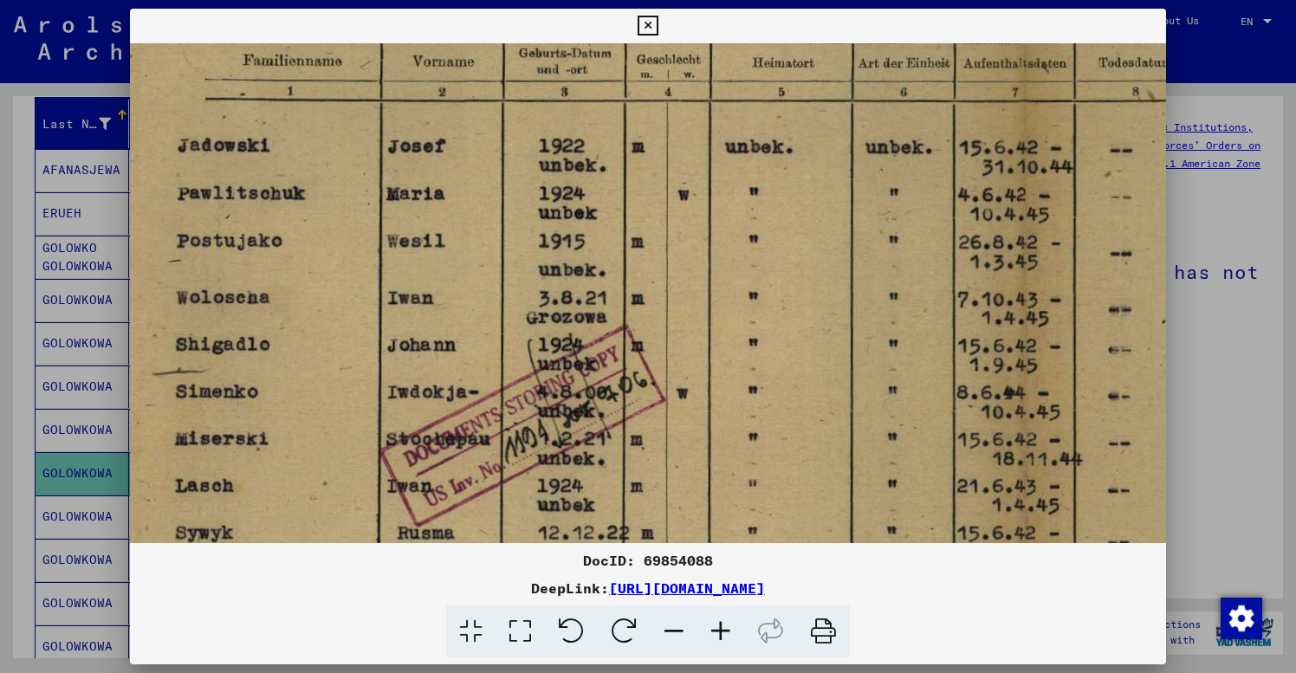
drag, startPoint x: 603, startPoint y: 217, endPoint x: 589, endPoint y: 580, distance: 364.1
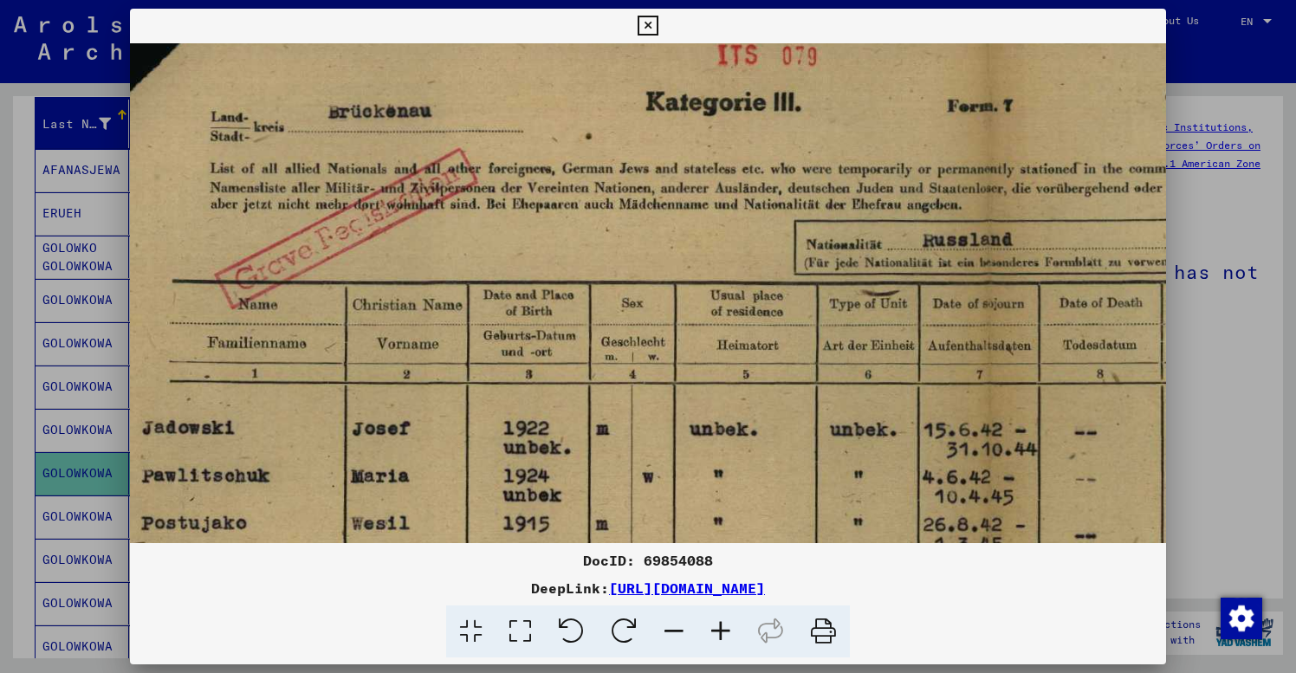
scroll to position [44, 85]
drag, startPoint x: 737, startPoint y: 228, endPoint x: 704, endPoint y: 493, distance: 267.2
click at [658, 25] on icon at bounding box center [648, 26] width 20 height 21
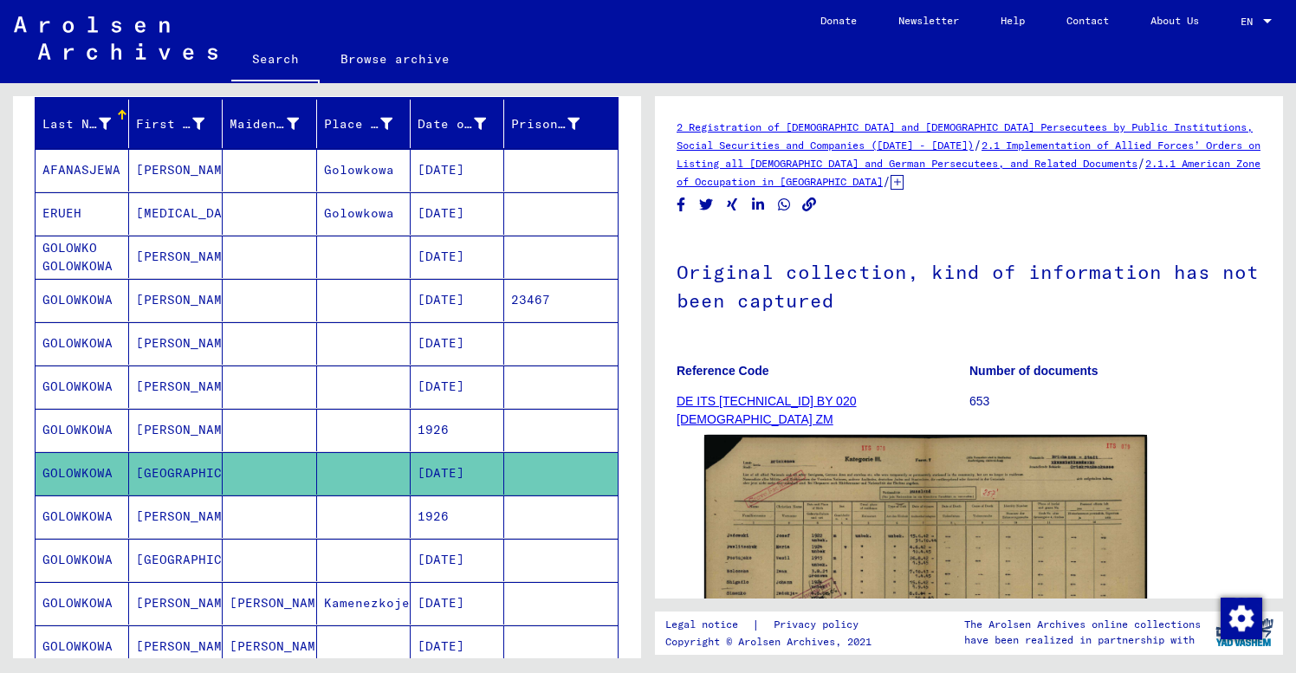
click at [476, 516] on mat-cell "1926" at bounding box center [458, 517] width 94 height 42
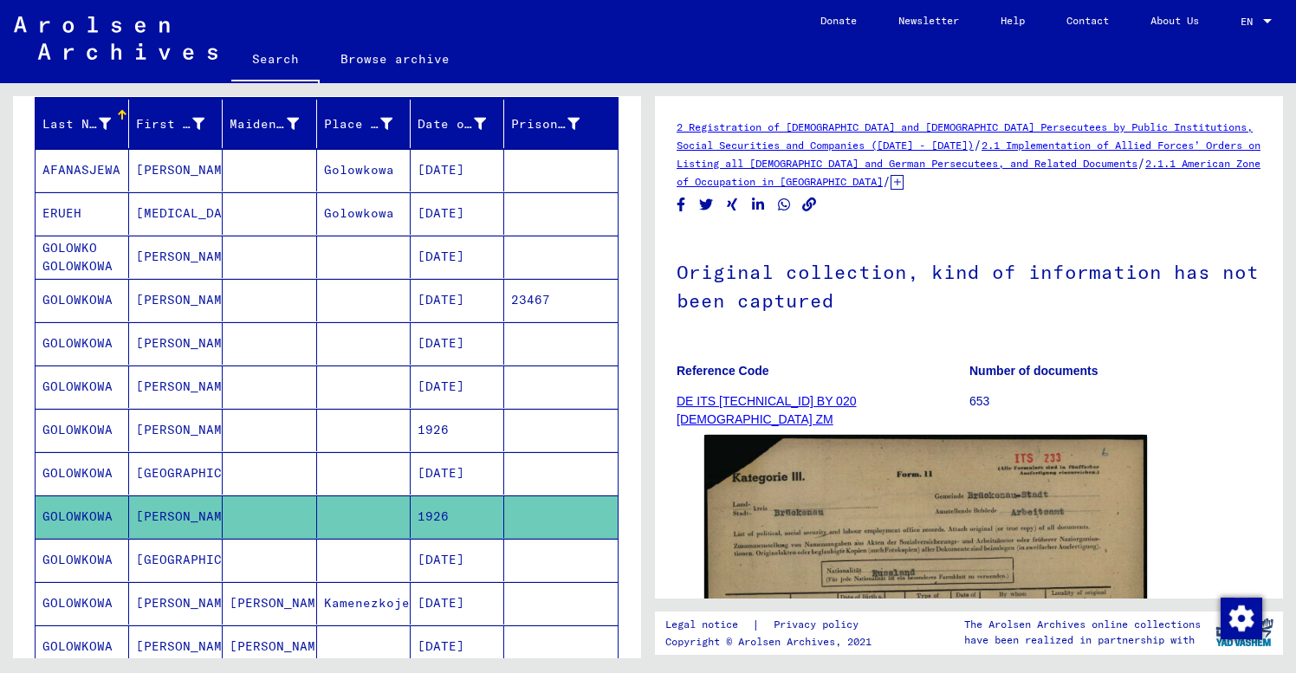
click at [913, 375] on p "Reference Code" at bounding box center [823, 371] width 292 height 18
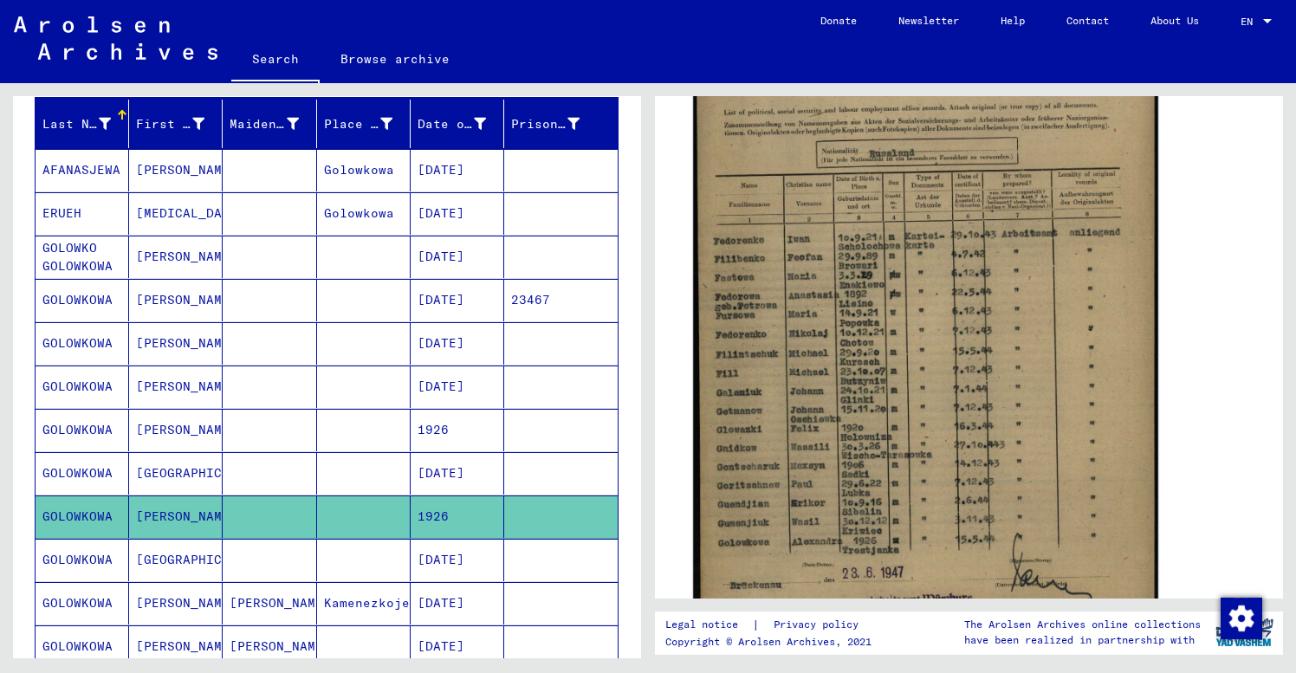
scroll to position [411, 0]
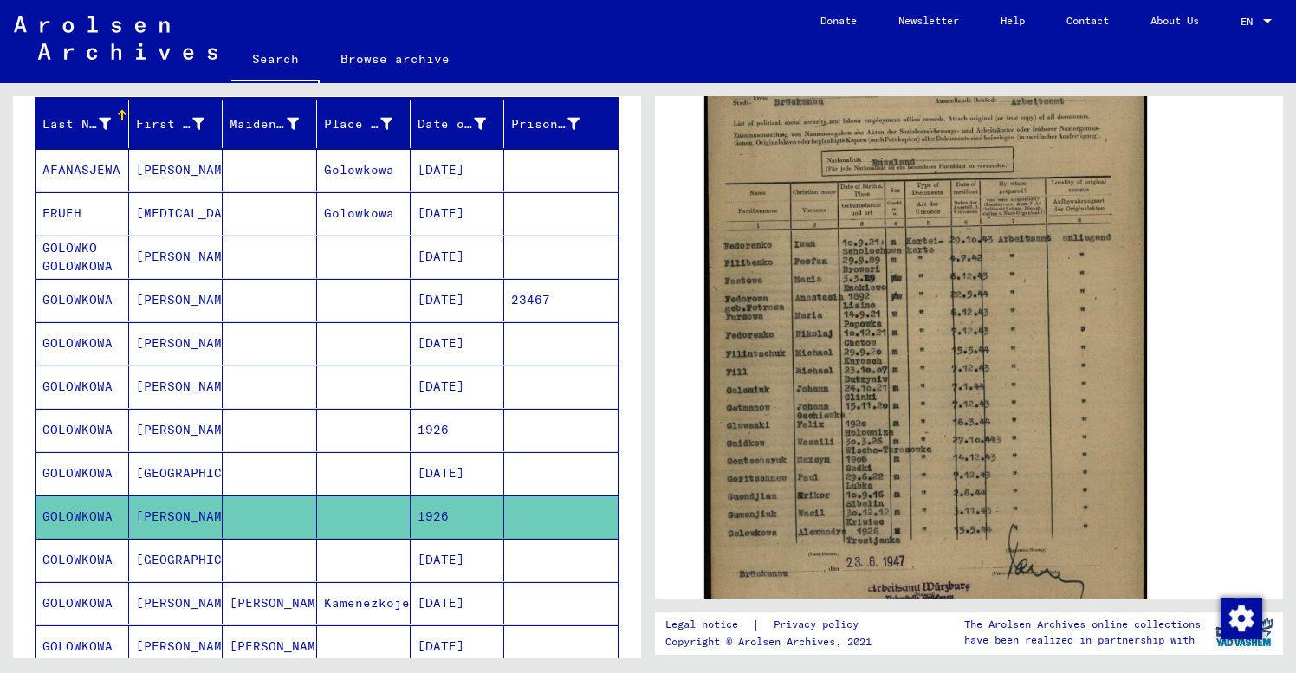
click at [524, 567] on mat-cell at bounding box center [560, 560] width 113 height 42
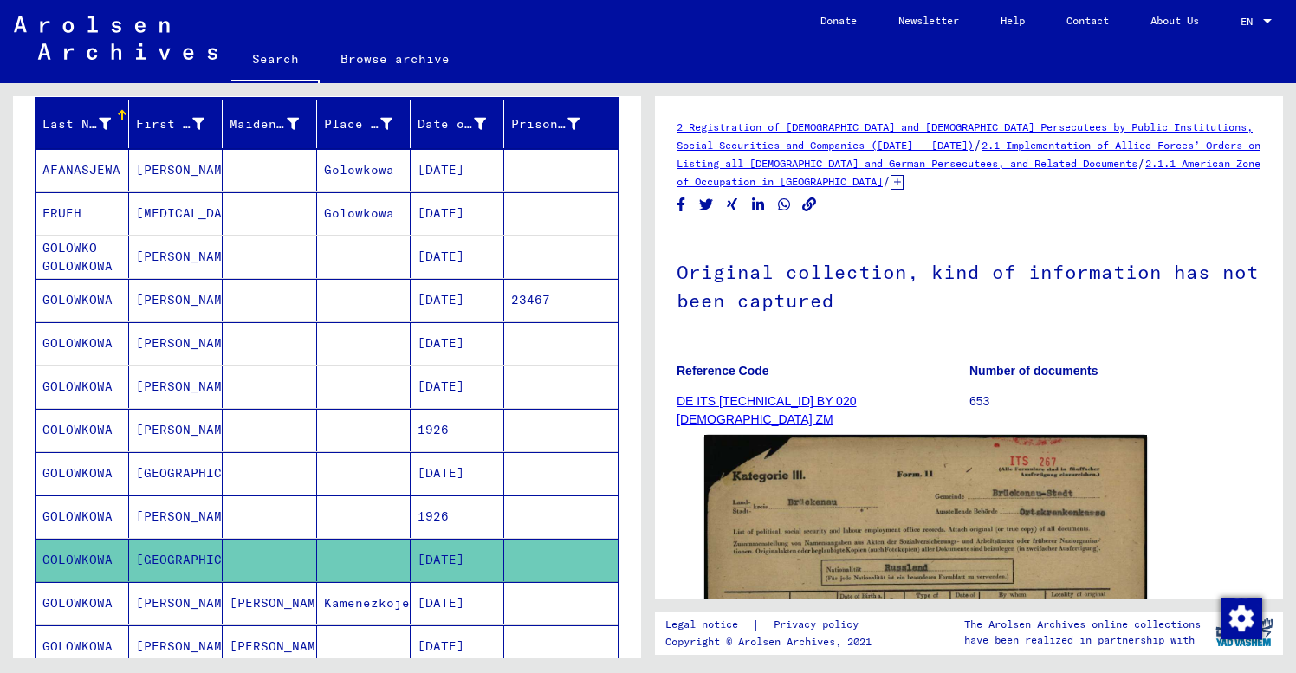
click at [931, 366] on p "Reference Code" at bounding box center [823, 371] width 292 height 18
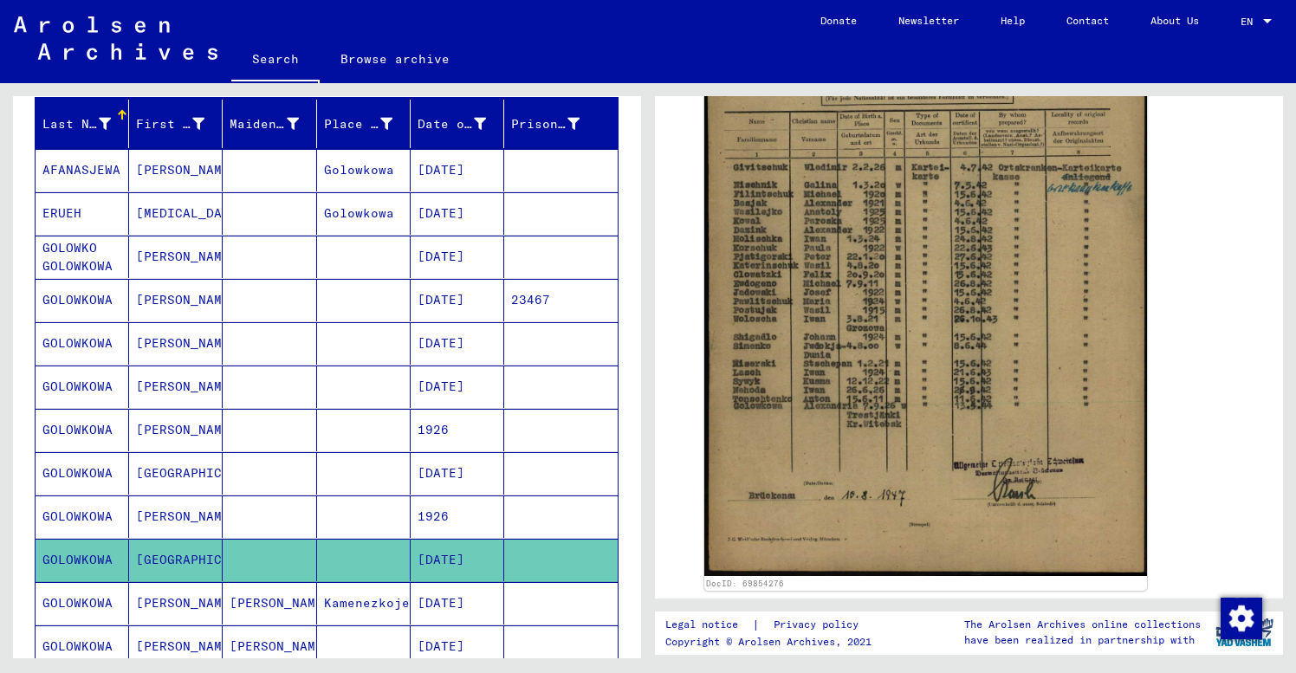
scroll to position [490, 0]
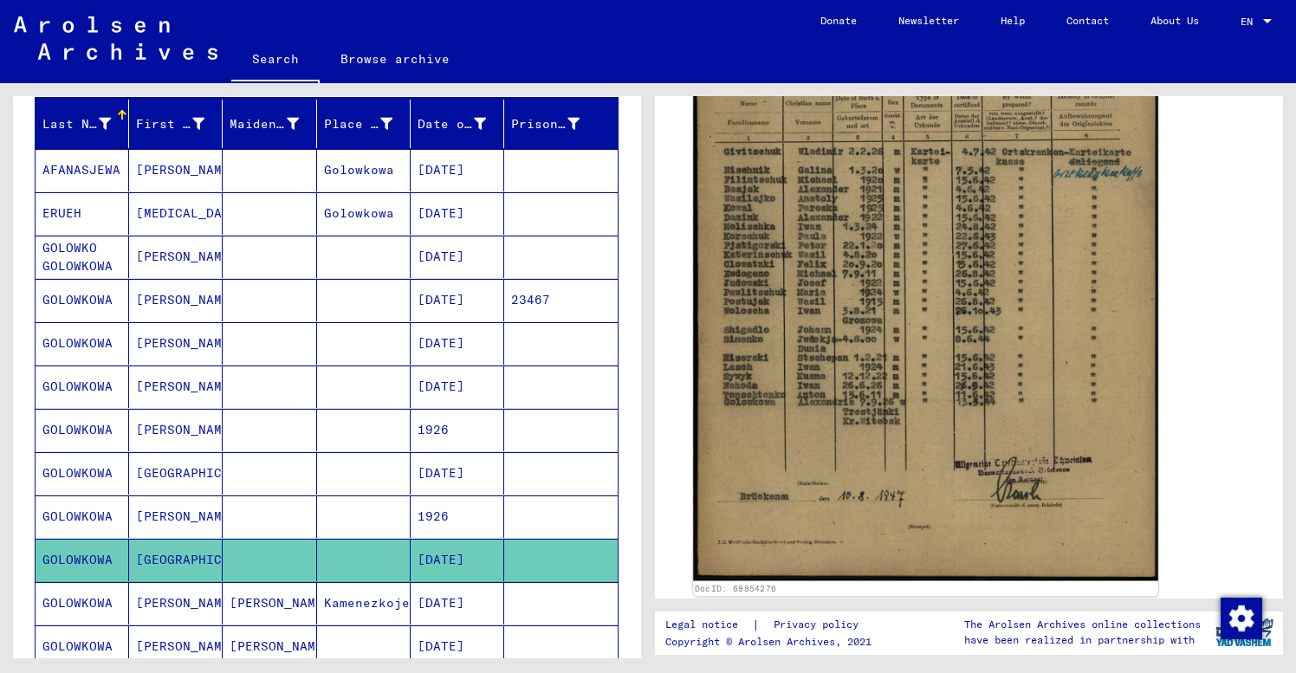
click at [1012, 380] on img at bounding box center [925, 255] width 465 height 652
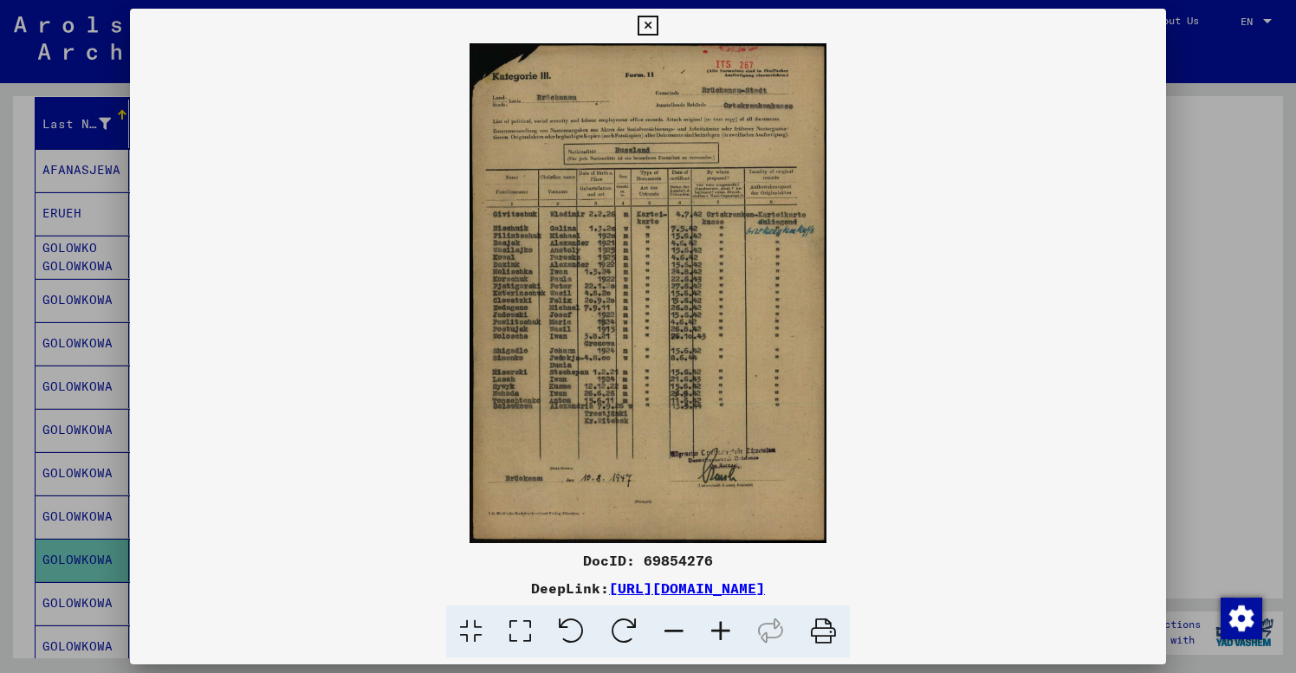
click at [722, 633] on icon at bounding box center [720, 632] width 47 height 53
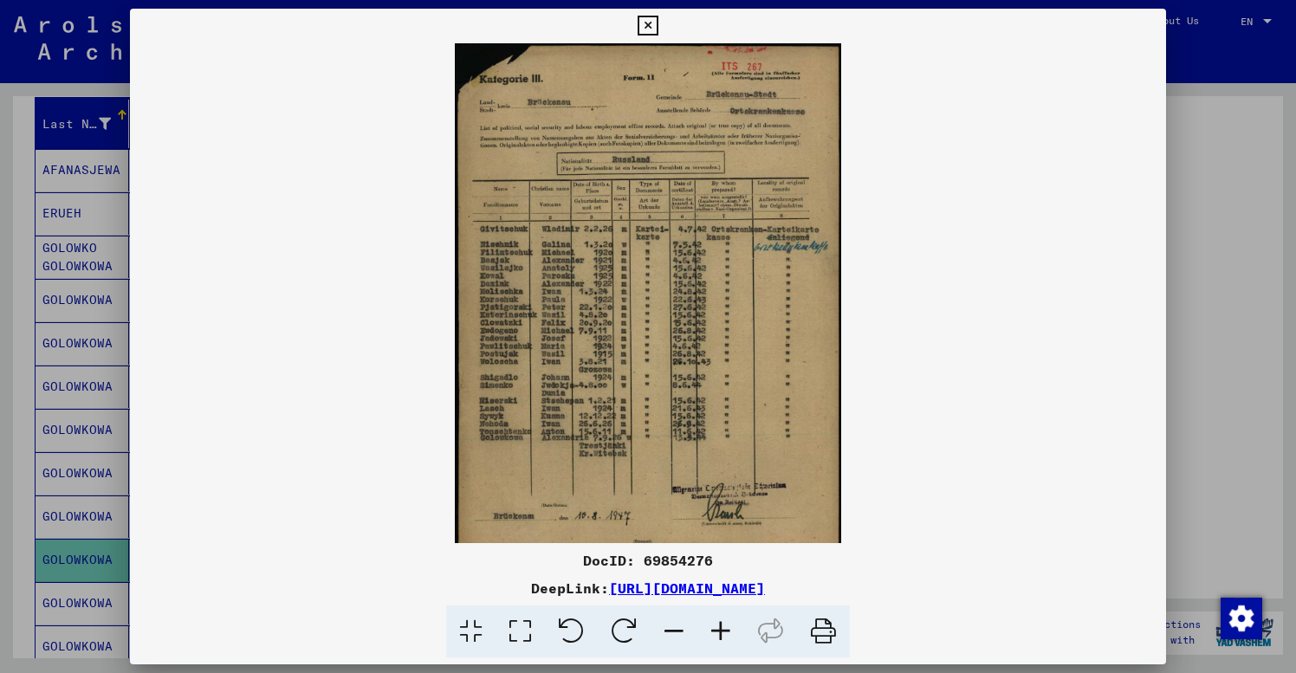
click at [722, 633] on icon at bounding box center [720, 632] width 47 height 53
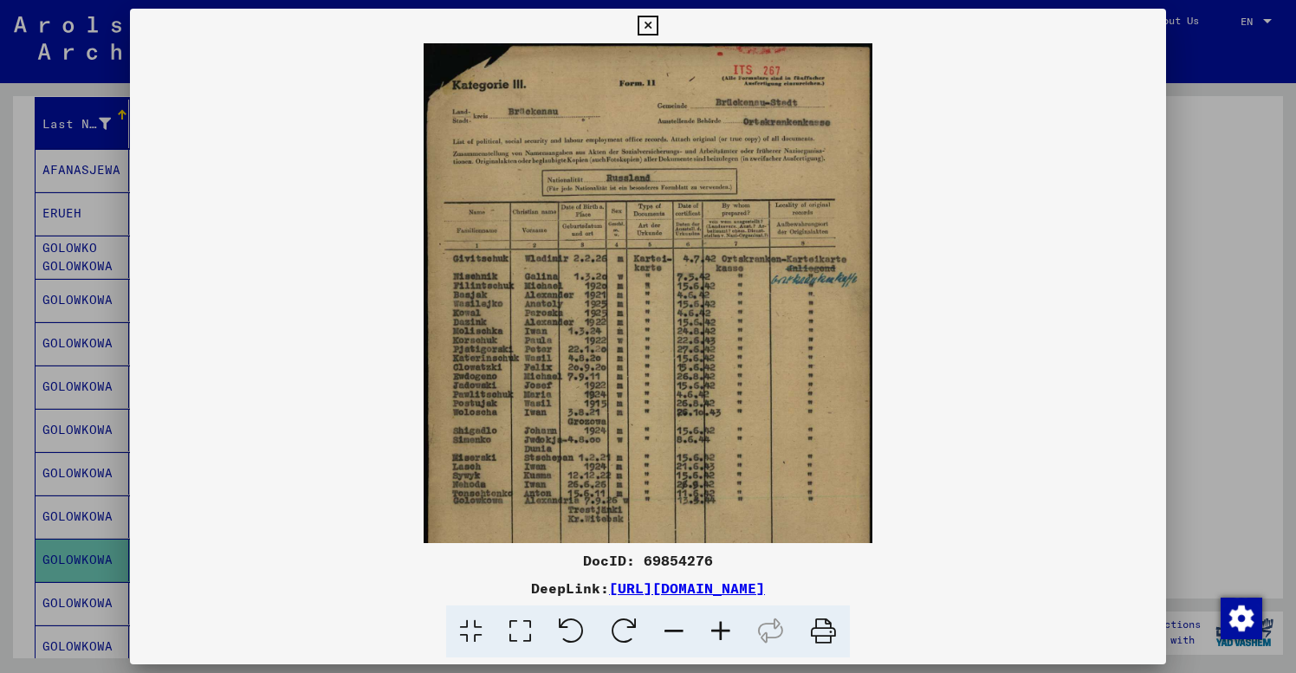
click at [722, 633] on icon at bounding box center [720, 632] width 47 height 53
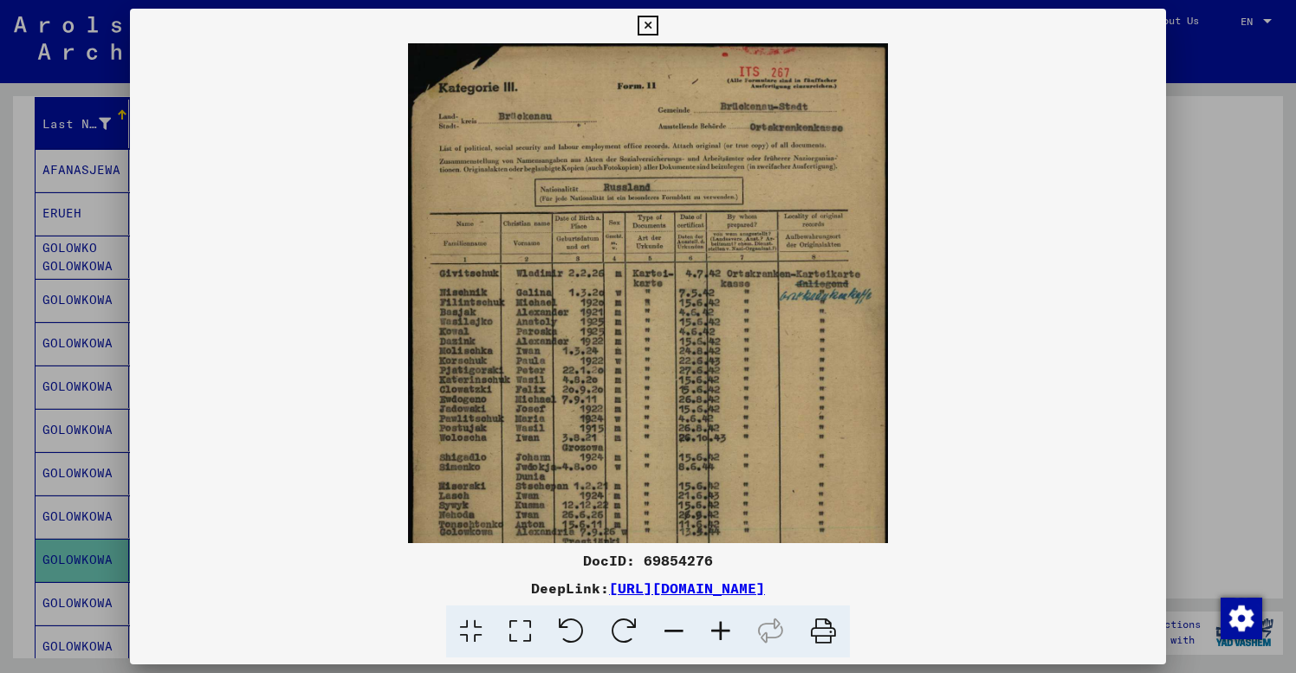
click at [722, 633] on icon at bounding box center [720, 632] width 47 height 53
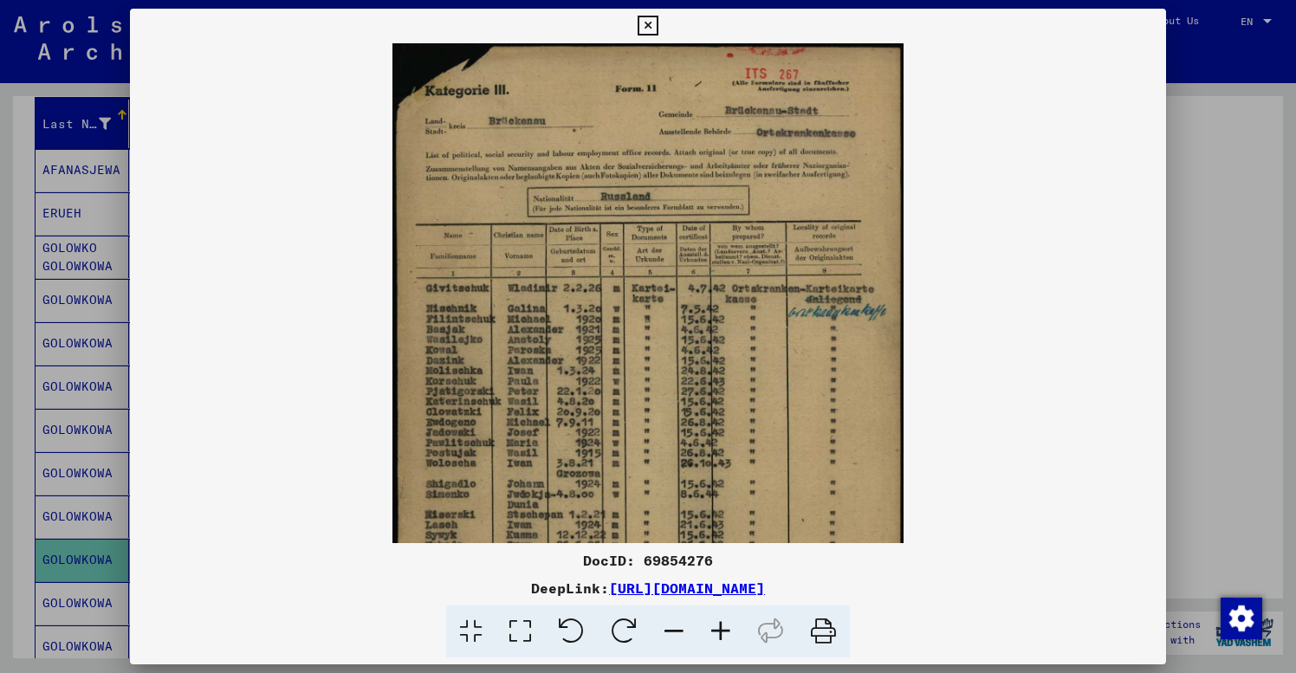
click at [722, 633] on icon at bounding box center [720, 632] width 47 height 53
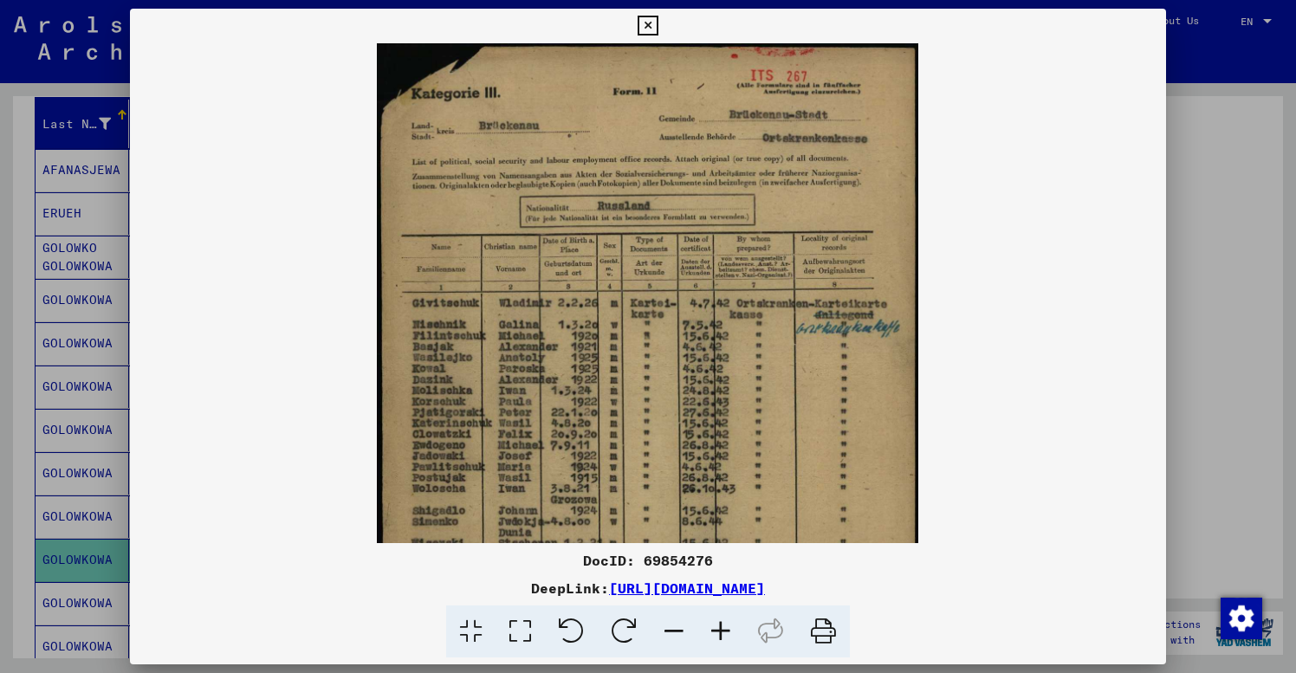
click at [722, 633] on icon at bounding box center [720, 632] width 47 height 53
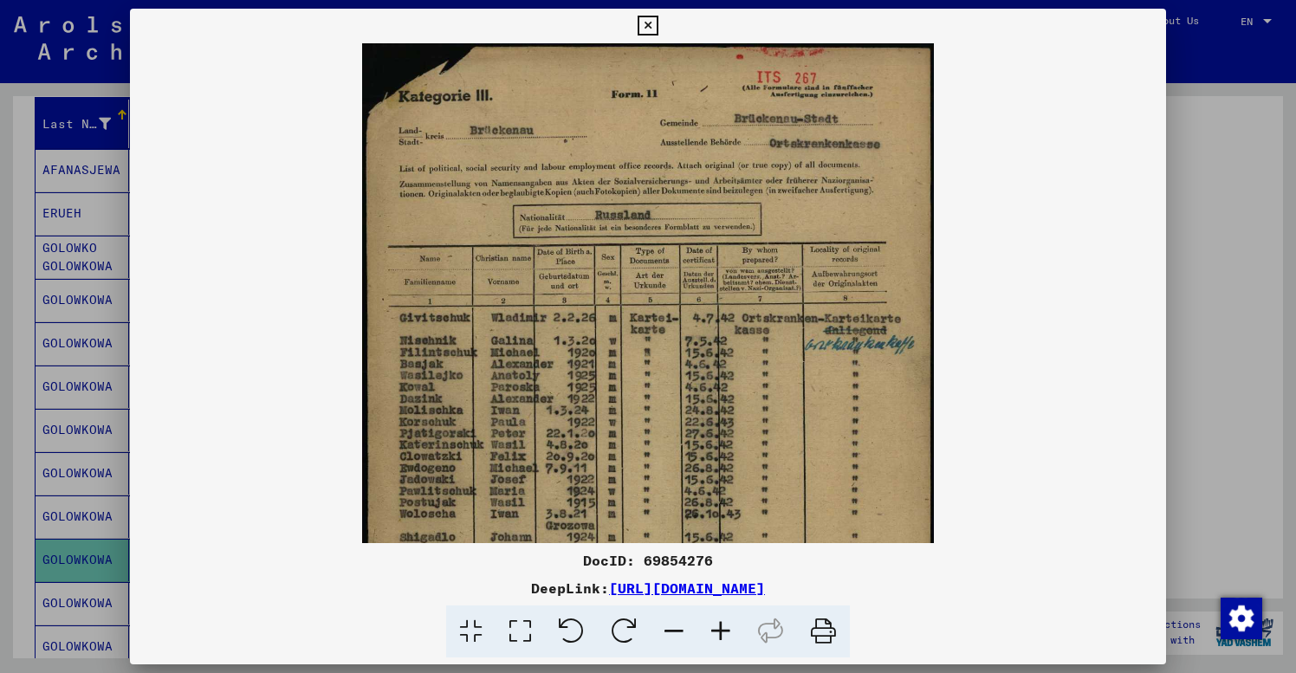
click at [722, 633] on icon at bounding box center [720, 632] width 47 height 53
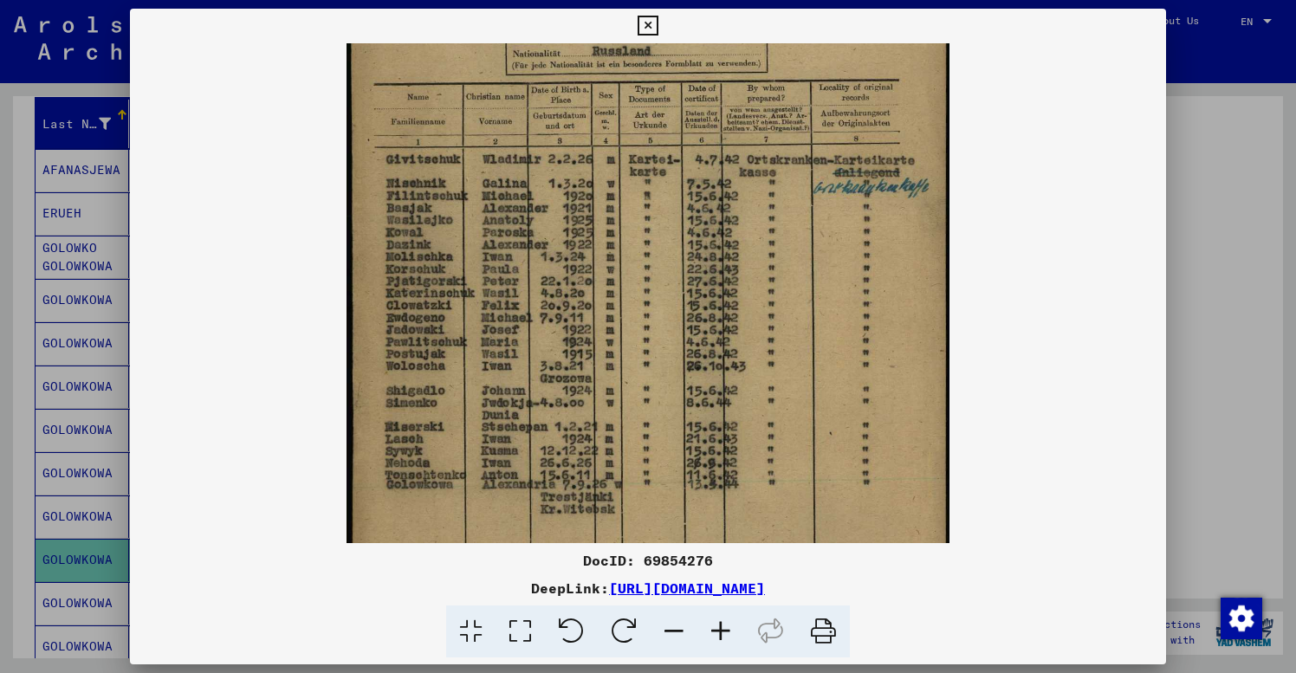
drag, startPoint x: 817, startPoint y: 446, endPoint x: 826, endPoint y: 273, distance: 173.5
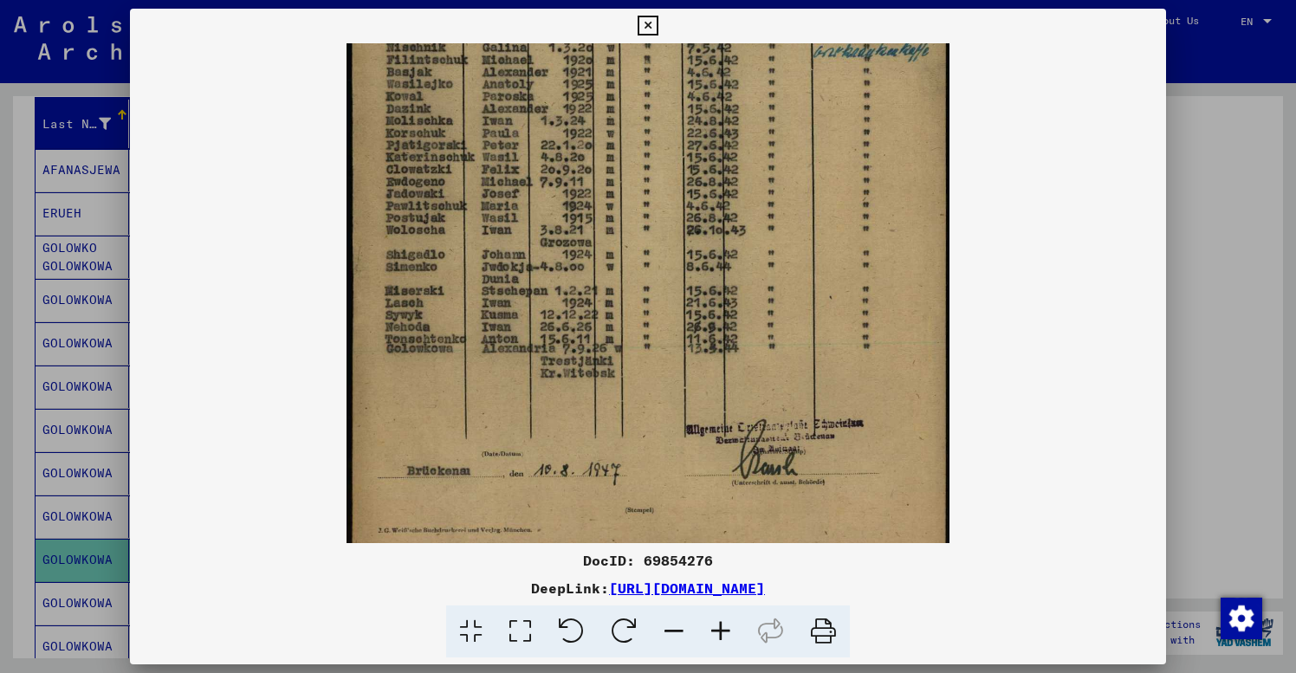
drag, startPoint x: 866, startPoint y: 440, endPoint x: 840, endPoint y: 297, distance: 145.3
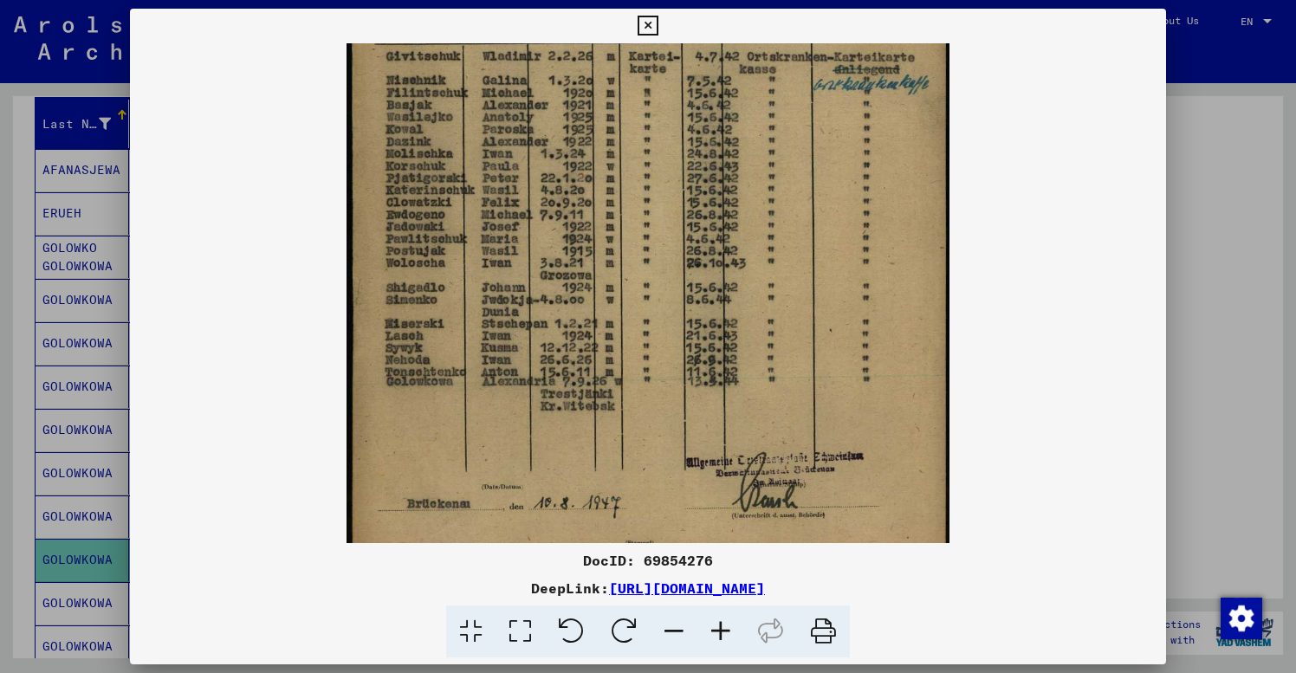
drag, startPoint x: 485, startPoint y: 169, endPoint x: 476, endPoint y: 197, distance: 29.3
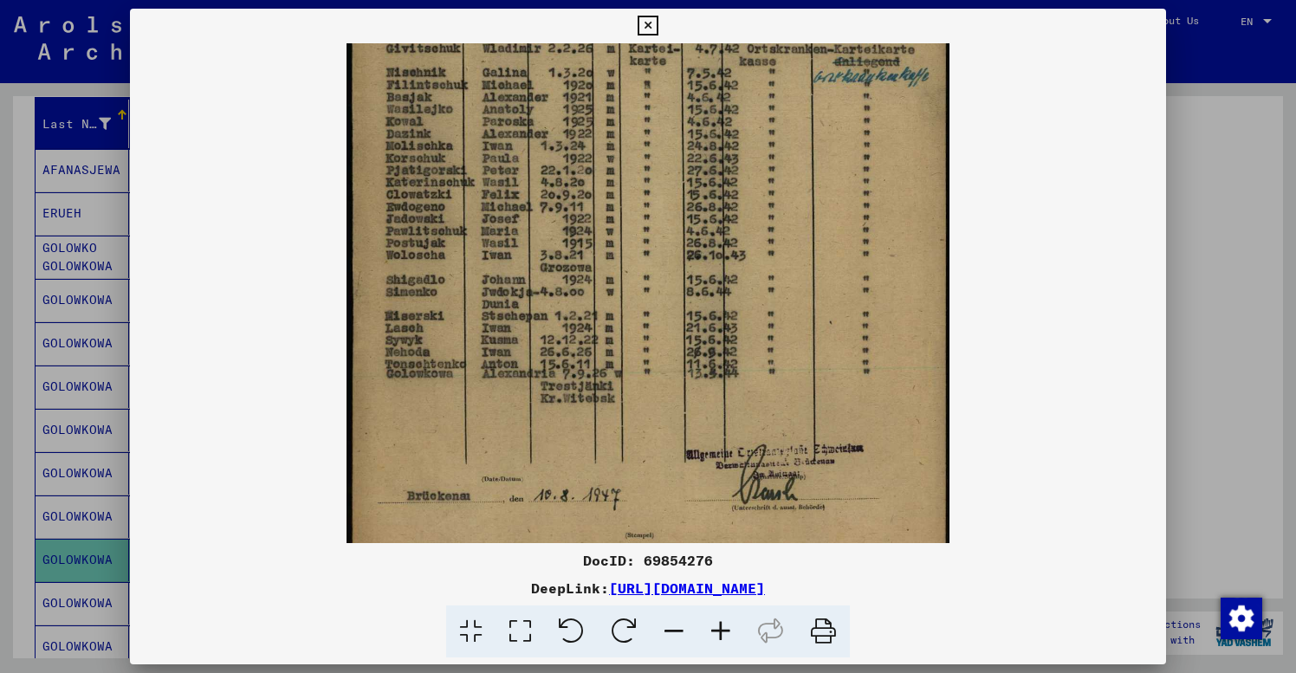
scroll to position [285, 0]
click at [357, 281] on img at bounding box center [648, 181] width 603 height 846
click at [714, 389] on img at bounding box center [648, 181] width 603 height 846
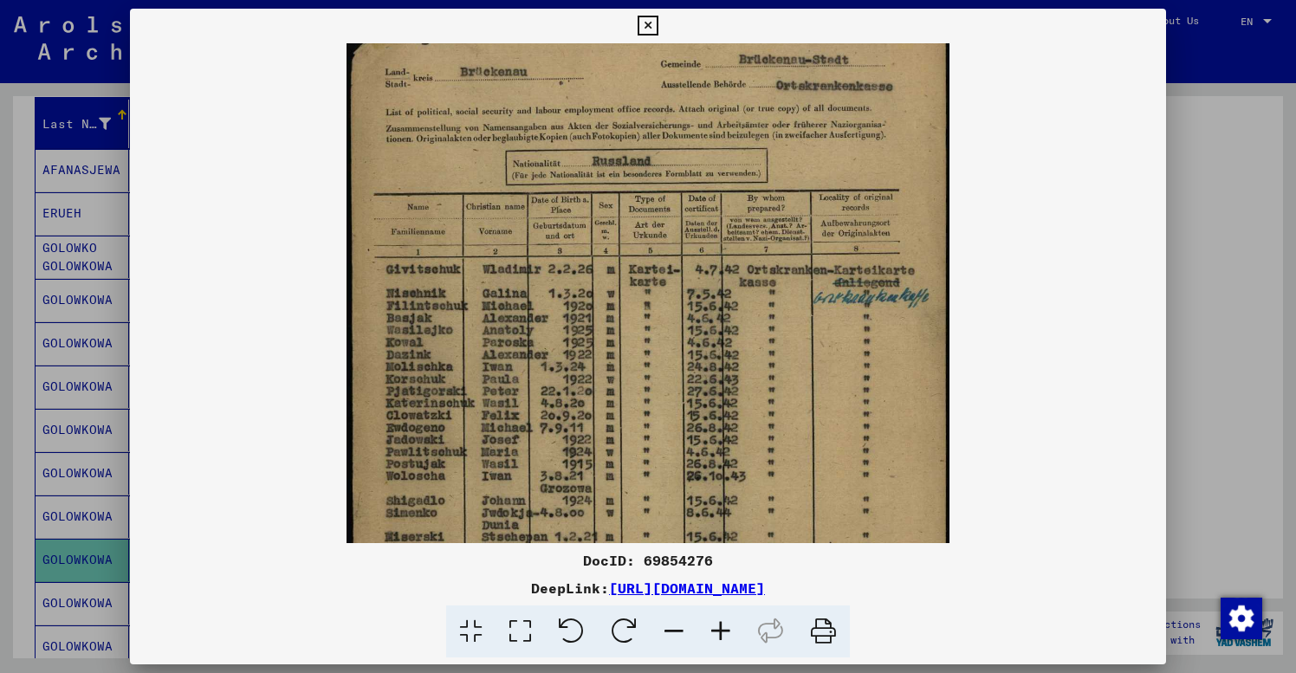
drag, startPoint x: 812, startPoint y: 263, endPoint x: 808, endPoint y: 494, distance: 230.5
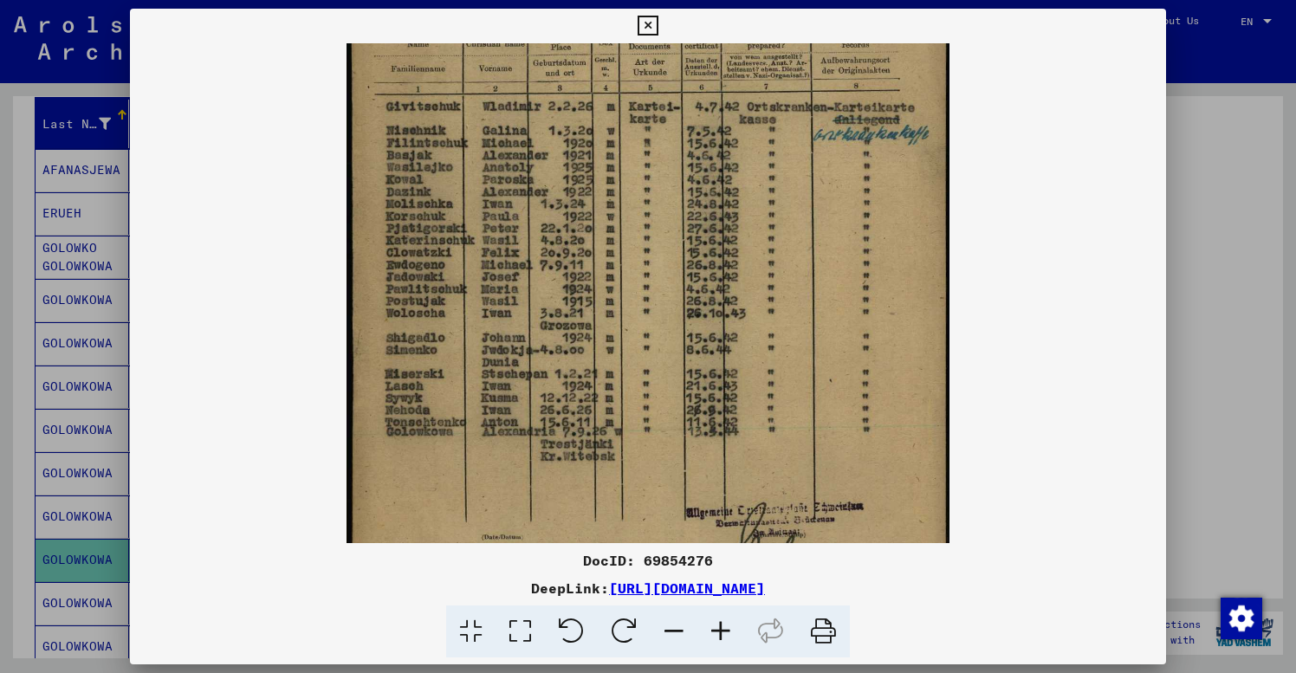
drag, startPoint x: 826, startPoint y: 253, endPoint x: 841, endPoint y: 54, distance: 199.9
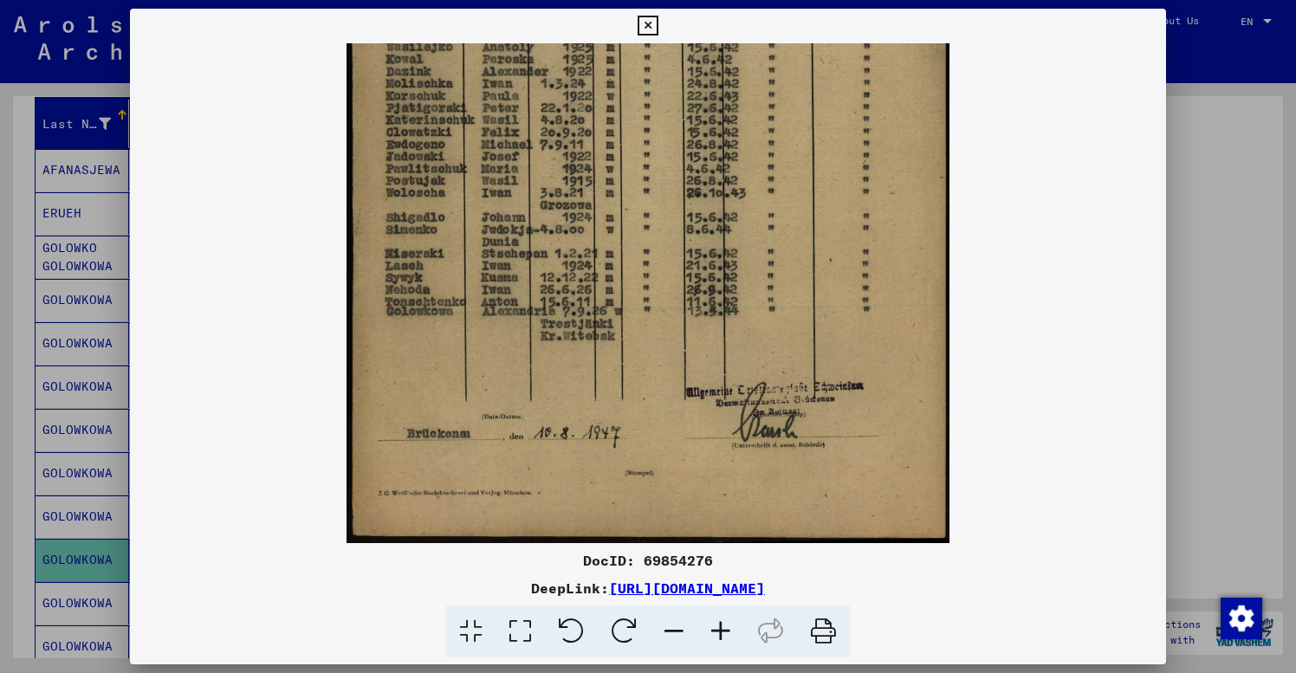
drag, startPoint x: 827, startPoint y: 329, endPoint x: 801, endPoint y: 127, distance: 203.5
click at [658, 23] on icon at bounding box center [648, 26] width 20 height 21
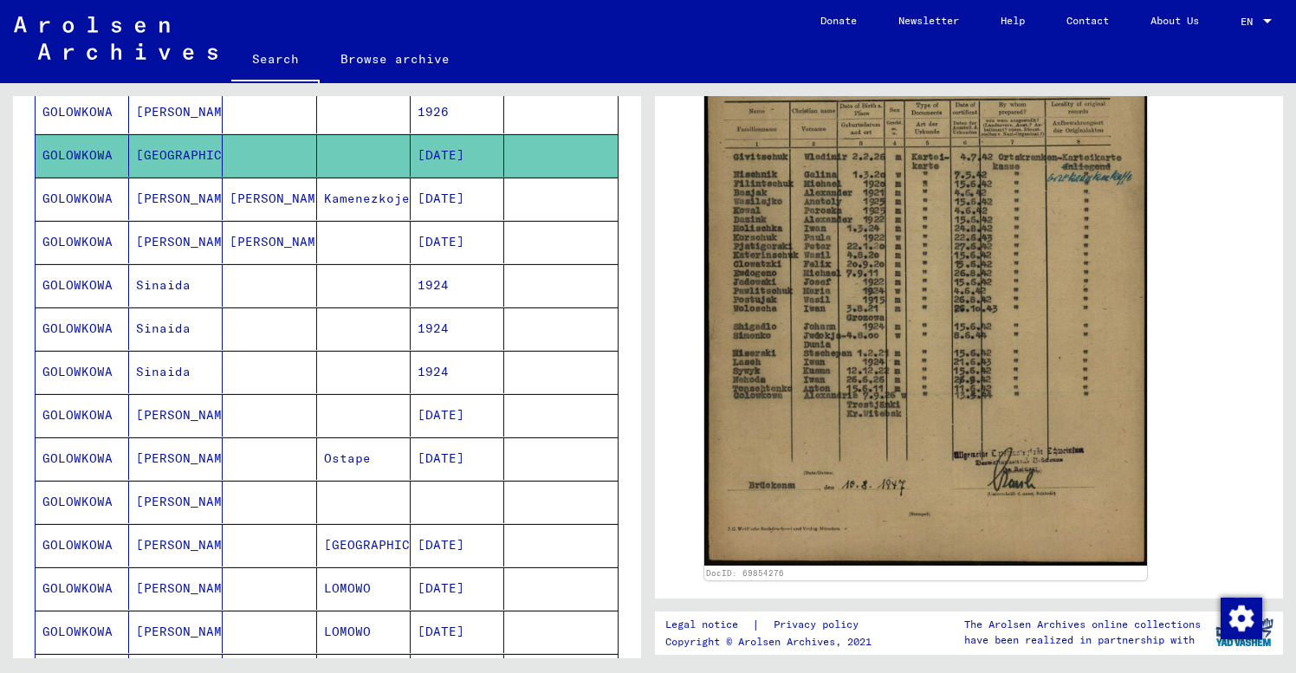
scroll to position [612, 0]
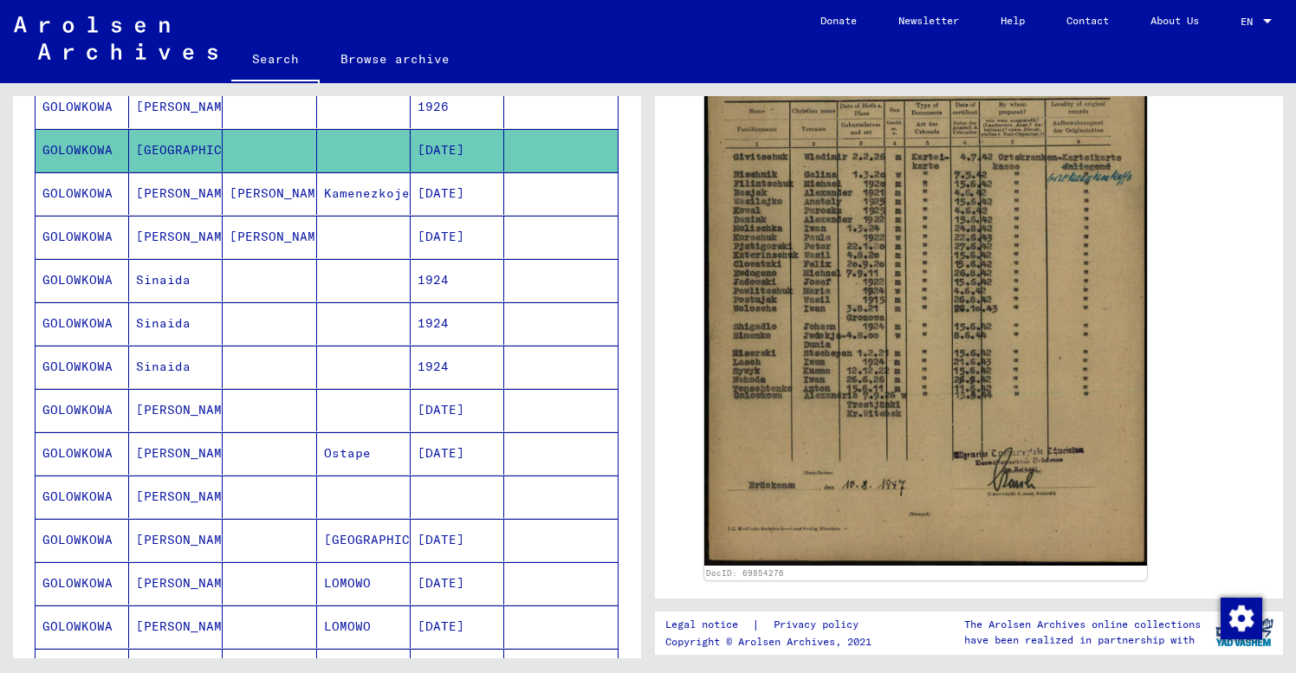
click at [178, 551] on mat-cell "[PERSON_NAME]" at bounding box center [176, 540] width 94 height 42
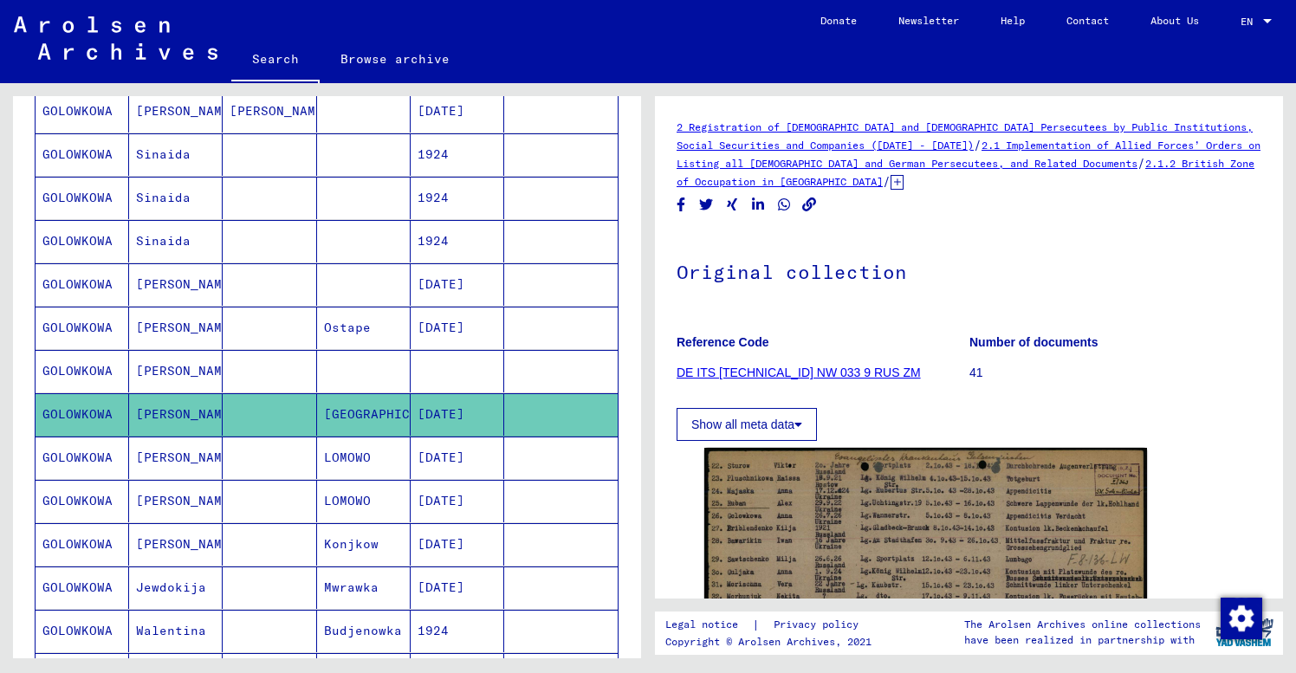
scroll to position [738, 0]
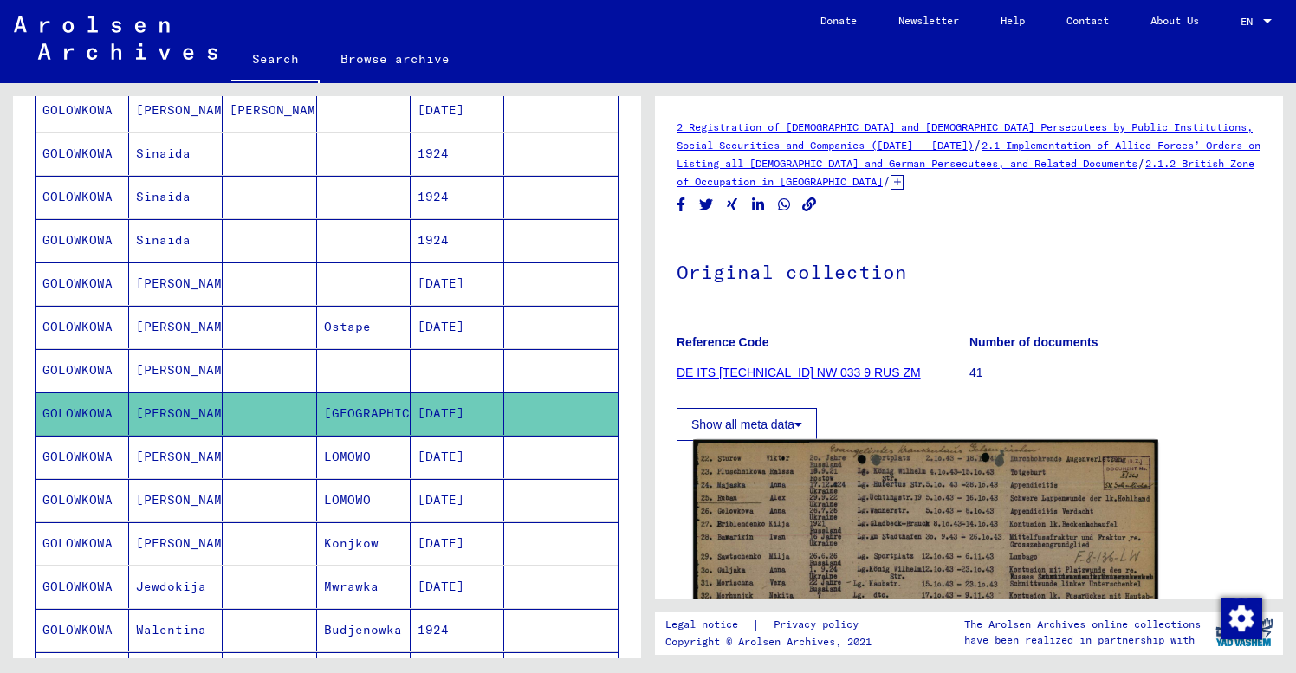
click at [1065, 509] on img at bounding box center [925, 604] width 465 height 329
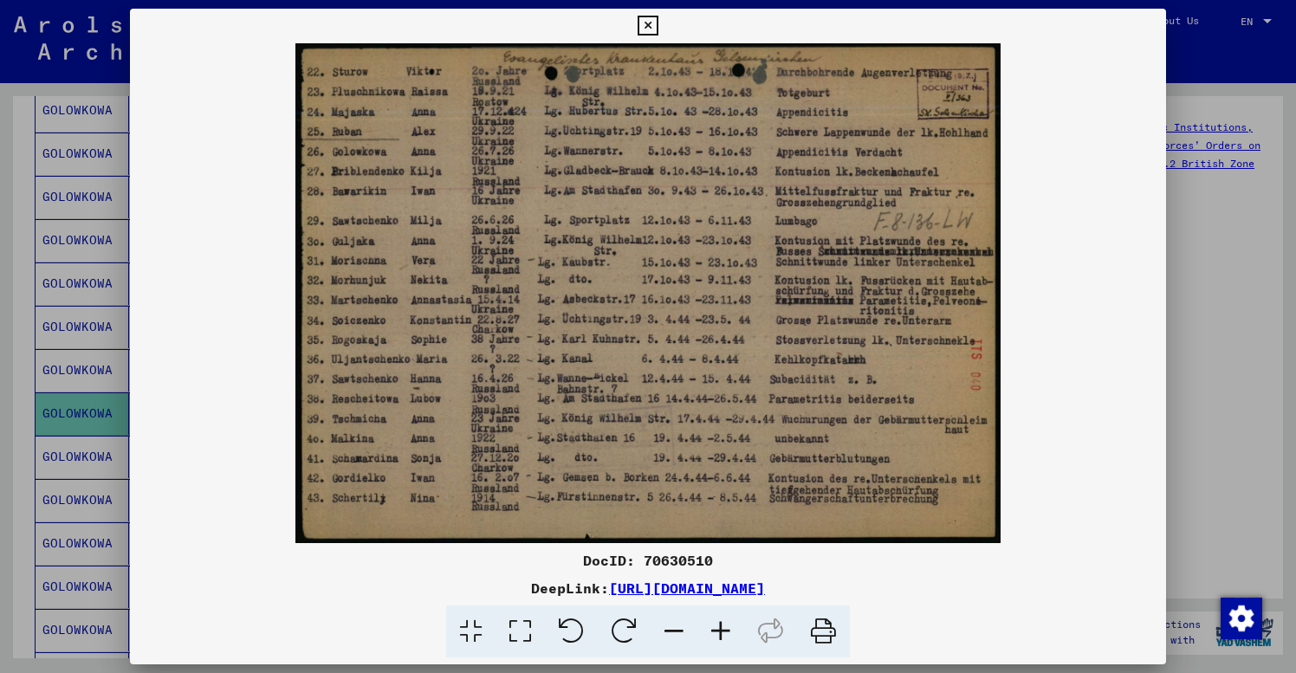
click at [658, 20] on icon at bounding box center [648, 26] width 20 height 21
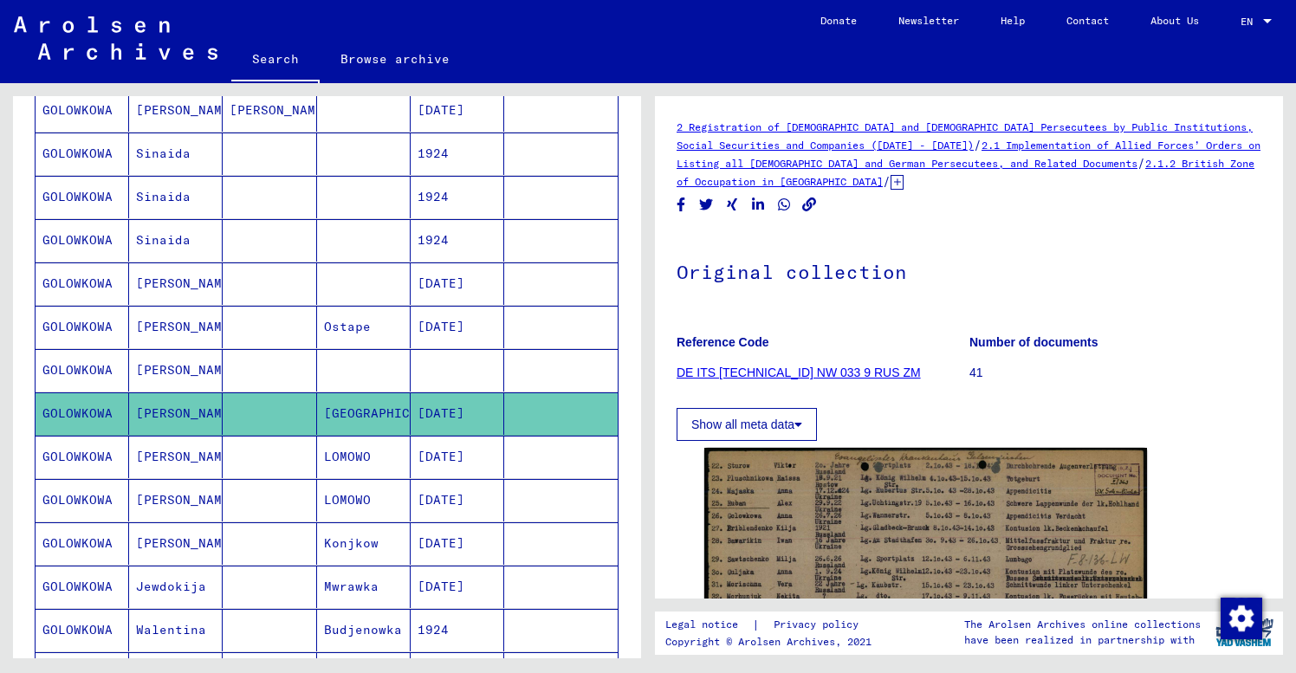
click at [21, 542] on div "Last Name First Name Maiden Name Place of Birth Date of Birth Prisoner # [PERSO…" at bounding box center [327, 186] width 628 height 1246
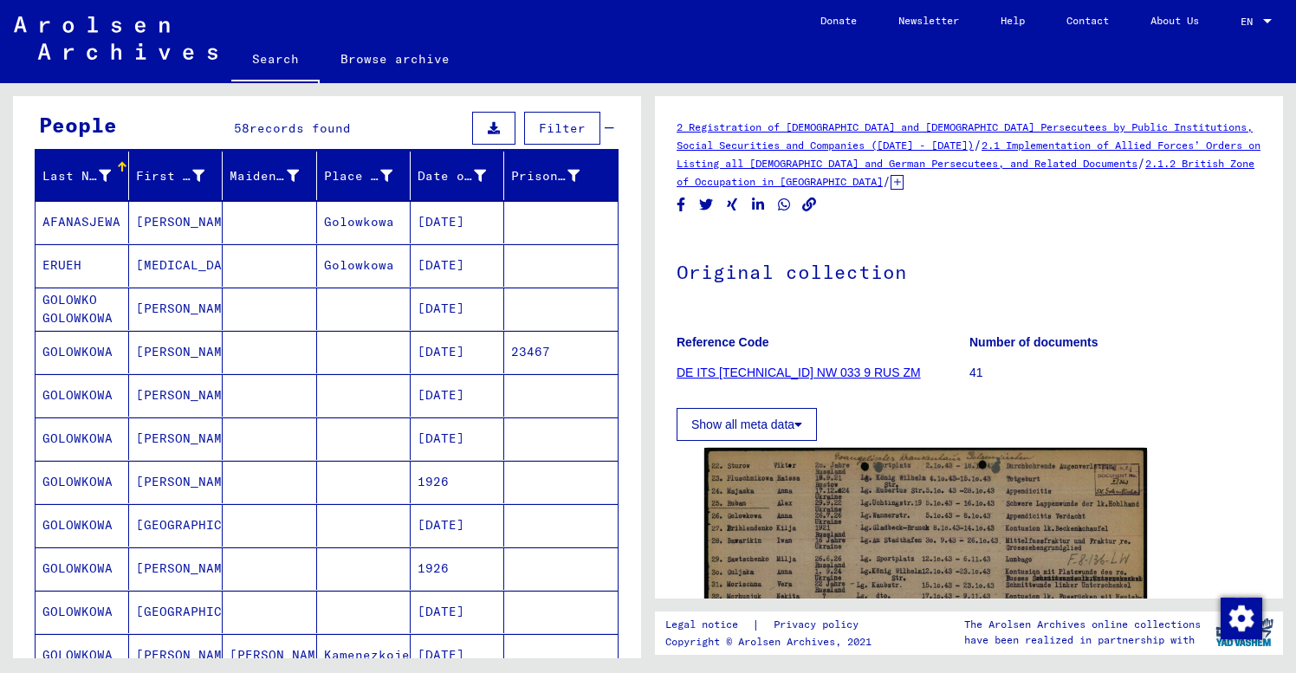
scroll to position [81, 0]
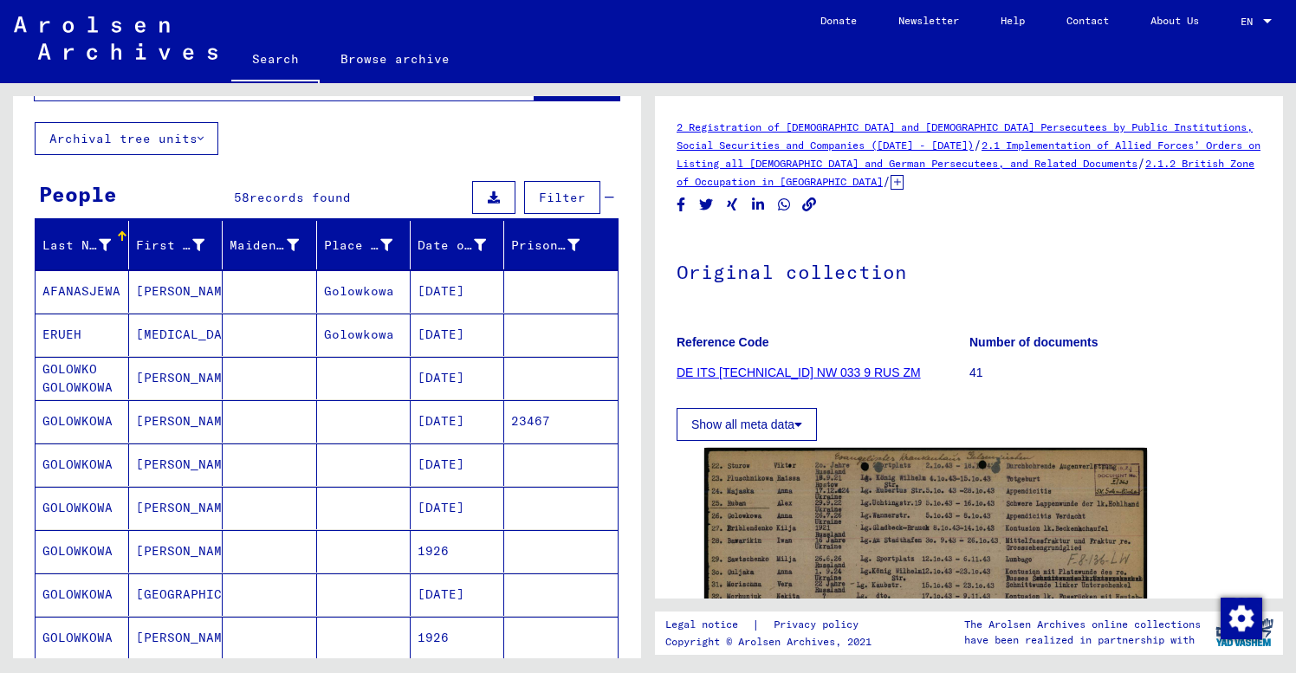
click at [247, 427] on mat-cell at bounding box center [270, 421] width 94 height 42
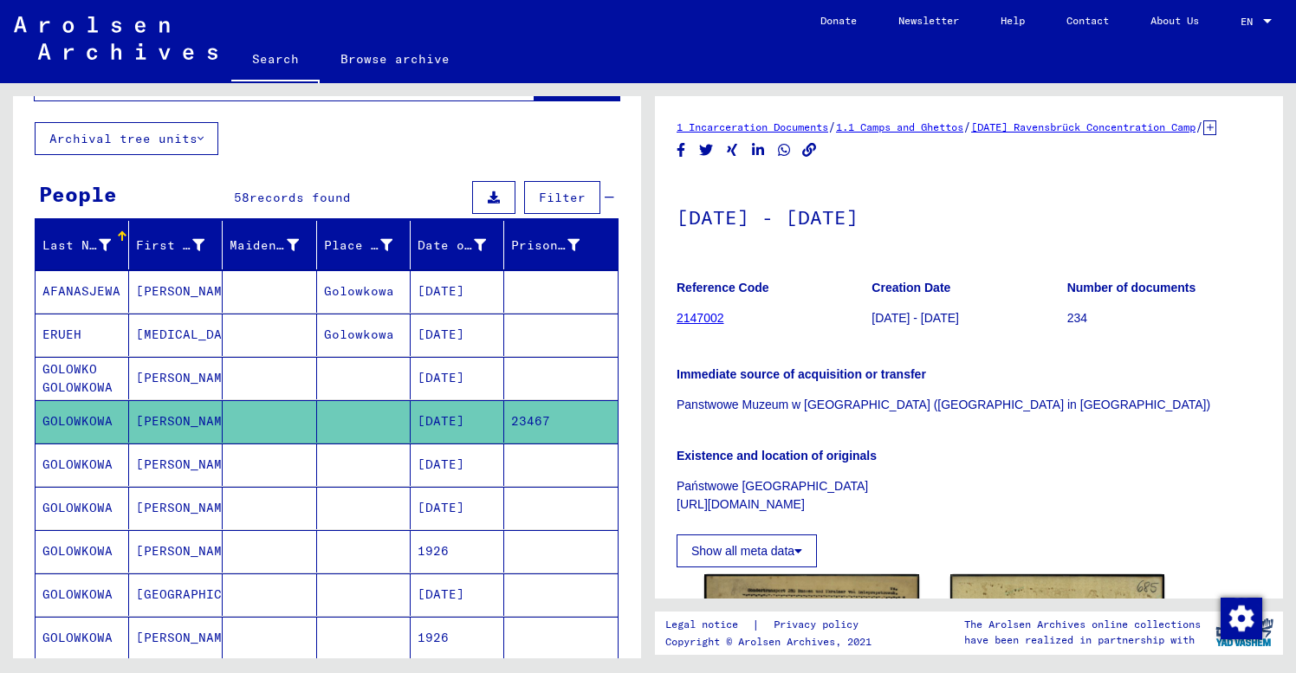
click at [970, 497] on p "Państwowe [GEOGRAPHIC_DATA] [URL][DOMAIN_NAME]" at bounding box center [969, 495] width 585 height 36
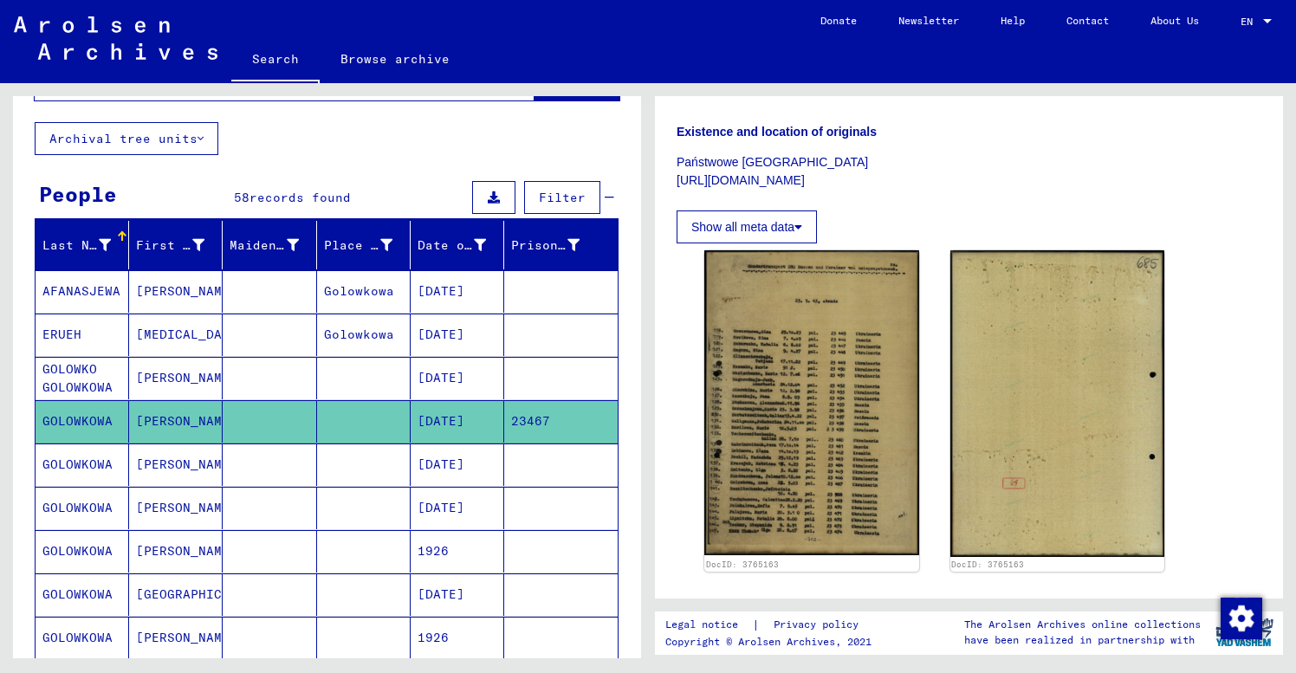
scroll to position [355, 0]
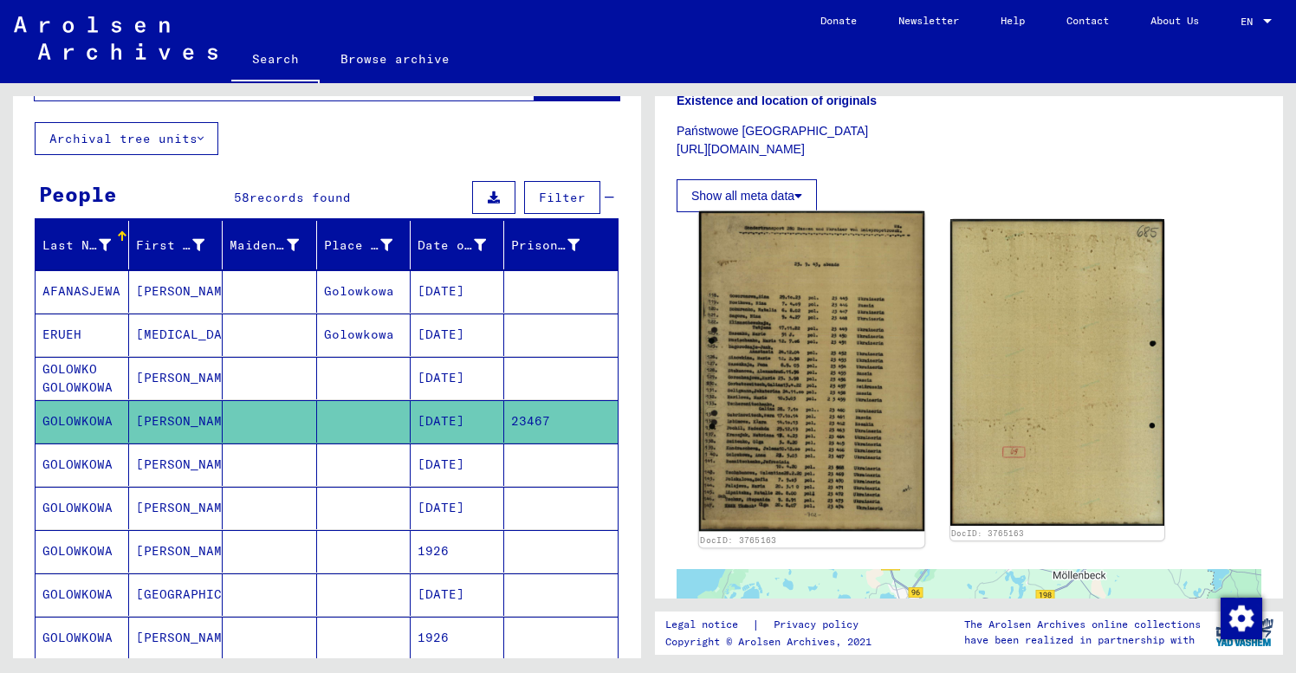
click at [794, 434] on img at bounding box center [811, 371] width 225 height 321
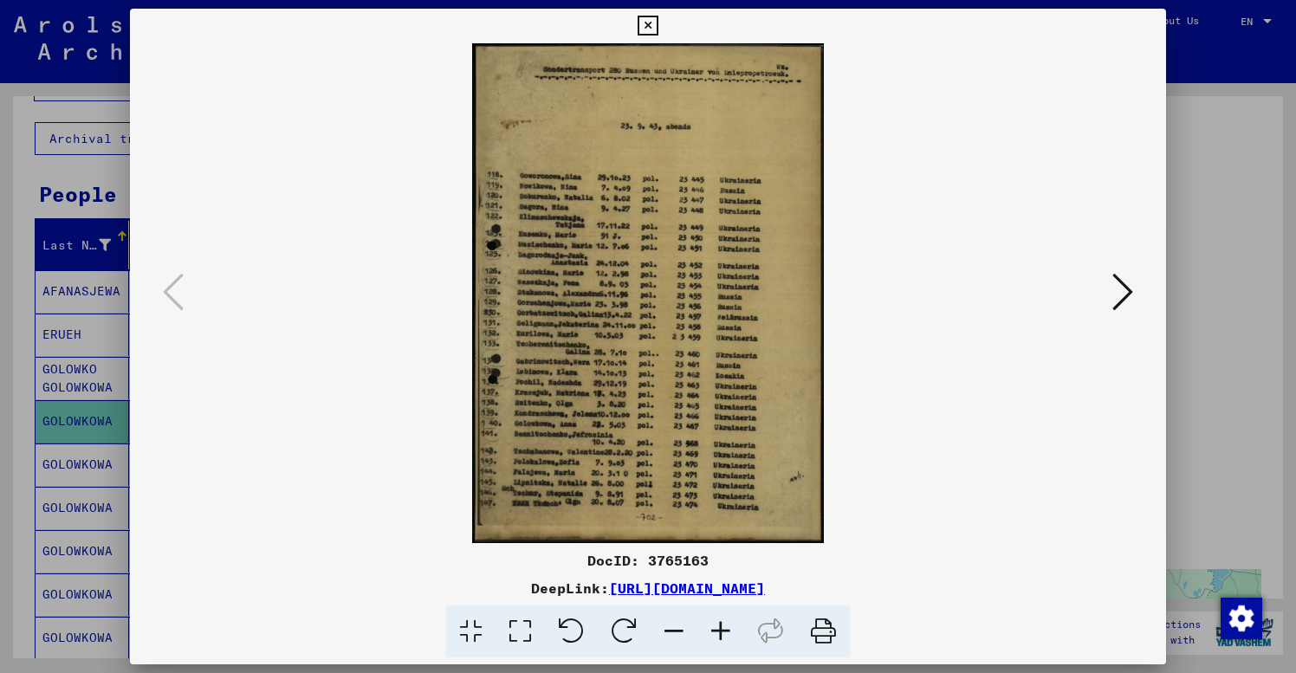
click at [717, 624] on icon at bounding box center [720, 632] width 47 height 53
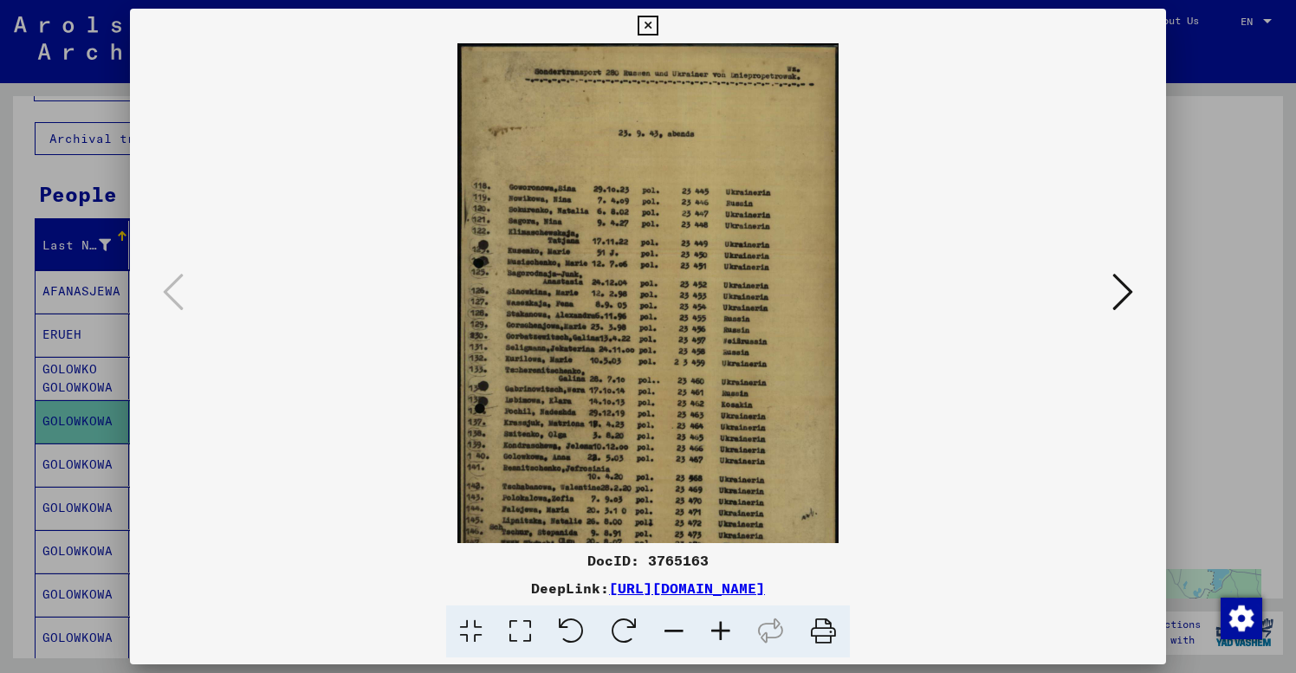
click at [717, 624] on icon at bounding box center [720, 632] width 47 height 53
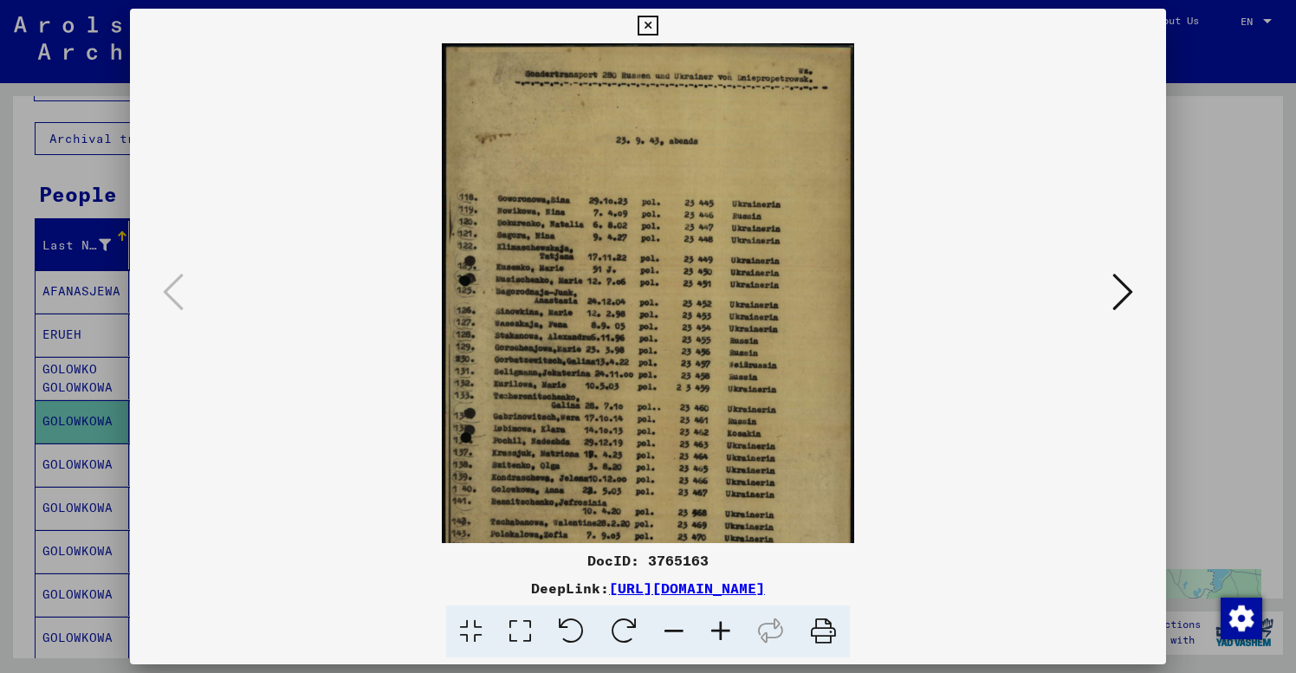
click at [717, 624] on icon at bounding box center [720, 632] width 47 height 53
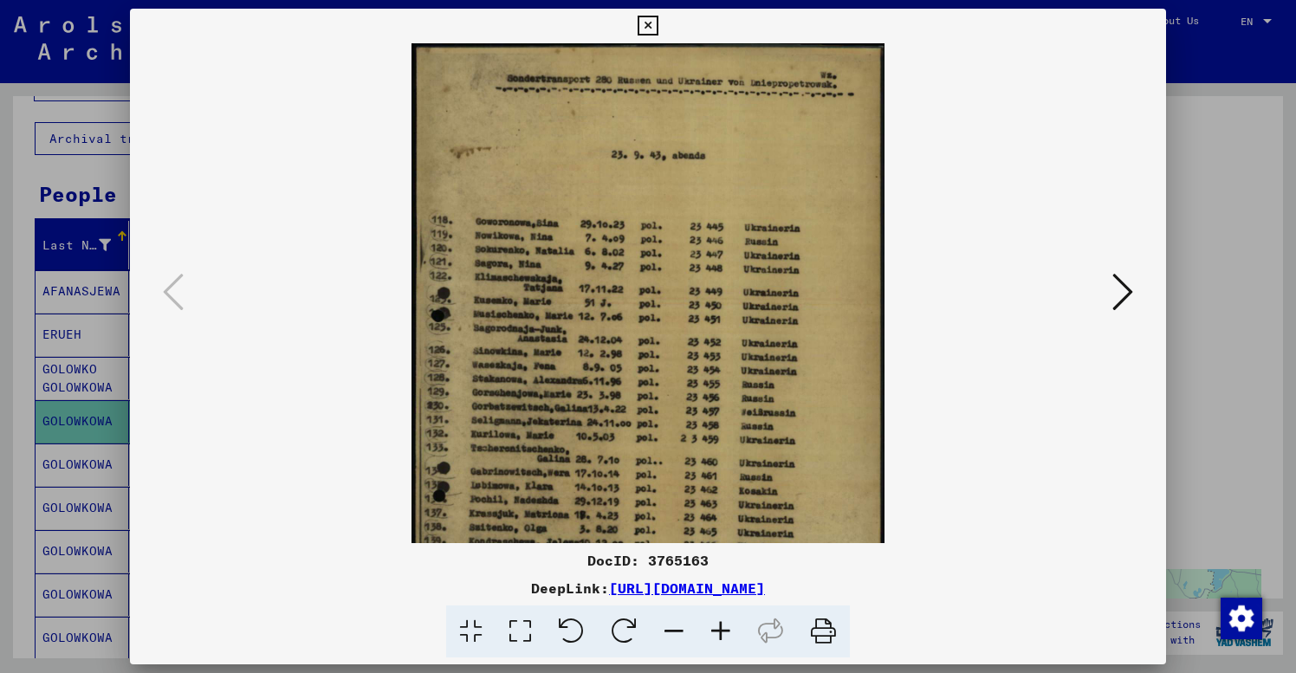
click at [717, 624] on icon at bounding box center [720, 632] width 47 height 53
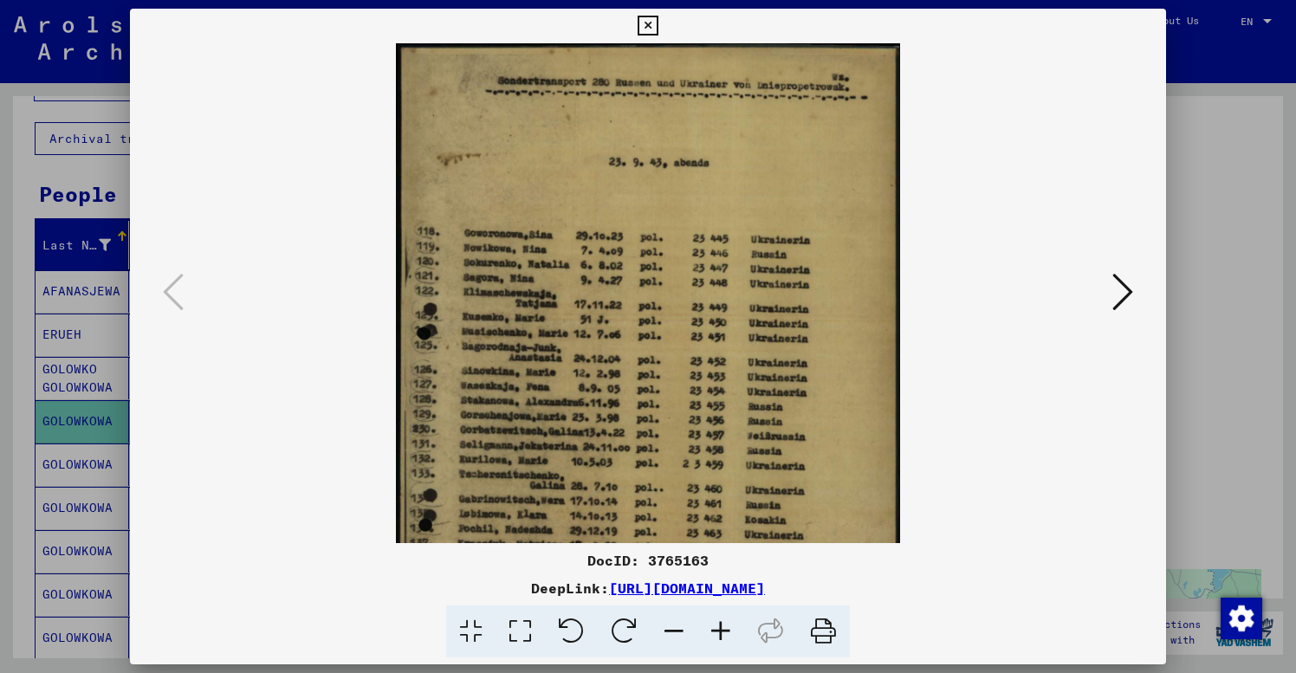
click at [717, 624] on icon at bounding box center [720, 632] width 47 height 53
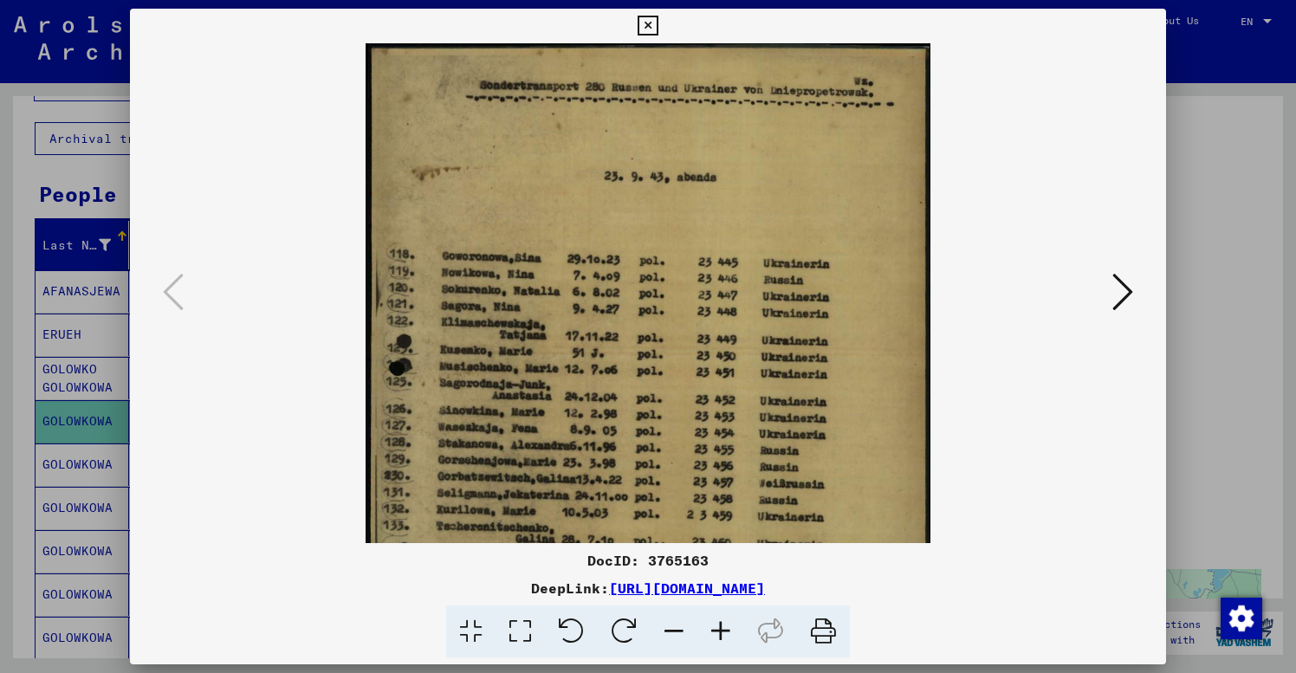
click at [717, 624] on icon at bounding box center [720, 632] width 47 height 53
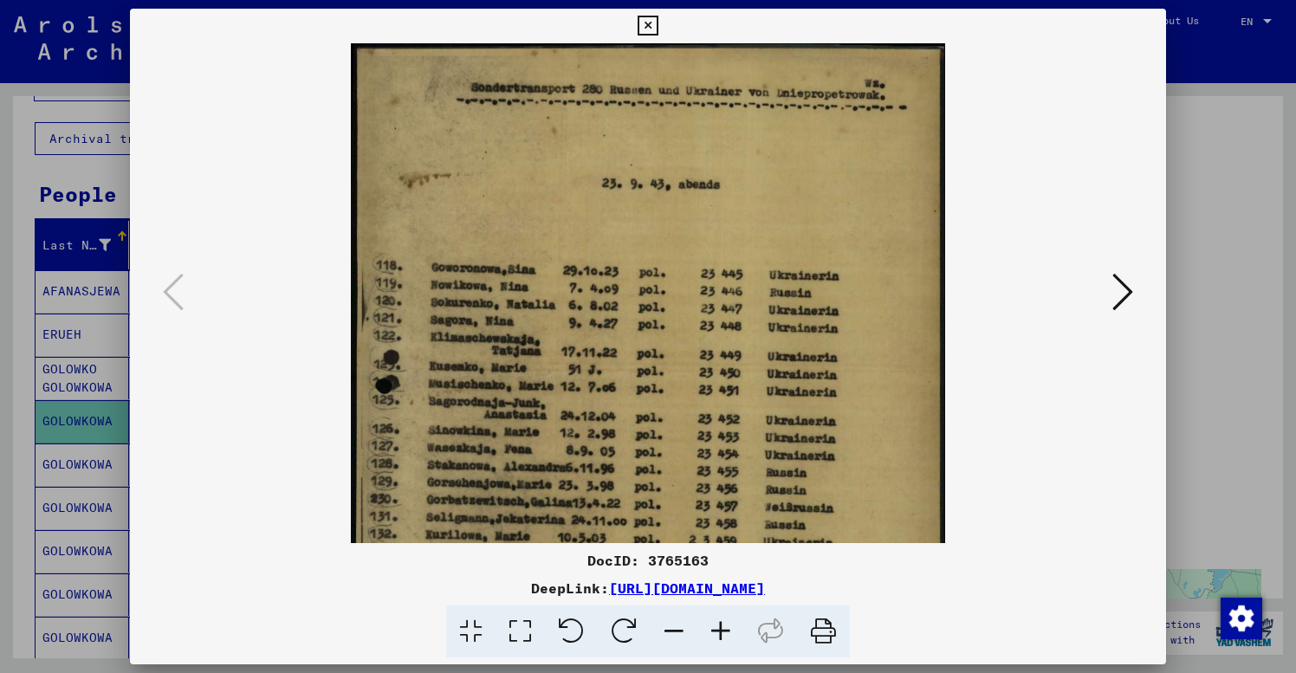
click at [717, 624] on icon at bounding box center [720, 632] width 47 height 53
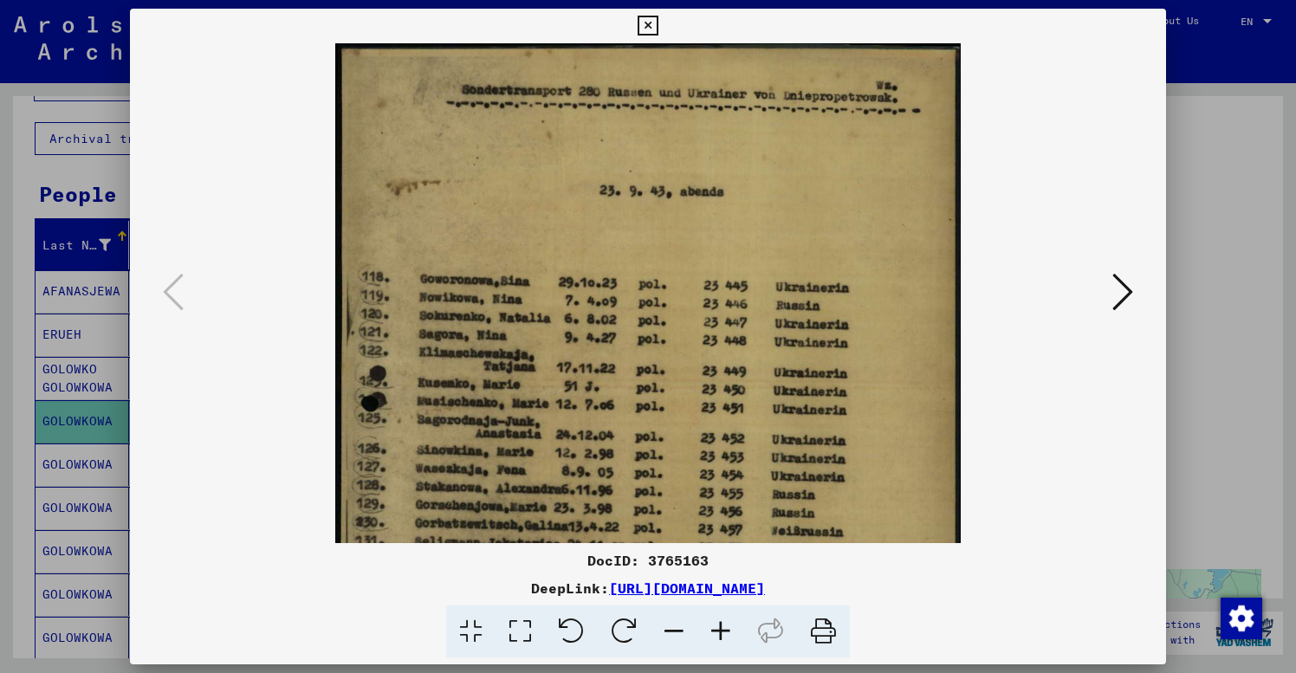
click at [717, 624] on icon at bounding box center [720, 632] width 47 height 53
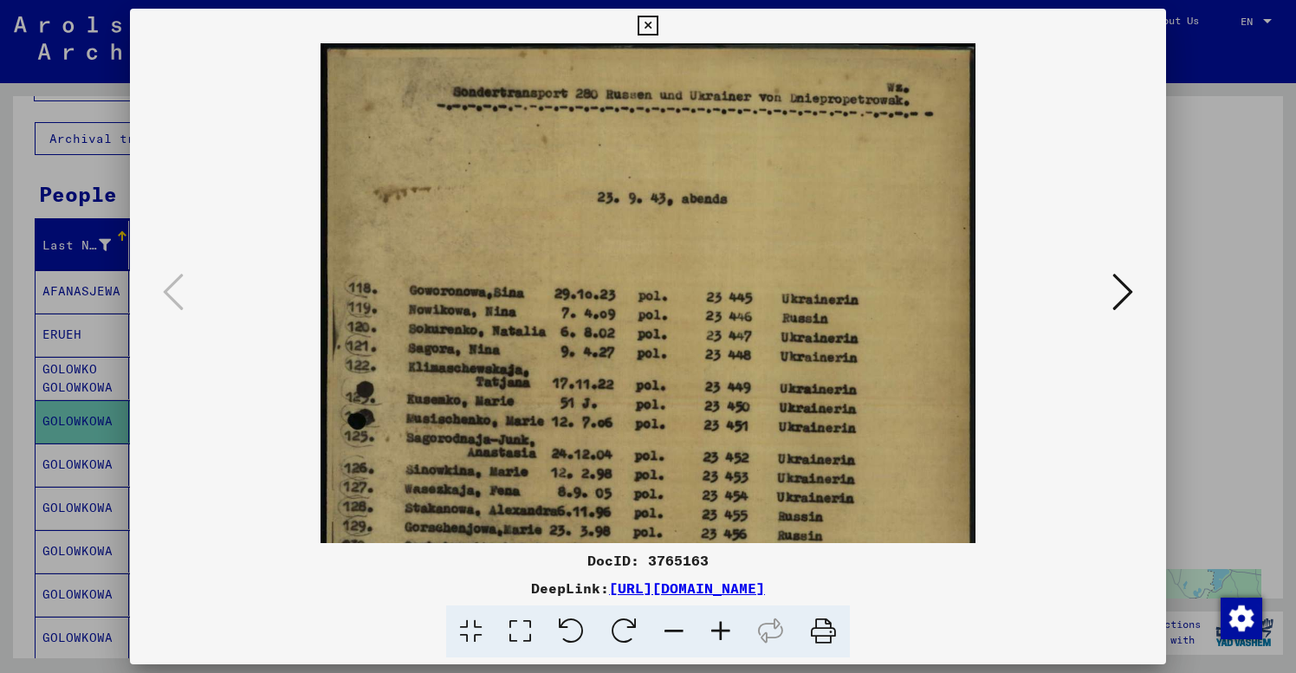
click at [717, 622] on icon at bounding box center [720, 632] width 47 height 53
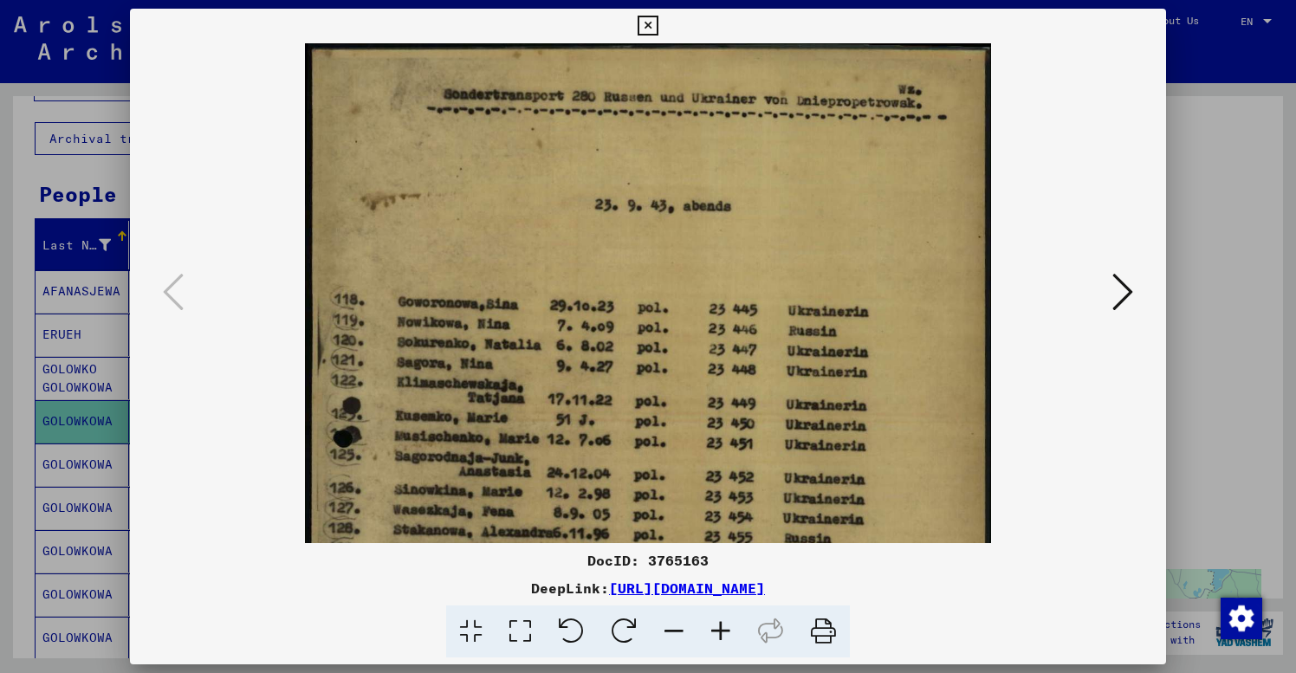
click at [717, 622] on icon at bounding box center [720, 632] width 47 height 53
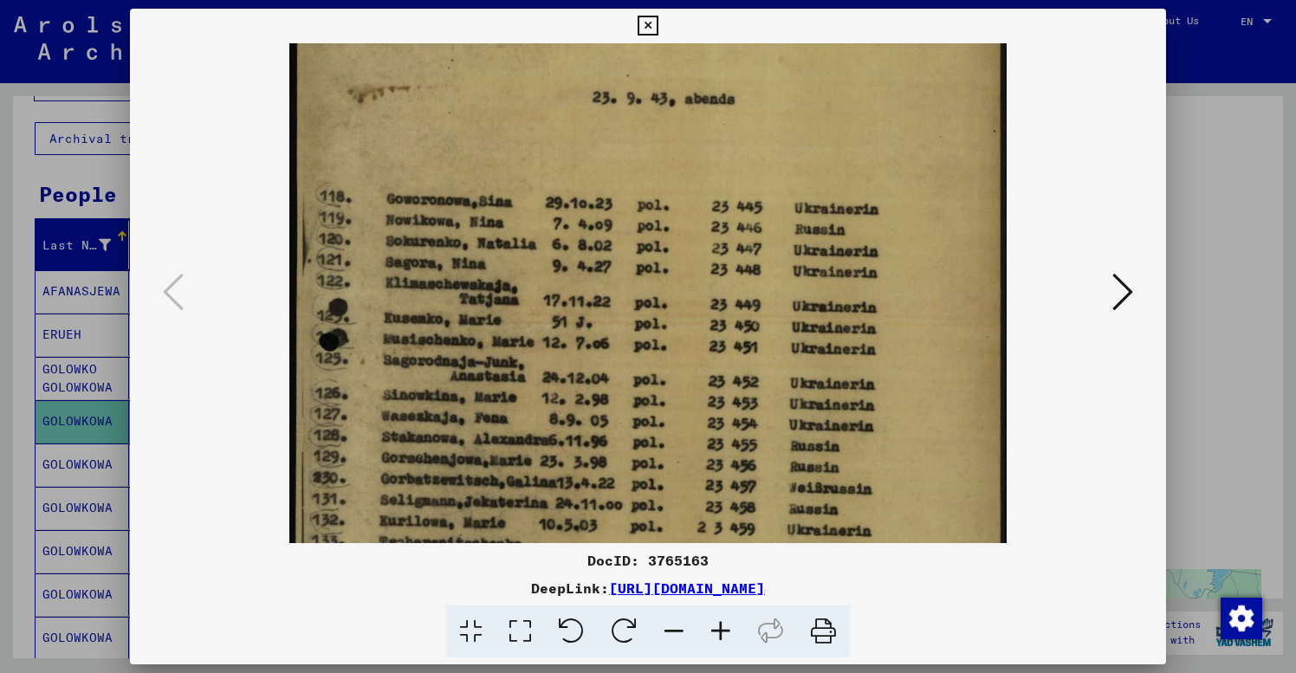
drag, startPoint x: 716, startPoint y: 447, endPoint x: 723, endPoint y: 321, distance: 126.7
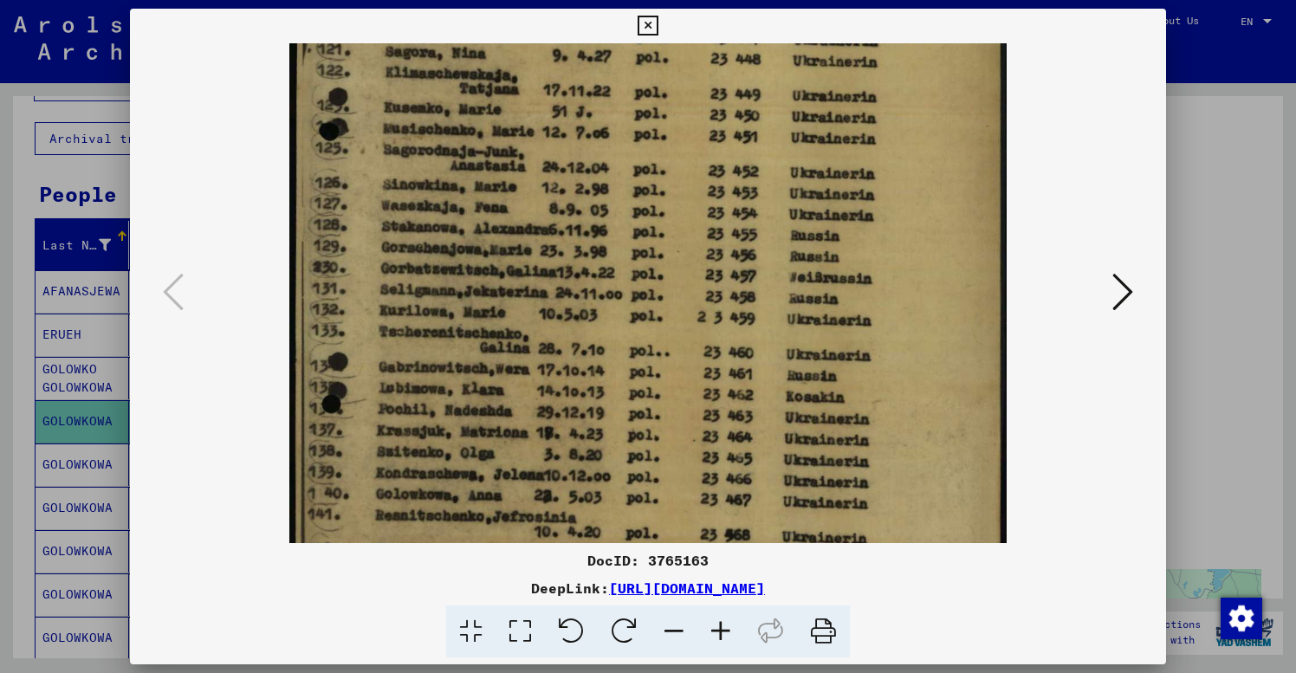
drag, startPoint x: 755, startPoint y: 366, endPoint x: 744, endPoint y: 214, distance: 152.0
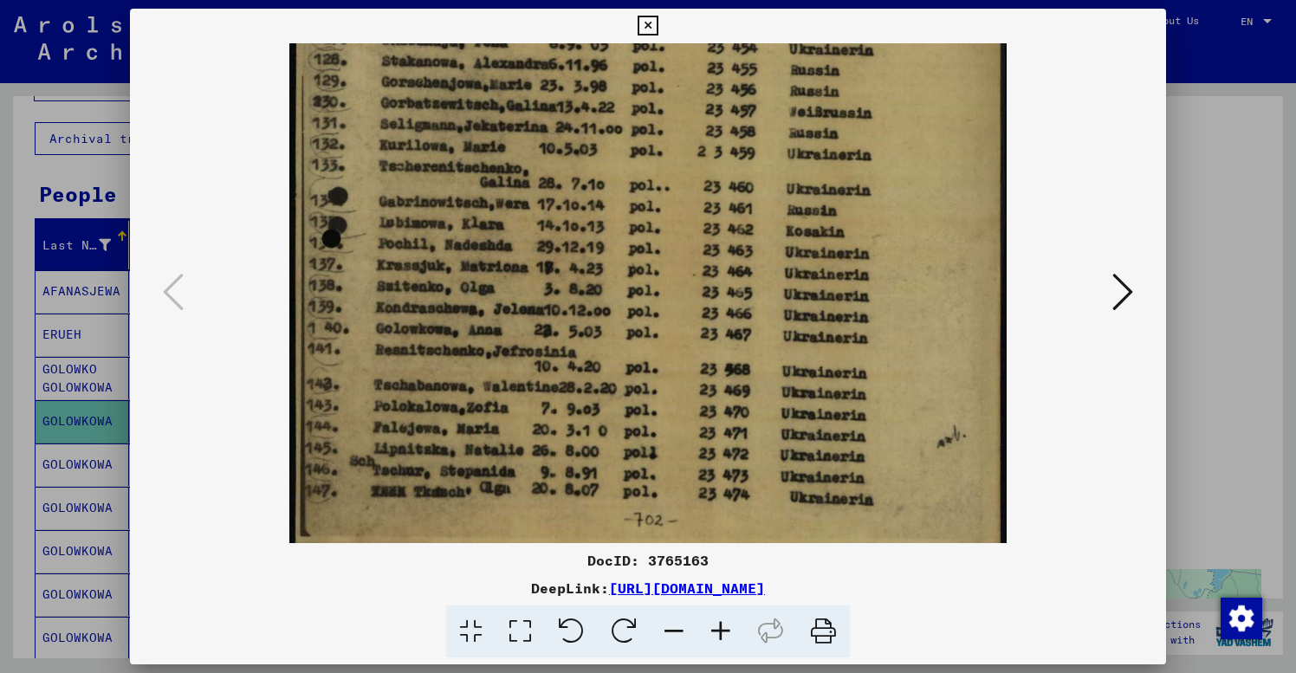
scroll to position [491, 0]
drag, startPoint x: 736, startPoint y: 417, endPoint x: 740, endPoint y: 254, distance: 162.9
click at [658, 25] on icon at bounding box center [648, 26] width 20 height 21
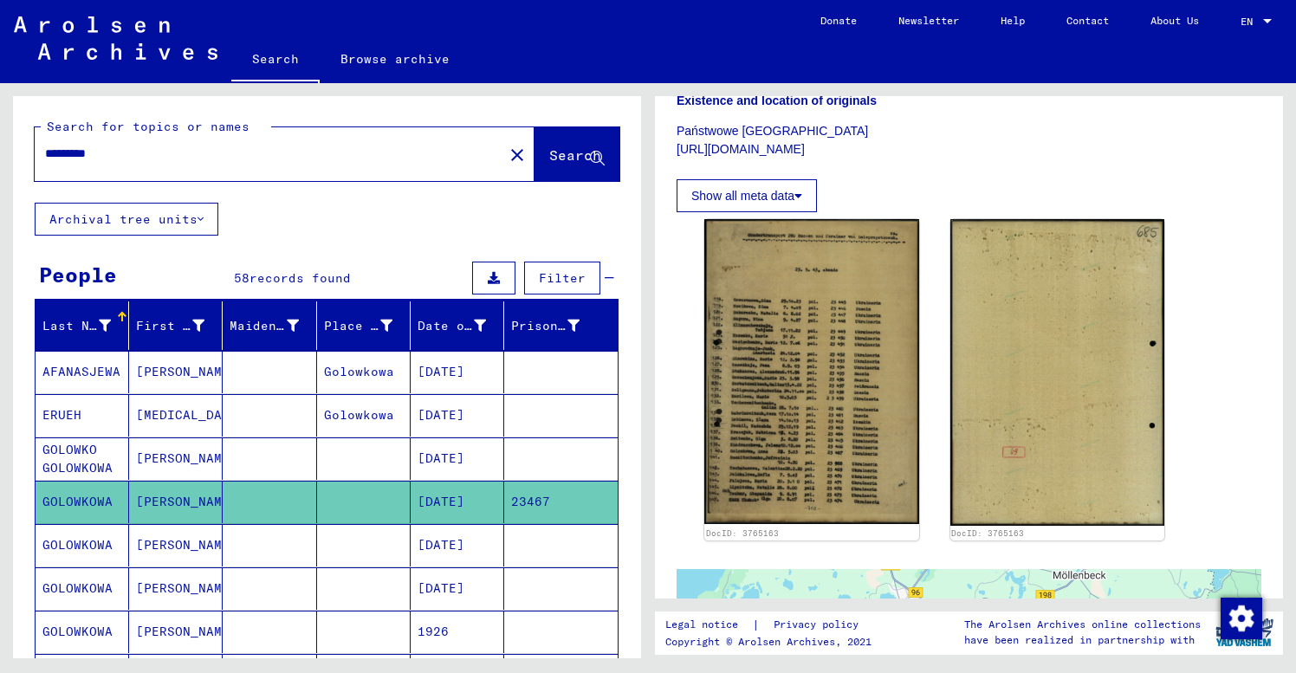
scroll to position [0, 0]
click at [100, 155] on input "*********" at bounding box center [269, 154] width 448 height 18
click at [564, 152] on span "Search" at bounding box center [575, 154] width 52 height 17
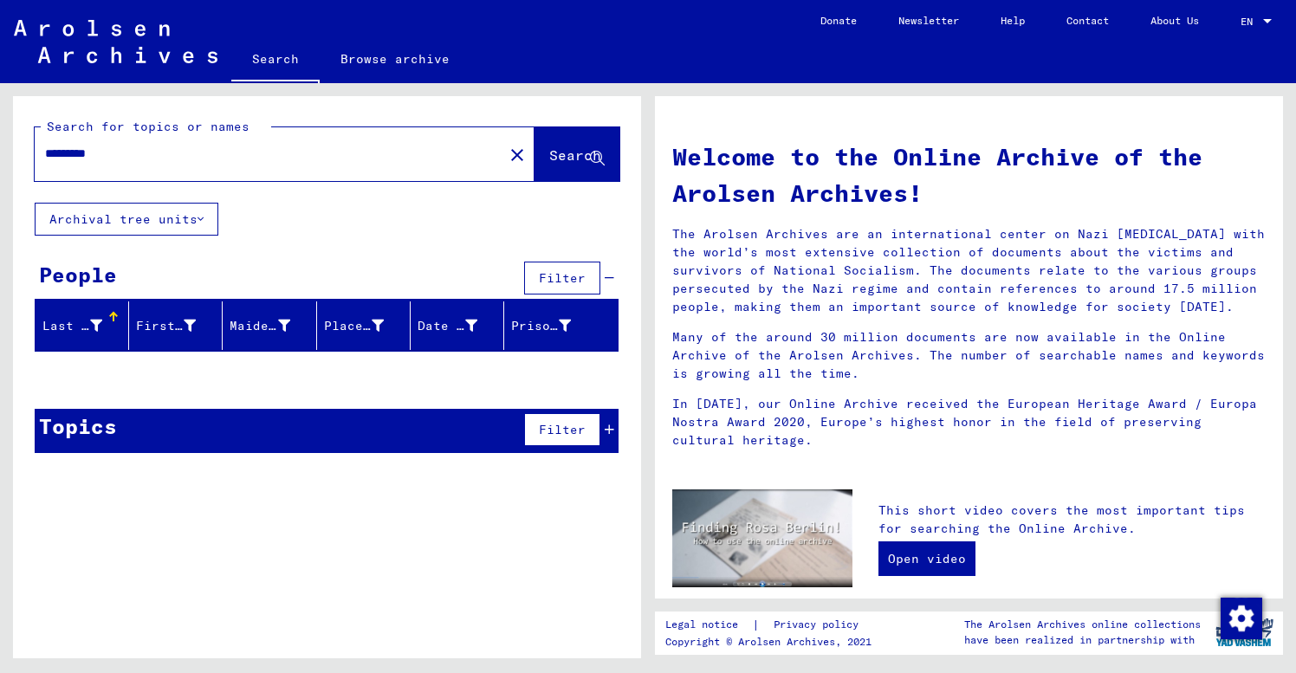
click at [81, 152] on input "*********" at bounding box center [264, 154] width 438 height 18
click at [83, 152] on input "*********" at bounding box center [264, 154] width 438 height 18
type input "*********"
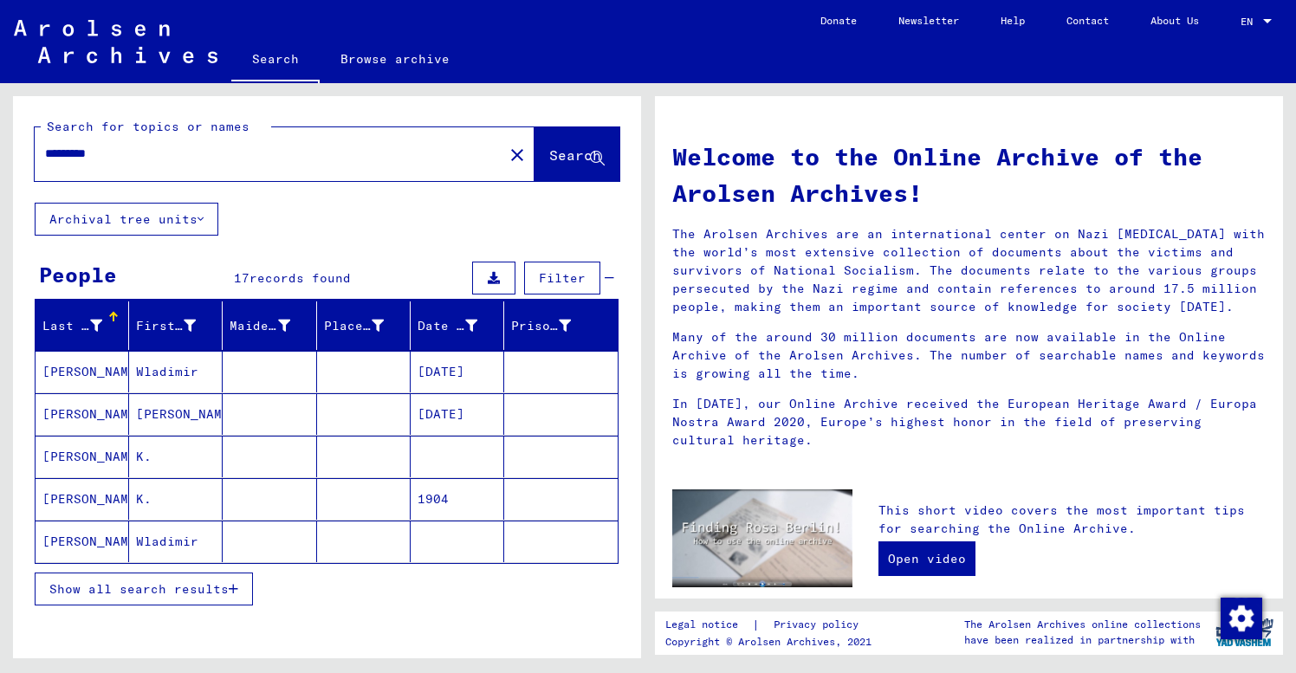
click at [137, 592] on span "Show all search results" at bounding box center [138, 589] width 179 height 16
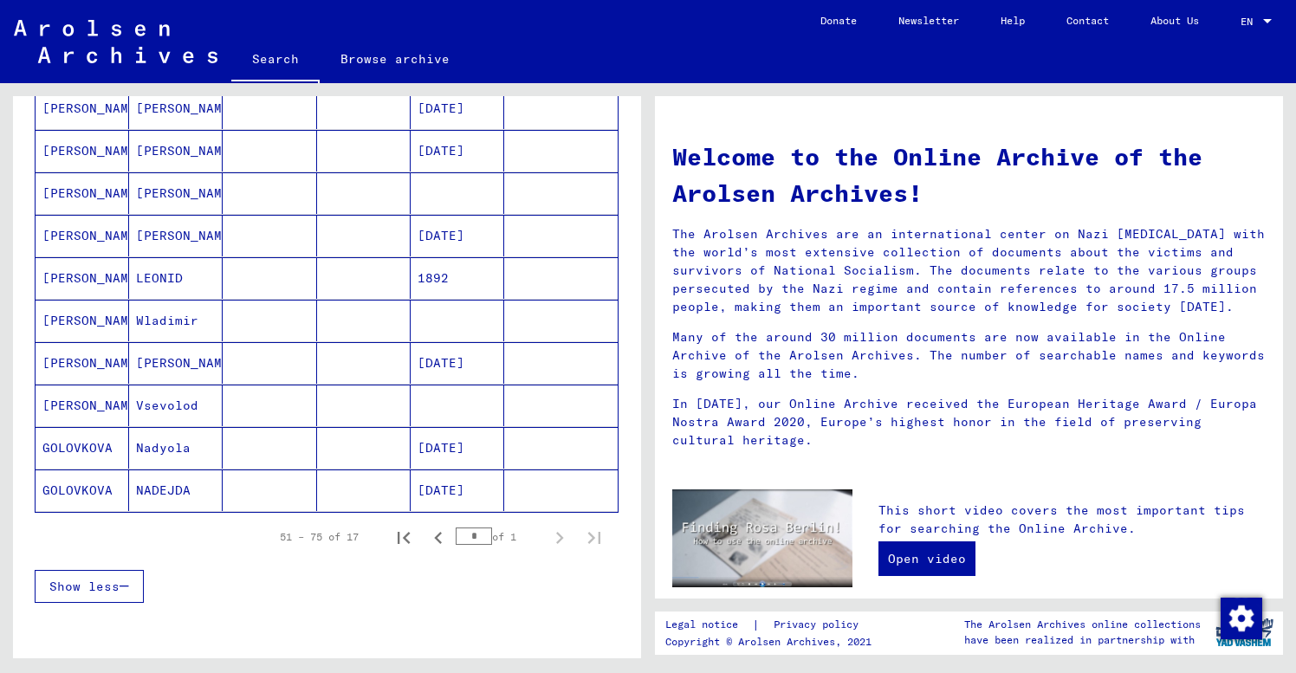
scroll to position [614, 0]
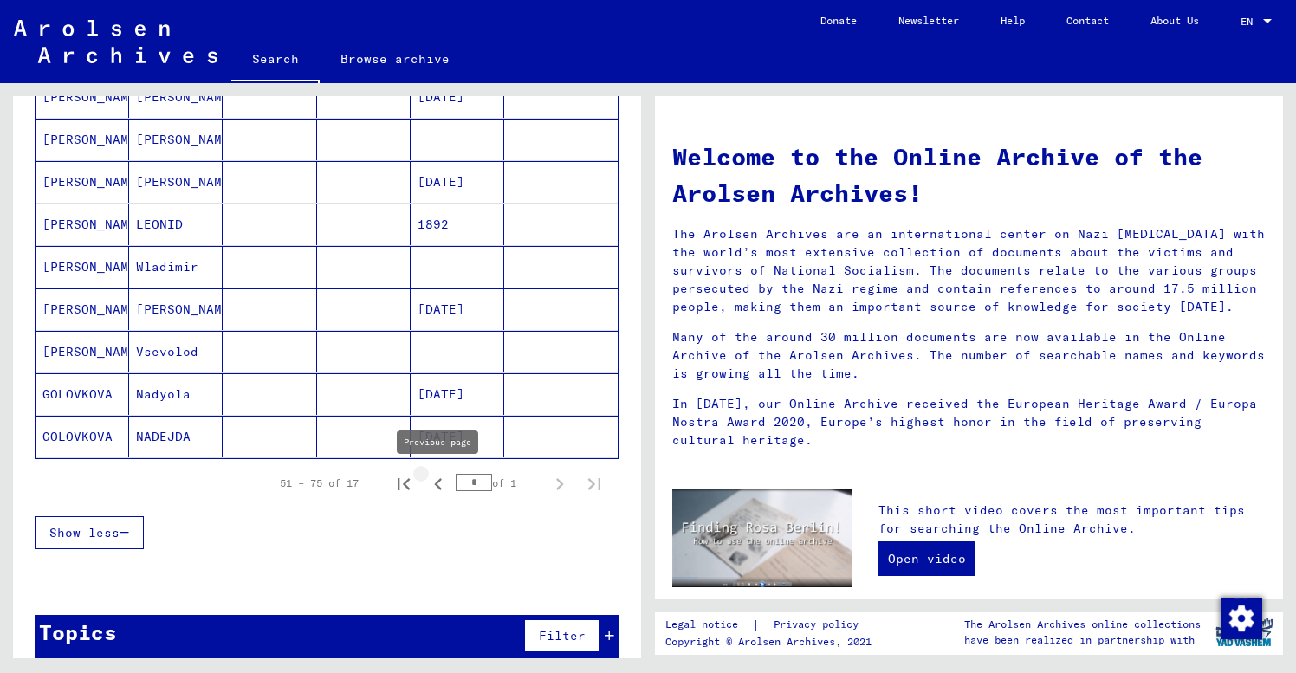
click at [438, 483] on icon "Previous page" at bounding box center [438, 484] width 8 height 12
type input "*"
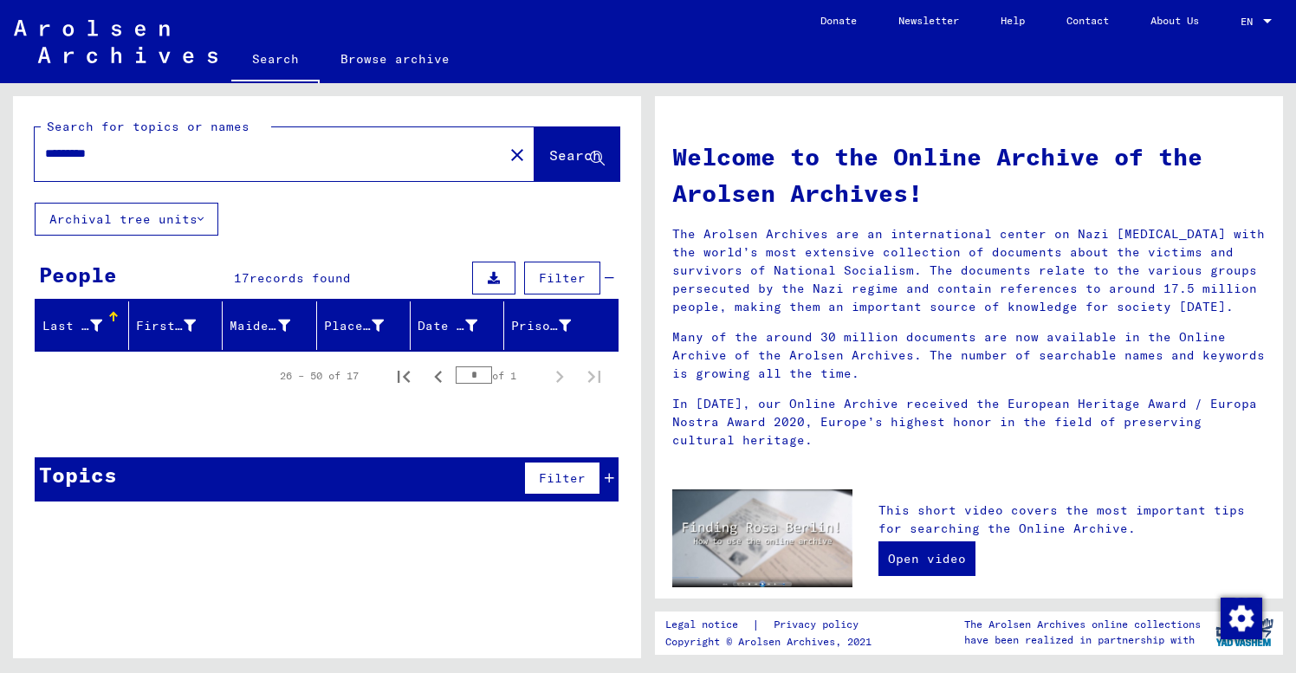
click at [181, 162] on input "*********" at bounding box center [264, 154] width 438 height 18
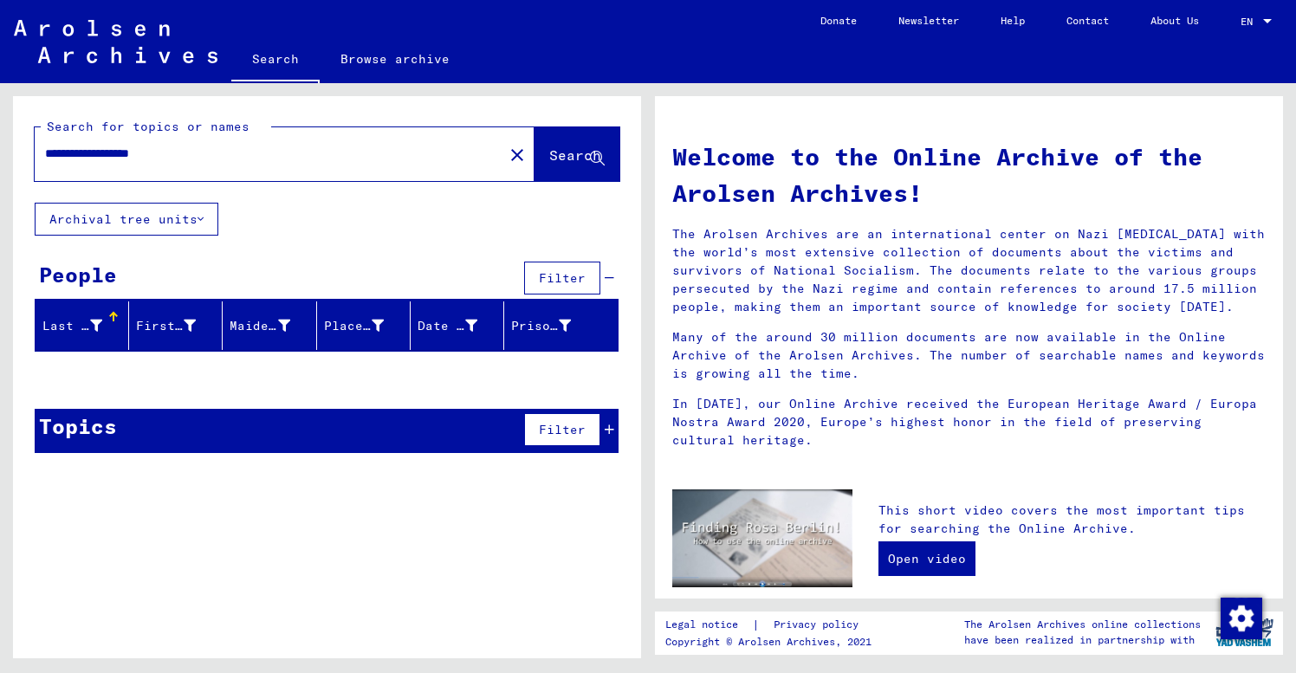
click at [113, 149] on input "**********" at bounding box center [264, 154] width 438 height 18
drag, startPoint x: 121, startPoint y: 152, endPoint x: 241, endPoint y: 159, distance: 119.8
click at [241, 159] on input "**********" at bounding box center [264, 154] width 438 height 18
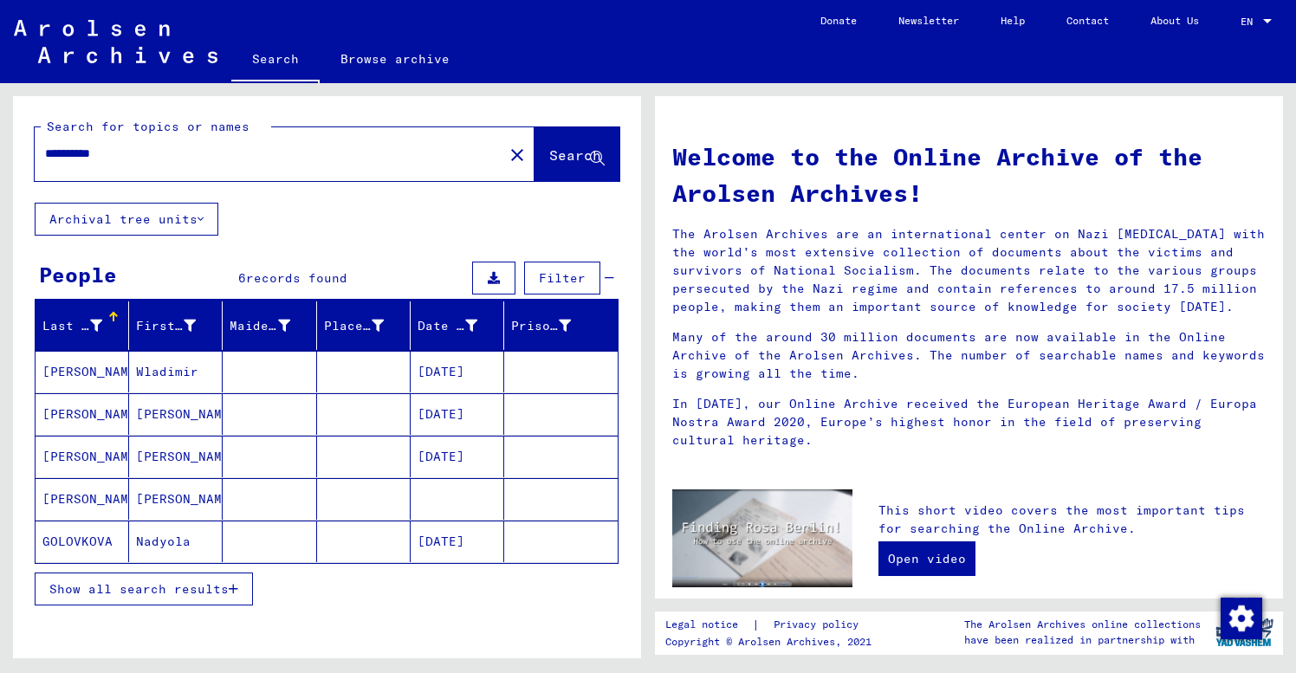
click at [204, 589] on span "Show all search results" at bounding box center [138, 589] width 179 height 16
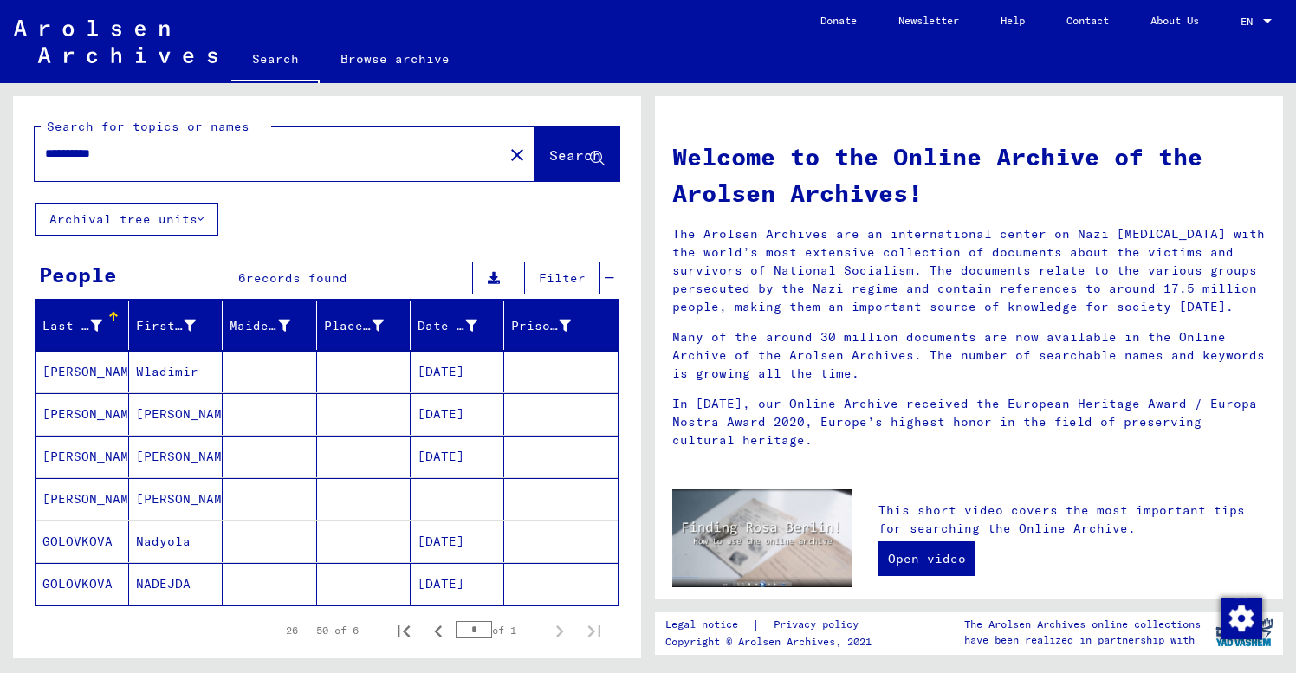
click at [104, 157] on input "**********" at bounding box center [264, 154] width 438 height 18
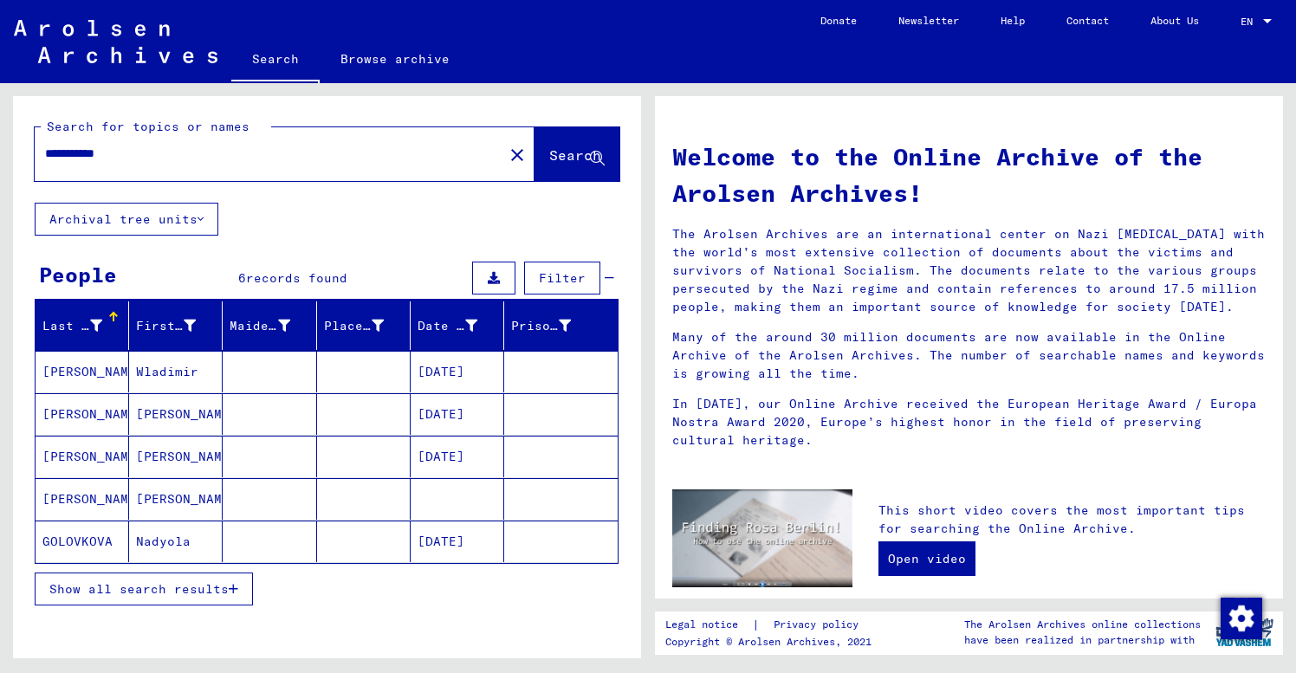
click at [75, 586] on span "Show all search results" at bounding box center [138, 589] width 179 height 16
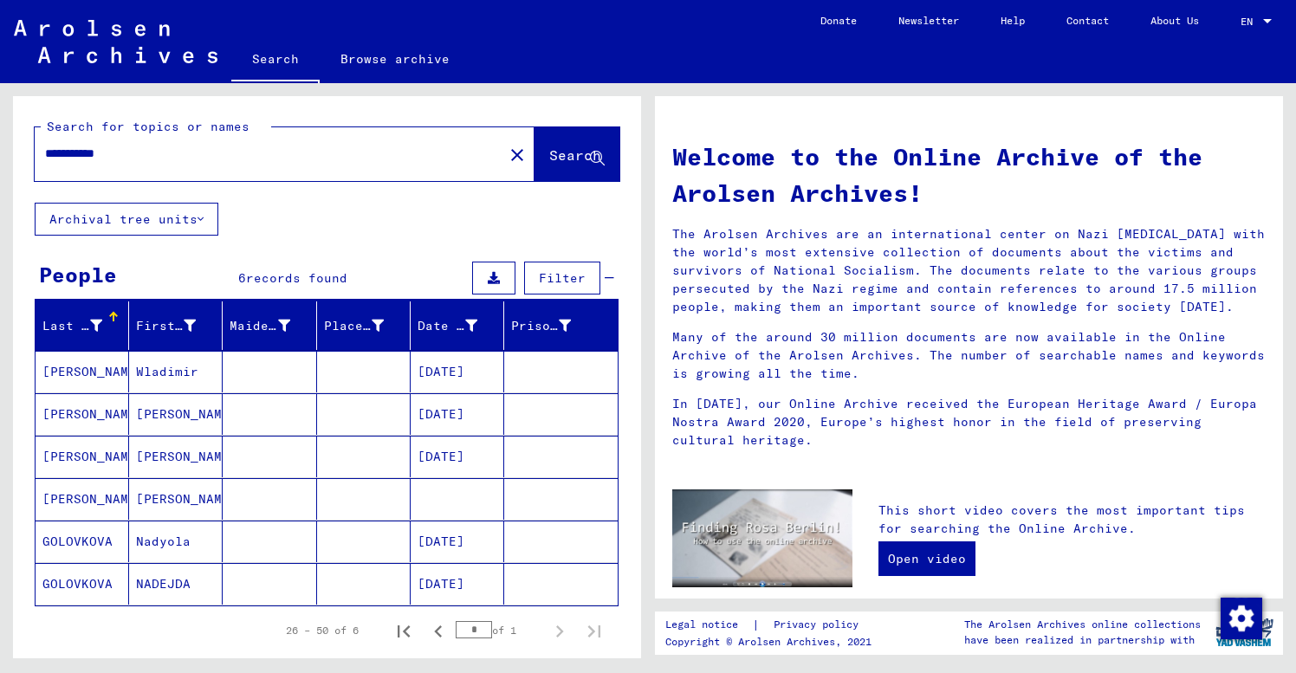
click at [80, 151] on input "**********" at bounding box center [264, 154] width 438 height 18
click at [104, 152] on input "**********" at bounding box center [264, 154] width 438 height 18
drag, startPoint x: 121, startPoint y: 151, endPoint x: 138, endPoint y: 147, distance: 16.8
click at [138, 147] on input "**********" at bounding box center [264, 154] width 438 height 18
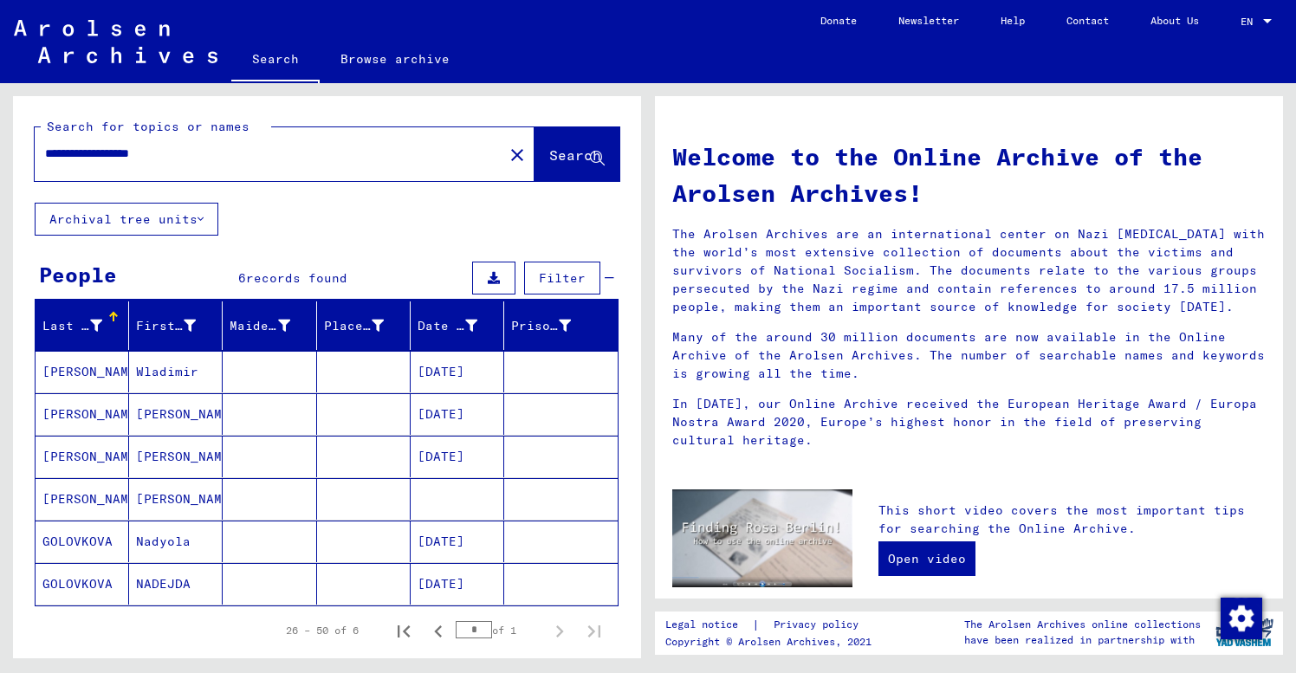
click at [561, 149] on span "Search" at bounding box center [575, 154] width 52 height 17
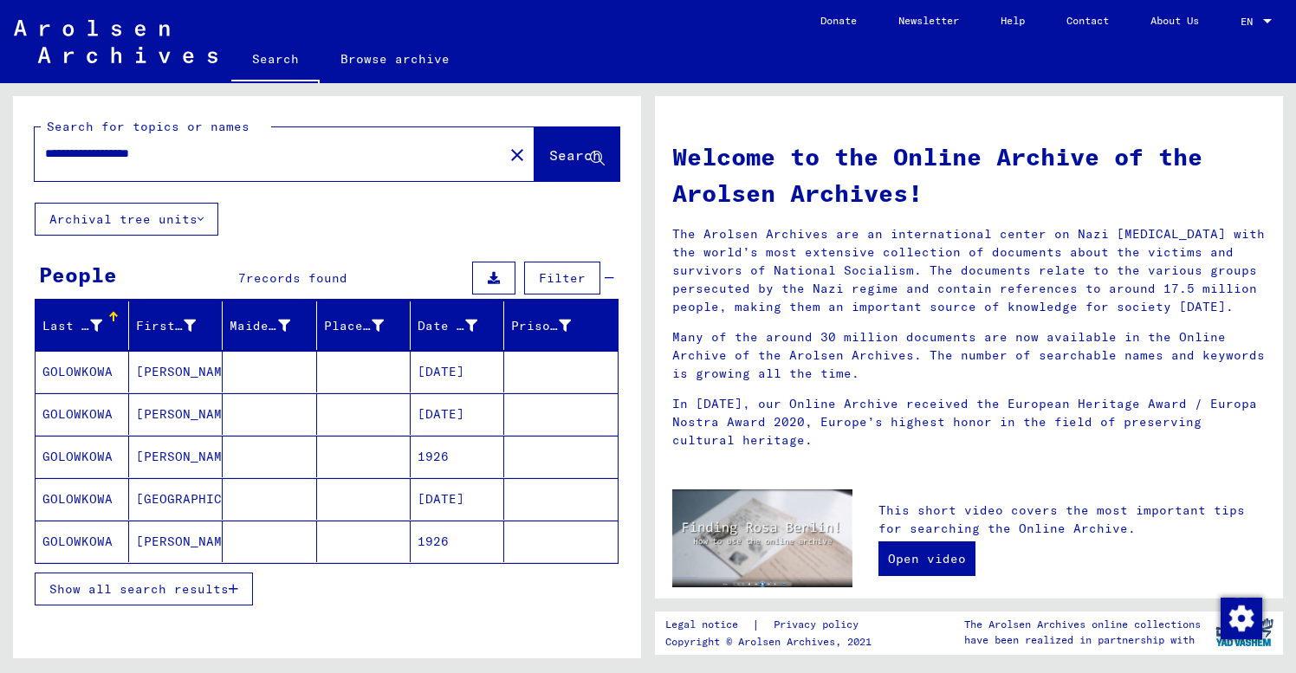
click at [418, 412] on mat-cell "[DATE]" at bounding box center [458, 414] width 94 height 42
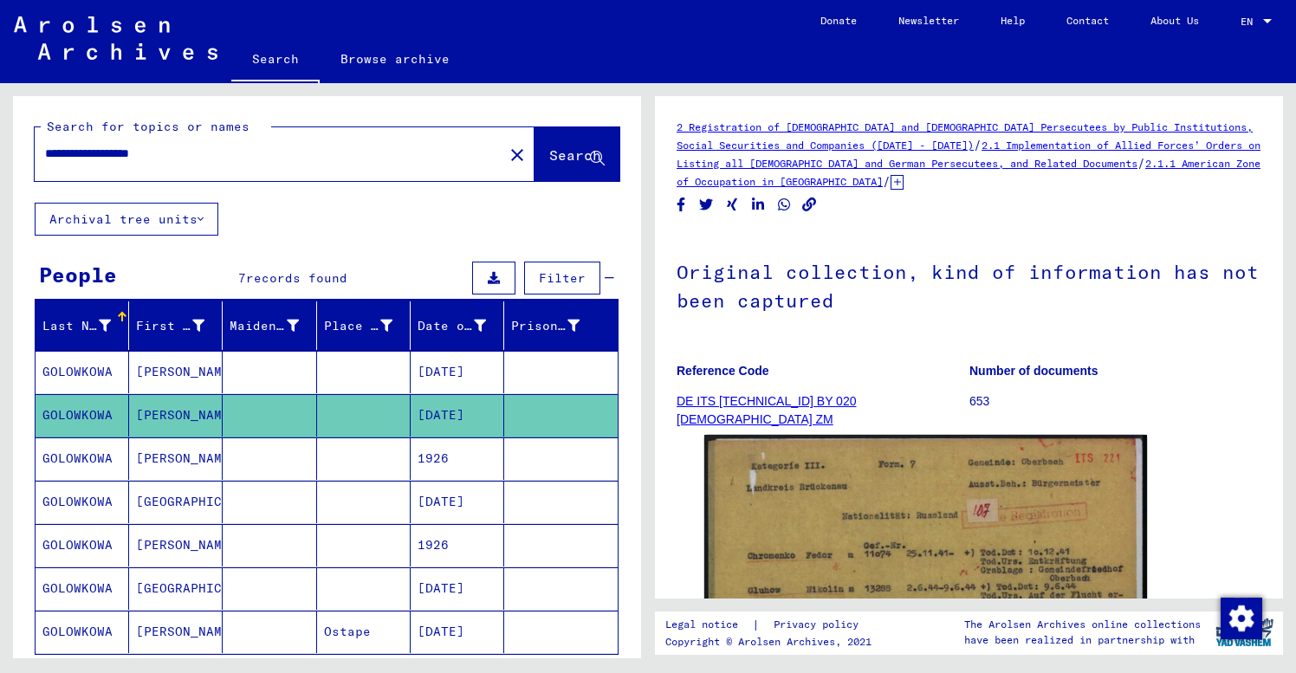
click at [494, 419] on mat-cell "[DATE]" at bounding box center [458, 415] width 94 height 42
click at [499, 413] on mat-cell "[DATE]" at bounding box center [458, 415] width 94 height 42
click at [321, 224] on div "**********" at bounding box center [327, 482] width 628 height 773
click at [374, 237] on div "**********" at bounding box center [327, 482] width 628 height 773
click at [497, 417] on mat-cell "[DATE]" at bounding box center [458, 415] width 94 height 42
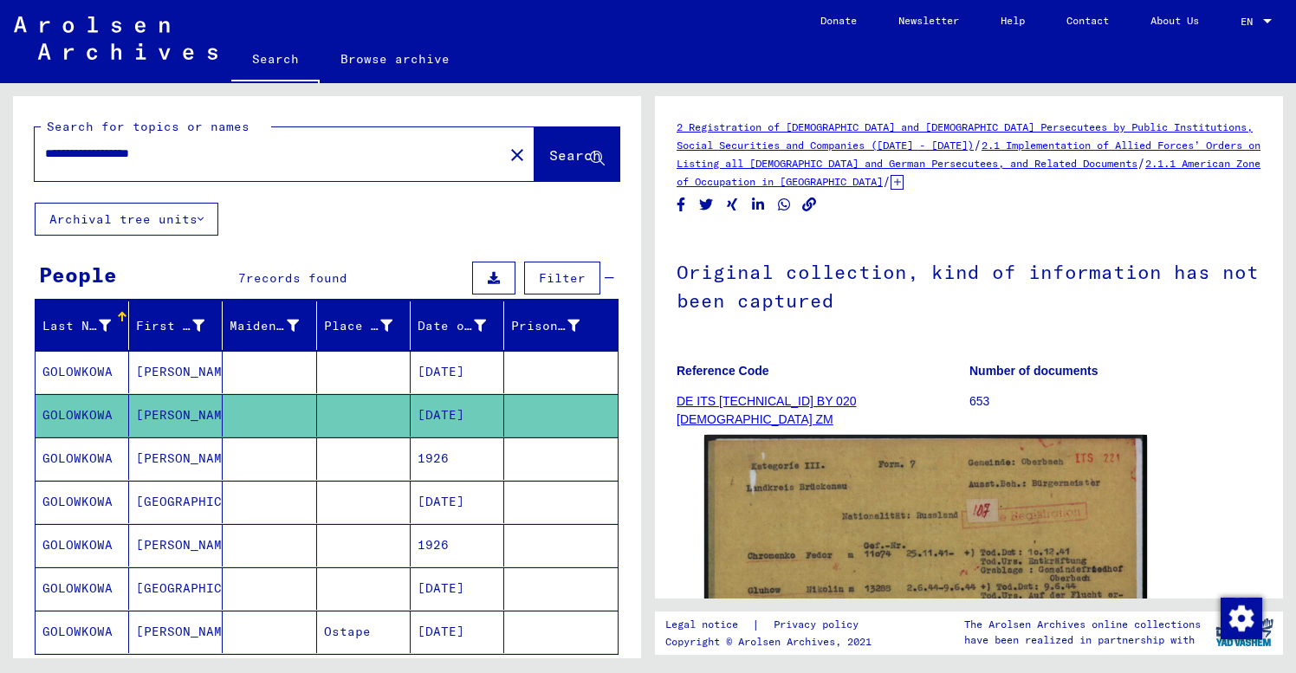
click at [200, 148] on input "**********" at bounding box center [269, 154] width 448 height 18
drag, startPoint x: 200, startPoint y: 148, endPoint x: 30, endPoint y: 162, distance: 170.4
click at [30, 162] on div "**********" at bounding box center [327, 149] width 628 height 107
click at [101, 145] on input "**********" at bounding box center [269, 154] width 448 height 18
drag, startPoint x: 119, startPoint y: 149, endPoint x: -12, endPoint y: 152, distance: 130.9
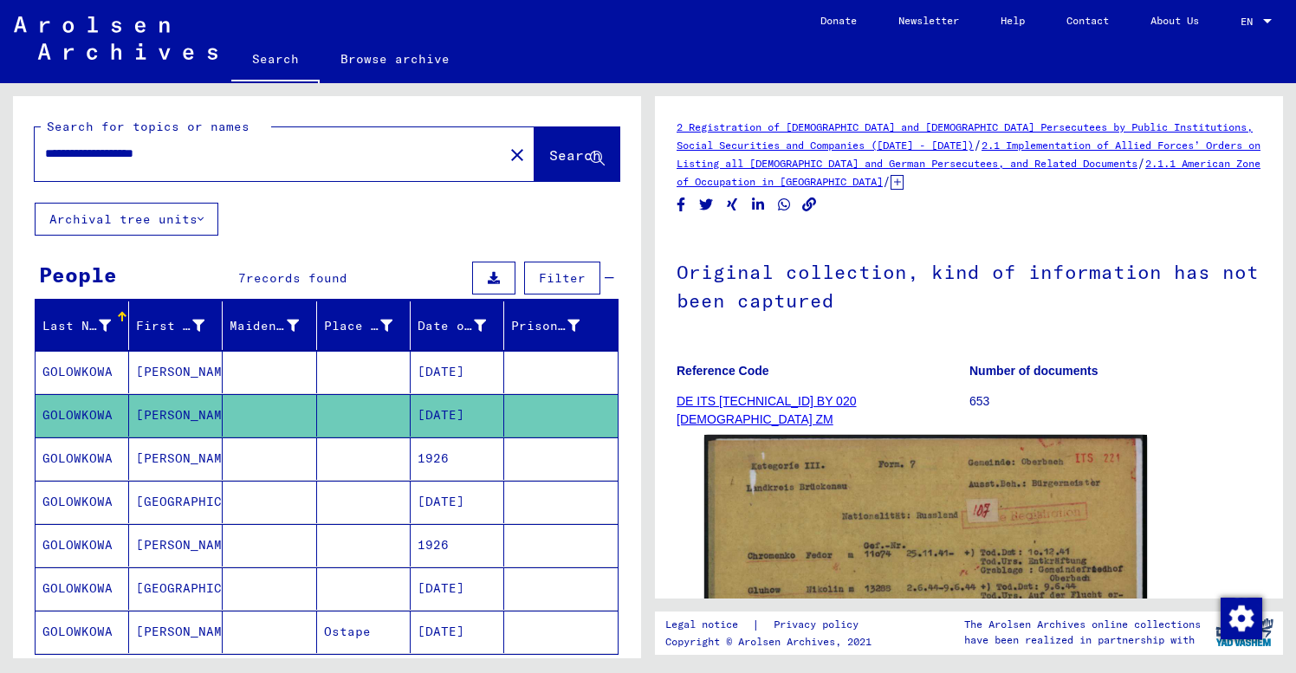
click at [0, 152] on html "**********" at bounding box center [648, 336] width 1296 height 673
type input "**********"
click at [574, 156] on span "Search" at bounding box center [575, 154] width 52 height 17
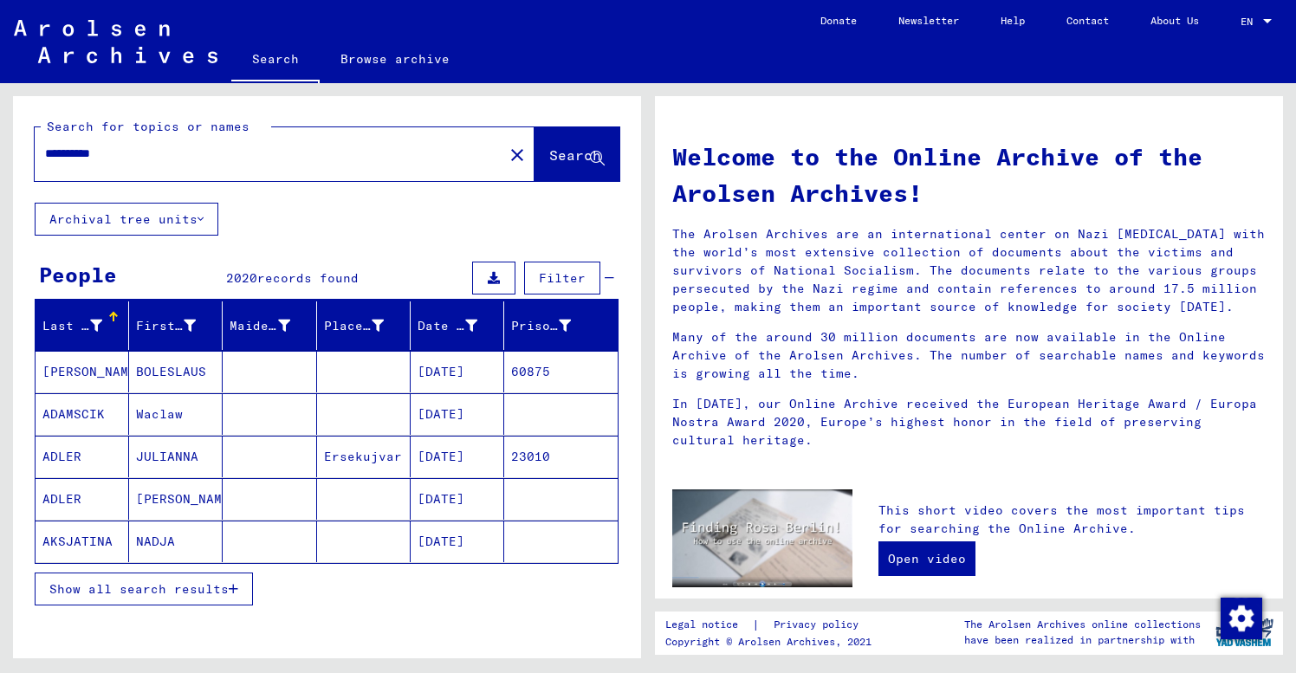
click at [115, 593] on span "Show all search results" at bounding box center [138, 589] width 179 height 16
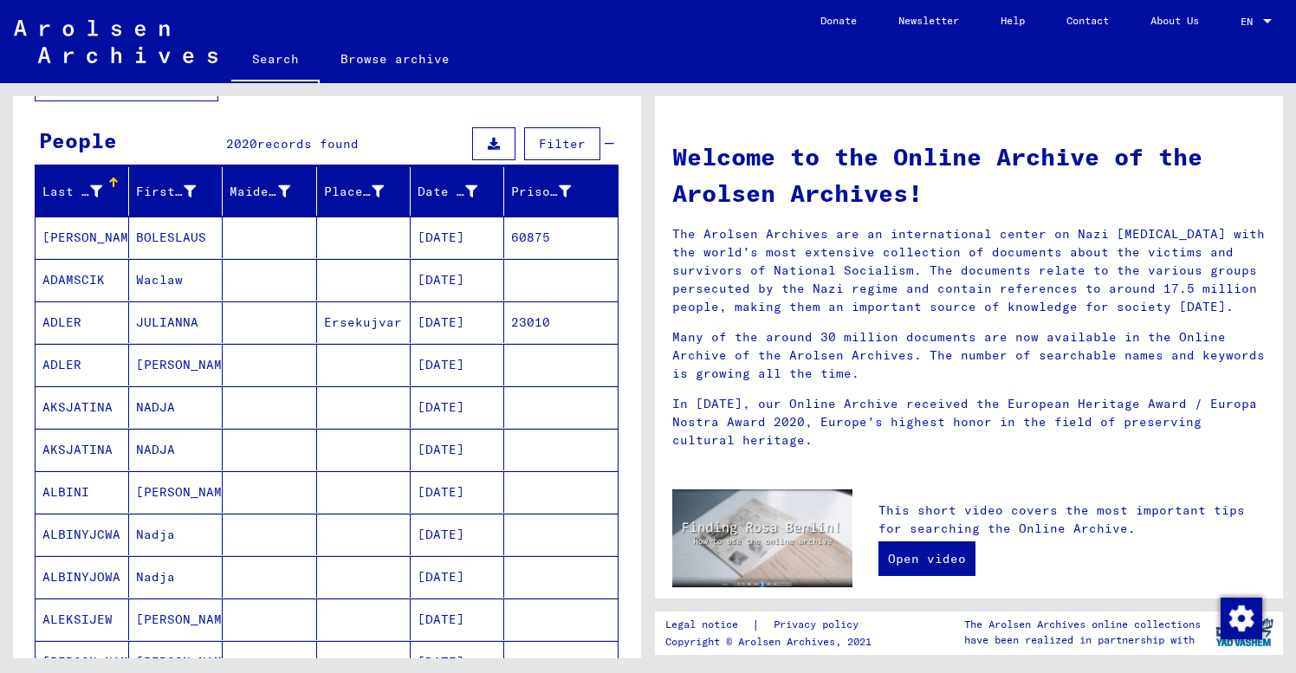
scroll to position [130, 0]
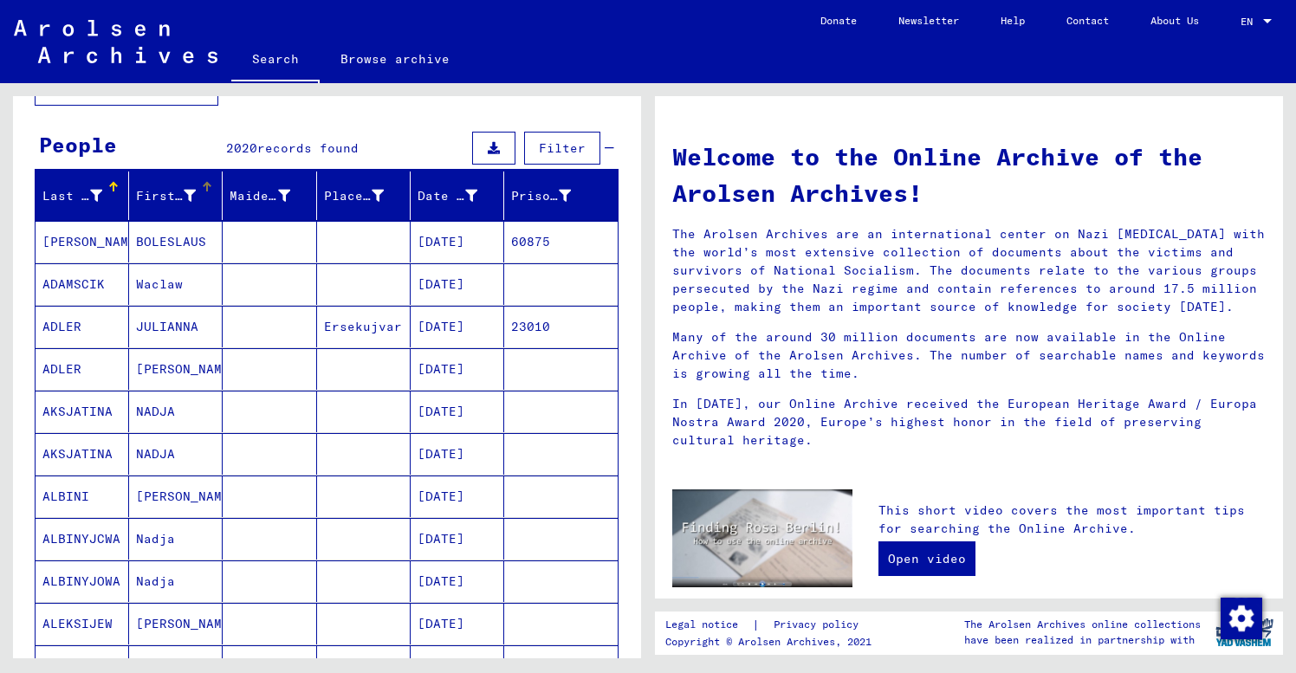
click at [182, 192] on div "First Name" at bounding box center [166, 196] width 60 height 18
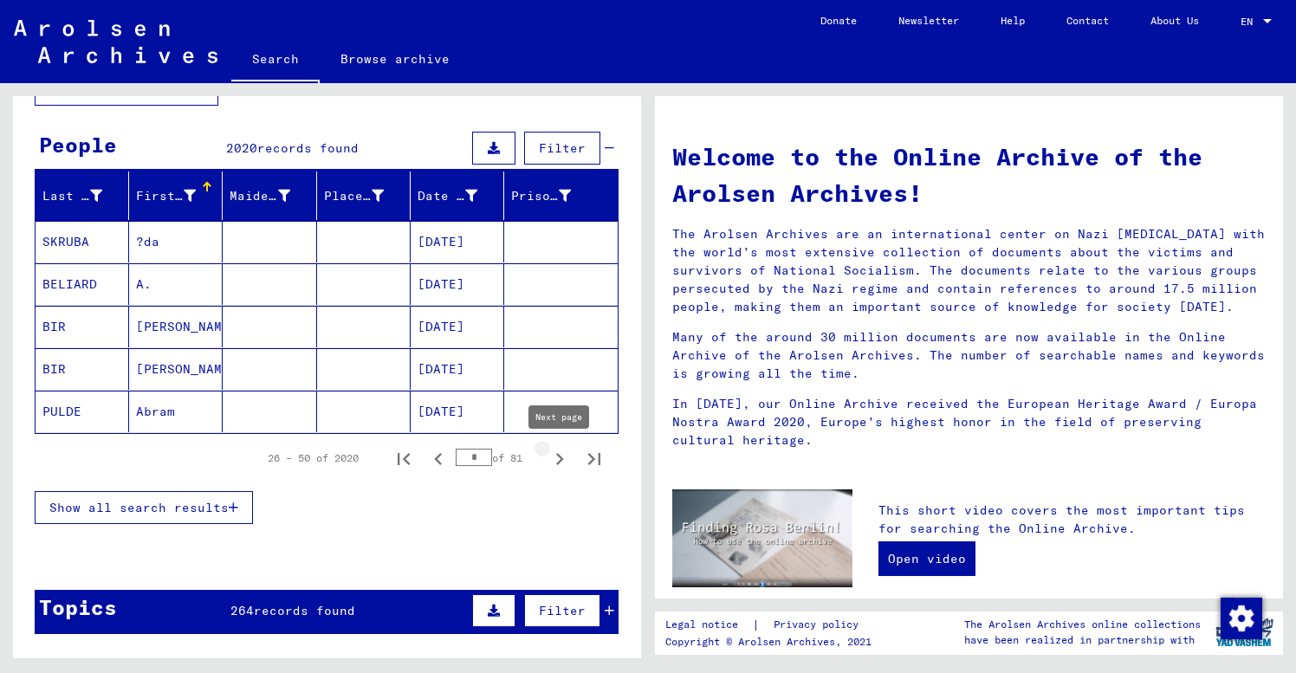
click at [561, 460] on icon "Next page" at bounding box center [560, 459] width 8 height 12
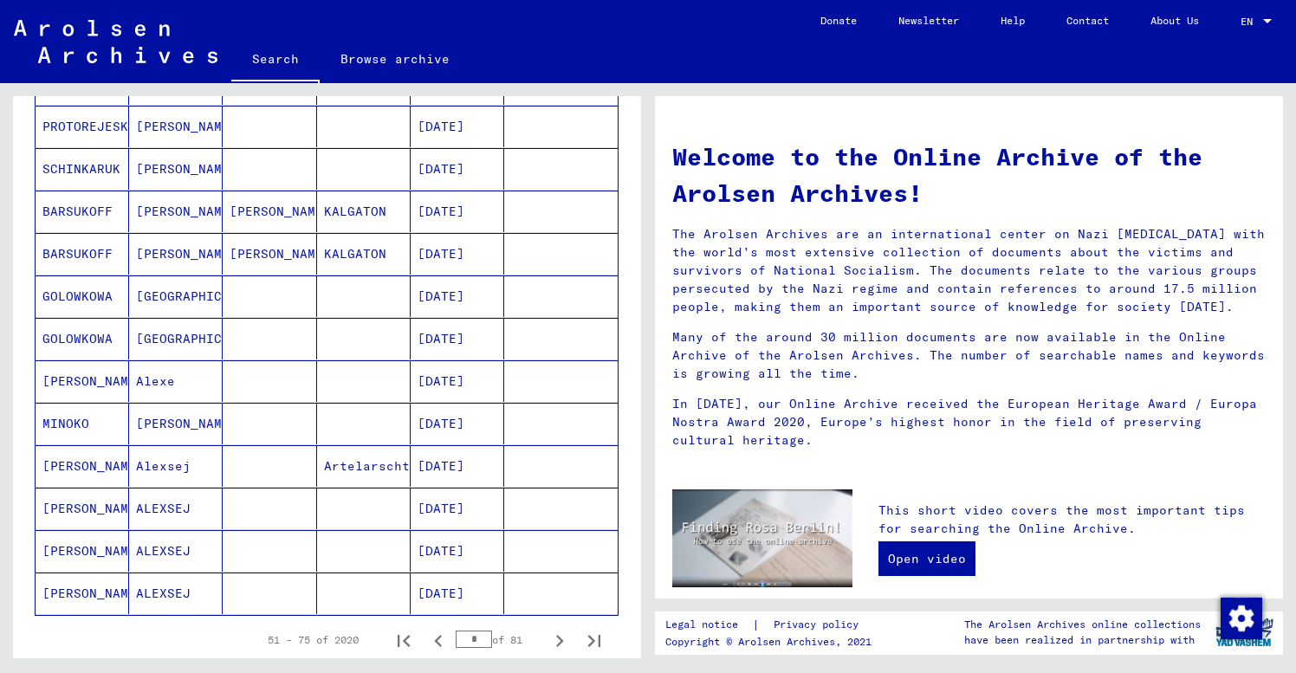
scroll to position [803, 0]
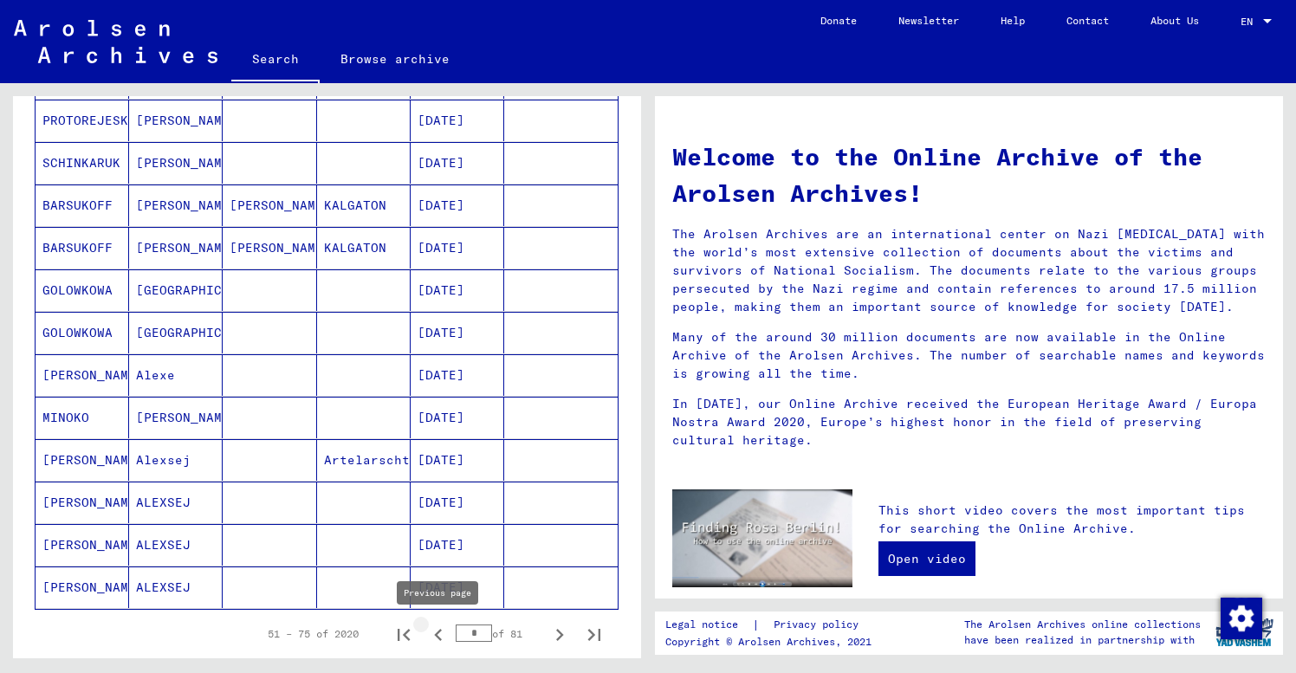
click at [437, 636] on icon "Previous page" at bounding box center [438, 635] width 8 height 12
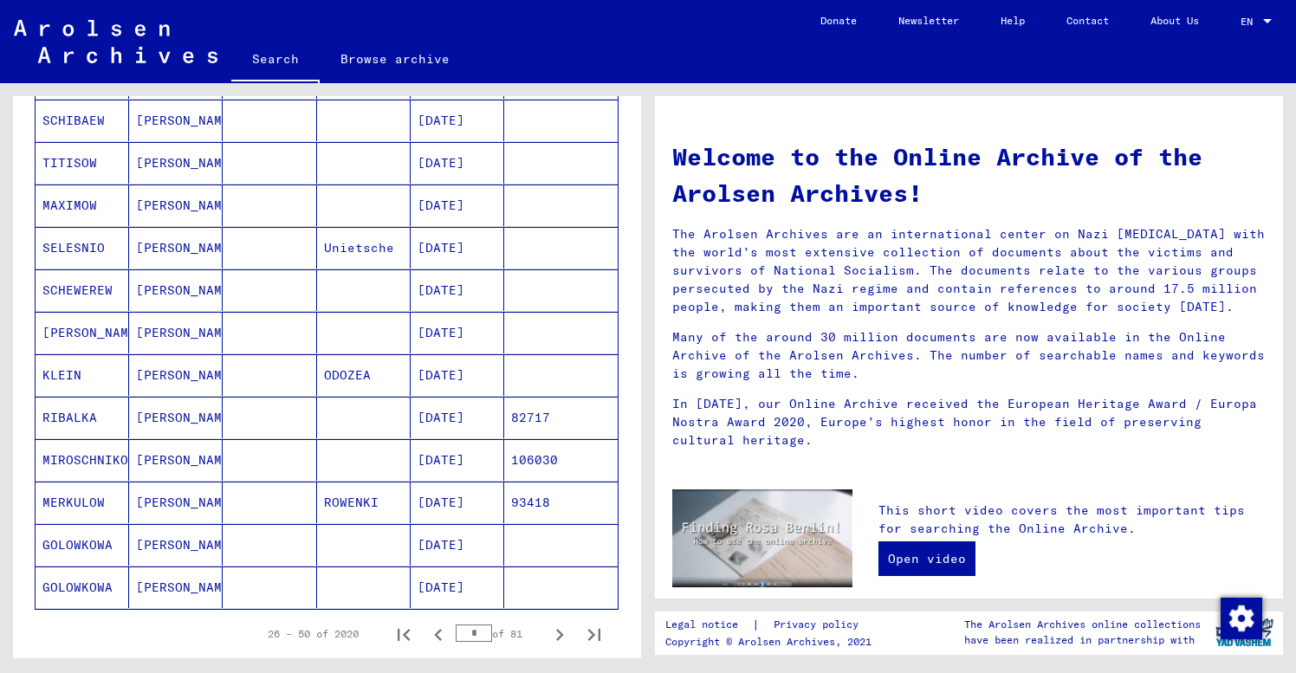
click at [167, 587] on mat-cell "[PERSON_NAME]" at bounding box center [176, 588] width 94 height 42
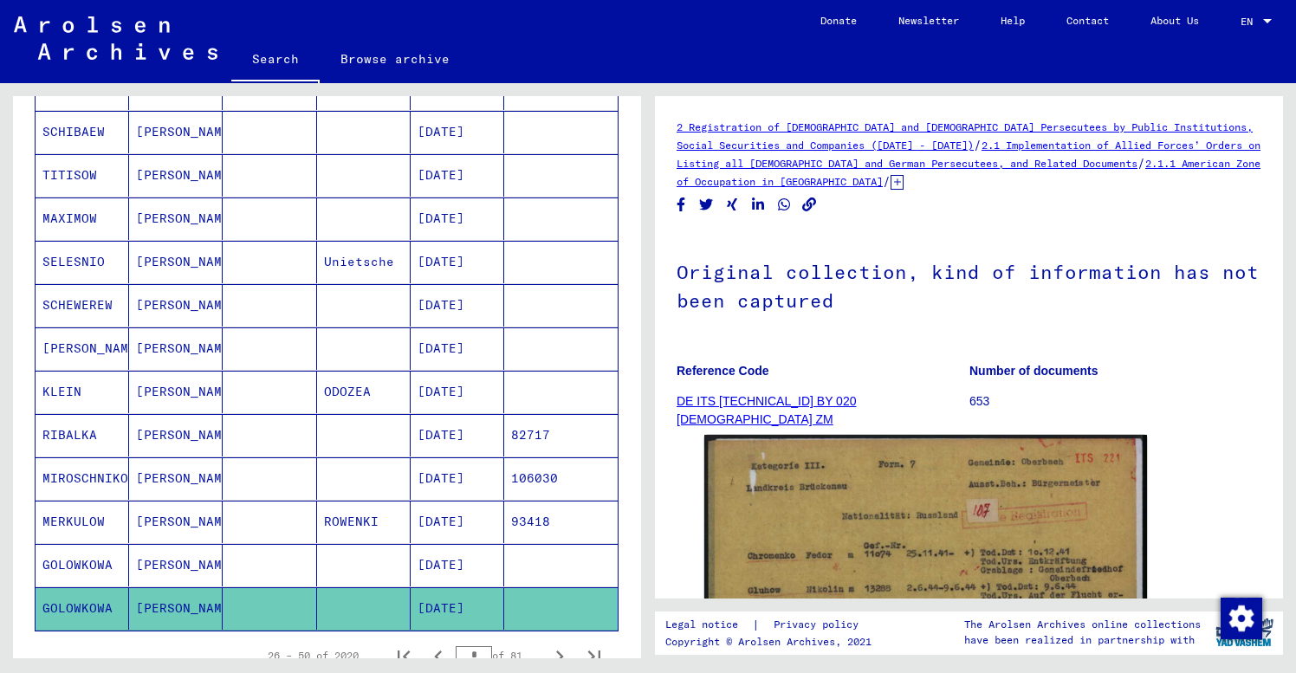
click at [173, 564] on mat-cell "[PERSON_NAME]" at bounding box center [176, 565] width 94 height 42
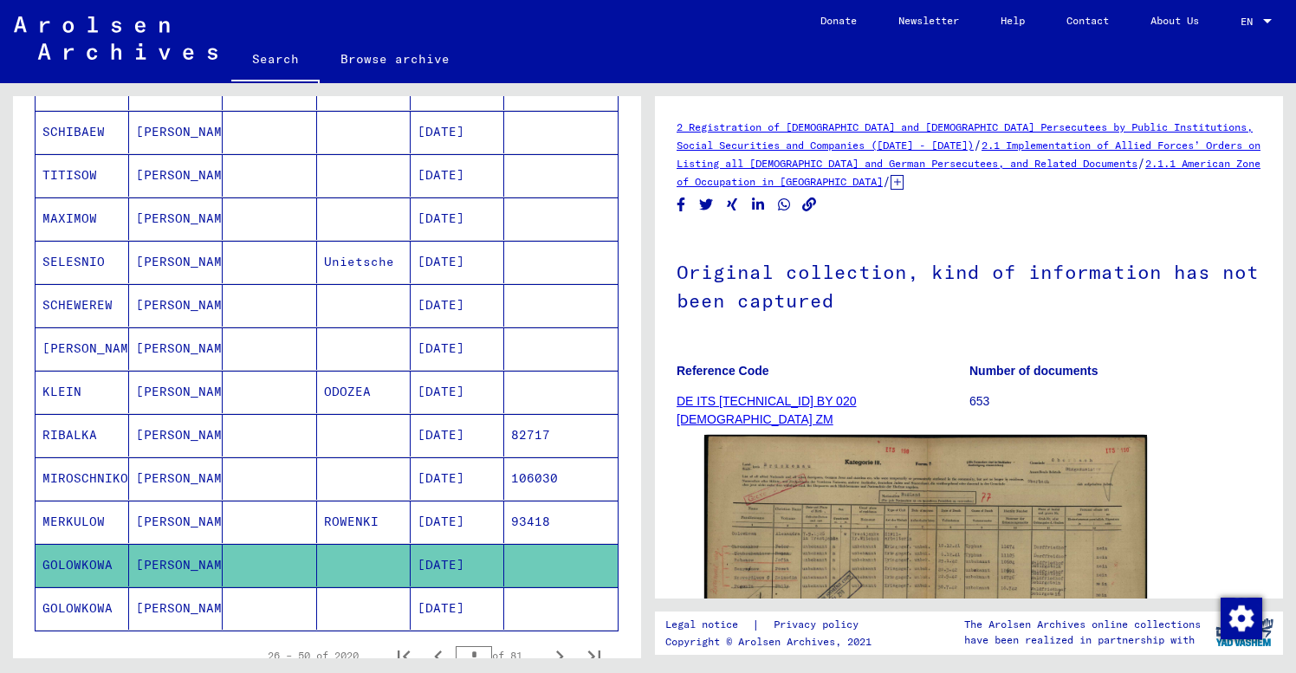
click at [24, 503] on div "Last Name First Name Maiden Name Place of Birth Date of Birth Prisoner # [GEOGR…" at bounding box center [327, 121] width 628 height 1246
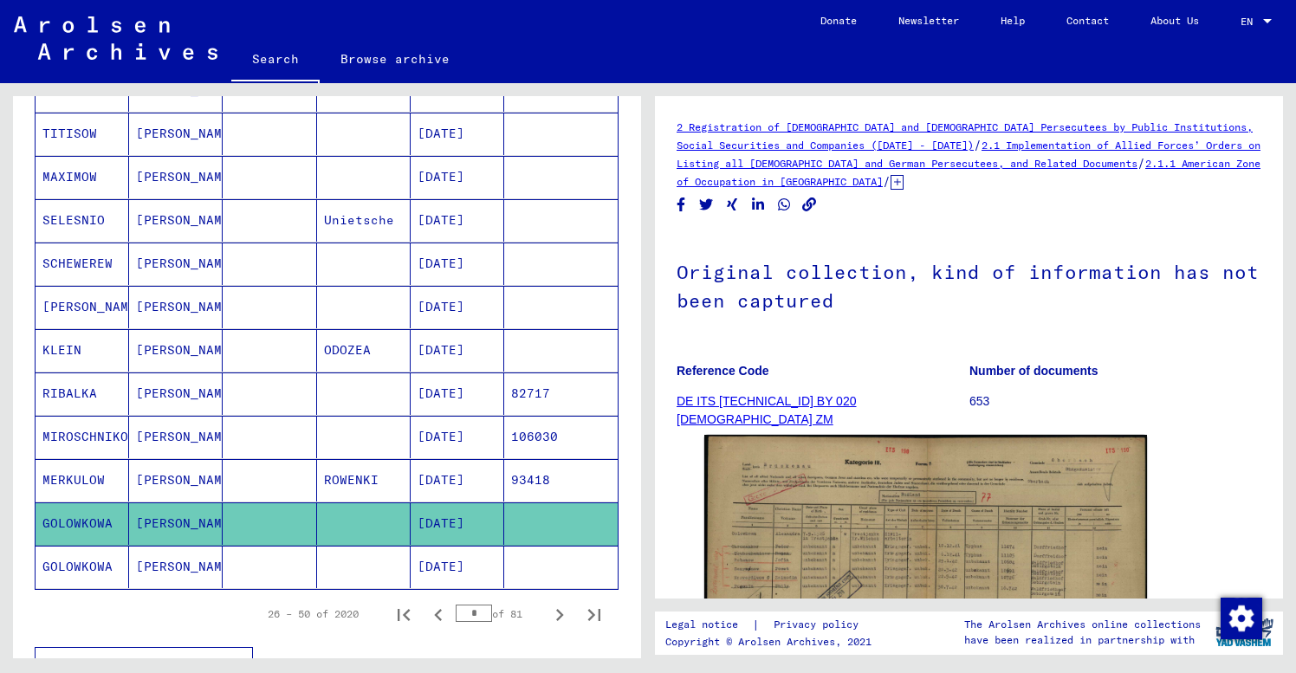
scroll to position [885, 0]
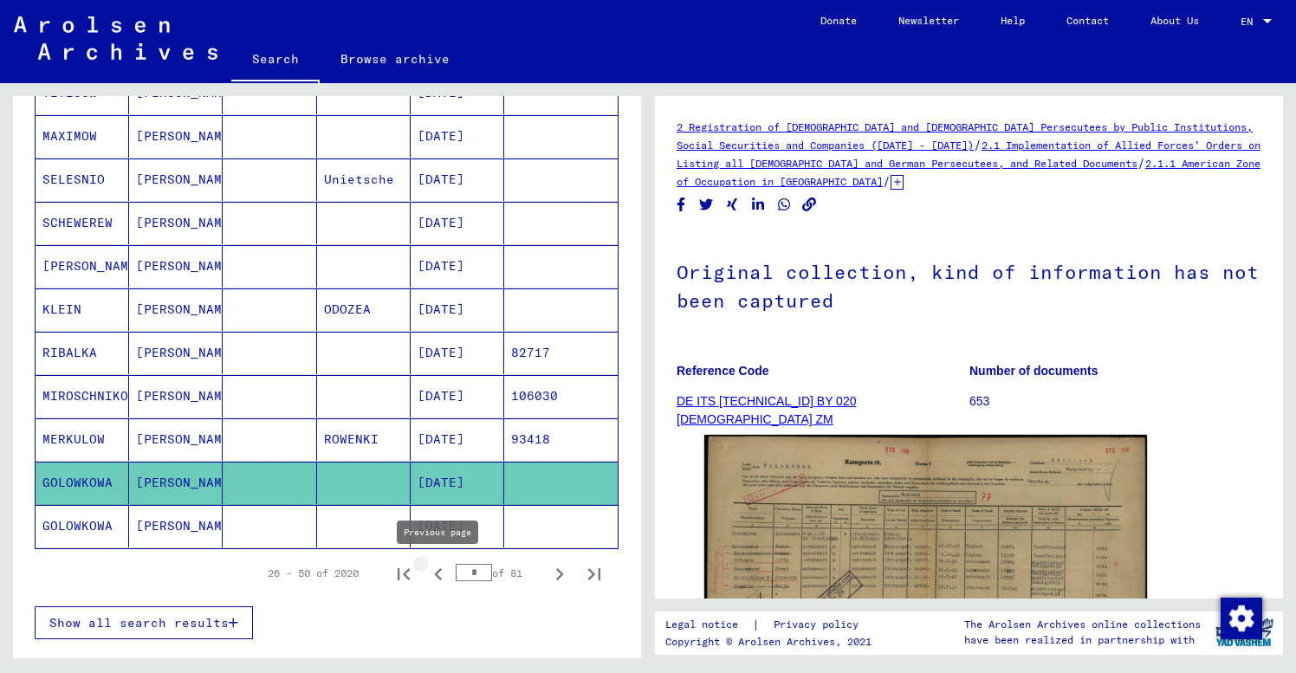
click at [441, 571] on icon "Previous page" at bounding box center [438, 574] width 24 height 24
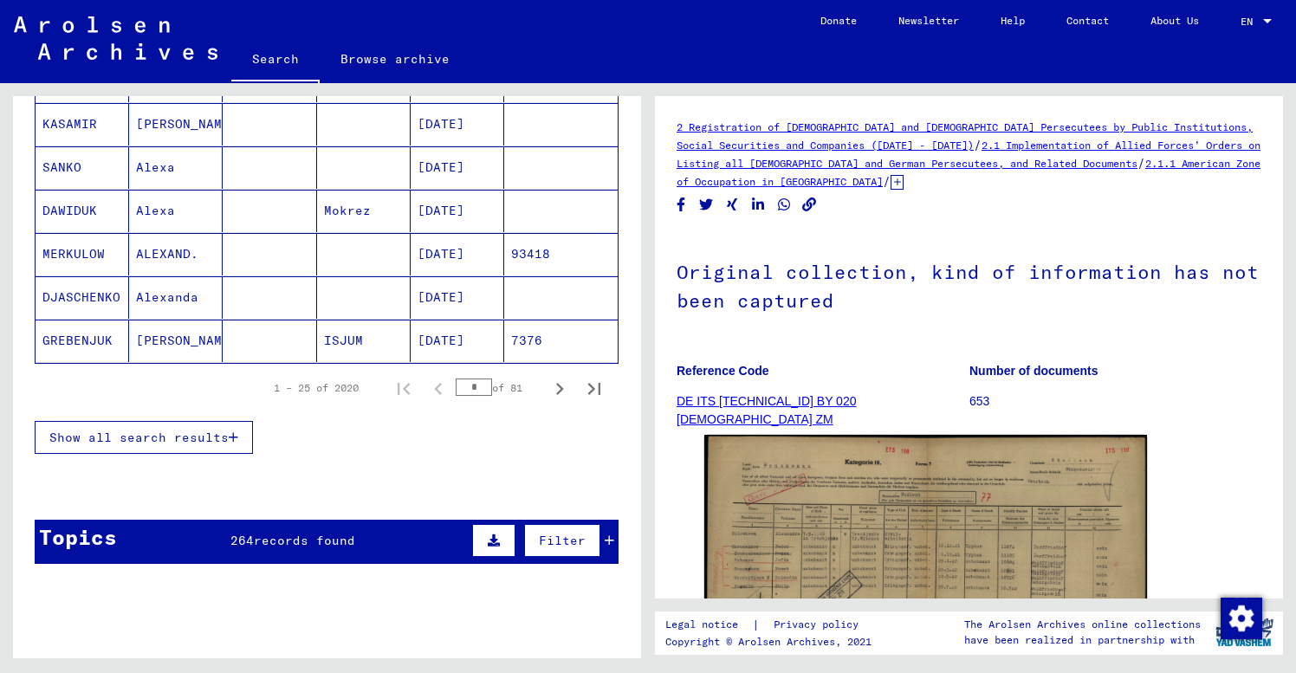
scroll to position [1078, 0]
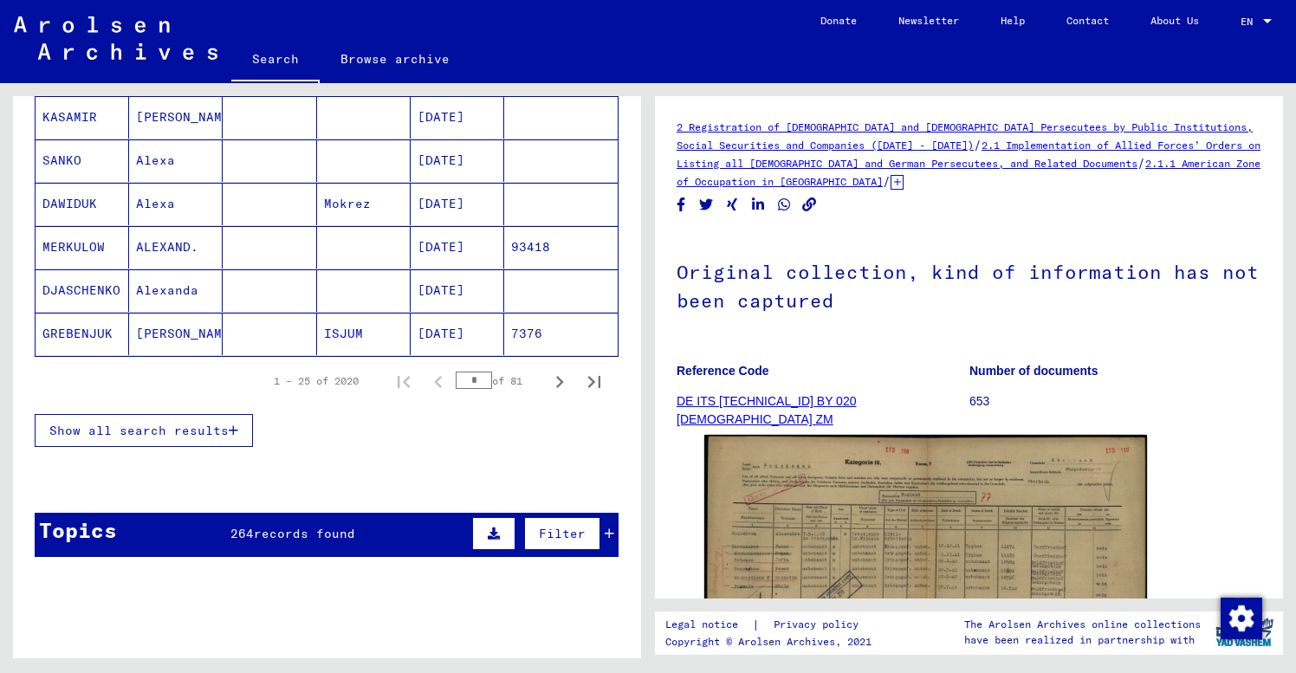
click at [442, 380] on div "1 – 25 of 2020 * of 81" at bounding box center [432, 381] width 359 height 35
type input "*"
click at [319, 535] on span "records found" at bounding box center [304, 534] width 101 height 16
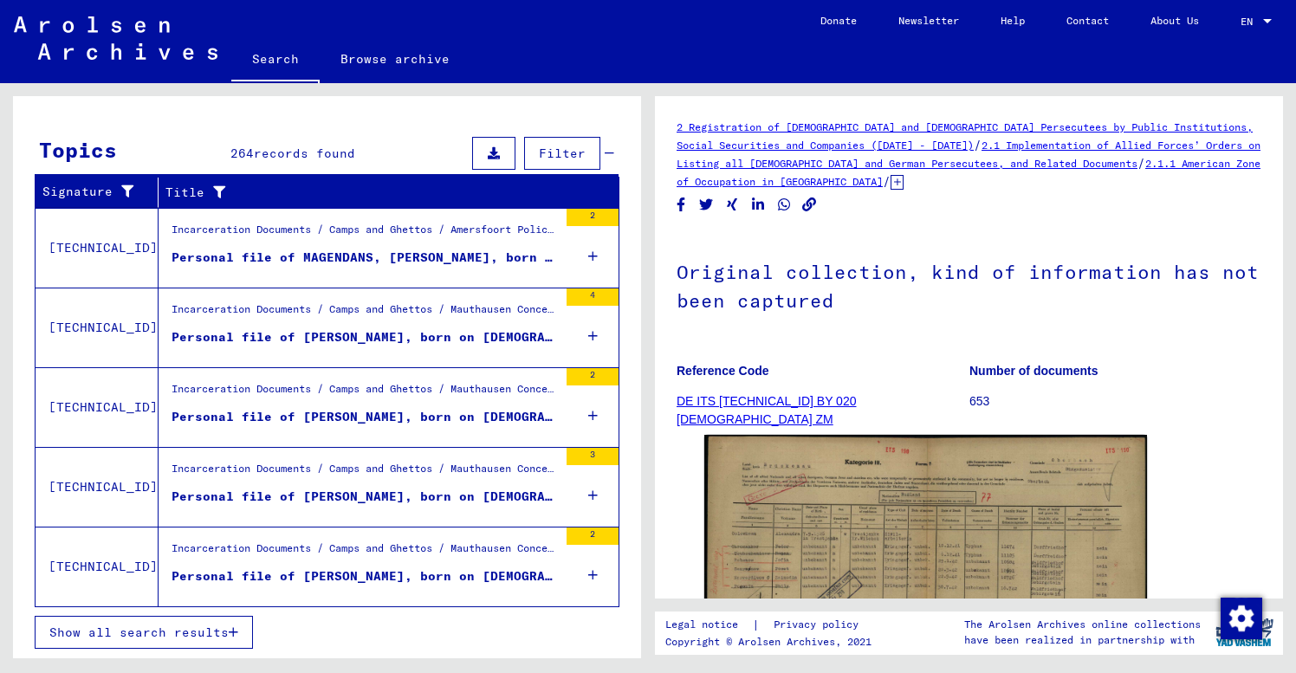
scroll to position [1458, 0]
click at [141, 628] on span "Show all search results" at bounding box center [138, 633] width 179 height 16
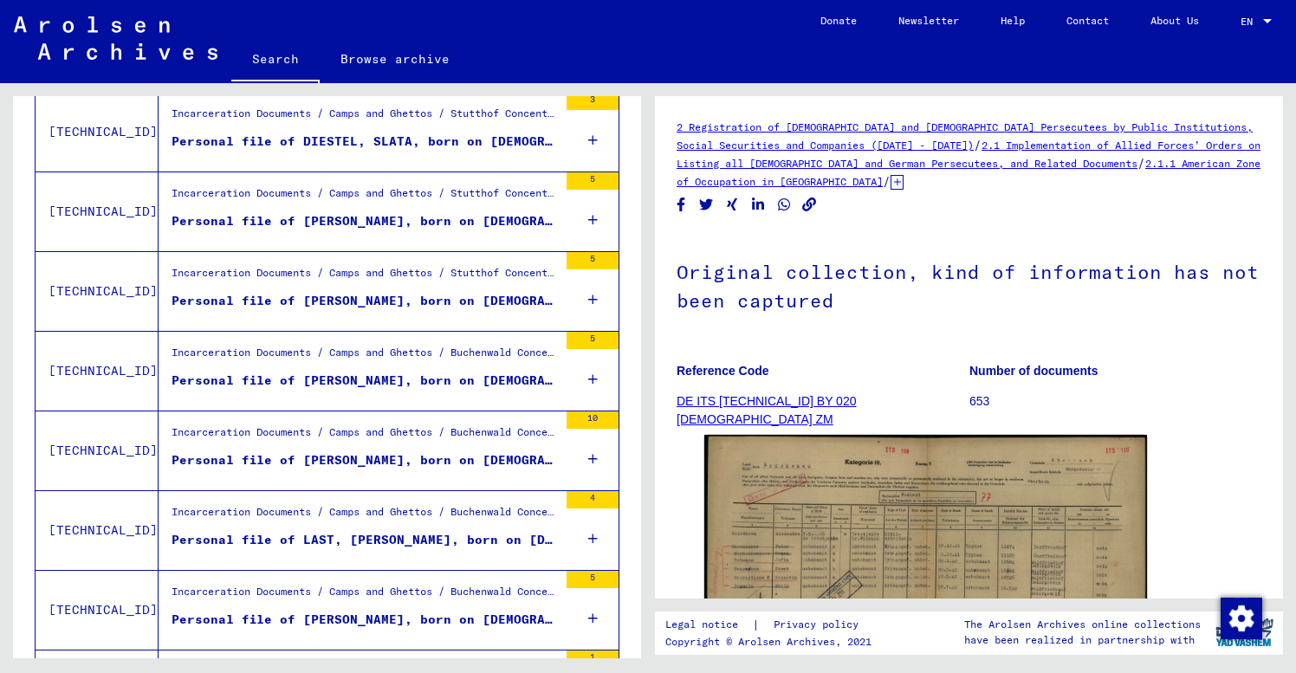
click at [23, 457] on div "Signature Title [TECHNICAL_ID] Incarceration Documents / Camps and Ghettos / Am…" at bounding box center [327, 13] width 628 height 2137
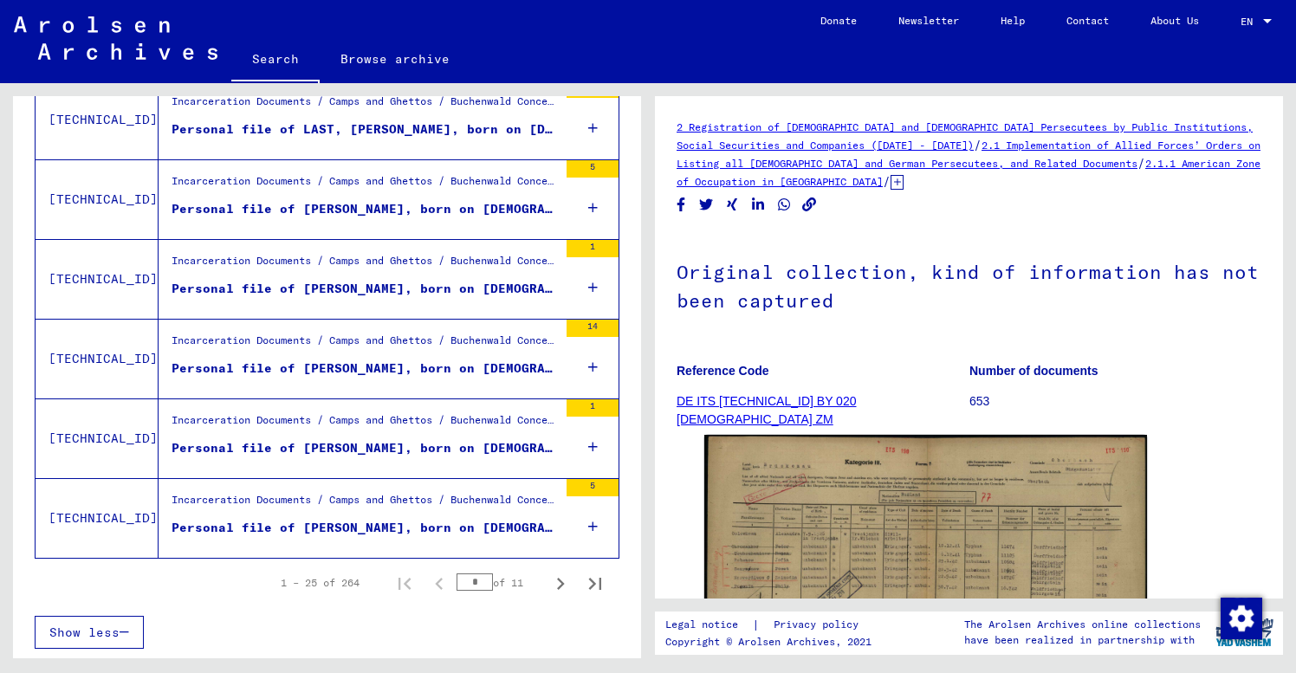
scroll to position [1869, 0]
click at [559, 580] on icon "Next page" at bounding box center [561, 584] width 8 height 12
click at [560, 580] on icon "Next page" at bounding box center [561, 584] width 8 height 12
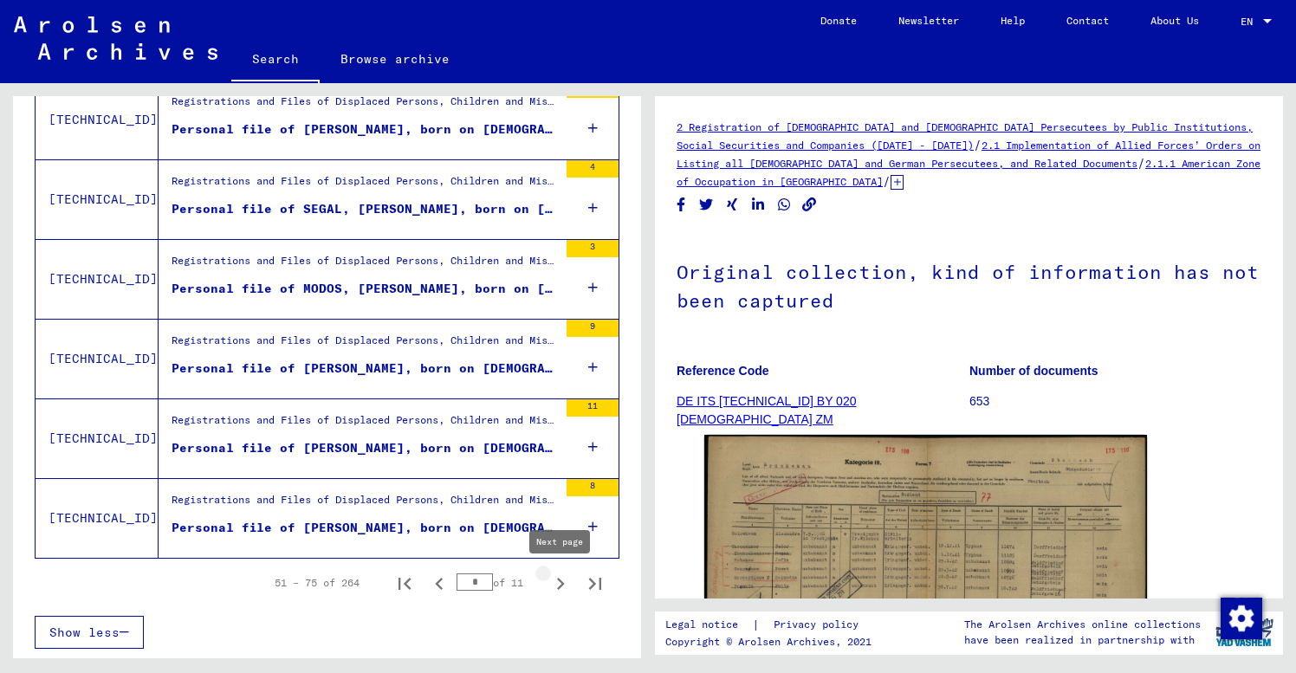
click at [561, 579] on icon "Next page" at bounding box center [560, 584] width 24 height 24
type input "*"
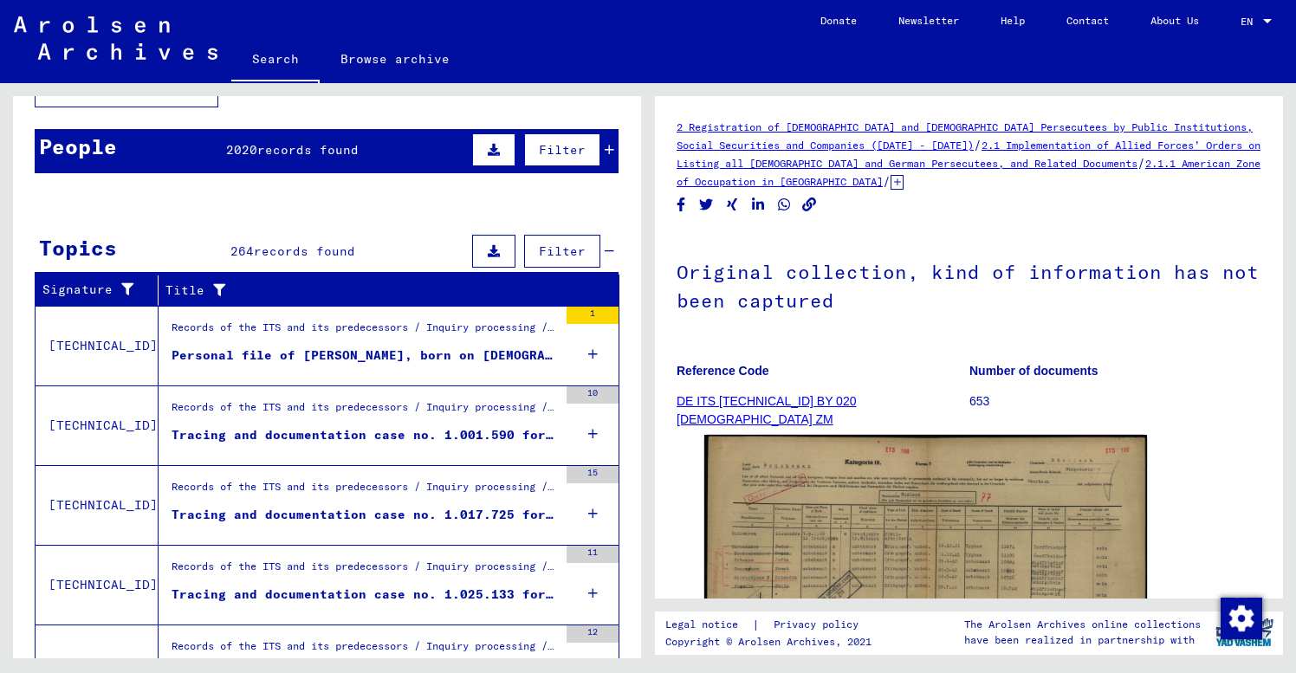
scroll to position [120, 0]
